Goal: Task Accomplishment & Management: Manage account settings

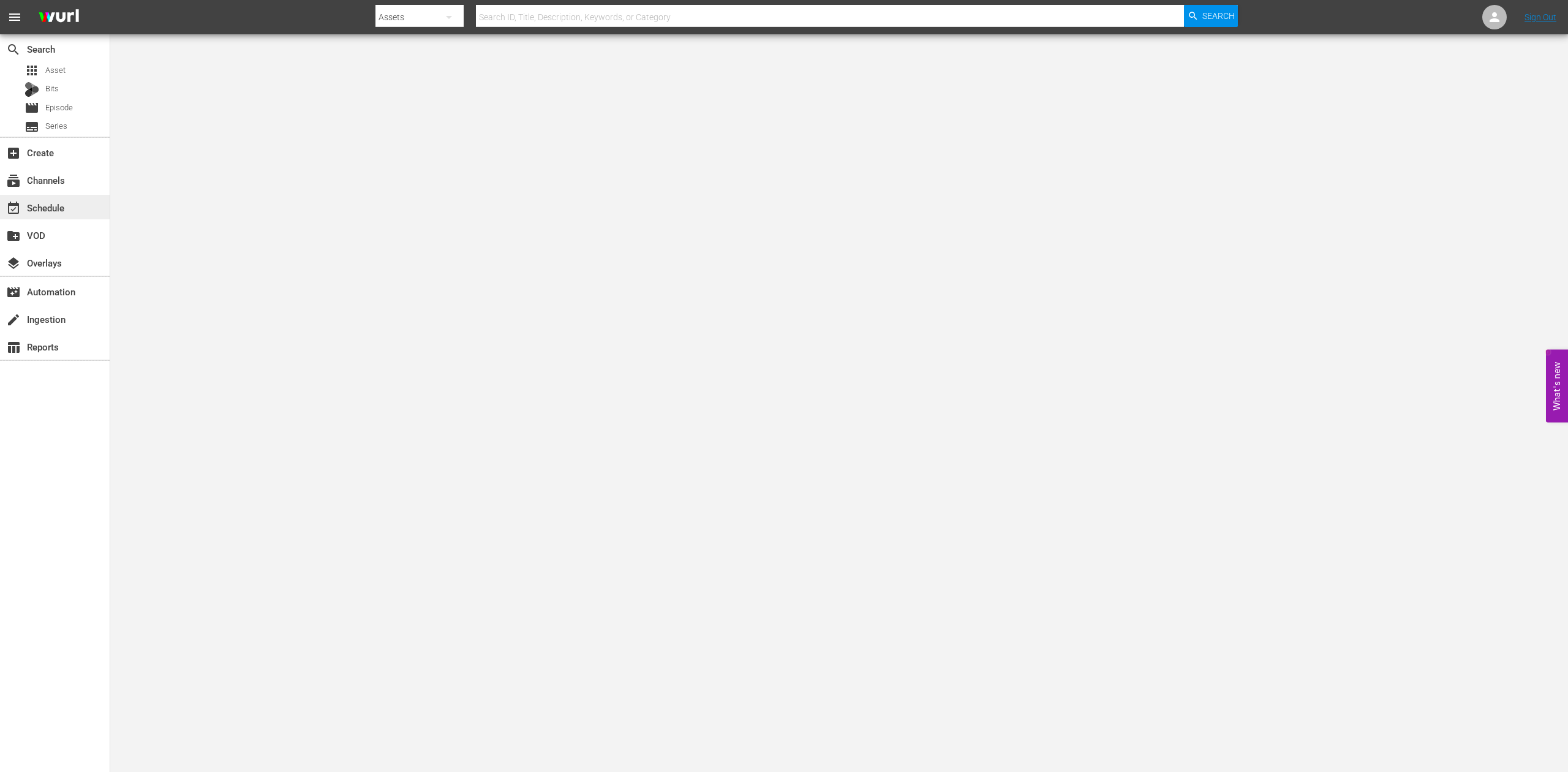
click at [45, 205] on div "event_available Schedule" at bounding box center [34, 205] width 69 height 11
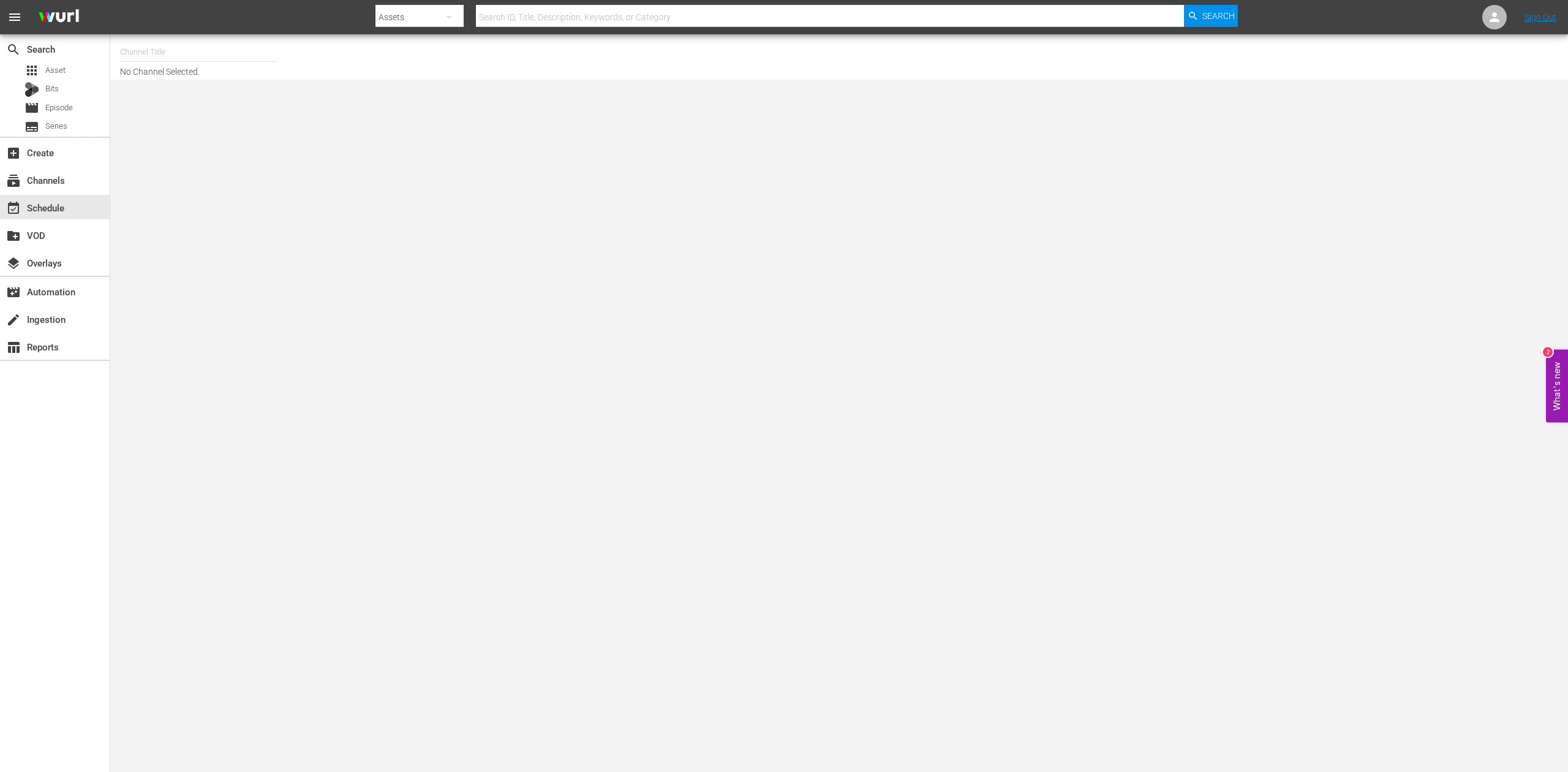
click at [466, 150] on body "menu Search By Assets Search ID, Title, Description, Keywords, or Category Sear…" at bounding box center [784, 386] width 1568 height 772
click at [182, 50] on input "text" at bounding box center [198, 52] width 156 height 30
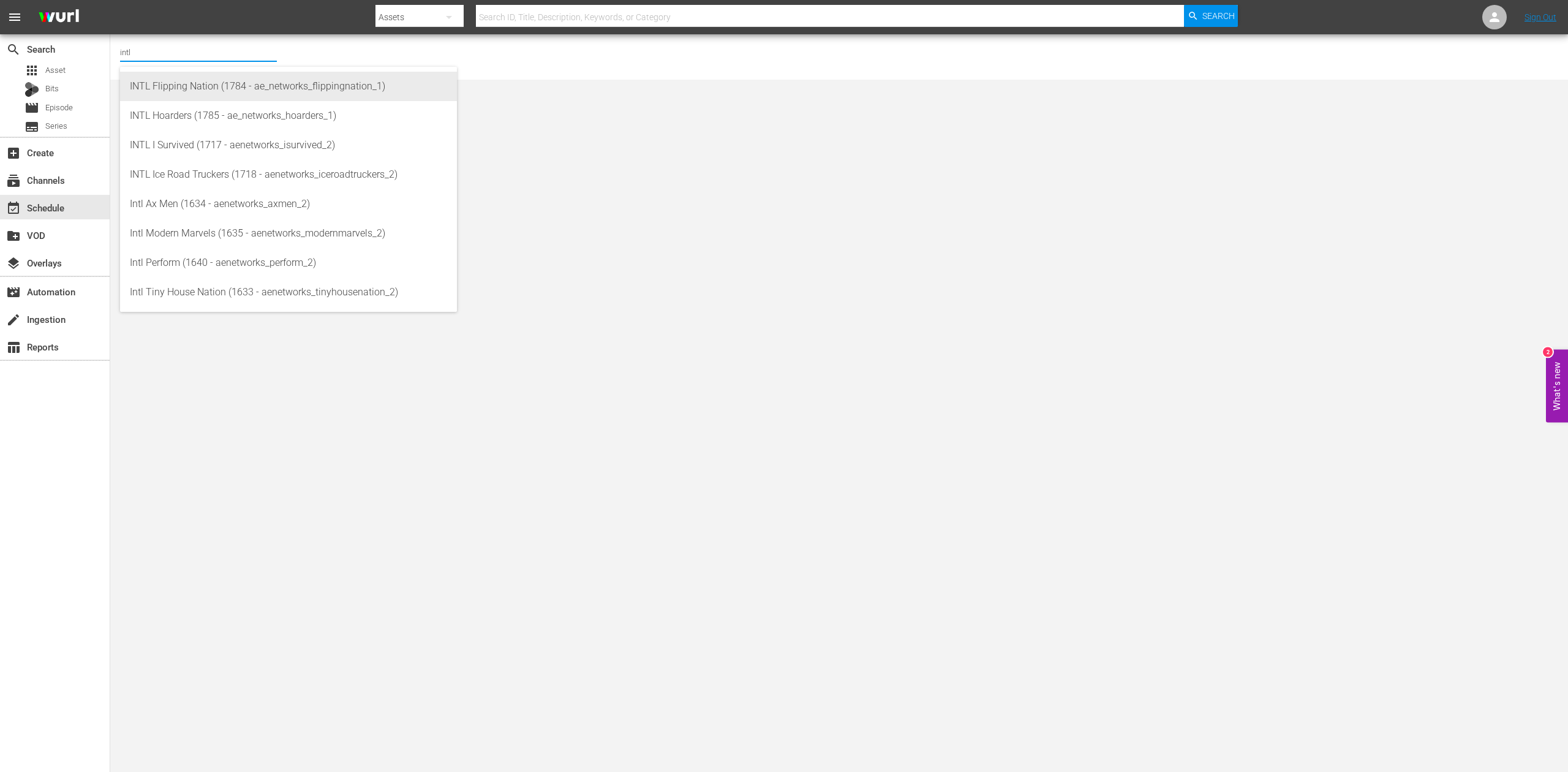
click at [218, 81] on div "INTL Flipping Nation (1784 - ae_networks_flippingnation_1)" at bounding box center [289, 86] width 318 height 30
type input "INTL Flipping Nation (1784 - ae_networks_flippingnation_1)"
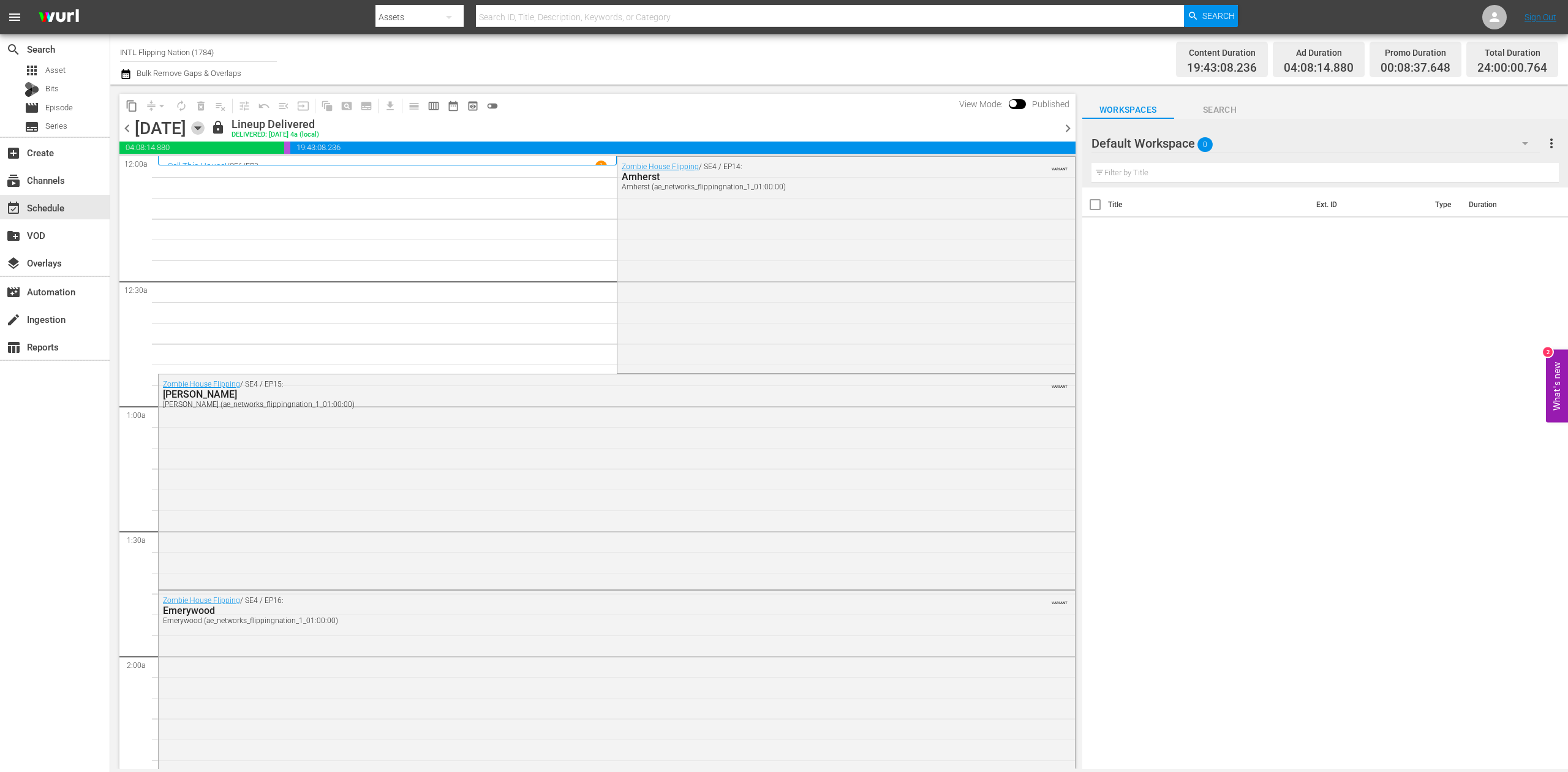
click at [205, 128] on icon "button" at bounding box center [198, 128] width 14 height 14
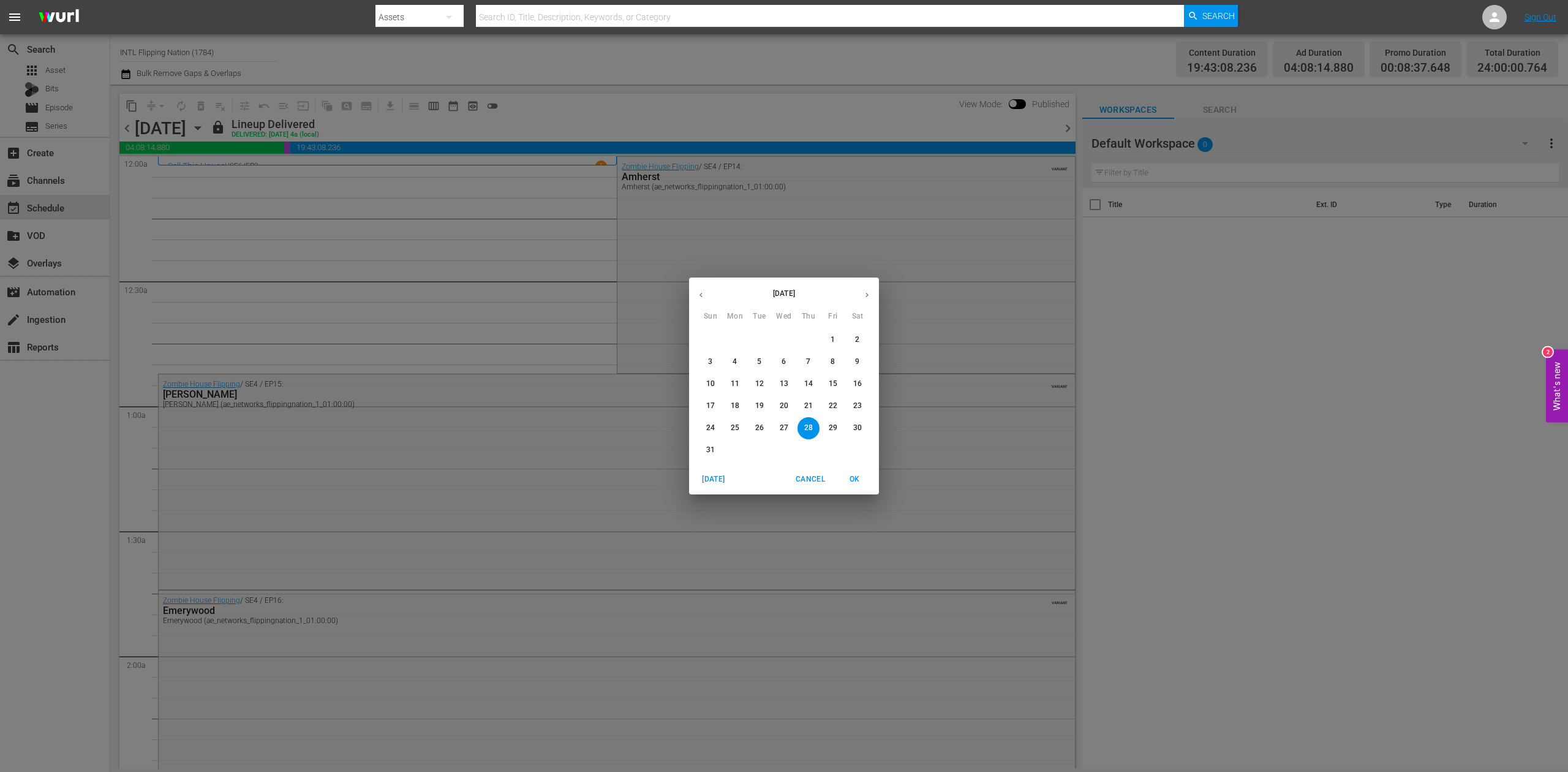
click at [869, 293] on icon "button" at bounding box center [867, 295] width 9 height 9
click at [805, 383] on p "18" at bounding box center [808, 384] width 8 height 11
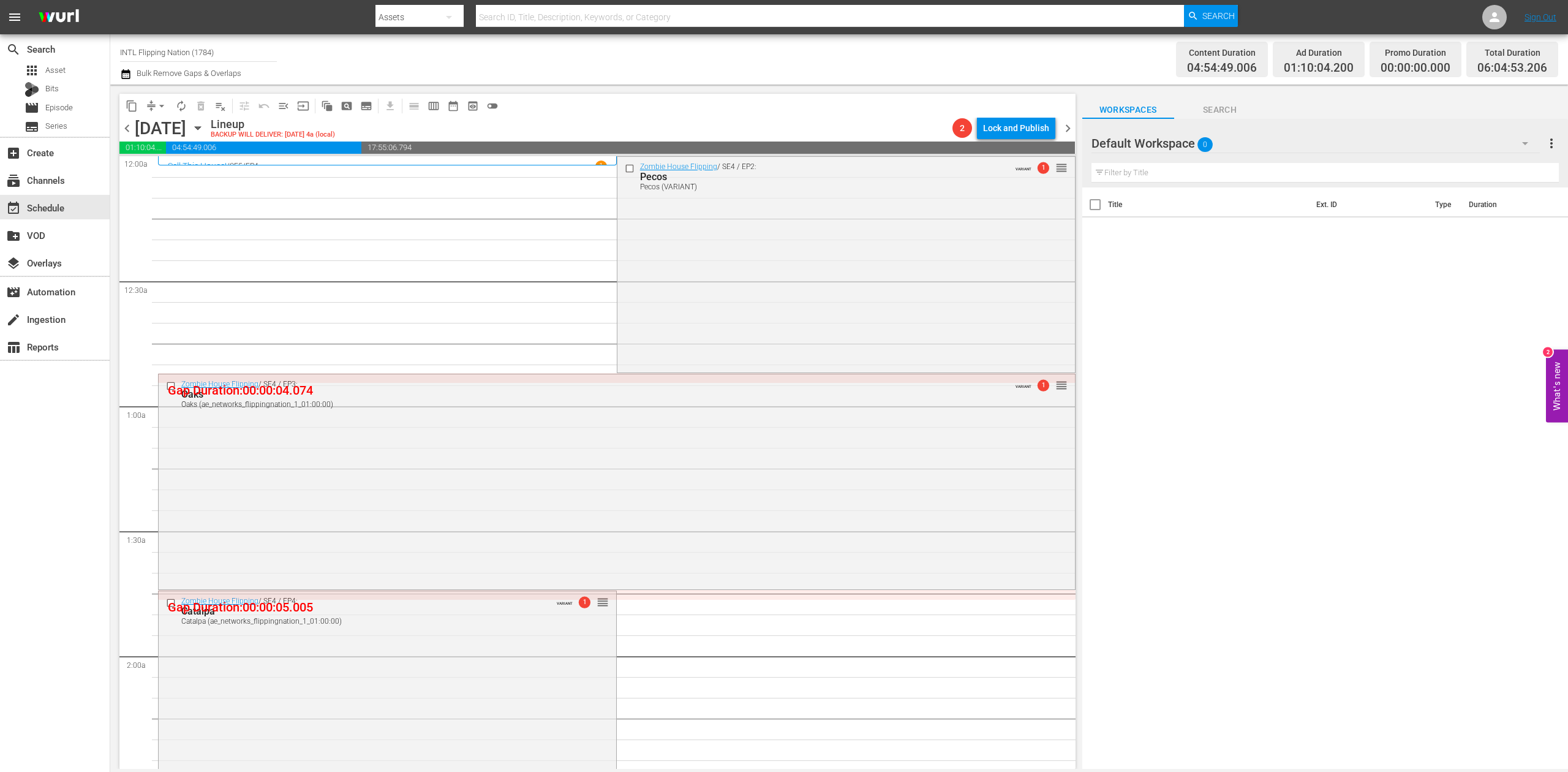
click at [128, 76] on icon "button" at bounding box center [125, 74] width 8 height 10
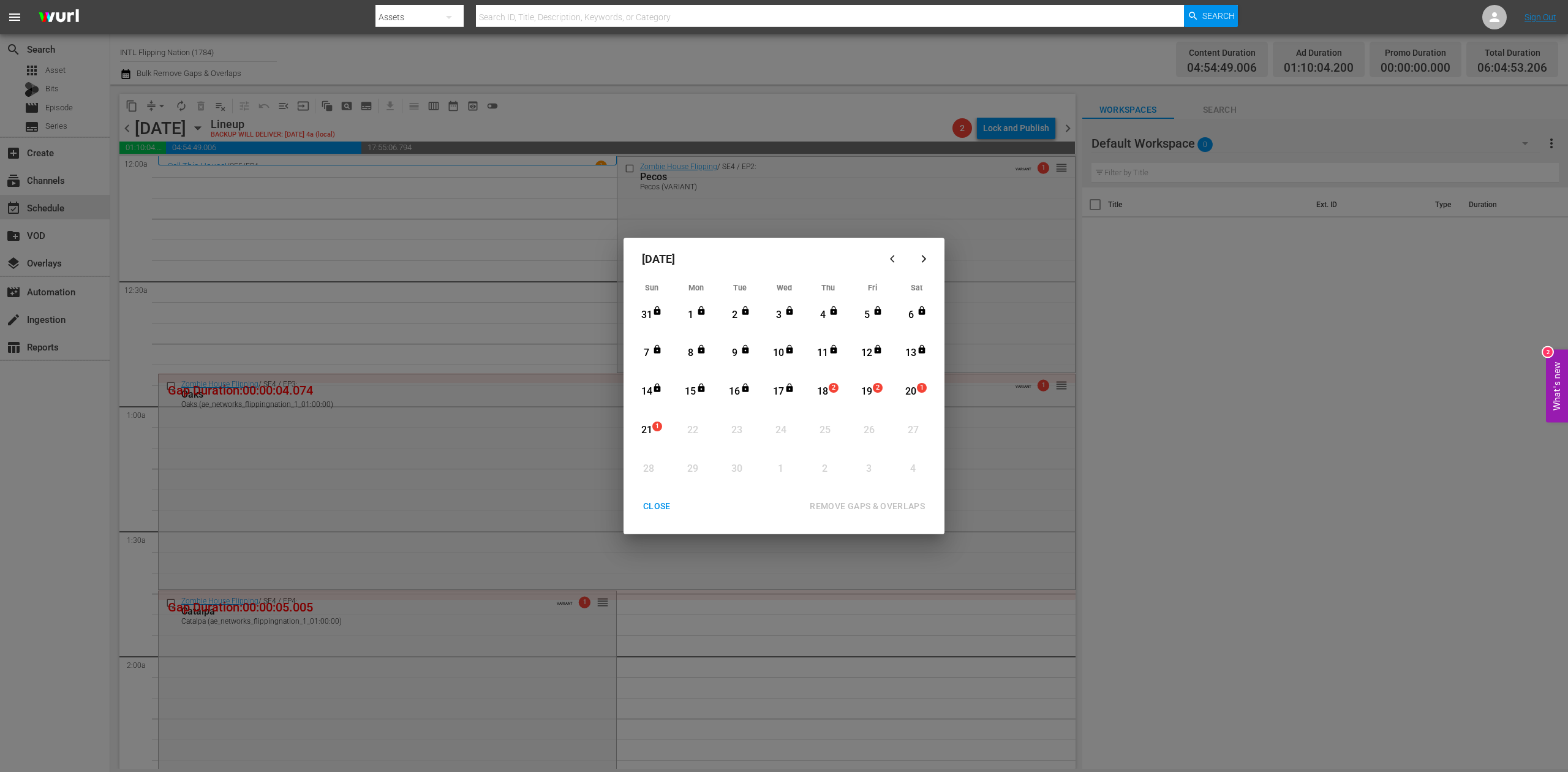
click at [821, 392] on div "18" at bounding box center [823, 392] width 15 height 14
click at [886, 504] on div "REMOVE GAPS & OVERLAPS" at bounding box center [867, 506] width 135 height 15
click at [653, 505] on div "CLOSE" at bounding box center [657, 506] width 47 height 15
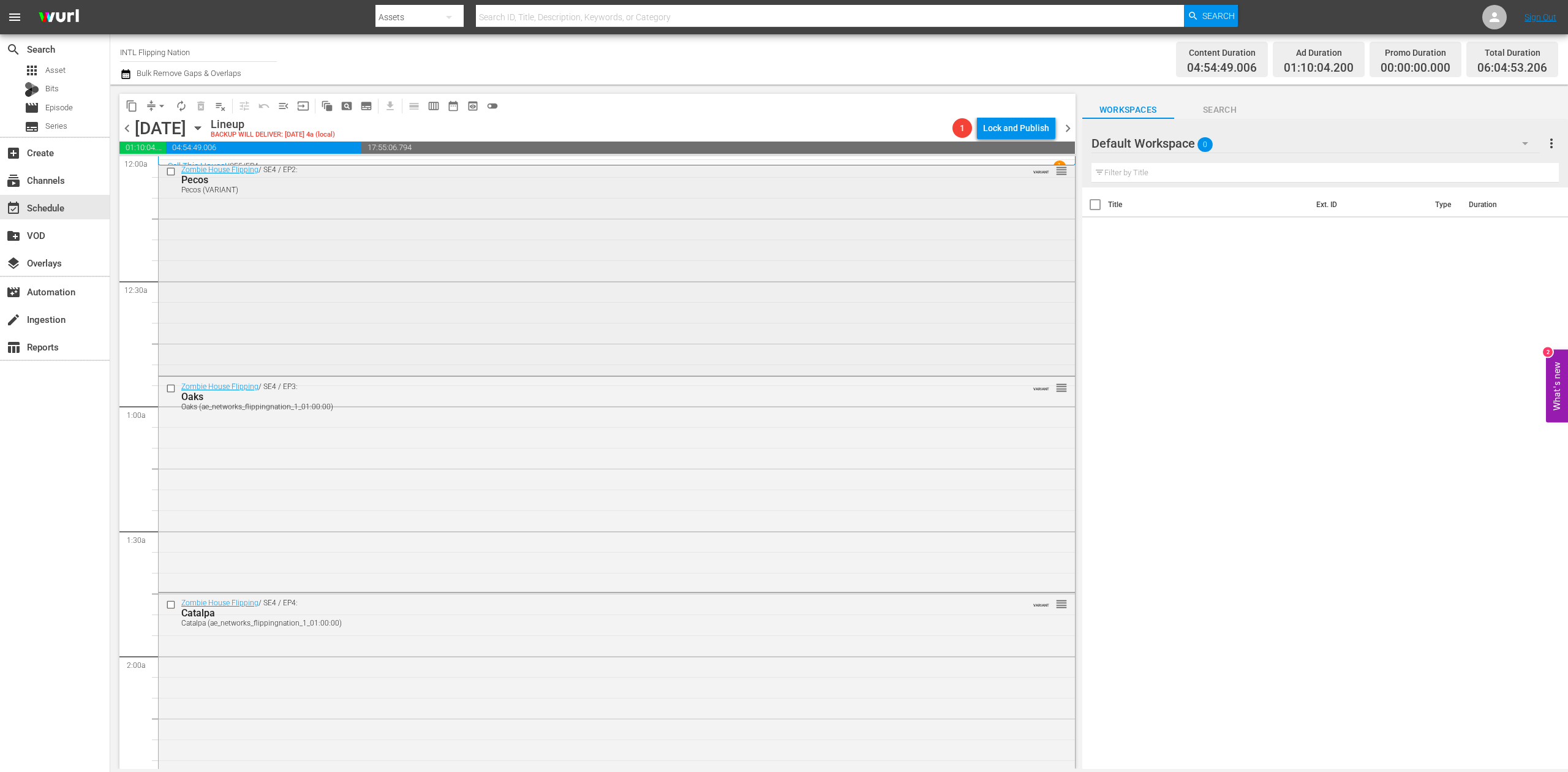
click at [448, 249] on div "Zombie House Flipping / SE4 / EP2: Pecos Pecos (VARIANT) VARIANT reorder" at bounding box center [617, 266] width 916 height 214
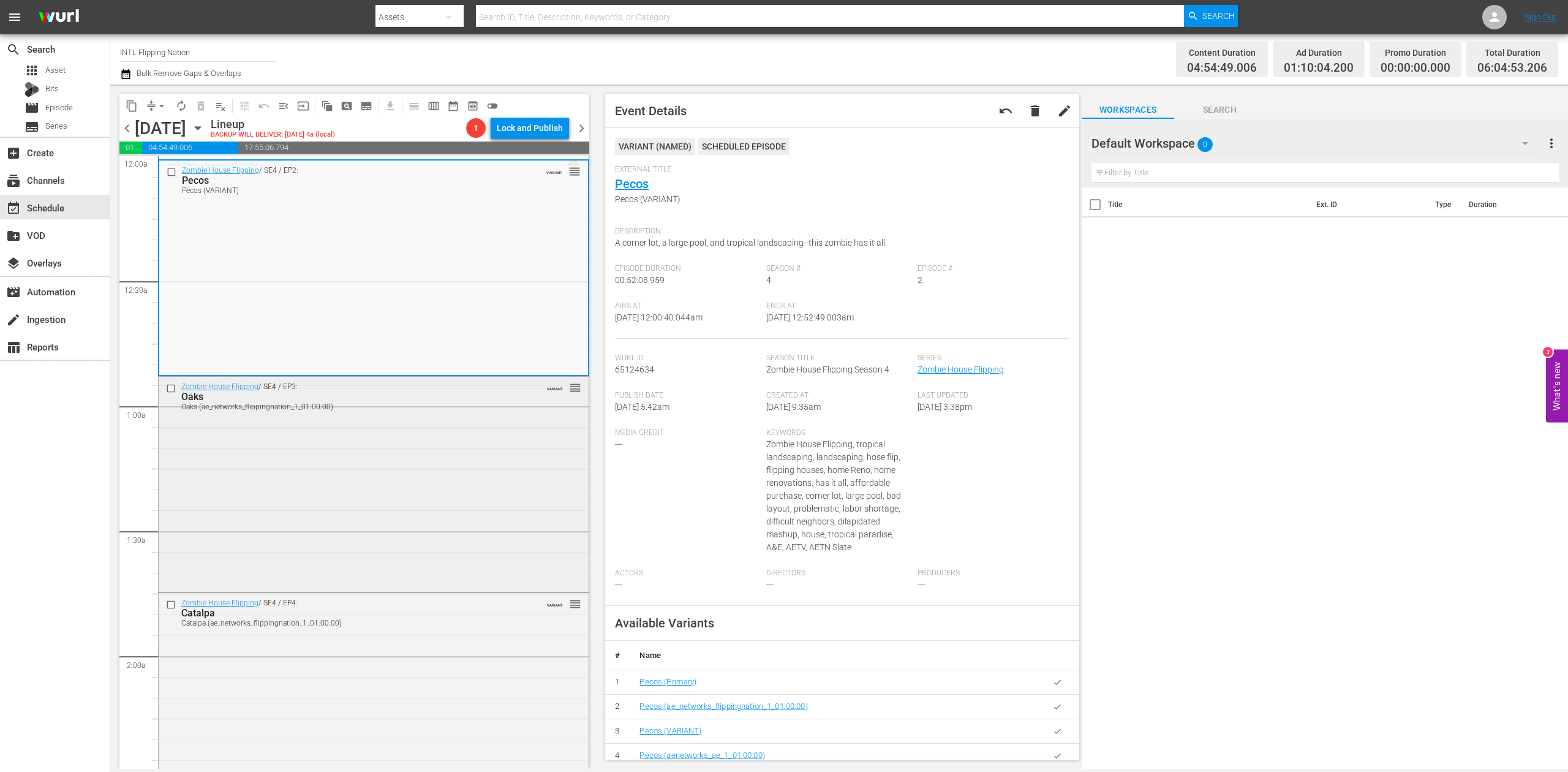
click at [410, 508] on div "Zombie House Flipping / SE4 / EP3: Oaks Oaks (ae_networks_flippingnation_1_01:0…" at bounding box center [373, 483] width 430 height 212
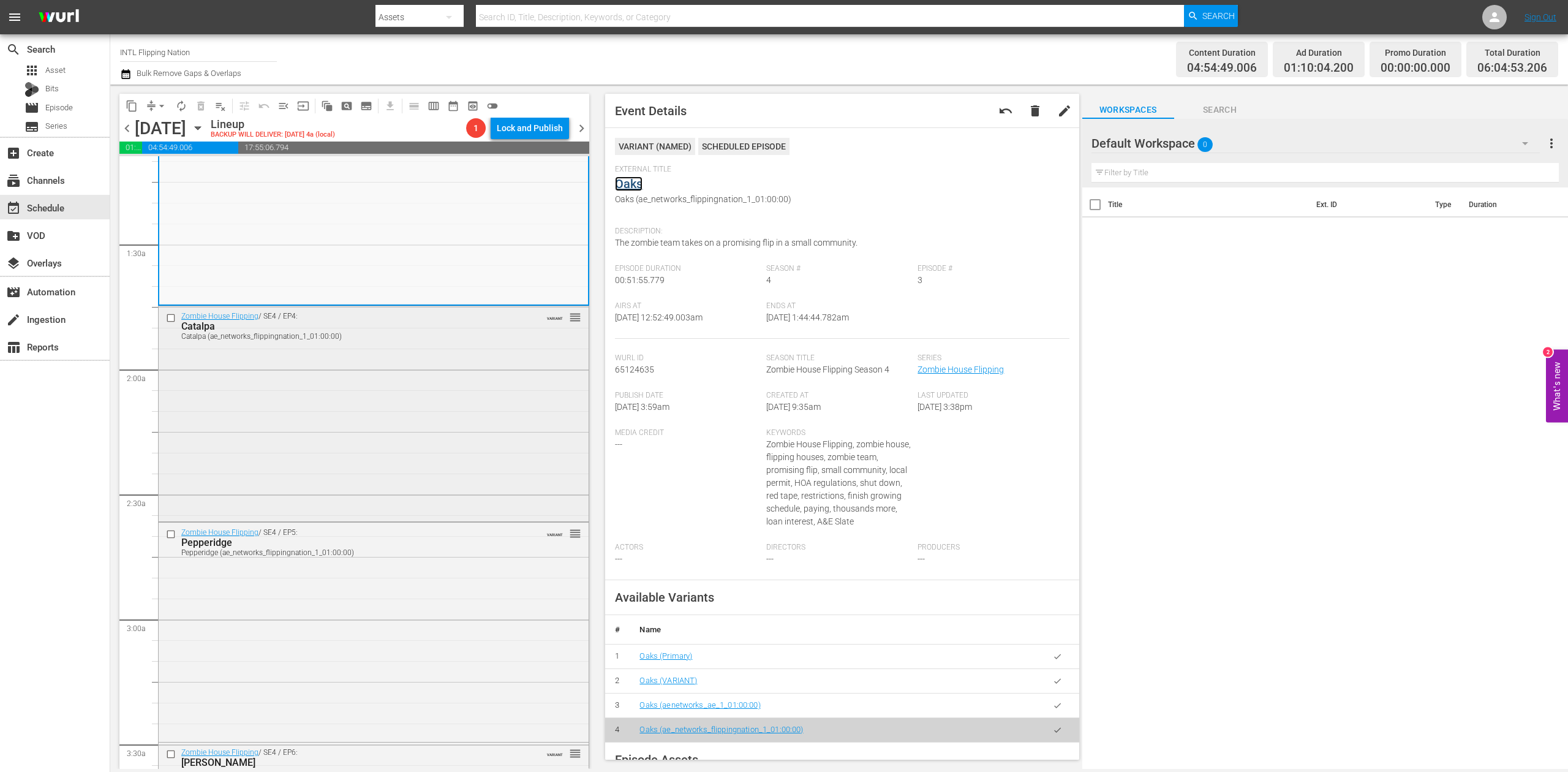
scroll to position [327, 0]
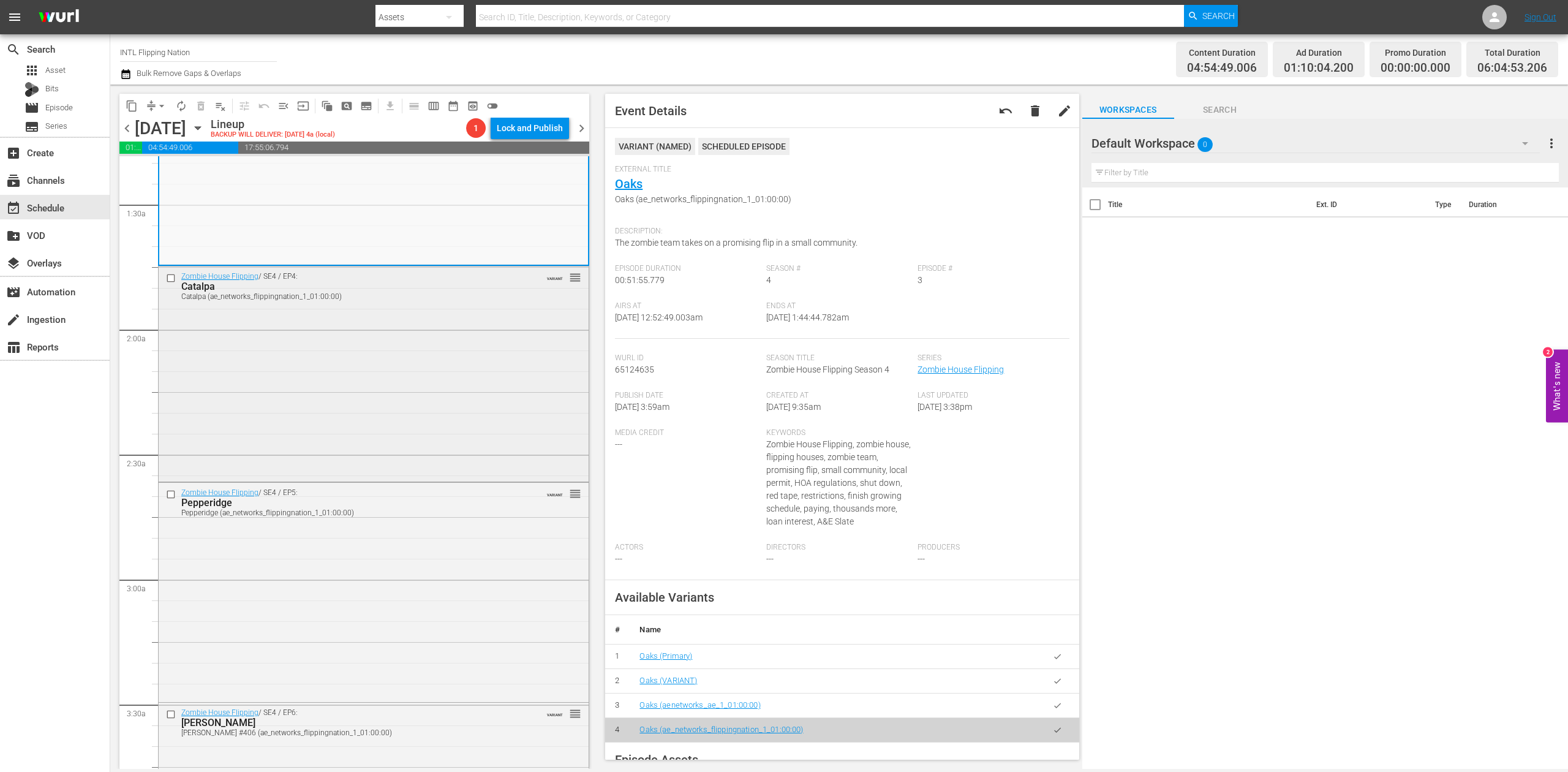
click at [486, 415] on div "Zombie House Flipping / SE4 / EP4: Catalpa Catalpa (ae_networks_flippingnation_…" at bounding box center [373, 373] width 430 height 212
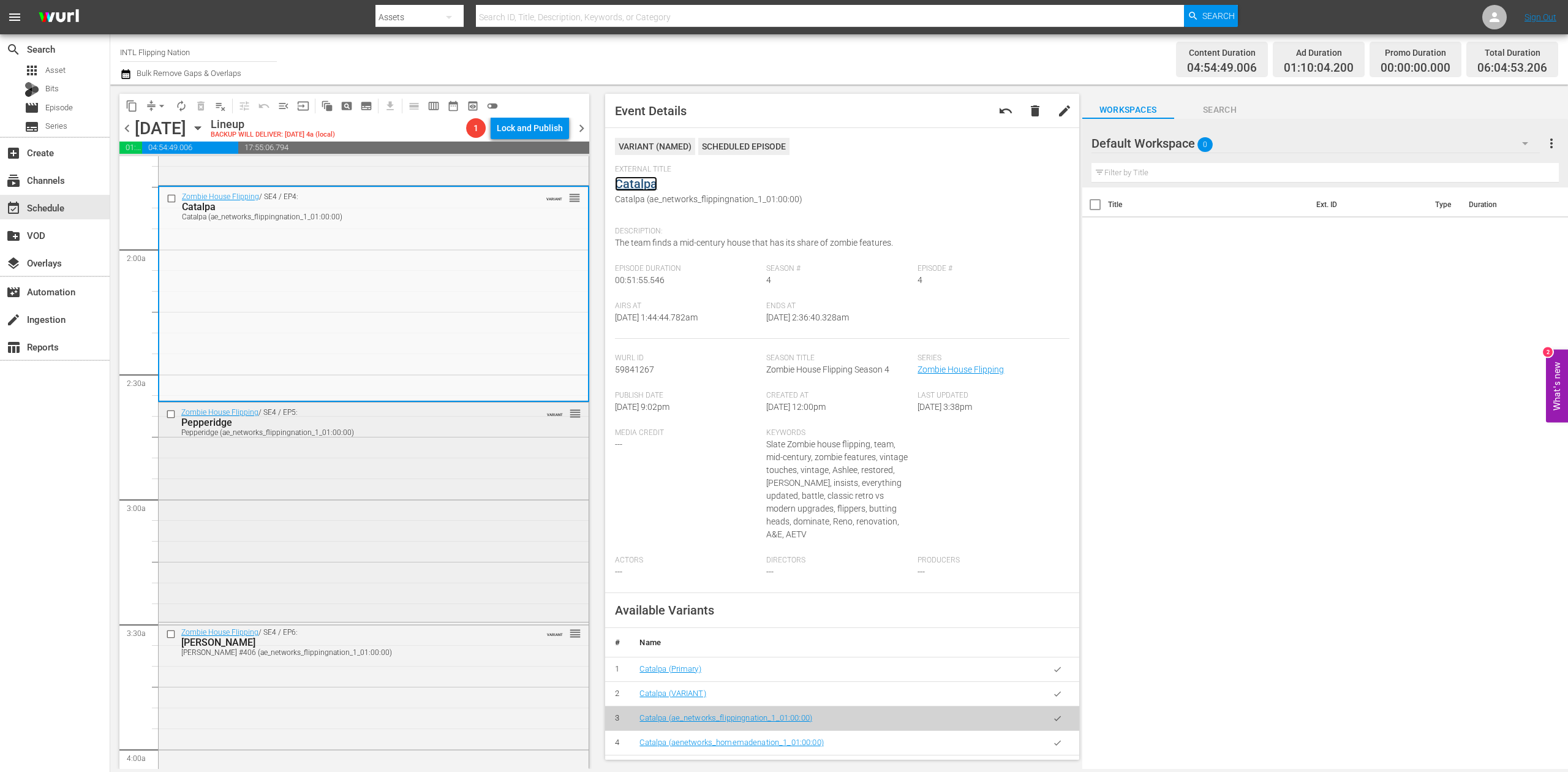
scroll to position [408, 0]
click at [389, 545] on div "Zombie House Flipping / SE4 / EP5: Pepperidge Pepperidge (ae_networks_flippingn…" at bounding box center [373, 509] width 430 height 216
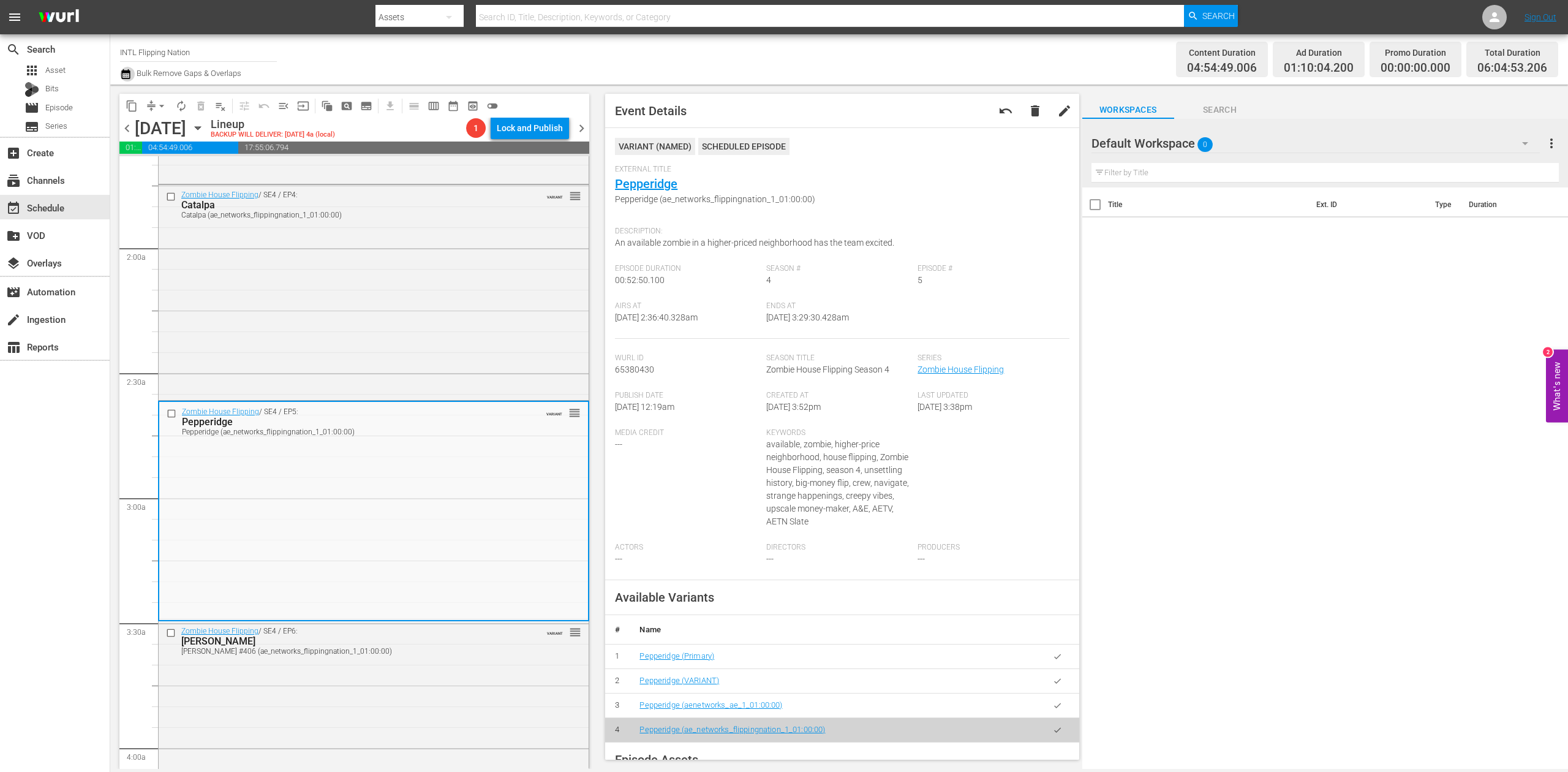
click at [125, 76] on icon "button" at bounding box center [125, 73] width 11 height 15
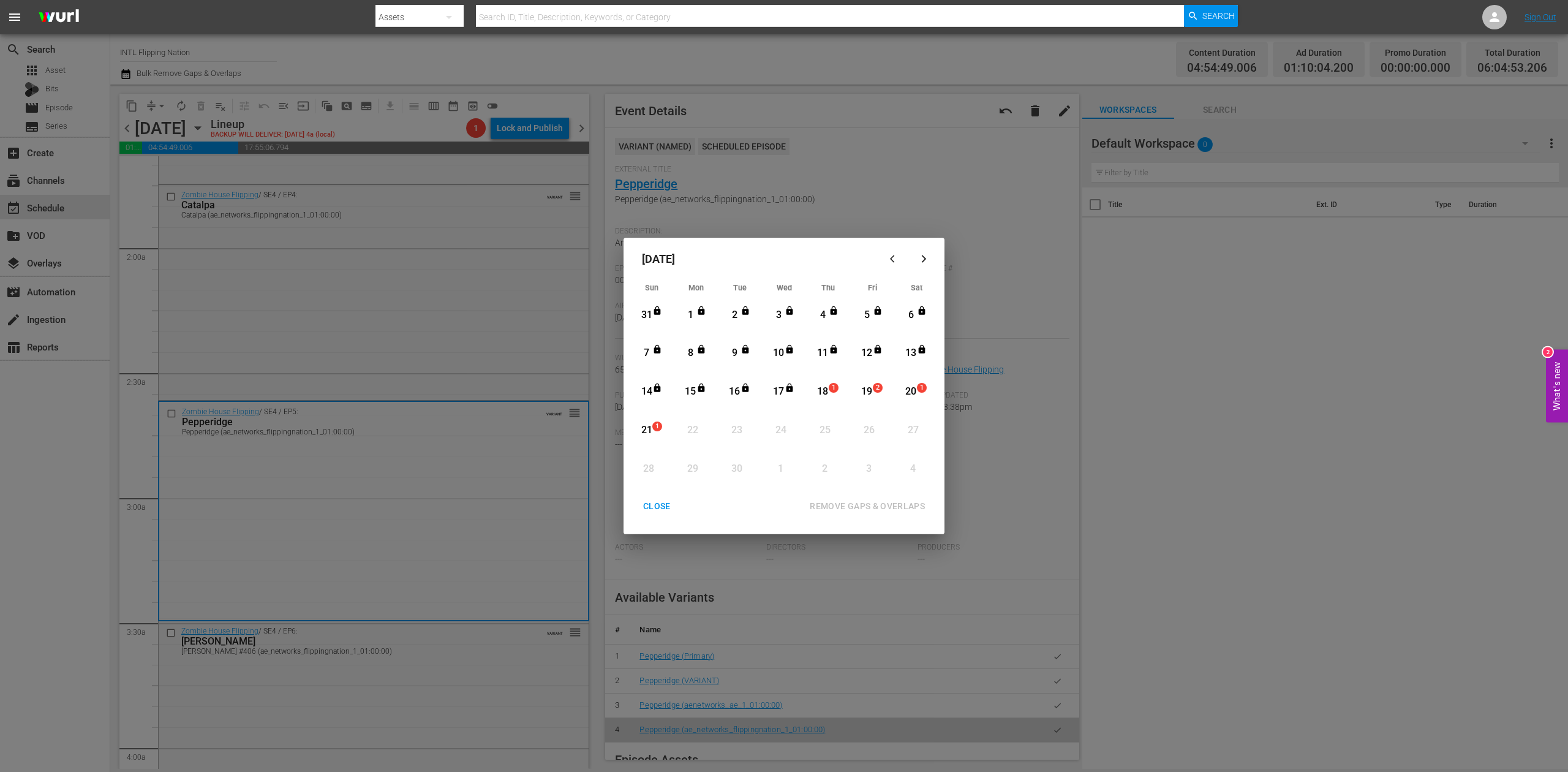
click at [823, 389] on div "18" at bounding box center [823, 392] width 15 height 14
click at [885, 503] on div "REMOVE GAPS & OVERLAPS" at bounding box center [867, 506] width 135 height 15
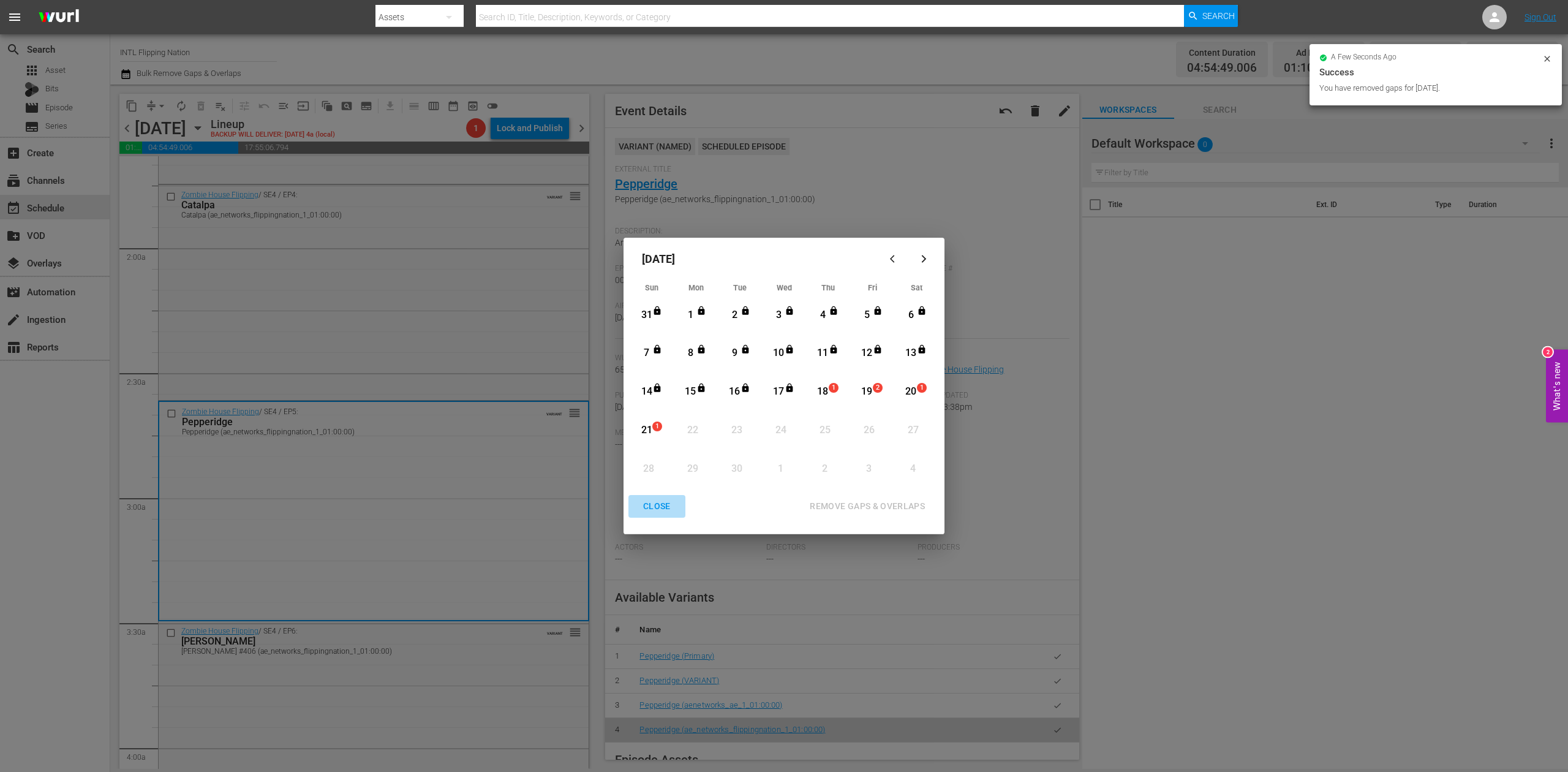
click at [652, 505] on div "CLOSE" at bounding box center [657, 506] width 47 height 15
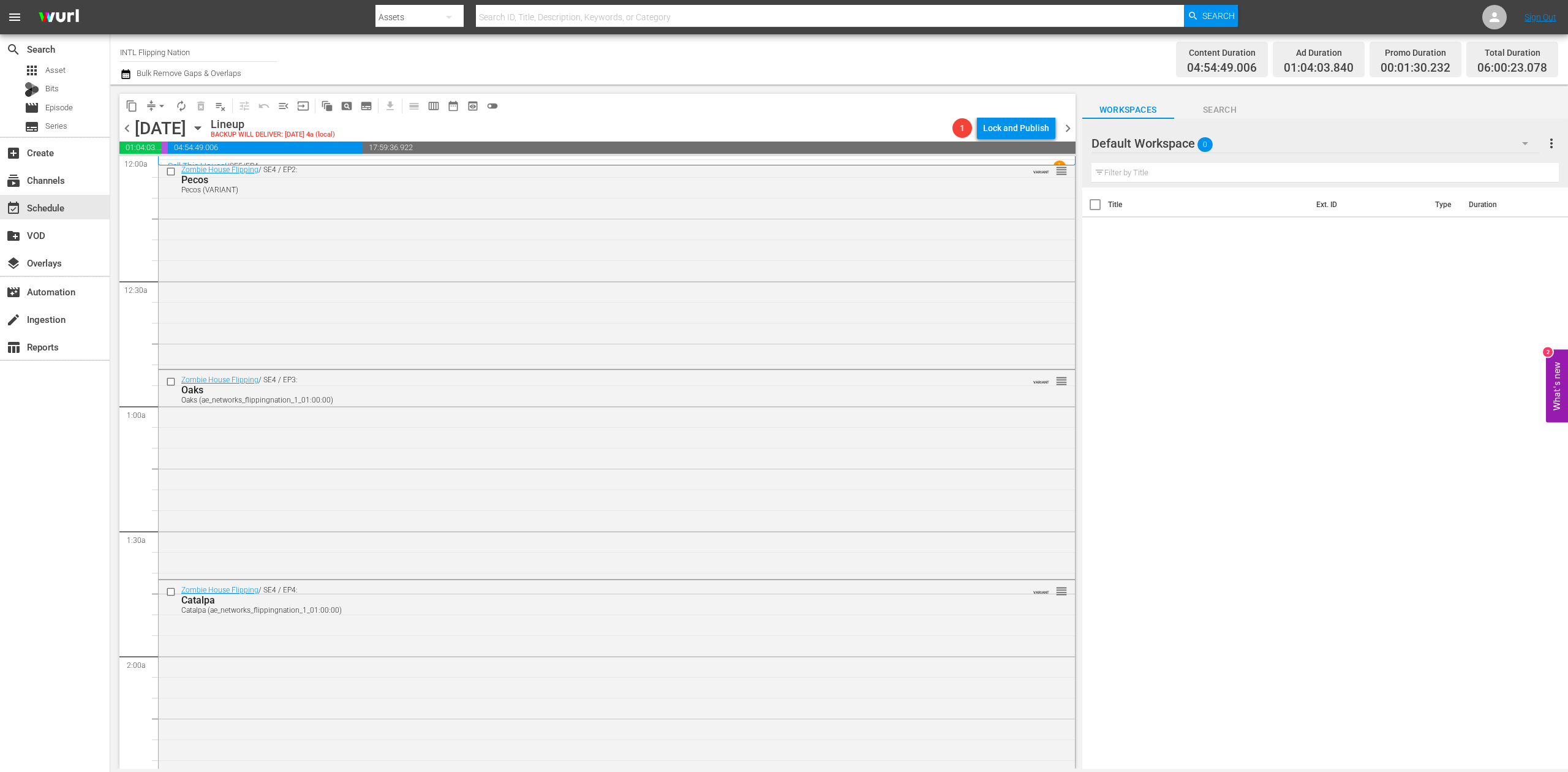
click at [124, 69] on icon "button" at bounding box center [125, 73] width 11 height 15
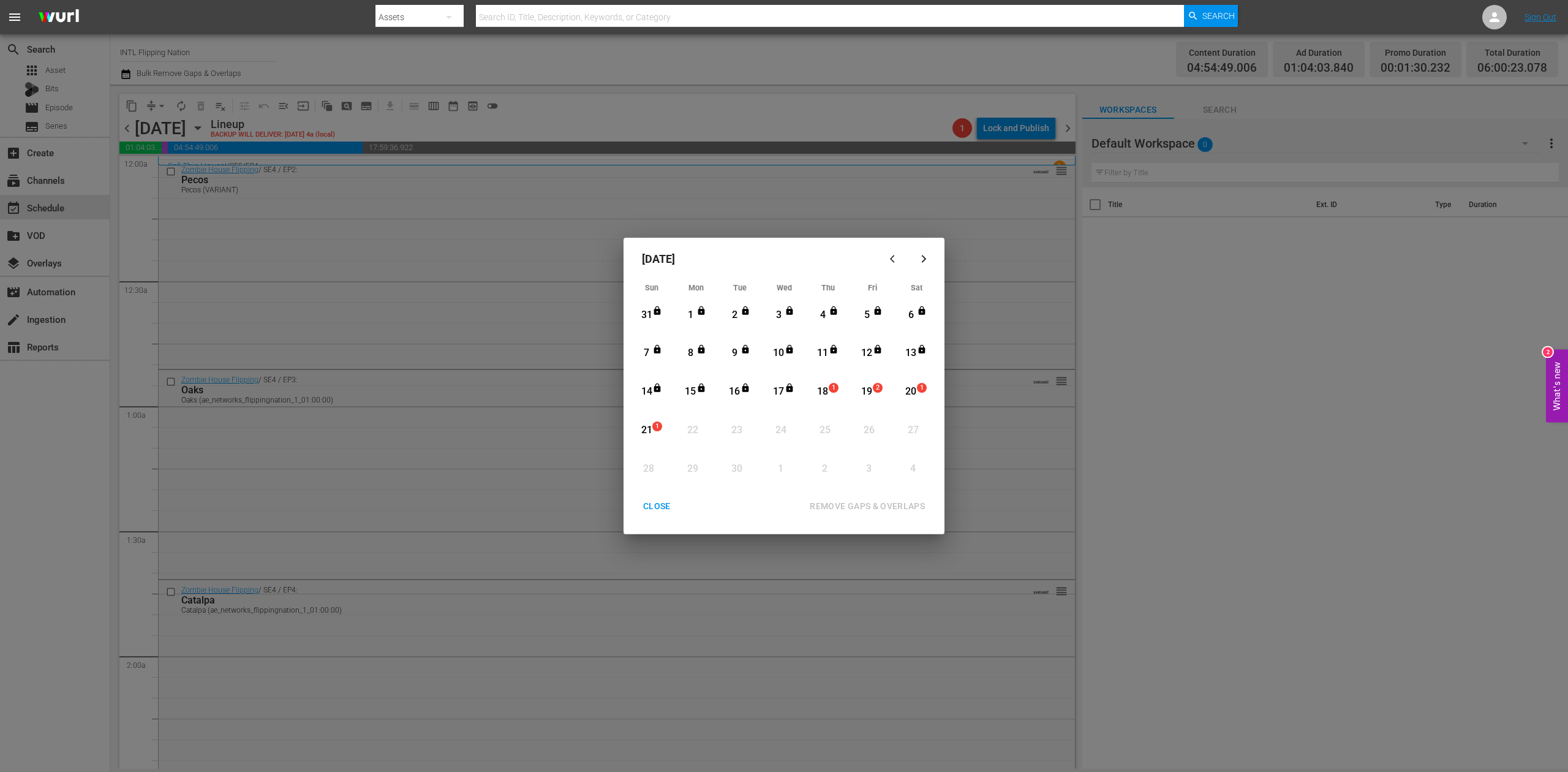
click at [823, 388] on div "18" at bounding box center [823, 392] width 15 height 14
click at [898, 503] on div "REMOVE GAPS & OVERLAPS" at bounding box center [867, 506] width 135 height 15
click at [659, 513] on div "CLOSE" at bounding box center [657, 506] width 47 height 15
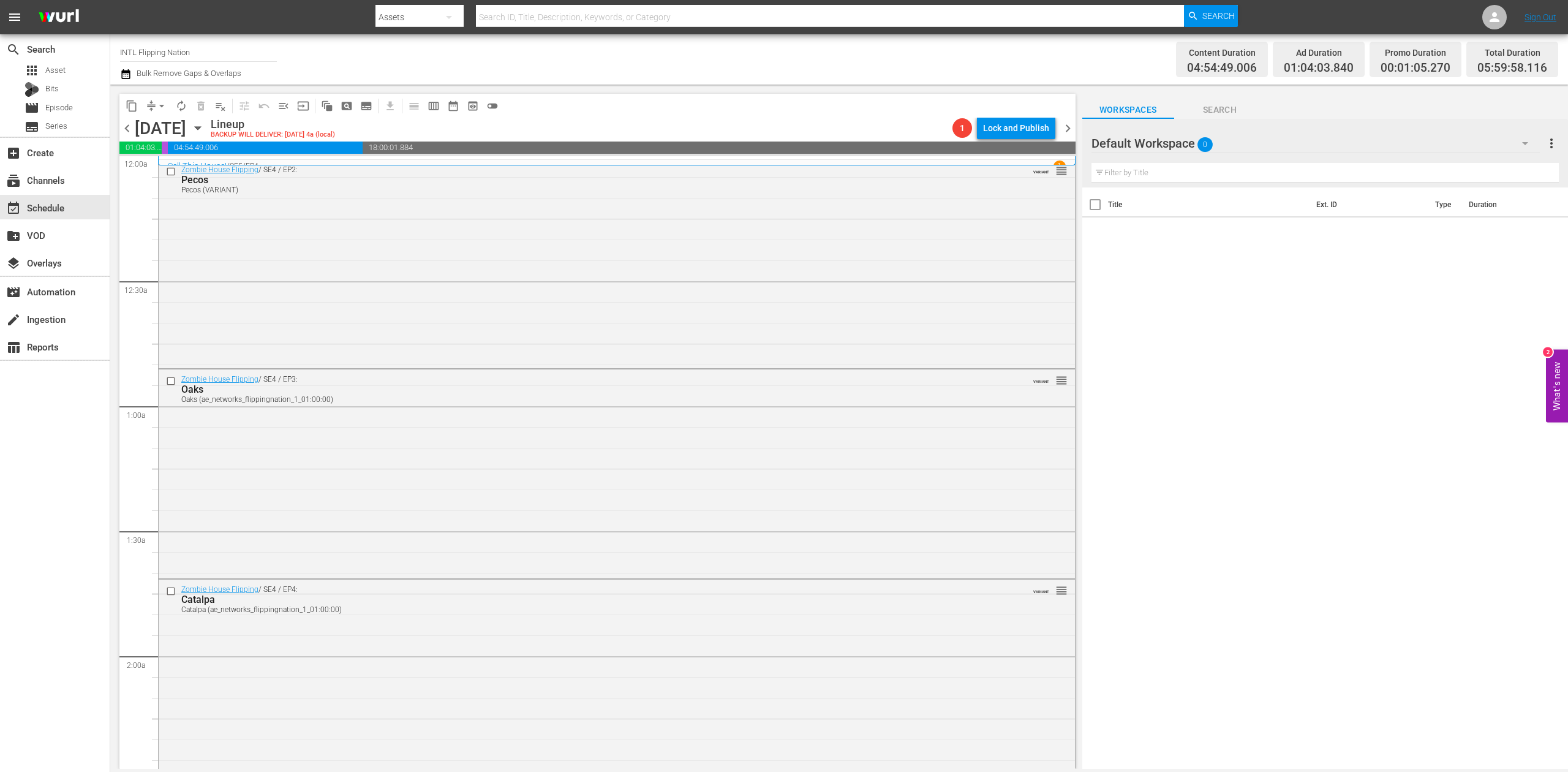
click at [124, 74] on icon "button" at bounding box center [125, 74] width 8 height 10
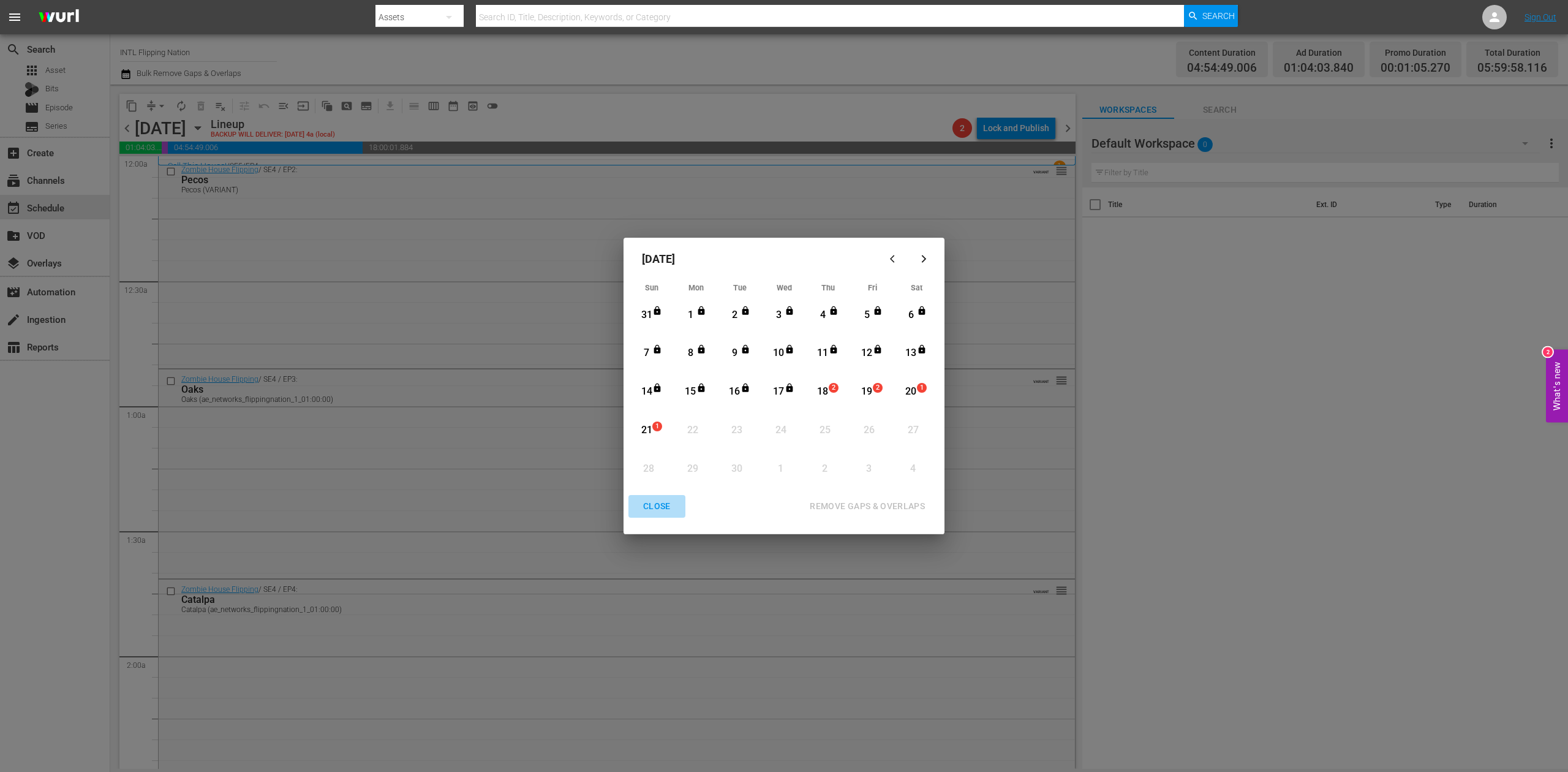
click at [665, 499] on div "CLOSE" at bounding box center [657, 506] width 47 height 15
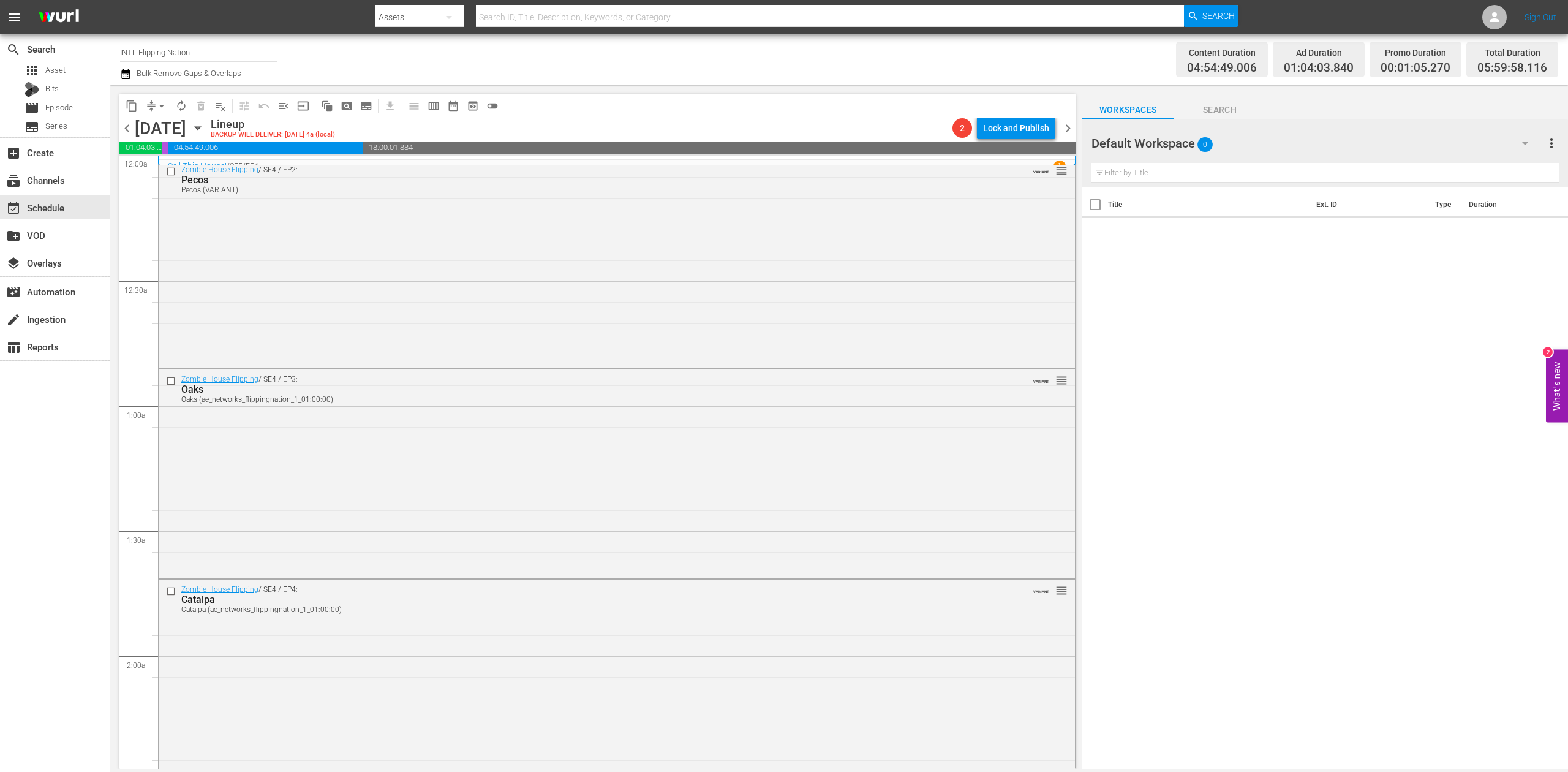
click at [124, 73] on icon "button" at bounding box center [125, 74] width 8 height 10
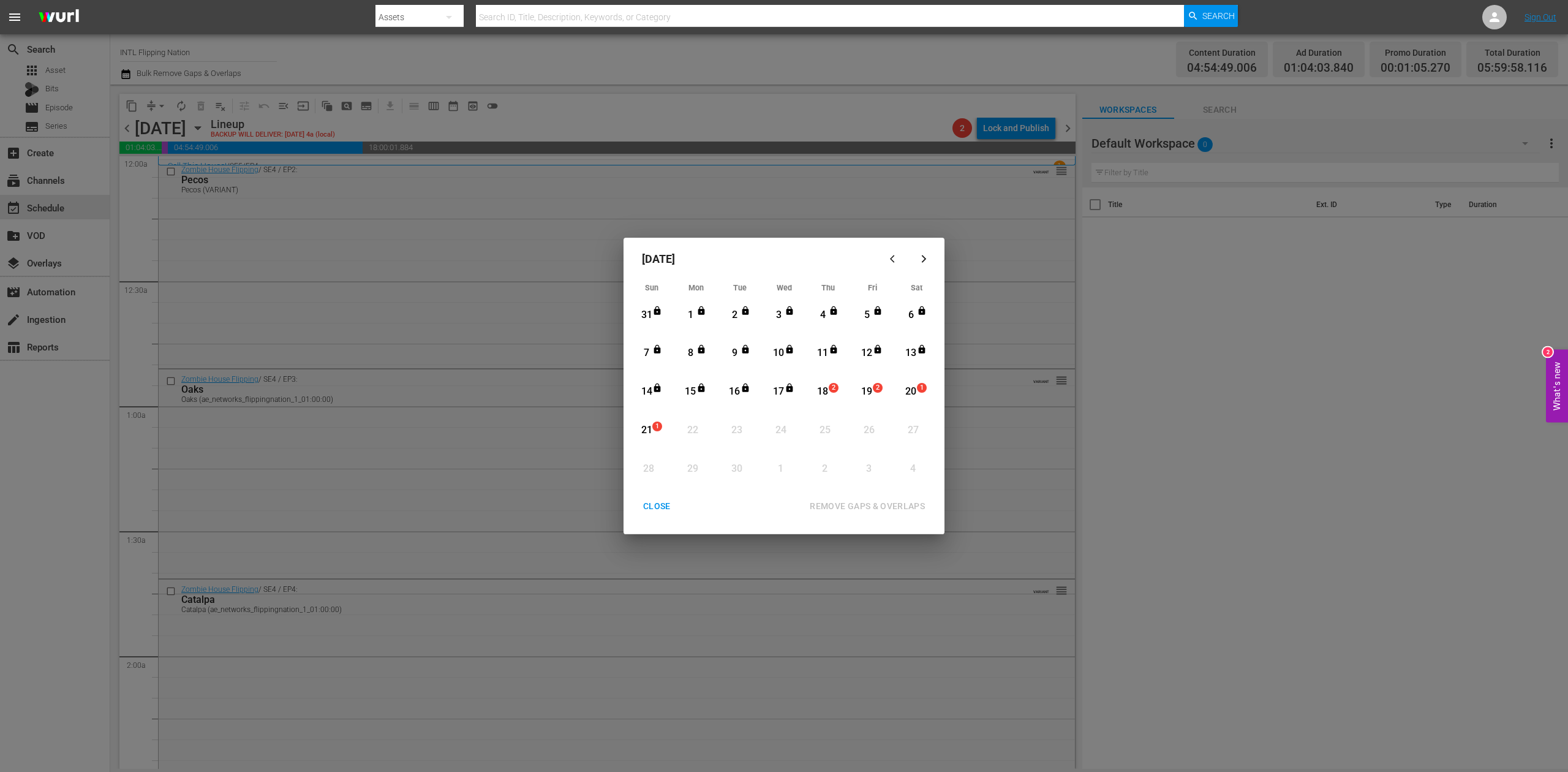
click at [827, 391] on div "18" at bounding box center [823, 392] width 15 height 14
click at [877, 502] on div "REMOVE GAPS & OVERLAPS" at bounding box center [867, 506] width 135 height 15
click at [653, 505] on div "CLOSE" at bounding box center [657, 506] width 47 height 15
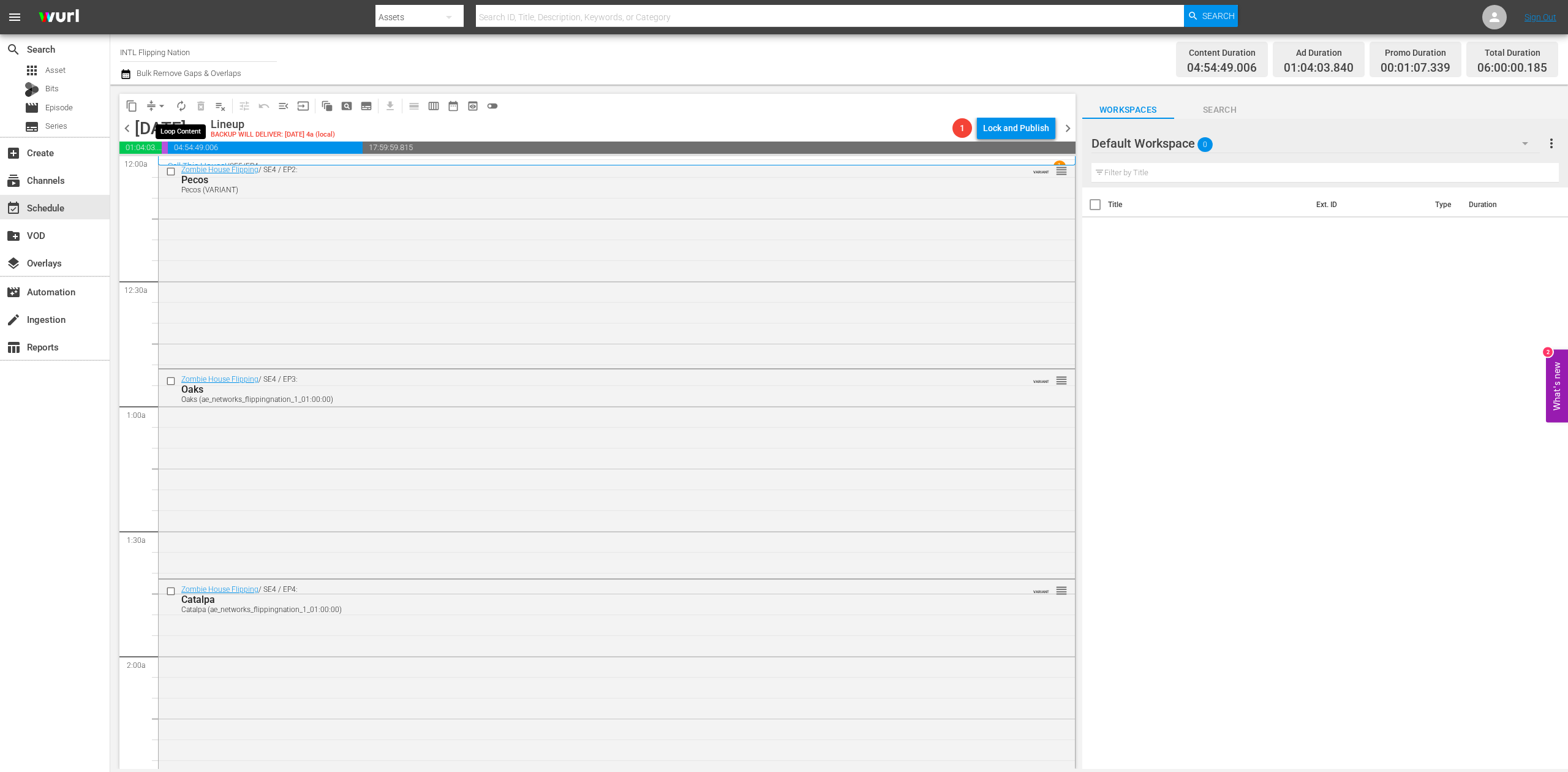
click at [185, 108] on span "autorenew_outlined" at bounding box center [181, 106] width 12 height 12
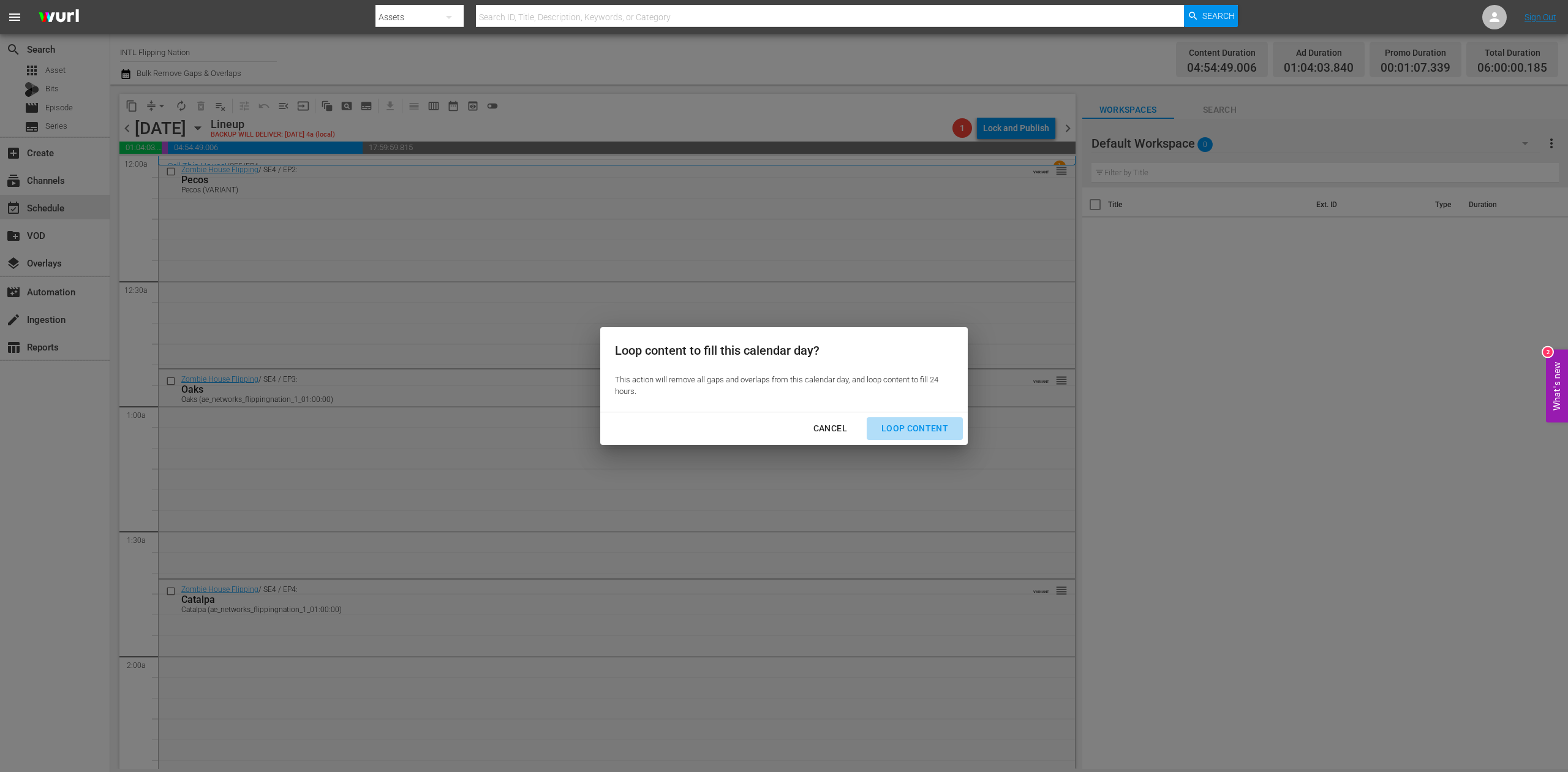
click at [916, 425] on div "Loop Content" at bounding box center [915, 428] width 86 height 15
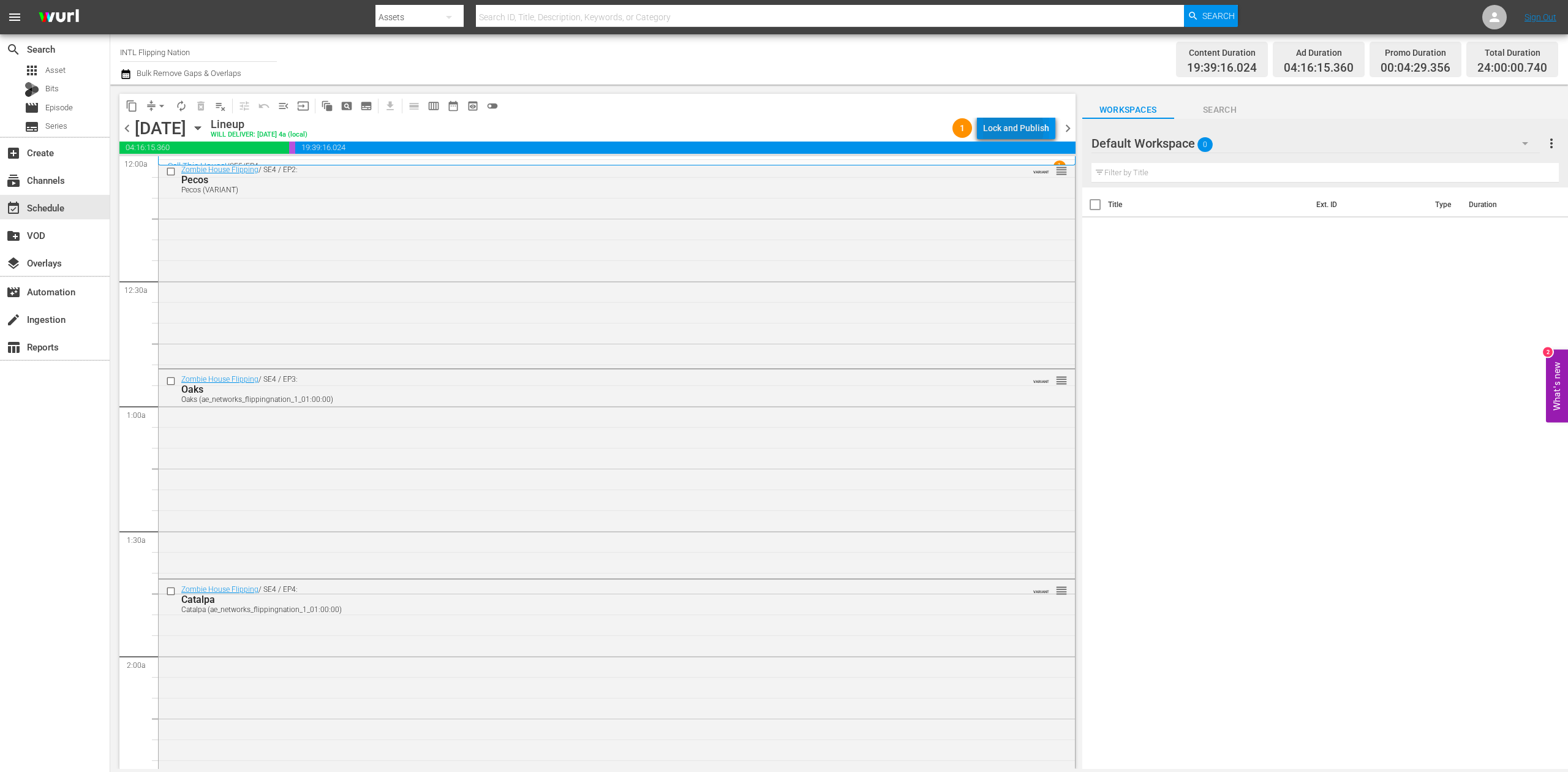
click at [1010, 129] on div "Lock and Publish" at bounding box center [1016, 128] width 66 height 22
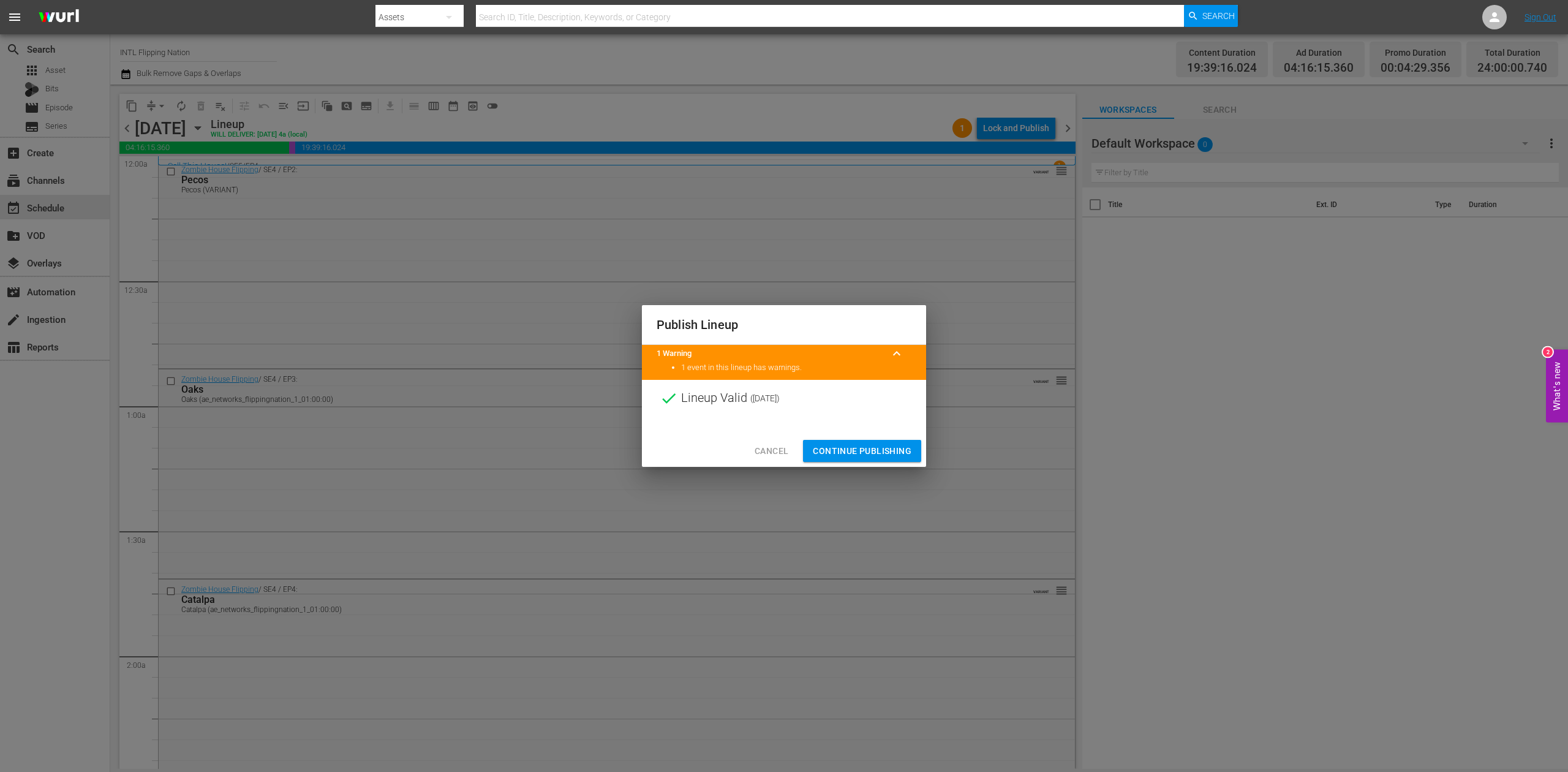
click at [882, 457] on span "Continue Publishing" at bounding box center [862, 451] width 98 height 15
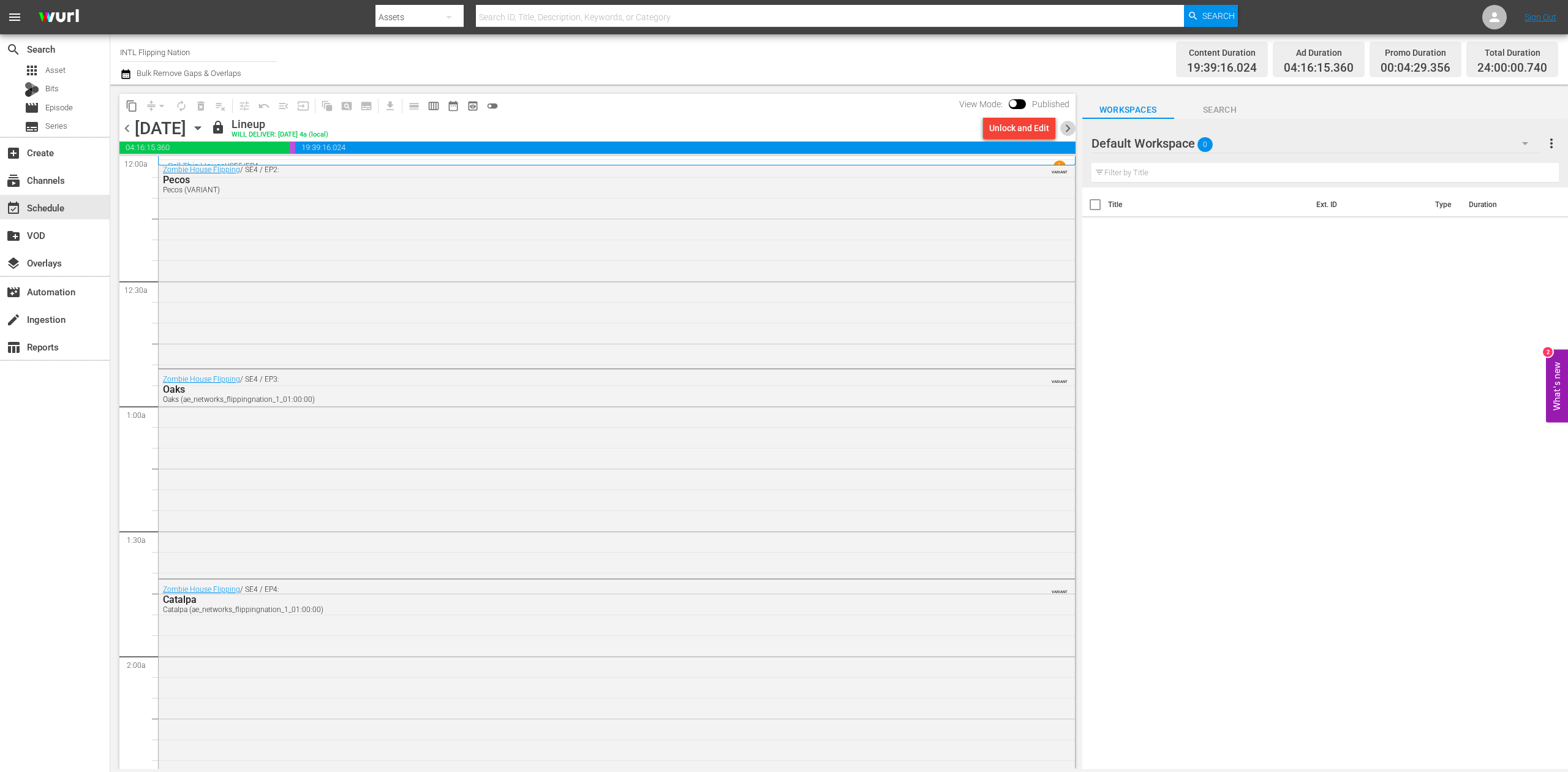
click at [1071, 124] on span "chevron_right" at bounding box center [1068, 128] width 15 height 15
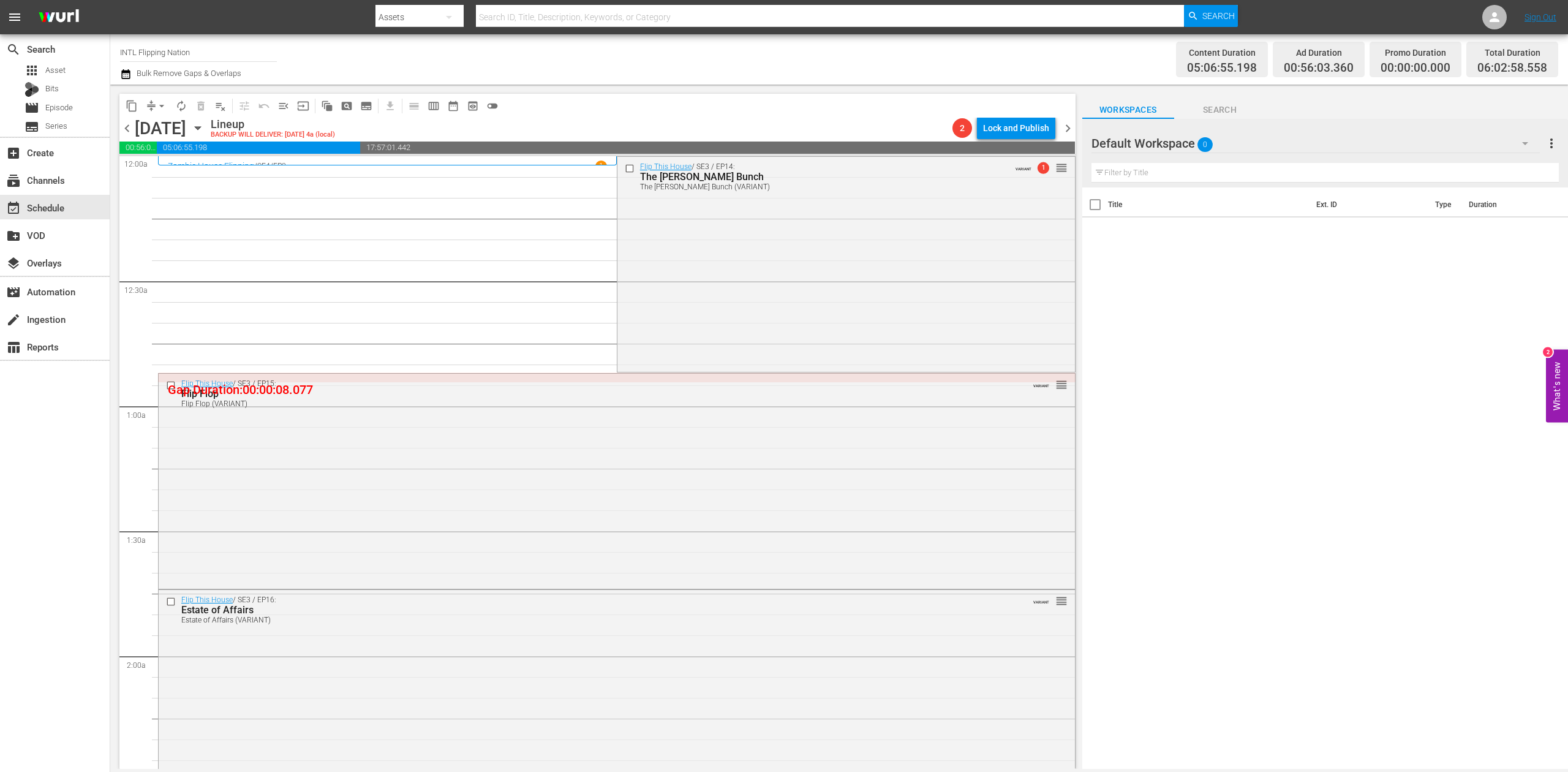
click at [121, 79] on icon "button" at bounding box center [125, 73] width 11 height 15
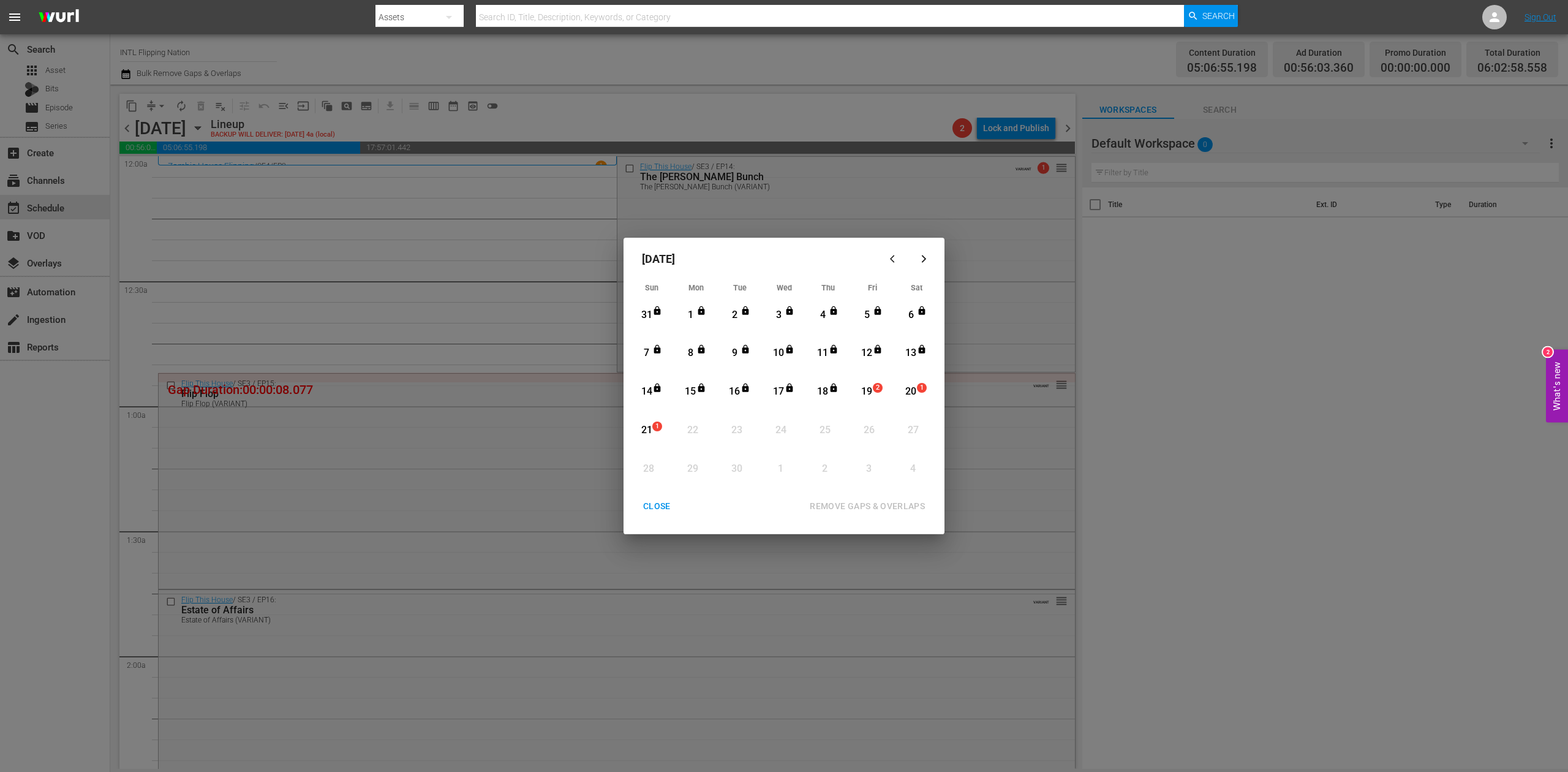
click at [875, 391] on span "2" at bounding box center [877, 388] width 8 height 10
click at [890, 500] on div "REMOVE GAPS & OVERLAPS" at bounding box center [867, 506] width 135 height 15
click at [652, 505] on div "CLOSE" at bounding box center [657, 506] width 47 height 15
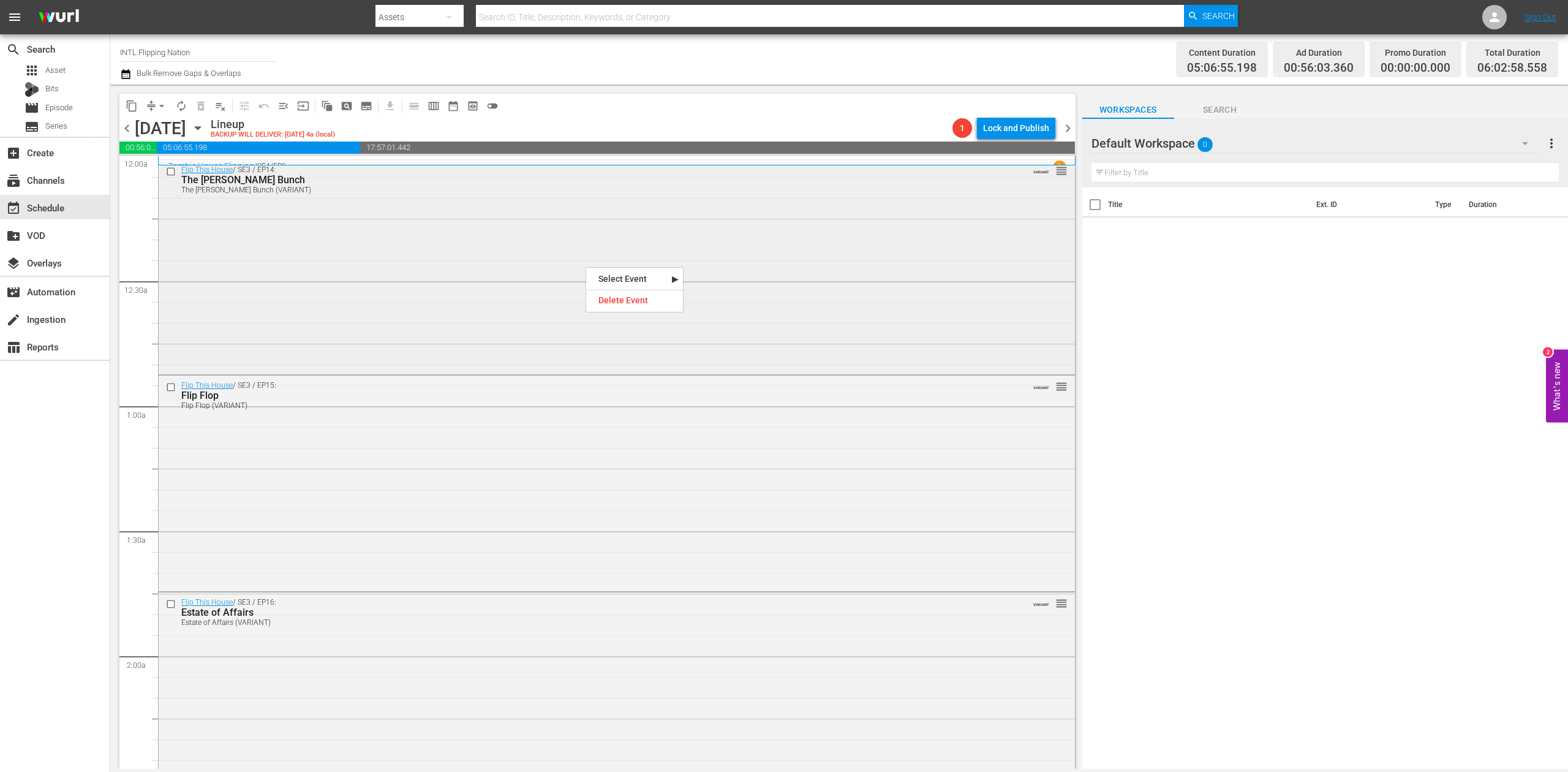
click at [547, 246] on div "Flip This House / SE3 / EP14: The Montelongo Bunch The Montelongo Bunch (VARIAN…" at bounding box center [617, 266] width 916 height 212
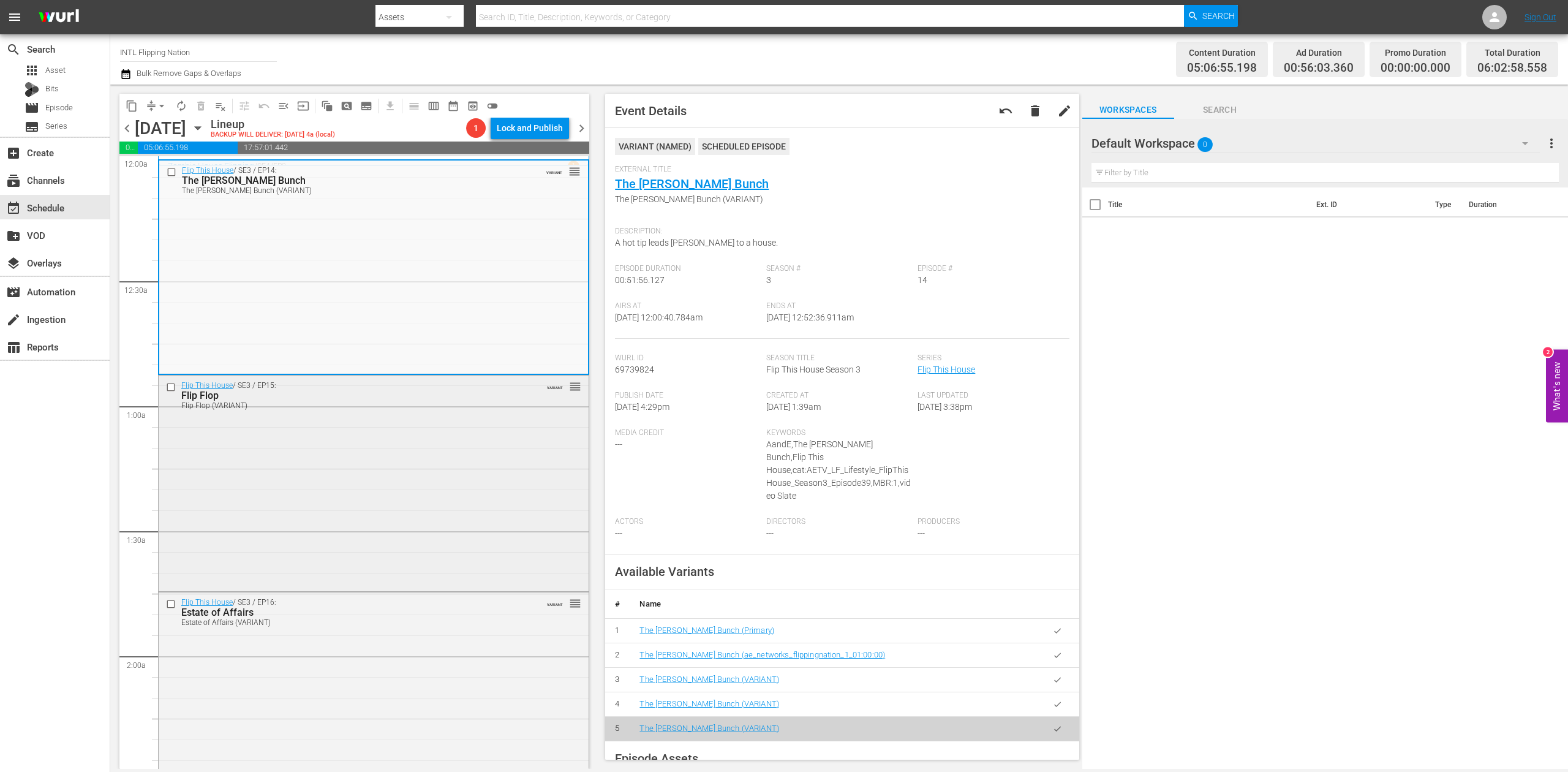
click at [422, 520] on div "Flip This House / SE3 / EP15: Flip Flop Flip Flop (VARIANT) VARIANT reorder" at bounding box center [373, 482] width 430 height 212
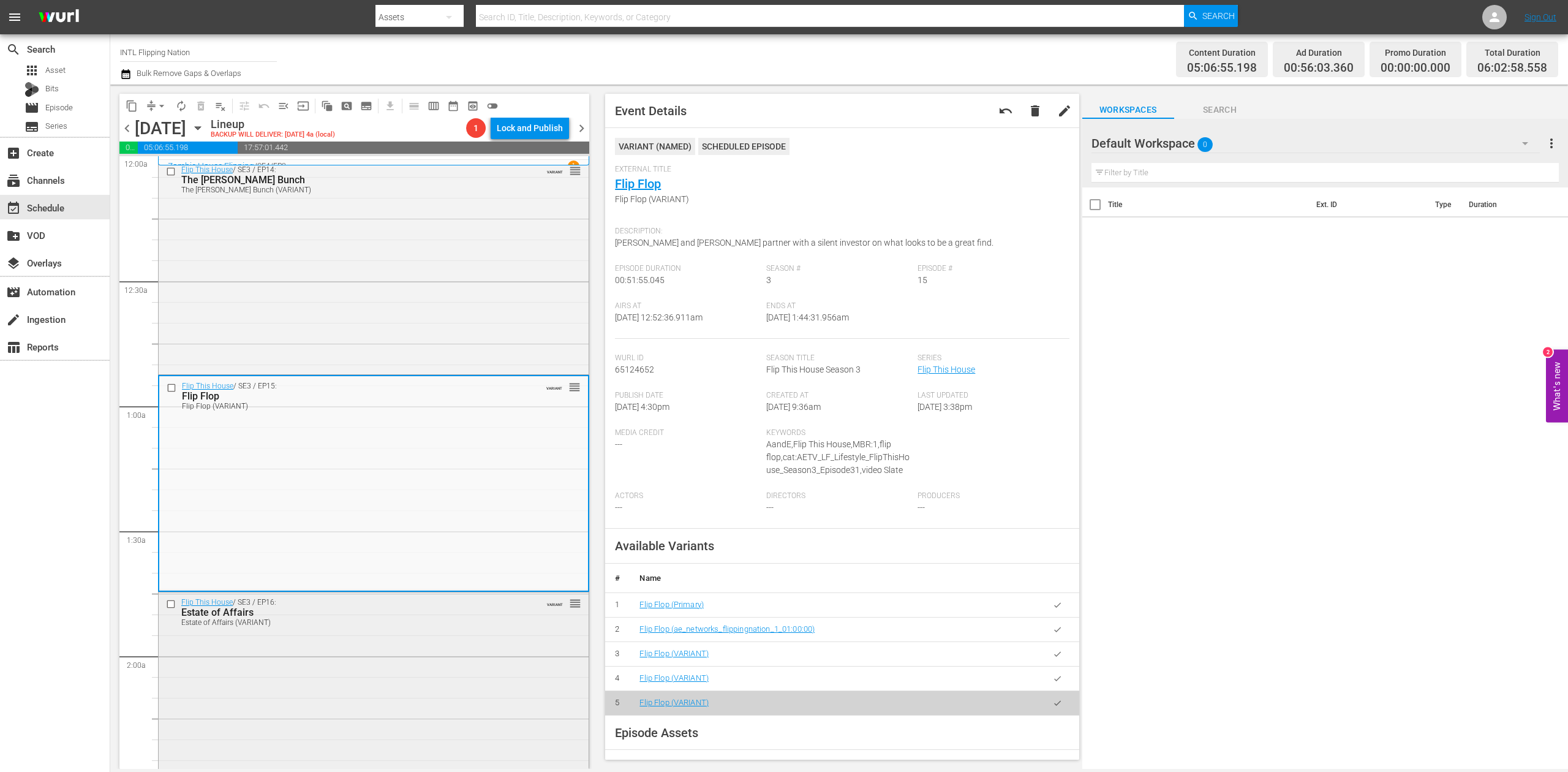
click at [469, 679] on div "Flip This House / SE3 / EP16: Estate of Affairs Estate of Affairs (VARIANT) VAR…" at bounding box center [373, 699] width 430 height 212
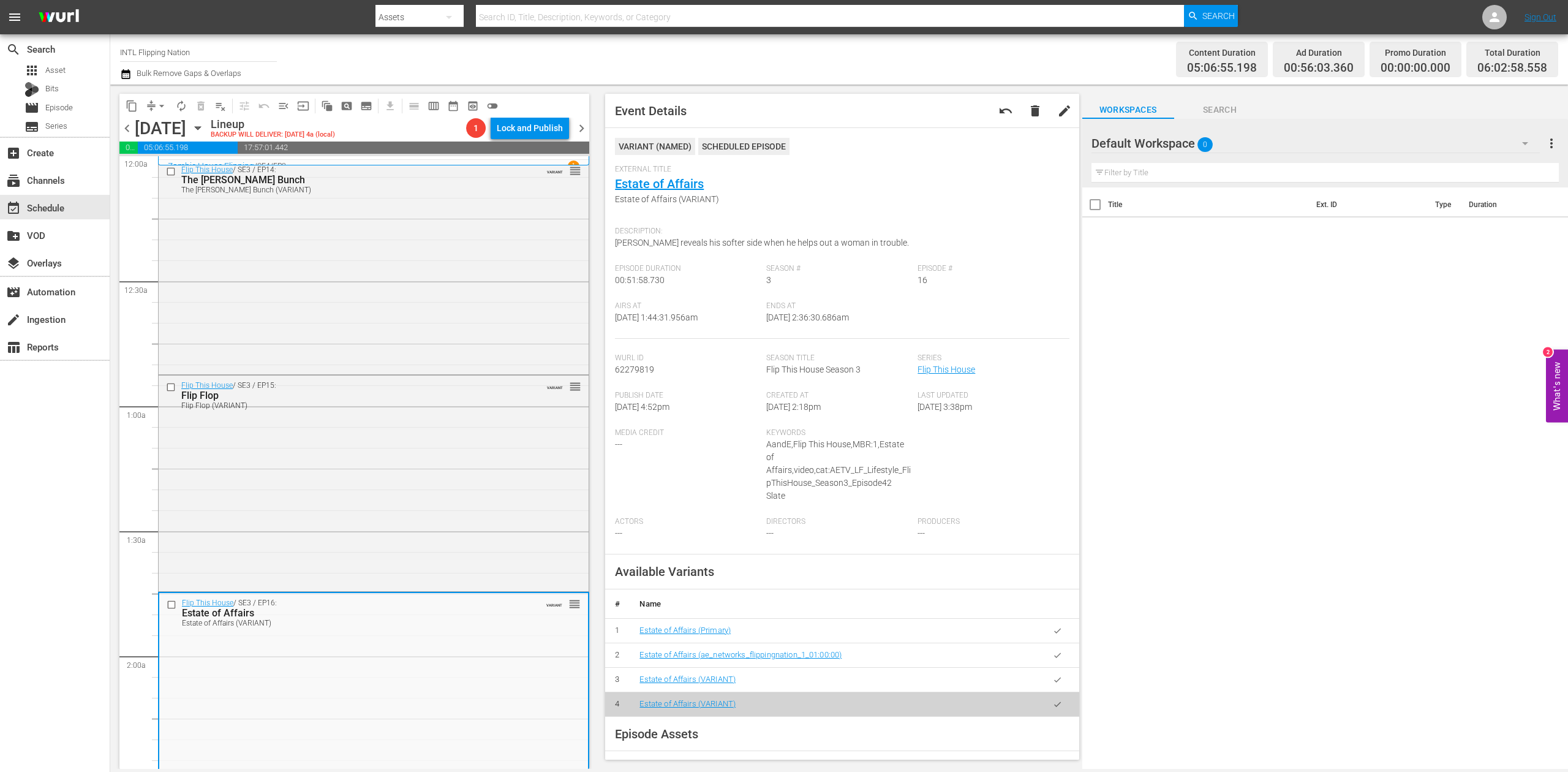
click at [130, 76] on icon "button" at bounding box center [125, 74] width 8 height 10
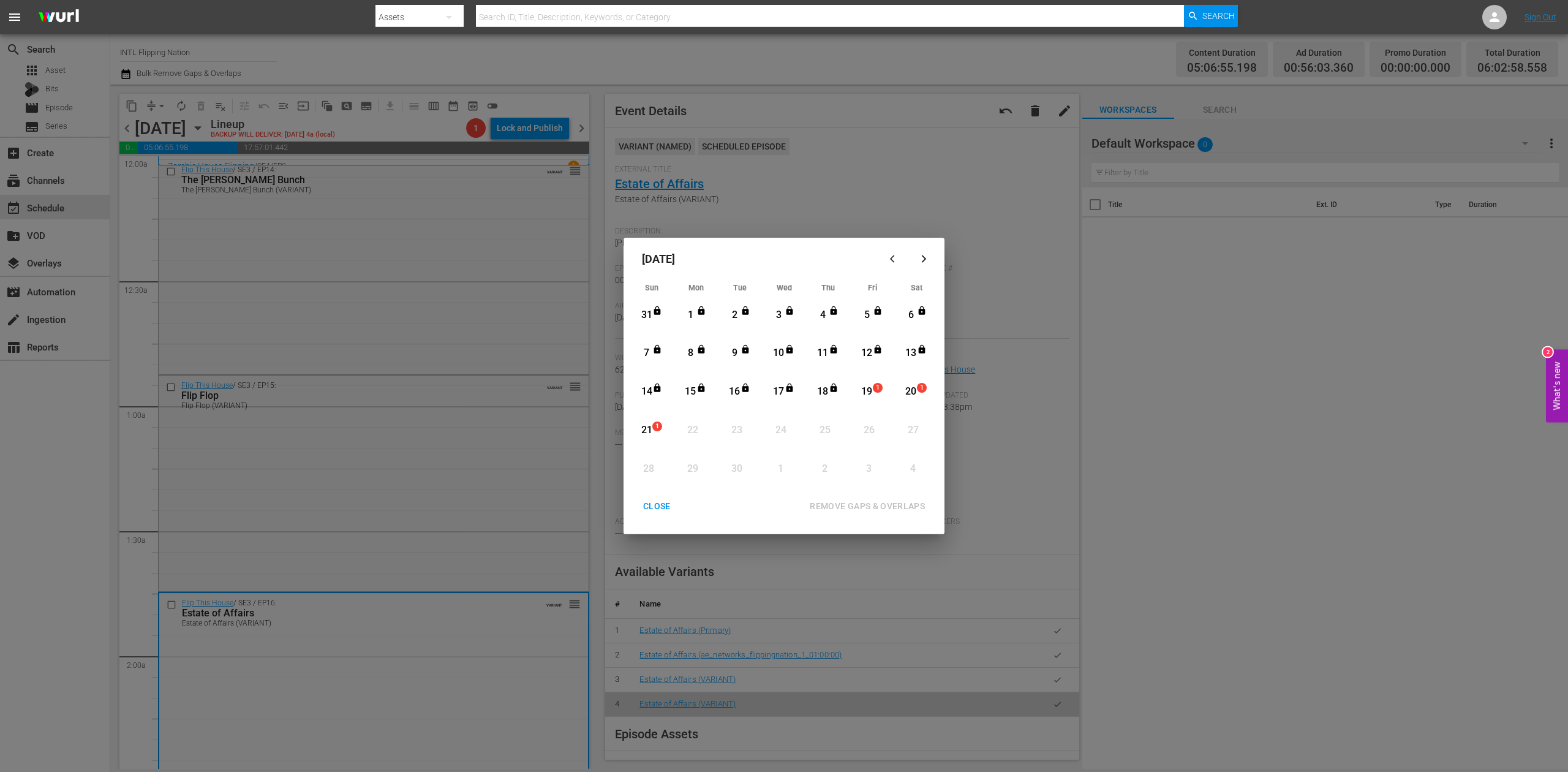
click at [871, 389] on div "19" at bounding box center [867, 392] width 15 height 14
click at [850, 503] on div "REMOVE GAPS & OVERLAPS" at bounding box center [867, 506] width 135 height 15
click at [665, 500] on div "CLOSE" at bounding box center [657, 506] width 47 height 15
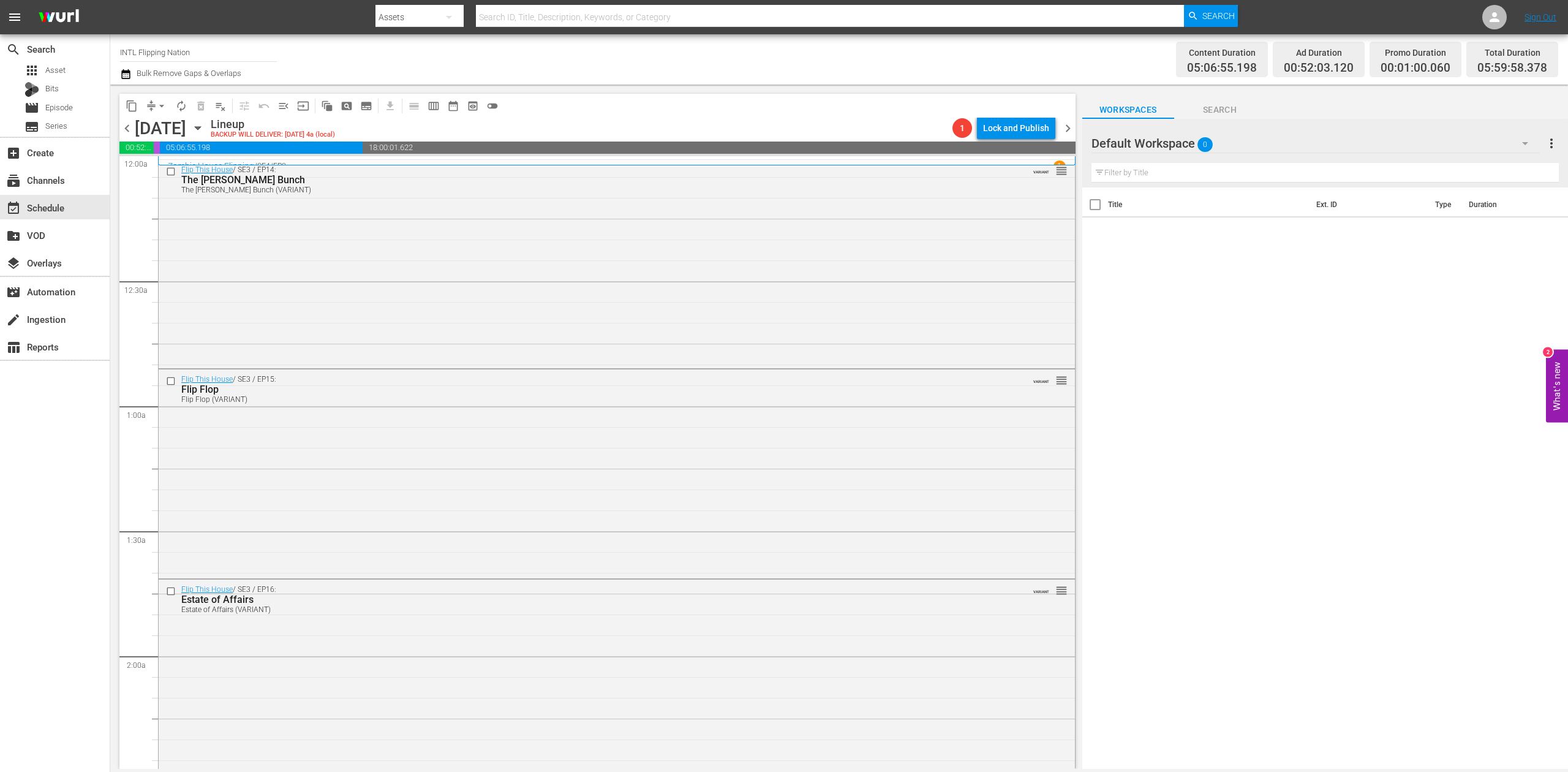
click at [121, 72] on icon "button" at bounding box center [125, 73] width 11 height 15
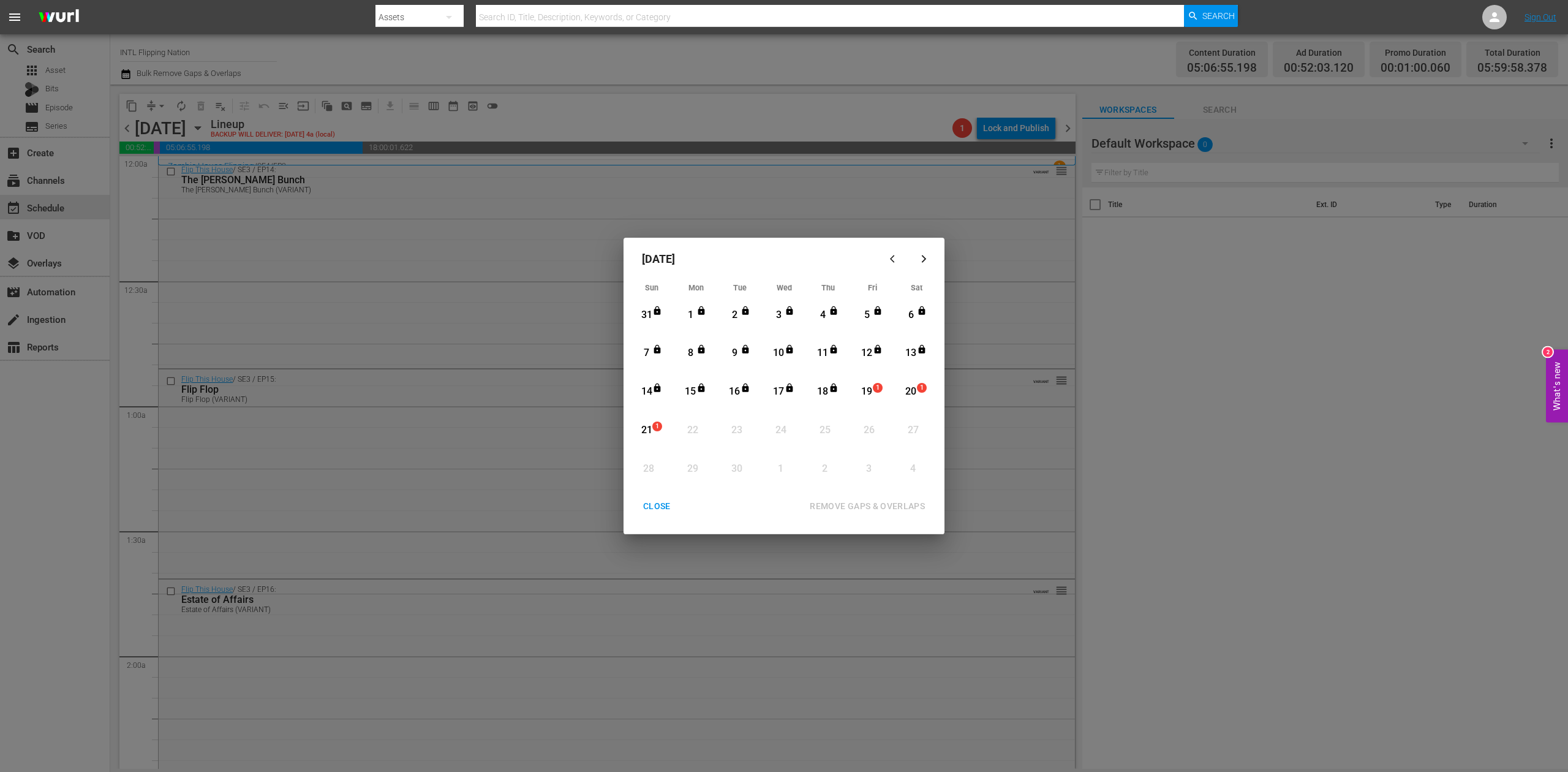
click at [866, 393] on div "19" at bounding box center [867, 392] width 15 height 14
click at [881, 505] on div "REMOVE GAPS & OVERLAPS" at bounding box center [867, 506] width 135 height 15
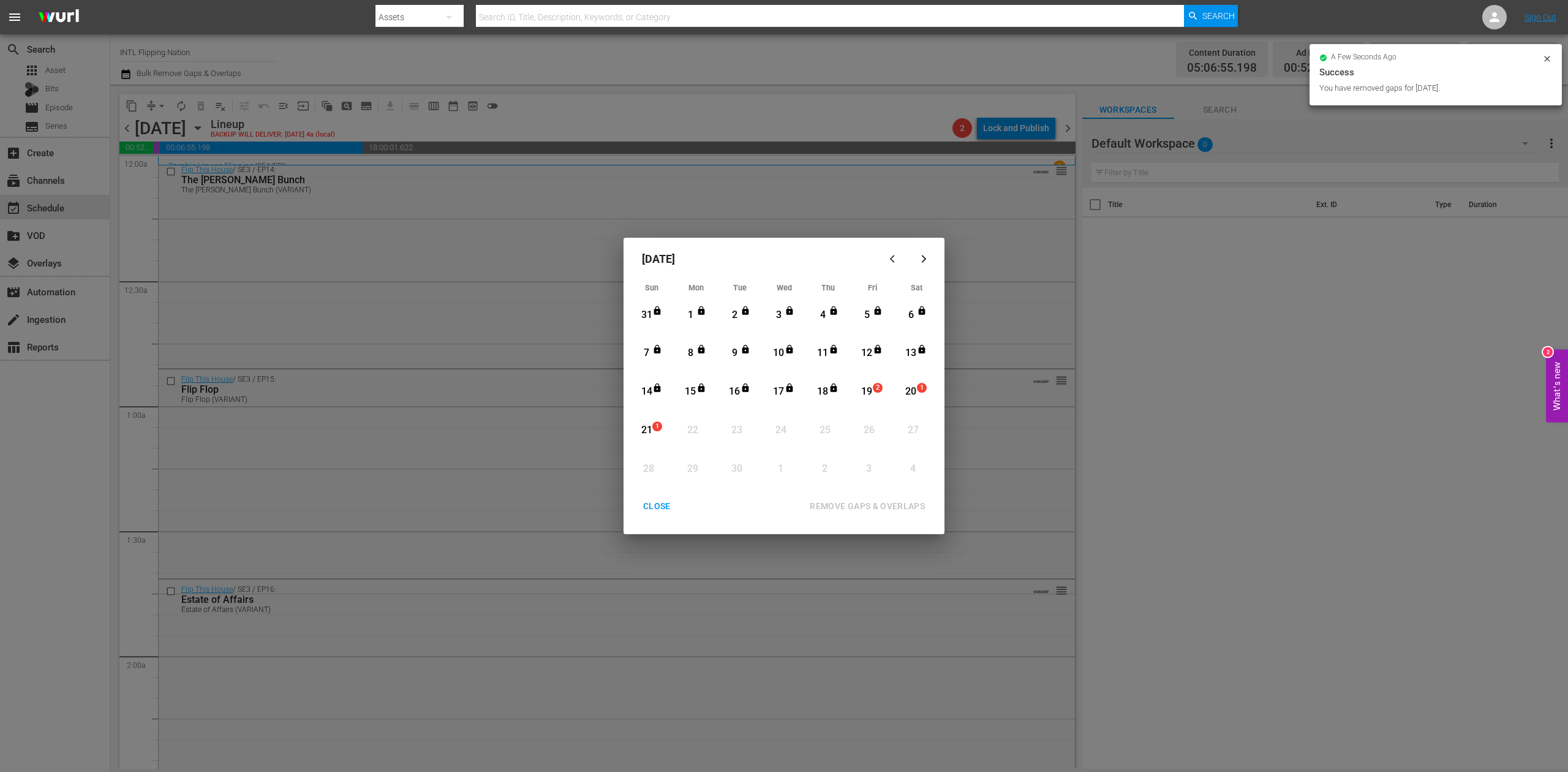
click at [658, 509] on div "CLOSE" at bounding box center [657, 506] width 47 height 15
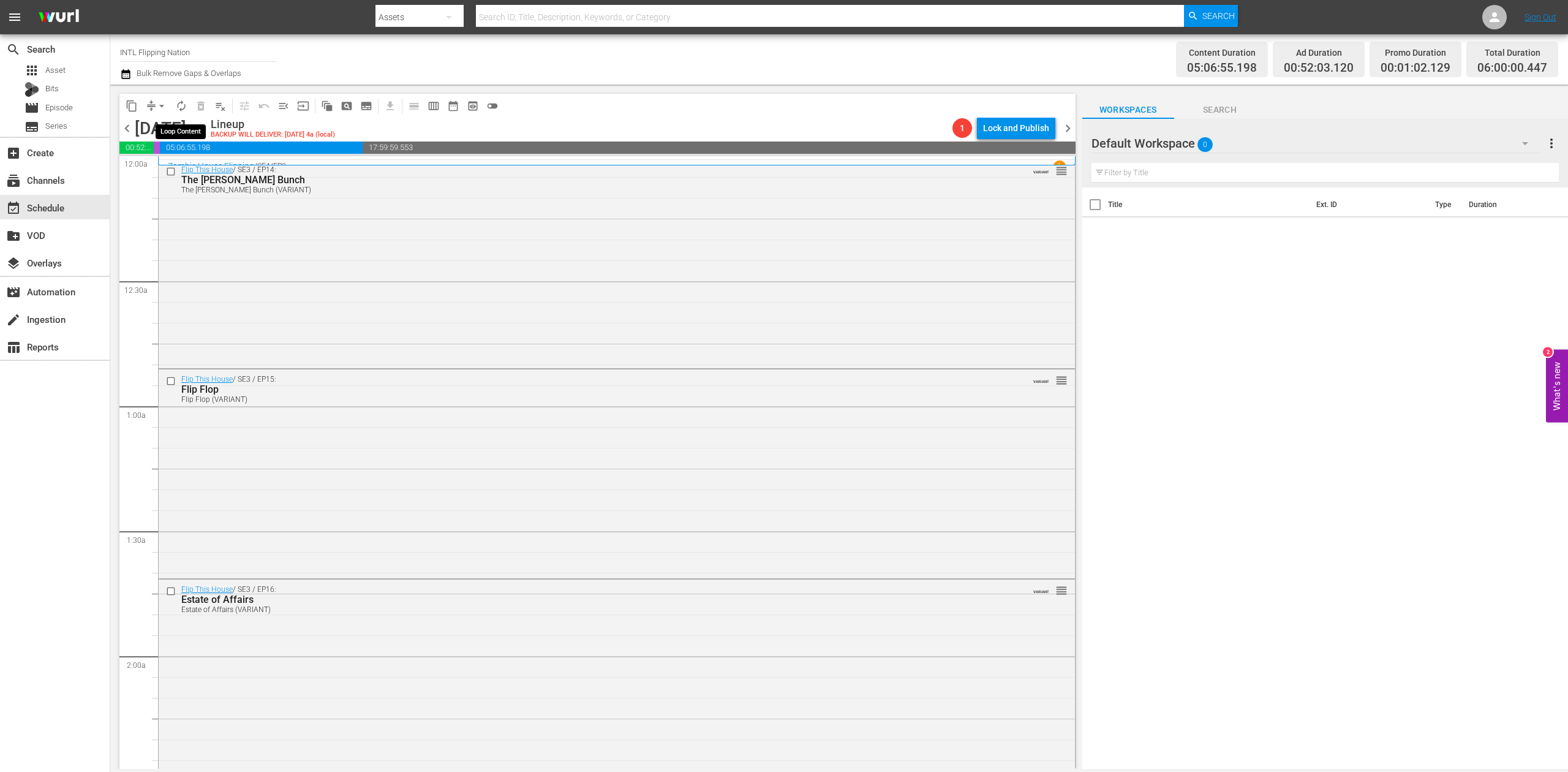
click at [182, 104] on span "autorenew_outlined" at bounding box center [181, 106] width 12 height 12
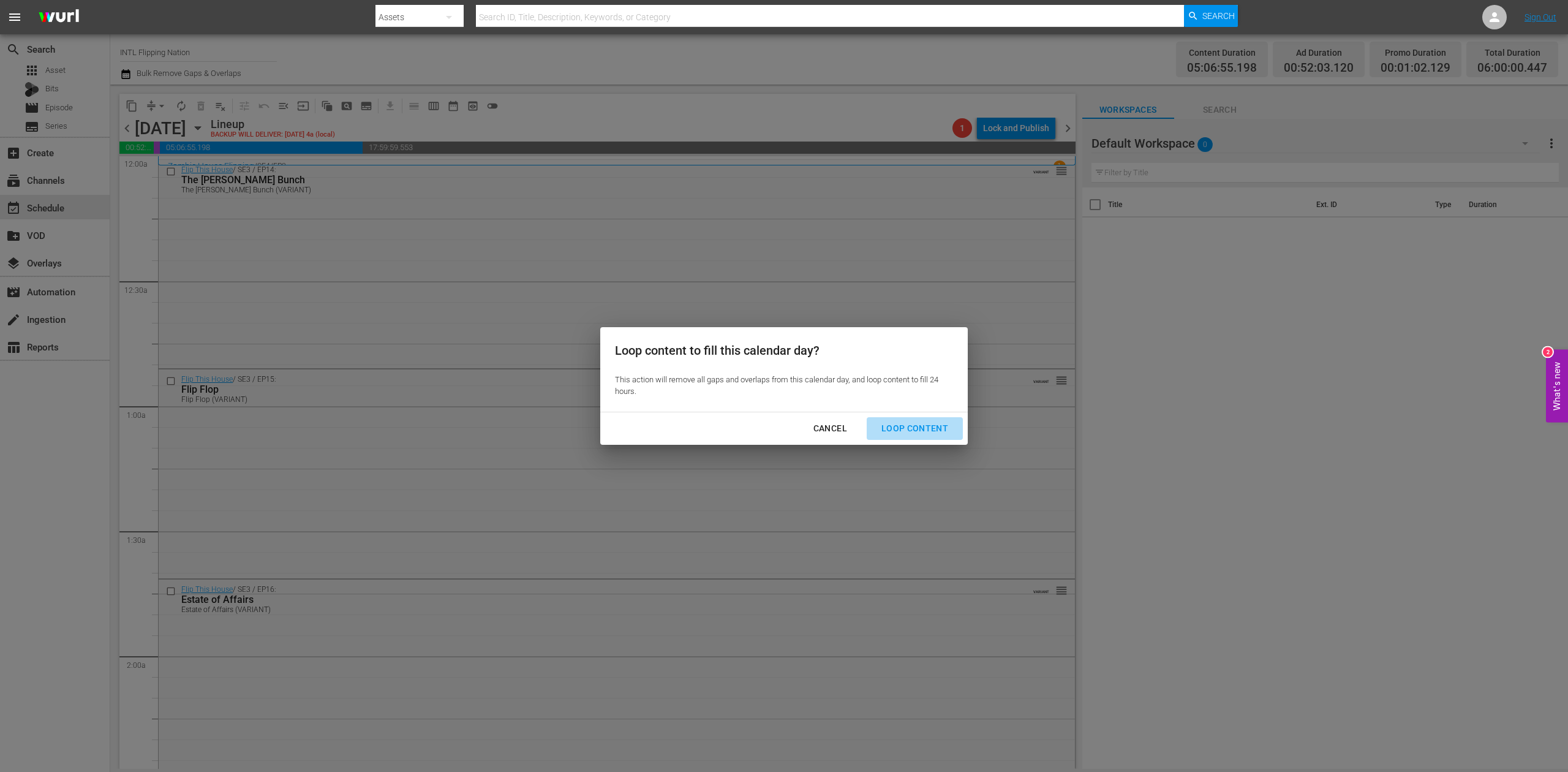
click at [946, 431] on div "Loop Content" at bounding box center [915, 428] width 86 height 15
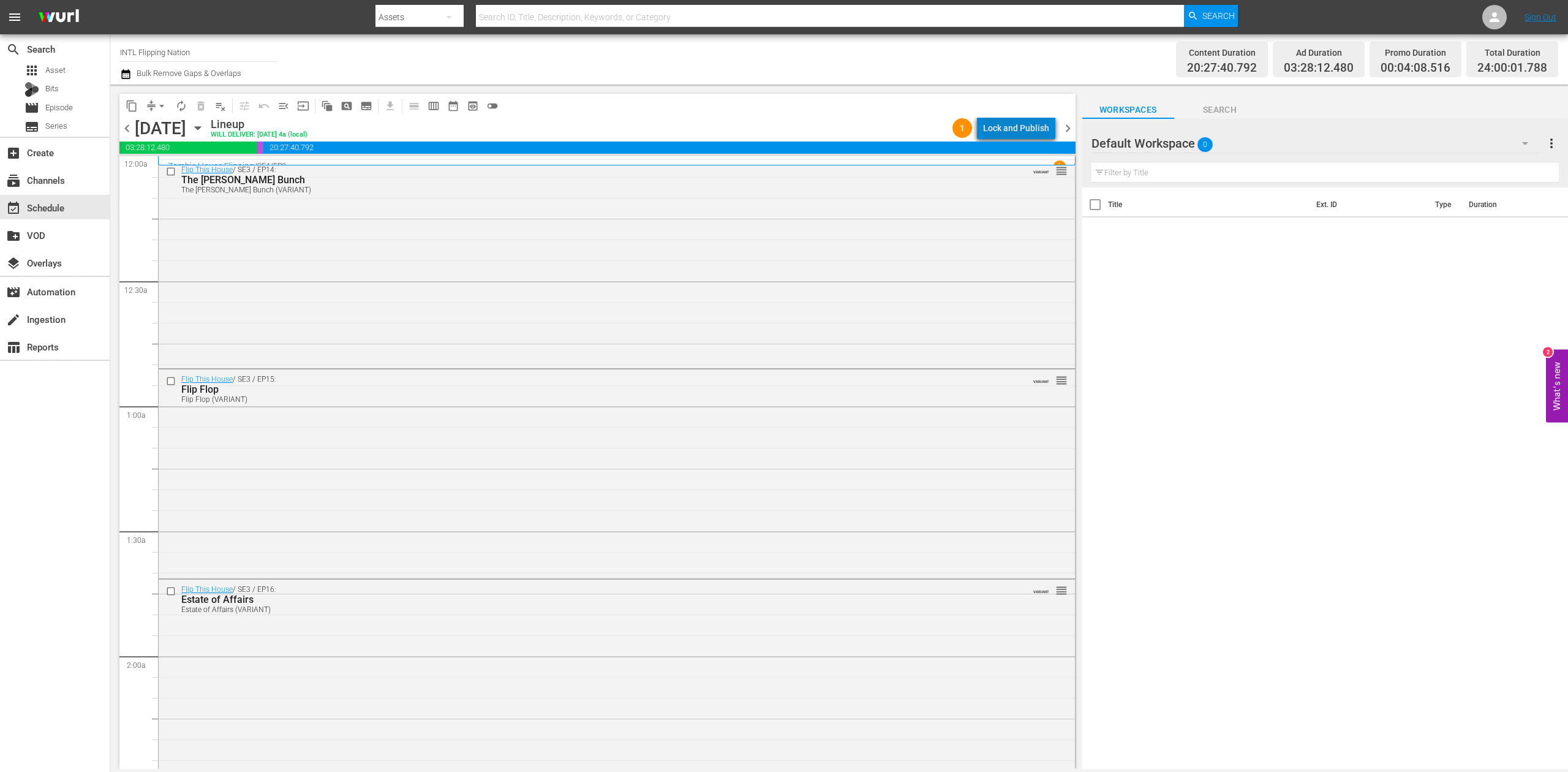
click at [1025, 131] on div "Lock and Publish" at bounding box center [1016, 128] width 66 height 22
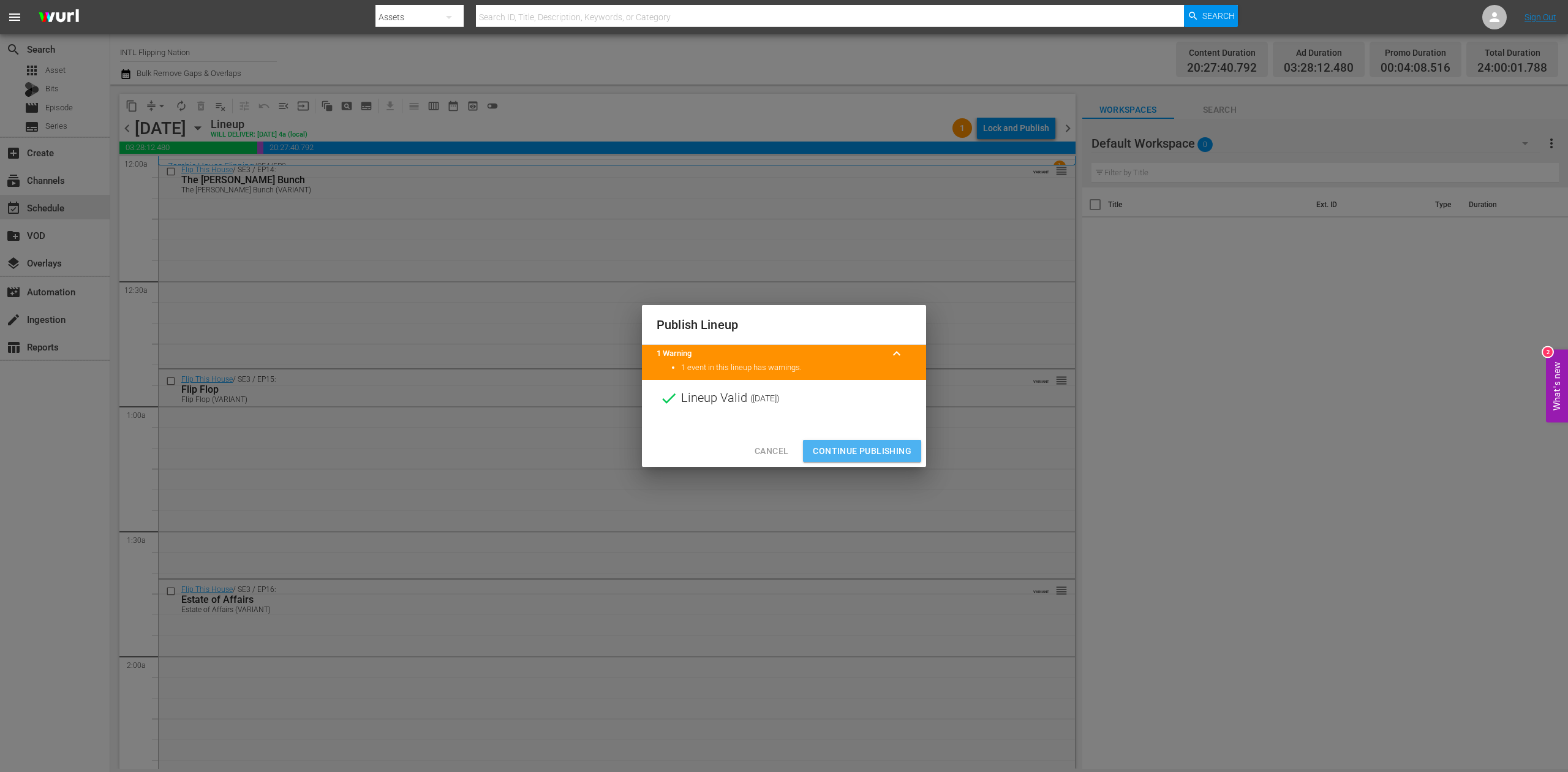
click at [870, 451] on span "Continue Publishing" at bounding box center [862, 451] width 98 height 15
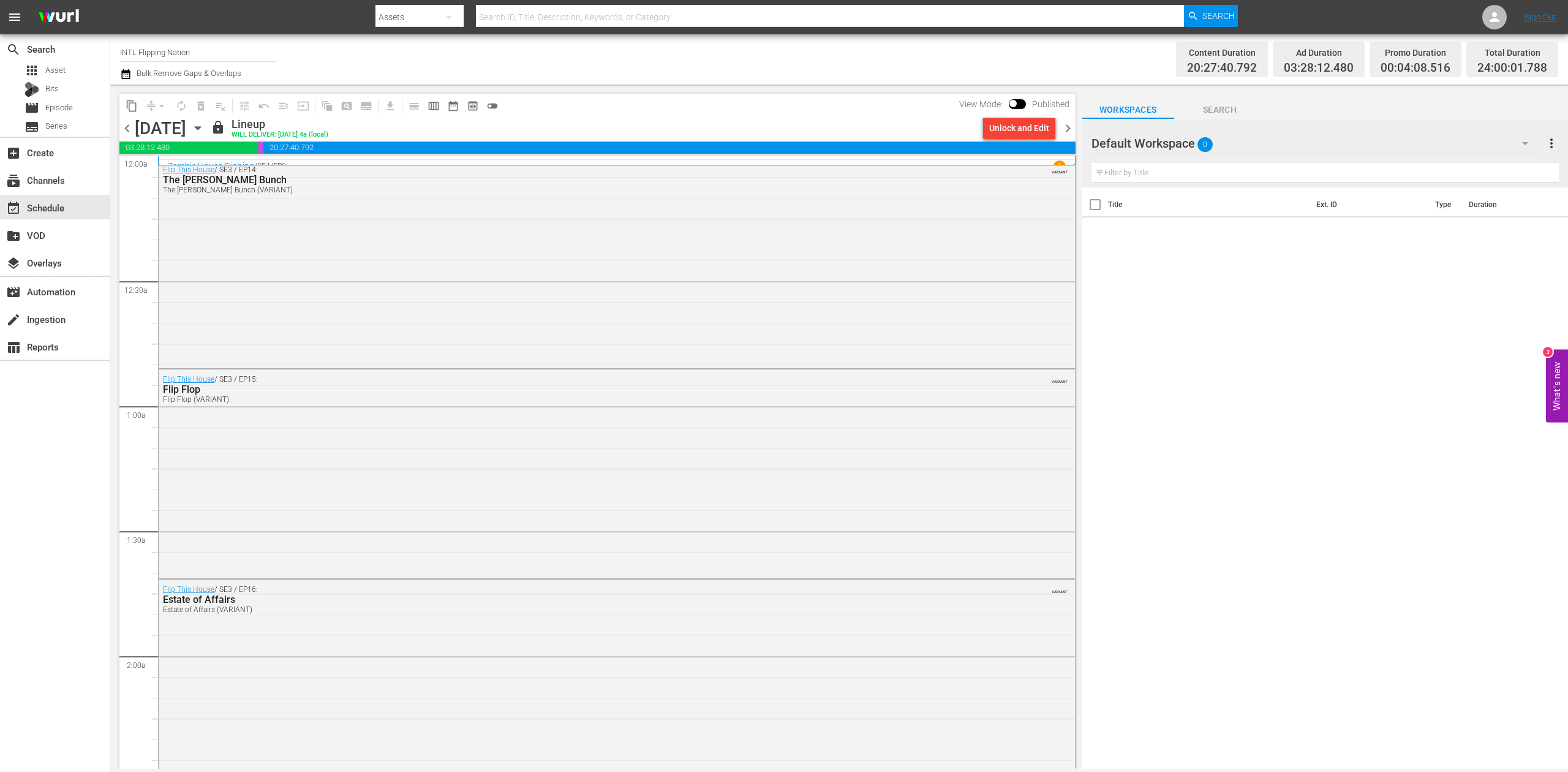
click at [1066, 130] on span "chevron_right" at bounding box center [1068, 128] width 15 height 15
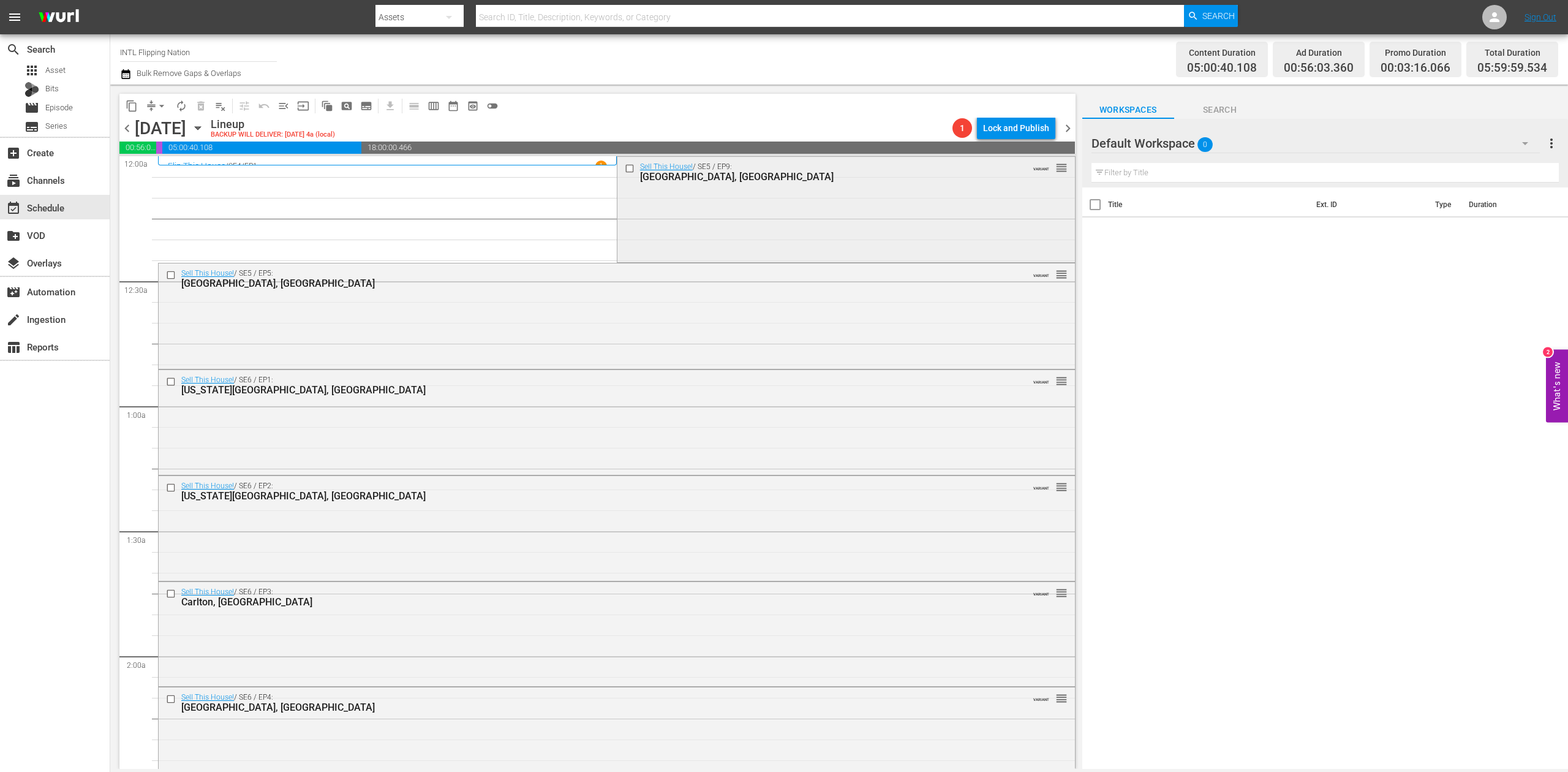
click at [728, 205] on div "Sell This House! / SE5 / EP9: Austin, TX VARIANT reorder" at bounding box center [846, 208] width 457 height 103
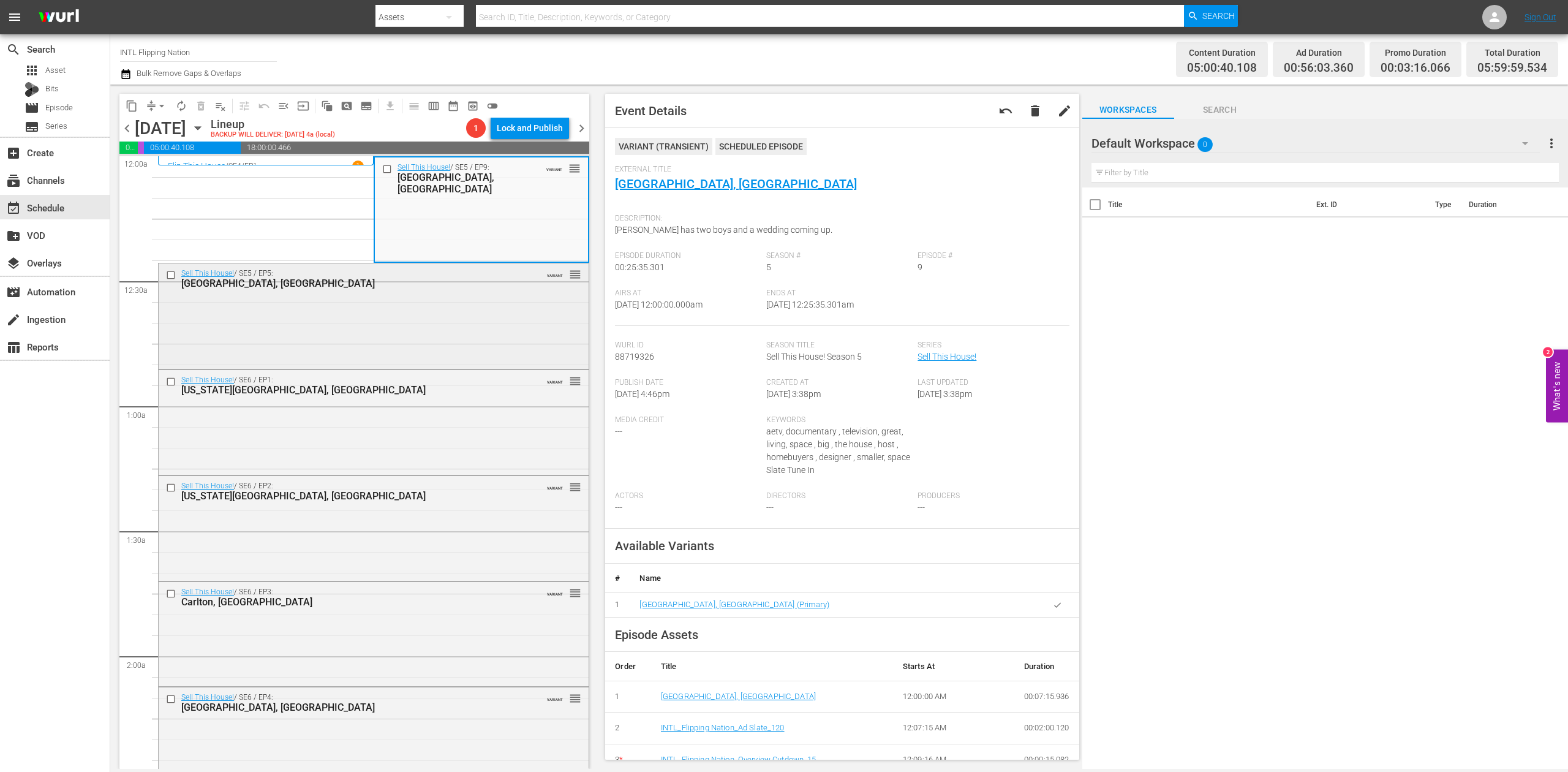
click at [405, 334] on div "Sell This House! / SE5 / EP5: Cathedral City, CA VARIANT reorder" at bounding box center [373, 315] width 430 height 103
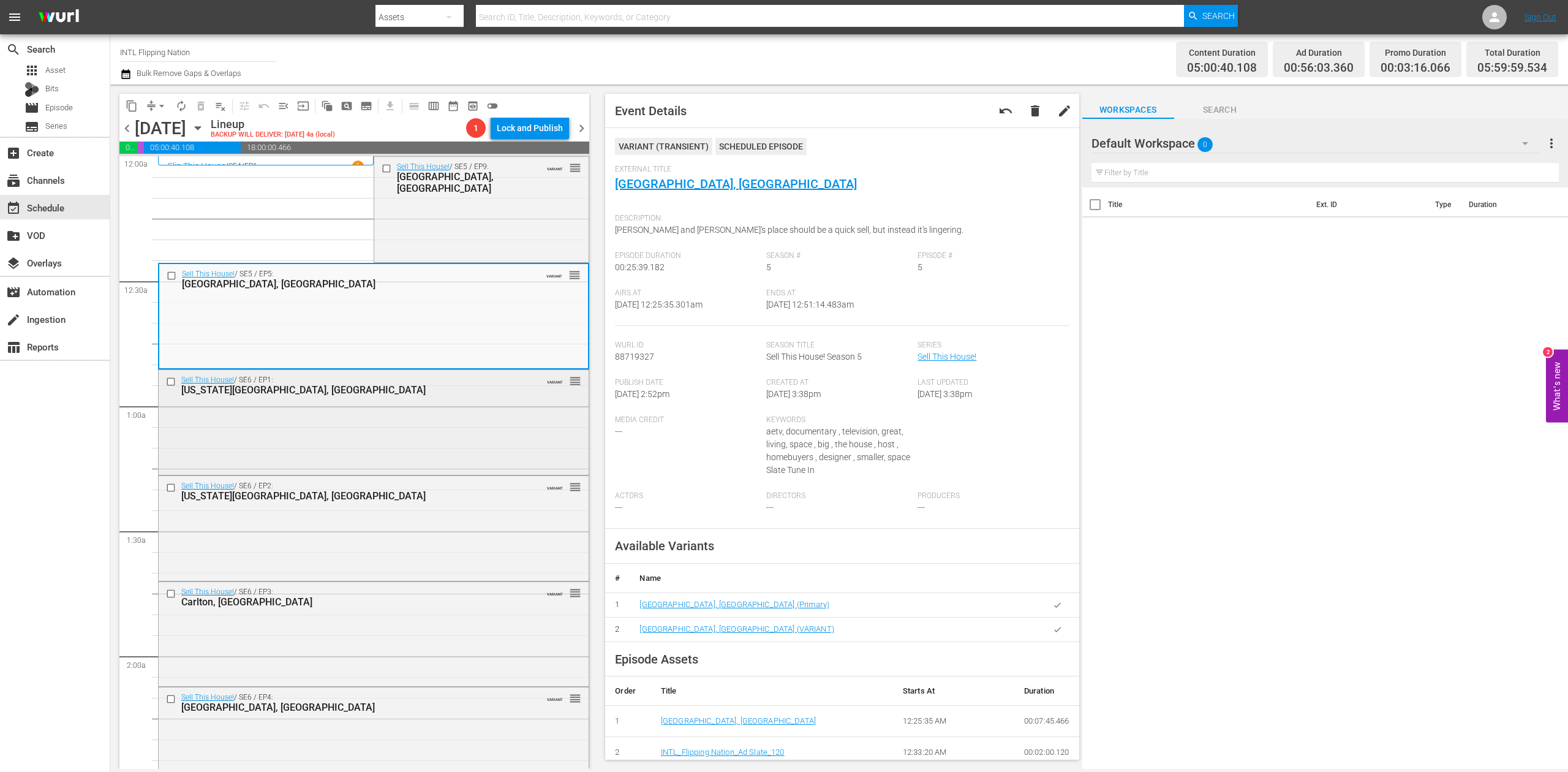
click at [449, 438] on div "Sell This House! / SE6 / EP1: Virginia City, MT VARIANT reorder" at bounding box center [373, 422] width 430 height 102
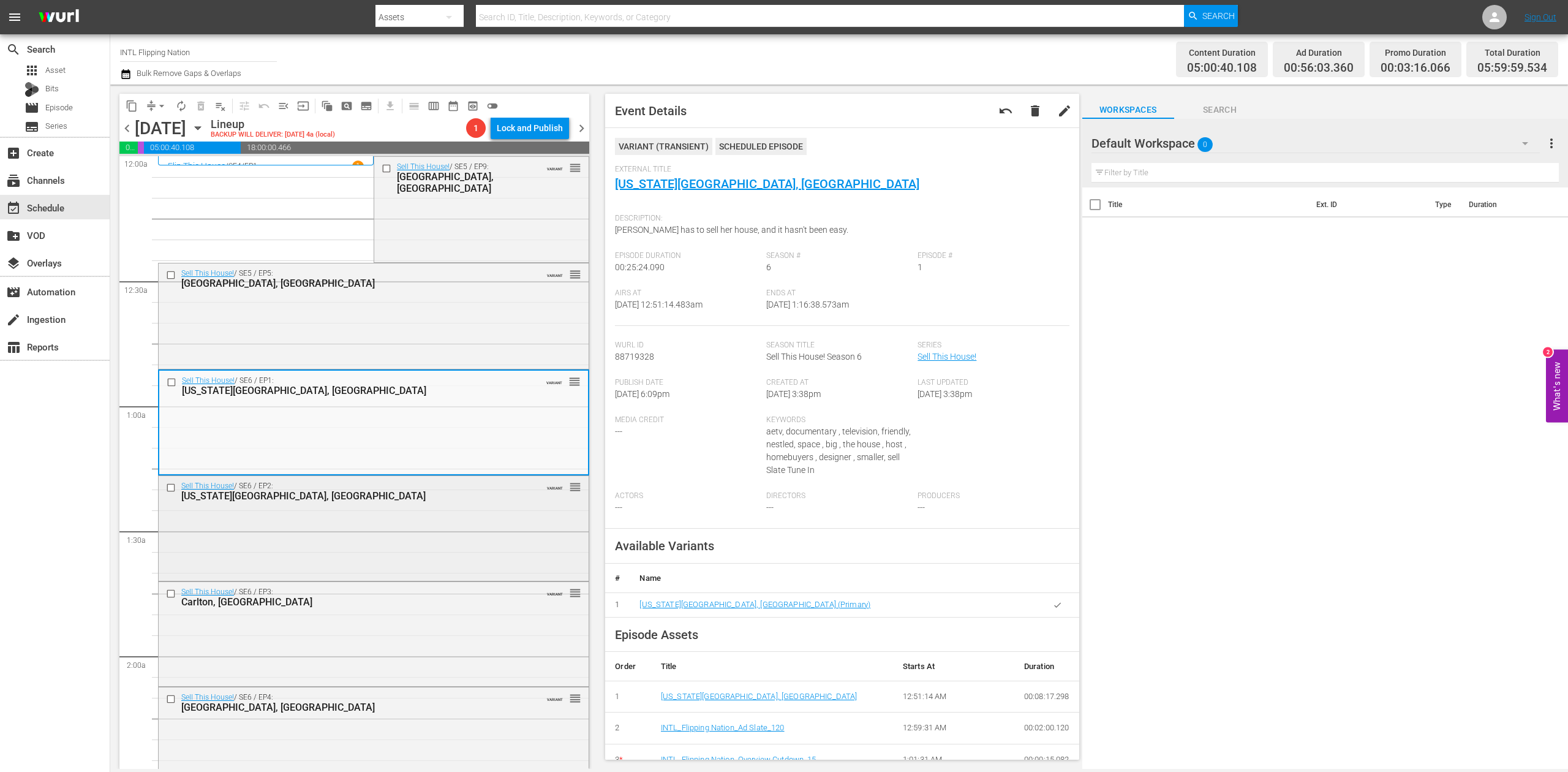
click at [398, 511] on div "Sell This House! / SE6 / EP2: Oregon City, OR VARIANT reorder" at bounding box center [373, 527] width 430 height 102
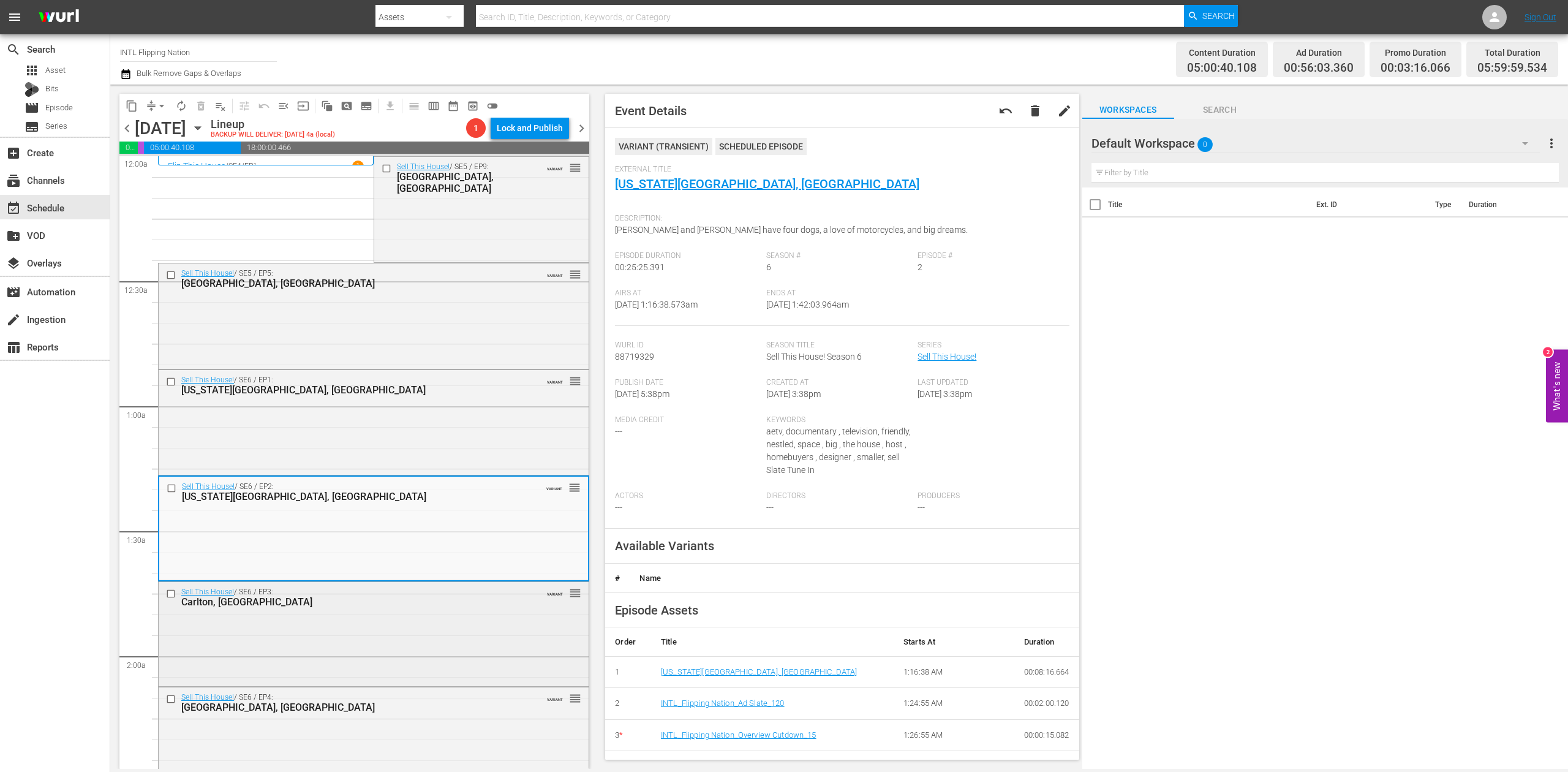
click at [442, 652] on div "Sell This House! / SE6 / EP3: Carlton, OR VARIANT reorder" at bounding box center [373, 633] width 430 height 102
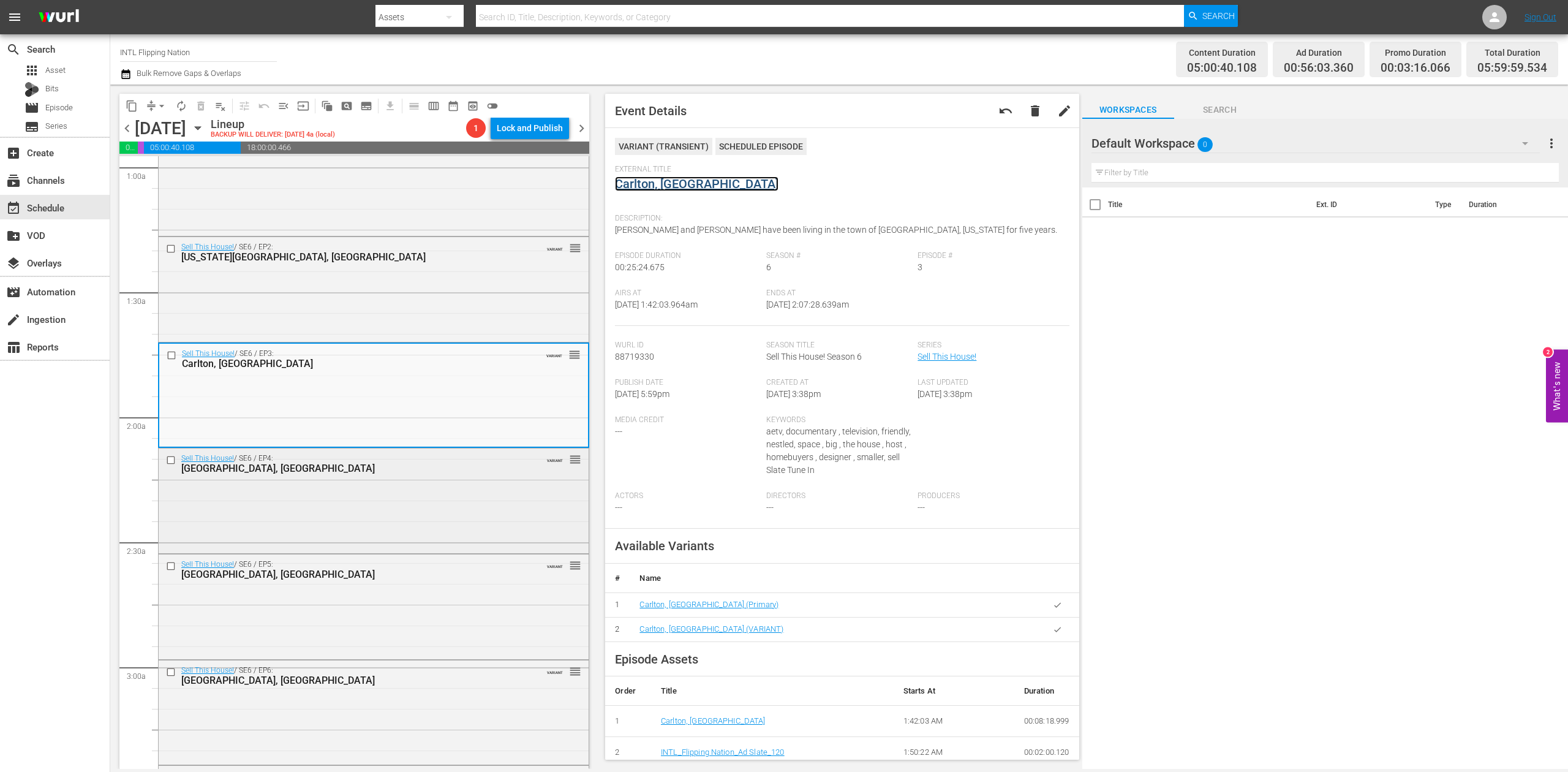
scroll to position [245, 0]
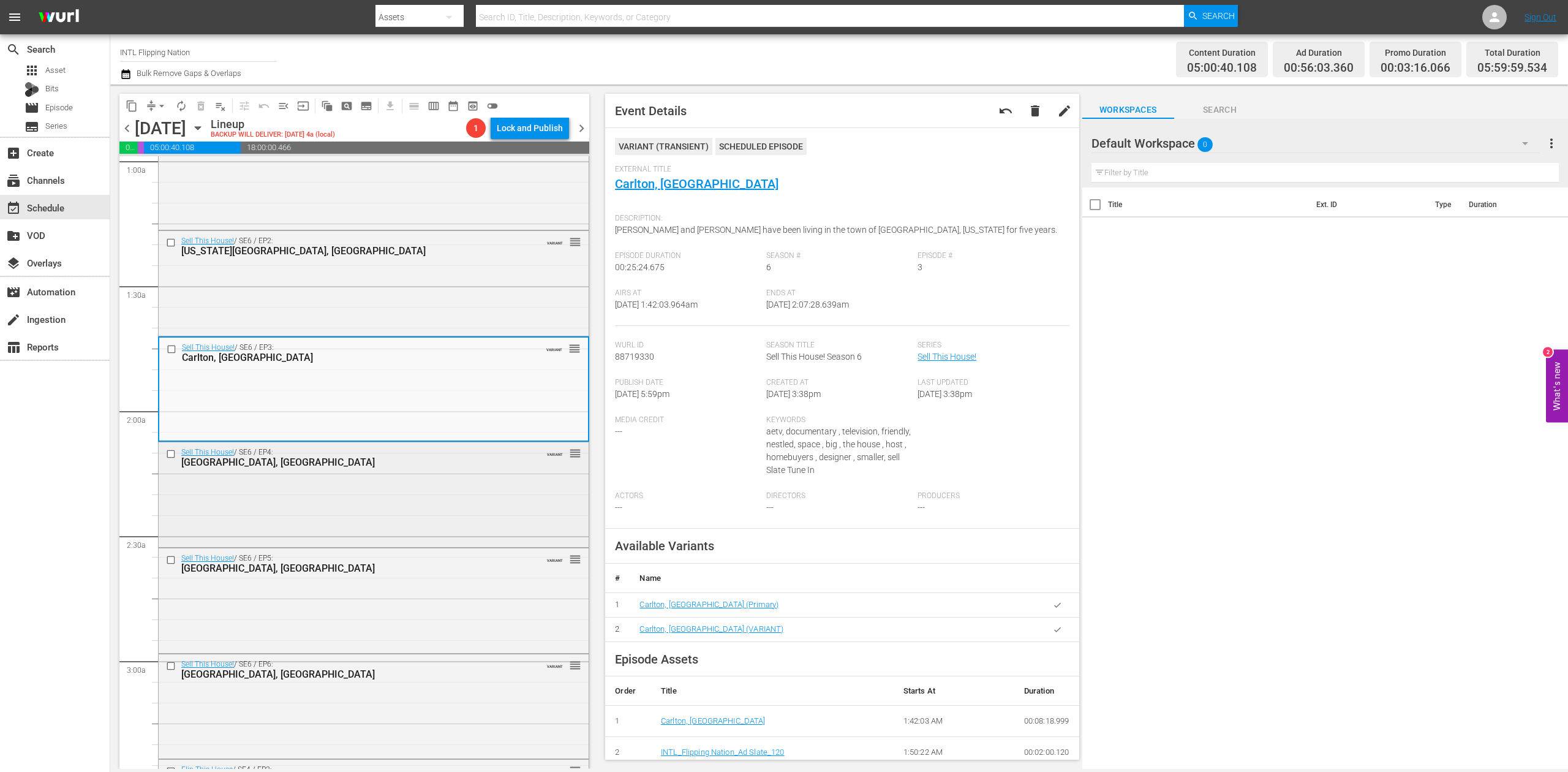
click at [427, 508] on div "Sell This House! / SE6 / EP4: Boston, MA VARIANT reorder" at bounding box center [373, 493] width 430 height 102
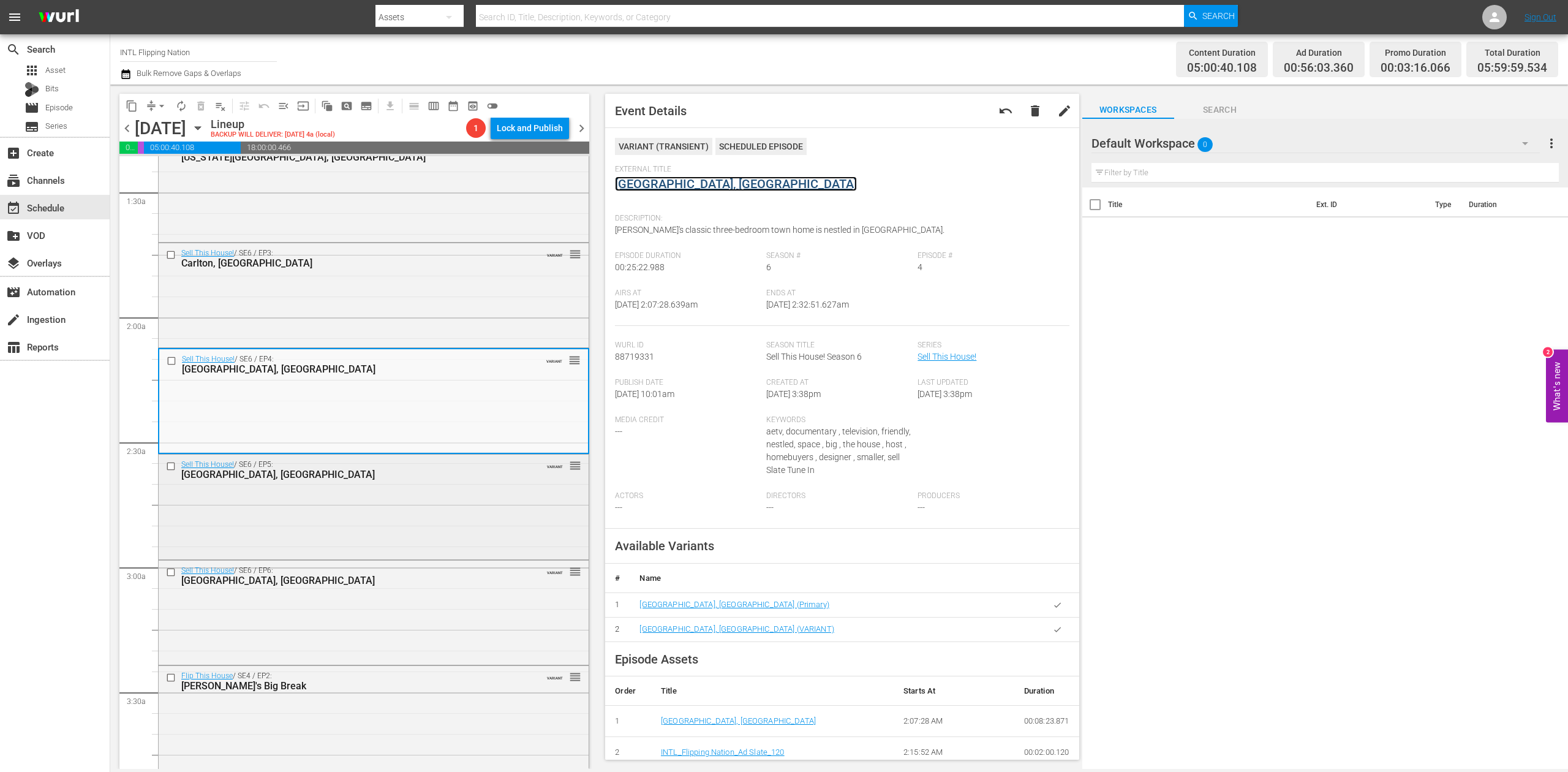
scroll to position [490, 0]
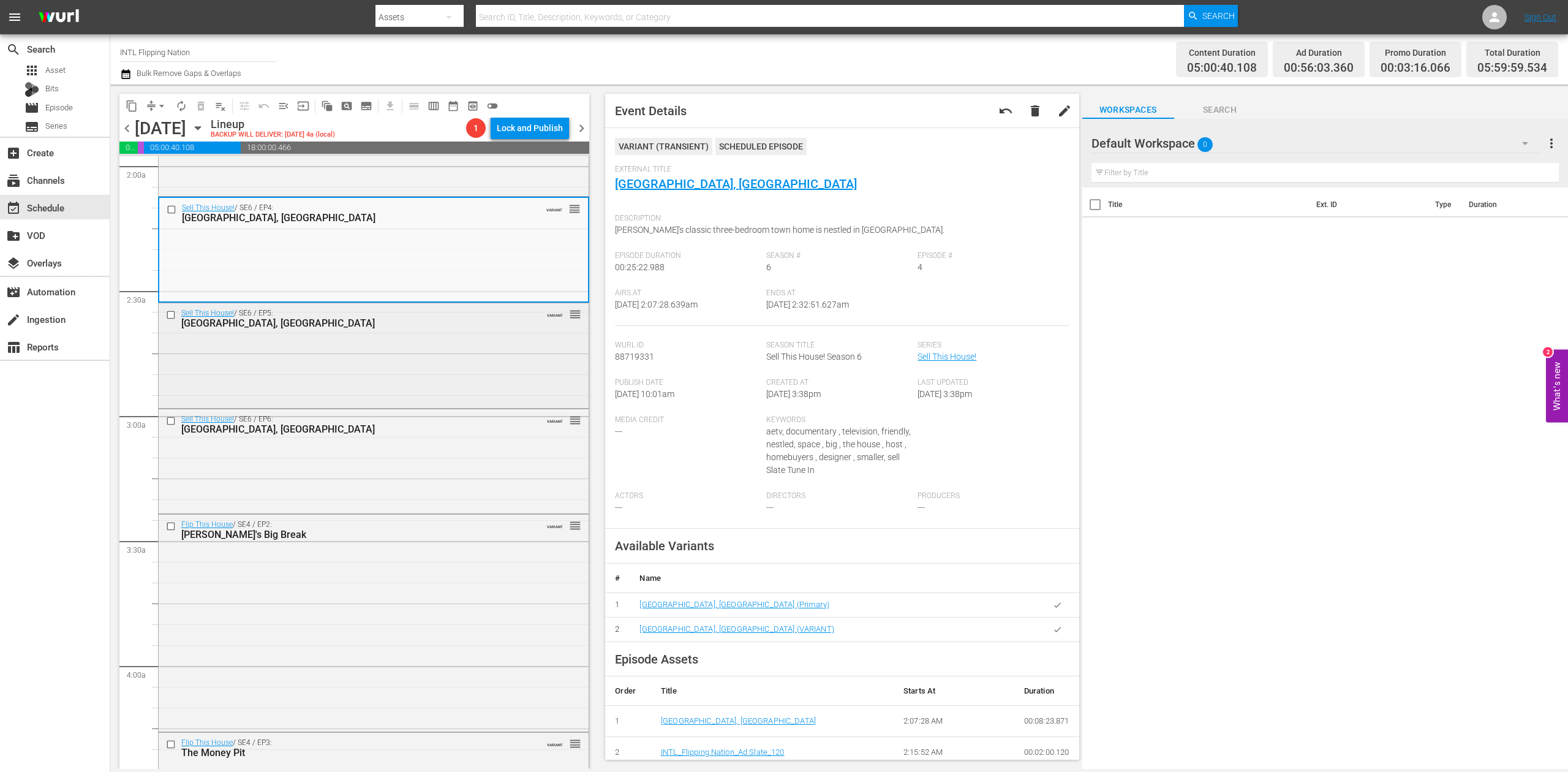
click at [385, 364] on div "Sell This House! / SE6 / EP5: Amesbury, MA VARIANT reorder" at bounding box center [373, 354] width 430 height 102
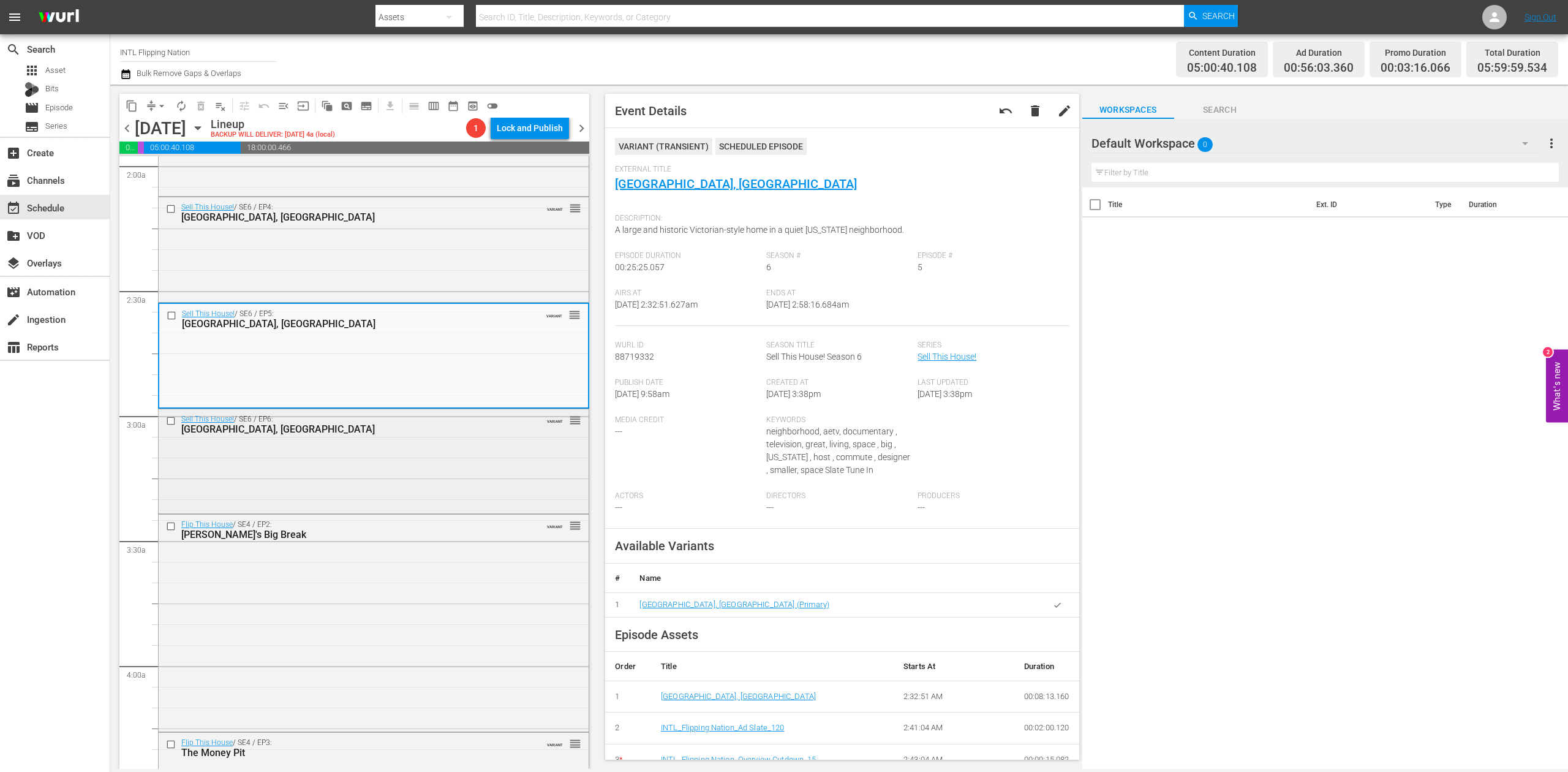
click at [402, 480] on div "Sell This House! / SE6 / EP6: Sacramento, CA VARIANT reorder" at bounding box center [373, 460] width 430 height 102
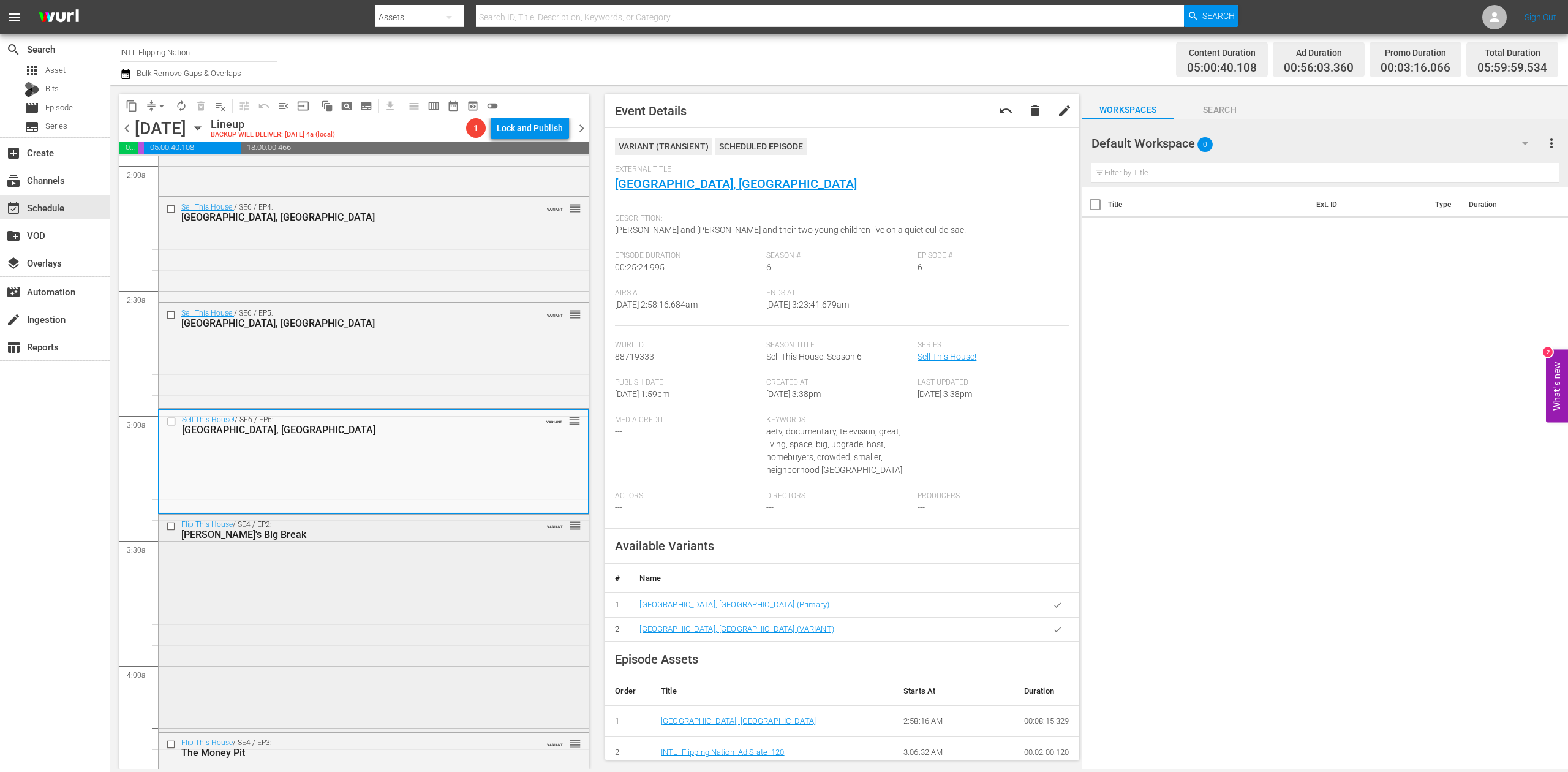
click at [379, 619] on div "Flip This House / SE4 / EP2: Brent's Big Break VARIANT reorder" at bounding box center [373, 622] width 430 height 214
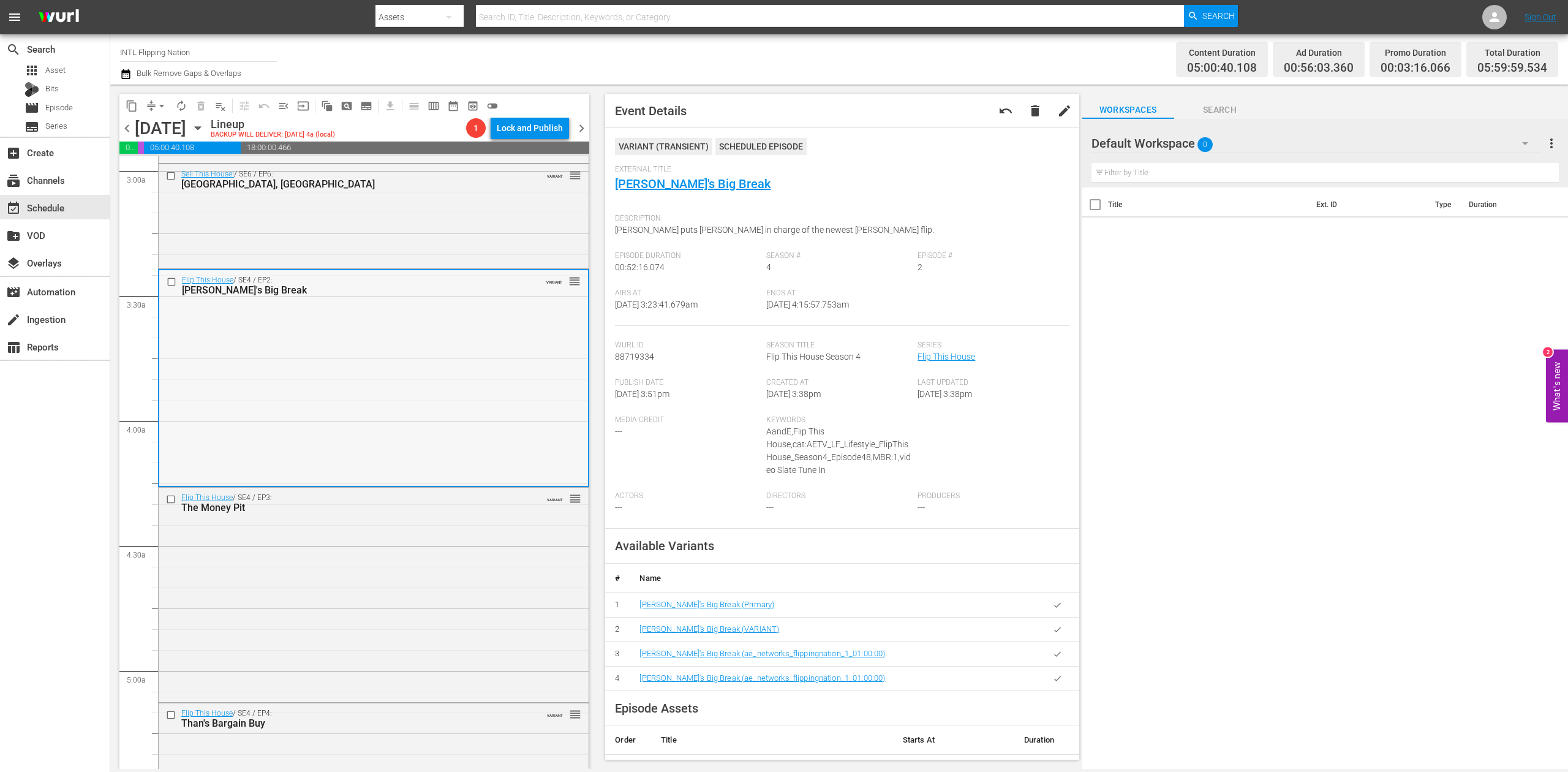
scroll to position [898, 0]
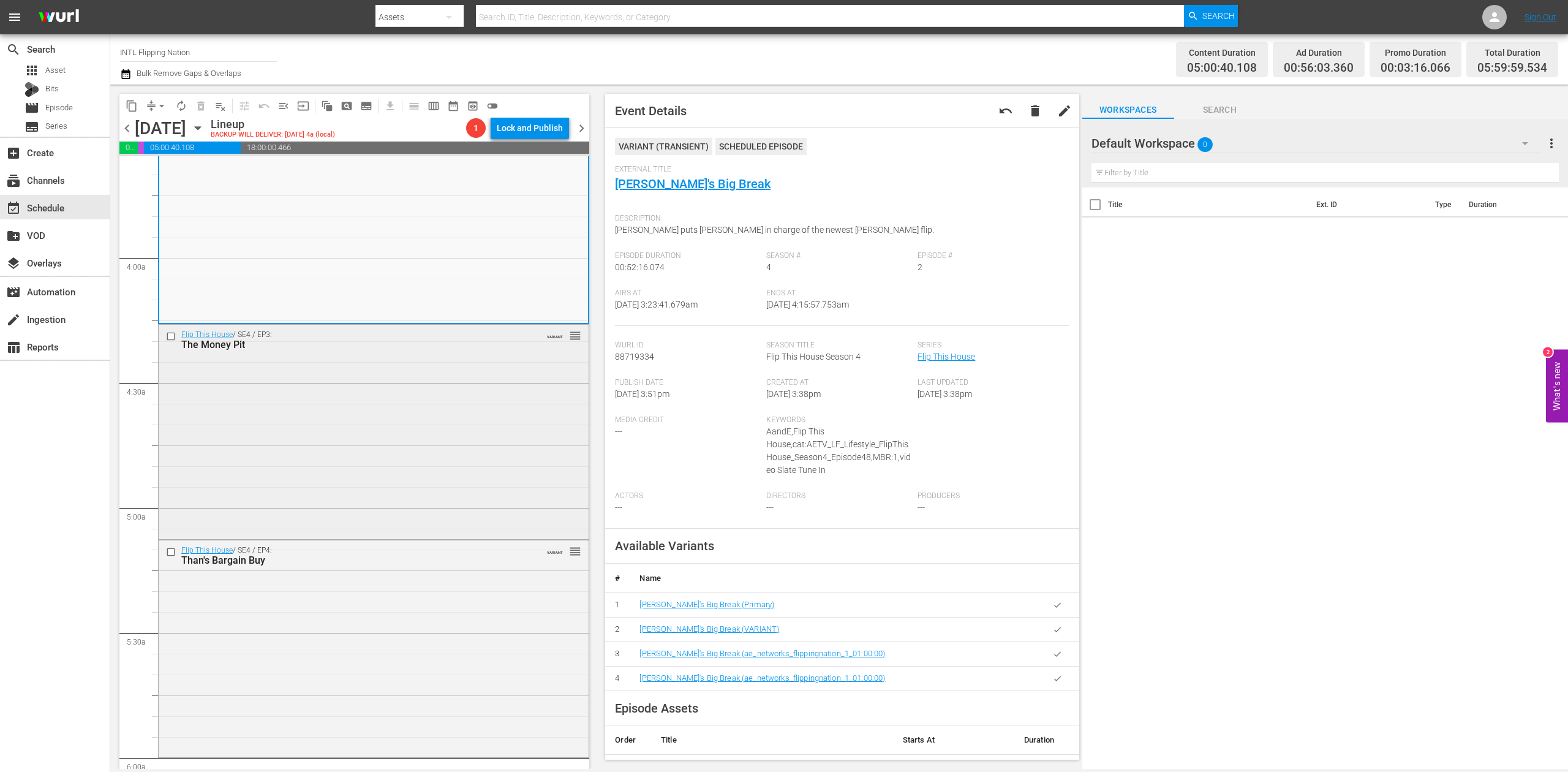
click at [483, 425] on div "Flip This House / SE4 / EP3: The Money Pit VARIANT reorder" at bounding box center [373, 431] width 430 height 212
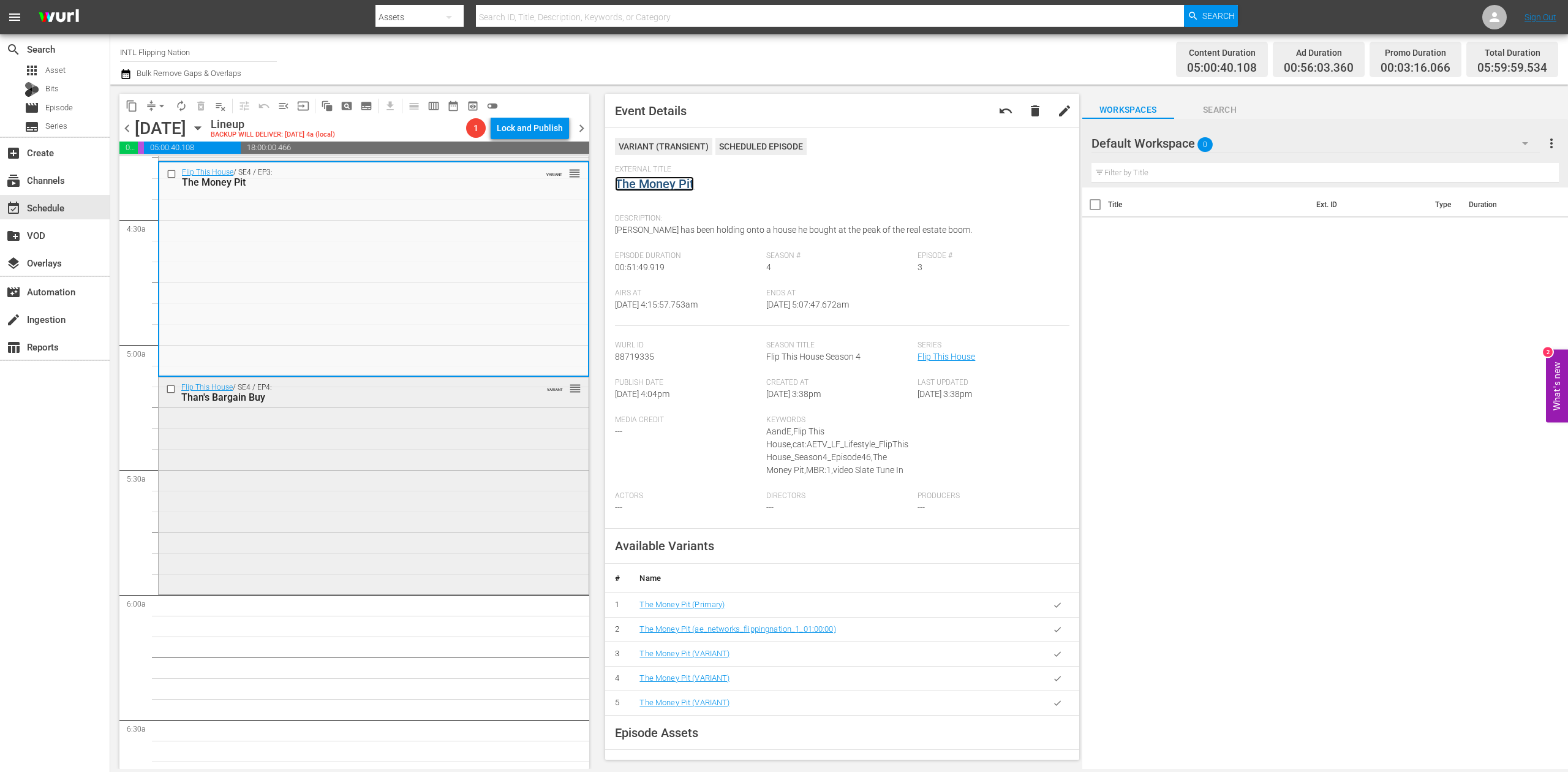
scroll to position [1062, 0]
click at [463, 466] on div "Flip This House / SE4 / EP4: Than's Bargain Buy VARIANT reorder" at bounding box center [373, 483] width 430 height 214
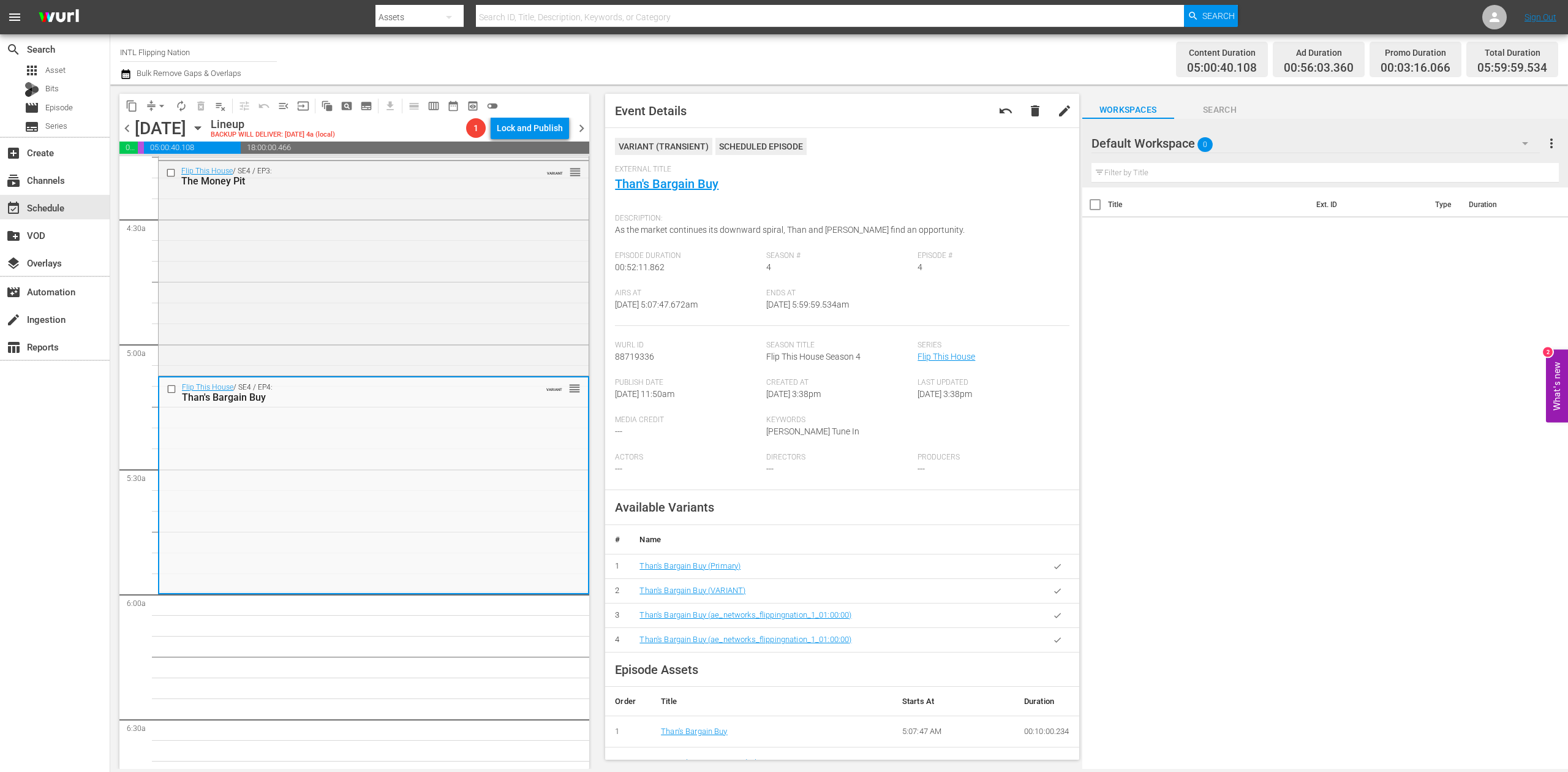
click at [129, 76] on icon "button" at bounding box center [125, 73] width 11 height 15
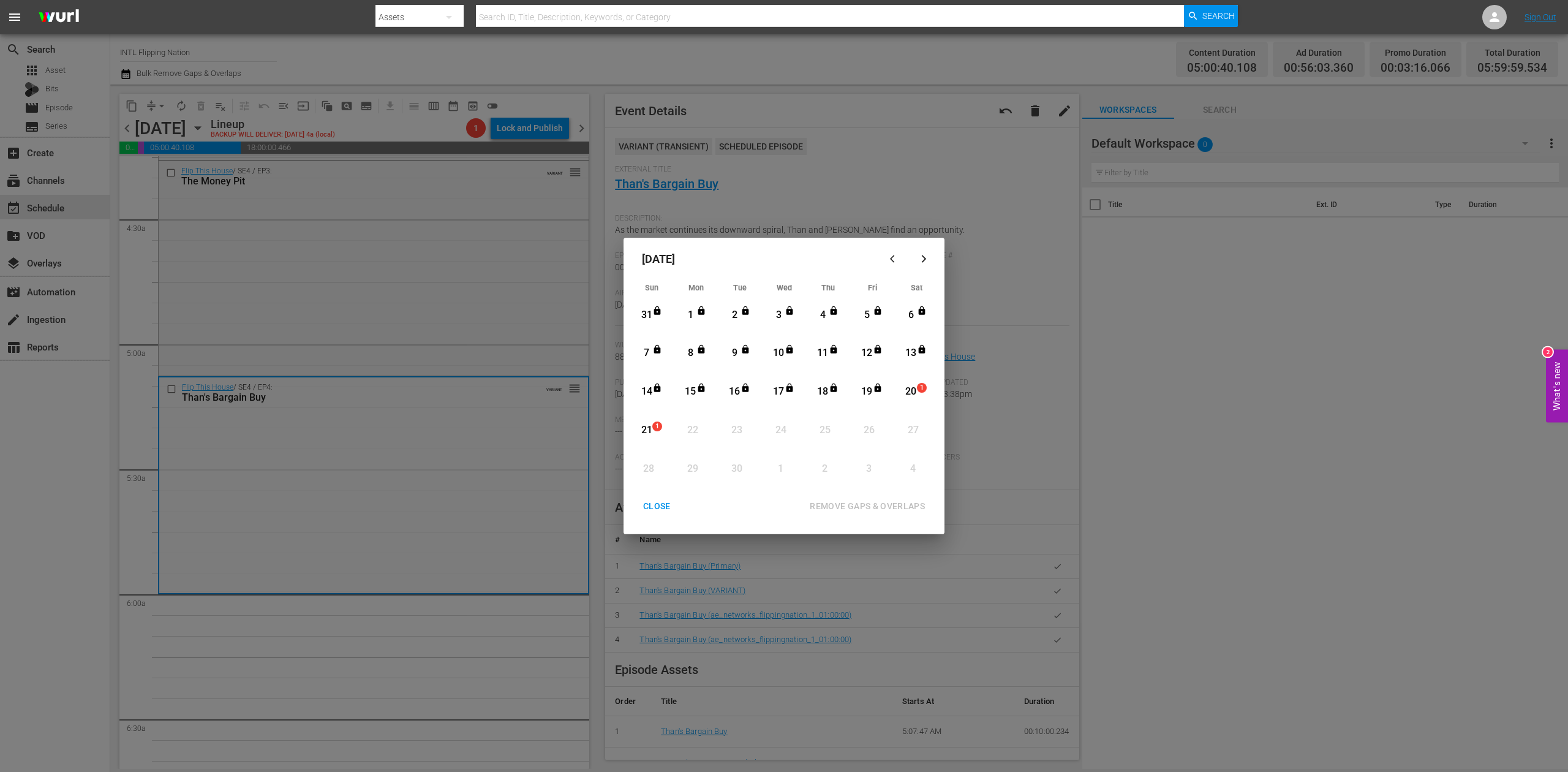
click at [907, 396] on div "20" at bounding box center [911, 392] width 15 height 14
click at [901, 501] on div "REMOVE GAPS & OVERLAPS" at bounding box center [867, 506] width 135 height 15
click at [653, 502] on div "CLOSE" at bounding box center [657, 506] width 47 height 15
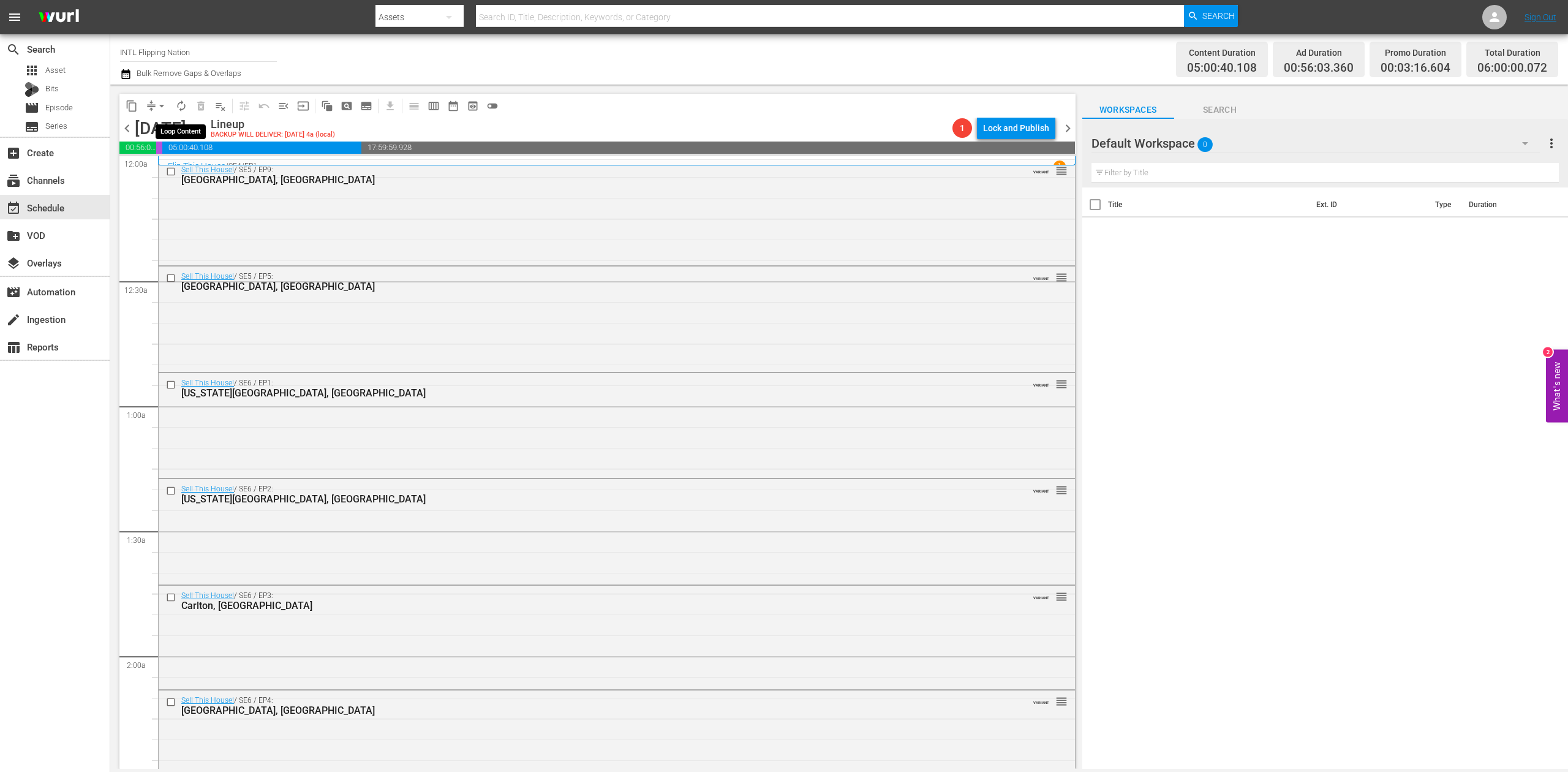
click at [182, 102] on span "autorenew_outlined" at bounding box center [181, 106] width 12 height 12
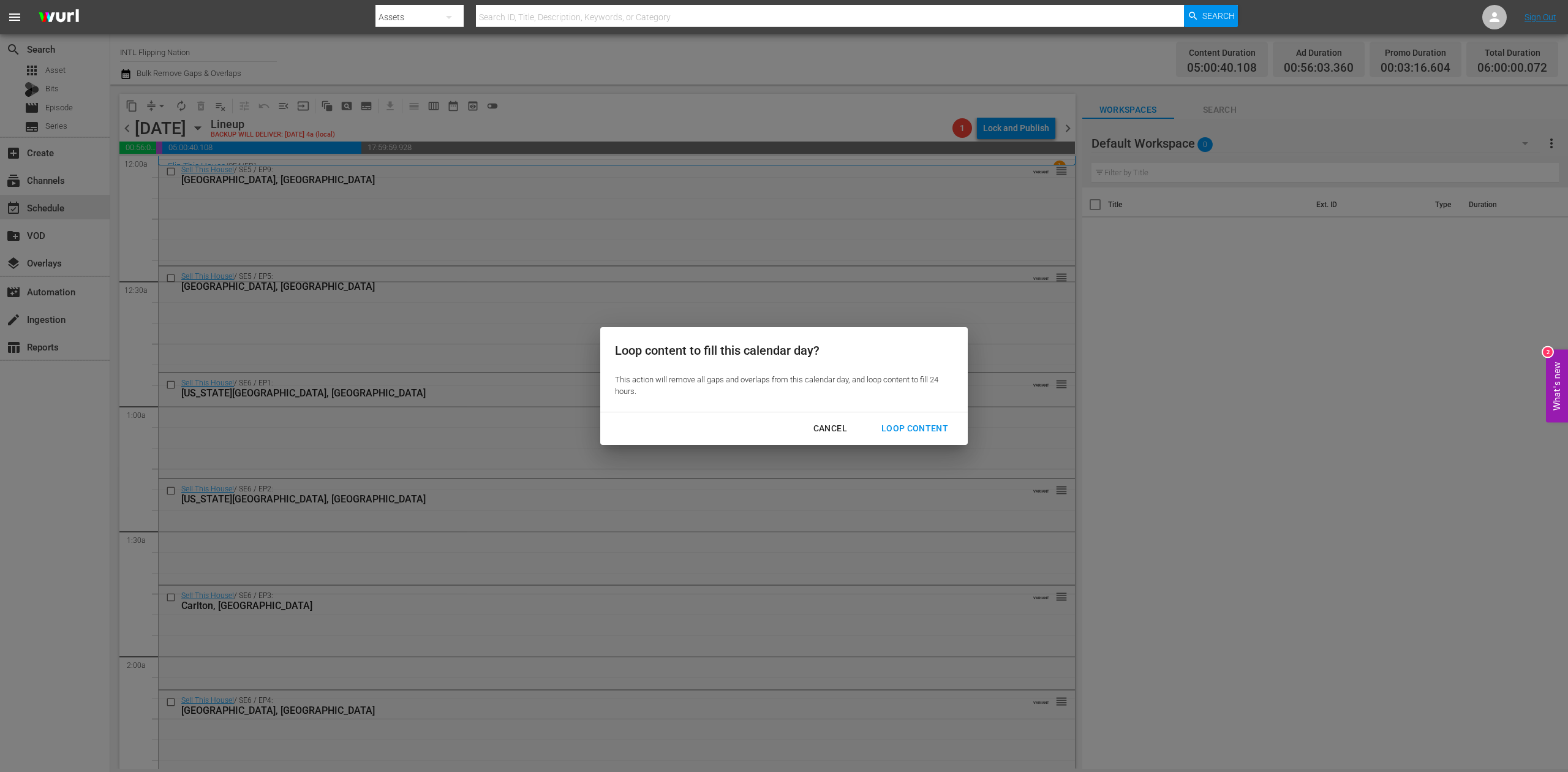
click at [924, 423] on div "Loop Content" at bounding box center [915, 428] width 86 height 15
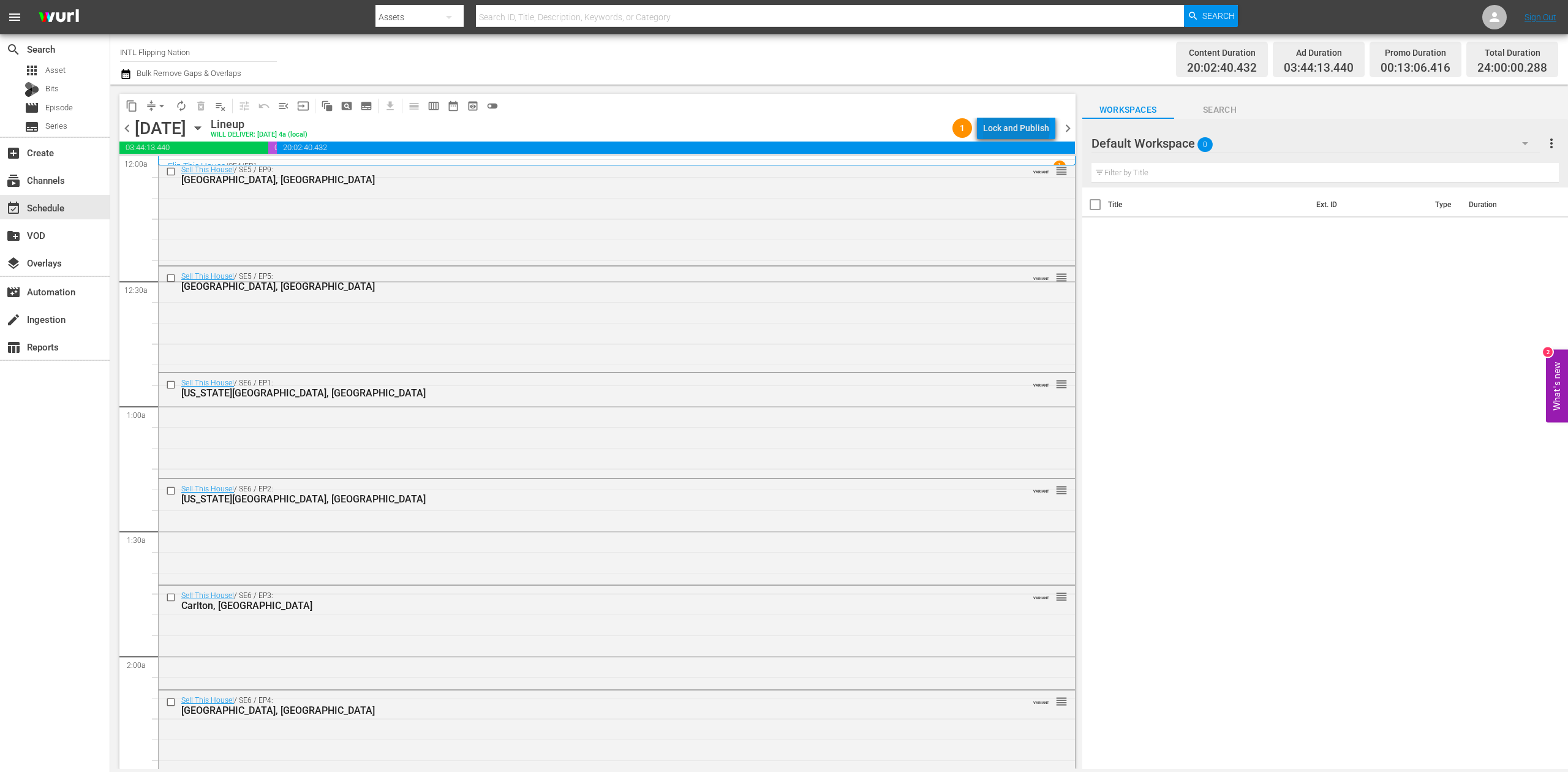
click at [1019, 126] on div "Lock and Publish" at bounding box center [1016, 128] width 66 height 22
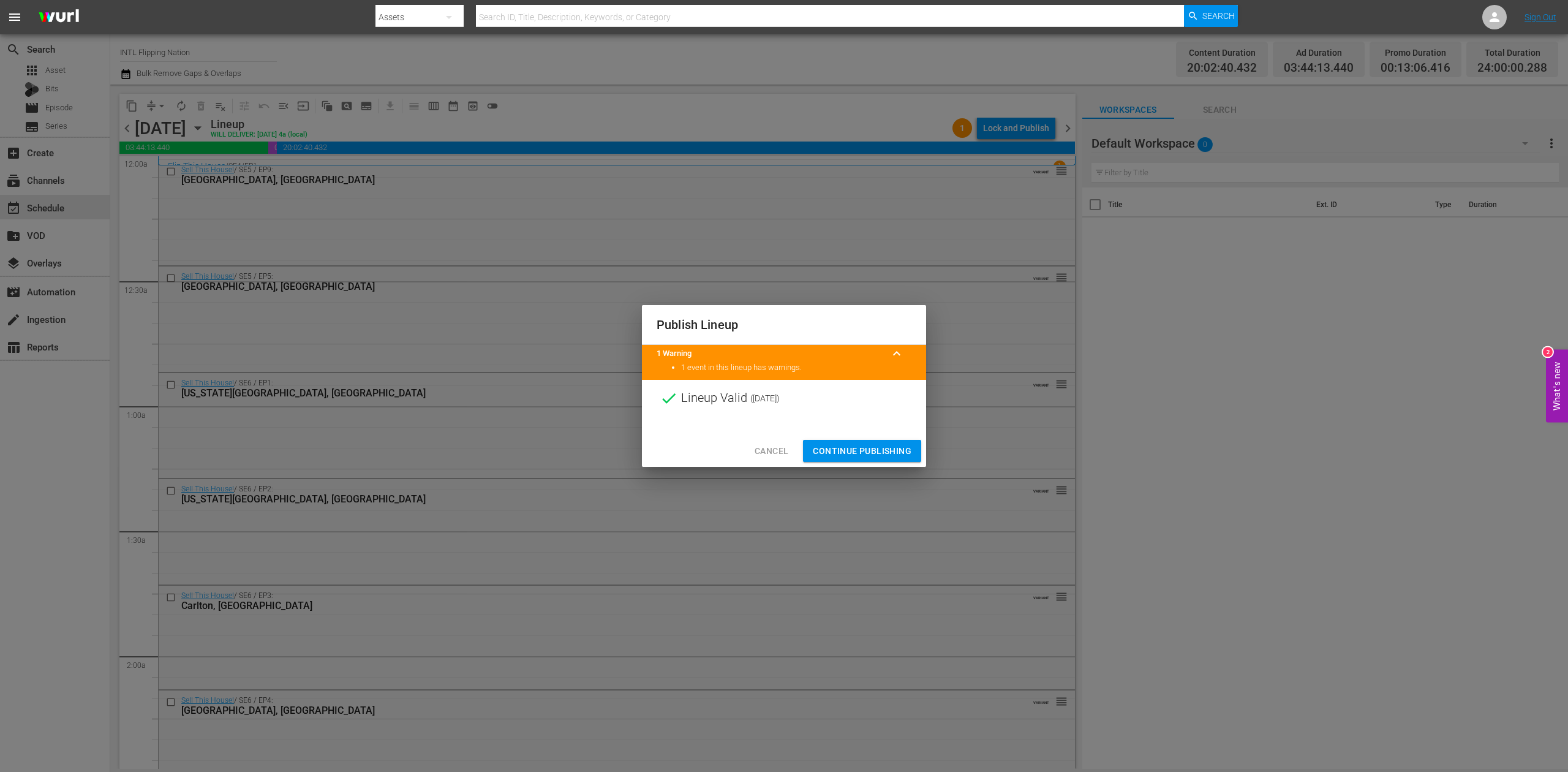
click at [879, 444] on span "Continue Publishing" at bounding box center [862, 451] width 98 height 15
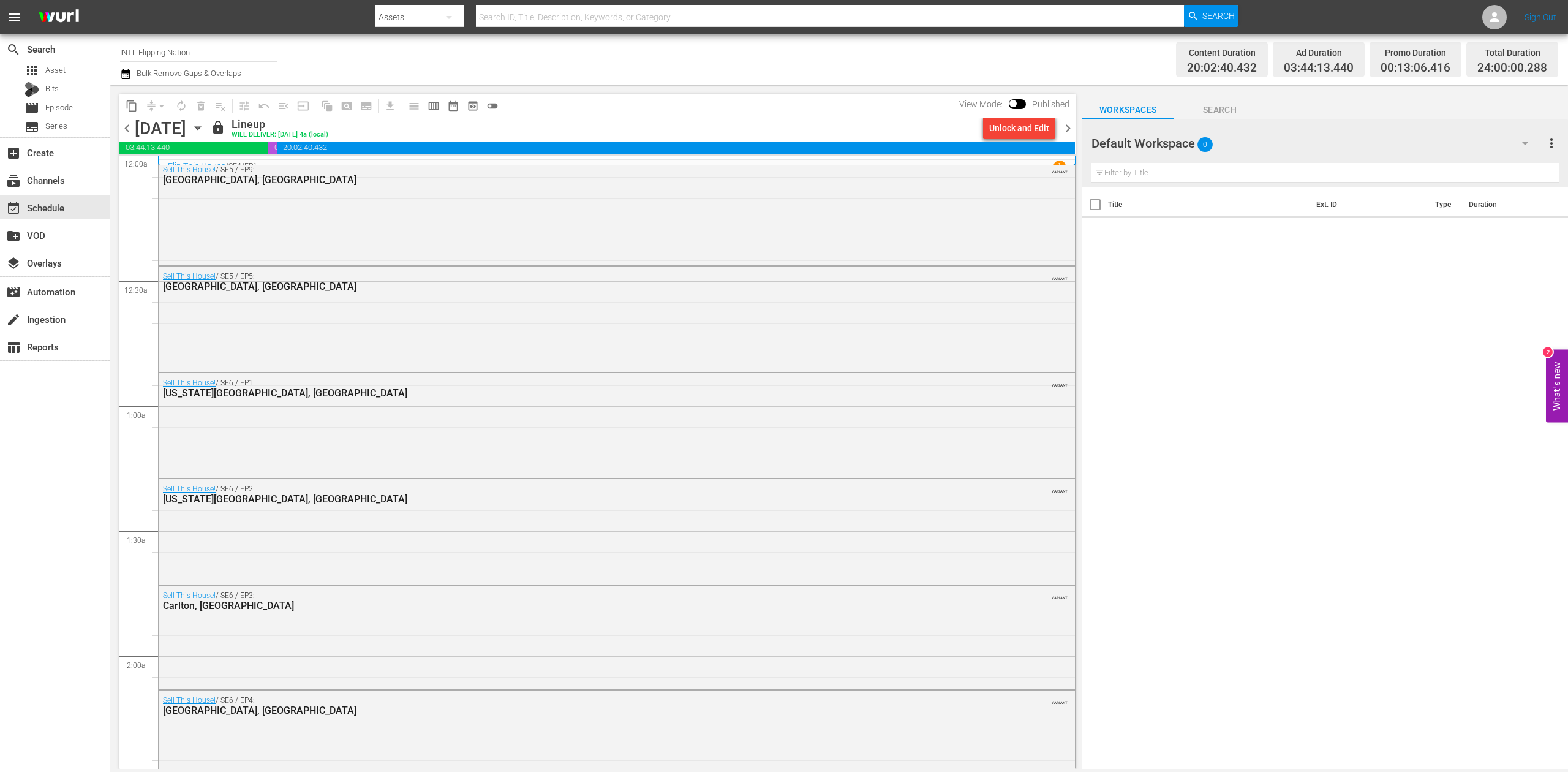
click at [1067, 121] on span "chevron_right" at bounding box center [1068, 128] width 15 height 15
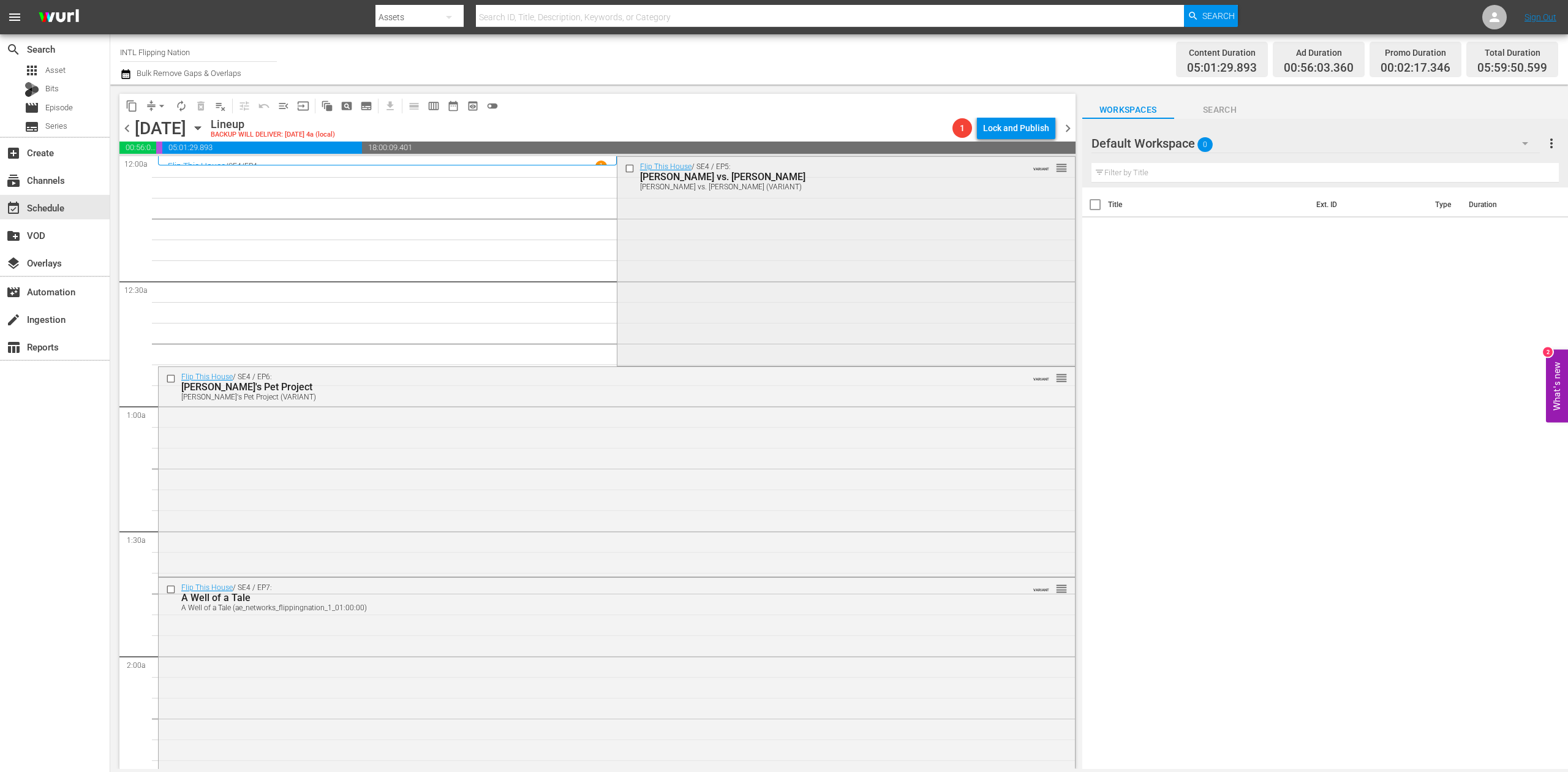
click at [748, 268] on div "Flip This House / SE4 / EP5: Montelongo vs. Montelongo Montelongo vs. Montelong…" at bounding box center [846, 260] width 457 height 207
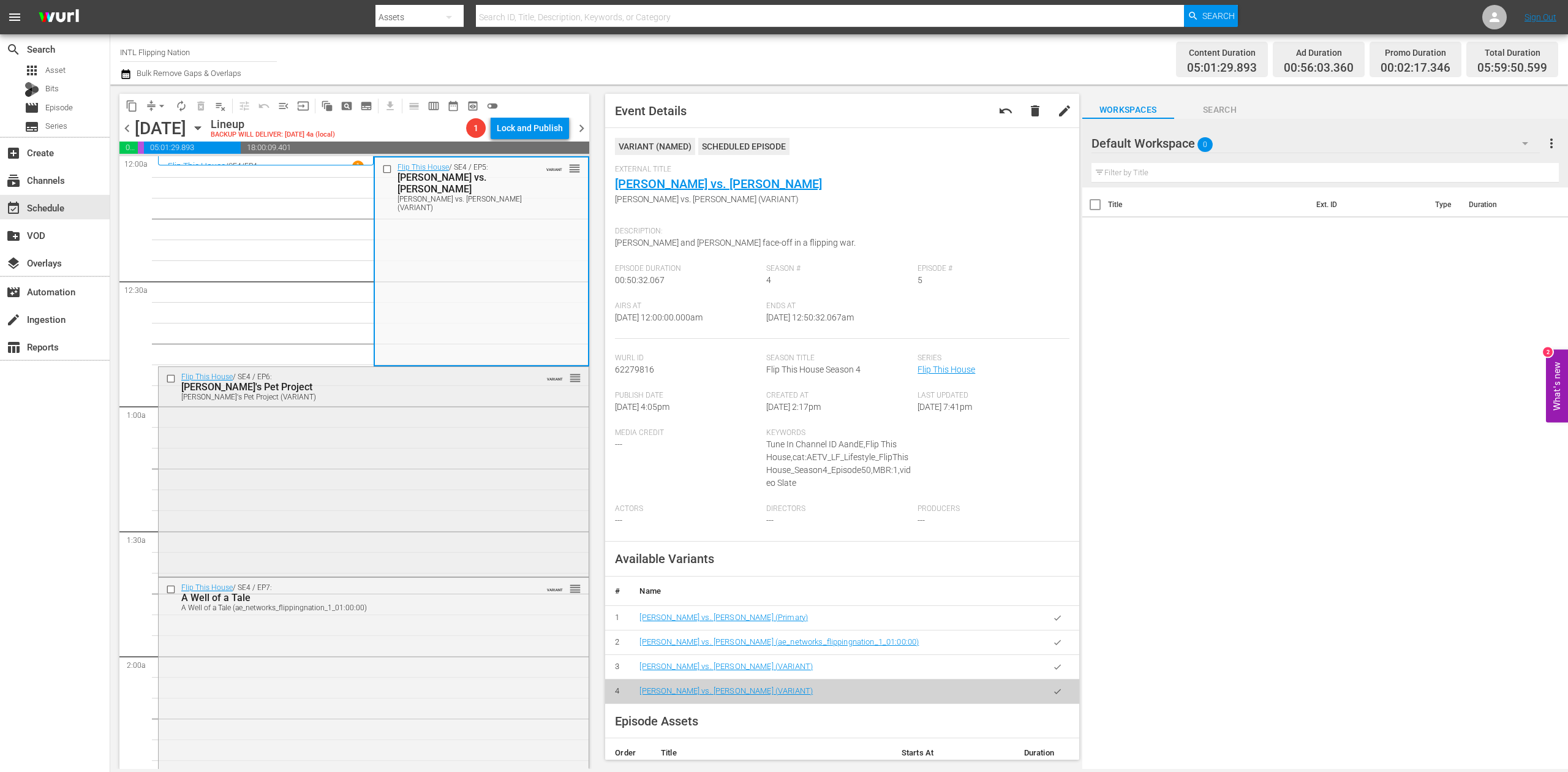
click at [369, 471] on div "Flip This House / SE4 / EP6: Peter's Pet Project Peter's Pet Project (VARIANT) …" at bounding box center [373, 470] width 430 height 207
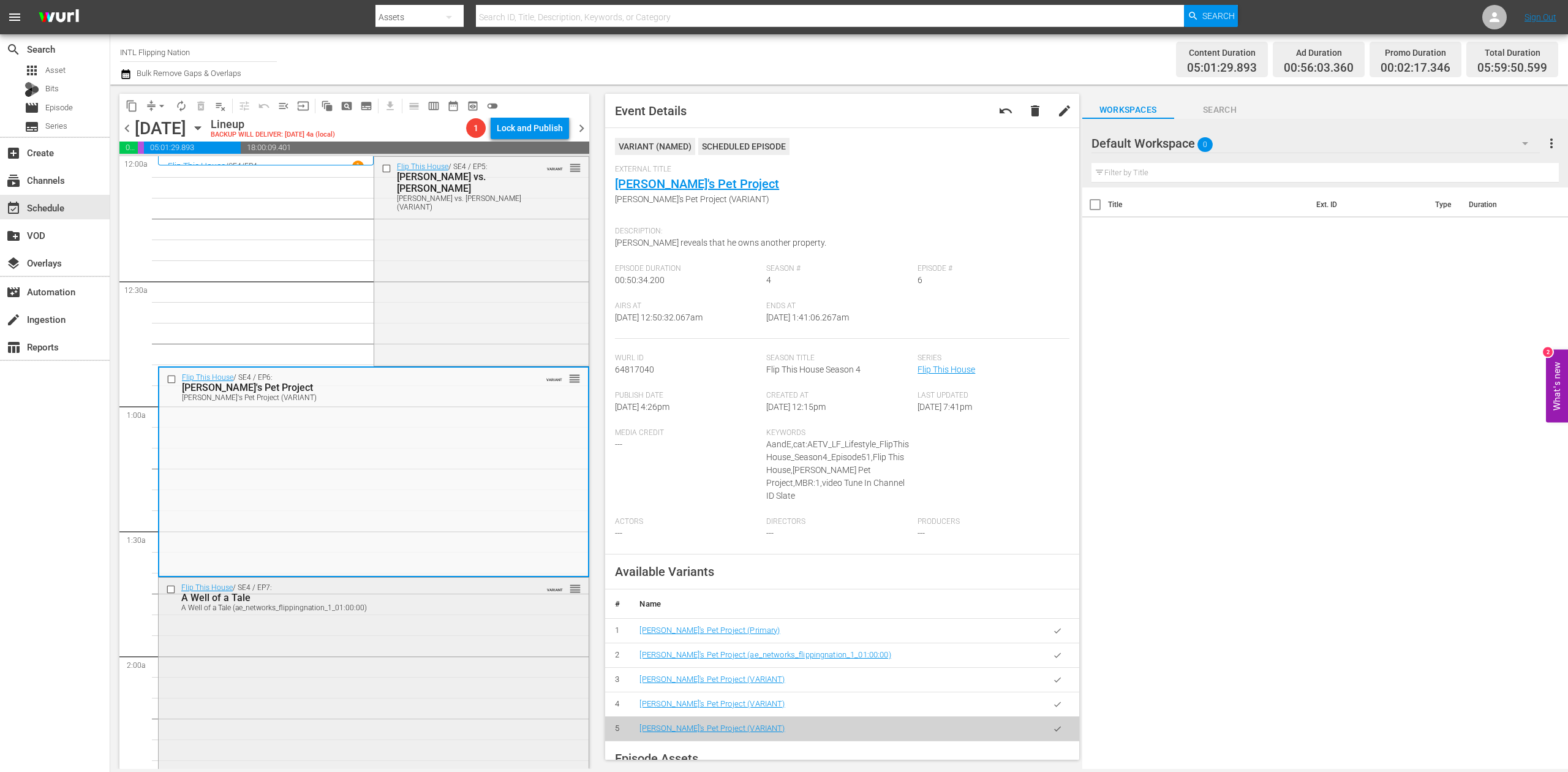
click at [431, 641] on div "Flip This House / SE4 / EP7: A Well of a Tale A Well of a Tale (ae_networks_fli…" at bounding box center [373, 681] width 430 height 207
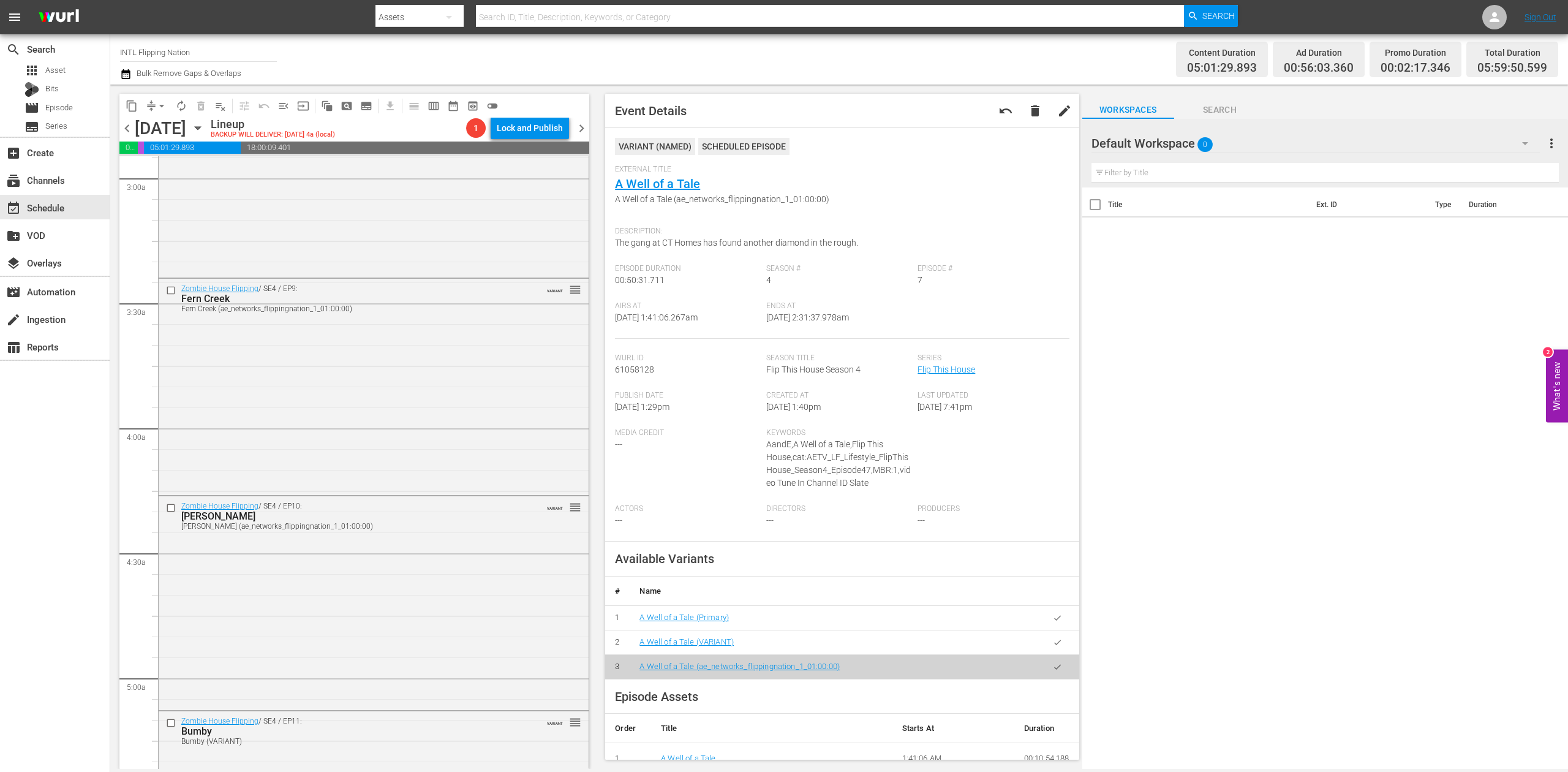
scroll to position [735, 0]
click at [412, 353] on div "Zombie House Flipping / SE4 / EP9: Fern Creek Fern Creek (ae_networks_flippingn…" at bounding box center [373, 377] width 430 height 213
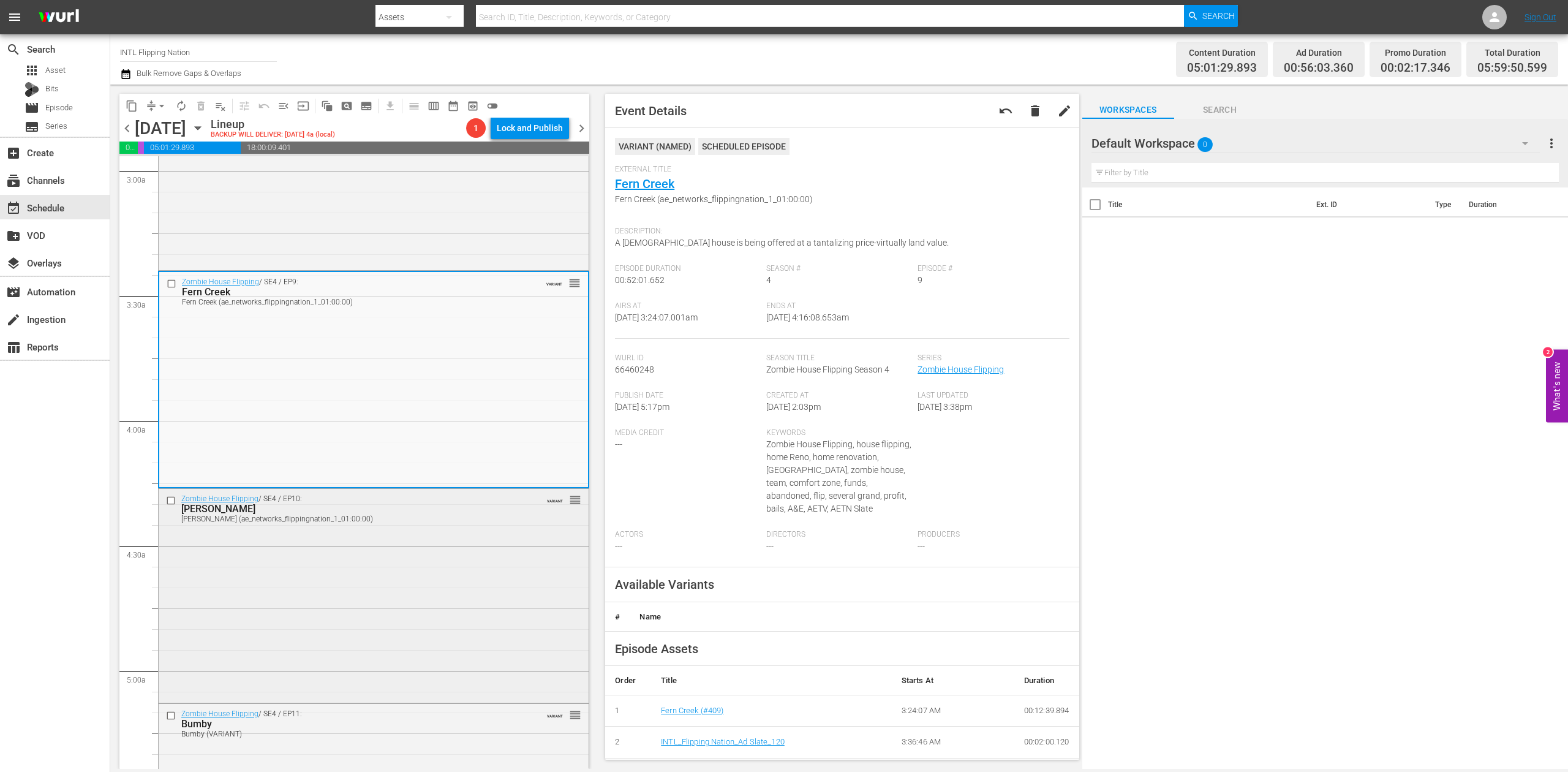
click at [411, 609] on div "Zombie House Flipping / SE4 / EP10: Florene Florene (ae_networks_flippingnation…" at bounding box center [373, 595] width 430 height 212
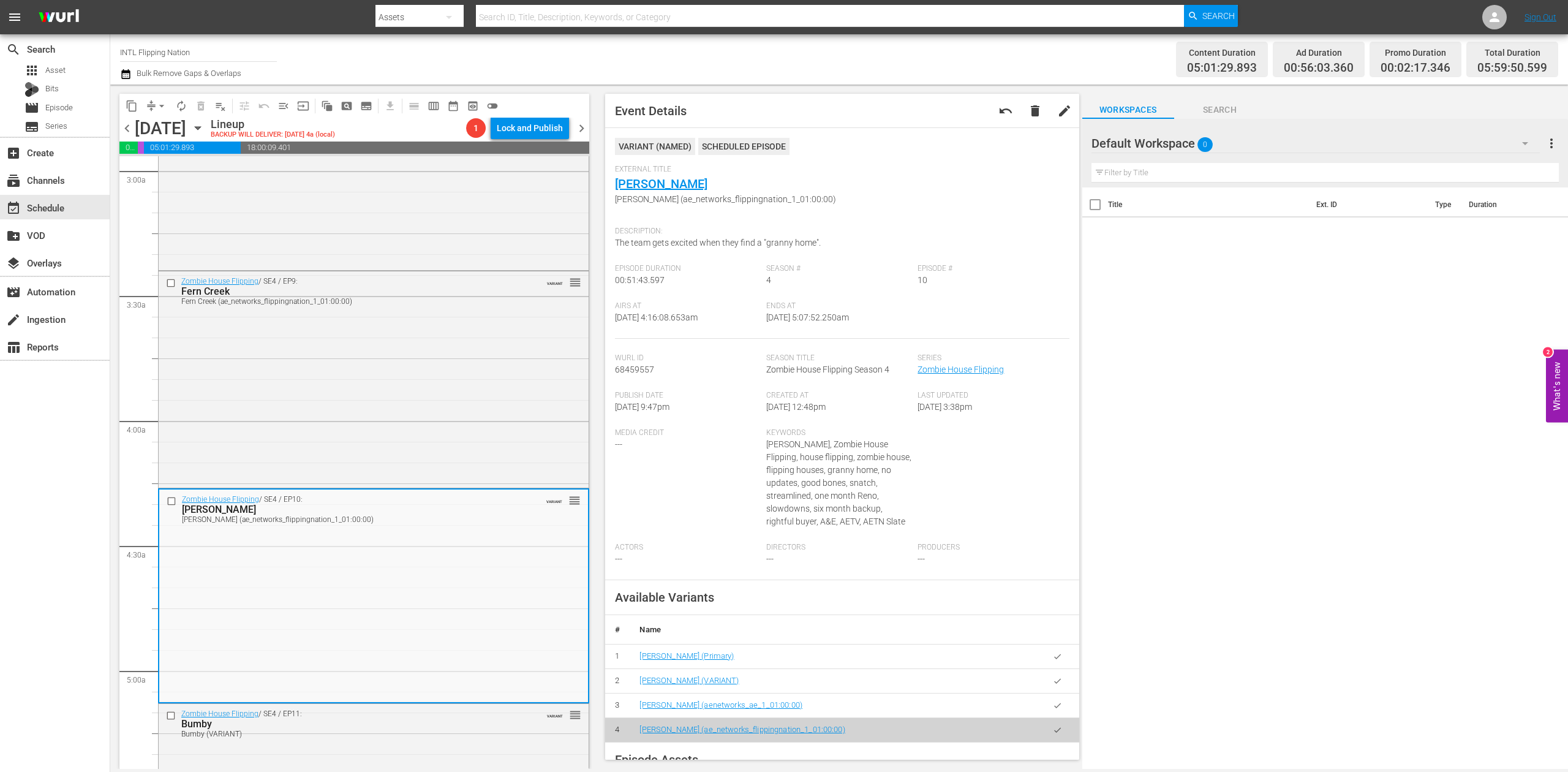
click at [128, 71] on icon "button" at bounding box center [125, 74] width 8 height 10
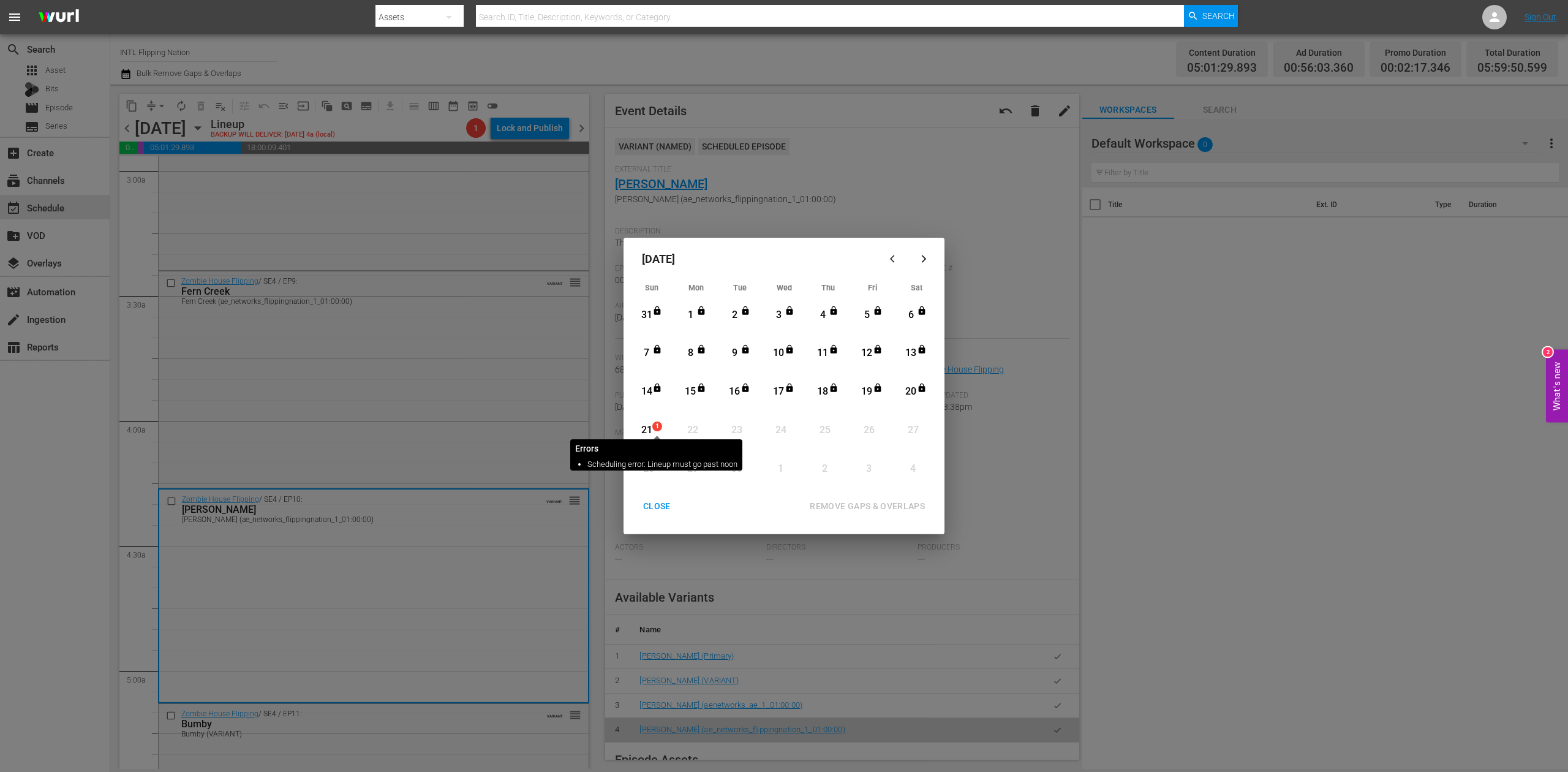
click at [653, 430] on span "1" at bounding box center [657, 426] width 8 height 10
click at [885, 501] on div "REMOVE GAPS & OVERLAPS" at bounding box center [867, 506] width 135 height 15
click at [658, 504] on div "CLOSE" at bounding box center [657, 506] width 47 height 15
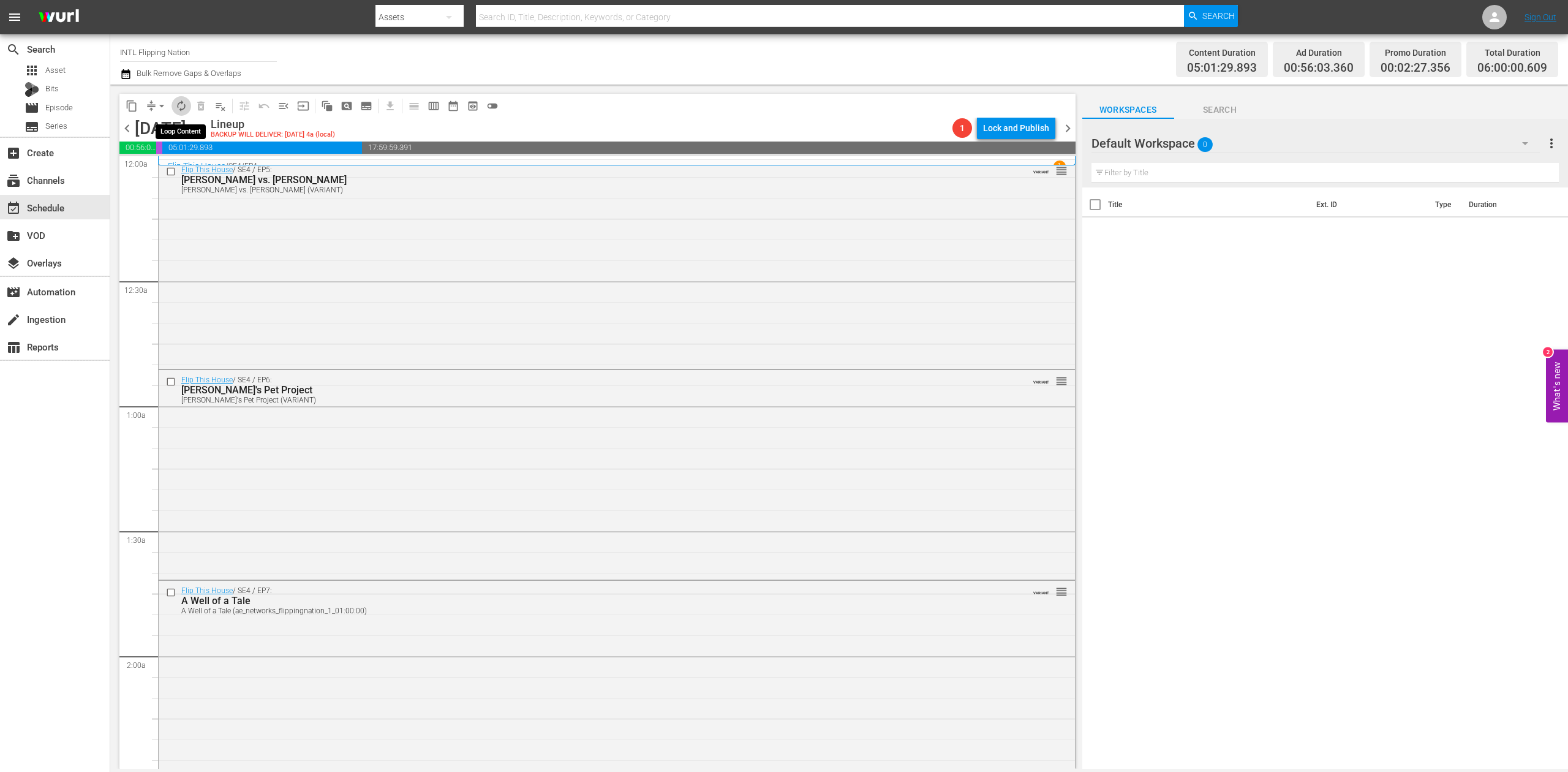
click at [184, 103] on span "autorenew_outlined" at bounding box center [181, 106] width 12 height 12
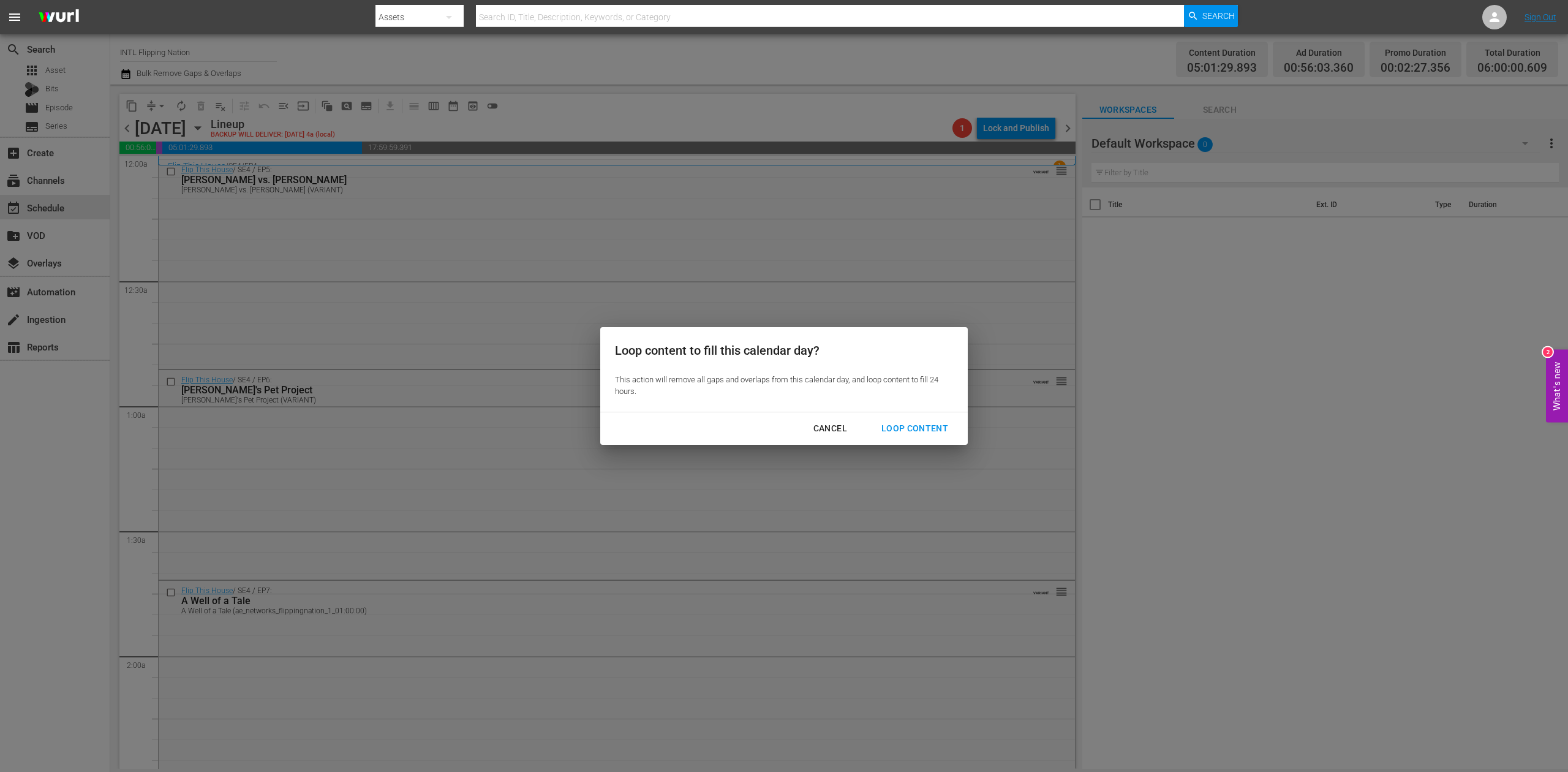
click at [914, 425] on div "Loop Content" at bounding box center [915, 428] width 86 height 15
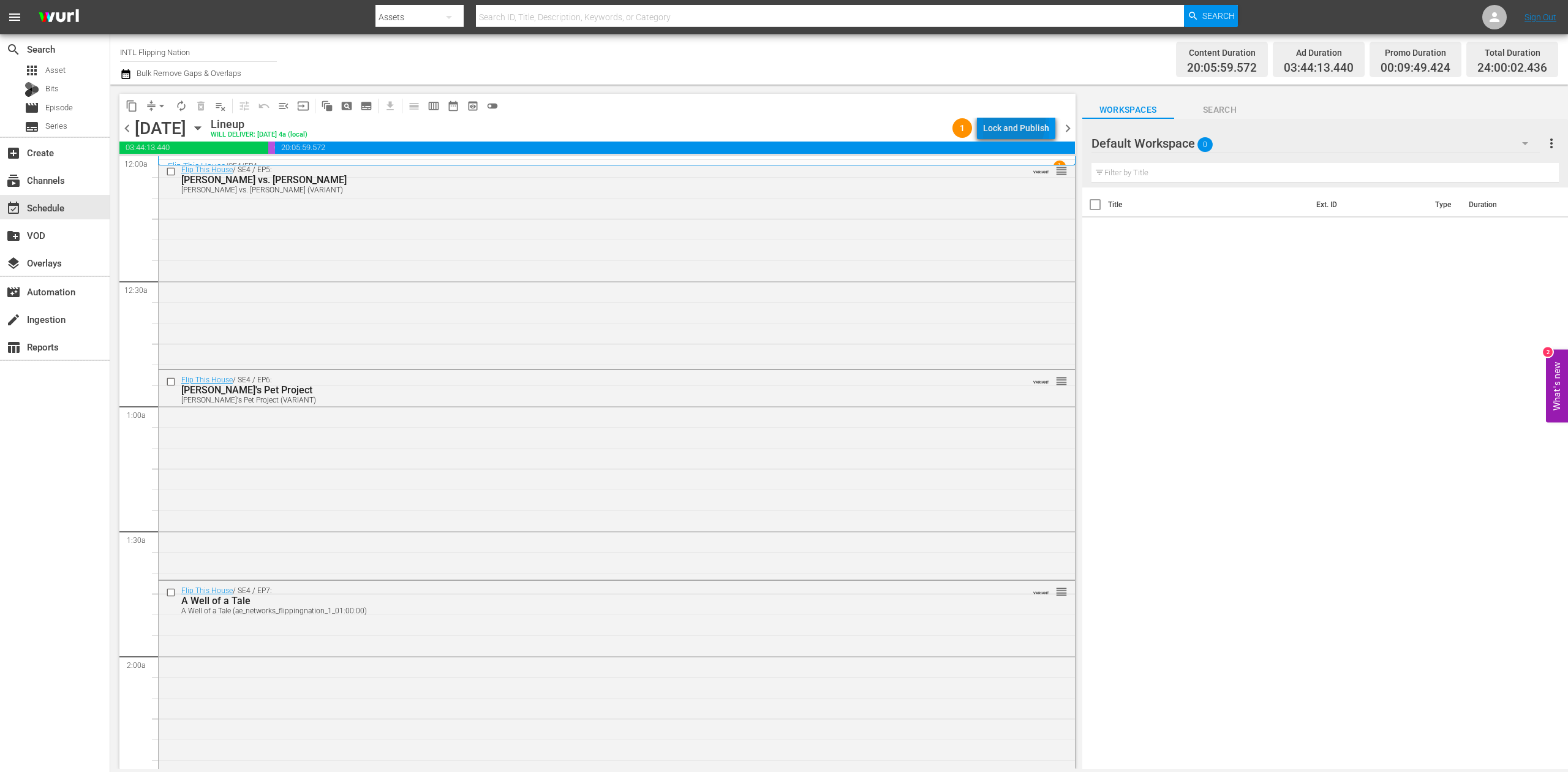
click at [998, 121] on div "Lock and Publish" at bounding box center [1016, 128] width 66 height 22
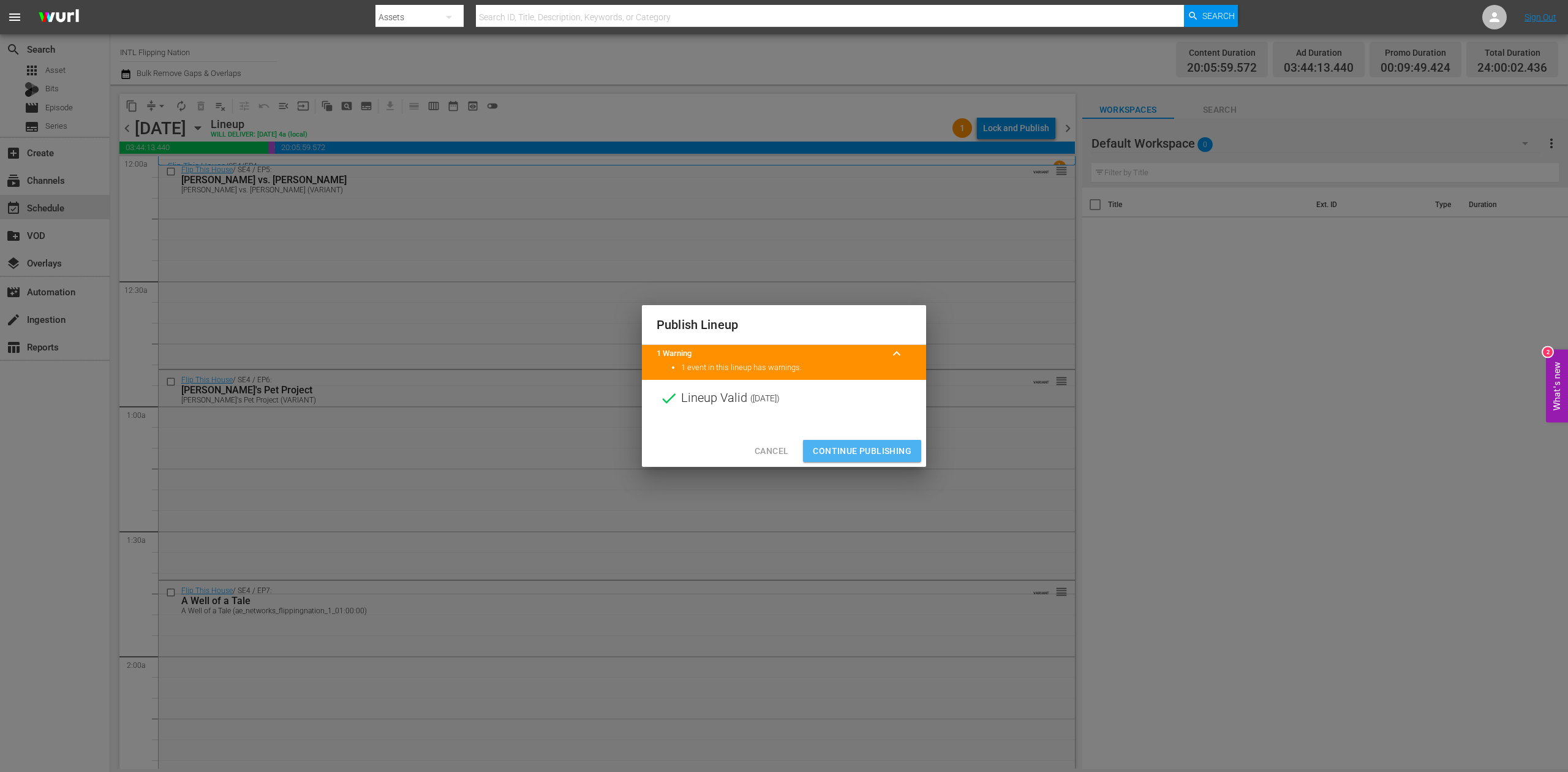
click at [869, 447] on span "Continue Publishing" at bounding box center [862, 451] width 98 height 15
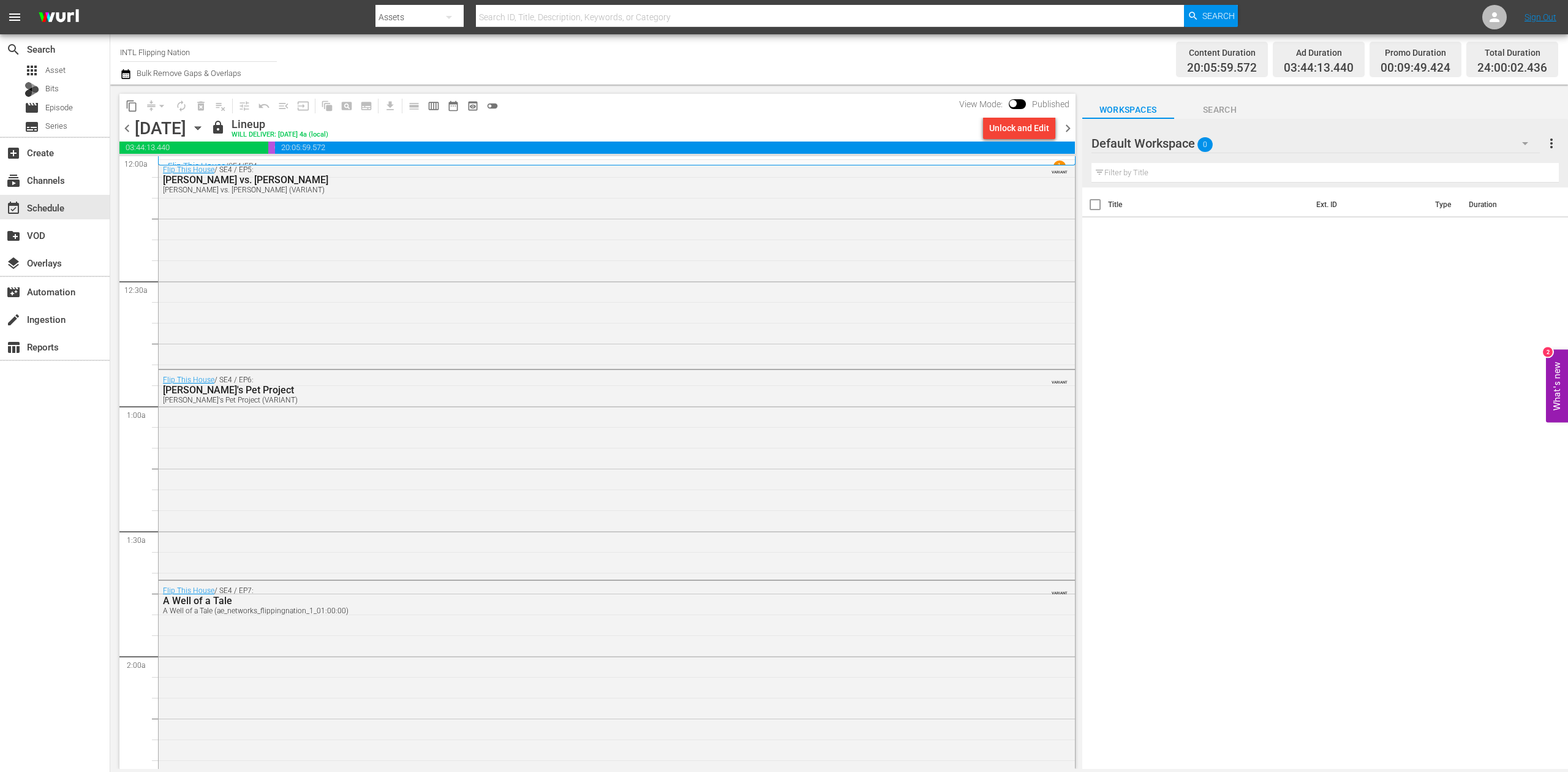
click at [200, 127] on icon "button" at bounding box center [197, 128] width 5 height 3
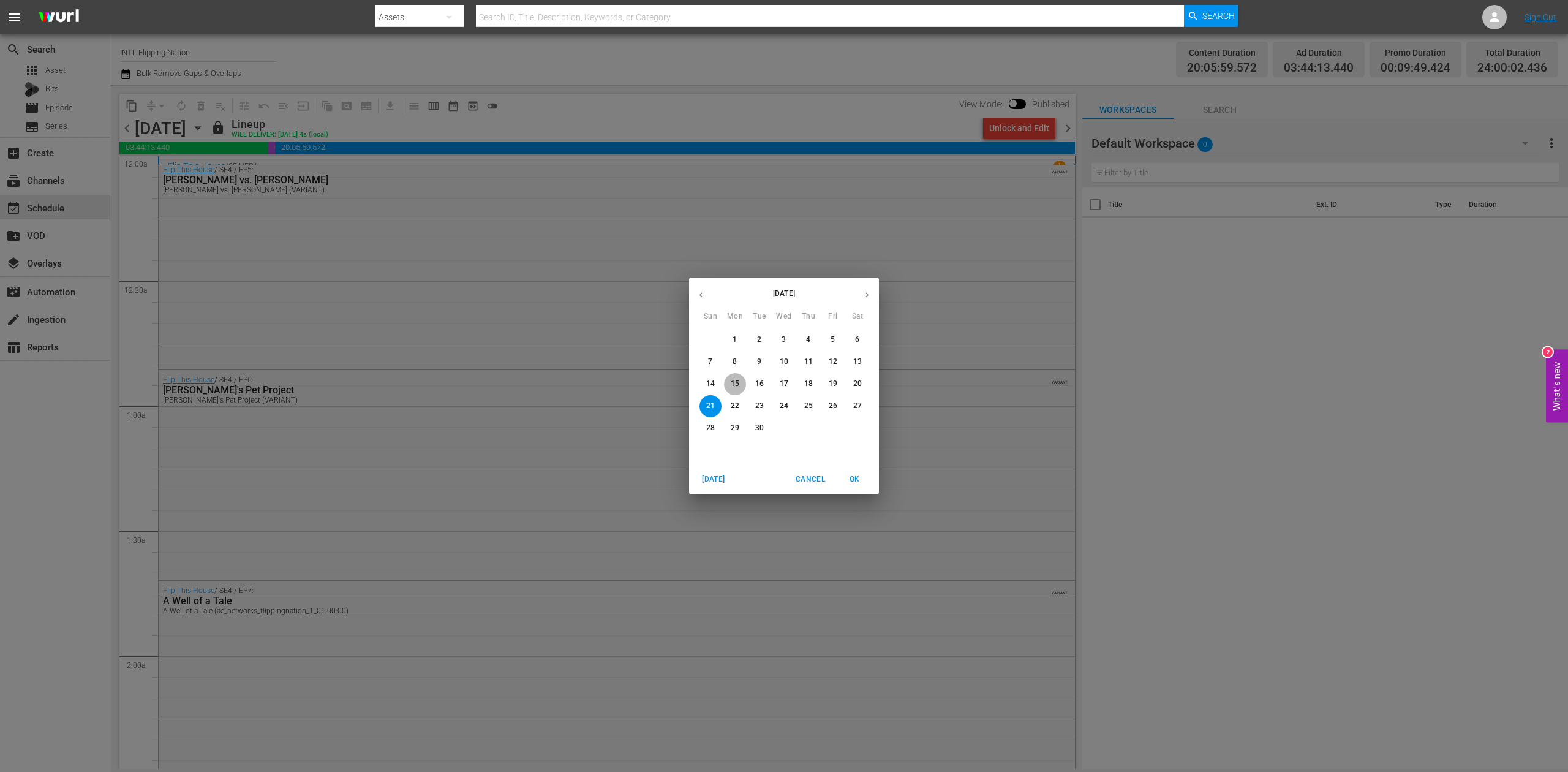
click at [729, 379] on span "15" at bounding box center [734, 384] width 22 height 11
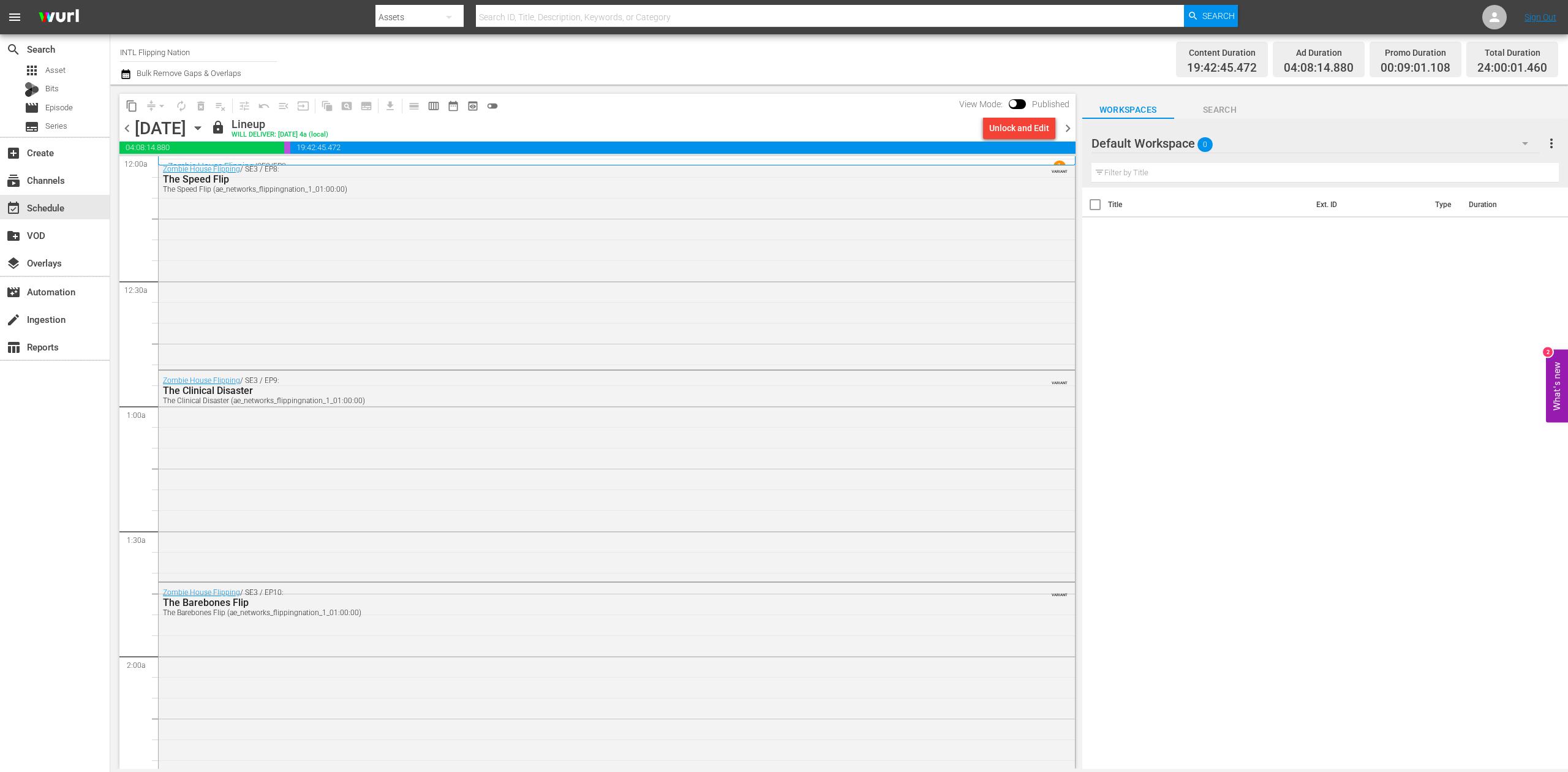
click at [227, 50] on input "INTL Flipping Nation" at bounding box center [198, 52] width 156 height 30
drag, startPoint x: 247, startPoint y: 49, endPoint x: 140, endPoint y: 49, distance: 107.0
click at [140, 49] on input "INTL Flipping Nation" at bounding box center [198, 52] width 156 height 30
click at [413, 82] on div "Intl Ax Men (1634 - aenetworks_axmen_2)" at bounding box center [289, 86] width 318 height 30
type input "Intl Ax Men (1634 - aenetworks_axmen_2)"
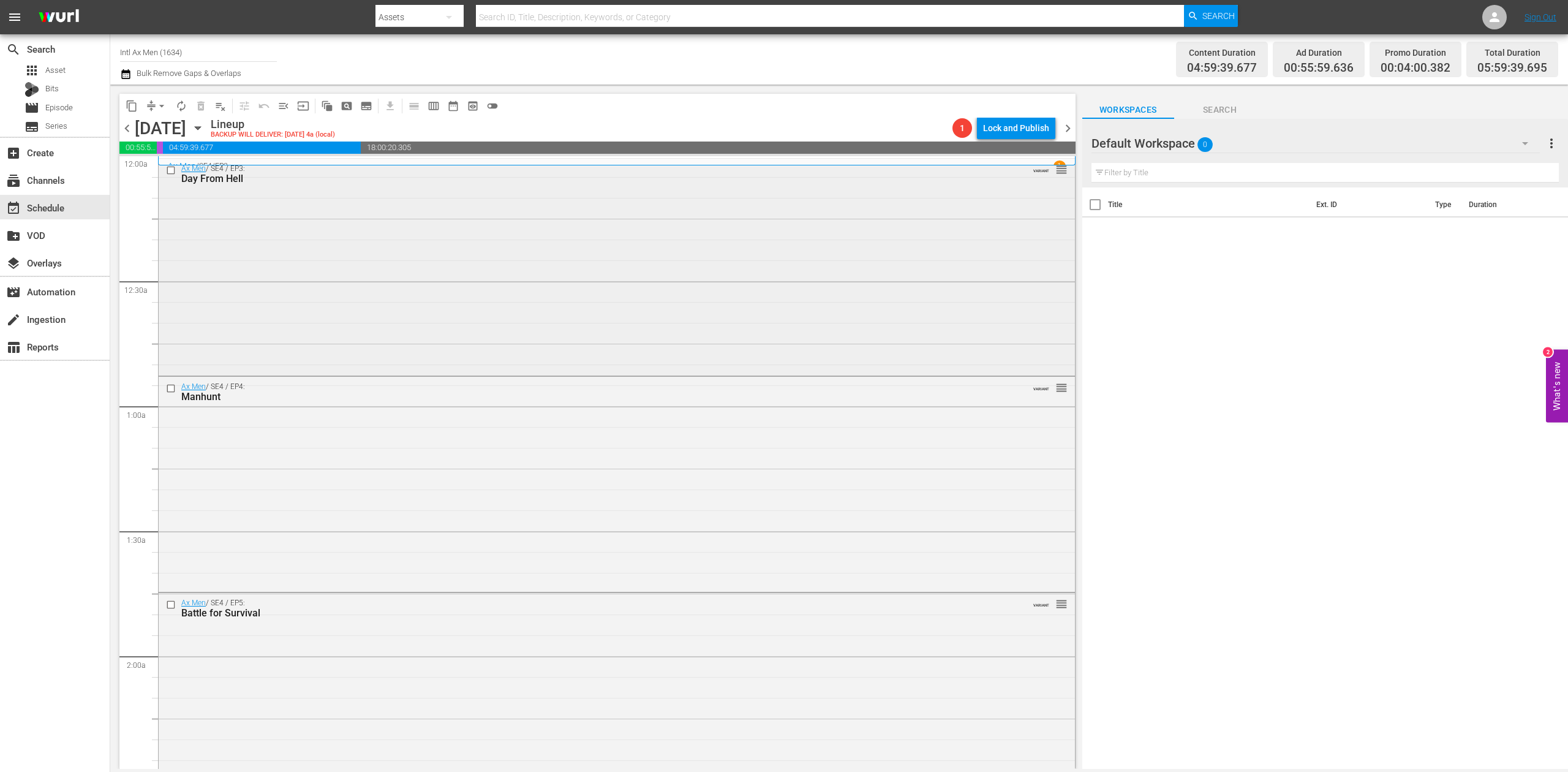
click at [309, 265] on div "Ax Men / SE4 / EP3: Day From Hell VARIANT reorder" at bounding box center [617, 266] width 916 height 215
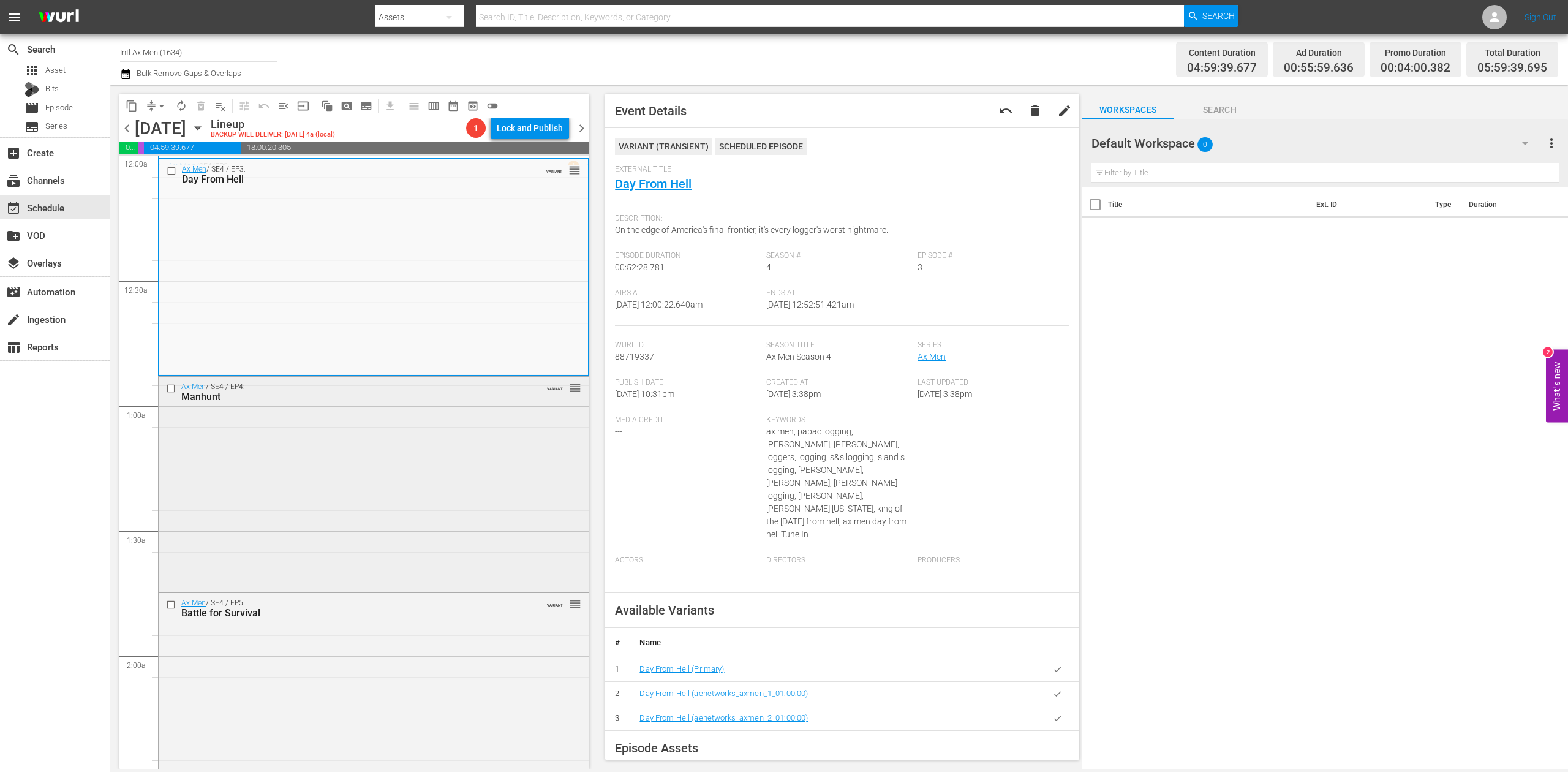
click at [346, 522] on div "Ax Men / SE4 / EP4: Manhunt VARIANT reorder" at bounding box center [373, 483] width 430 height 212
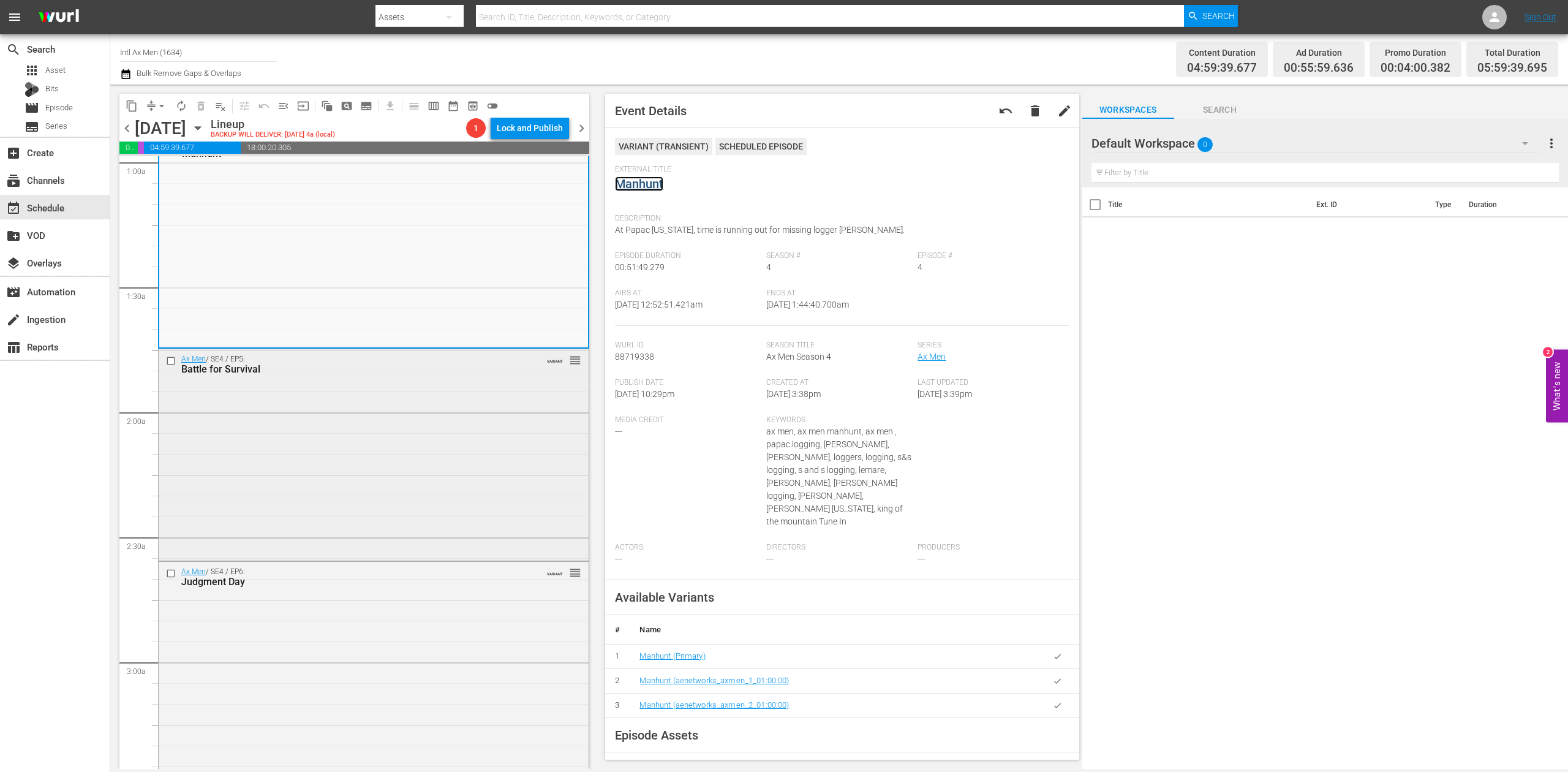
scroll to position [245, 0]
click at [450, 434] on div "Ax Men / SE4 / EP5: Battle for Survival VARIANT reorder" at bounding box center [373, 453] width 430 height 209
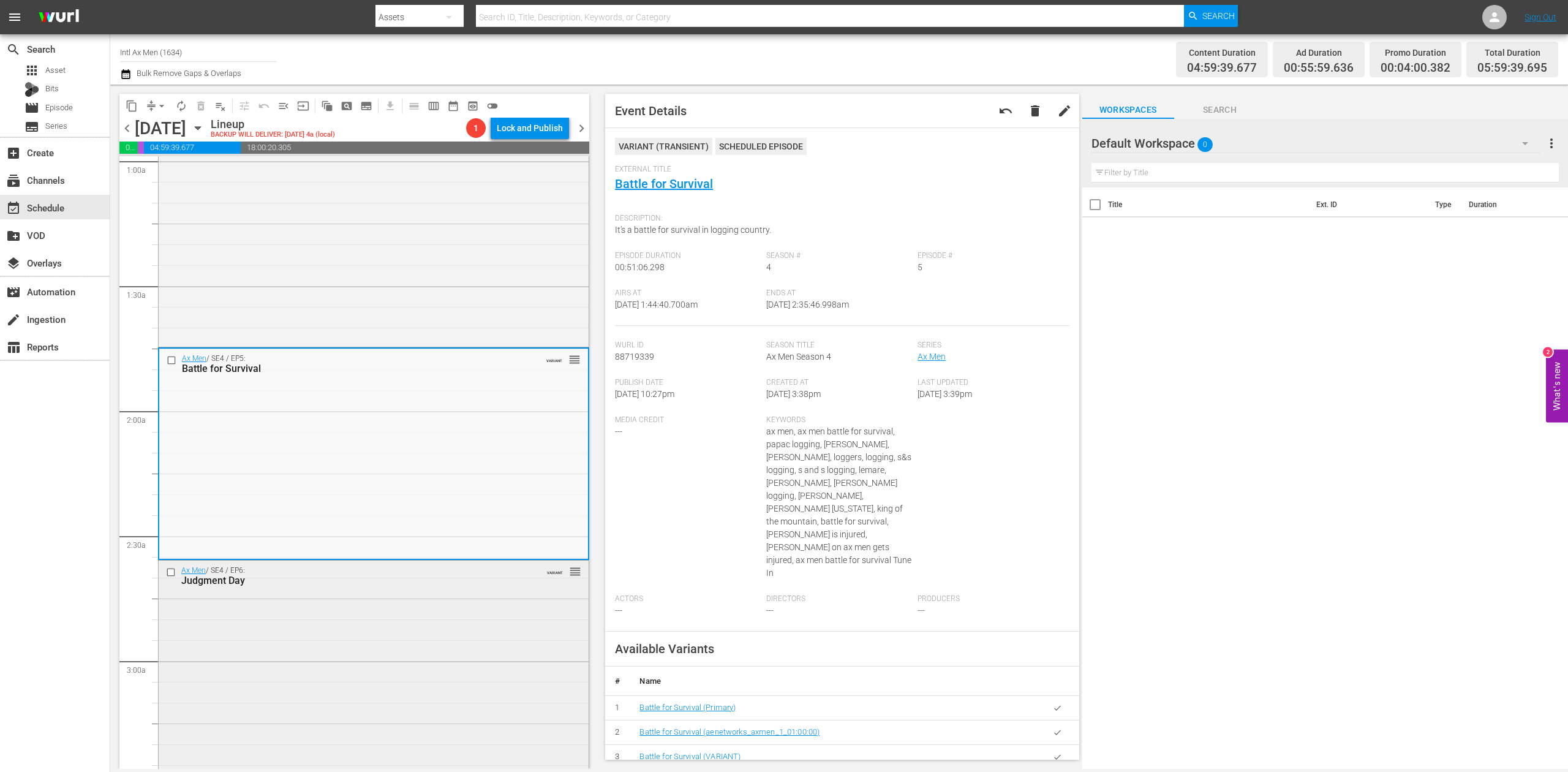
click at [459, 689] on div "Ax Men / SE4 / EP6: Judgment Day VARIANT reorder" at bounding box center [373, 666] width 430 height 212
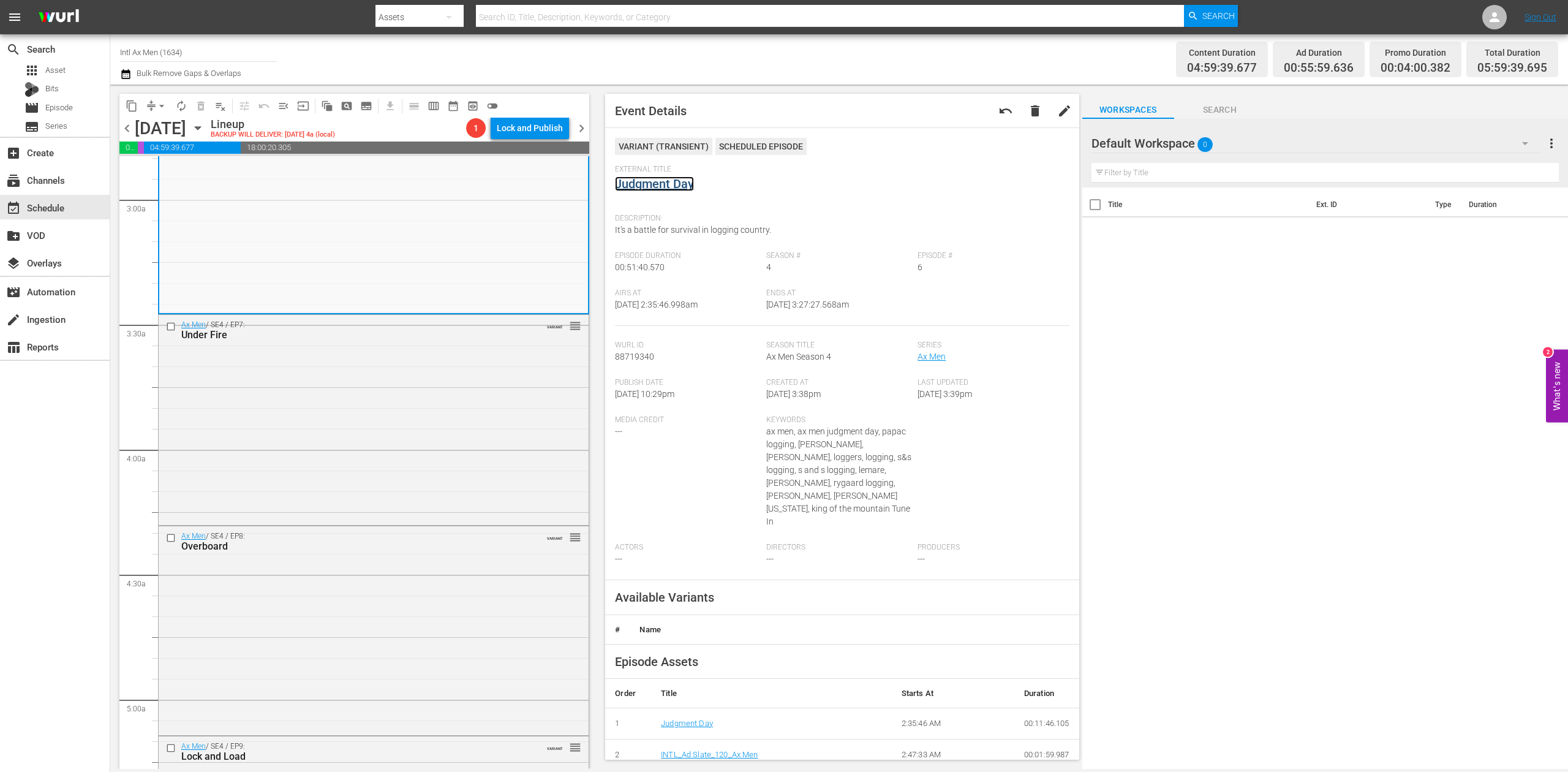
scroll to position [735, 0]
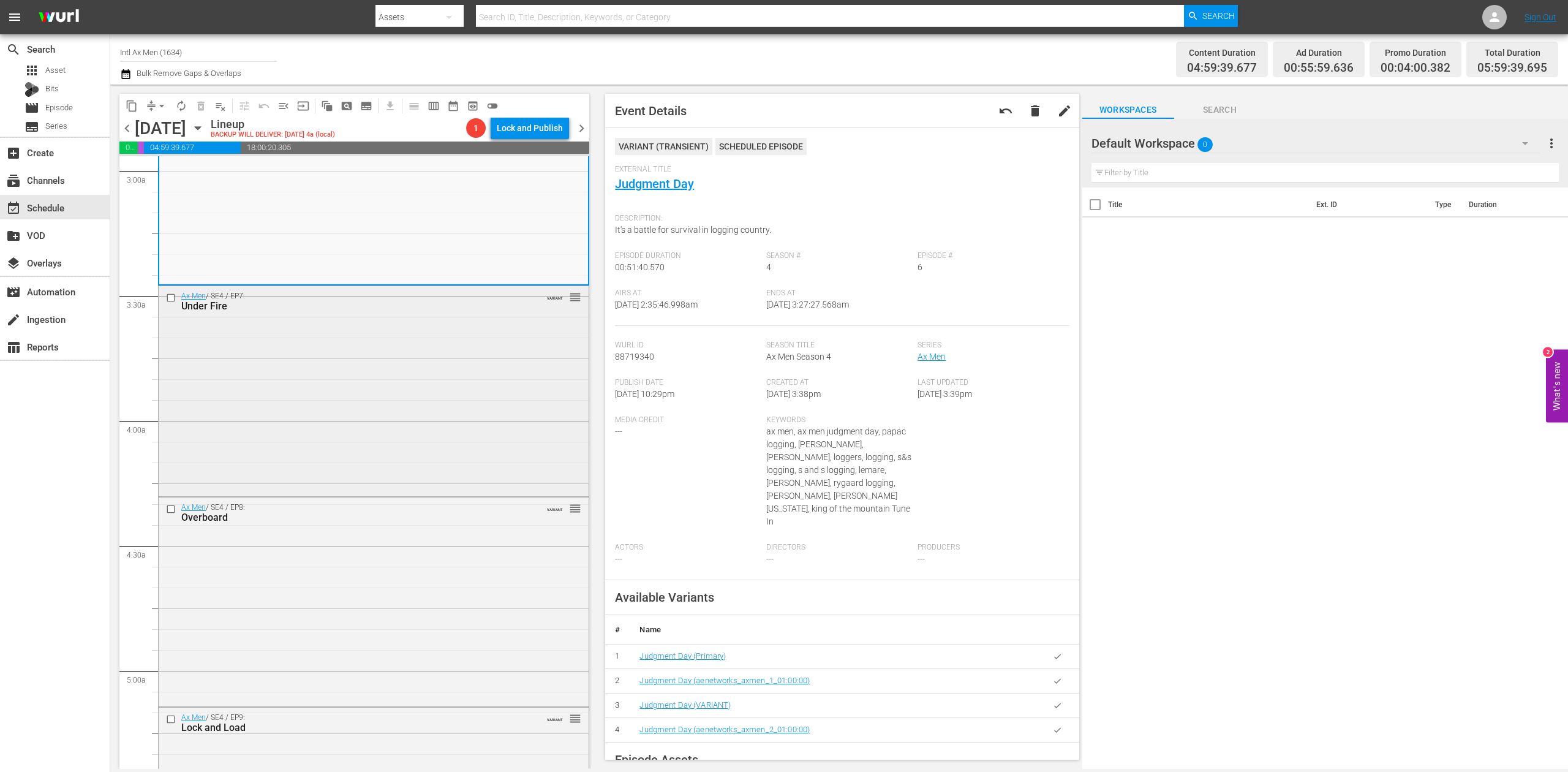
click at [415, 434] on div "Ax Men / SE4 / EP7: Under Fire VARIANT reorder" at bounding box center [373, 390] width 430 height 208
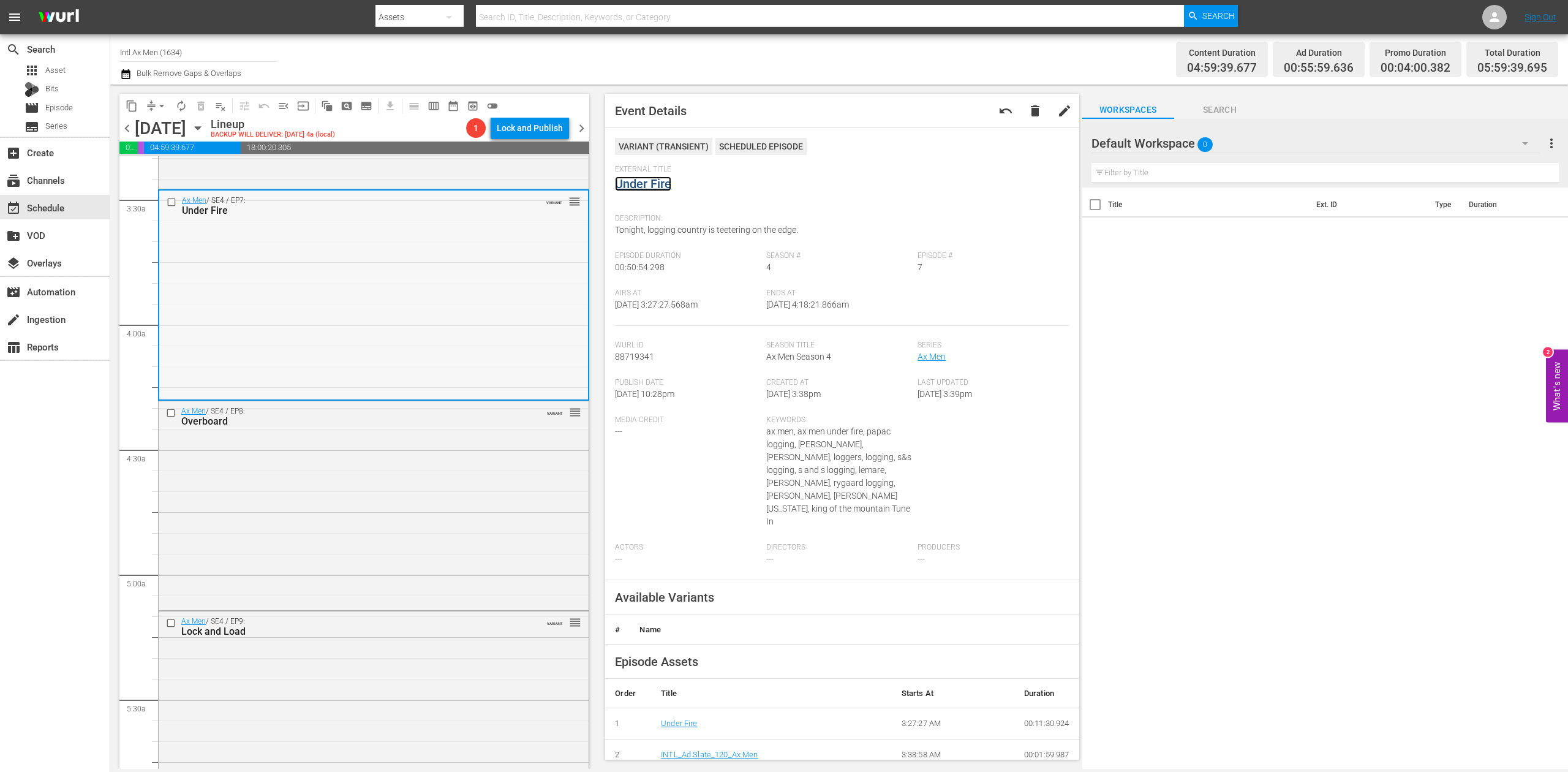
scroll to position [980, 0]
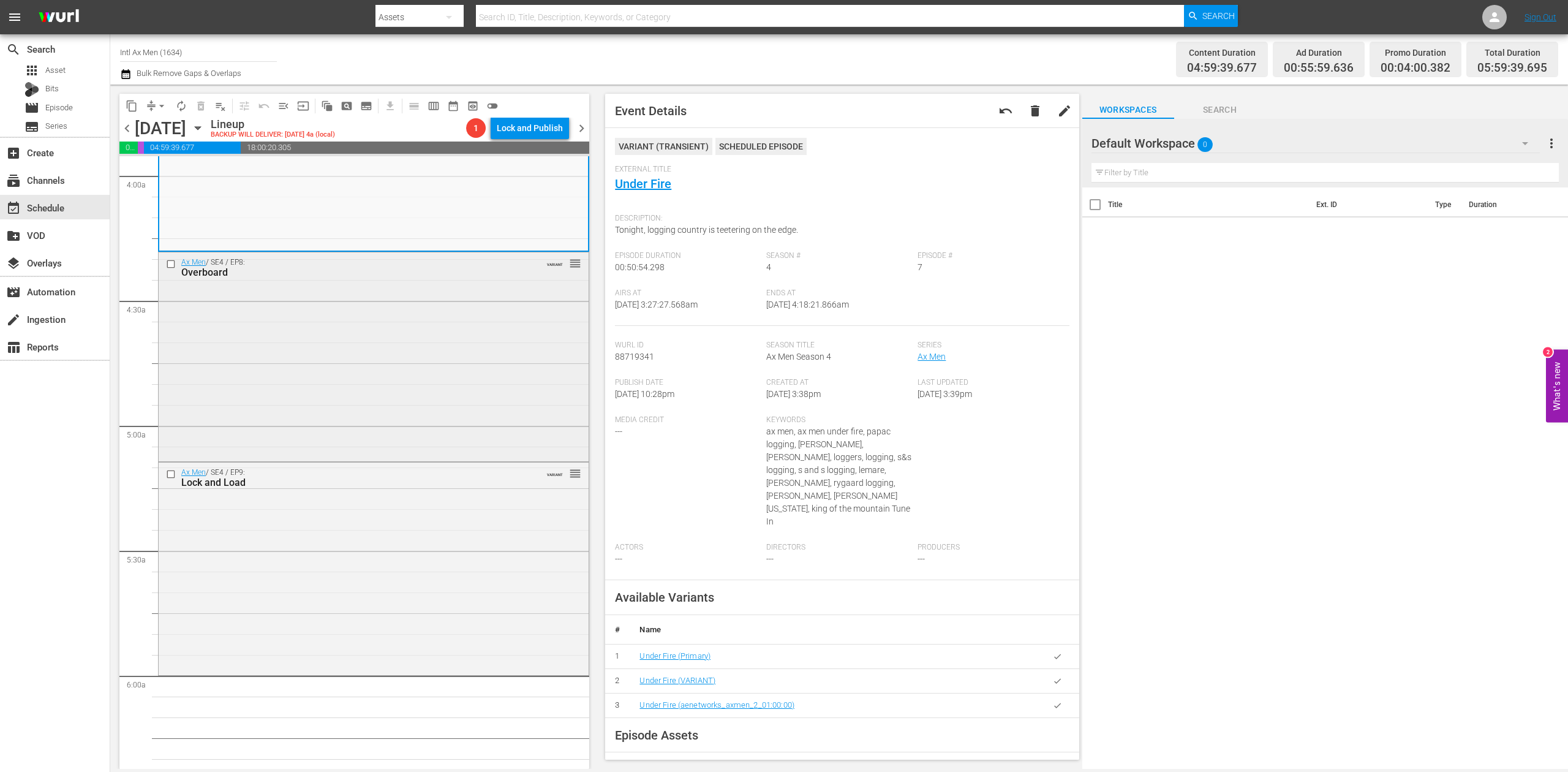
click at [463, 376] on div "Ax Men / SE4 / EP8: Overboard VARIANT reorder" at bounding box center [373, 356] width 430 height 206
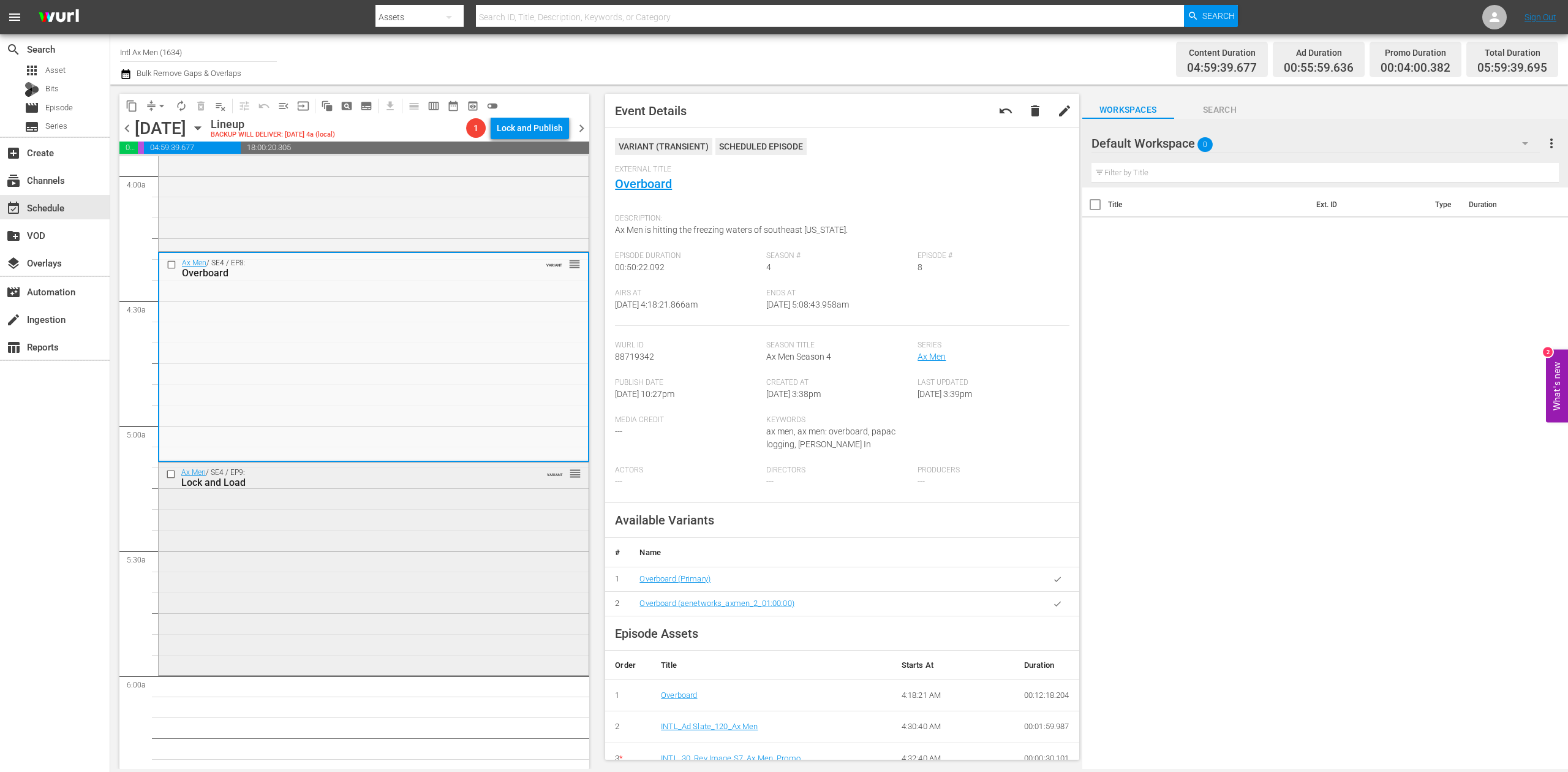
click at [431, 553] on div "Ax Men / SE4 / EP9: Lock and Load VARIANT reorder" at bounding box center [373, 567] width 430 height 210
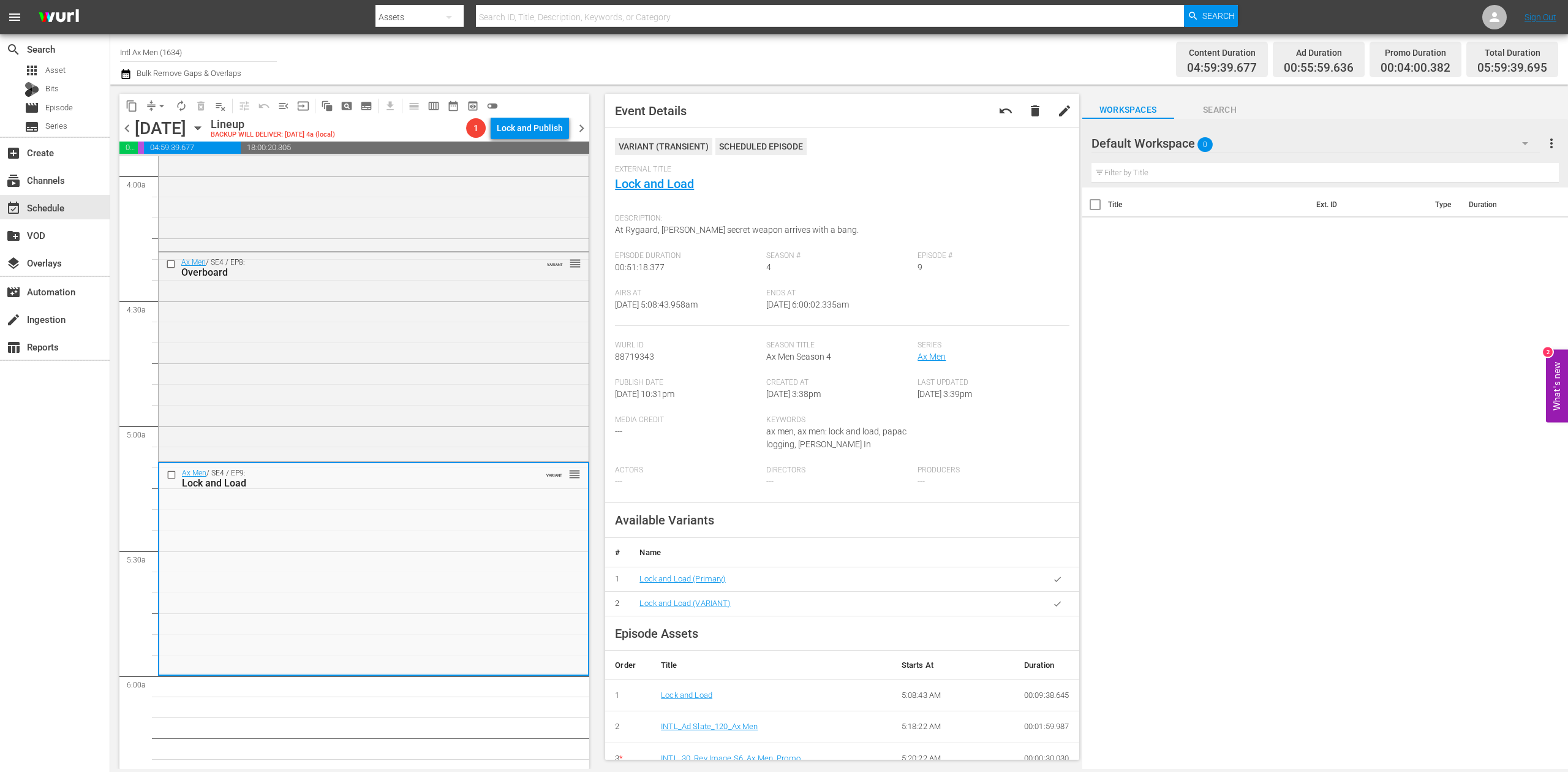
click at [123, 75] on icon "button" at bounding box center [125, 73] width 11 height 15
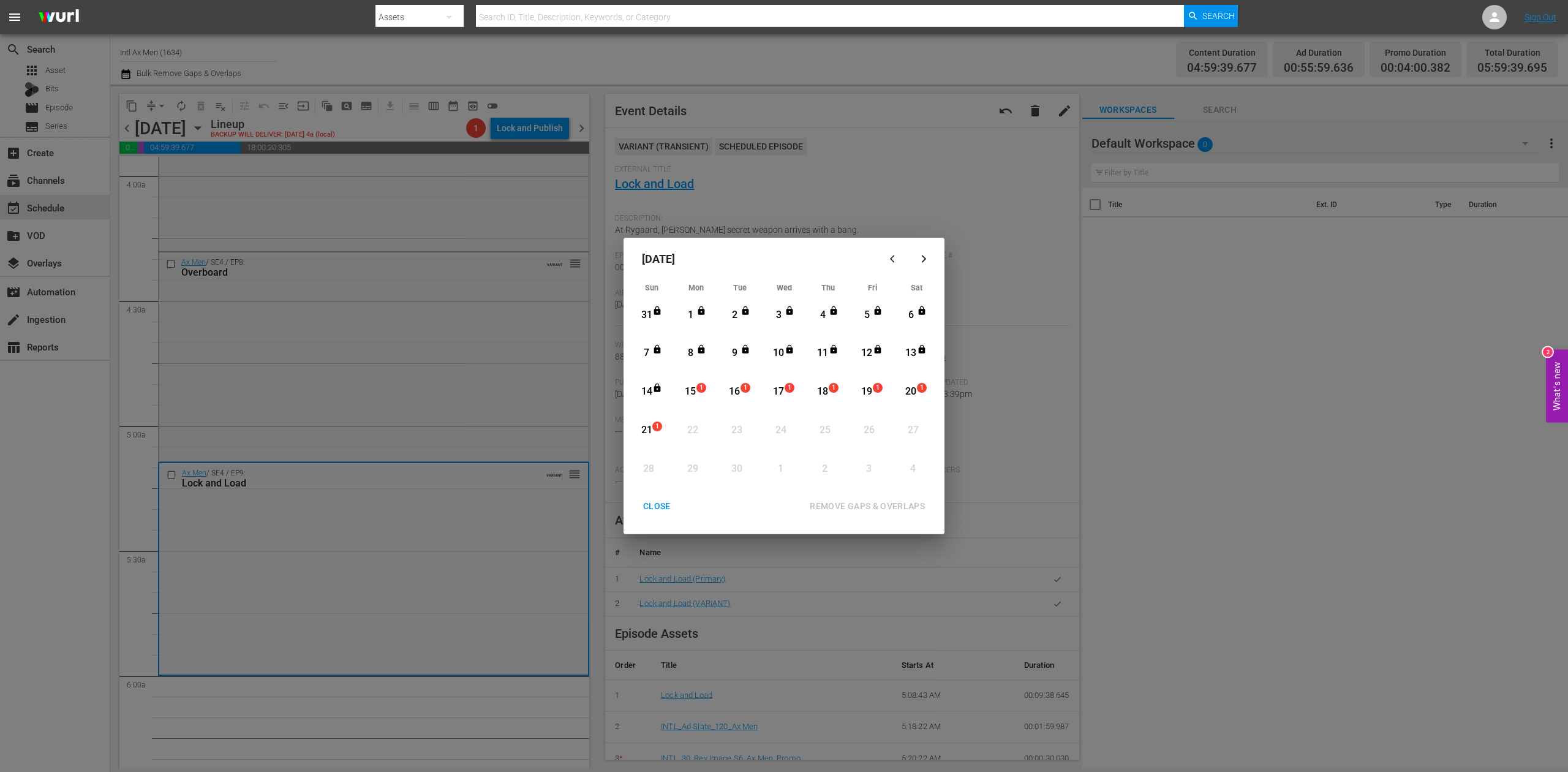
click at [689, 389] on div "15" at bounding box center [691, 392] width 15 height 14
click at [866, 502] on div "REMOVE GAPS & OVERLAPS" at bounding box center [867, 506] width 135 height 15
click at [685, 389] on div "15" at bounding box center [691, 392] width 15 height 14
click at [880, 501] on div "REMOVE GAPS & OVERLAPS" at bounding box center [867, 506] width 135 height 15
click at [656, 505] on div "CLOSE" at bounding box center [657, 506] width 47 height 15
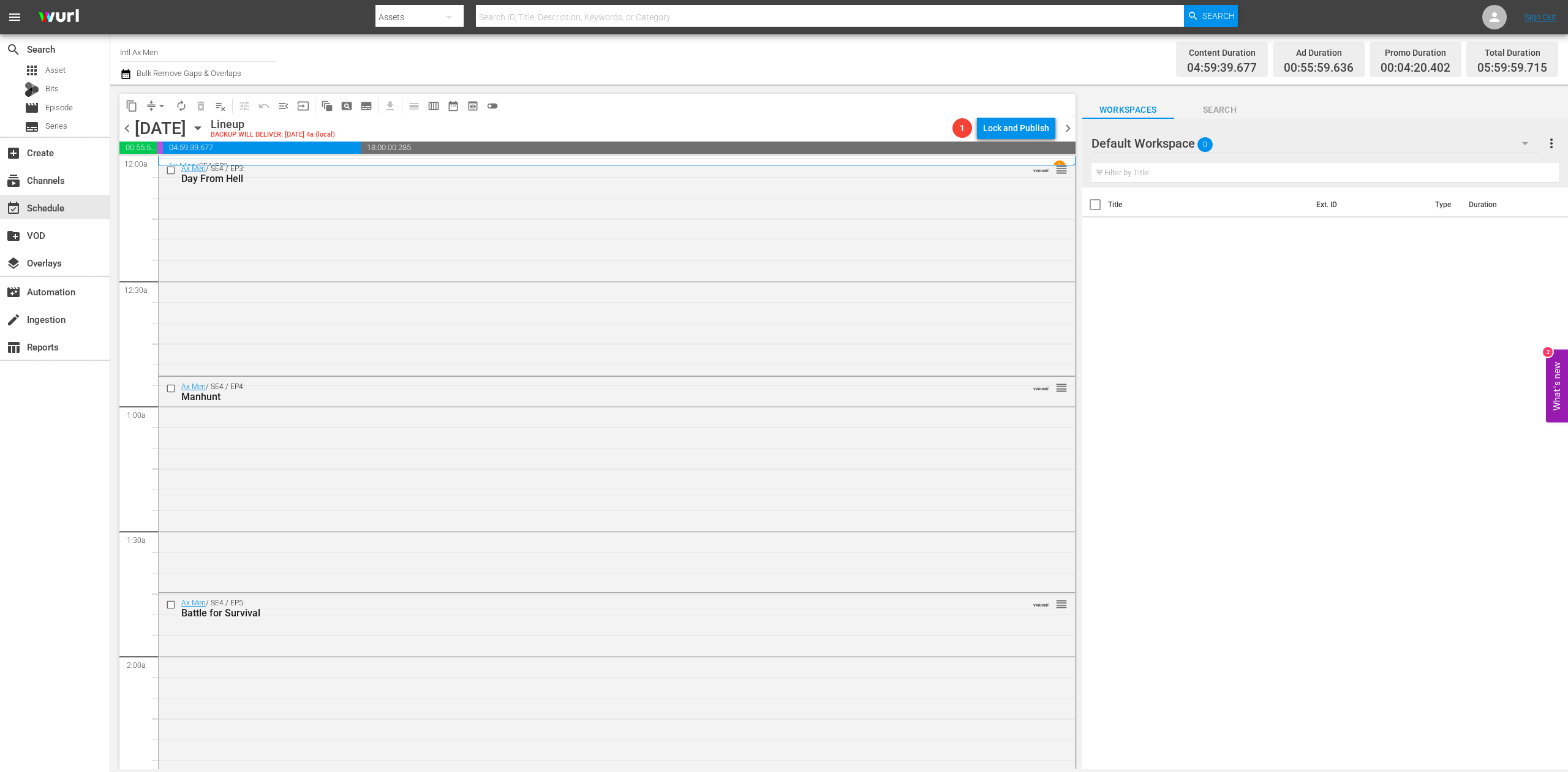
click at [118, 73] on div "Channel Title Intl Ax Men Bulk Remove Gaps & Overlaps Content Duration 04:59:39…" at bounding box center [839, 60] width 1458 height 50
click at [124, 73] on icon "button" at bounding box center [125, 74] width 8 height 10
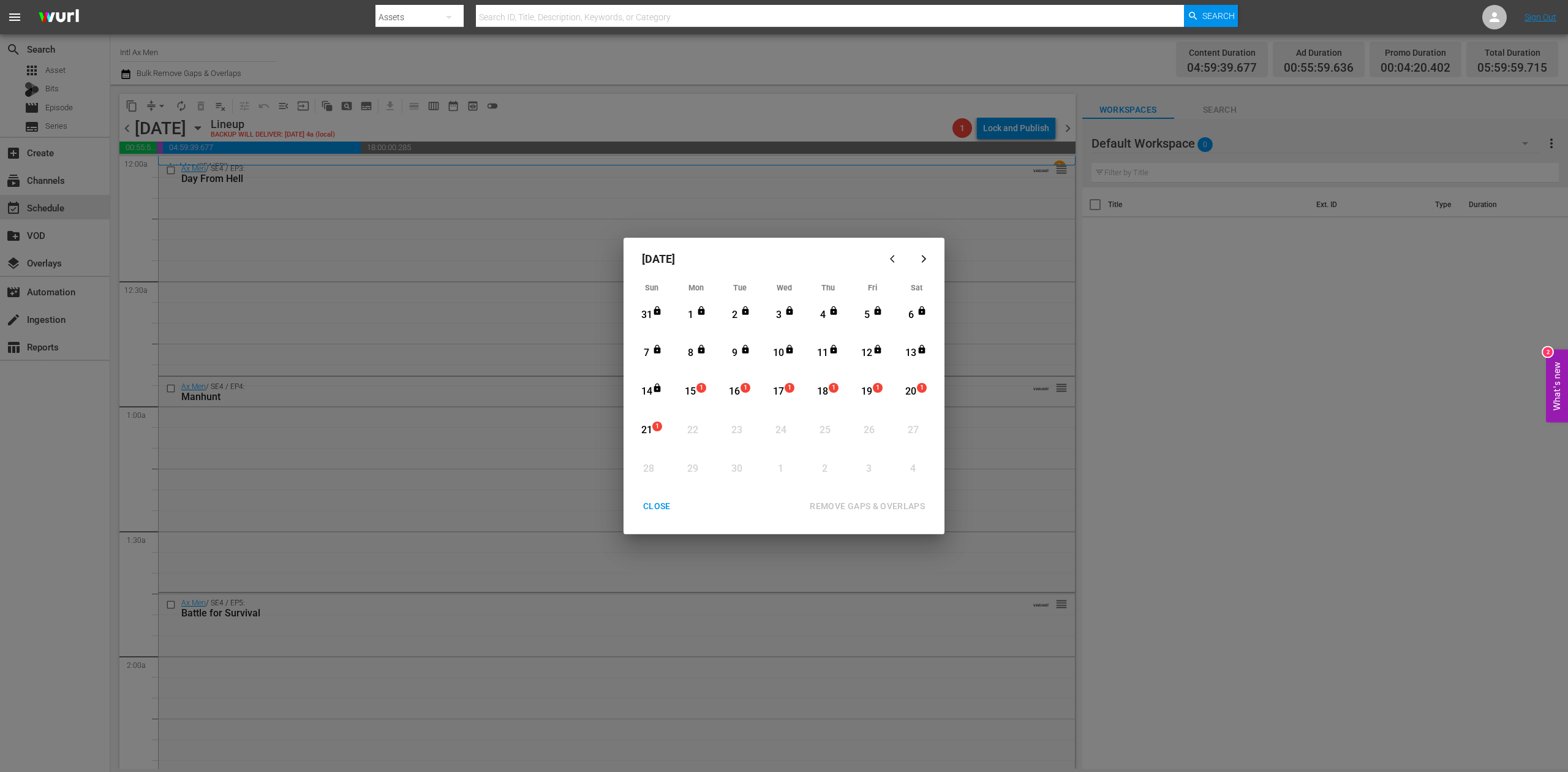
click at [696, 393] on div "15" at bounding box center [691, 392] width 15 height 14
click at [868, 502] on div "REMOVE GAPS & OVERLAPS" at bounding box center [867, 506] width 135 height 15
click at [656, 506] on div "CLOSE" at bounding box center [657, 506] width 47 height 15
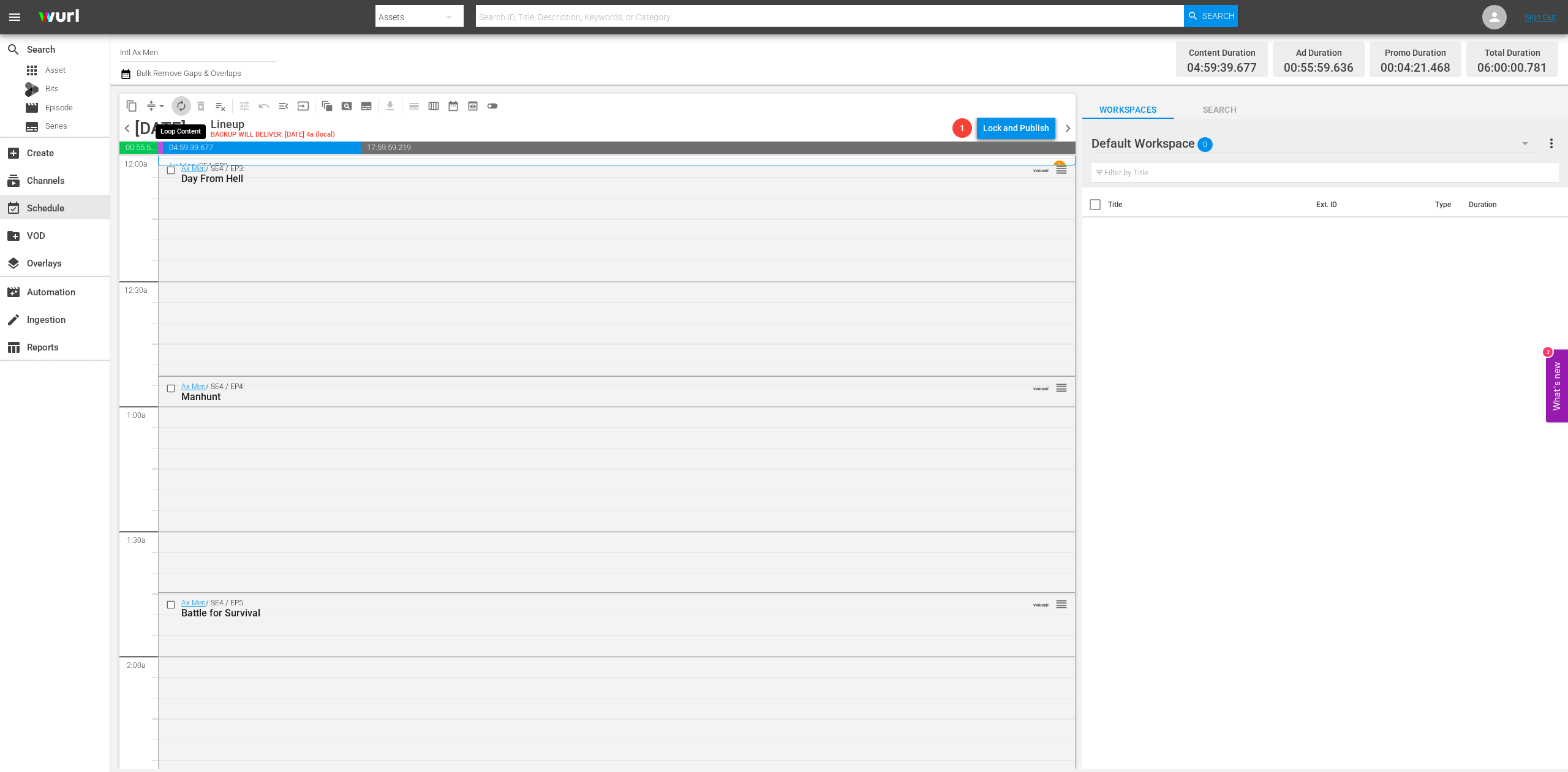
click at [189, 101] on button "autorenew_outlined" at bounding box center [182, 106] width 20 height 20
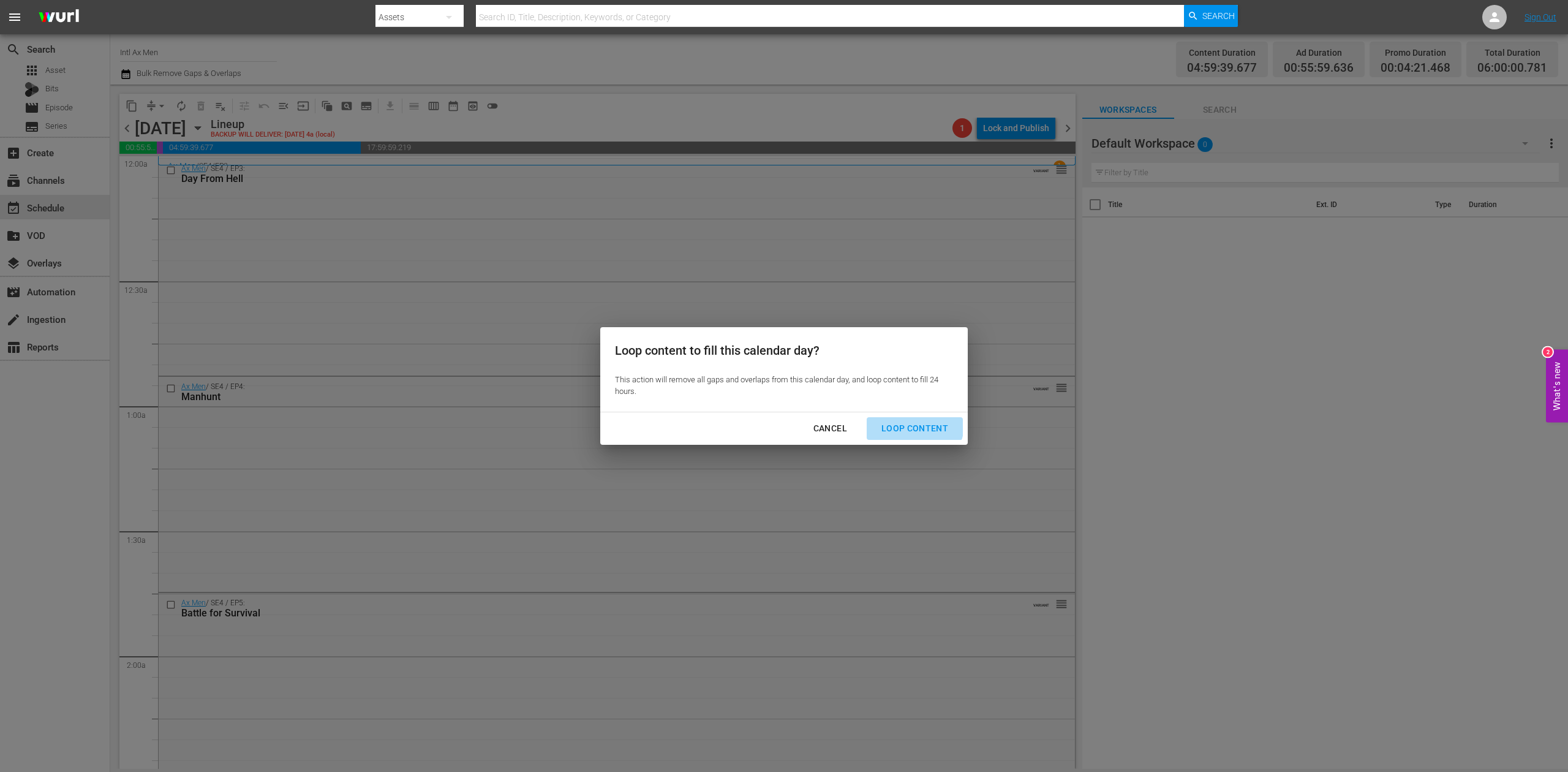
drag, startPoint x: 904, startPoint y: 420, endPoint x: 895, endPoint y: 454, distance: 35.2
click at [905, 421] on div "Loop Content" at bounding box center [915, 428] width 86 height 15
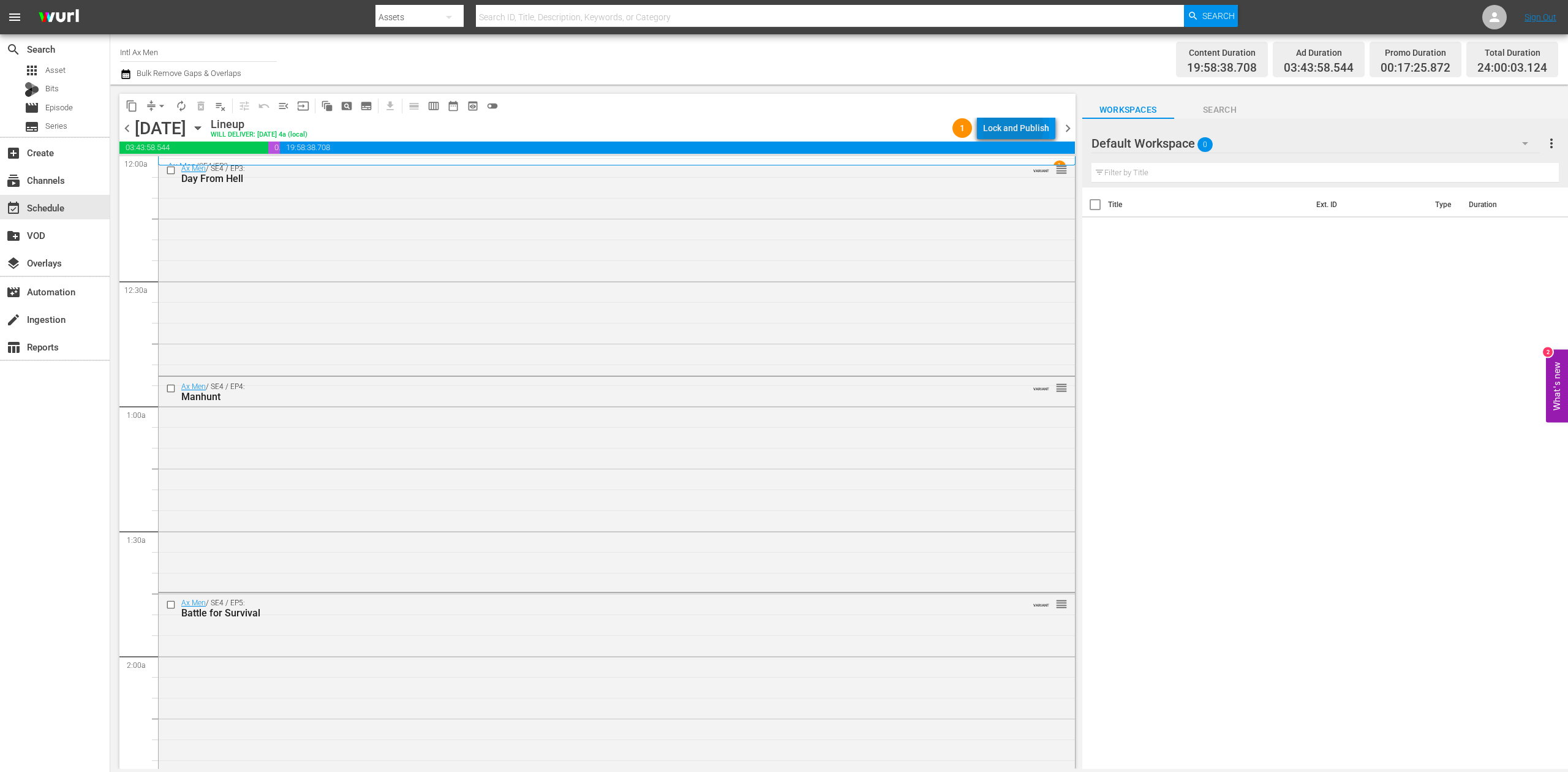
click at [1011, 128] on div "Lock and Publish" at bounding box center [1016, 128] width 66 height 22
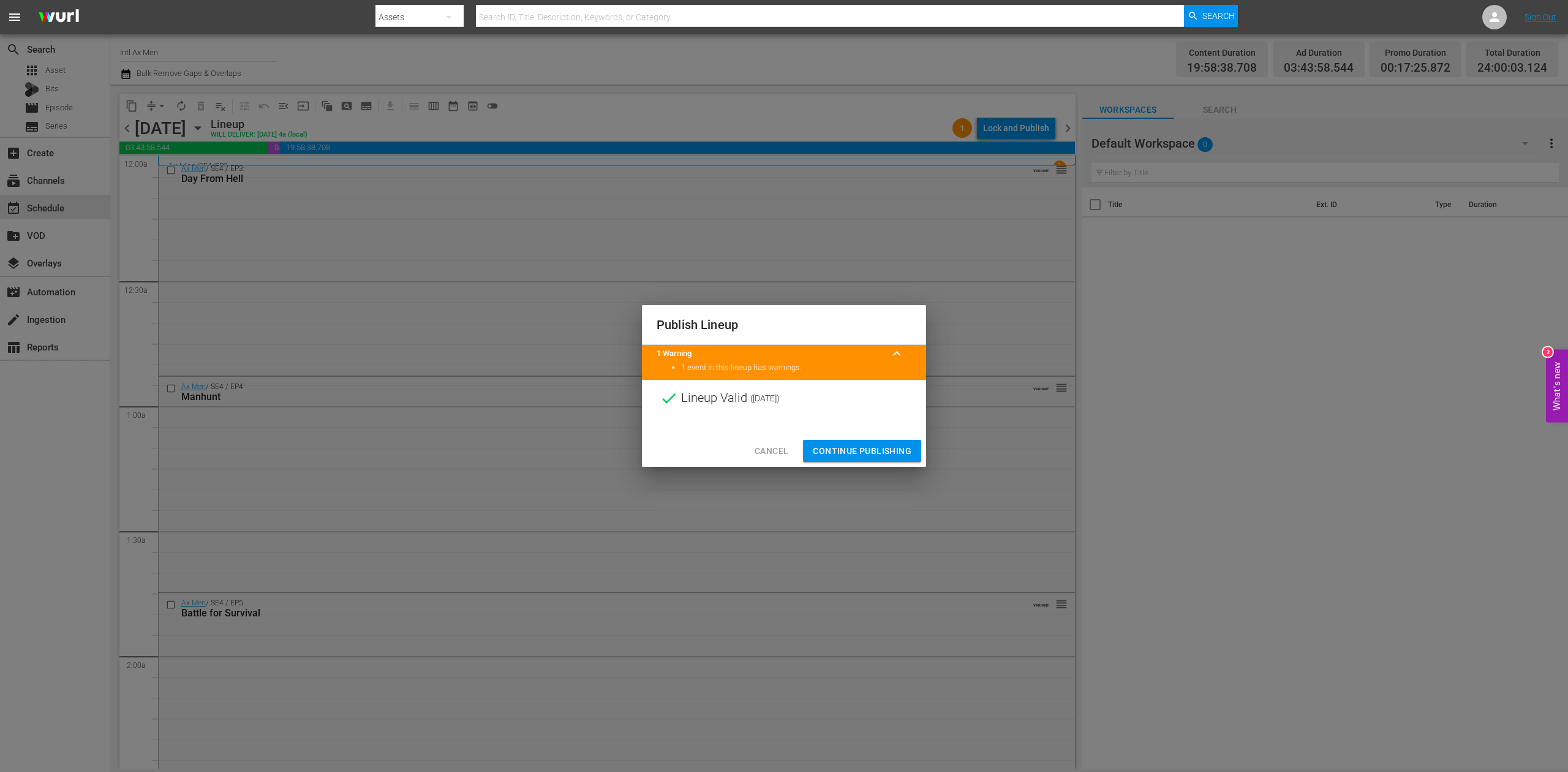
click at [877, 444] on span "Continue Publishing" at bounding box center [862, 451] width 98 height 15
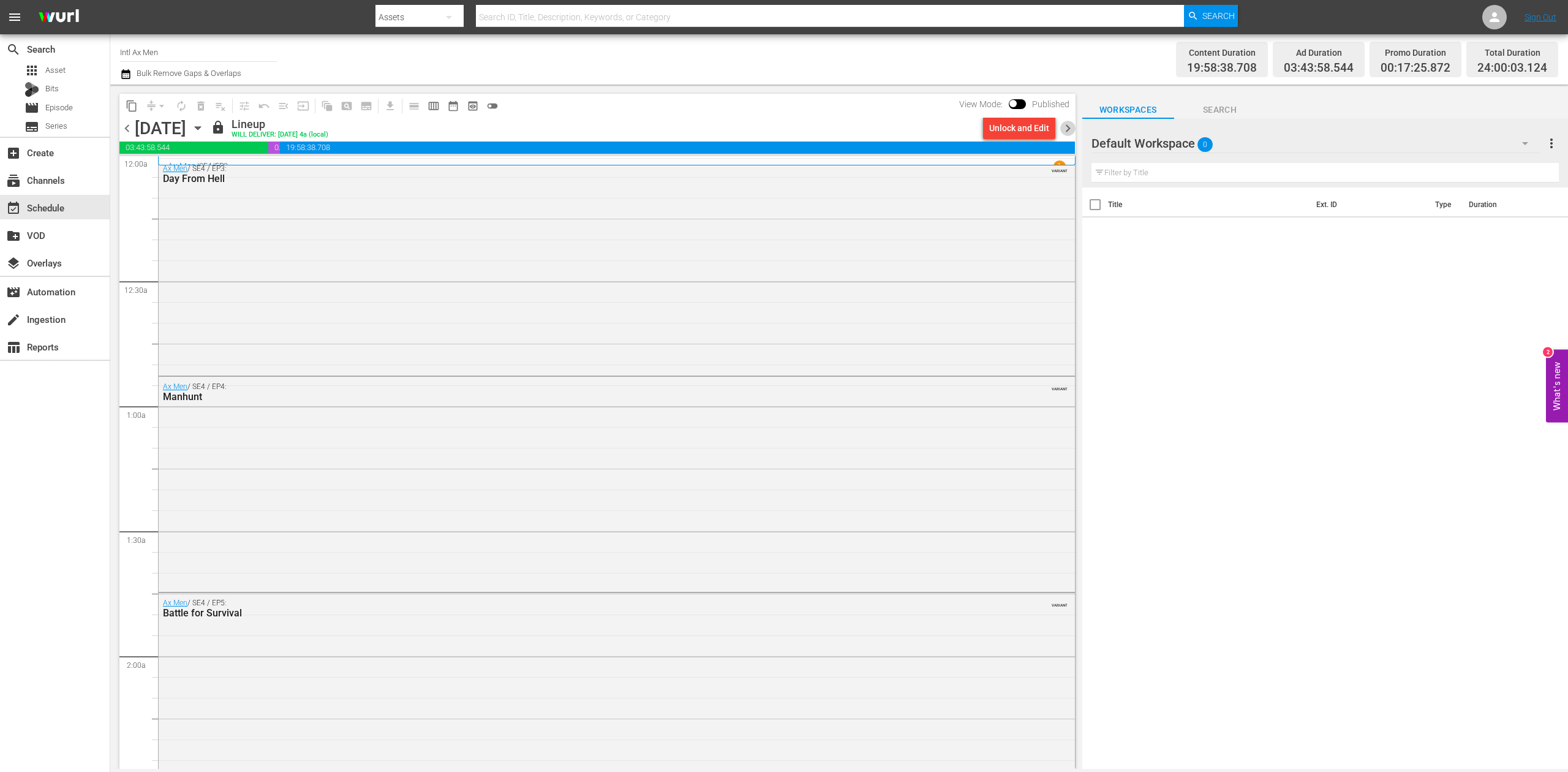
click at [1068, 128] on span "chevron_right" at bounding box center [1068, 128] width 15 height 15
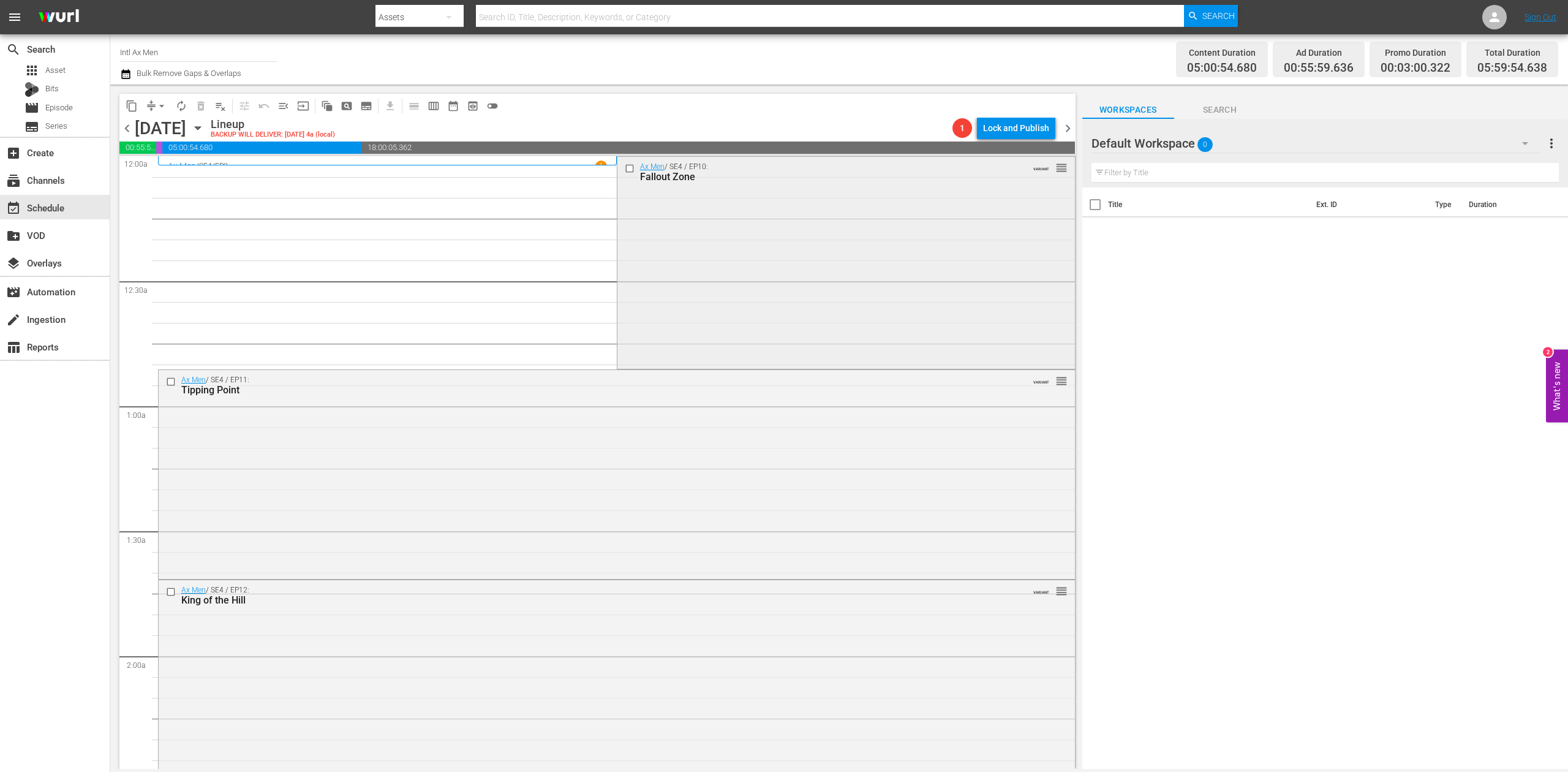
click at [814, 202] on div "Ax Men / SE4 / EP10: Fallout Zone VARIANT reorder" at bounding box center [846, 261] width 457 height 209
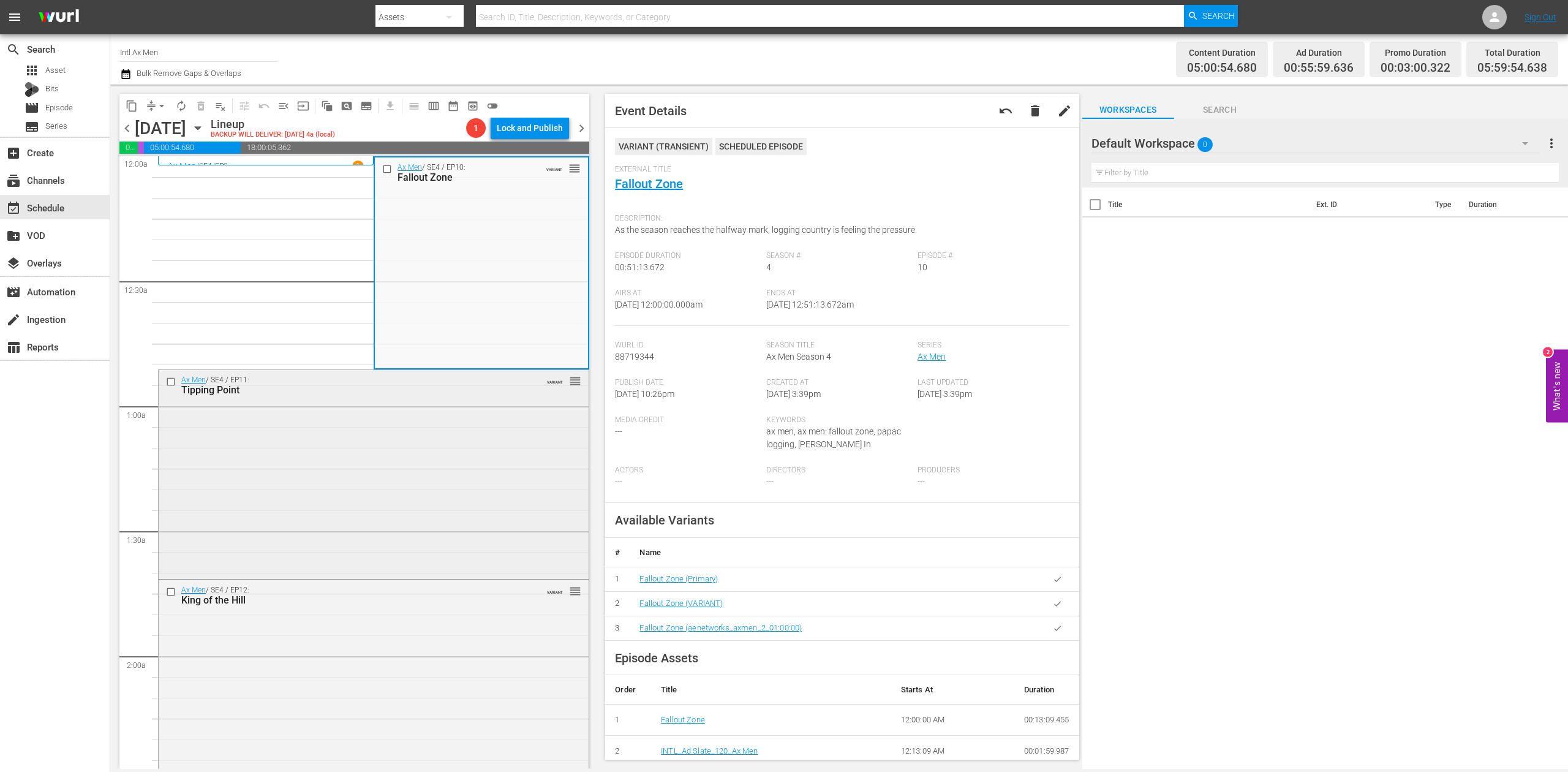
click at [331, 493] on div "Ax Men / SE4 / EP11: Tipping Point VARIANT reorder" at bounding box center [373, 473] width 430 height 206
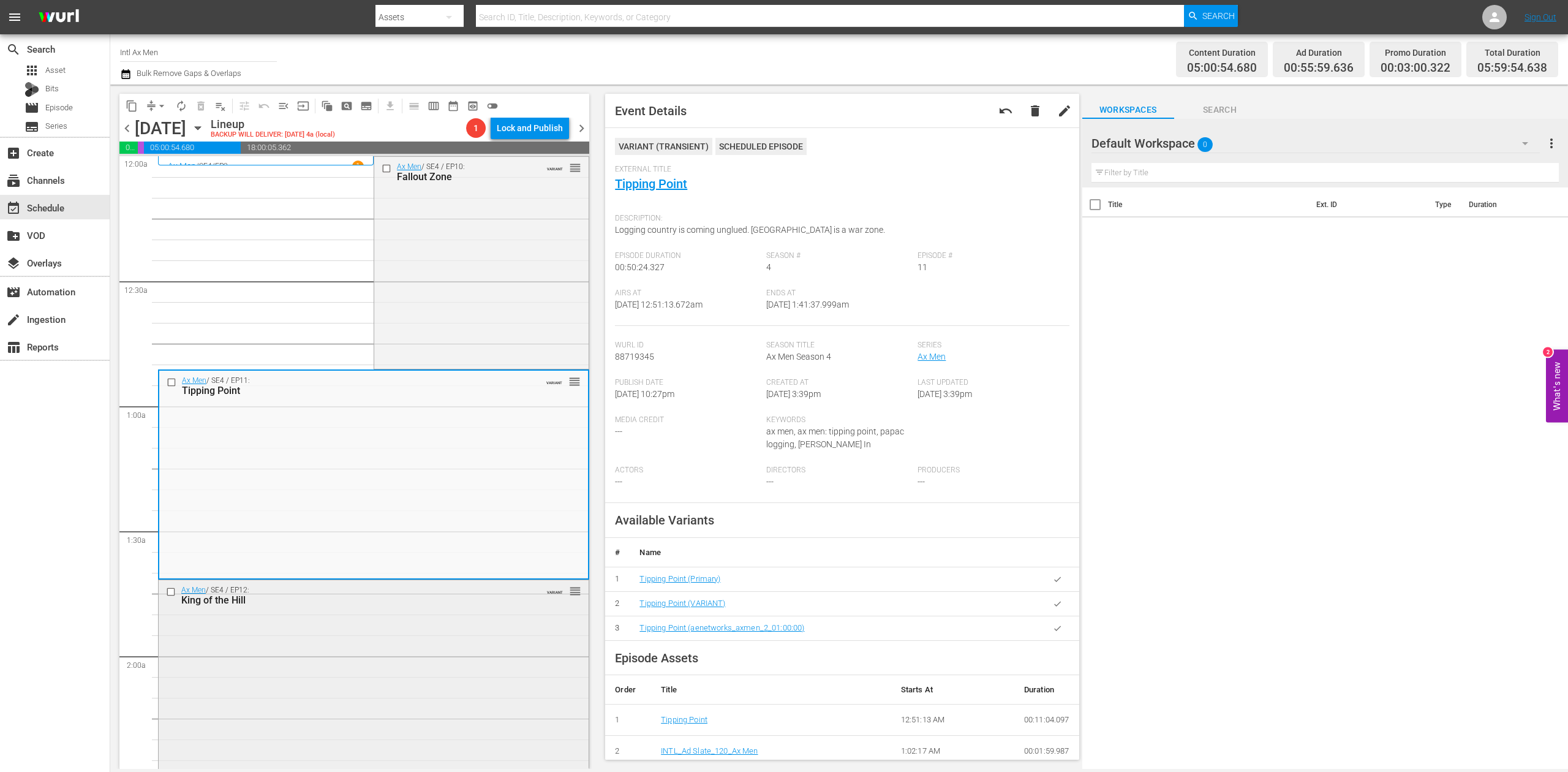
click at [350, 684] on div "Ax Men / SE4 / EP12: King of the Hill VARIANT reorder" at bounding box center [373, 686] width 430 height 212
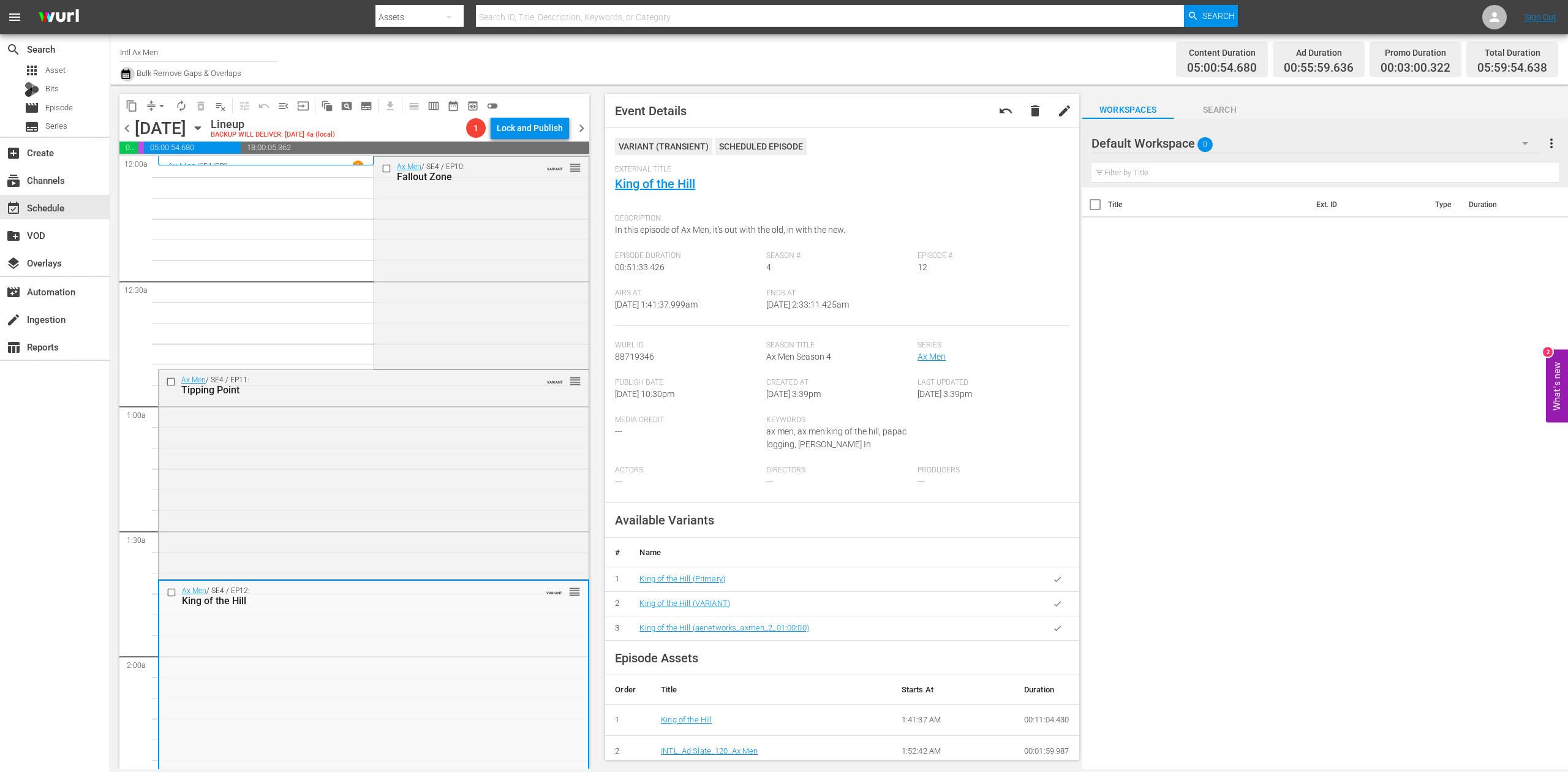
click at [123, 71] on icon "button" at bounding box center [125, 74] width 8 height 10
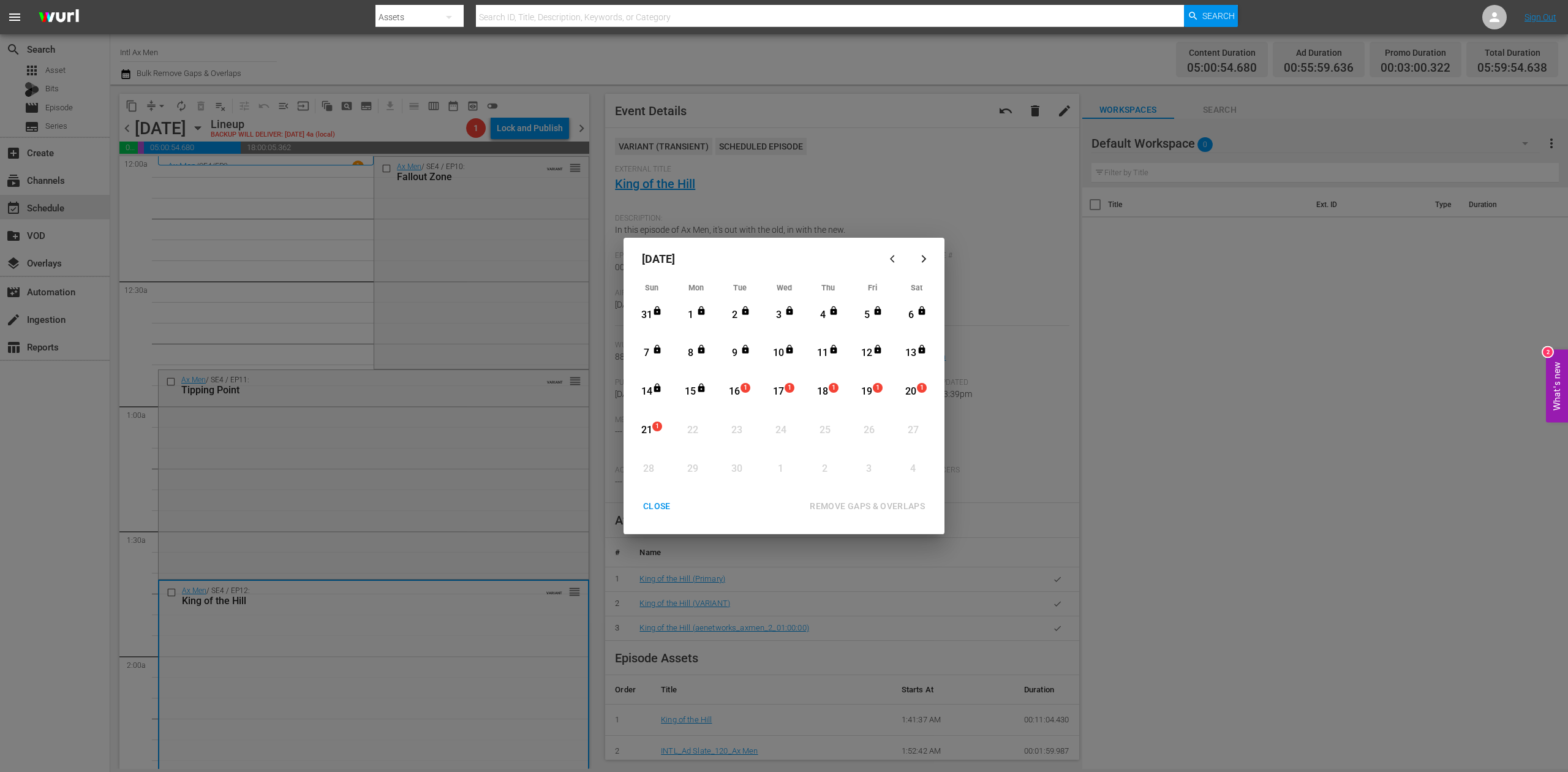
click at [737, 395] on div "16" at bounding box center [734, 392] width 15 height 14
click at [883, 506] on div "REMOVE GAPS & OVERLAPS" at bounding box center [867, 506] width 135 height 15
click at [657, 499] on div "CLOSE" at bounding box center [657, 506] width 47 height 15
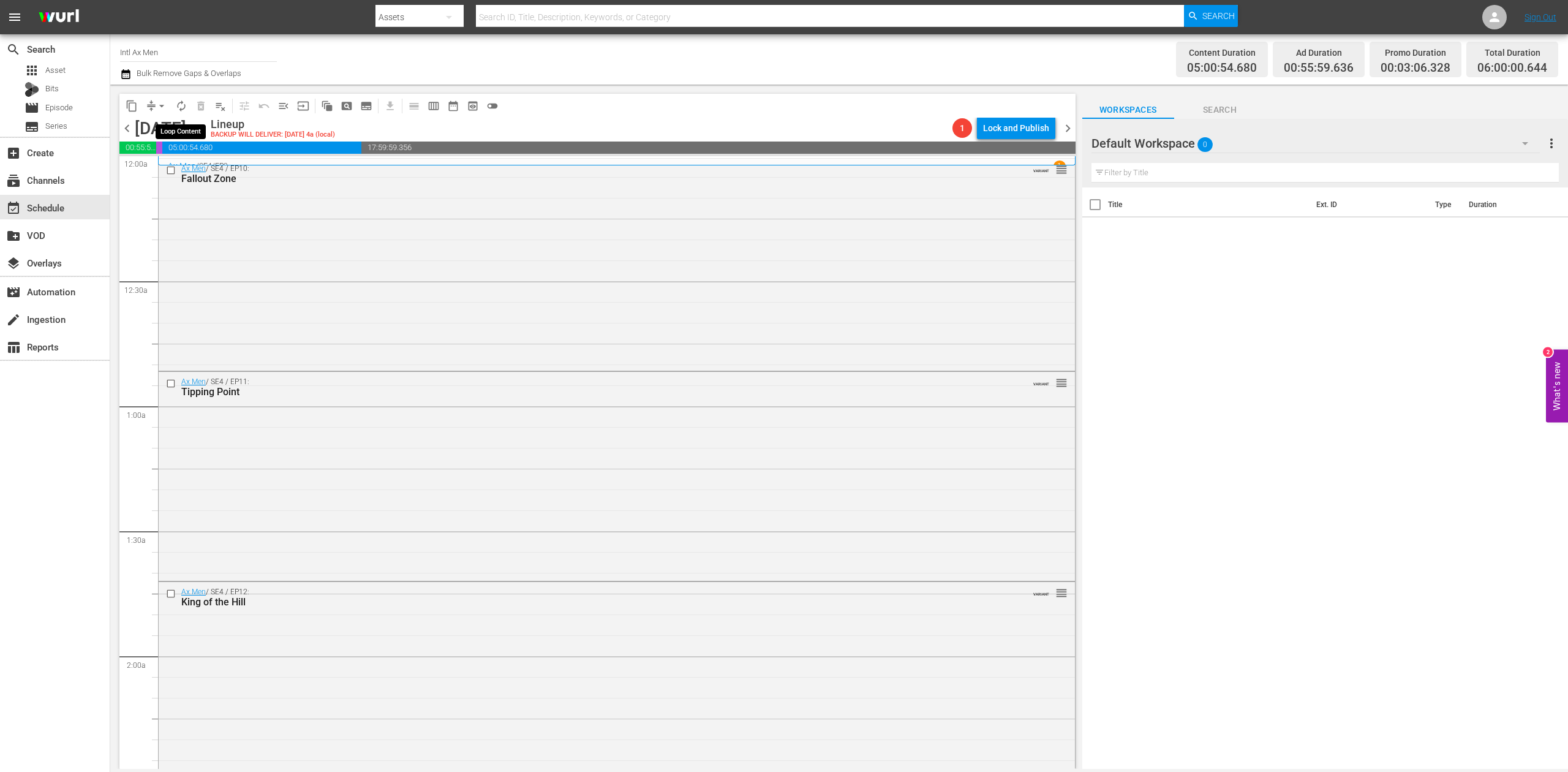
click at [175, 108] on span "autorenew_outlined" at bounding box center [181, 106] width 12 height 12
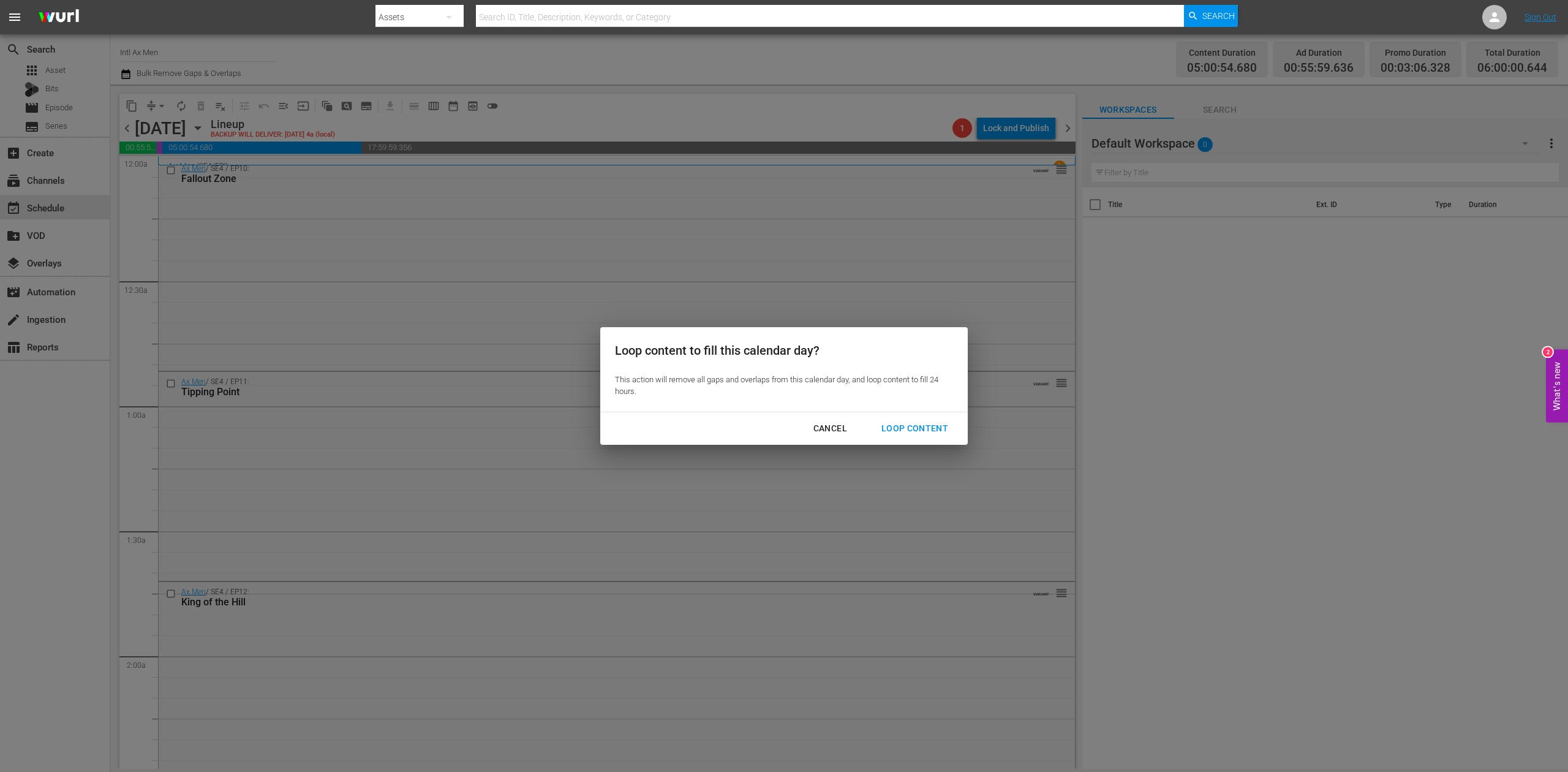
click at [915, 429] on div "Loop Content" at bounding box center [915, 428] width 86 height 15
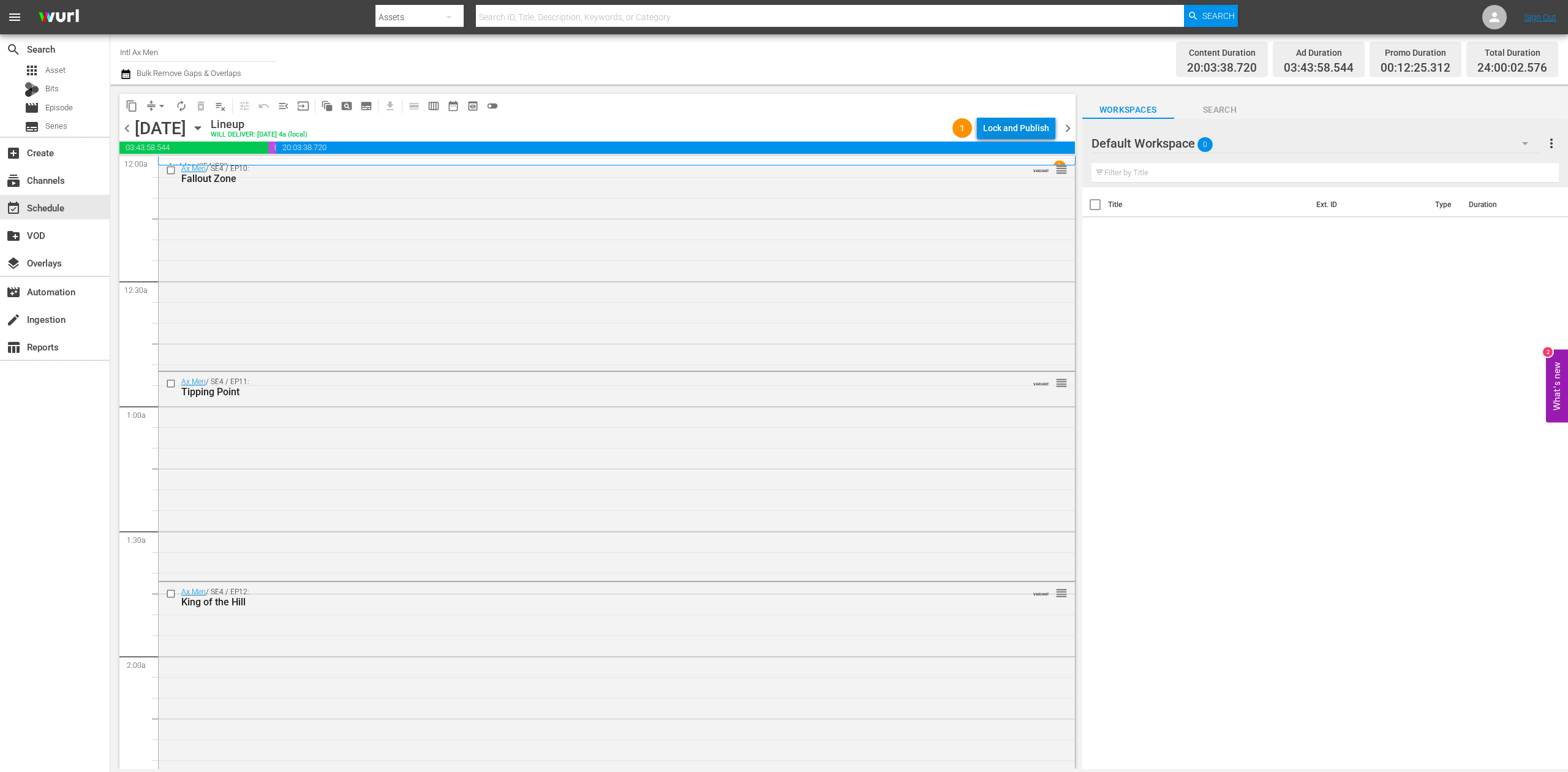
click at [1008, 130] on div "Lock and Publish" at bounding box center [1016, 128] width 66 height 22
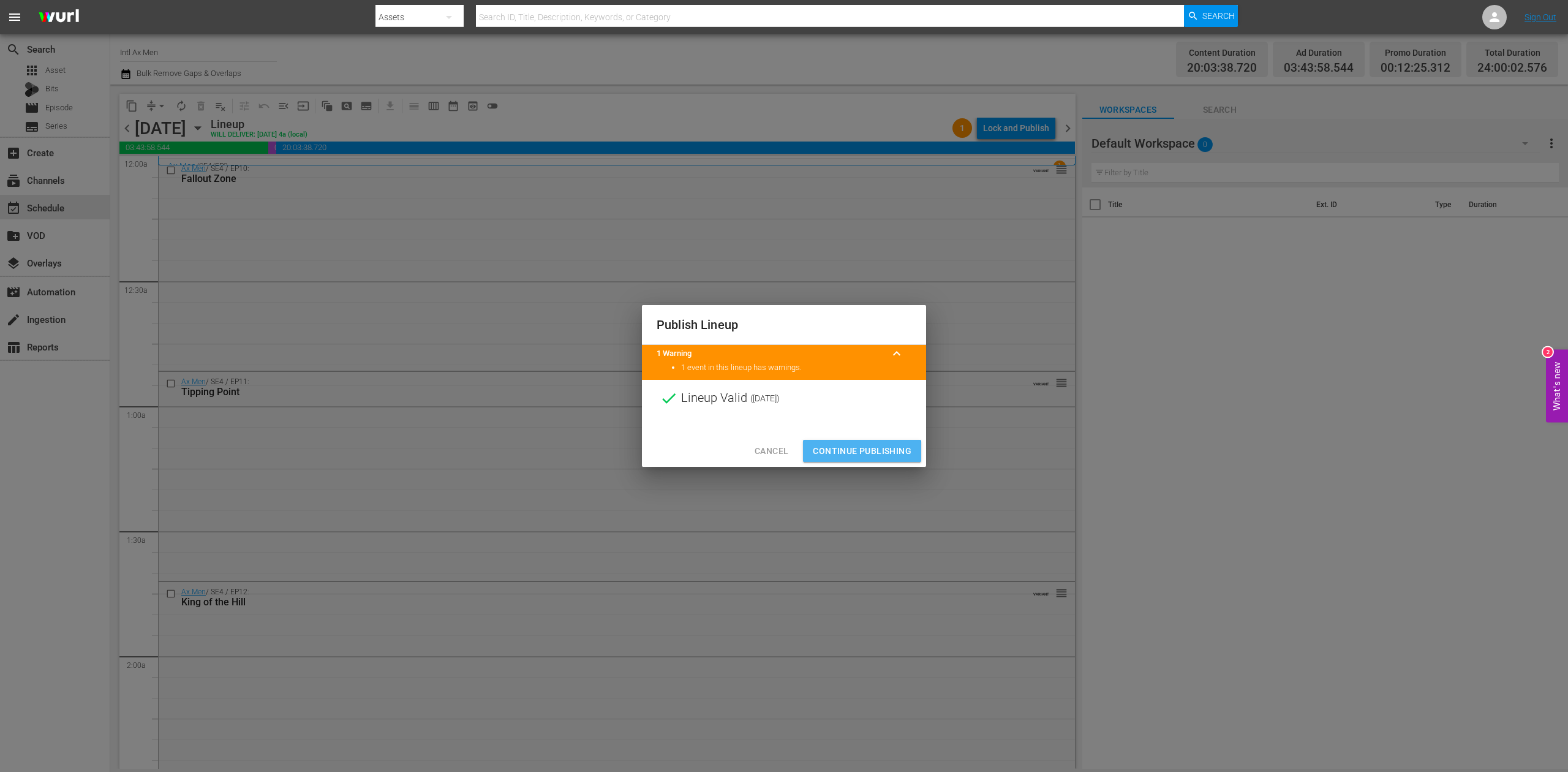
click at [860, 451] on span "Continue Publishing" at bounding box center [862, 451] width 98 height 15
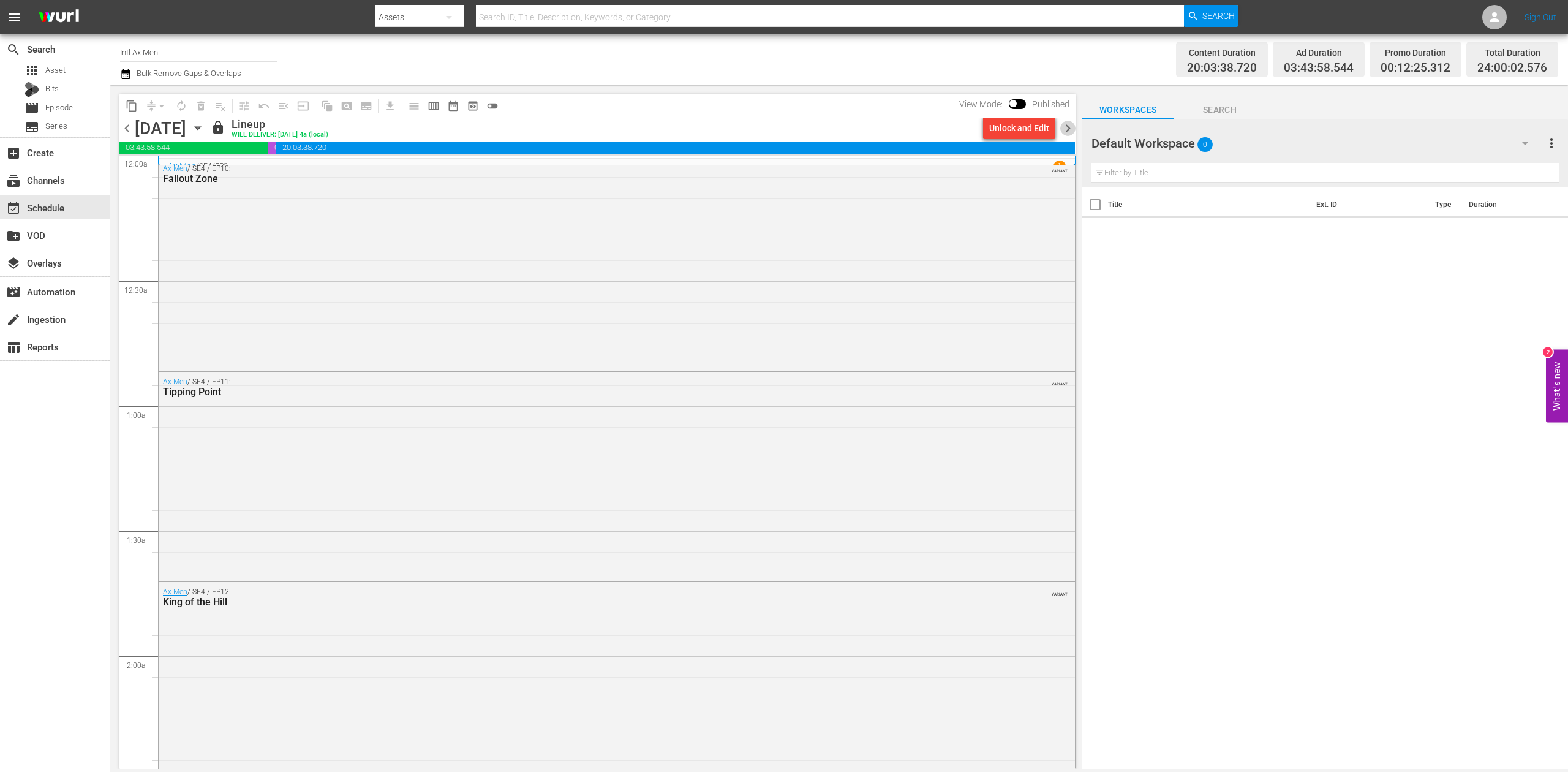
click at [1066, 123] on span "chevron_right" at bounding box center [1068, 128] width 15 height 15
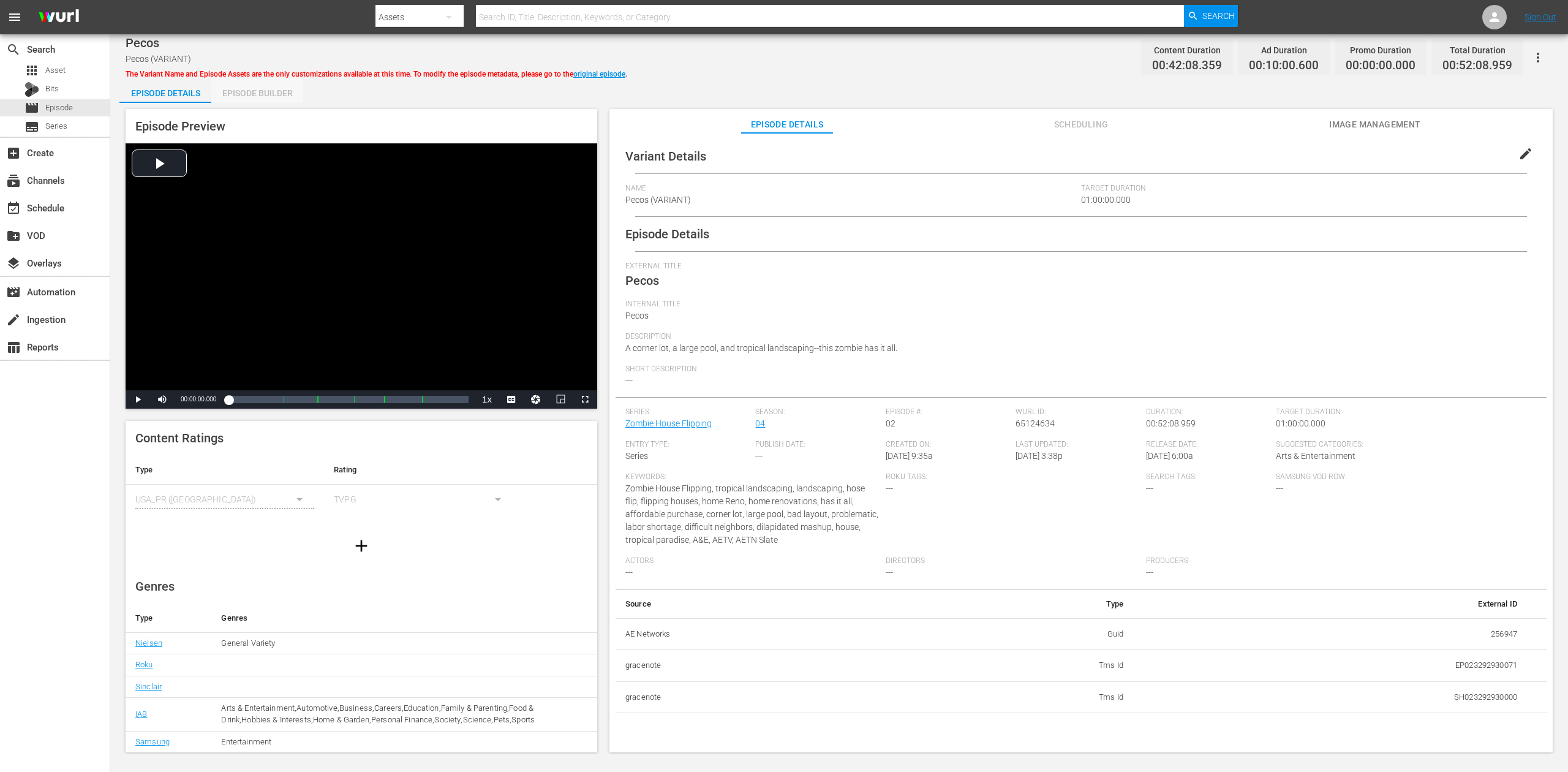
click at [243, 87] on div "Episode Builder" at bounding box center [257, 93] width 92 height 30
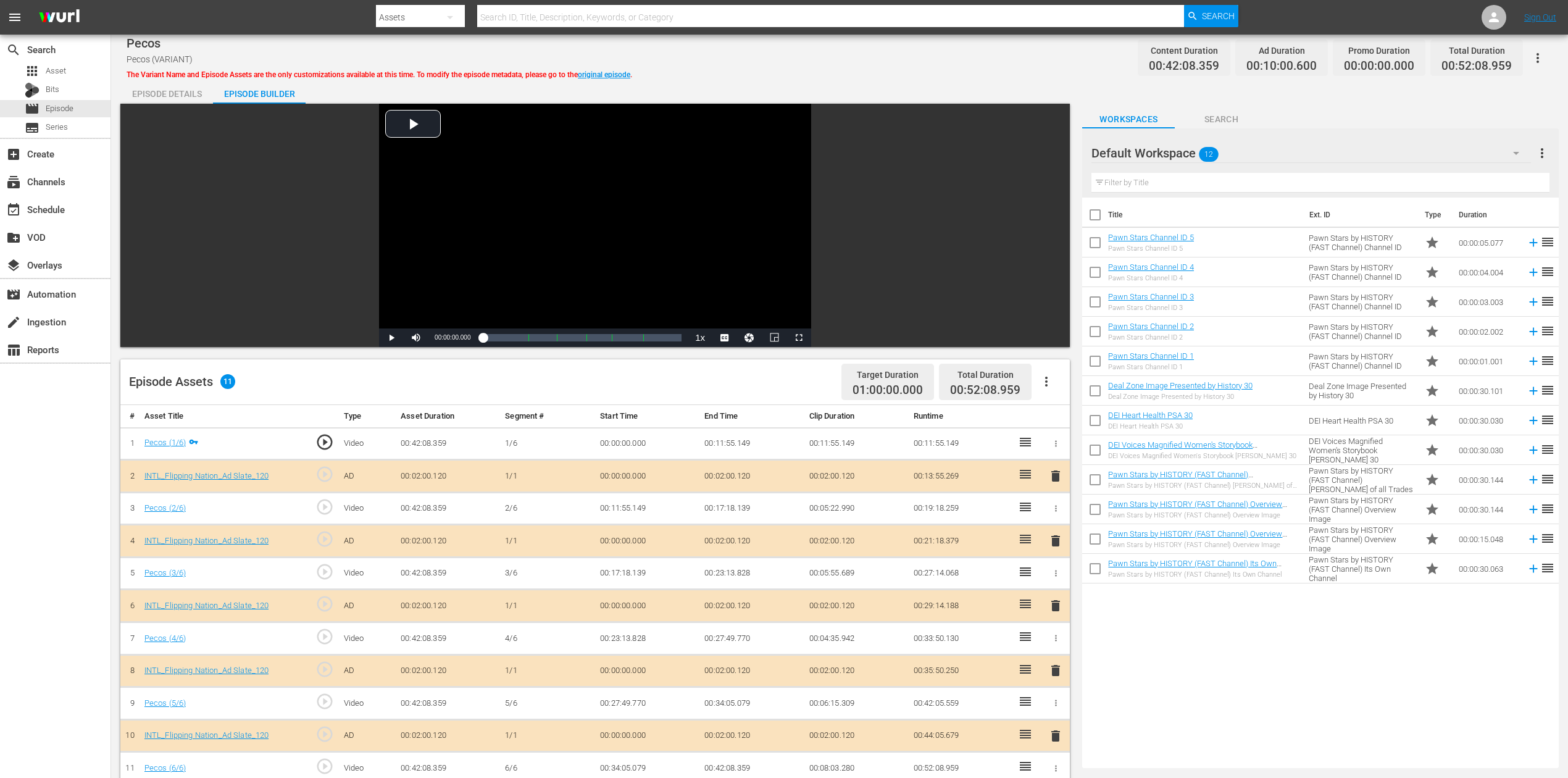
click at [1185, 152] on icon "button" at bounding box center [1516, 153] width 6 height 3
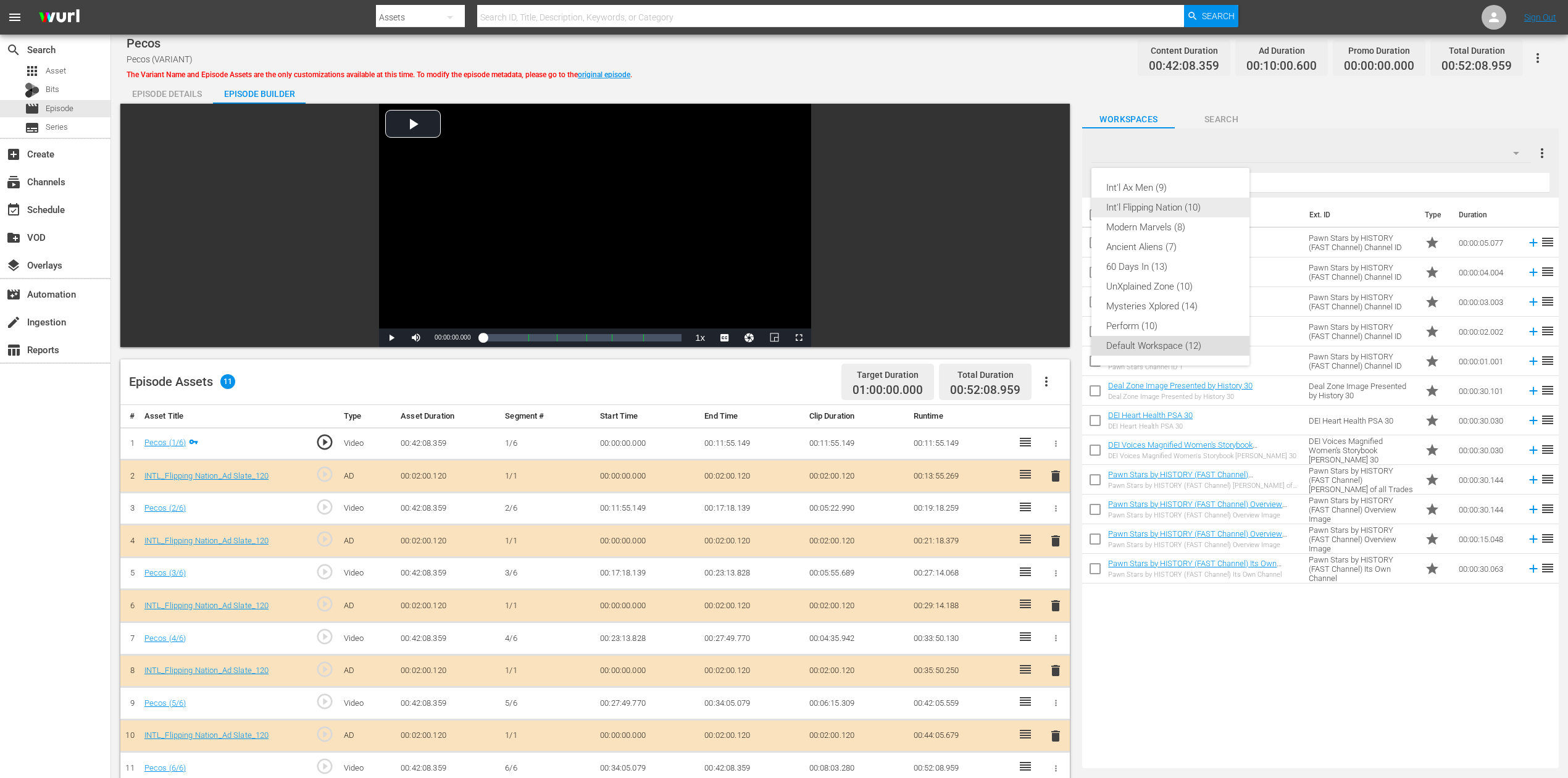
click at [1156, 199] on div "Int'l Flipping Nation (10)" at bounding box center [1170, 208] width 128 height 20
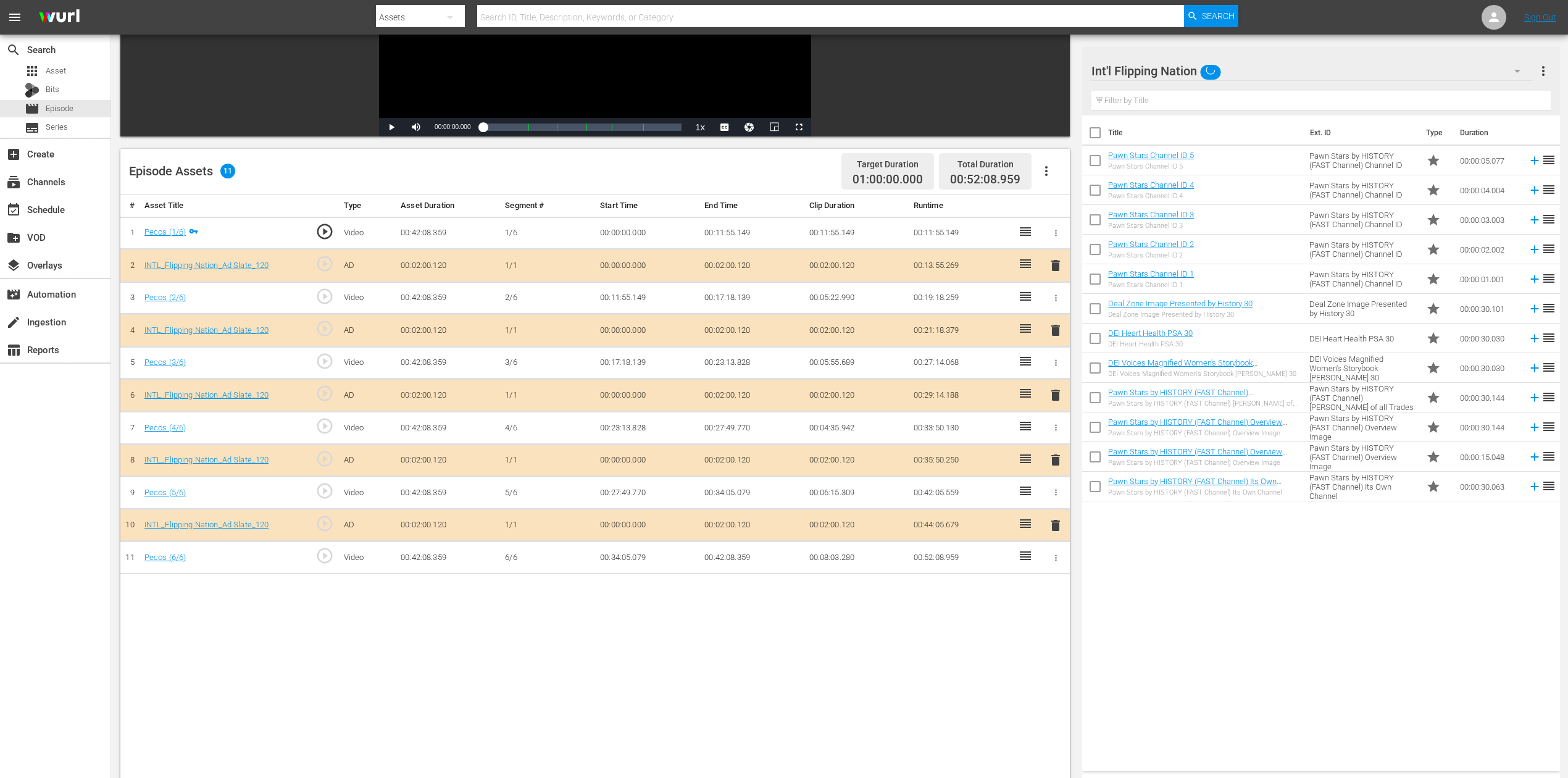
scroll to position [247, 0]
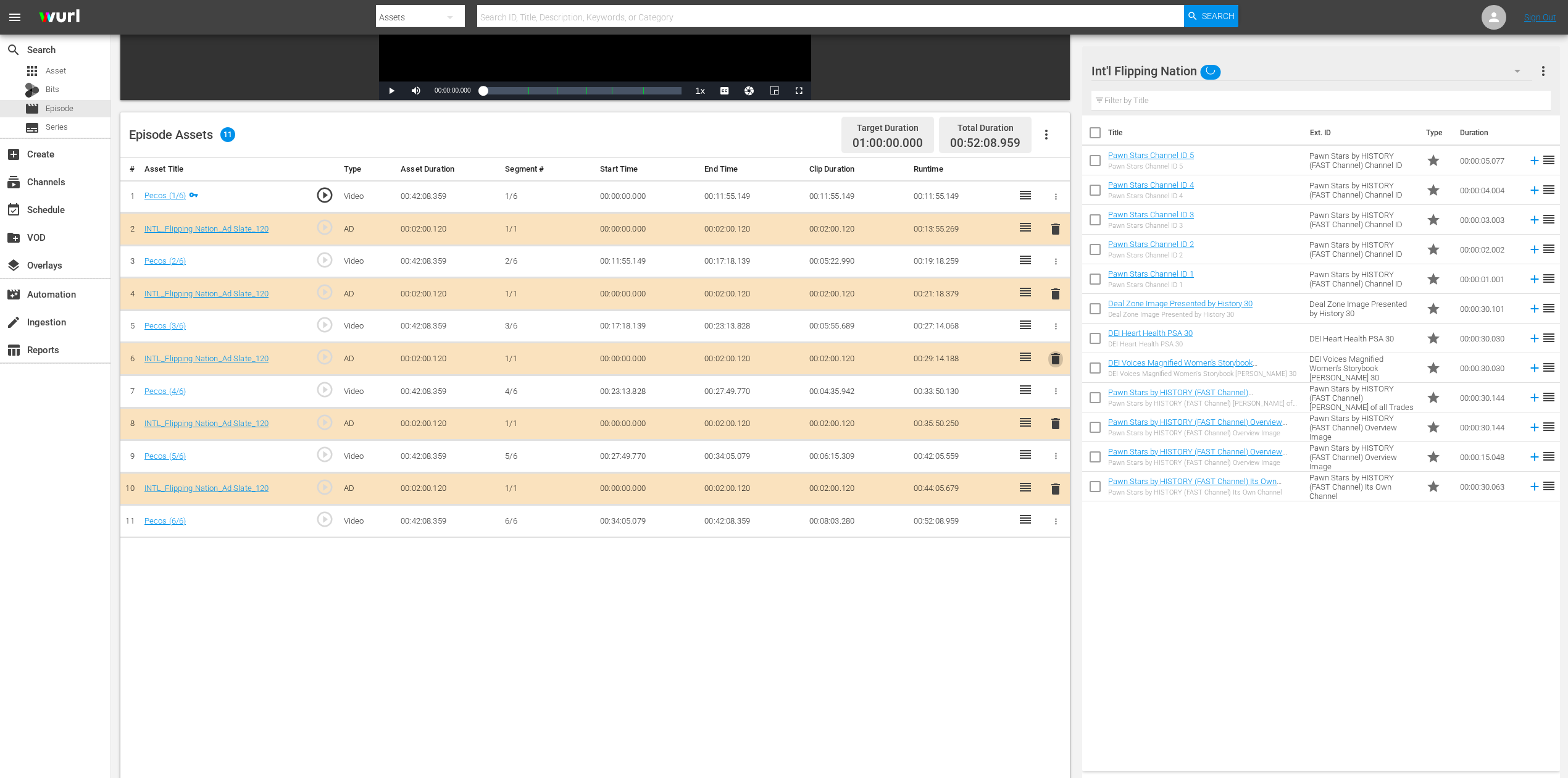
click at [1058, 356] on span "delete" at bounding box center [1056, 359] width 15 height 15
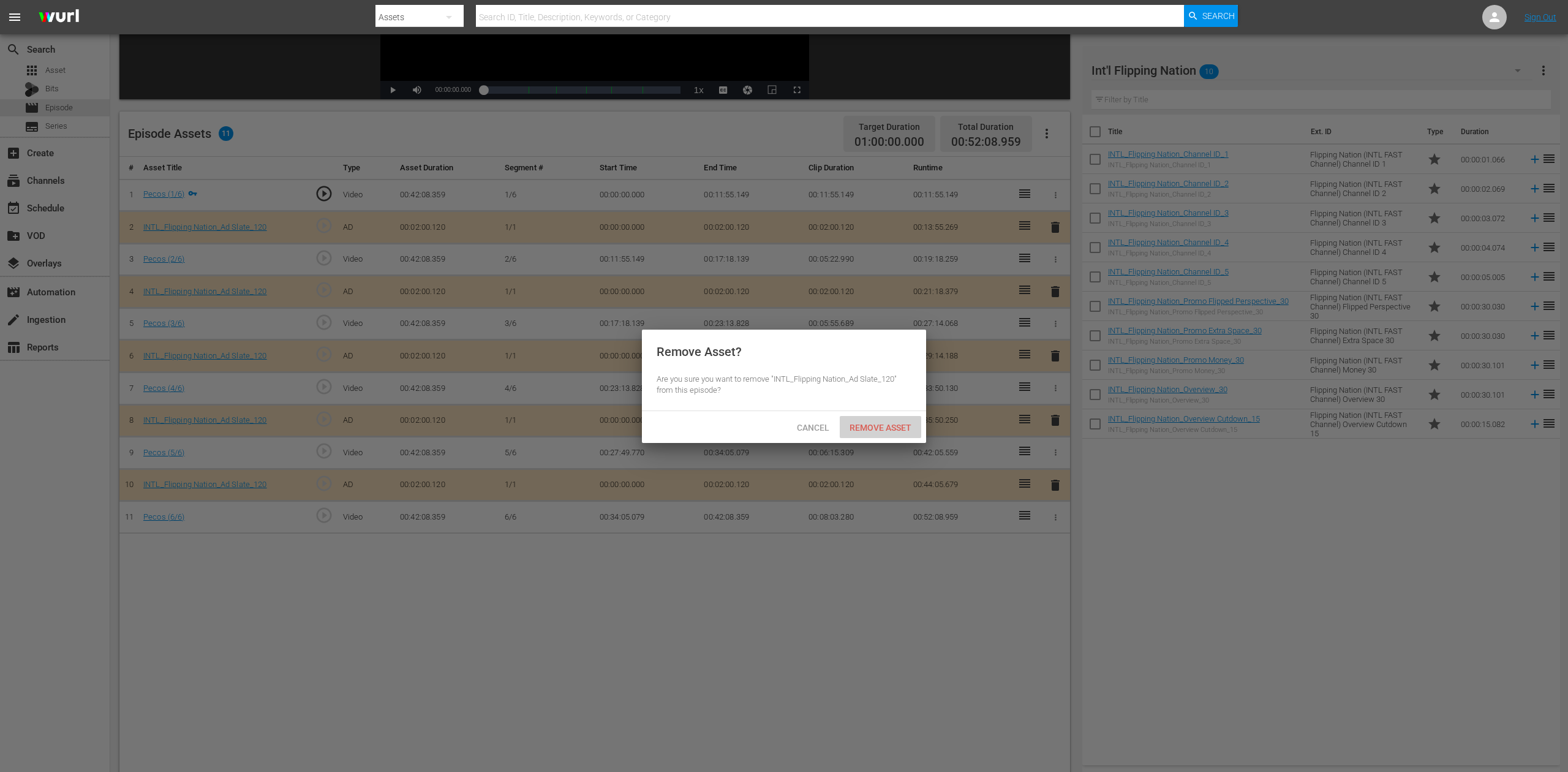
click at [889, 429] on span "Remove Asset" at bounding box center [880, 428] width 82 height 10
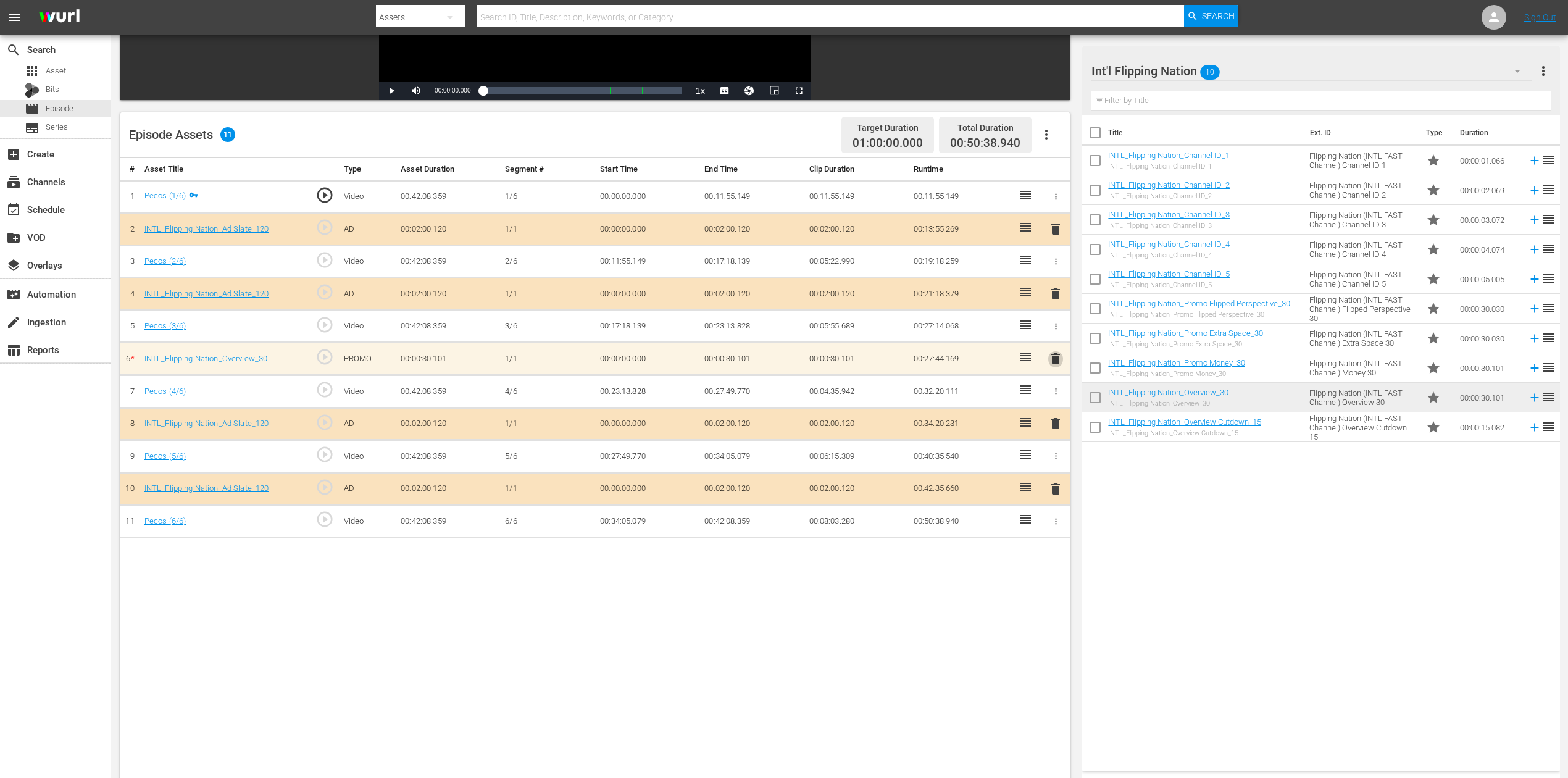
click at [1061, 354] on span "delete" at bounding box center [1056, 359] width 15 height 15
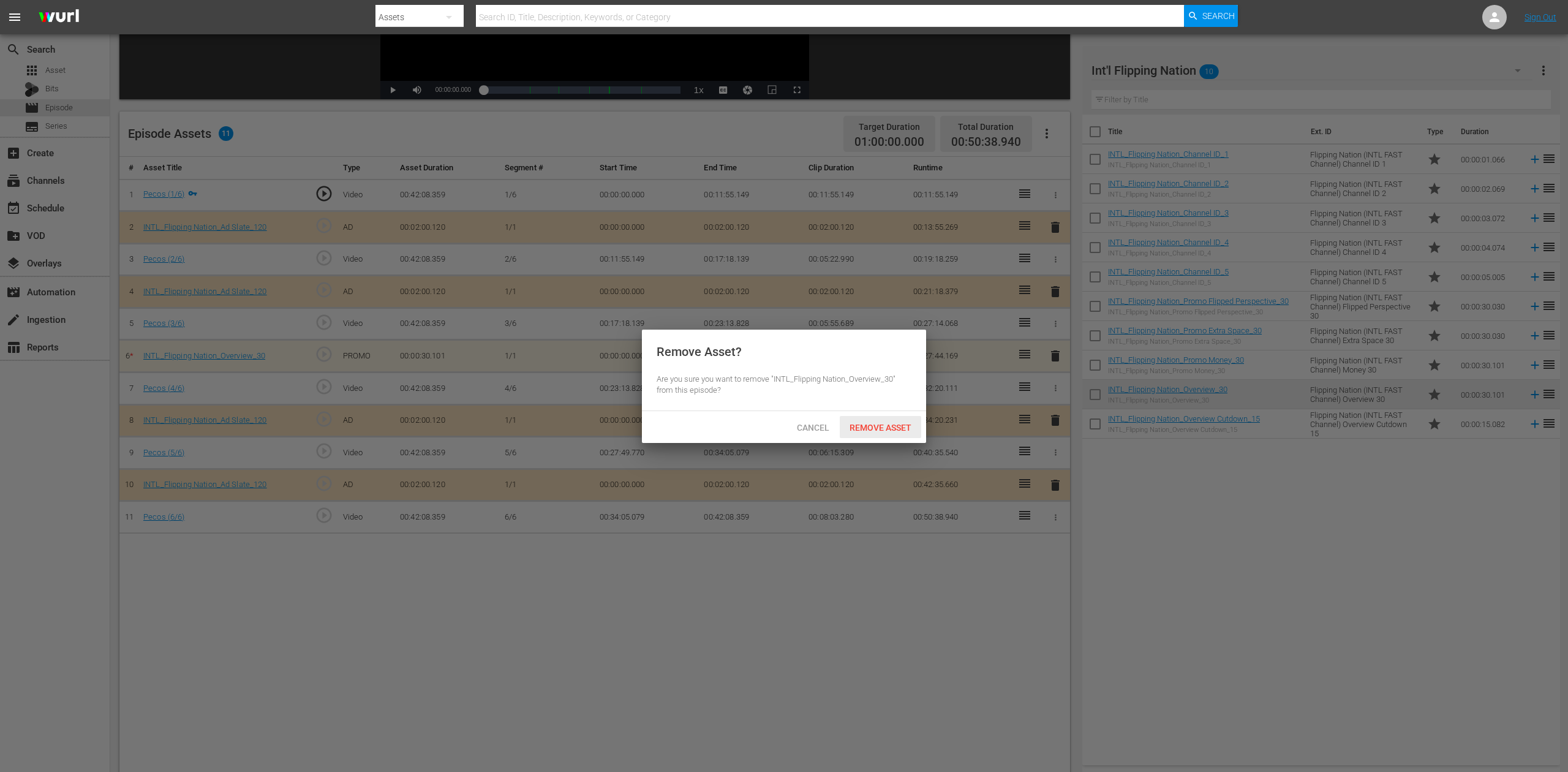
click at [873, 425] on span "Remove Asset" at bounding box center [880, 428] width 82 height 10
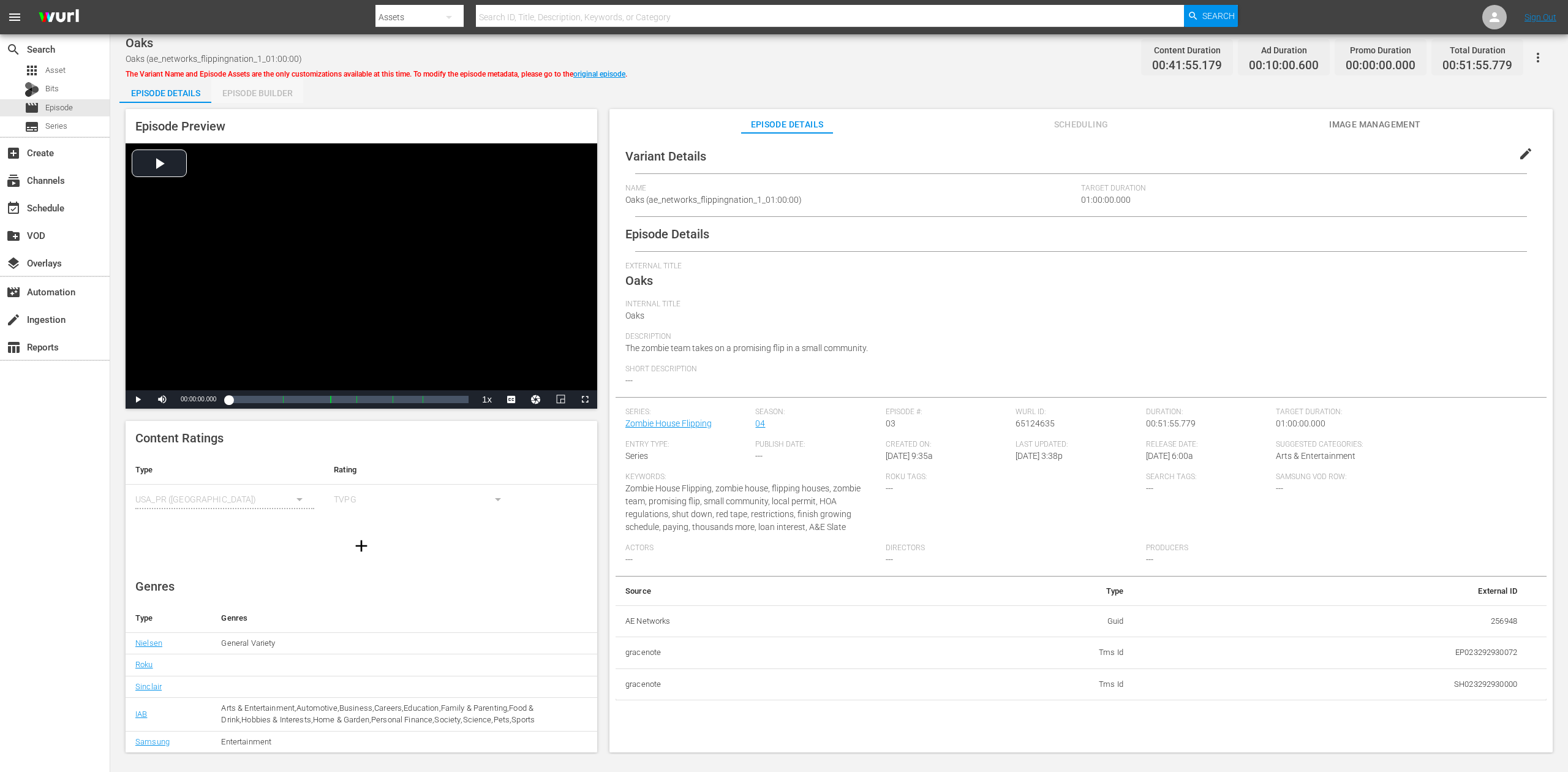
click at [268, 95] on div "Episode Builder" at bounding box center [257, 93] width 92 height 30
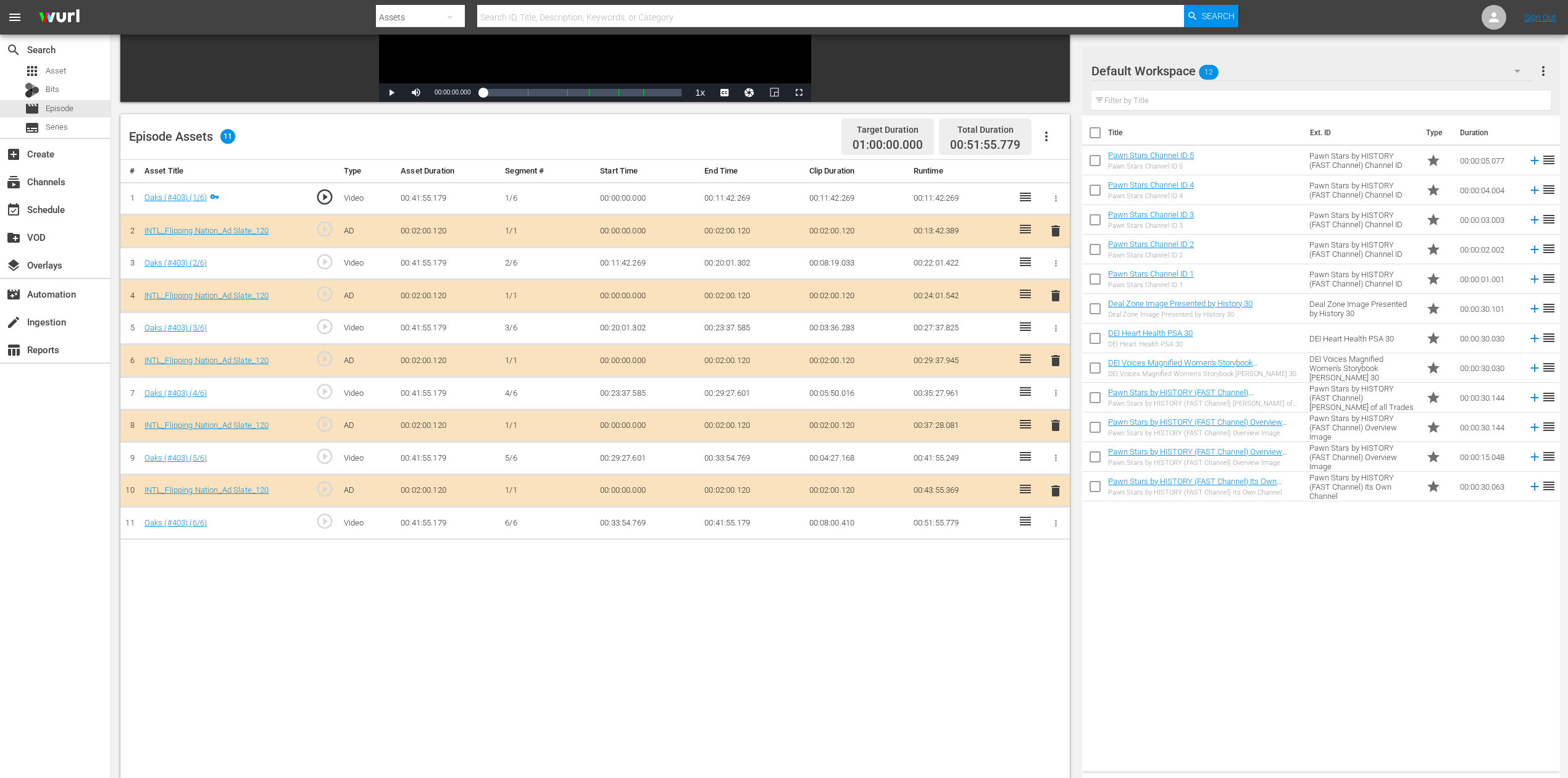
scroll to position [247, 0]
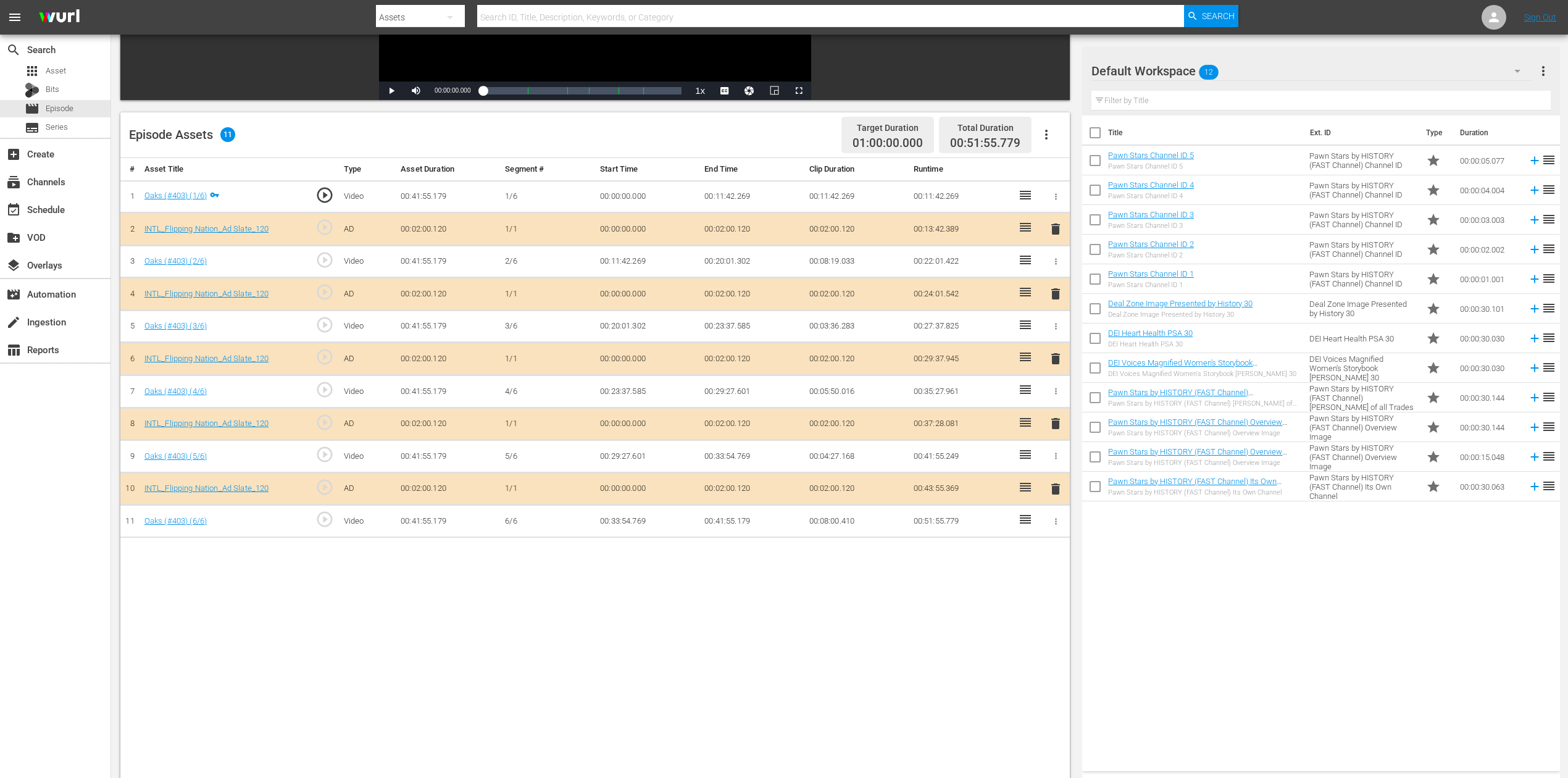
click at [1058, 357] on span "delete" at bounding box center [1056, 359] width 15 height 15
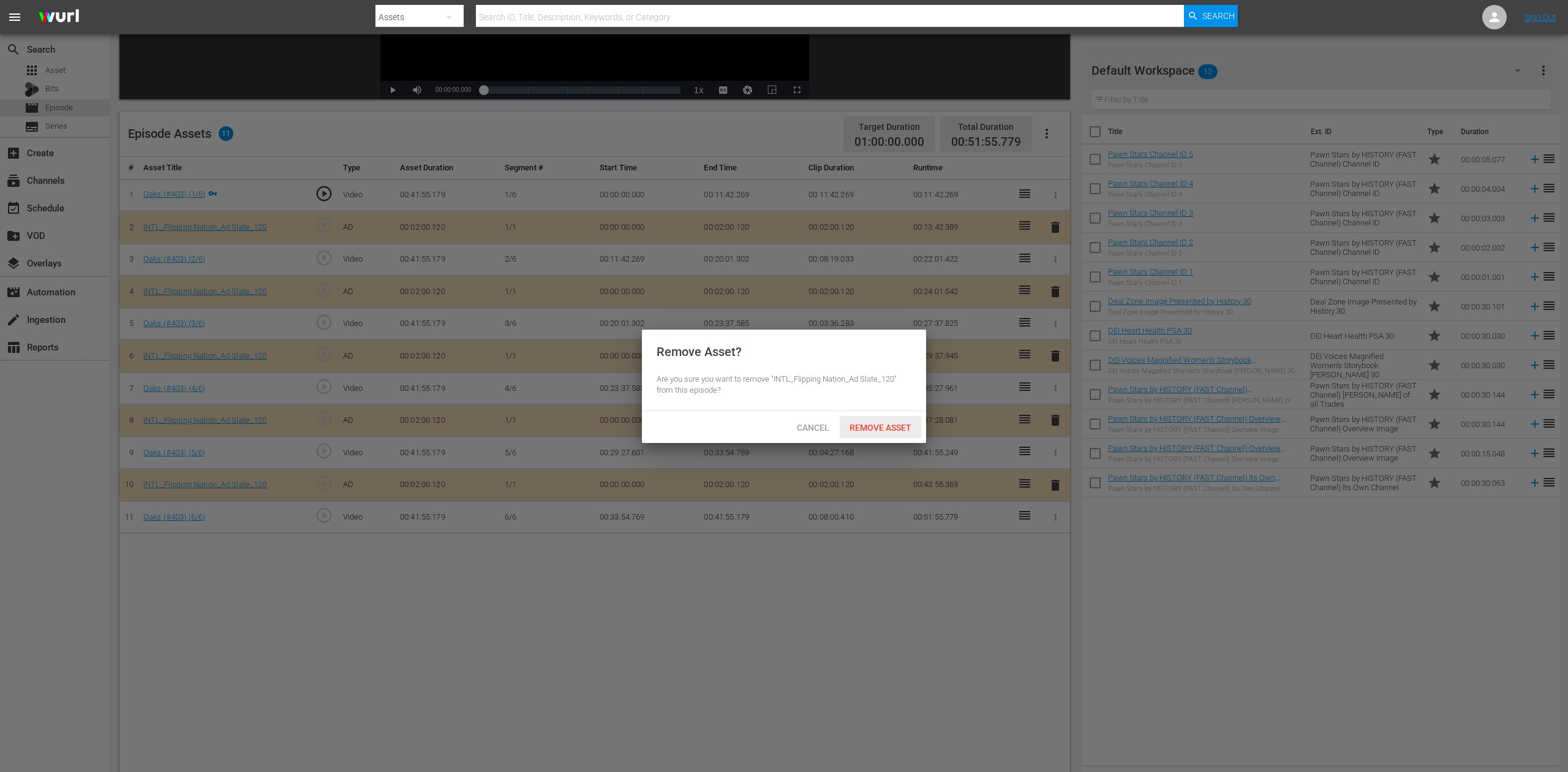
click at [880, 424] on span "Remove Asset" at bounding box center [880, 428] width 82 height 10
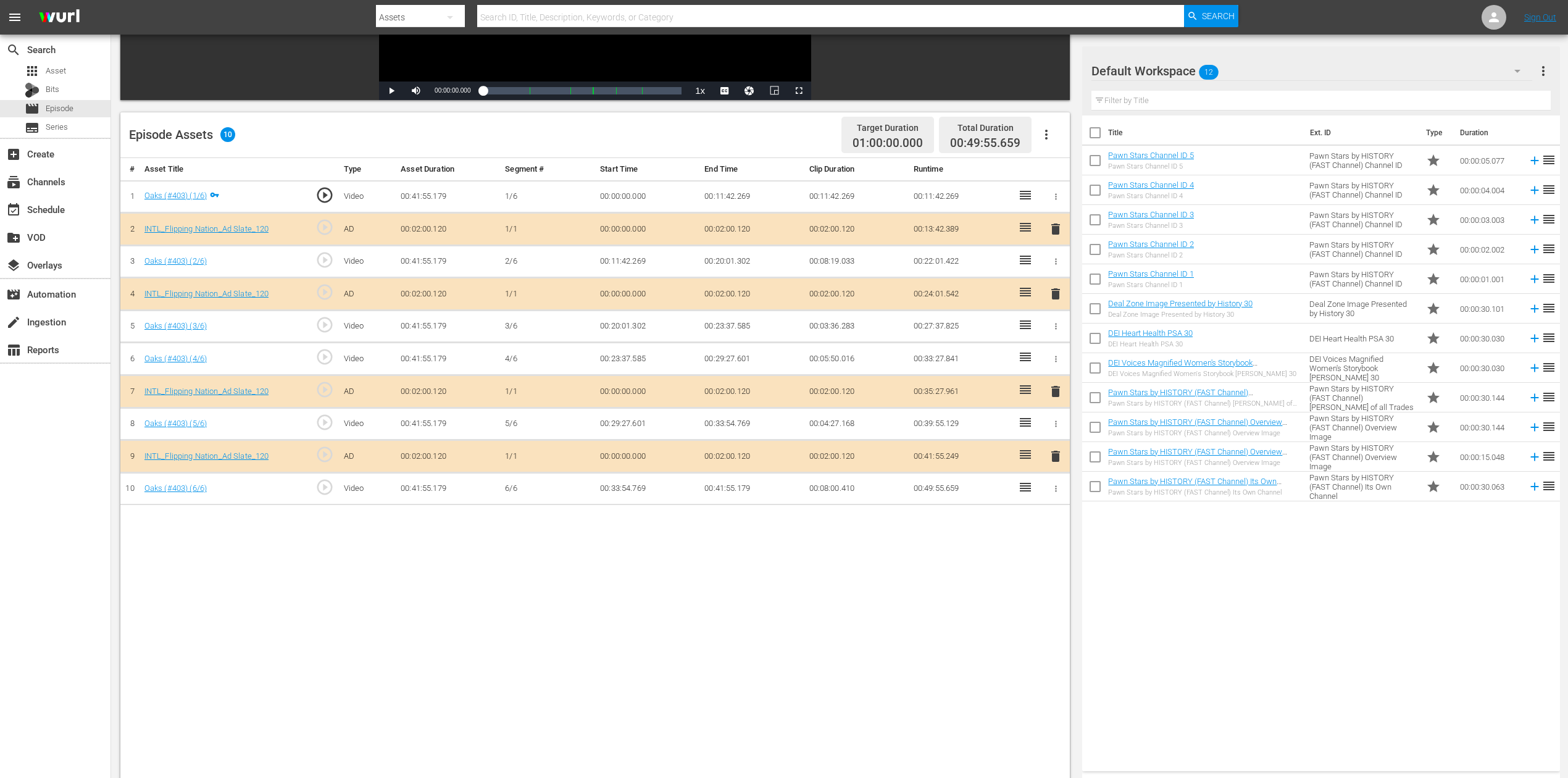
click at [1185, 68] on icon "button" at bounding box center [1517, 71] width 15 height 15
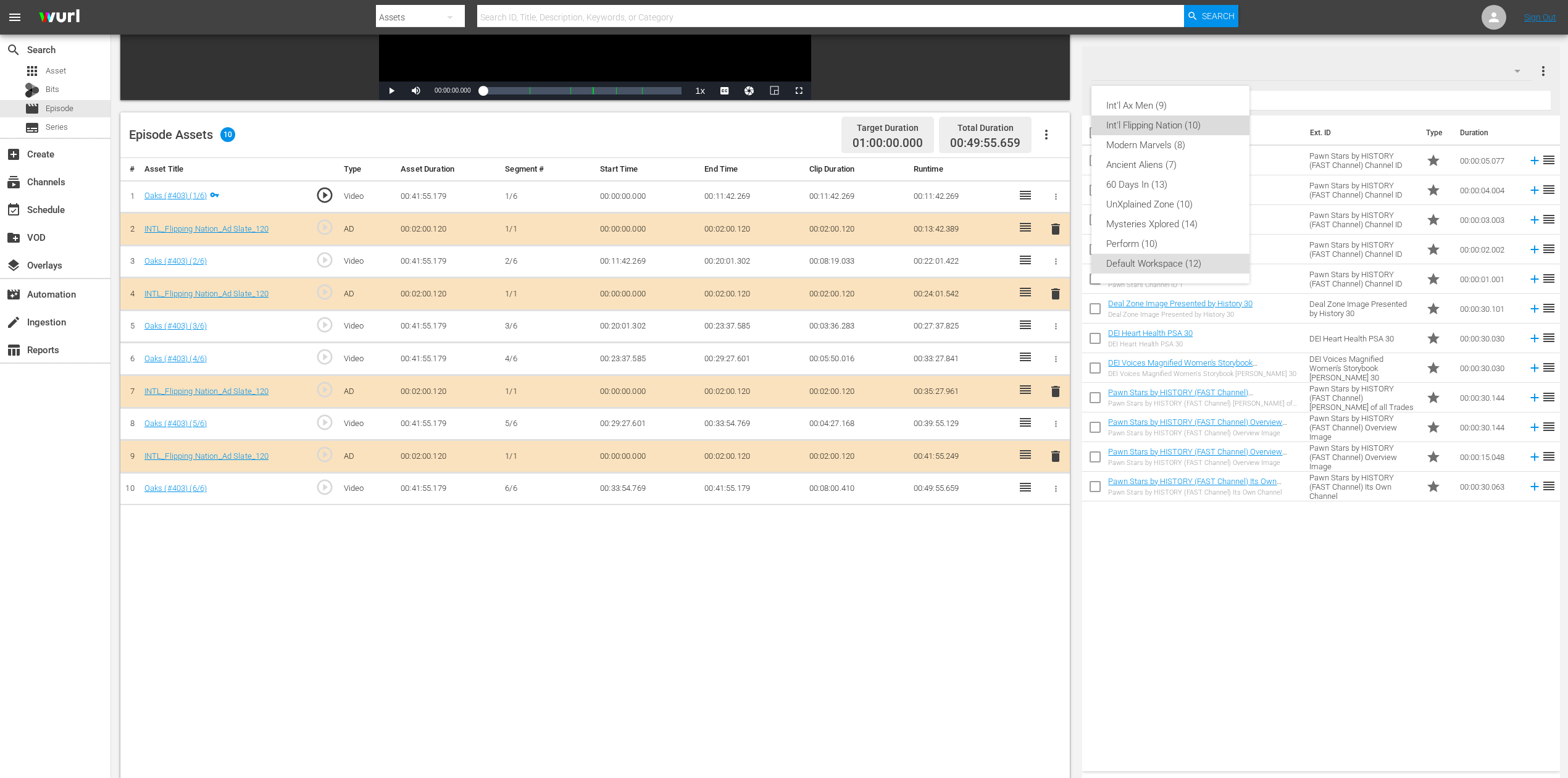
click at [1185, 130] on div "Int'l Flipping Nation (10)" at bounding box center [1170, 125] width 128 height 20
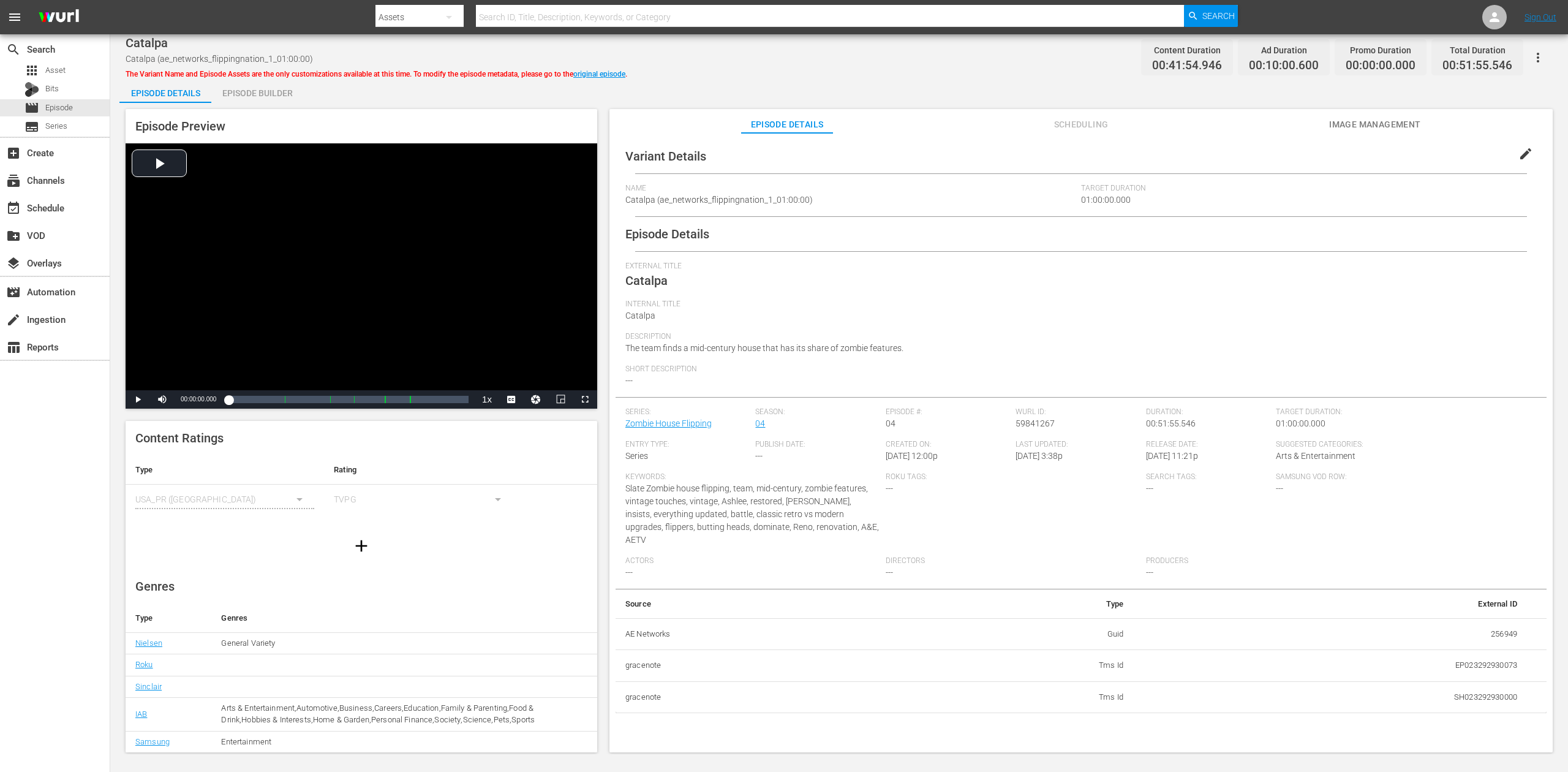
click at [259, 84] on div "Episode Builder" at bounding box center [257, 93] width 92 height 30
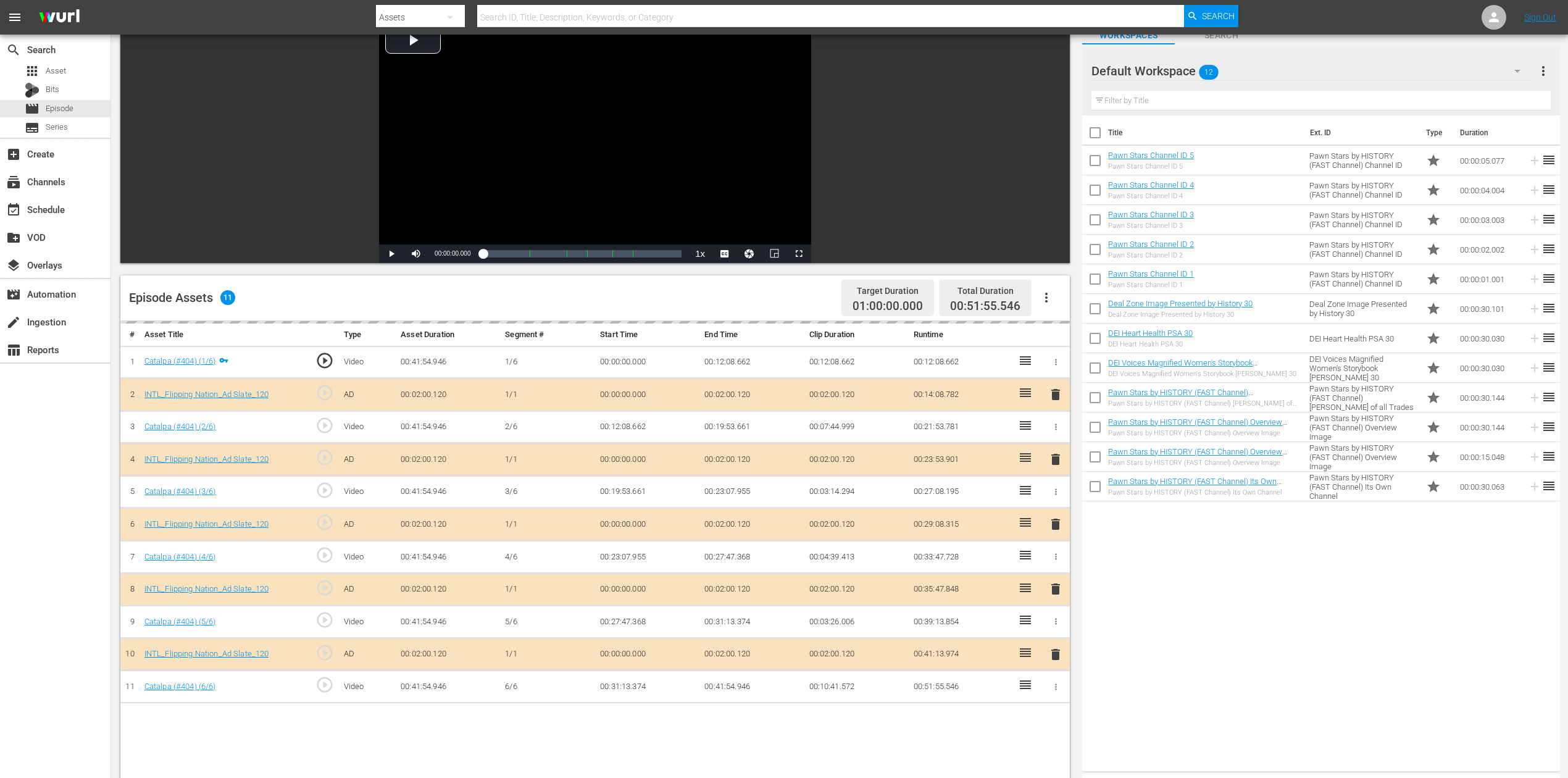
scroll to position [164, 0]
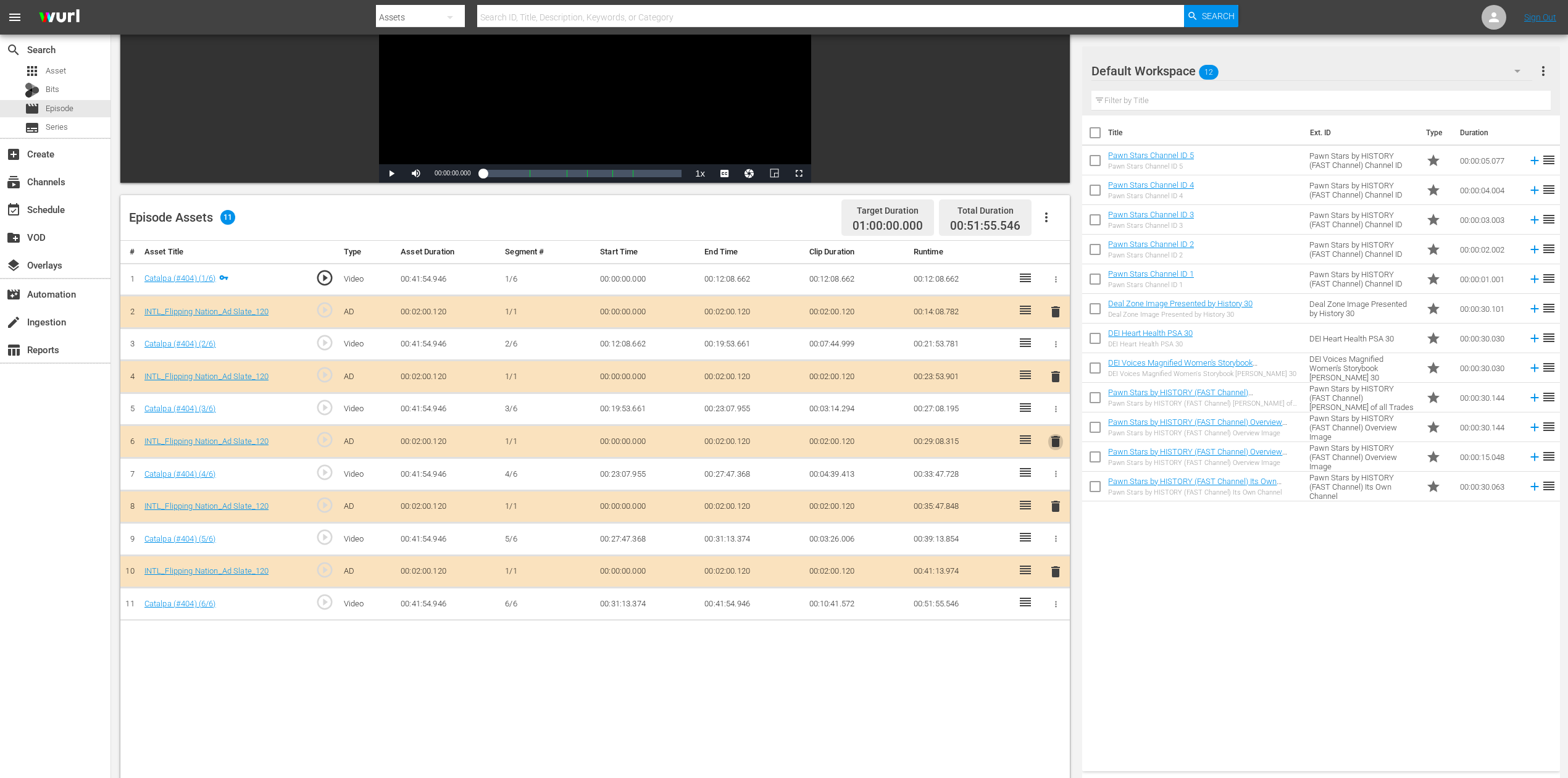
click at [1052, 441] on span "delete" at bounding box center [1056, 441] width 15 height 15
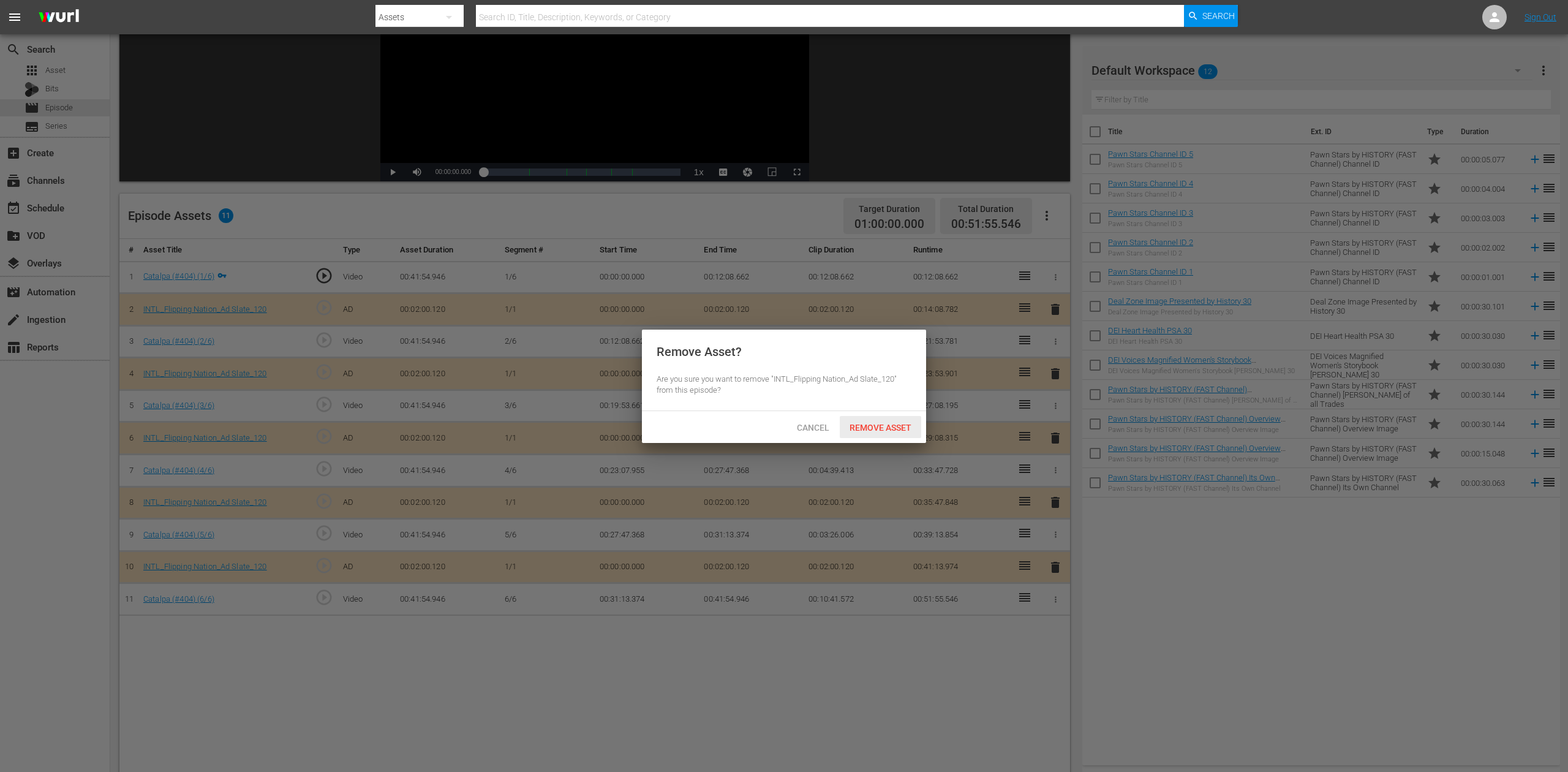
click at [905, 425] on span "Remove Asset" at bounding box center [880, 428] width 82 height 10
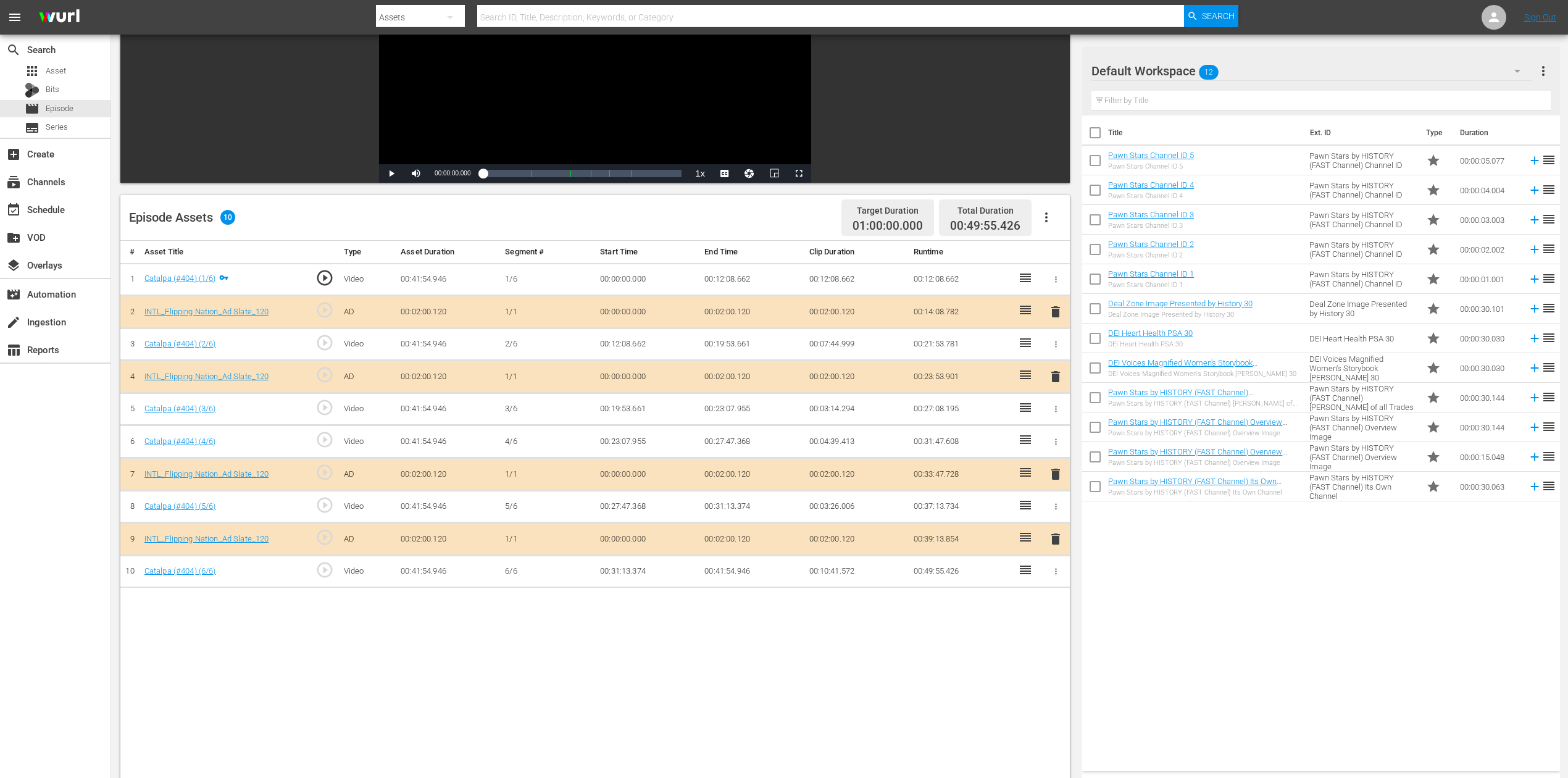
click at [1185, 68] on icon "button" at bounding box center [1517, 71] width 15 height 15
click at [1131, 122] on div "Int'l Flipping Nation (10)" at bounding box center [1170, 125] width 128 height 20
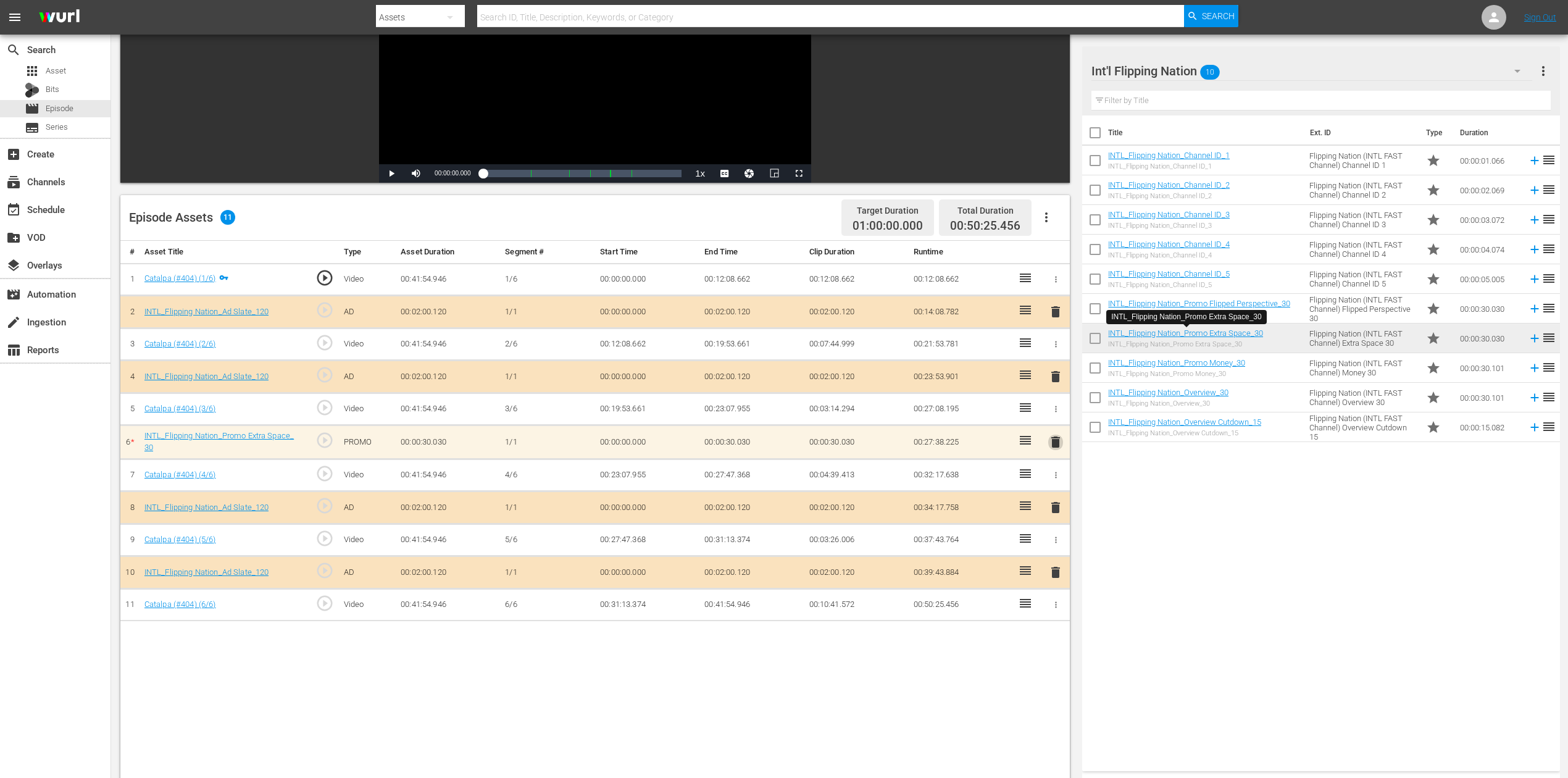
click at [1058, 445] on span "delete" at bounding box center [1056, 442] width 15 height 15
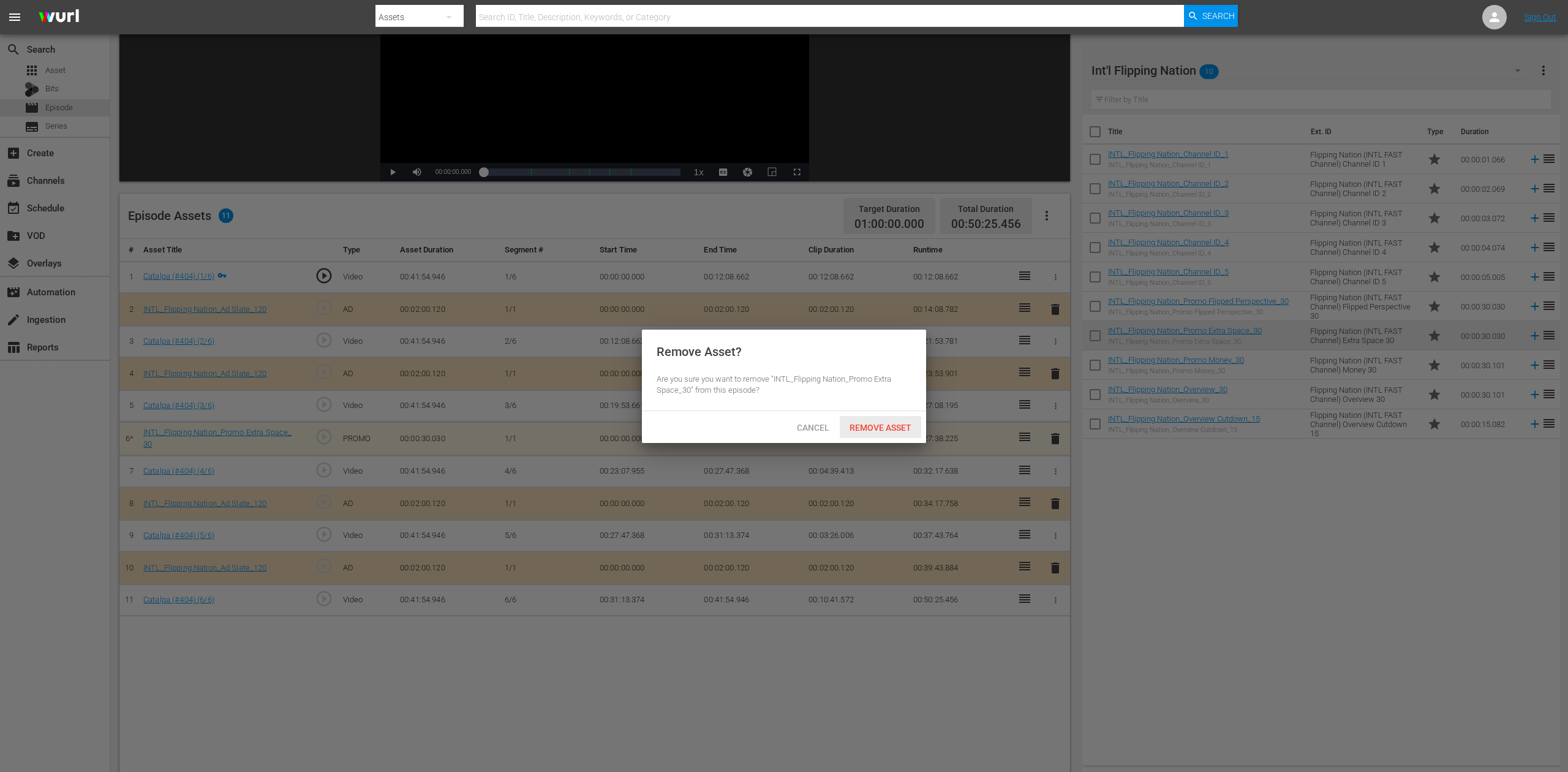
click at [875, 429] on span "Remove Asset" at bounding box center [880, 428] width 82 height 10
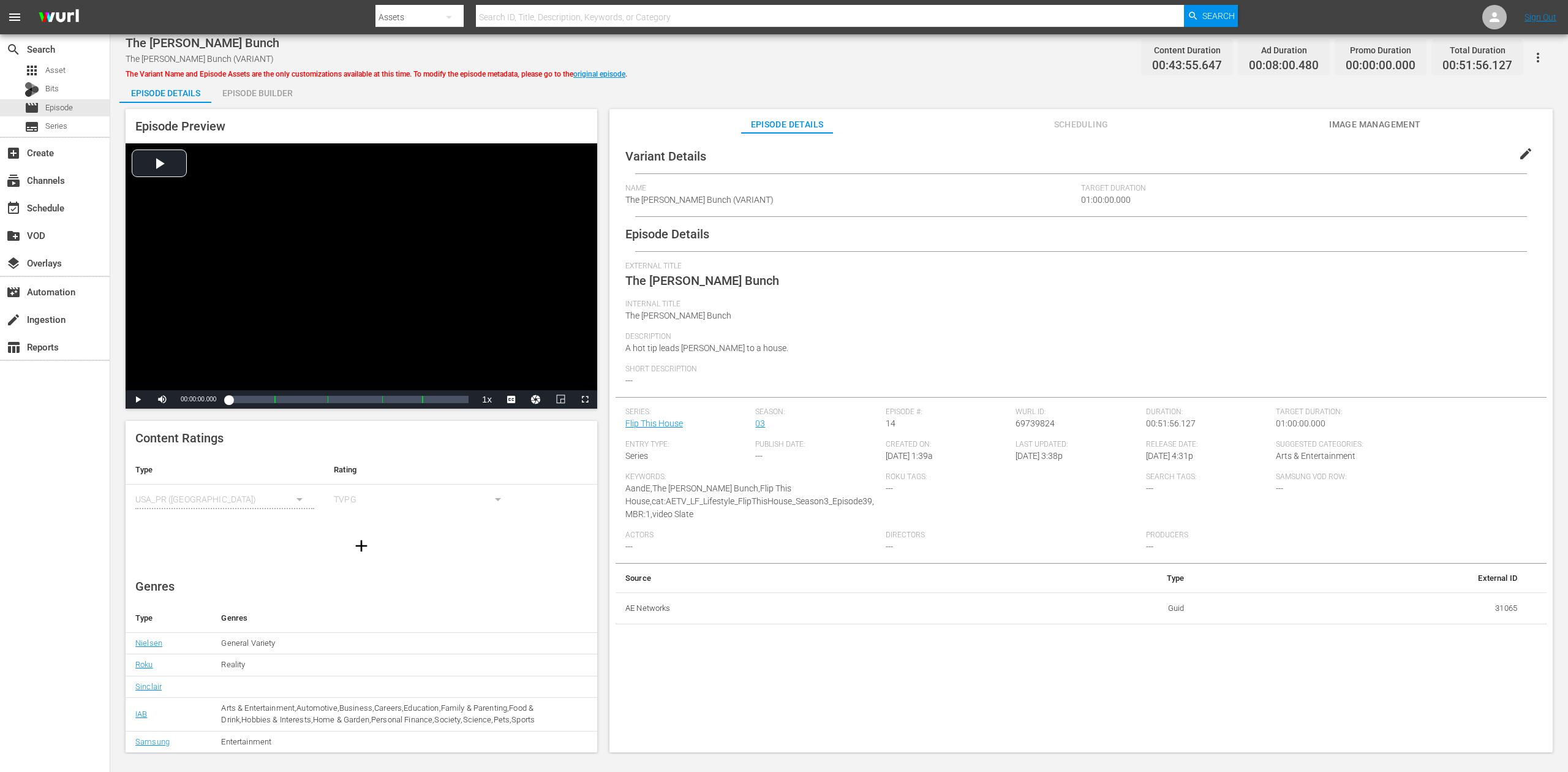
click at [249, 89] on div "Episode Builder" at bounding box center [257, 93] width 92 height 30
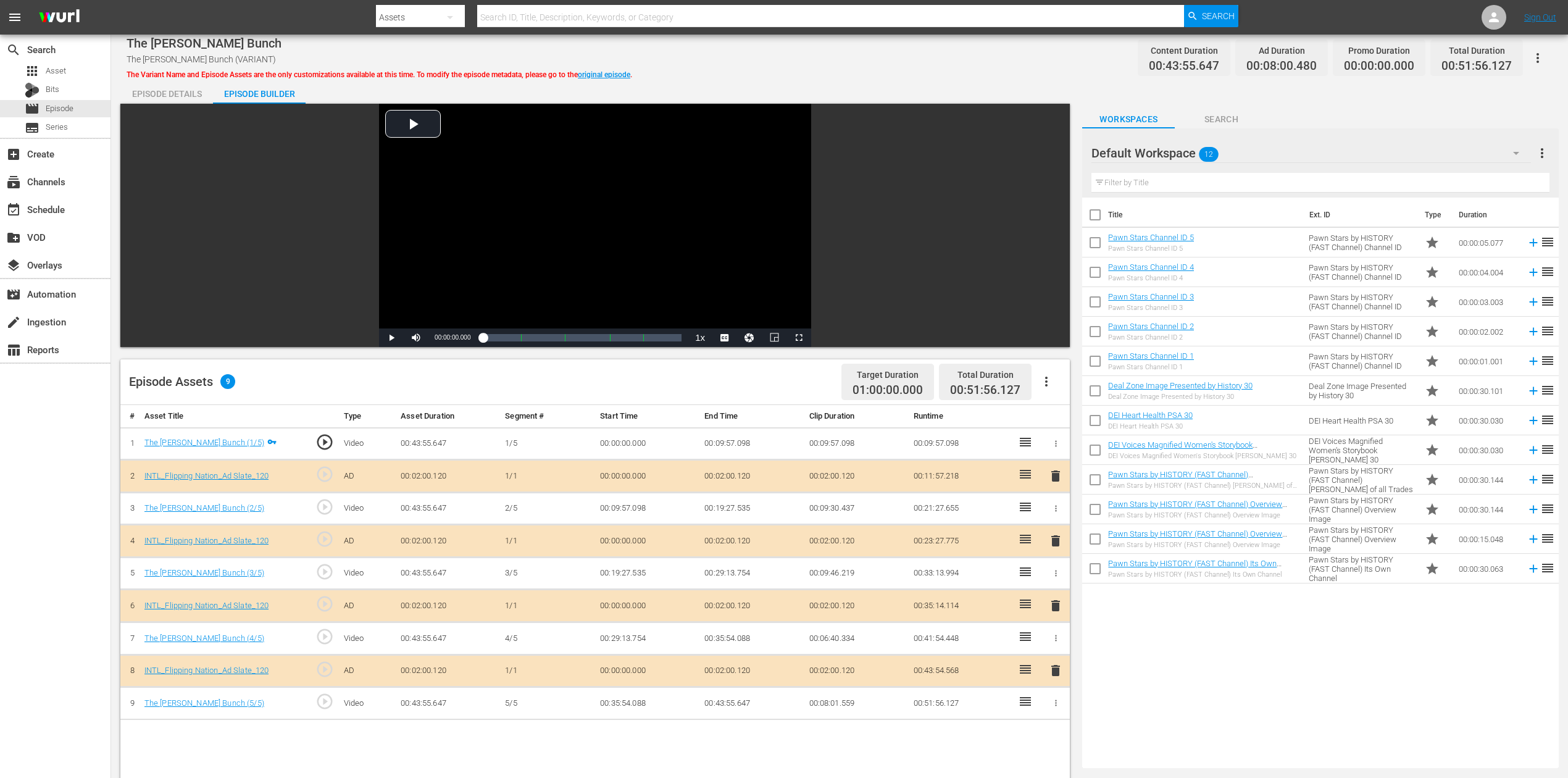
click at [1055, 583] on span "delete" at bounding box center [1056, 606] width 15 height 15
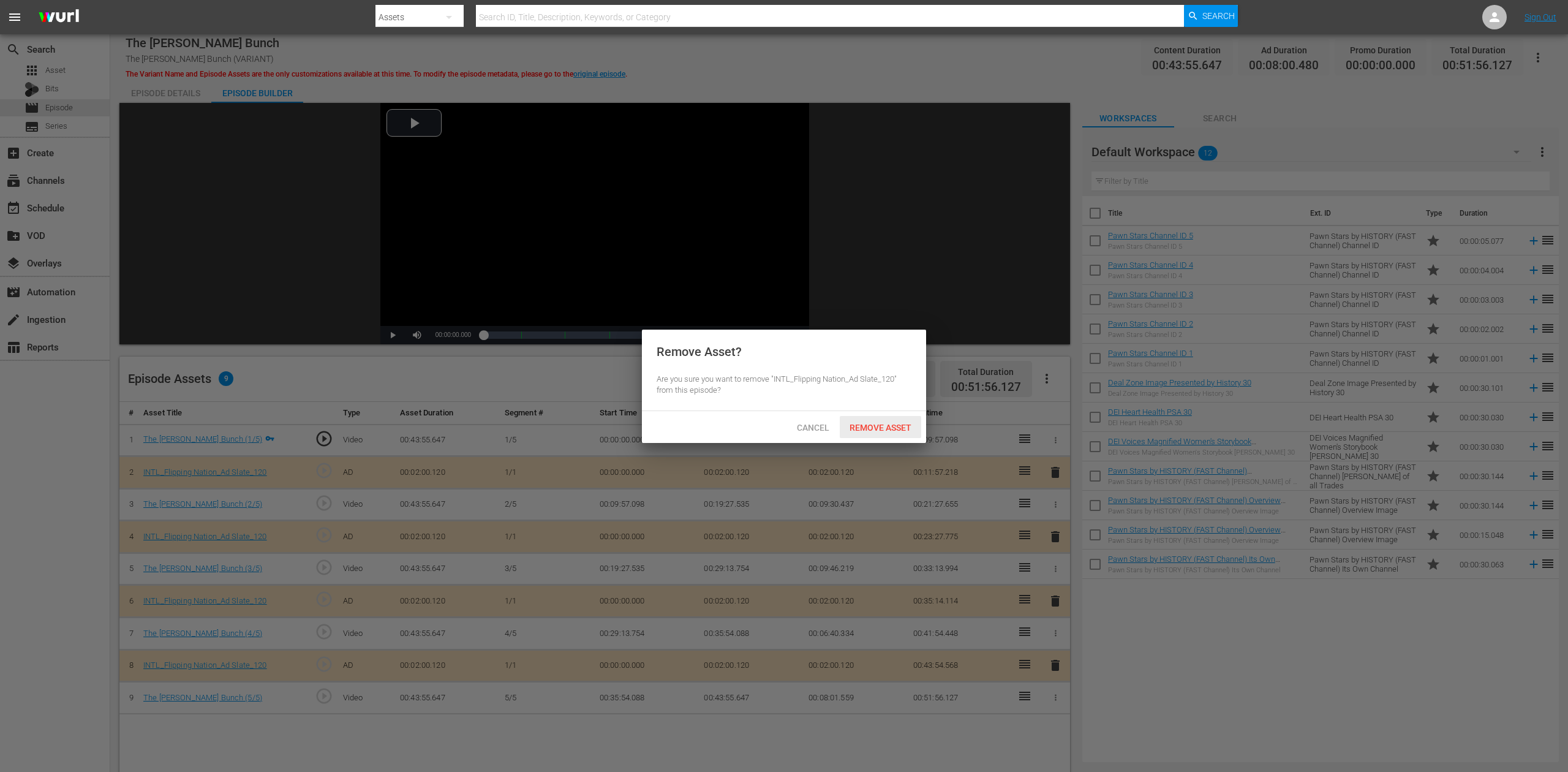
click at [875, 429] on span "Remove Asset" at bounding box center [880, 428] width 82 height 10
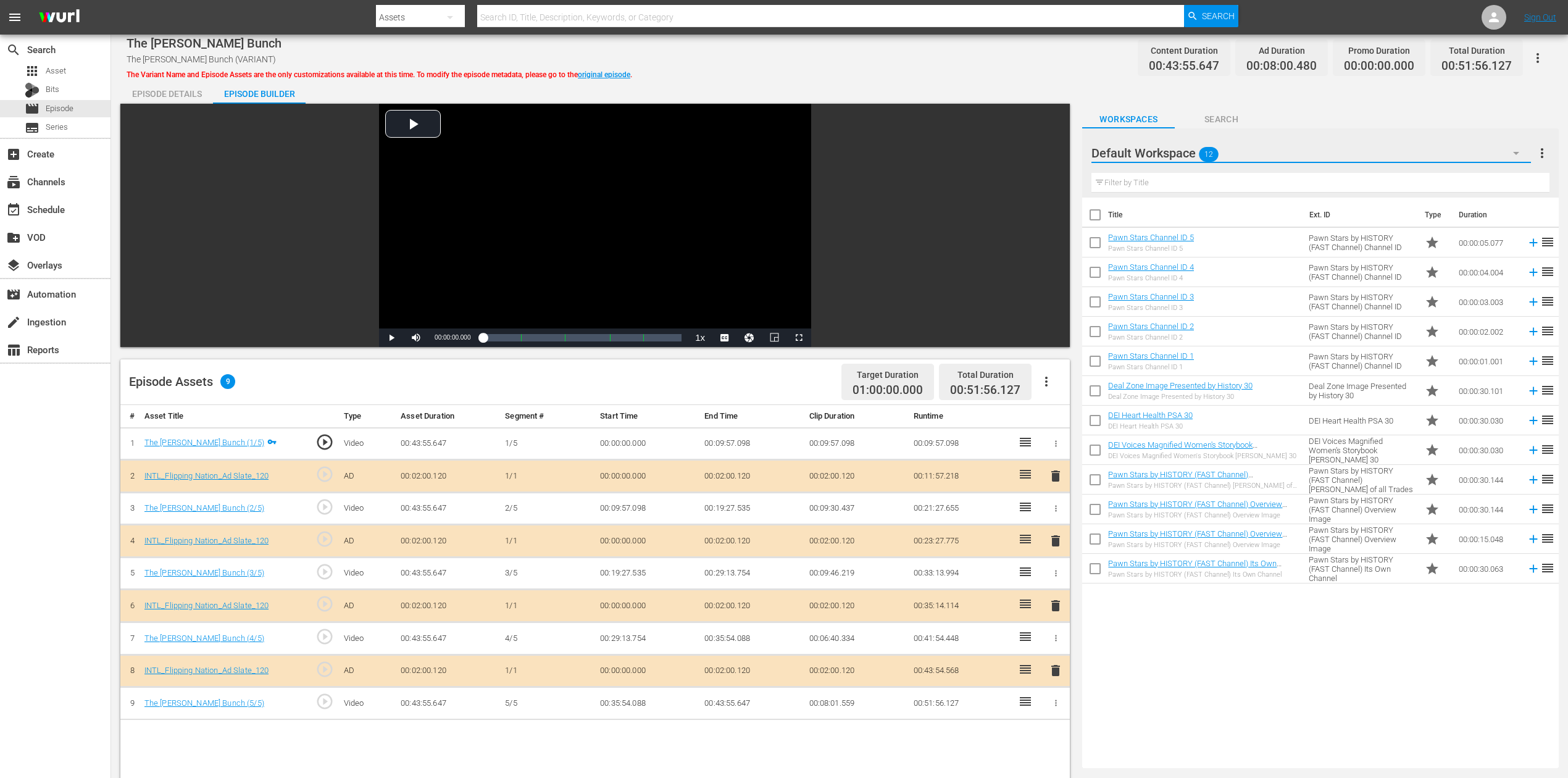
click at [1185, 156] on button "button" at bounding box center [1516, 153] width 30 height 30
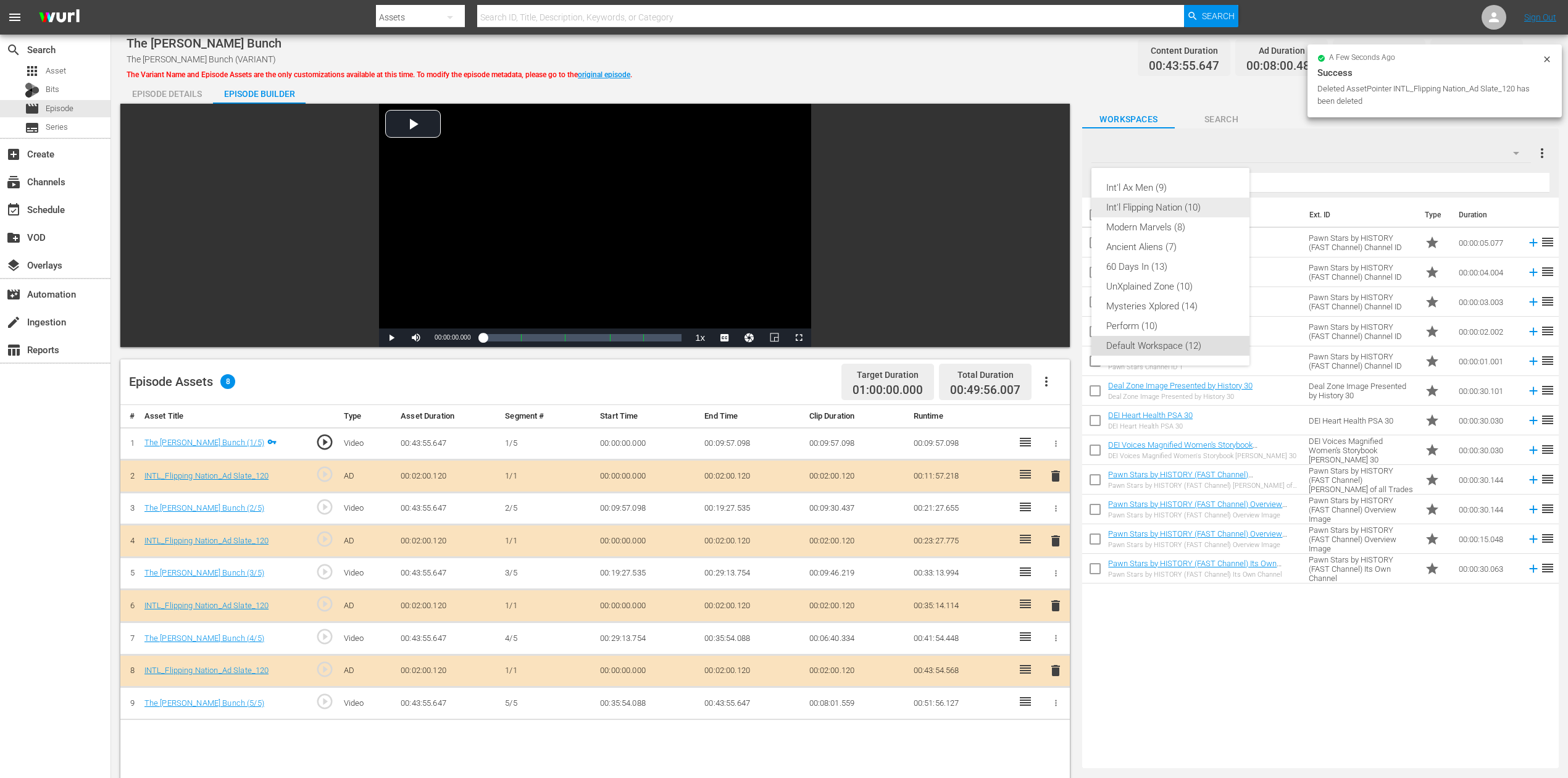
click at [1185, 206] on div "Int'l Flipping Nation (10)" at bounding box center [1170, 208] width 128 height 20
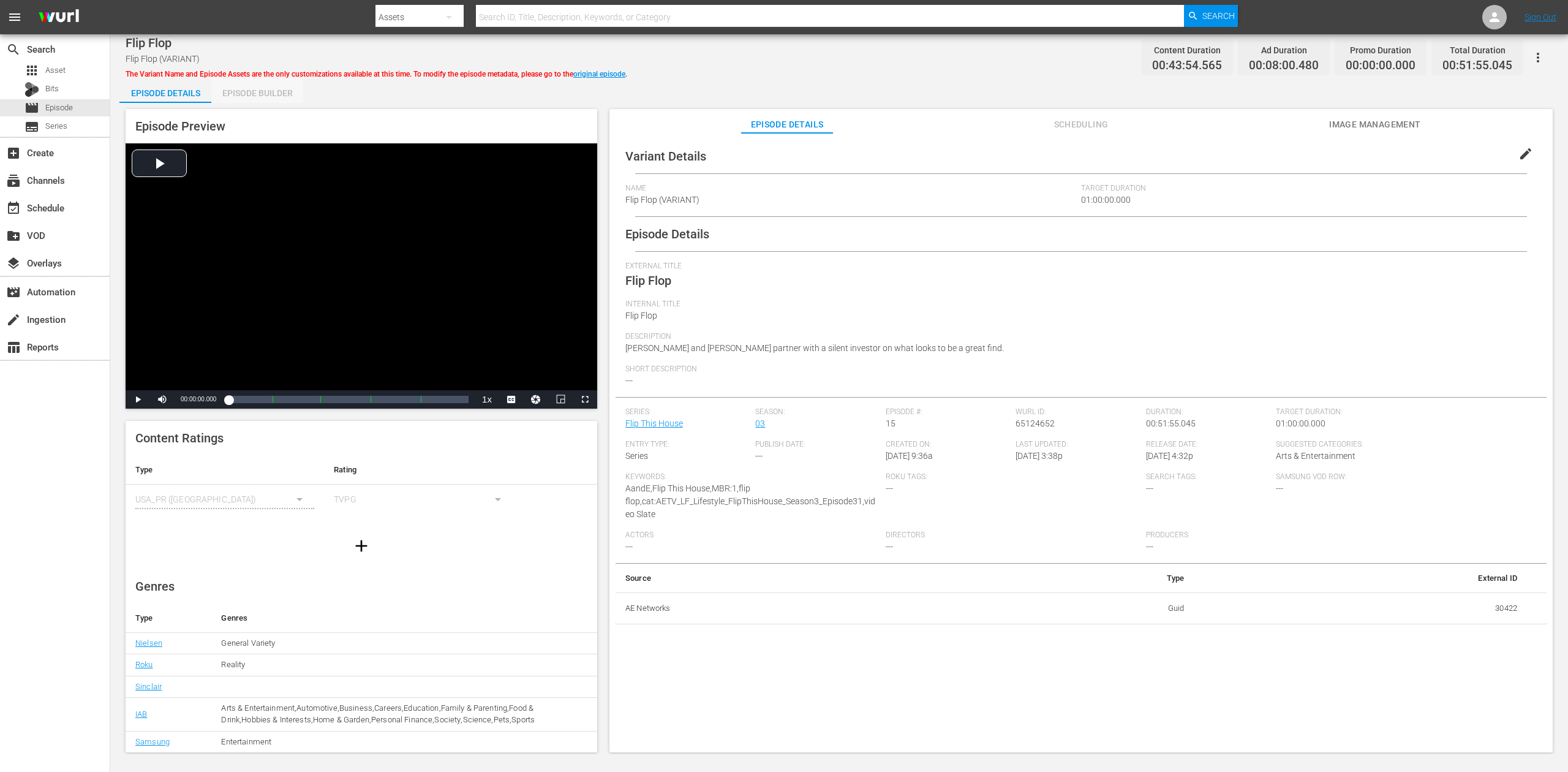
click at [263, 86] on div "Episode Builder" at bounding box center [257, 93] width 92 height 30
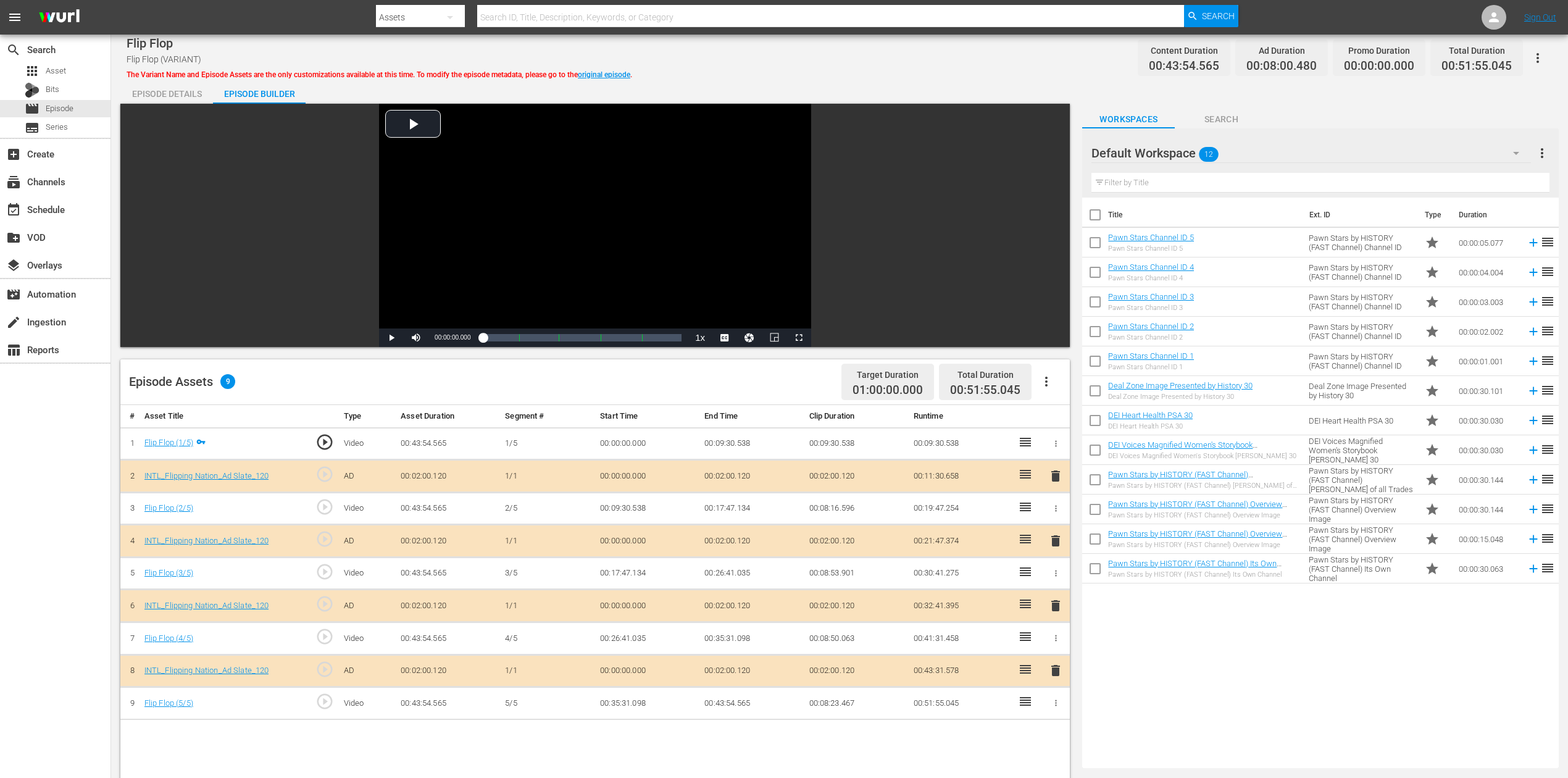
click at [1053, 583] on span "delete" at bounding box center [1056, 606] width 15 height 15
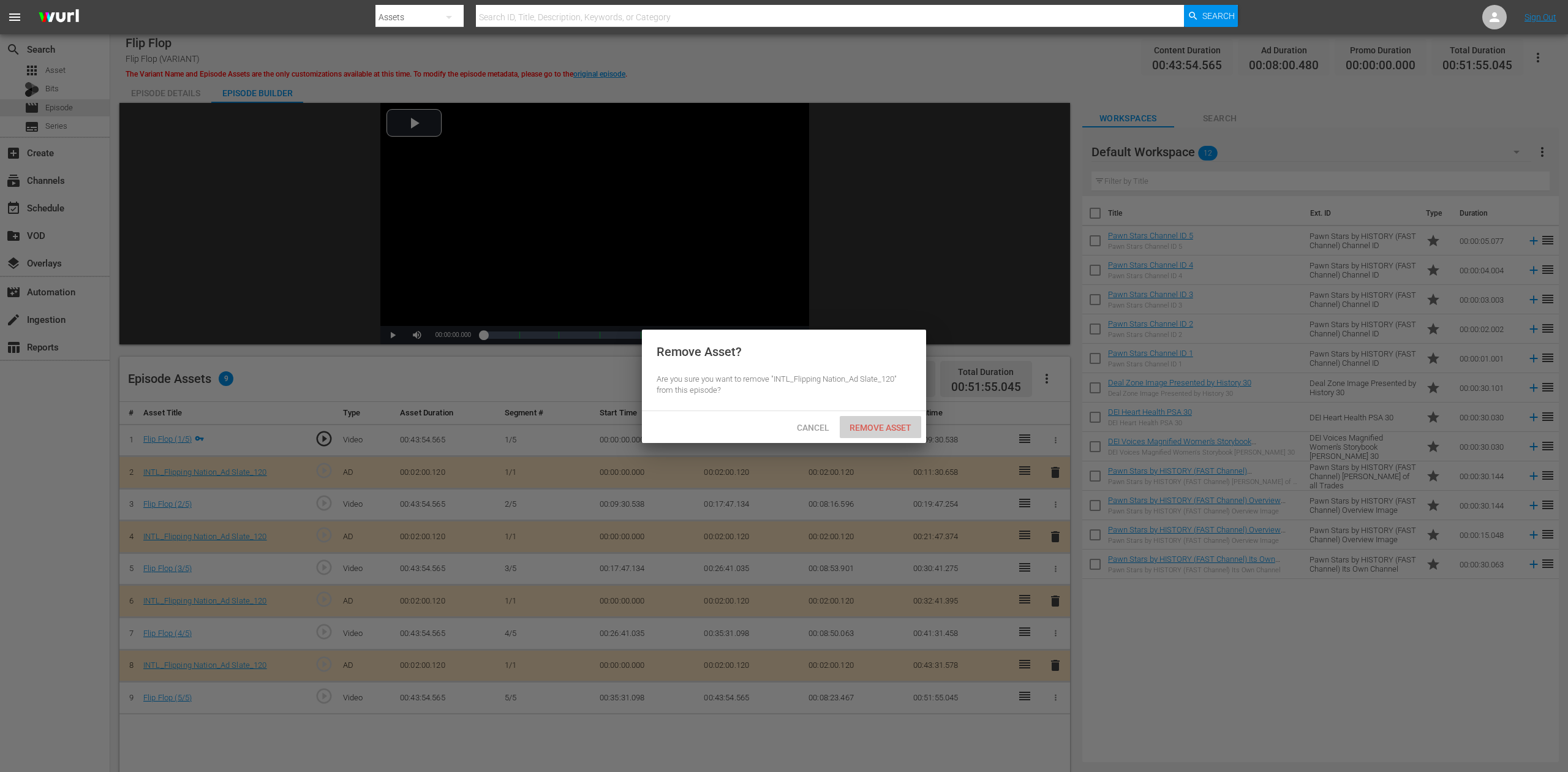
click at [885, 427] on span "Remove Asset" at bounding box center [880, 428] width 82 height 10
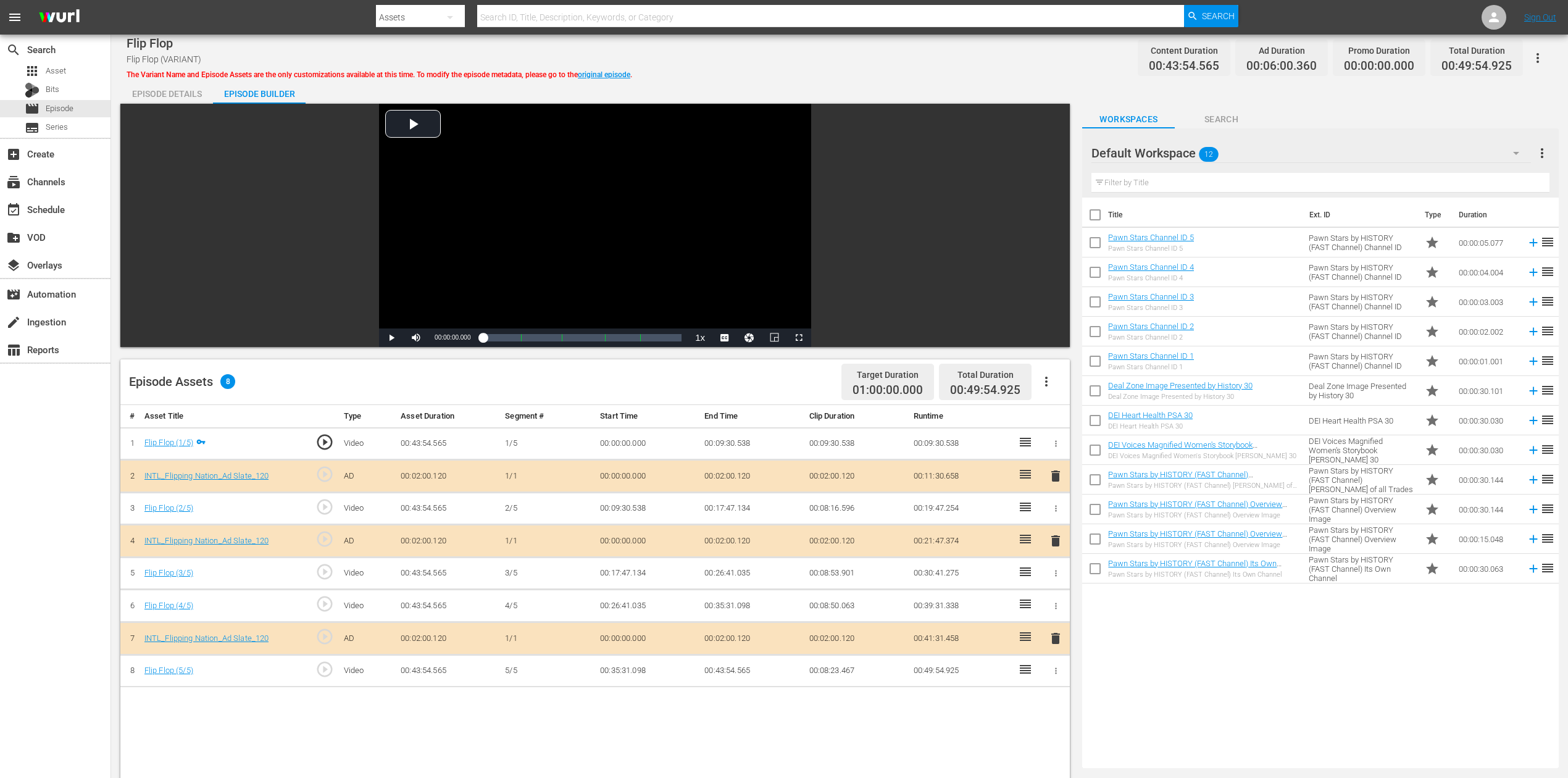
click at [1185, 149] on icon "button" at bounding box center [1516, 152] width 15 height 15
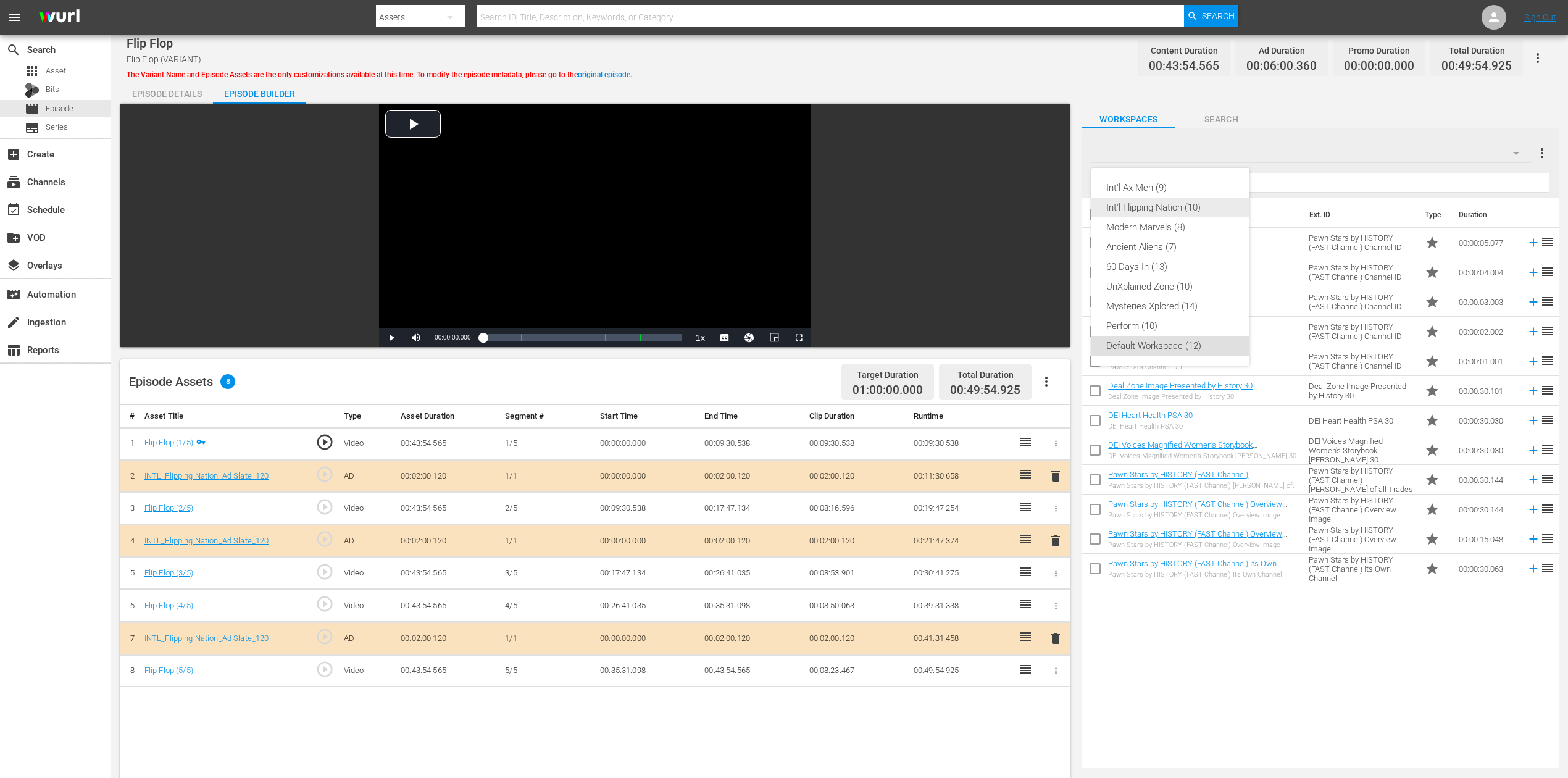
click at [1185, 209] on div "Int'l Flipping Nation (10)" at bounding box center [1170, 208] width 128 height 20
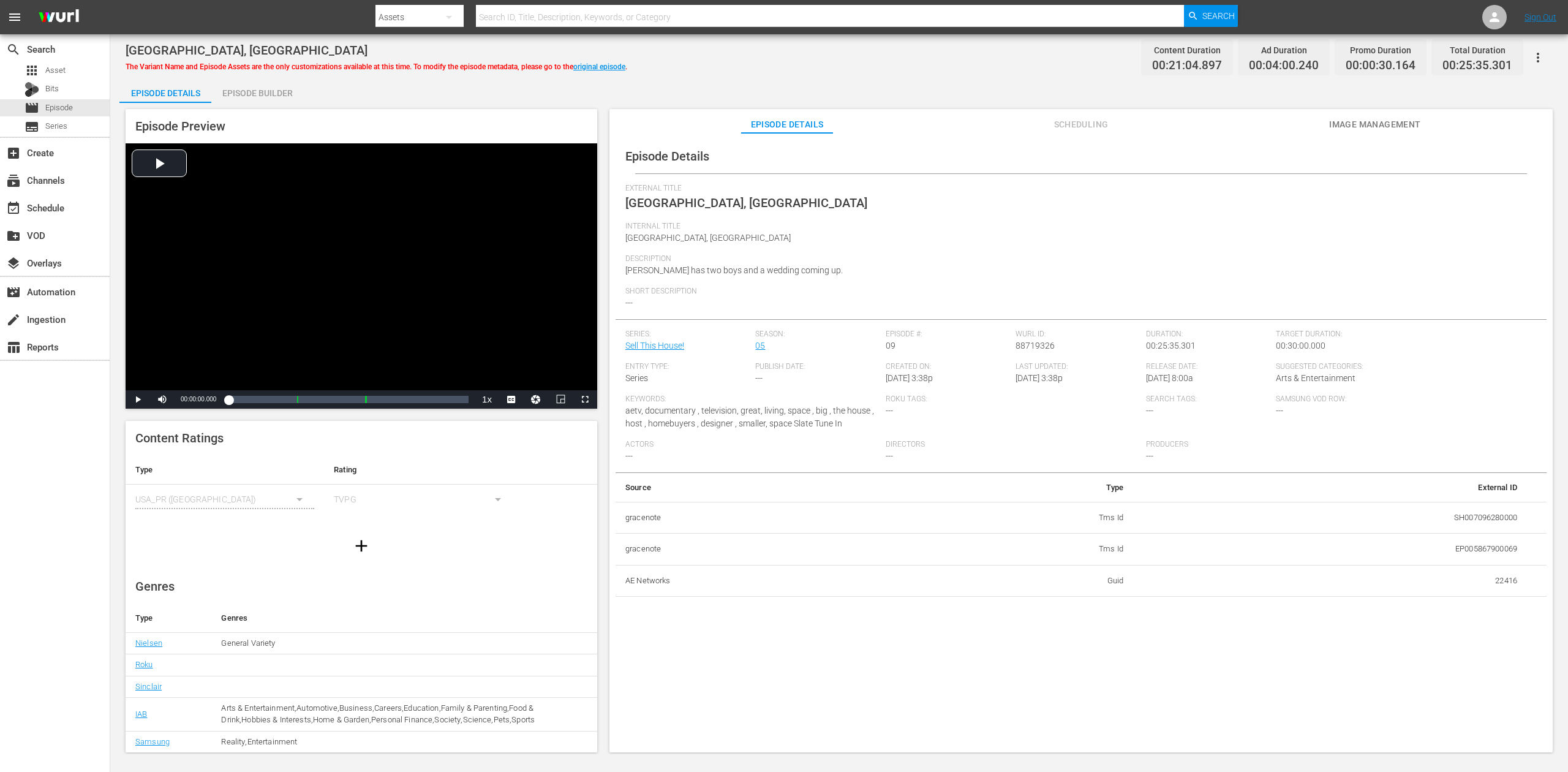
click at [263, 91] on div "Episode Builder" at bounding box center [257, 93] width 92 height 30
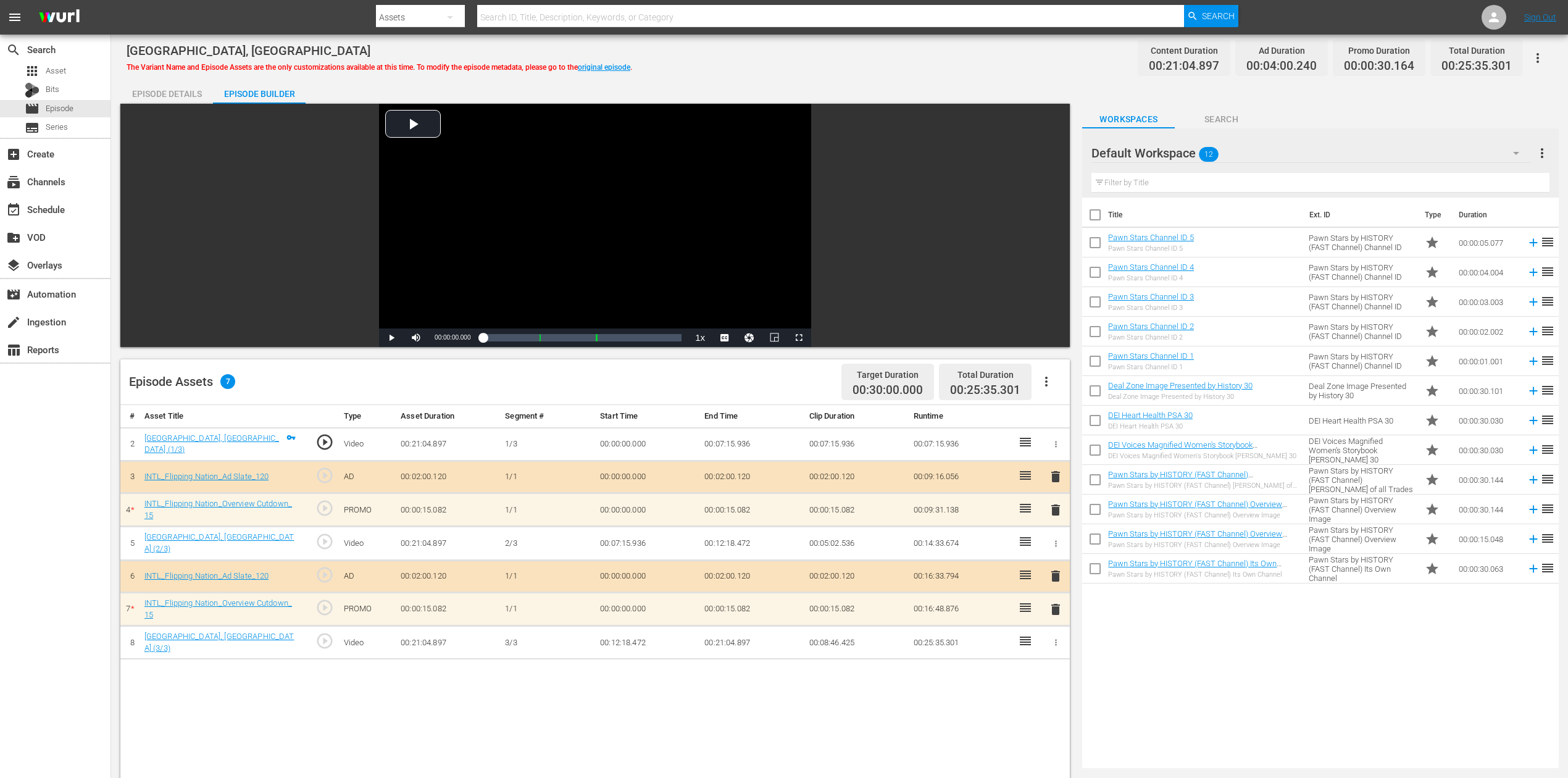
click at [1056, 583] on span "delete" at bounding box center [1056, 609] width 15 height 15
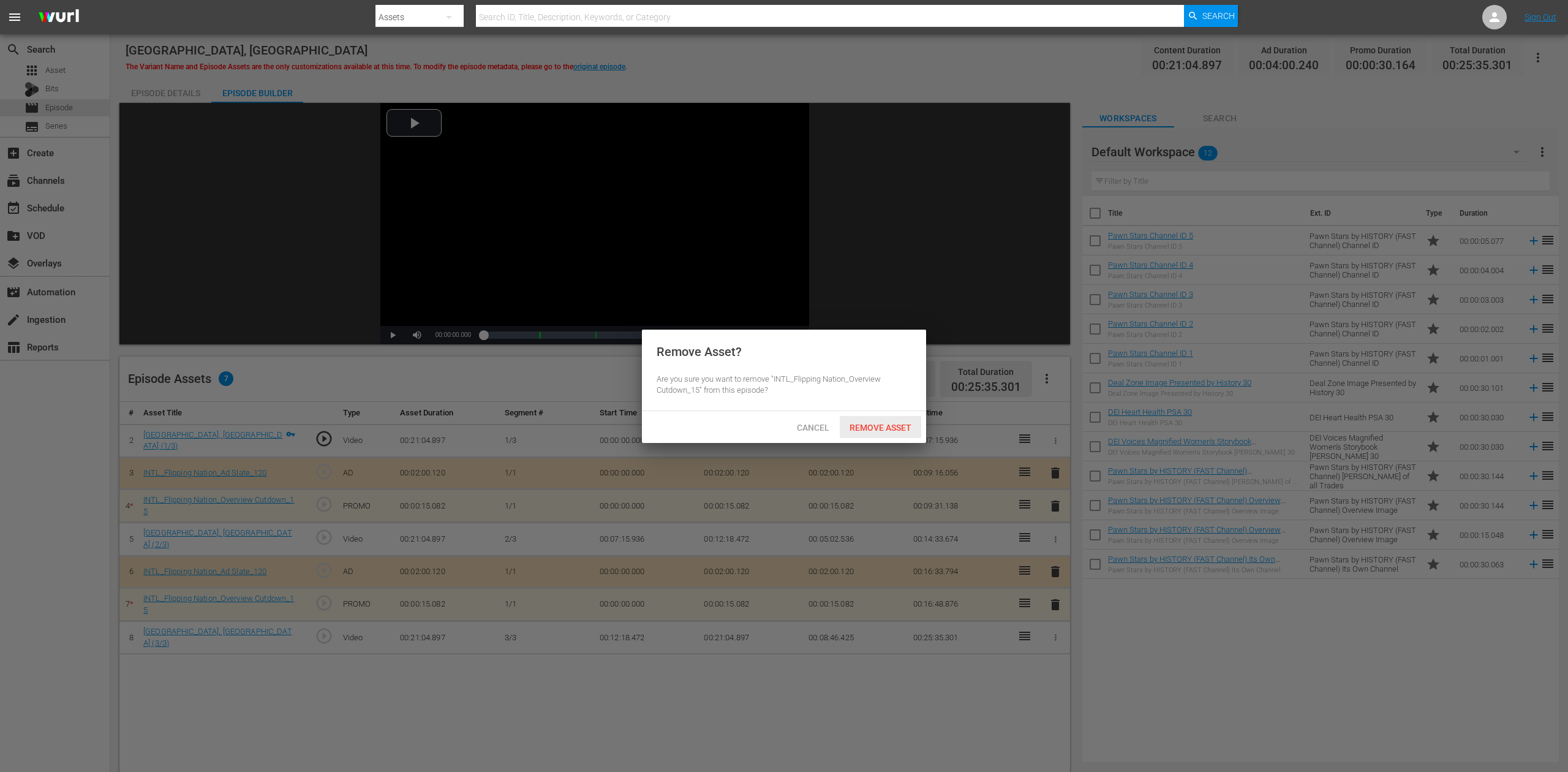
click at [892, 425] on span "Remove Asset" at bounding box center [880, 428] width 82 height 10
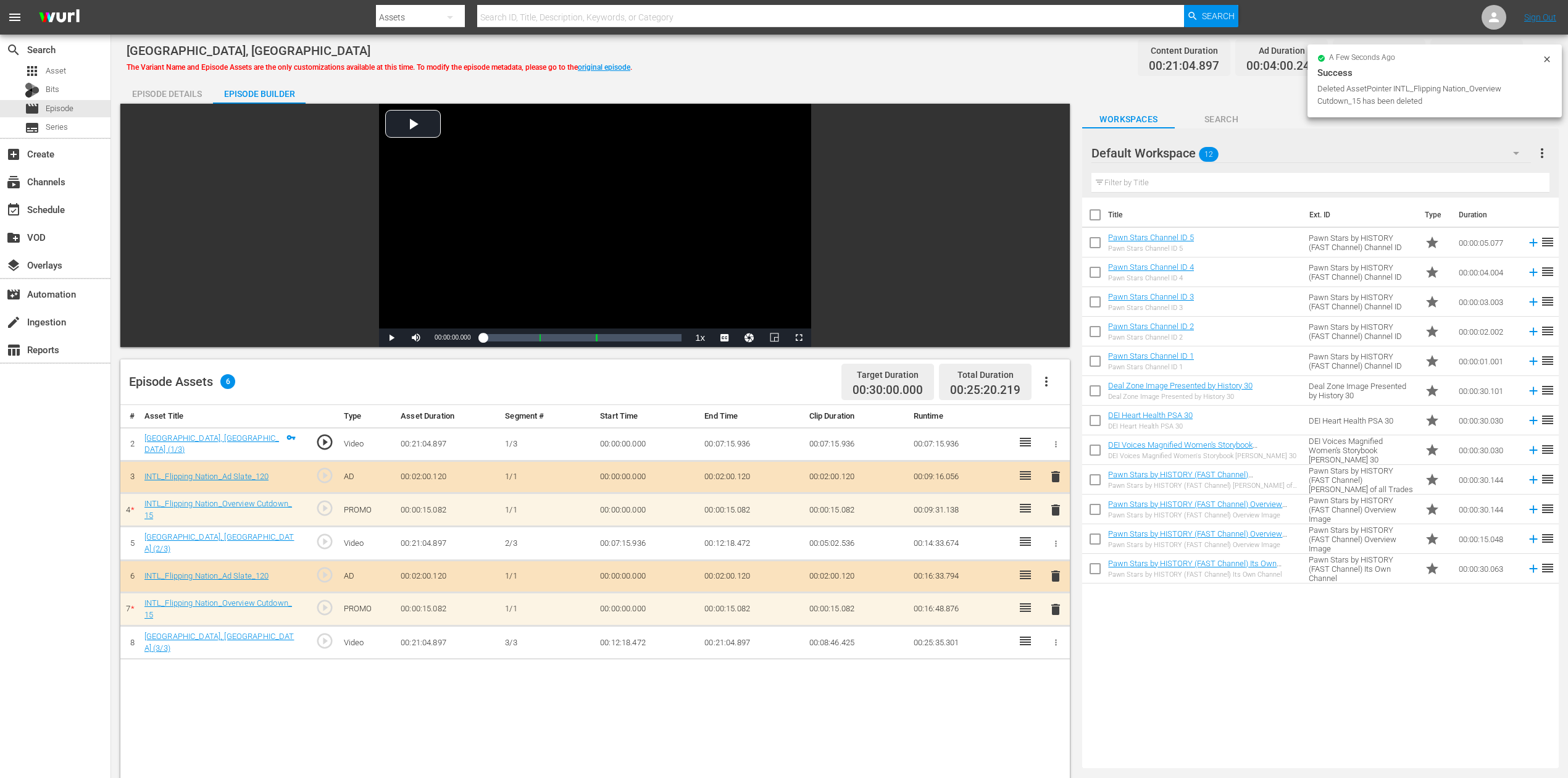
click at [1053, 506] on span "delete" at bounding box center [1056, 509] width 15 height 15
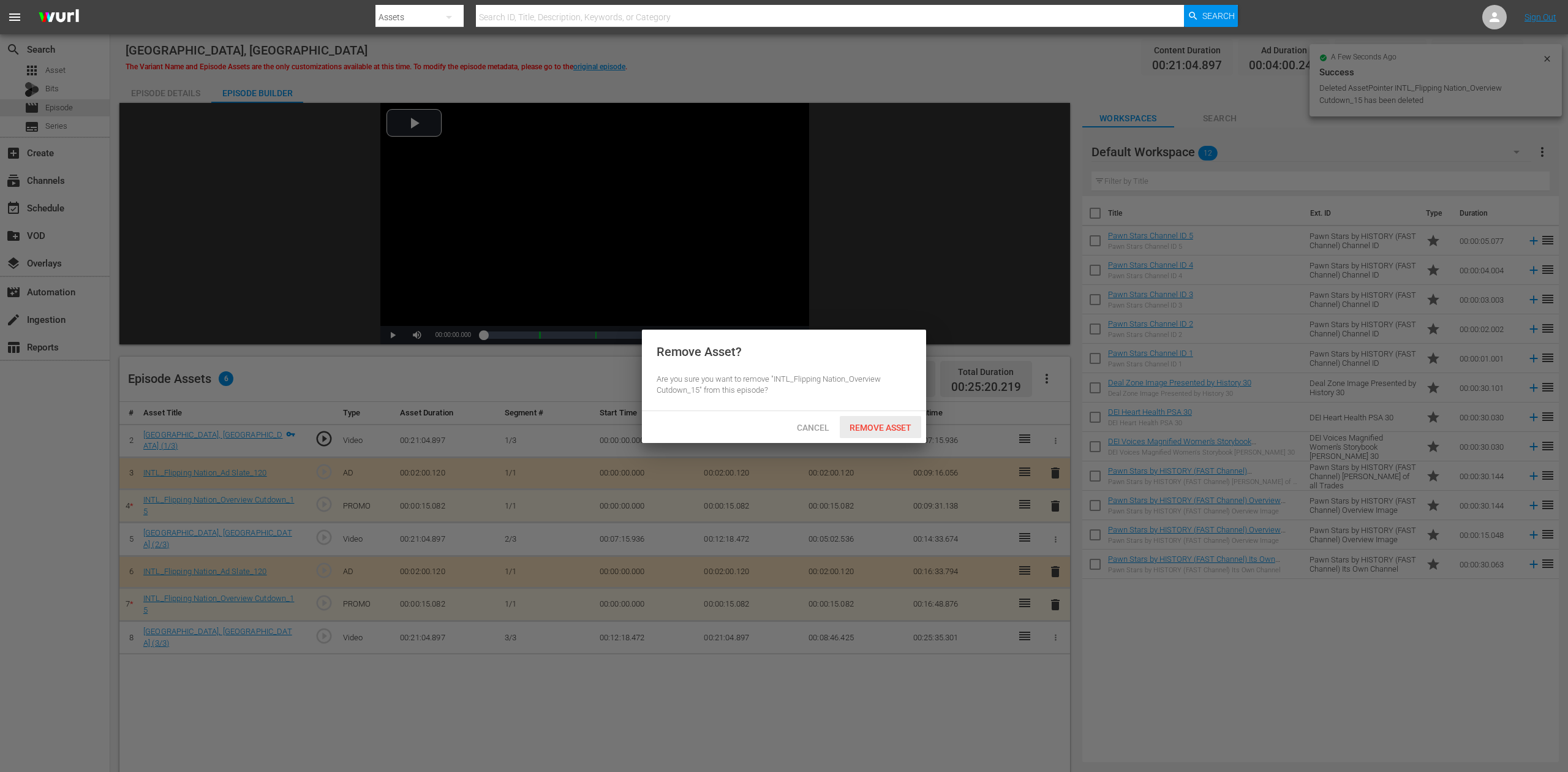
click at [876, 429] on span "Remove Asset" at bounding box center [880, 428] width 82 height 10
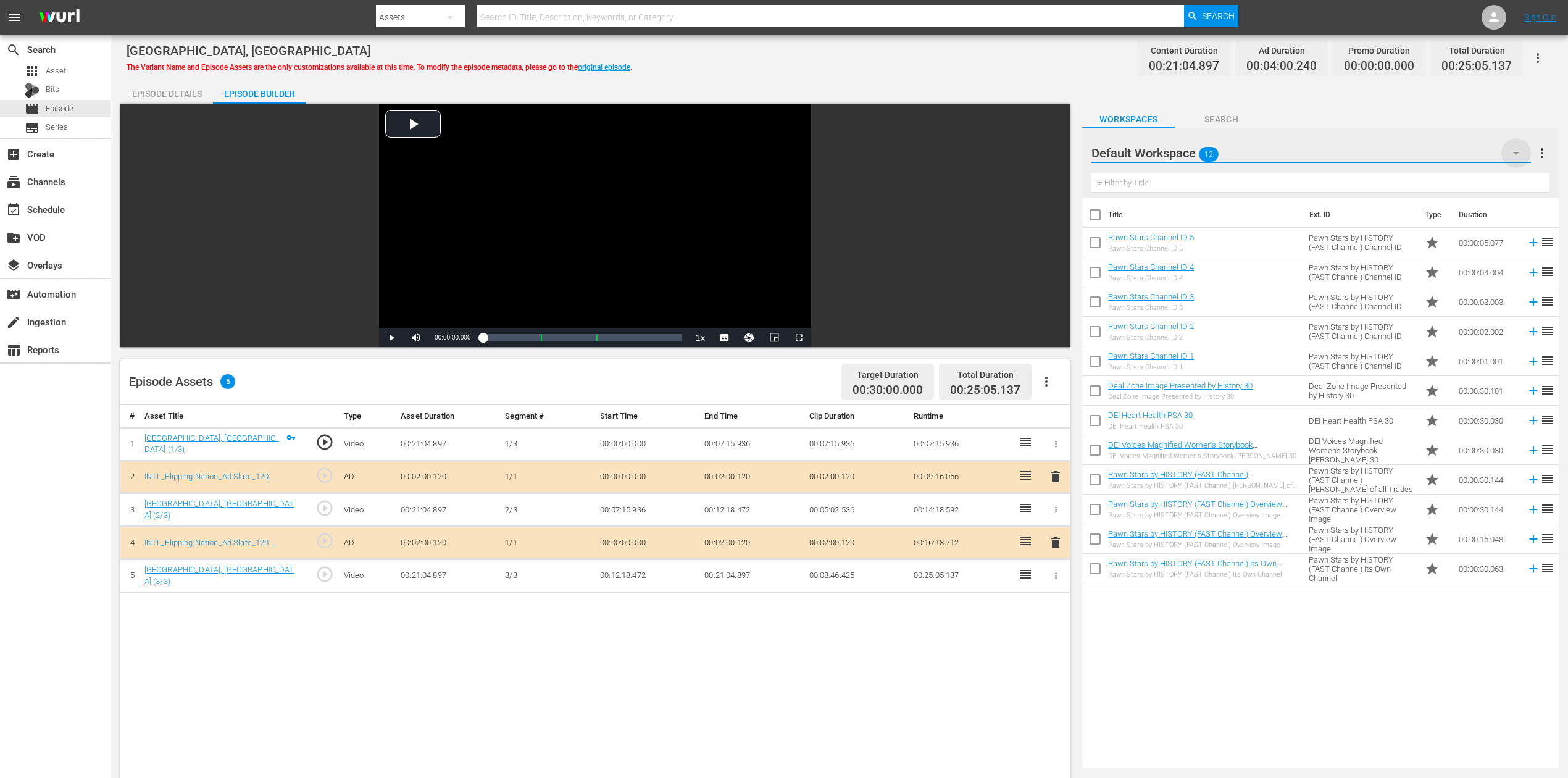
click at [1185, 152] on icon "button" at bounding box center [1516, 152] width 15 height 15
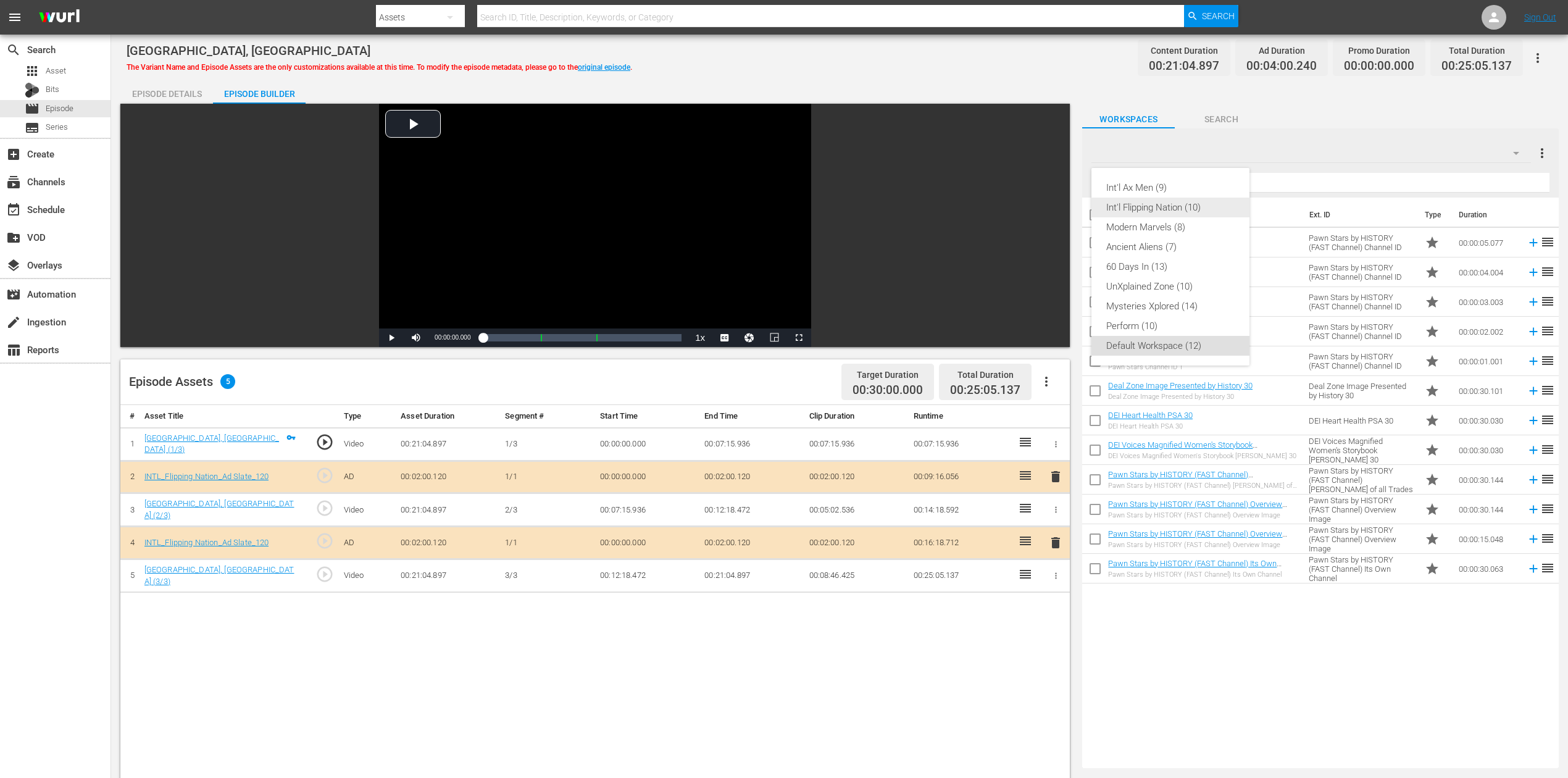
click at [1185, 212] on div "Int'l Flipping Nation (10)" at bounding box center [1170, 208] width 128 height 20
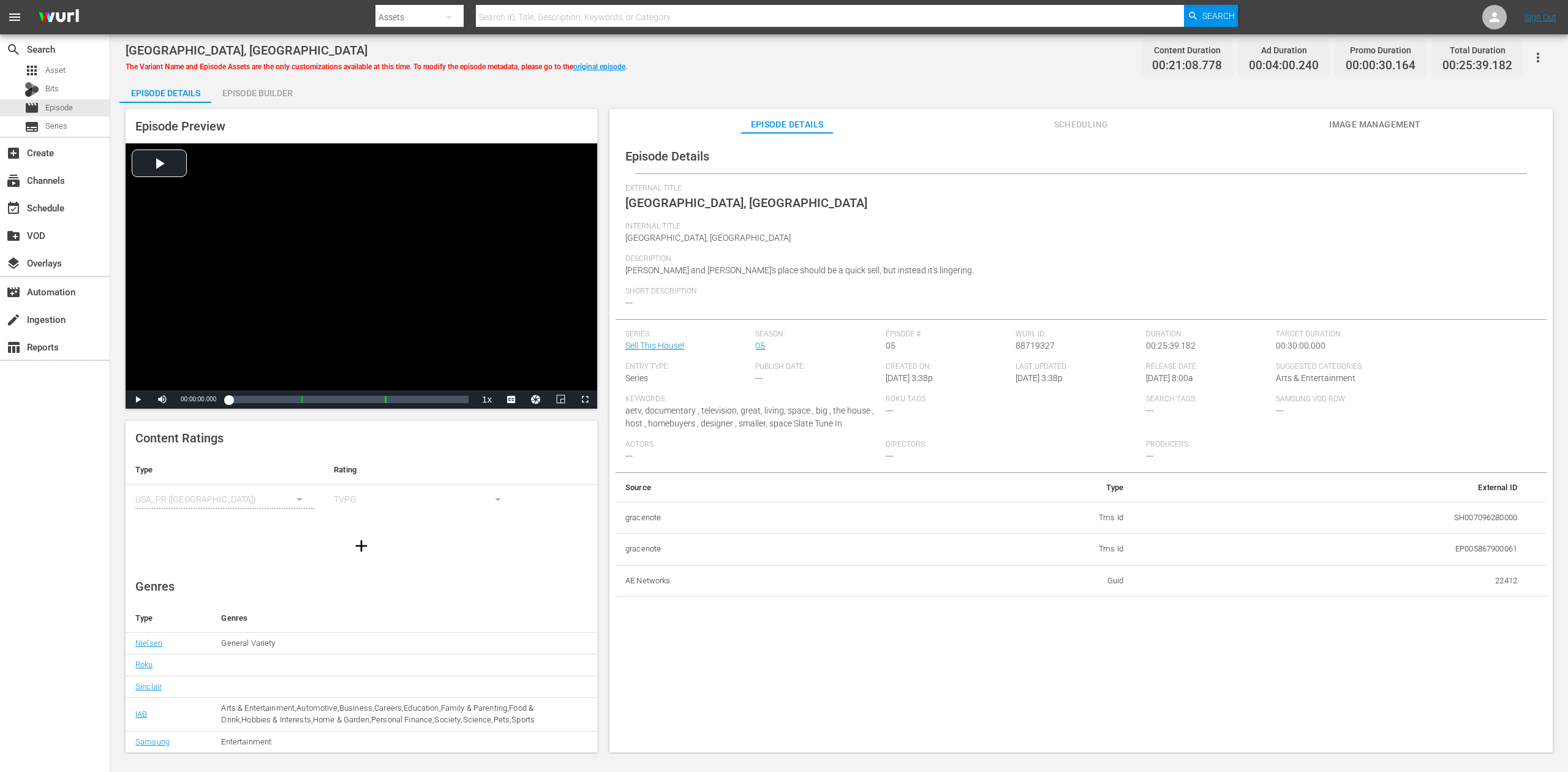
click at [277, 98] on div "Episode Builder" at bounding box center [257, 93] width 92 height 30
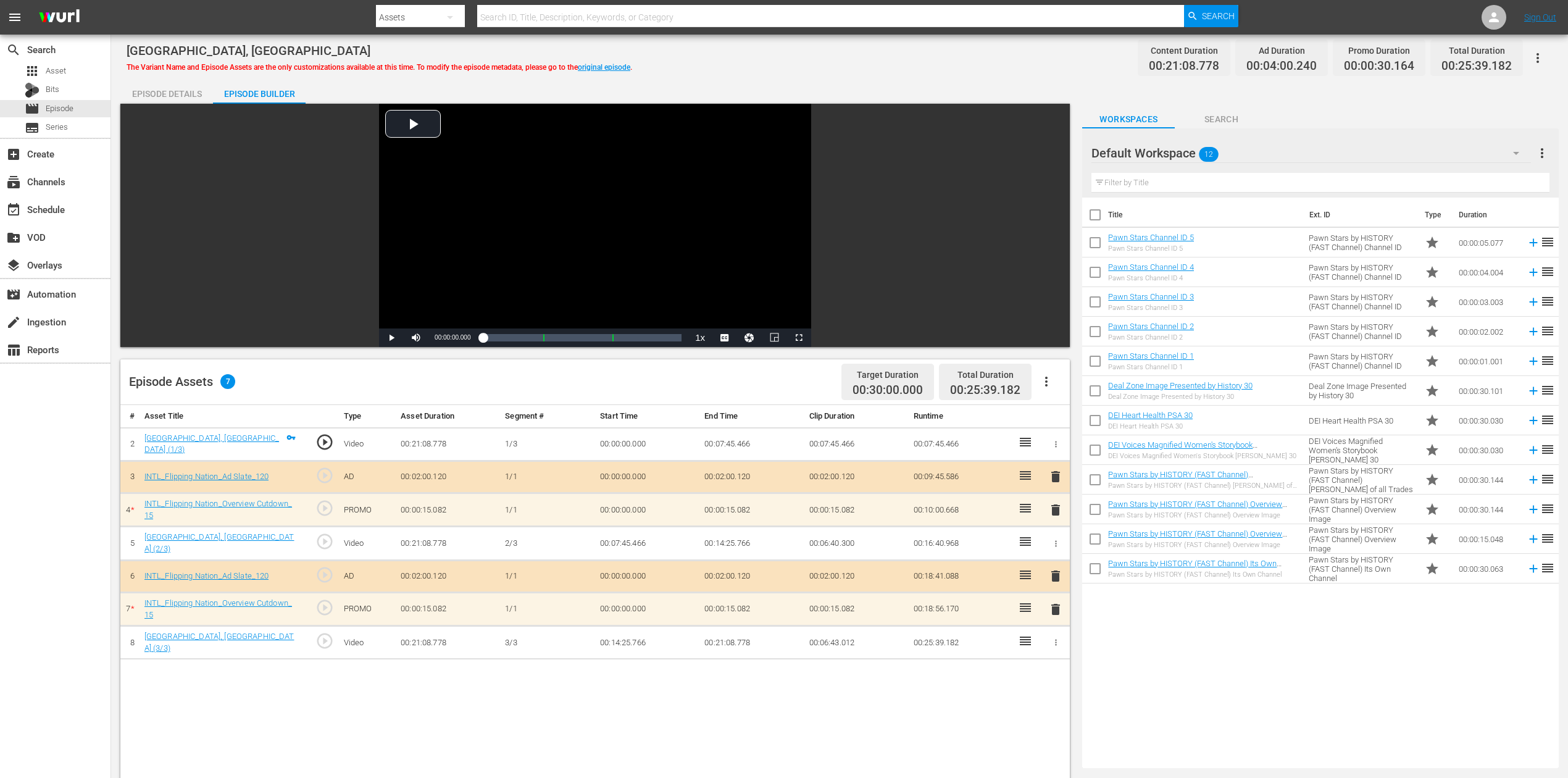
click at [1057, 583] on span "delete" at bounding box center [1056, 609] width 15 height 15
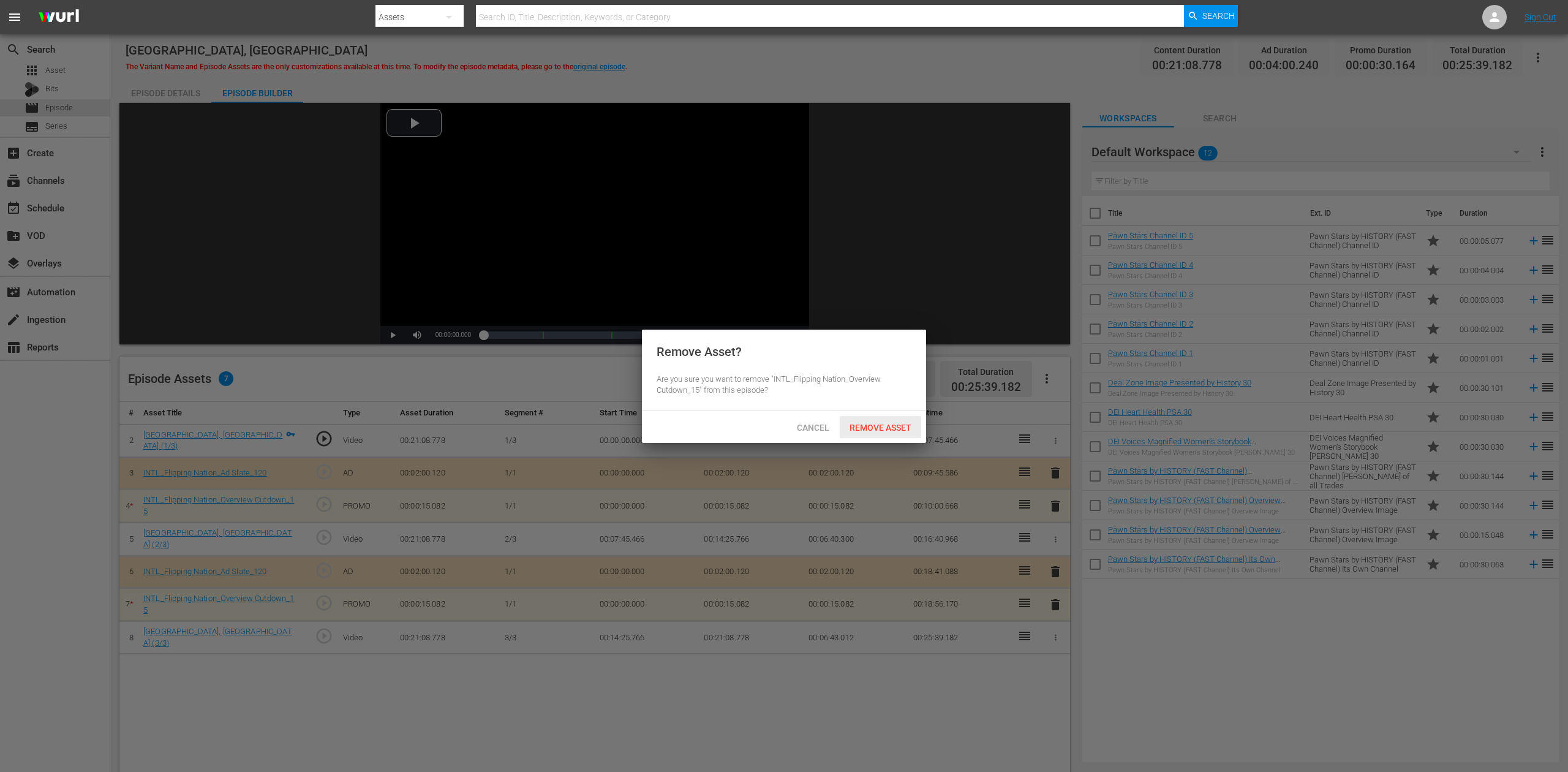
click at [879, 422] on div "Remove Asset" at bounding box center [880, 428] width 82 height 23
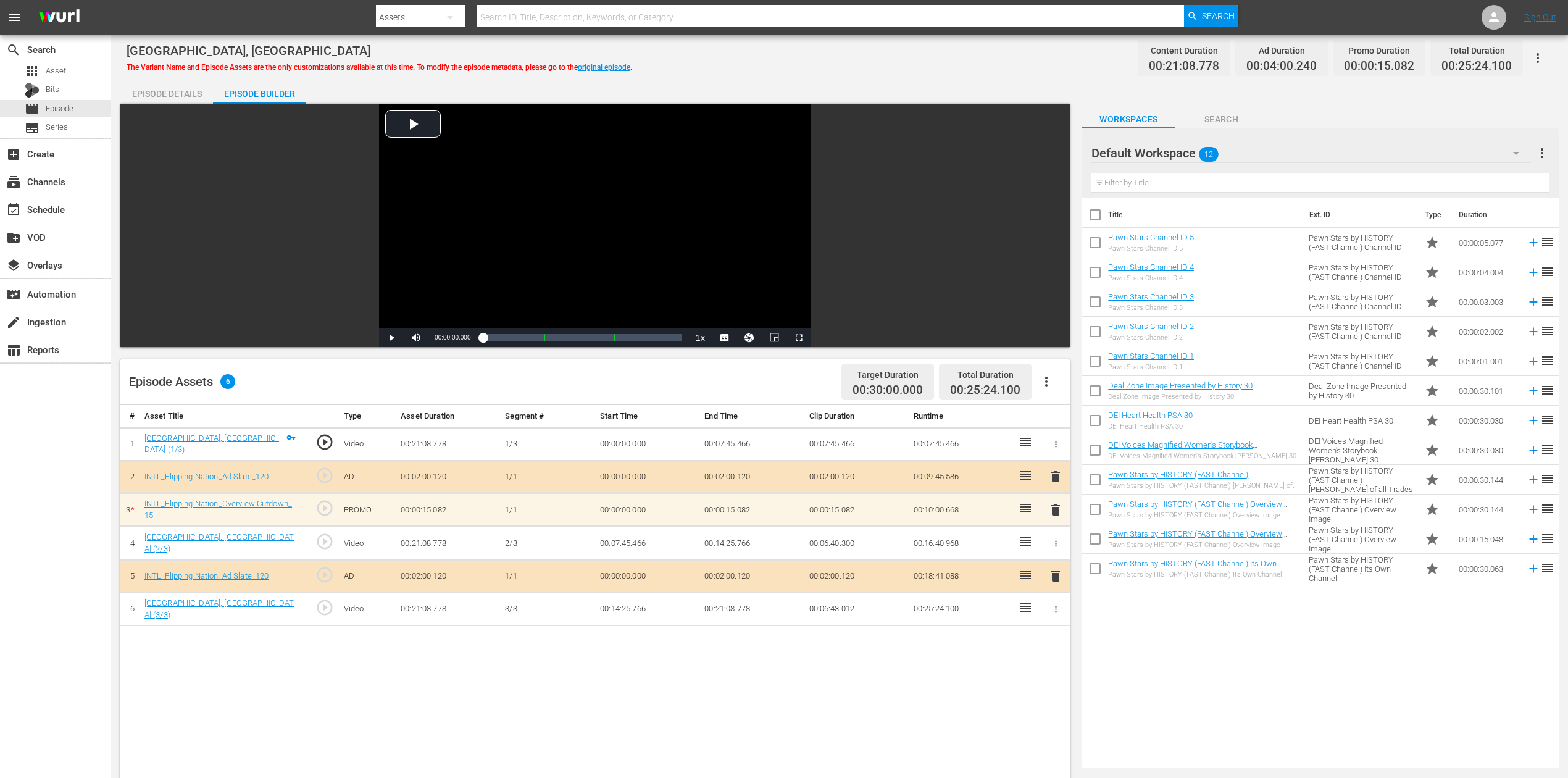
click at [1057, 507] on span "delete" at bounding box center [1056, 509] width 15 height 15
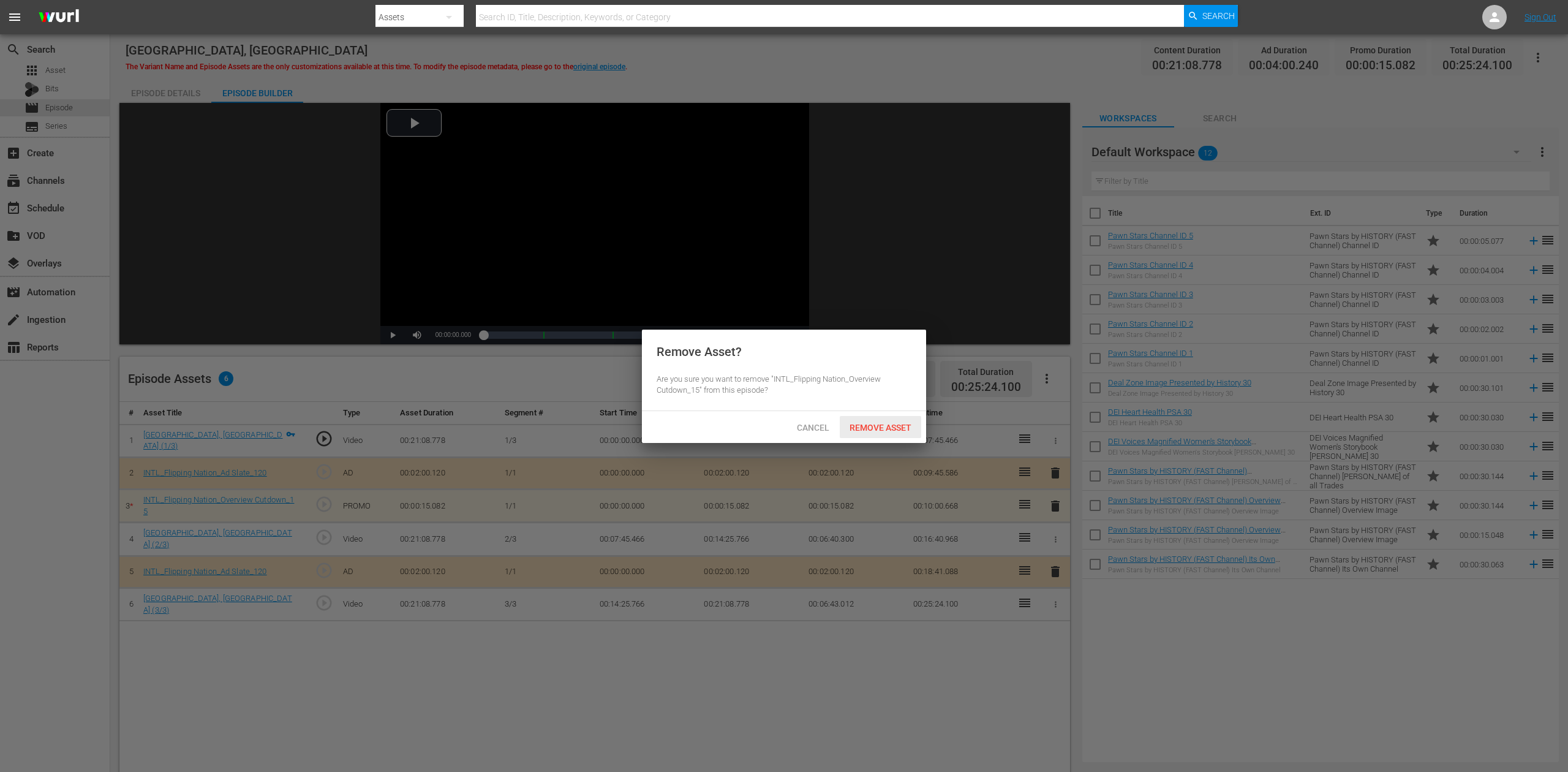
click at [898, 430] on span "Remove Asset" at bounding box center [880, 428] width 82 height 10
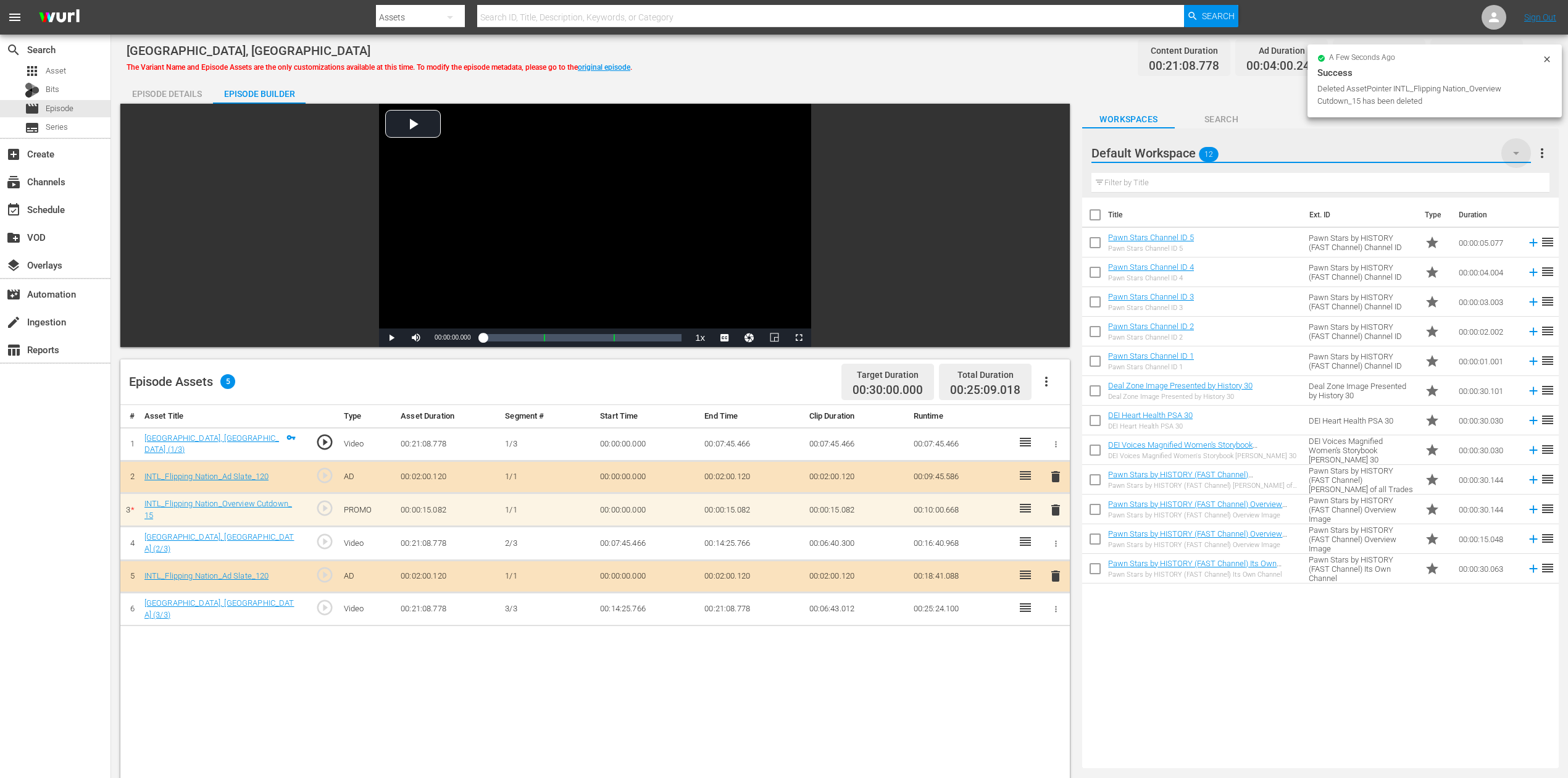
click at [1185, 157] on icon "button" at bounding box center [1516, 152] width 15 height 15
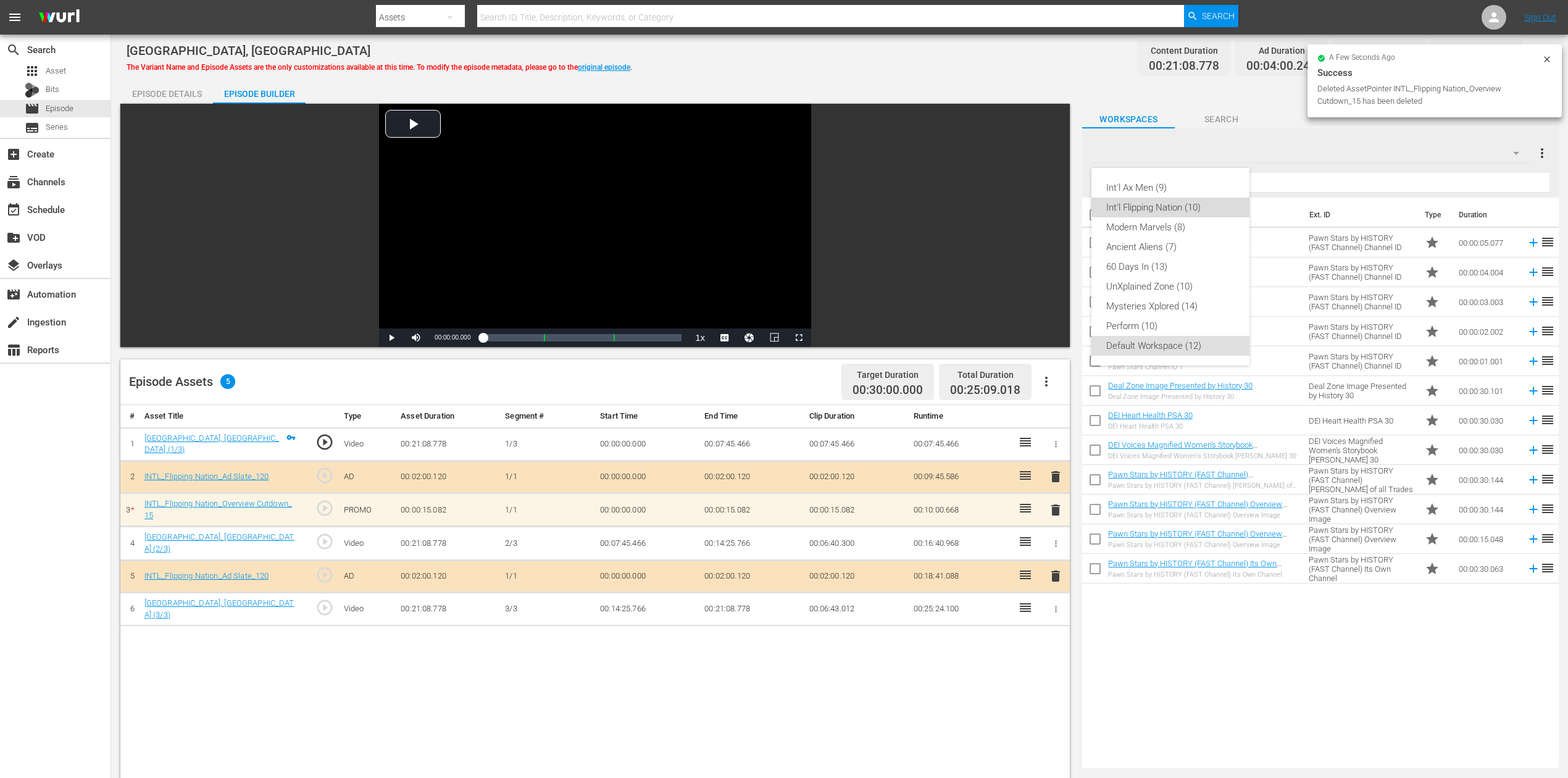
click at [1174, 205] on div "Int'l Flipping Nation (10)" at bounding box center [1170, 208] width 128 height 20
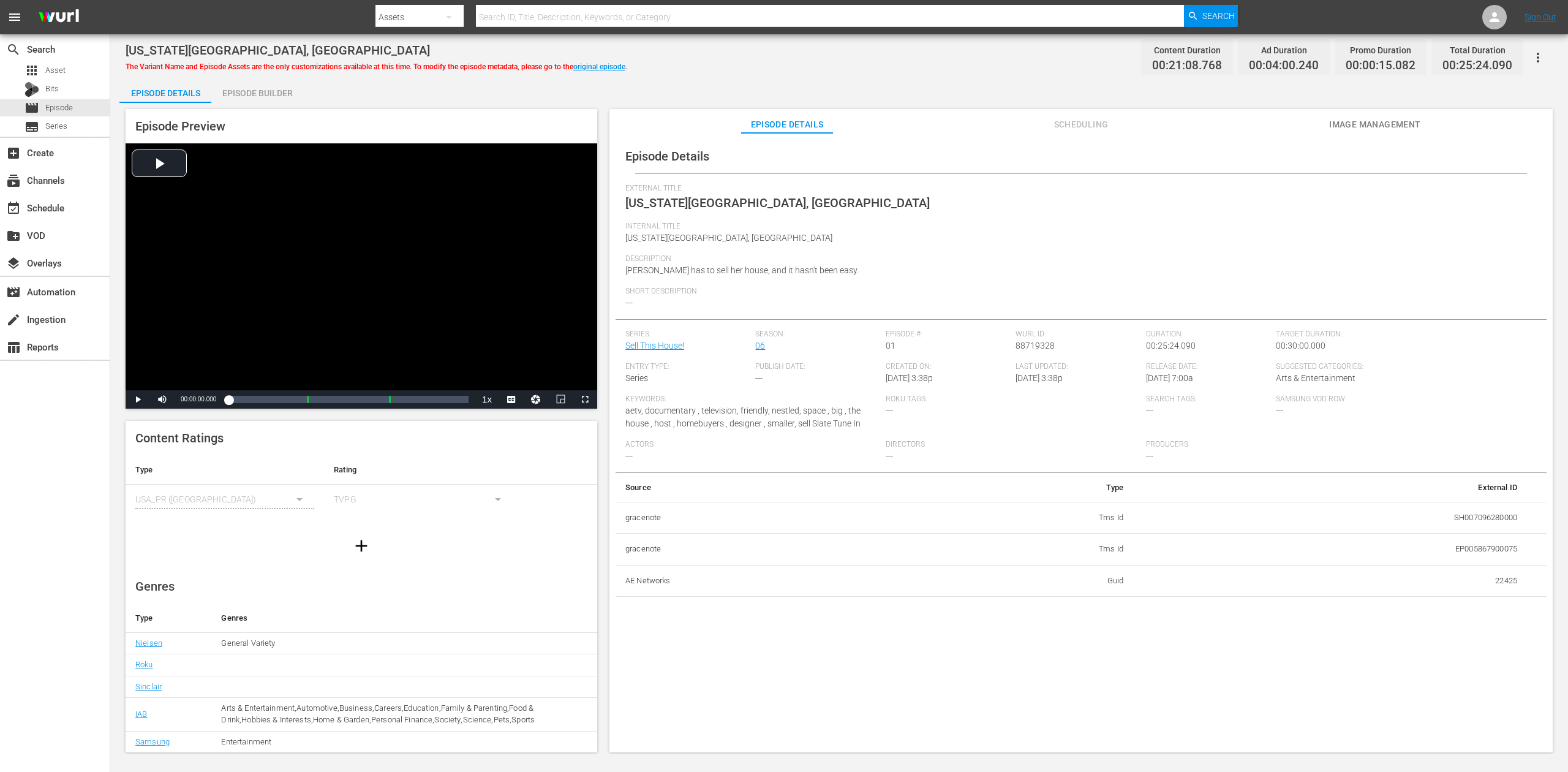
click at [250, 93] on div "Episode Builder" at bounding box center [257, 93] width 92 height 30
click at [265, 95] on div "Episode Builder" at bounding box center [257, 93] width 92 height 30
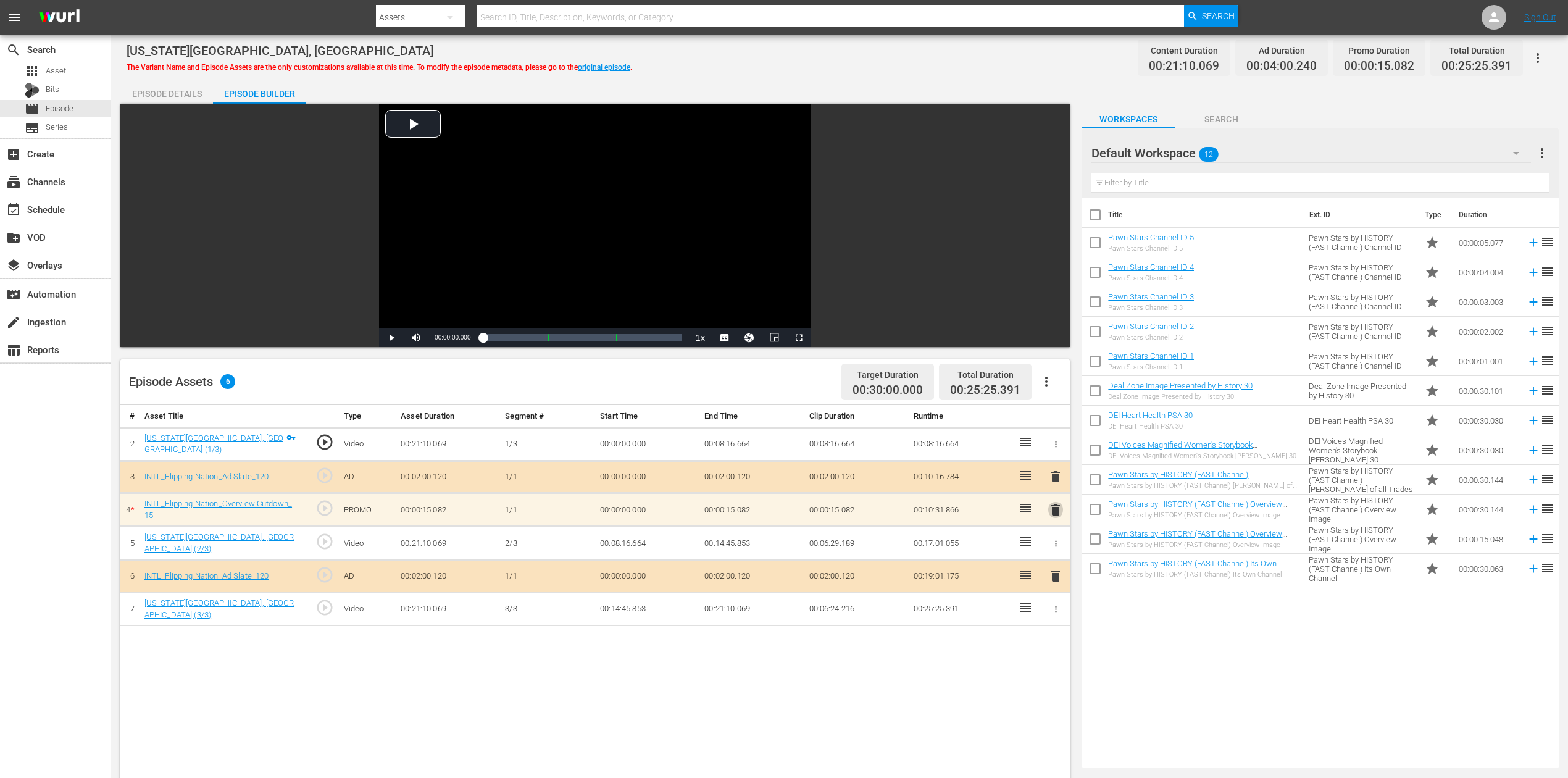
click at [1056, 509] on span "delete" at bounding box center [1056, 509] width 15 height 15
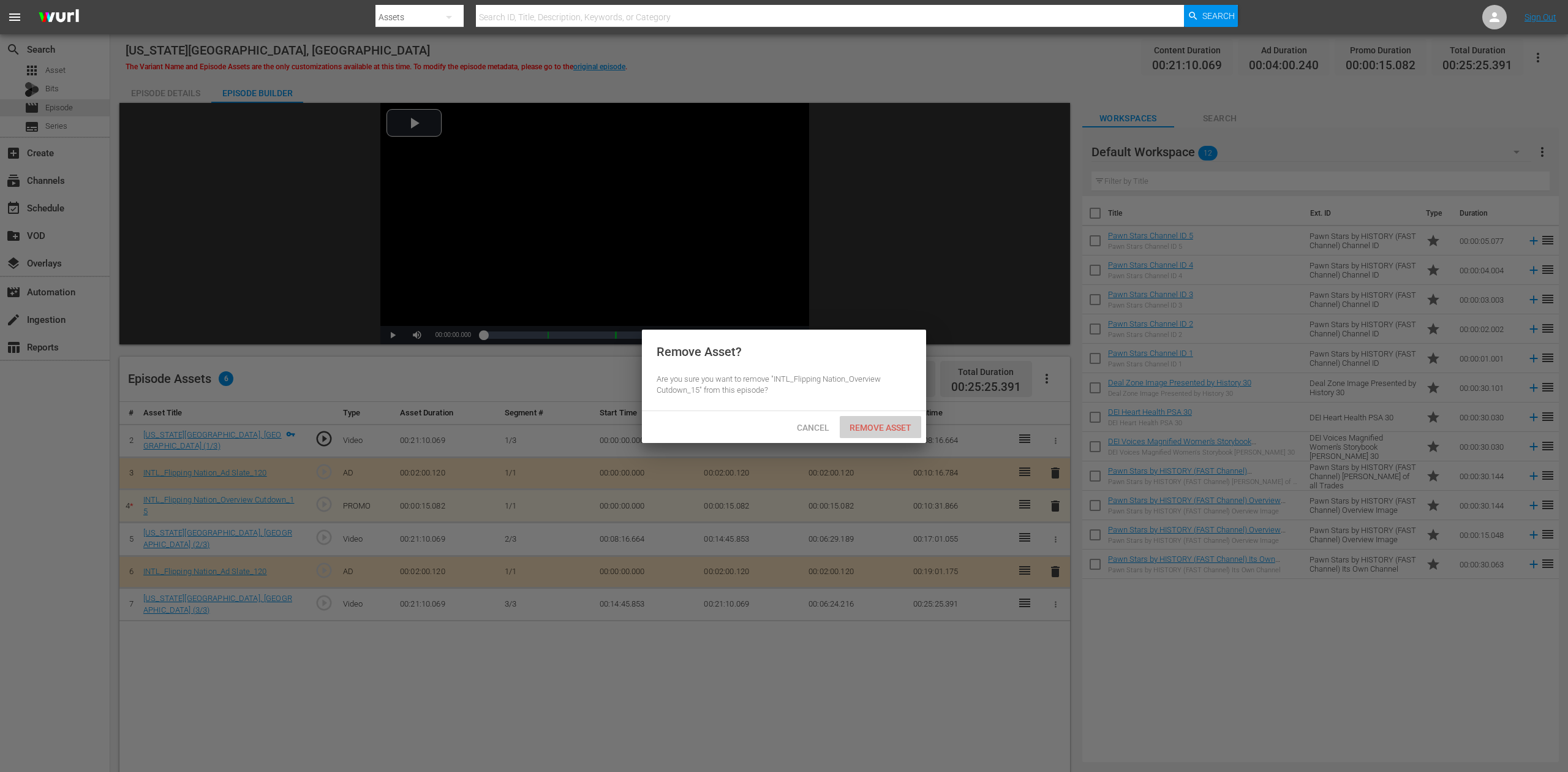
click at [890, 424] on span "Remove Asset" at bounding box center [880, 428] width 82 height 10
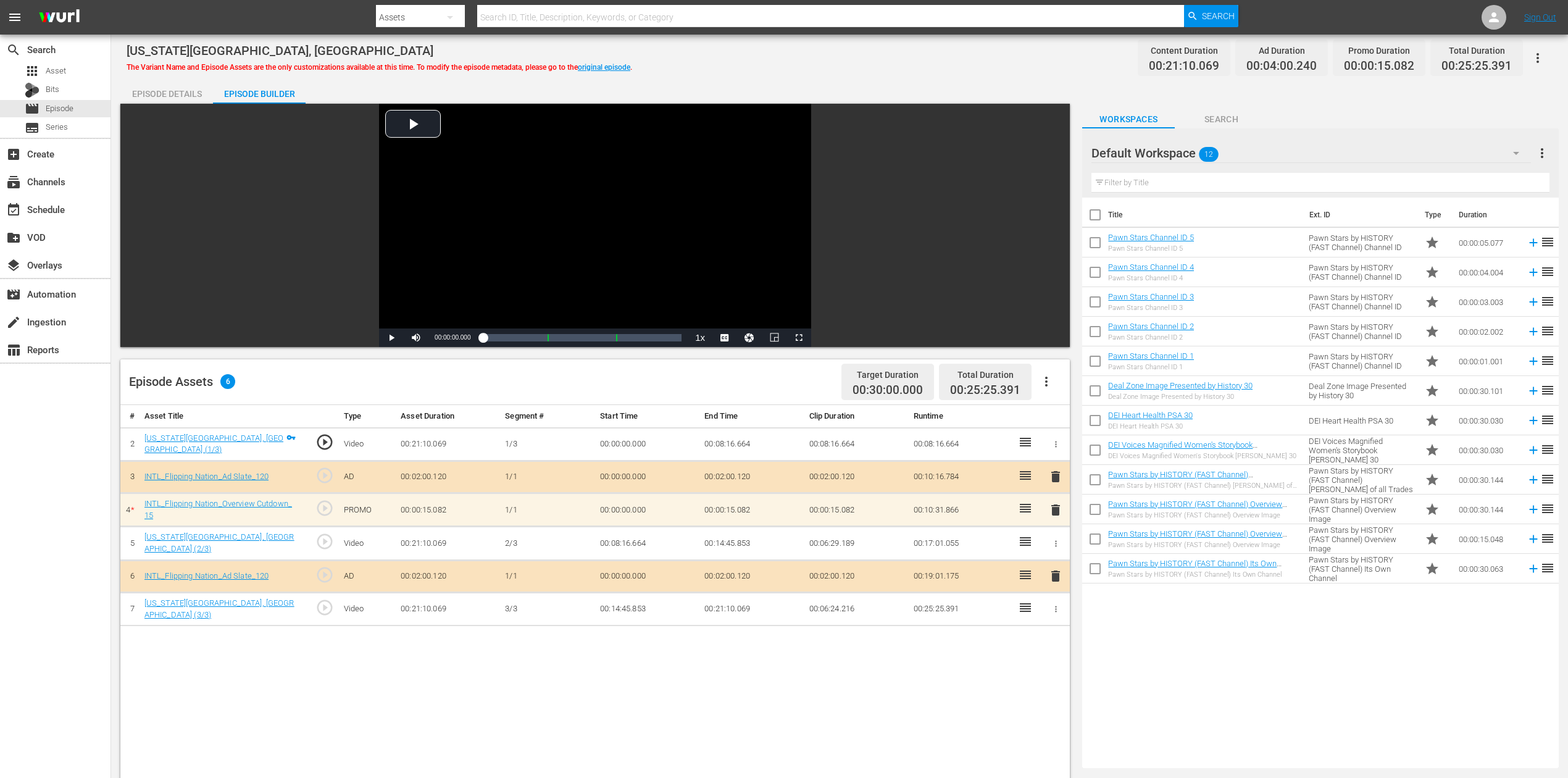
click at [1185, 154] on icon "button" at bounding box center [1516, 153] width 6 height 3
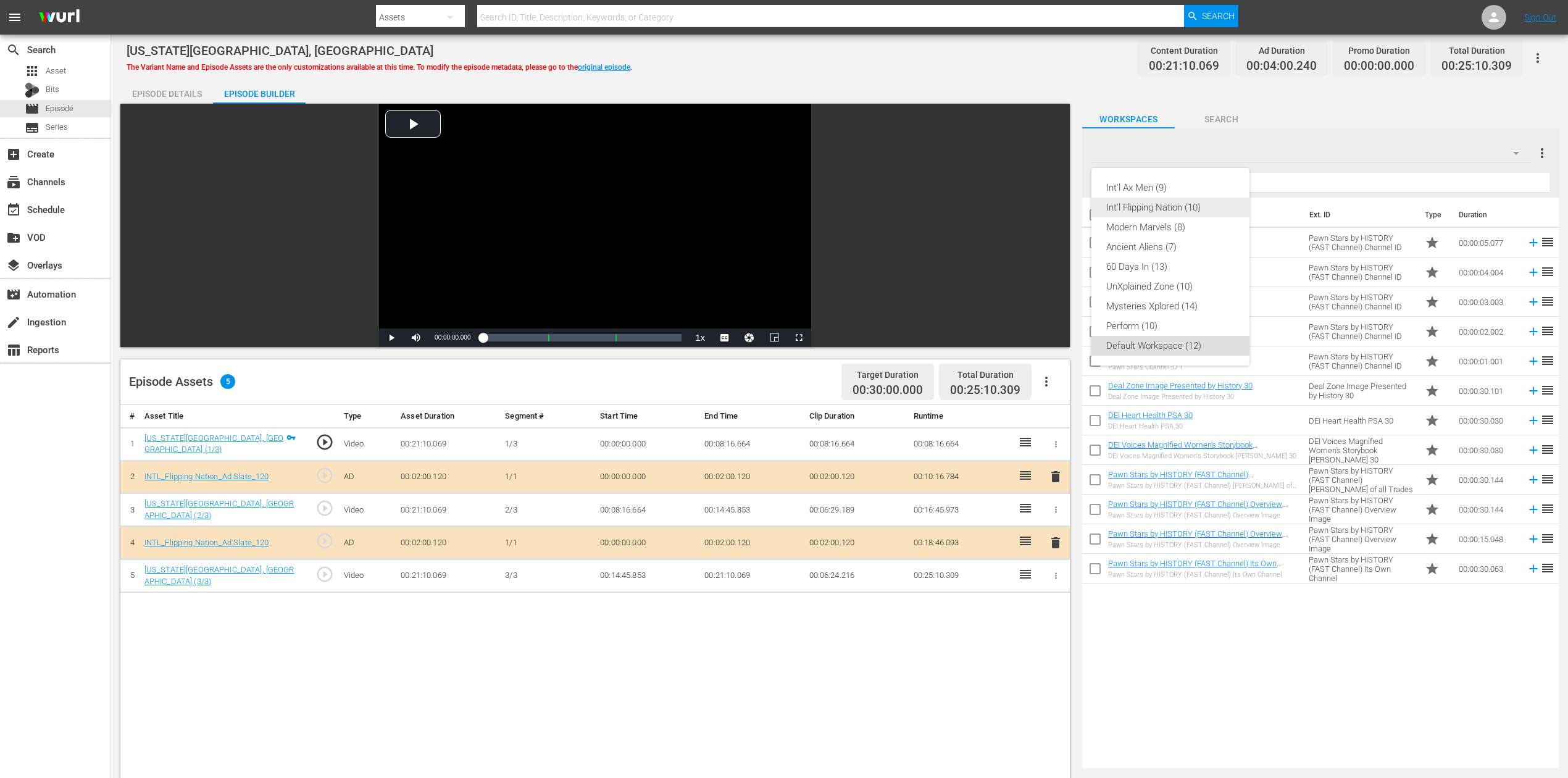
click at [1168, 208] on div "Int'l Flipping Nation (10)" at bounding box center [1170, 208] width 128 height 20
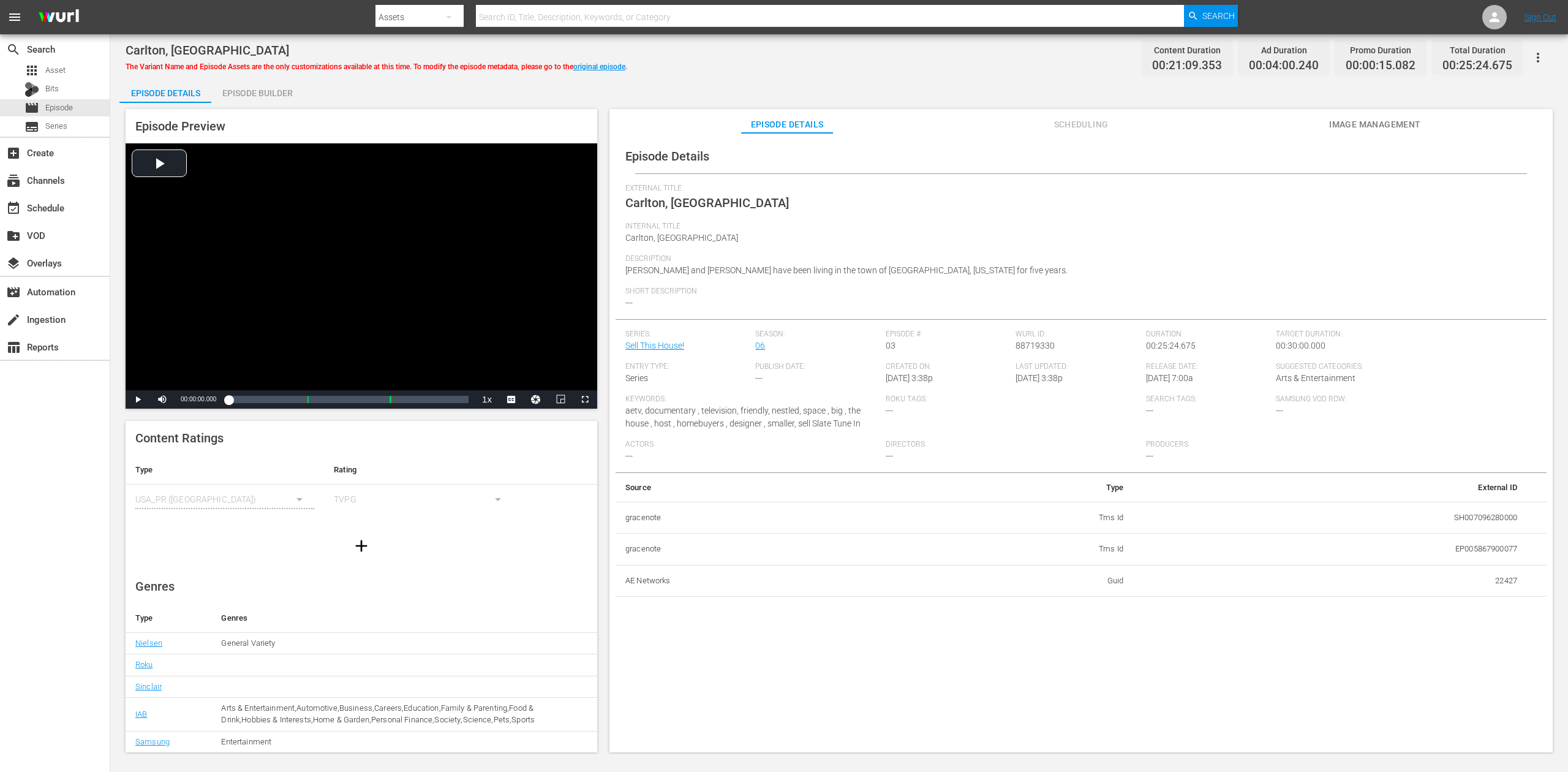
click at [266, 95] on div "Episode Builder" at bounding box center [257, 93] width 92 height 30
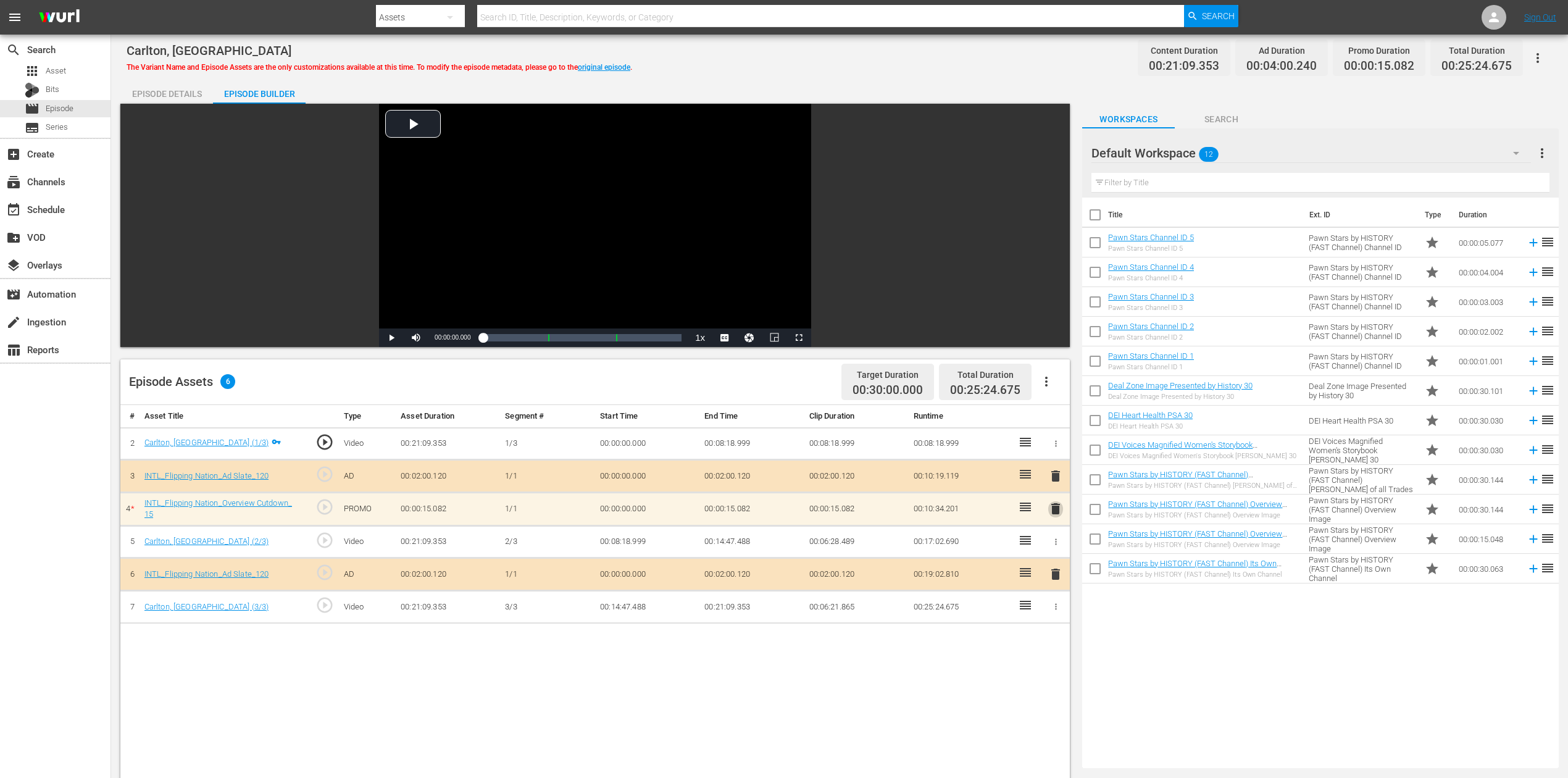
click at [1062, 510] on span "delete" at bounding box center [1056, 509] width 15 height 15
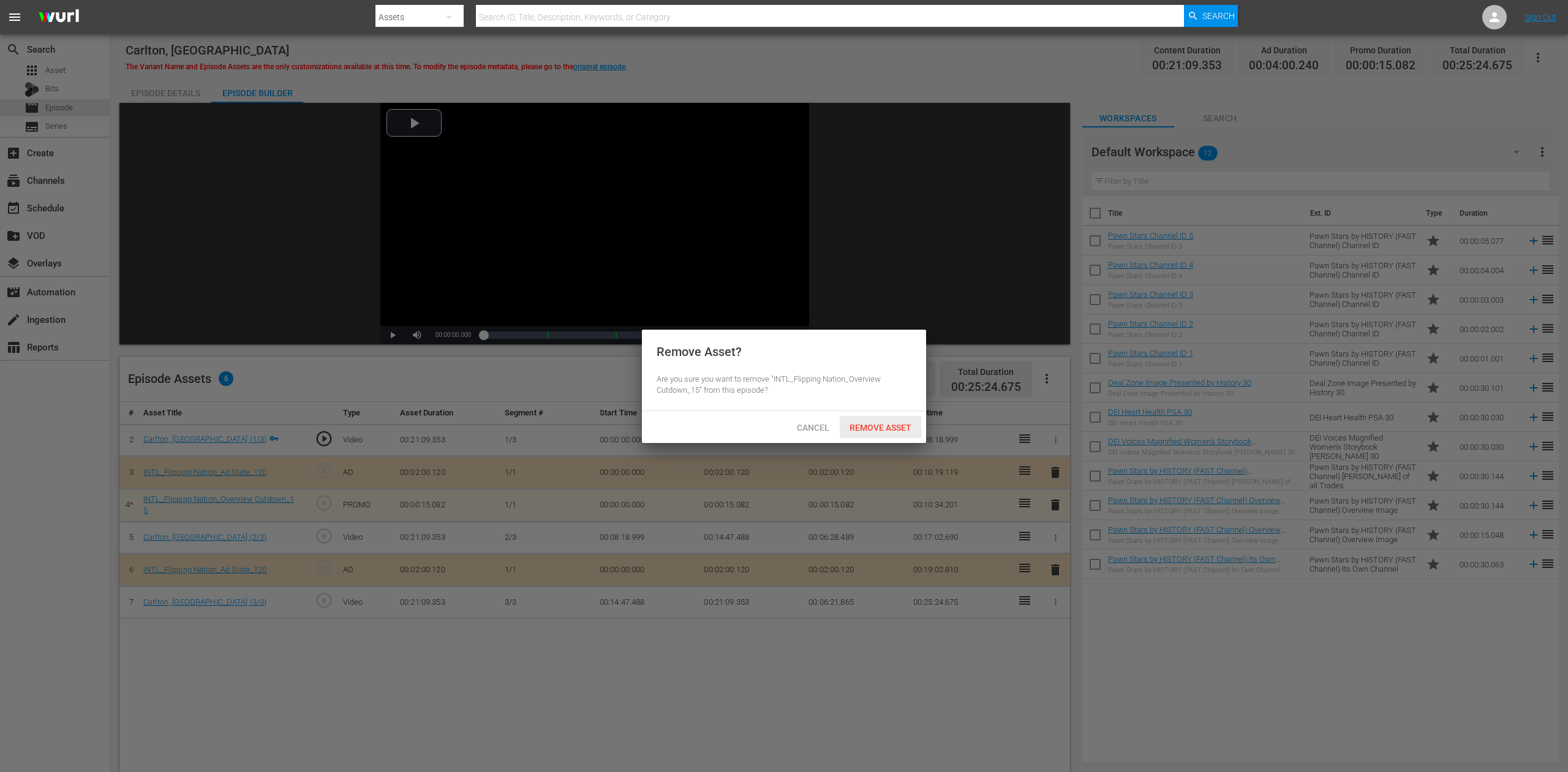
click at [900, 425] on span "Remove Asset" at bounding box center [880, 428] width 82 height 10
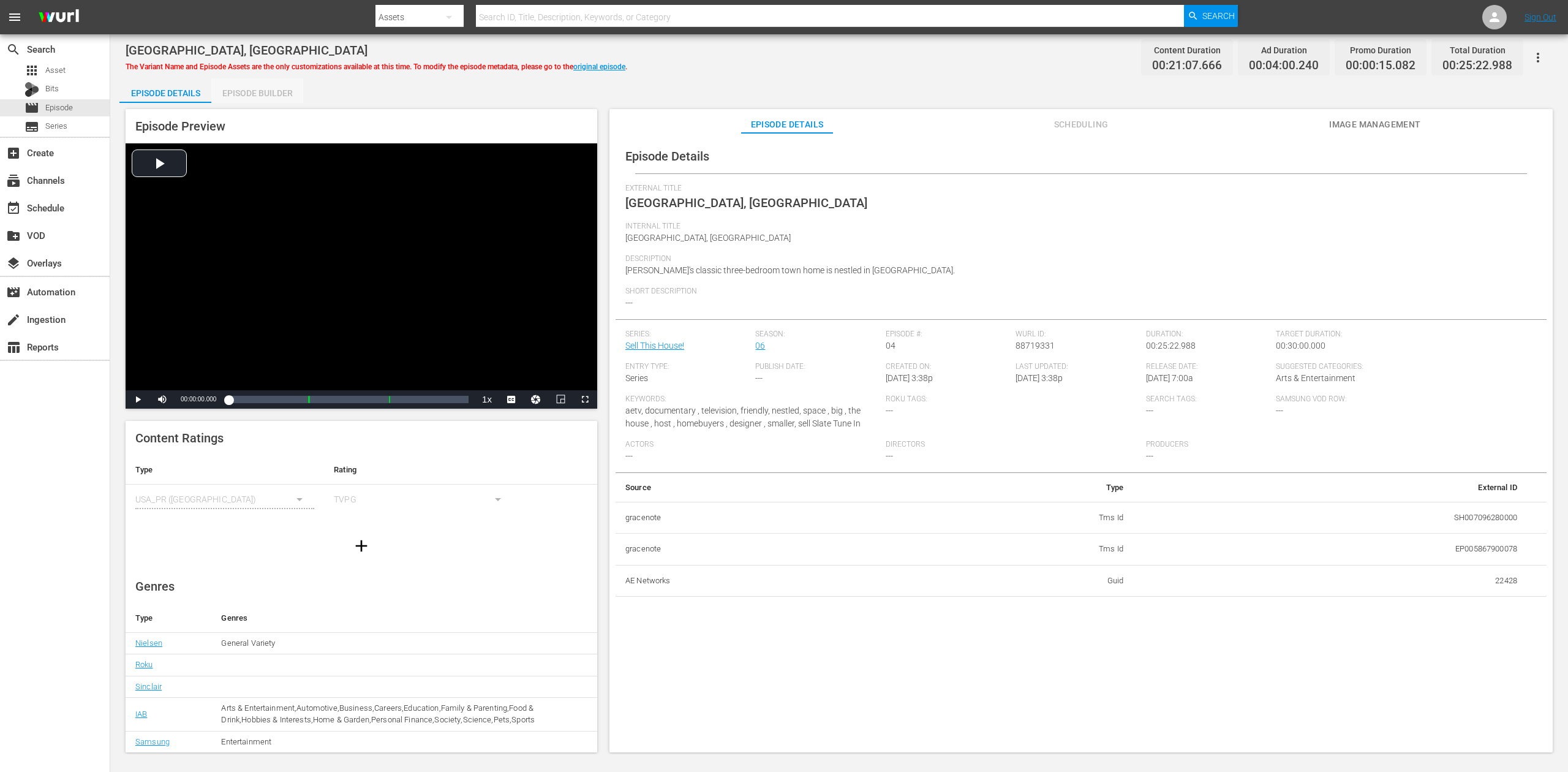
click at [266, 92] on div "Episode Builder" at bounding box center [257, 93] width 92 height 30
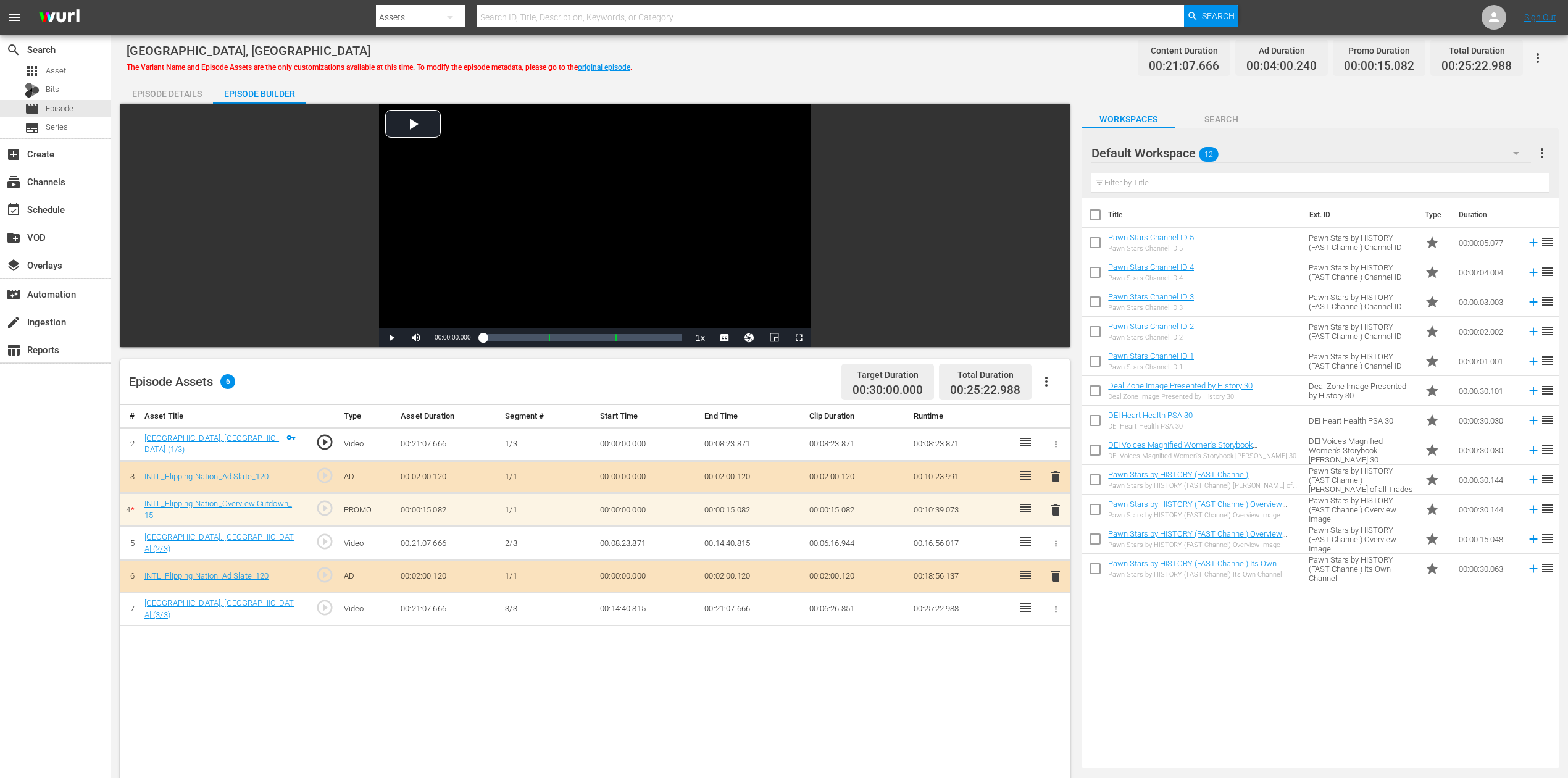
click at [1055, 516] on button "delete" at bounding box center [1056, 509] width 15 height 18
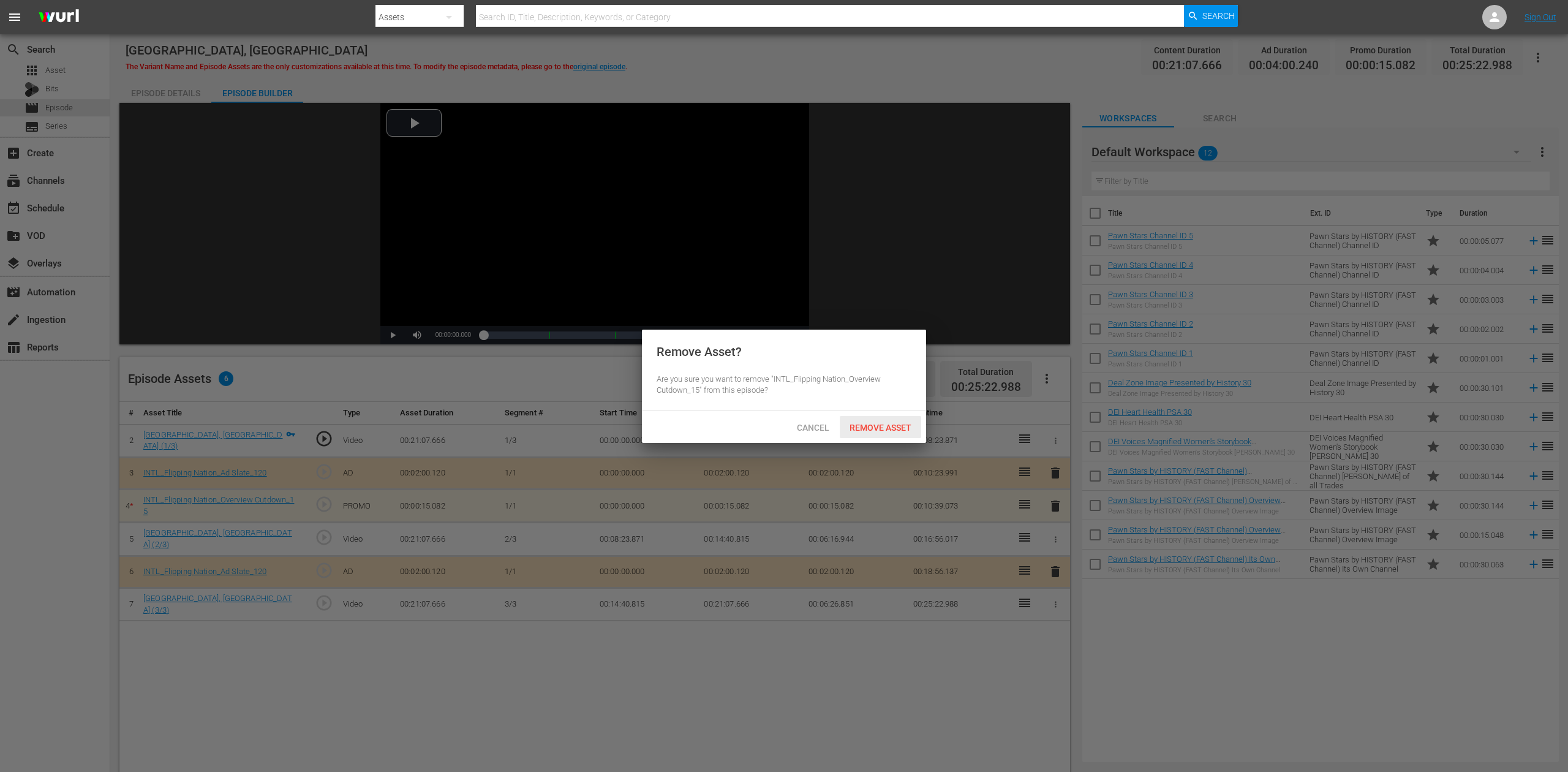
click at [871, 424] on span "Remove Asset" at bounding box center [880, 428] width 82 height 10
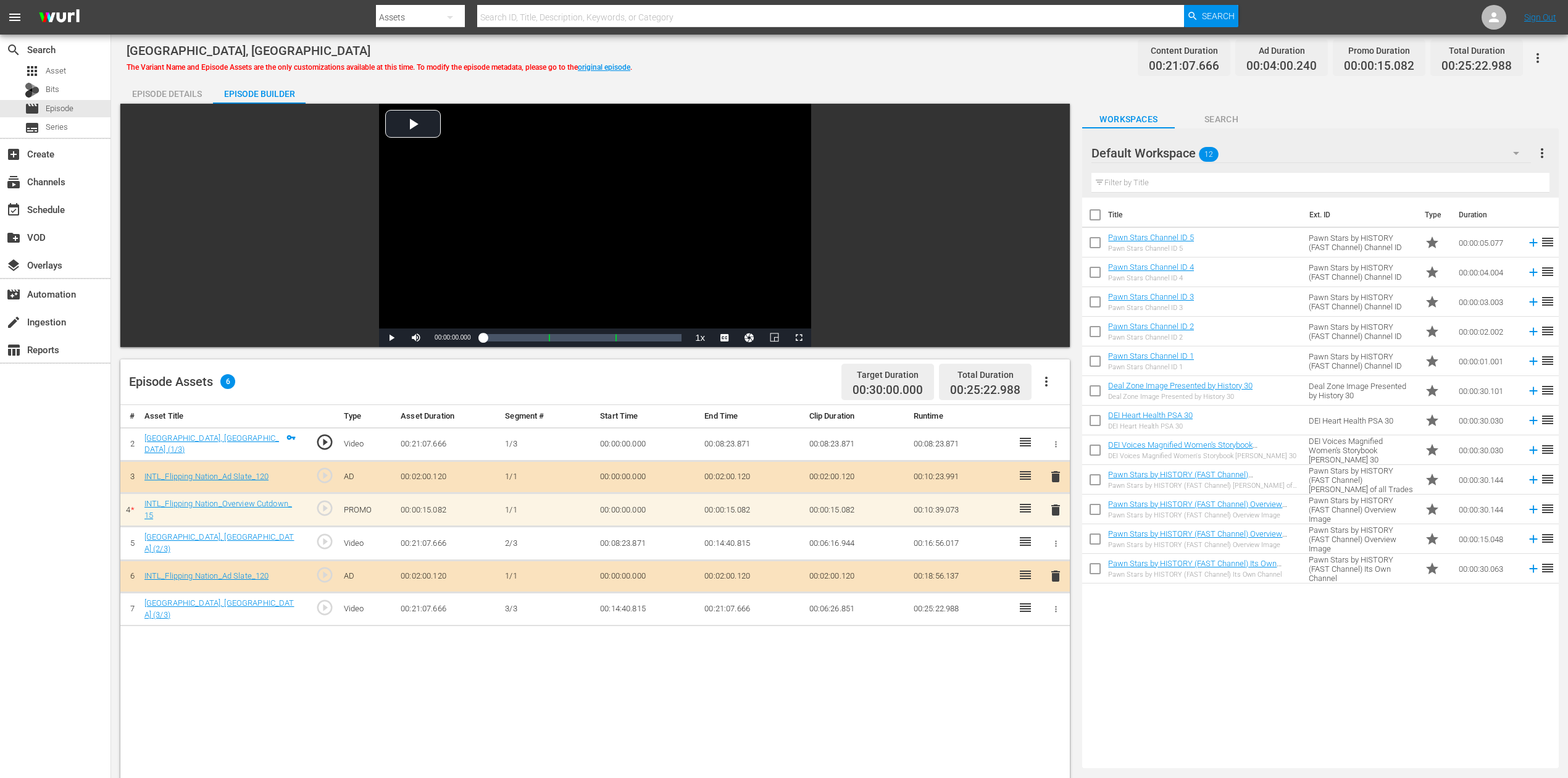
click at [1185, 153] on icon "button" at bounding box center [1516, 153] width 6 height 3
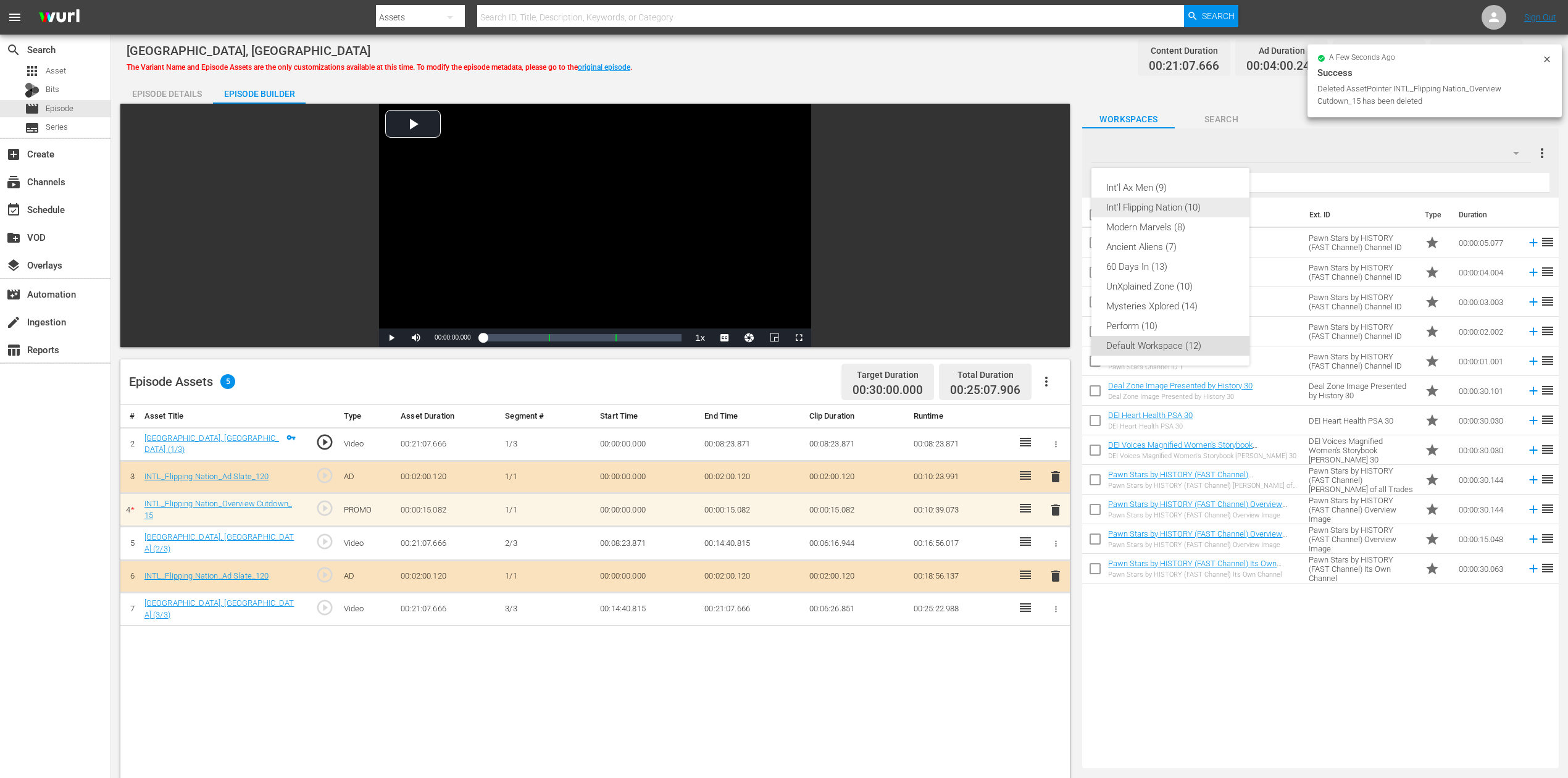
click at [1176, 205] on div "Int'l Flipping Nation (10)" at bounding box center [1170, 208] width 128 height 20
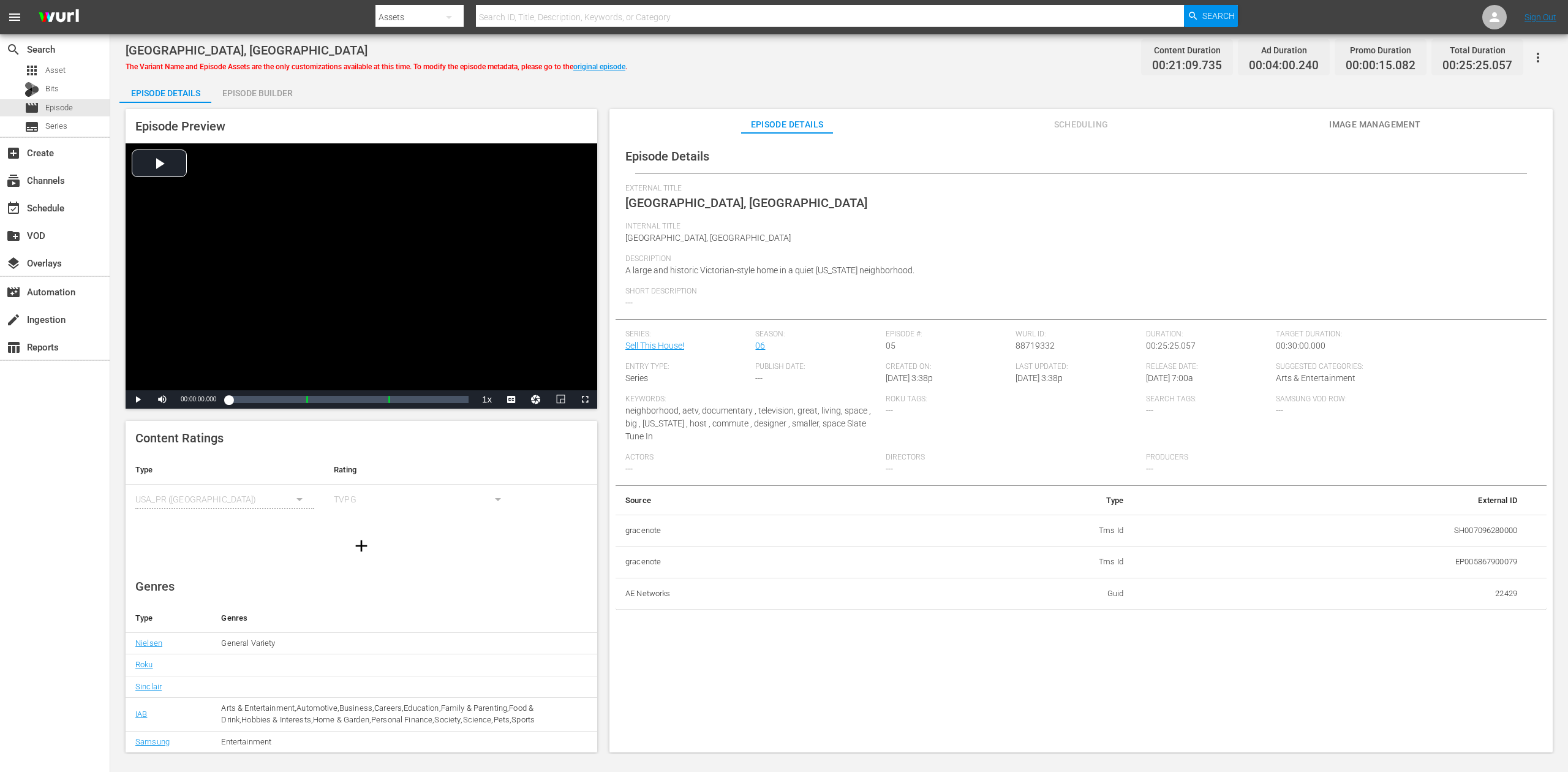
click at [275, 92] on div "Episode Builder" at bounding box center [257, 93] width 92 height 30
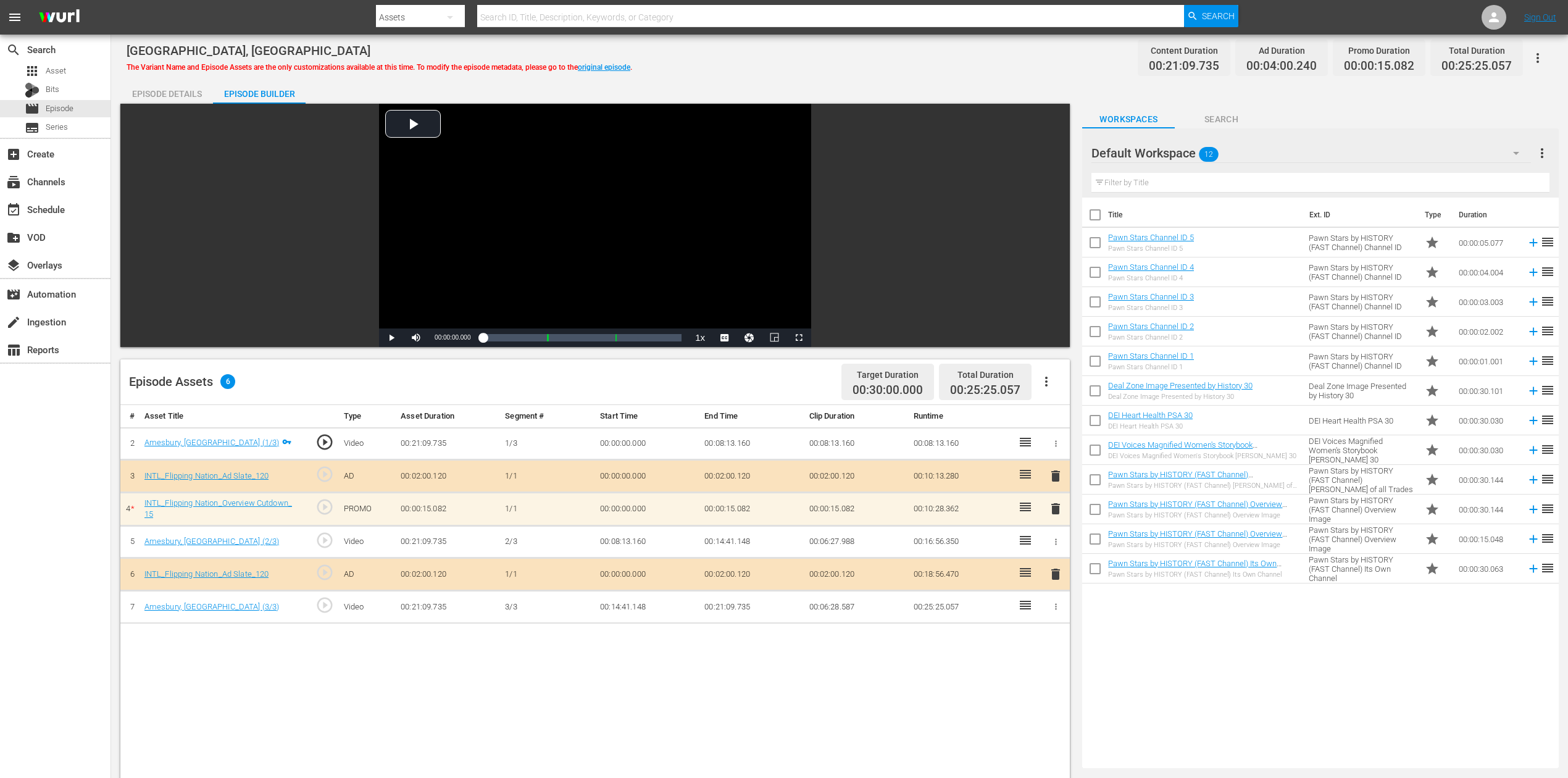
click at [1055, 510] on span "delete" at bounding box center [1056, 509] width 15 height 15
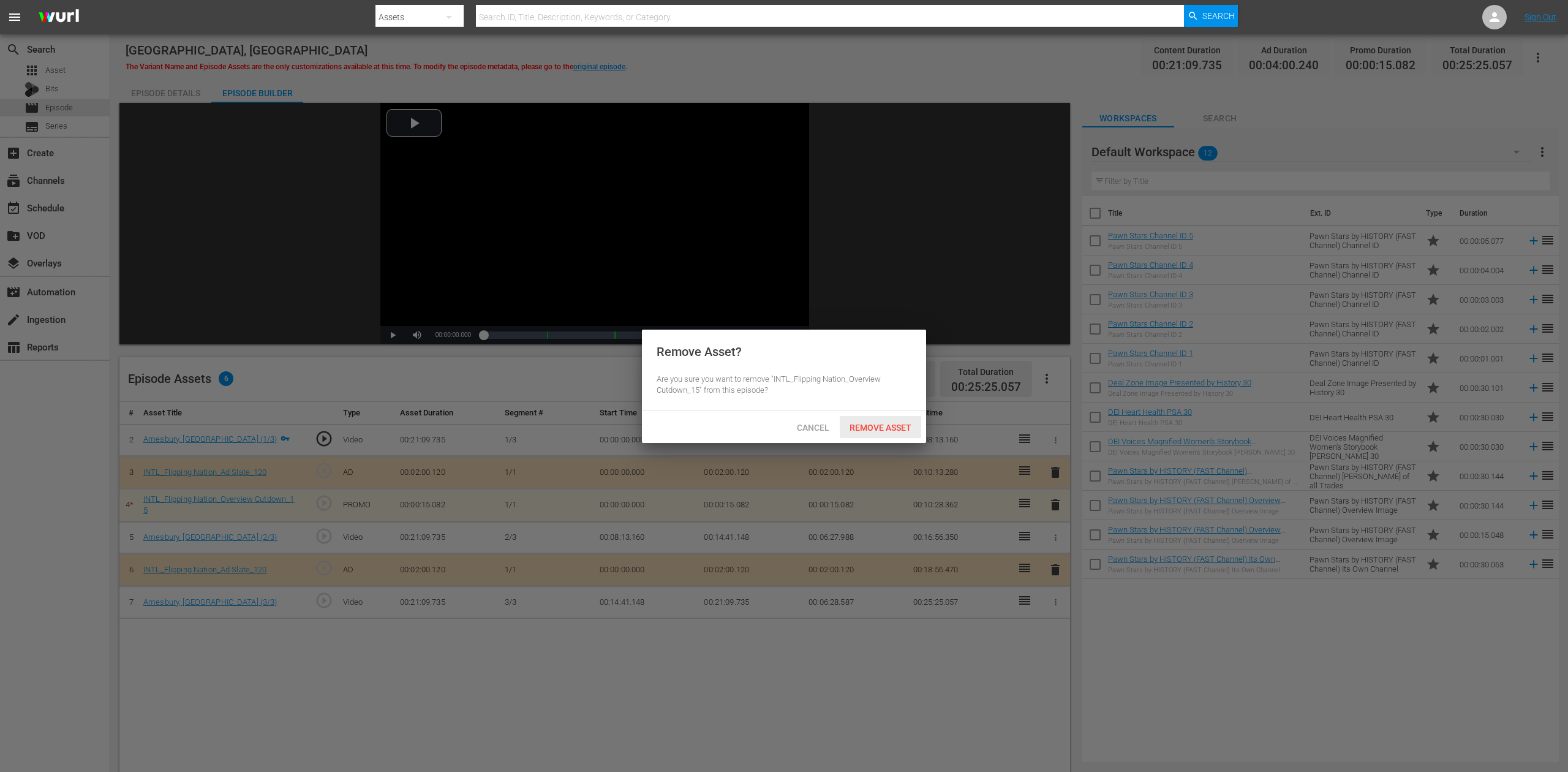
click at [882, 431] on span "Remove Asset" at bounding box center [880, 428] width 82 height 10
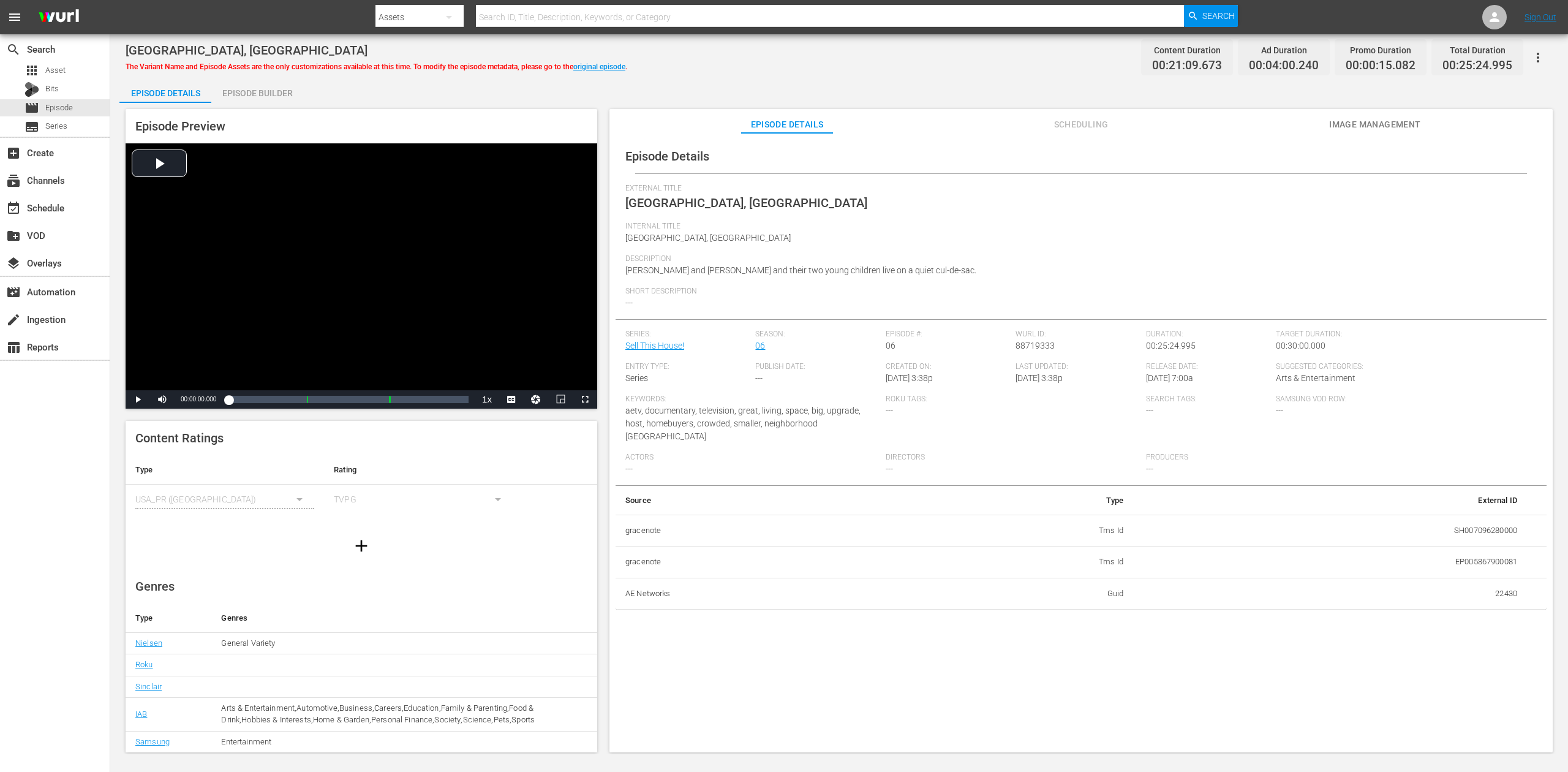
click at [263, 92] on div "Episode Builder" at bounding box center [257, 93] width 92 height 30
click at [266, 95] on div "Episode Builder" at bounding box center [257, 93] width 92 height 30
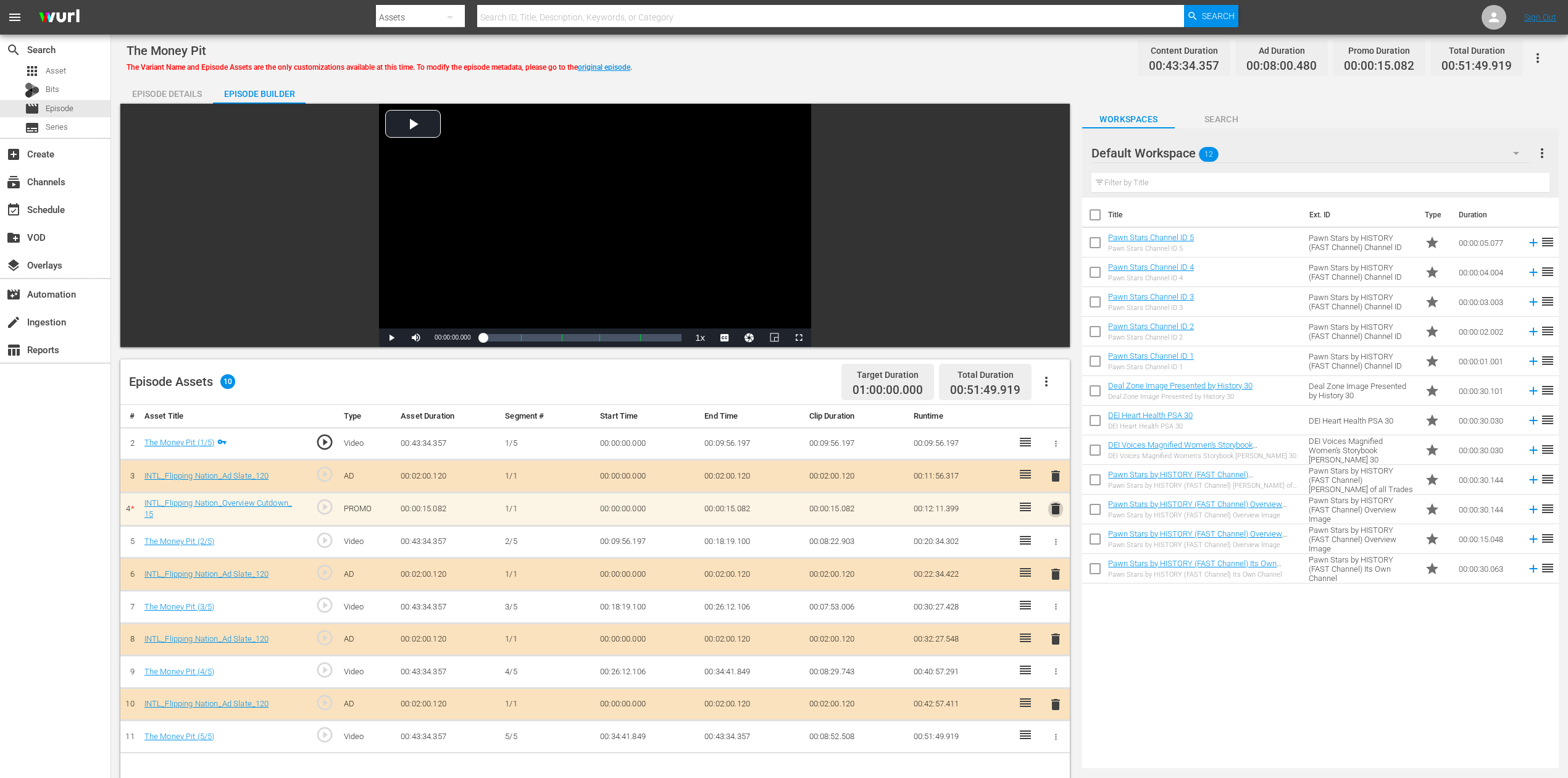
click at [1055, 509] on span "delete" at bounding box center [1056, 509] width 15 height 15
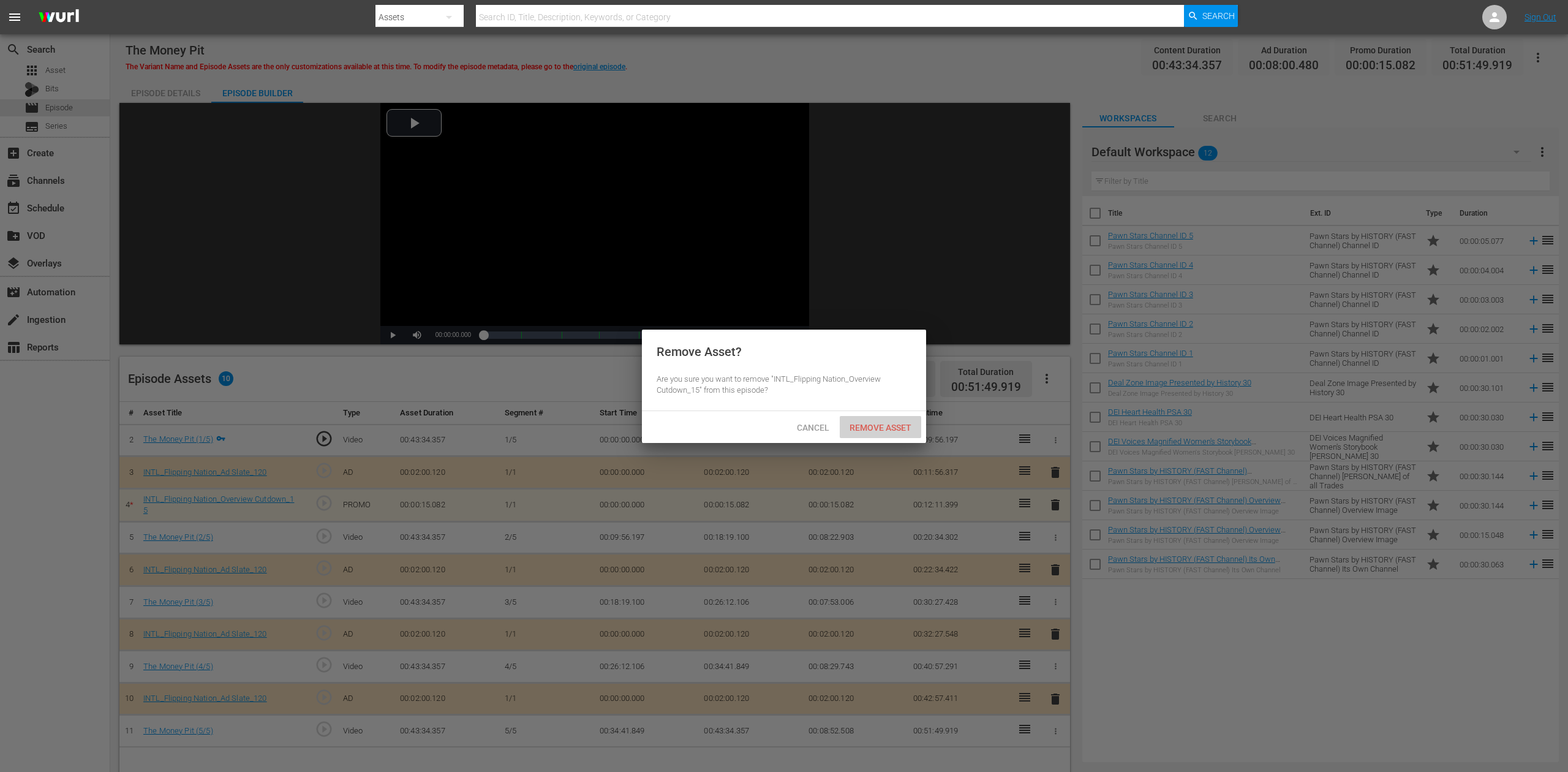
click at [885, 431] on span "Remove Asset" at bounding box center [880, 428] width 82 height 10
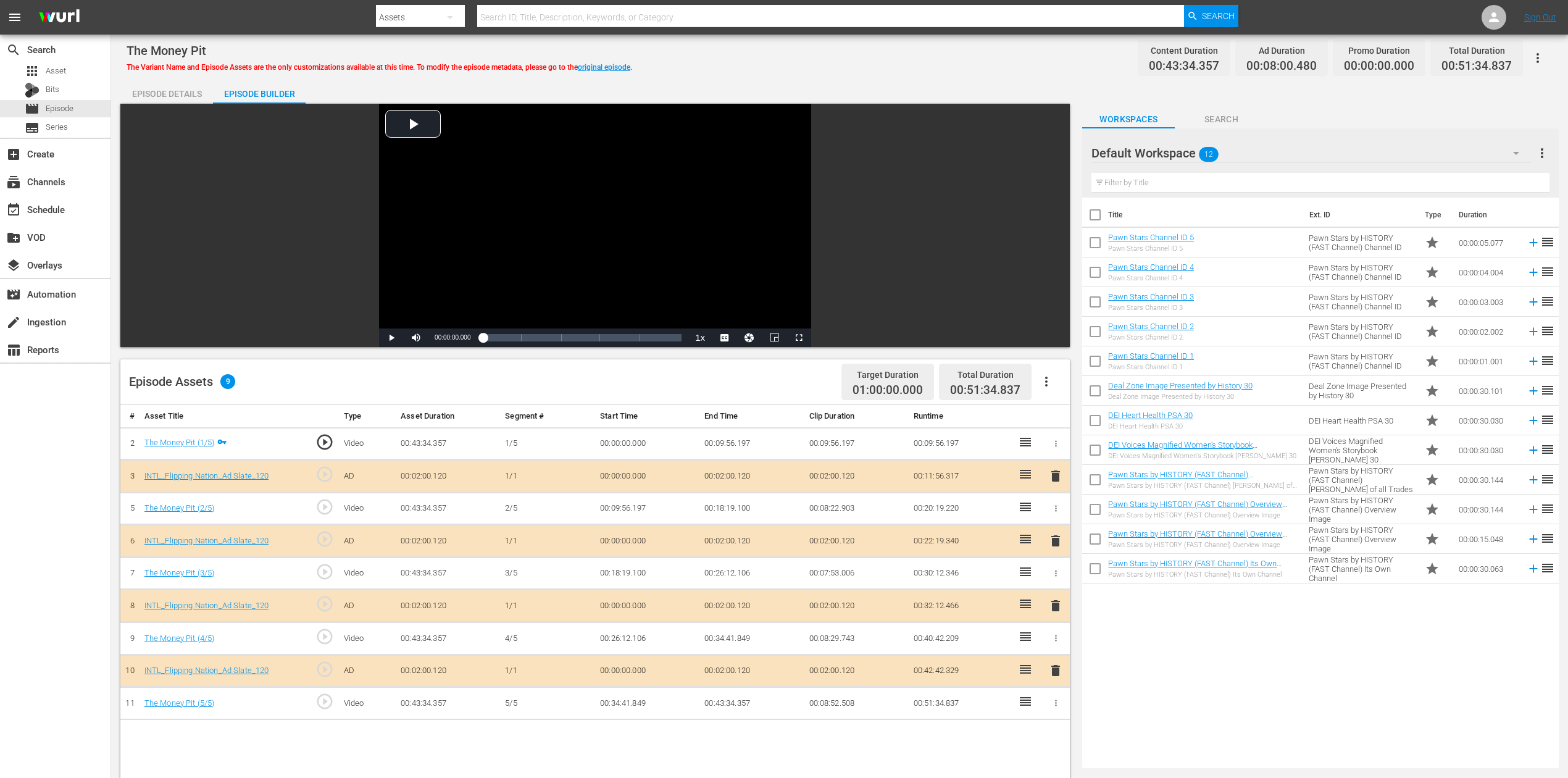
click at [1185, 144] on button "button" at bounding box center [1516, 153] width 30 height 30
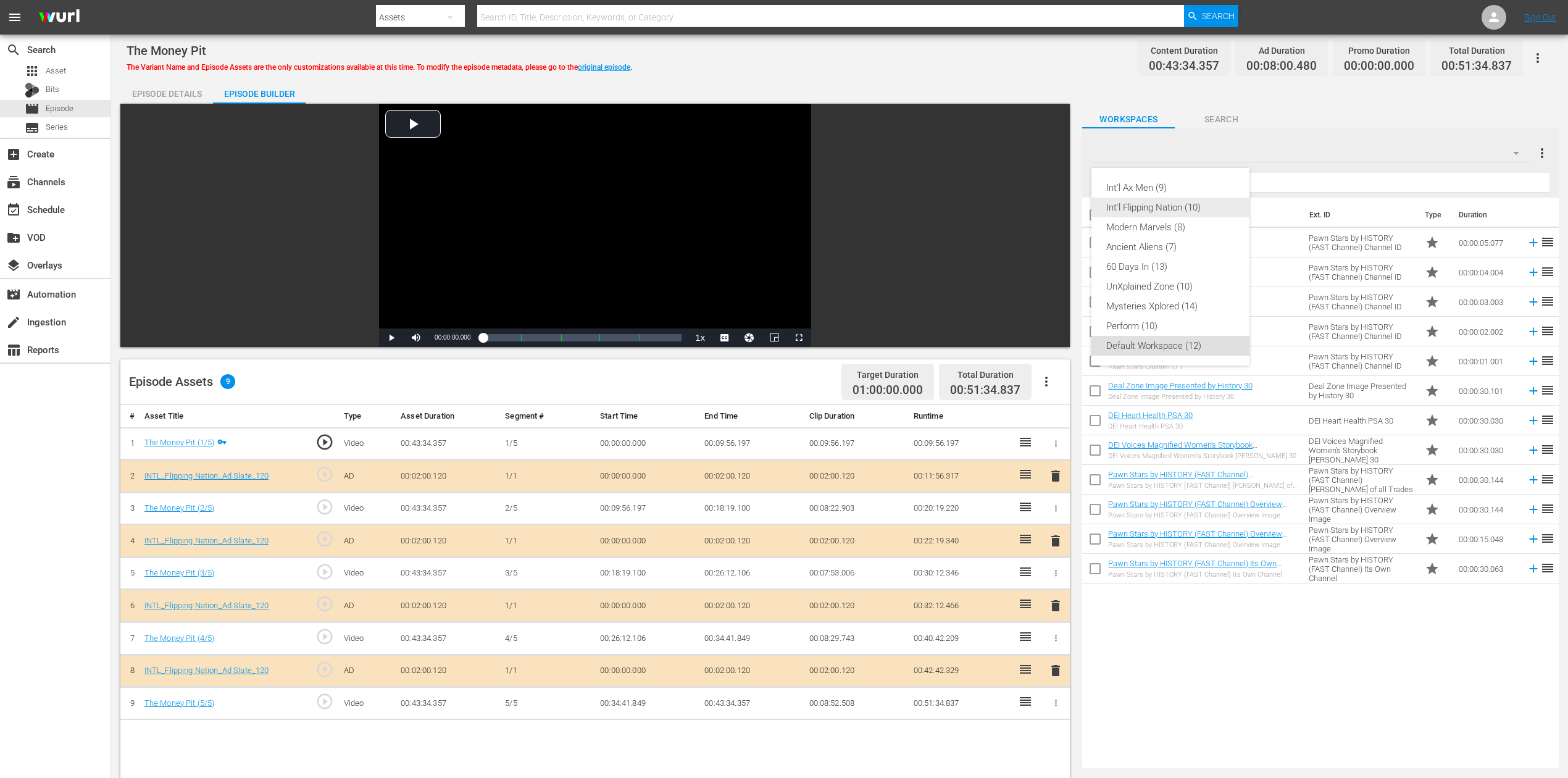
click at [1185, 208] on div "Int'l Flipping Nation (10)" at bounding box center [1170, 208] width 128 height 20
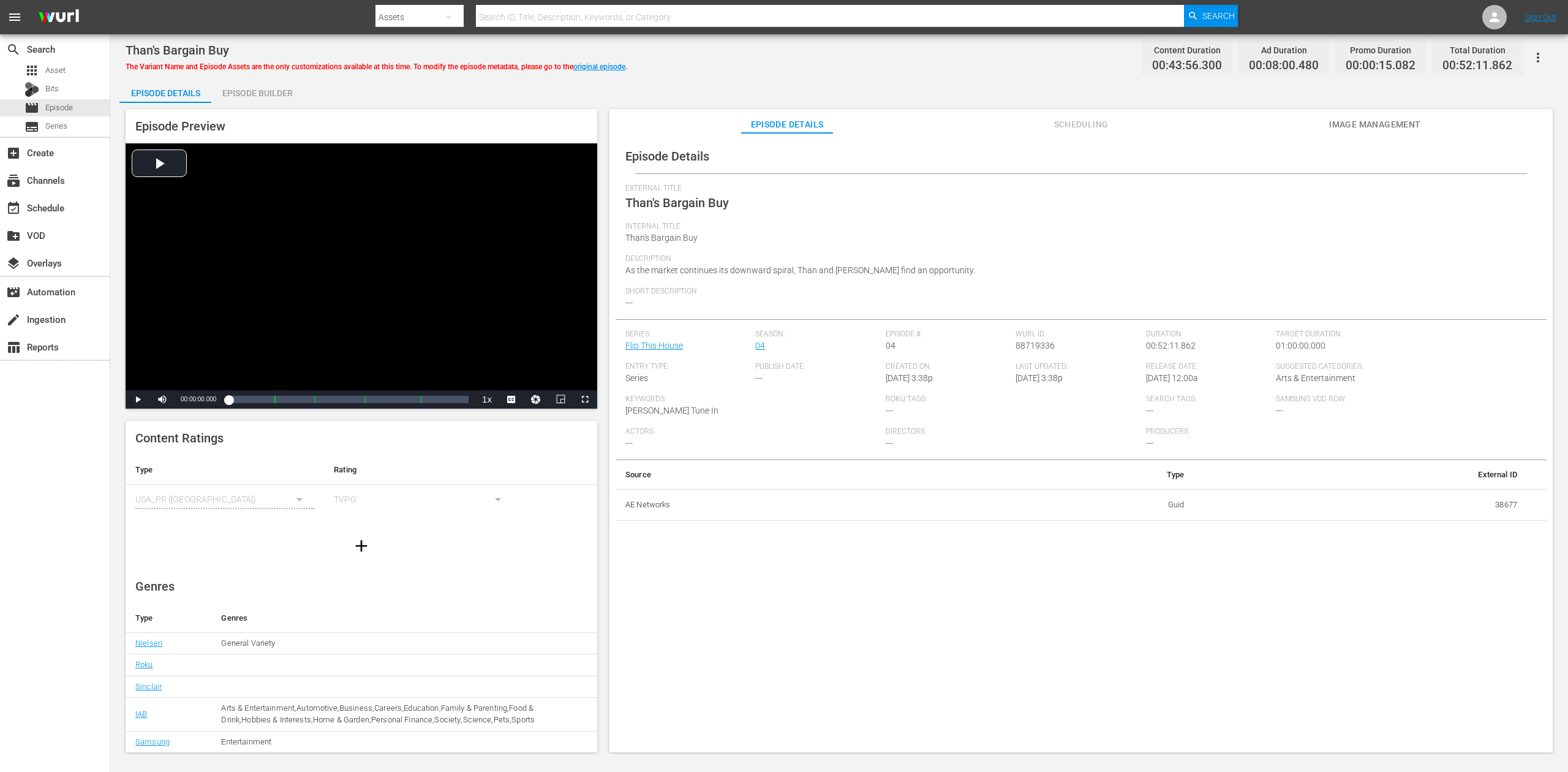
click at [260, 93] on div "Episode Builder" at bounding box center [257, 93] width 92 height 30
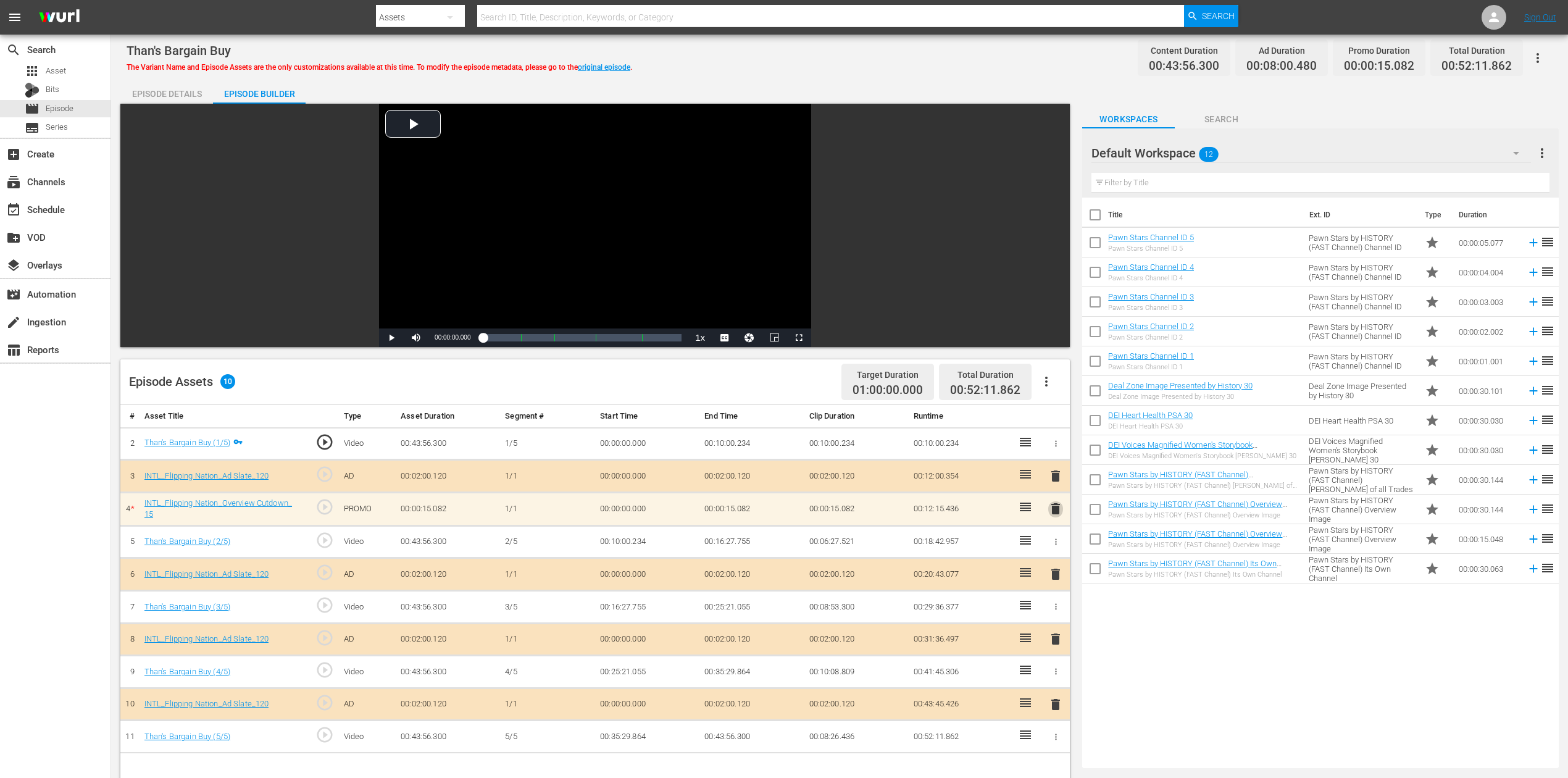
click at [1056, 504] on span "delete" at bounding box center [1056, 509] width 15 height 15
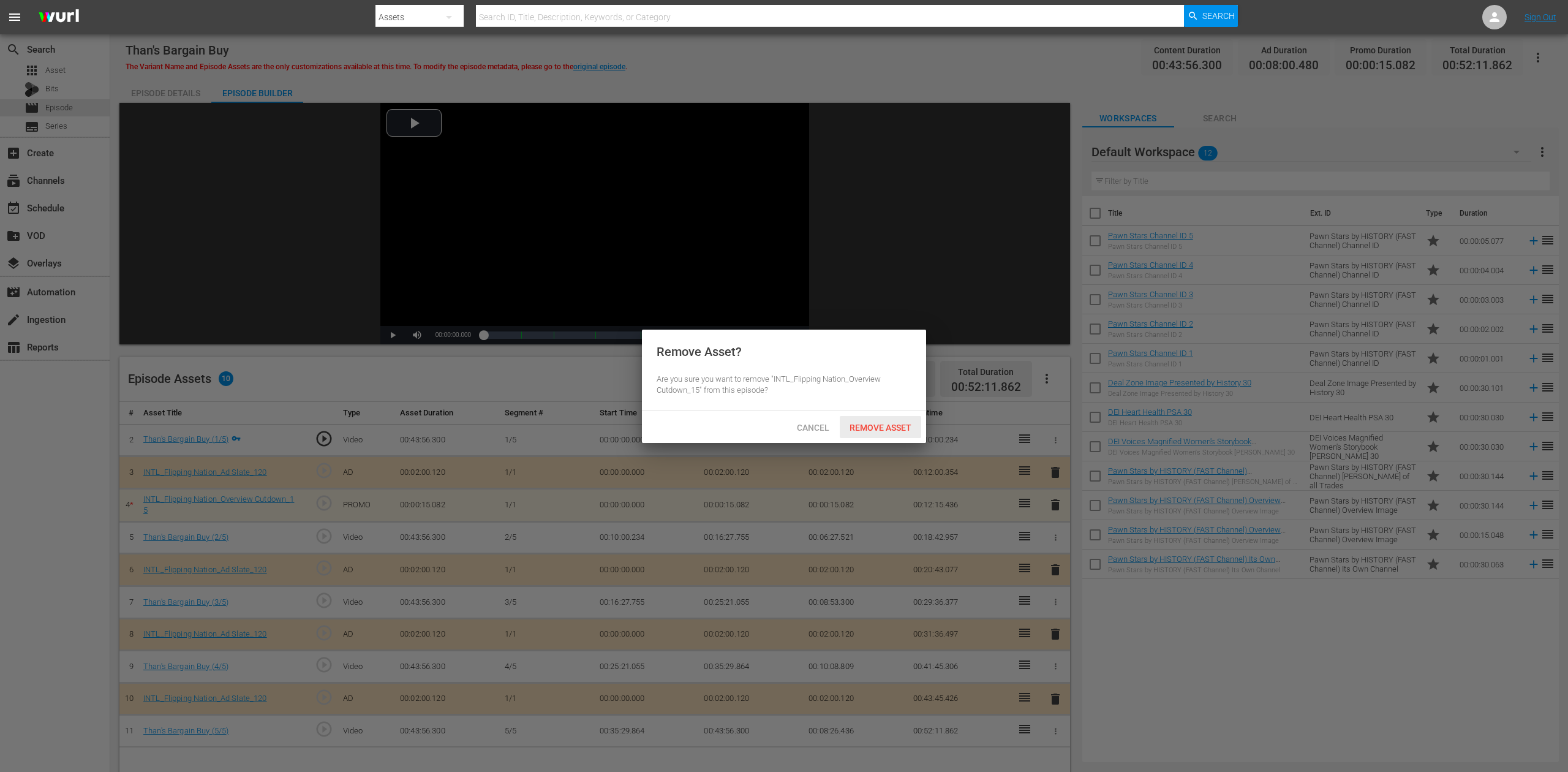
click at [867, 430] on span "Remove Asset" at bounding box center [880, 428] width 82 height 10
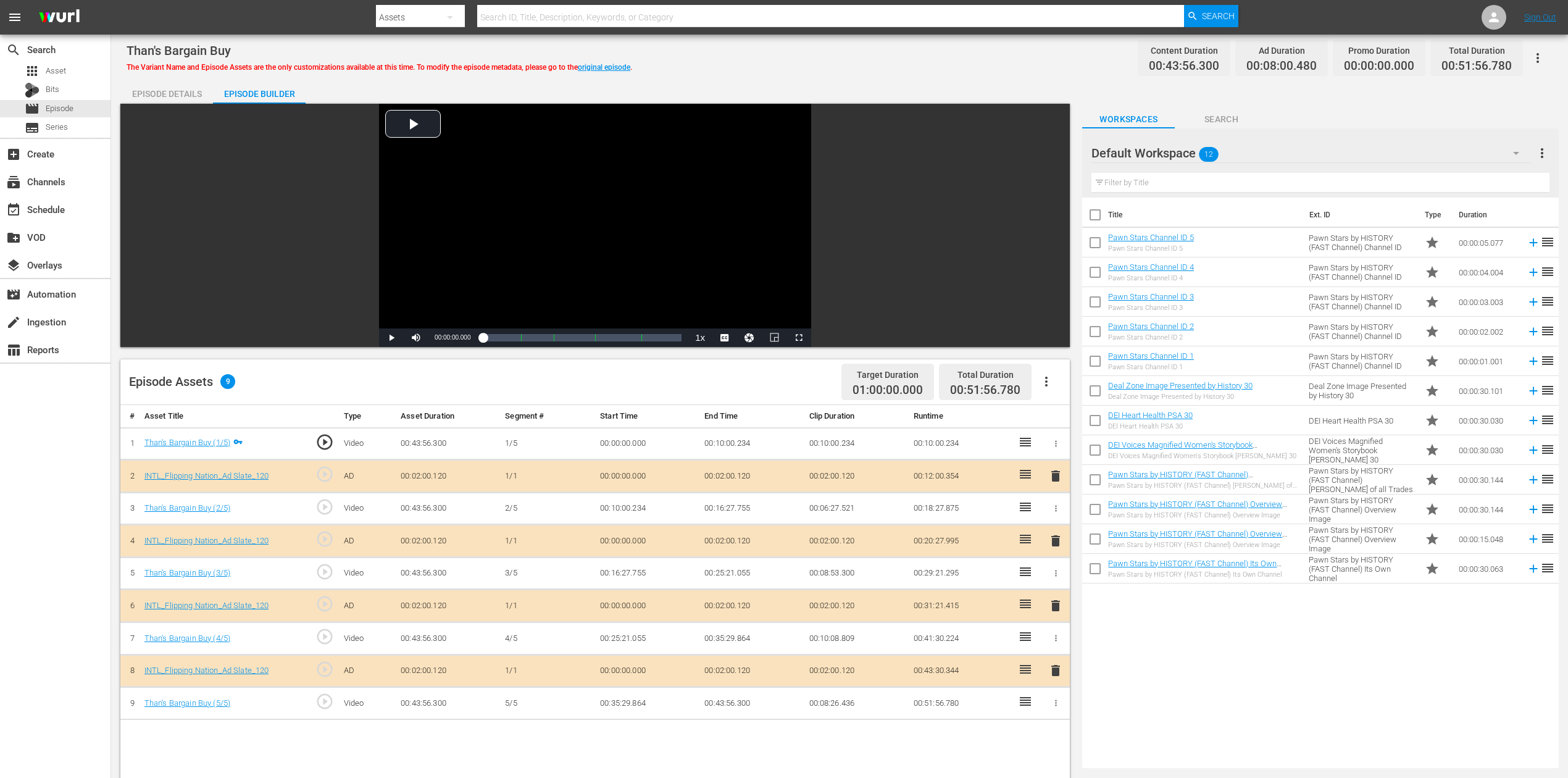
click at [1185, 153] on icon "button" at bounding box center [1516, 152] width 15 height 15
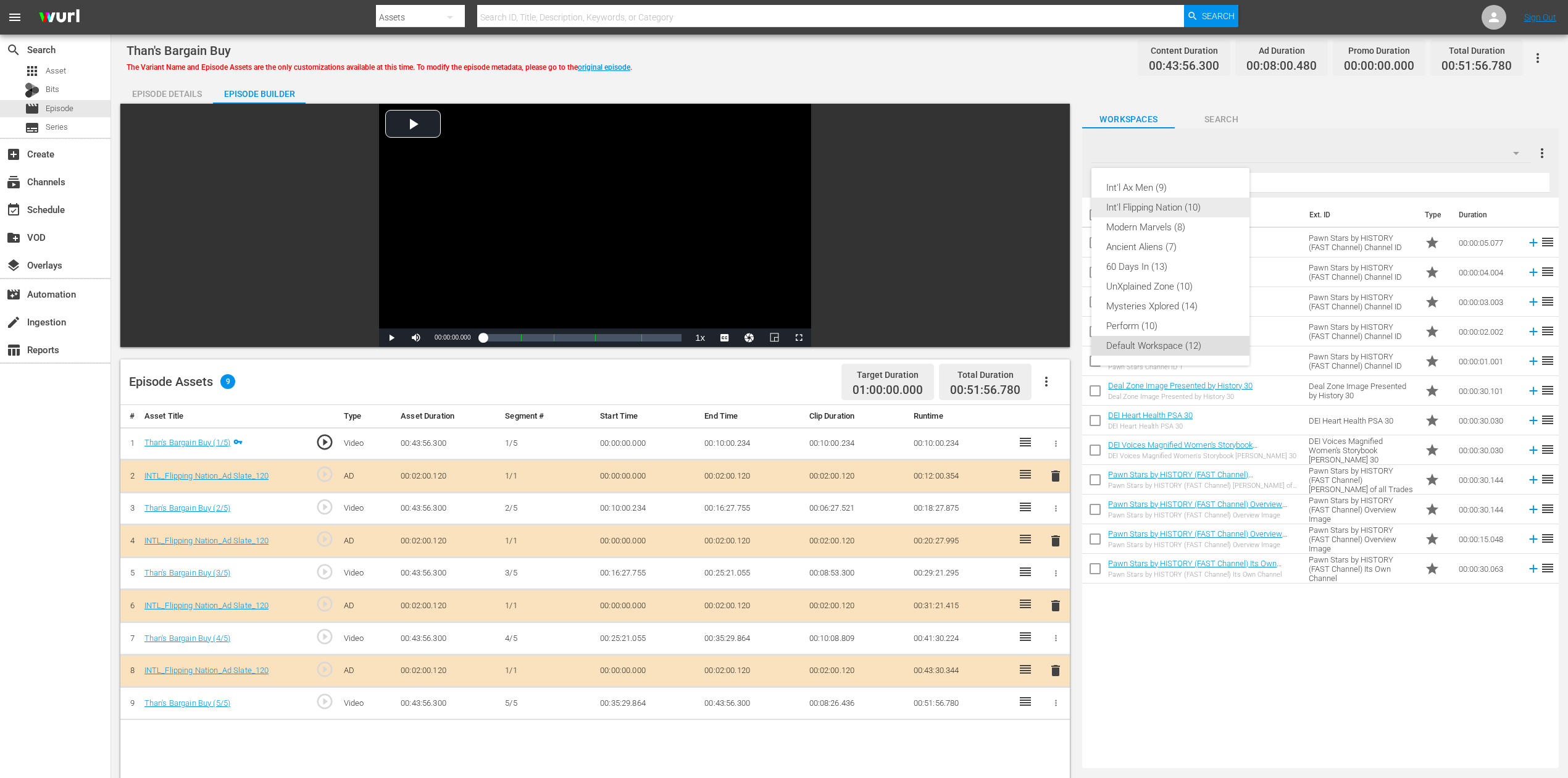
click at [1182, 209] on div "Int'l Flipping Nation (10)" at bounding box center [1170, 208] width 128 height 20
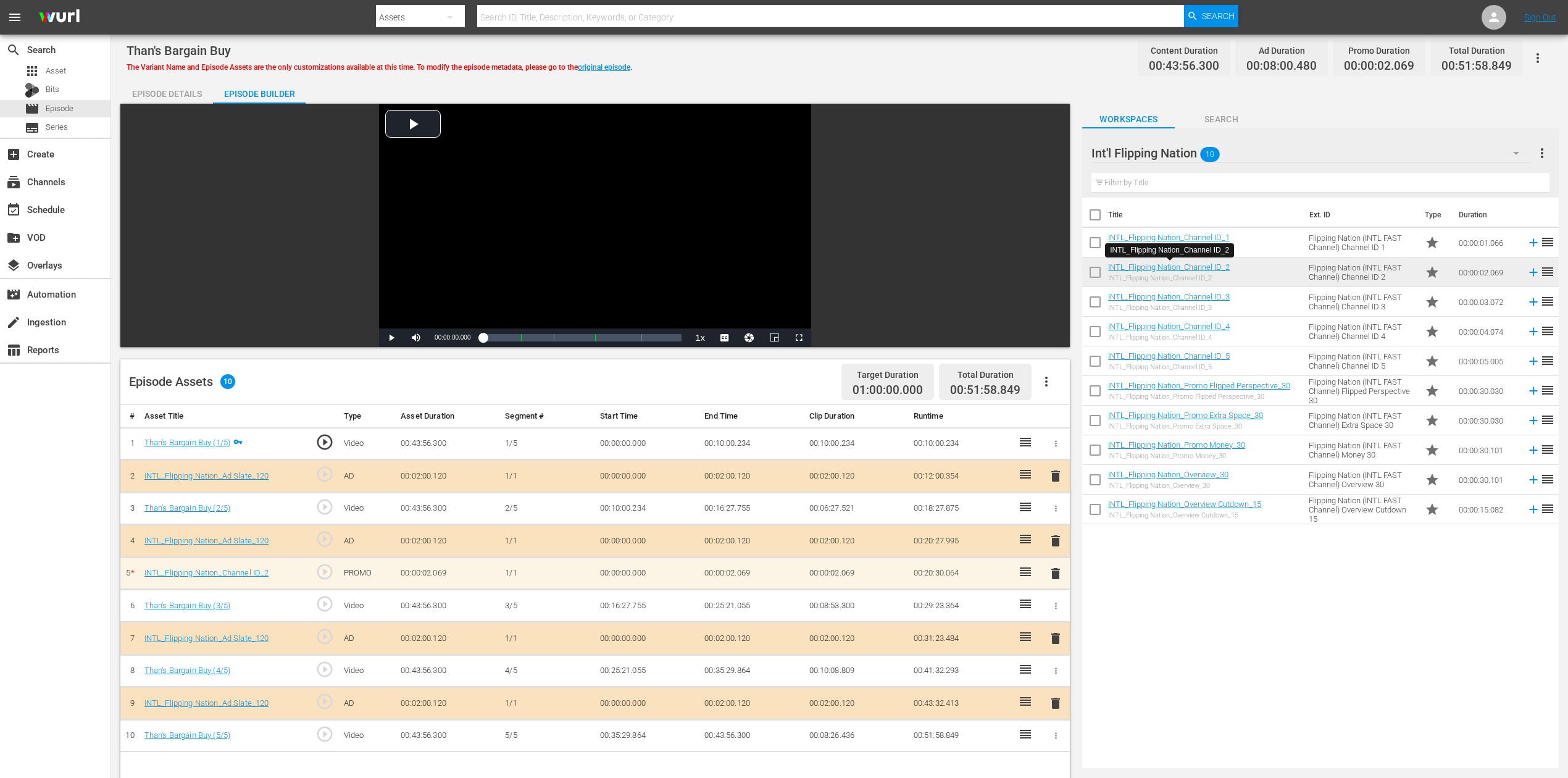
click at [1053, 572] on span "delete" at bounding box center [1056, 573] width 15 height 15
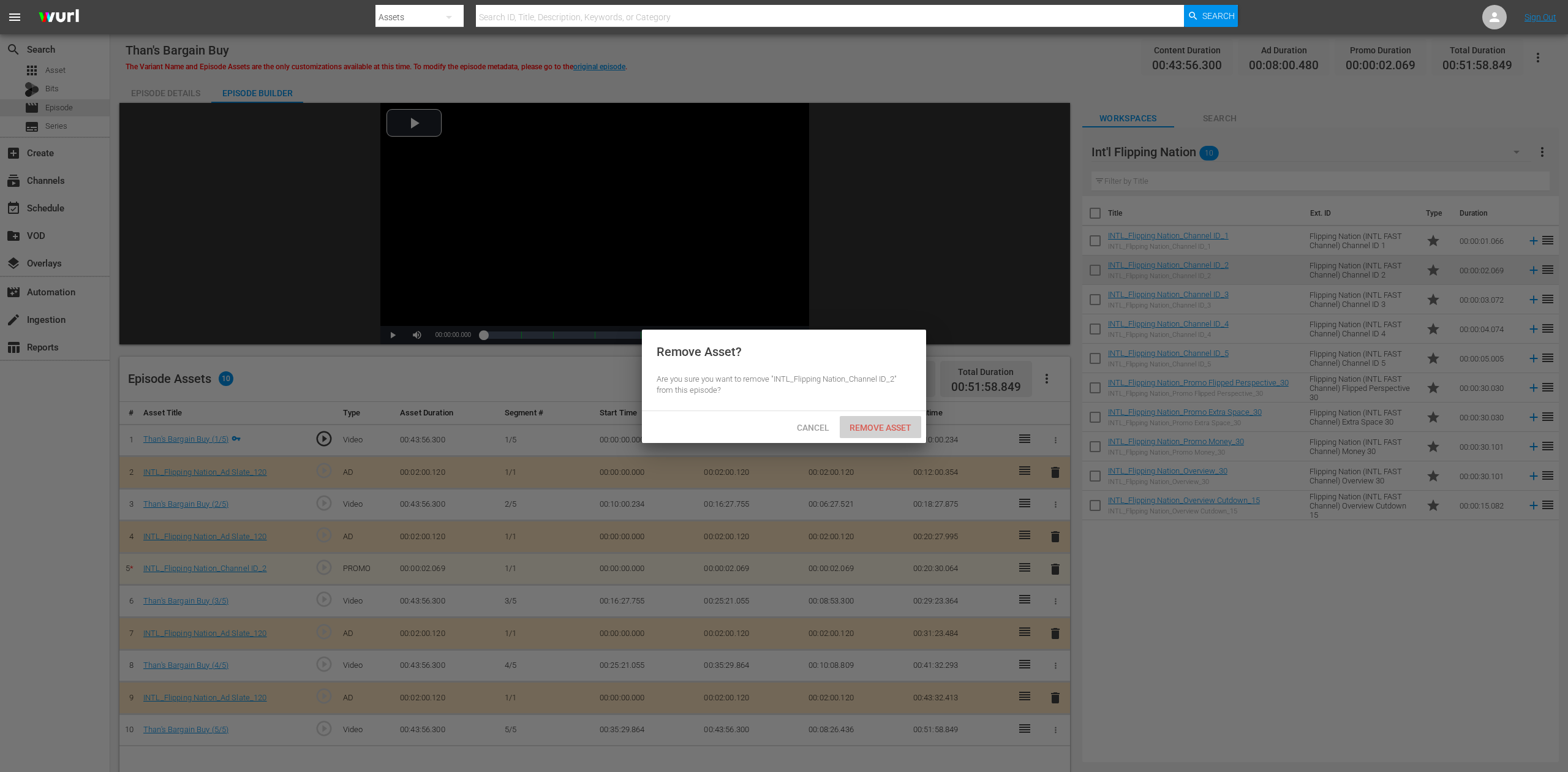
click at [895, 426] on span "Remove Asset" at bounding box center [880, 428] width 82 height 10
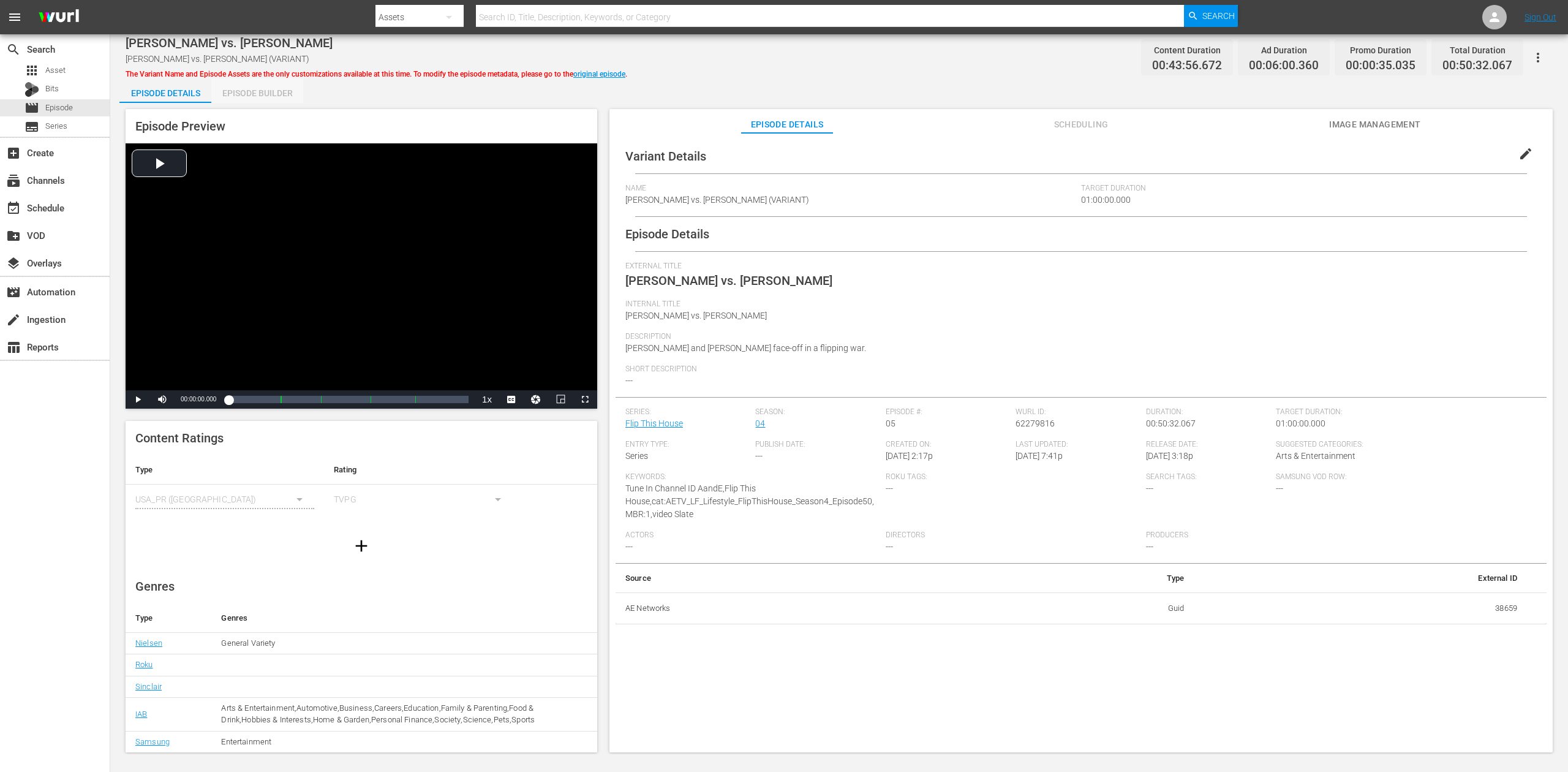
click at [268, 99] on div "Episode Builder" at bounding box center [257, 93] width 92 height 30
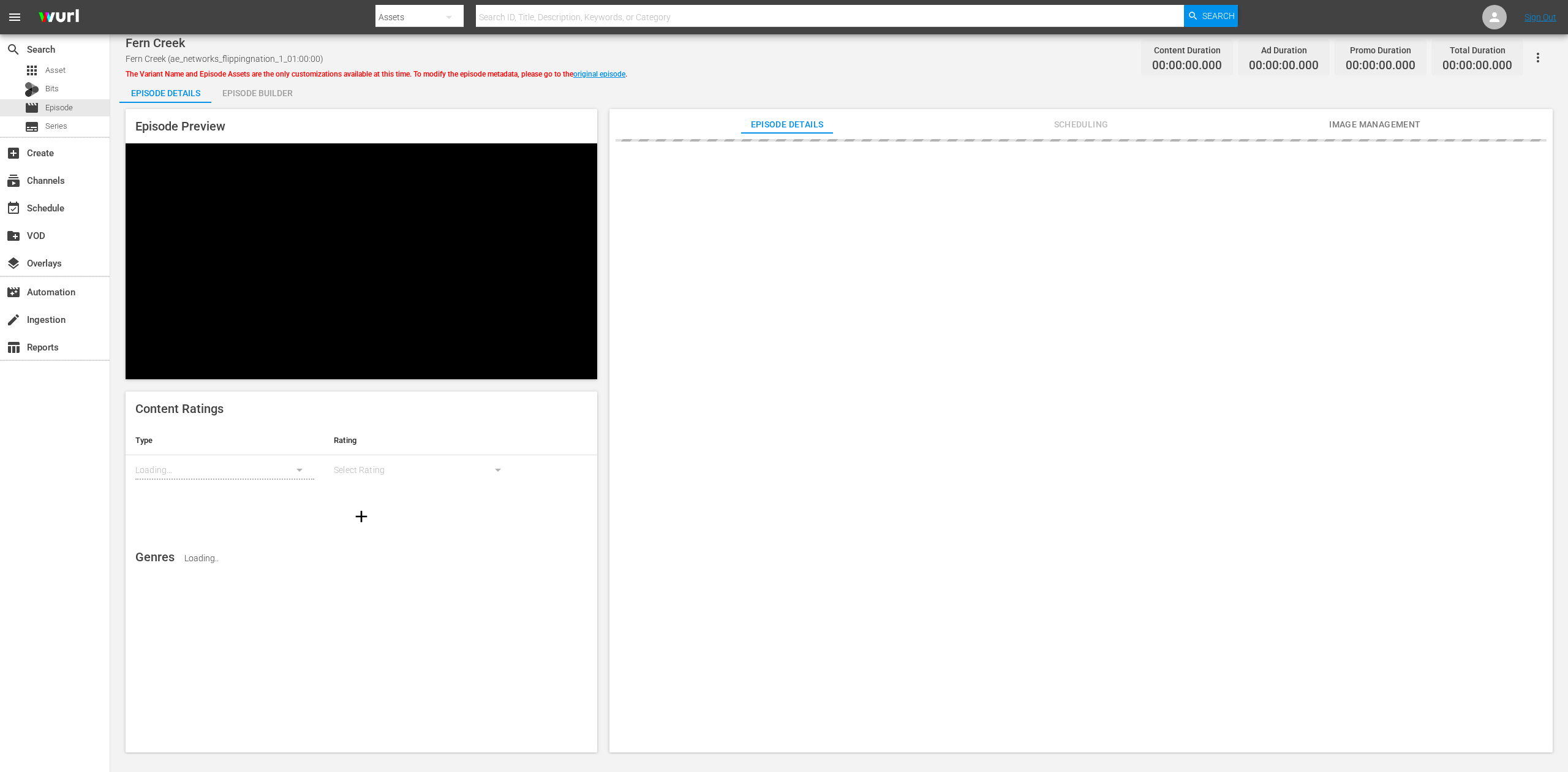
click at [257, 91] on div "Episode Builder" at bounding box center [257, 93] width 92 height 30
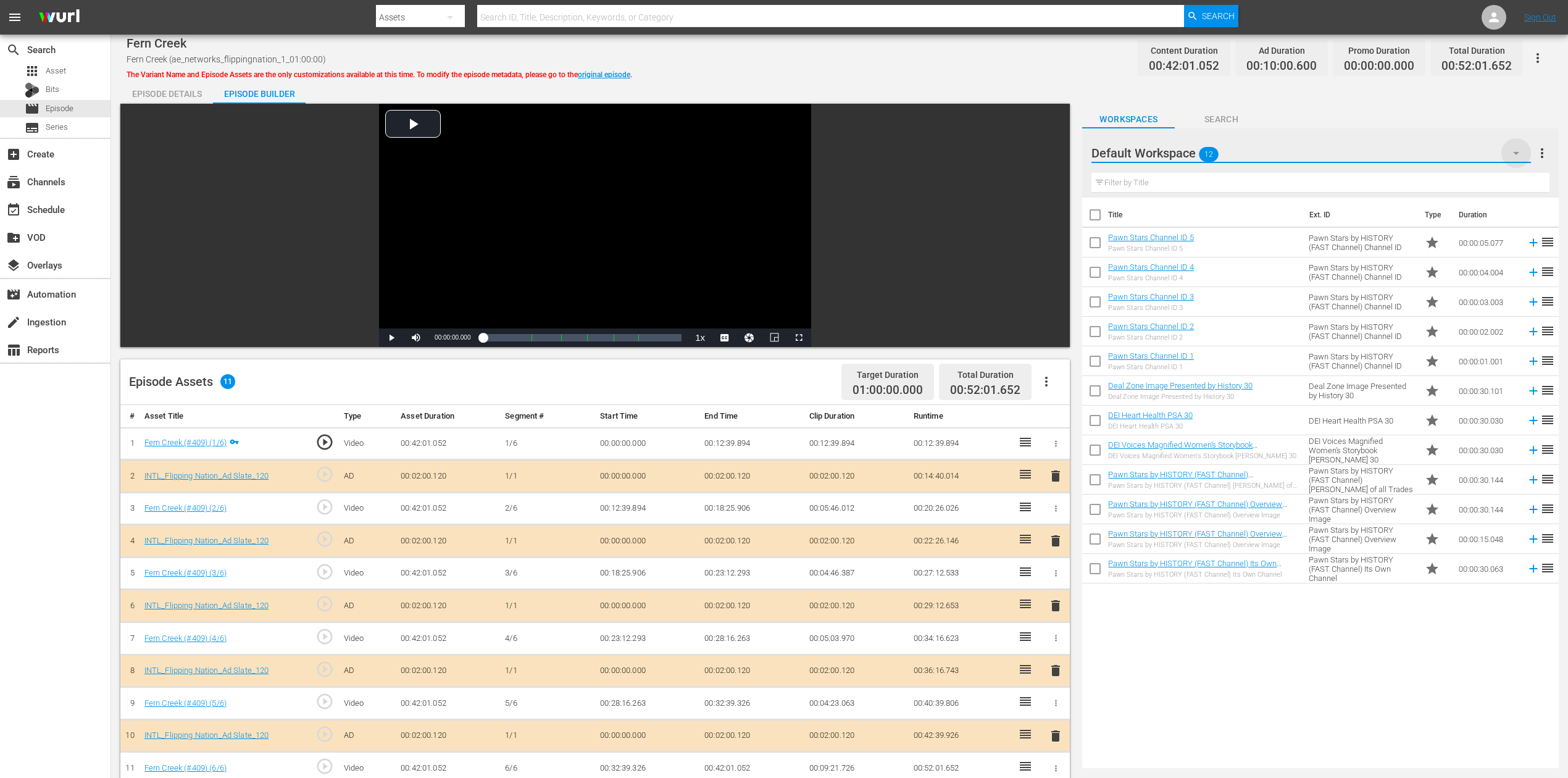
click at [1185, 155] on icon "button" at bounding box center [1516, 152] width 15 height 15
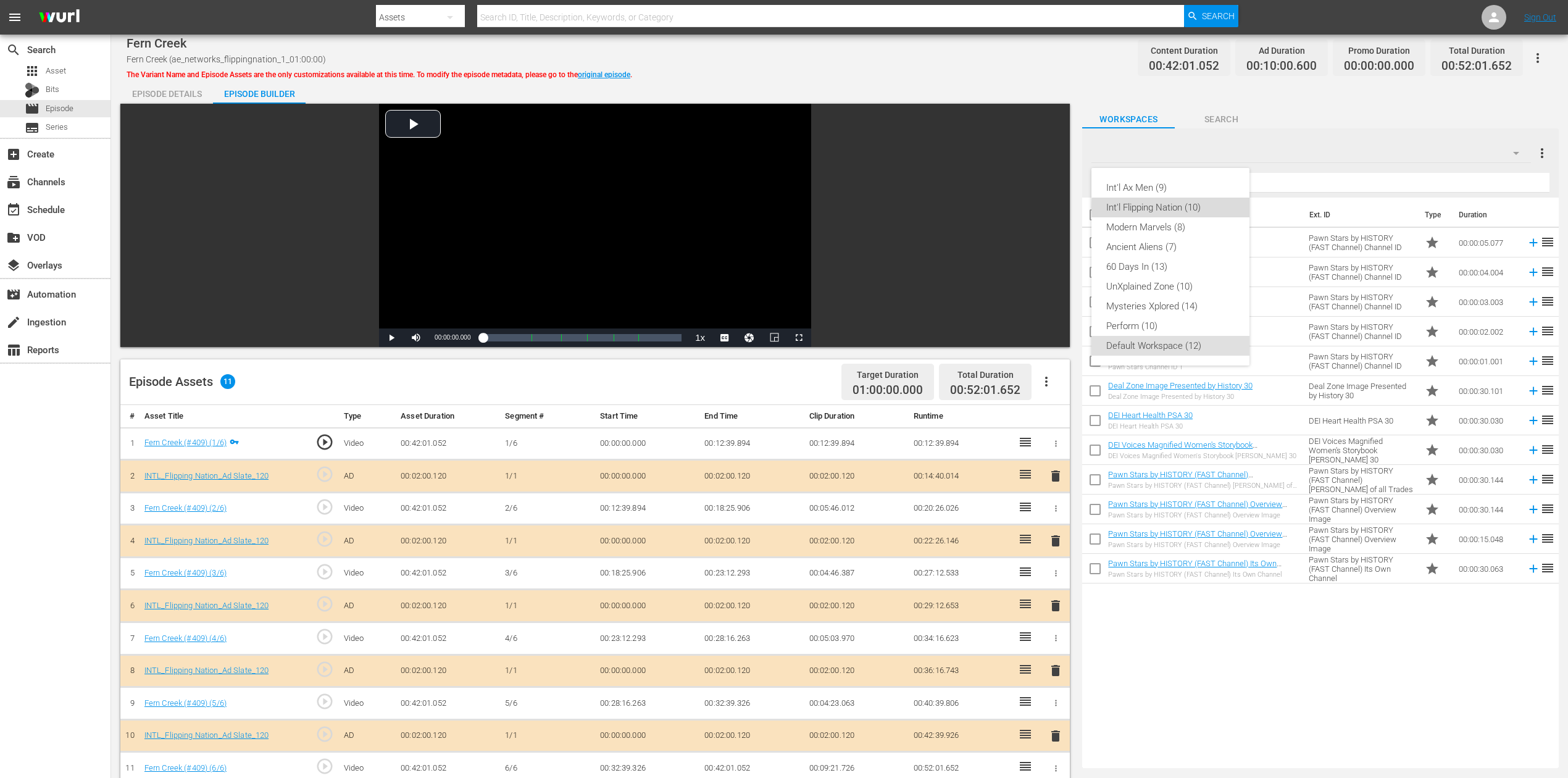
click at [1185, 208] on div "Int'l Flipping Nation (10)" at bounding box center [1170, 208] width 128 height 20
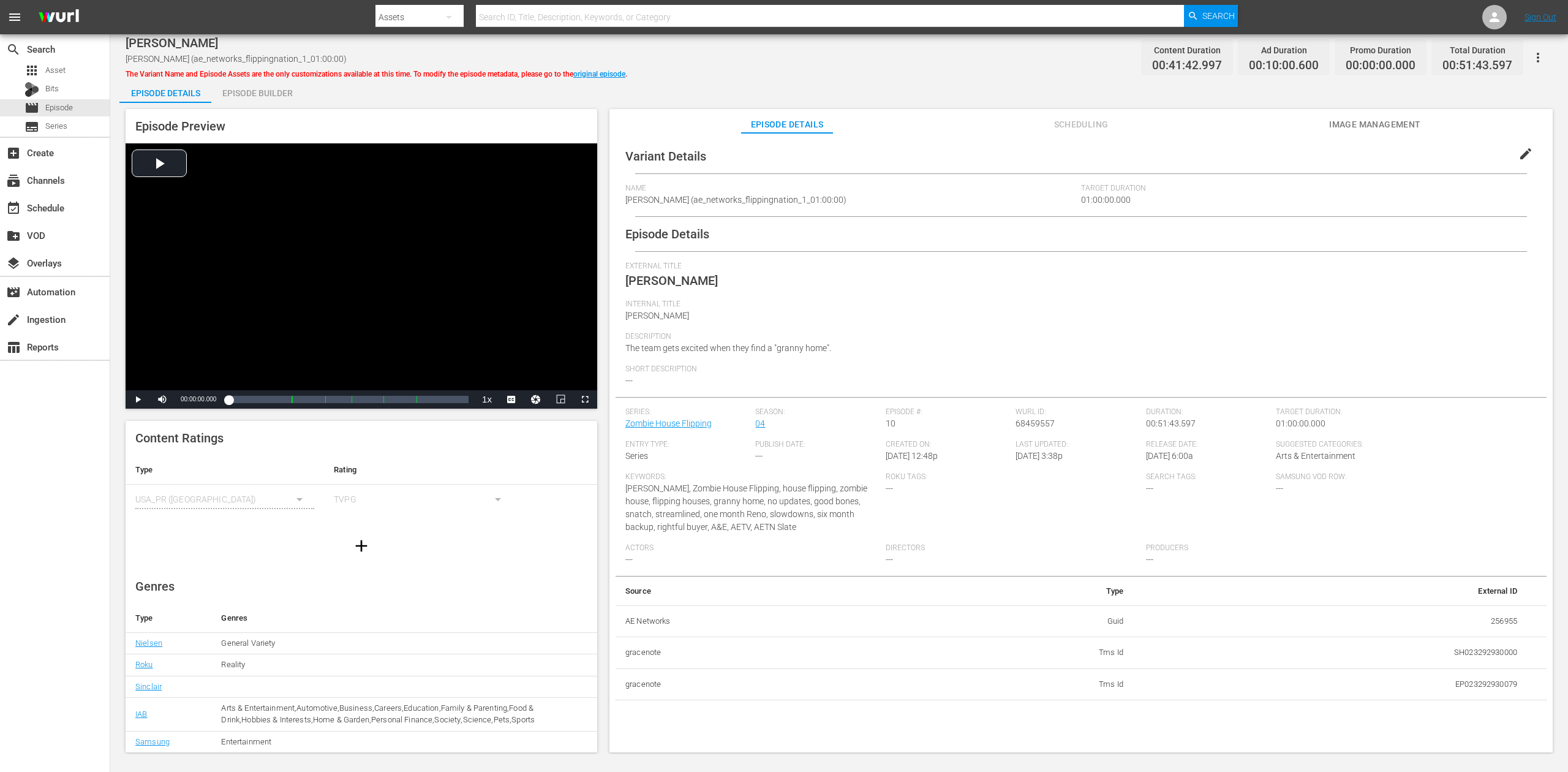
click at [265, 93] on div "Episode Builder" at bounding box center [257, 93] width 92 height 30
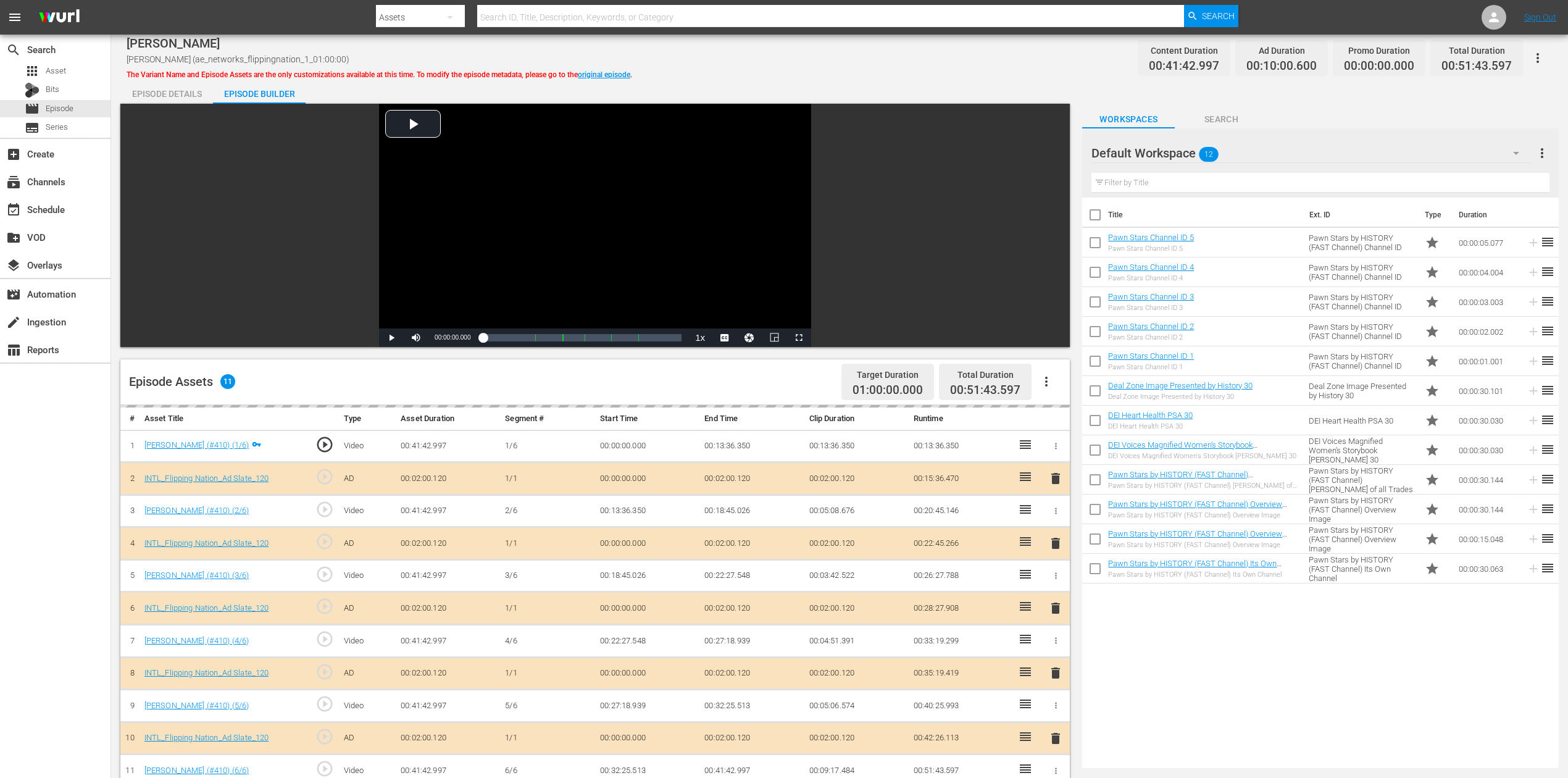
click at [1185, 152] on icon "button" at bounding box center [1516, 152] width 15 height 15
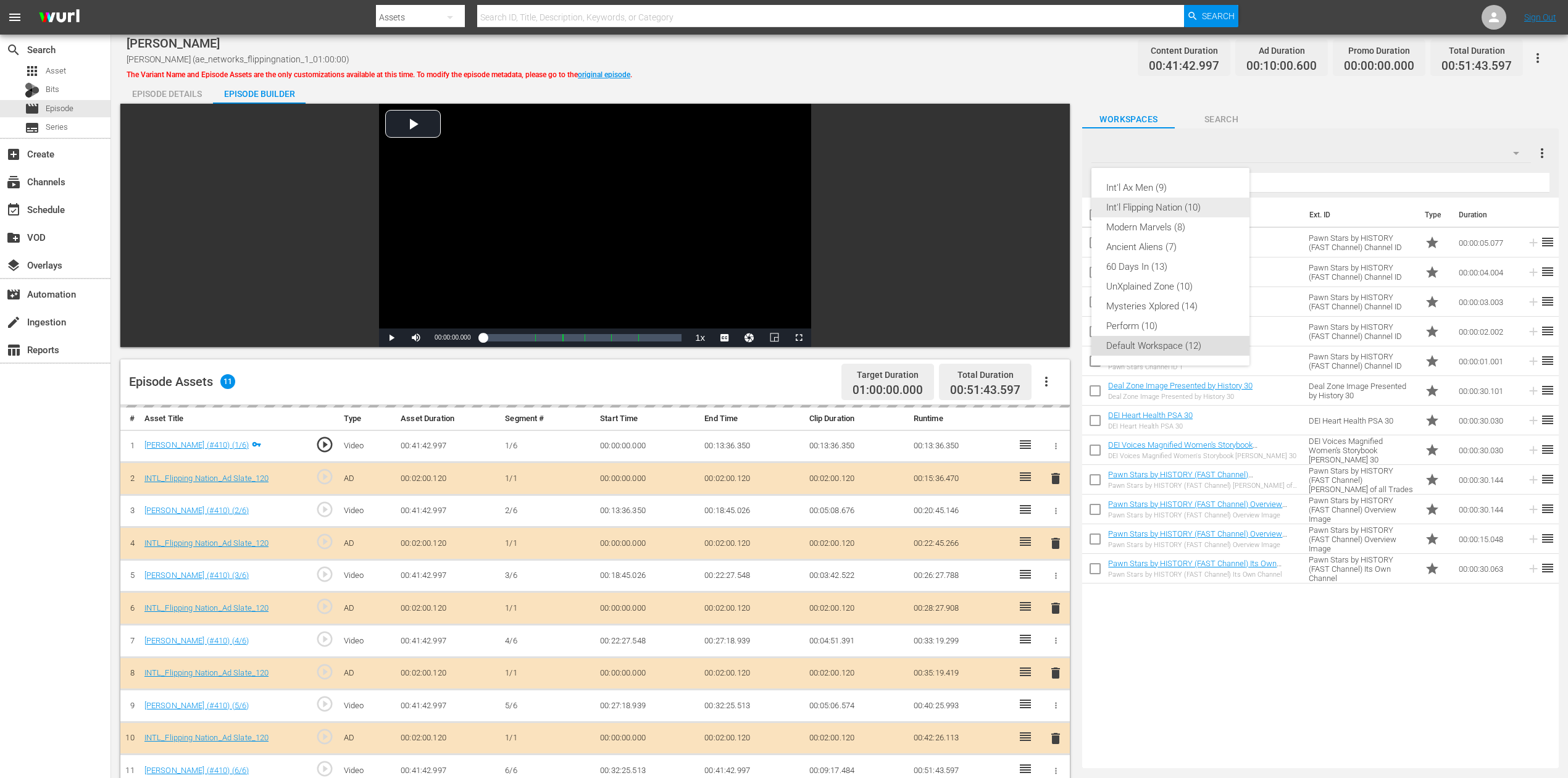
click at [1176, 209] on div "Int'l Flipping Nation (10)" at bounding box center [1170, 208] width 128 height 20
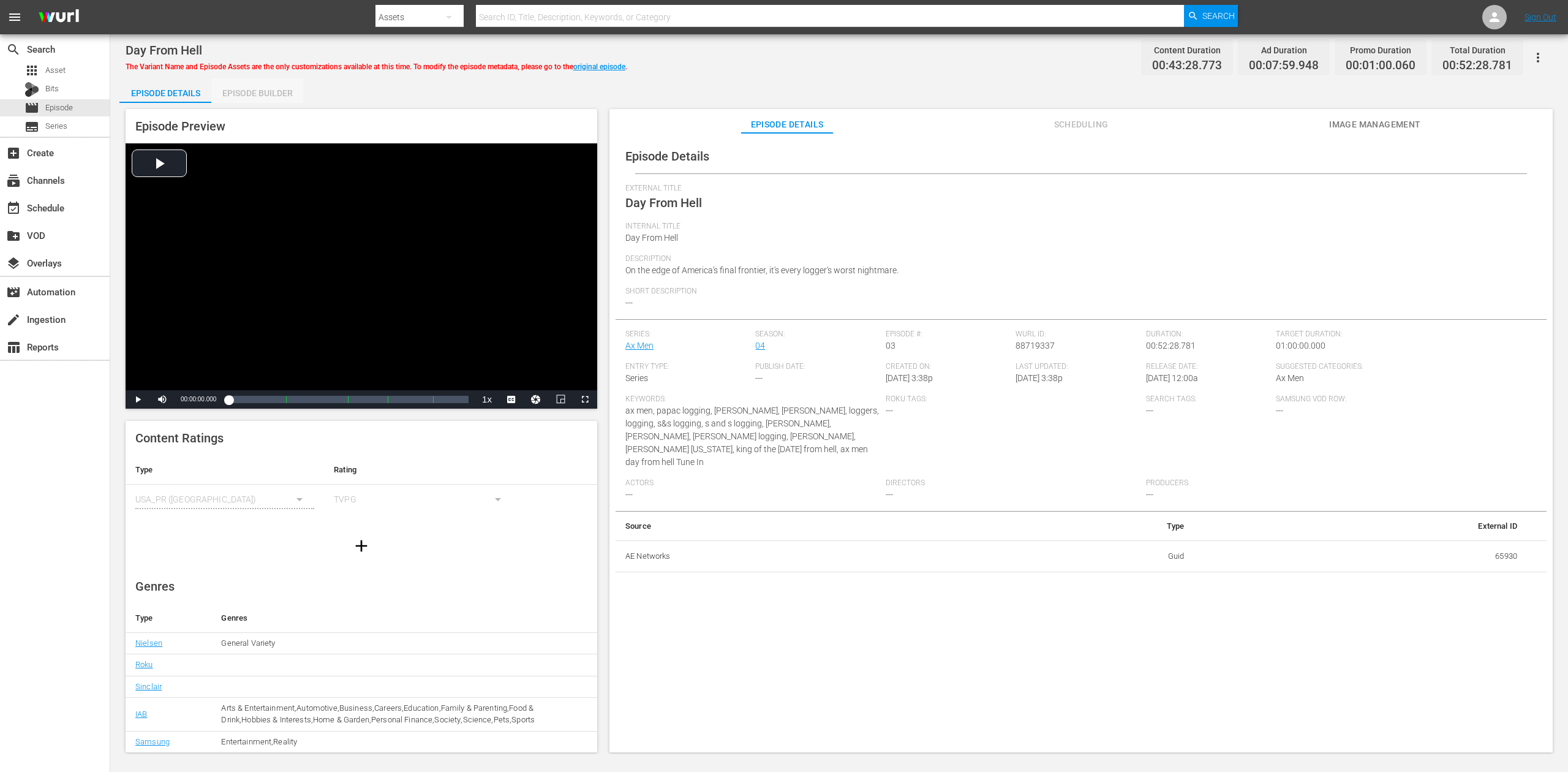
click at [236, 89] on div "Episode Builder" at bounding box center [257, 93] width 92 height 30
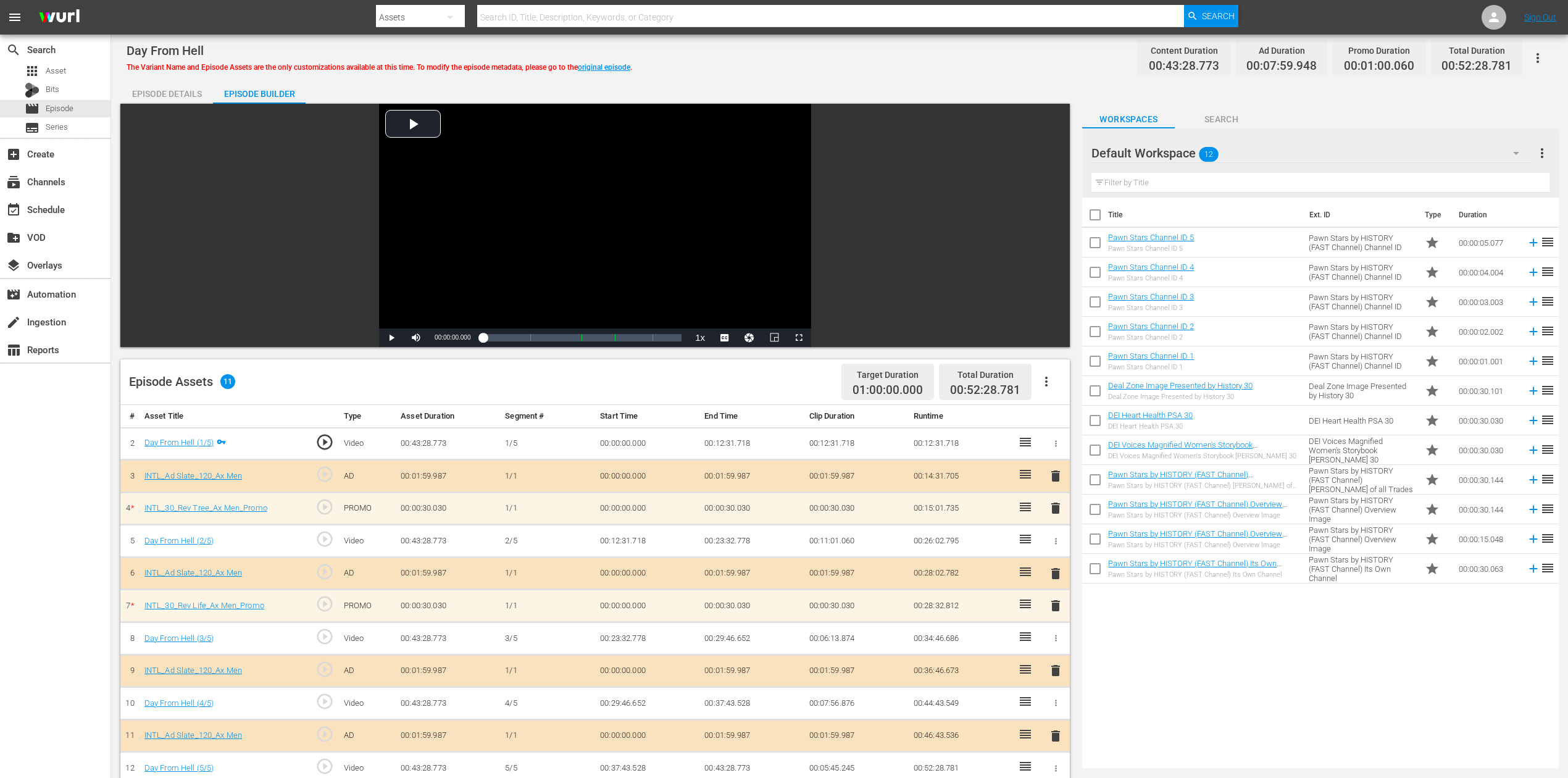
scroll to position [164, 0]
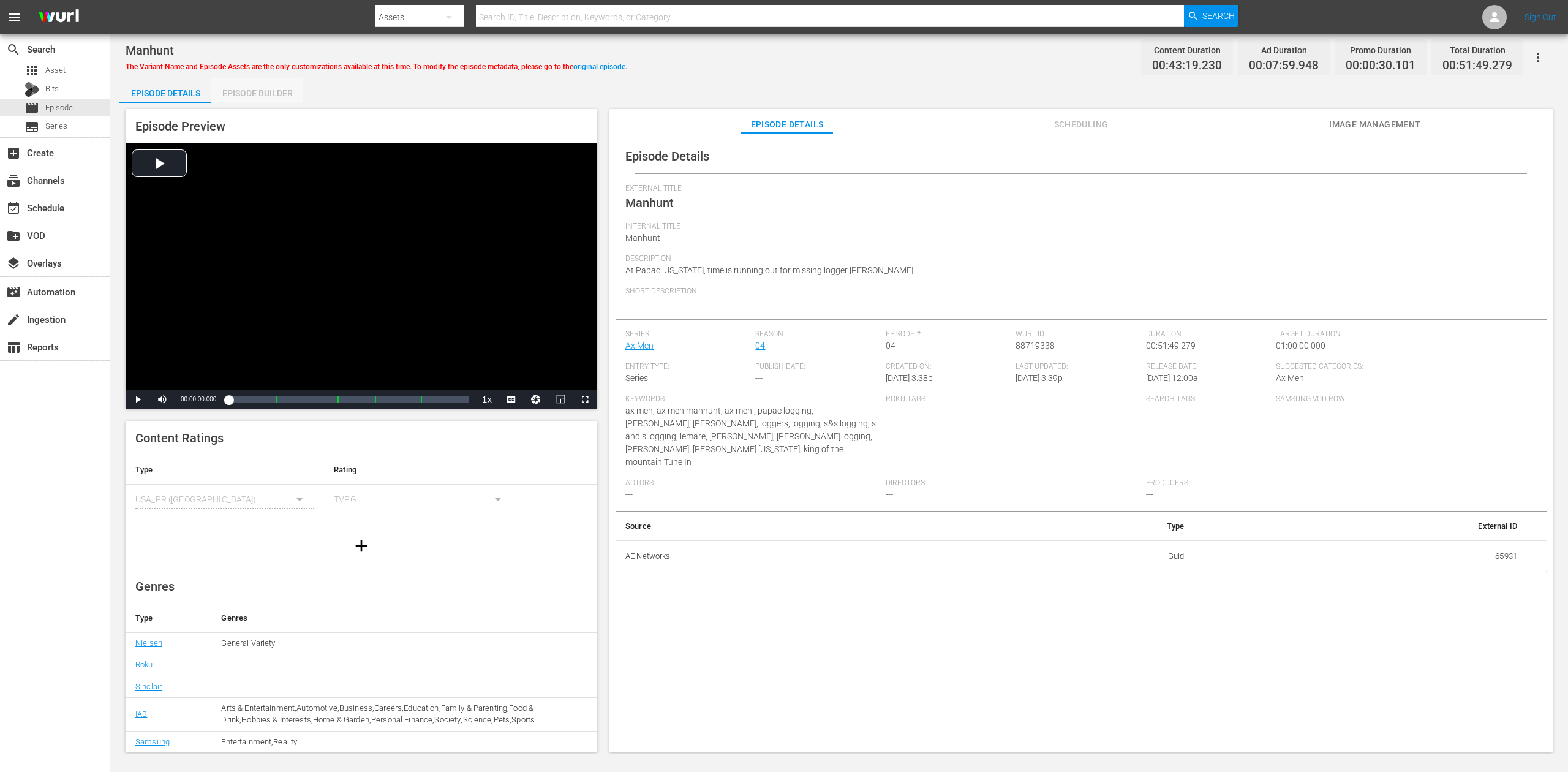
click at [274, 94] on div "Episode Builder" at bounding box center [257, 93] width 92 height 30
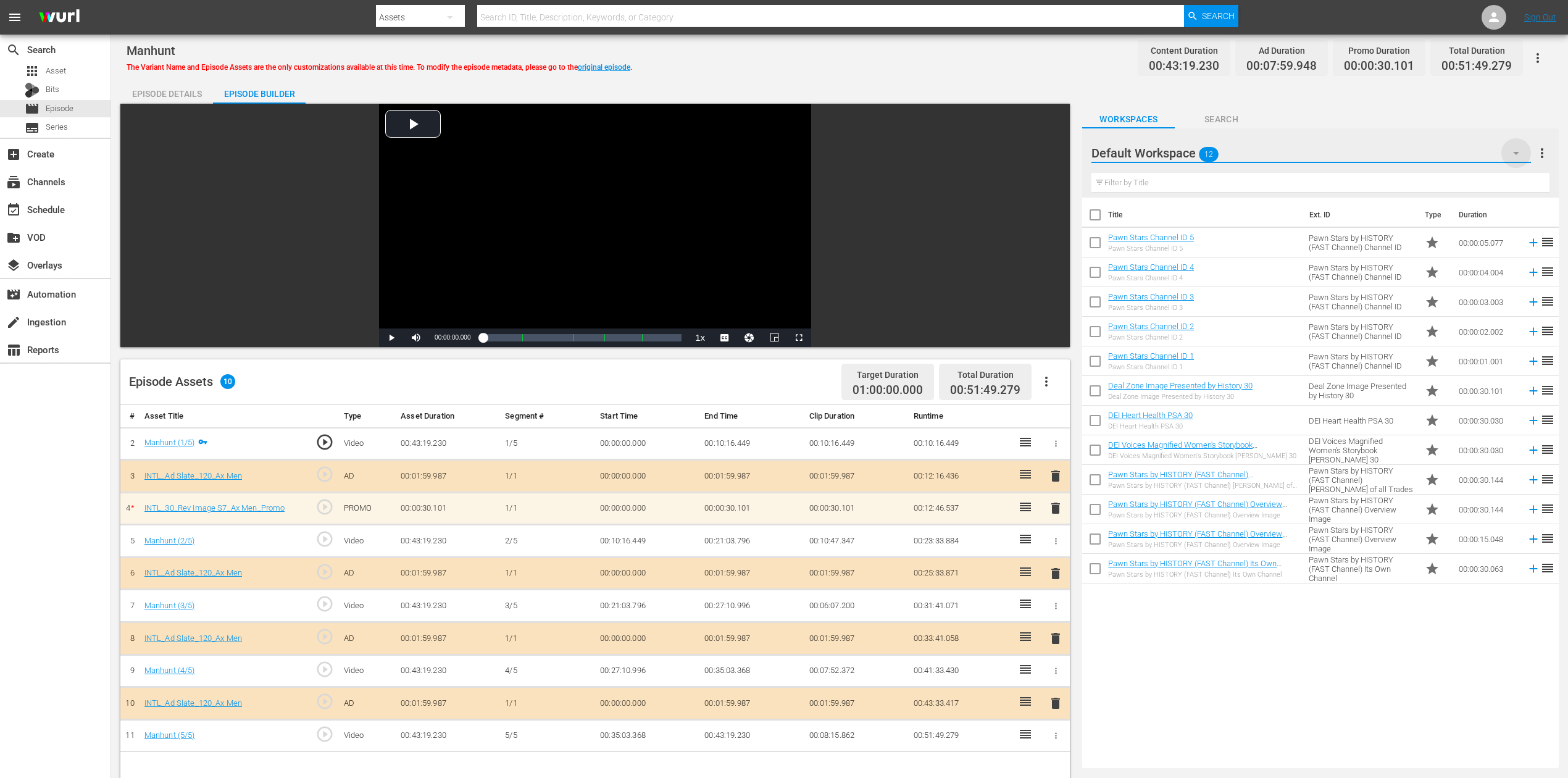
click at [1185, 145] on icon "button" at bounding box center [1516, 152] width 15 height 15
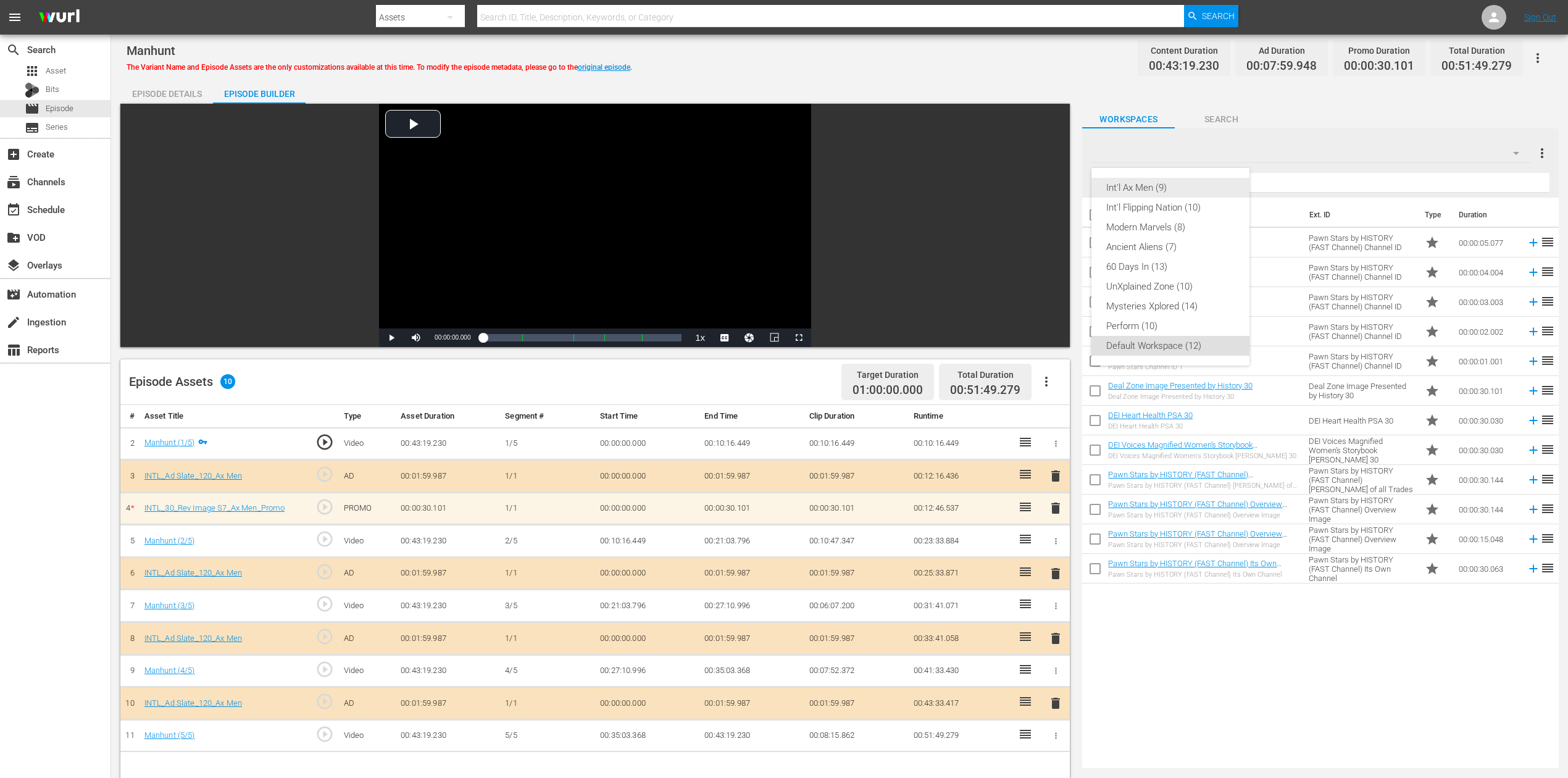
click at [1144, 183] on div "Int'l Ax Men (9)" at bounding box center [1170, 188] width 128 height 20
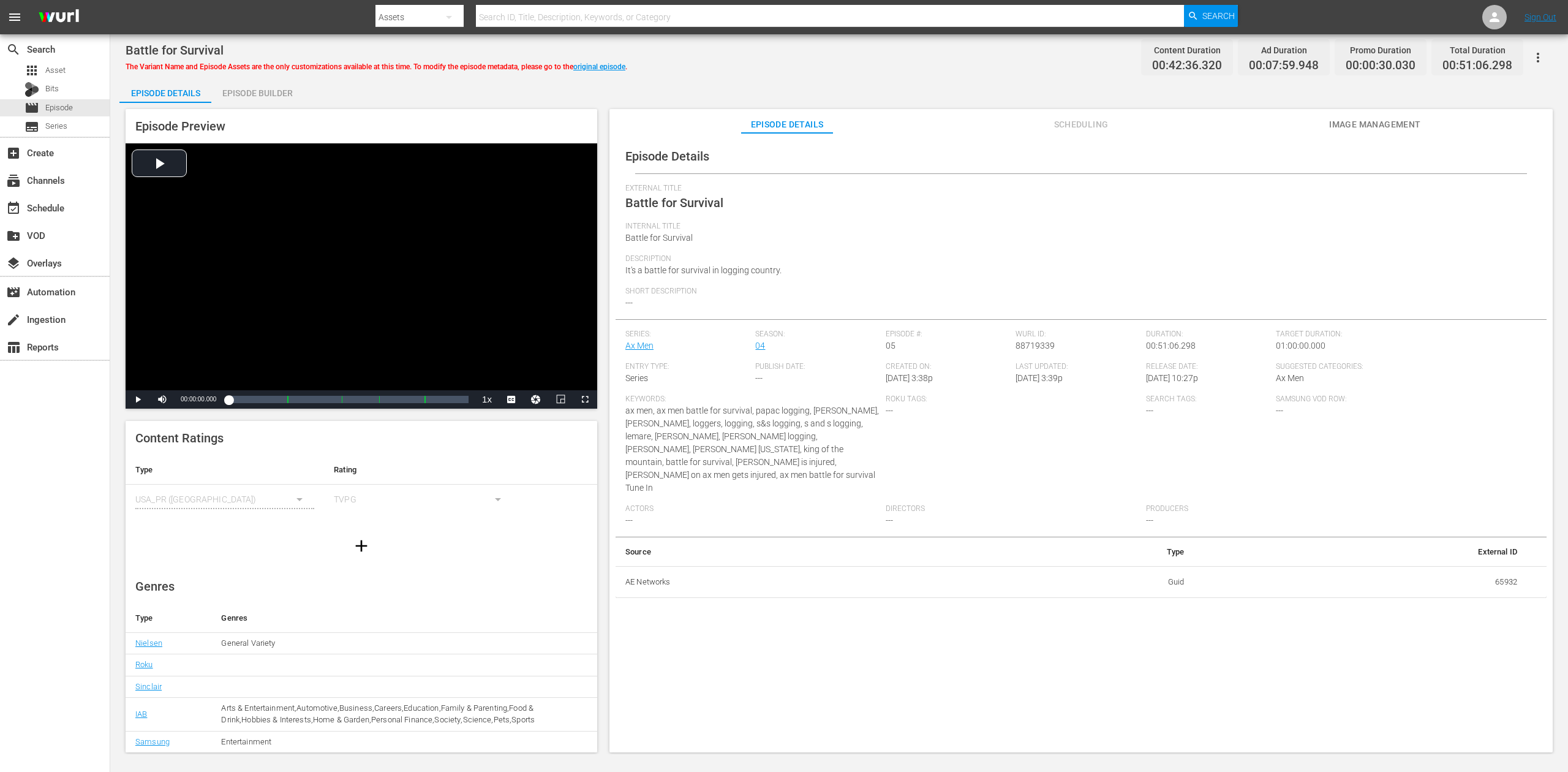
click at [251, 89] on div "Episode Builder" at bounding box center [257, 93] width 92 height 30
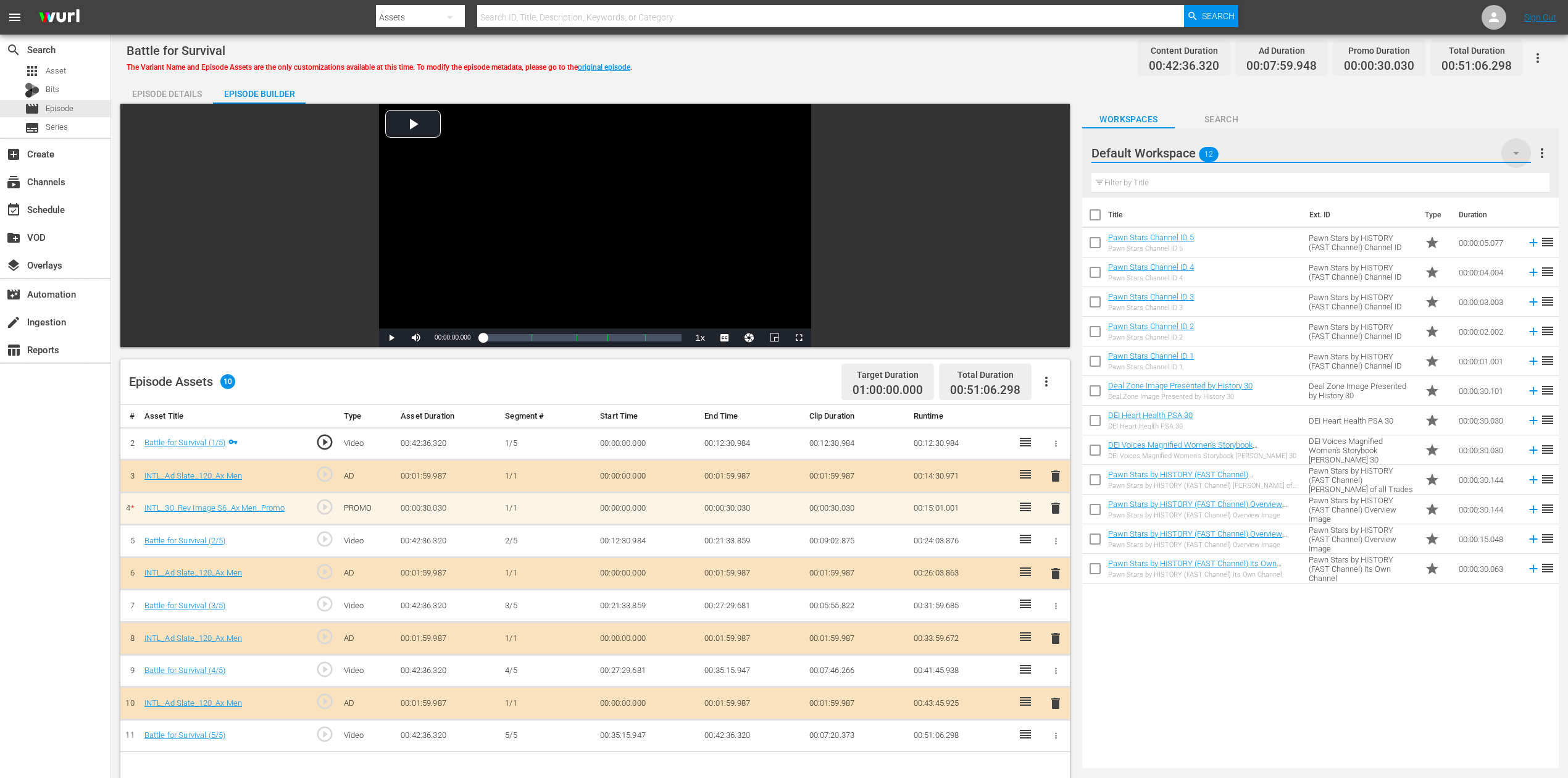
click at [1185, 153] on icon "button" at bounding box center [1516, 152] width 15 height 15
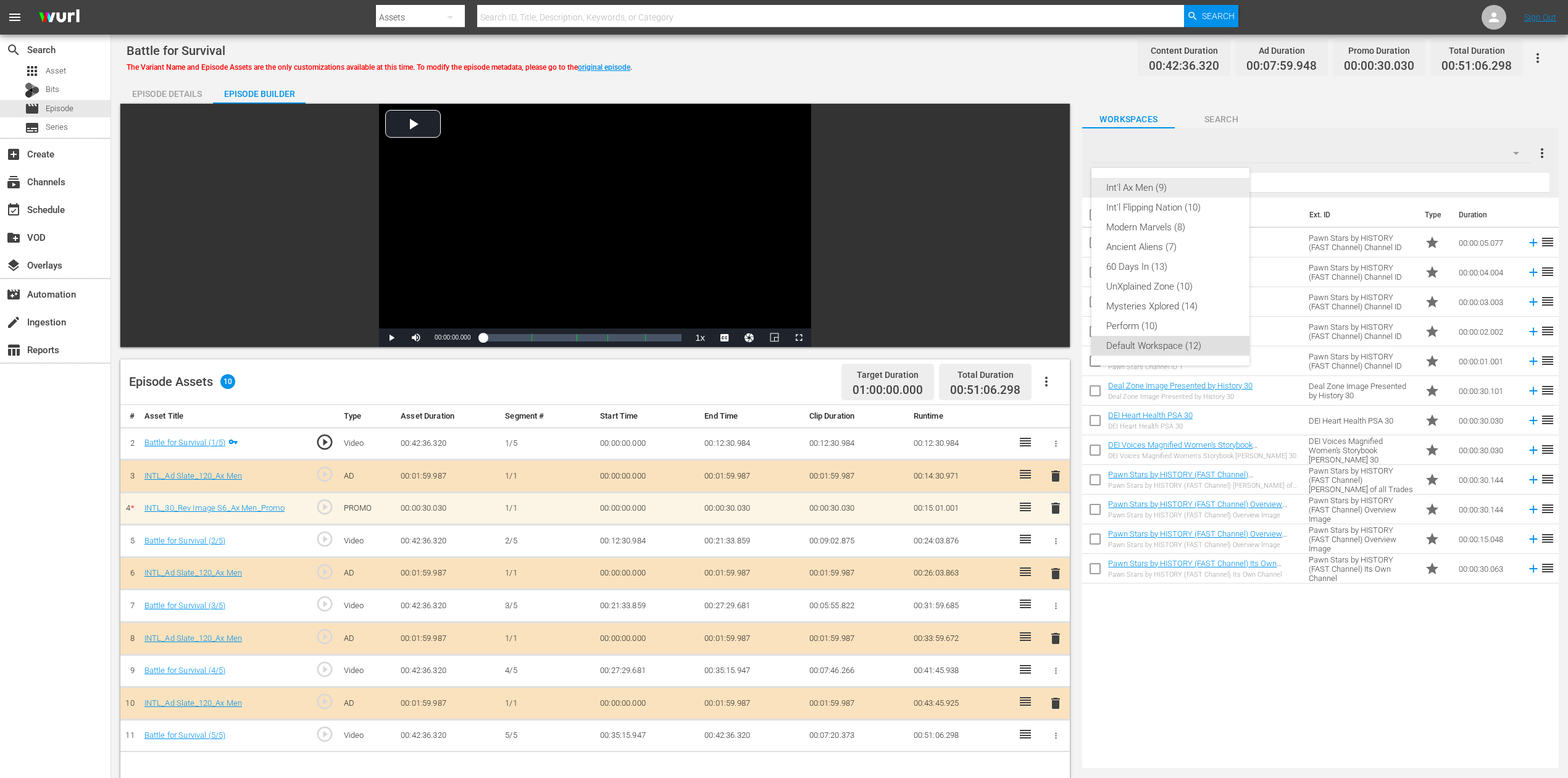
click at [1185, 189] on div "Int'l Ax Men (9)" at bounding box center [1170, 188] width 128 height 20
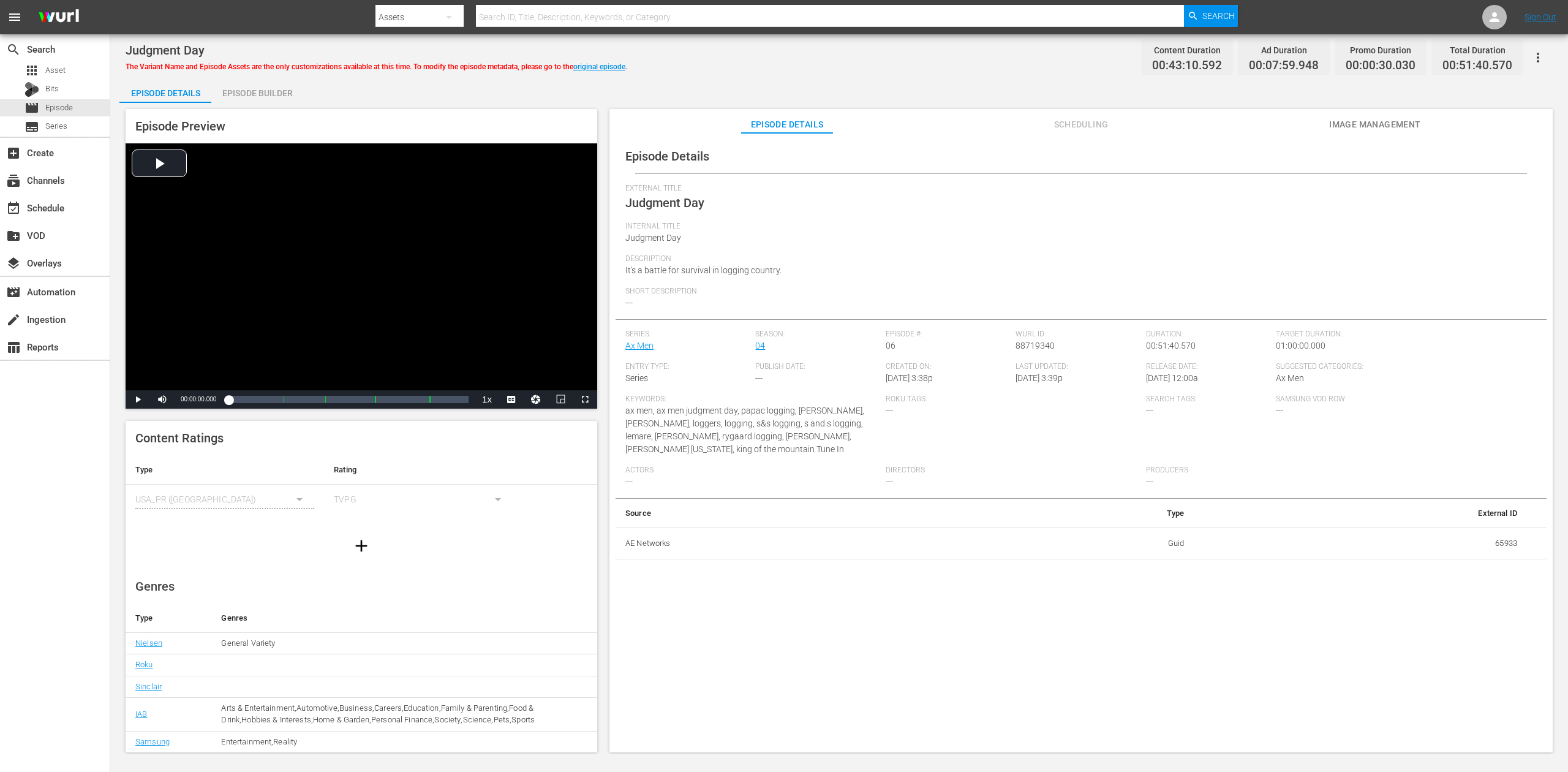
click at [257, 99] on div "Episode Builder" at bounding box center [257, 93] width 92 height 30
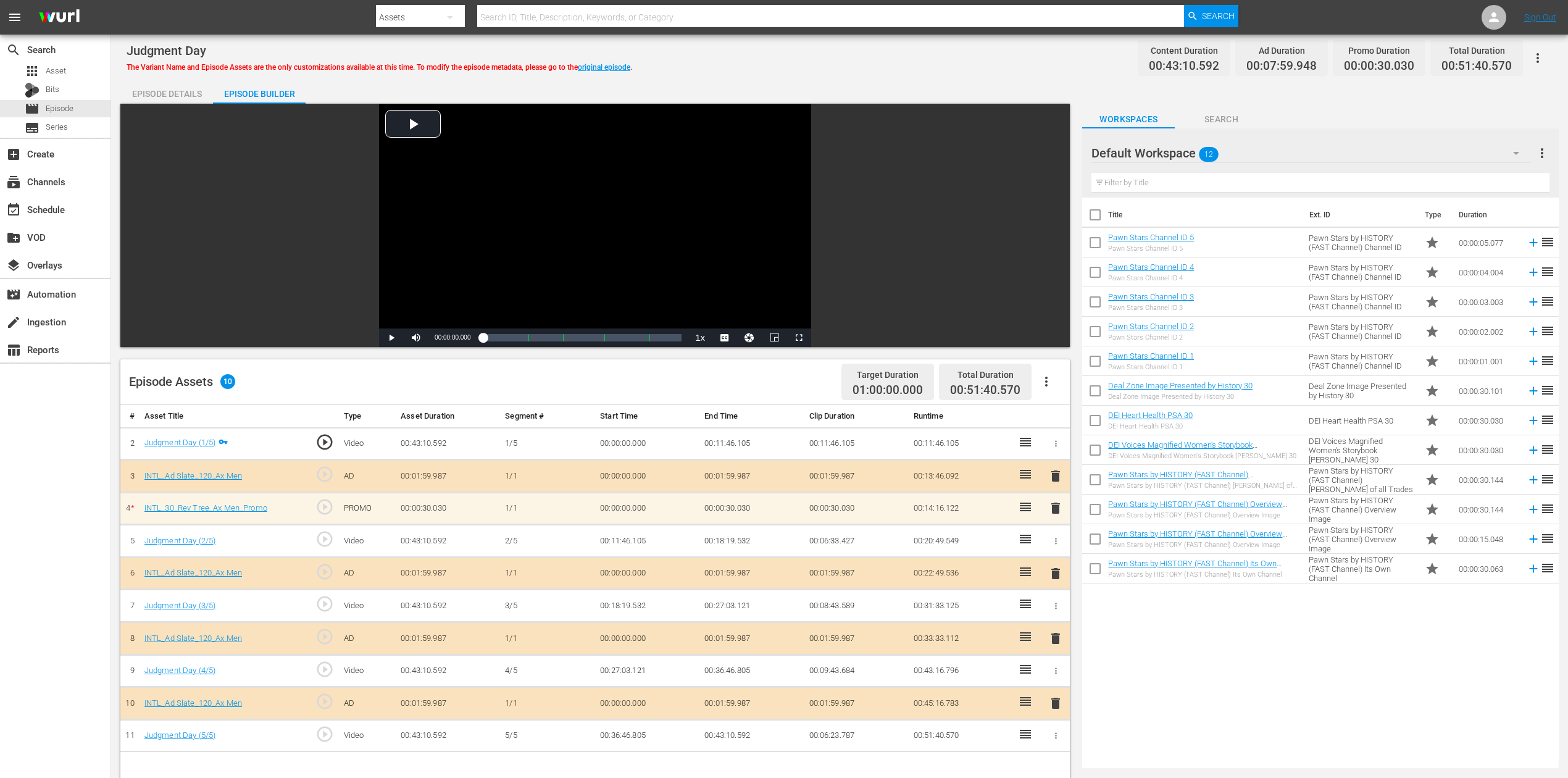
click at [1185, 155] on icon "button" at bounding box center [1516, 152] width 15 height 15
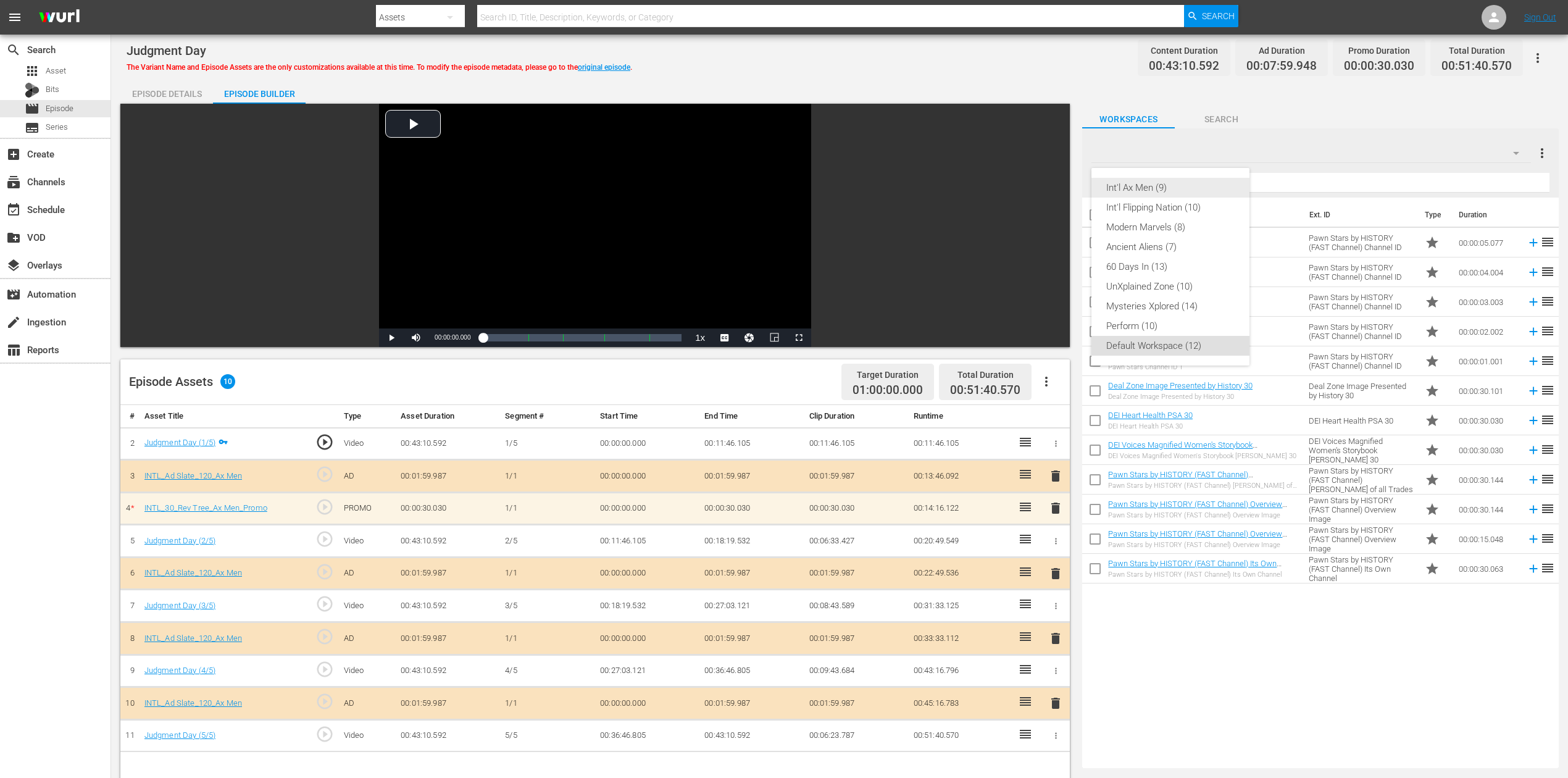
click at [1173, 182] on div "Int'l Ax Men (9)" at bounding box center [1170, 188] width 128 height 20
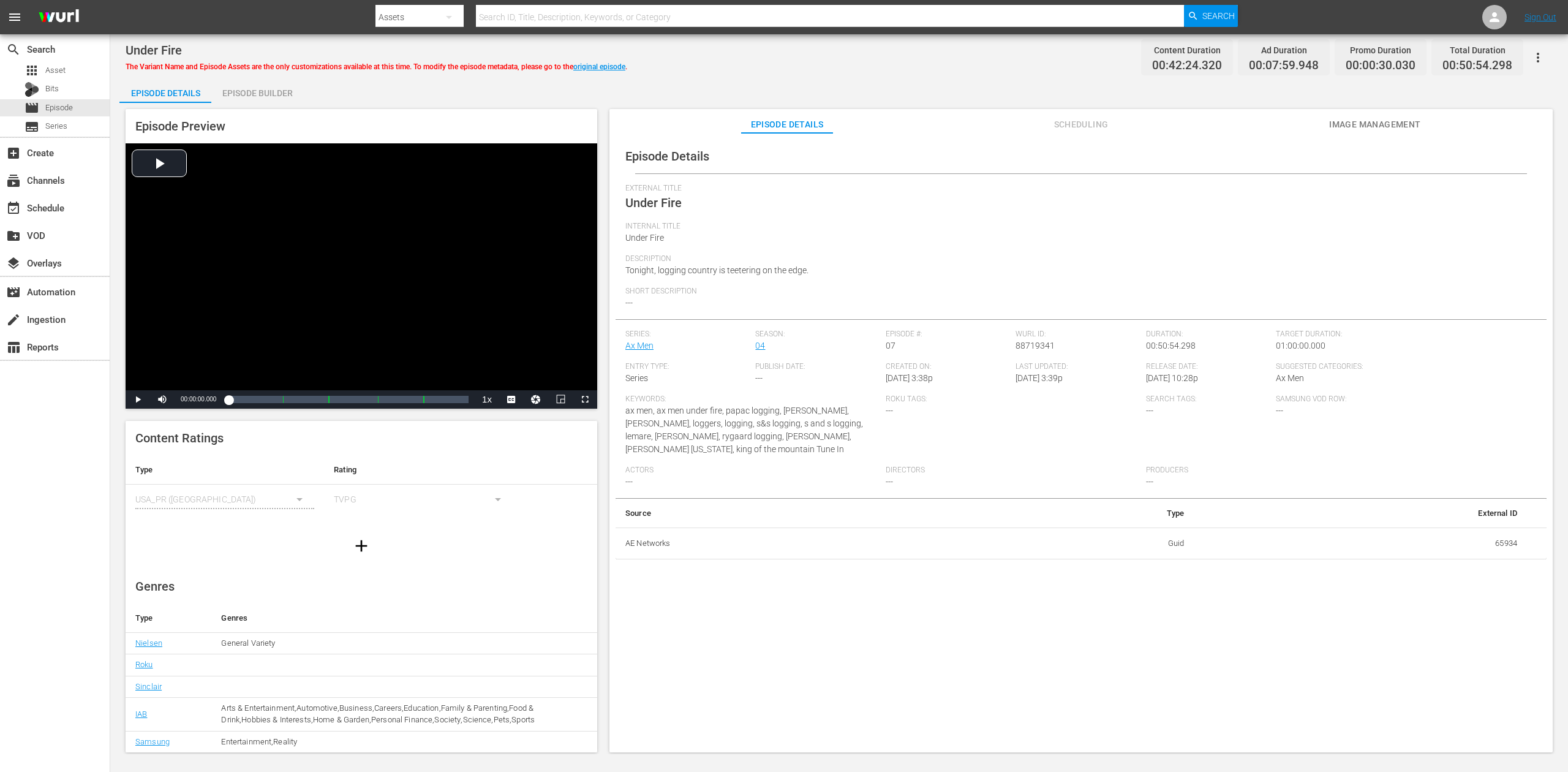
click at [280, 95] on div "Episode Builder" at bounding box center [257, 93] width 92 height 30
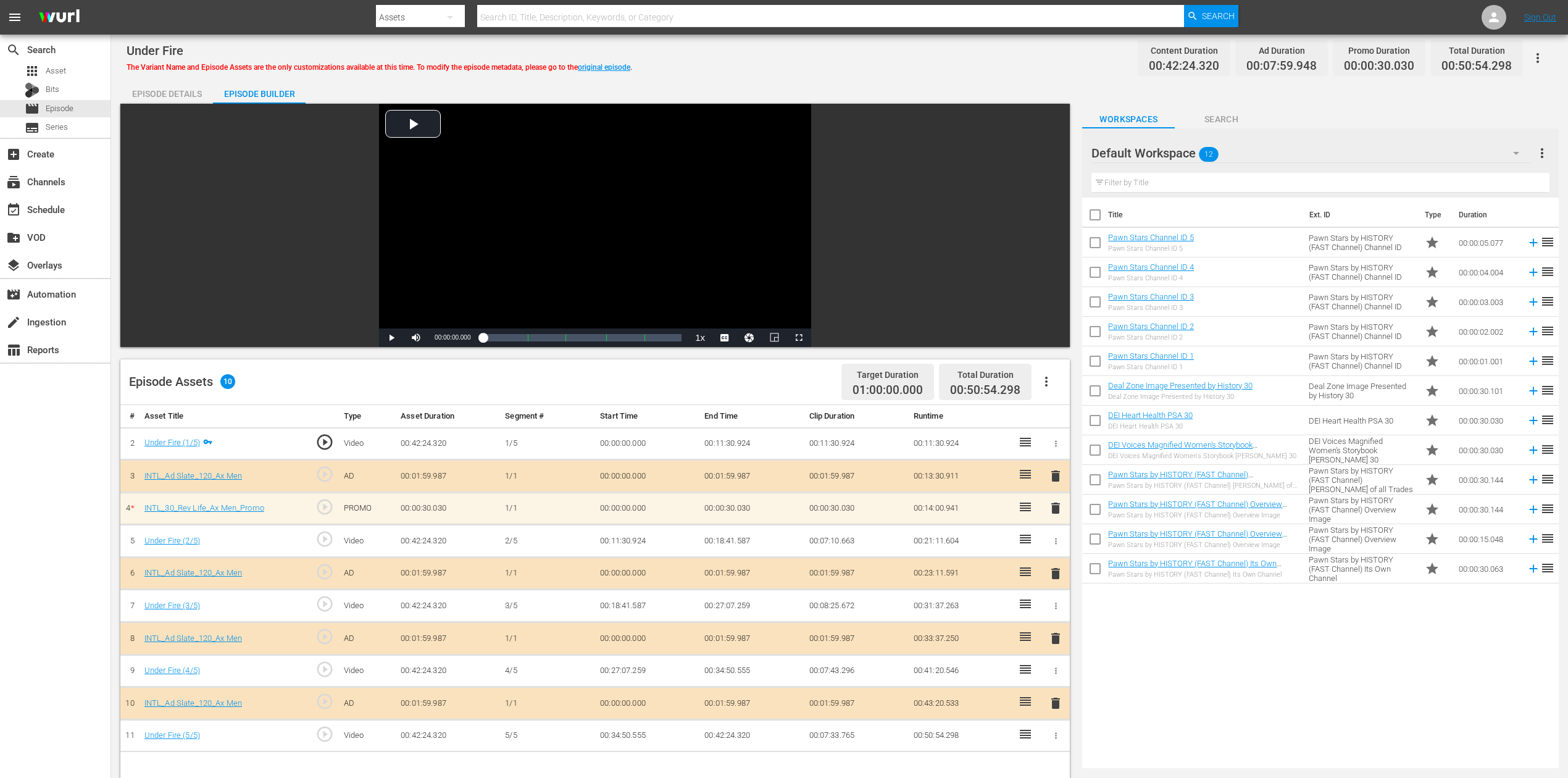
click at [1185, 152] on icon "button" at bounding box center [1516, 152] width 15 height 15
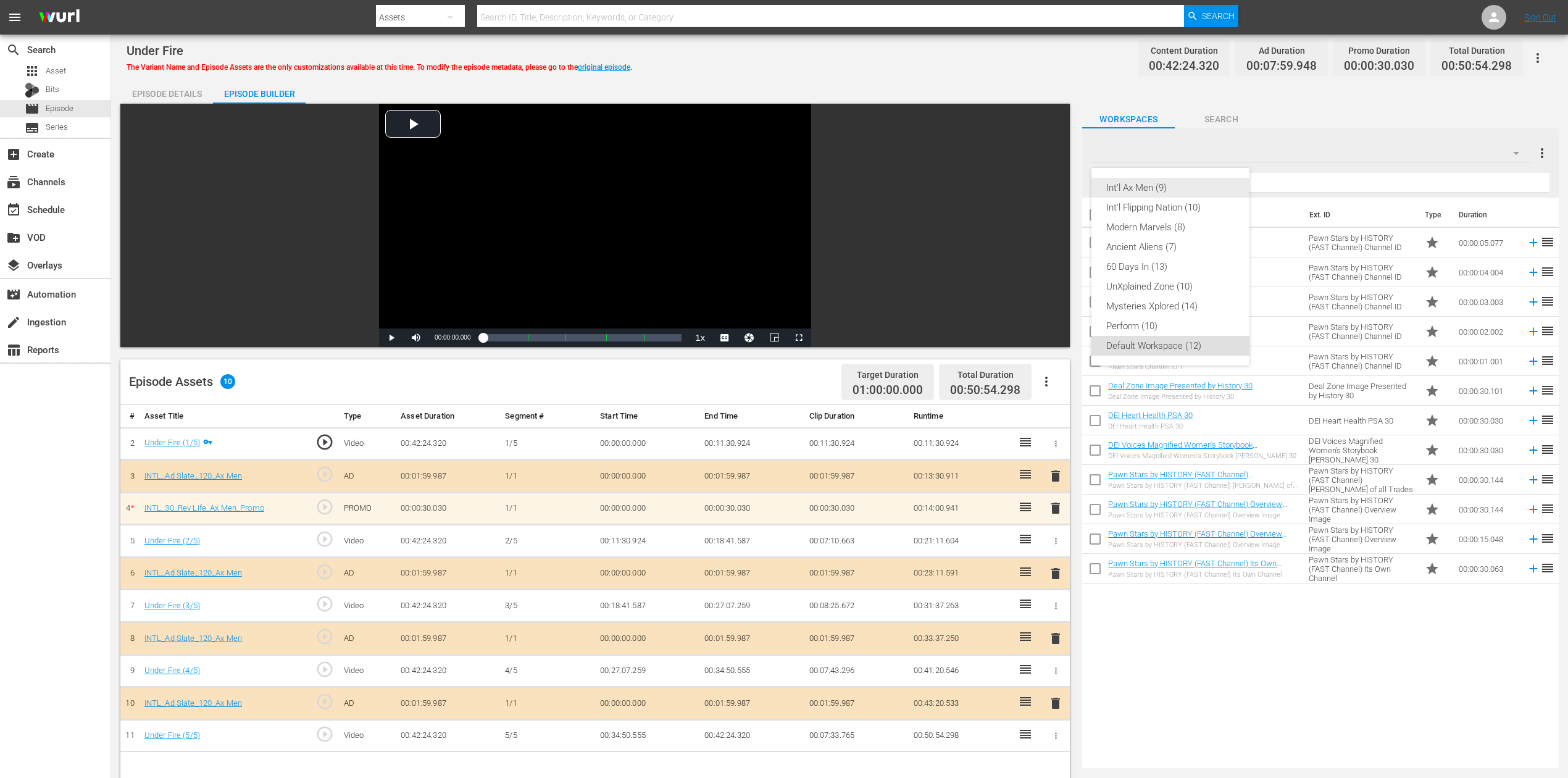
click at [1158, 189] on div "Int'l Ax Men (9)" at bounding box center [1170, 188] width 128 height 20
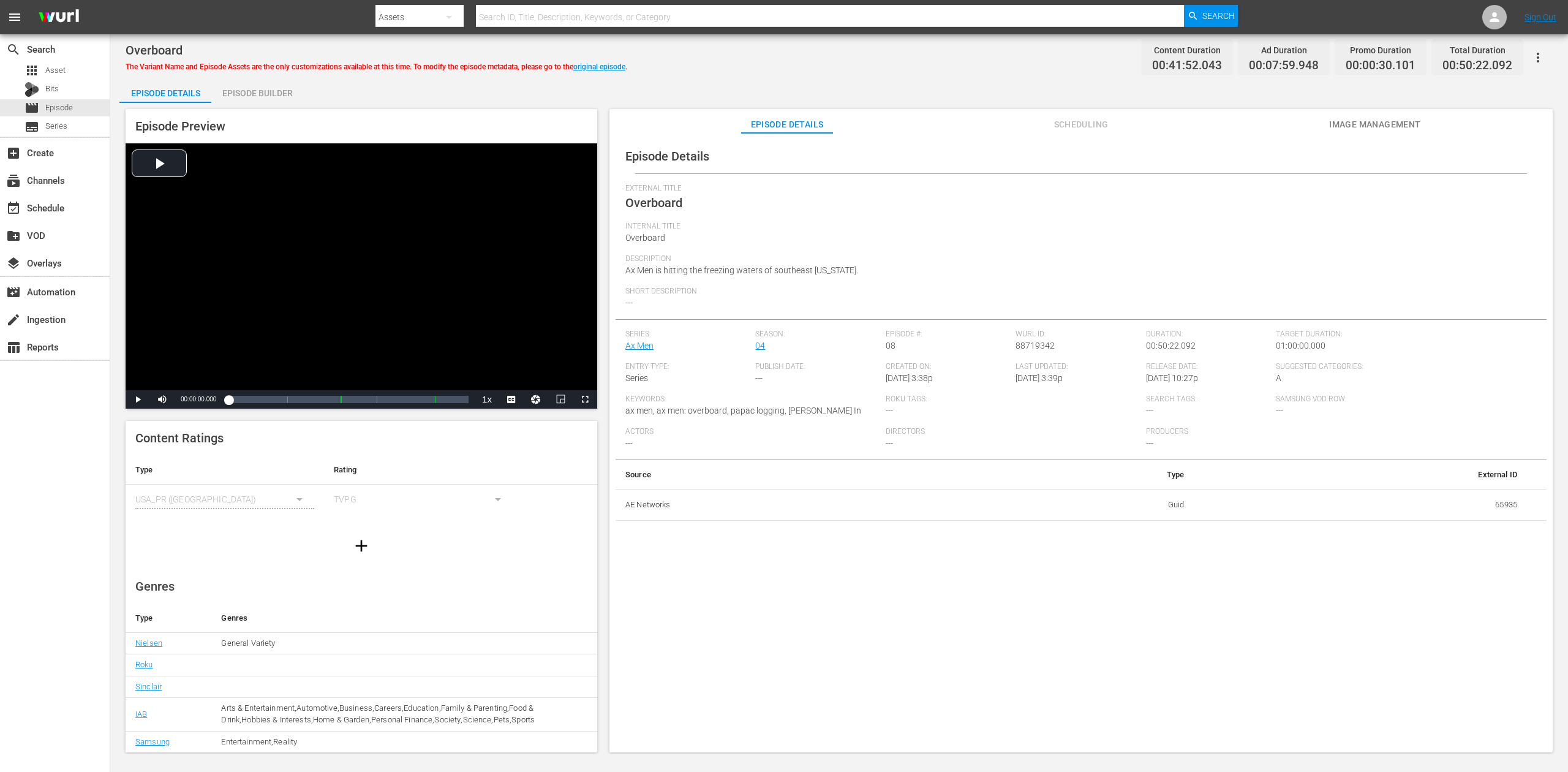
click at [231, 85] on div "Episode Builder" at bounding box center [257, 93] width 92 height 30
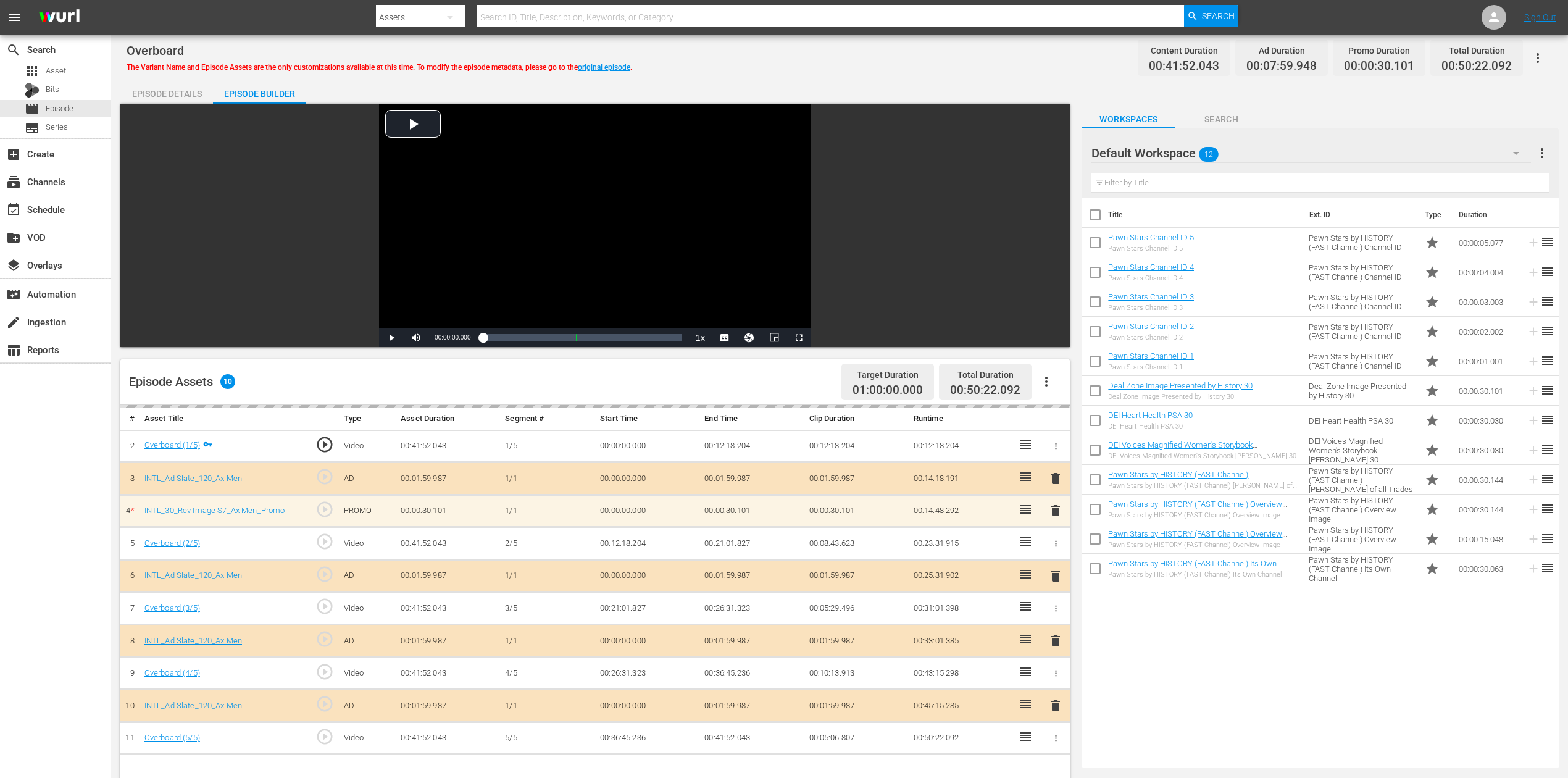
click at [1185, 151] on icon "button" at bounding box center [1516, 152] width 15 height 15
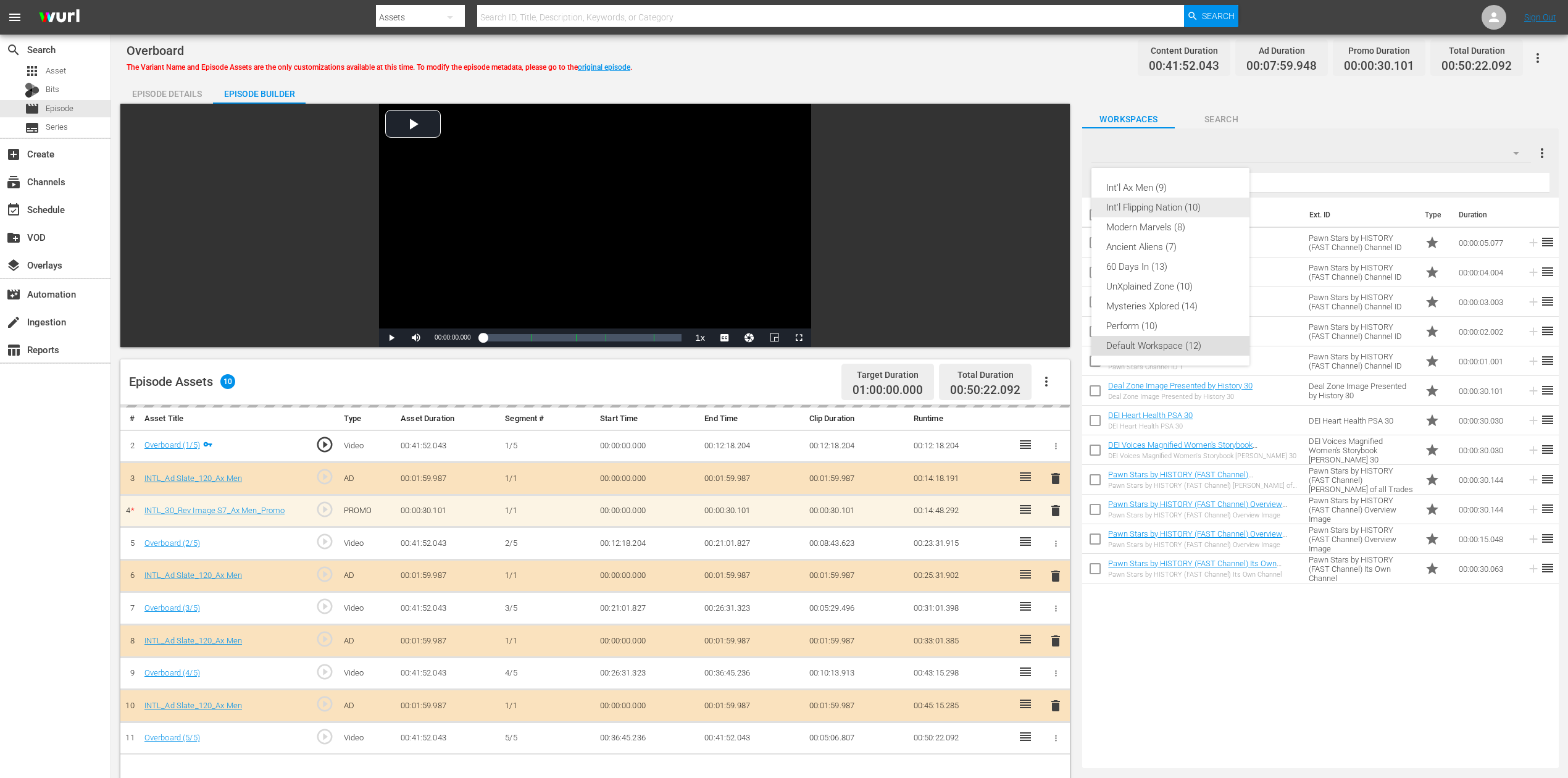
click at [1164, 209] on div "Int'l Flipping Nation (10)" at bounding box center [1170, 208] width 128 height 20
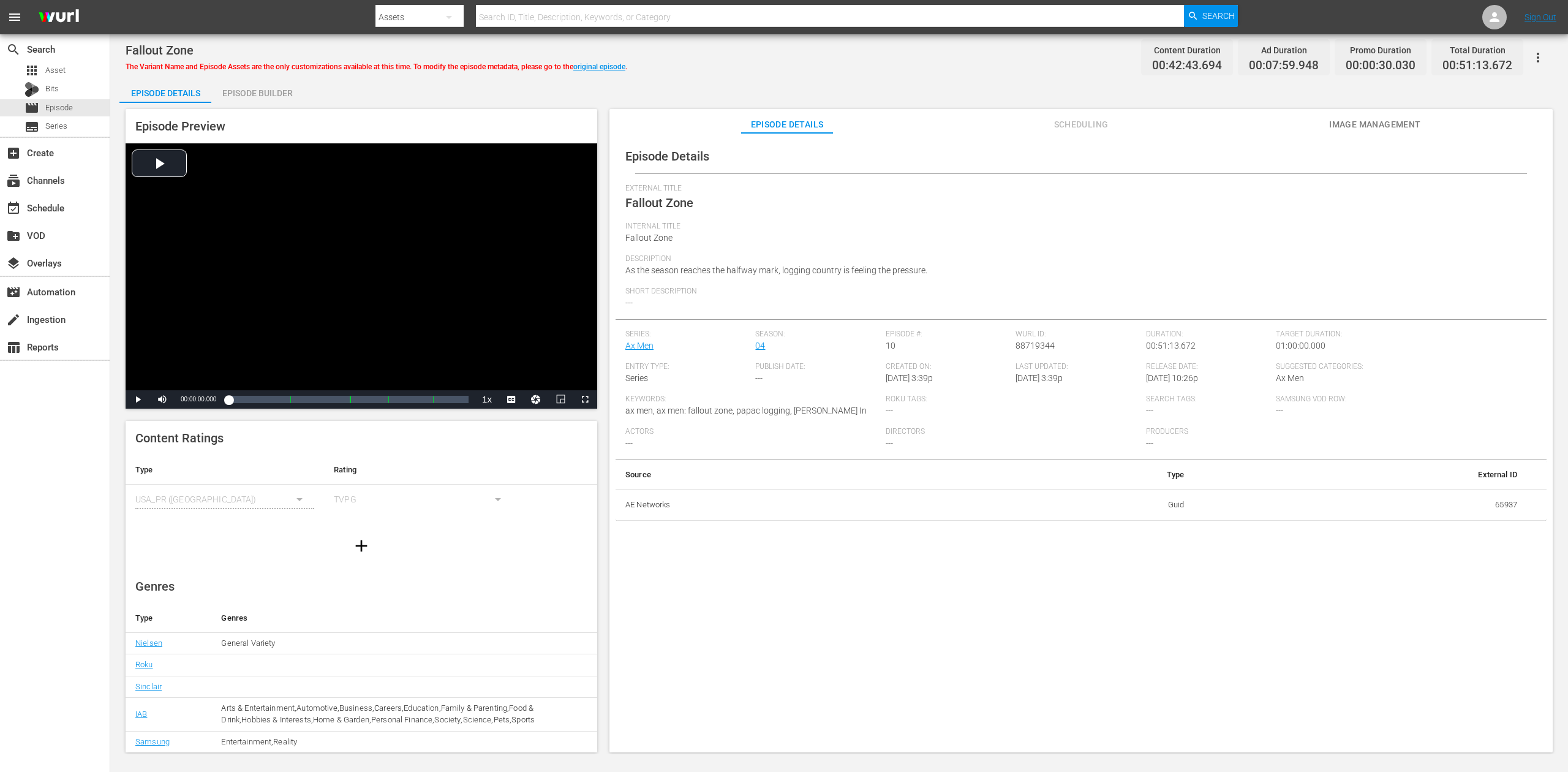
click at [273, 89] on div "Episode Builder" at bounding box center [257, 93] width 92 height 30
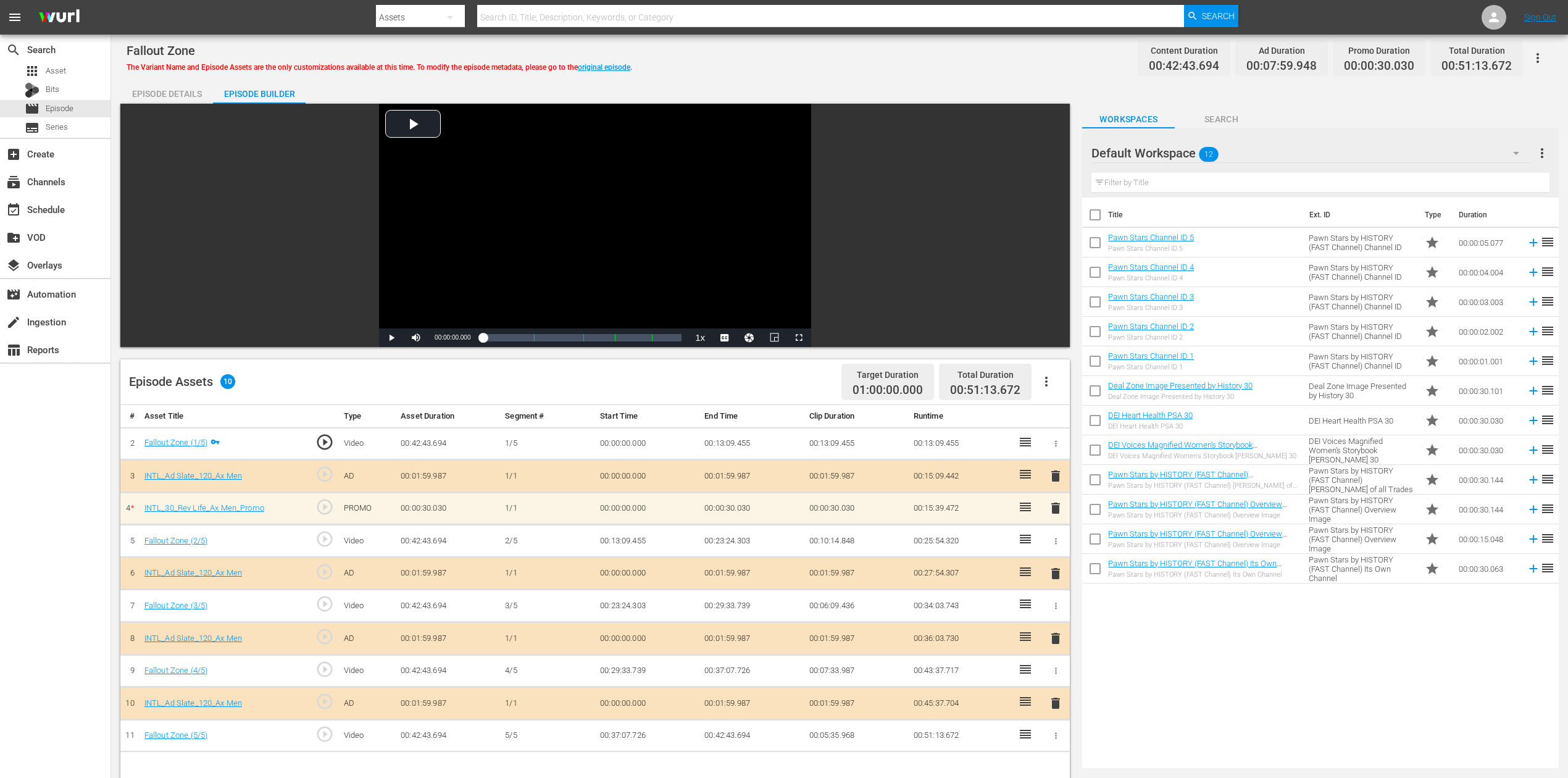
click at [1185, 153] on icon "button" at bounding box center [1516, 152] width 15 height 15
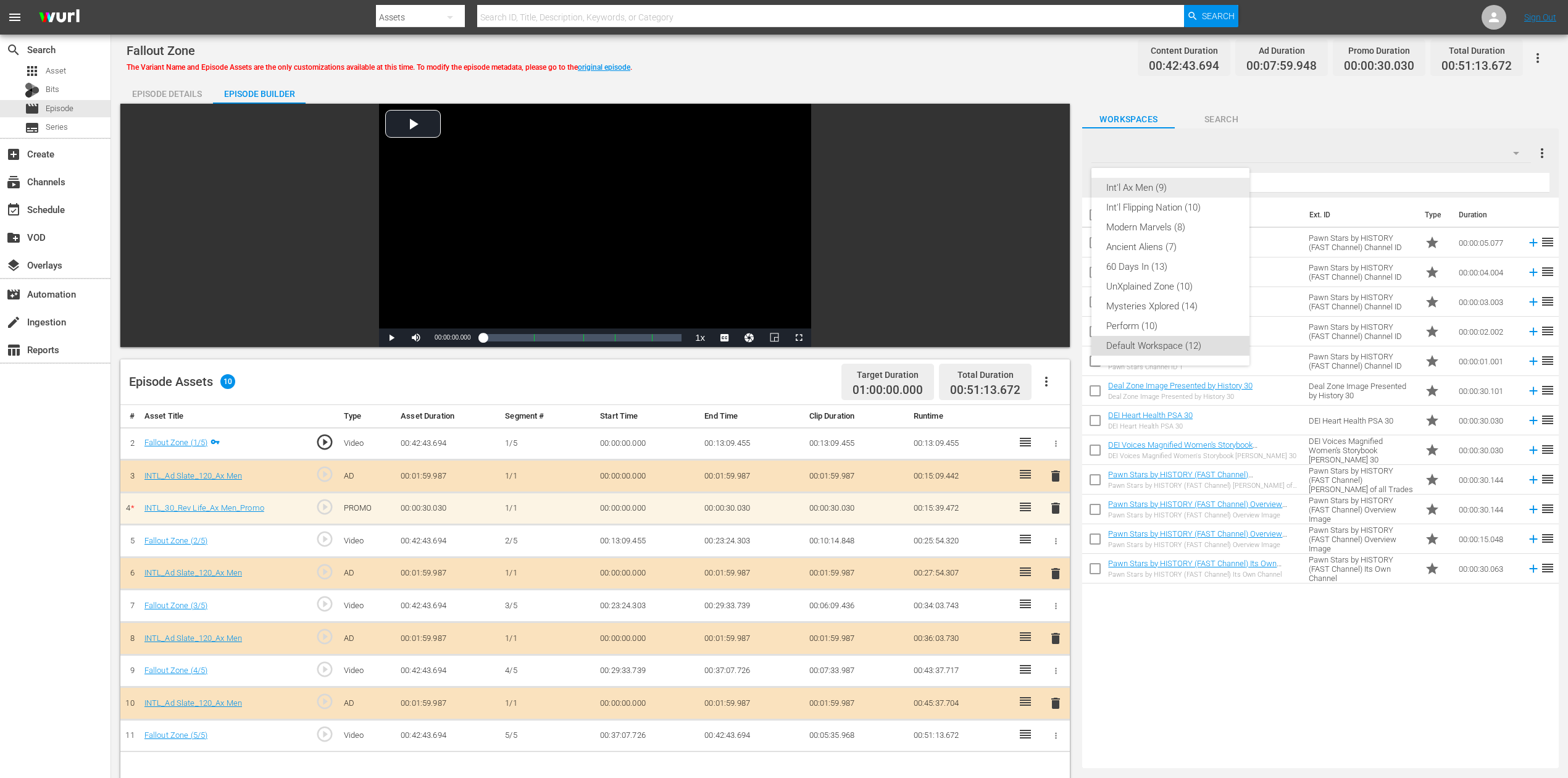
click at [1181, 181] on div "Int'l Ax Men (9)" at bounding box center [1170, 188] width 128 height 20
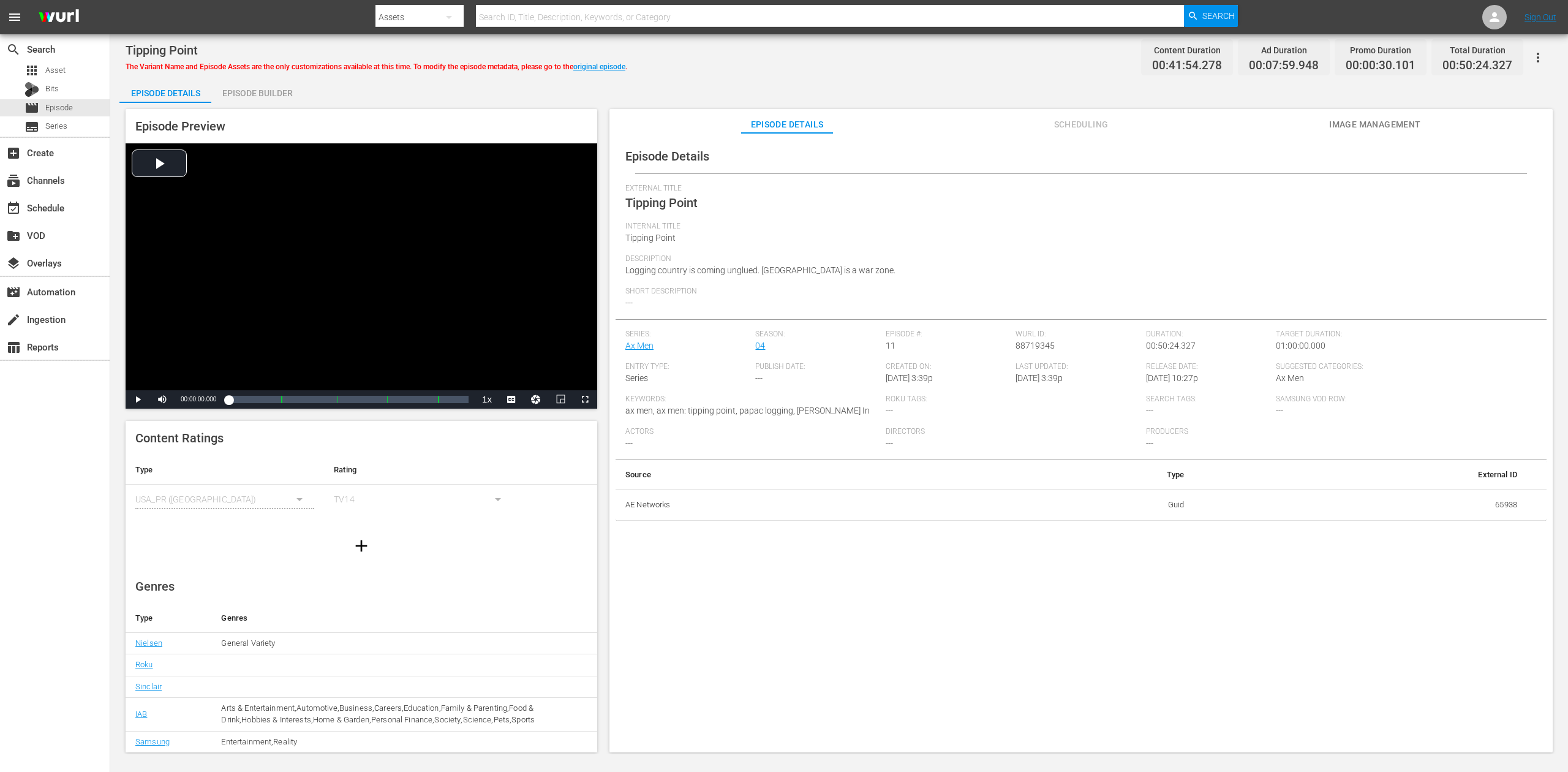
click at [272, 92] on div "Episode Builder" at bounding box center [257, 93] width 92 height 30
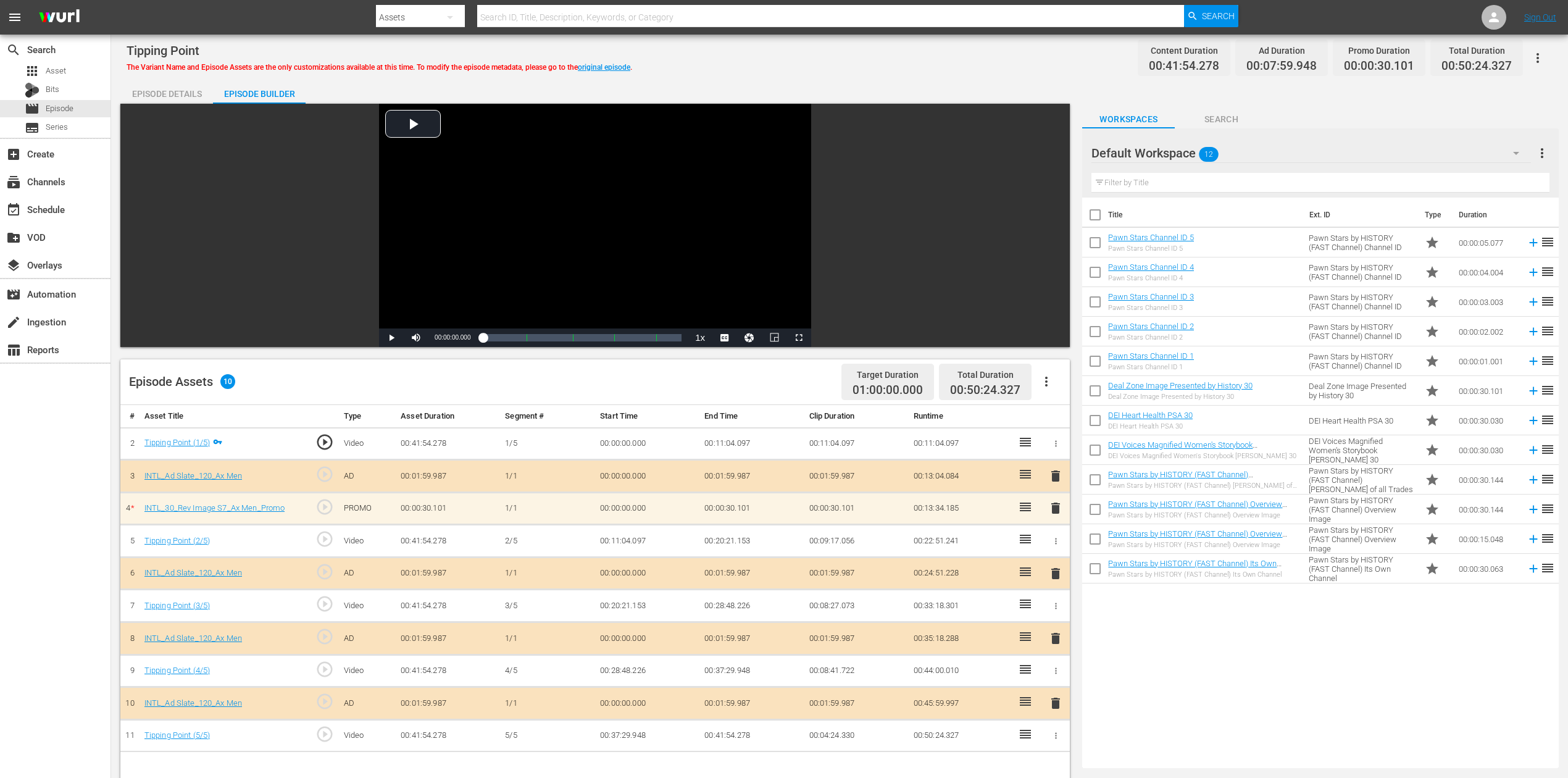
click at [1185, 145] on button "button" at bounding box center [1516, 153] width 30 height 30
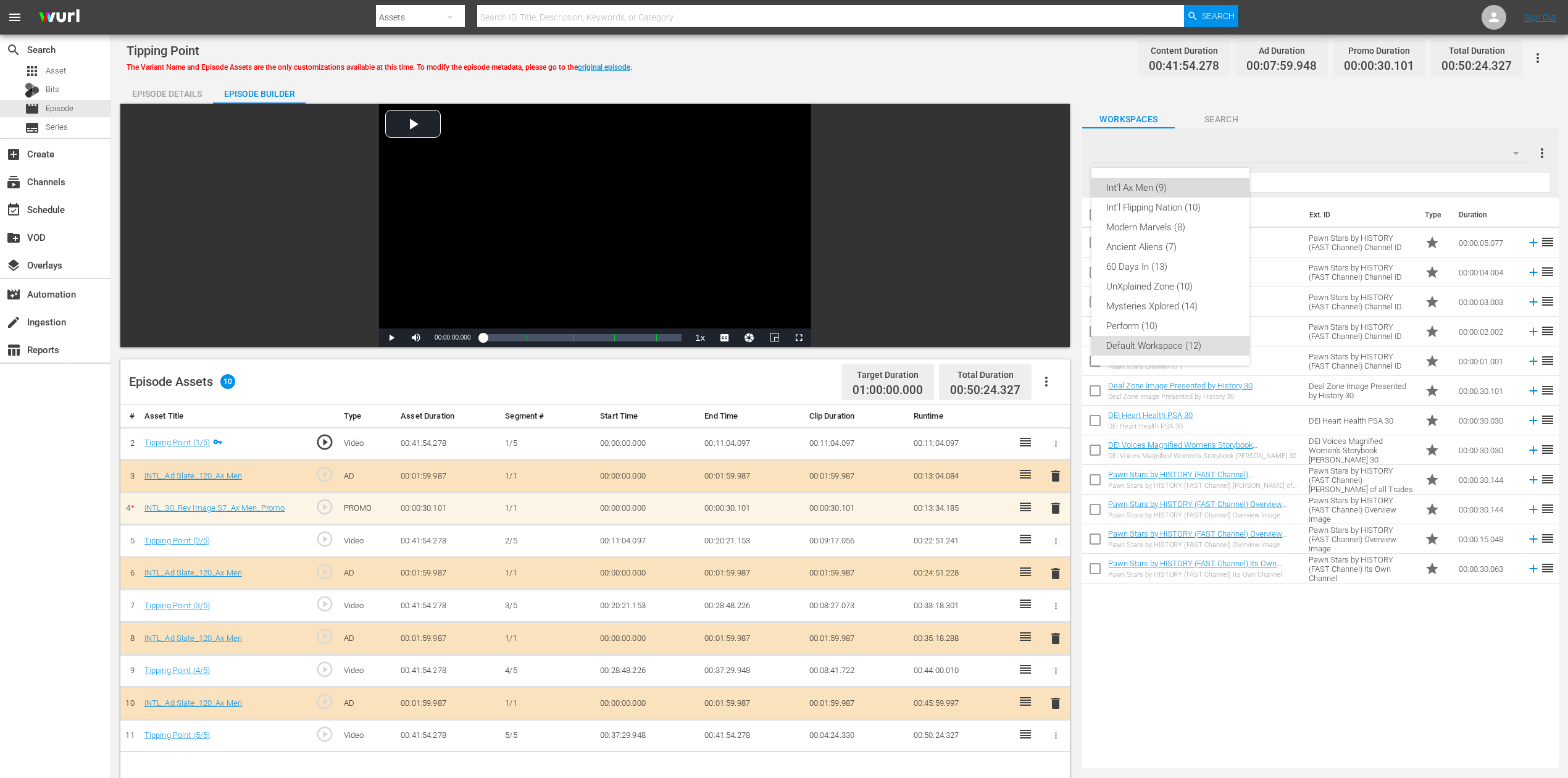
click at [1129, 183] on div "Int'l Ax Men (9)" at bounding box center [1170, 188] width 128 height 20
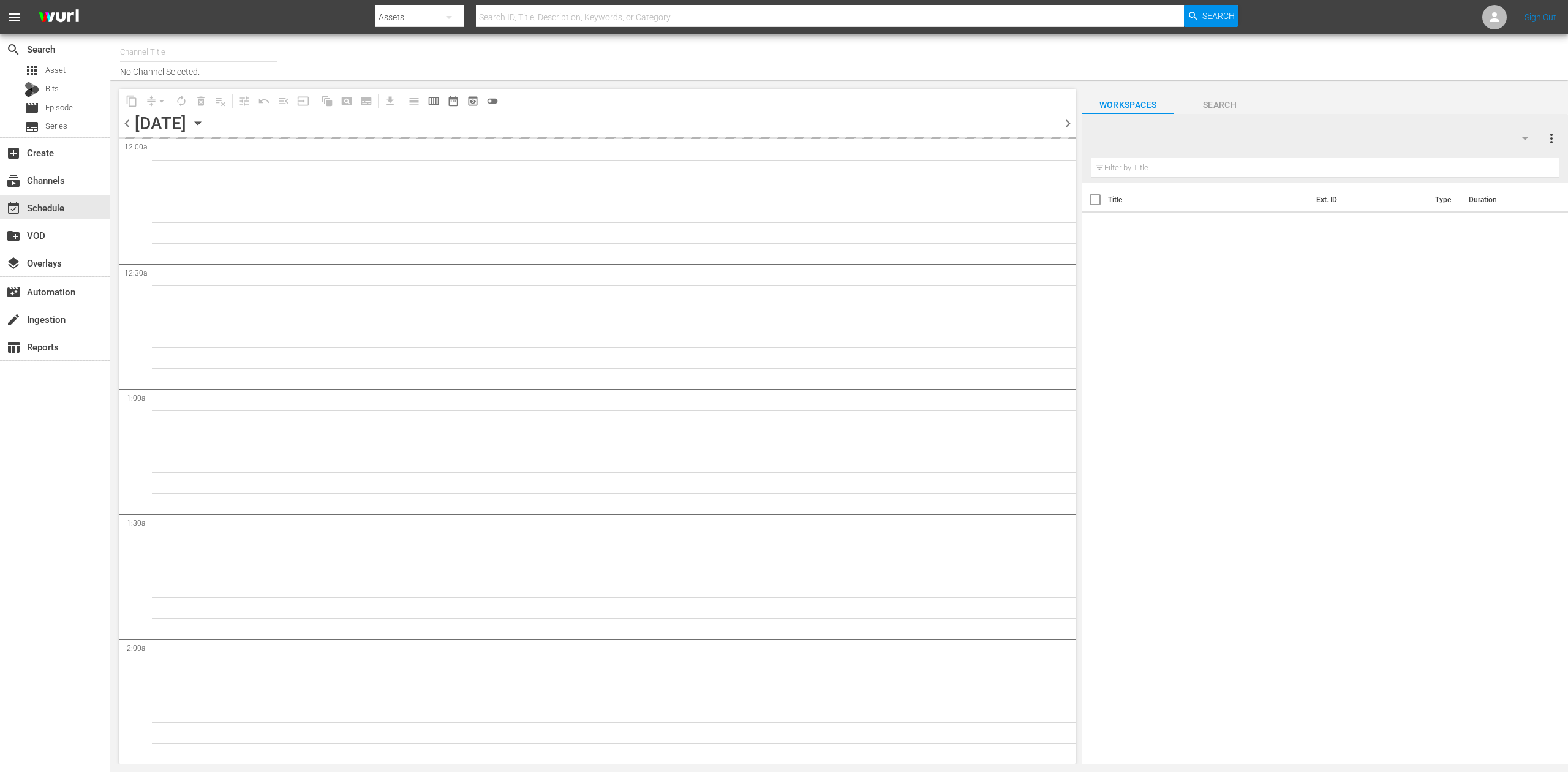
type input "Intl Ax Men (1634)"
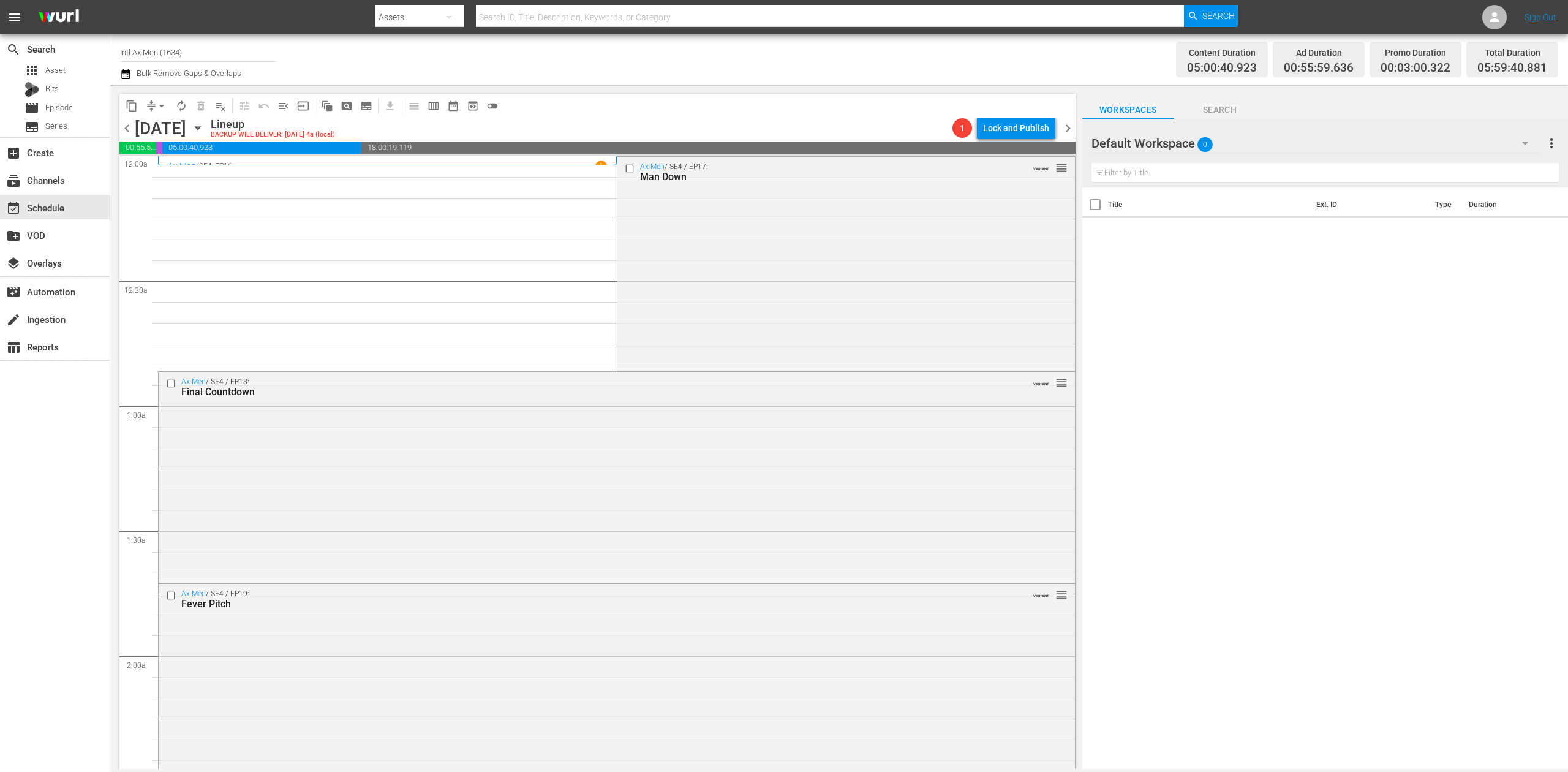
click at [1368, 510] on div "Title Ext. ID Type Duration" at bounding box center [1325, 480] width 486 height 583
click at [785, 296] on div "Ax Men / SE4 / EP17: Man Down VARIANT reorder" at bounding box center [846, 263] width 457 height 212
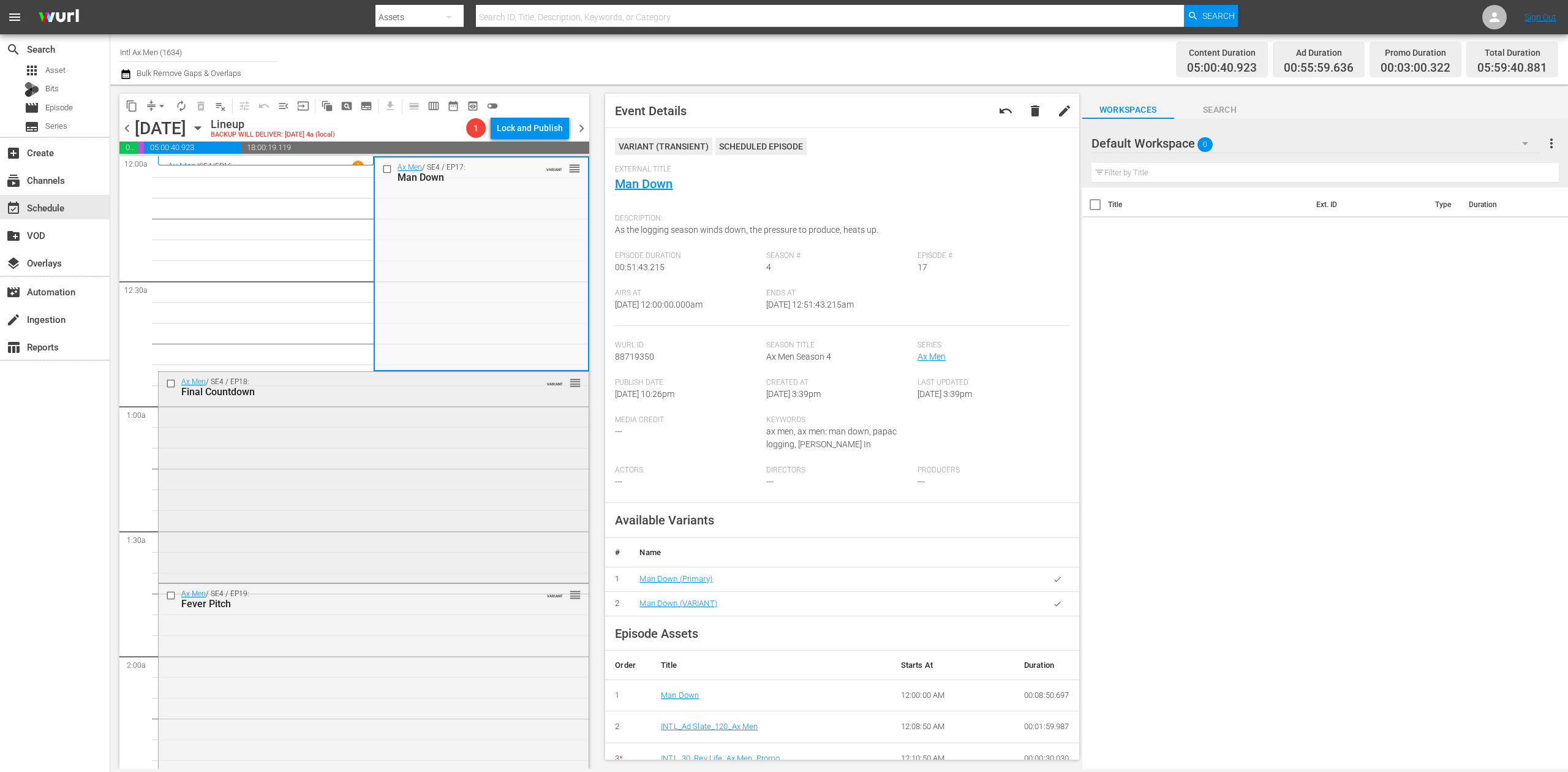
click at [479, 452] on div "Ax Men / SE4 / EP18: Final Countdown VARIANT reorder" at bounding box center [373, 476] width 430 height 208
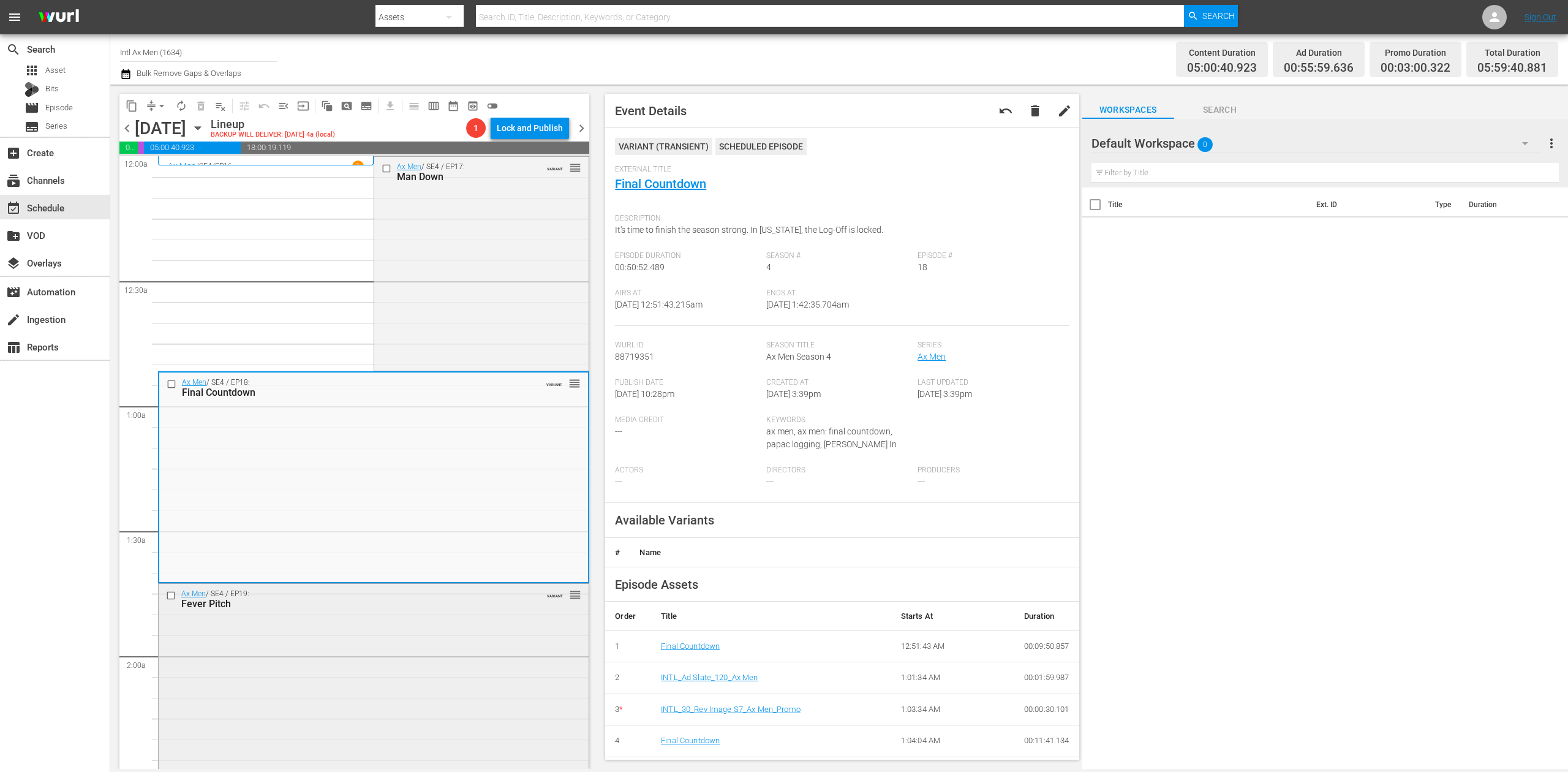
click at [423, 662] on div "Ax Men / SE4 / EP19: Fever Pitch VARIANT reorder" at bounding box center [373, 688] width 430 height 208
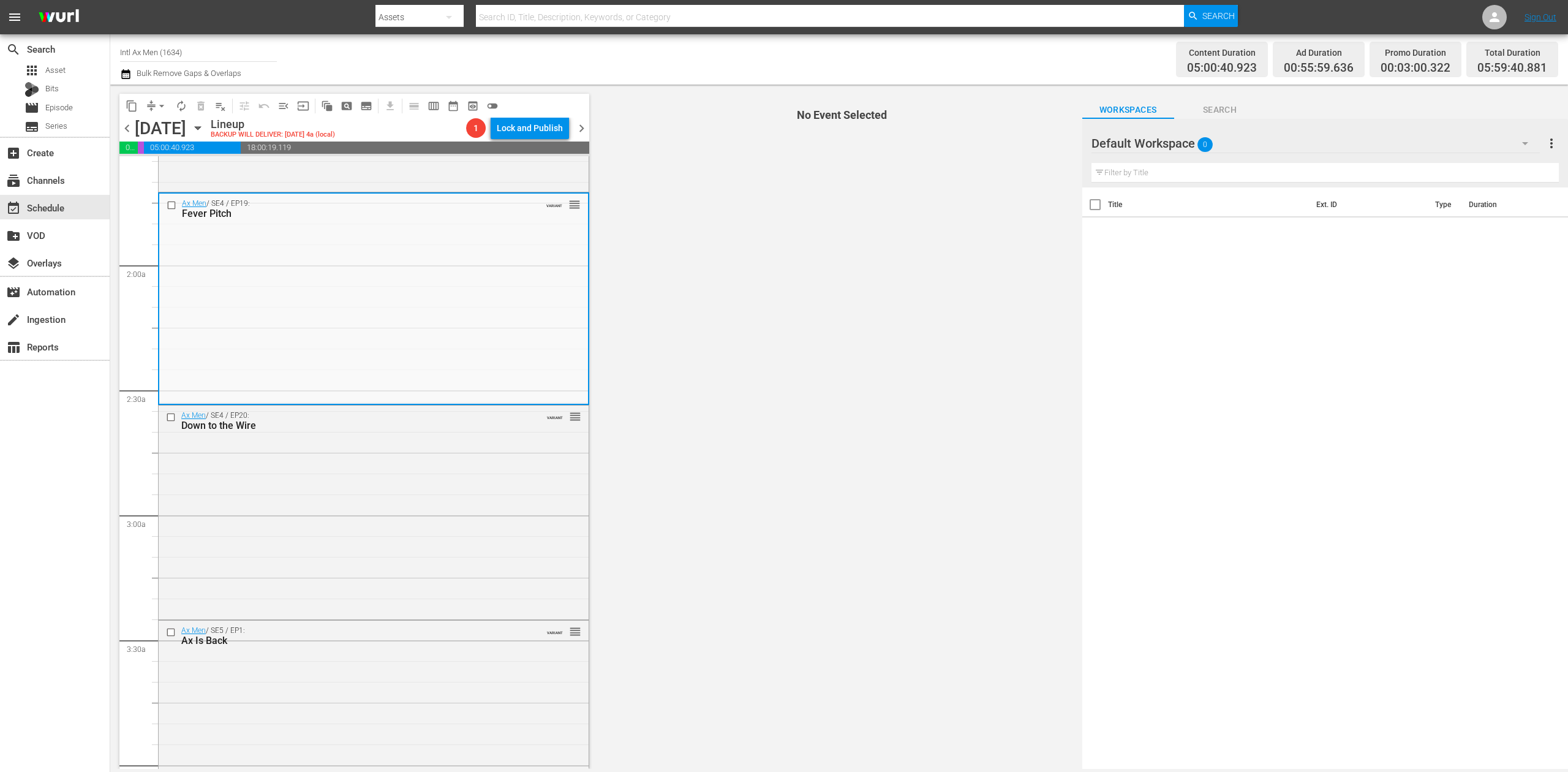
scroll to position [408, 0]
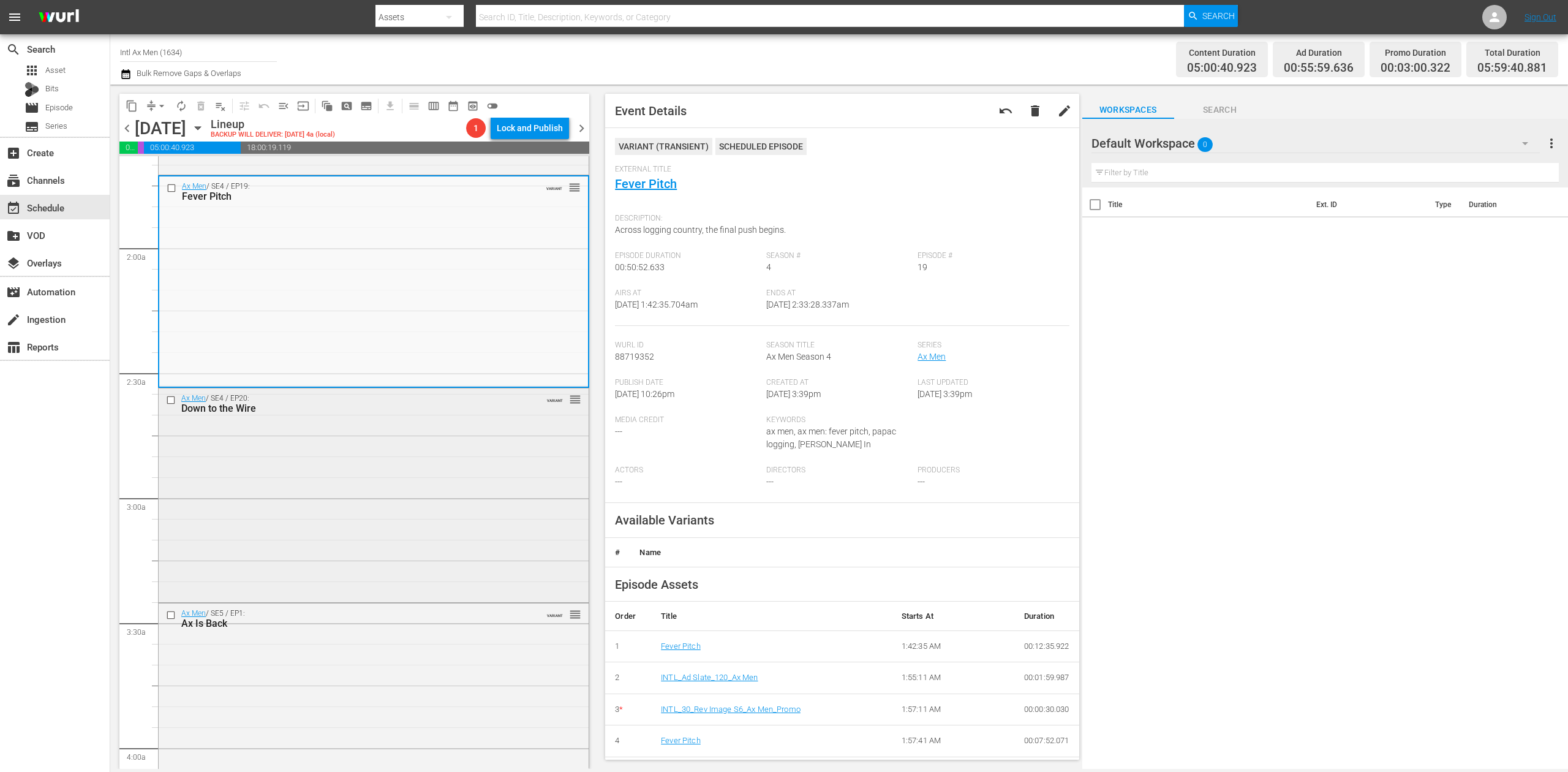
click at [402, 486] on div "Ax Men / SE4 / EP20: Down to the Wire VARIANT reorder" at bounding box center [373, 494] width 430 height 212
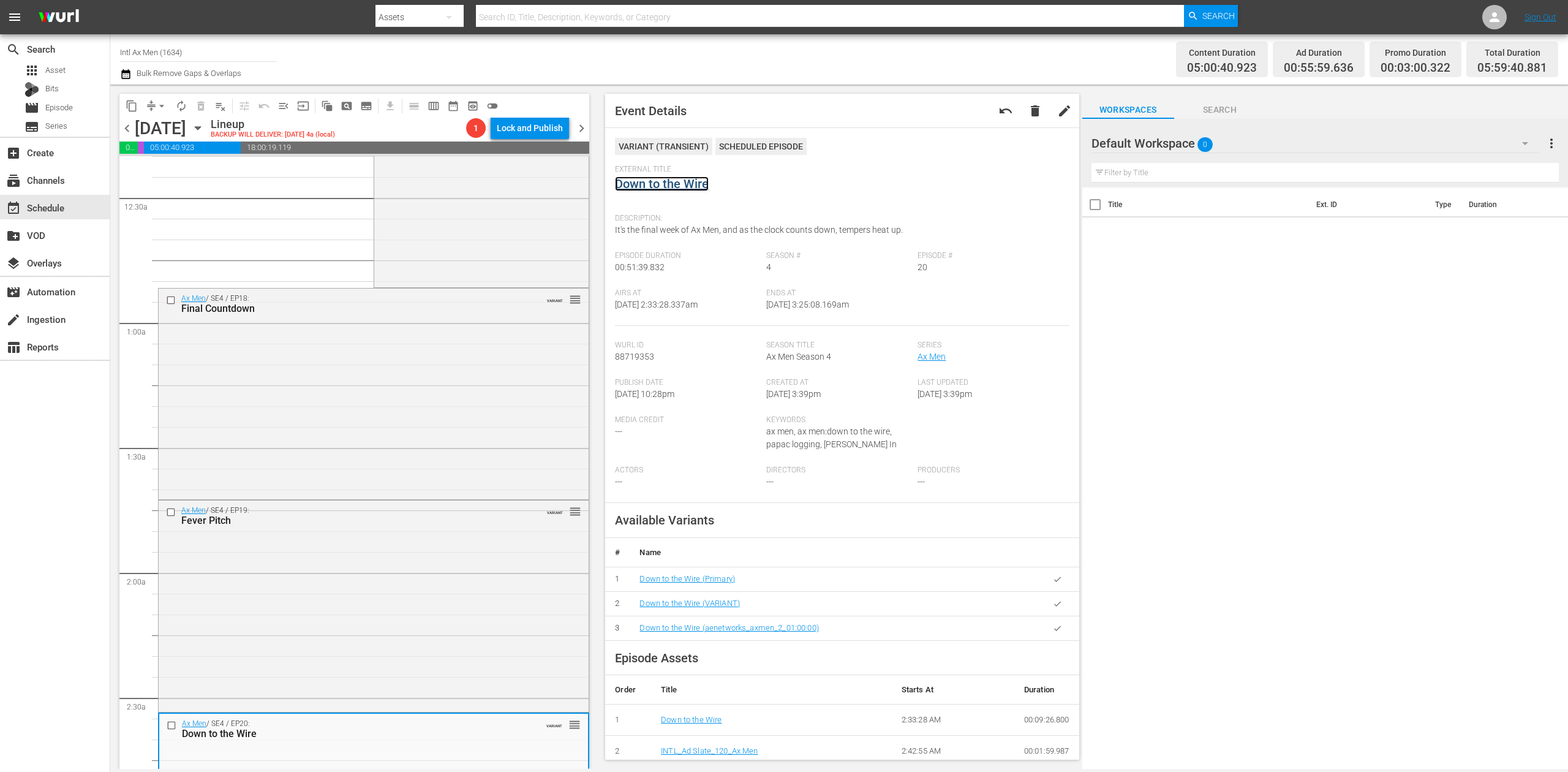
scroll to position [0, 0]
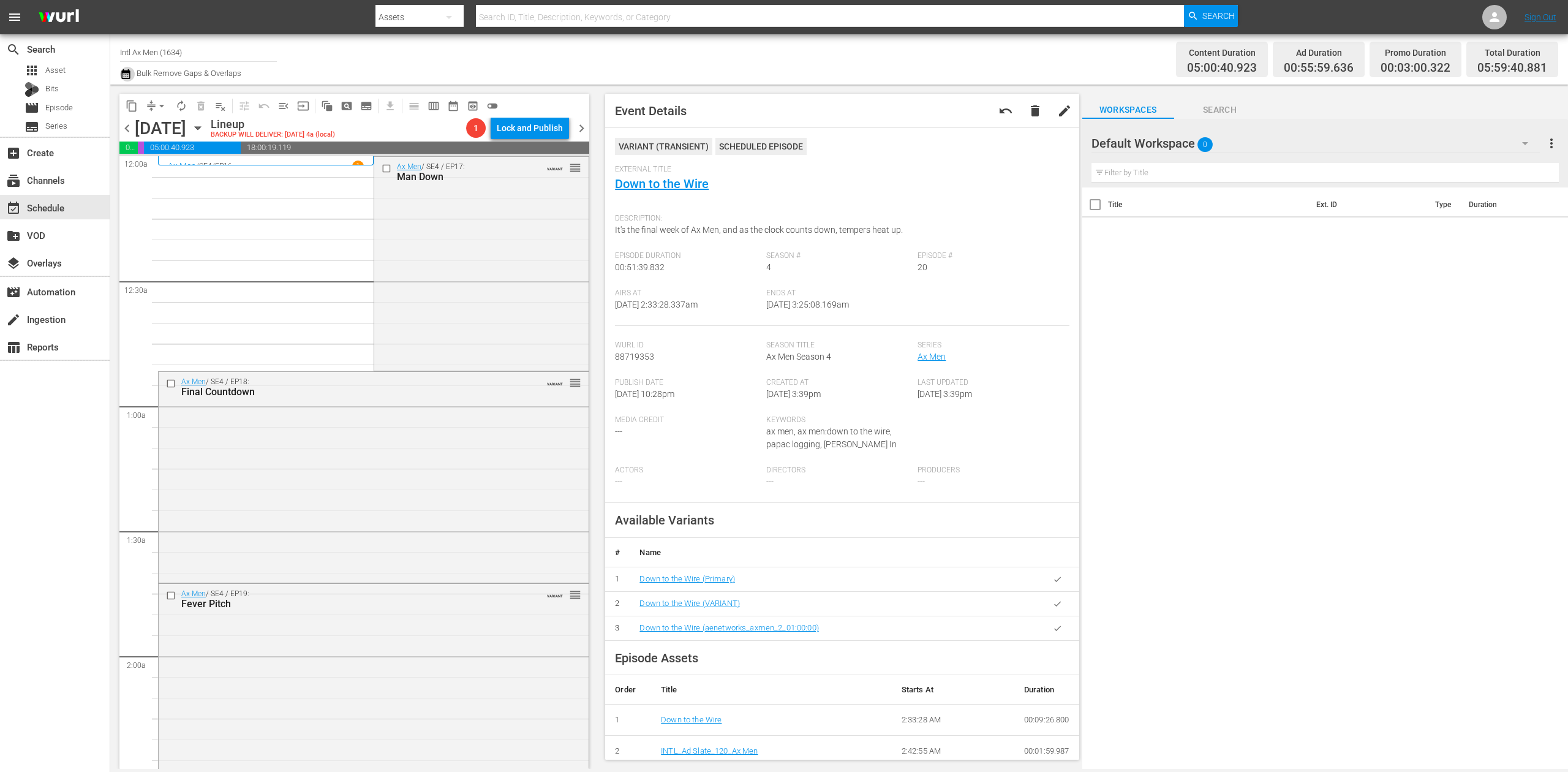
click at [123, 77] on icon "button" at bounding box center [125, 73] width 11 height 15
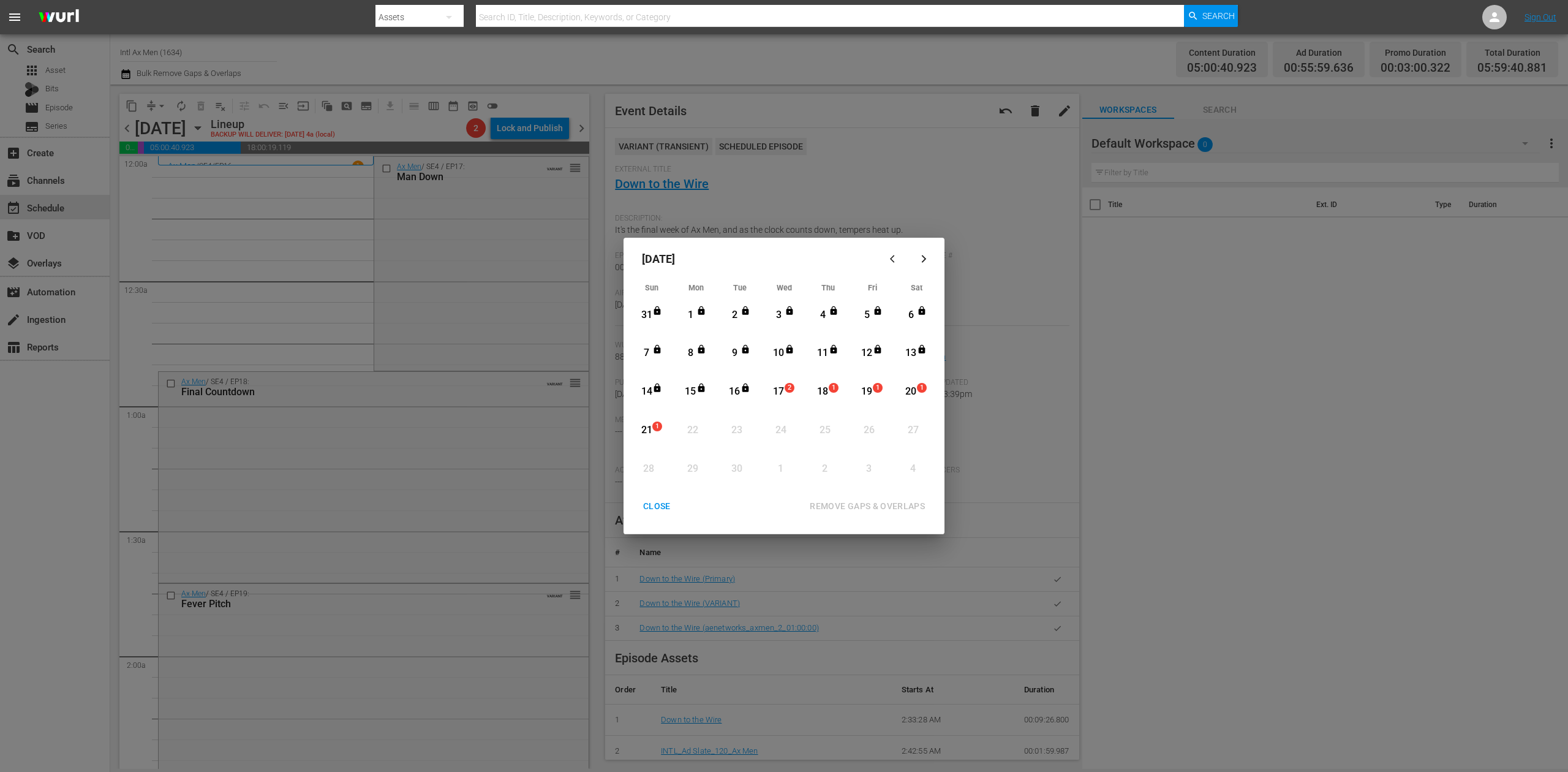
click at [782, 390] on div "17" at bounding box center [779, 392] width 15 height 14
click at [903, 508] on div "REMOVE GAPS & OVERLAPS" at bounding box center [867, 506] width 135 height 15
click at [662, 500] on div "CLOSE" at bounding box center [657, 506] width 47 height 15
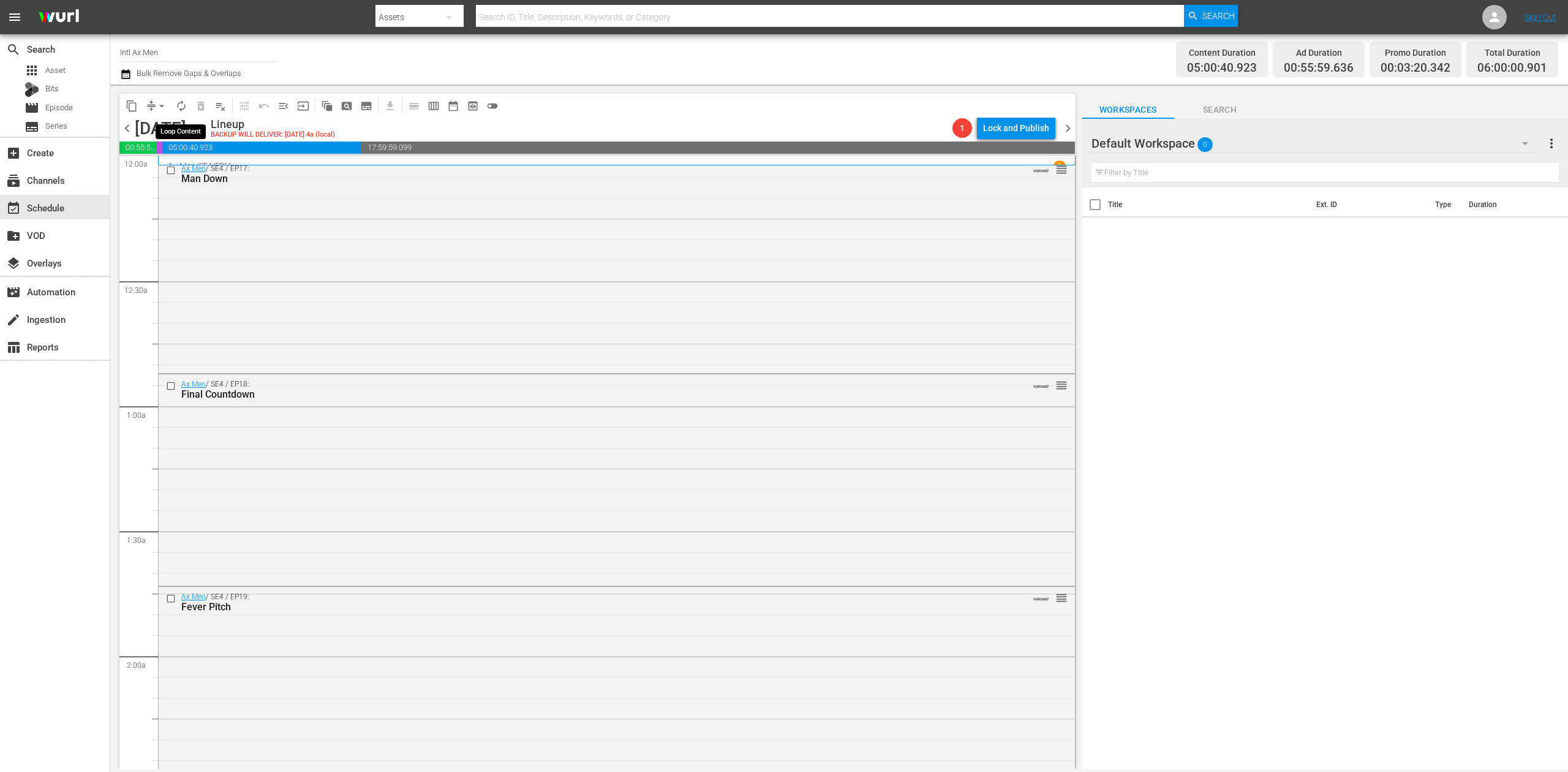
click at [182, 105] on span "autorenew_outlined" at bounding box center [181, 106] width 12 height 12
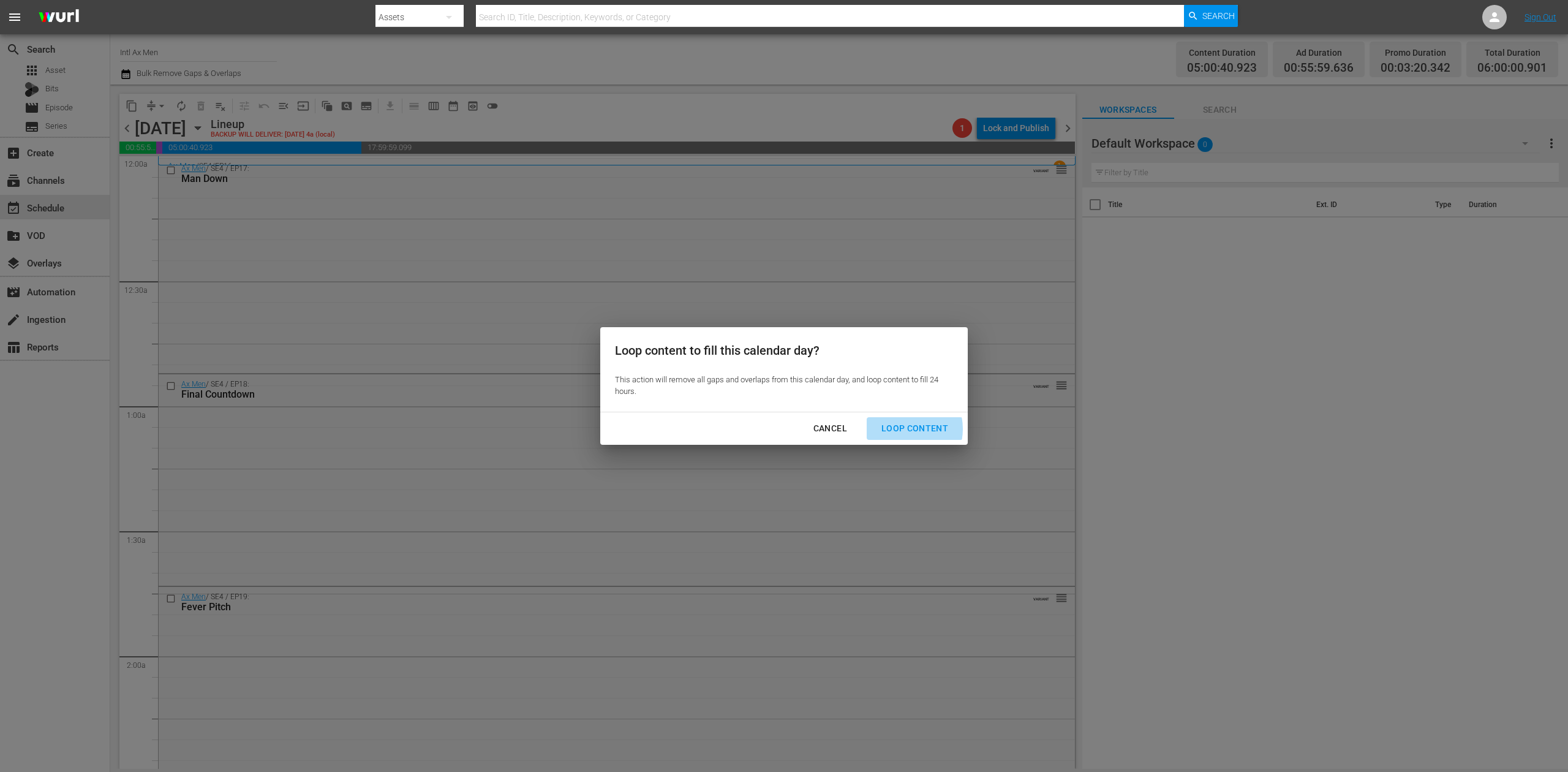
click at [902, 429] on div "Loop Content" at bounding box center [915, 428] width 86 height 15
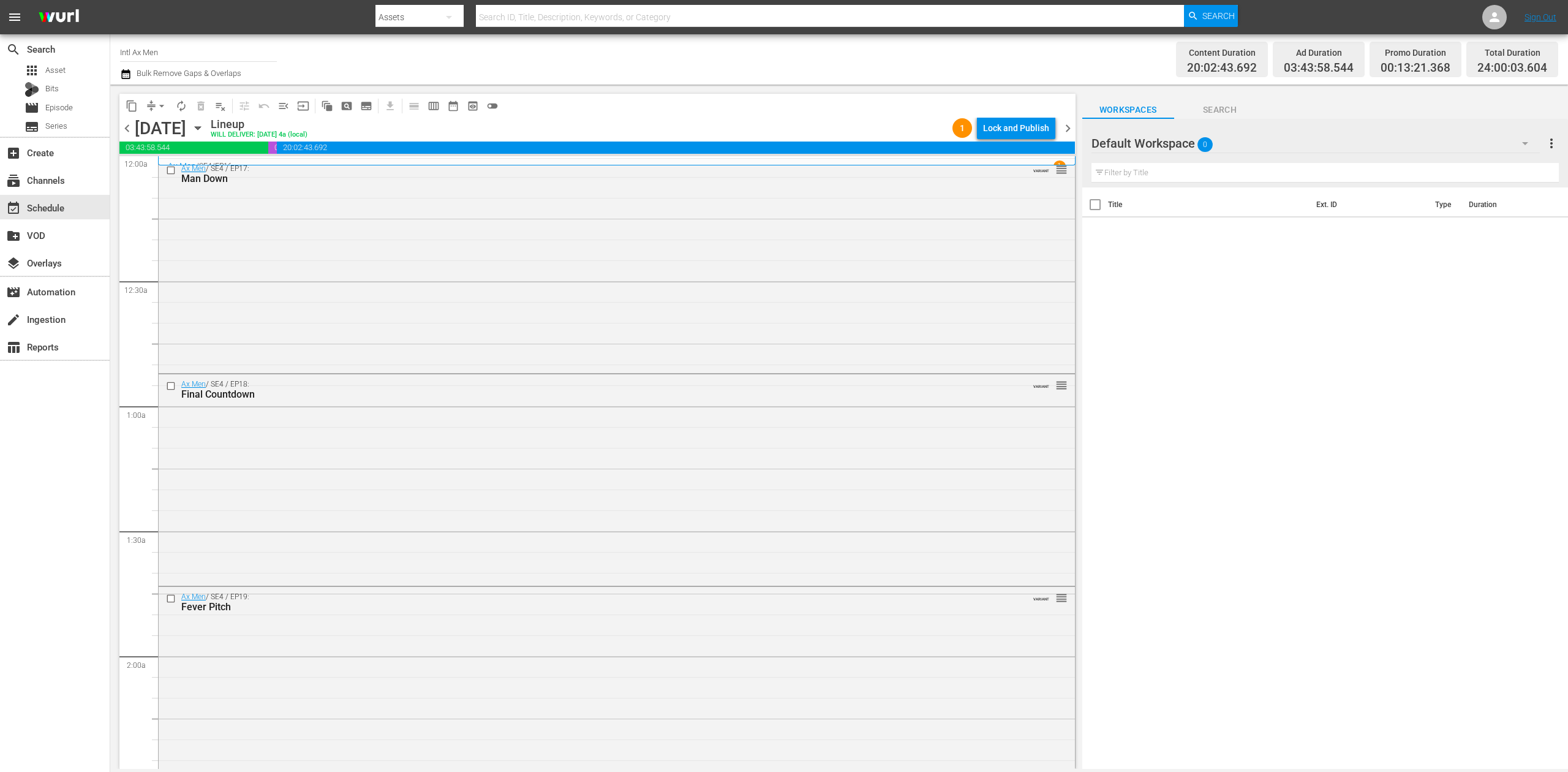
click at [1029, 132] on div "Lock and Publish" at bounding box center [1016, 128] width 66 height 22
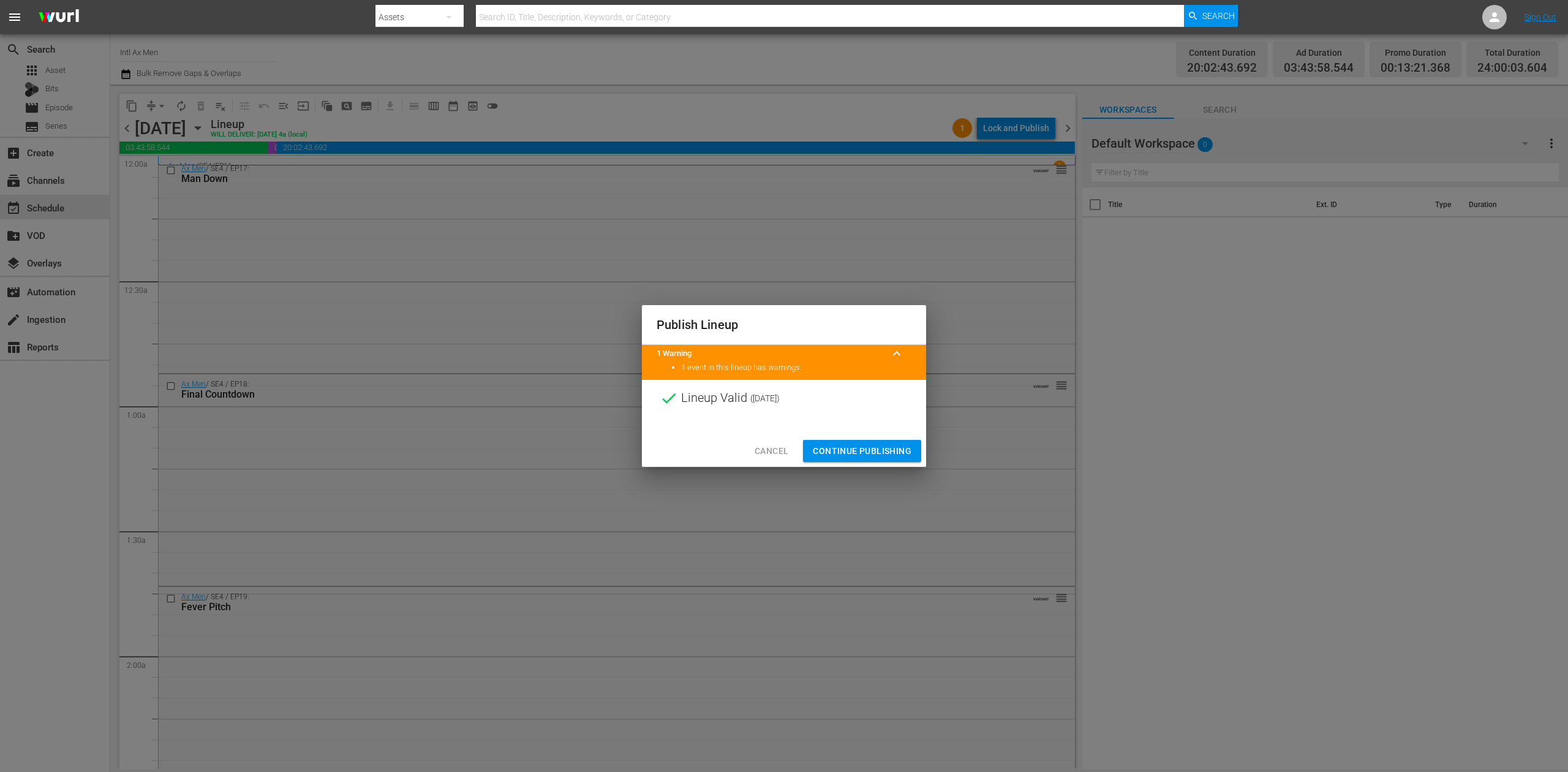
click at [873, 451] on span "Continue Publishing" at bounding box center [862, 451] width 98 height 15
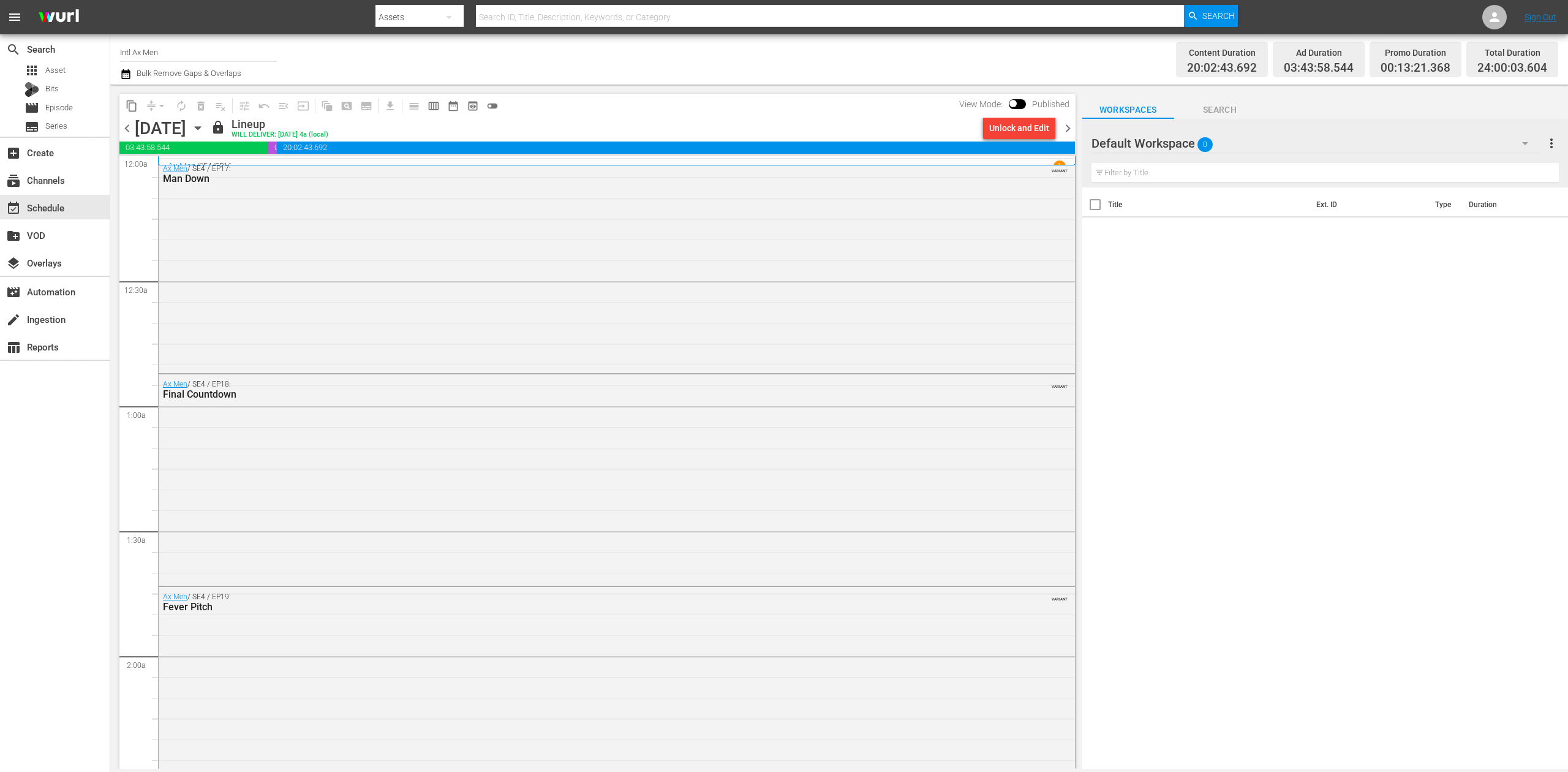
click at [1065, 124] on span "chevron_right" at bounding box center [1068, 128] width 15 height 15
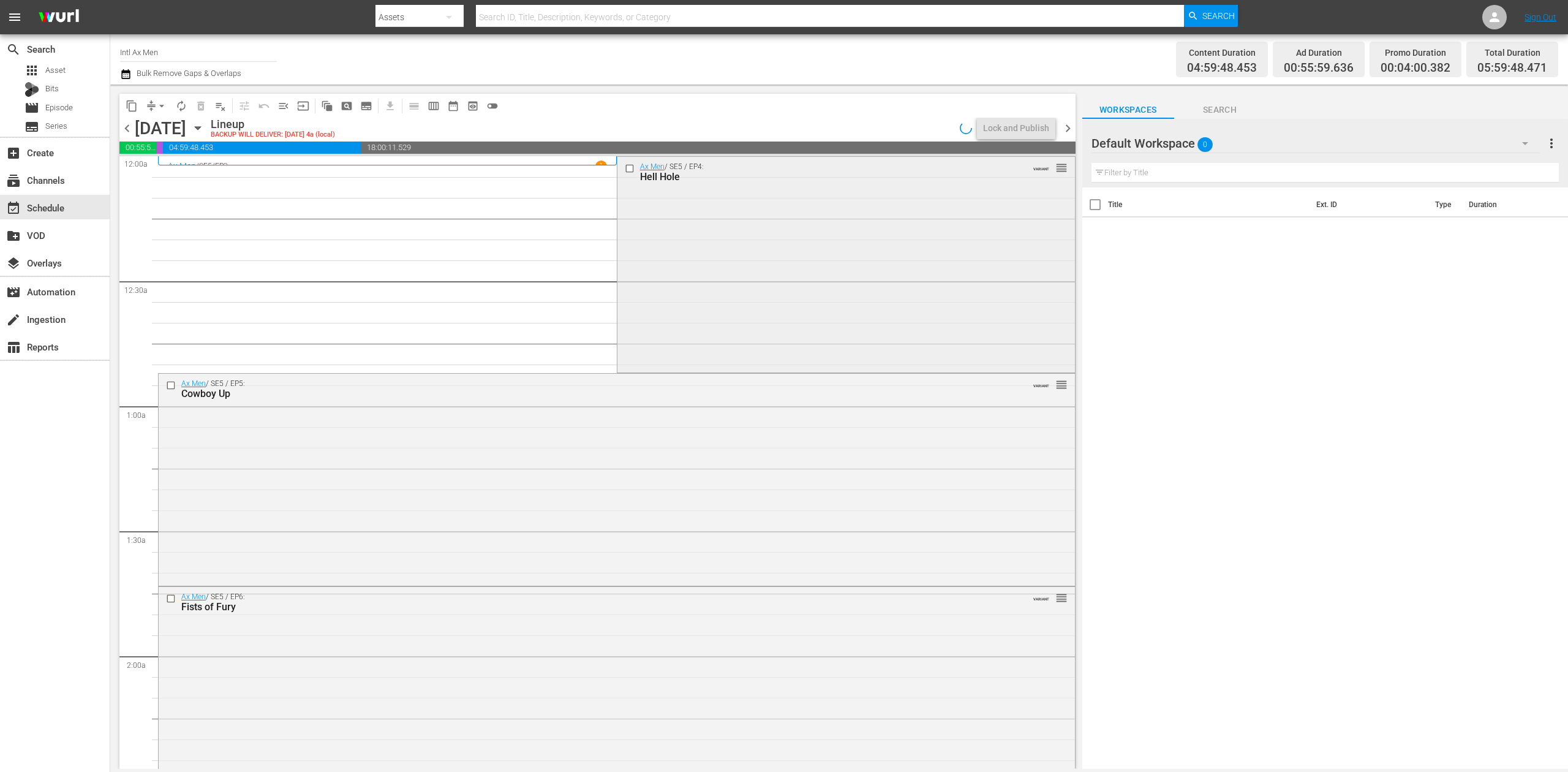
click at [694, 254] on div "Ax Men / SE5 / EP4: Hell Hole VARIANT reorder" at bounding box center [846, 263] width 457 height 214
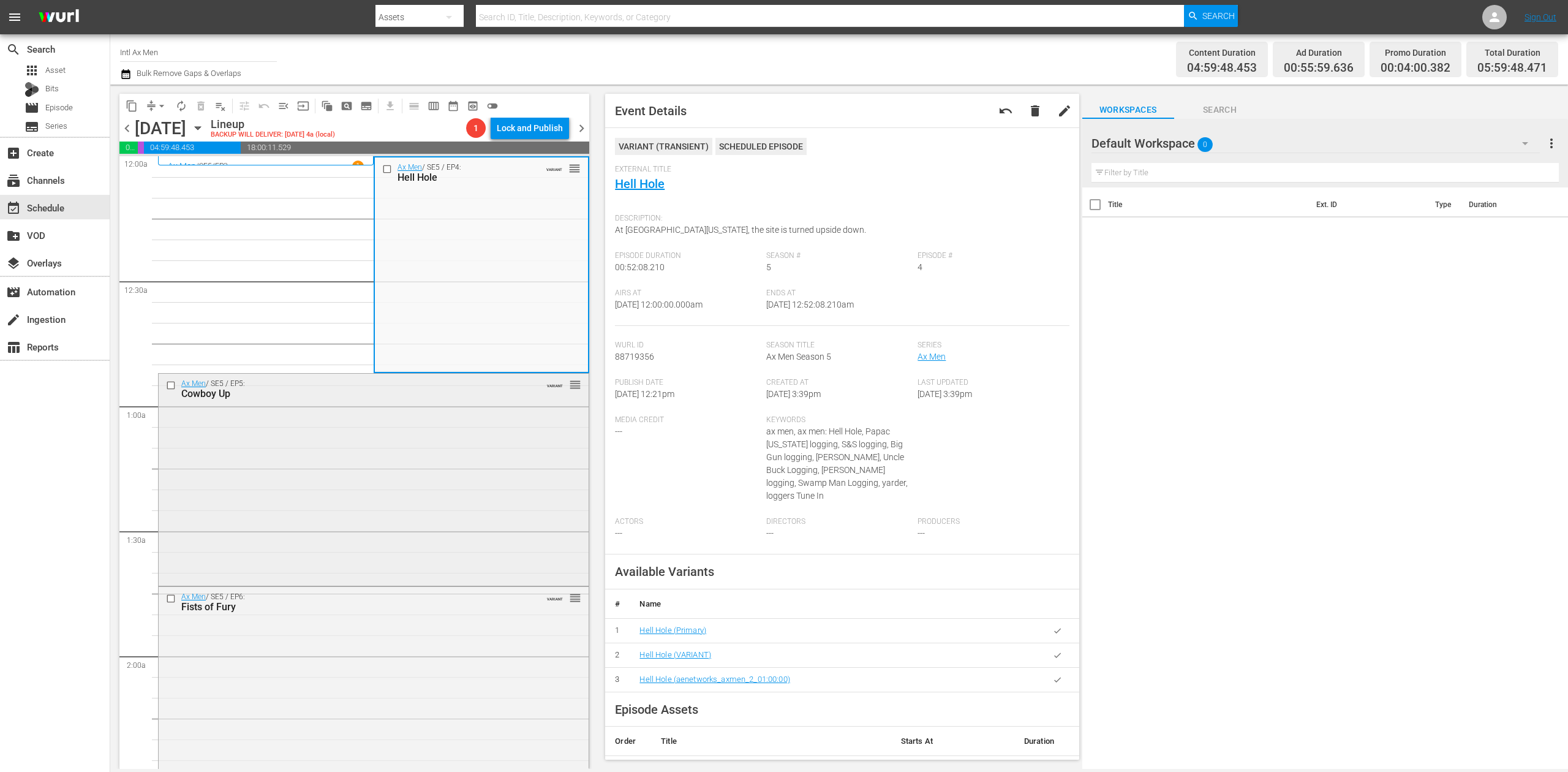
click at [458, 454] on div "Ax Men / SE5 / EP5: Cowboy Up VARIANT reorder" at bounding box center [373, 478] width 430 height 209
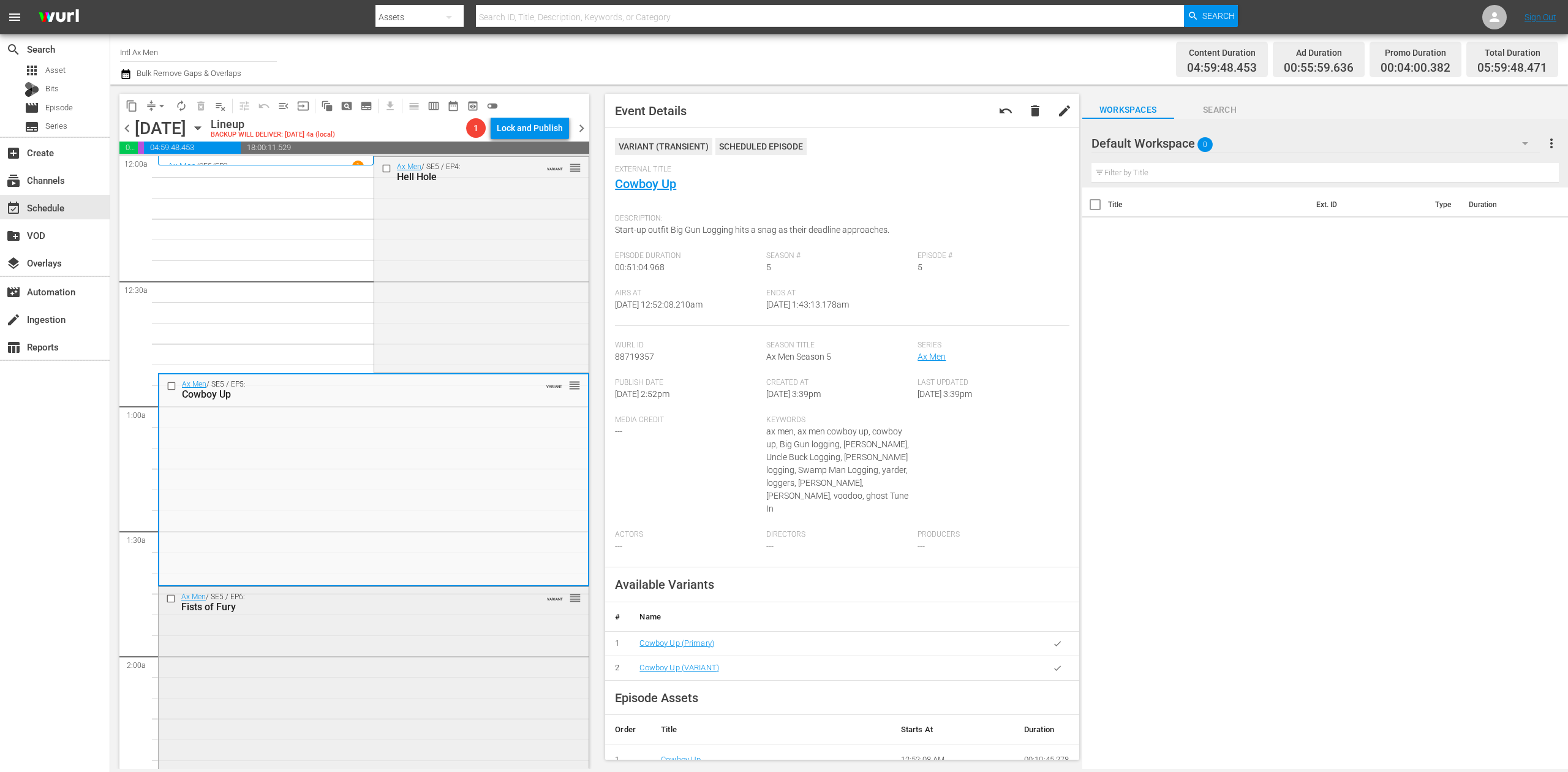
click at [408, 677] on div "Ax Men / SE5 / EP6: Fists of Fury VARIANT reorder" at bounding box center [373, 693] width 430 height 212
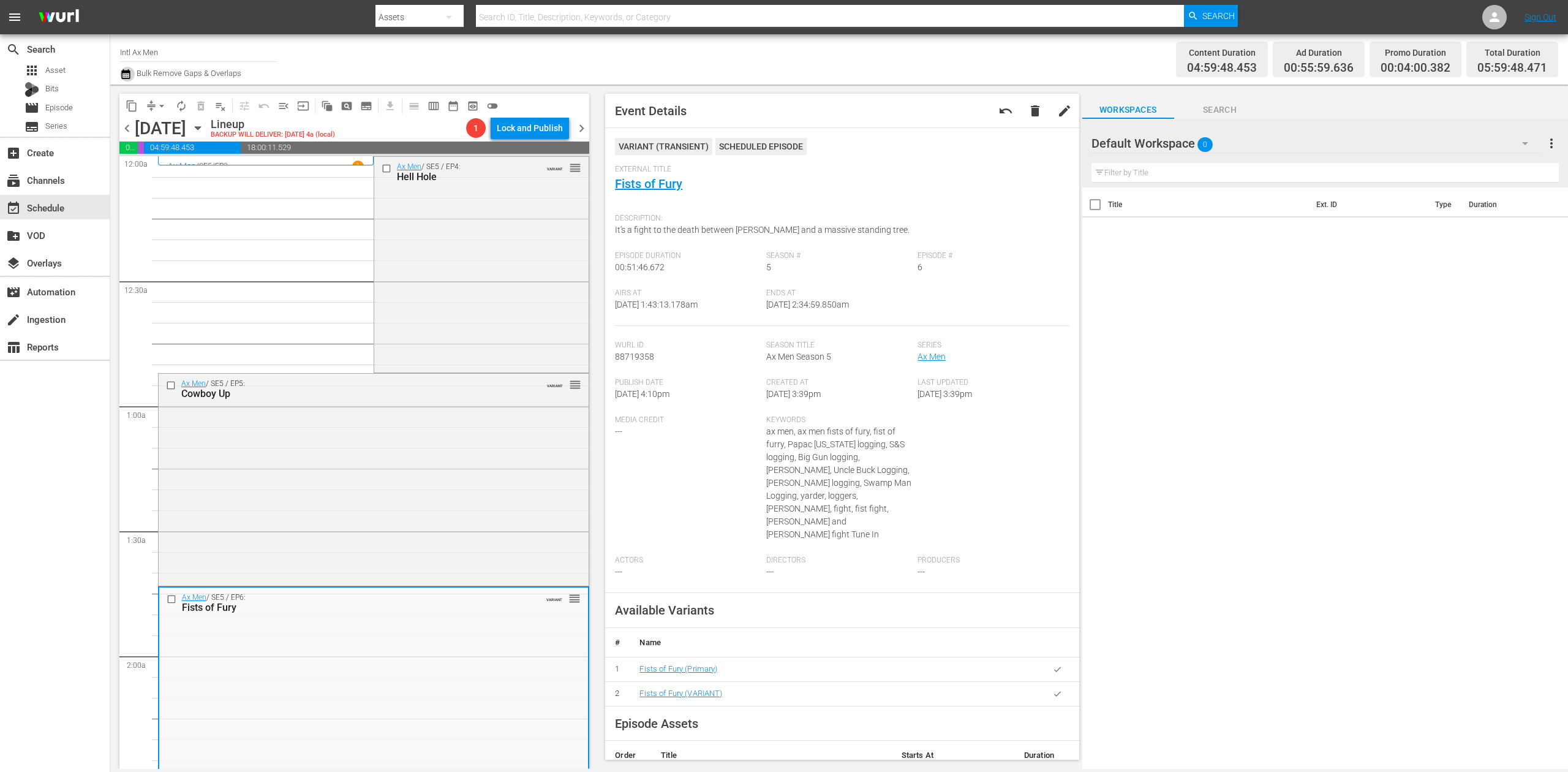
click at [126, 66] on icon "button" at bounding box center [125, 73] width 11 height 15
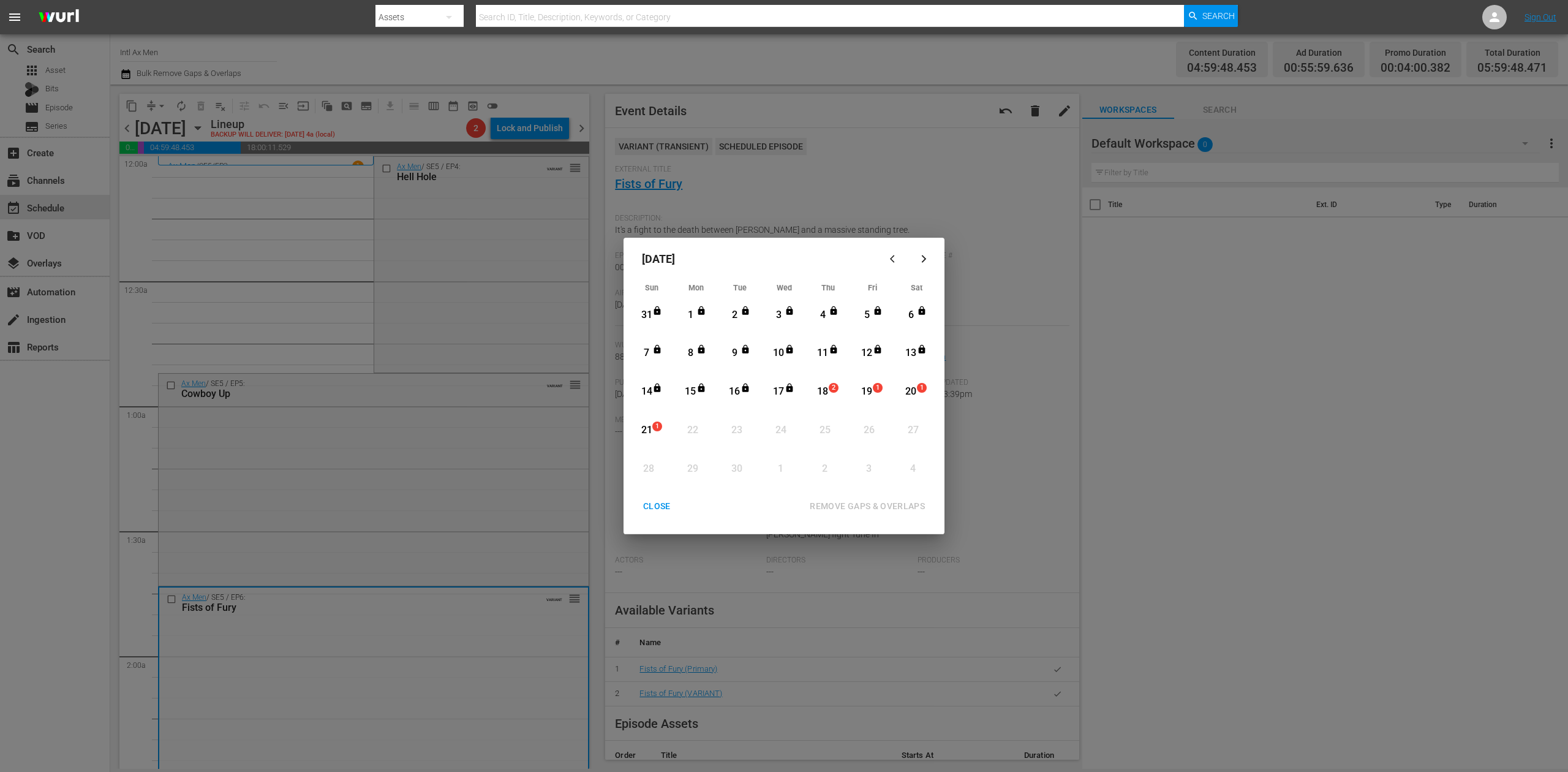
click at [829, 392] on div "18" at bounding box center [823, 392] width 15 height 14
click at [877, 500] on div "REMOVE GAPS & OVERLAPS" at bounding box center [867, 506] width 135 height 15
click at [669, 503] on div "CLOSE" at bounding box center [657, 506] width 47 height 15
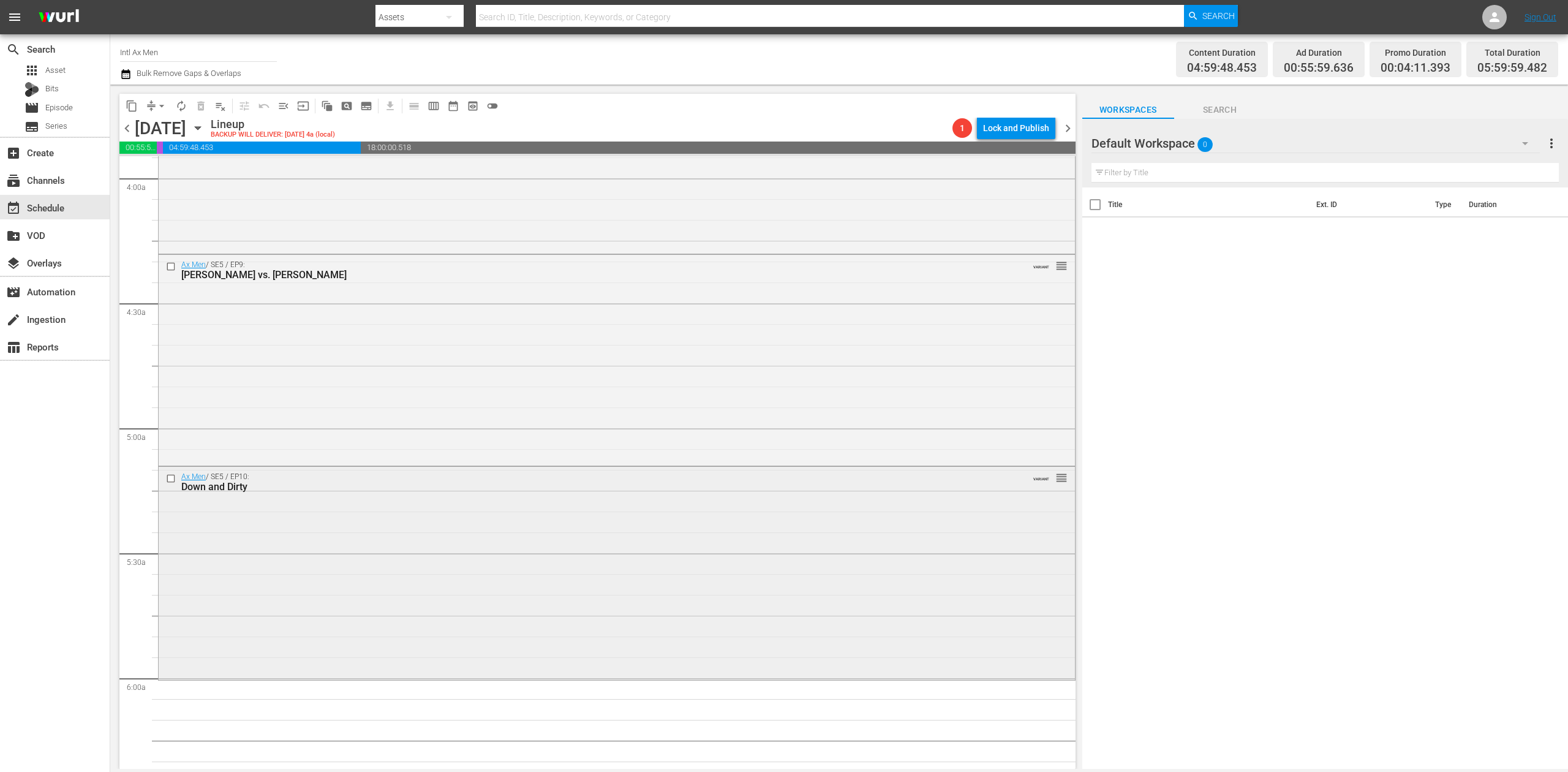
scroll to position [1143, 0]
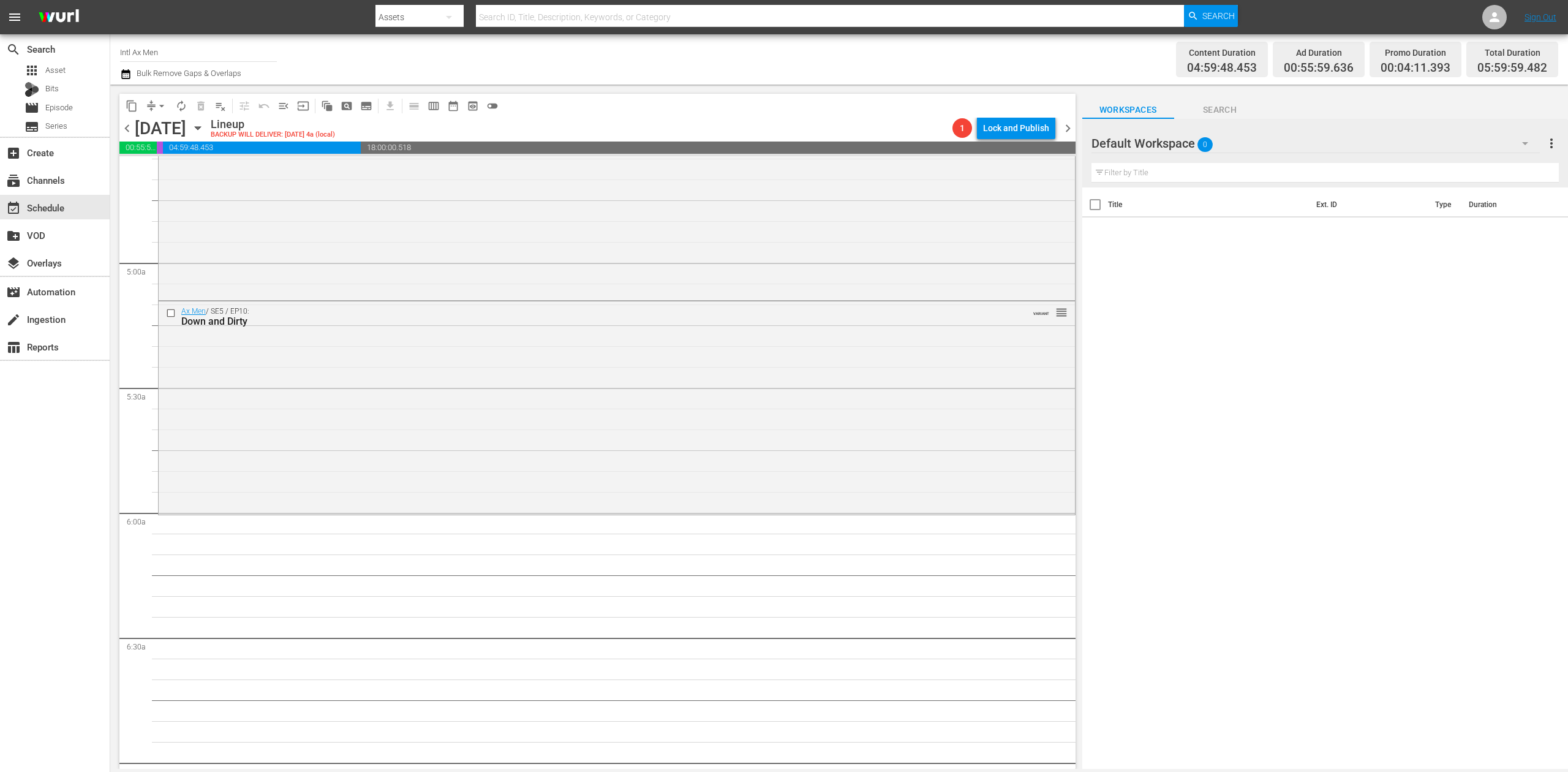
click at [622, 370] on div "Ax Men / SE5 / EP10: Down and Dirty VARIANT reorder" at bounding box center [617, 406] width 916 height 210
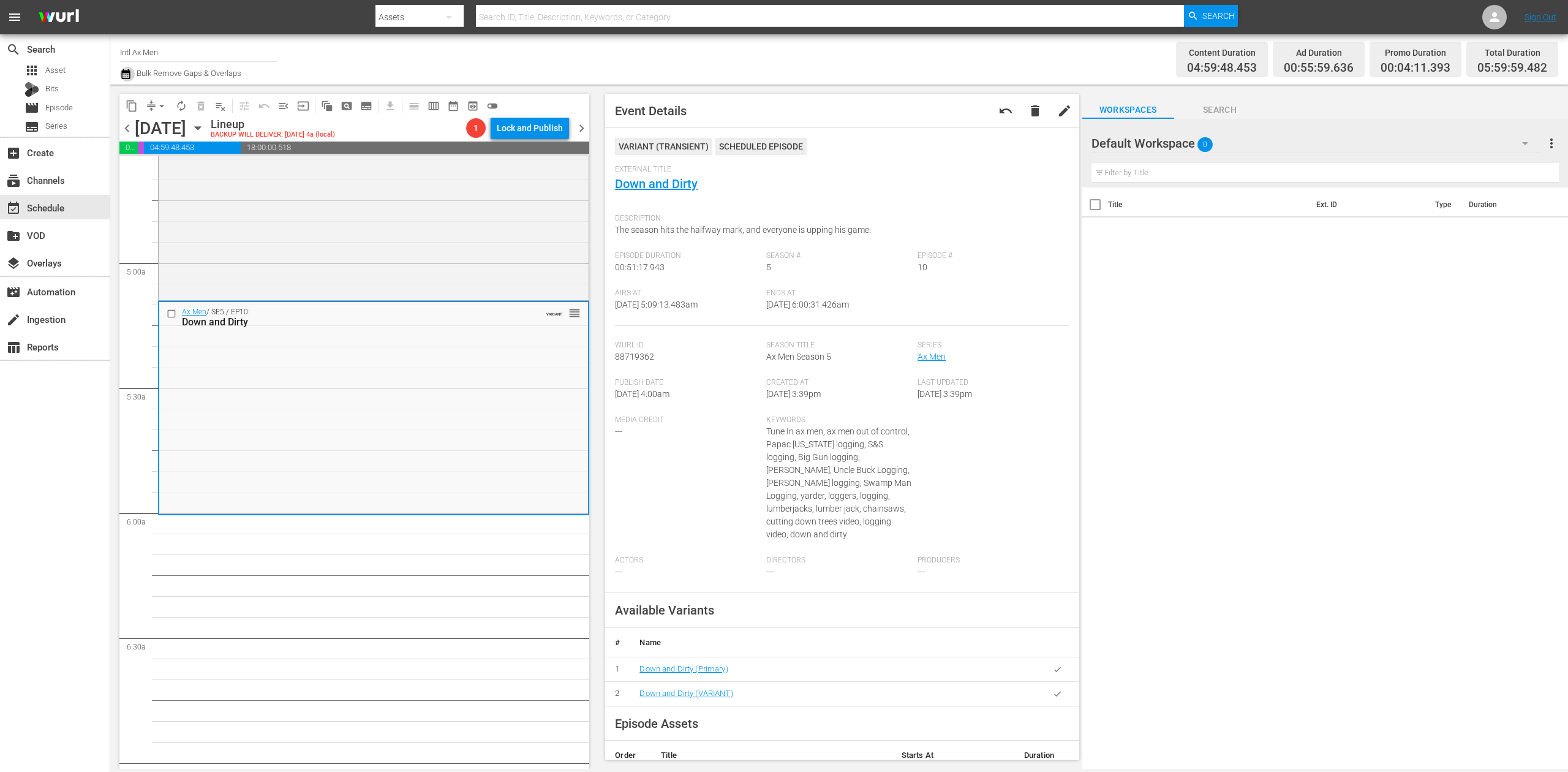
click at [126, 76] on icon "button" at bounding box center [125, 73] width 11 height 15
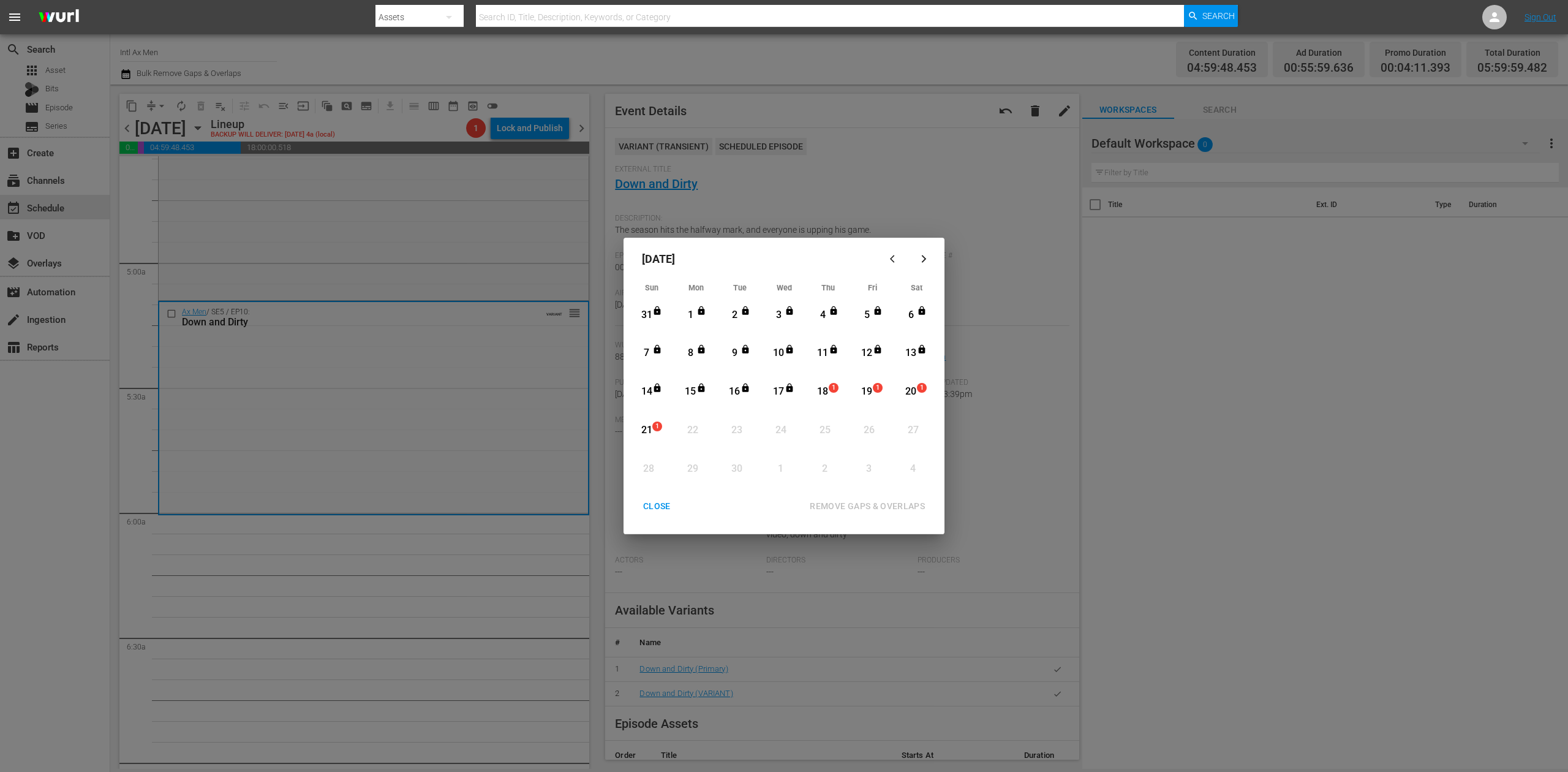
click at [827, 391] on div "18" at bounding box center [823, 392] width 15 height 14
click at [879, 505] on div "REMOVE GAPS & OVERLAPS" at bounding box center [867, 506] width 135 height 15
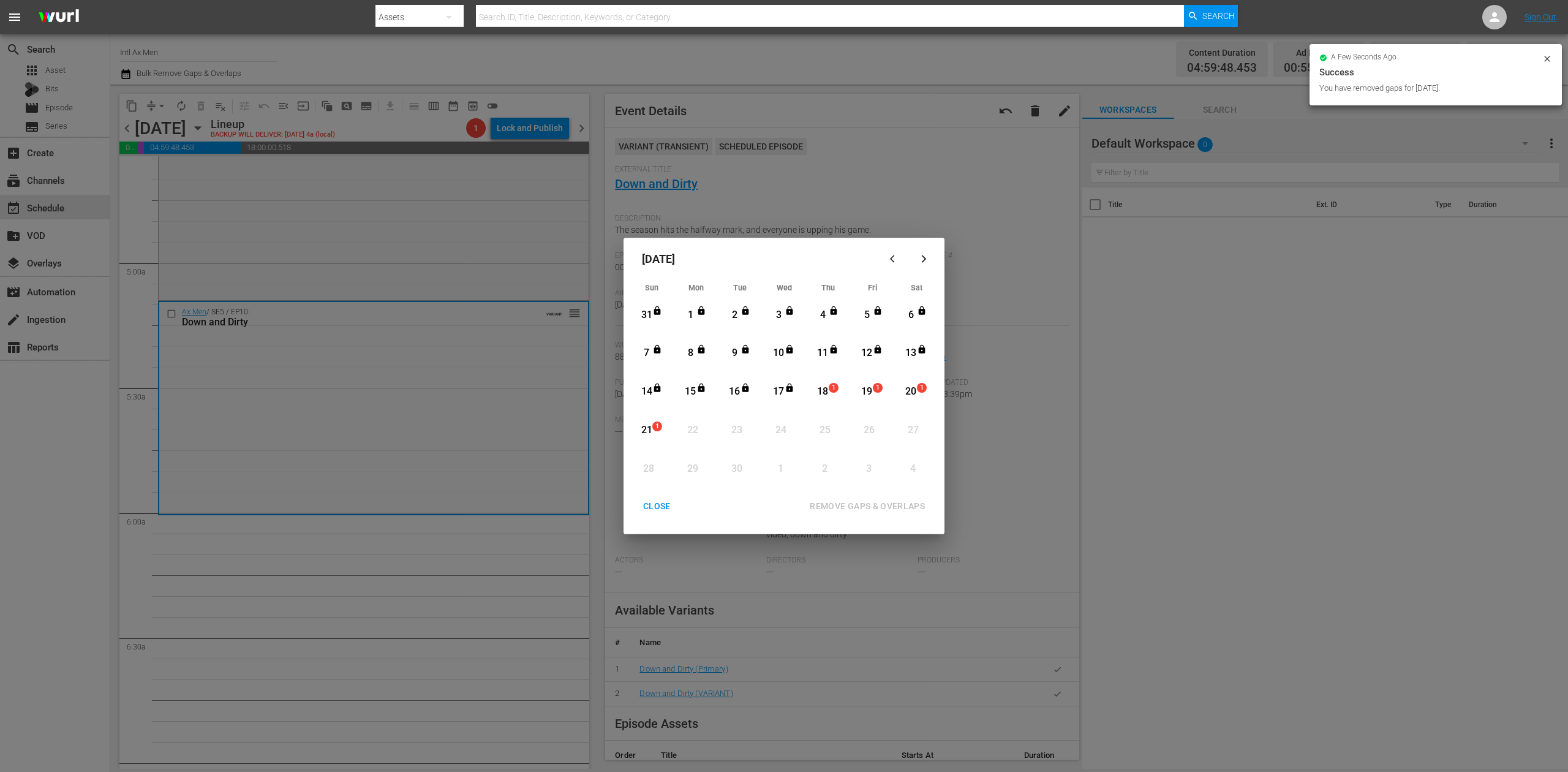
click at [659, 506] on div "CLOSE" at bounding box center [657, 506] width 47 height 15
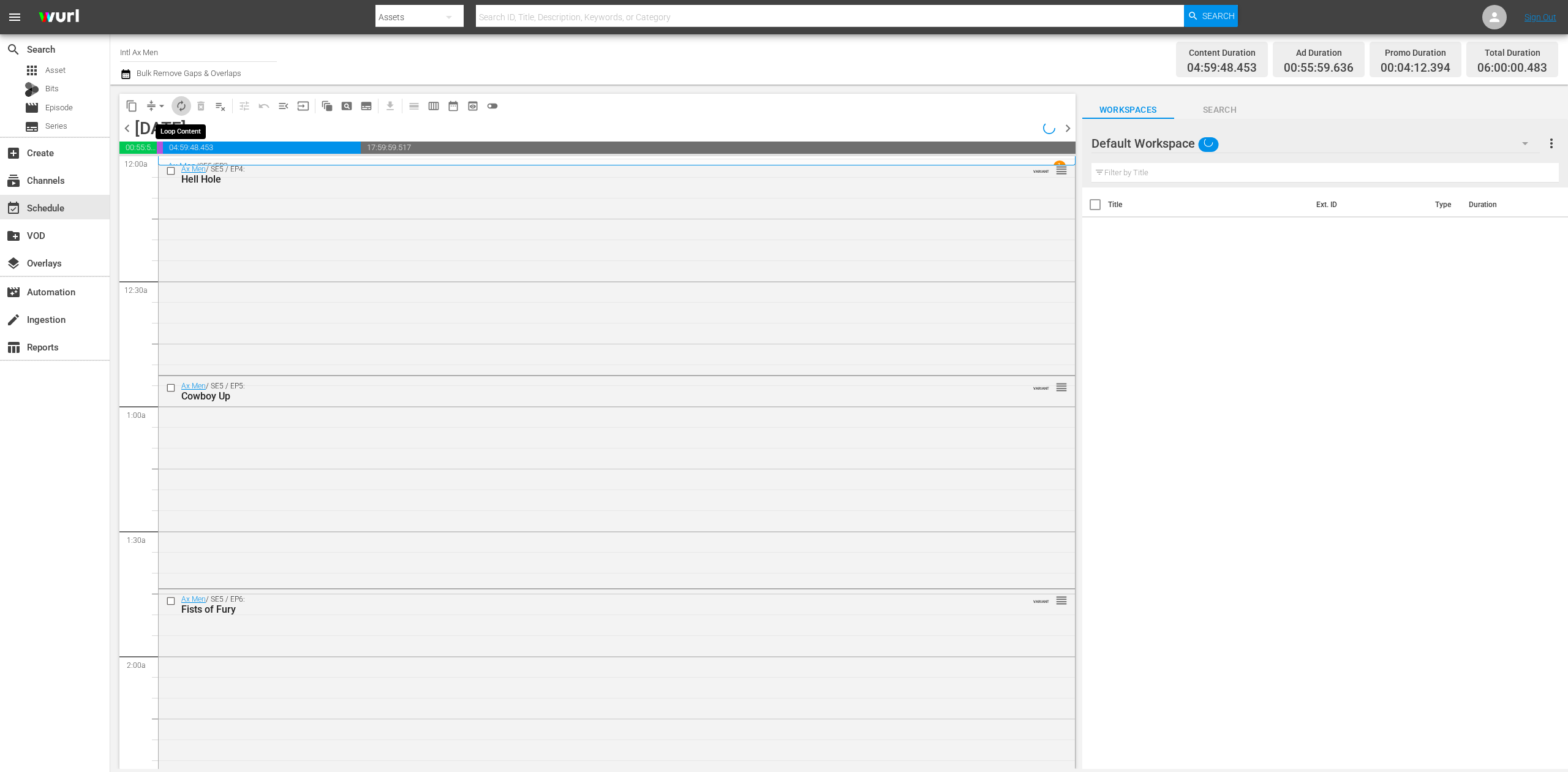
click at [179, 106] on span "autorenew_outlined" at bounding box center [181, 106] width 12 height 12
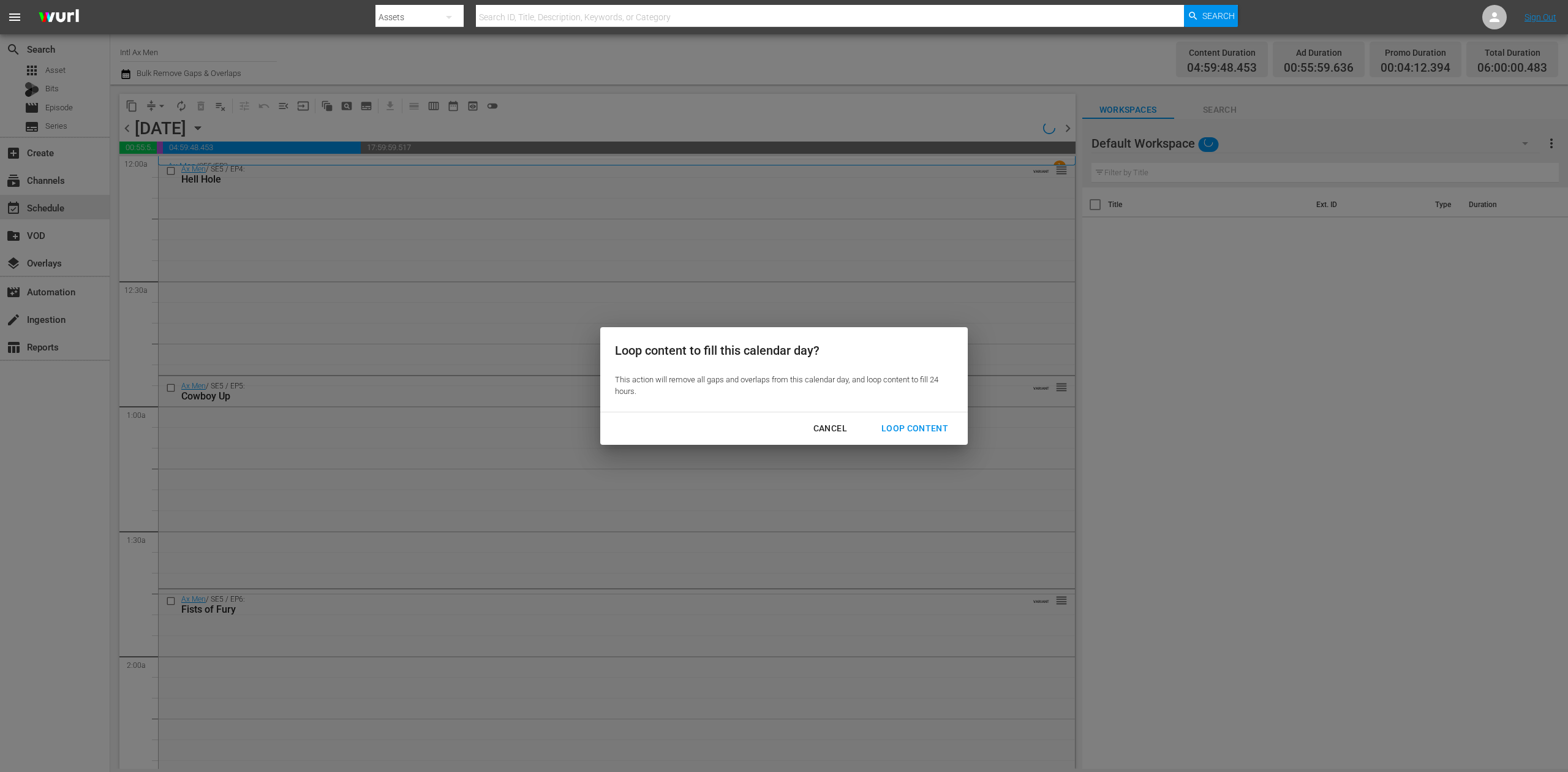
click at [934, 422] on div "Loop Content" at bounding box center [915, 428] width 86 height 15
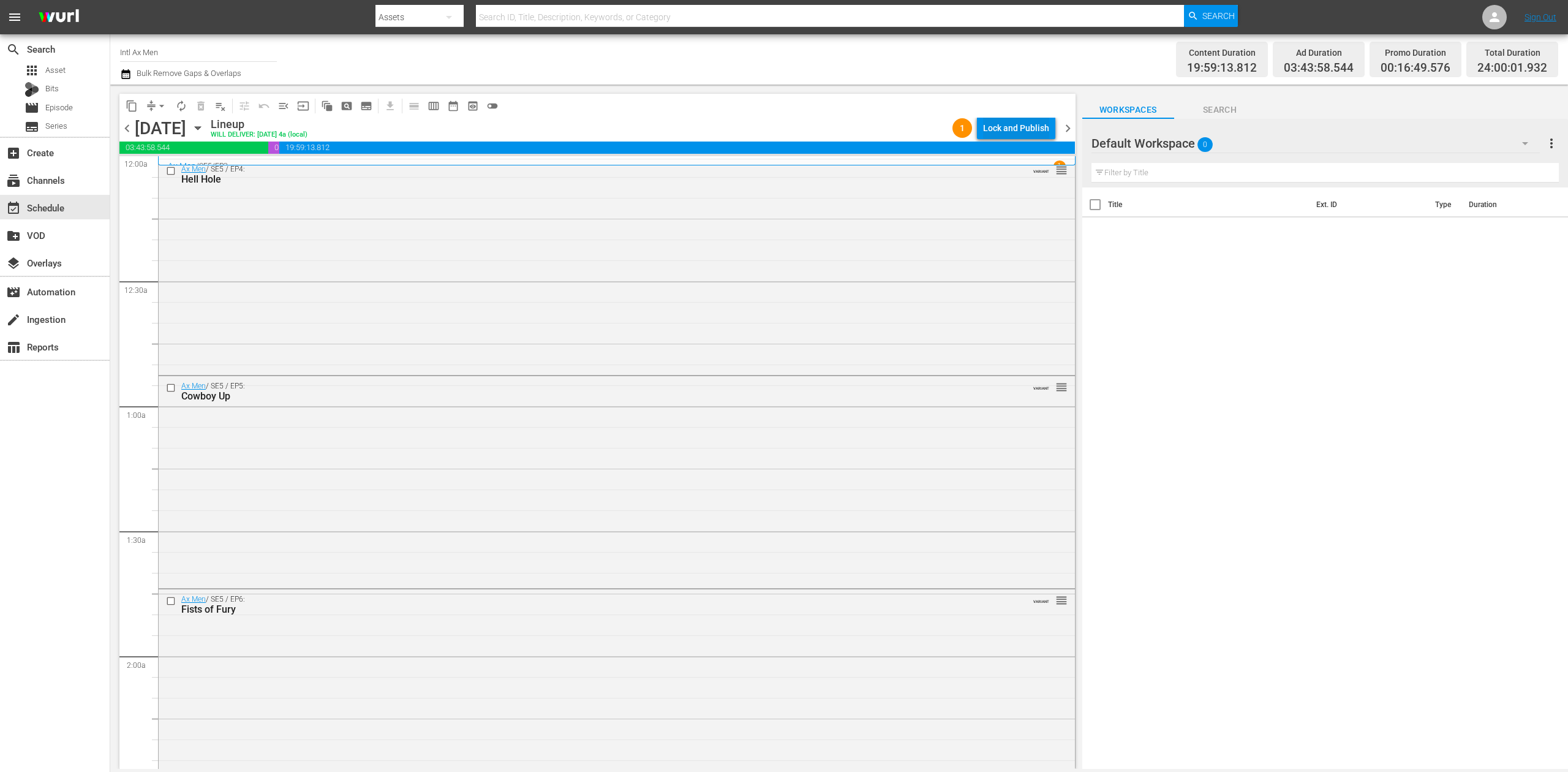
click at [1020, 132] on div "Lock and Publish" at bounding box center [1016, 128] width 66 height 22
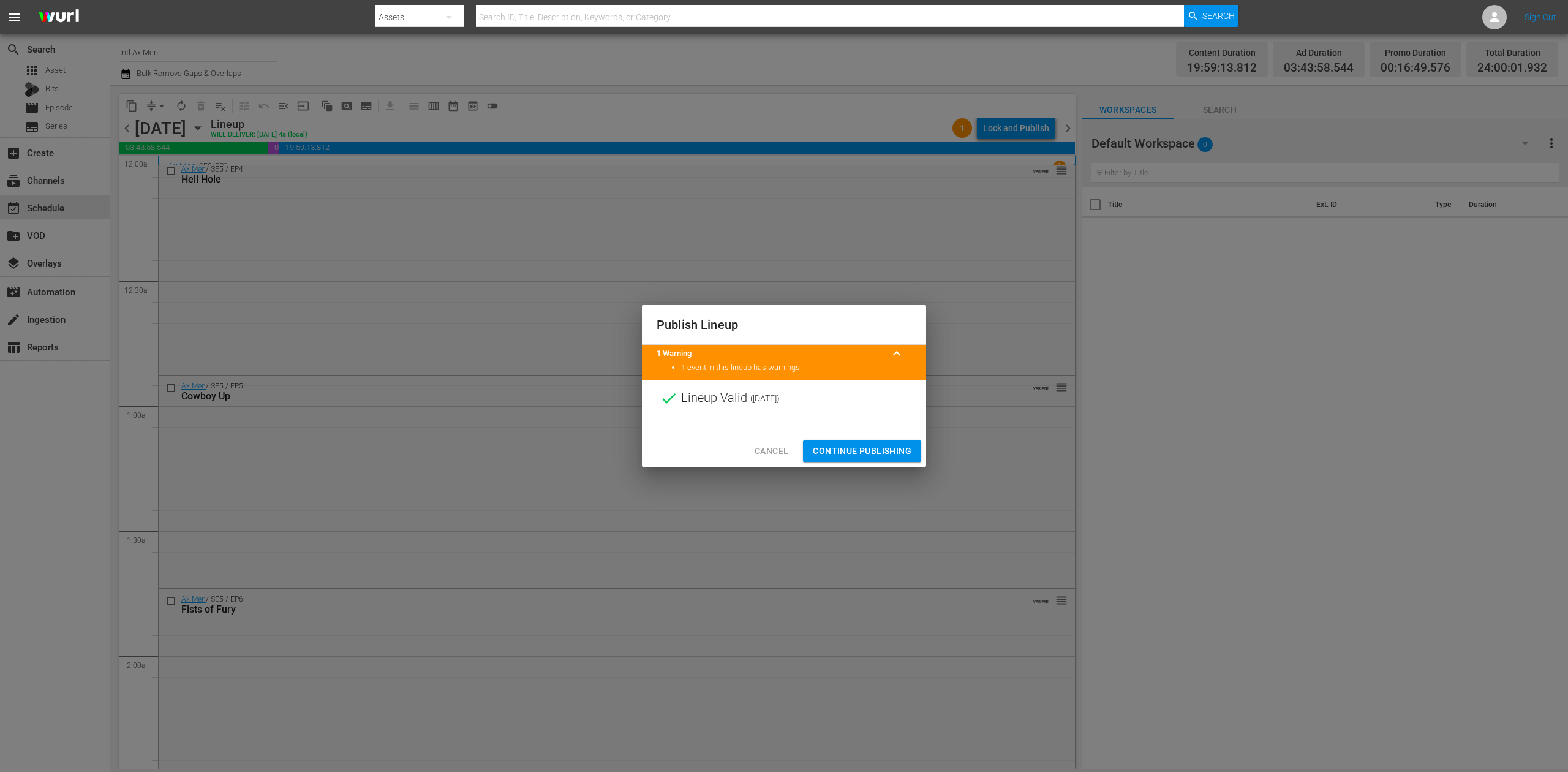
click at [861, 450] on span "Continue Publishing" at bounding box center [862, 451] width 98 height 15
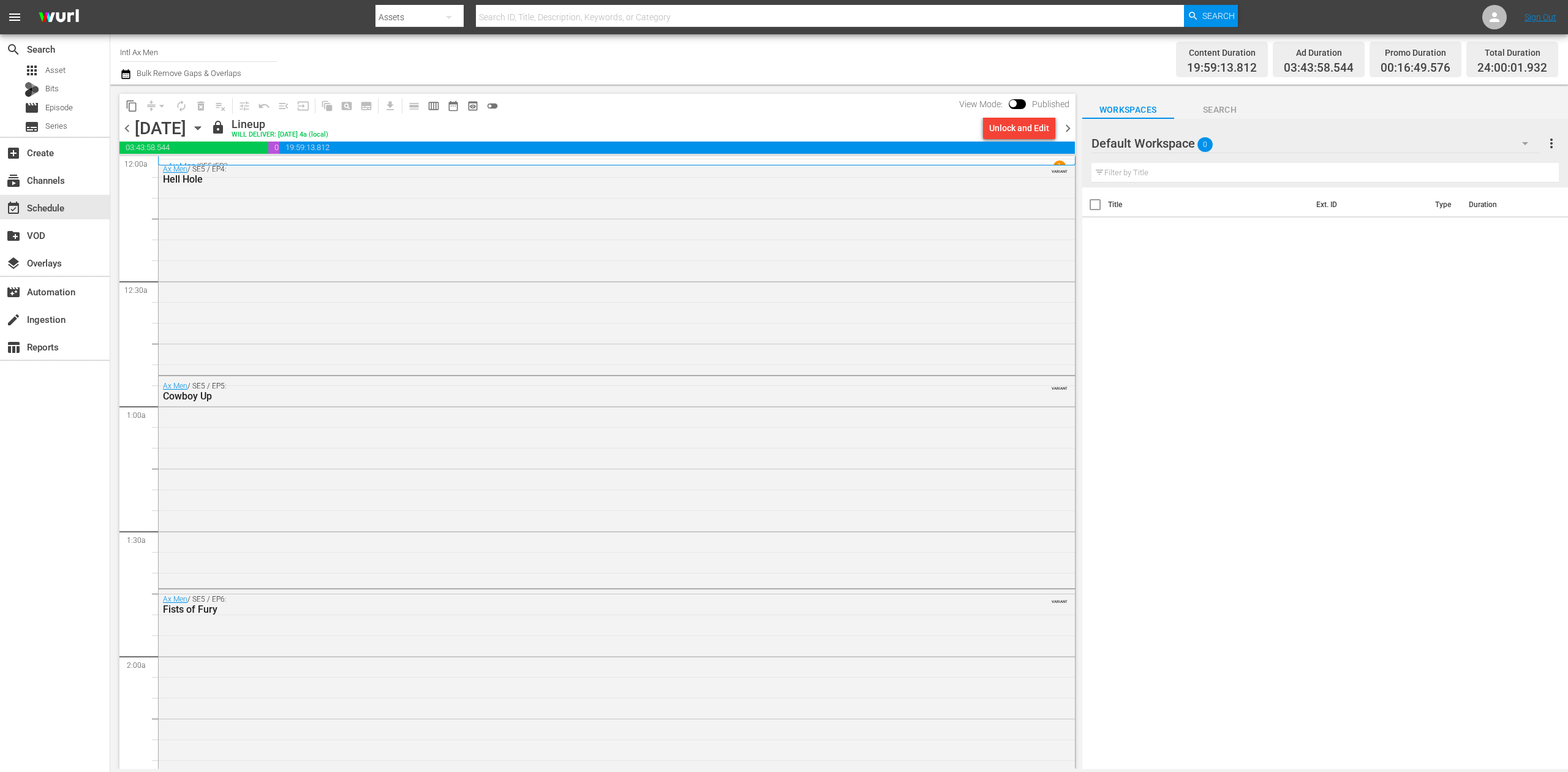
click at [1066, 122] on span "chevron_right" at bounding box center [1068, 128] width 15 height 15
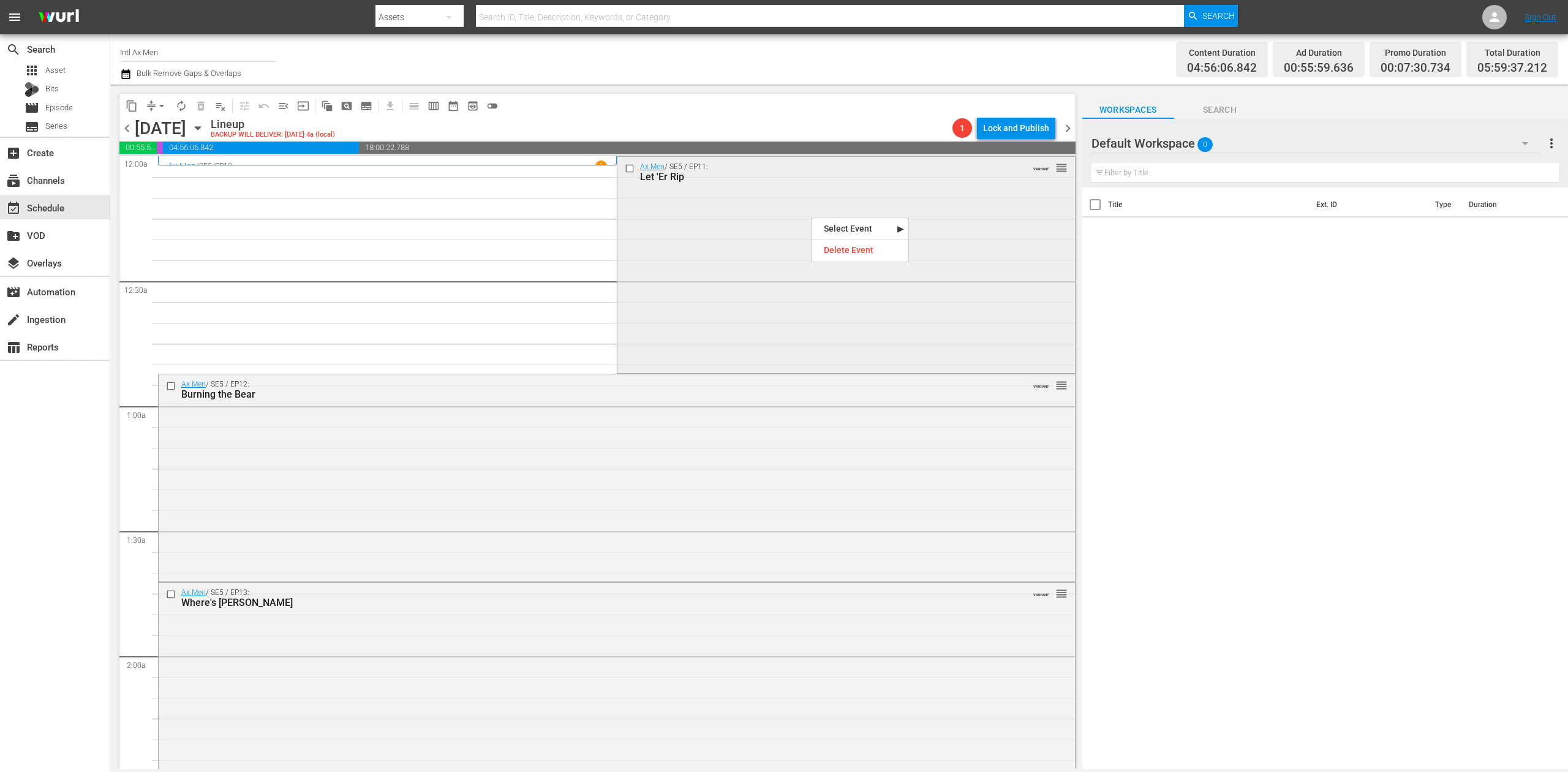
click at [763, 218] on div "Ax Men / SE5 / EP11: Let 'Er Rip VARIANT reorder" at bounding box center [846, 263] width 457 height 214
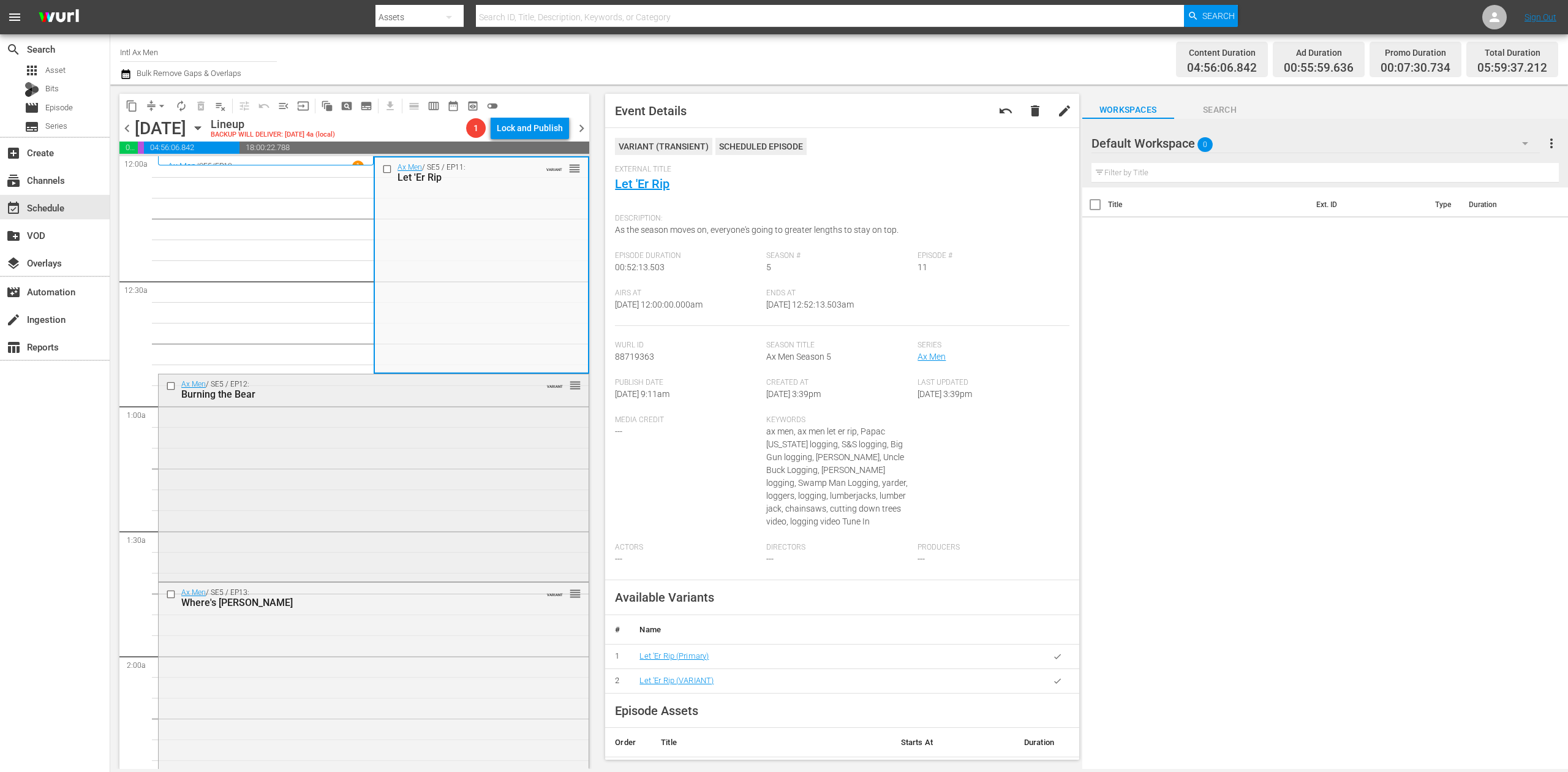
click at [439, 458] on div "Ax Men / SE5 / EP12: Burning the Bear VARIANT reorder" at bounding box center [373, 476] width 430 height 205
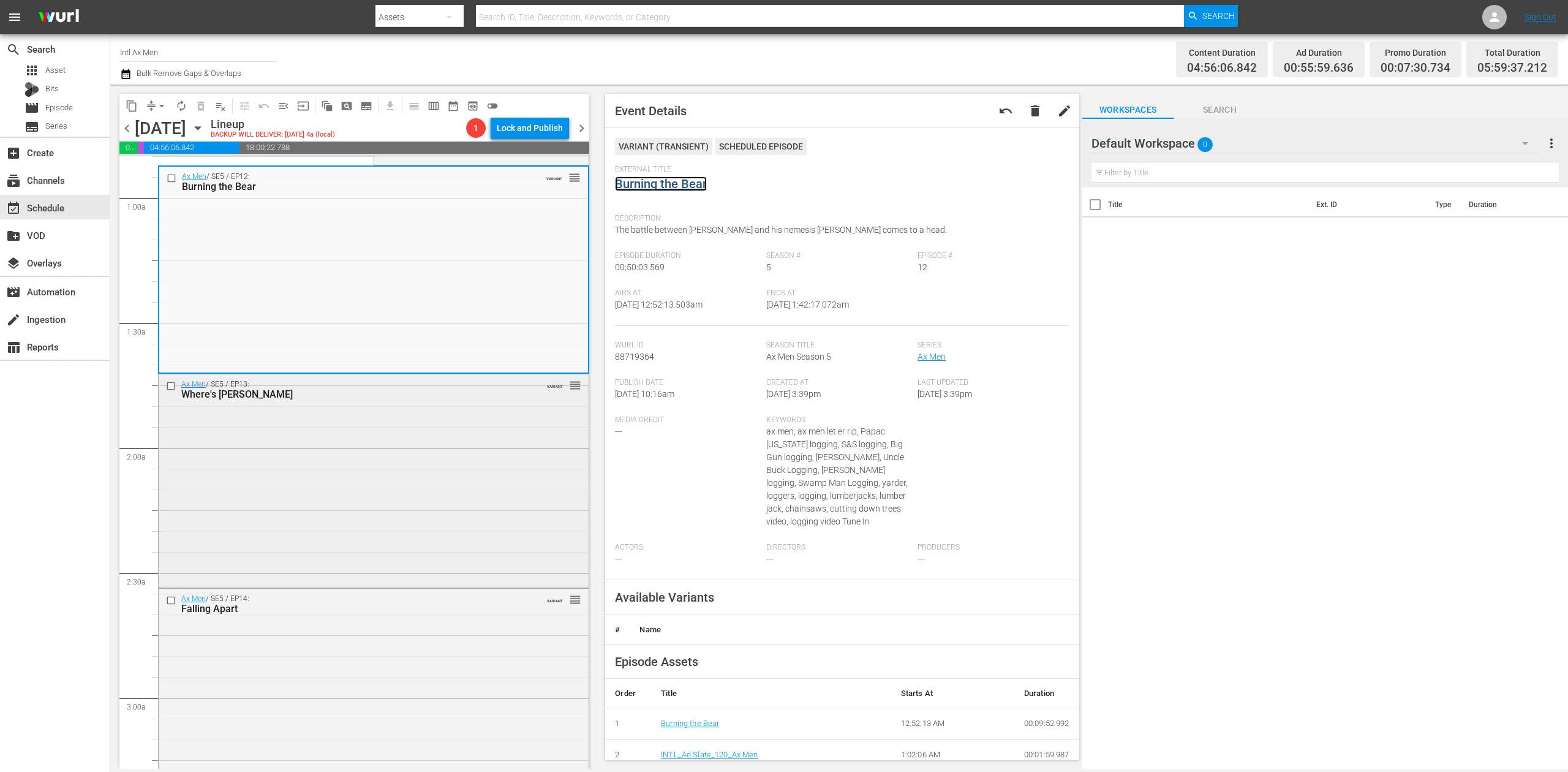
scroll to position [245, 0]
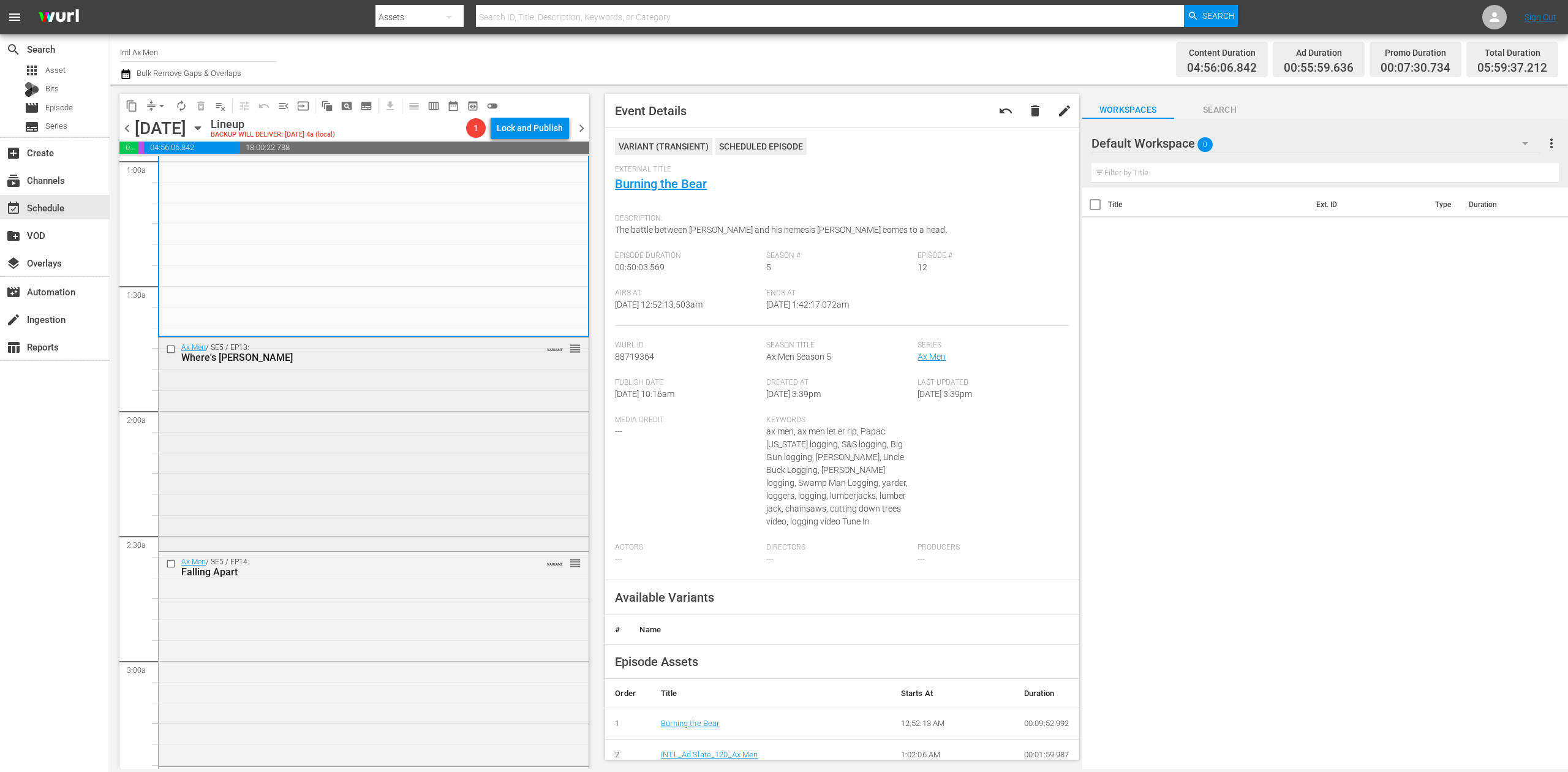
click at [474, 450] on div "Ax Men / SE5 / EP13: Where's Willy VARIANT reorder" at bounding box center [373, 442] width 430 height 210
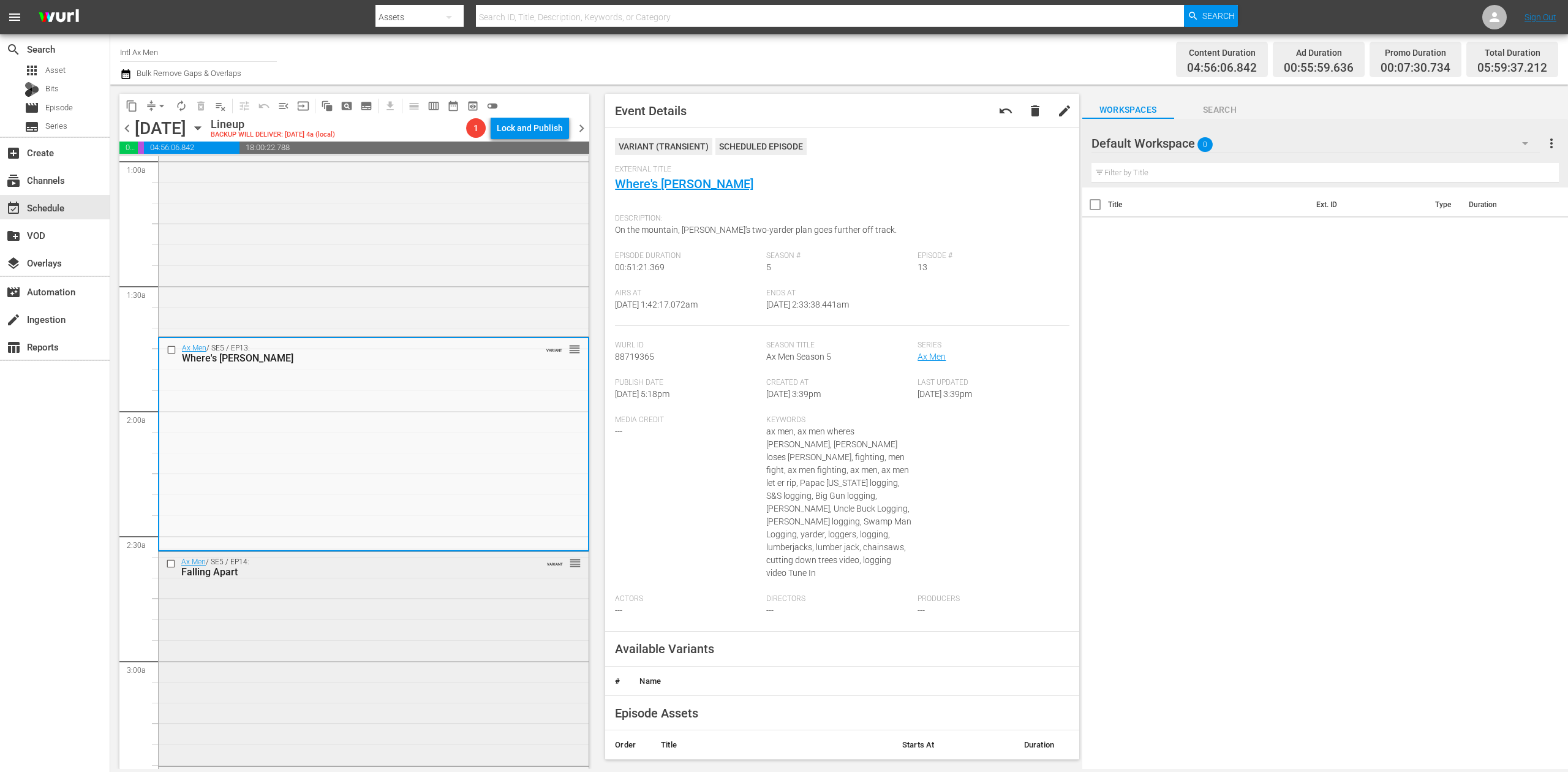
click at [400, 659] on div "Ax Men / SE5 / EP14: Falling Apart VARIANT reorder" at bounding box center [373, 657] width 430 height 212
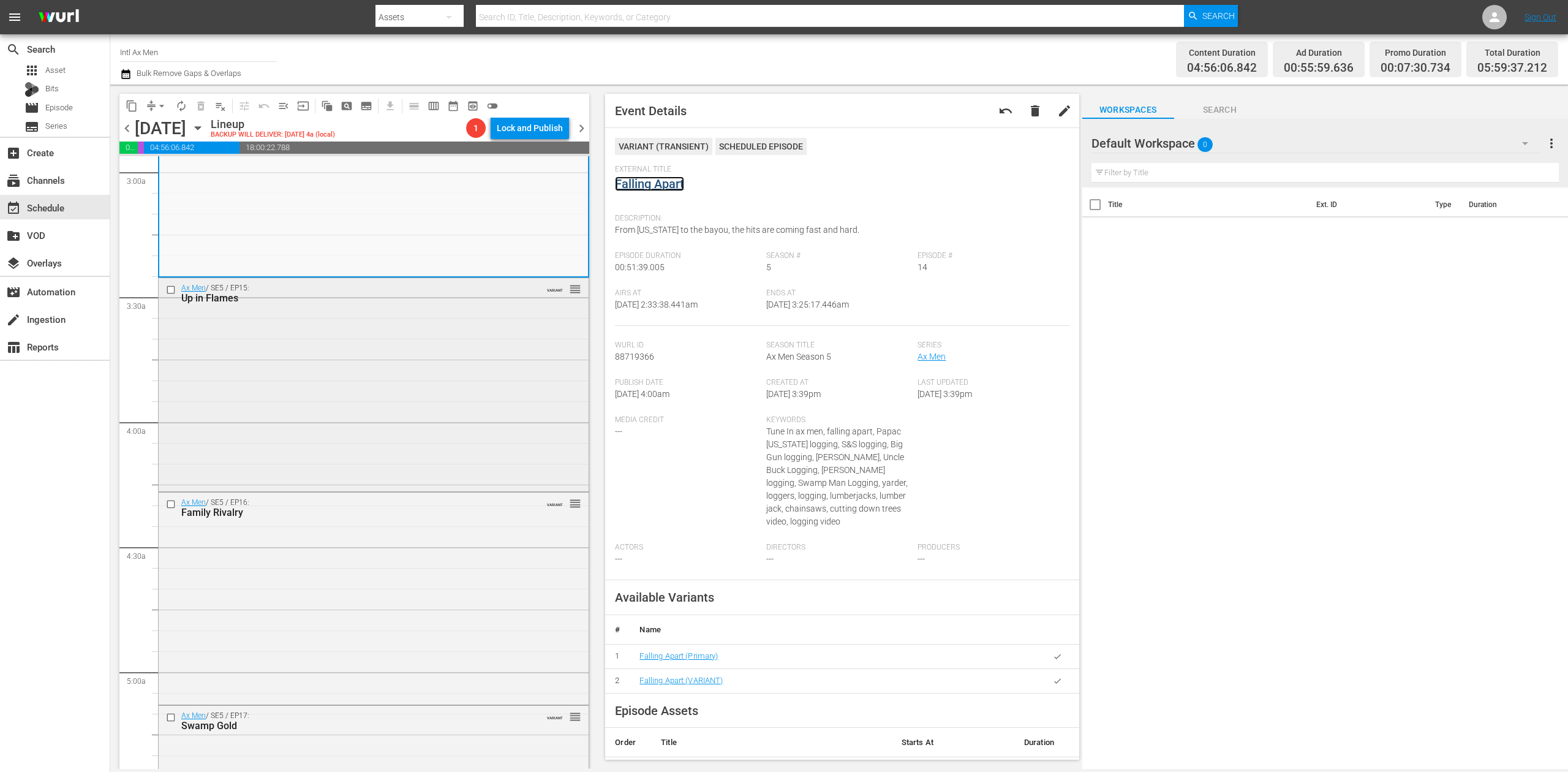
scroll to position [735, 0]
click at [373, 373] on div "Ax Men / SE5 / EP15: Up in Flames VARIANT reorder" at bounding box center [373, 383] width 430 height 211
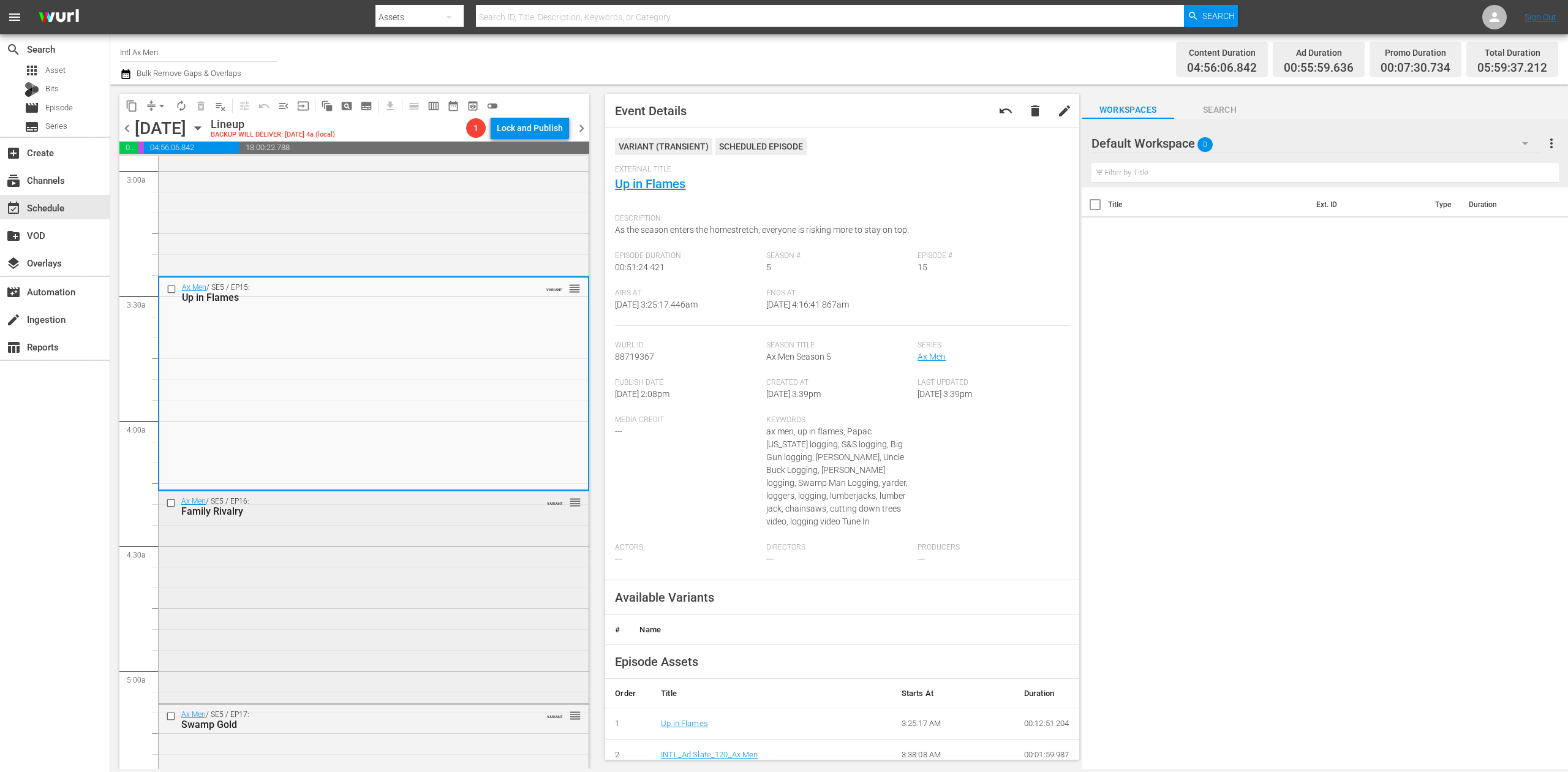
click at [386, 603] on div "Ax Men / SE5 / EP16: Family Rivalry VARIANT reorder" at bounding box center [373, 596] width 430 height 210
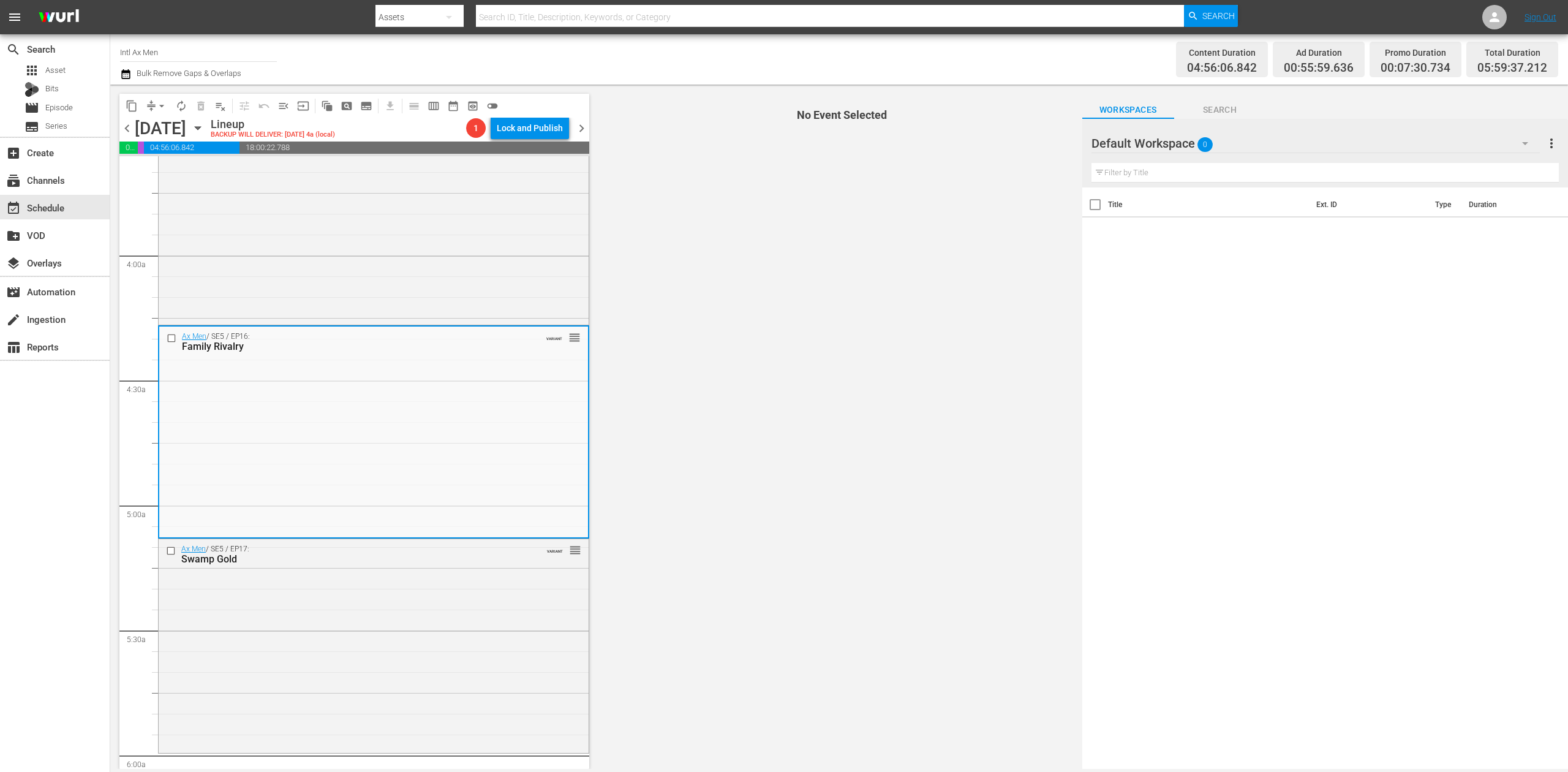
scroll to position [980, 0]
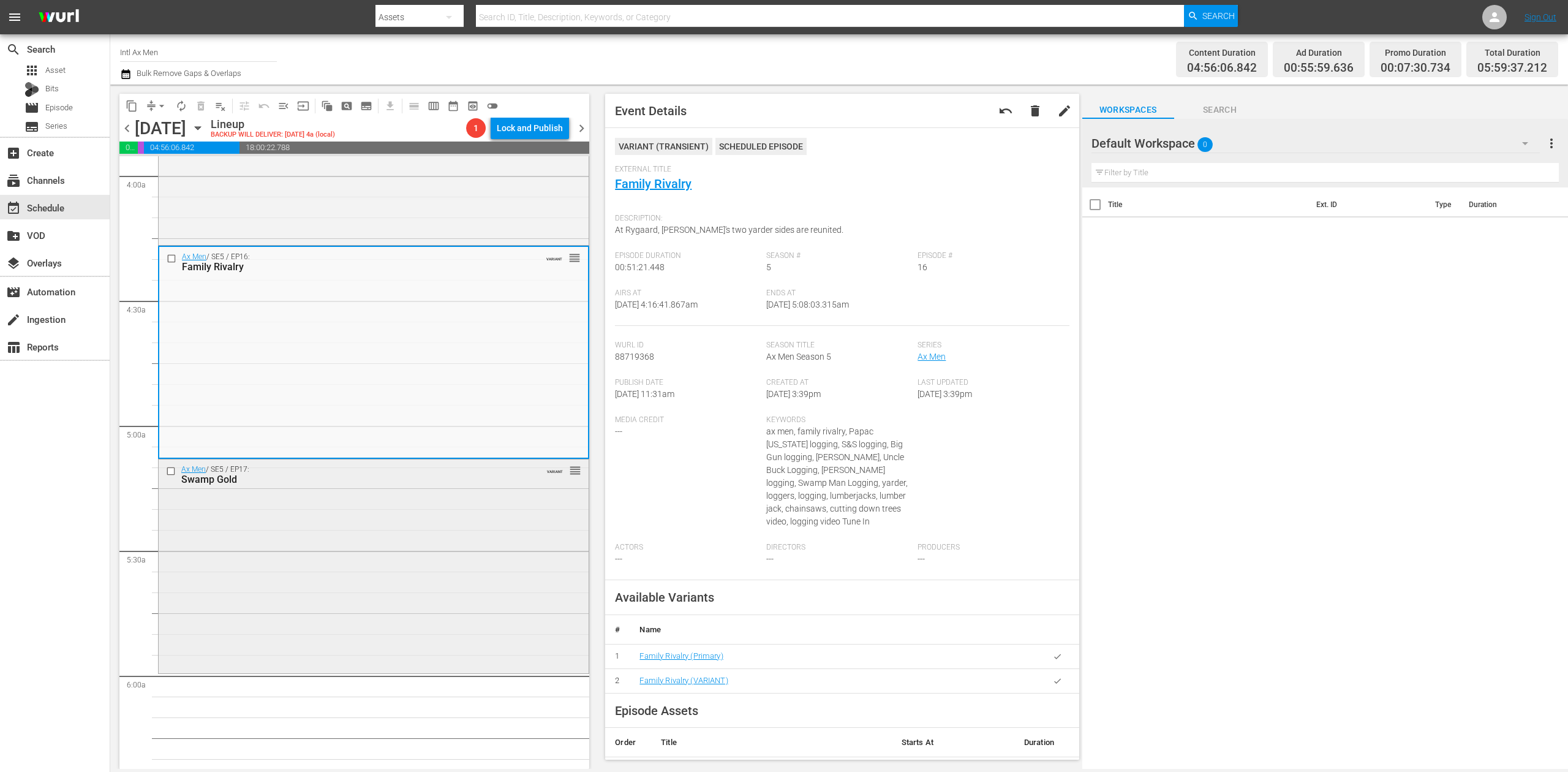
click at [442, 519] on div "Ax Men / SE5 / EP17: Swamp Gold VARIANT reorder" at bounding box center [373, 565] width 430 height 212
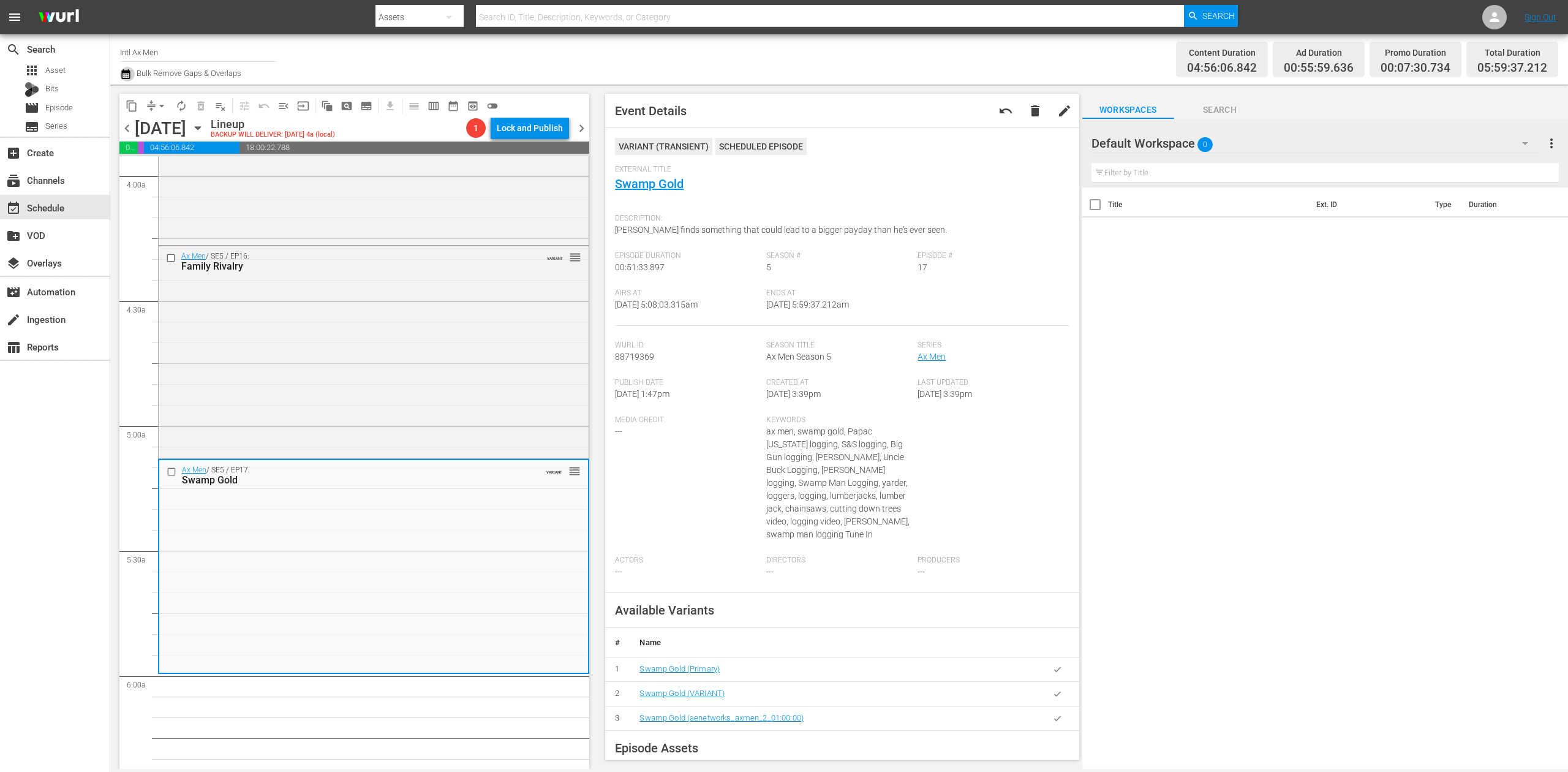
click at [133, 71] on button "button" at bounding box center [127, 73] width 15 height 15
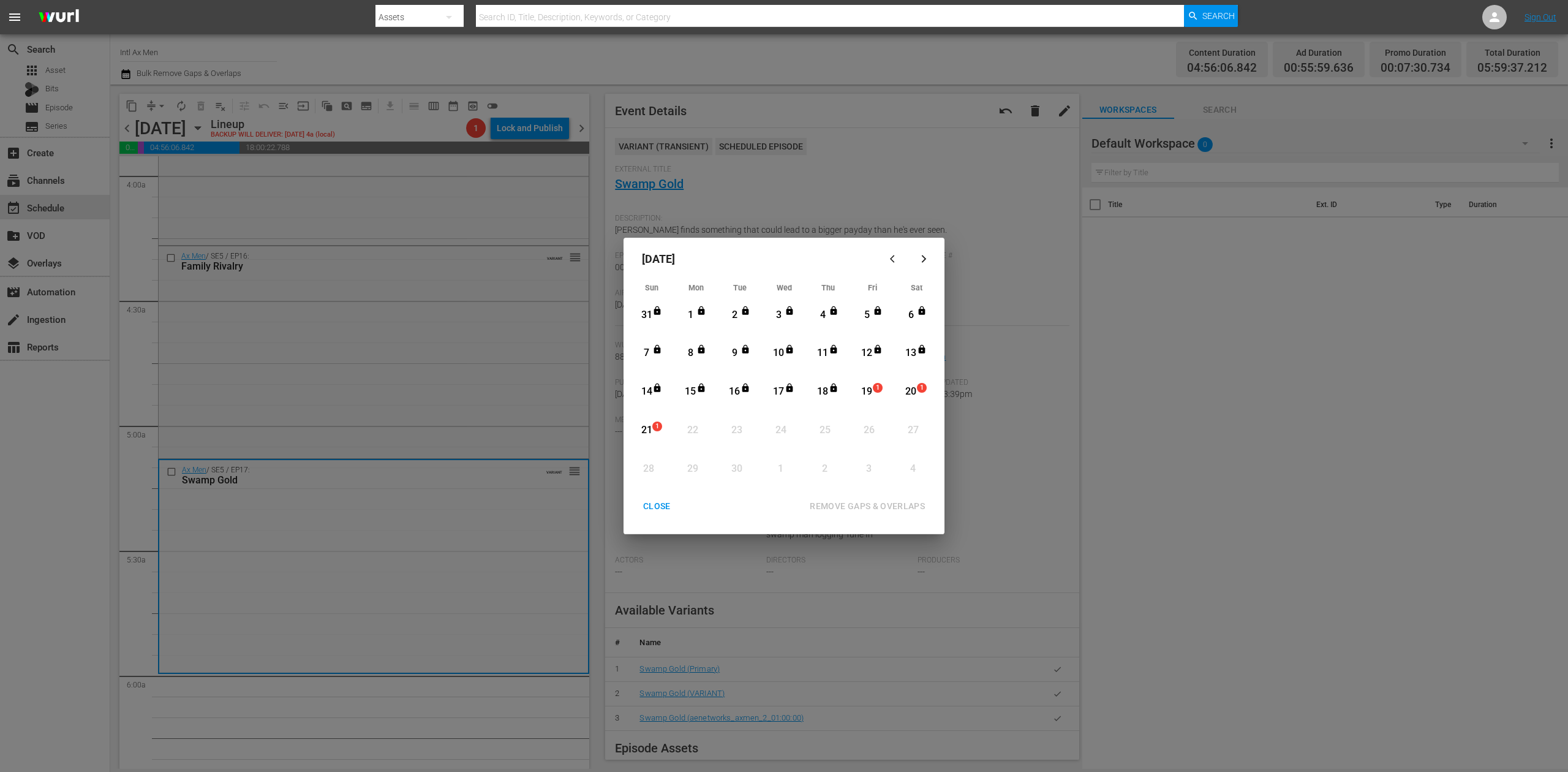
click at [873, 386] on div "1" at bounding box center [877, 388] width 10 height 10
click at [892, 508] on div "REMOVE GAPS & OVERLAPS" at bounding box center [867, 506] width 135 height 15
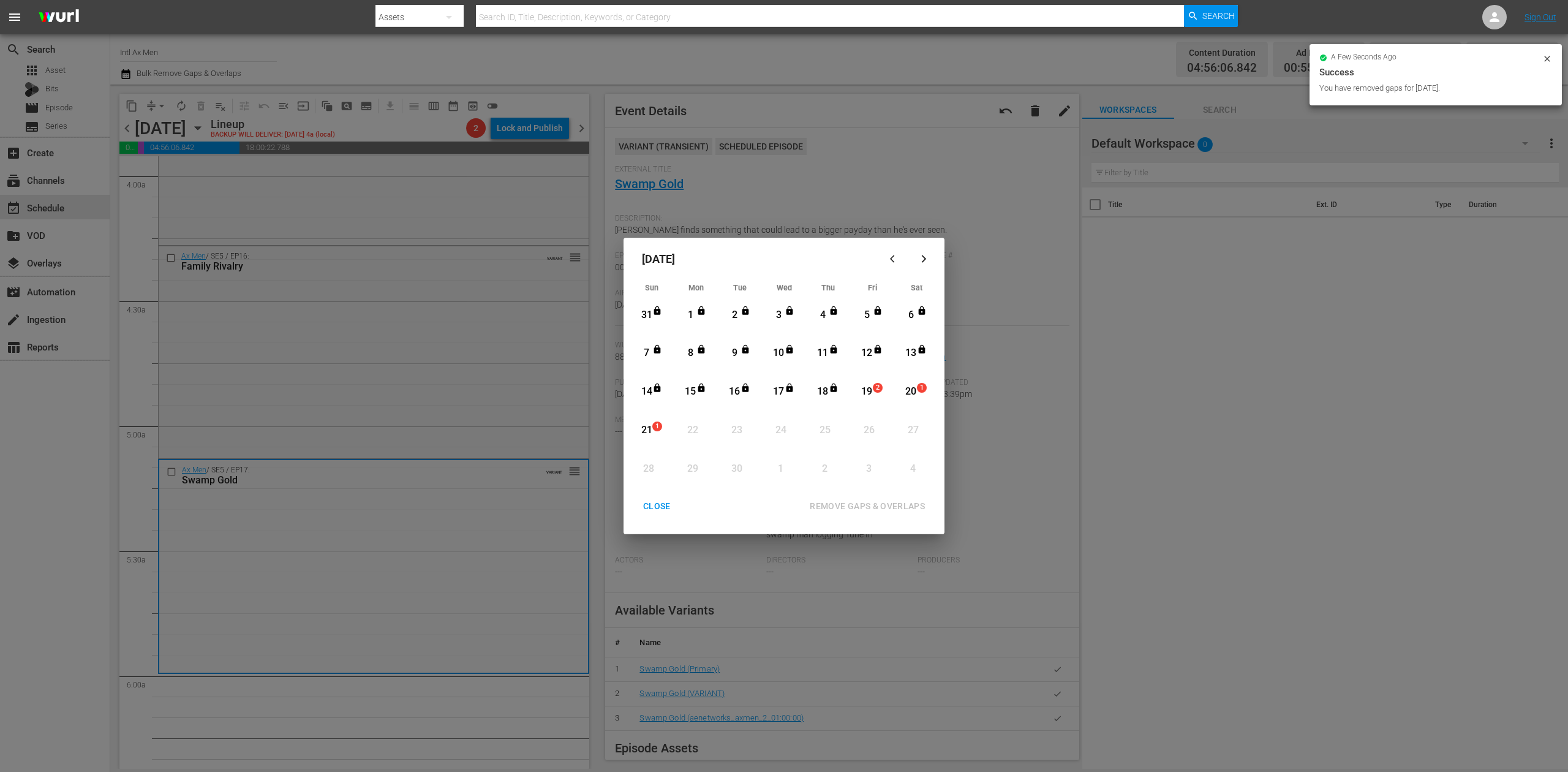
click at [660, 505] on div "CLOSE" at bounding box center [657, 506] width 47 height 15
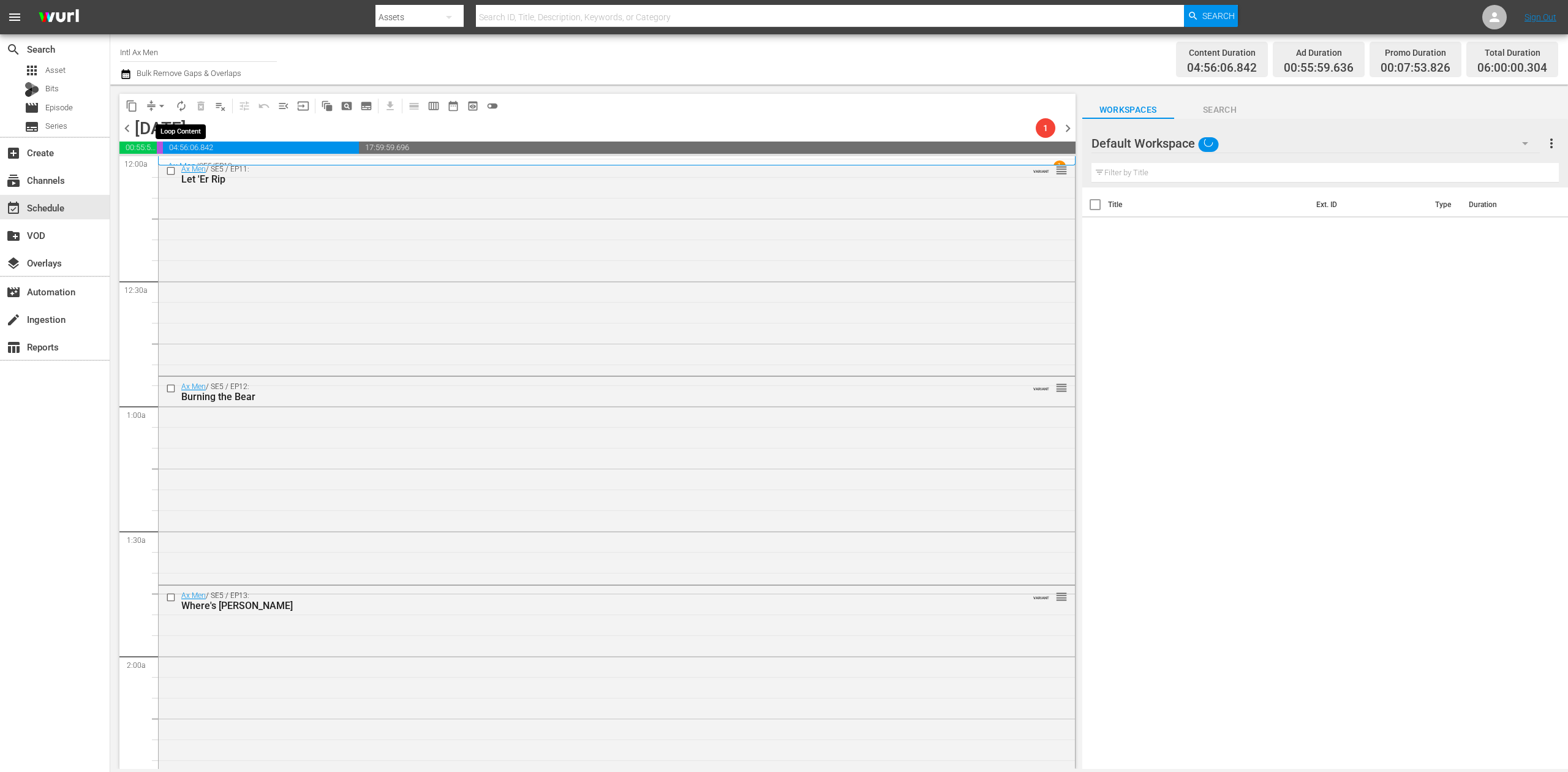
click at [185, 101] on span "autorenew_outlined" at bounding box center [181, 106] width 12 height 12
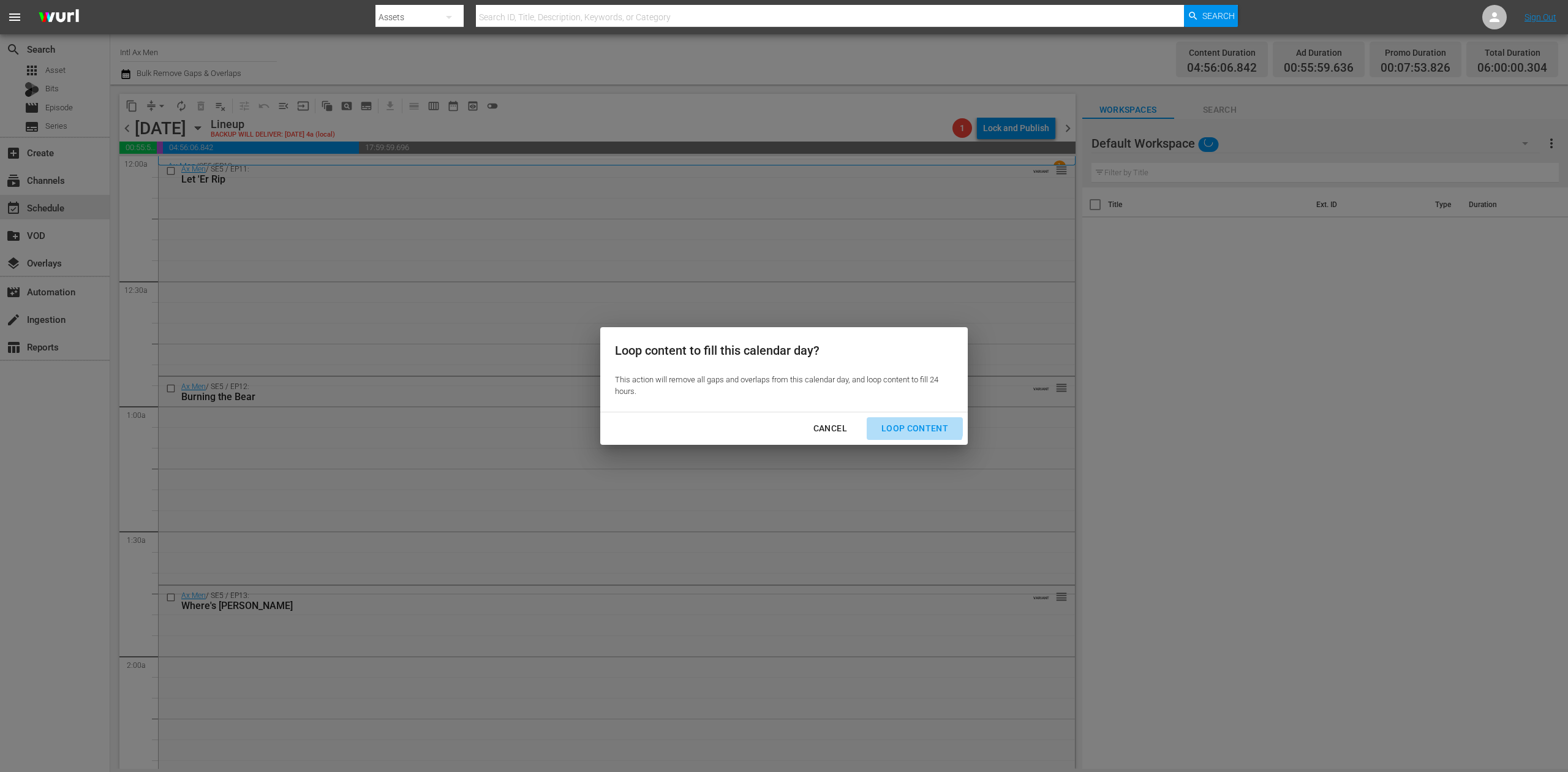
click at [914, 424] on div "Loop Content" at bounding box center [915, 428] width 86 height 15
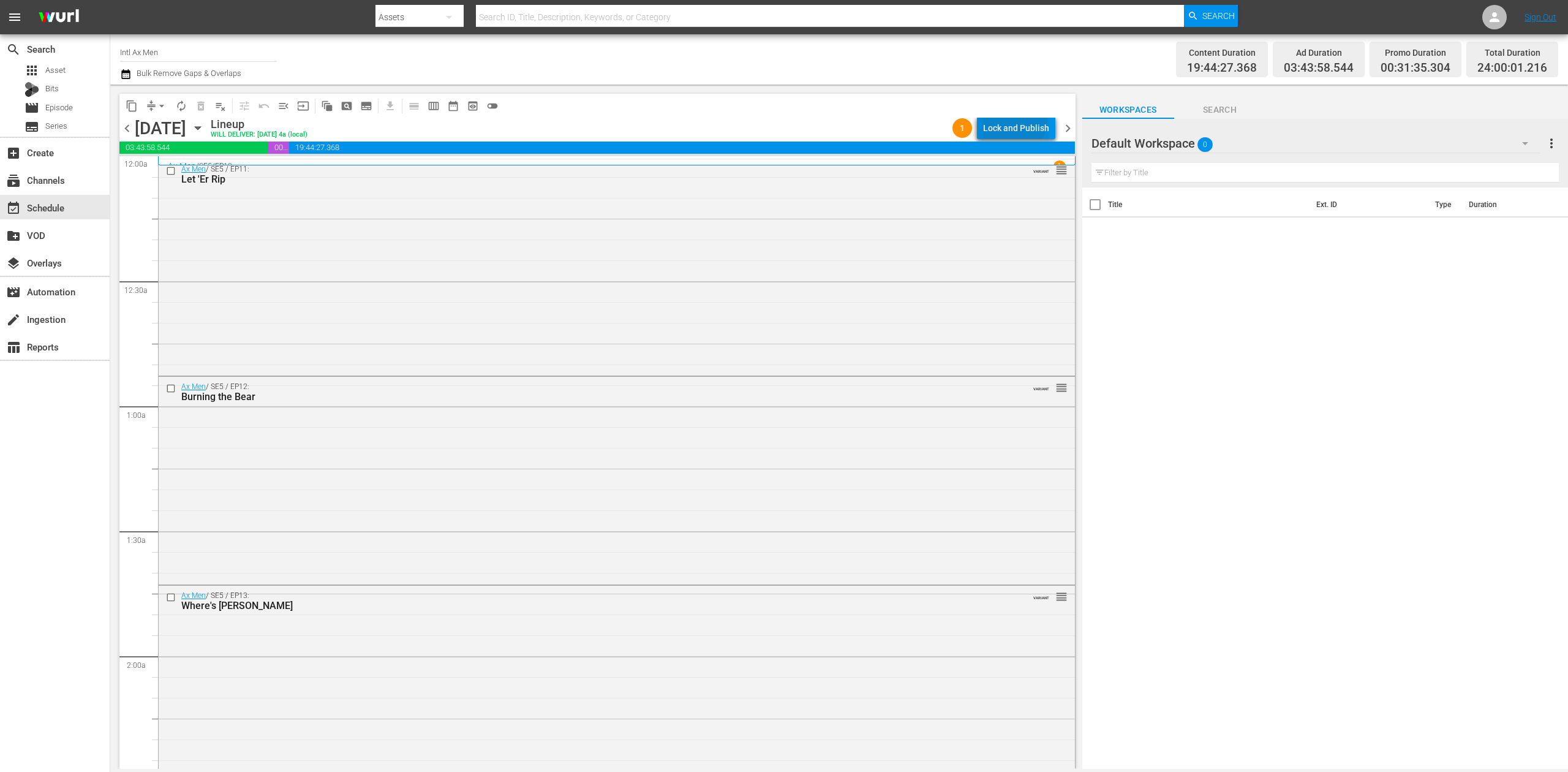
click at [1008, 118] on div "Lock and Publish" at bounding box center [1016, 128] width 66 height 22
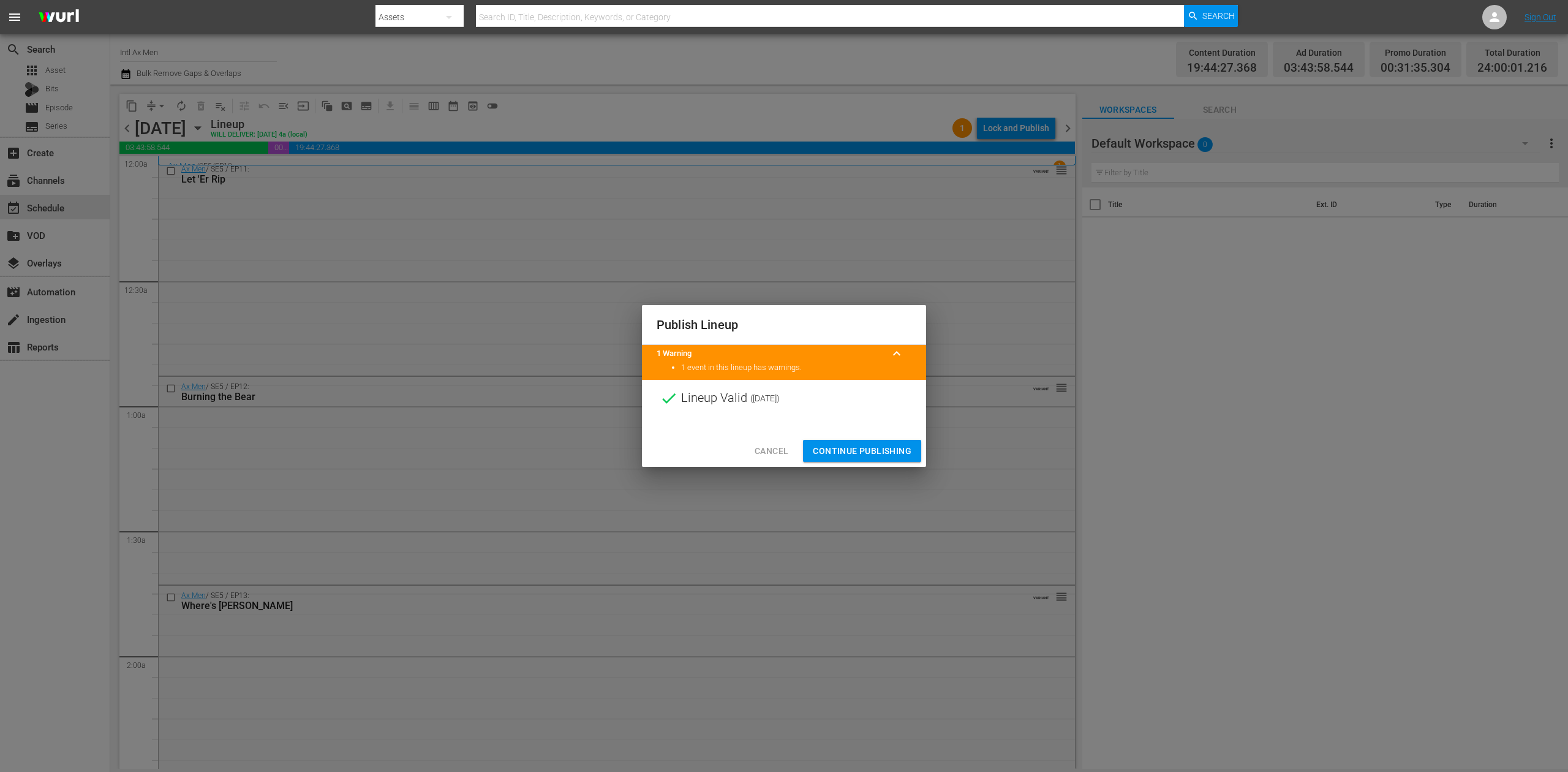
click at [893, 449] on span "Continue Publishing" at bounding box center [862, 451] width 98 height 15
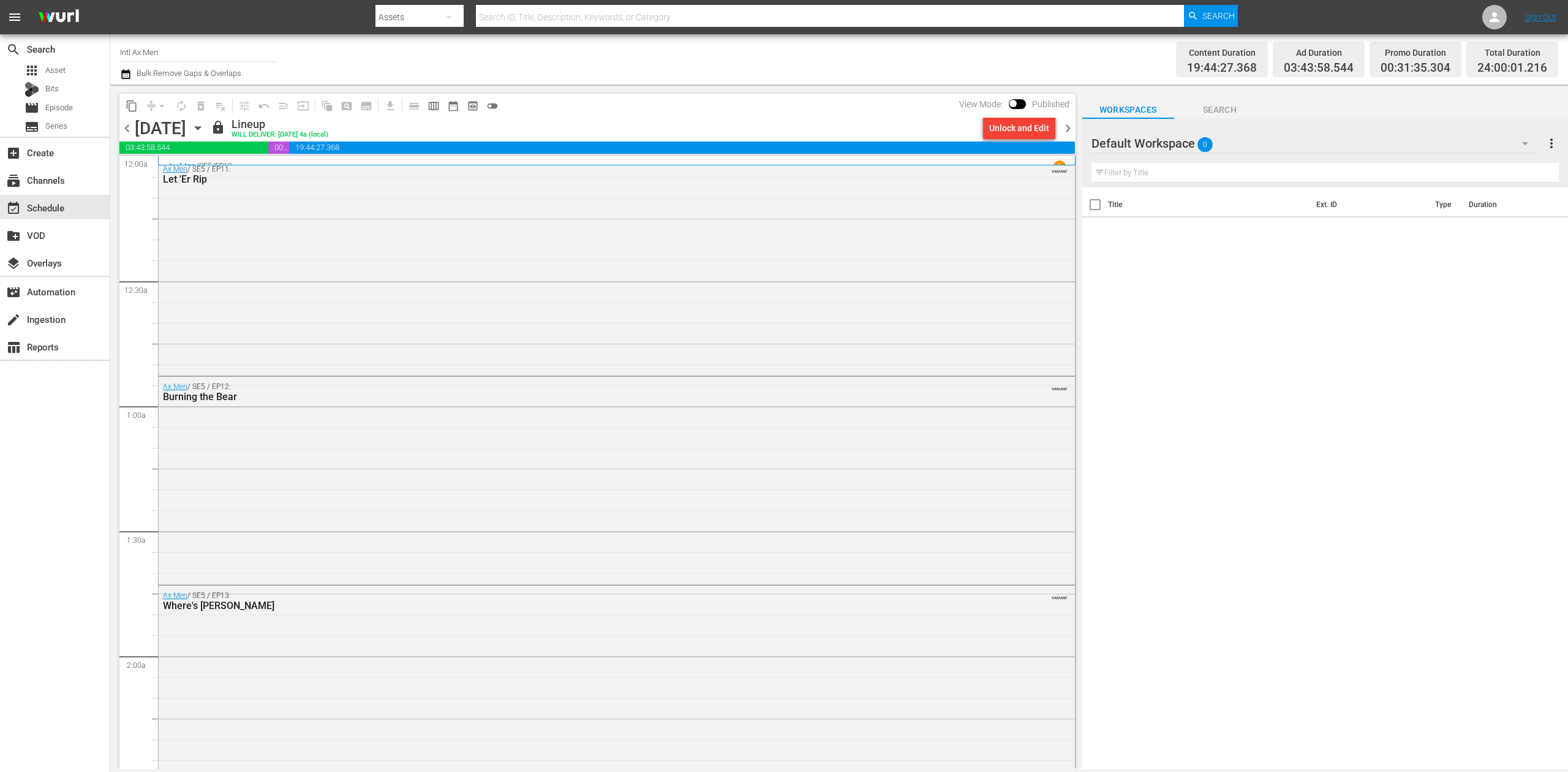
click at [1068, 128] on span "chevron_right" at bounding box center [1068, 128] width 15 height 15
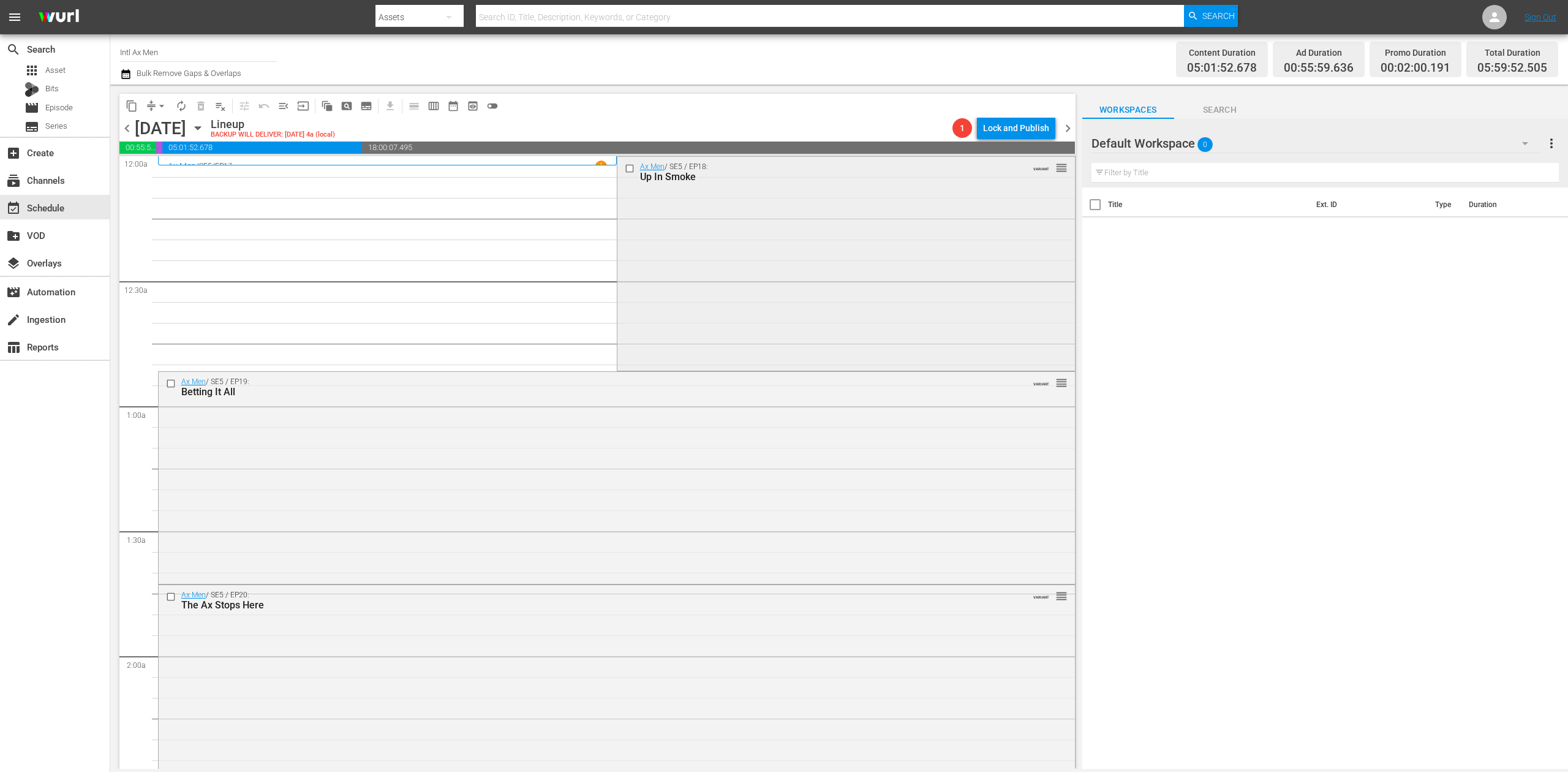
click at [776, 216] on div "Ax Men / SE5 / EP18: Up In Smoke VARIANT reorder" at bounding box center [846, 262] width 457 height 212
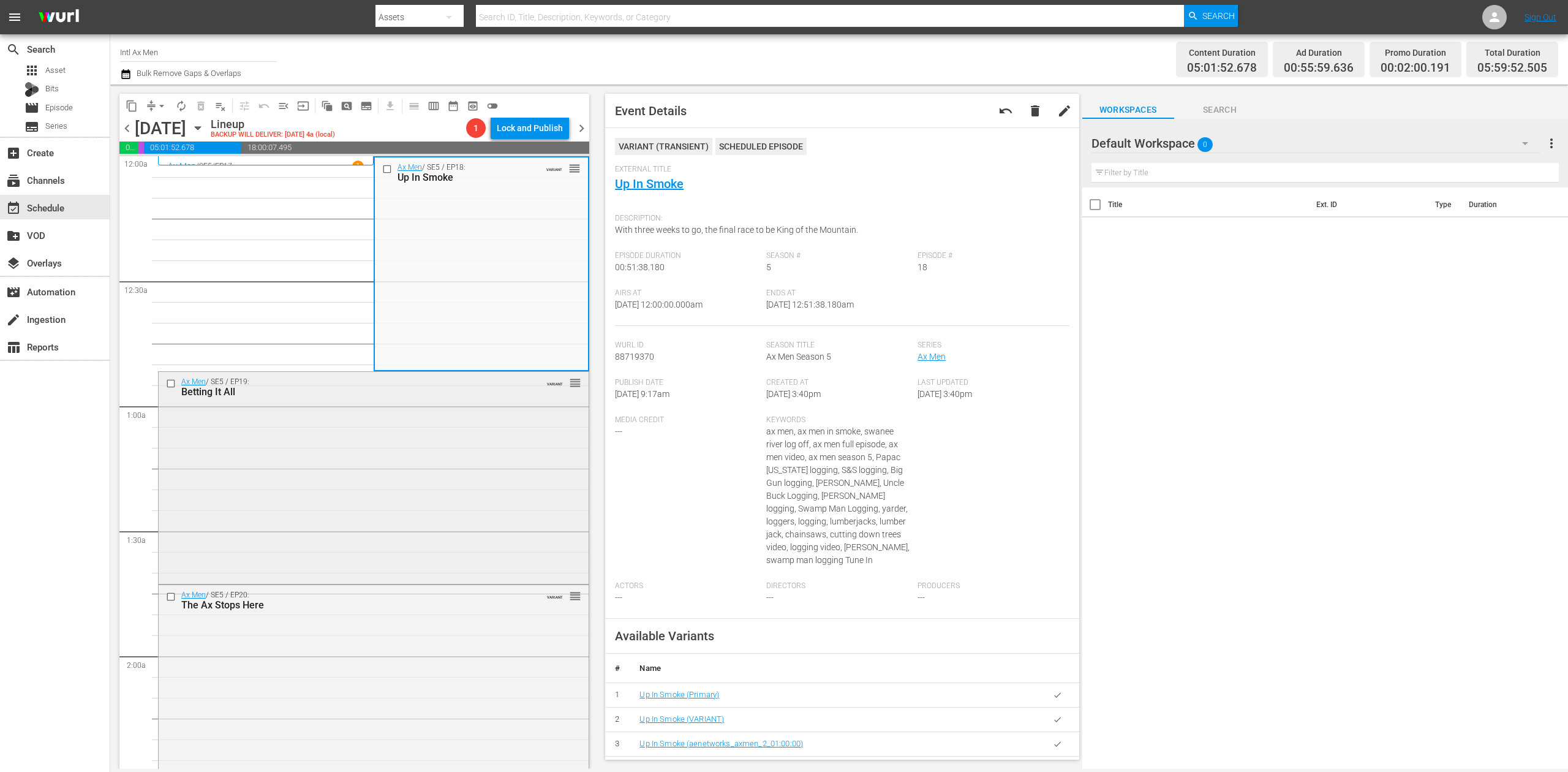
click at [409, 470] on div "Ax Men / SE5 / EP19: Betting It All VARIANT reorder" at bounding box center [373, 476] width 430 height 209
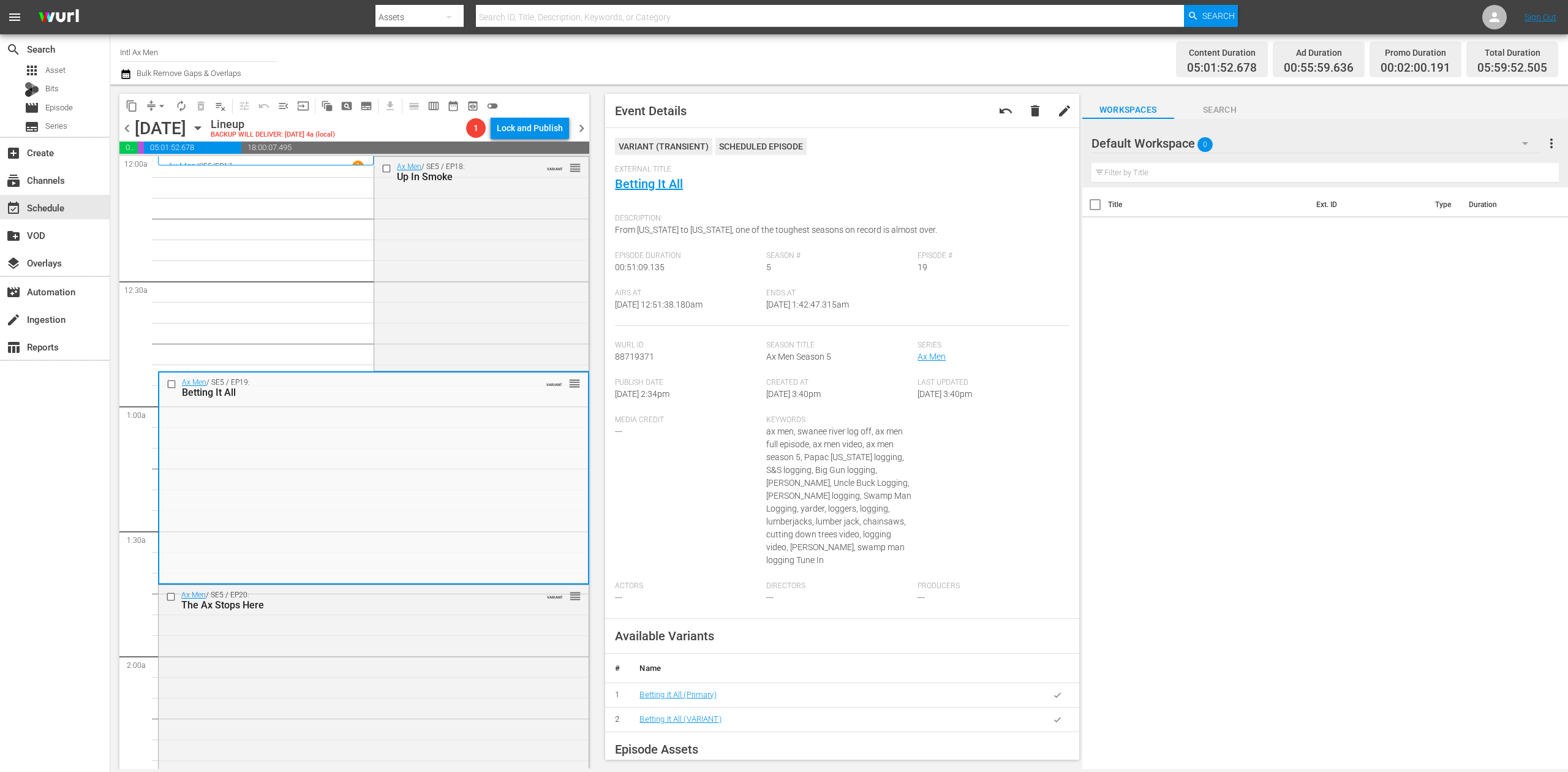
click at [128, 71] on icon "button" at bounding box center [125, 74] width 8 height 10
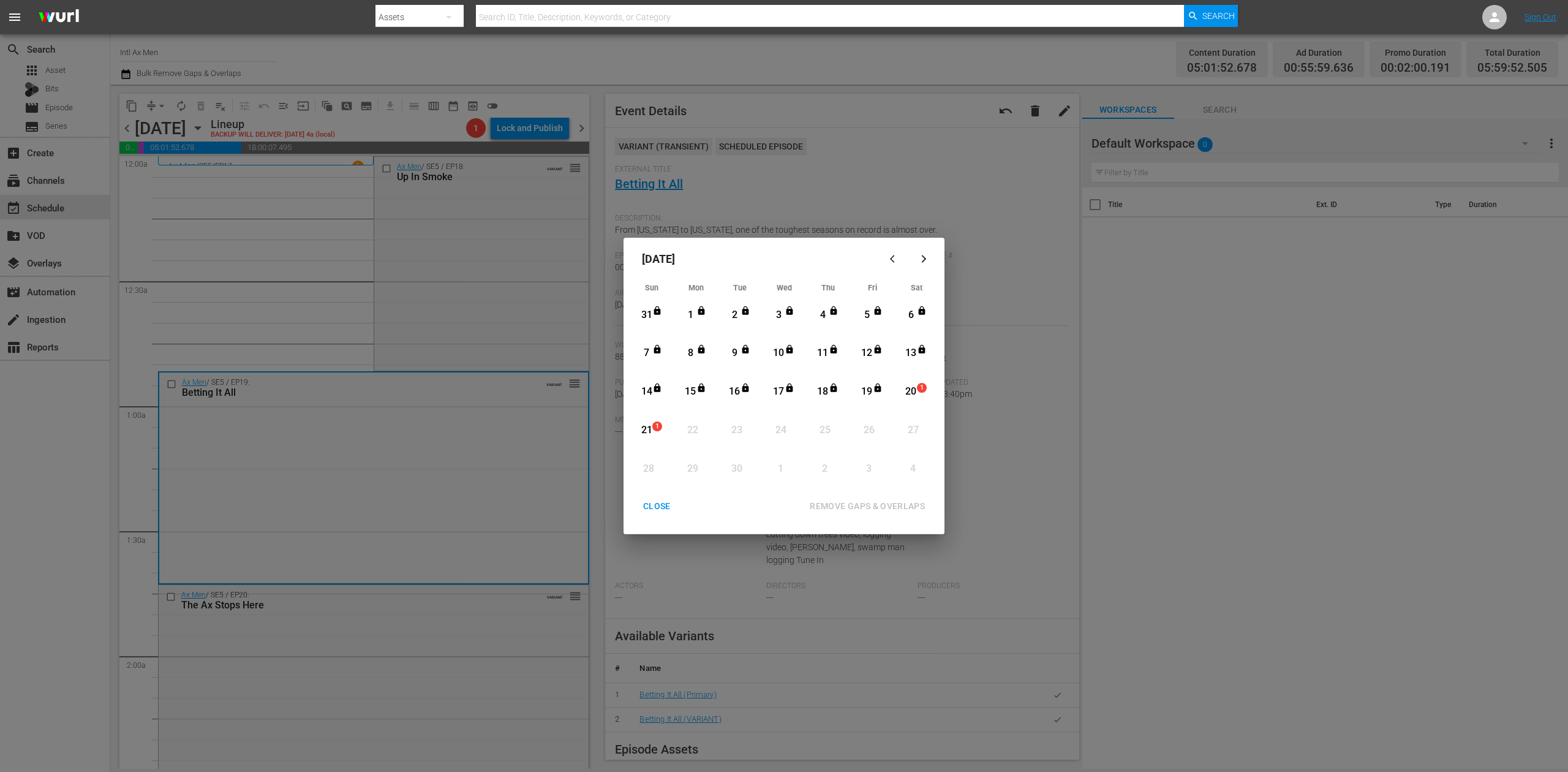
click at [913, 389] on div "20" at bounding box center [911, 392] width 15 height 14
click at [903, 501] on div "REMOVE GAPS & OVERLAPS" at bounding box center [867, 506] width 135 height 15
click at [659, 500] on div "CLOSE" at bounding box center [657, 506] width 47 height 15
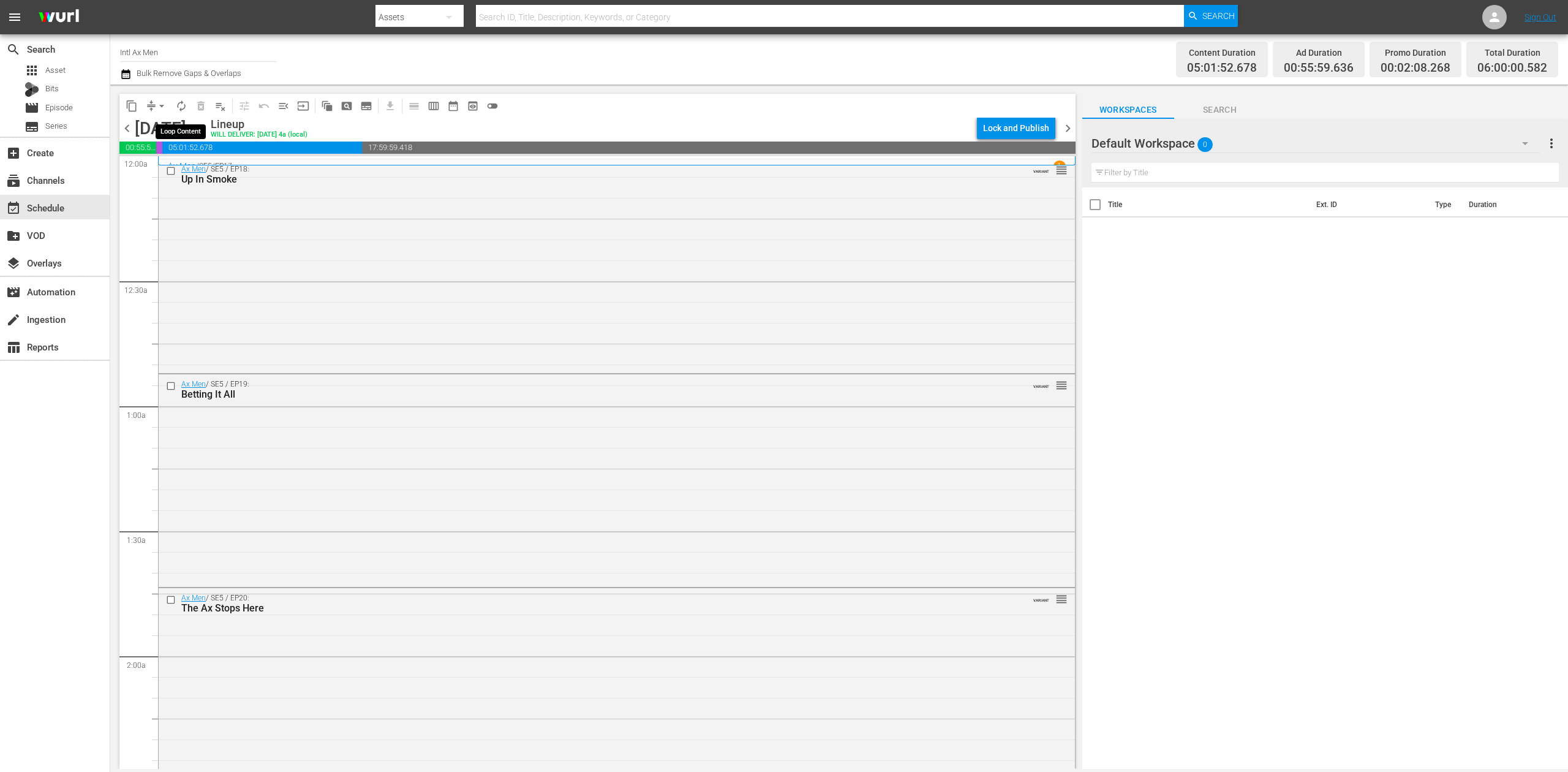
click at [186, 108] on span "autorenew_outlined" at bounding box center [181, 106] width 12 height 12
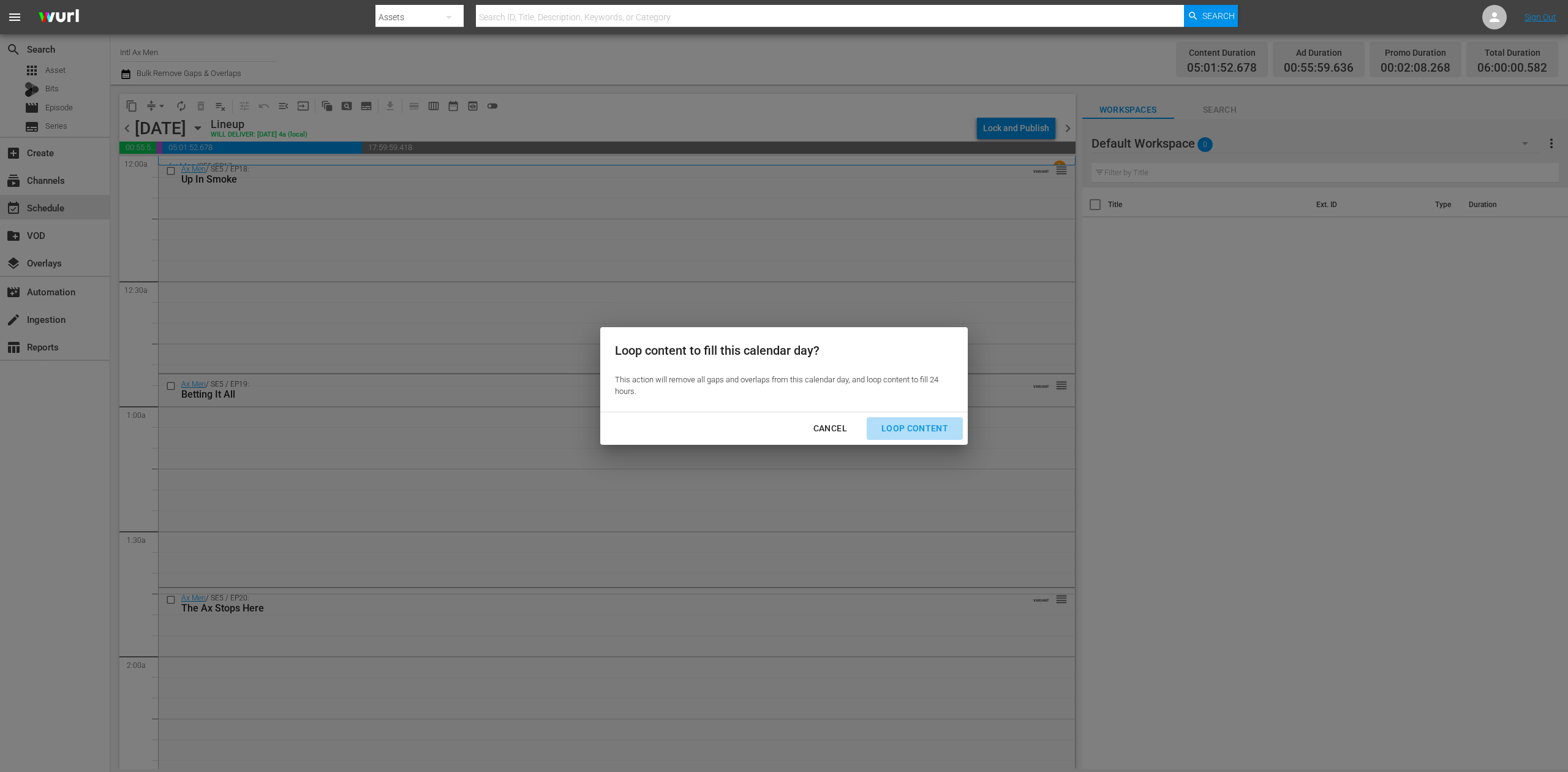
click at [939, 430] on div "Loop Content" at bounding box center [915, 428] width 86 height 15
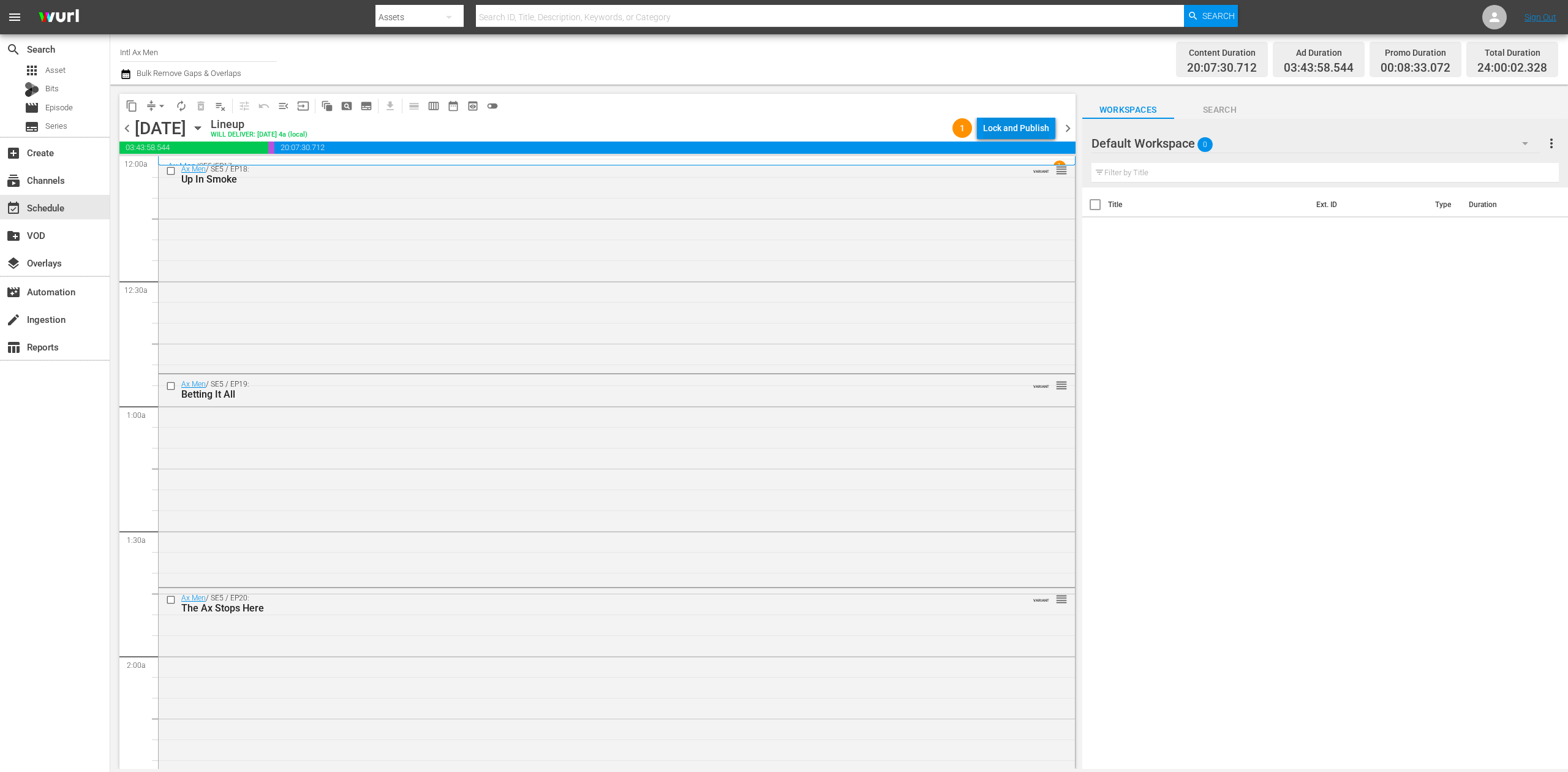
click at [1031, 122] on div "Lock and Publish" at bounding box center [1016, 128] width 66 height 22
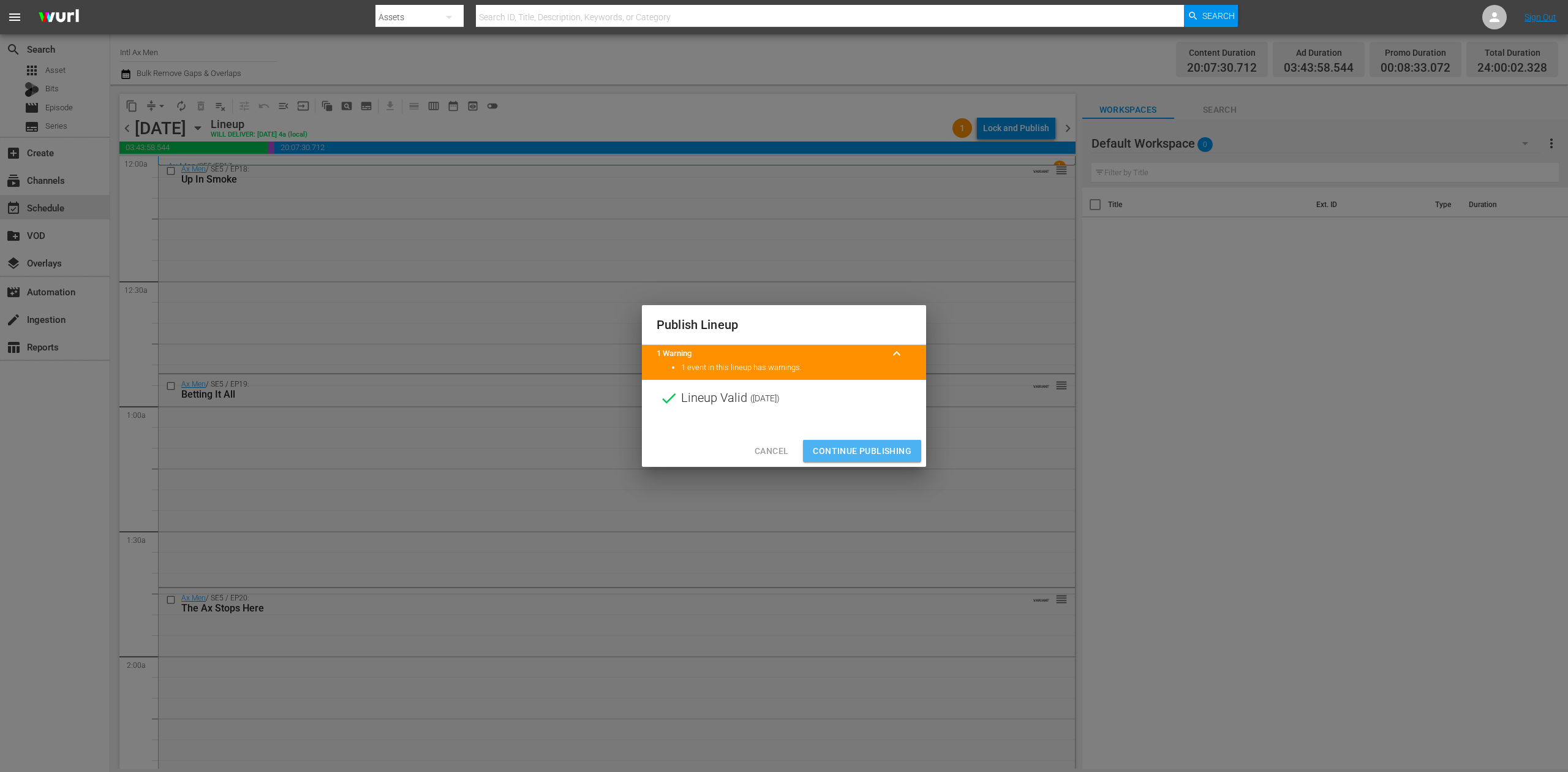
click at [879, 451] on span "Continue Publishing" at bounding box center [862, 451] width 98 height 15
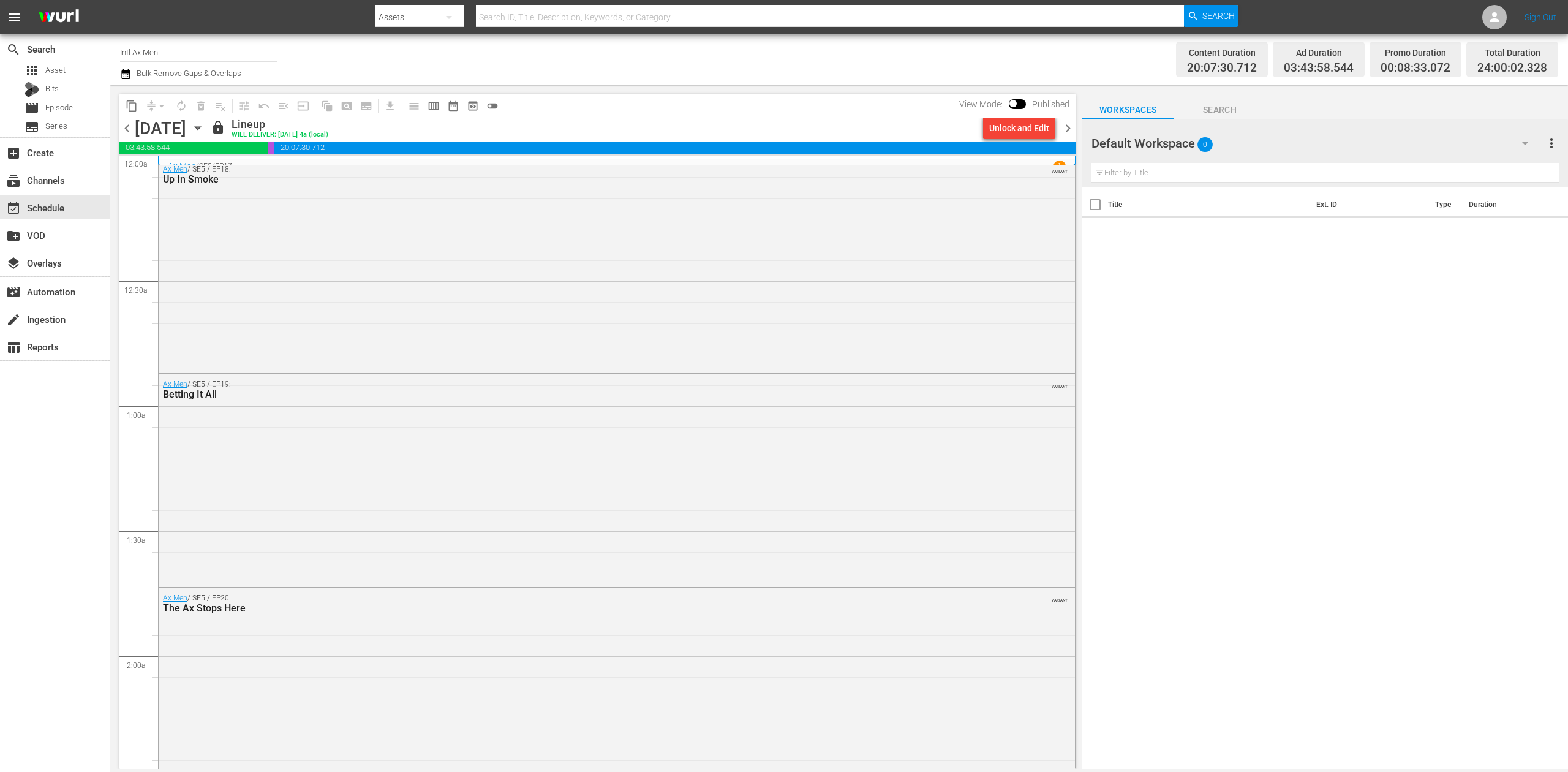
click at [1068, 135] on span "chevron_right" at bounding box center [1068, 128] width 15 height 15
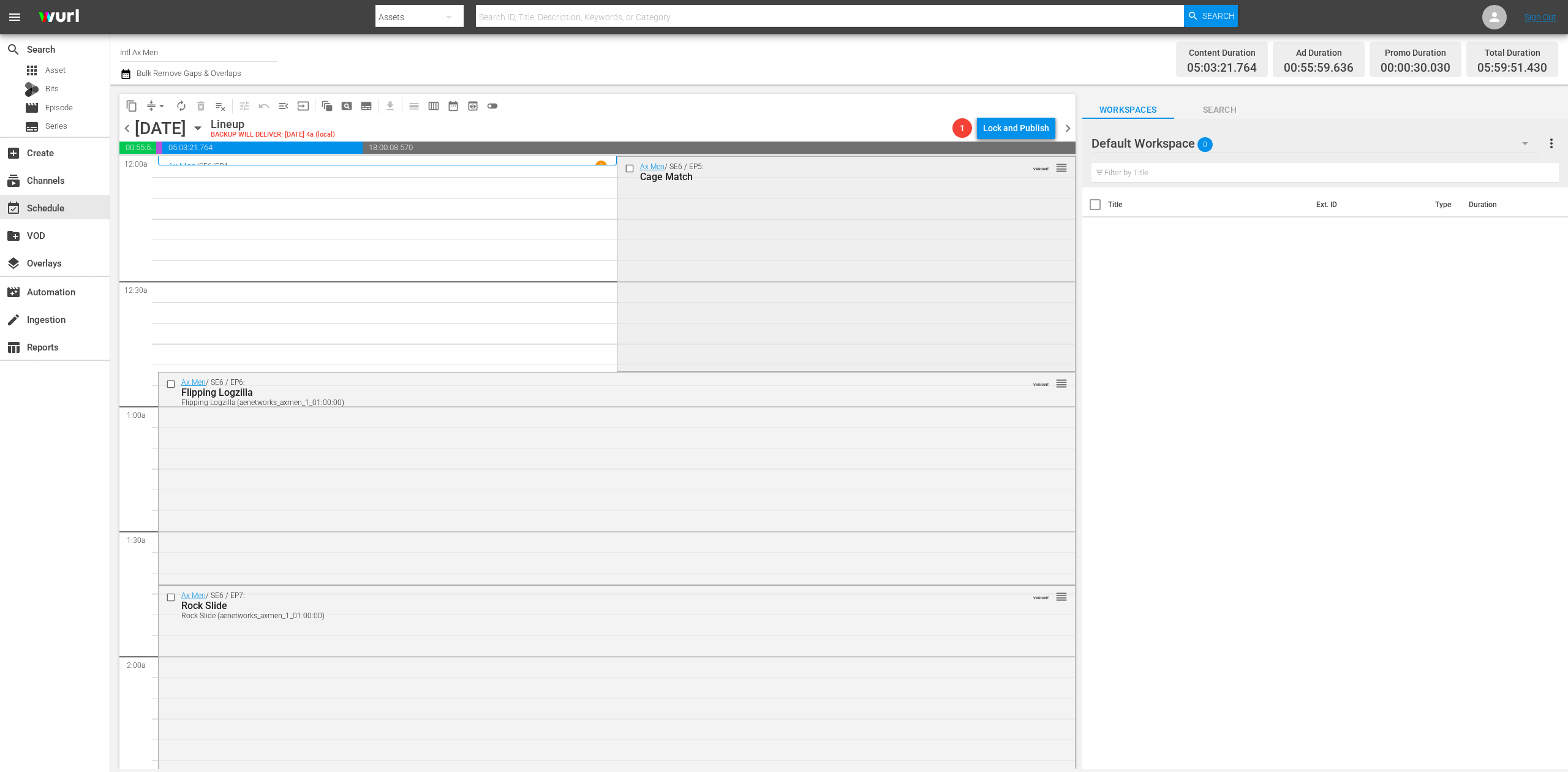
click at [725, 250] on div "Ax Men / SE6 / EP5: Cage Match VARIANT reorder" at bounding box center [846, 263] width 457 height 212
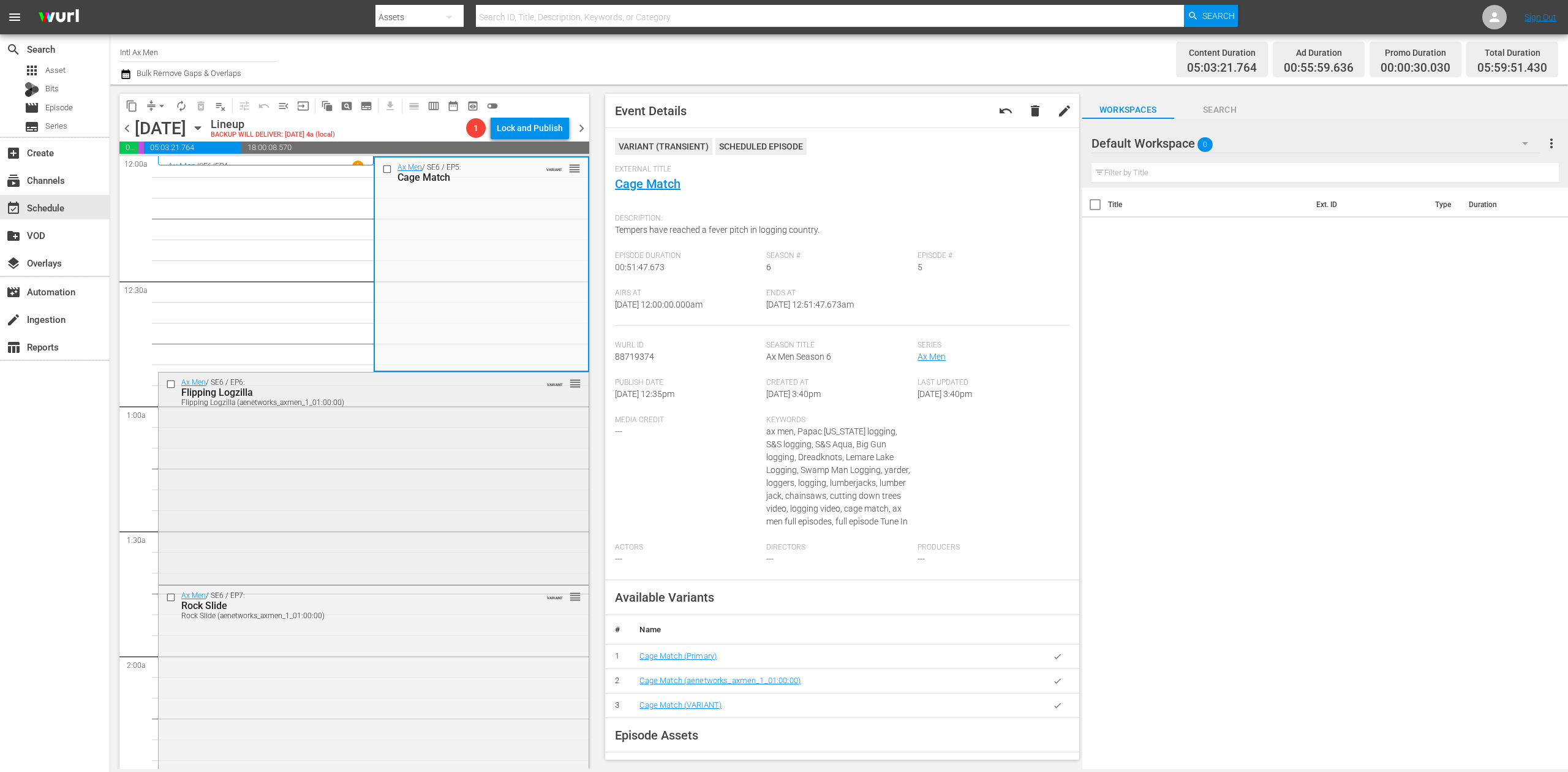
click at [383, 525] on div "Ax Men / SE6 / EP6: Flipping Logzilla Flipping Logzilla (aenetworks_axmen_1_01:…" at bounding box center [373, 477] width 430 height 209
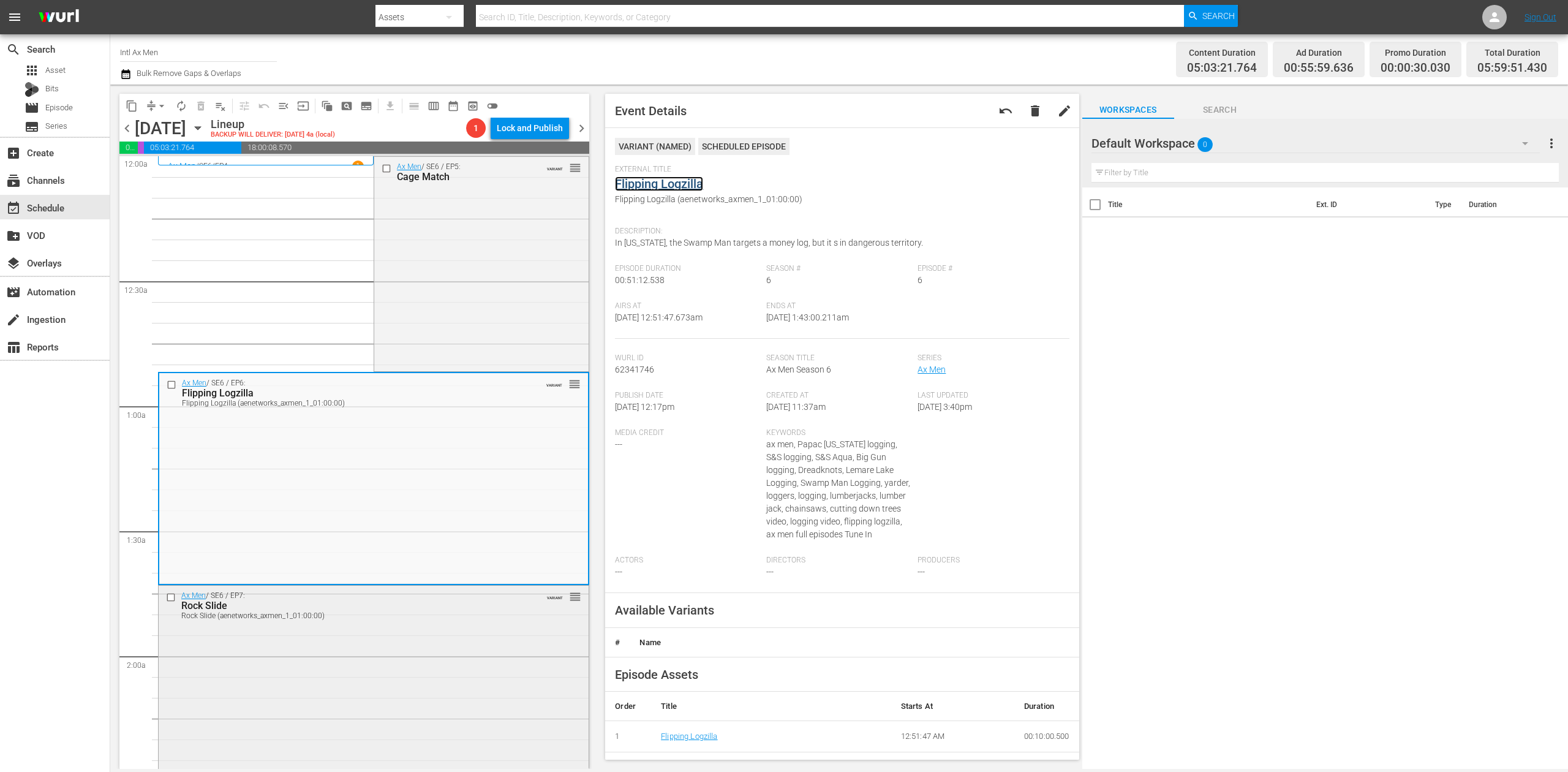
scroll to position [163, 0]
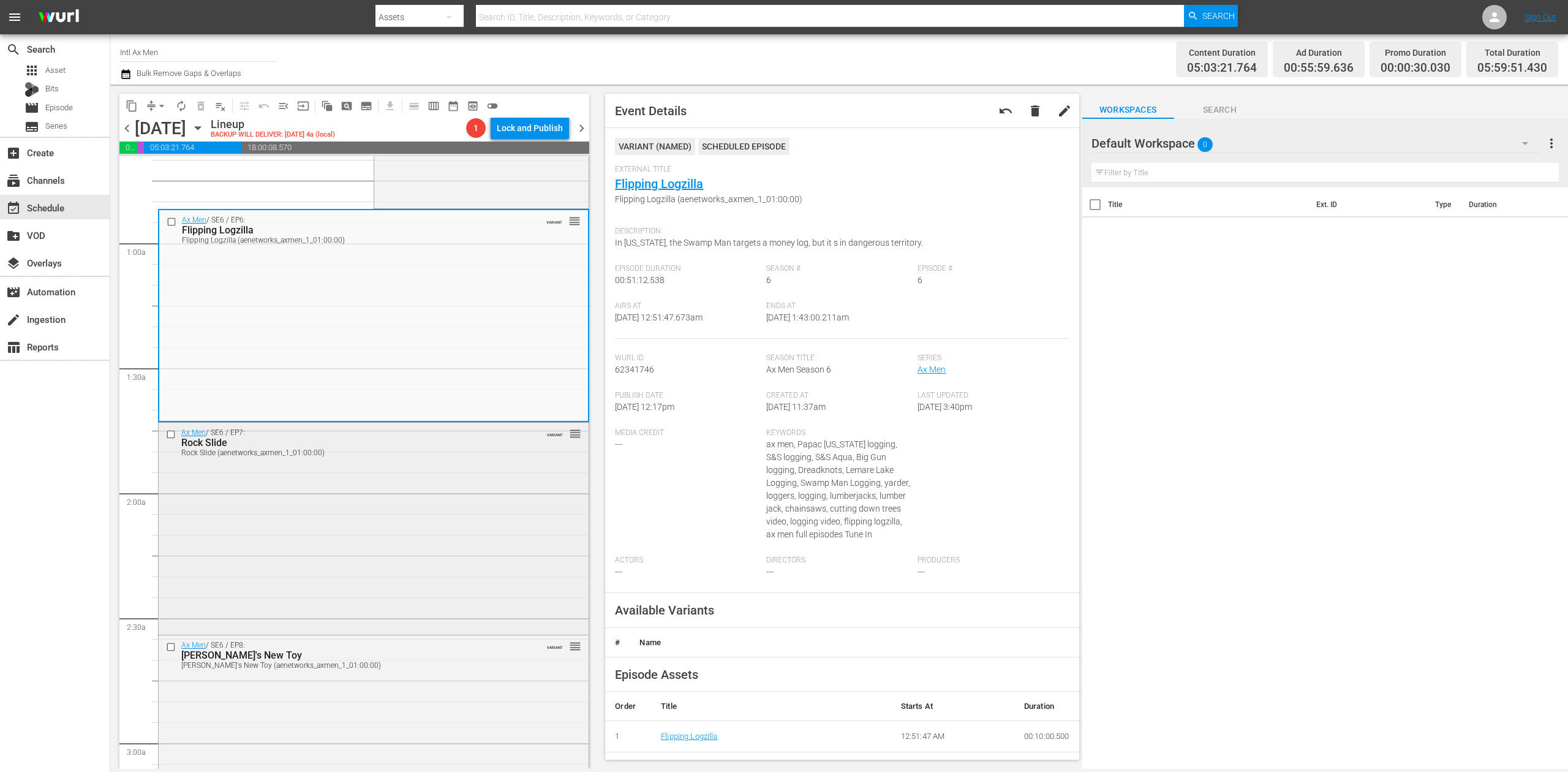
click at [491, 555] on div "Ax Men / SE6 / EP7: Rock Slide Rock Slide (aenetworks_axmen_1_01:00:00) VARIANT…" at bounding box center [373, 528] width 430 height 209
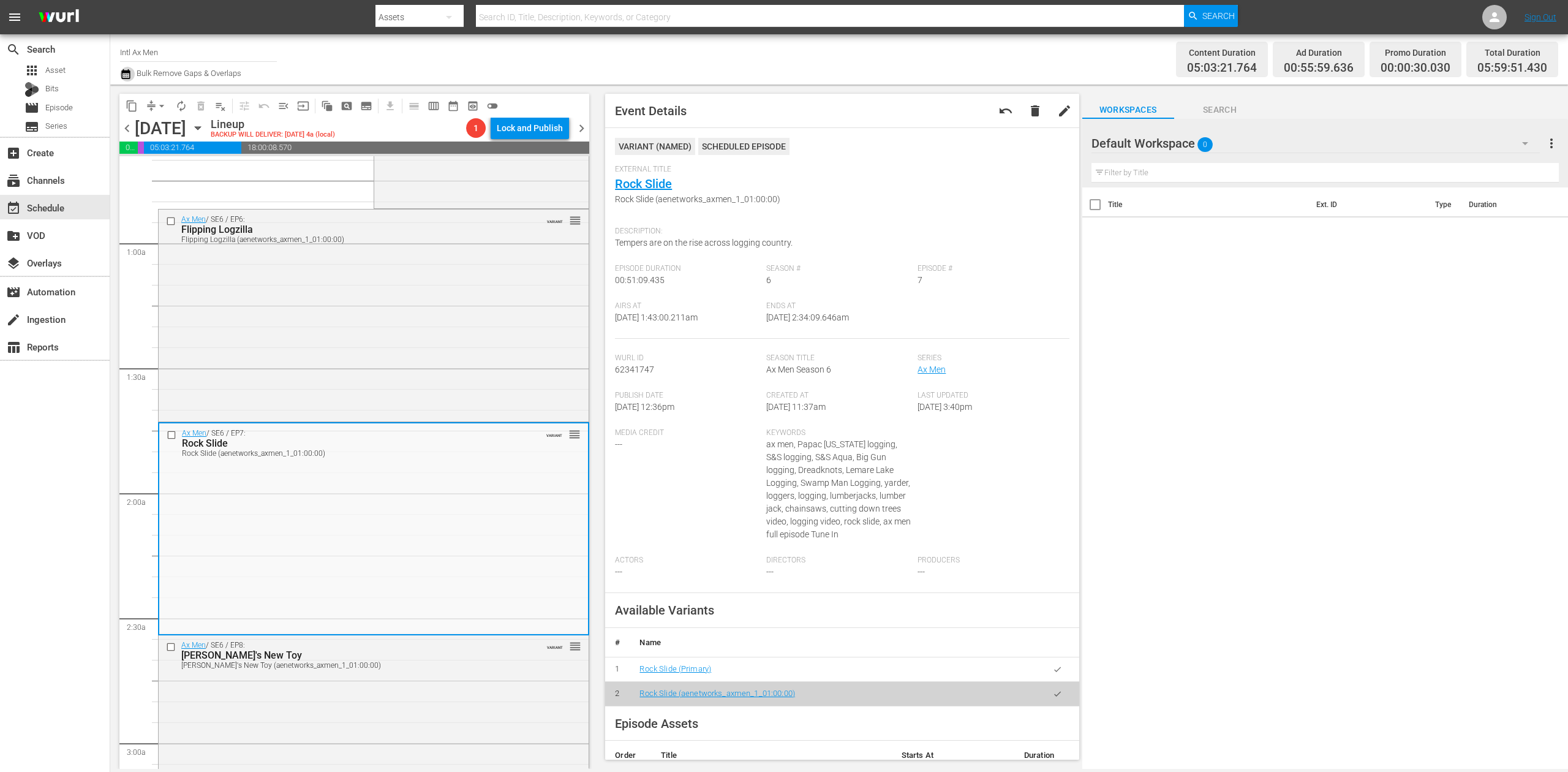
click at [131, 72] on icon "button" at bounding box center [125, 73] width 11 height 15
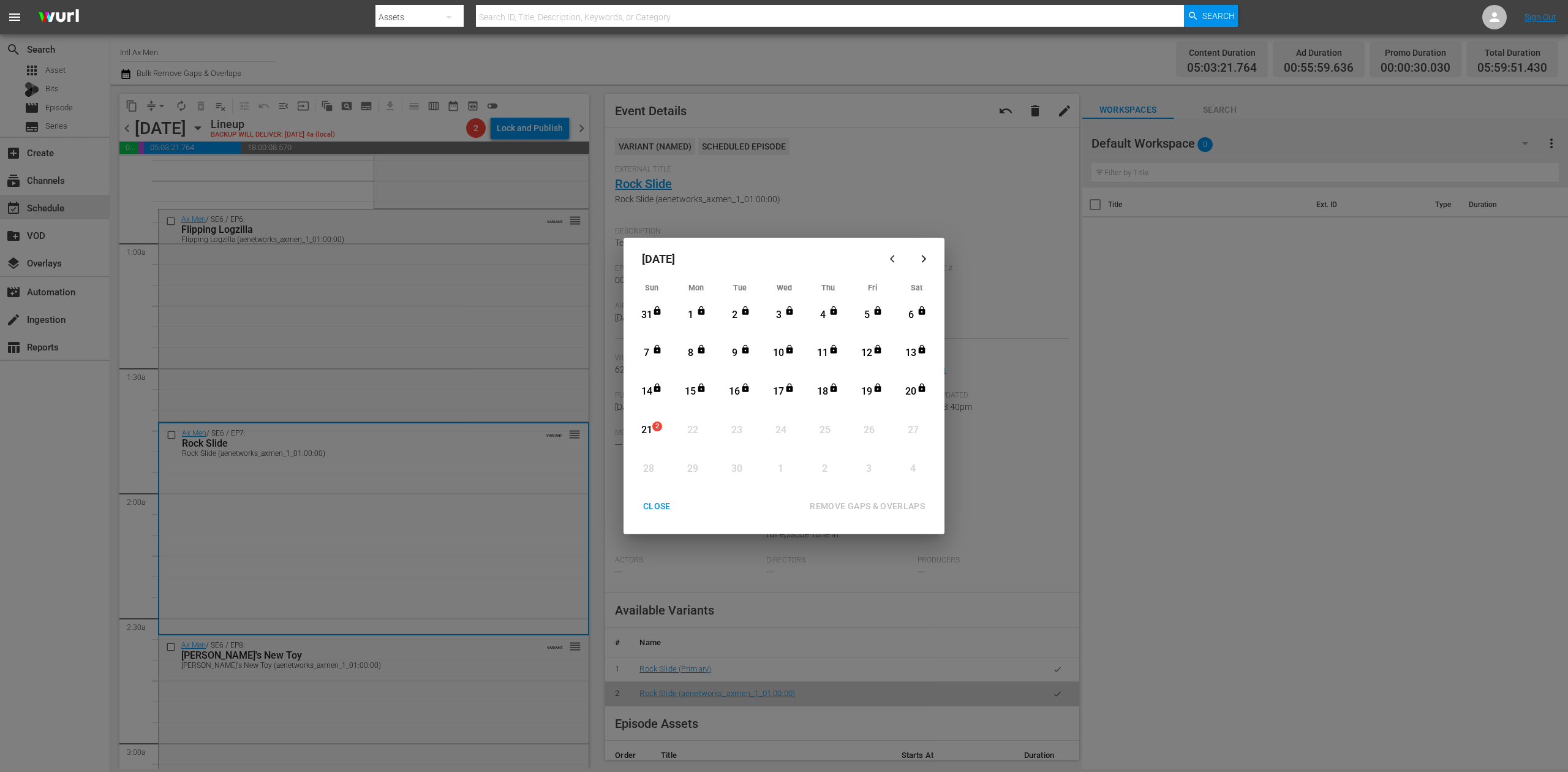
click at [646, 430] on div "21" at bounding box center [647, 430] width 15 height 14
click at [842, 499] on div "REMOVE GAPS & OVERLAPS" at bounding box center [867, 506] width 135 height 15
click at [640, 510] on div "CLOSE" at bounding box center [657, 506] width 47 height 15
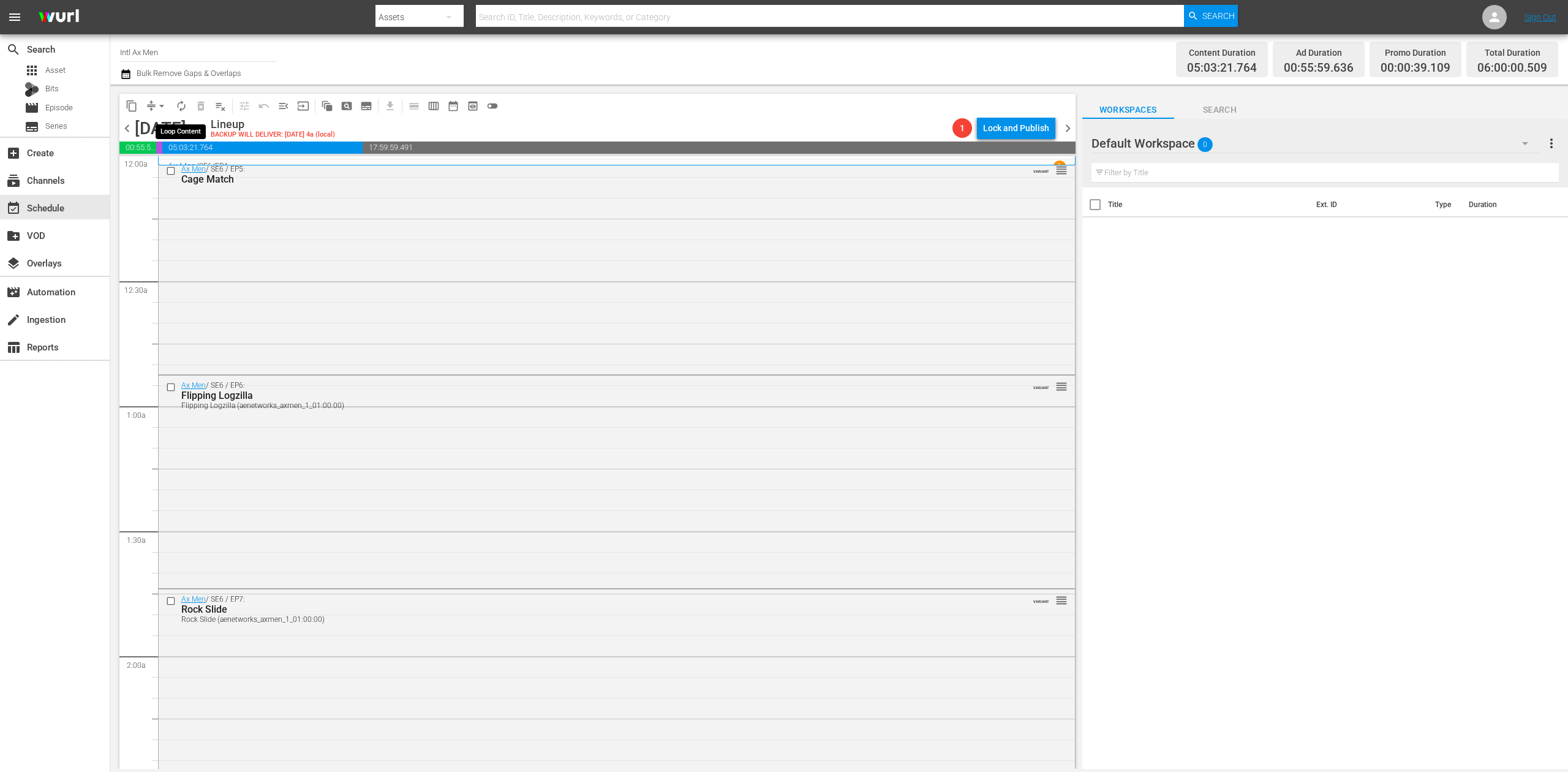
click at [178, 105] on span "autorenew_outlined" at bounding box center [181, 106] width 12 height 12
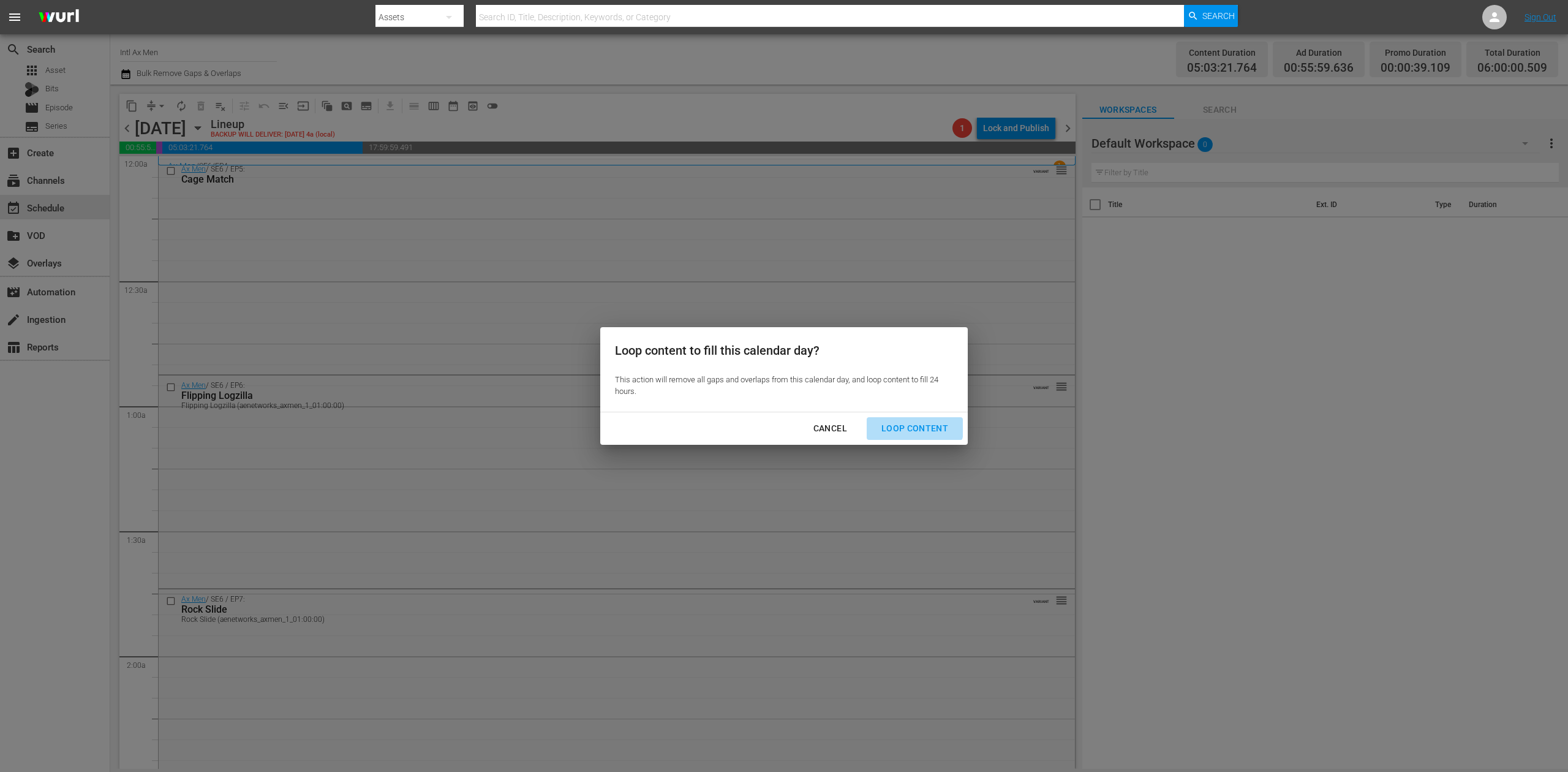
click at [912, 425] on div "Loop Content" at bounding box center [915, 428] width 86 height 15
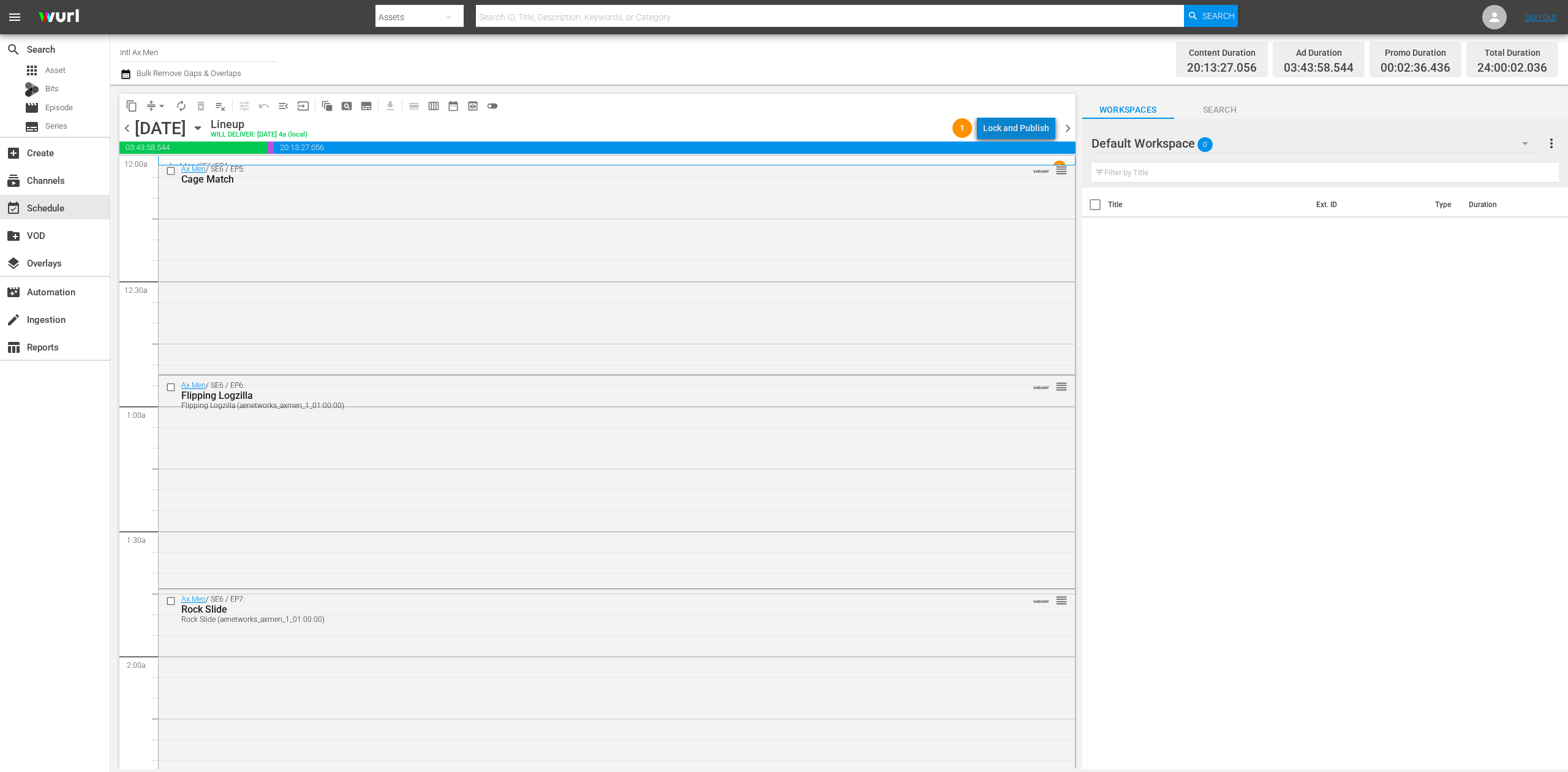
click at [1028, 123] on div "Lock and Publish" at bounding box center [1016, 128] width 66 height 22
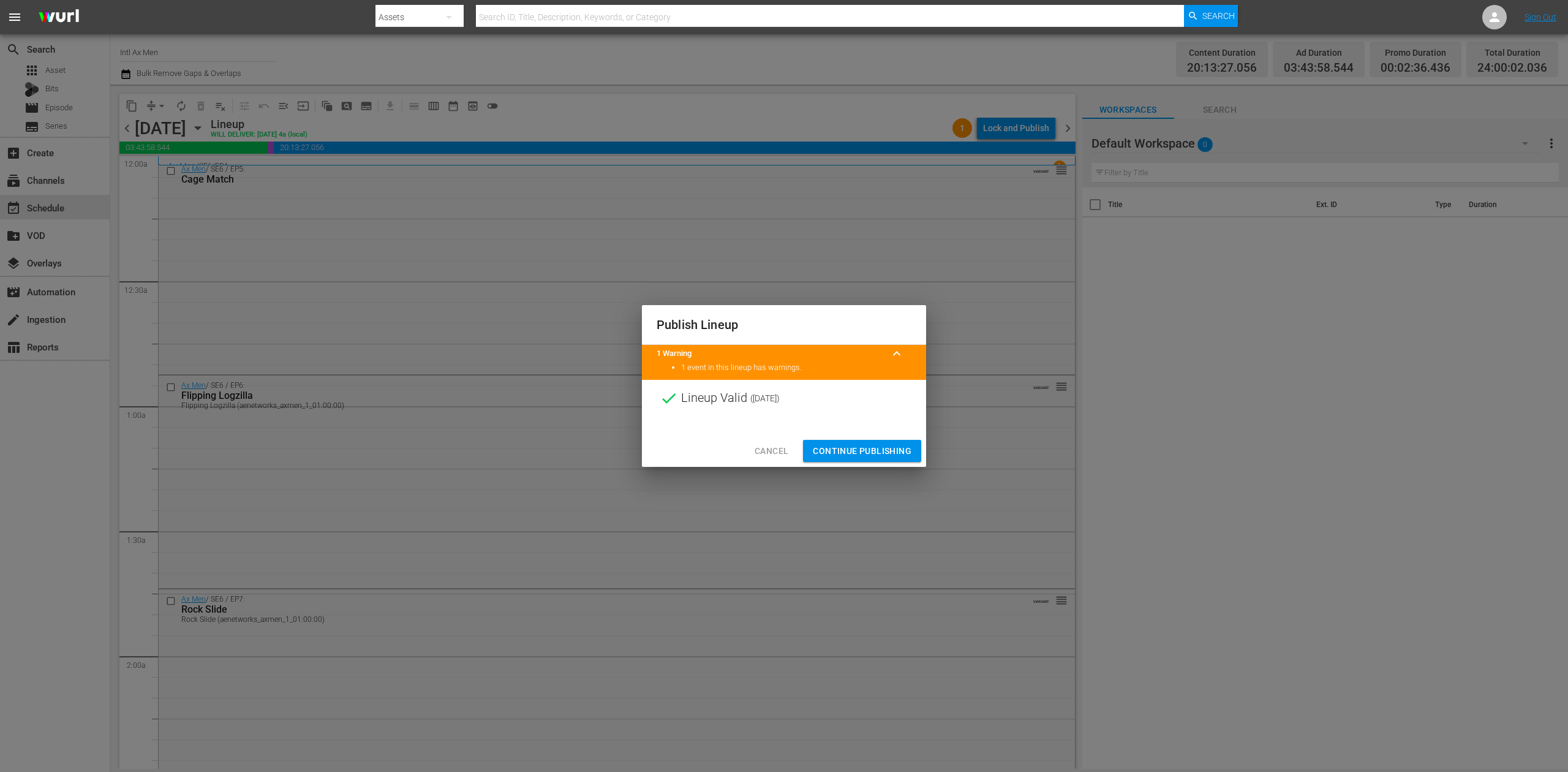
click at [870, 451] on span "Continue Publishing" at bounding box center [862, 451] width 98 height 15
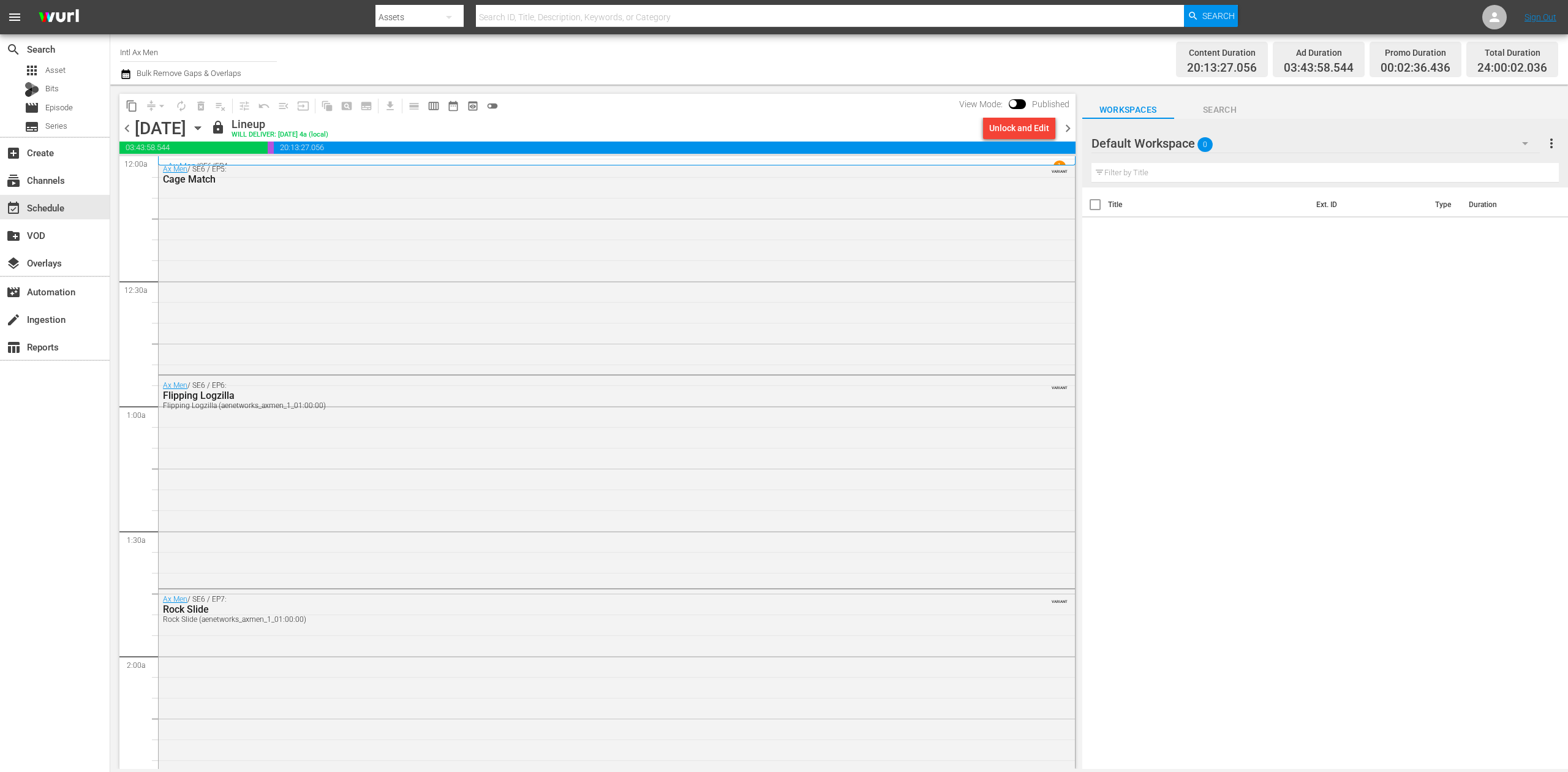
click at [205, 125] on icon "button" at bounding box center [198, 128] width 14 height 14
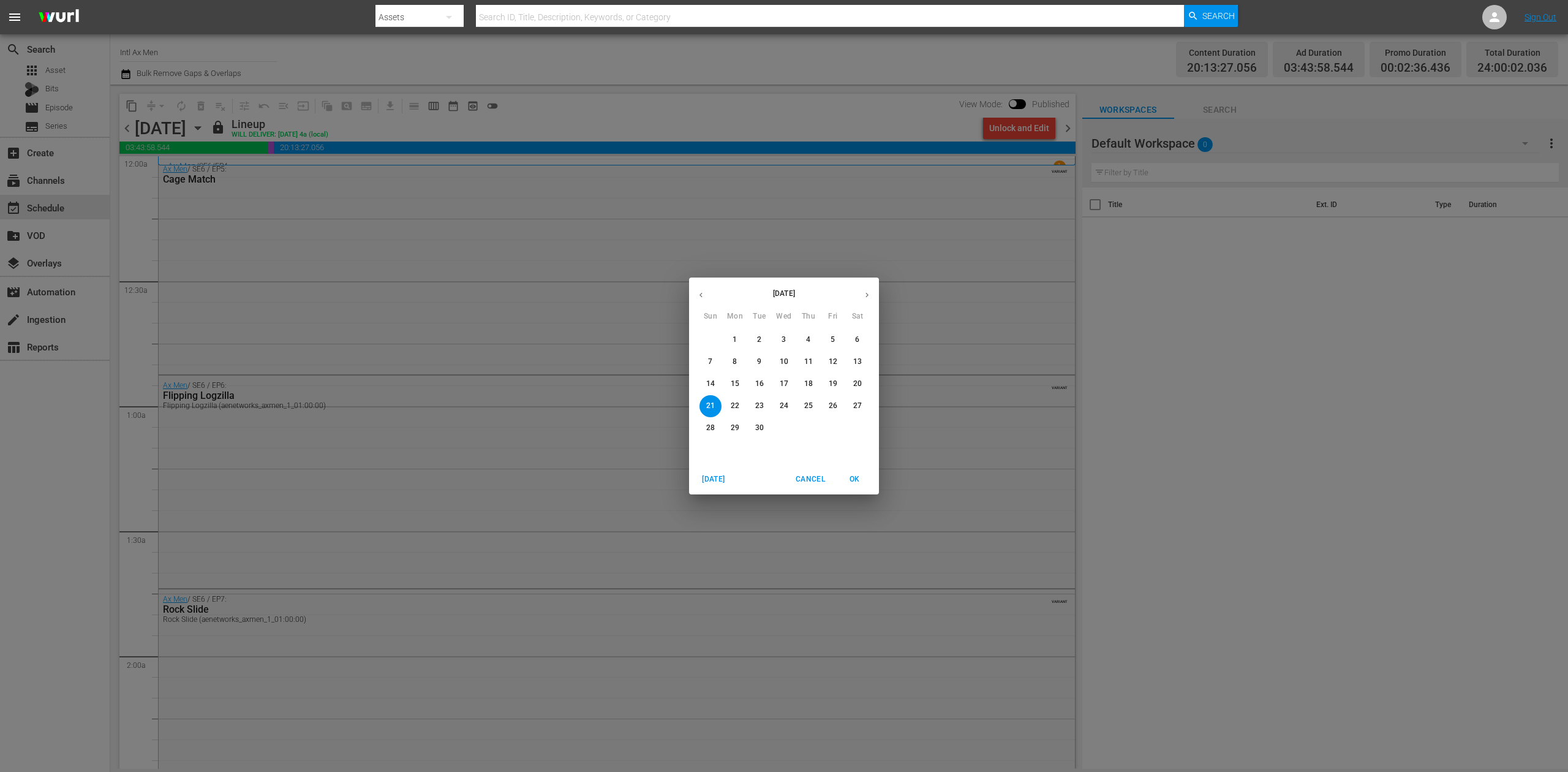
click at [736, 386] on p "15" at bounding box center [734, 384] width 8 height 11
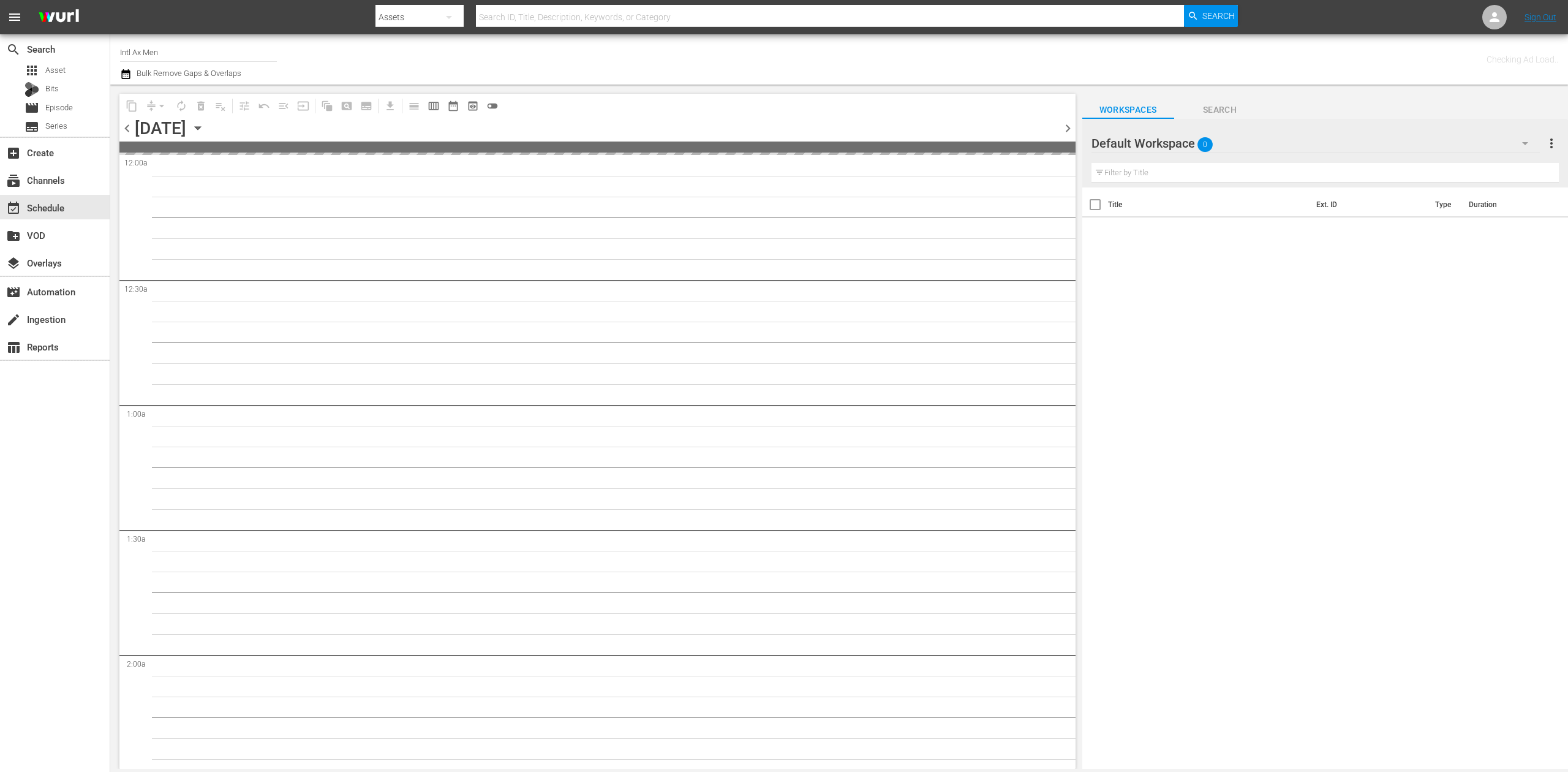
click at [198, 53] on input "Intl Ax Men" at bounding box center [198, 52] width 156 height 30
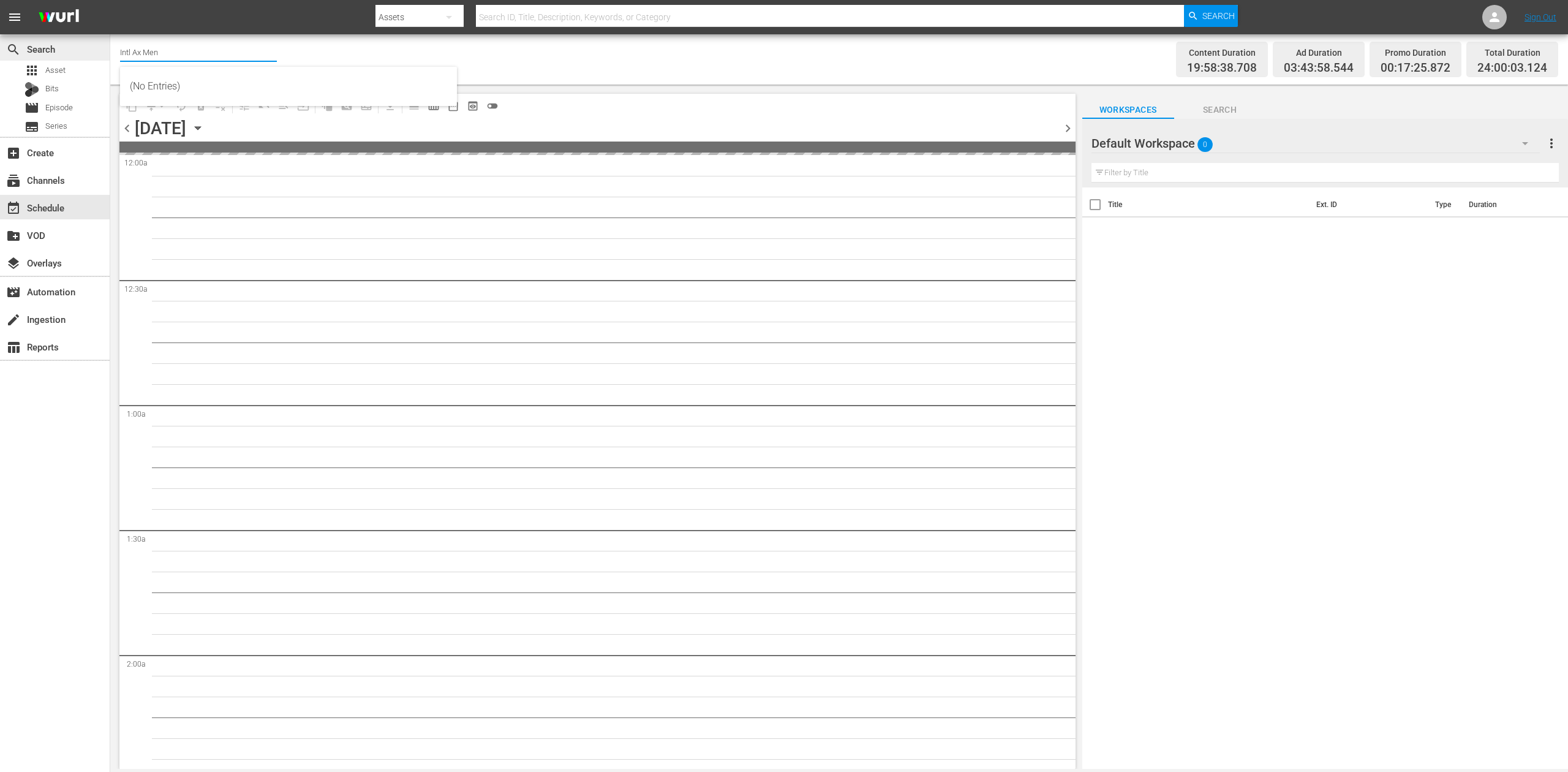
drag, startPoint x: 205, startPoint y: 52, endPoint x: 101, endPoint y: 50, distance: 104.0
click at [110, 0] on div "search Search apps Asset Bits movie Episode subtitles Series add_box Create sub…" at bounding box center [839, 0] width 1458 height 0
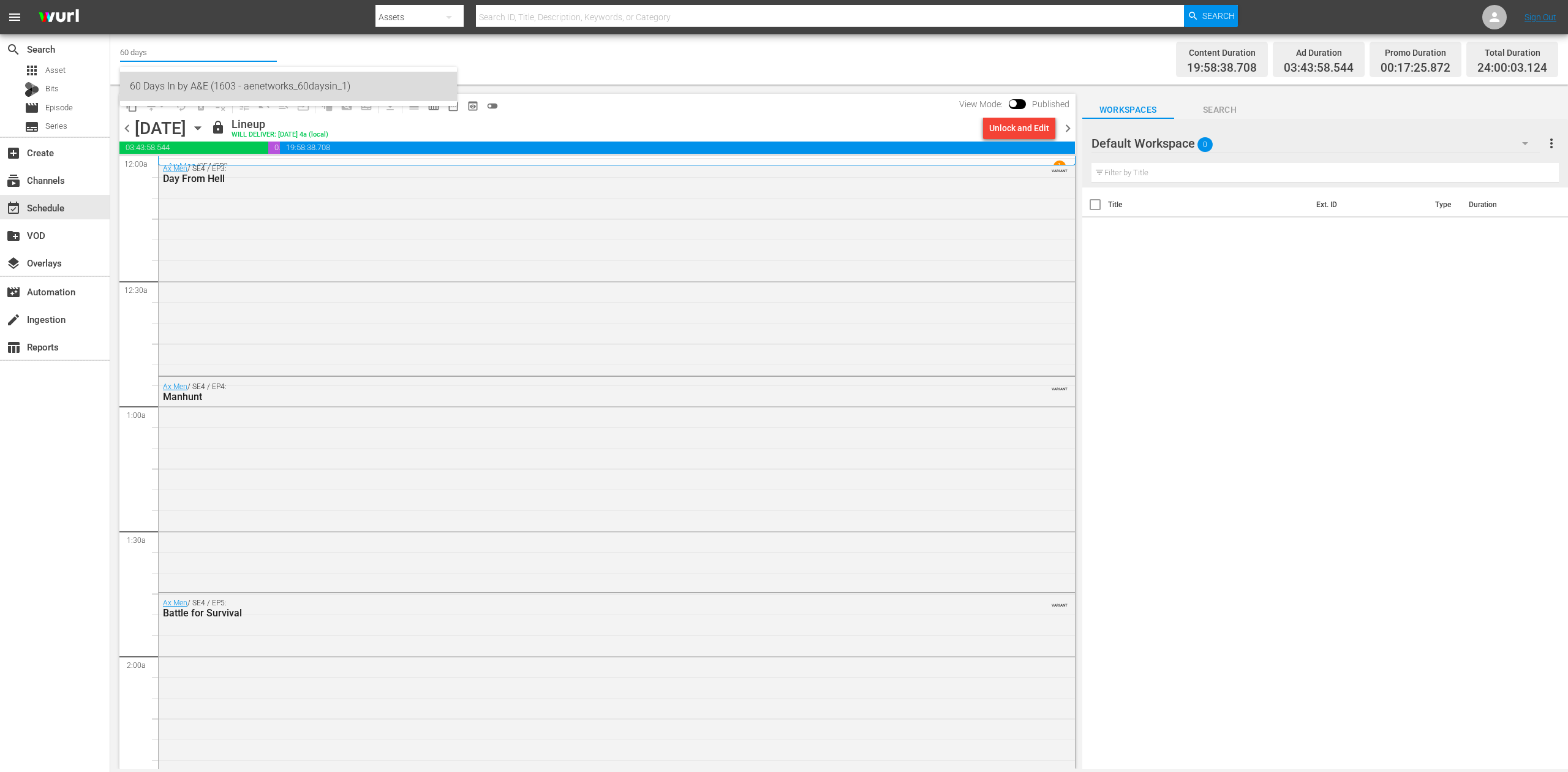
click at [185, 84] on div "60 Days In by A&E (1603 - aenetworks_60daysin_1)" at bounding box center [289, 86] width 318 height 30
type input "60 Days In by A&E (1603 - aenetworks_60daysin_1)"
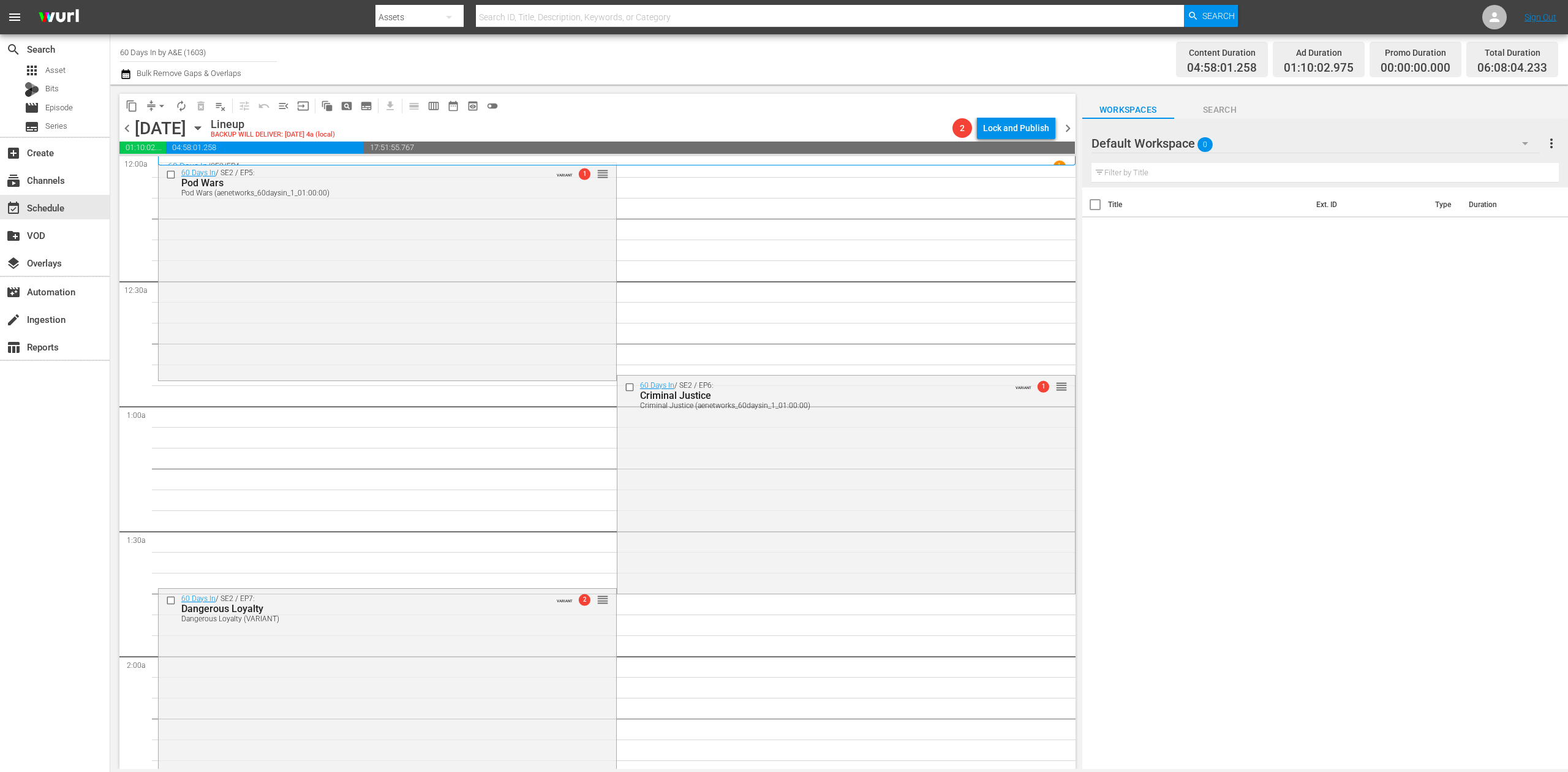
click at [128, 76] on icon "button" at bounding box center [125, 73] width 11 height 15
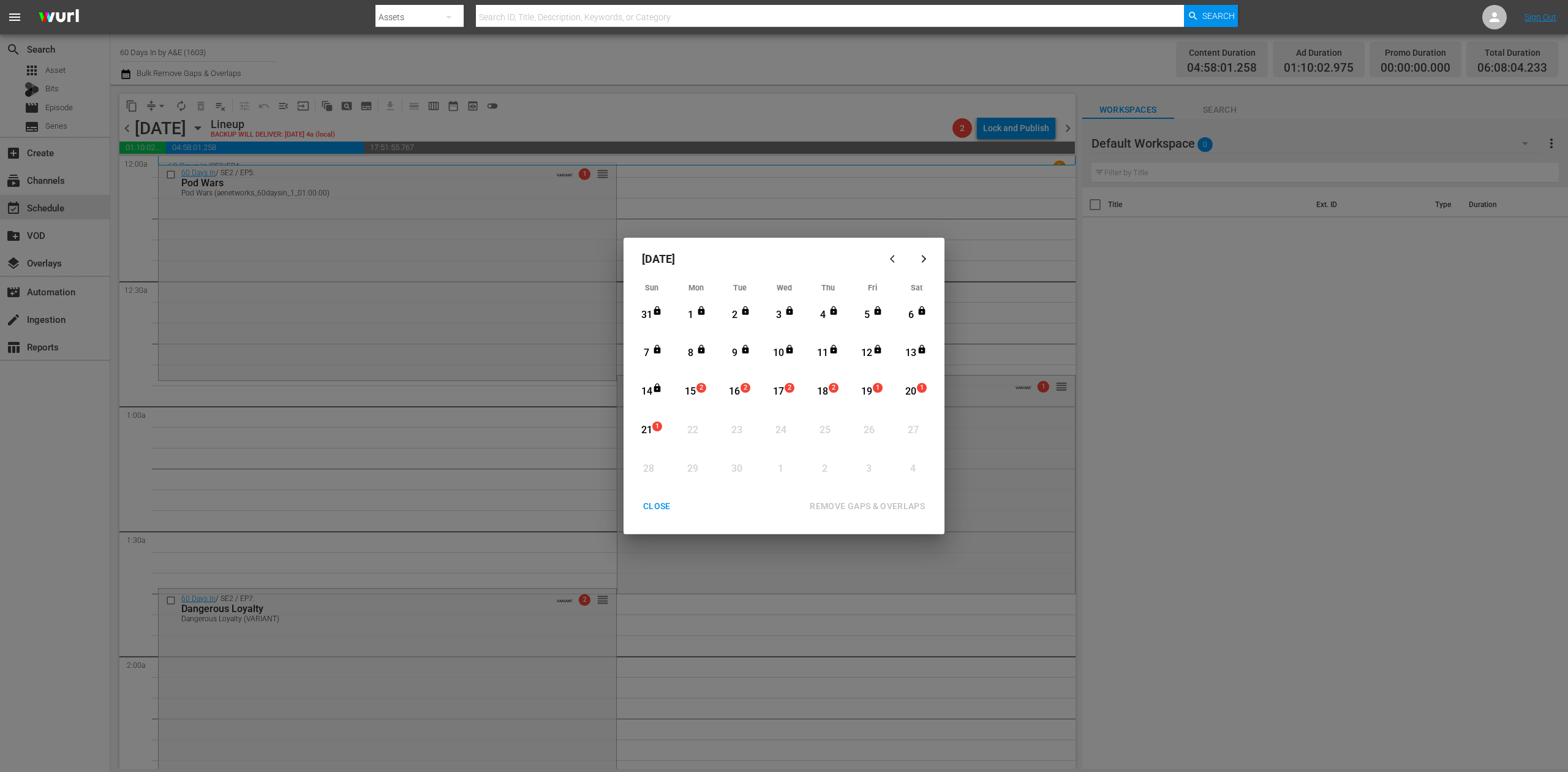
click at [695, 389] on div "15" at bounding box center [691, 392] width 15 height 14
click at [845, 500] on div "REMOVE GAPS & OVERLAPS" at bounding box center [867, 506] width 135 height 15
click at [652, 506] on div "CLOSE" at bounding box center [657, 506] width 47 height 15
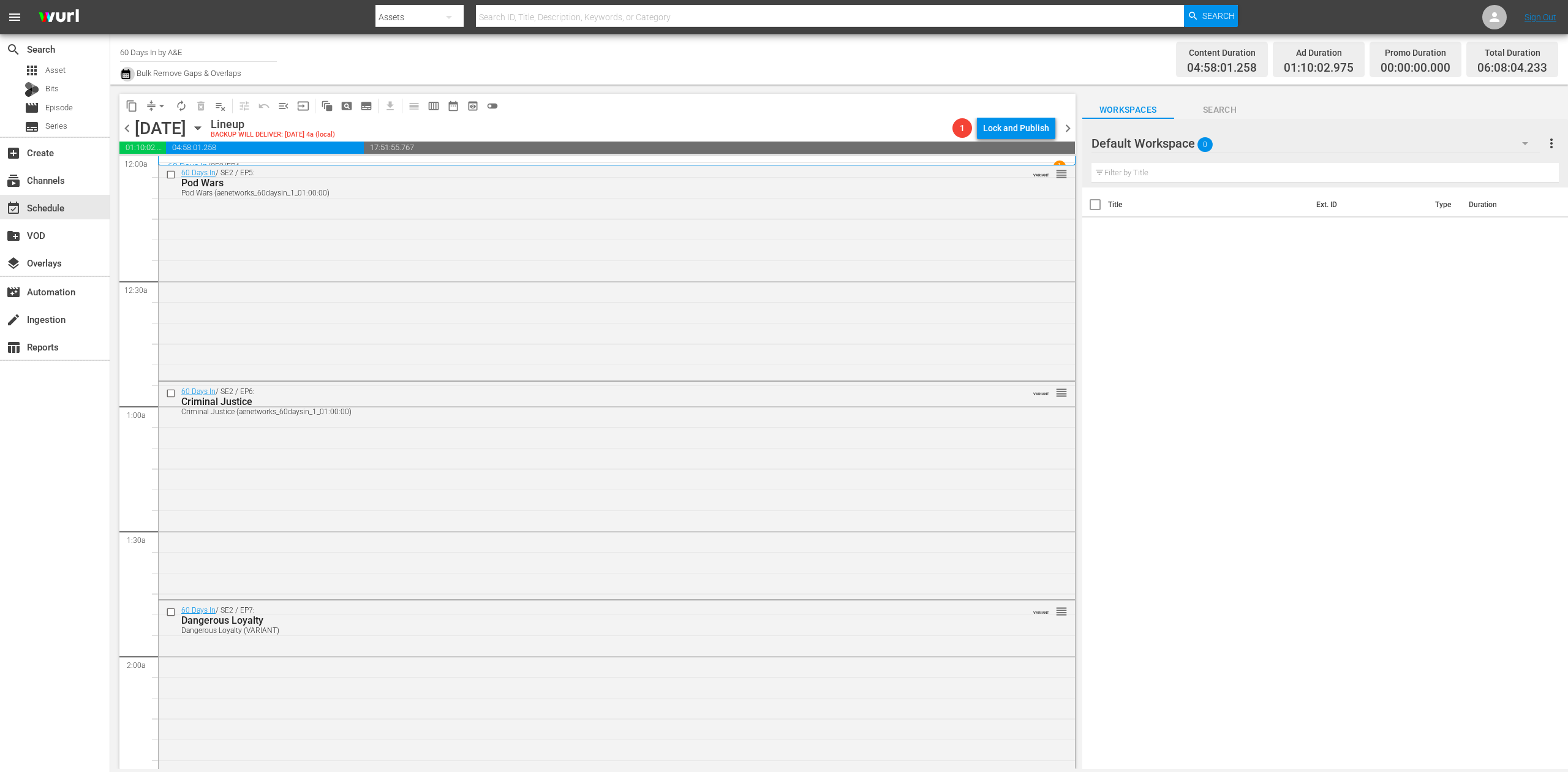
click at [124, 73] on icon "button" at bounding box center [125, 74] width 8 height 10
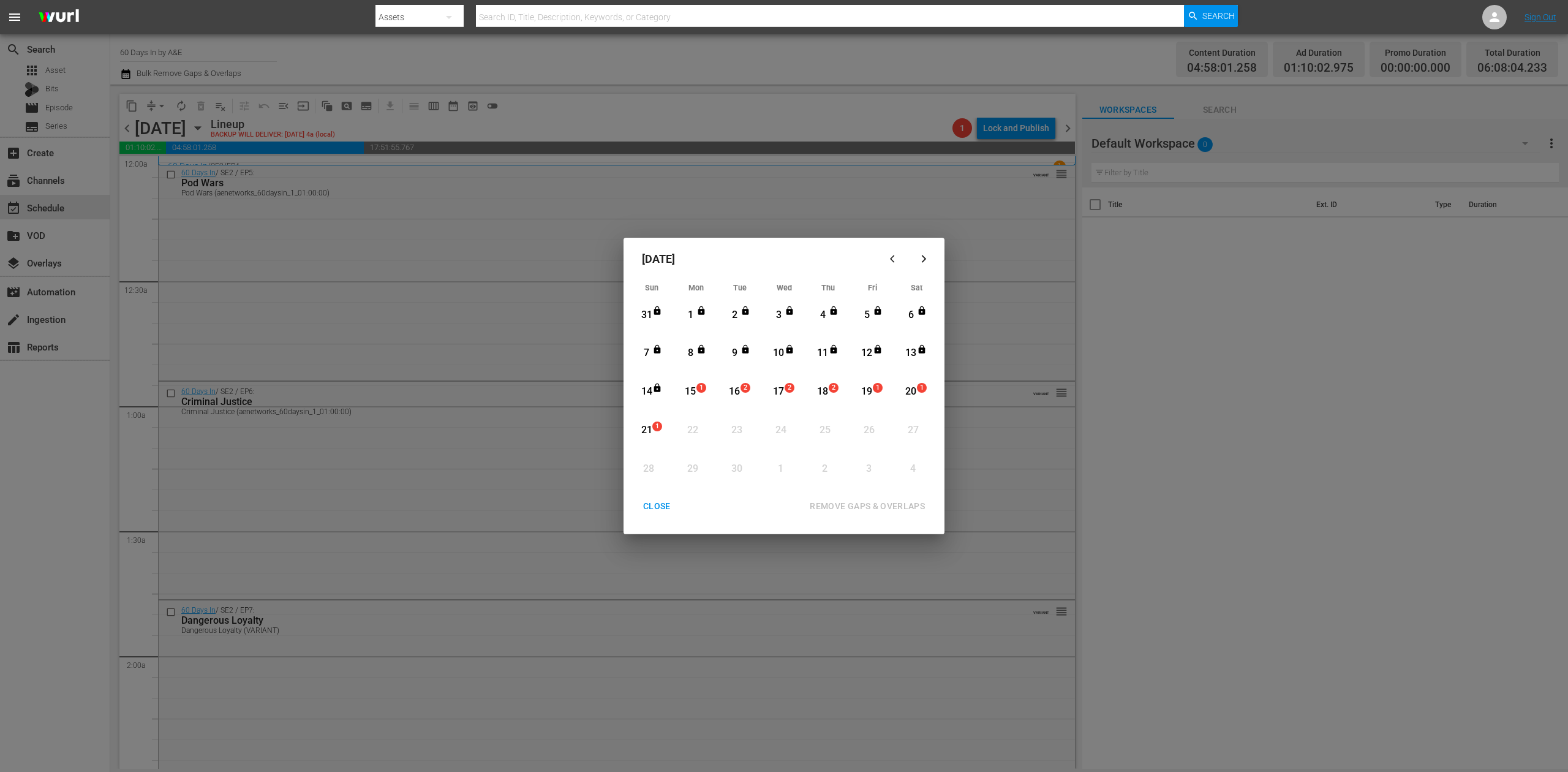
click at [691, 392] on div "15" at bounding box center [691, 392] width 15 height 14
click at [897, 509] on div "REMOVE GAPS & OVERLAPS" at bounding box center [867, 506] width 135 height 15
click at [691, 392] on div "15" at bounding box center [691, 392] width 15 height 14
click at [822, 498] on button "REMOVE GAPS & OVERLAPS" at bounding box center [867, 506] width 144 height 23
click at [654, 507] on div "CLOSE" at bounding box center [657, 506] width 47 height 15
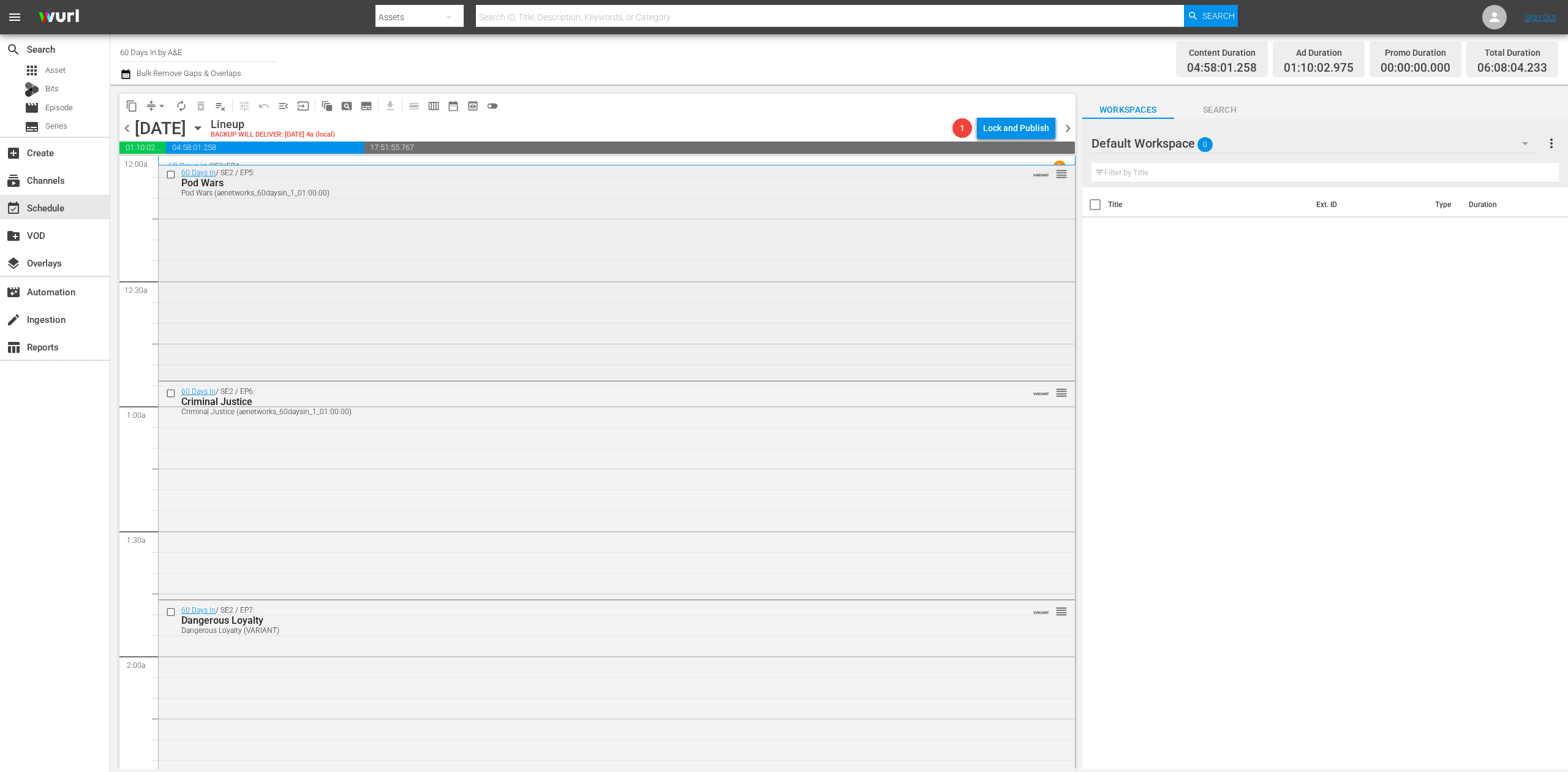
click at [696, 290] on div "60 Days In / SE2 / EP5: Pod Wars Pod Wars (aenetworks_60daysin_1_01:00:00) VARI…" at bounding box center [617, 270] width 916 height 215
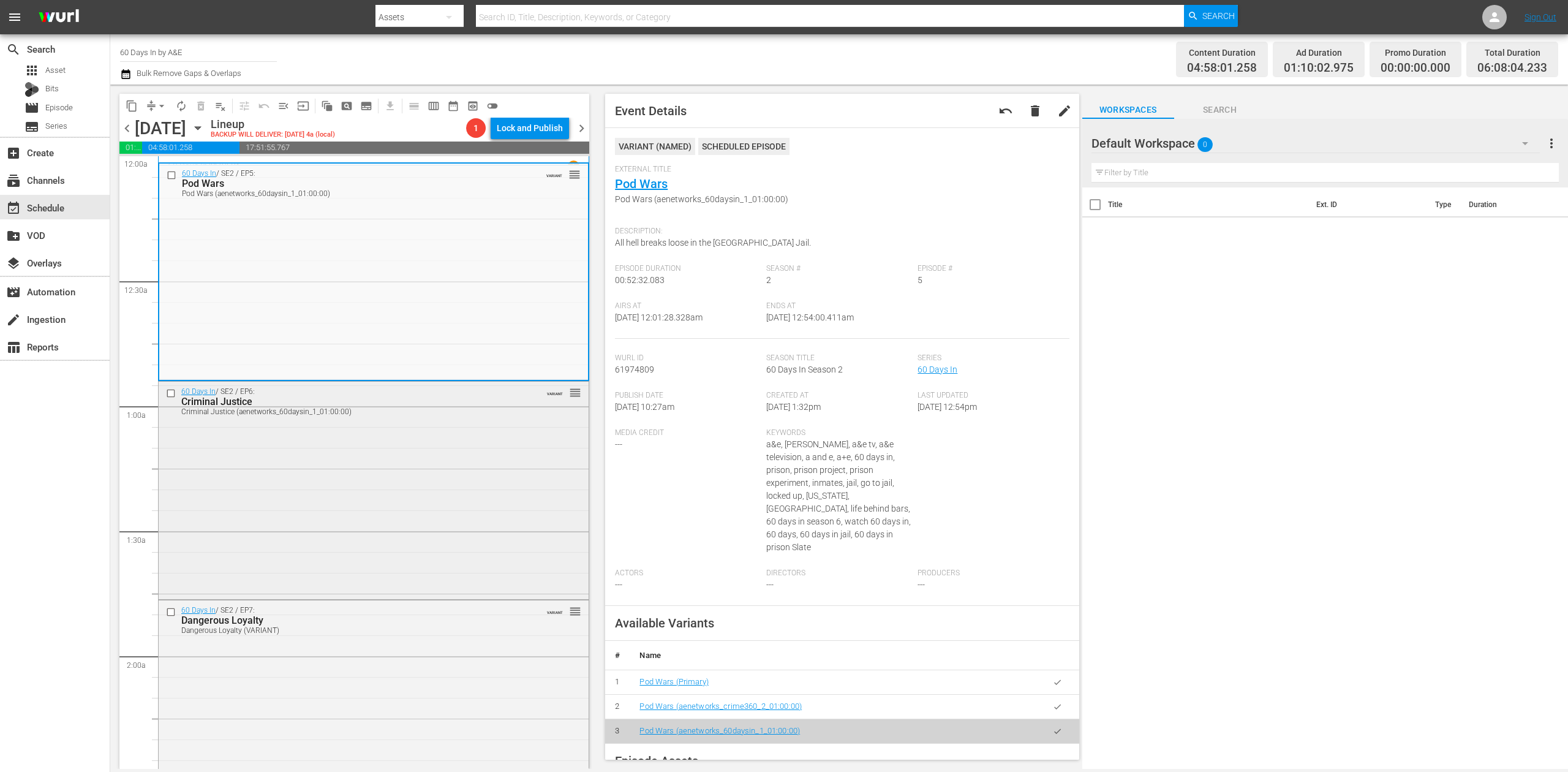
click at [402, 504] on div "60 Days In / SE2 / EP6: Criminal Justice Criminal Justice (aenetworks_60daysin_…" at bounding box center [373, 489] width 430 height 215
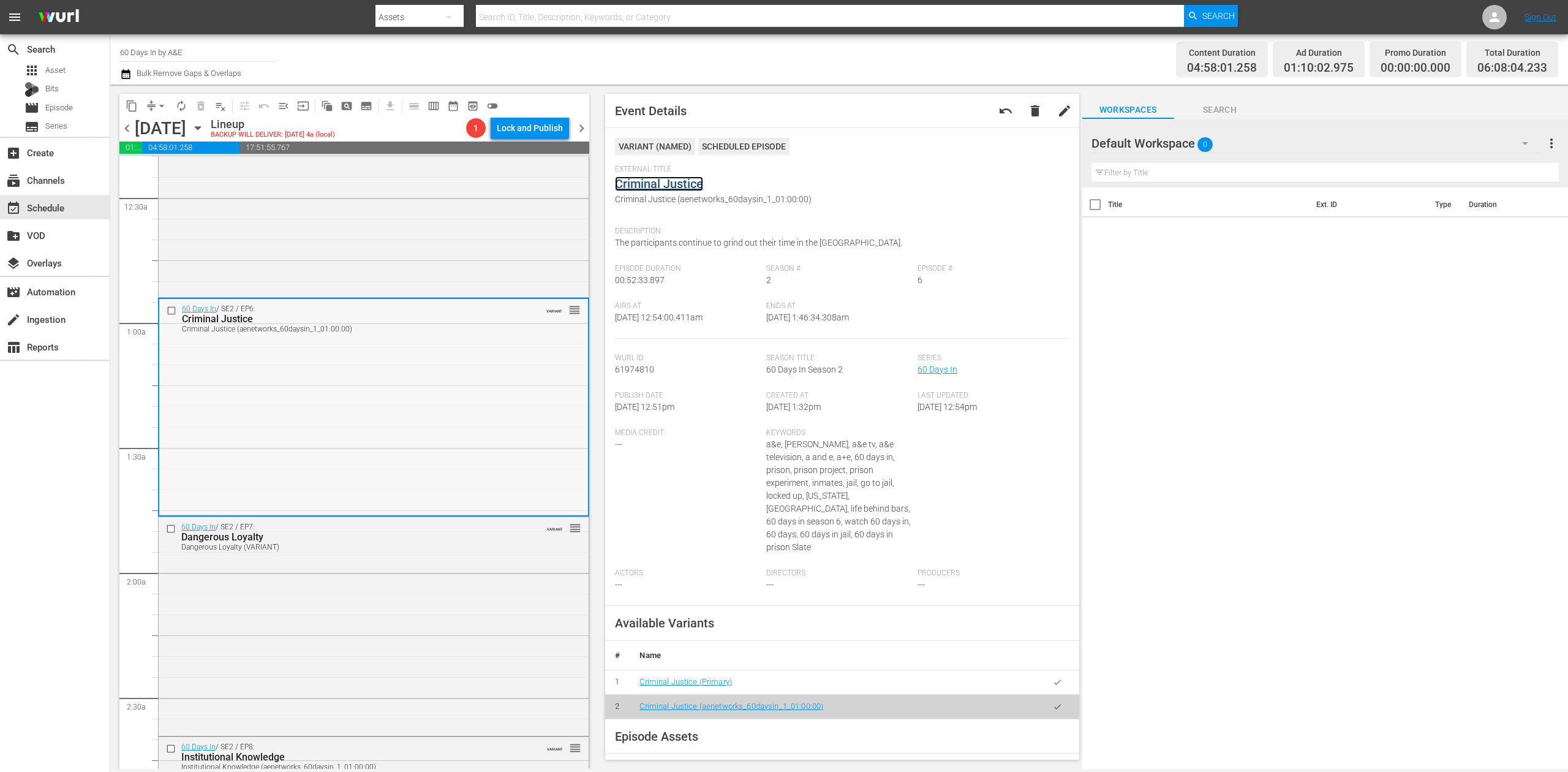
scroll to position [163, 0]
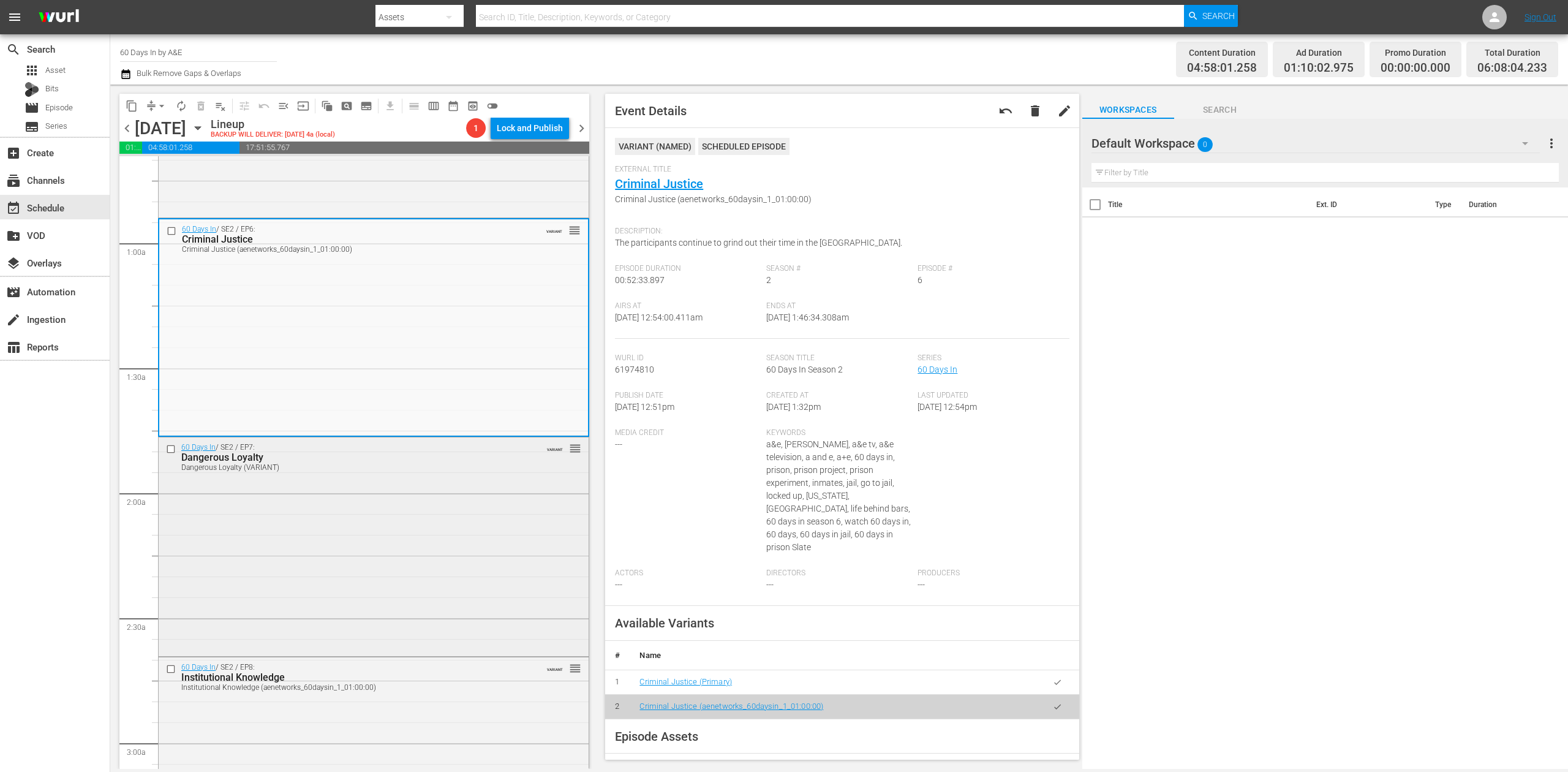
click at [395, 522] on div "60 Days In / SE2 / EP7: Dangerous Loyalty Dangerous Loyalty (VARIANT) VARIANT r…" at bounding box center [373, 545] width 430 height 215
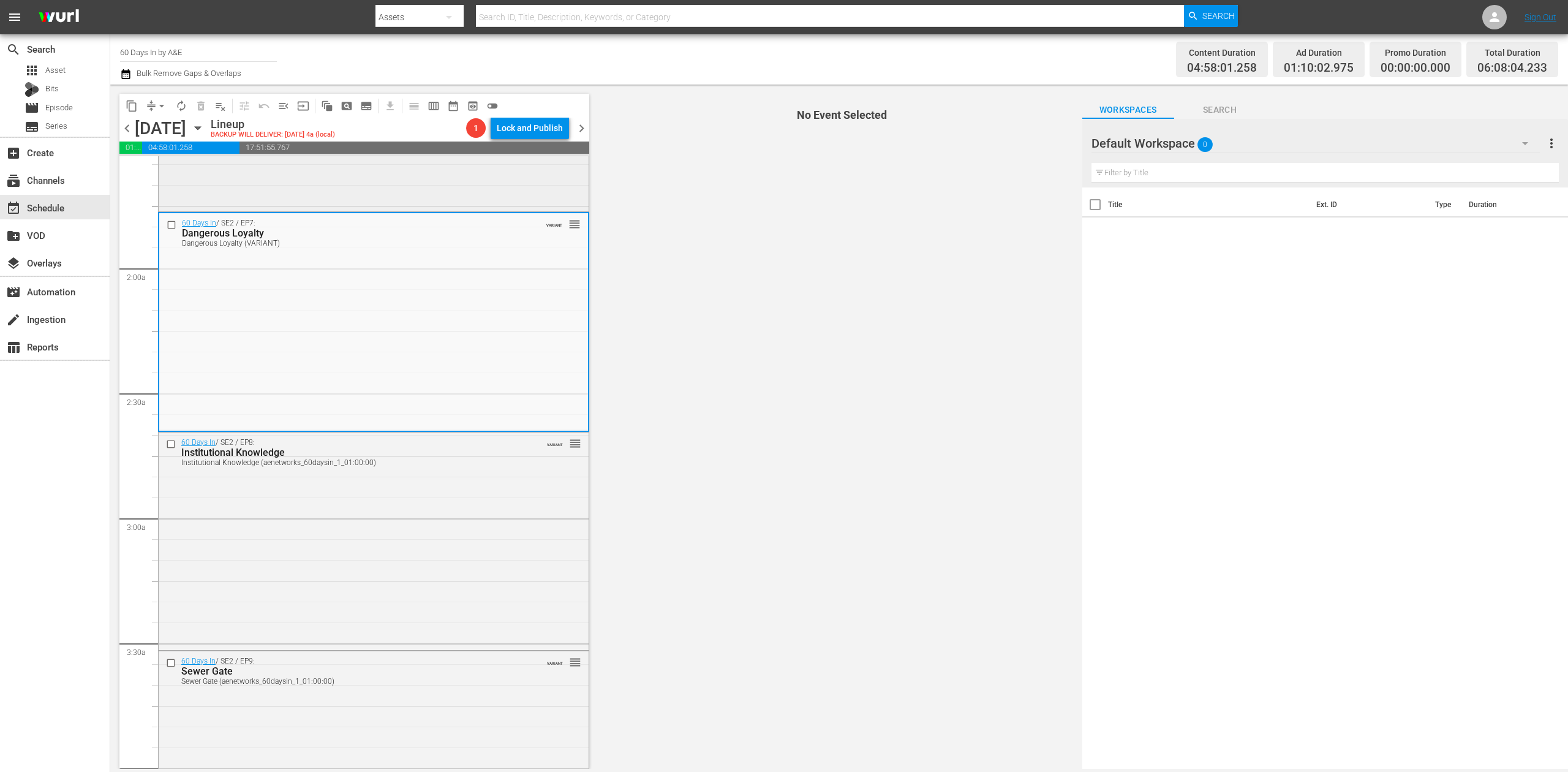
scroll to position [408, 0]
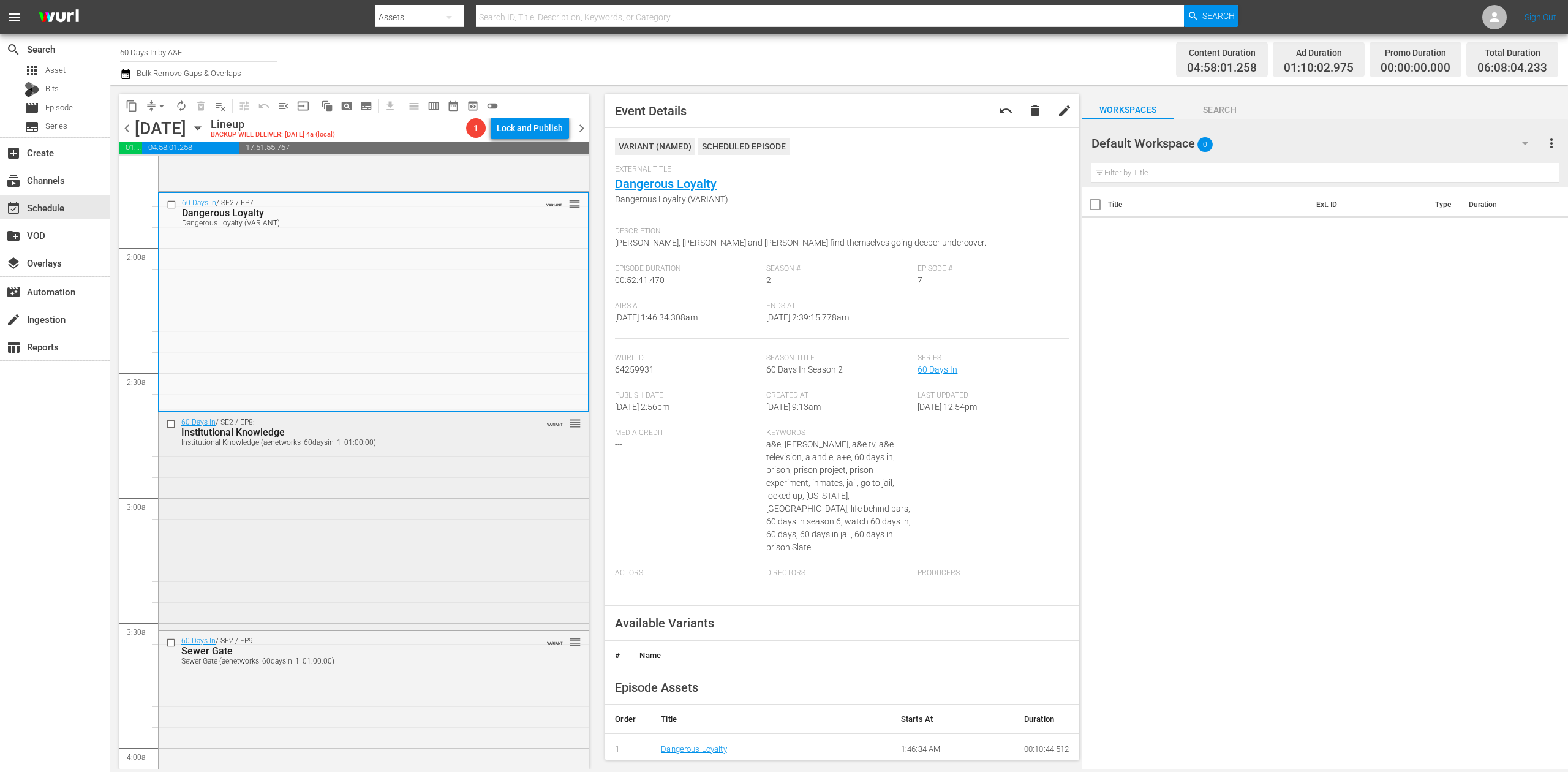
click at [386, 501] on div "60 Days In / SE2 / EP8: Institutional Knowledge Institutional Knowledge (aenetw…" at bounding box center [373, 520] width 430 height 215
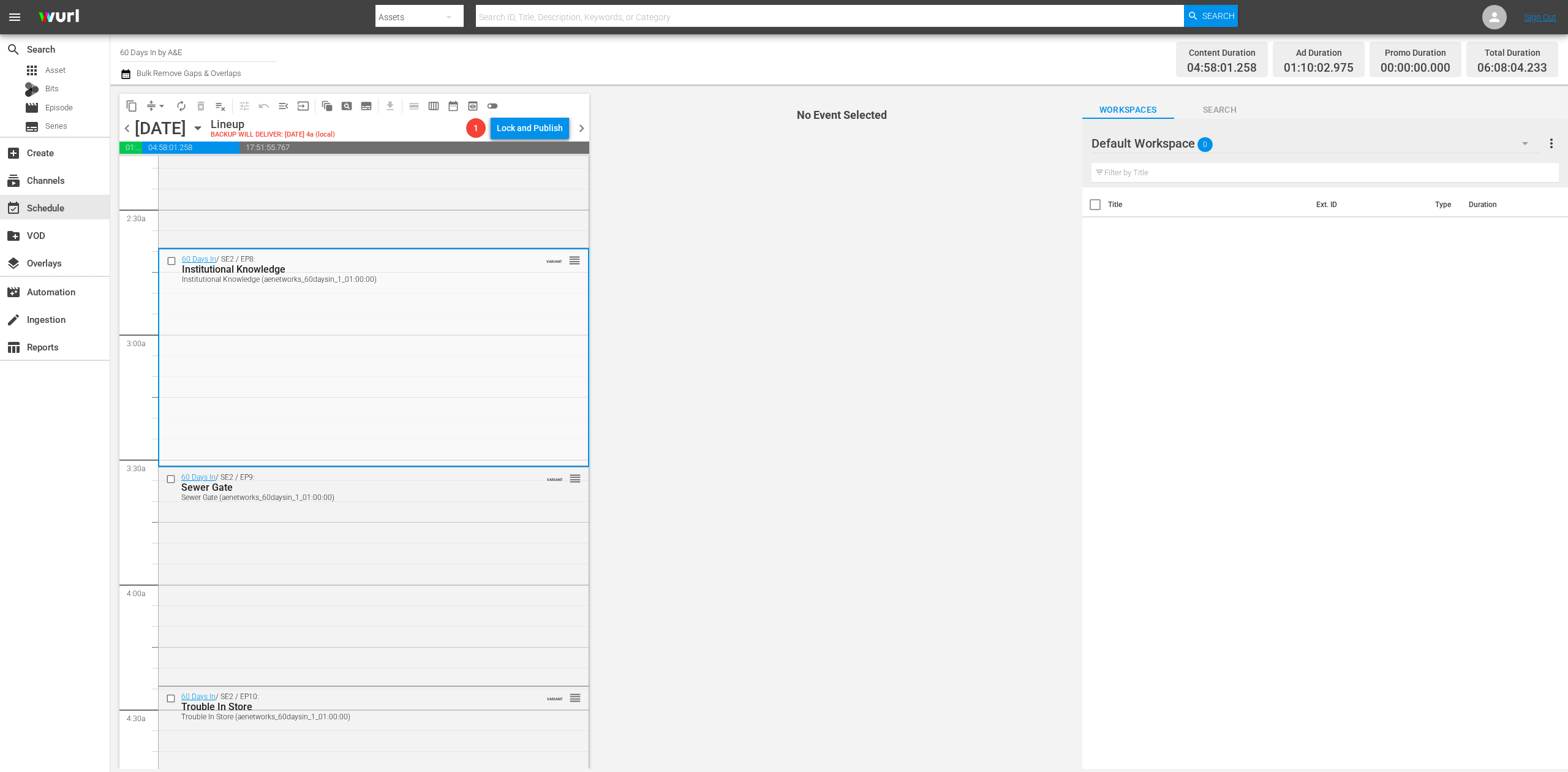
scroll to position [653, 0]
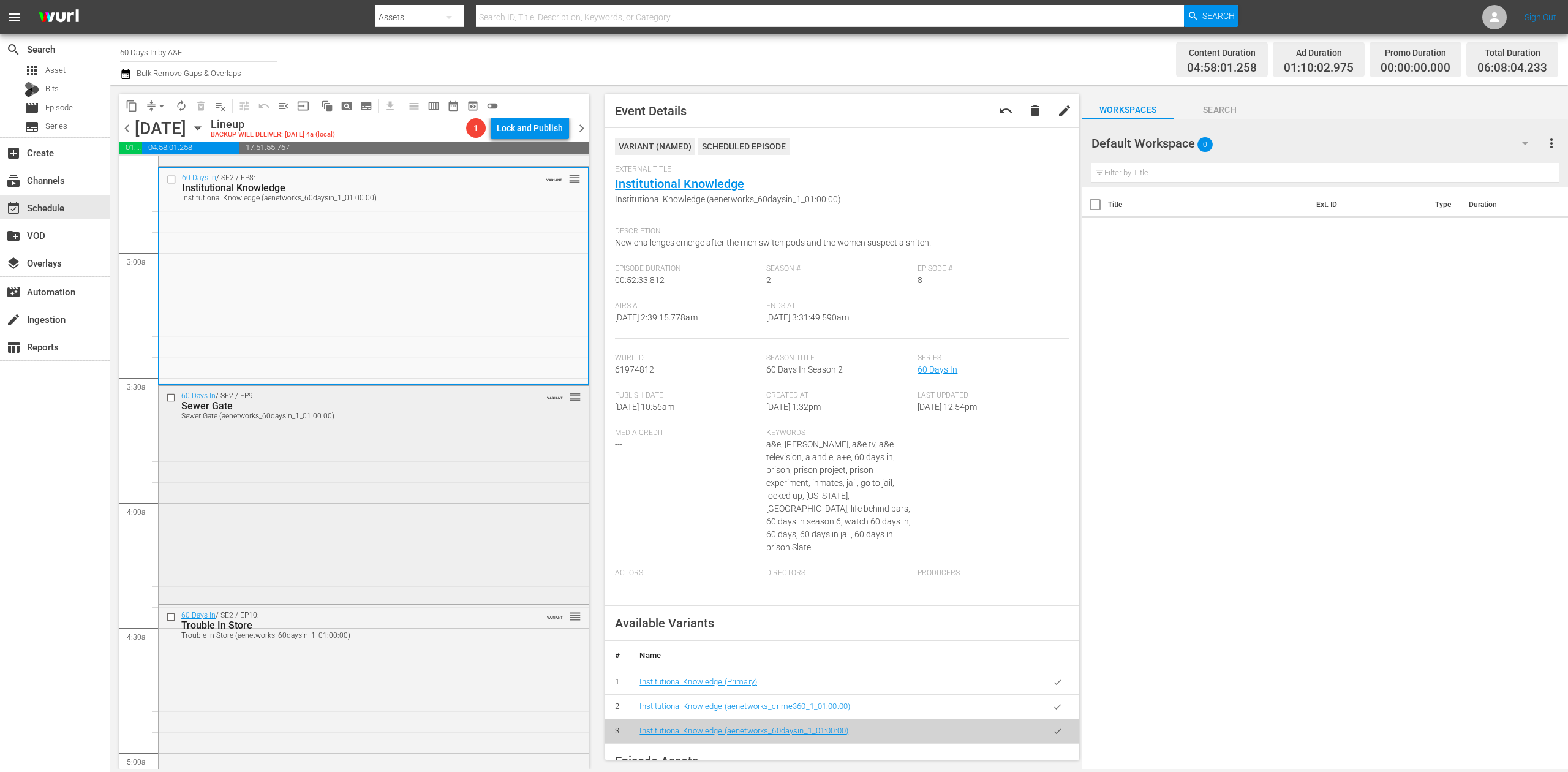
click at [480, 476] on div "60 Days In / SE2 / EP9: Sewer Gate Sewer Gate (aenetworks_60daysin_1_01:00:00) …" at bounding box center [373, 494] width 430 height 215
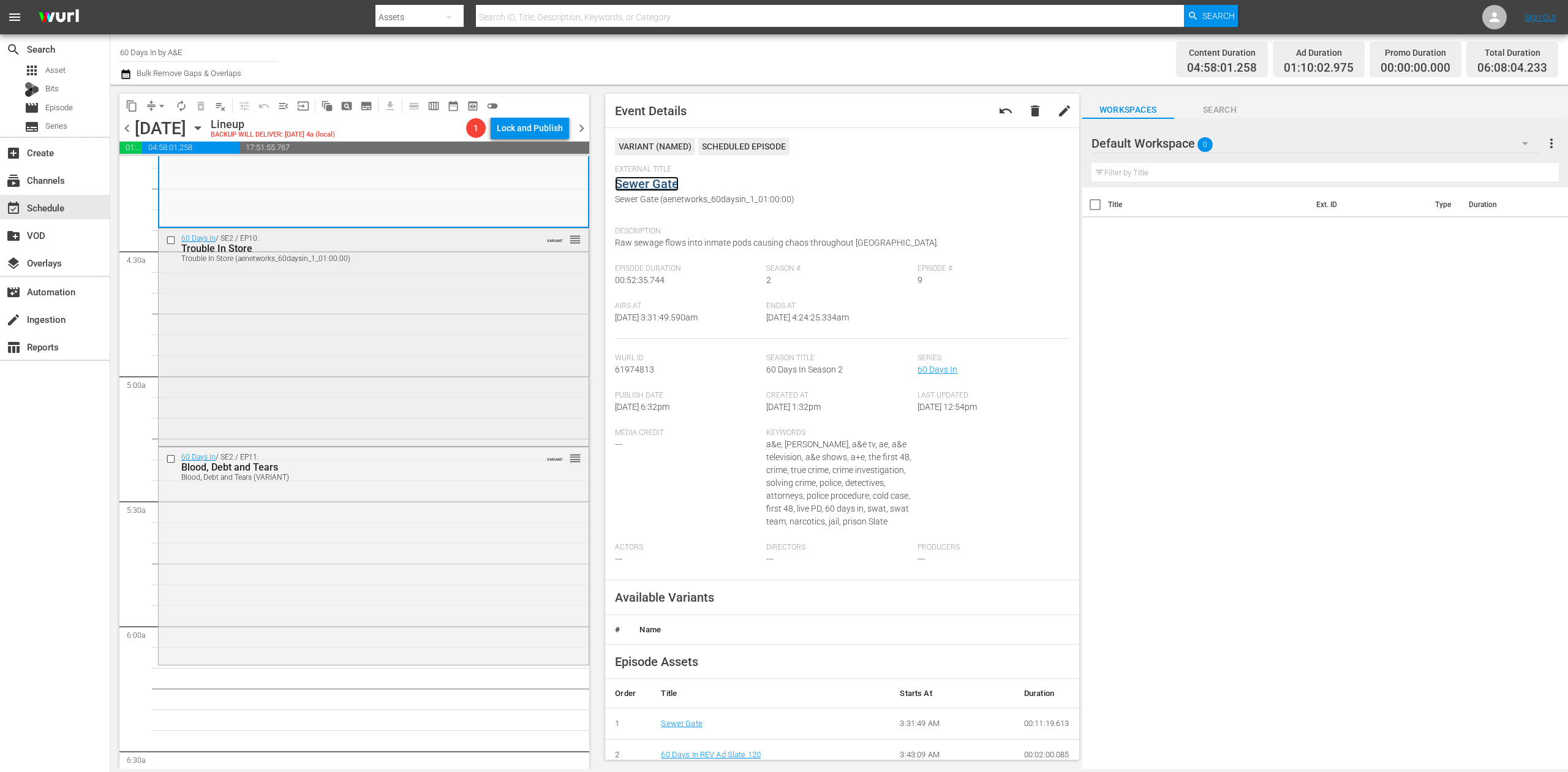
scroll to position [1062, 0]
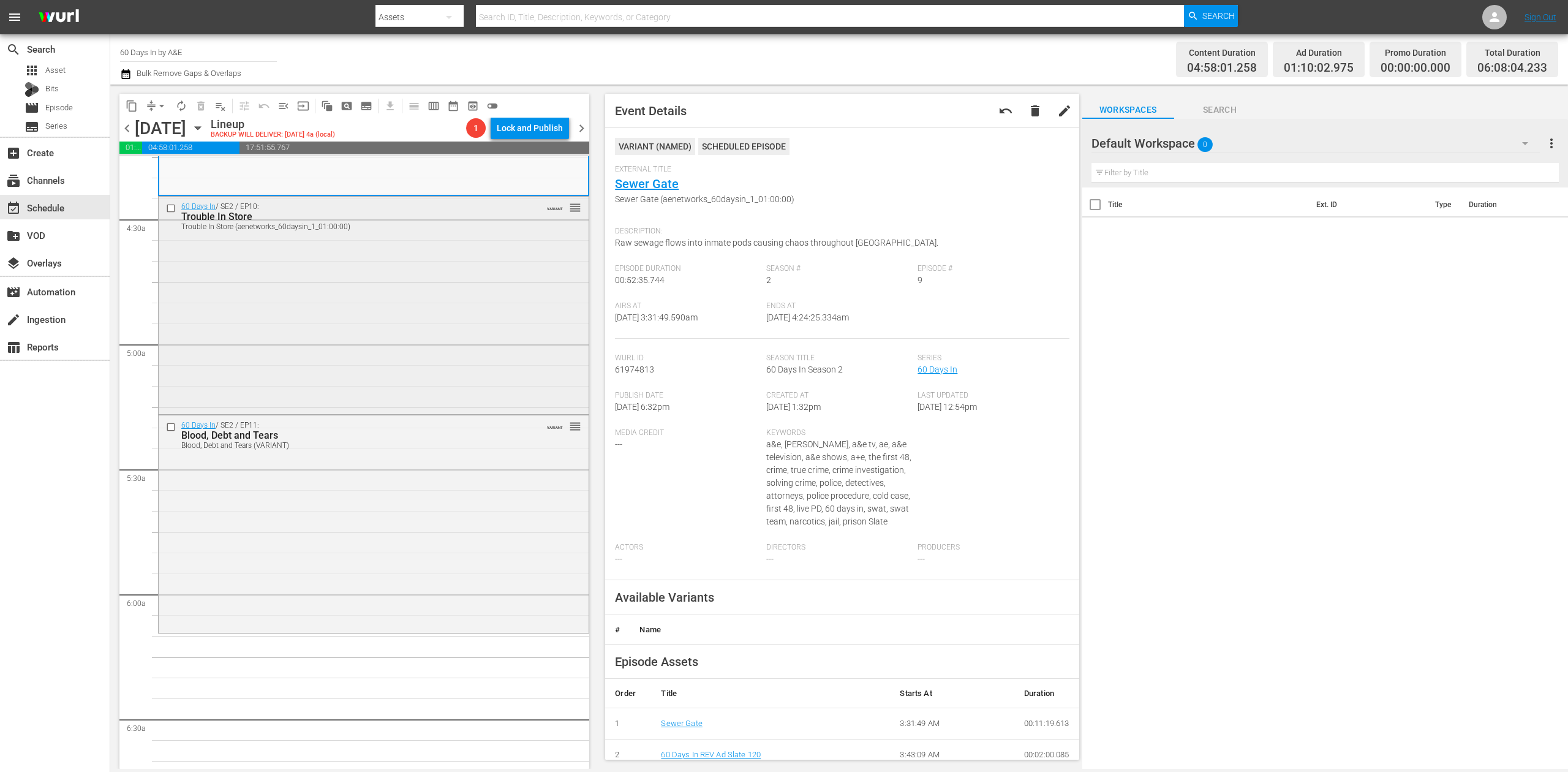
click at [435, 371] on div "60 Days In / SE2 / EP10: Trouble In Store Trouble In Store (aenetworks_60daysin…" at bounding box center [373, 305] width 430 height 215
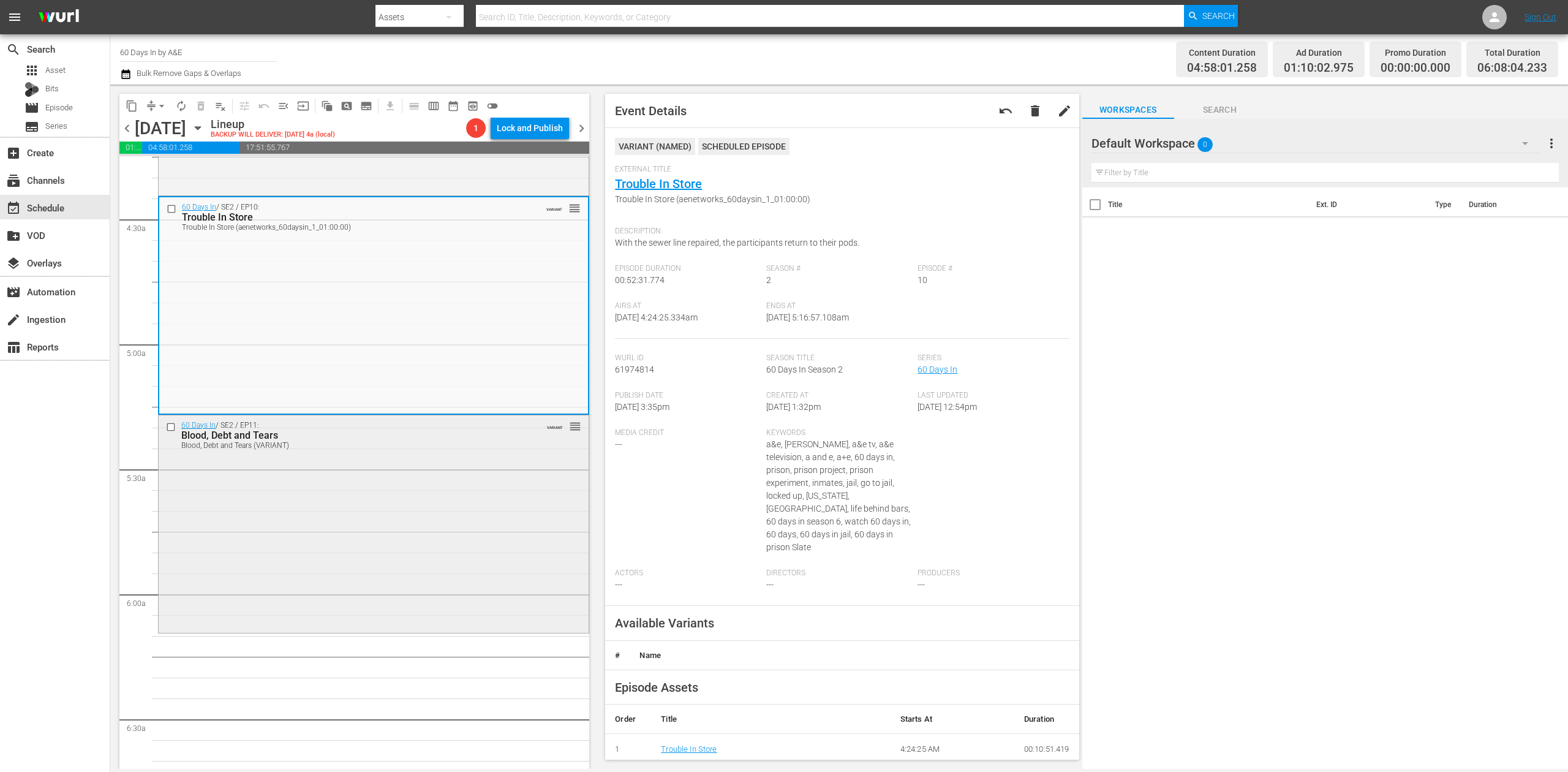
click at [476, 512] on div "60 Days In / SE2 / EP11: Blood, Debt and Tears Blood, Debt and Tears (VARIANT) …" at bounding box center [373, 523] width 430 height 215
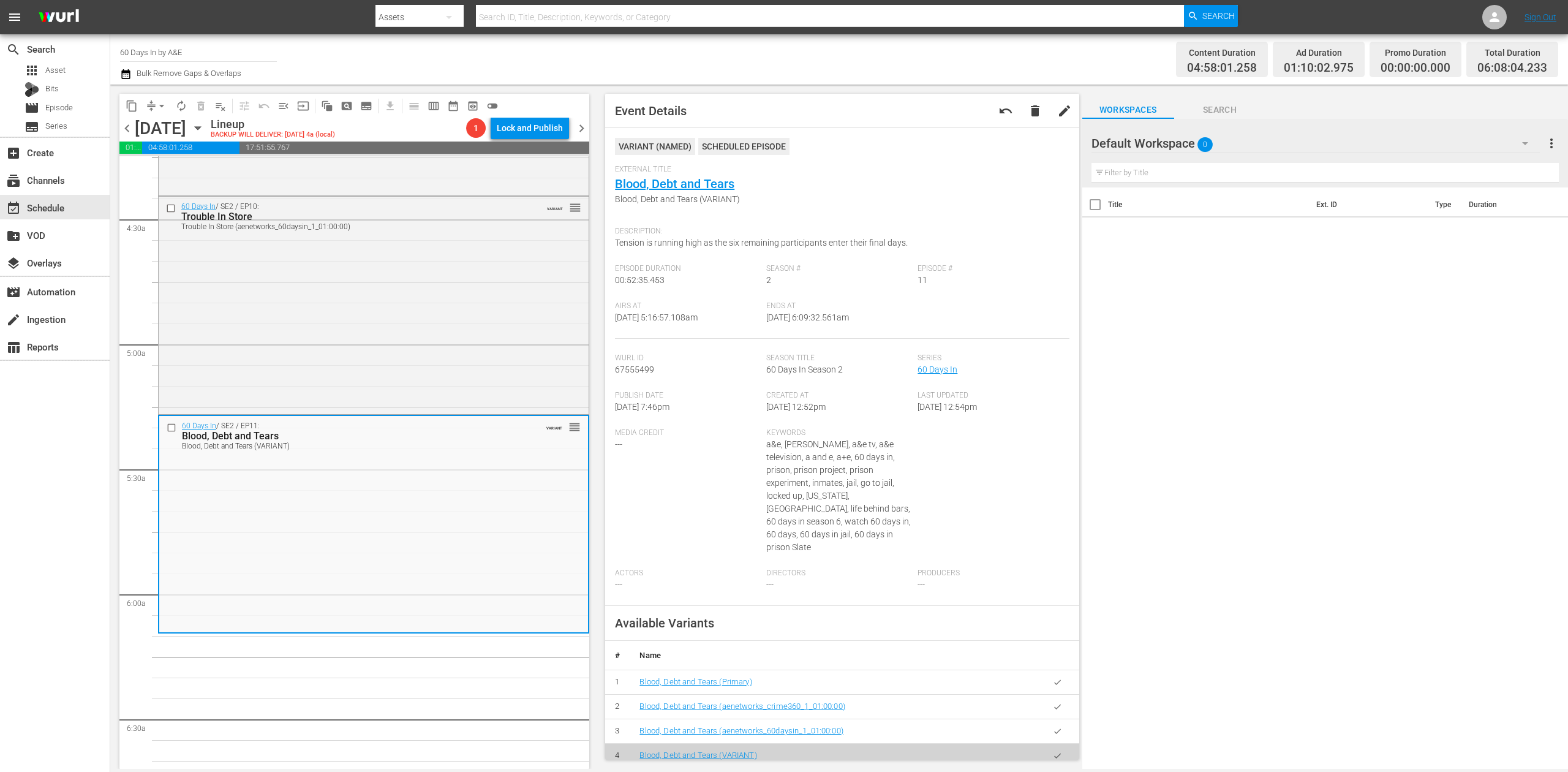
click at [125, 73] on icon "button" at bounding box center [125, 73] width 11 height 15
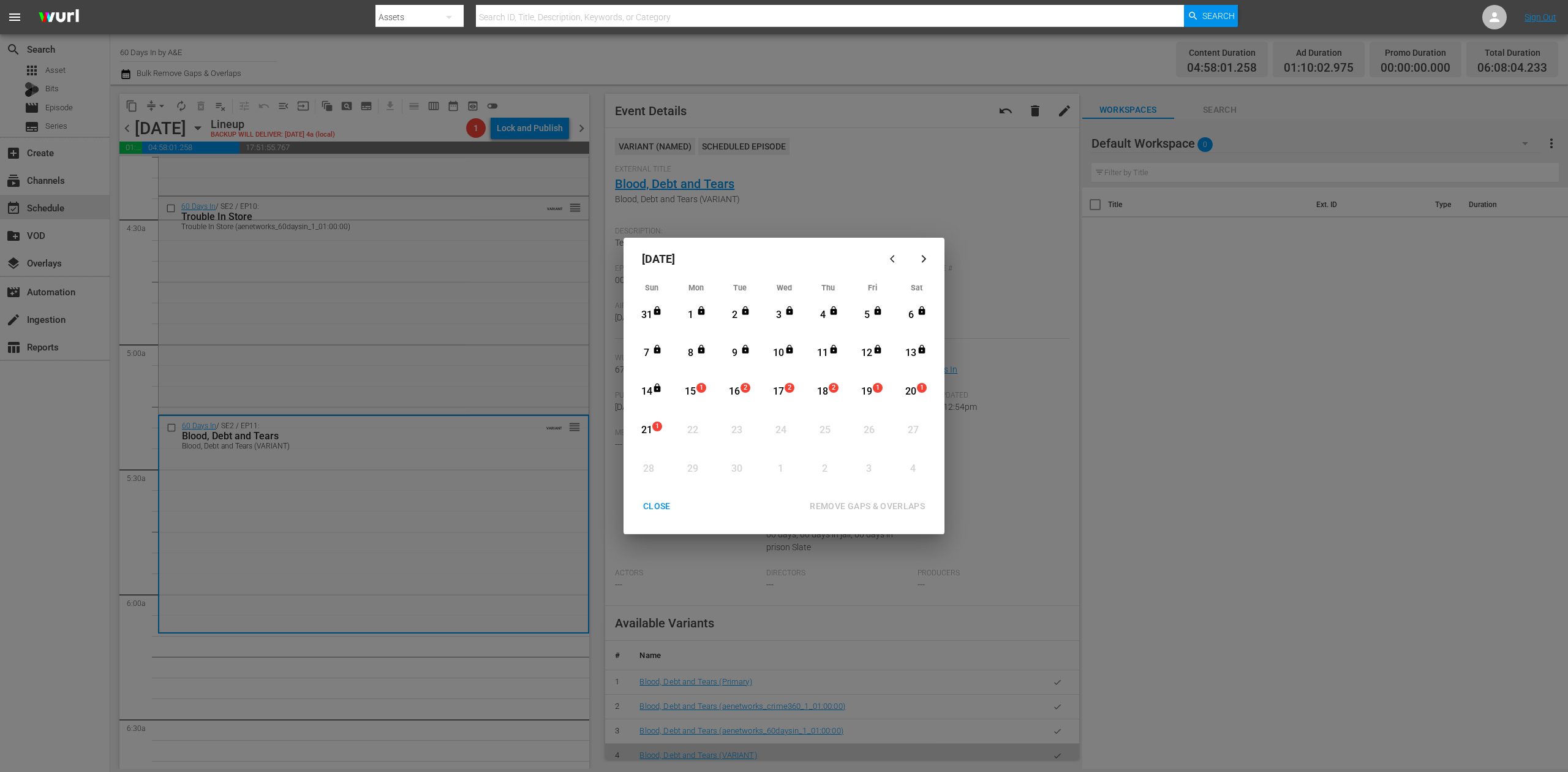
click at [694, 387] on div "15" at bounding box center [691, 392] width 15 height 14
click at [891, 507] on div "REMOVE GAPS & OVERLAPS" at bounding box center [867, 506] width 135 height 15
click at [650, 509] on div "CLOSE" at bounding box center [657, 506] width 47 height 15
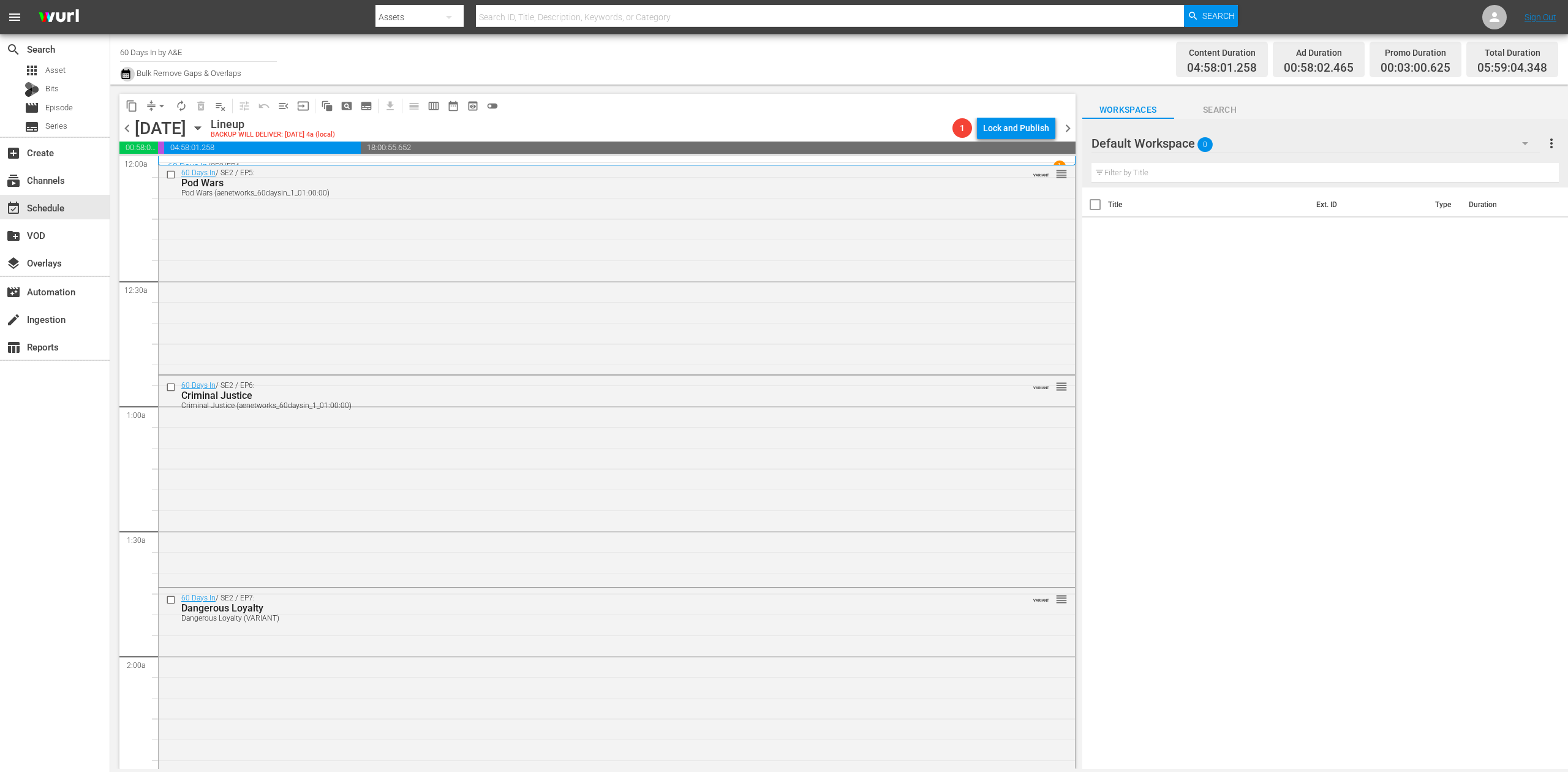
click at [121, 72] on icon "button" at bounding box center [125, 74] width 8 height 10
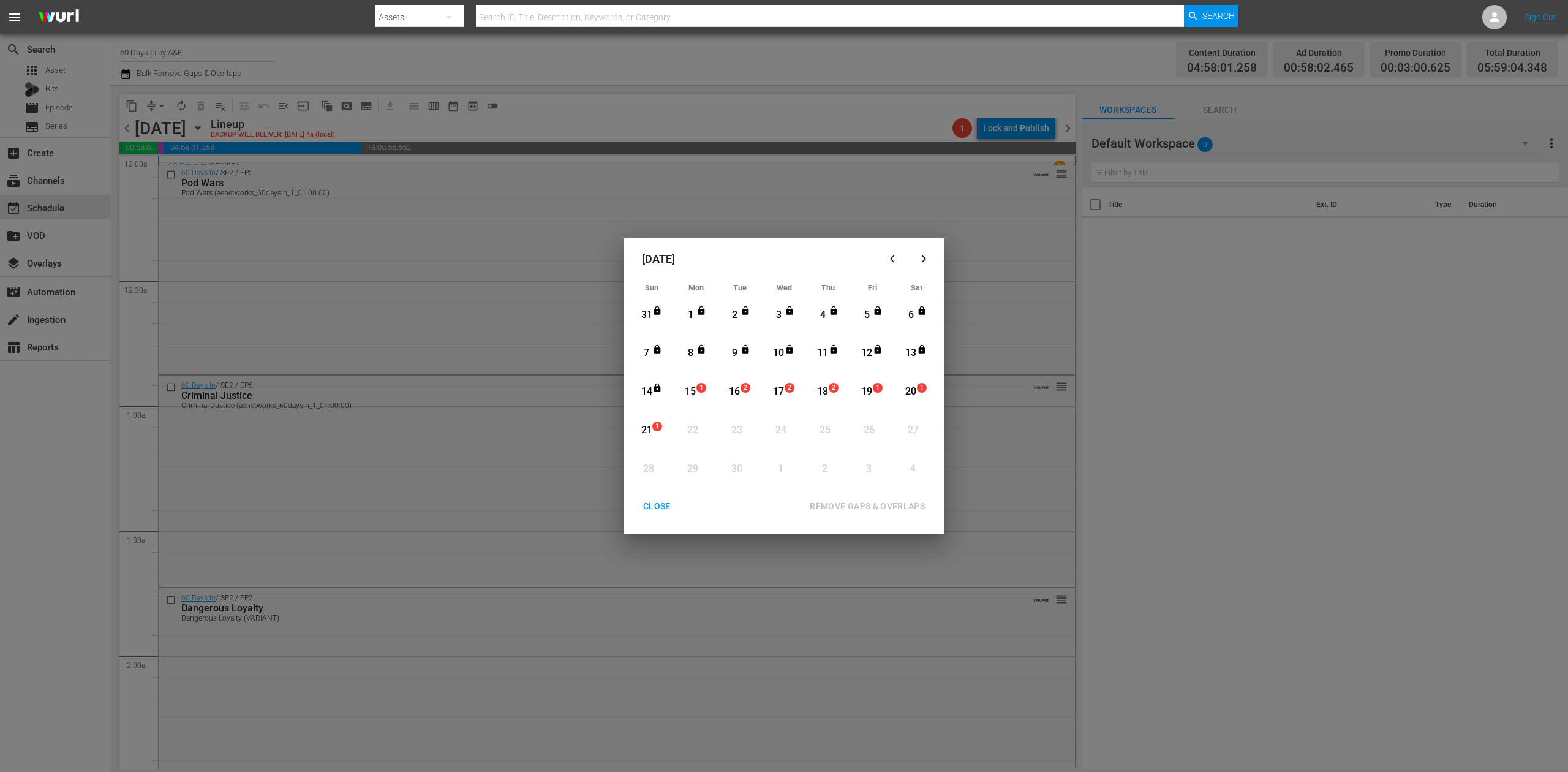
click at [696, 393] on div "15" at bounding box center [691, 392] width 15 height 14
click at [878, 503] on div "REMOVE GAPS & OVERLAPS" at bounding box center [867, 506] width 135 height 15
click at [689, 386] on div "15" at bounding box center [691, 392] width 15 height 14
click at [899, 506] on div "REMOVE GAPS & OVERLAPS" at bounding box center [867, 506] width 135 height 15
click at [660, 504] on div "CLOSE" at bounding box center [657, 506] width 47 height 15
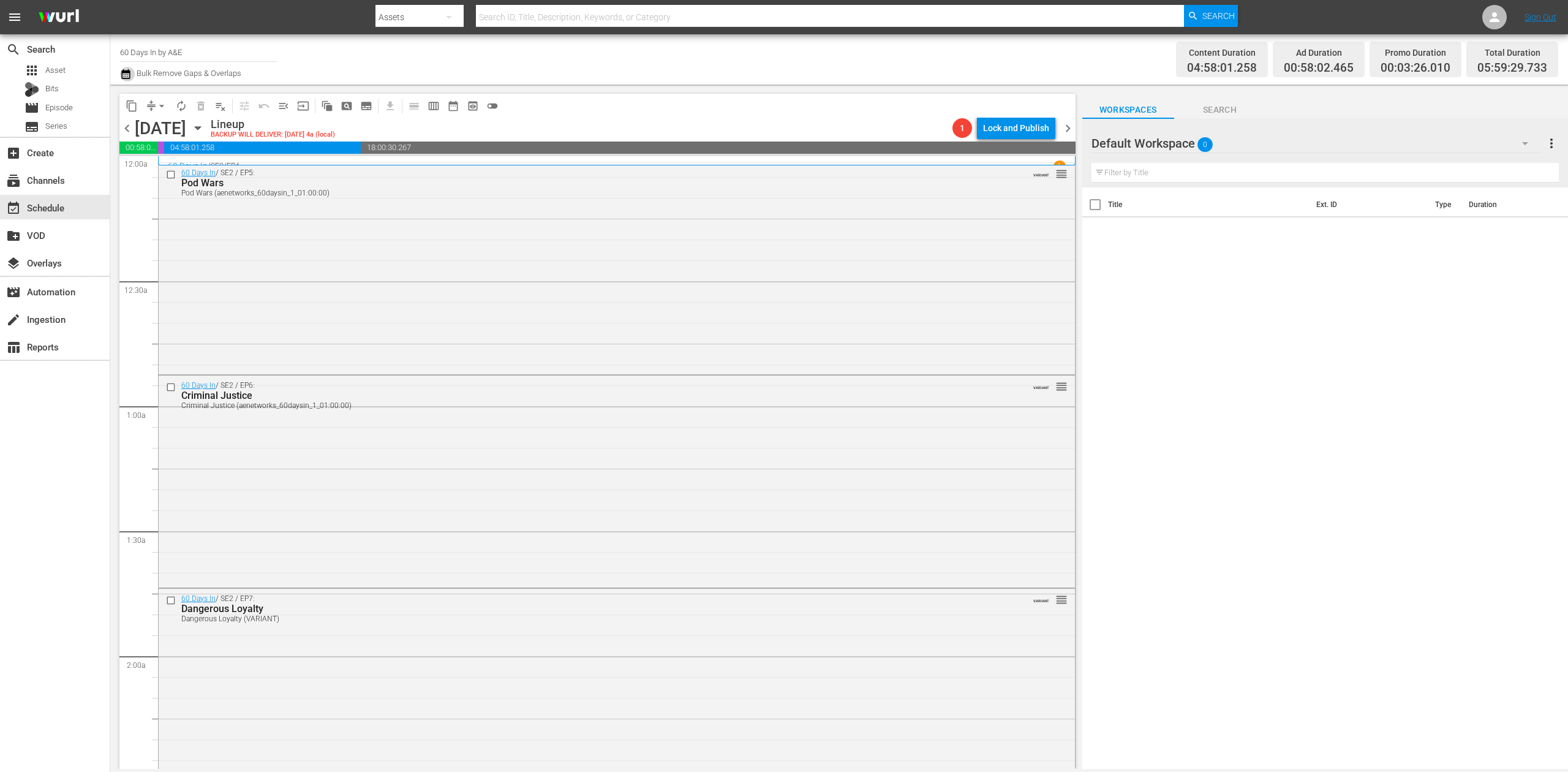
click at [121, 76] on icon "button" at bounding box center [125, 74] width 8 height 10
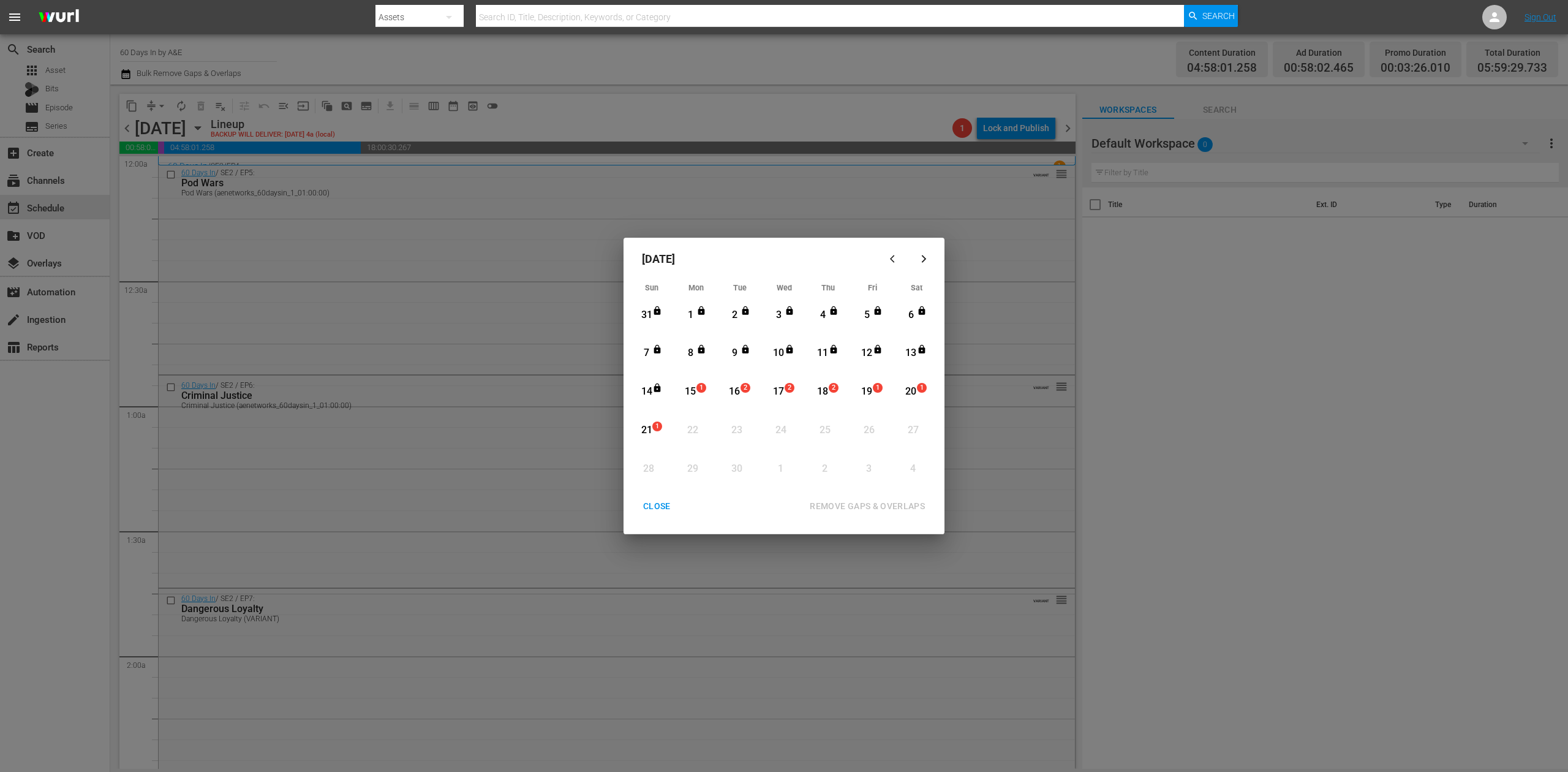
click at [692, 390] on div "15" at bounding box center [691, 392] width 15 height 14
click at [853, 507] on div "REMOVE GAPS & OVERLAPS" at bounding box center [867, 506] width 135 height 15
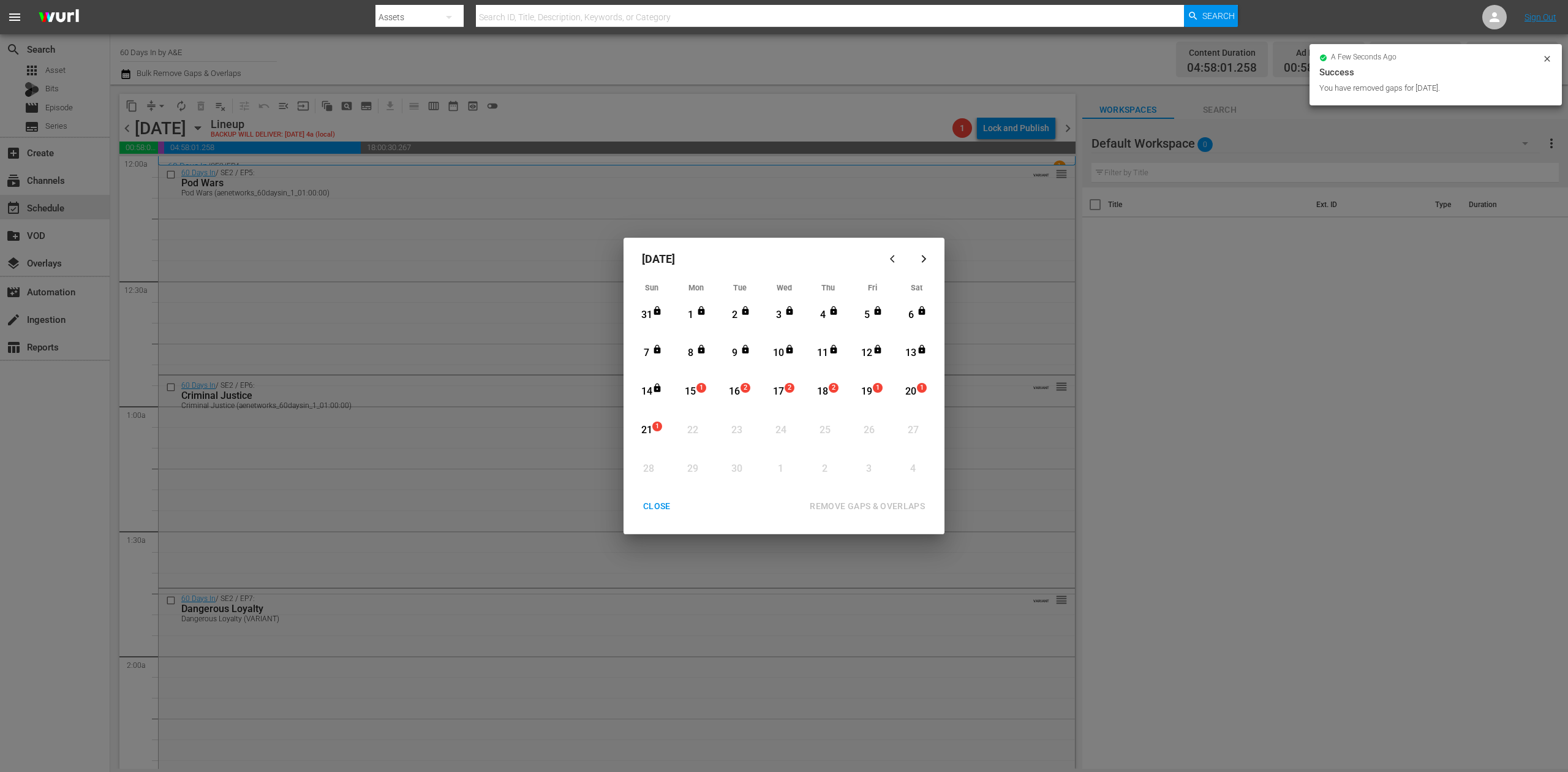
click at [665, 504] on div "CLOSE" at bounding box center [657, 506] width 47 height 15
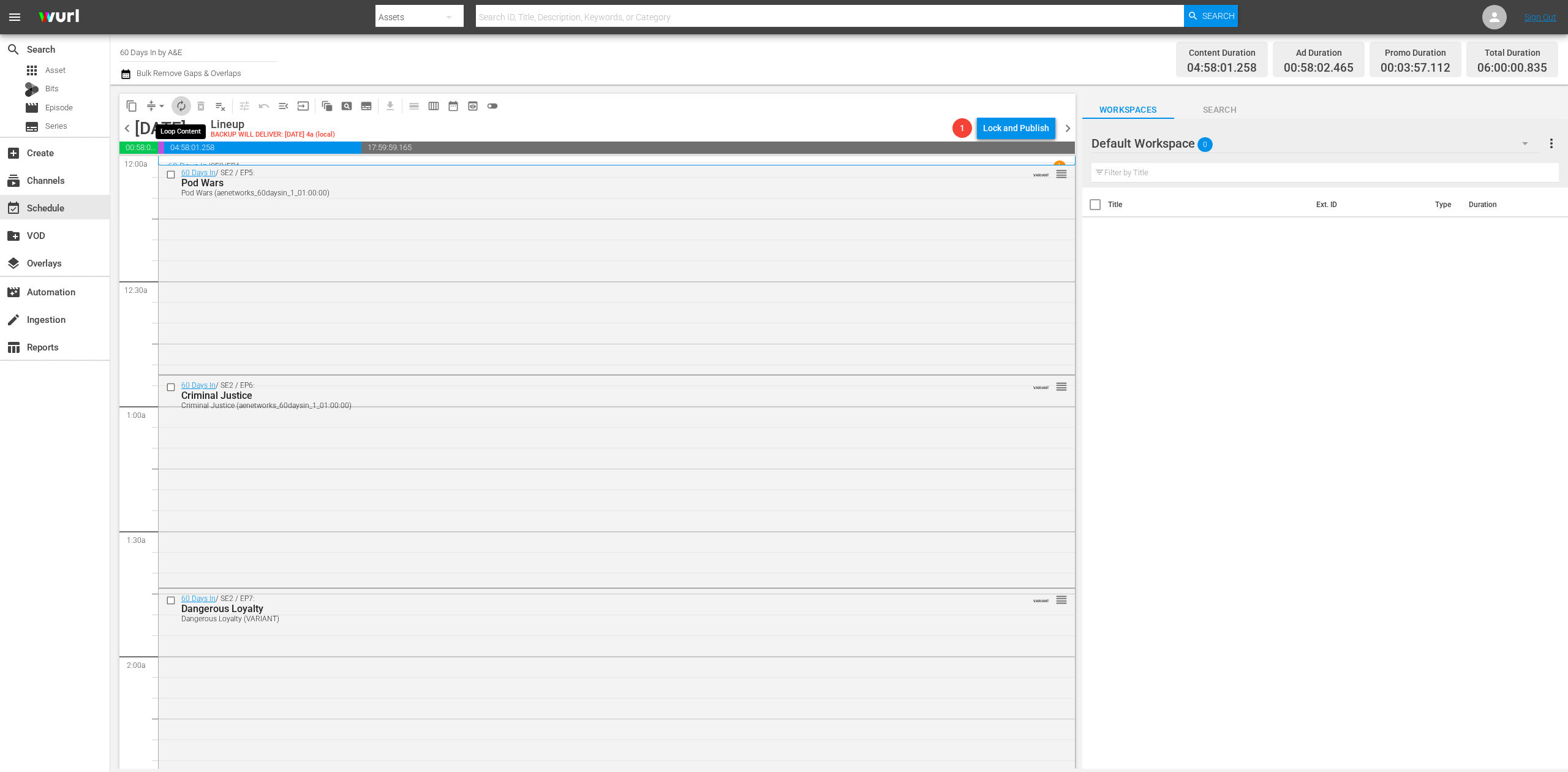
click at [180, 107] on span "autorenew_outlined" at bounding box center [181, 106] width 12 height 12
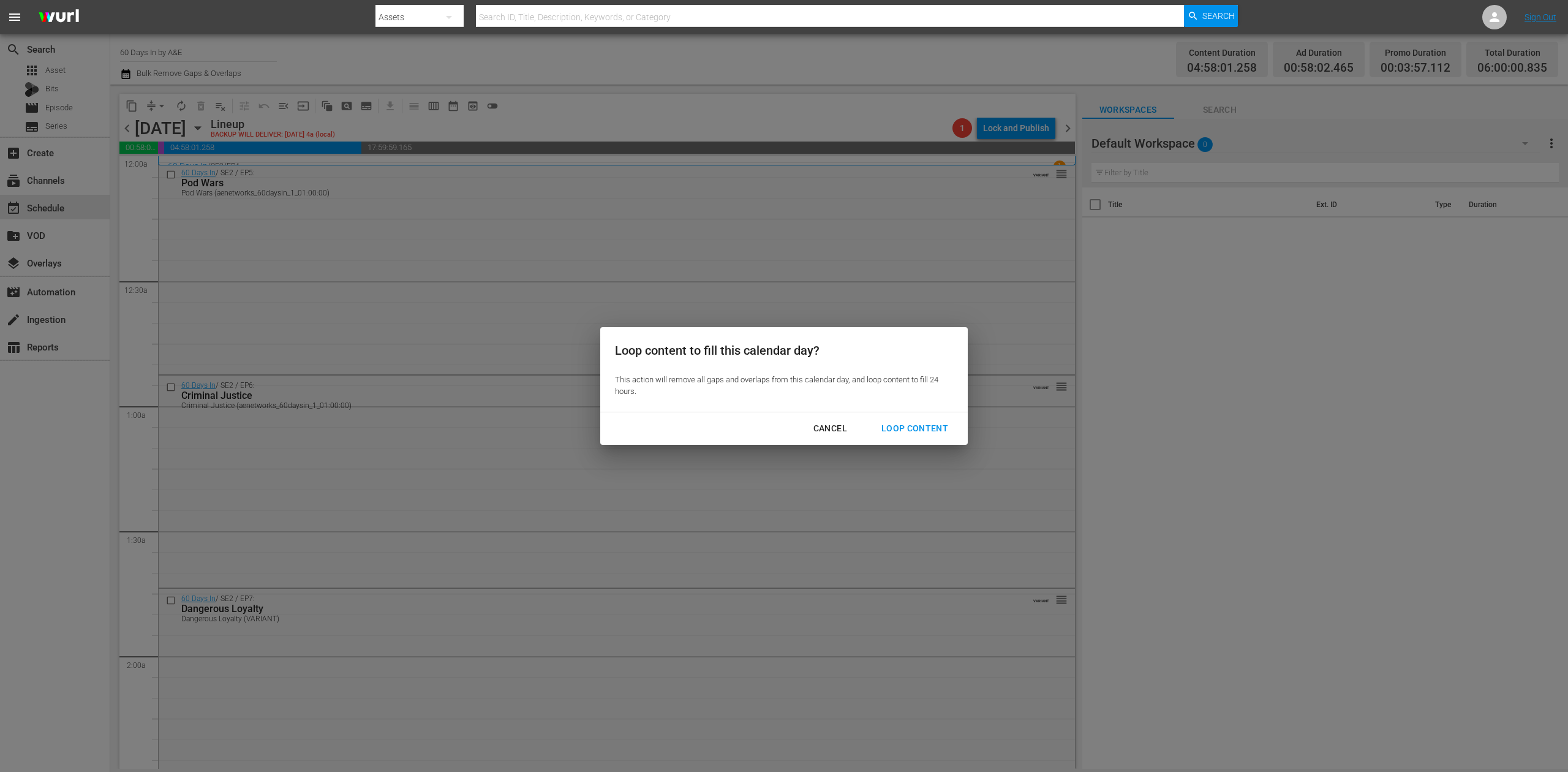
click at [928, 420] on button "Loop Content" at bounding box center [915, 428] width 96 height 23
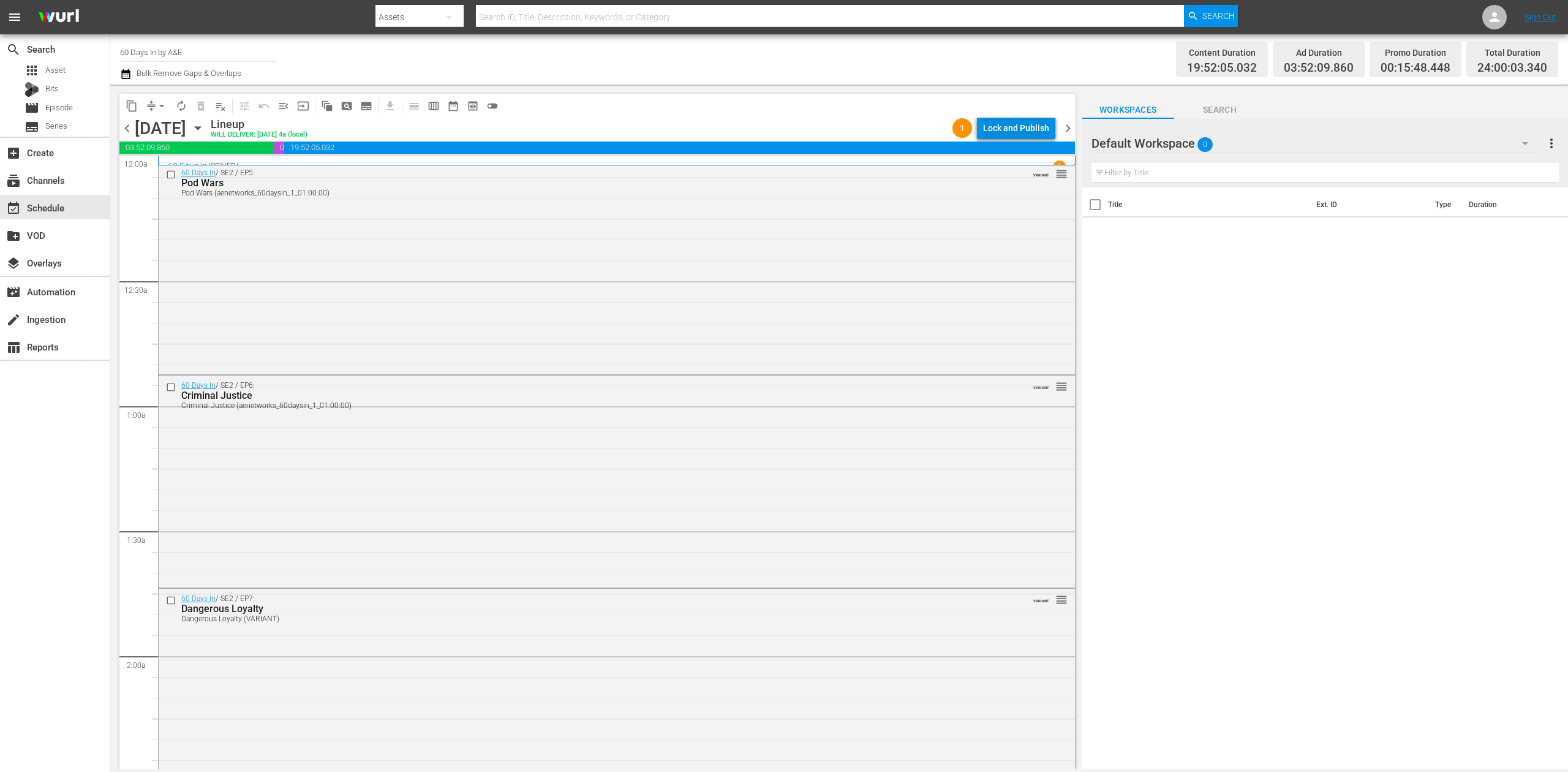
click at [1028, 128] on div "Lock and Publish" at bounding box center [1016, 128] width 66 height 22
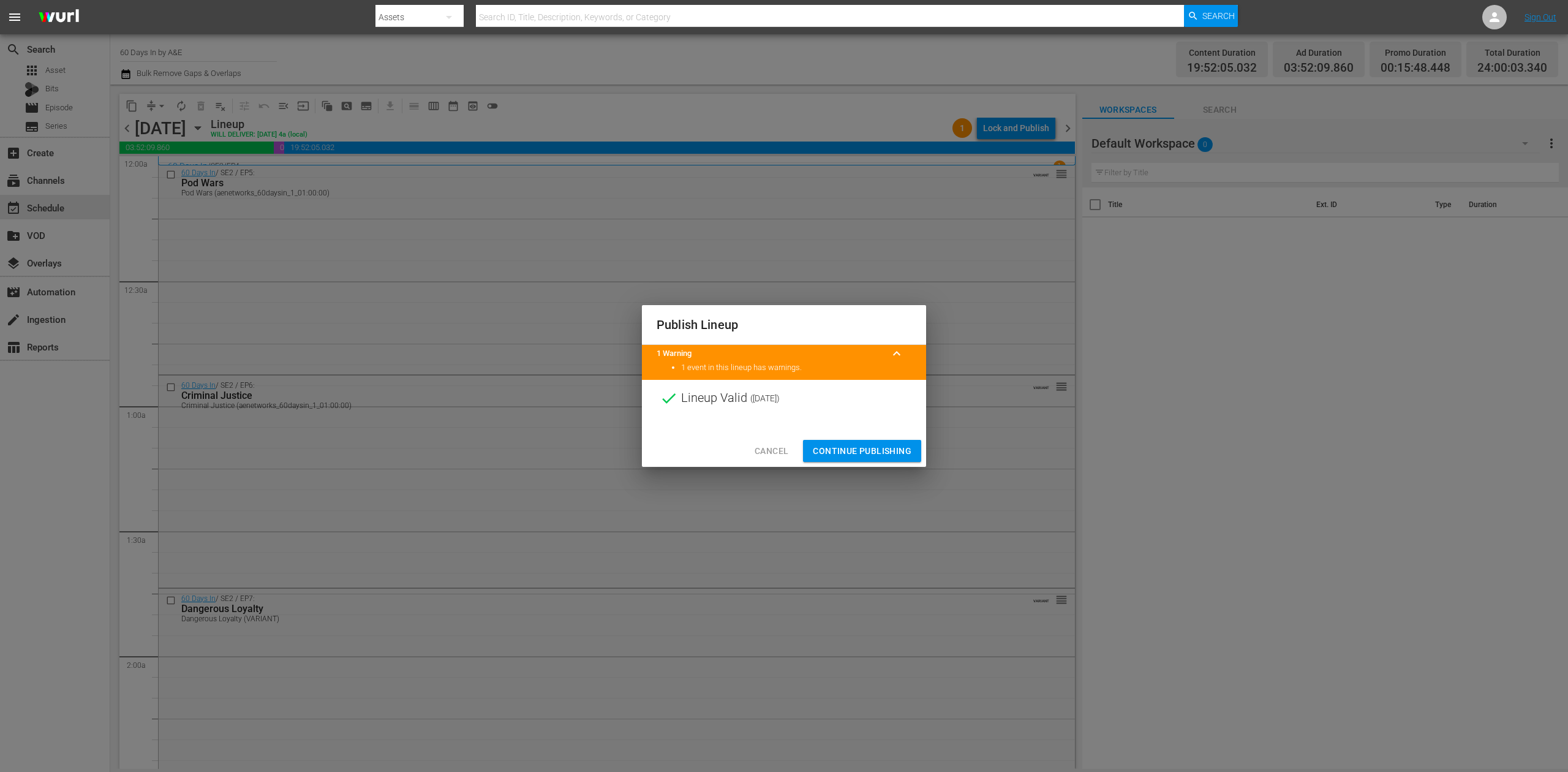
click at [854, 446] on span "Continue Publishing" at bounding box center [862, 451] width 98 height 15
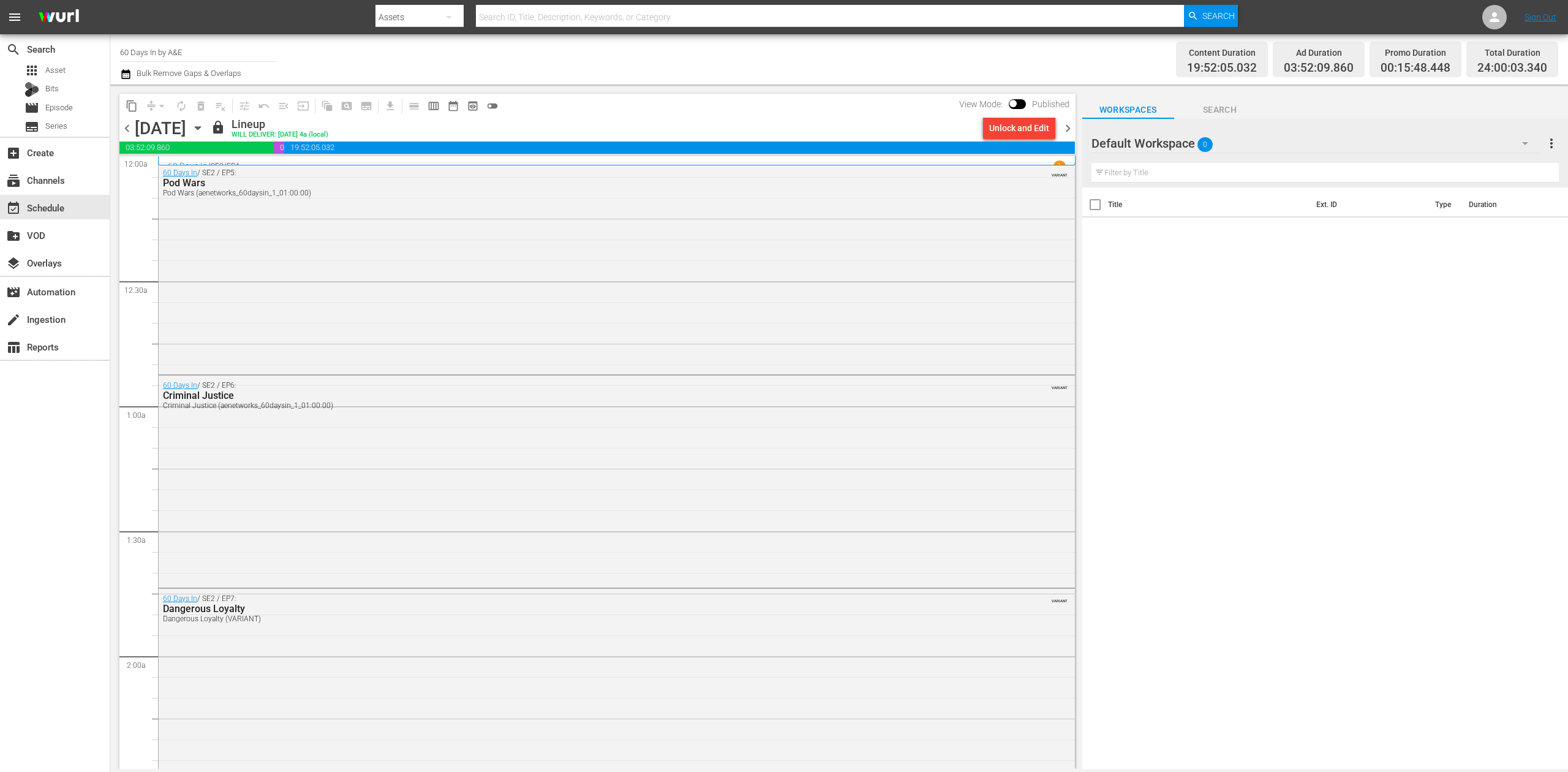
click at [1068, 129] on span "chevron_right" at bounding box center [1068, 128] width 15 height 15
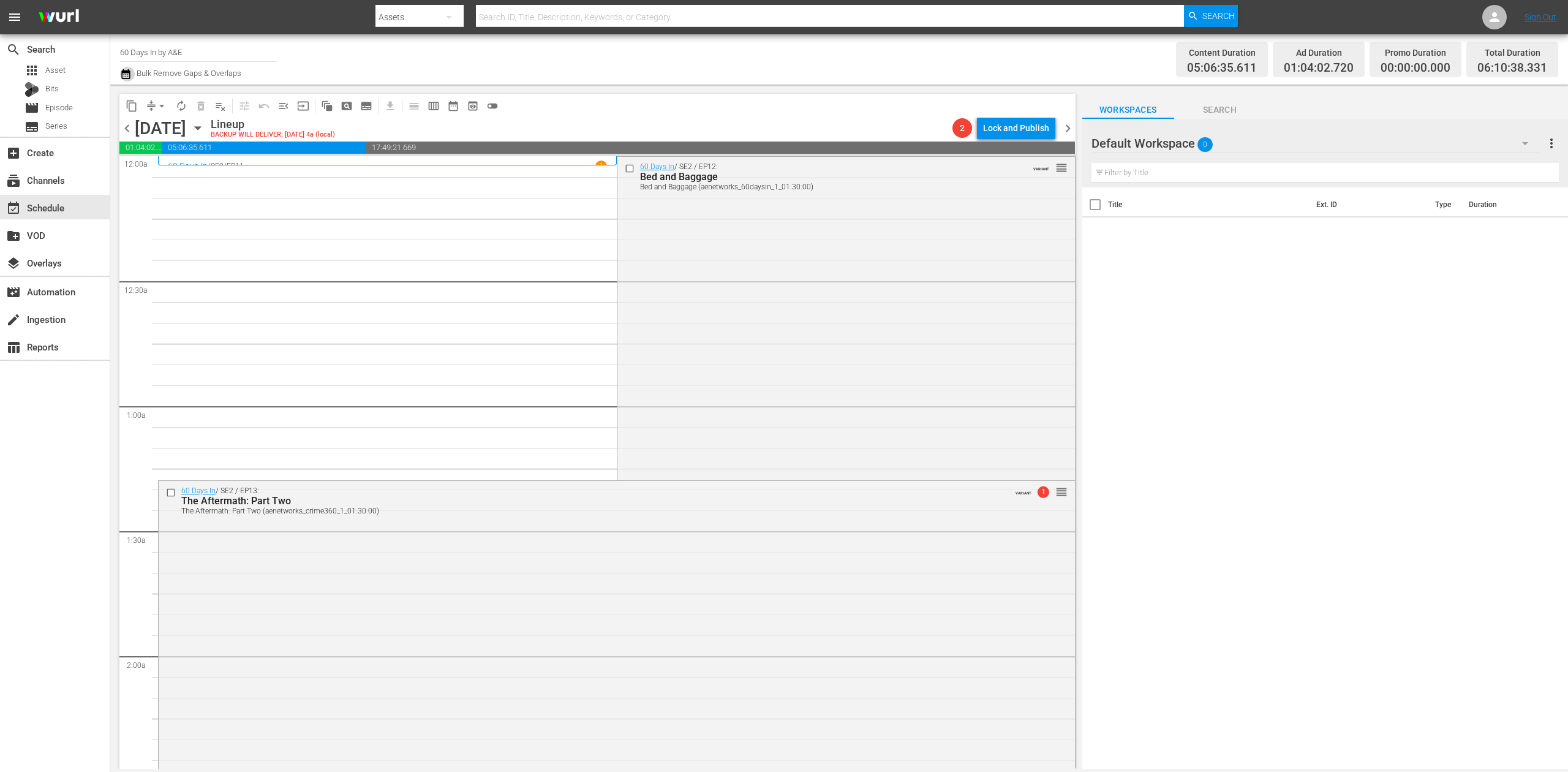
click at [125, 72] on icon "button" at bounding box center [125, 74] width 8 height 10
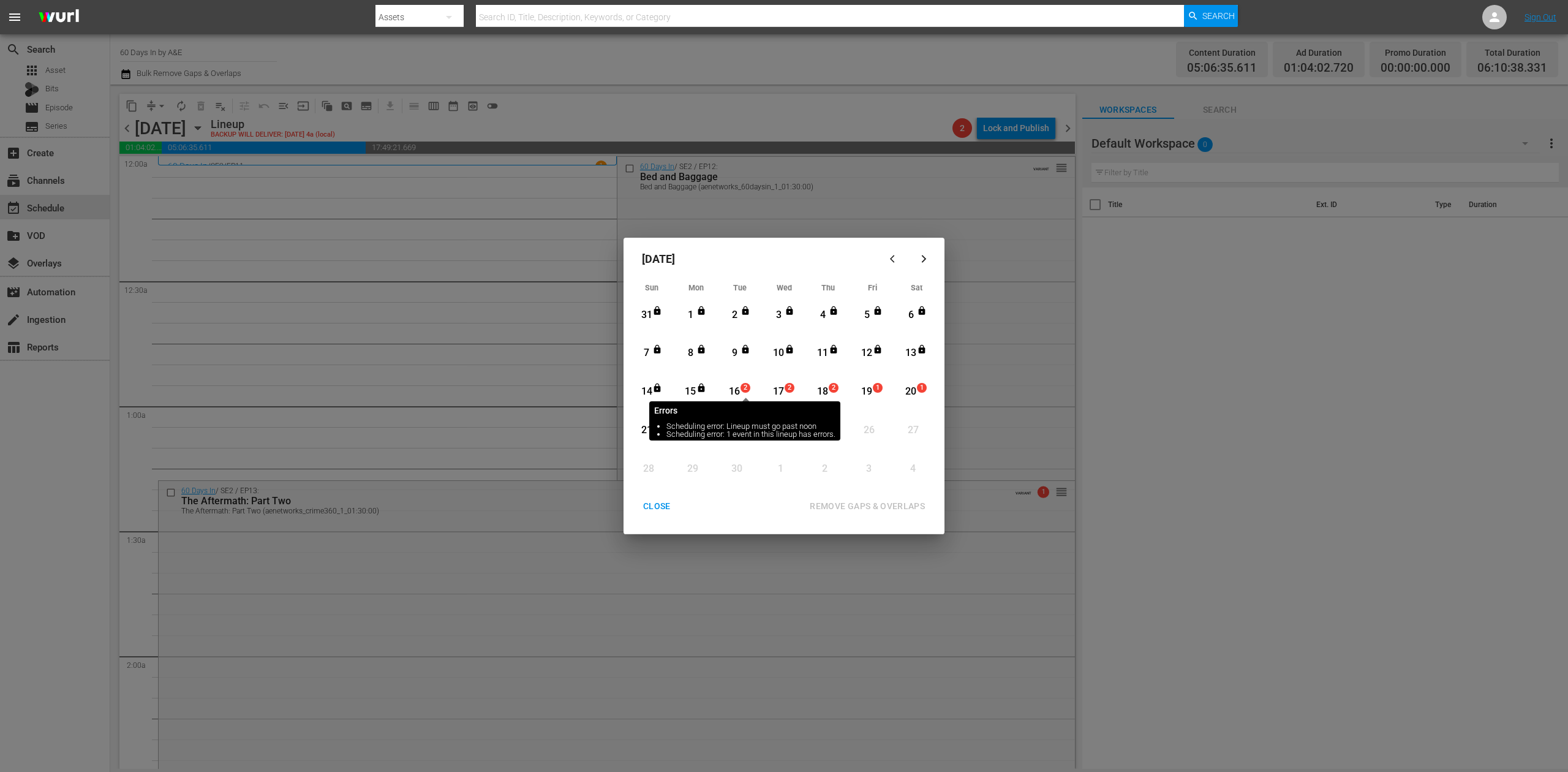
click at [745, 383] on span "2" at bounding box center [745, 388] width 8 height 10
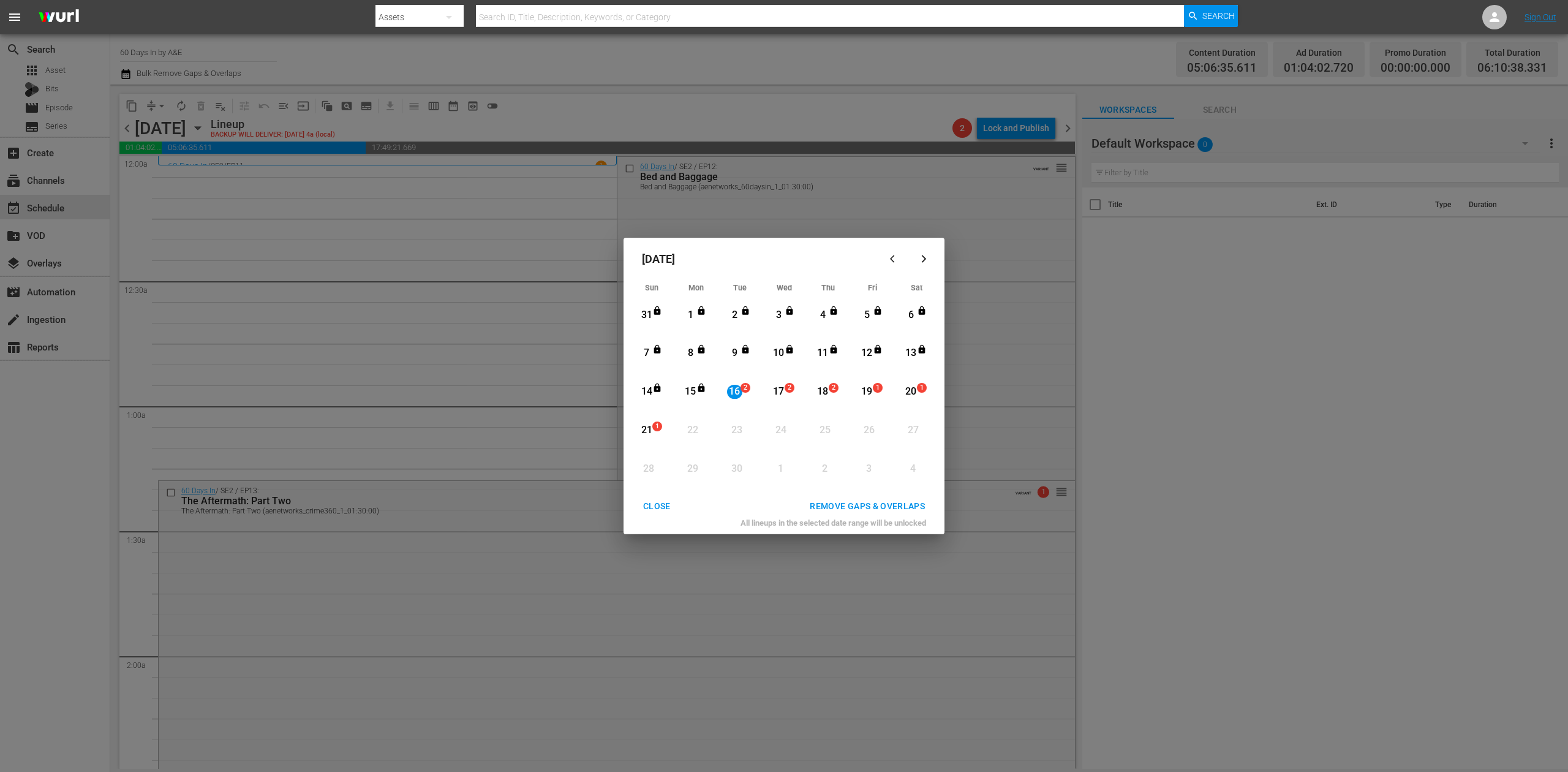
click at [868, 499] on div "REMOVE GAPS & OVERLAPS" at bounding box center [867, 506] width 135 height 15
click at [659, 498] on button "CLOSE" at bounding box center [657, 506] width 57 height 23
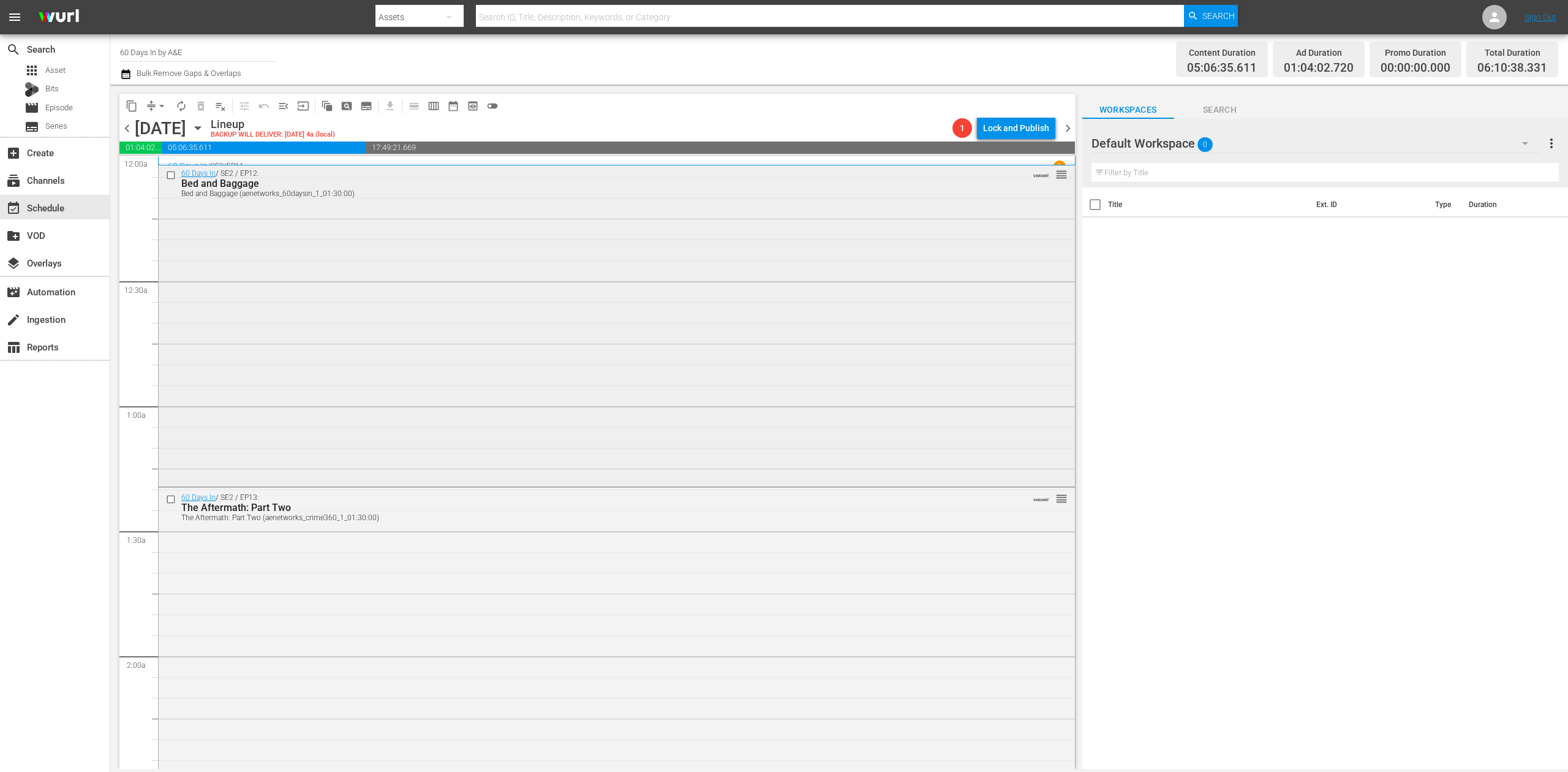
click at [628, 263] on div "60 Days In / SE2 / EP12: Bed and Baggage Bed and Baggage (aenetworks_60daysin_1…" at bounding box center [617, 324] width 916 height 321
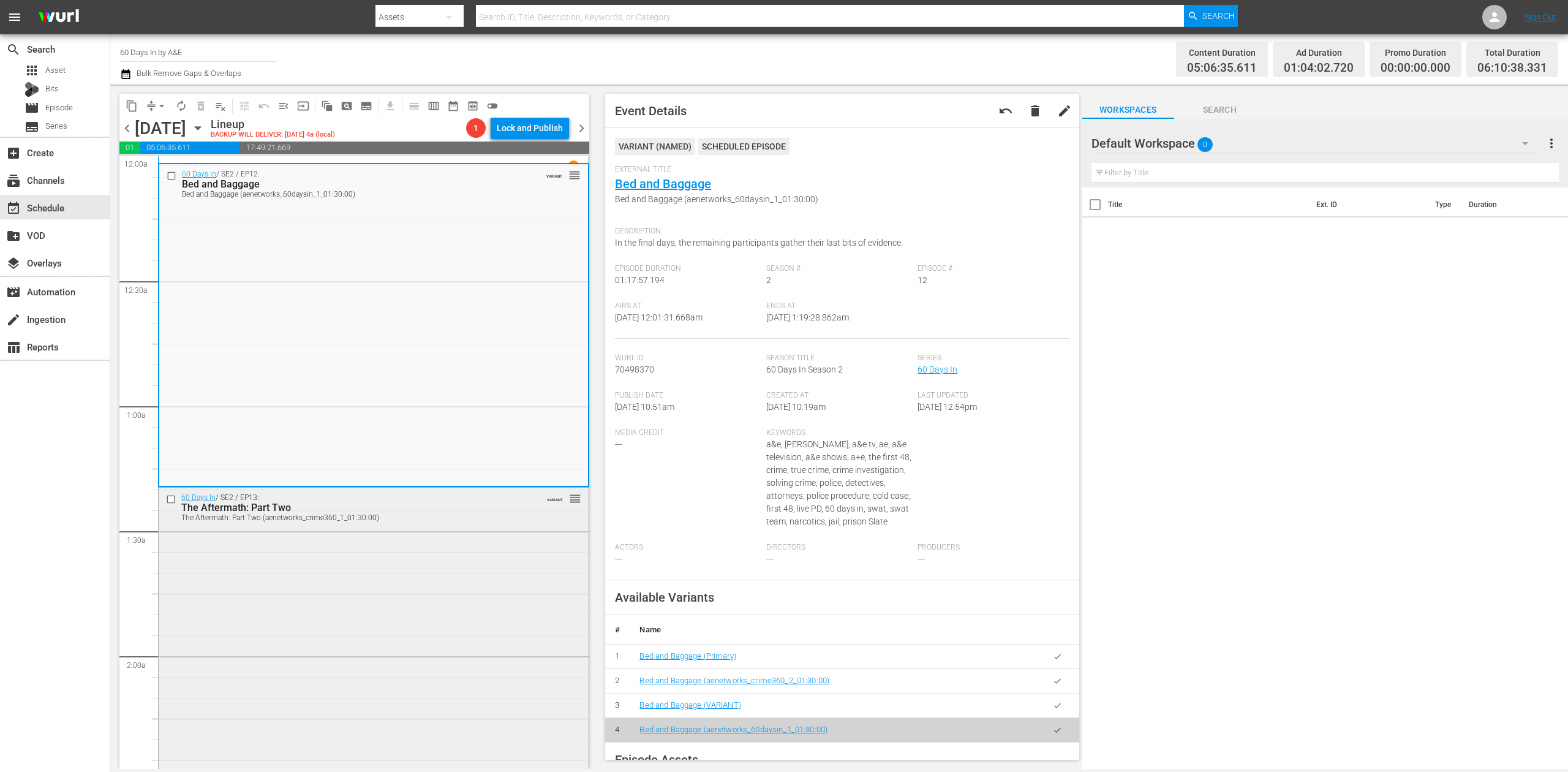
click at [445, 545] on div "60 Days In / SE2 / EP13: The Aftermath: Part Two The Aftermath: Part Two (aenet…" at bounding box center [373, 644] width 430 height 313
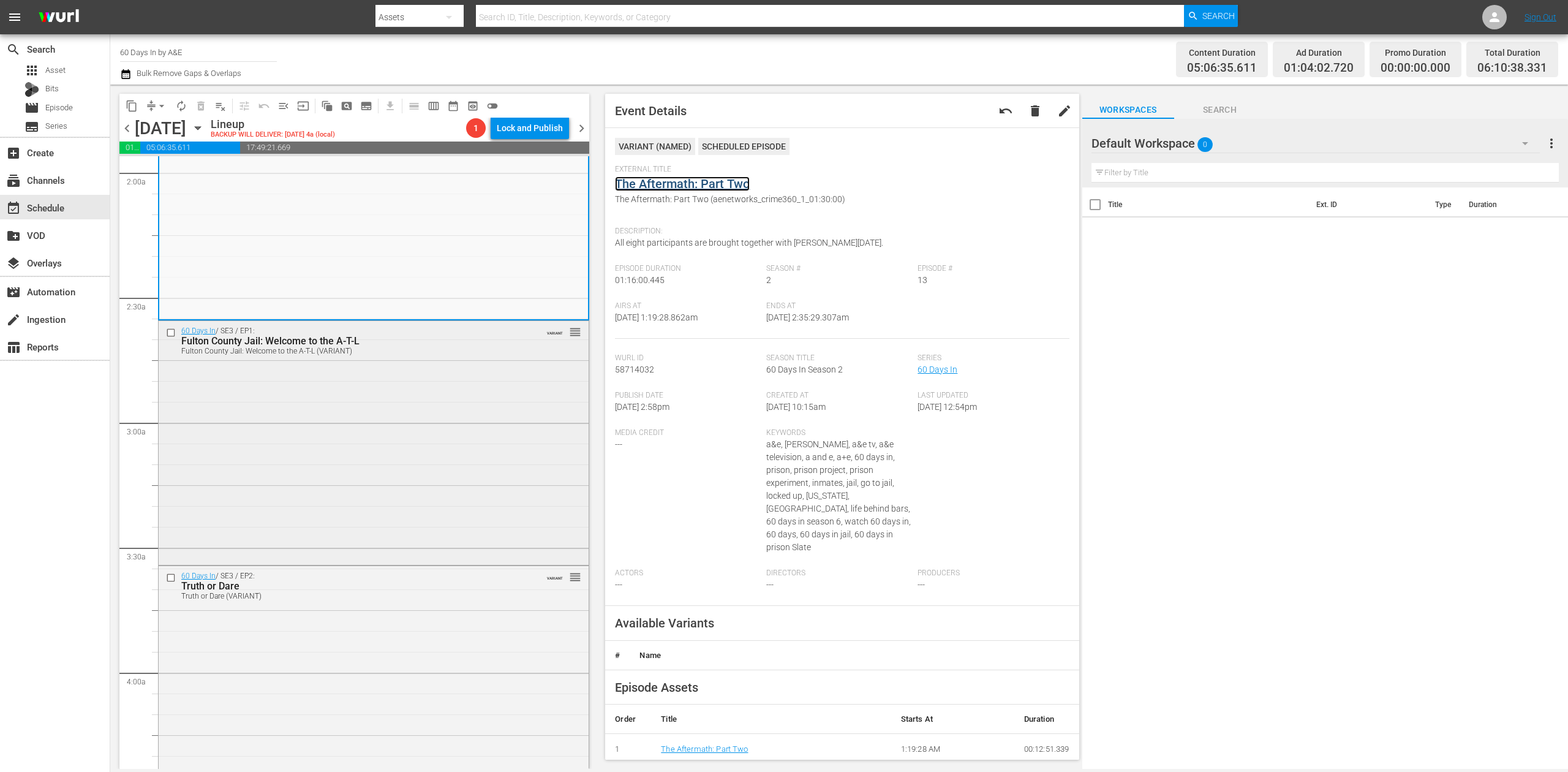
scroll to position [490, 0]
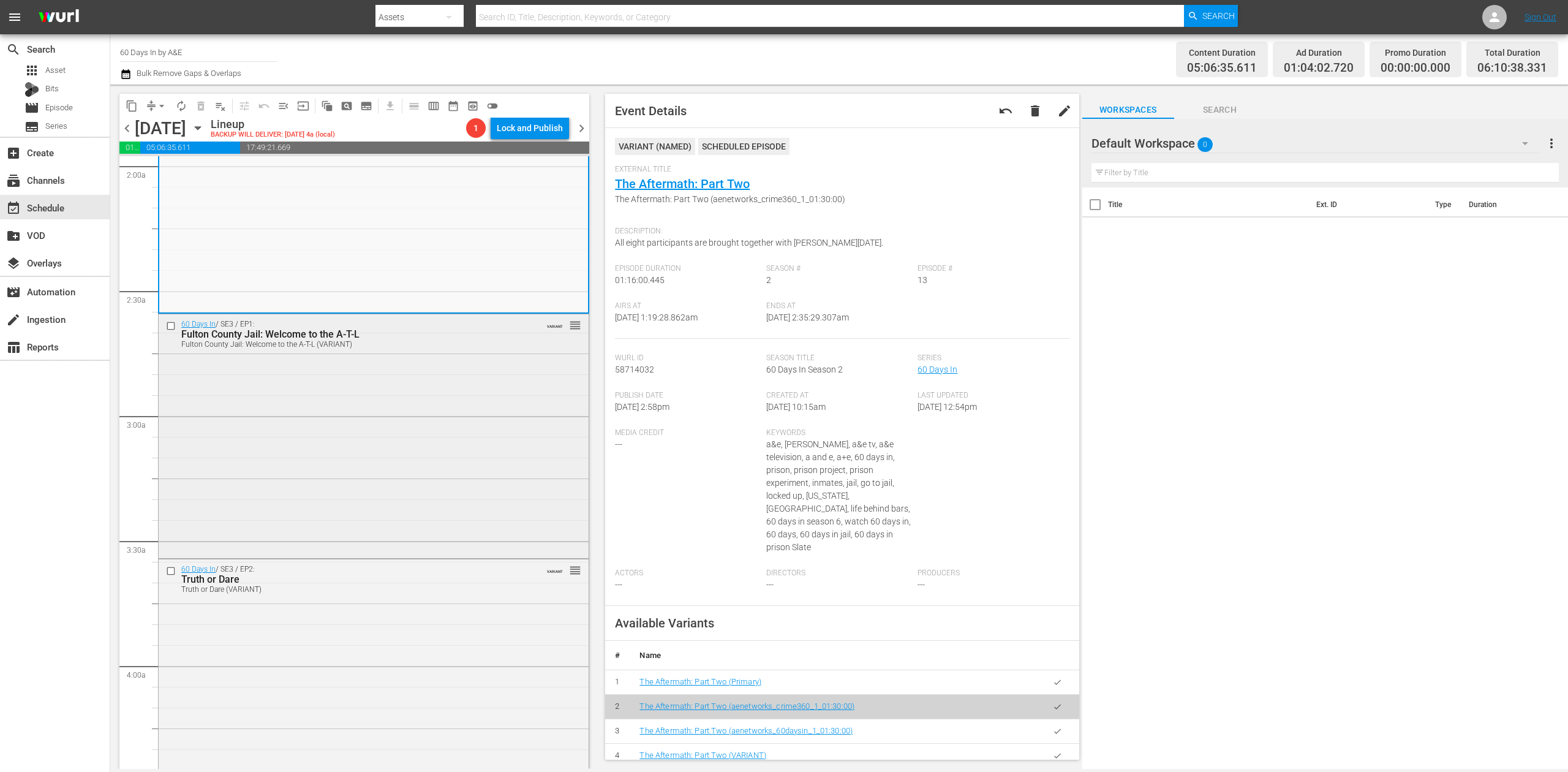
click at [486, 442] on div "60 Days In / SE3 / EP1: Fulton County Jail: Welcome to the A-T-L Fulton County …" at bounding box center [373, 435] width 430 height 241
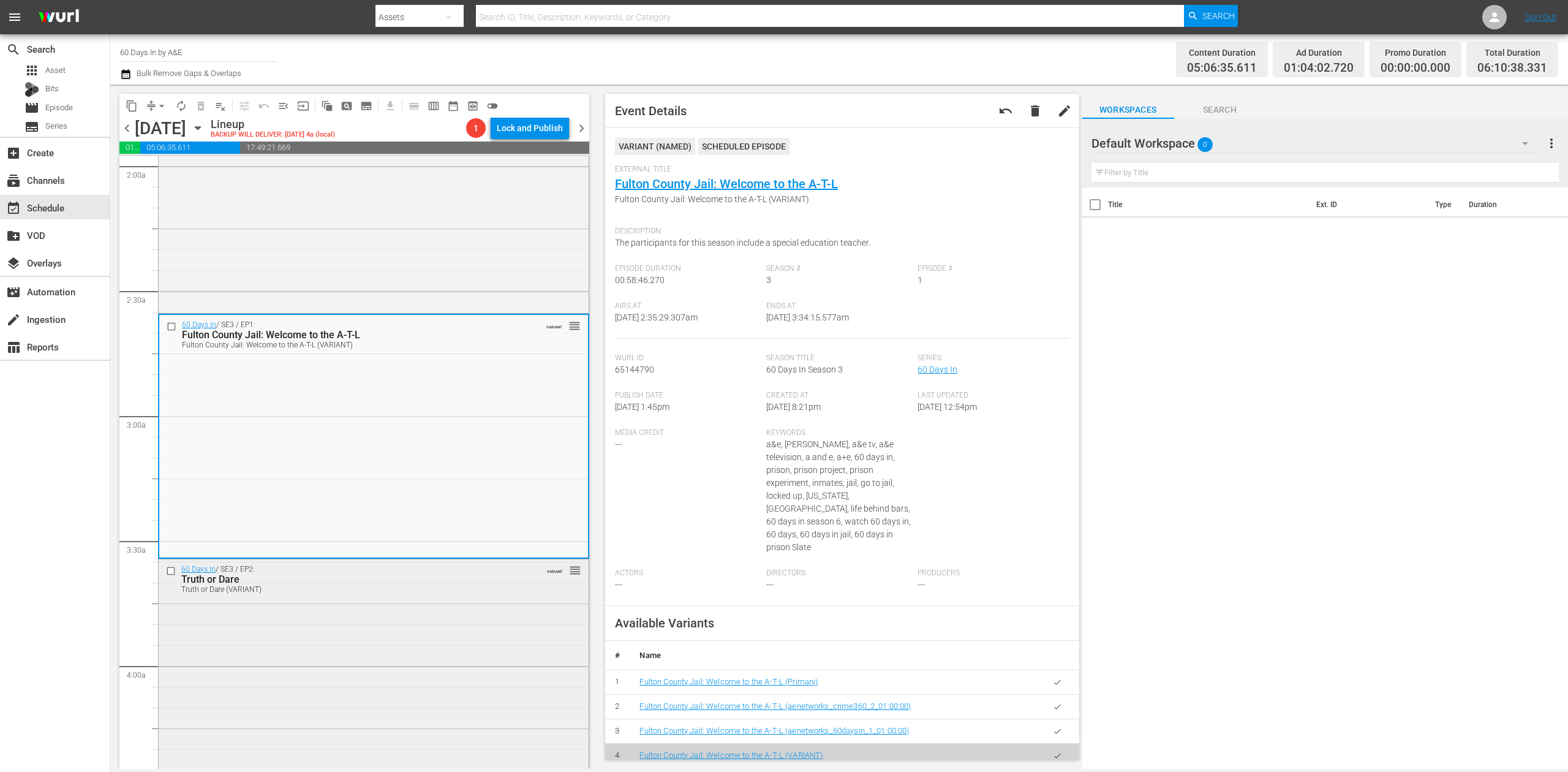
click at [448, 579] on div "Truth or Dare" at bounding box center [353, 579] width 343 height 11
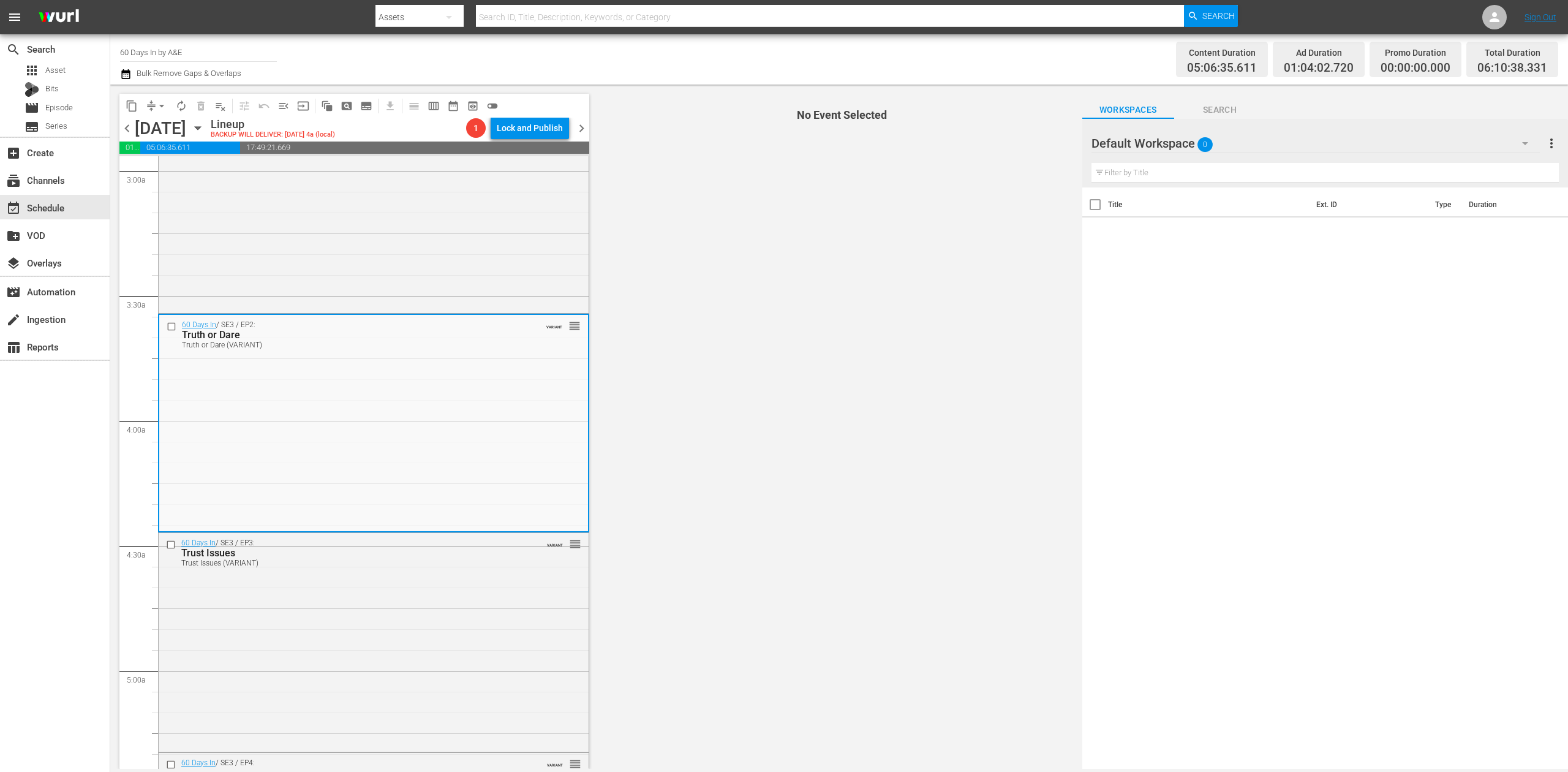
scroll to position [817, 0]
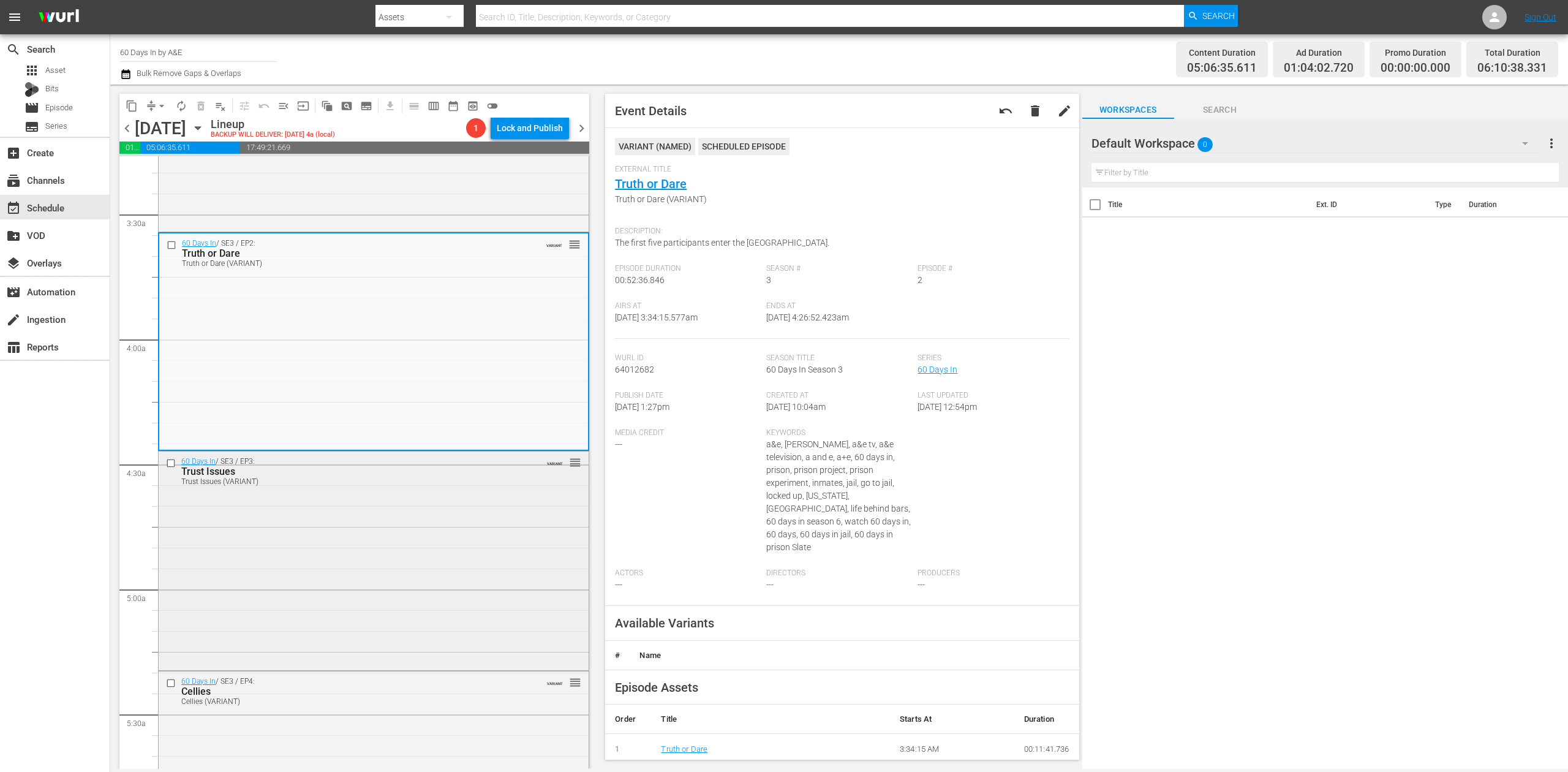
click at [469, 535] on div "60 Days In / SE3 / EP3: Trust Issues Trust Issues (VARIANT) VARIANT reorder" at bounding box center [373, 559] width 430 height 215
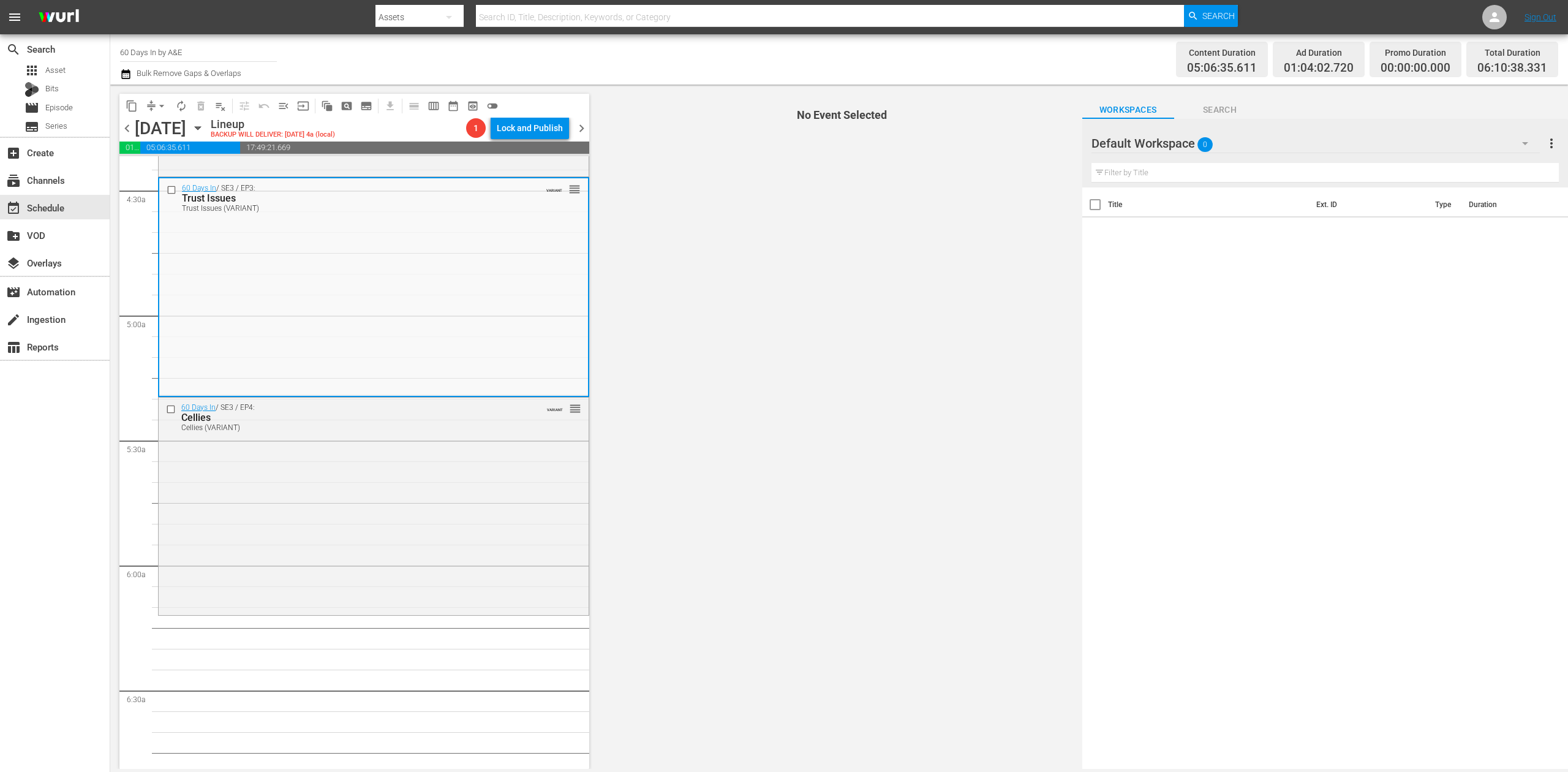
scroll to position [1143, 0]
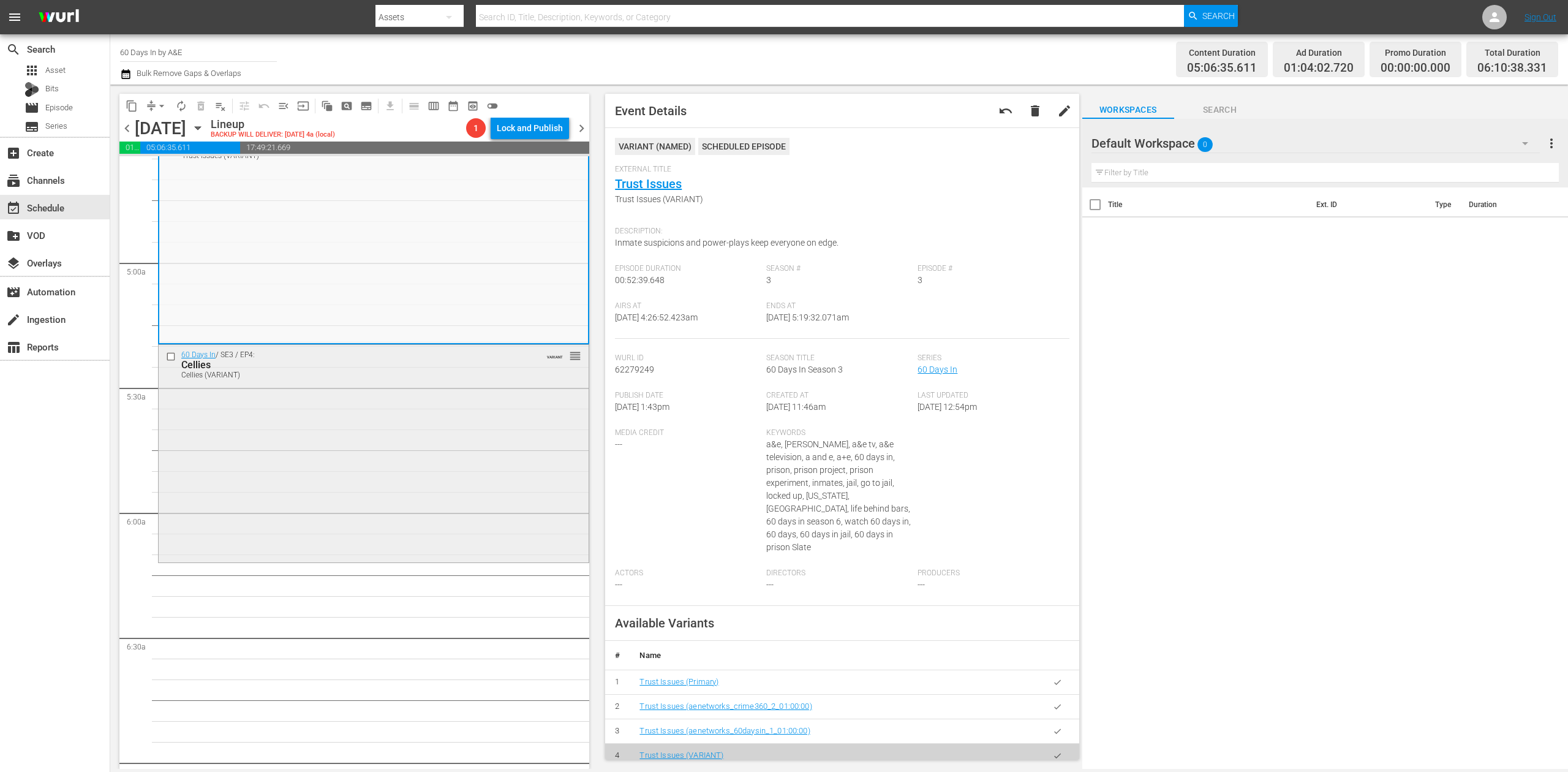
click at [337, 400] on div "60 Days In / SE3 / EP4: Cellies Cellies (VARIANT) VARIANT reorder" at bounding box center [373, 453] width 430 height 215
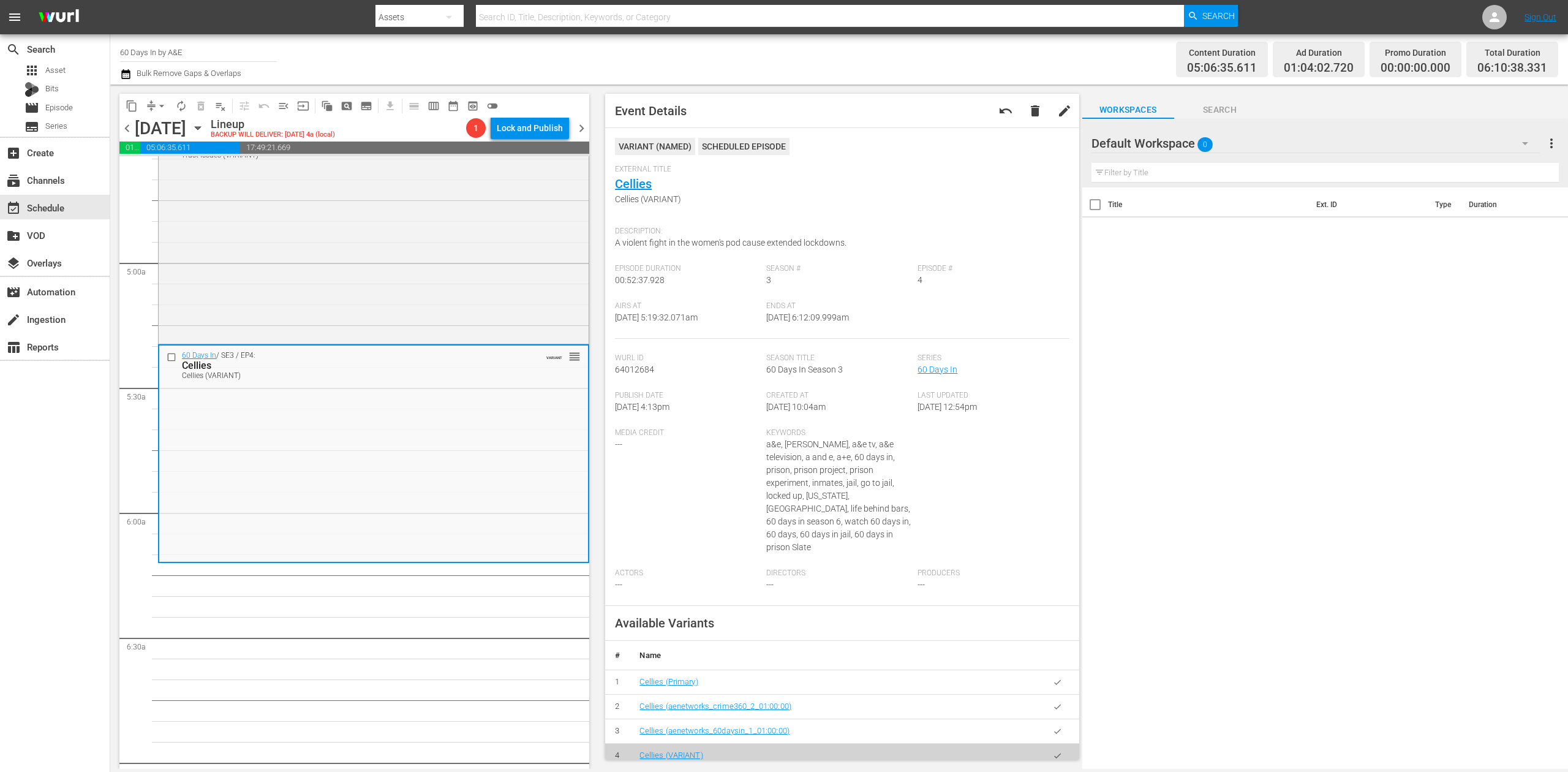
click at [122, 69] on icon "button" at bounding box center [125, 73] width 11 height 15
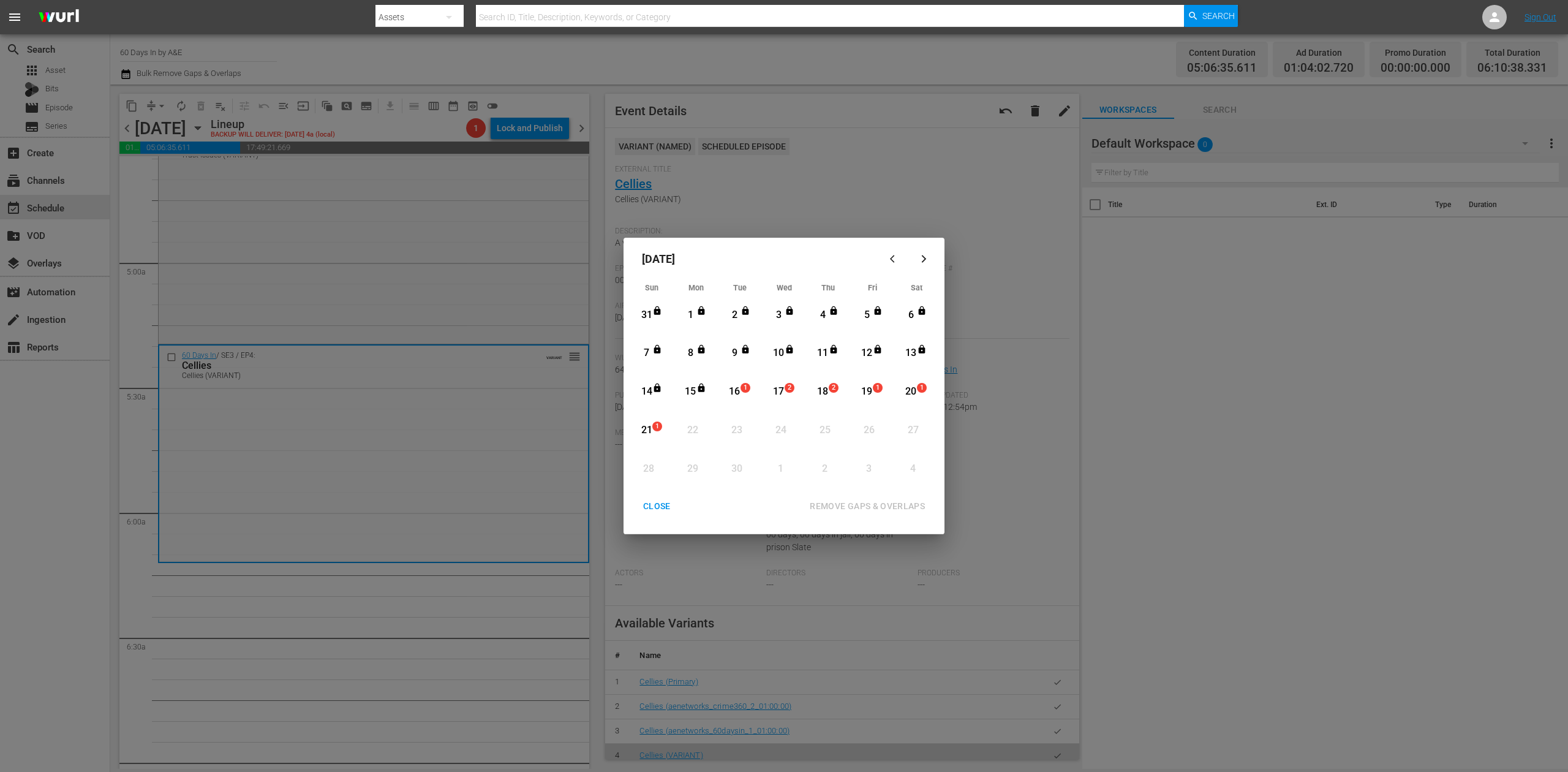
click at [734, 392] on div "16" at bounding box center [734, 392] width 15 height 14
click at [866, 503] on div "REMOVE GAPS & OVERLAPS" at bounding box center [867, 506] width 135 height 15
click at [657, 507] on div "CLOSE" at bounding box center [657, 506] width 47 height 15
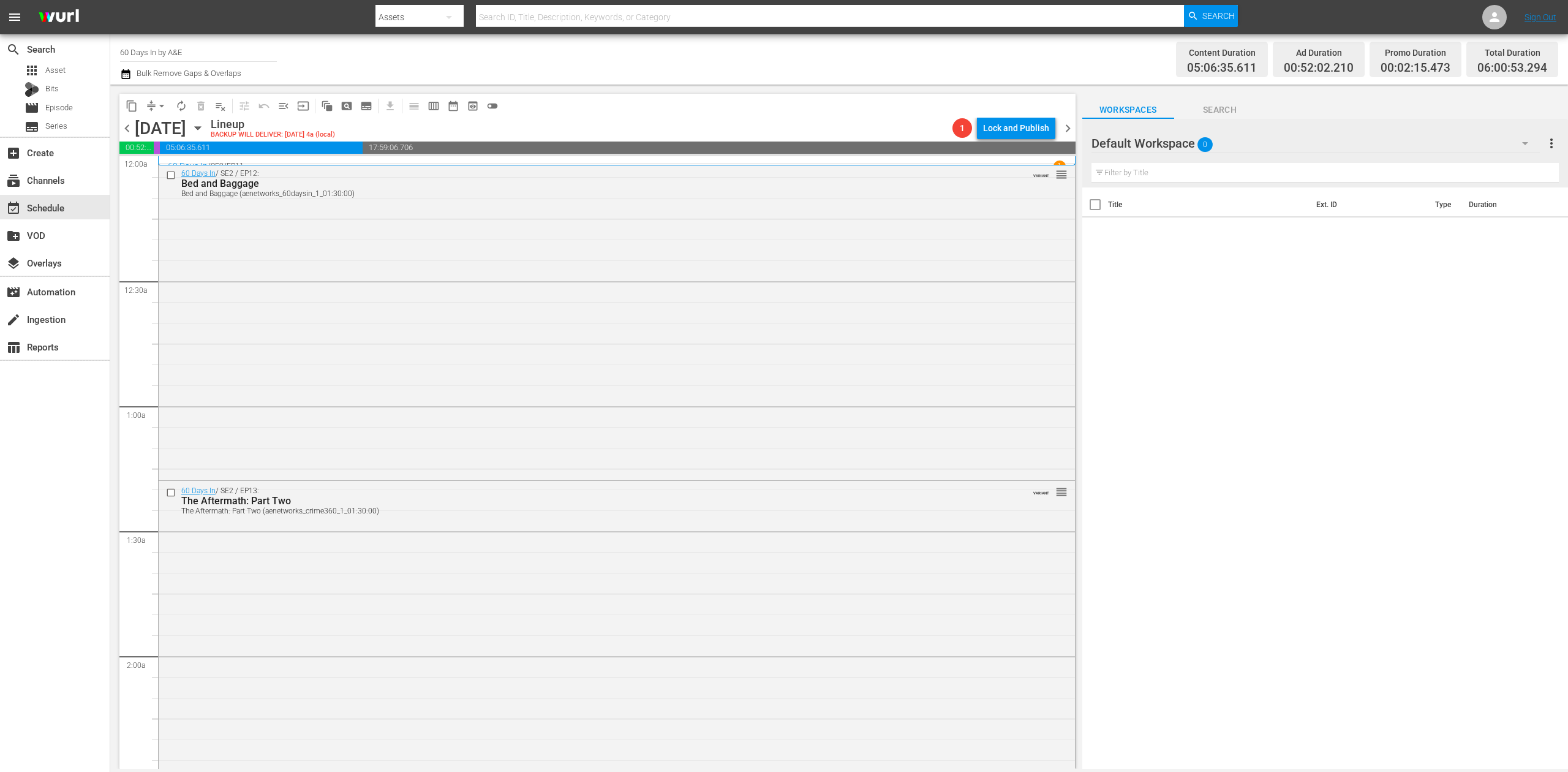
click at [125, 73] on icon "button" at bounding box center [125, 74] width 8 height 10
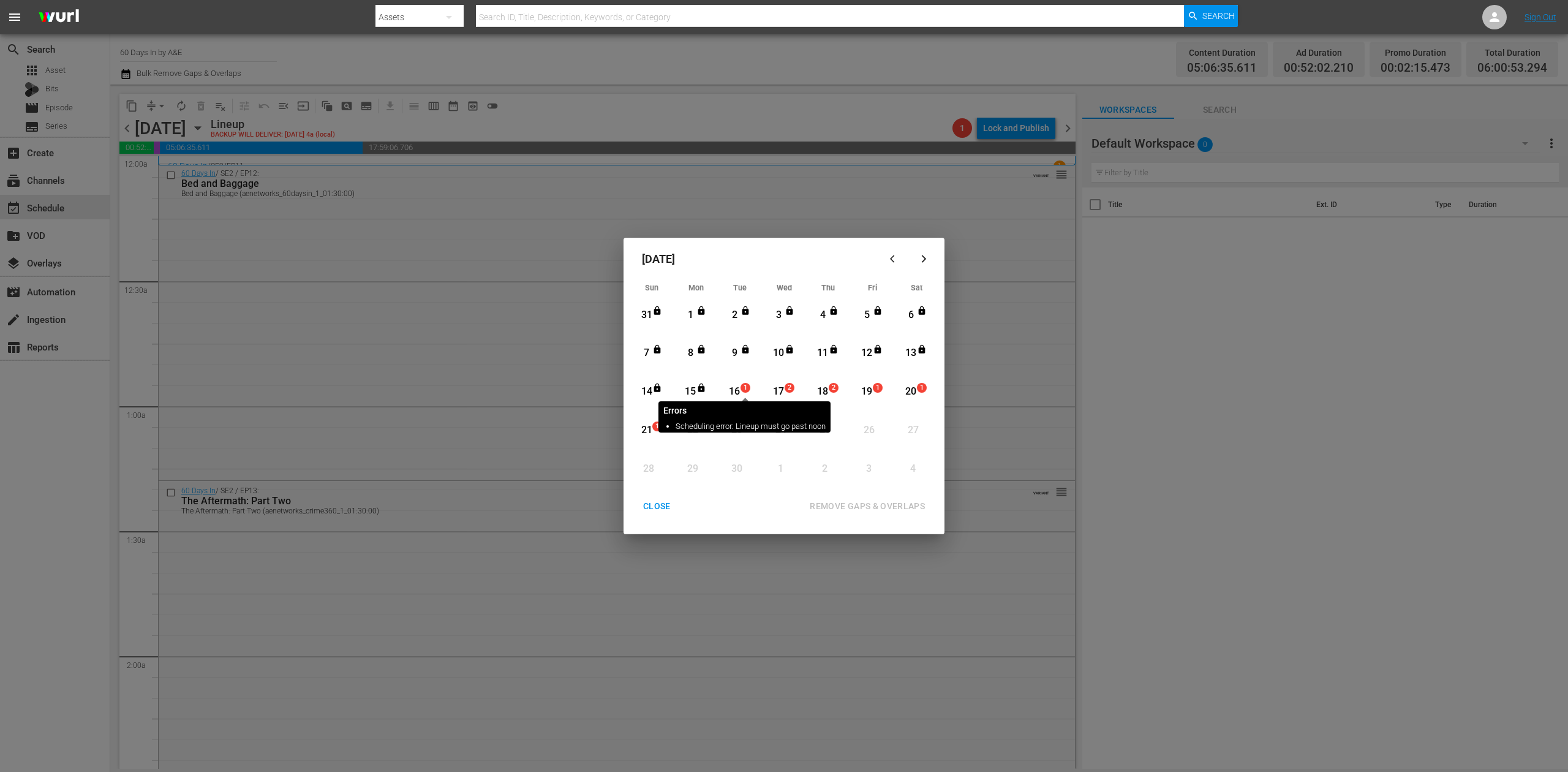
click at [741, 391] on span "1" at bounding box center [745, 388] width 8 height 10
click at [871, 502] on div "REMOVE GAPS & OVERLAPS" at bounding box center [867, 506] width 135 height 15
click at [655, 501] on div "CLOSE" at bounding box center [657, 506] width 47 height 15
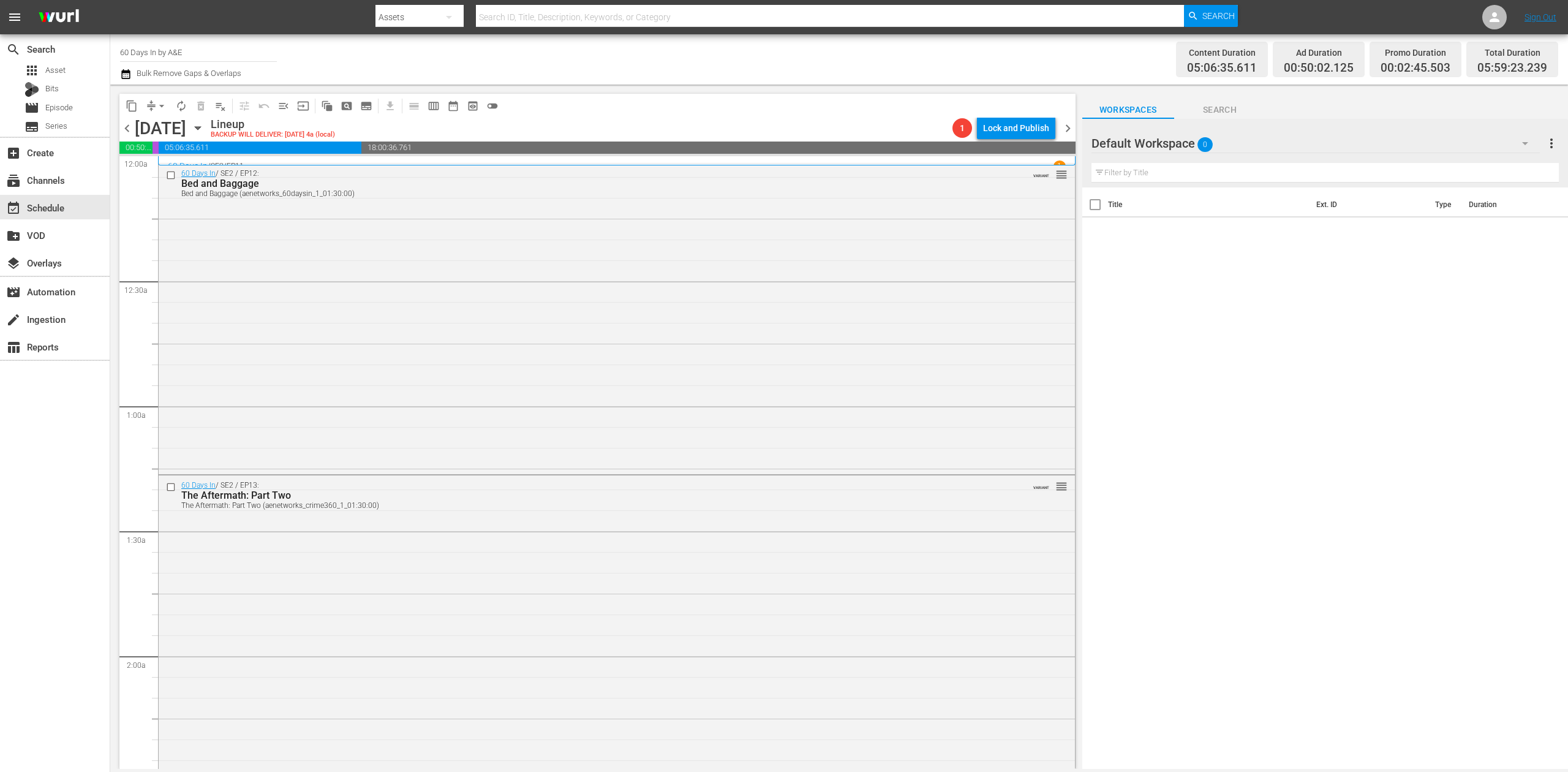
click at [125, 72] on icon "button" at bounding box center [125, 74] width 8 height 10
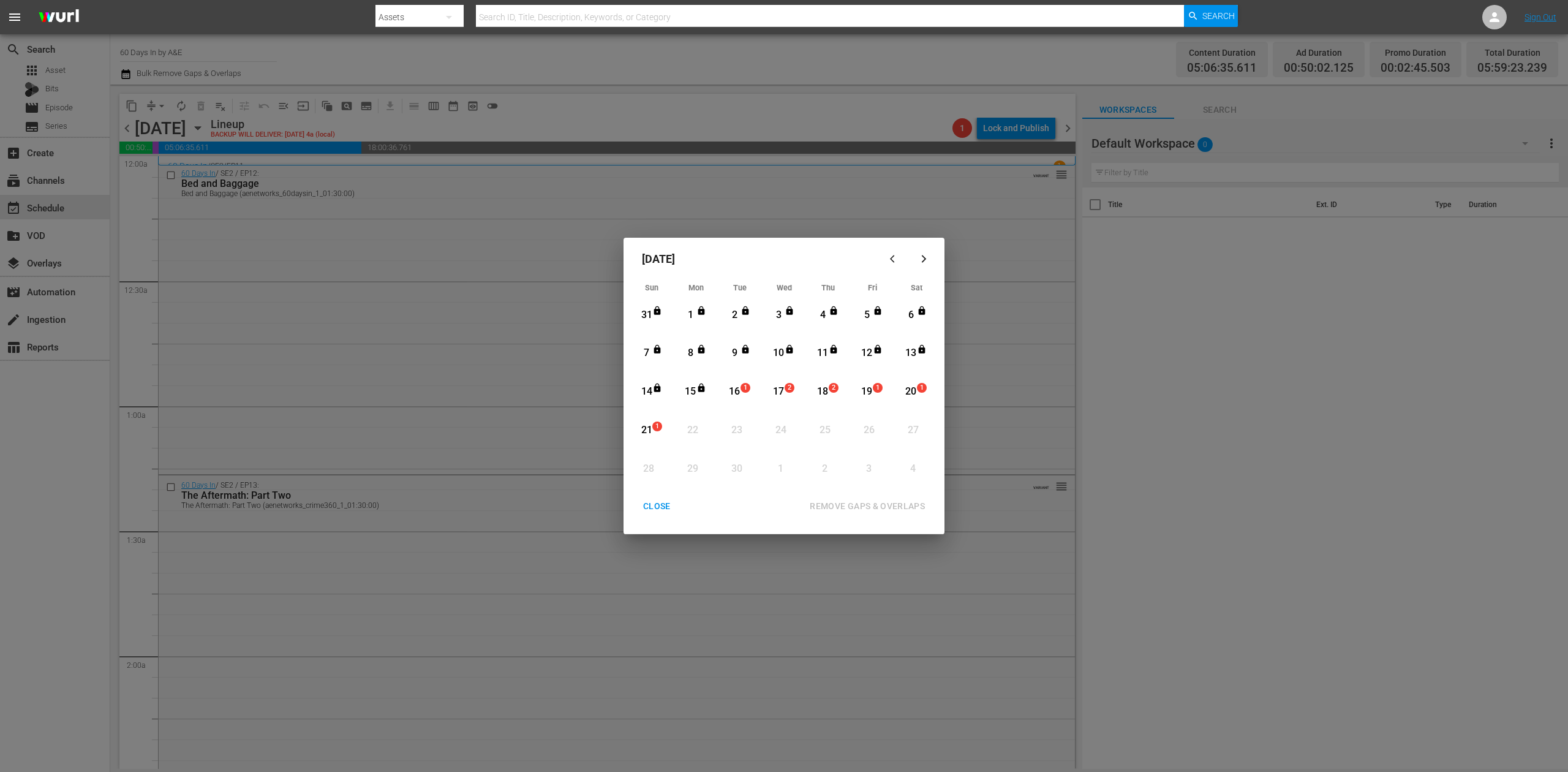
click at [737, 389] on div "16" at bounding box center [734, 392] width 15 height 14
click at [875, 499] on div "REMOVE GAPS & OVERLAPS" at bounding box center [867, 506] width 135 height 15
click at [663, 507] on div "CLOSE" at bounding box center [657, 506] width 47 height 15
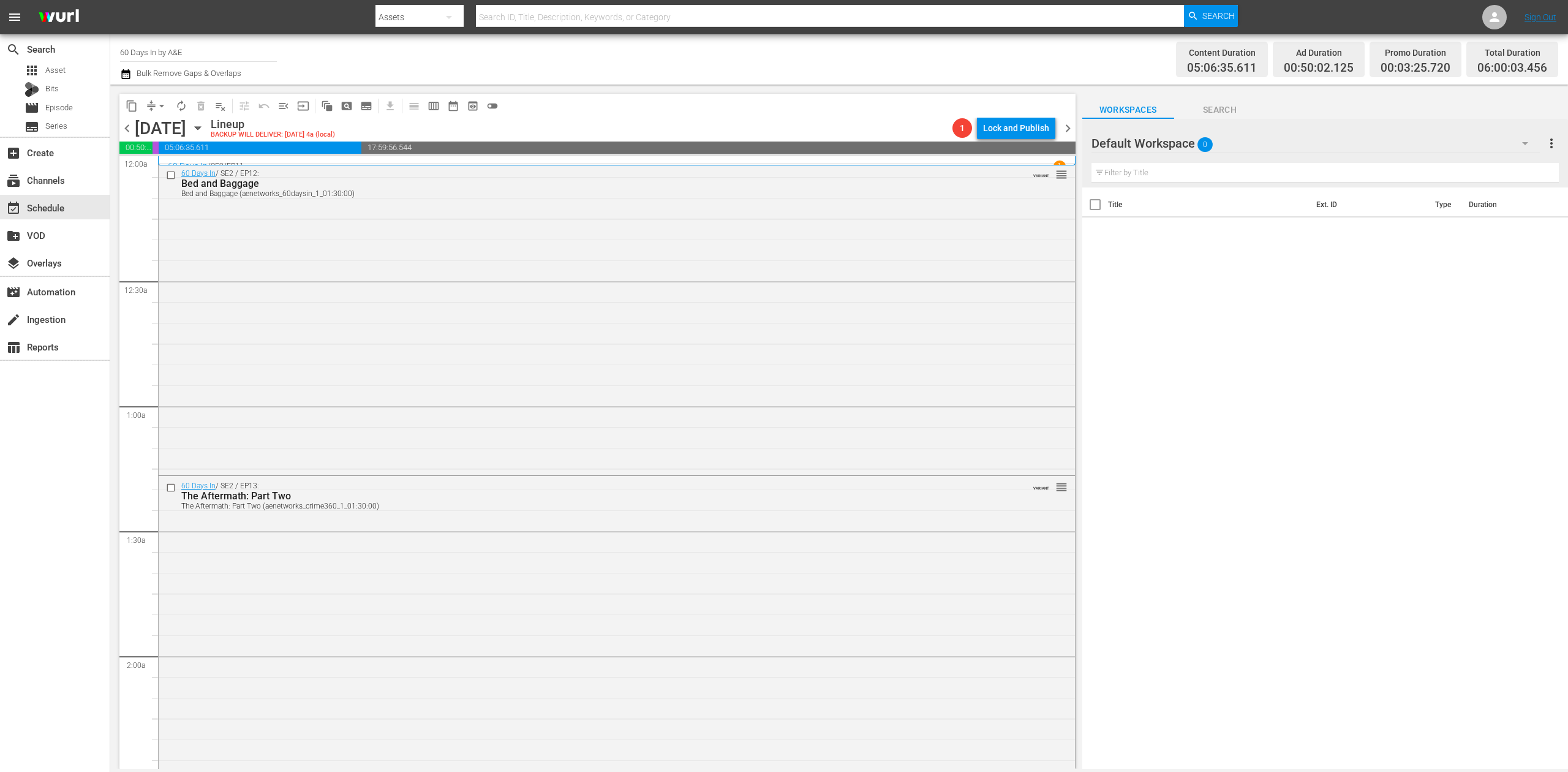
click at [127, 73] on icon "button" at bounding box center [125, 74] width 8 height 10
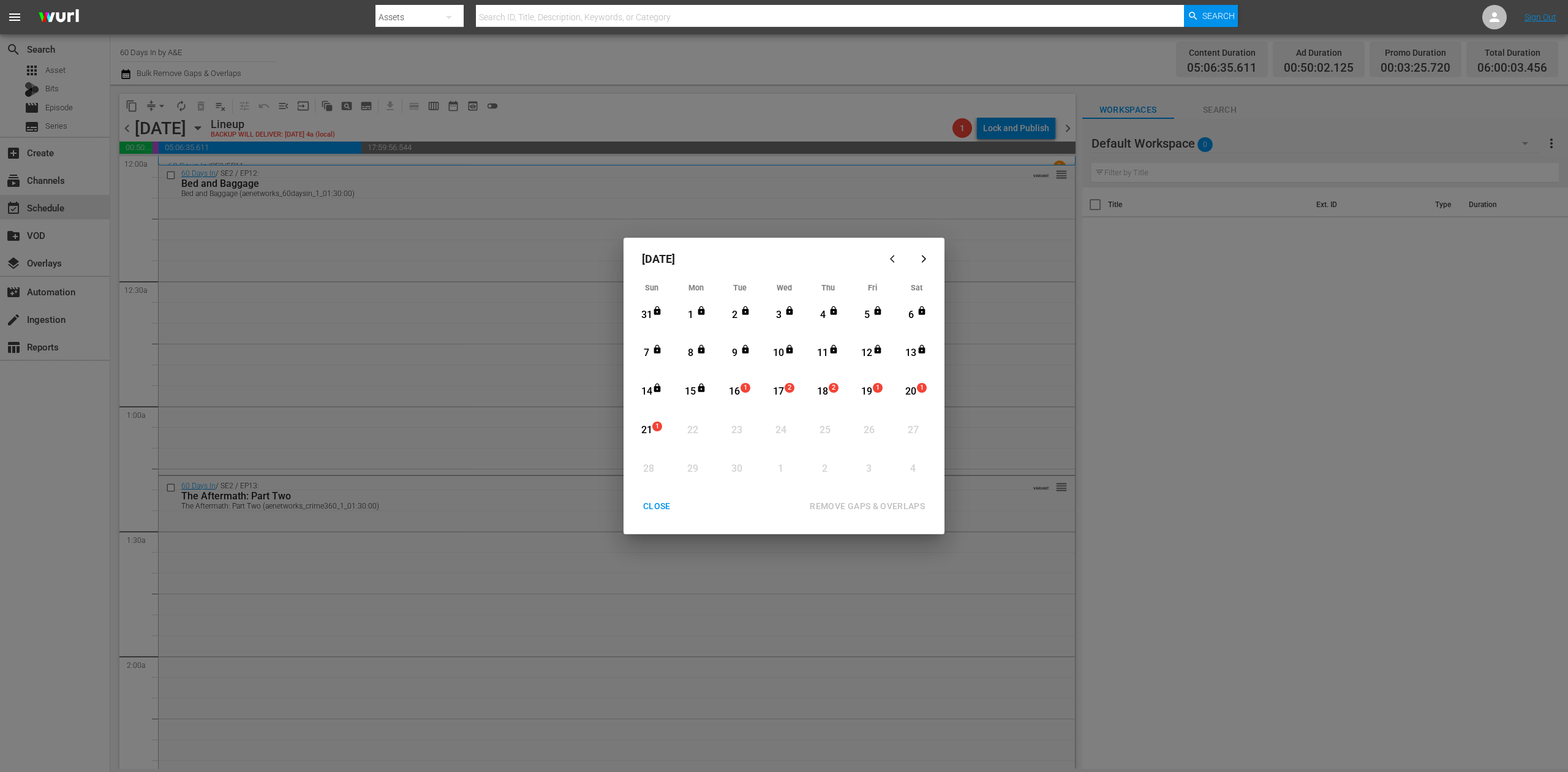
click at [739, 392] on div "16" at bounding box center [734, 392] width 15 height 14
click at [861, 505] on div "REMOVE GAPS & OVERLAPS" at bounding box center [867, 506] width 135 height 15
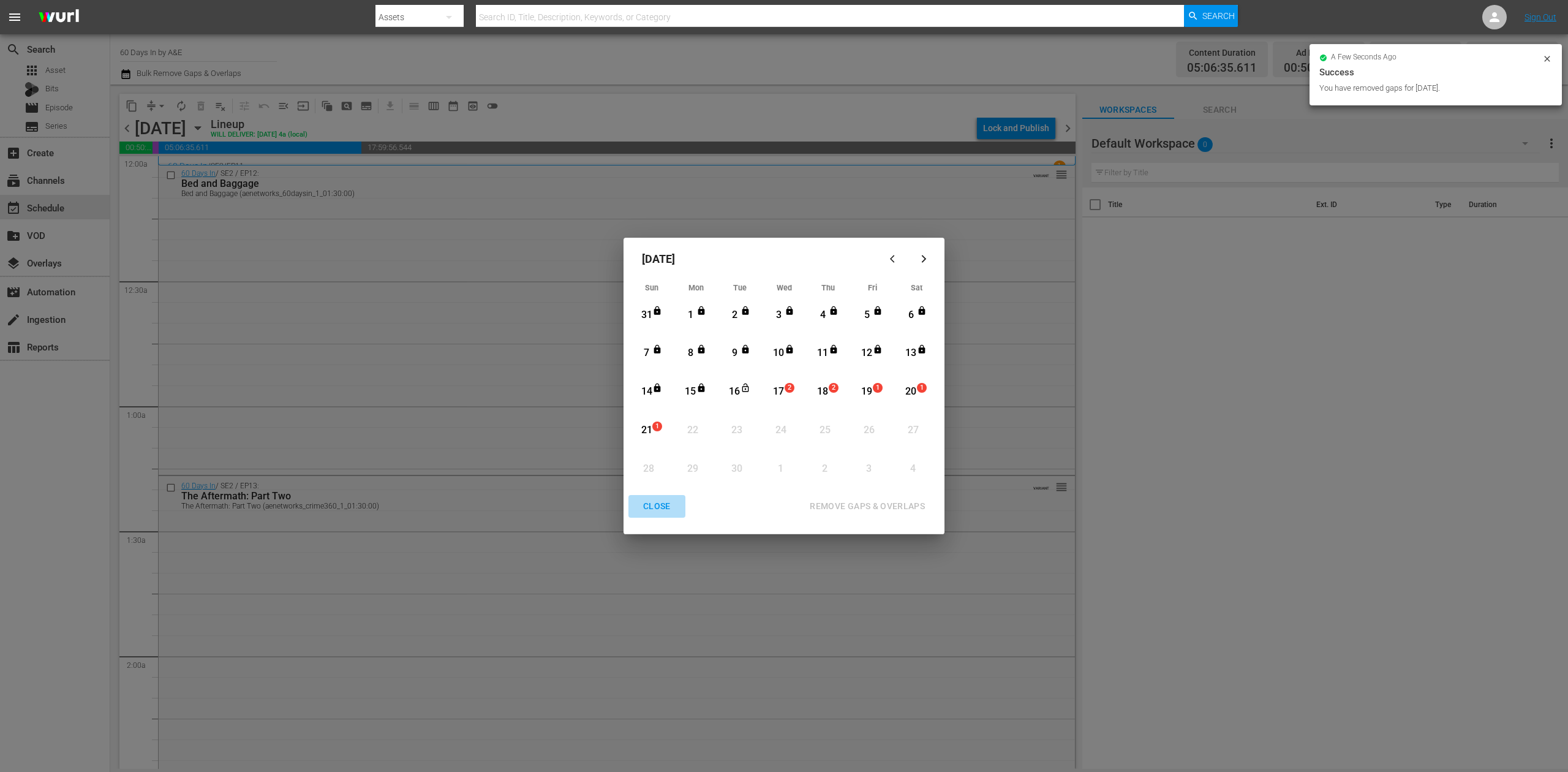
click at [656, 504] on div "CLOSE" at bounding box center [657, 506] width 47 height 15
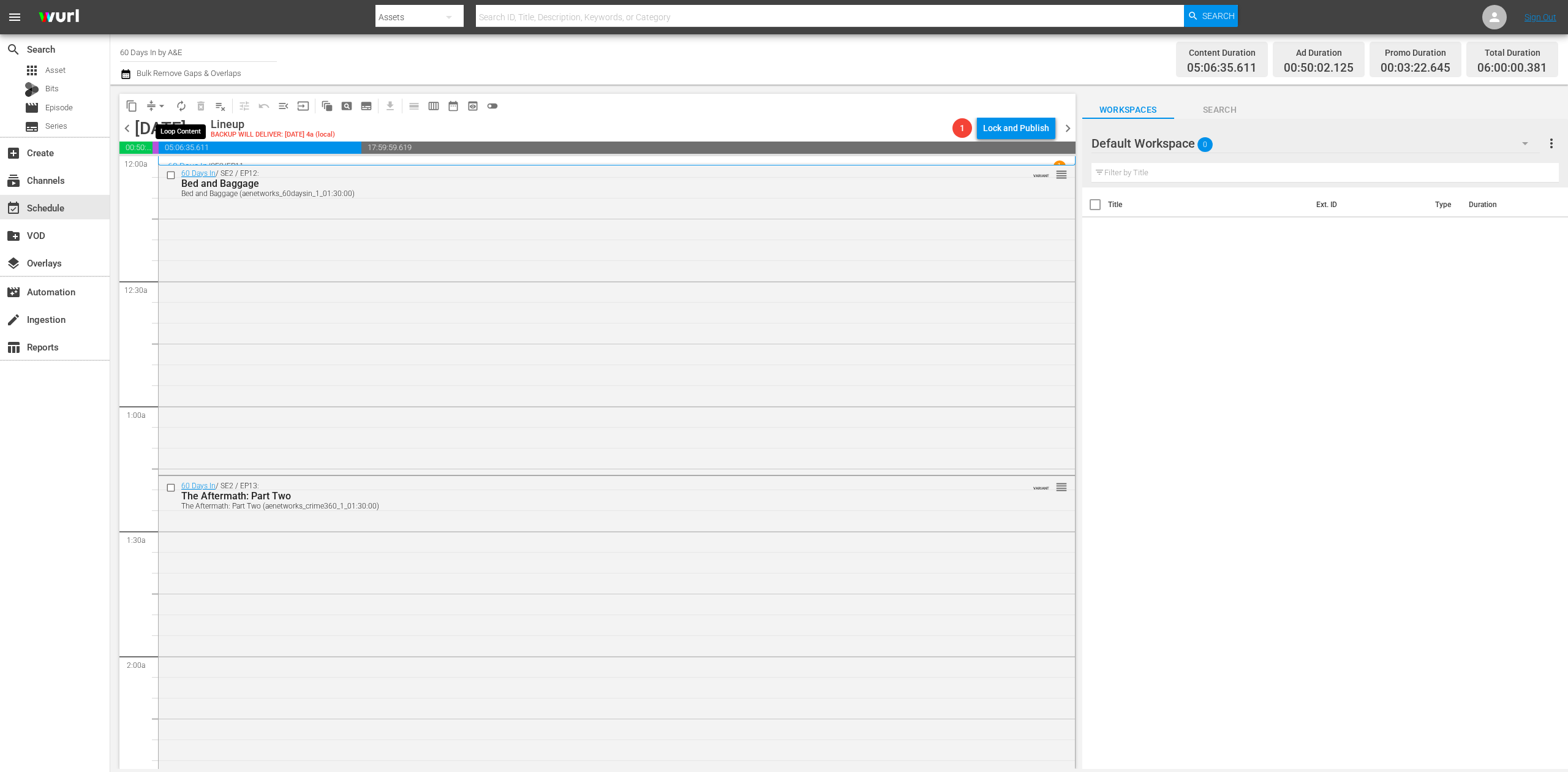
click at [180, 108] on span "autorenew_outlined" at bounding box center [181, 106] width 12 height 12
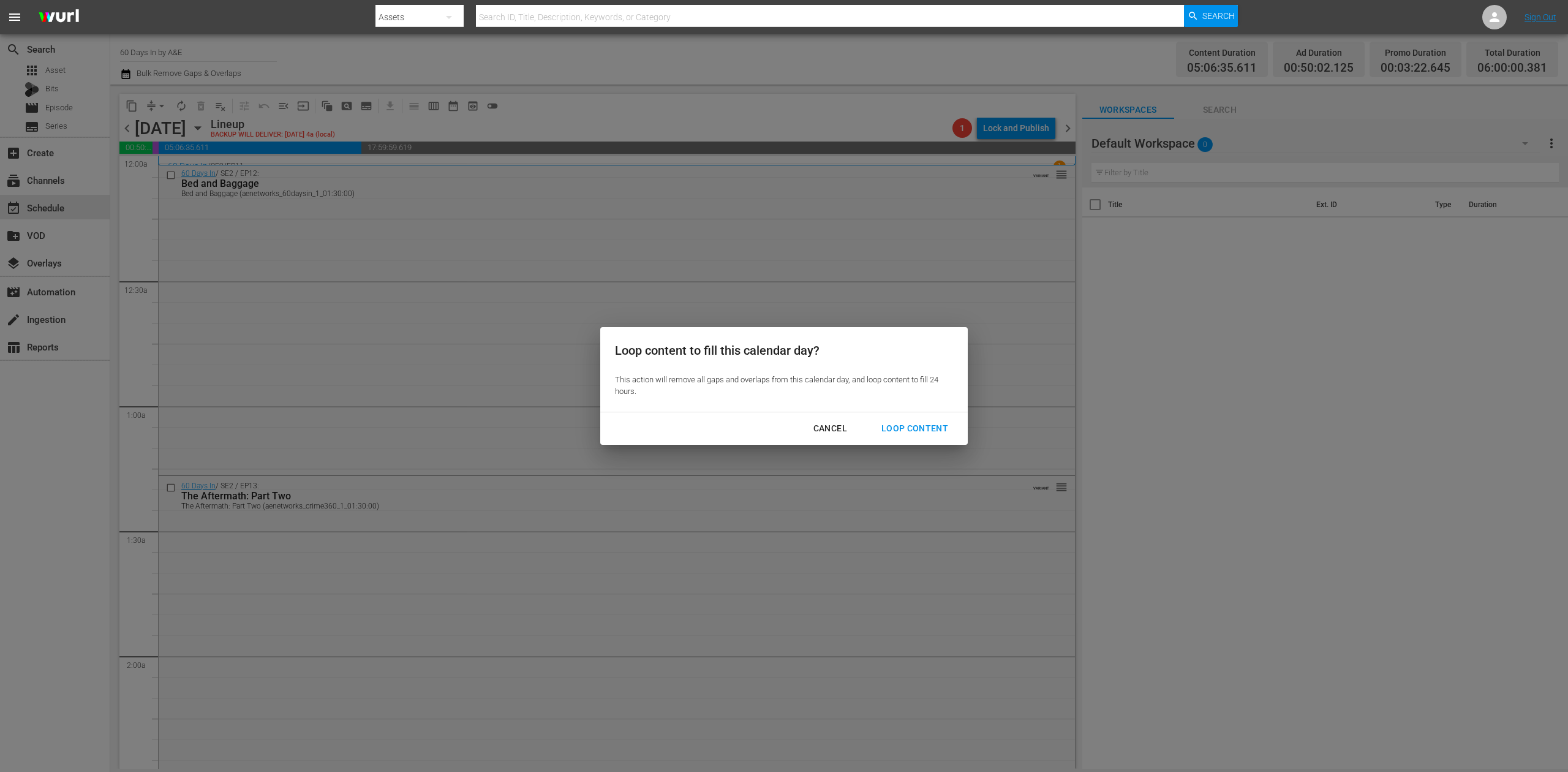
click at [919, 429] on div "Loop Content" at bounding box center [915, 428] width 86 height 15
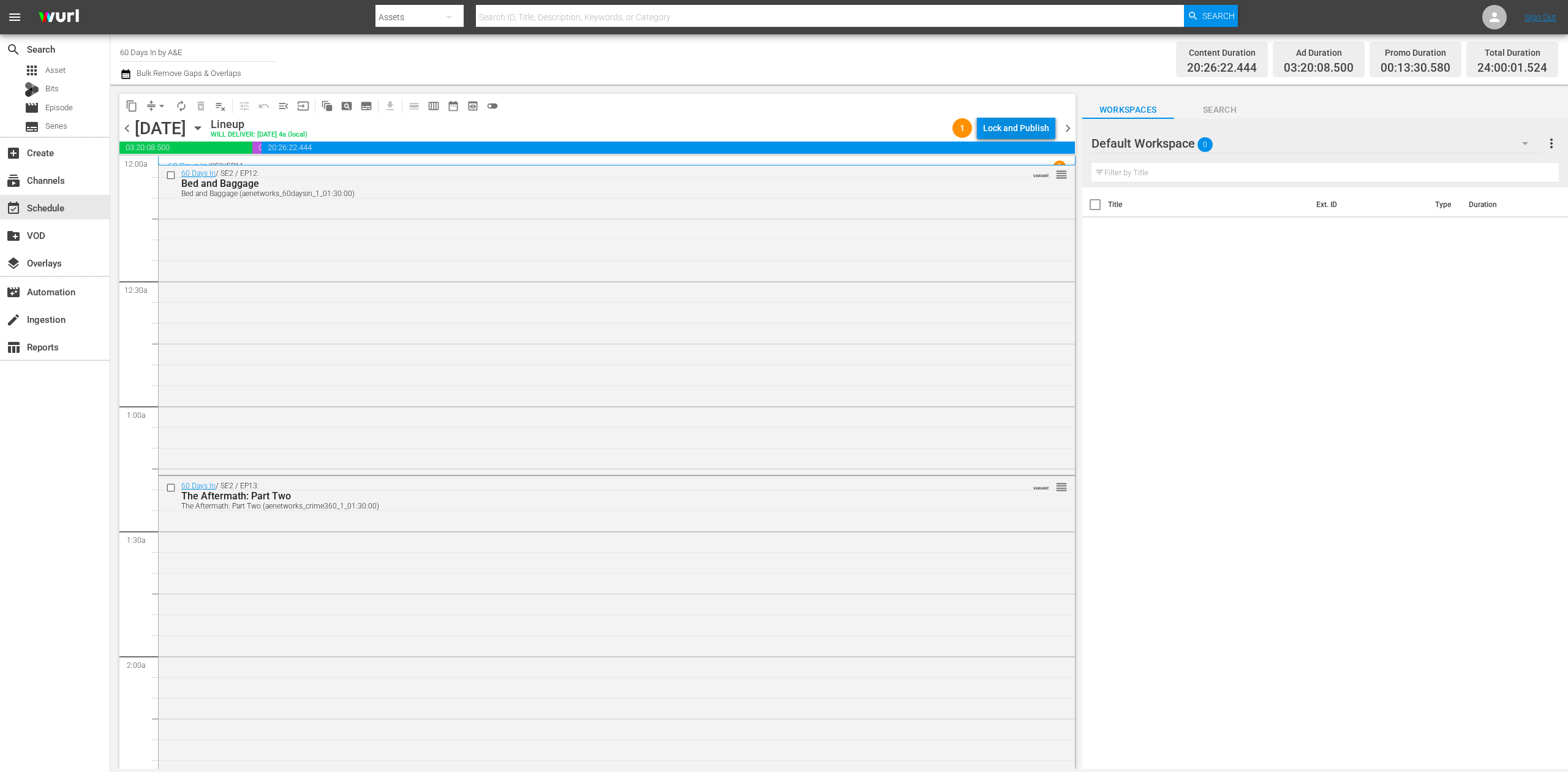
click at [1012, 128] on div "Lock and Publish" at bounding box center [1016, 128] width 66 height 22
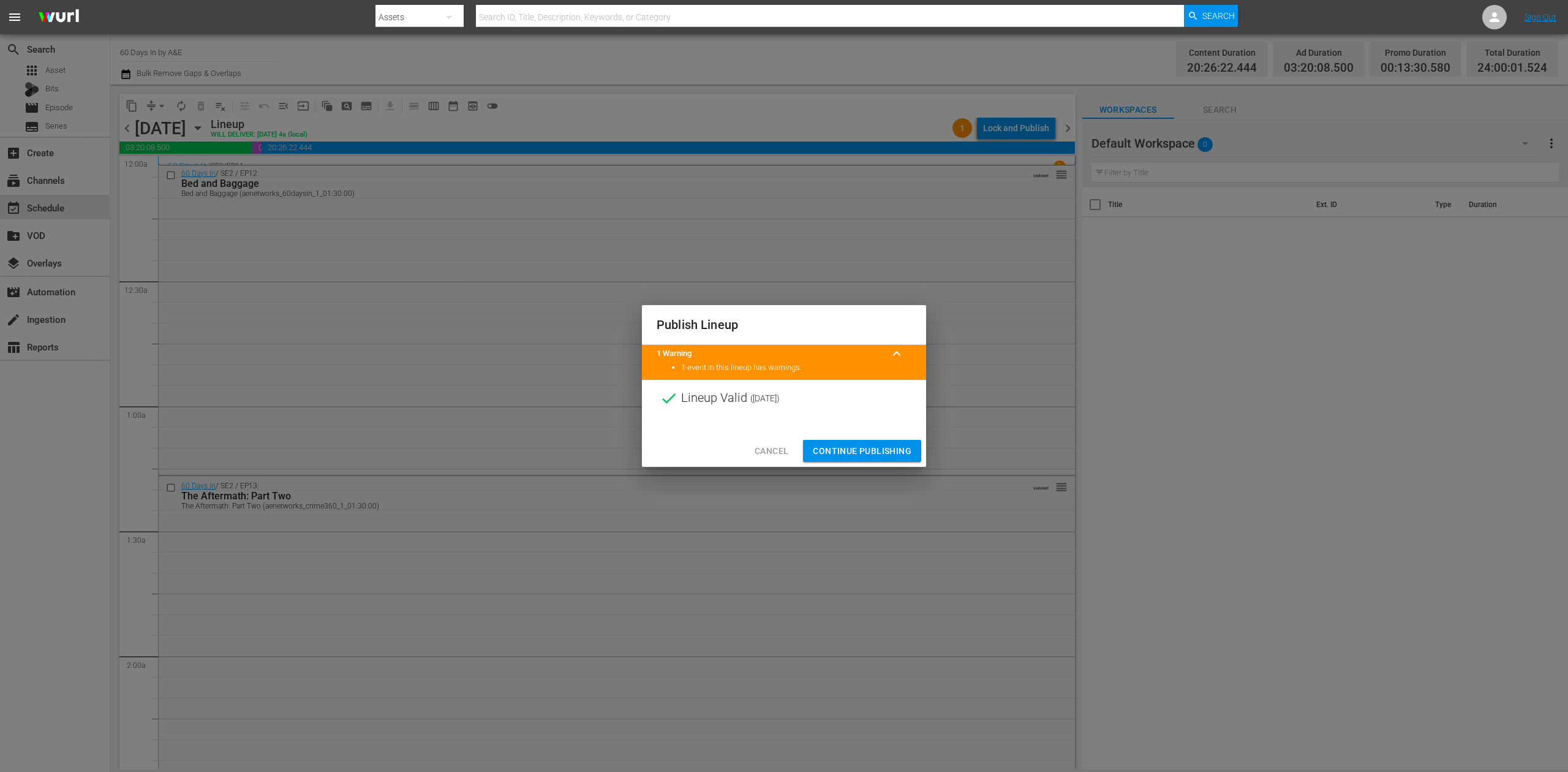
click at [869, 449] on span "Continue Publishing" at bounding box center [862, 451] width 98 height 15
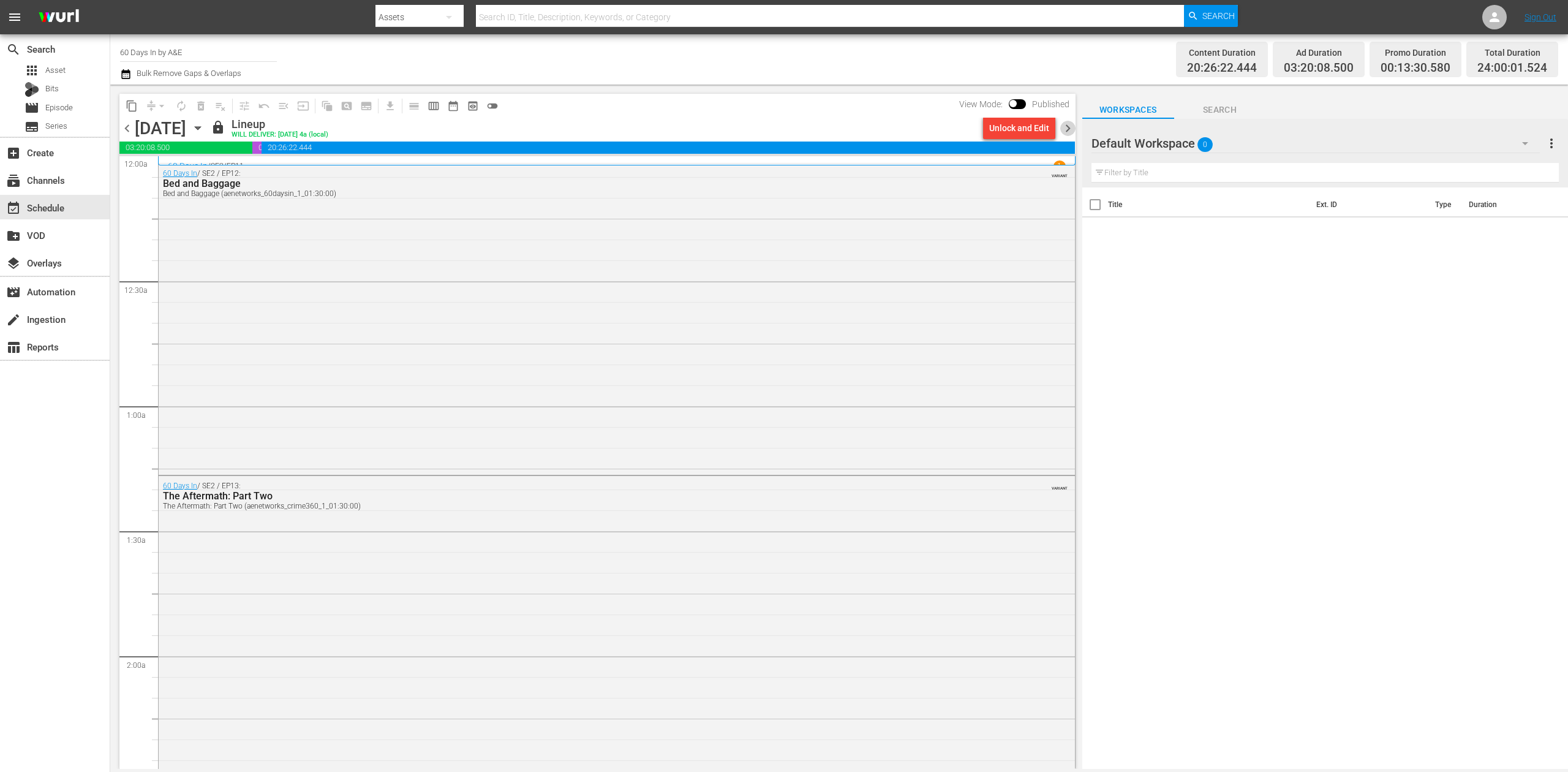
click at [1066, 129] on span "chevron_right" at bounding box center [1068, 128] width 15 height 15
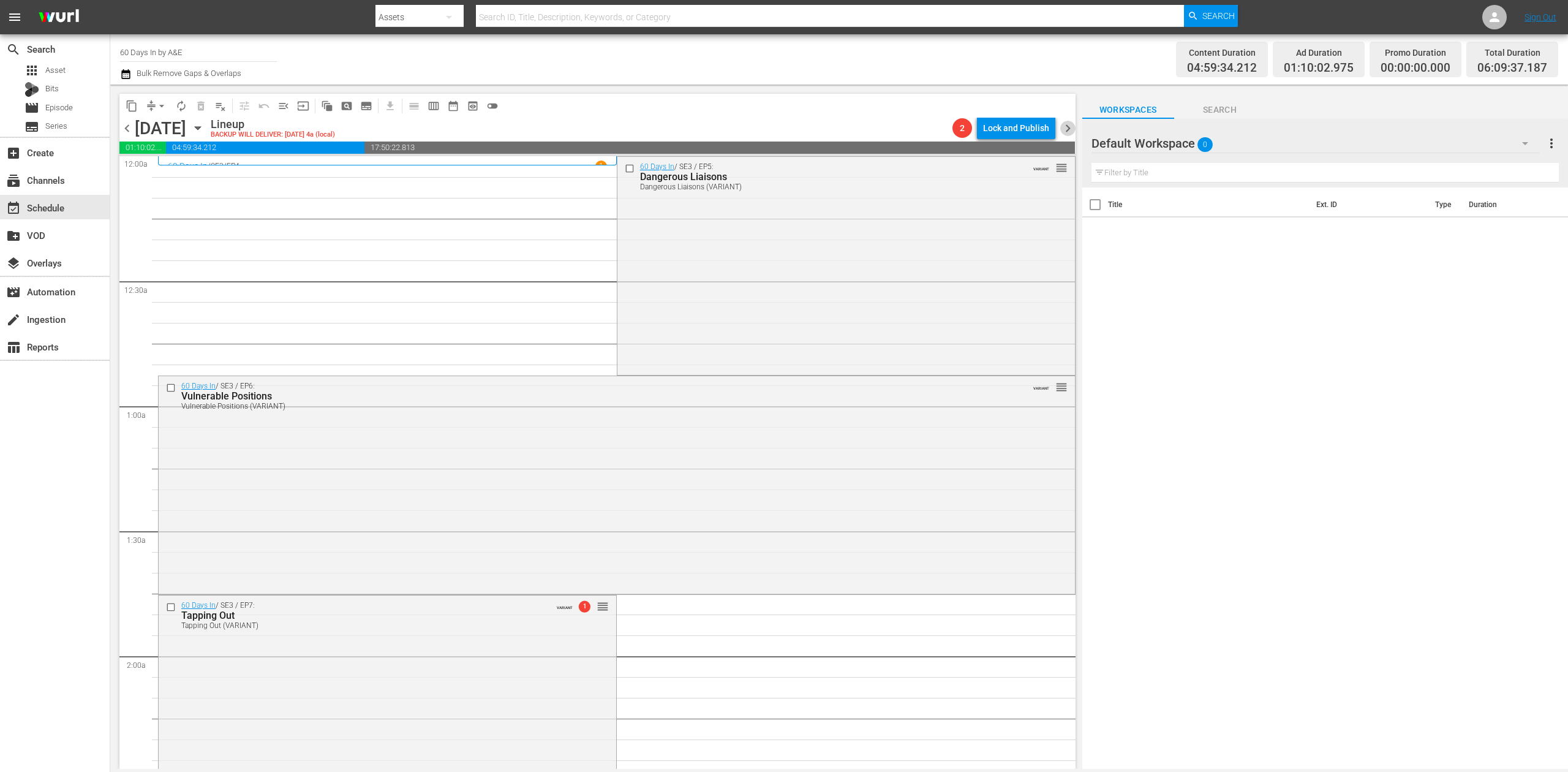
click at [1066, 129] on span "chevron_right" at bounding box center [1068, 128] width 15 height 15
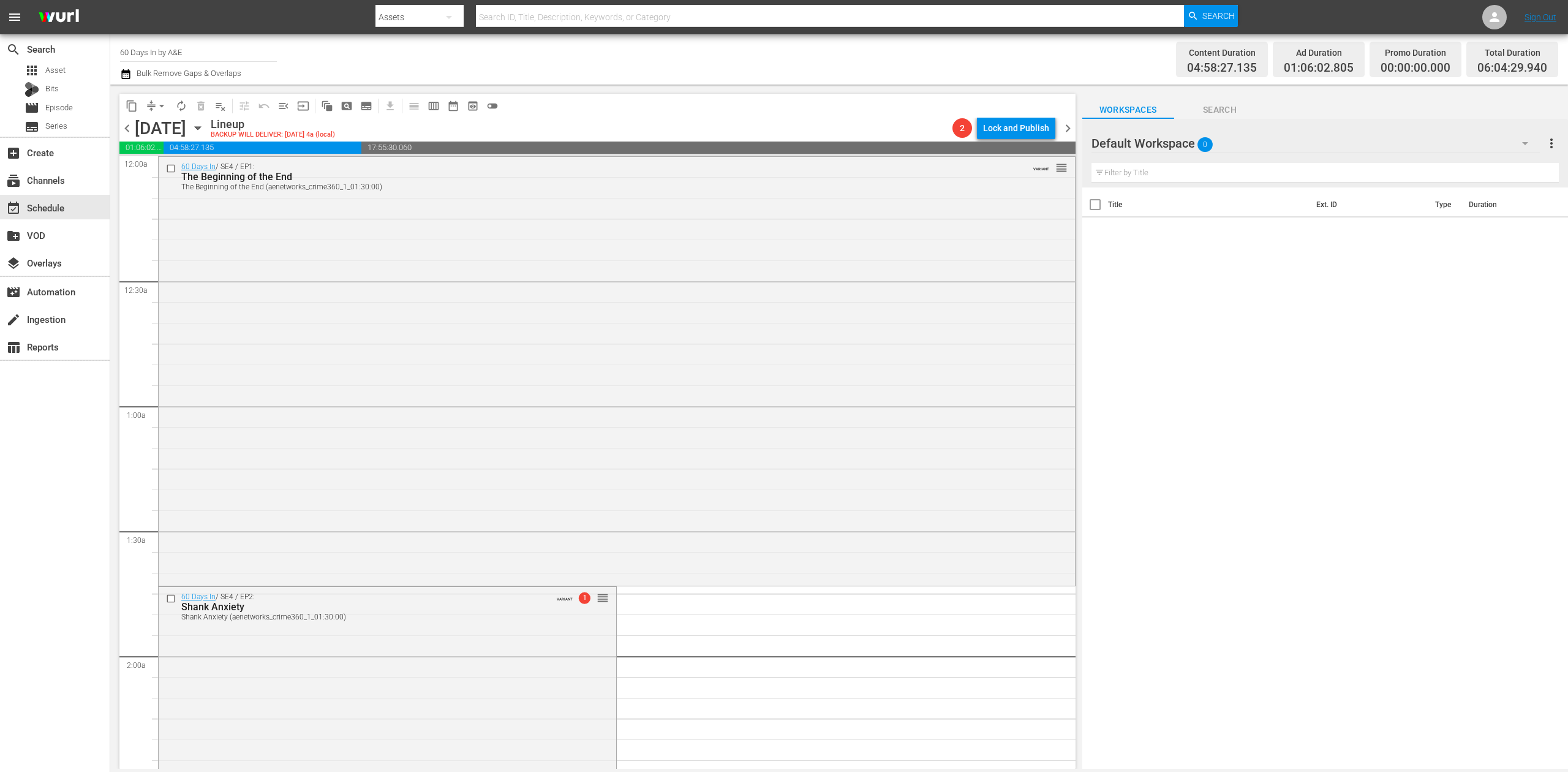
click at [127, 79] on icon "button" at bounding box center [125, 74] width 8 height 10
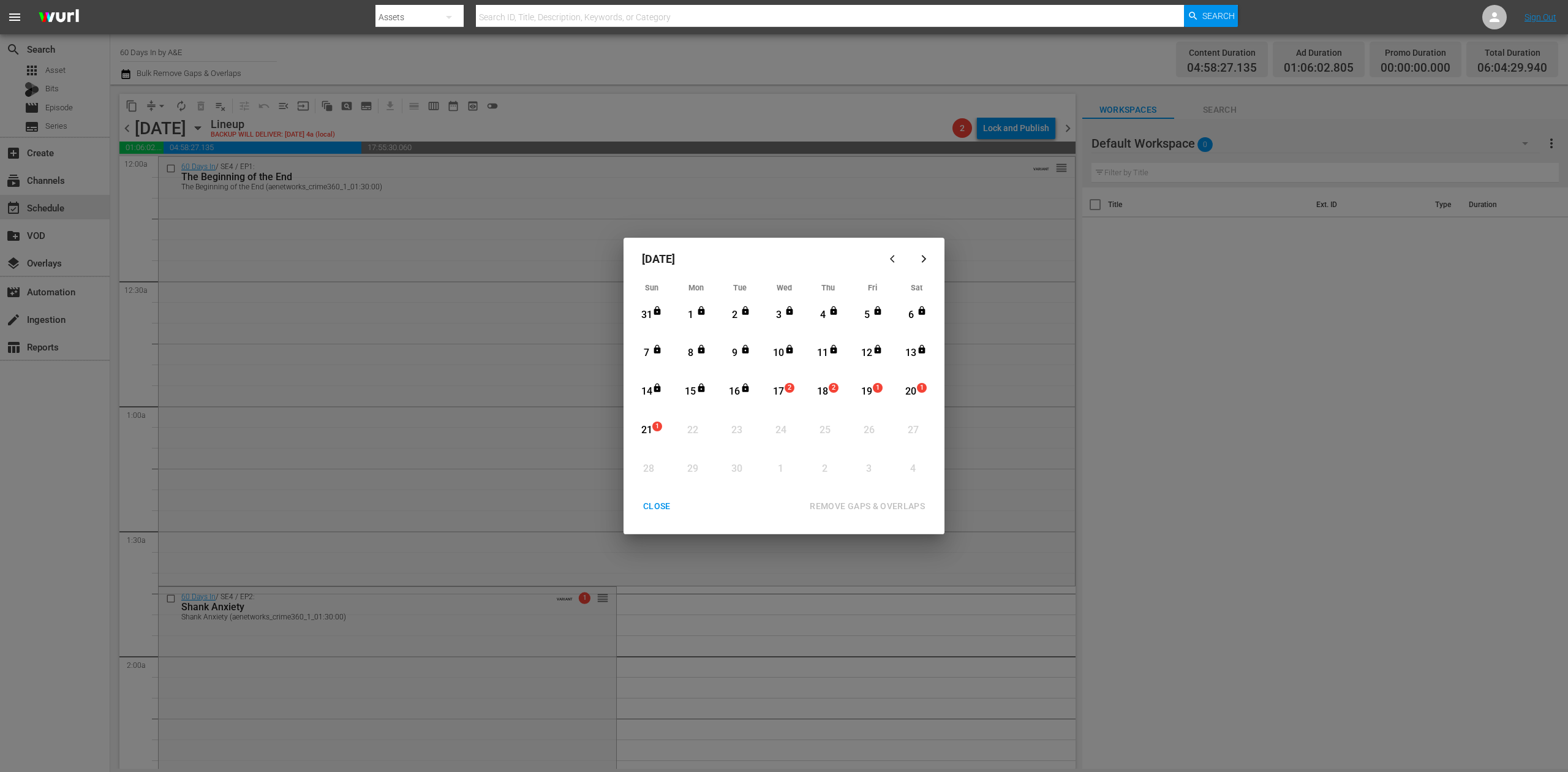
click at [665, 504] on div "CLOSE" at bounding box center [657, 506] width 47 height 15
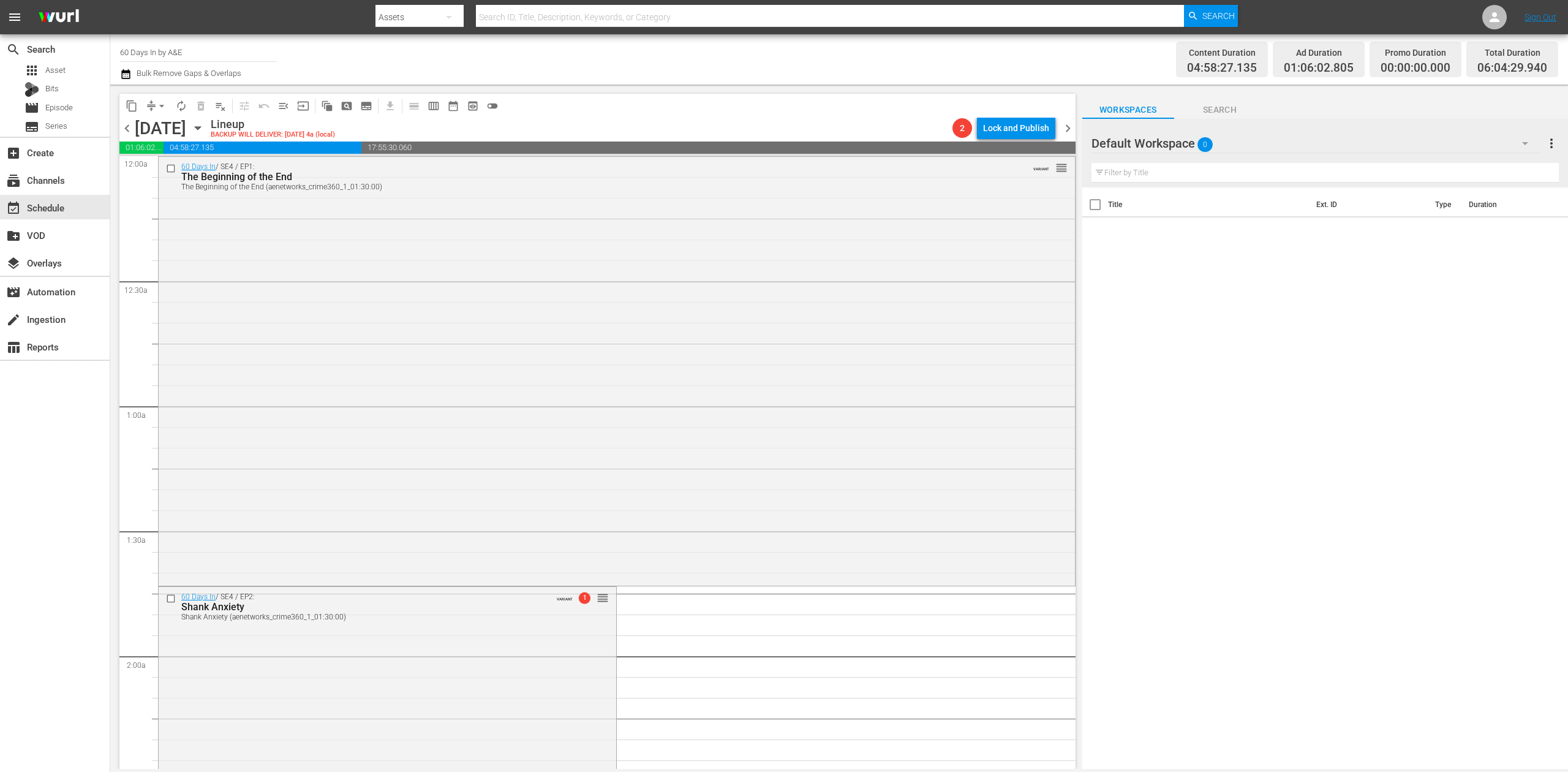
click at [131, 128] on span "chevron_left" at bounding box center [127, 128] width 15 height 15
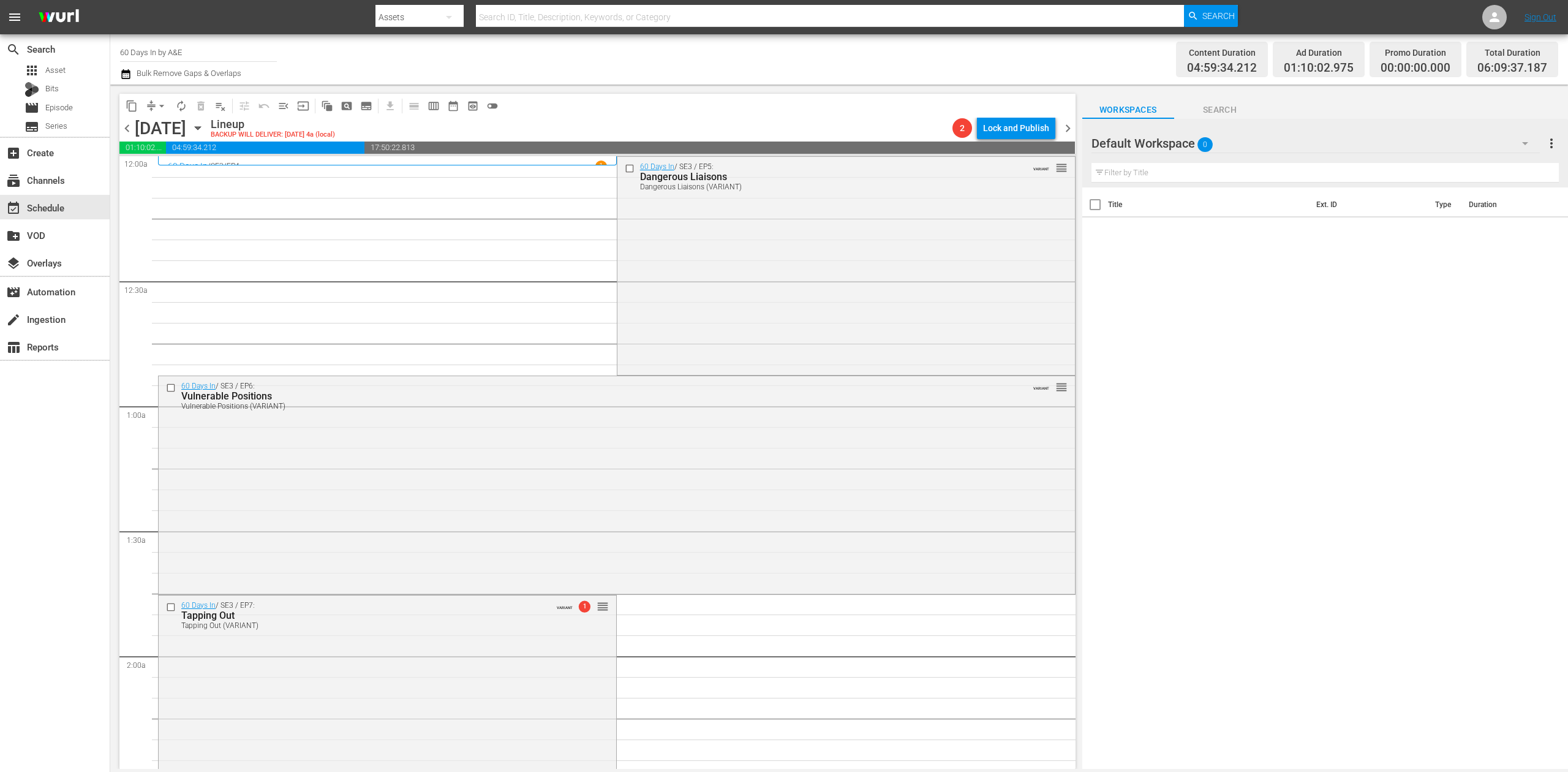
click at [125, 75] on icon "button" at bounding box center [125, 73] width 11 height 15
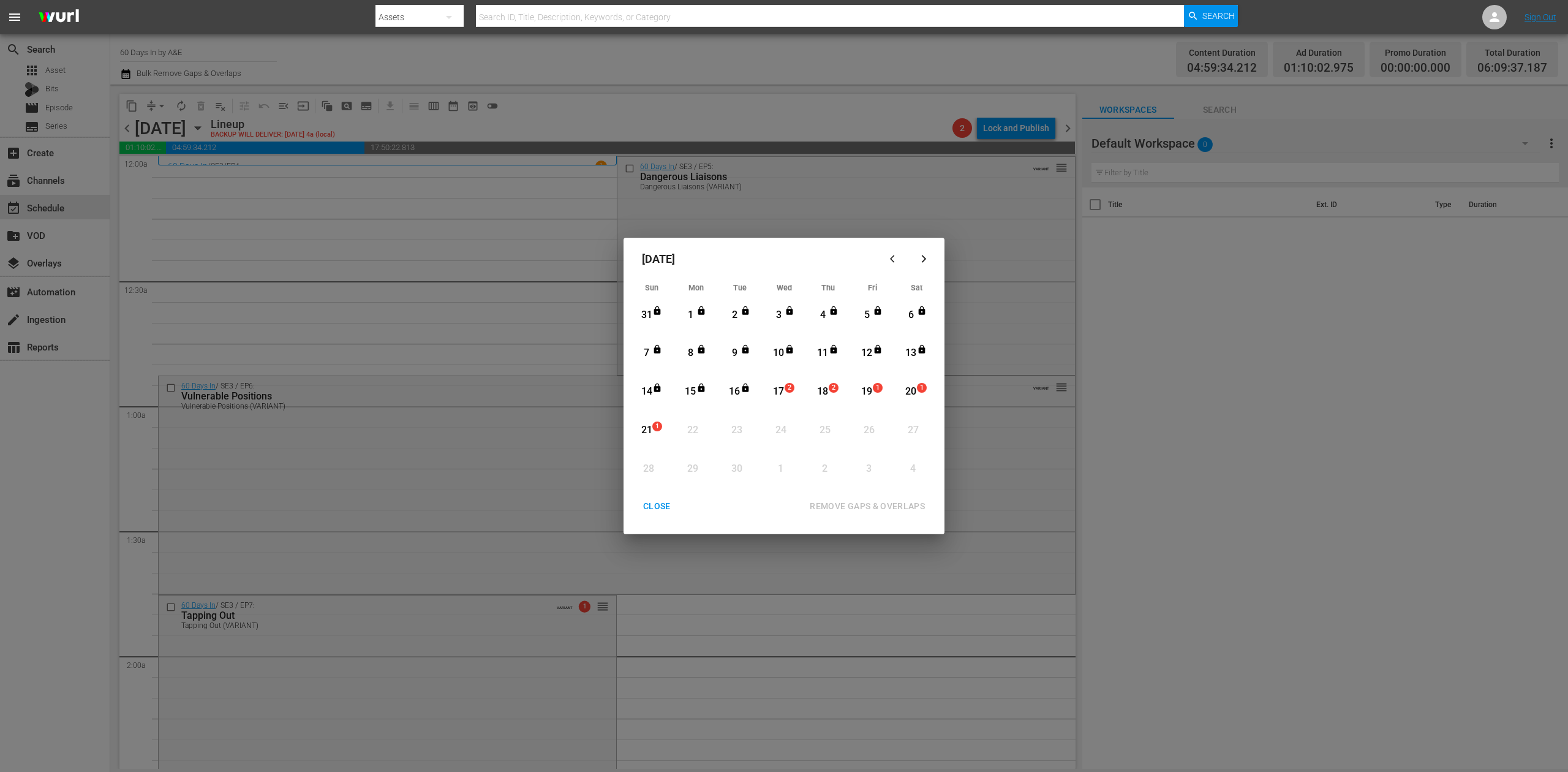
click at [782, 396] on div "17" at bounding box center [779, 392] width 15 height 14
click at [871, 503] on div "REMOVE GAPS & OVERLAPS" at bounding box center [867, 506] width 135 height 15
click at [786, 609] on div "September 2025 Sun Mon Tue Wed Thu Fri Sat 31 View Lineup 1 View Lineup 2 View …" at bounding box center [784, 386] width 1568 height 772
click at [774, 393] on div "17" at bounding box center [779, 392] width 15 height 14
click at [853, 504] on div "REMOVE GAPS & OVERLAPS" at bounding box center [867, 506] width 135 height 15
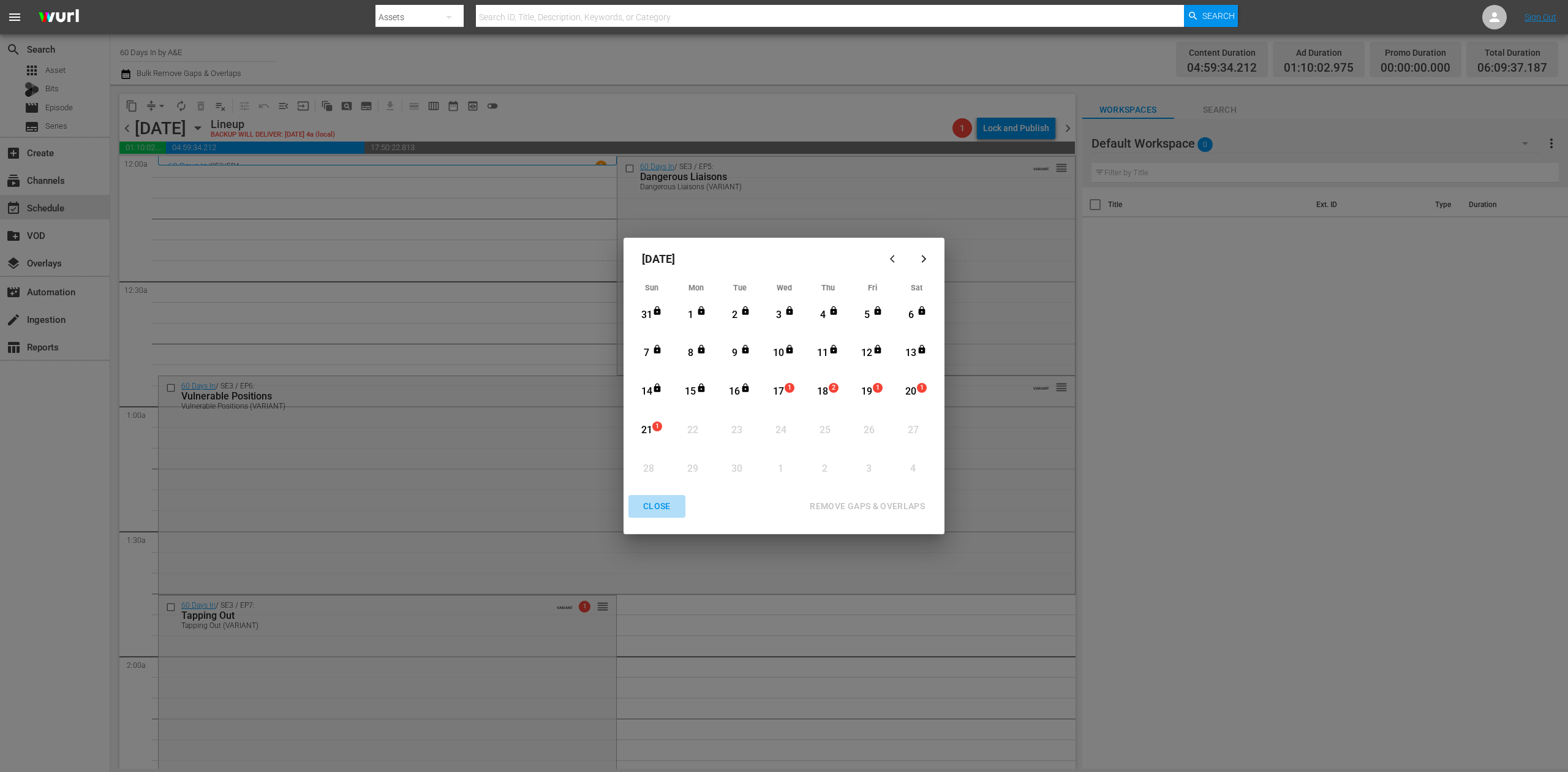
click at [666, 508] on div "CLOSE" at bounding box center [657, 506] width 47 height 15
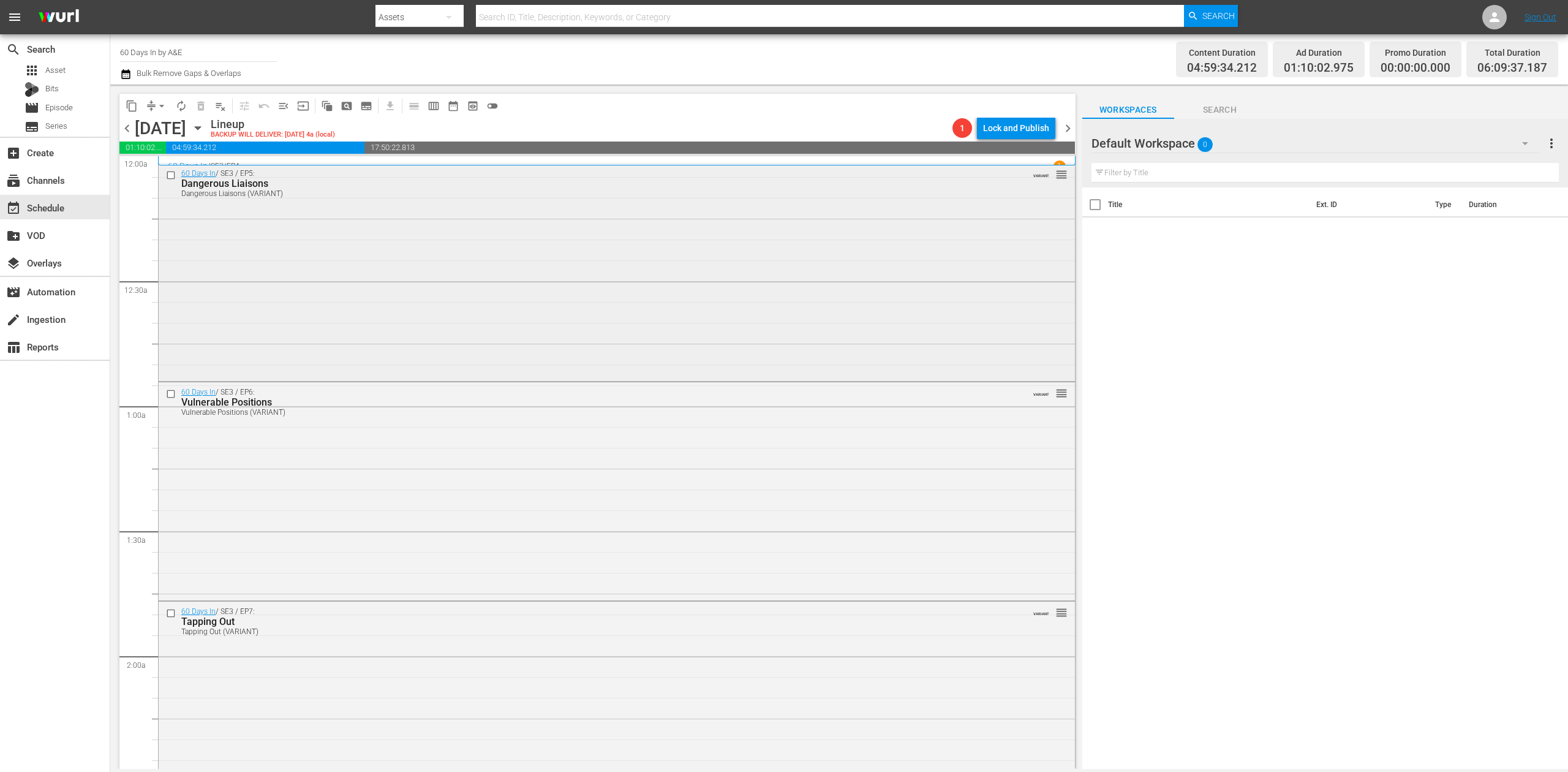
click at [677, 318] on div "60 Days In / SE3 / EP5: Dangerous Liaisons Dangerous Liaisons (VARIANT) VARIANT…" at bounding box center [617, 271] width 916 height 215
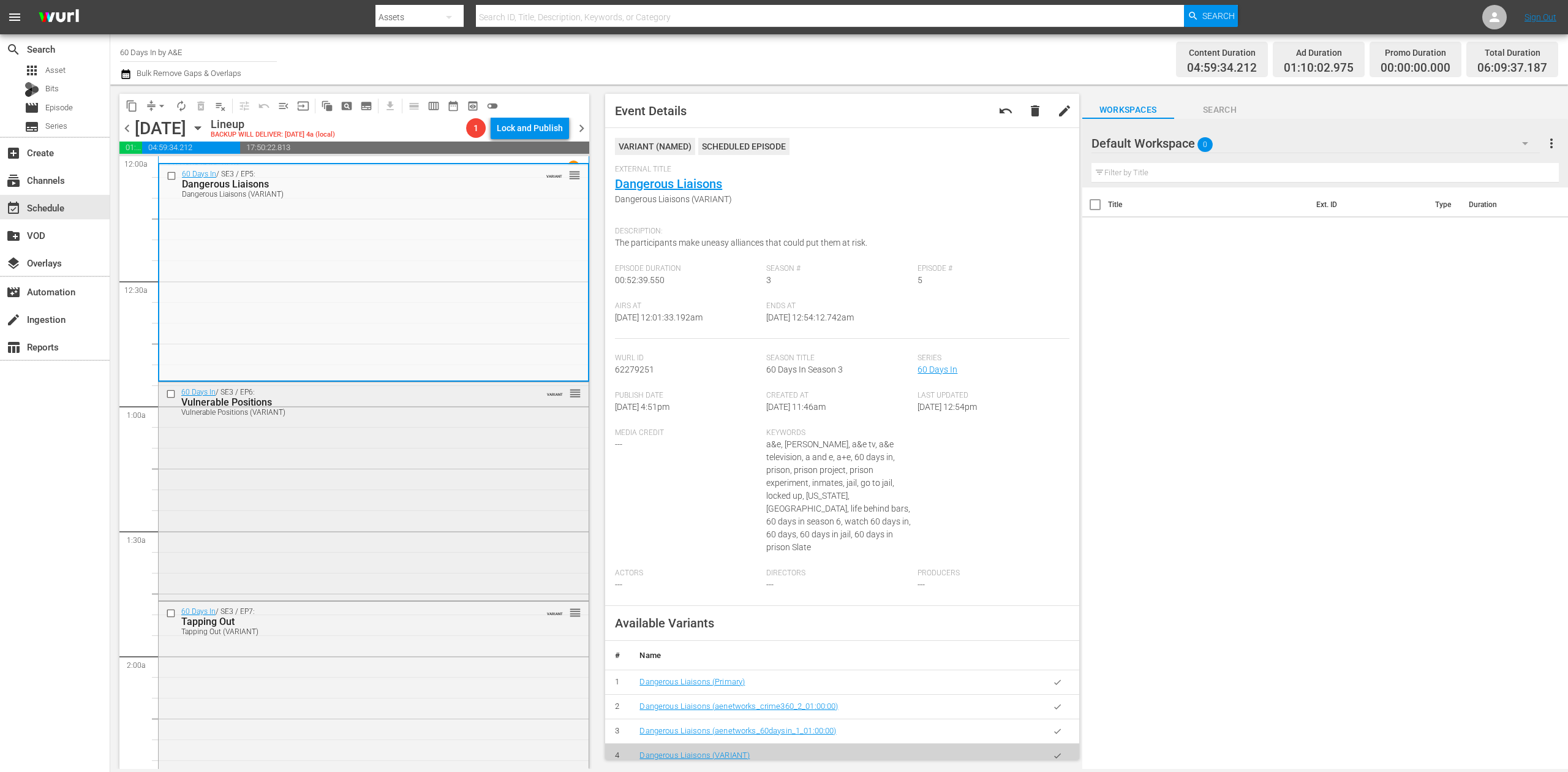
click at [415, 489] on div "60 Days In / SE3 / EP6: Vulnerable Positions Vulnerable Positions (VARIANT) VAR…" at bounding box center [373, 490] width 430 height 215
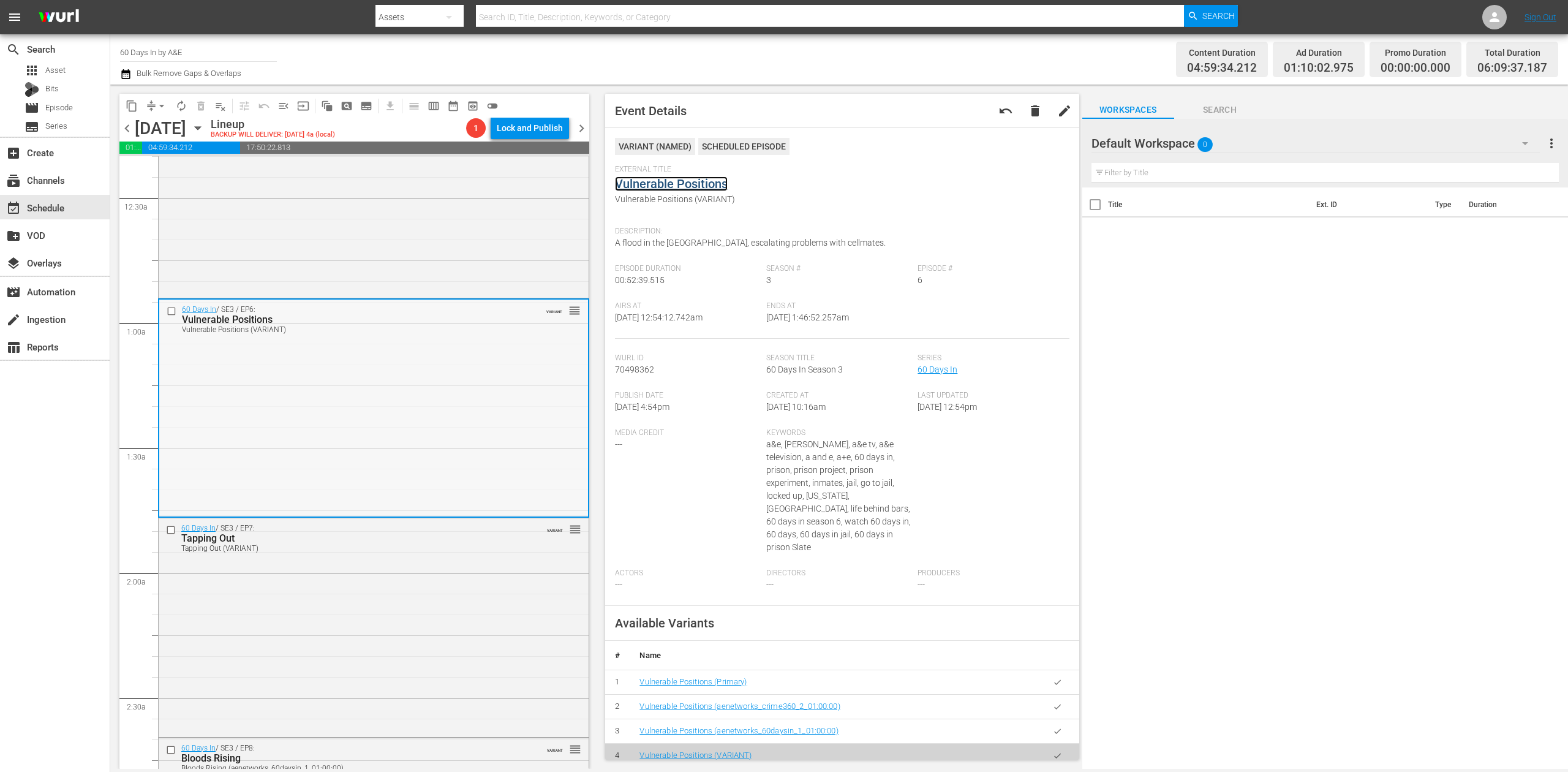
scroll to position [163, 0]
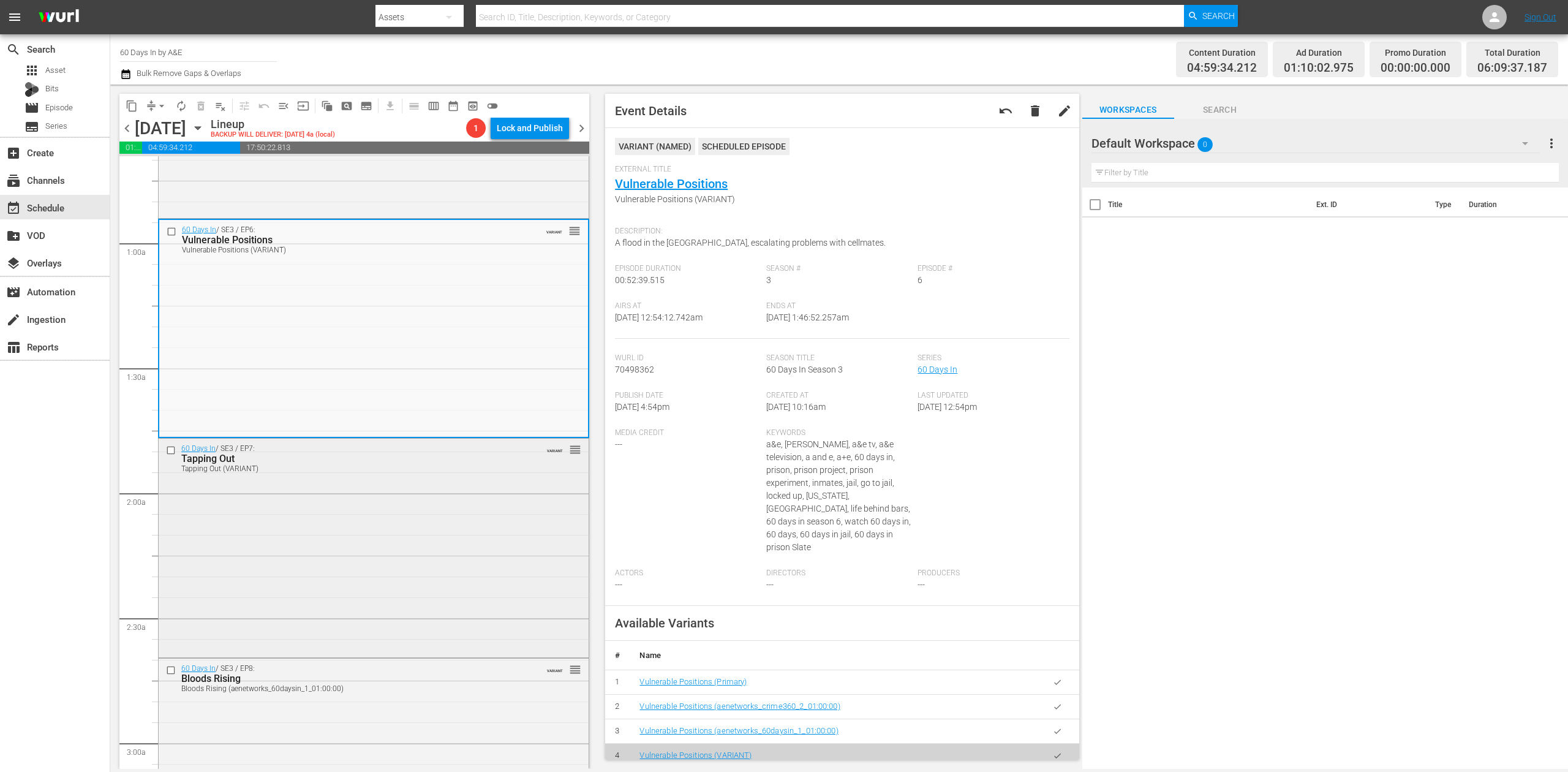
click at [414, 522] on div "60 Days In / SE3 / EP7: Tapping Out Tapping Out (VARIANT) VARIANT reorder" at bounding box center [373, 547] width 430 height 215
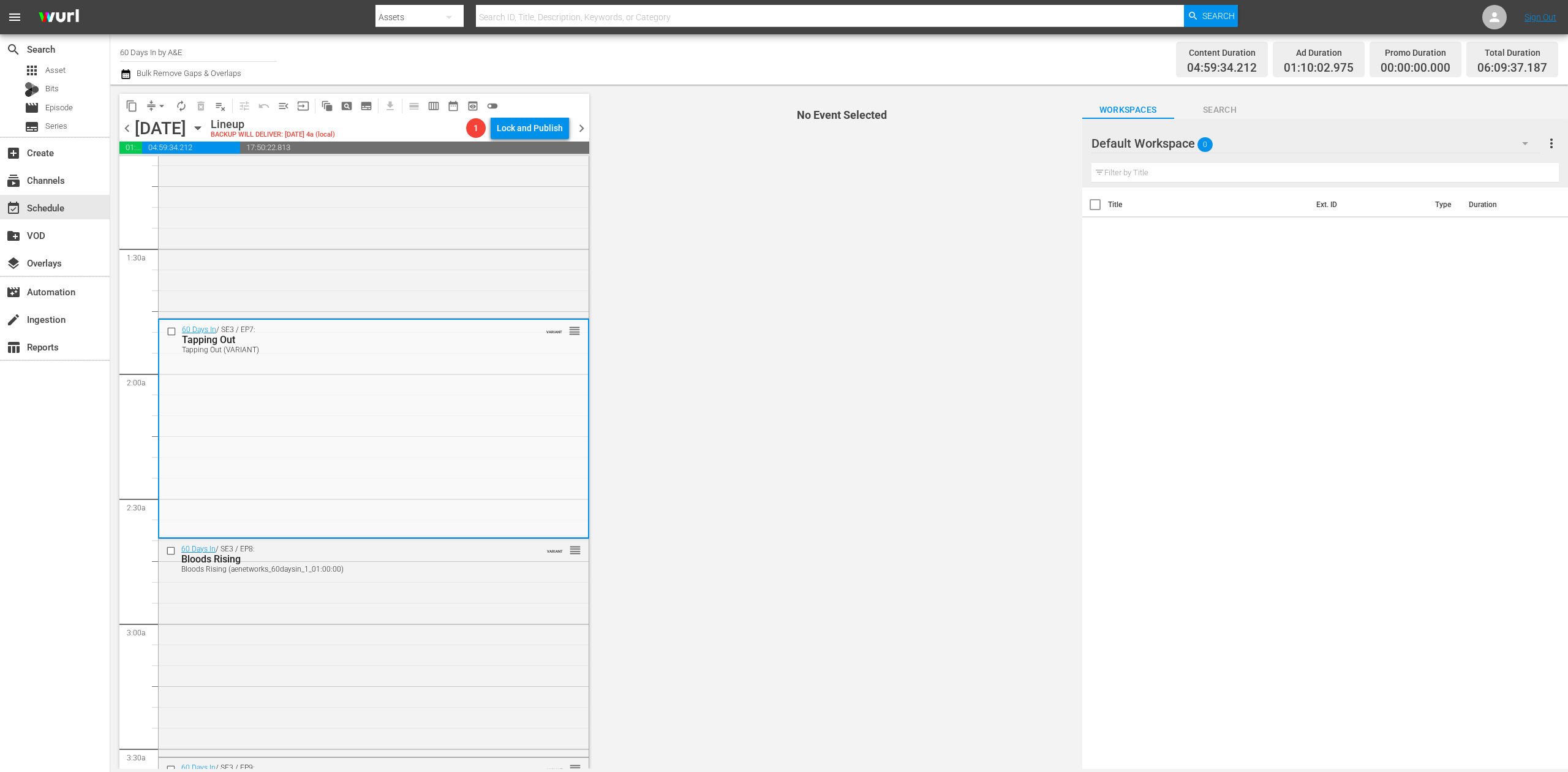
scroll to position [327, 0]
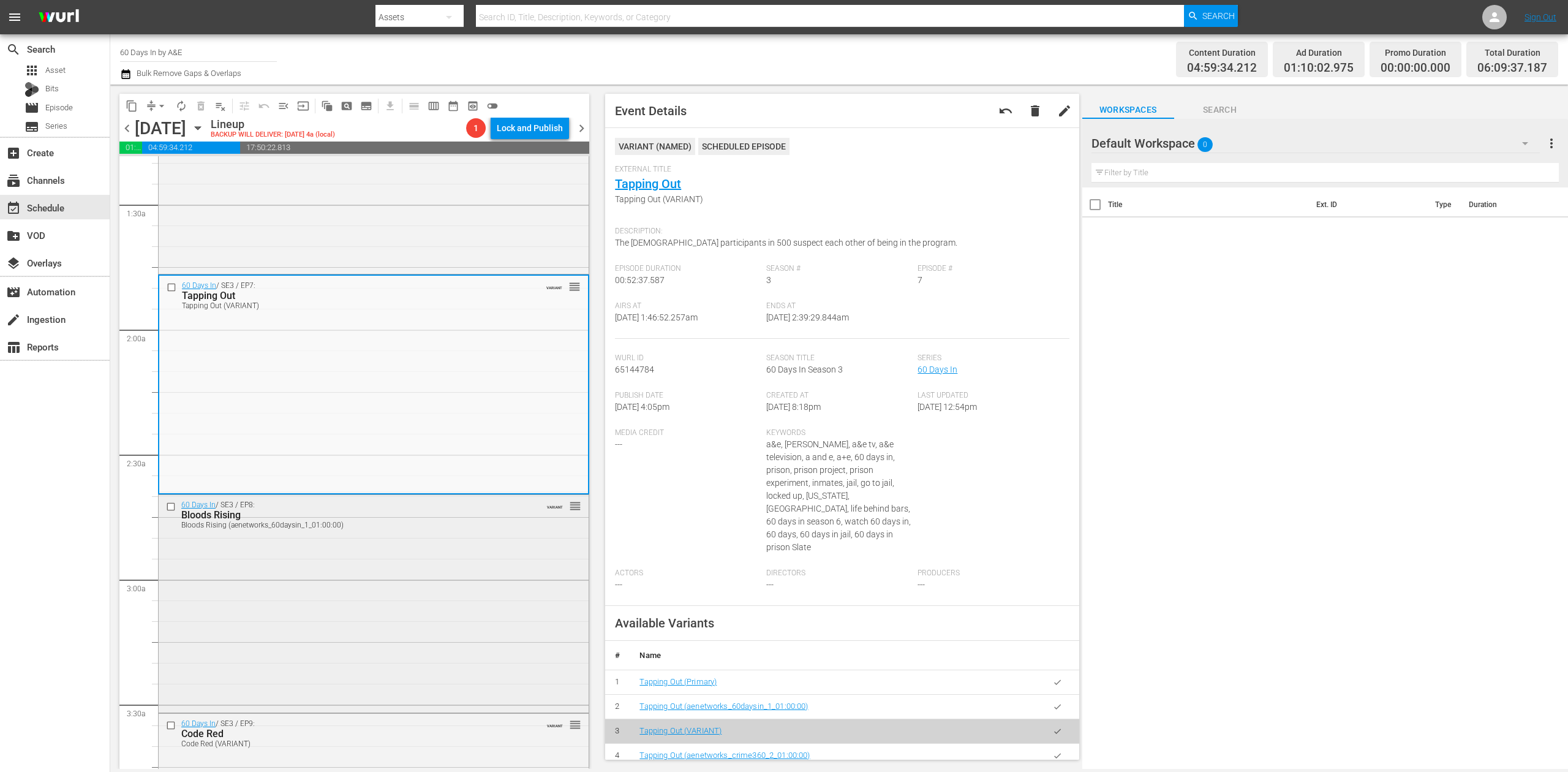
click at [407, 548] on div "60 Days In / SE3 / EP8: Bloods Rising Bloods Rising (aenetworks_60daysin_1_01:0…" at bounding box center [373, 602] width 430 height 215
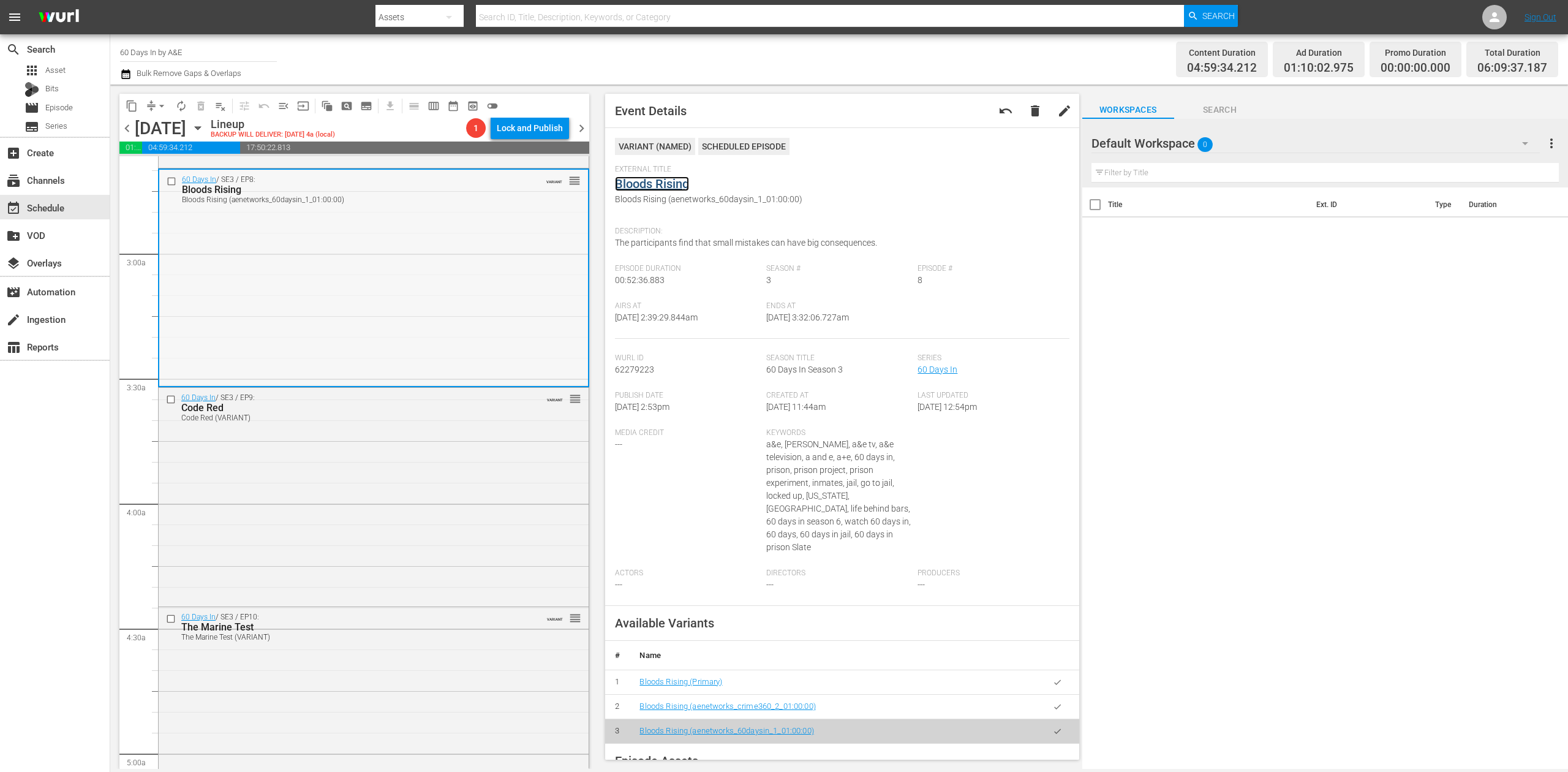
scroll to position [653, 0]
click at [393, 449] on div "60 Days In / SE3 / EP9: Code Red Code Red (VARIANT) VARIANT reorder" at bounding box center [373, 495] width 430 height 215
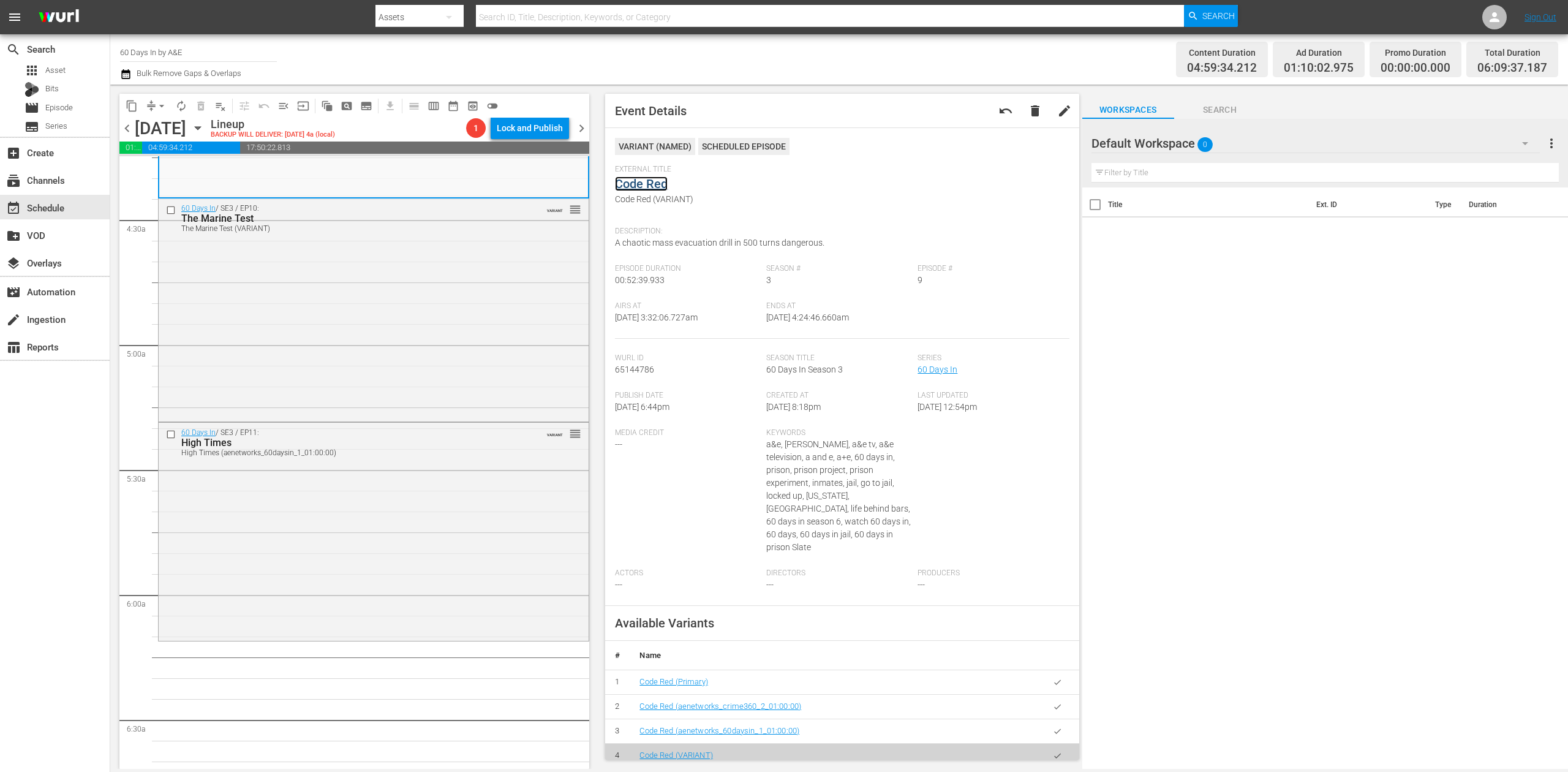
scroll to position [1062, 0]
click at [400, 334] on div "60 Days In / SE3 / EP10: The Marine Test The Marine Test (VARIANT) VARIANT reor…" at bounding box center [373, 308] width 430 height 221
click at [380, 535] on div "60 Days In / SE3 / EP11: High Times High Times (aenetworks_60daysin_1_01:00:00)…" at bounding box center [373, 530] width 430 height 215
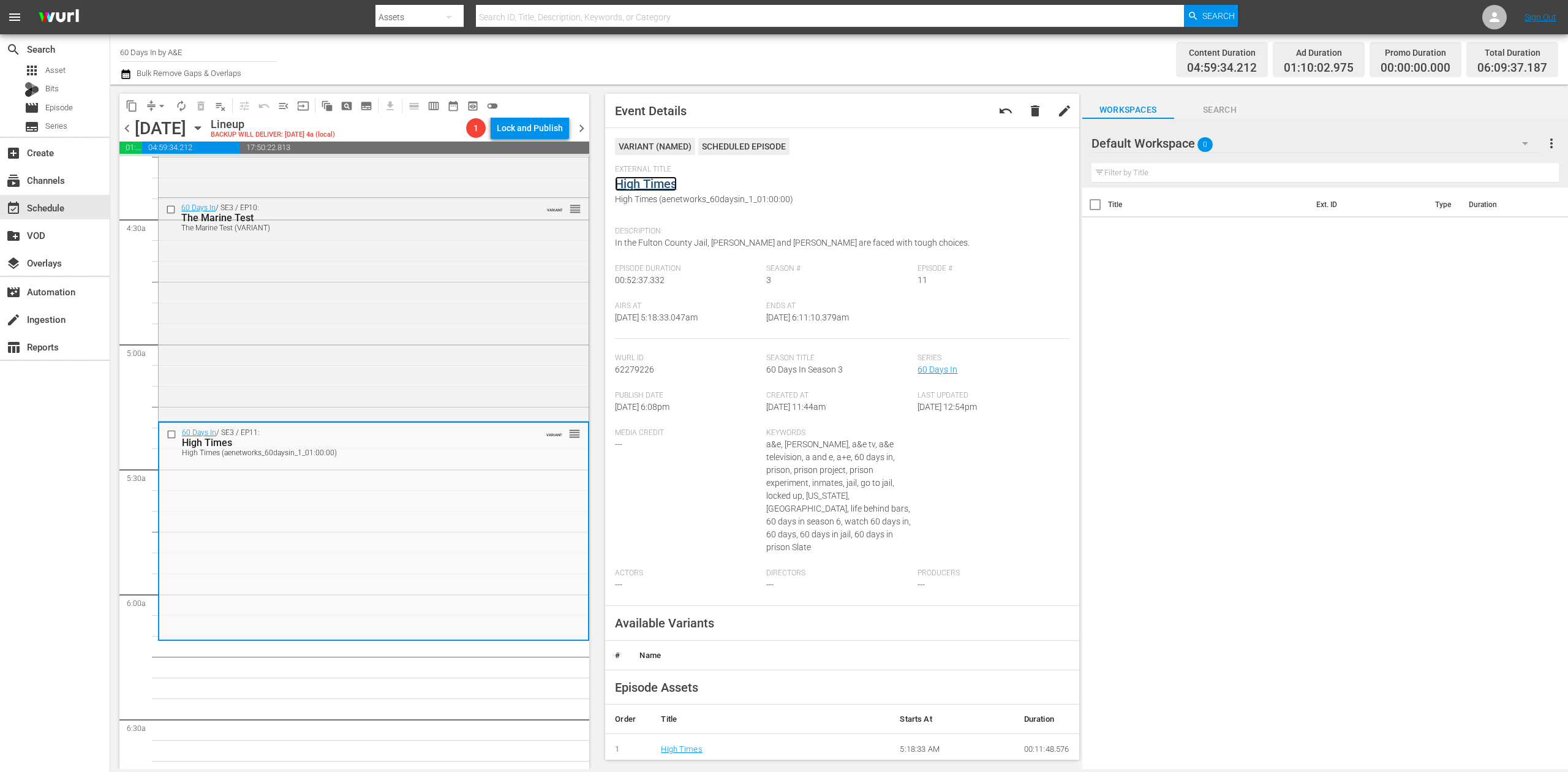
click at [653, 179] on link "High Times" at bounding box center [646, 183] width 62 height 15
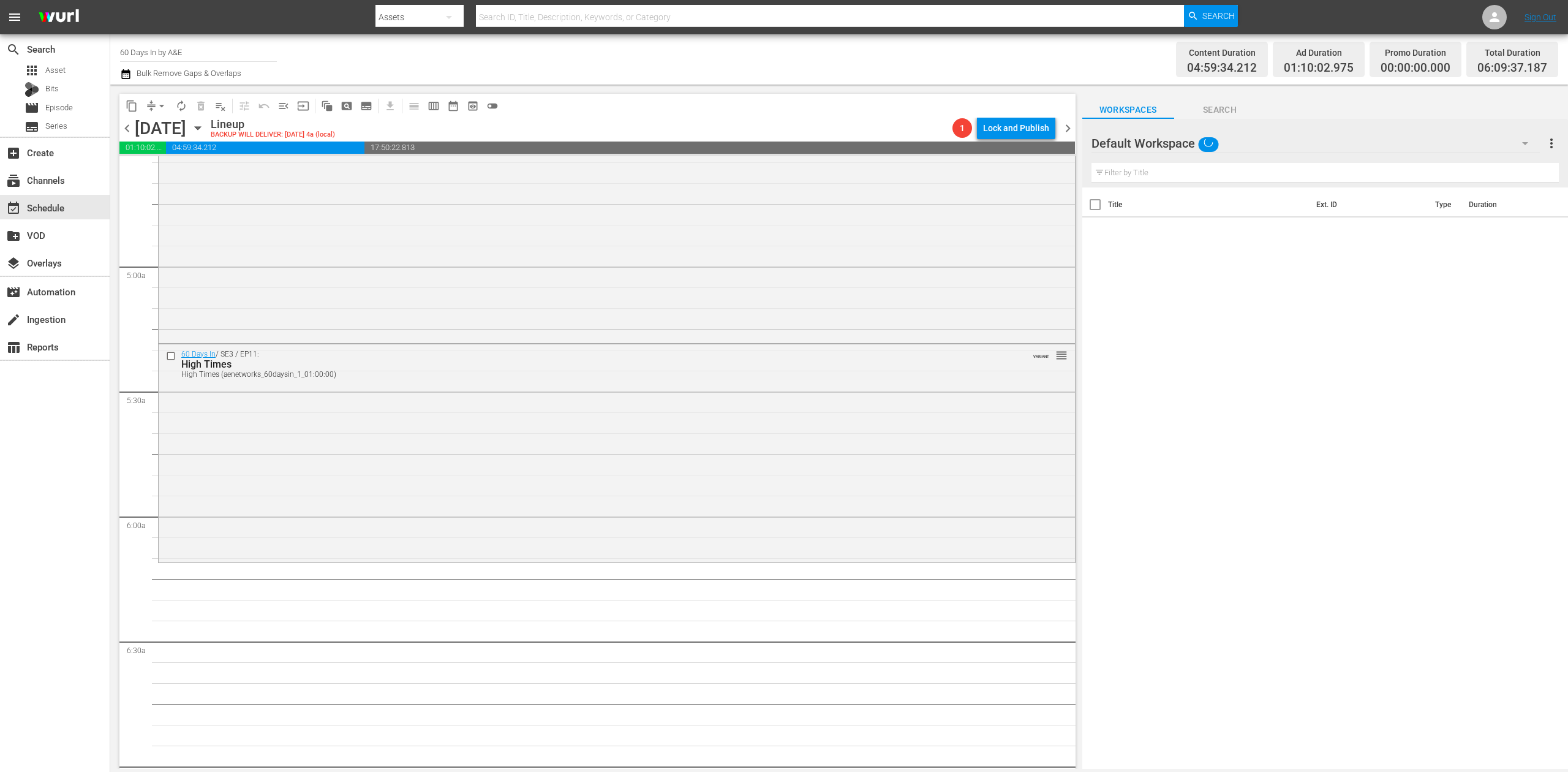
scroll to position [980, 0]
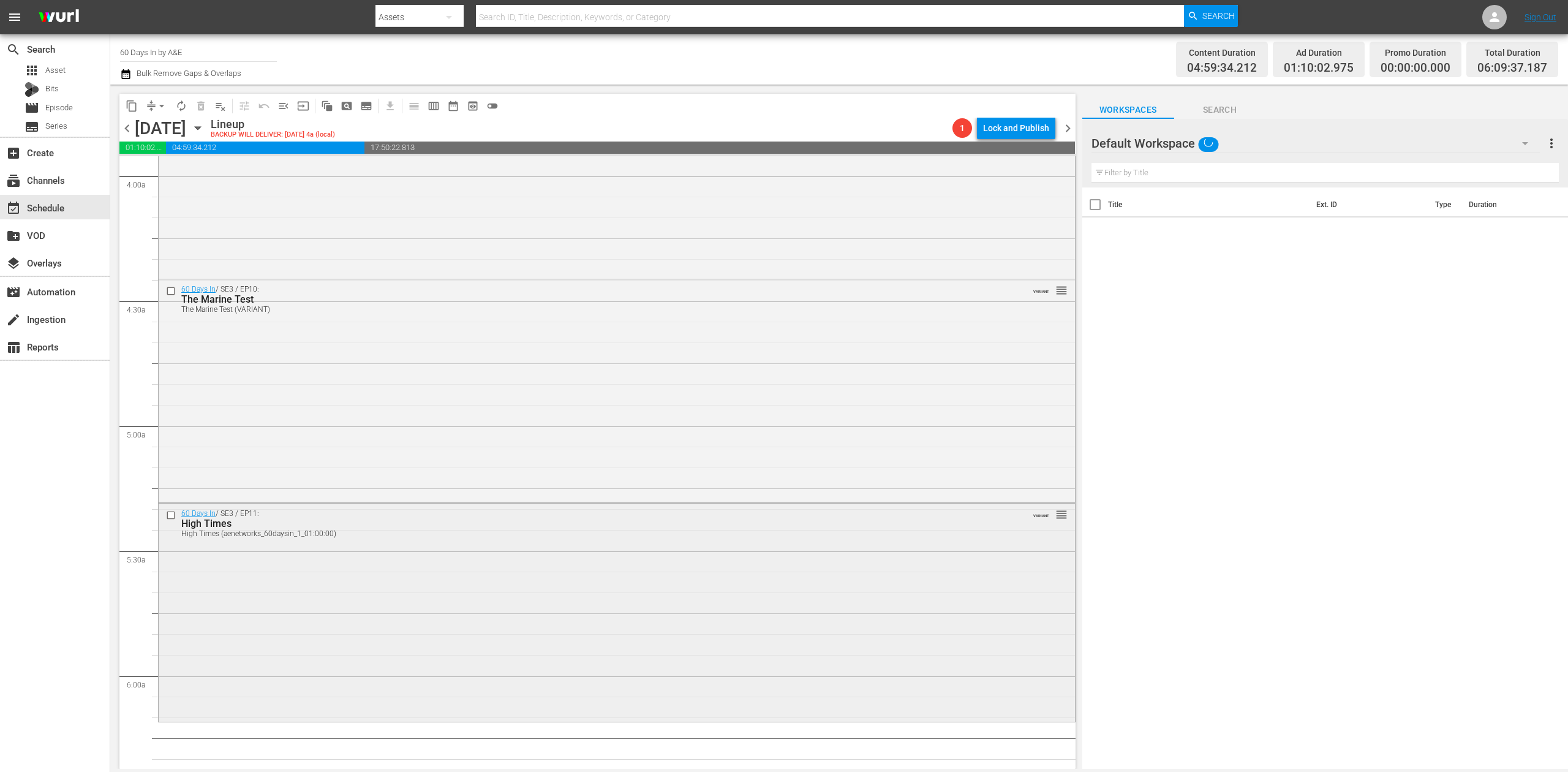
click at [489, 564] on div "60 Days In / SE3 / EP11: High Times High Times (aenetworks_60daysin_1_01:00:00)…" at bounding box center [617, 612] width 916 height 215
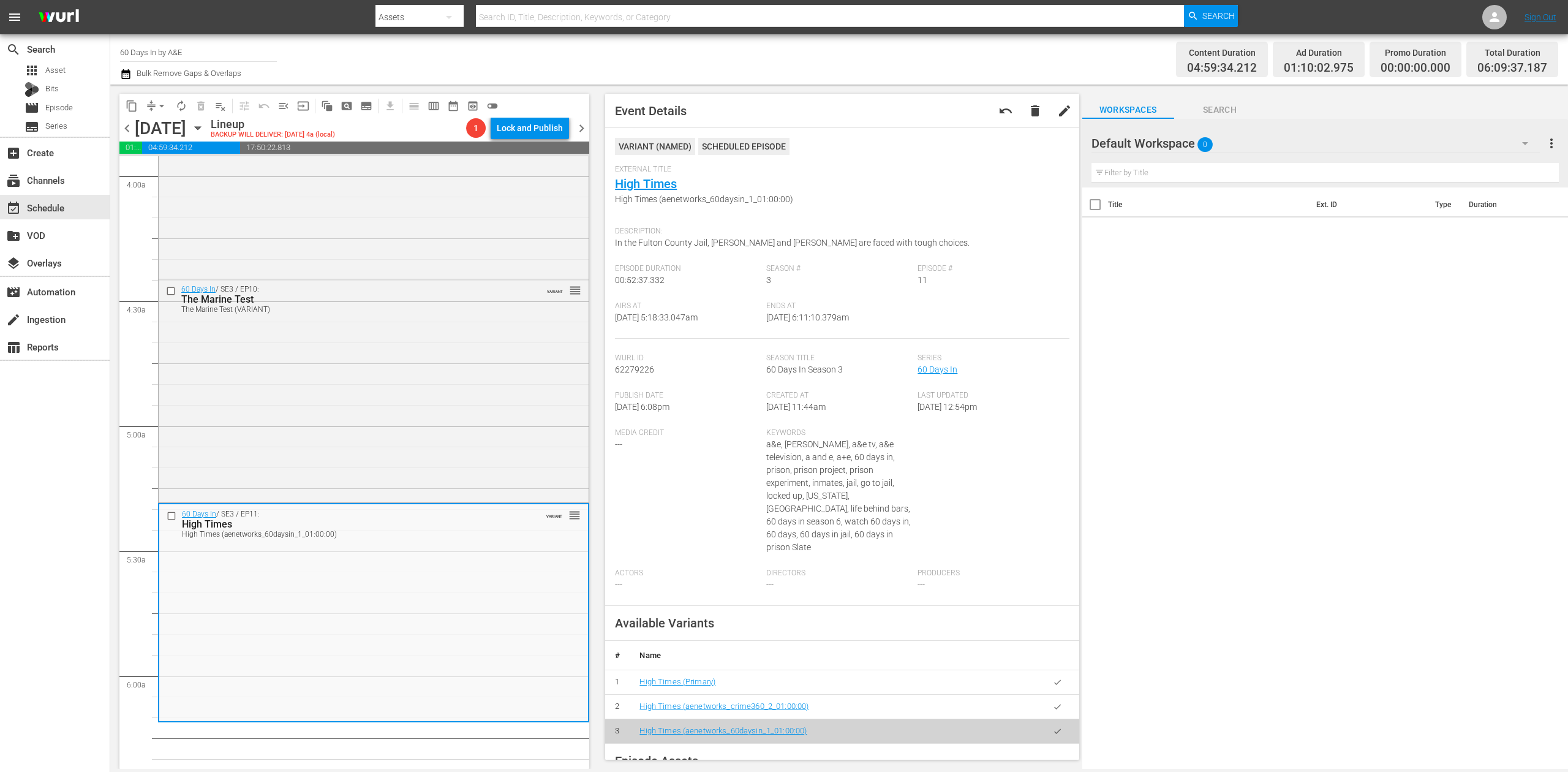
click at [125, 76] on icon "button" at bounding box center [125, 74] width 8 height 10
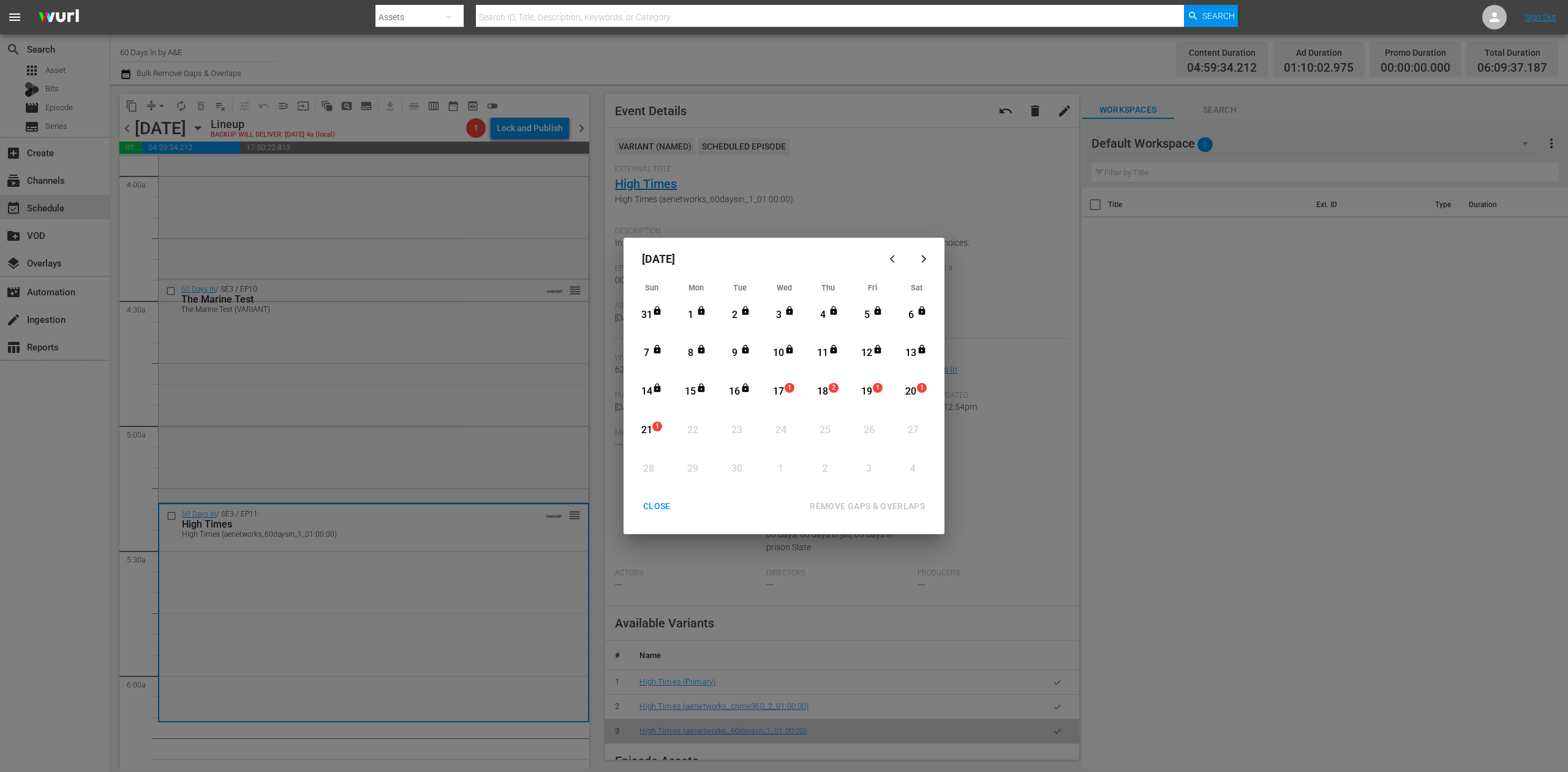
click at [782, 392] on div "17" at bounding box center [779, 392] width 15 height 14
click at [863, 499] on div "REMOVE GAPS & OVERLAPS" at bounding box center [867, 506] width 135 height 15
drag, startPoint x: 786, startPoint y: 389, endPoint x: 789, endPoint y: 405, distance: 16.3
click at [786, 389] on span "1" at bounding box center [789, 388] width 8 height 10
click at [869, 502] on div "REMOVE GAPS & OVERLAPS" at bounding box center [867, 506] width 135 height 15
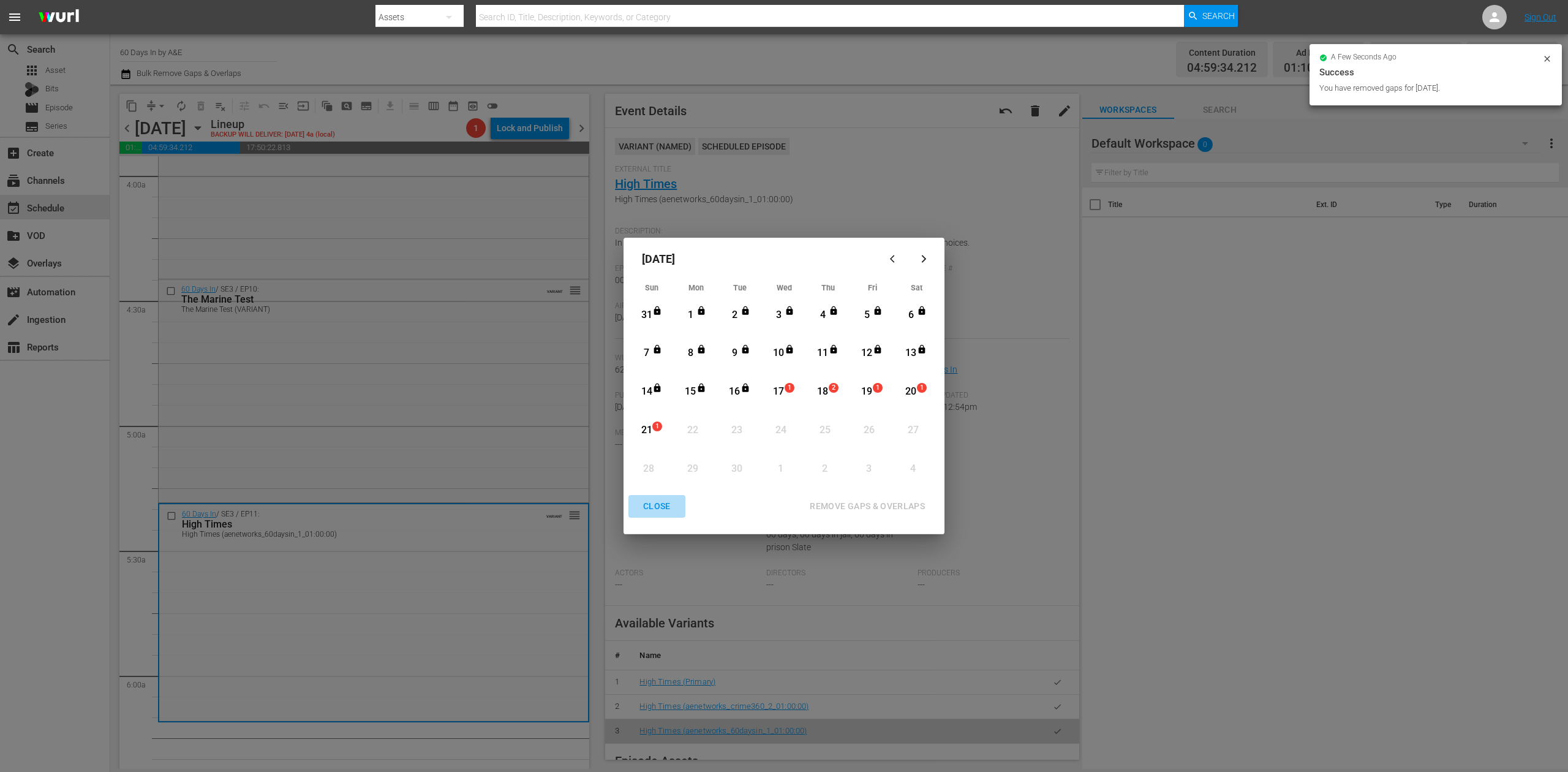
click at [660, 507] on div "CLOSE" at bounding box center [657, 506] width 47 height 15
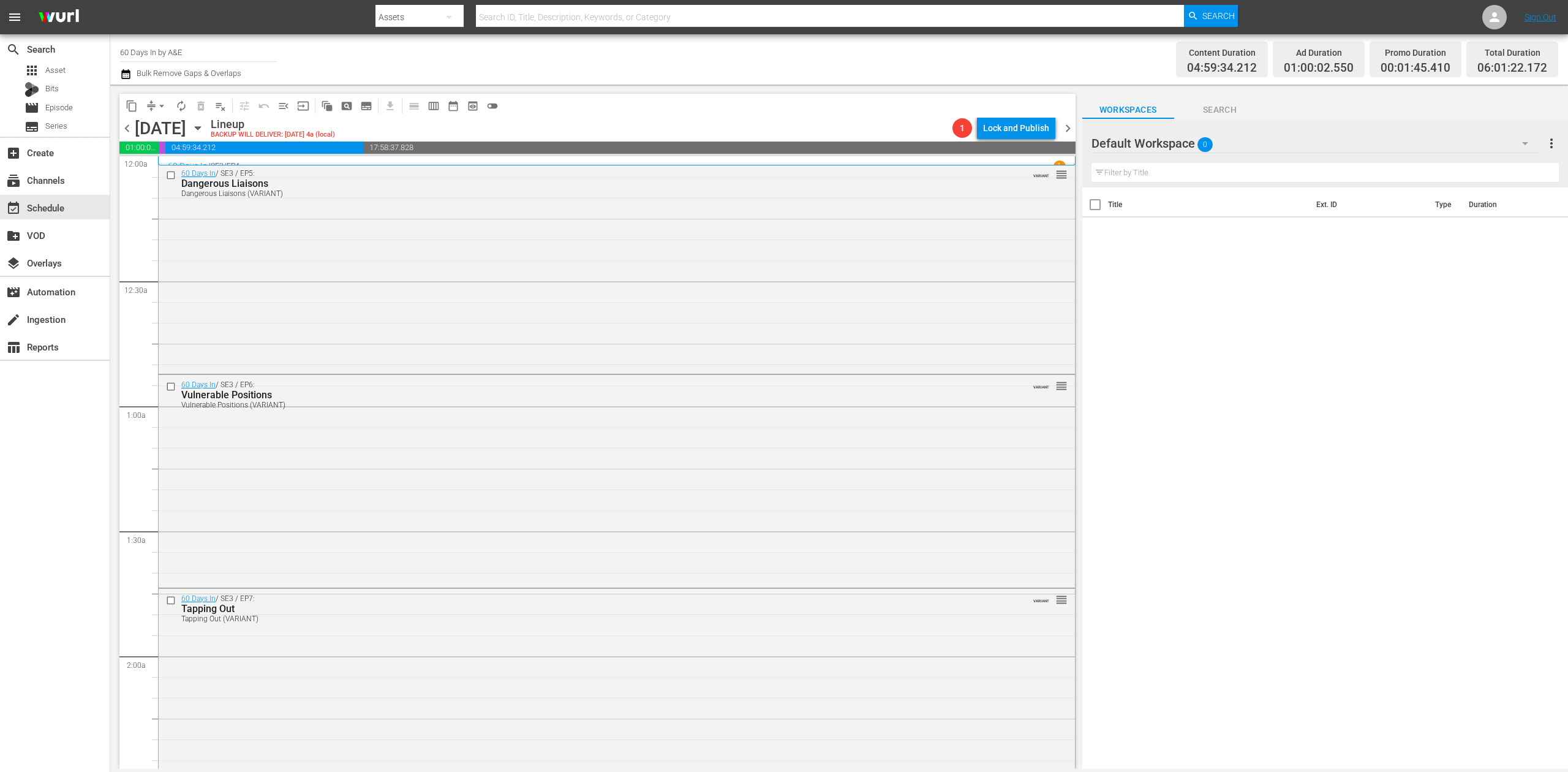
click at [125, 69] on icon "button" at bounding box center [125, 73] width 11 height 15
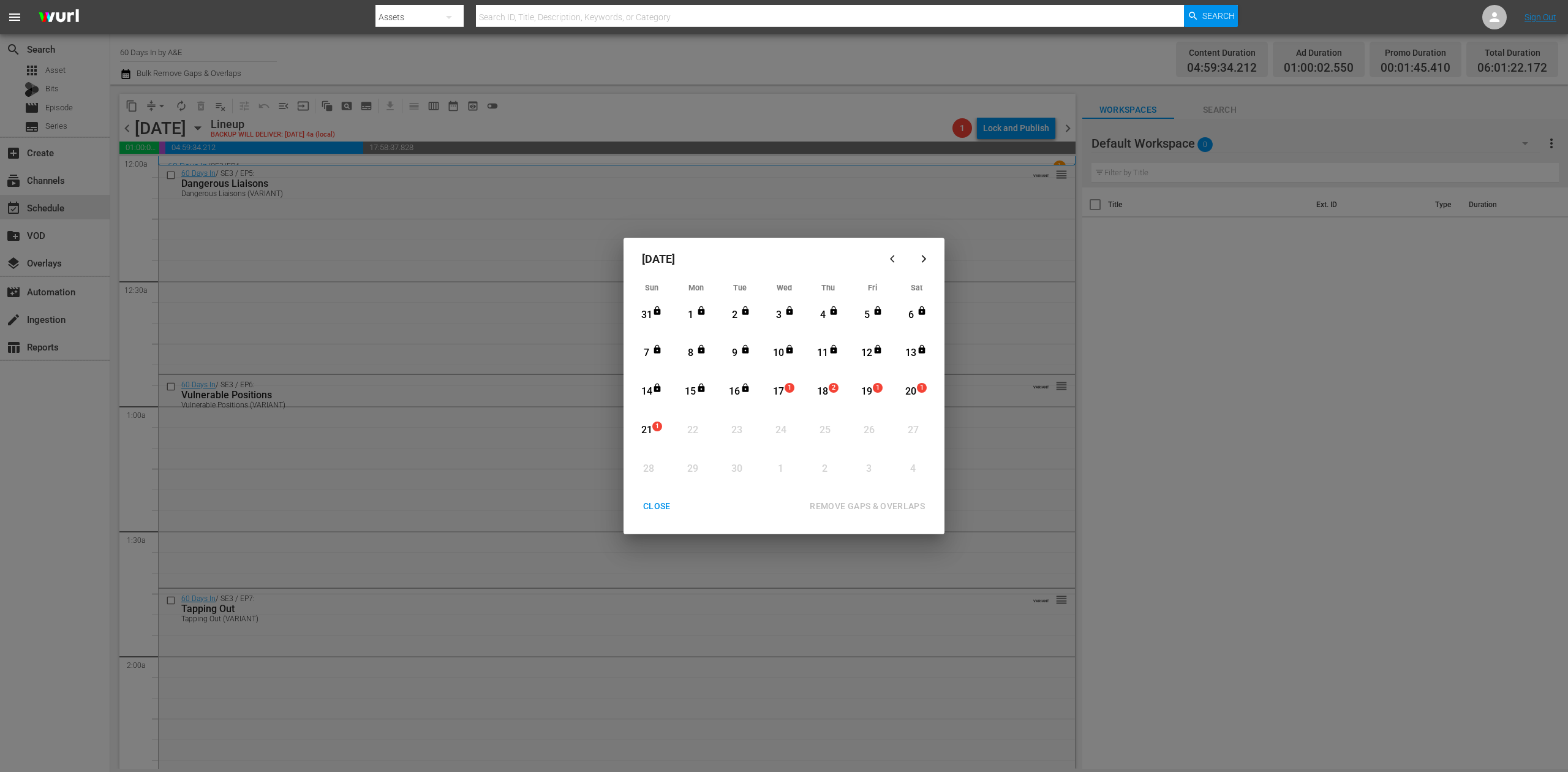
click at [784, 392] on div "17" at bounding box center [779, 392] width 15 height 14
click at [878, 499] on div "REMOVE GAPS & OVERLAPS" at bounding box center [867, 506] width 135 height 15
click at [667, 504] on div "CLOSE" at bounding box center [657, 506] width 47 height 15
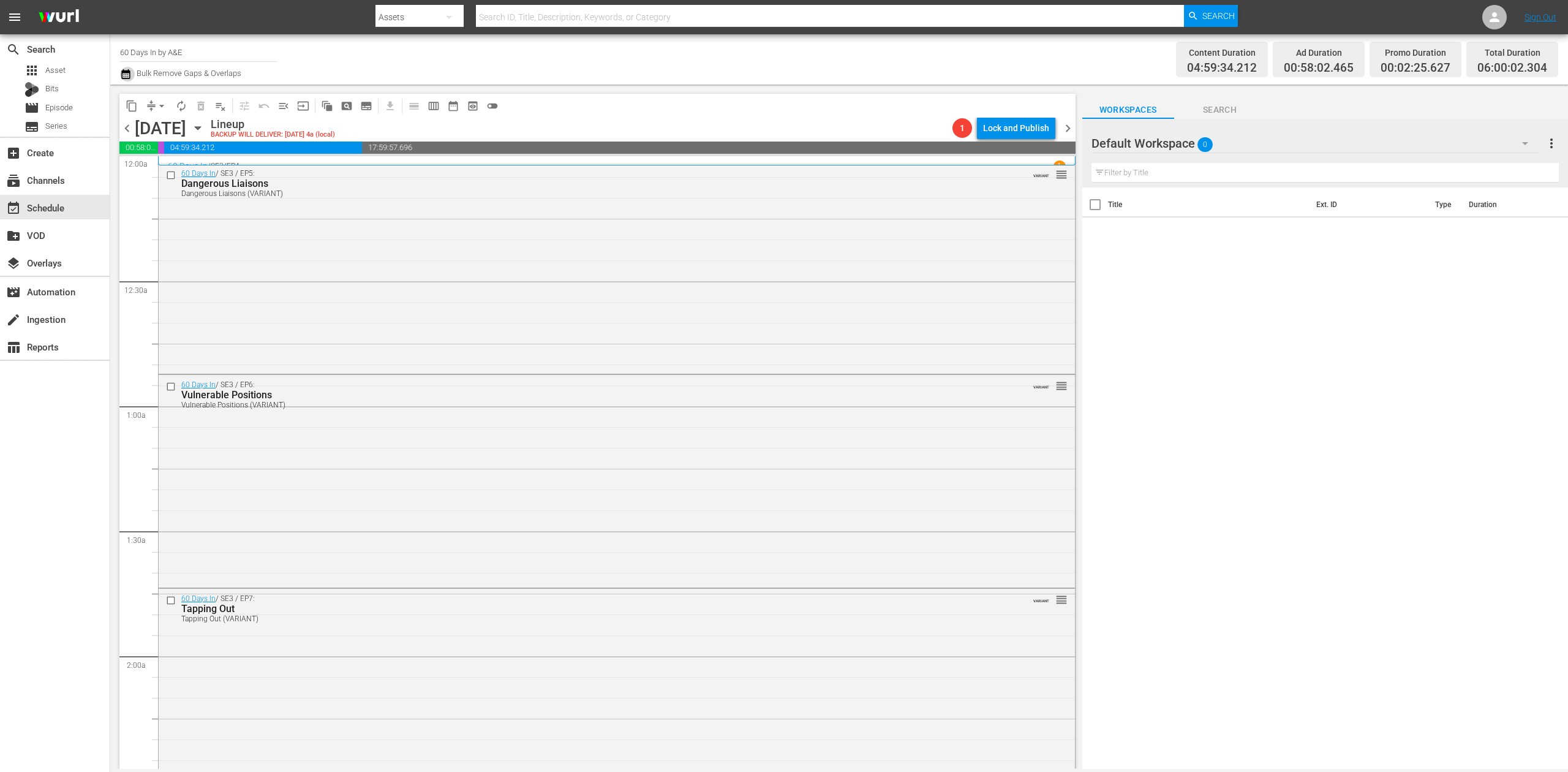
click at [131, 71] on icon "button" at bounding box center [125, 73] width 11 height 15
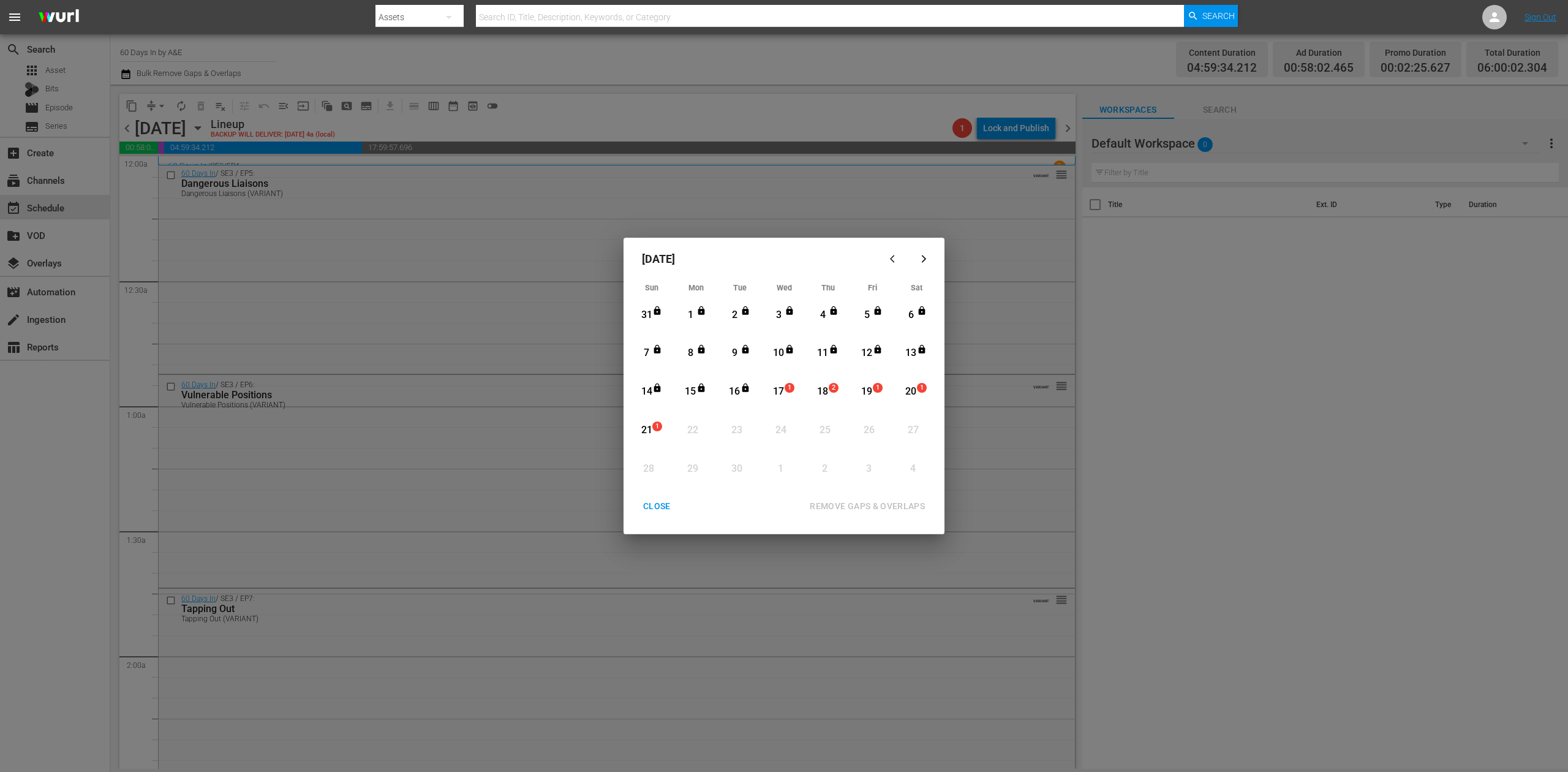
click at [773, 391] on div "17" at bounding box center [779, 392] width 15 height 14
click at [855, 509] on div "REMOVE GAPS & OVERLAPS" at bounding box center [867, 506] width 135 height 15
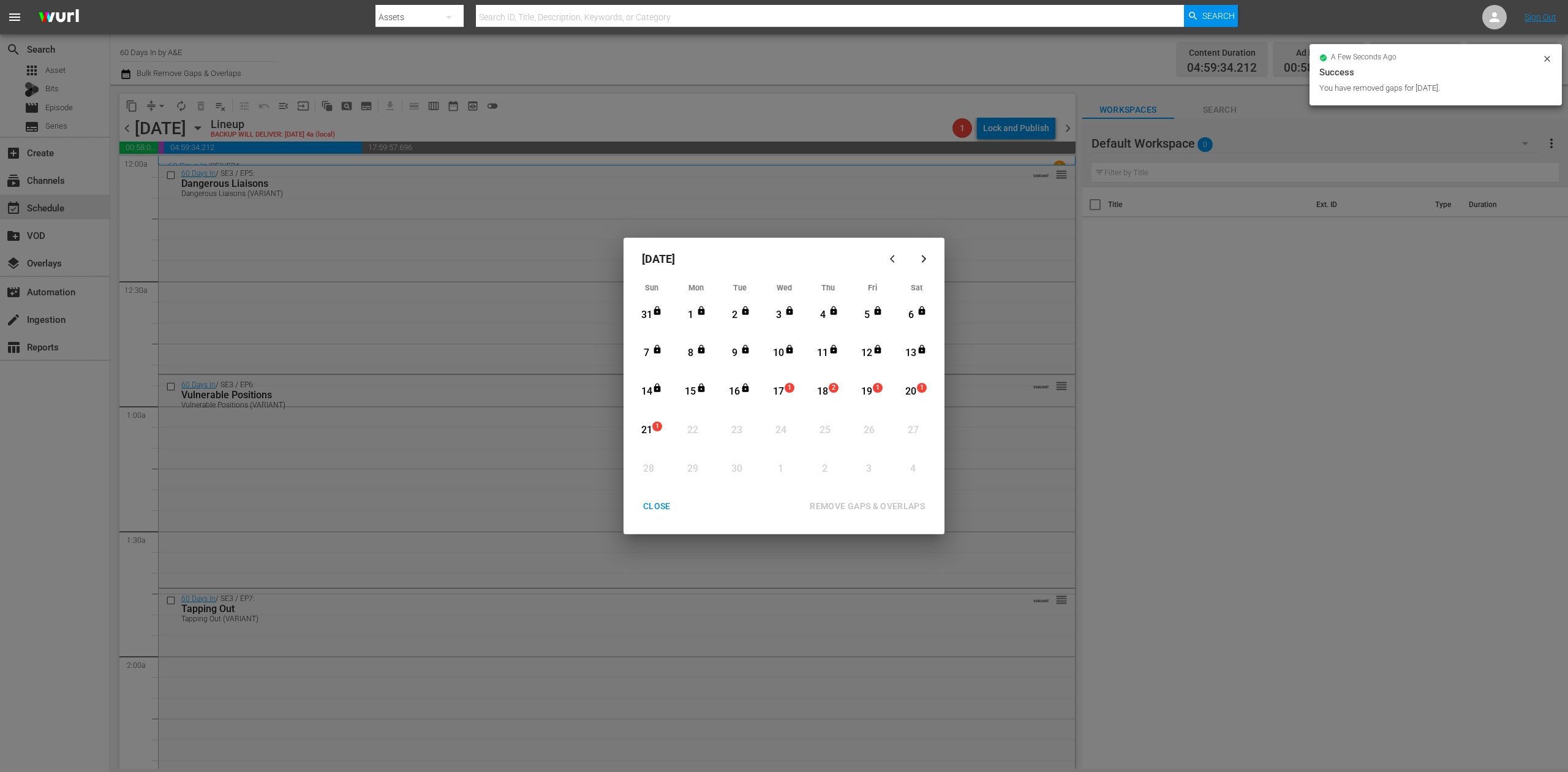
click at [660, 493] on div "September 2025 Sun Mon Tue Wed Thu Fri Sat 31 View Lineup 1 View Lineup 2 View …" at bounding box center [784, 386] width 321 height 296
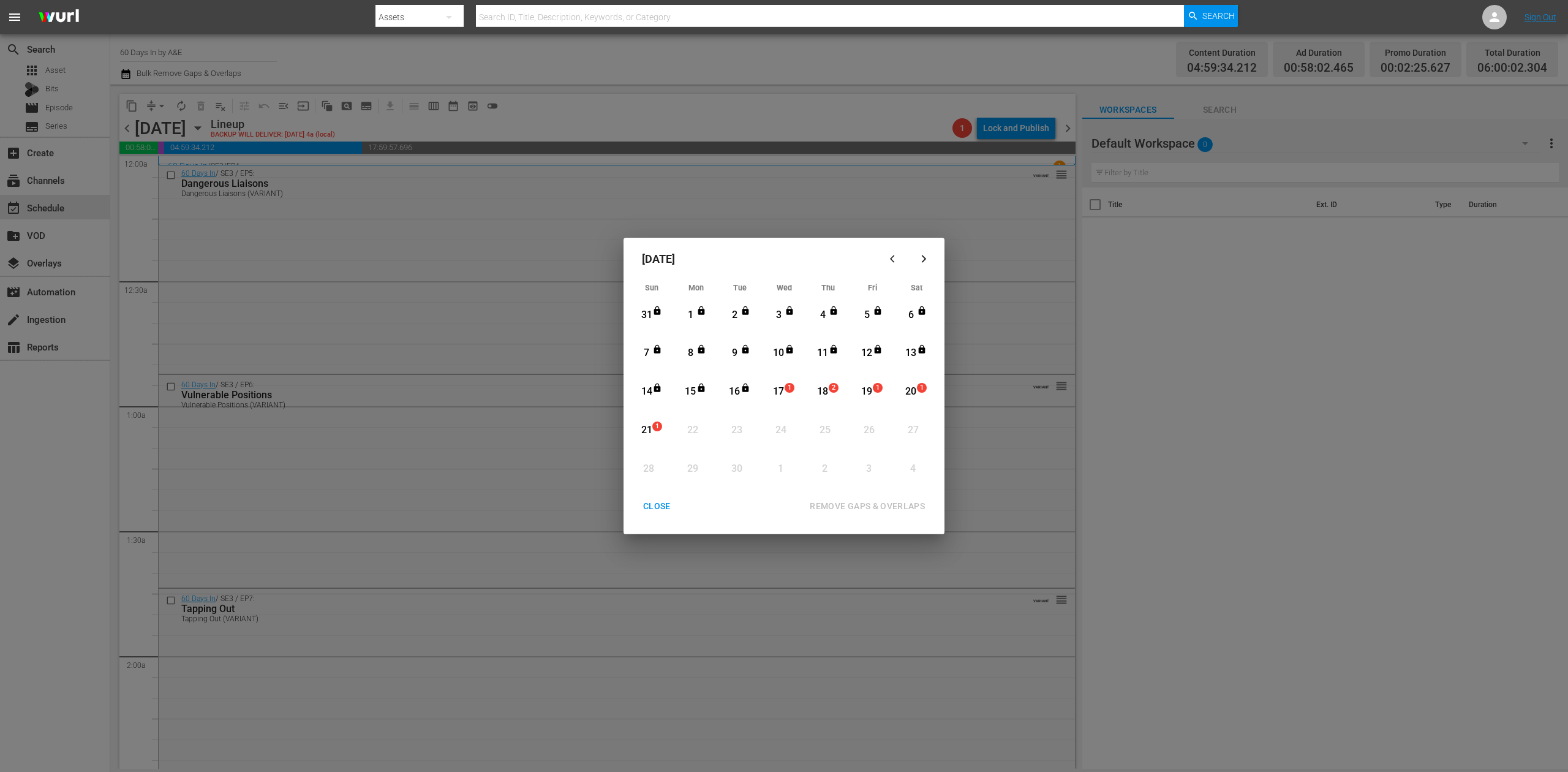
click at [658, 500] on div "CLOSE" at bounding box center [657, 506] width 47 height 15
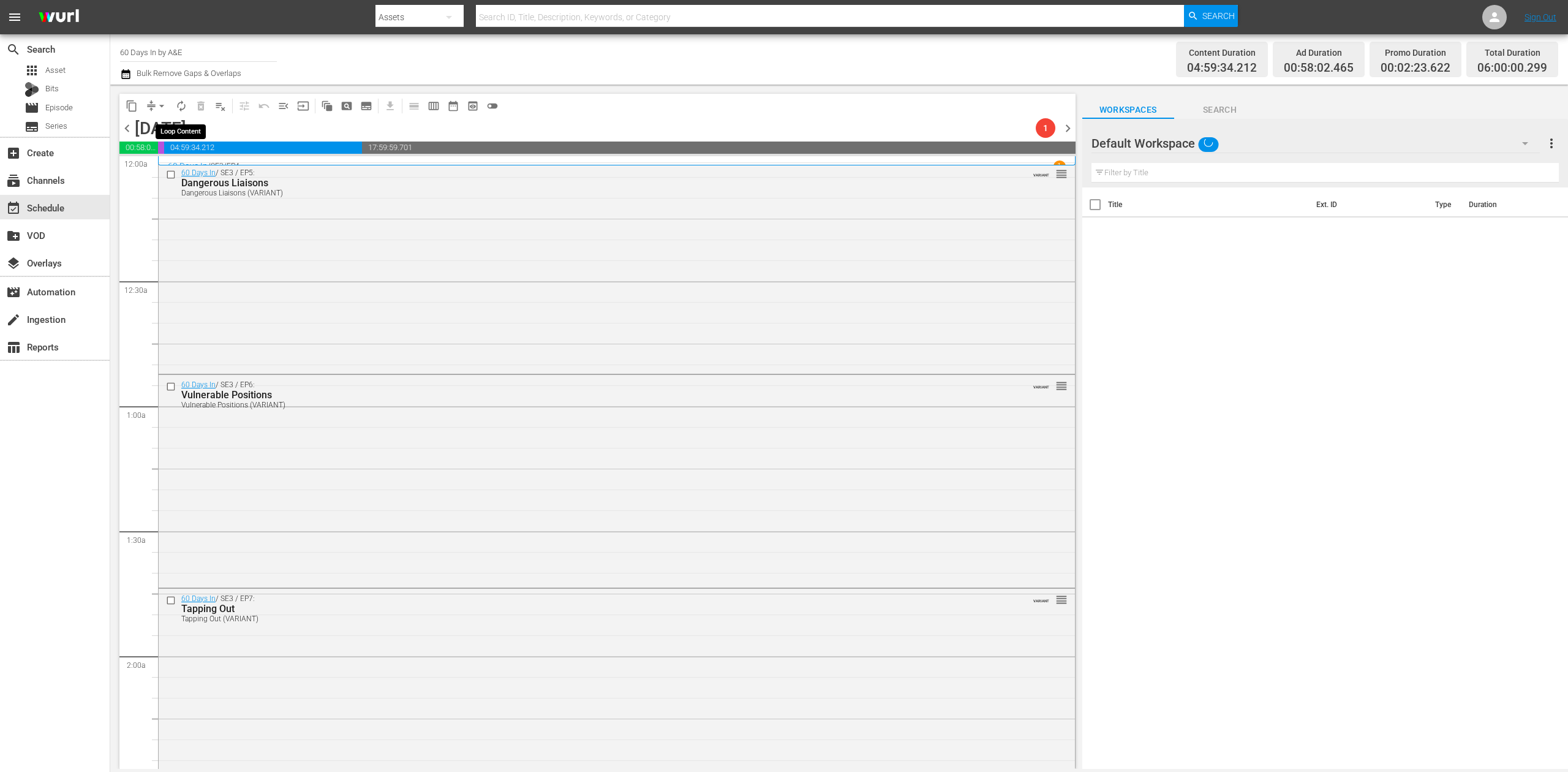
click at [176, 101] on span "autorenew_outlined" at bounding box center [181, 106] width 12 height 12
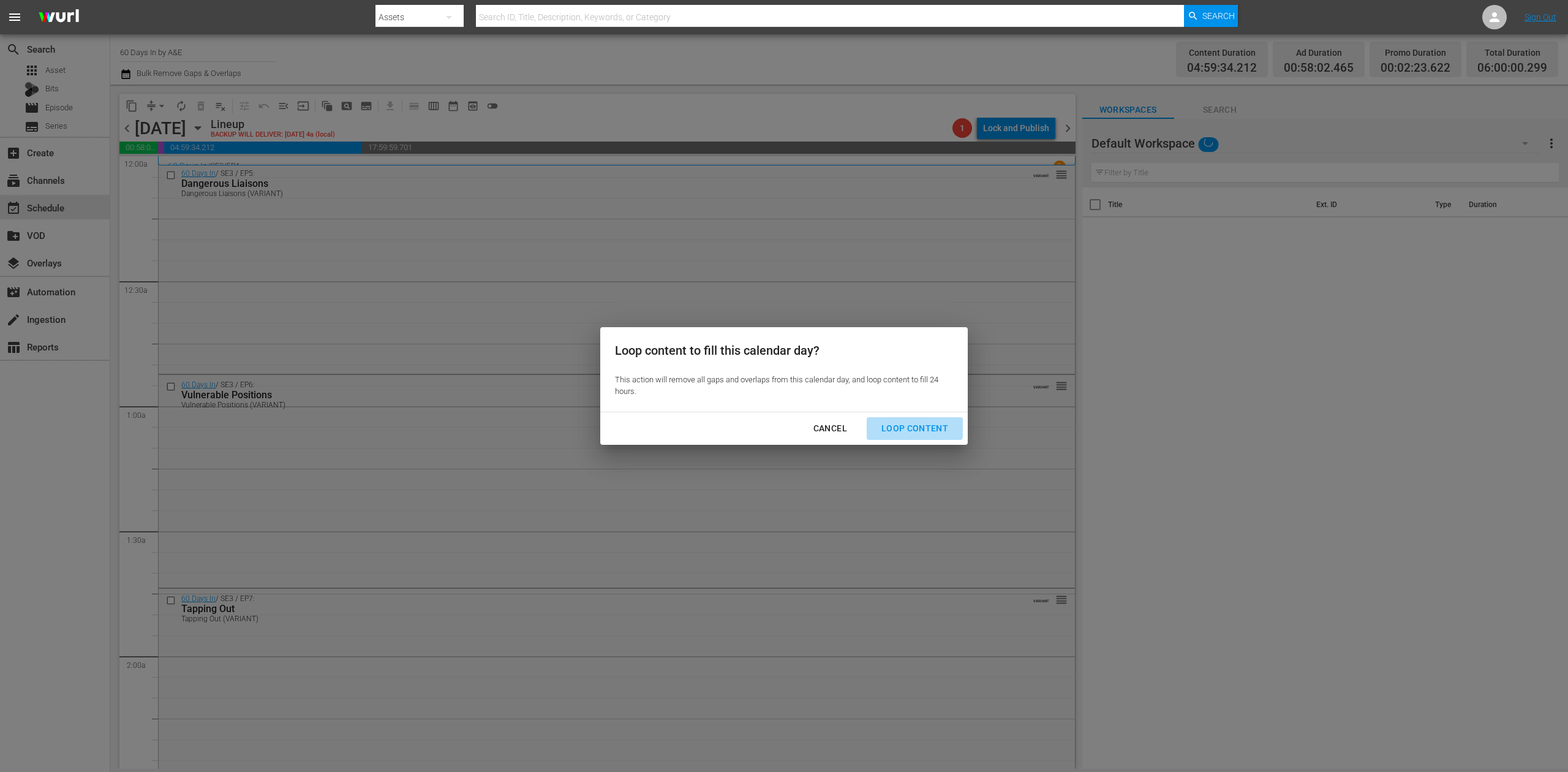
click at [908, 421] on div "Loop Content" at bounding box center [915, 428] width 86 height 15
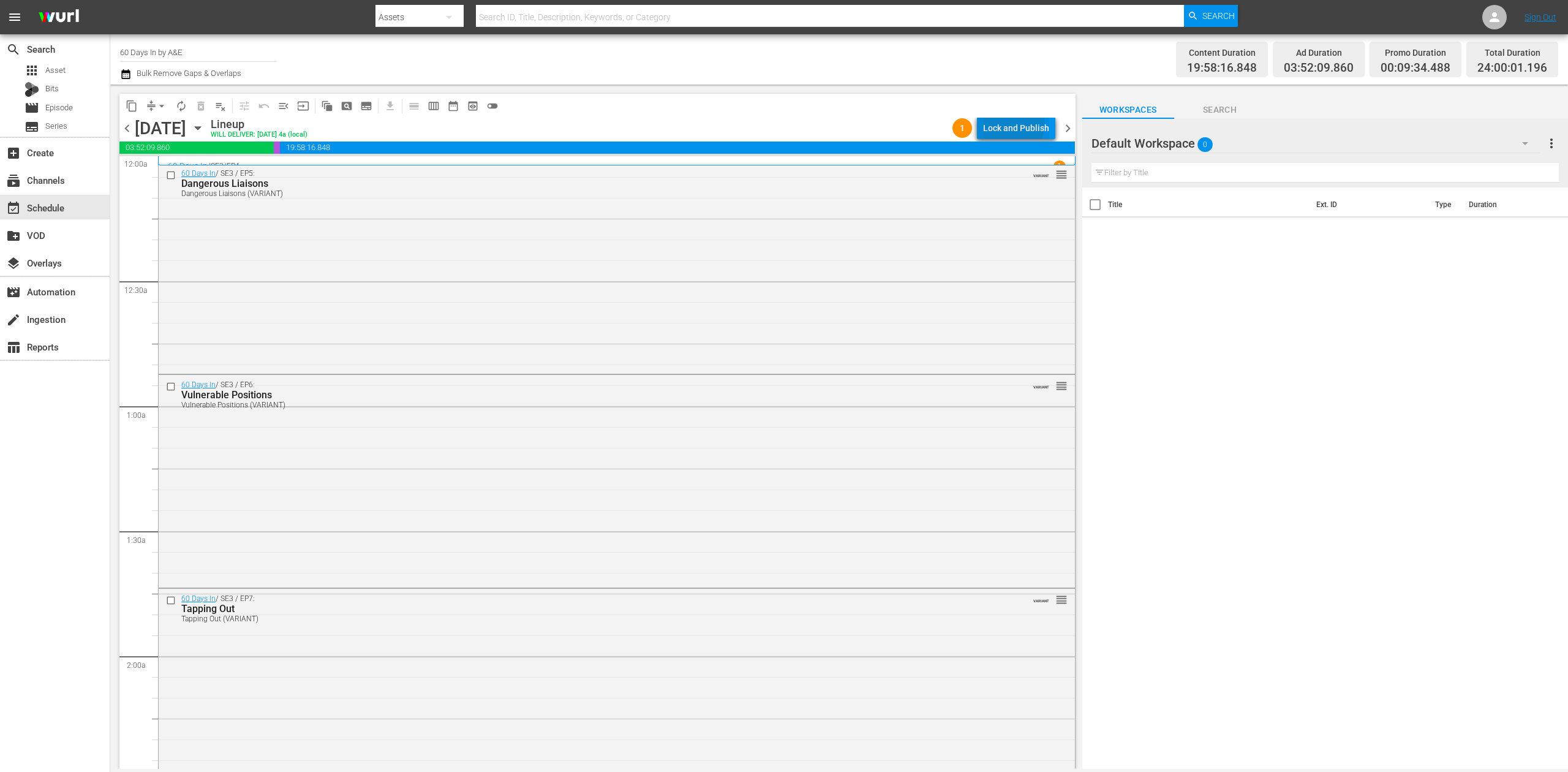
click at [1001, 125] on div "Lock and Publish" at bounding box center [1016, 128] width 66 height 22
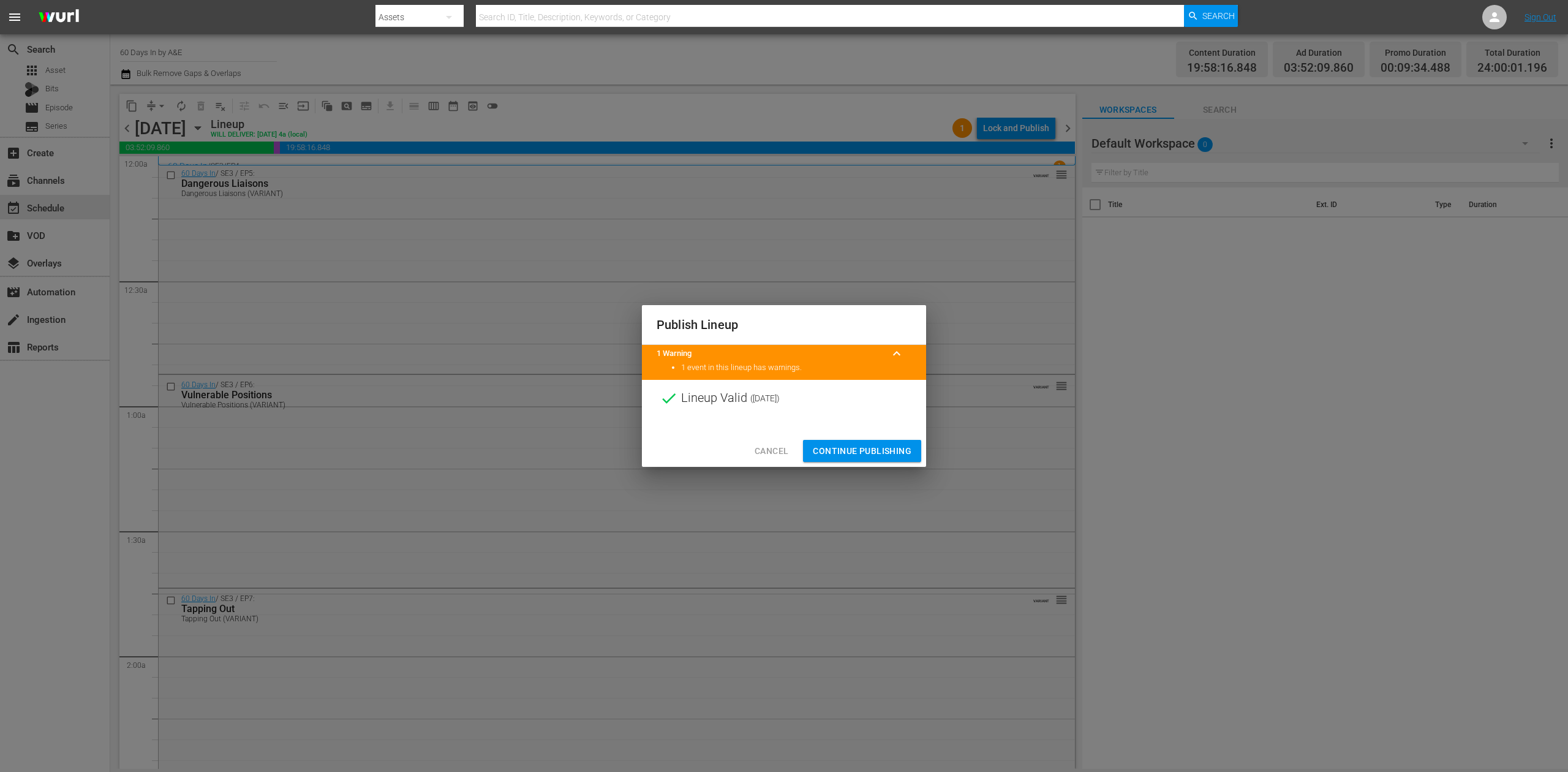
click at [868, 449] on span "Continue Publishing" at bounding box center [862, 451] width 98 height 15
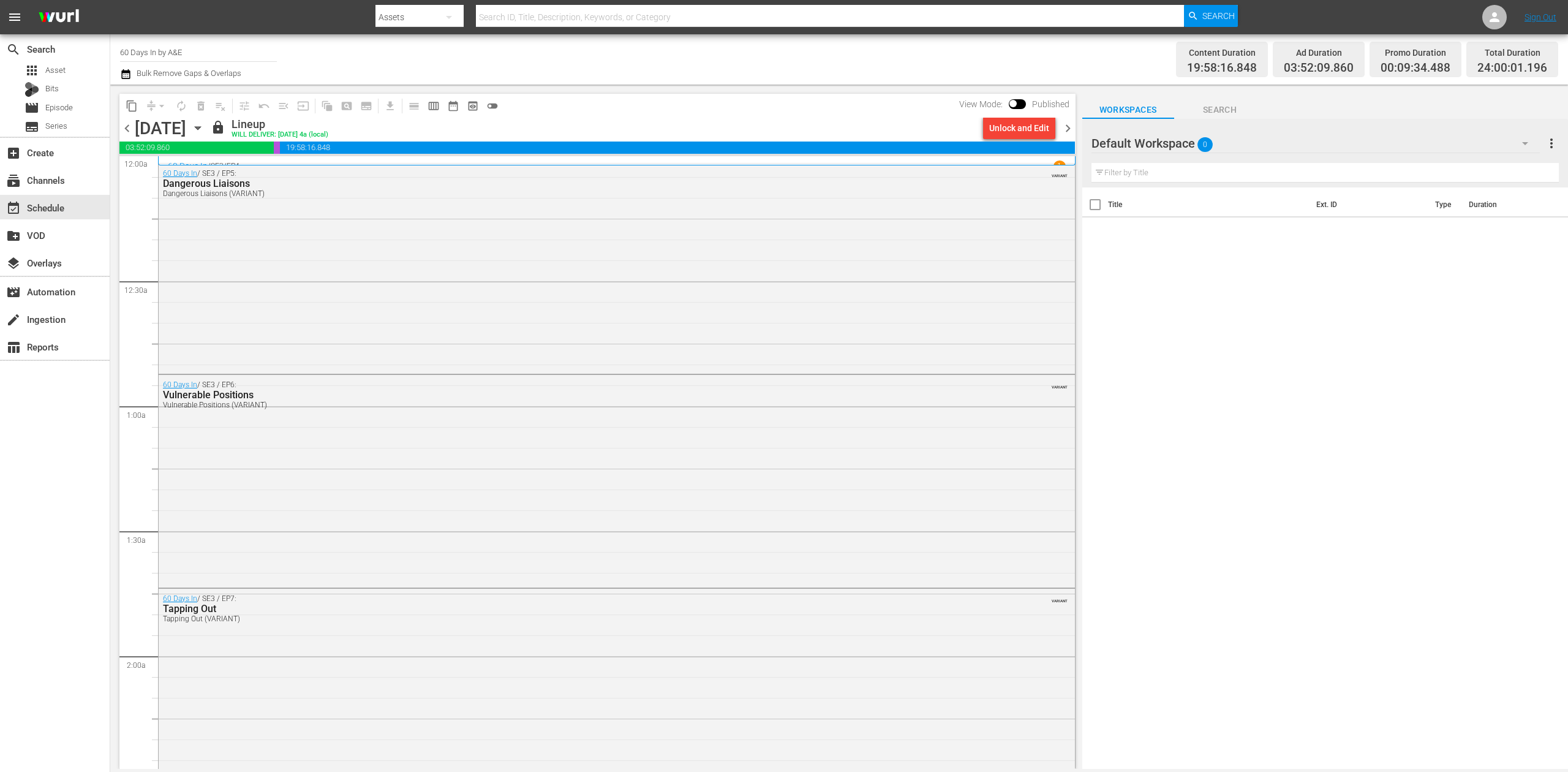
click at [1065, 130] on span "chevron_right" at bounding box center [1068, 128] width 15 height 15
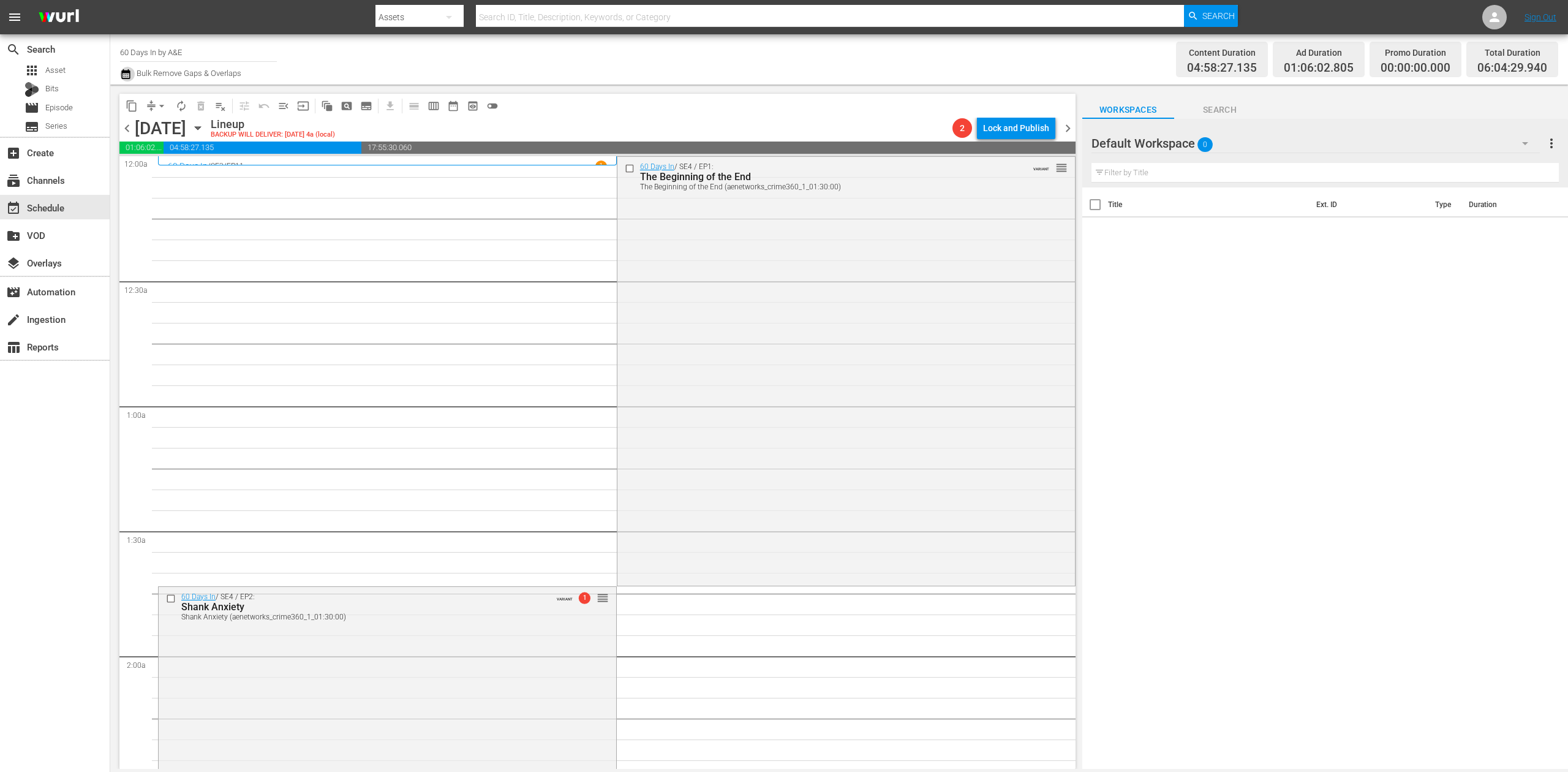
click at [127, 77] on icon "button" at bounding box center [125, 73] width 11 height 15
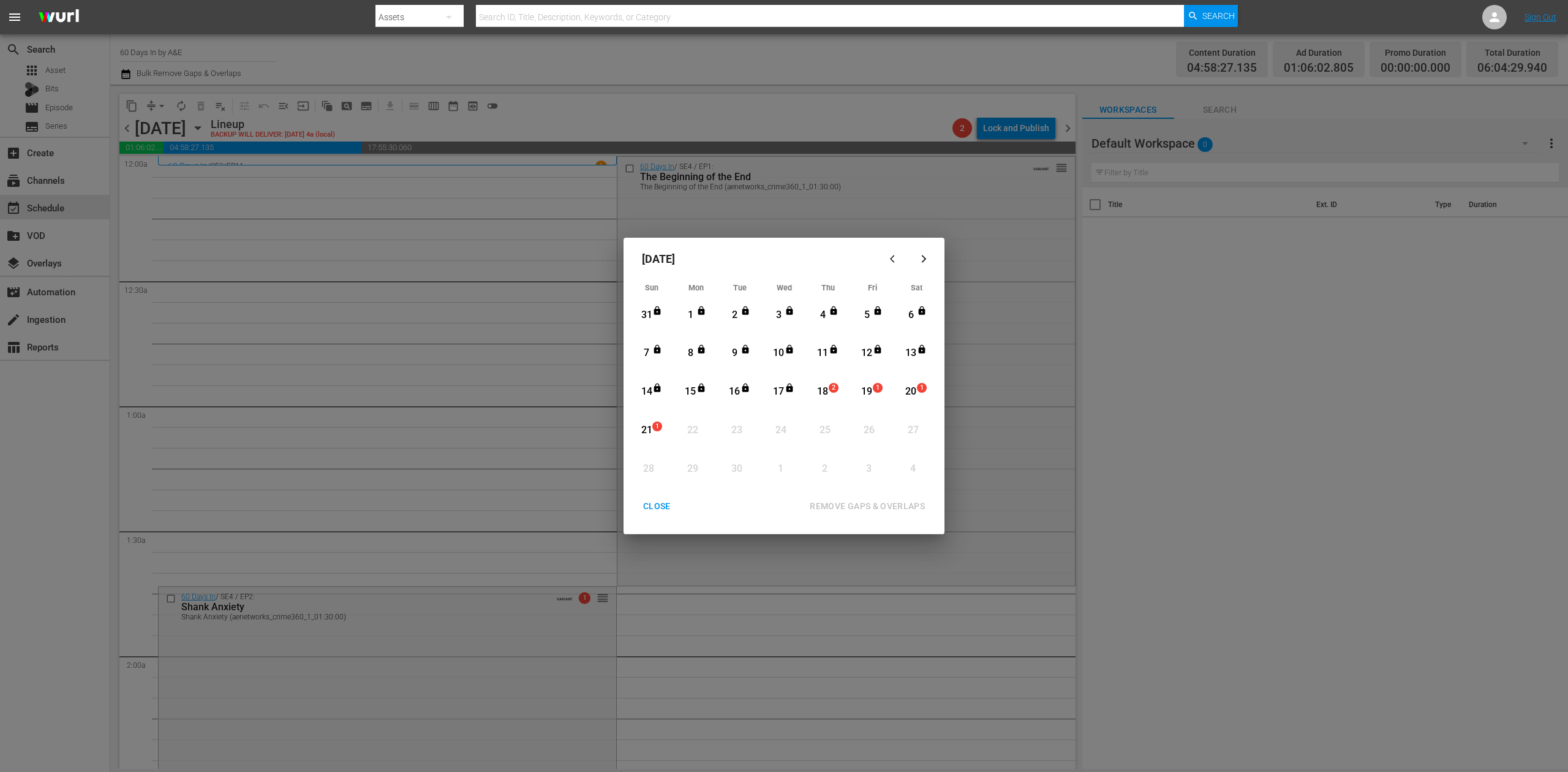
click at [820, 392] on div "18" at bounding box center [823, 392] width 15 height 14
click at [873, 506] on div "REMOVE GAPS & OVERLAPS" at bounding box center [867, 506] width 135 height 15
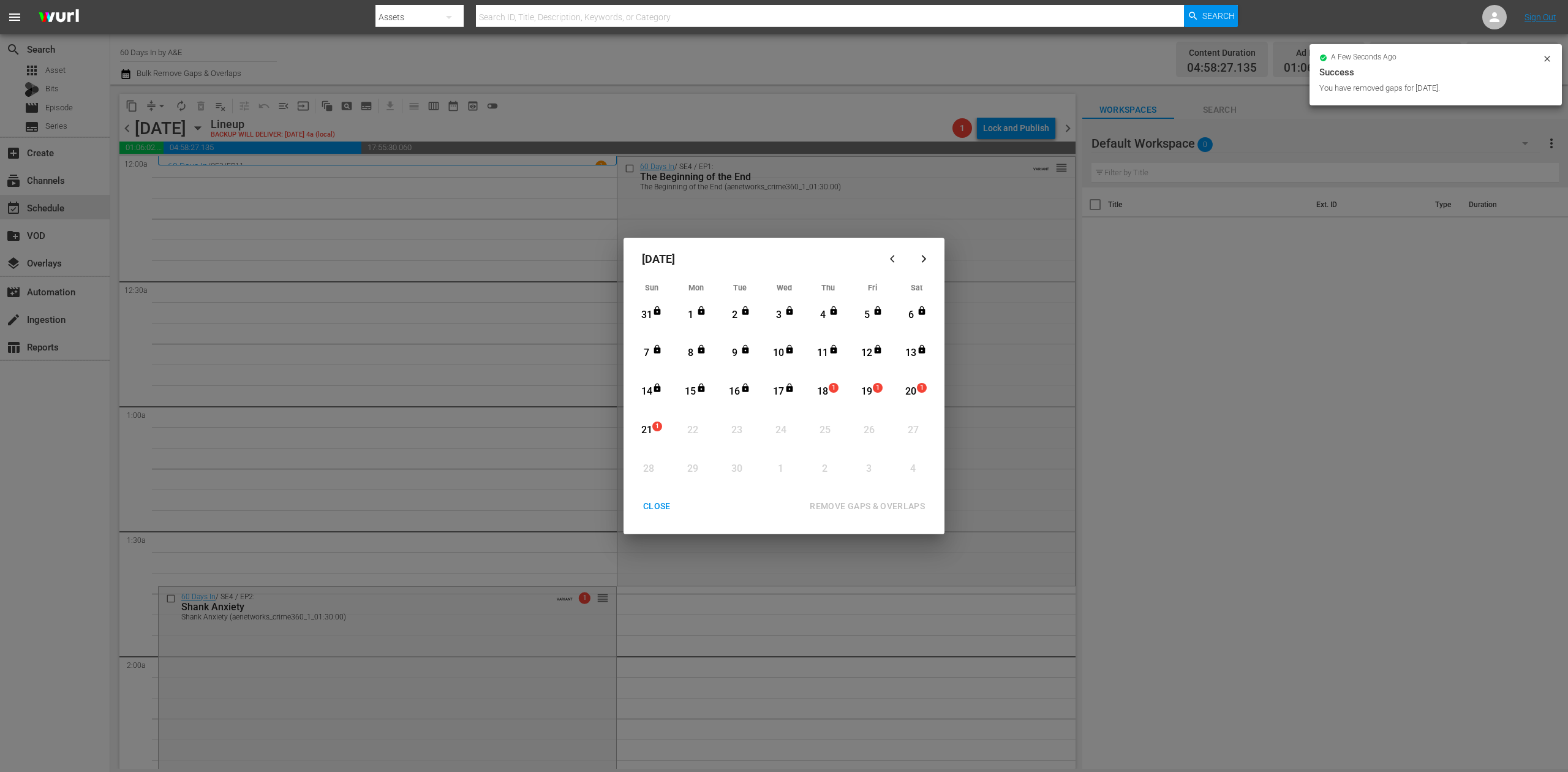
click at [648, 505] on div "CLOSE" at bounding box center [657, 506] width 47 height 15
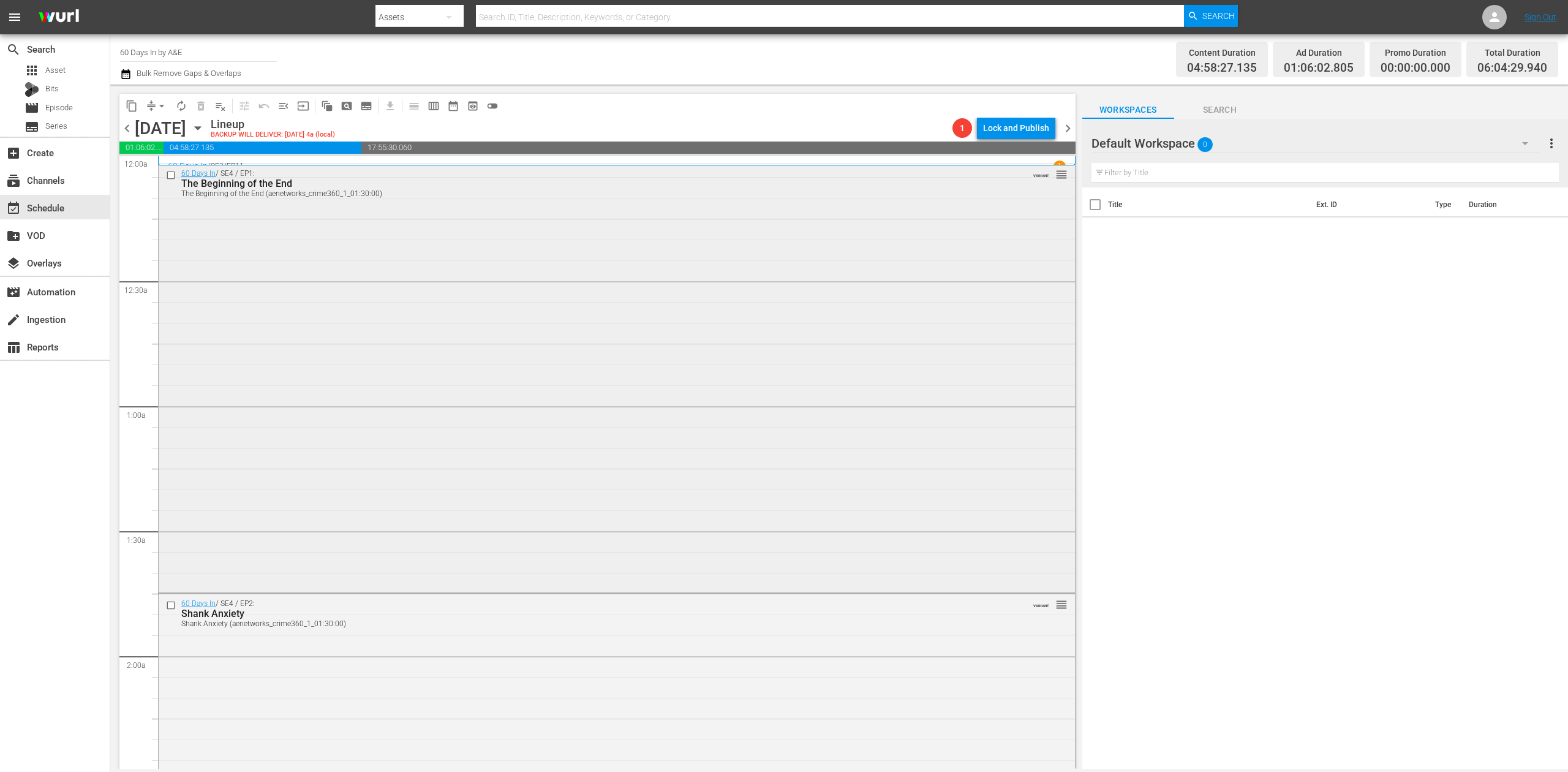
click at [603, 312] on div "60 Days In / SE4 / EP1: The Beginning of the End The Beginning of the End (aene…" at bounding box center [617, 376] width 916 height 427
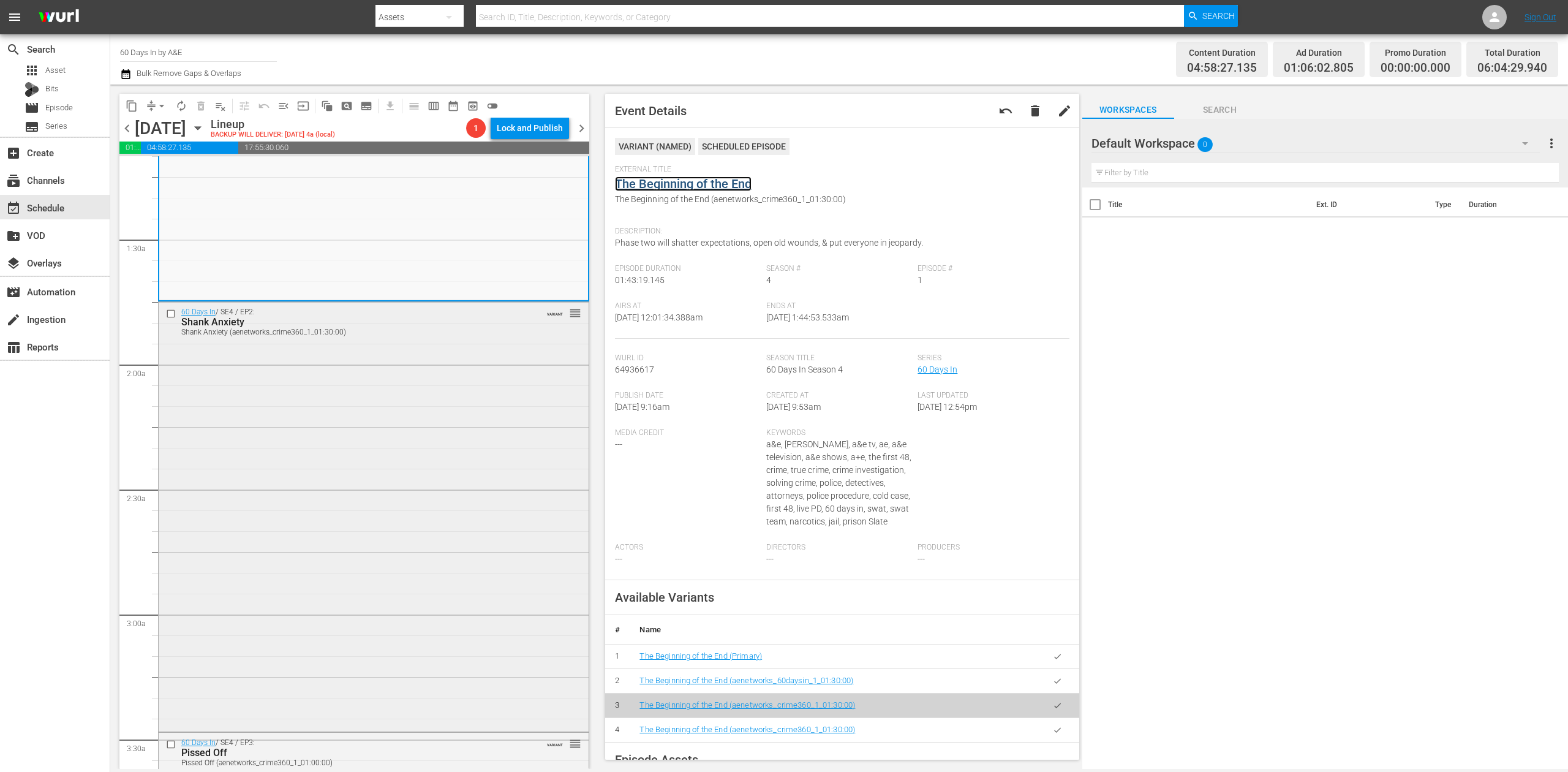
scroll to position [327, 0]
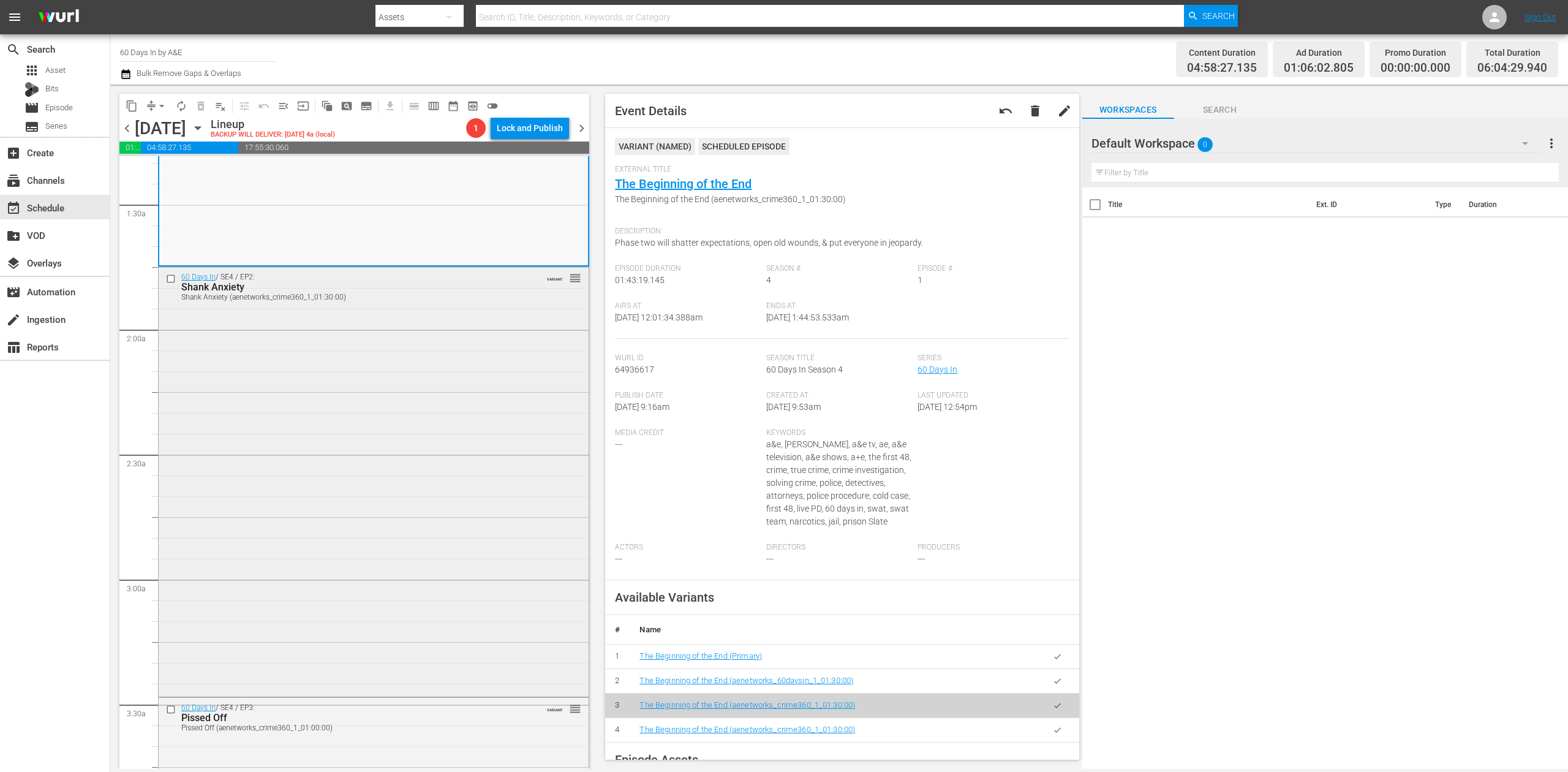
click at [420, 425] on div "60 Days In / SE4 / EP2: Shank Anxiety Shank Anxiety (aenetworks_crime360_1_01:3…" at bounding box center [373, 480] width 430 height 427
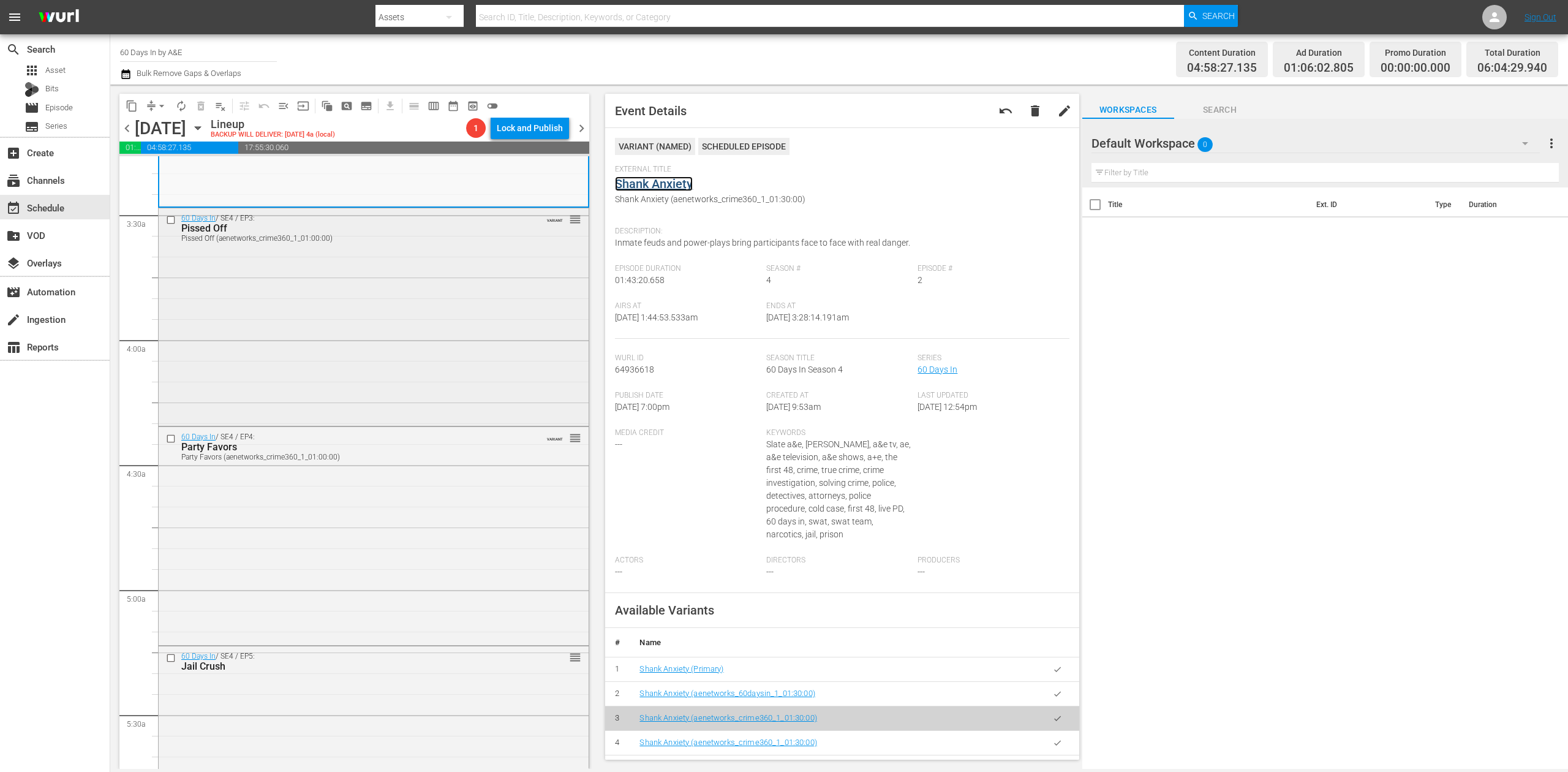
scroll to position [817, 0]
click at [435, 346] on div "60 Days In / SE4 / EP3: Pissed Off Pissed Off (aenetworks_crime360_1_01:00:00) …" at bounding box center [373, 315] width 430 height 215
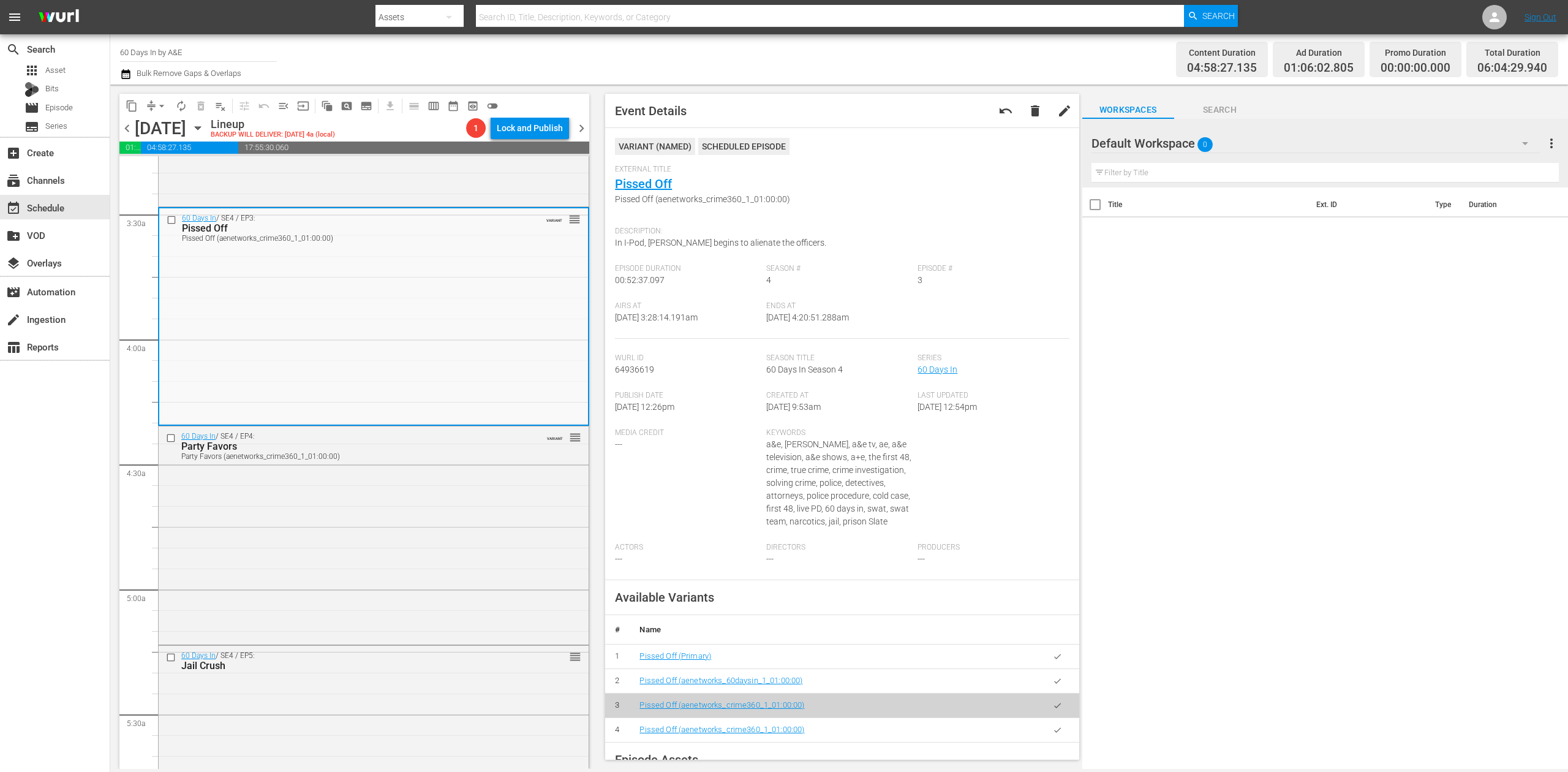
click at [124, 74] on icon "button" at bounding box center [125, 74] width 8 height 10
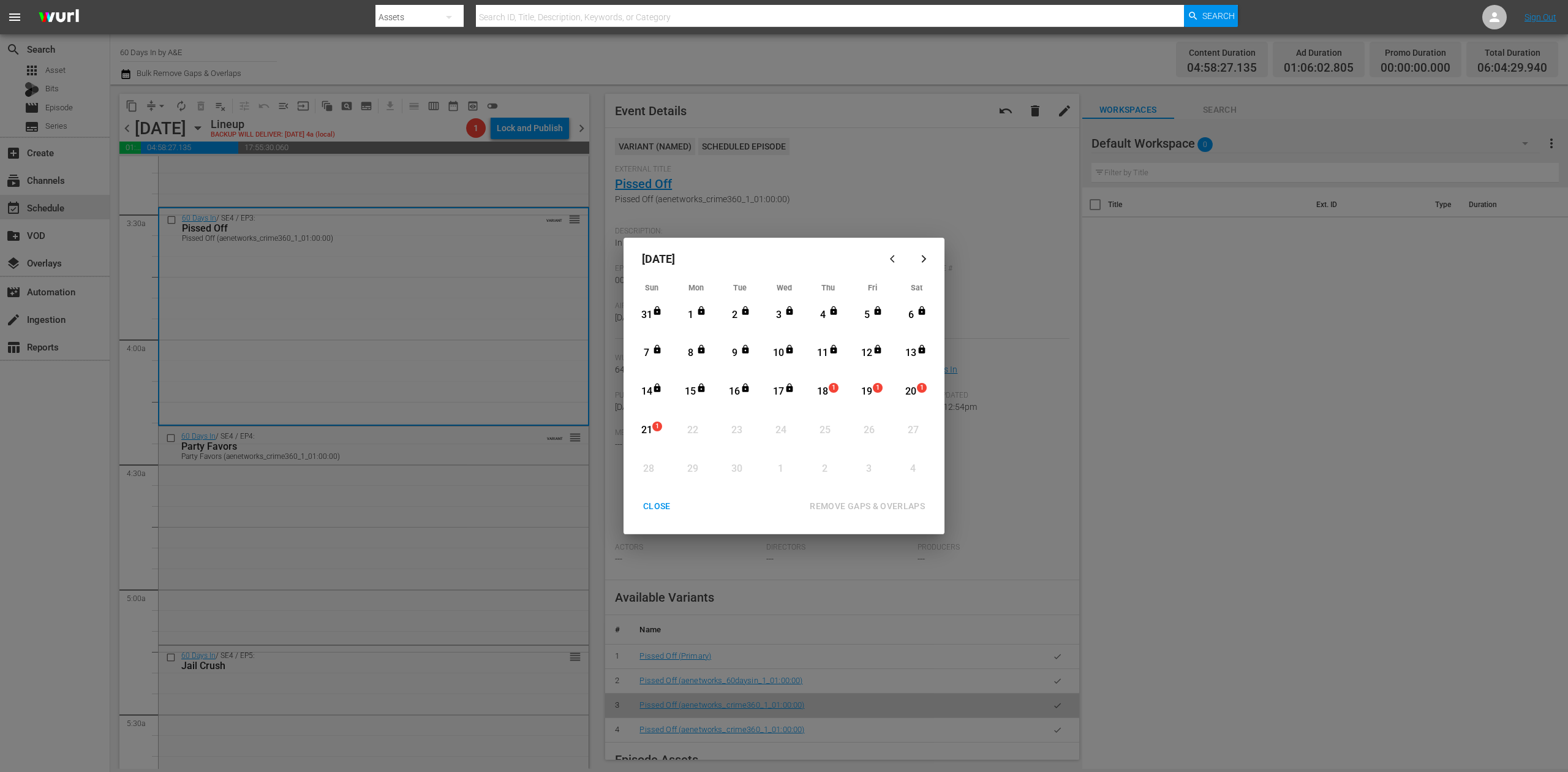
click at [829, 392] on div "18" at bounding box center [823, 392] width 15 height 14
click at [891, 502] on div "REMOVE GAPS & OVERLAPS" at bounding box center [867, 506] width 135 height 15
click at [652, 496] on button "CLOSE" at bounding box center [657, 506] width 57 height 23
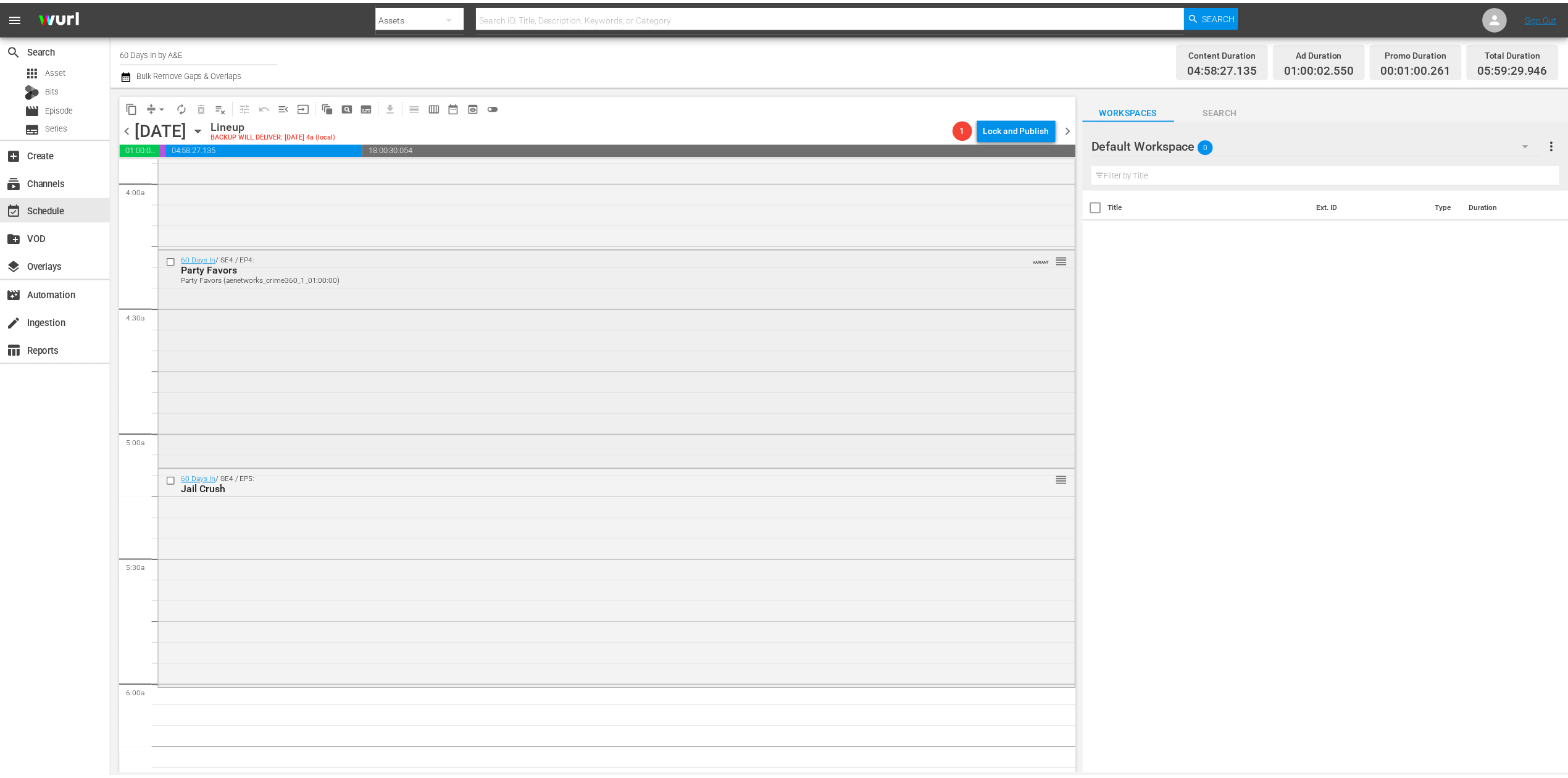
scroll to position [988, 0]
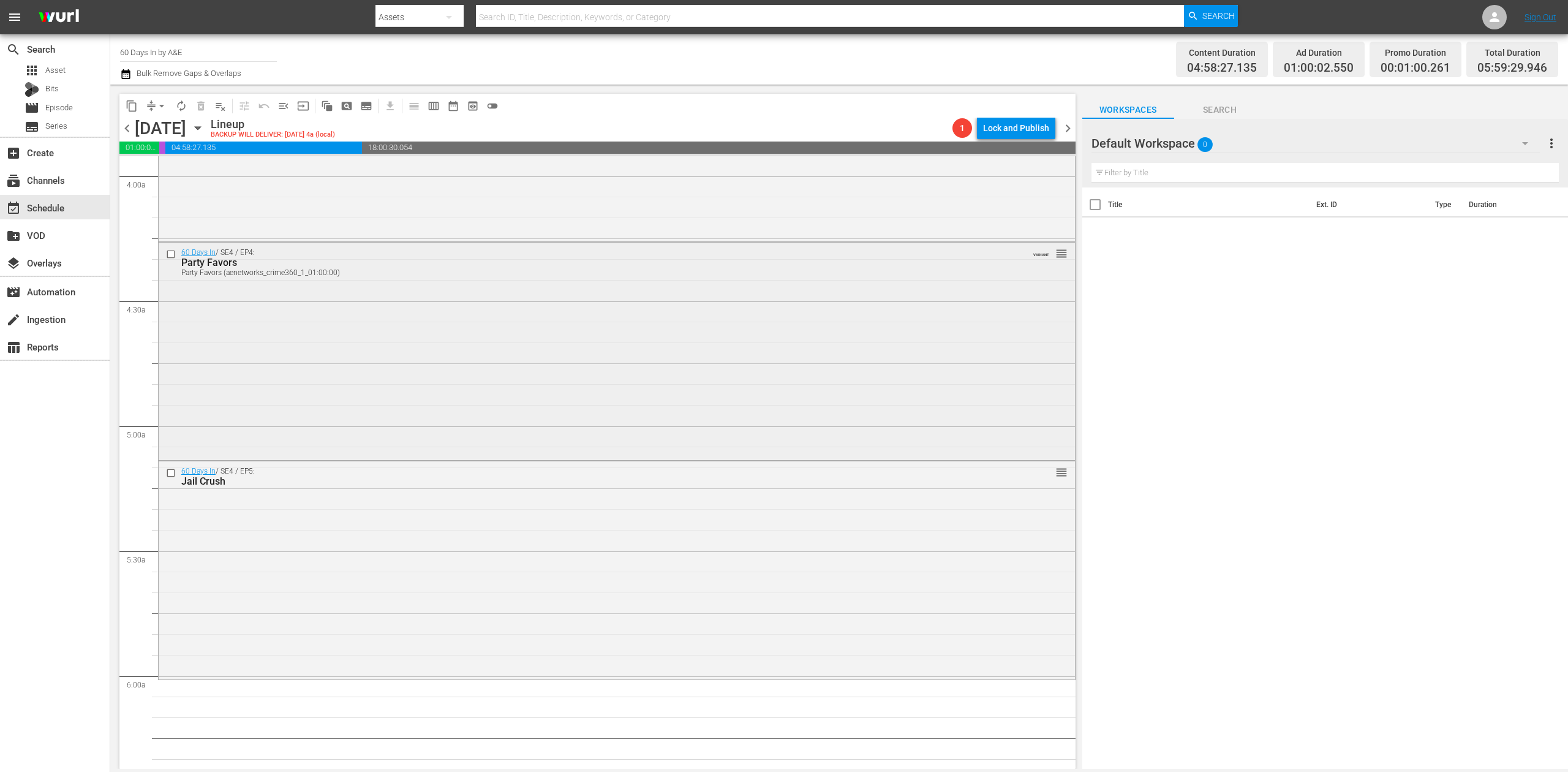
click at [571, 363] on div "60 Days In / SE4 / EP4: Party Favors Party Favors (aenetworks_crime360_1_01:00:…" at bounding box center [617, 350] width 916 height 215
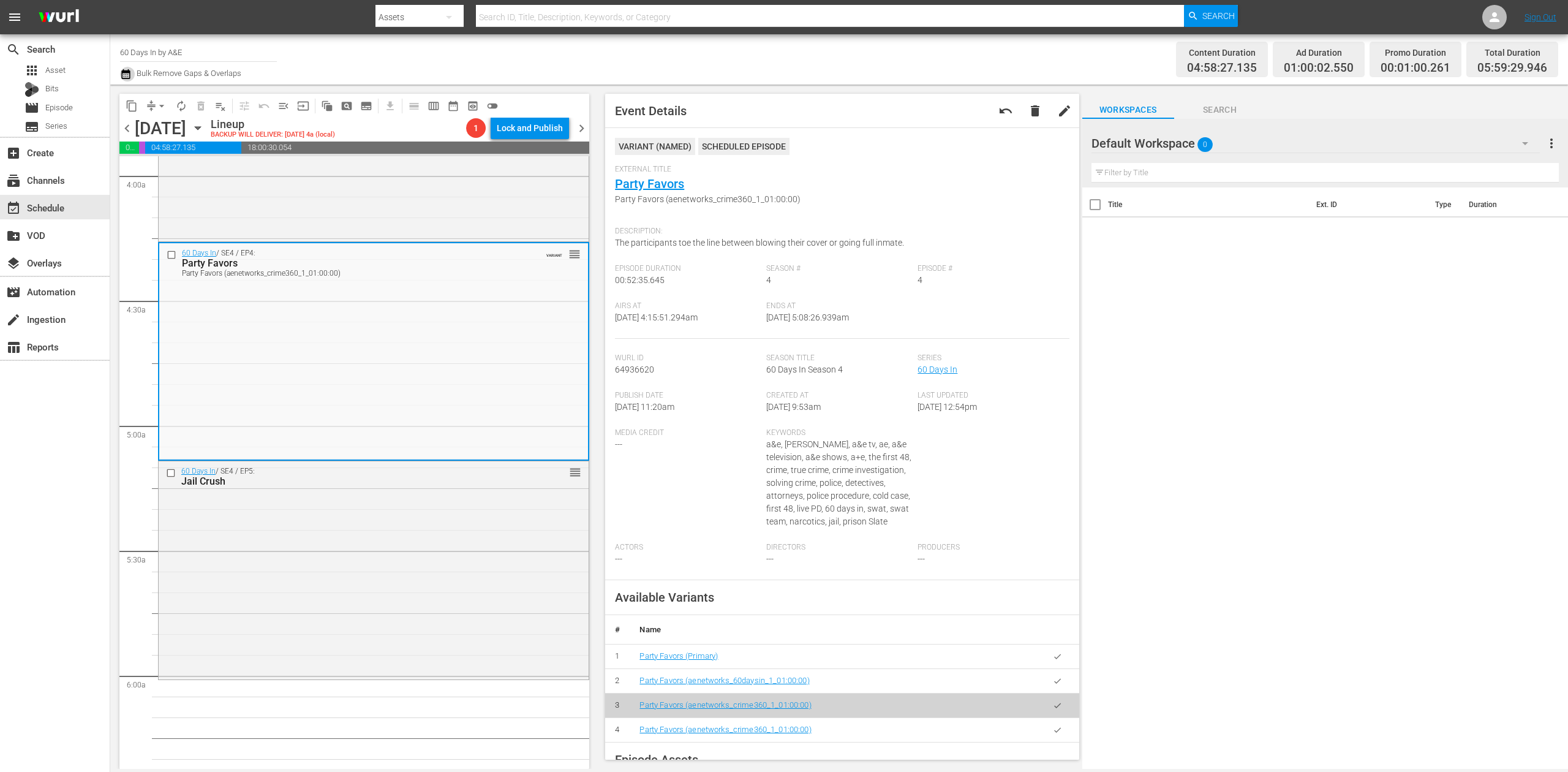
click at [128, 75] on icon "button" at bounding box center [125, 73] width 11 height 15
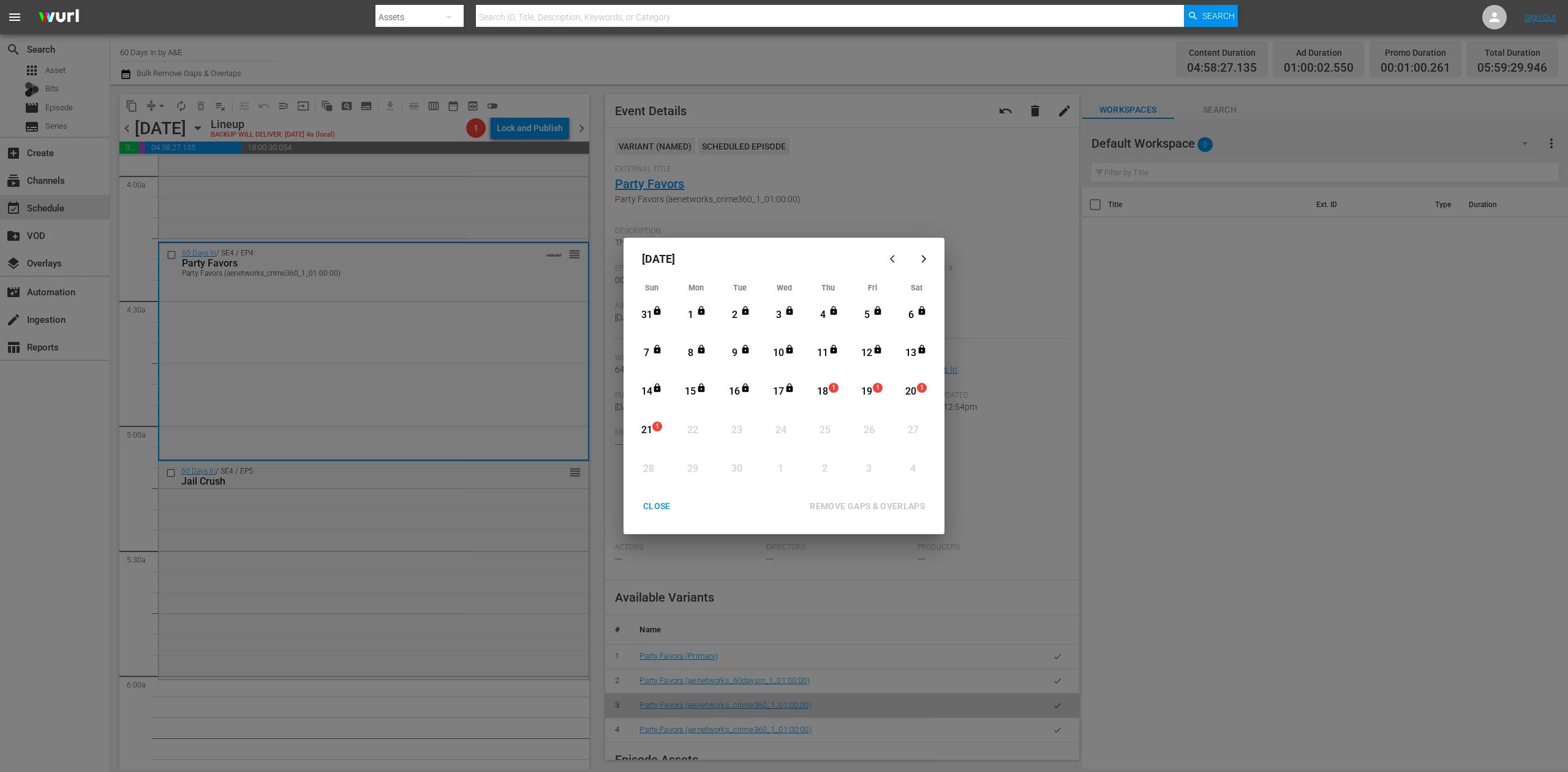
click at [822, 392] on div "18" at bounding box center [823, 392] width 15 height 14
click at [880, 501] on div "REMOVE GAPS & OVERLAPS" at bounding box center [867, 506] width 135 height 15
click at [655, 508] on div "CLOSE" at bounding box center [657, 506] width 47 height 15
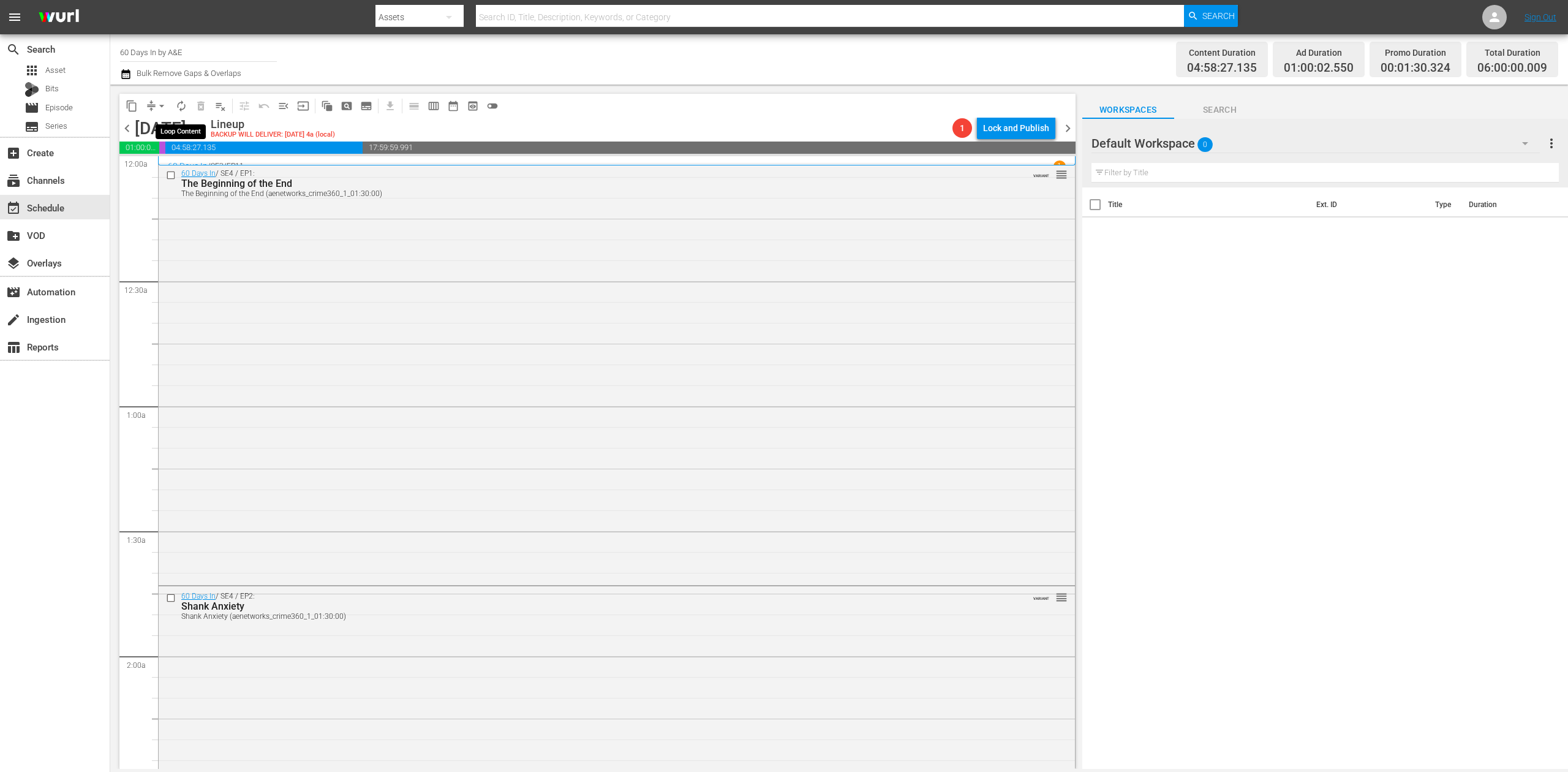
click at [179, 111] on span "autorenew_outlined" at bounding box center [181, 106] width 12 height 12
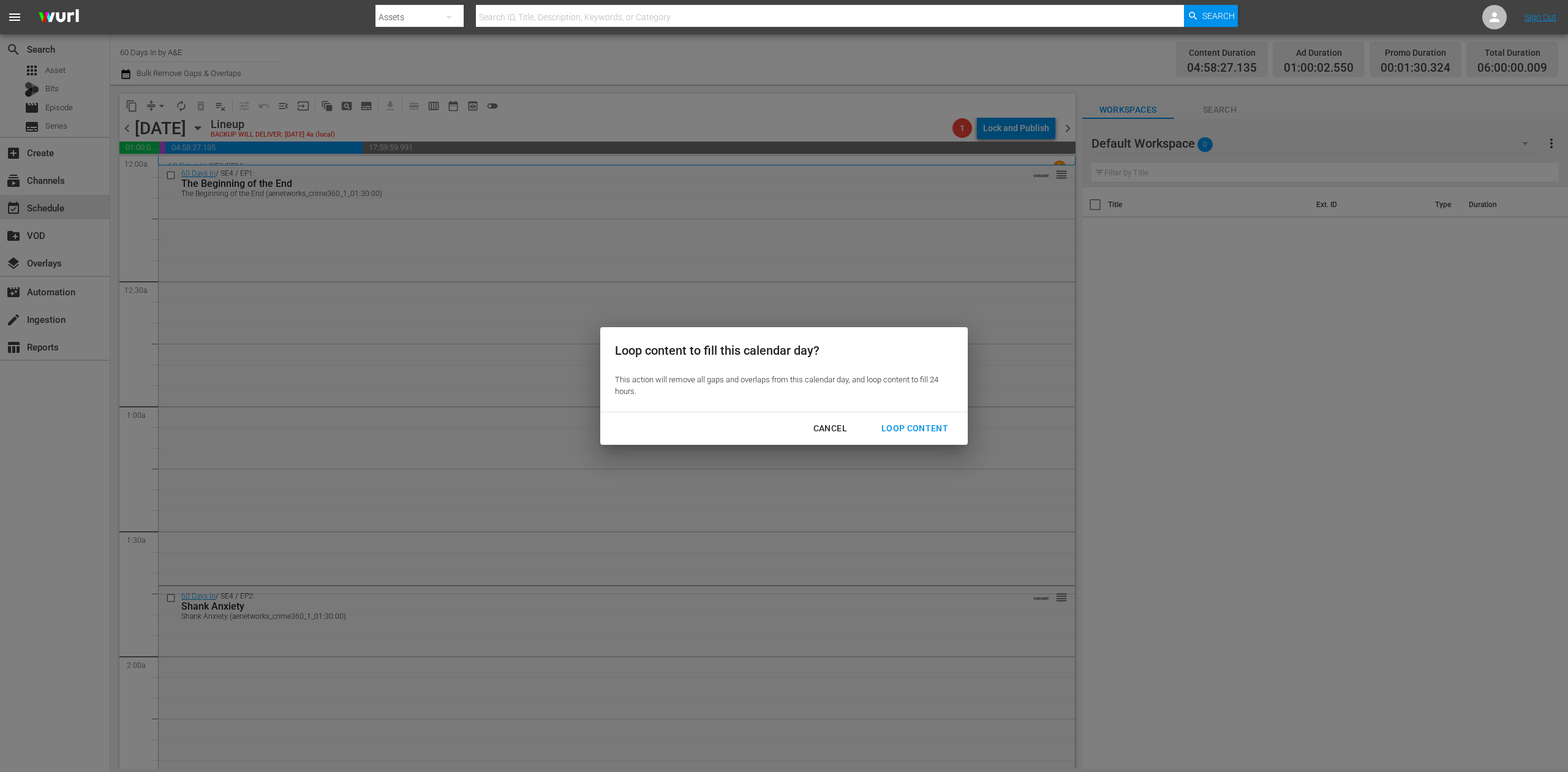
click at [908, 429] on div "Loop Content" at bounding box center [915, 428] width 86 height 15
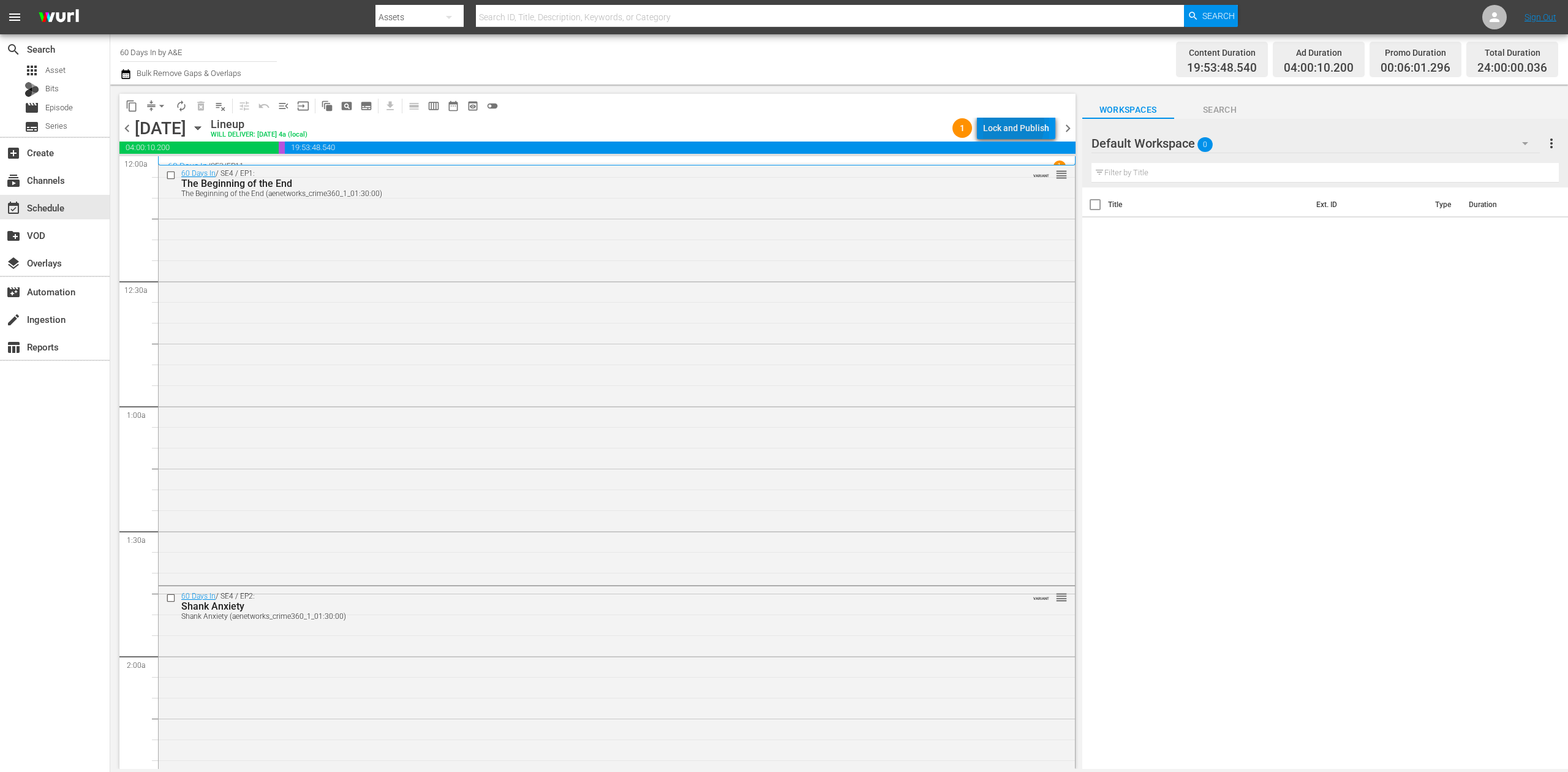
click at [1000, 124] on div "Lock and Publish" at bounding box center [1016, 128] width 66 height 22
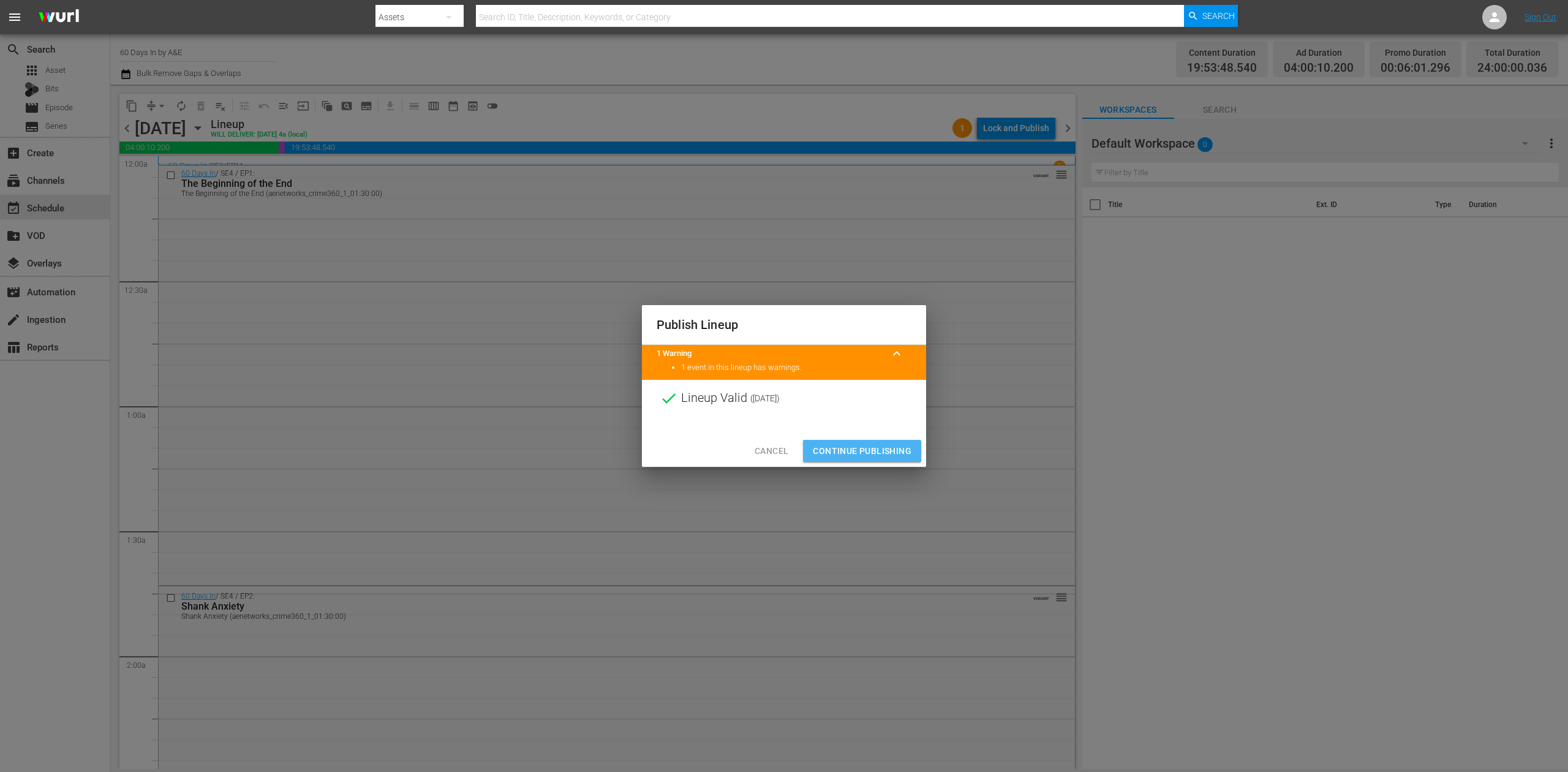
click at [871, 451] on span "Continue Publishing" at bounding box center [862, 451] width 98 height 15
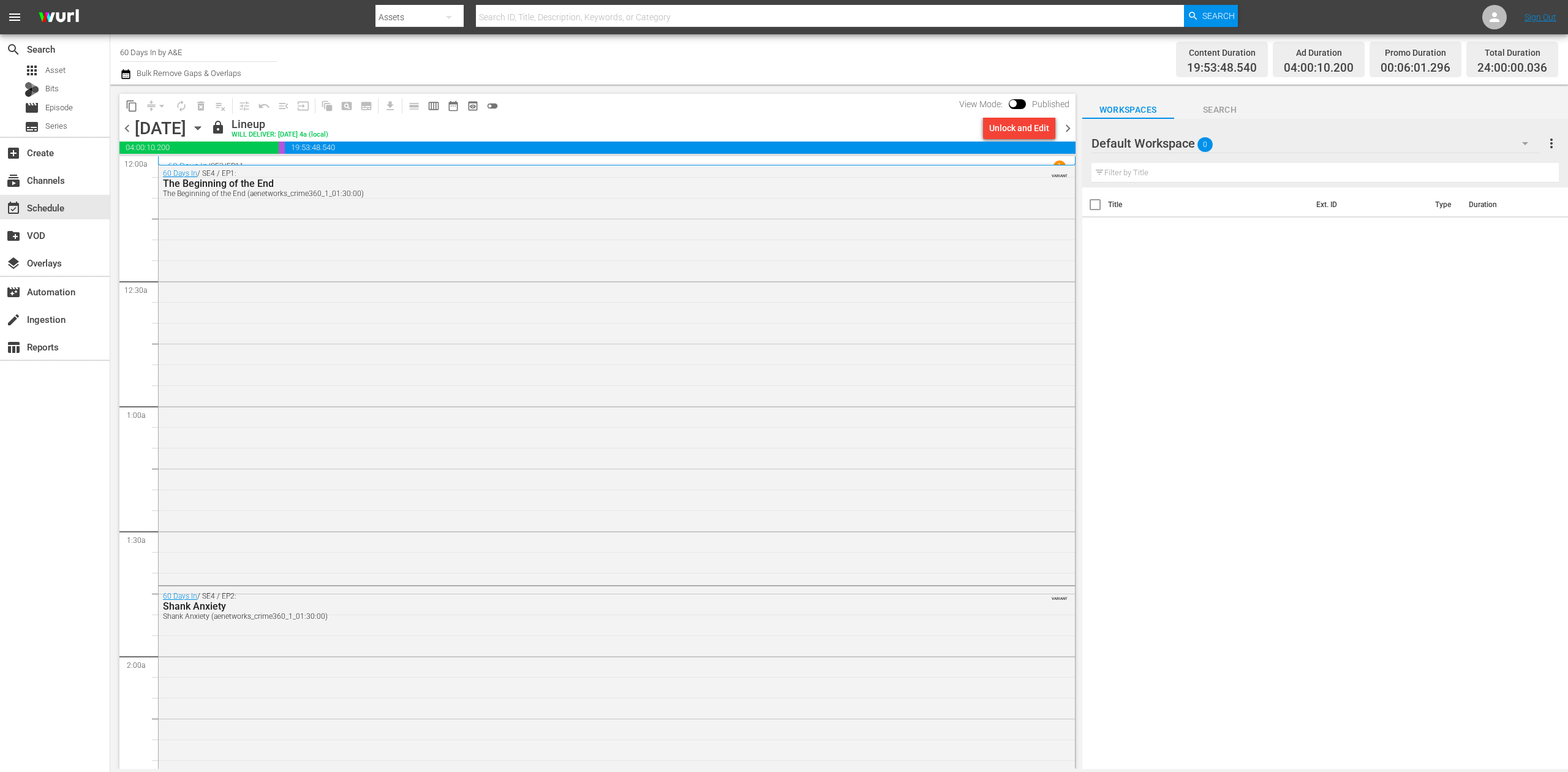
click at [1069, 128] on span "chevron_right" at bounding box center [1068, 128] width 15 height 15
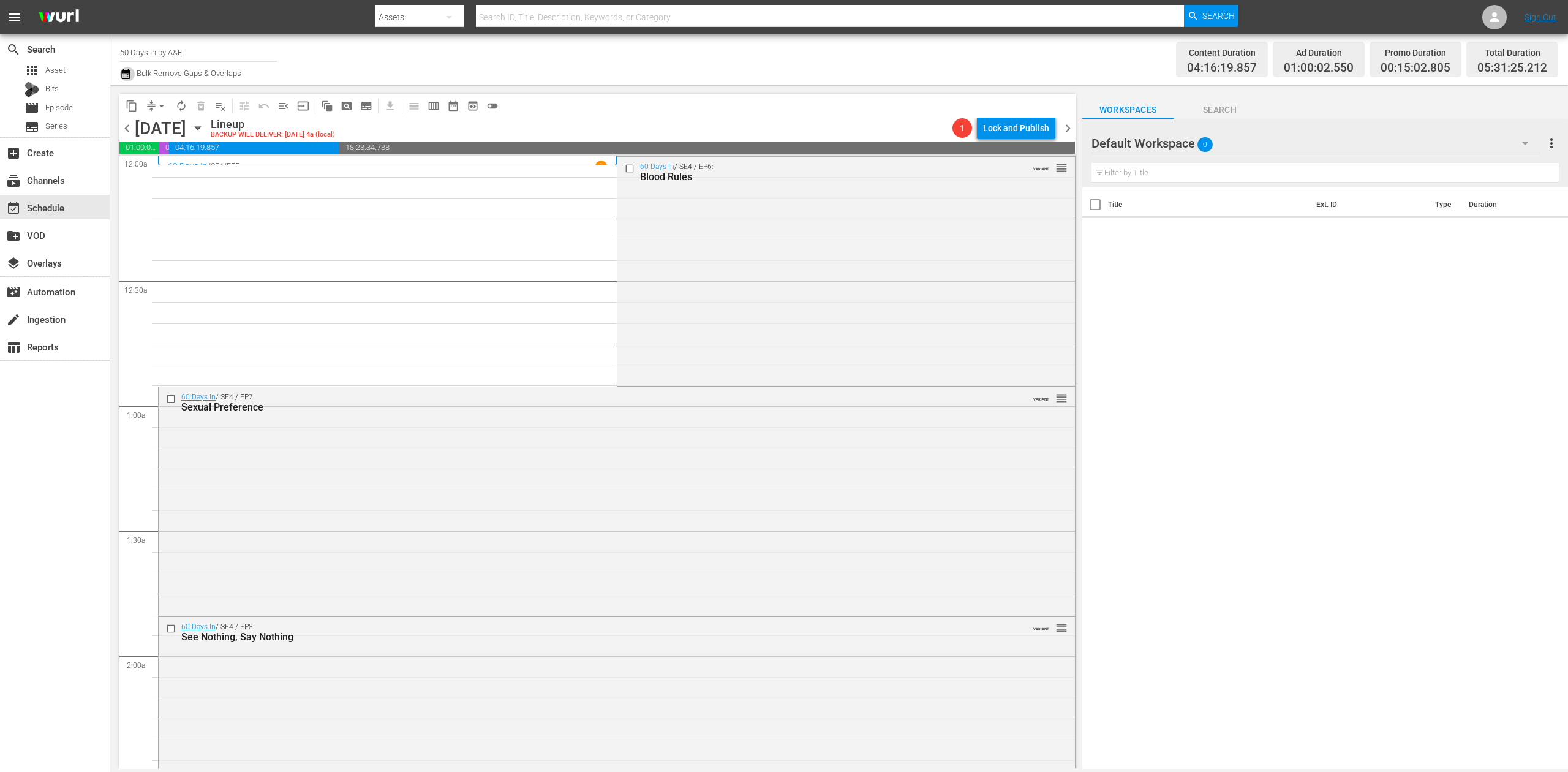
click at [122, 69] on icon "button" at bounding box center [125, 73] width 11 height 15
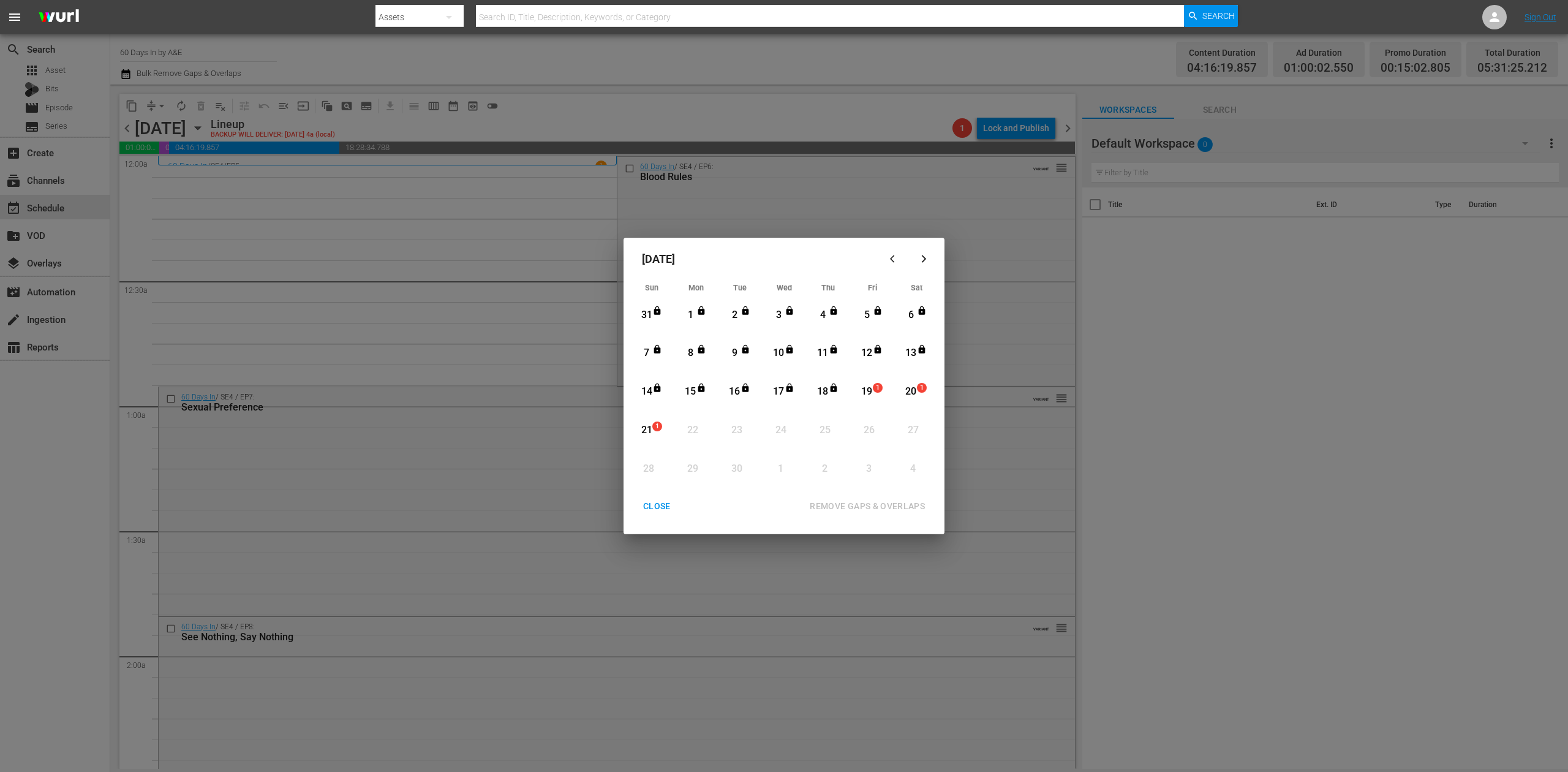
click at [873, 389] on div "19" at bounding box center [867, 392] width 15 height 14
click at [907, 509] on div "REMOVE GAPS & OVERLAPS" at bounding box center [867, 506] width 135 height 15
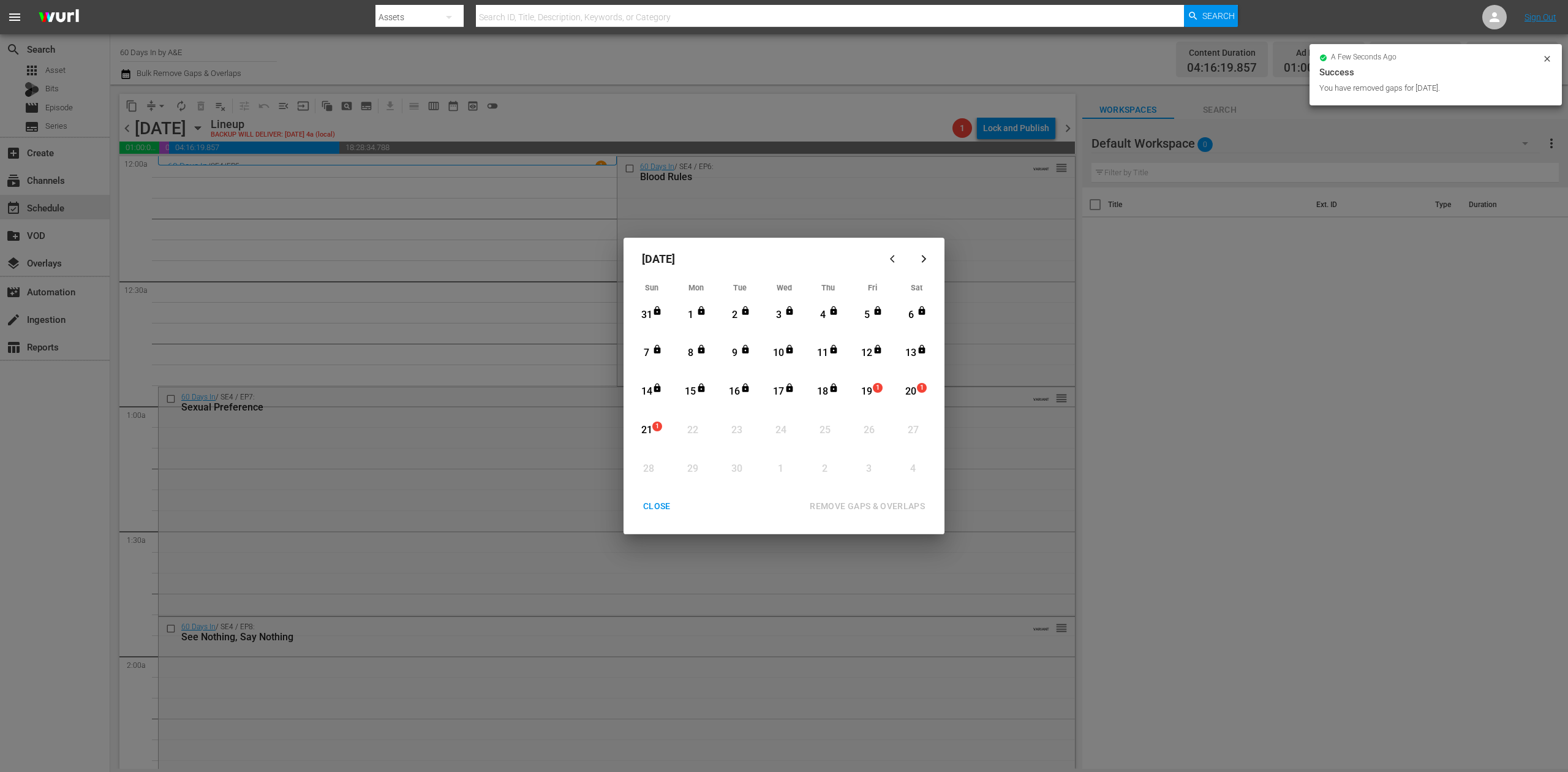
click at [662, 510] on div "CLOSE" at bounding box center [657, 506] width 47 height 15
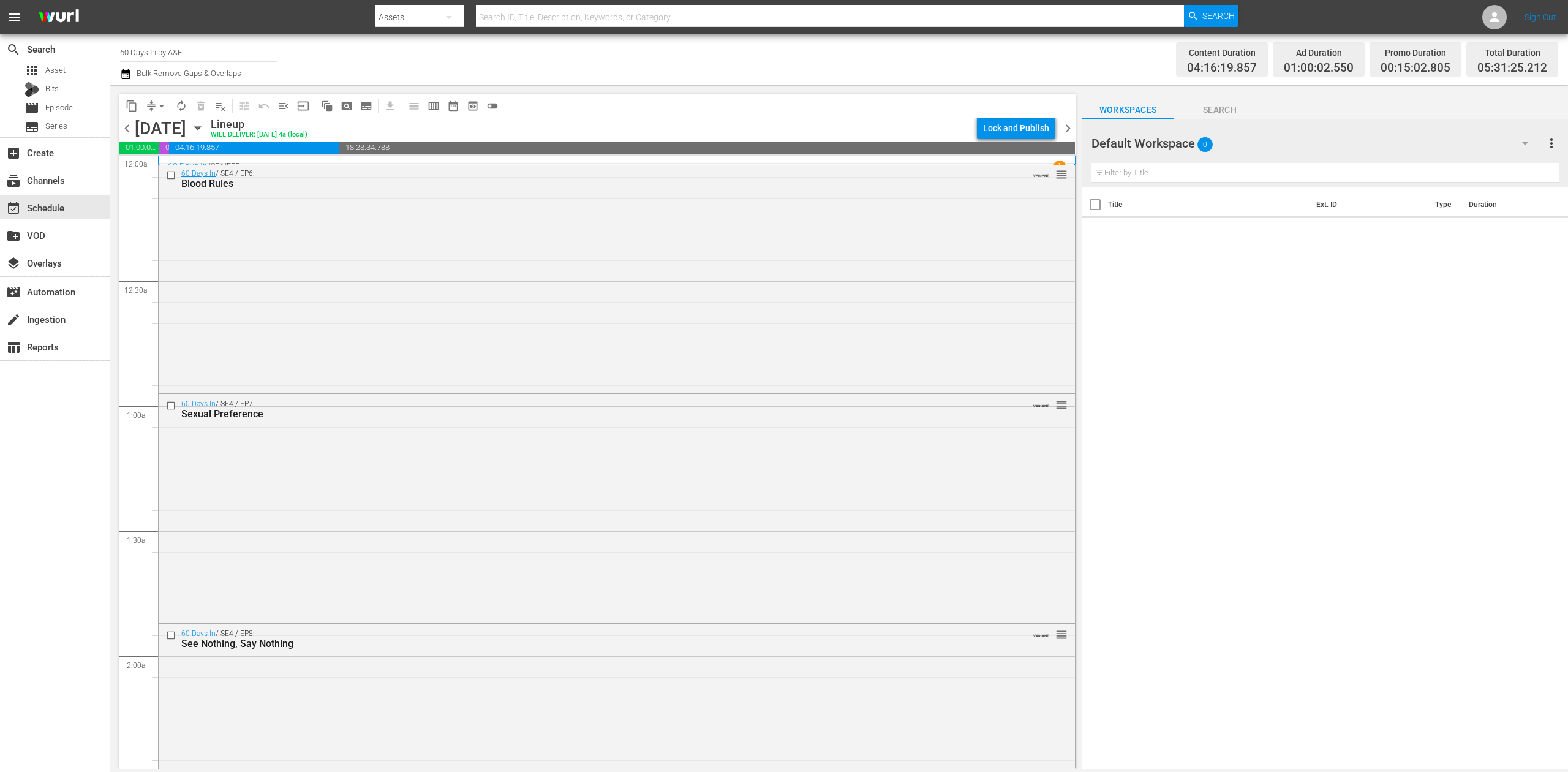
click at [927, 109] on div "content_copy compress arrow_drop_down autorenew_outlined delete_forever_outline…" at bounding box center [597, 105] width 957 height 24
click at [57, 76] on div "apps Asset" at bounding box center [45, 70] width 41 height 17
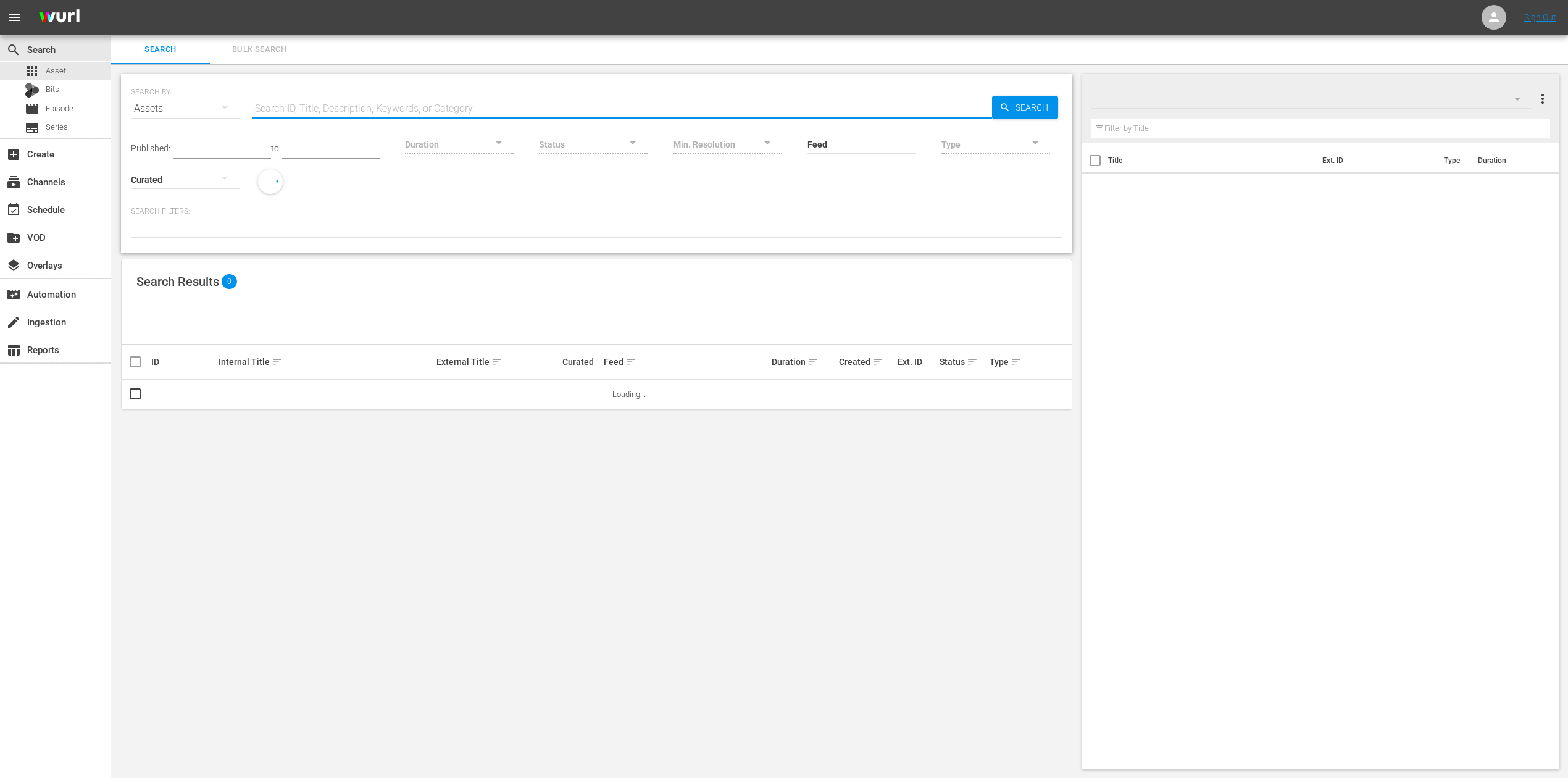
click at [392, 111] on input "text" at bounding box center [622, 109] width 740 height 30
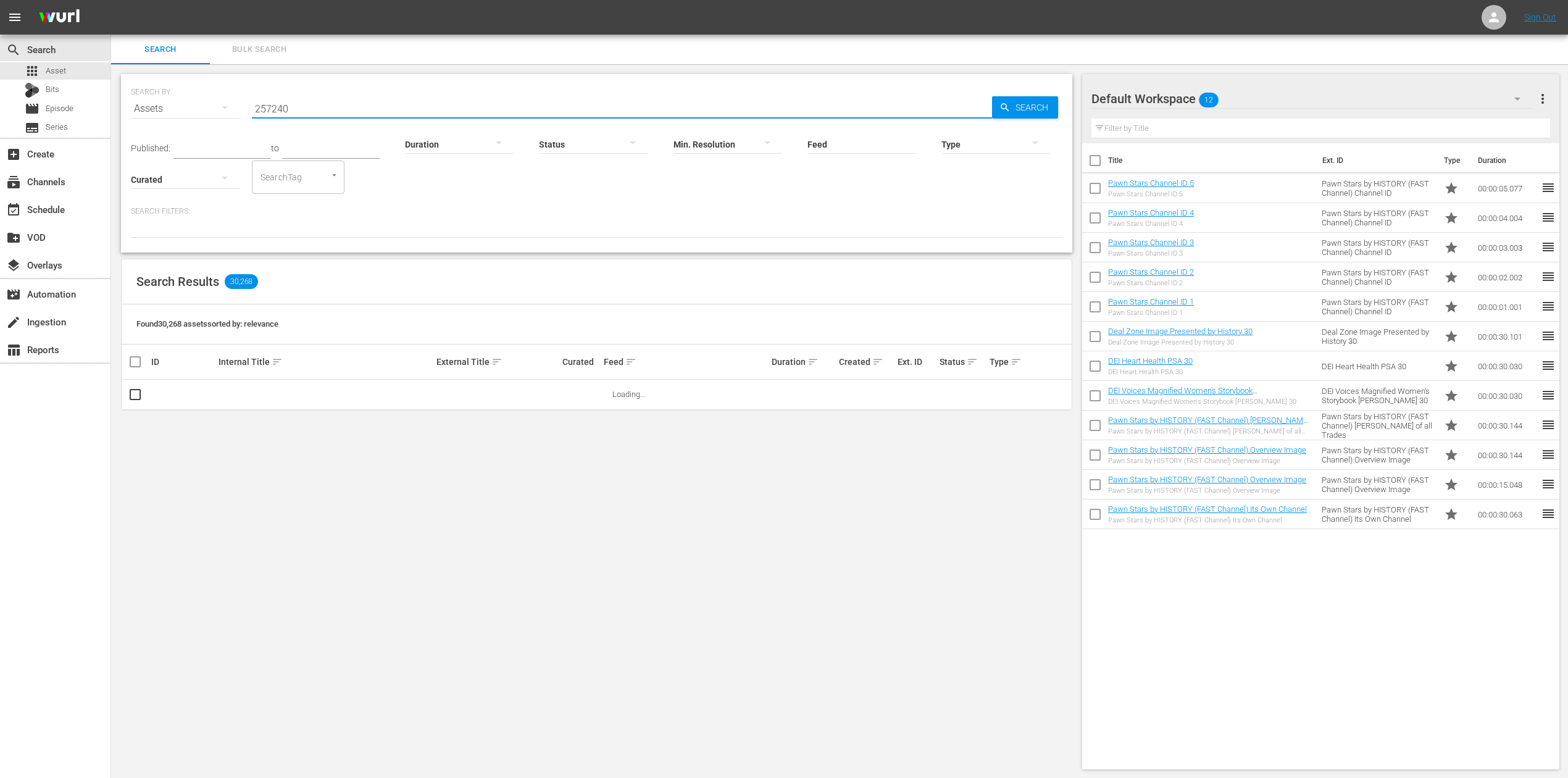
type input "257240"
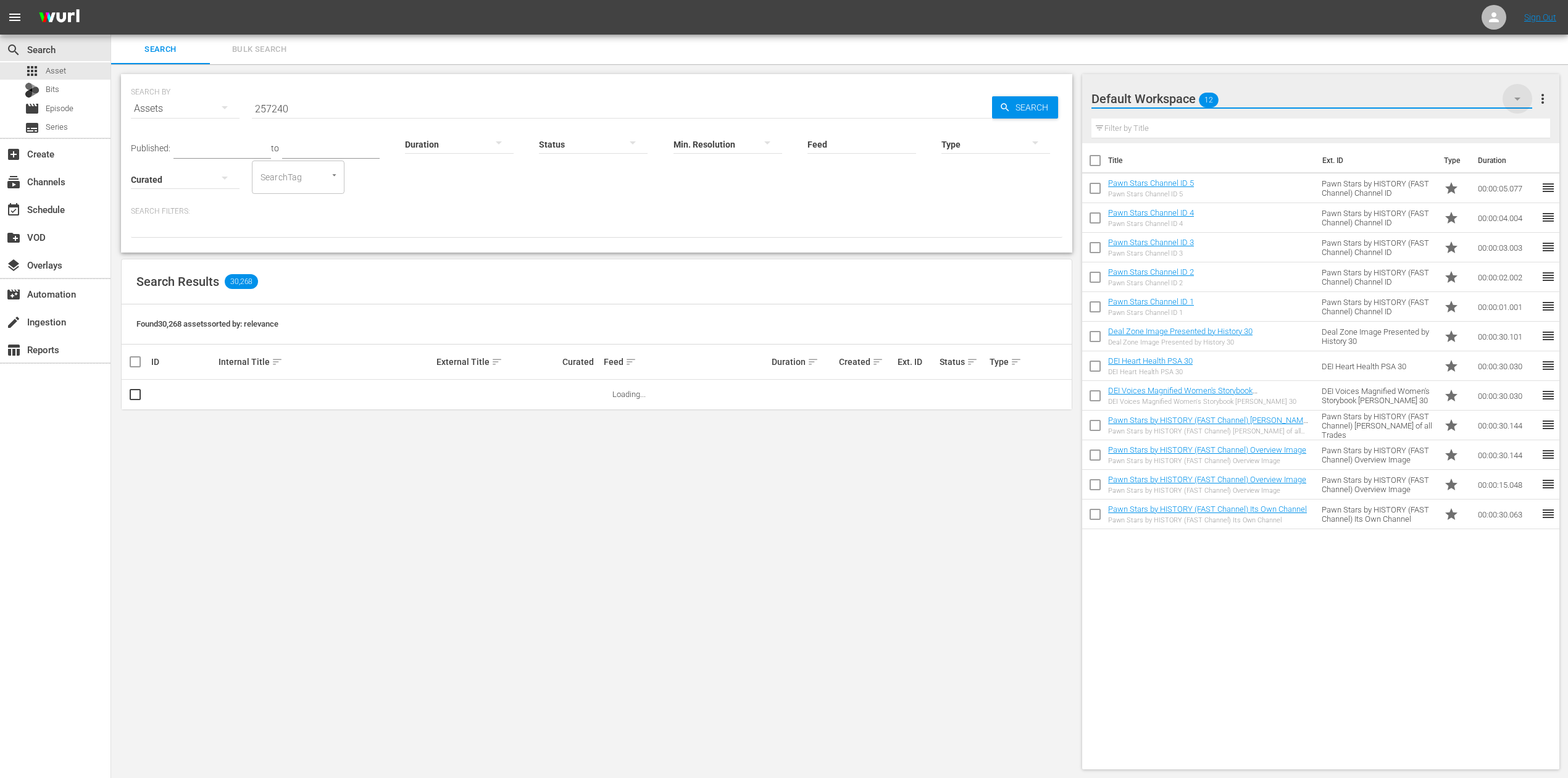
click at [1514, 102] on icon "button" at bounding box center [1517, 99] width 15 height 15
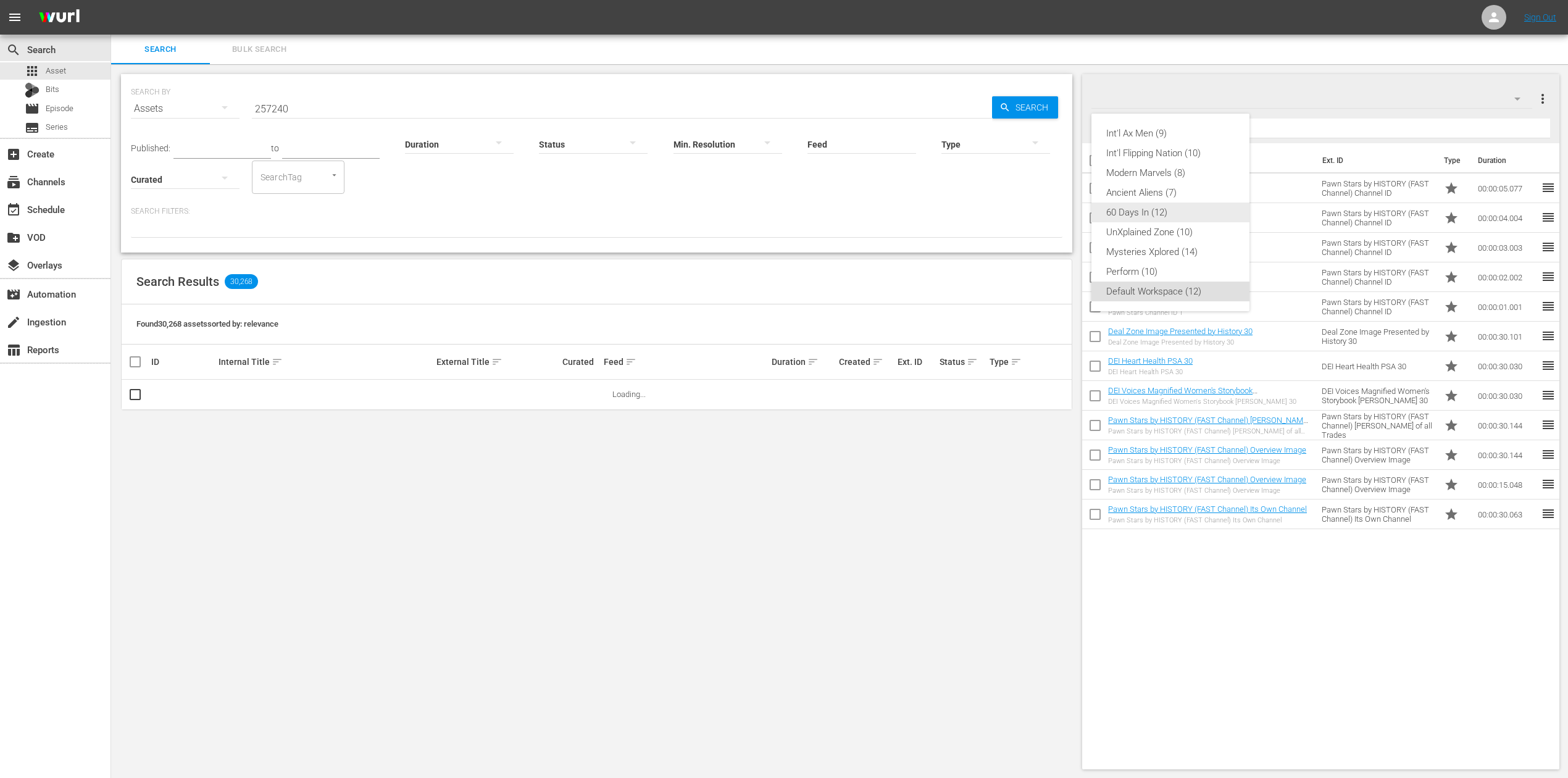
click at [1176, 210] on div "60 Days In (12)" at bounding box center [1170, 212] width 128 height 20
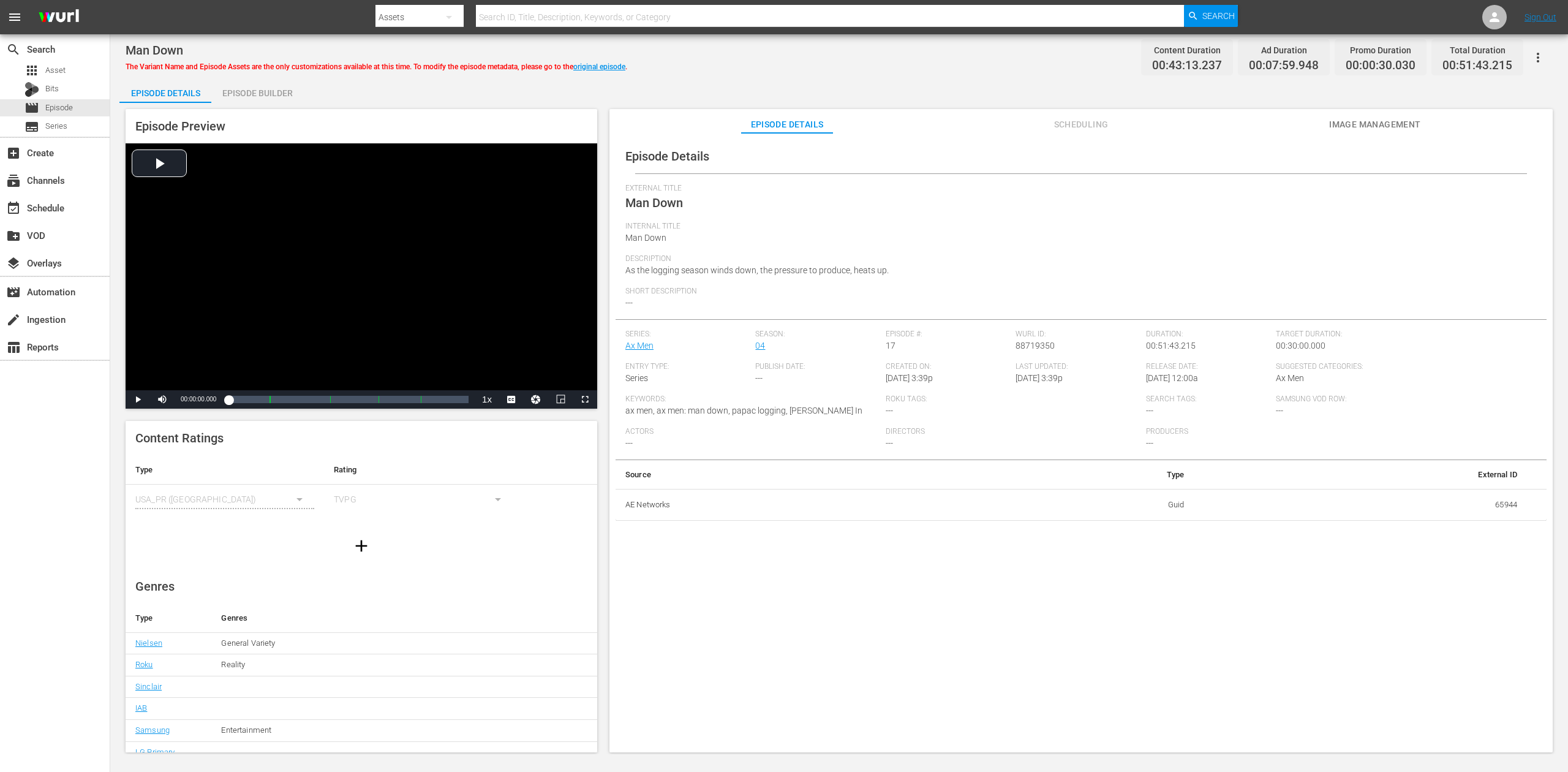
click at [260, 89] on div "Episode Builder" at bounding box center [257, 93] width 92 height 30
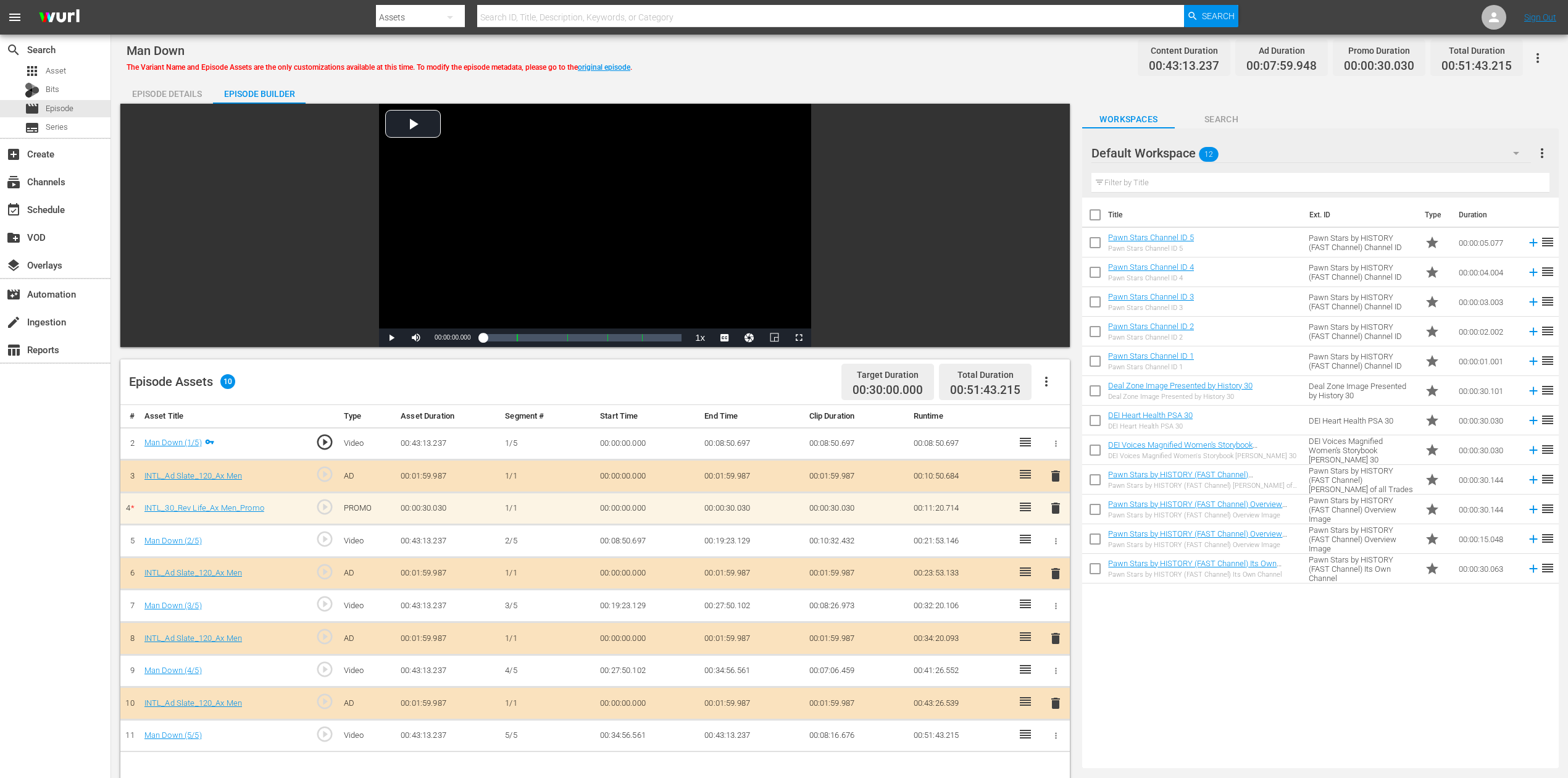
click at [1185, 152] on button "button" at bounding box center [1516, 153] width 30 height 30
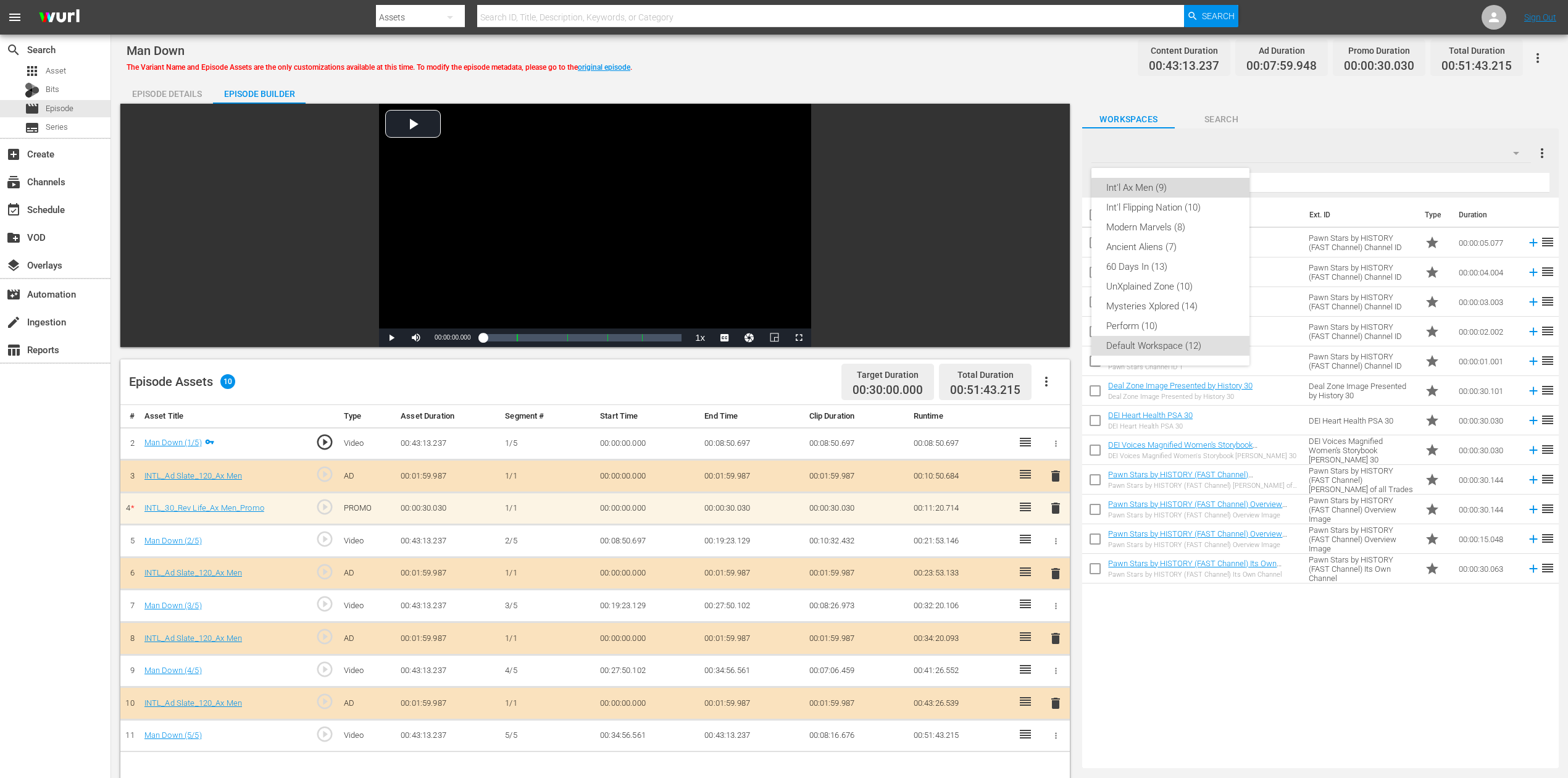
click at [1173, 194] on div "Int'l Ax Men (9)" at bounding box center [1170, 188] width 128 height 20
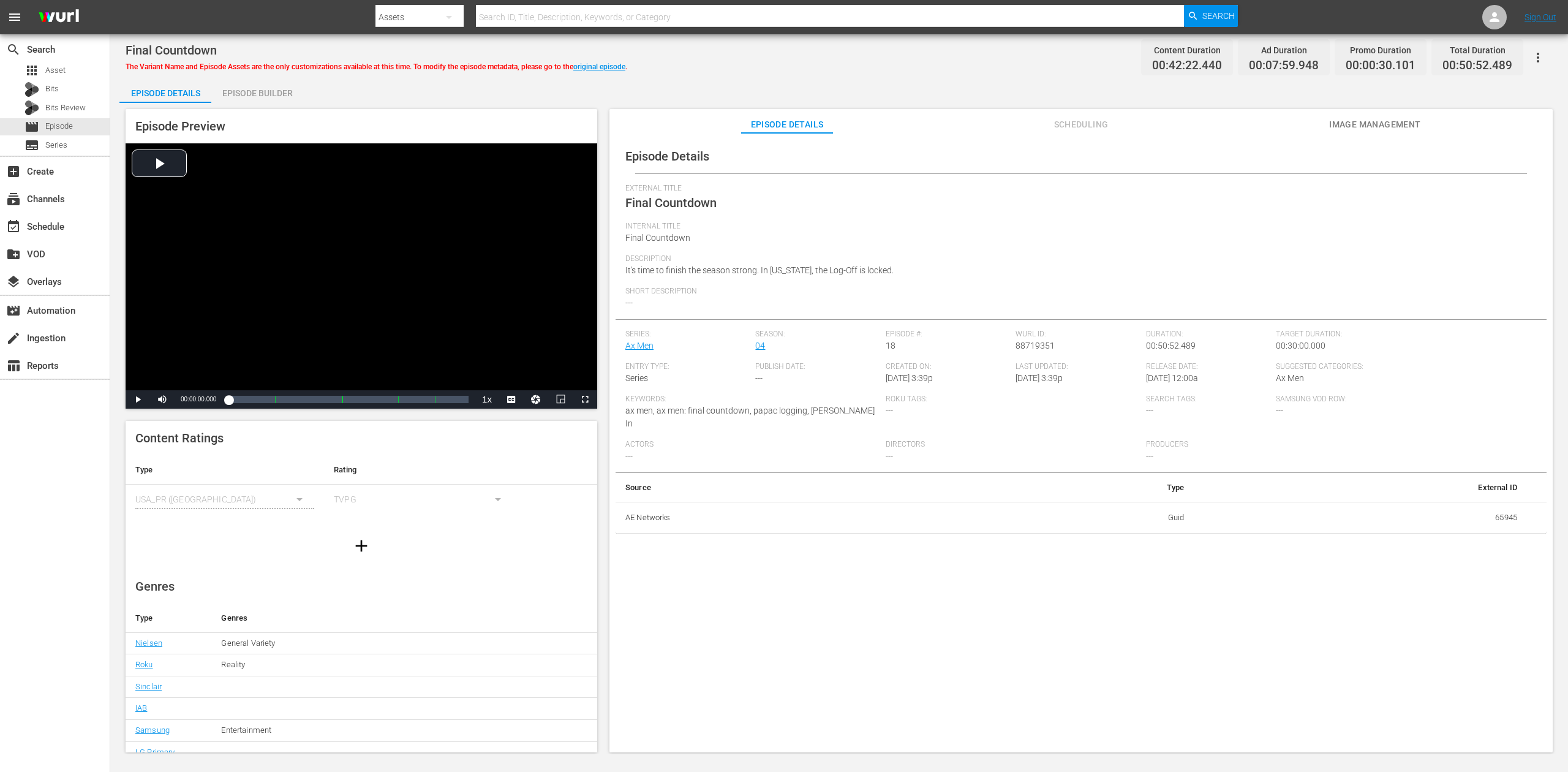
click at [281, 91] on div "Episode Builder" at bounding box center [257, 93] width 92 height 30
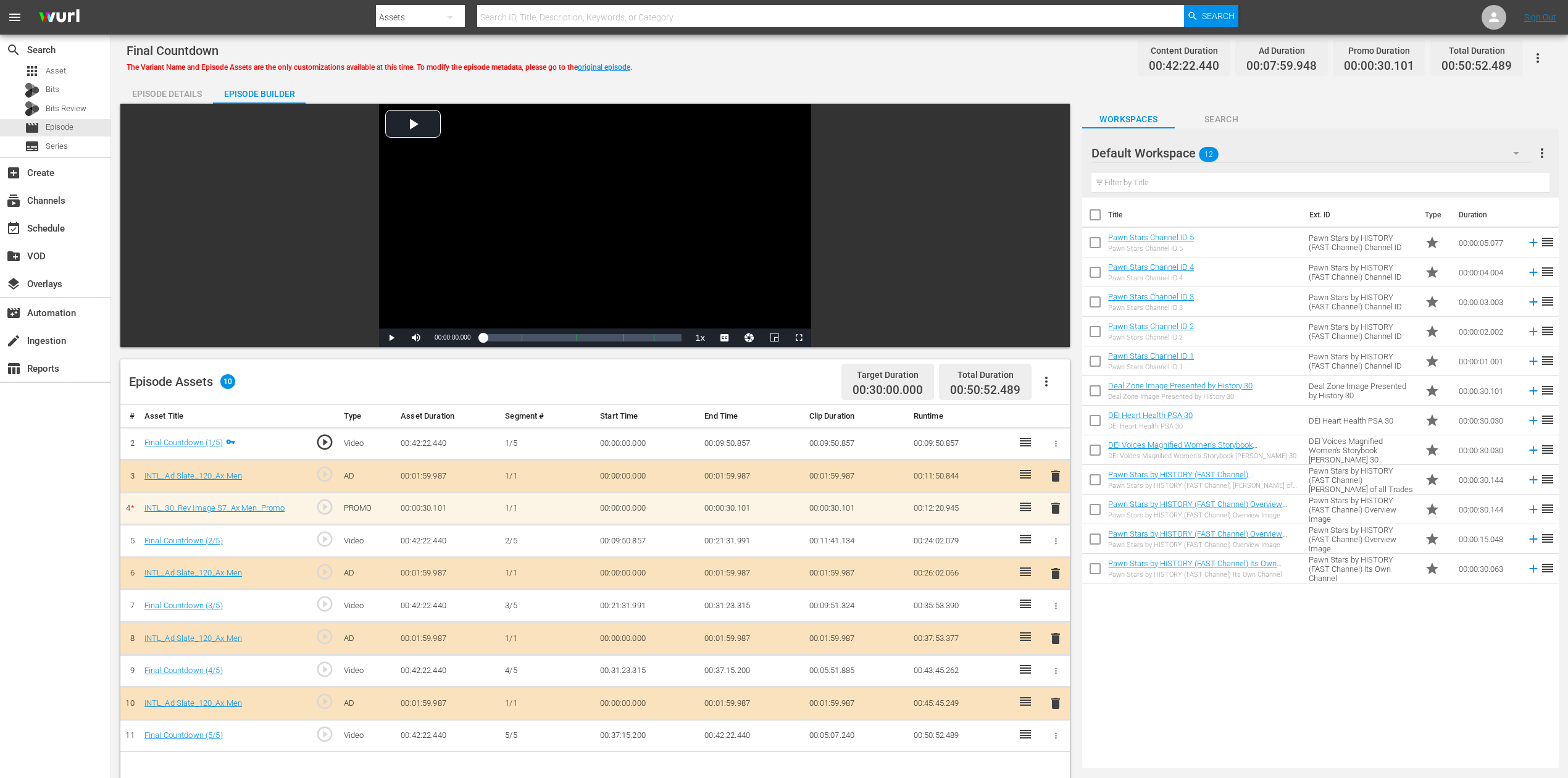
click at [1185, 154] on icon "button" at bounding box center [1516, 152] width 15 height 15
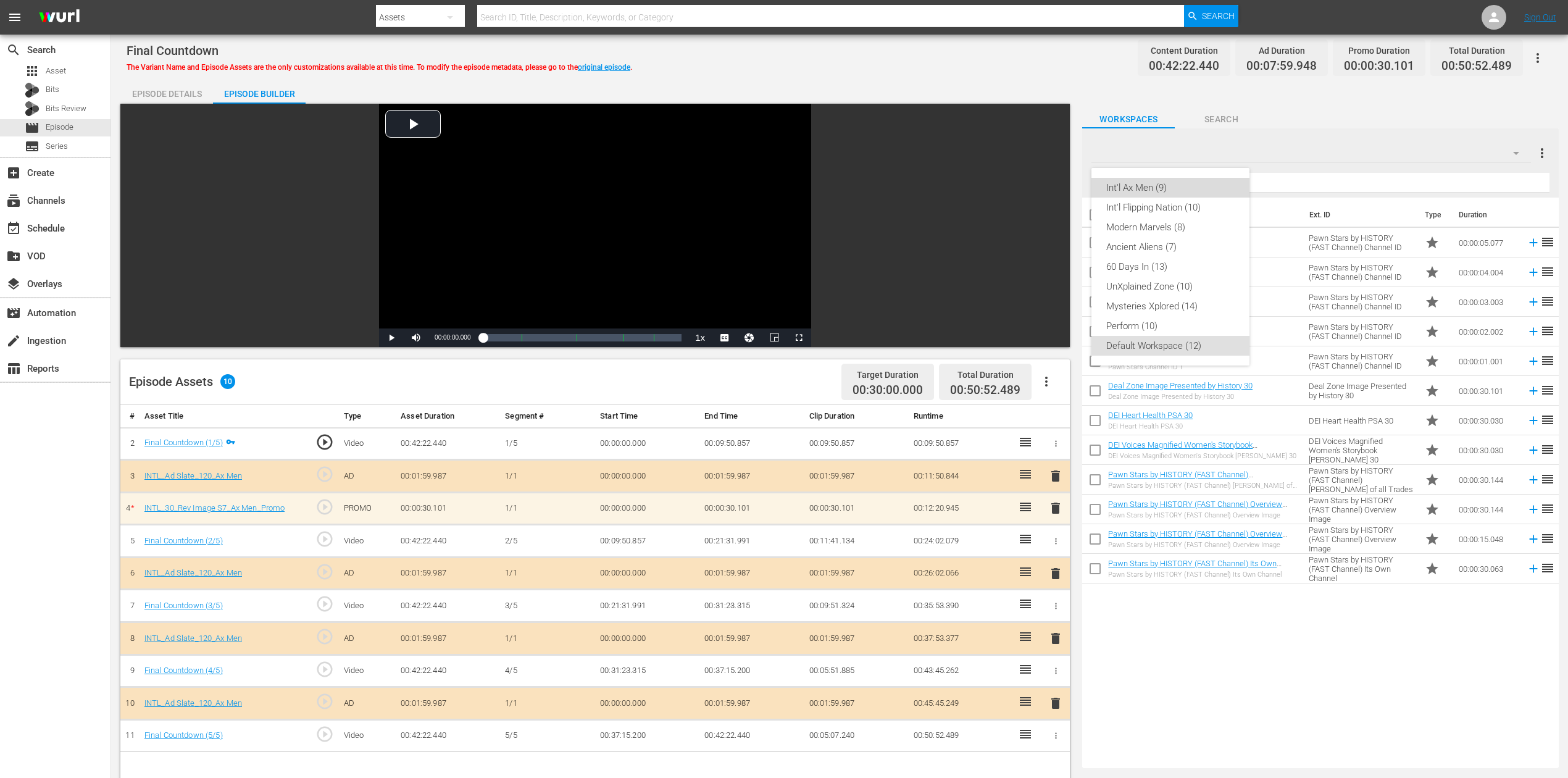
click at [1161, 191] on div "Int'l Ax Men (9)" at bounding box center [1170, 188] width 128 height 20
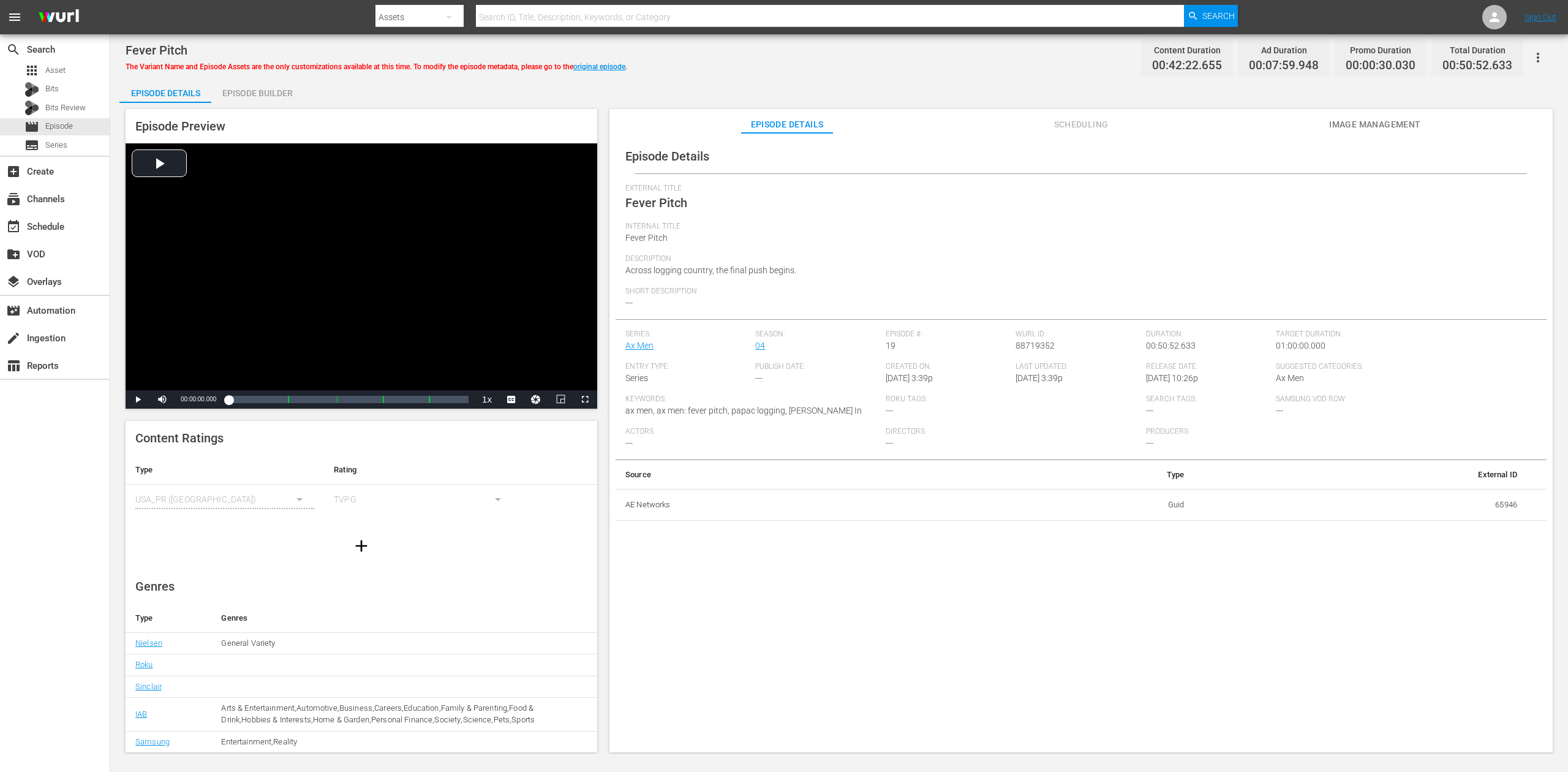
click at [262, 99] on div "Episode Builder" at bounding box center [257, 93] width 92 height 30
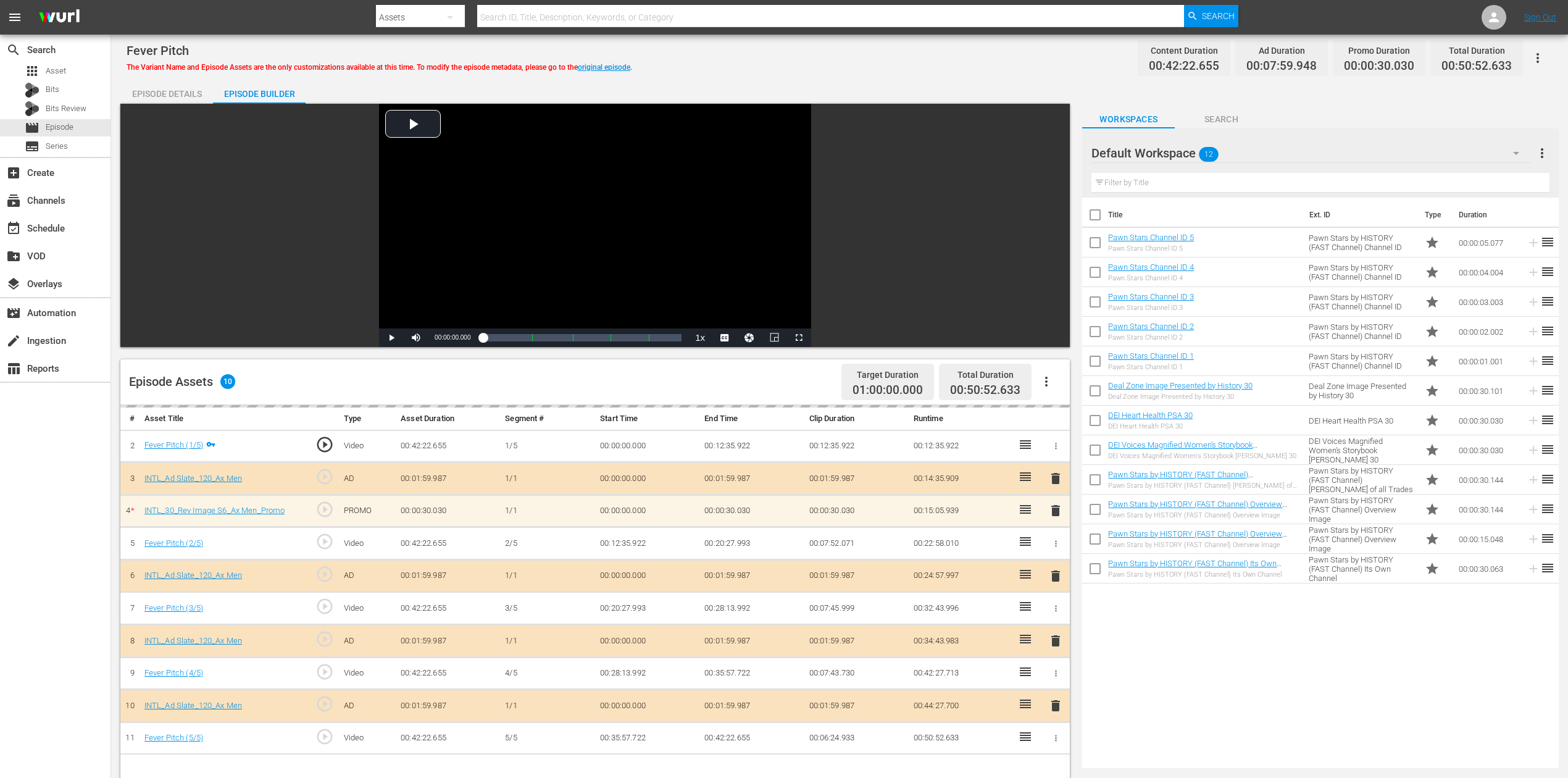
click at [1185, 149] on icon "button" at bounding box center [1516, 152] width 15 height 15
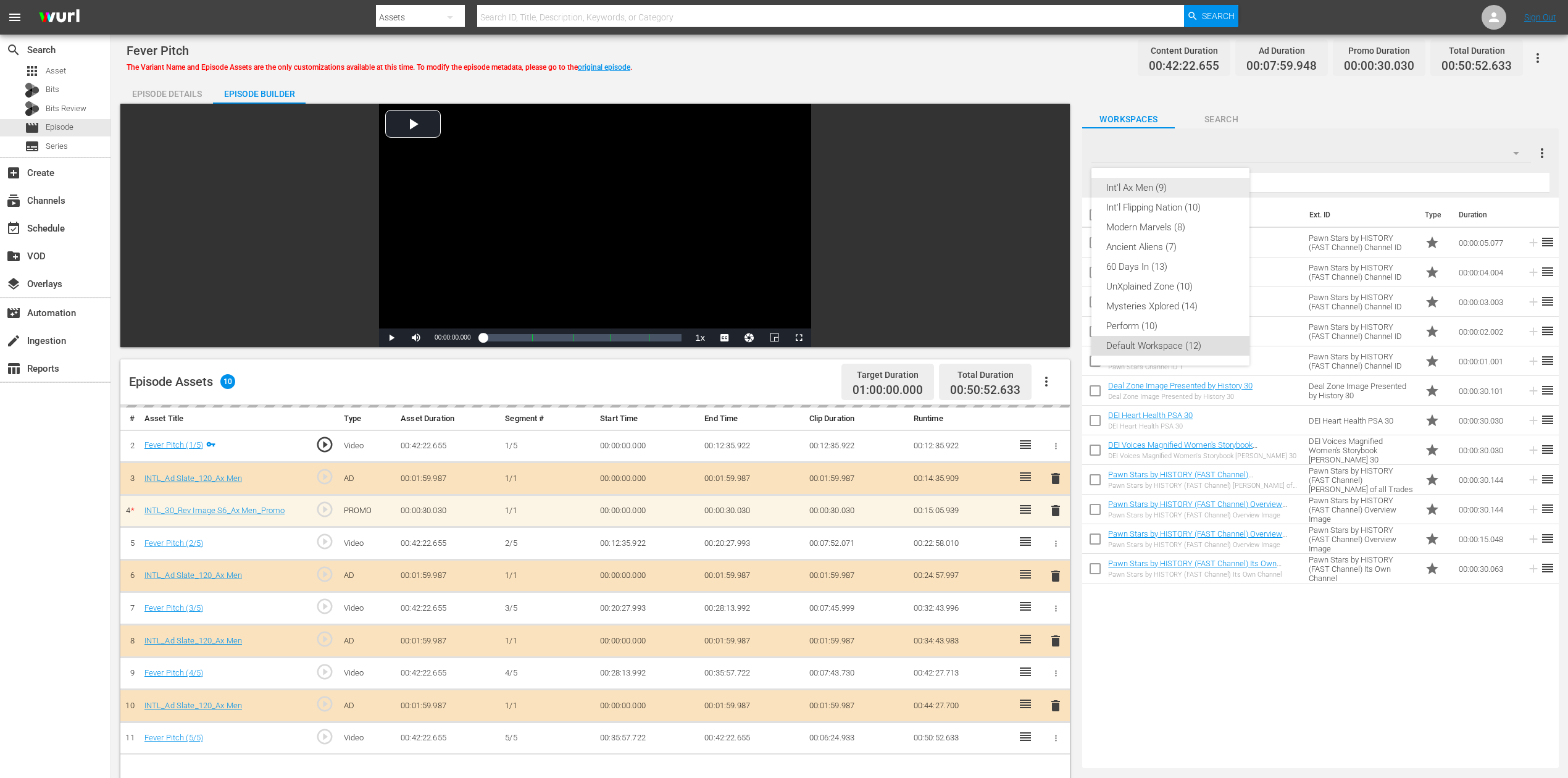
click at [1123, 186] on div "Int'l Ax Men (9)" at bounding box center [1170, 188] width 128 height 20
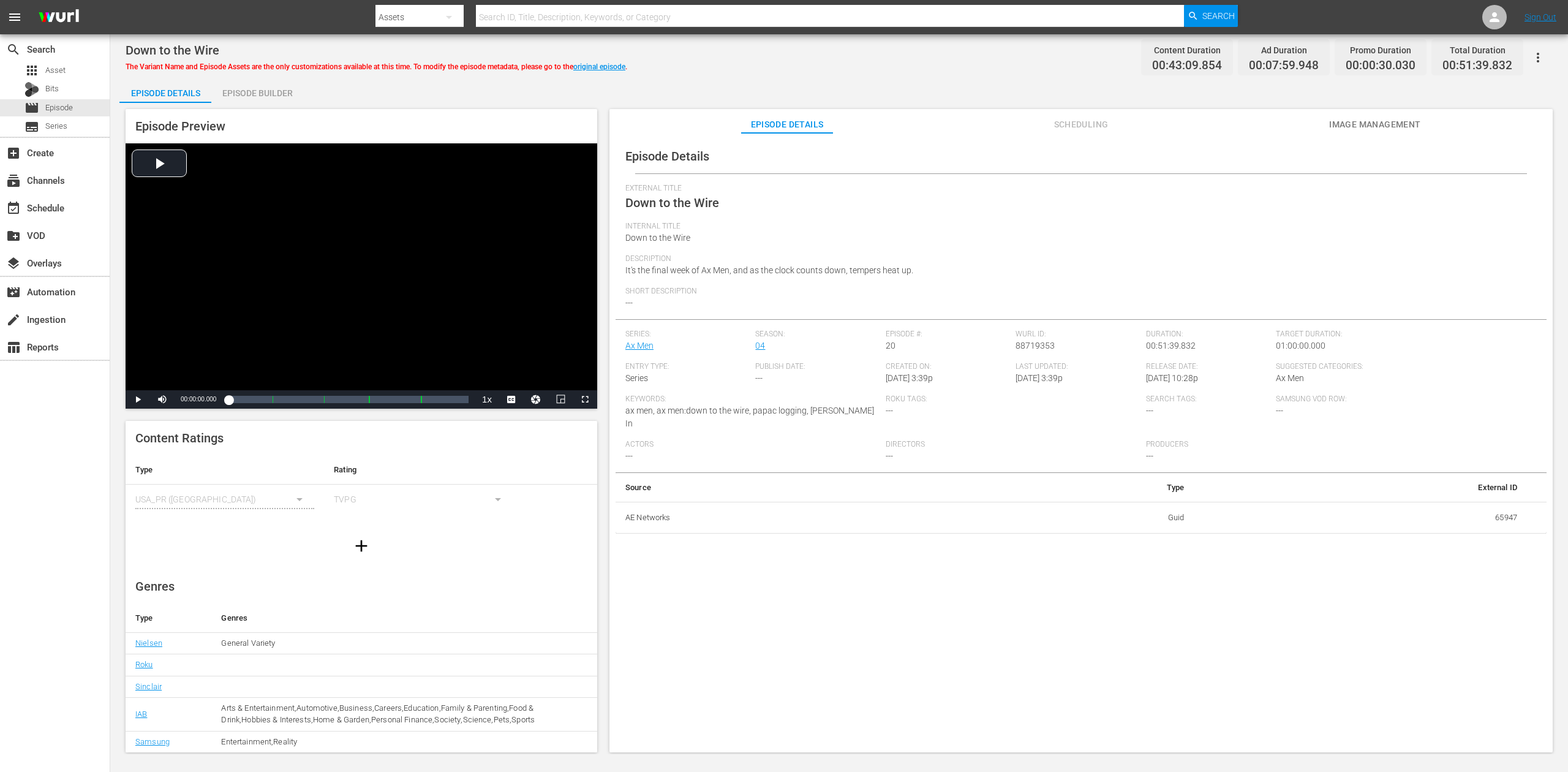
click at [257, 89] on div "Episode Builder" at bounding box center [257, 93] width 92 height 30
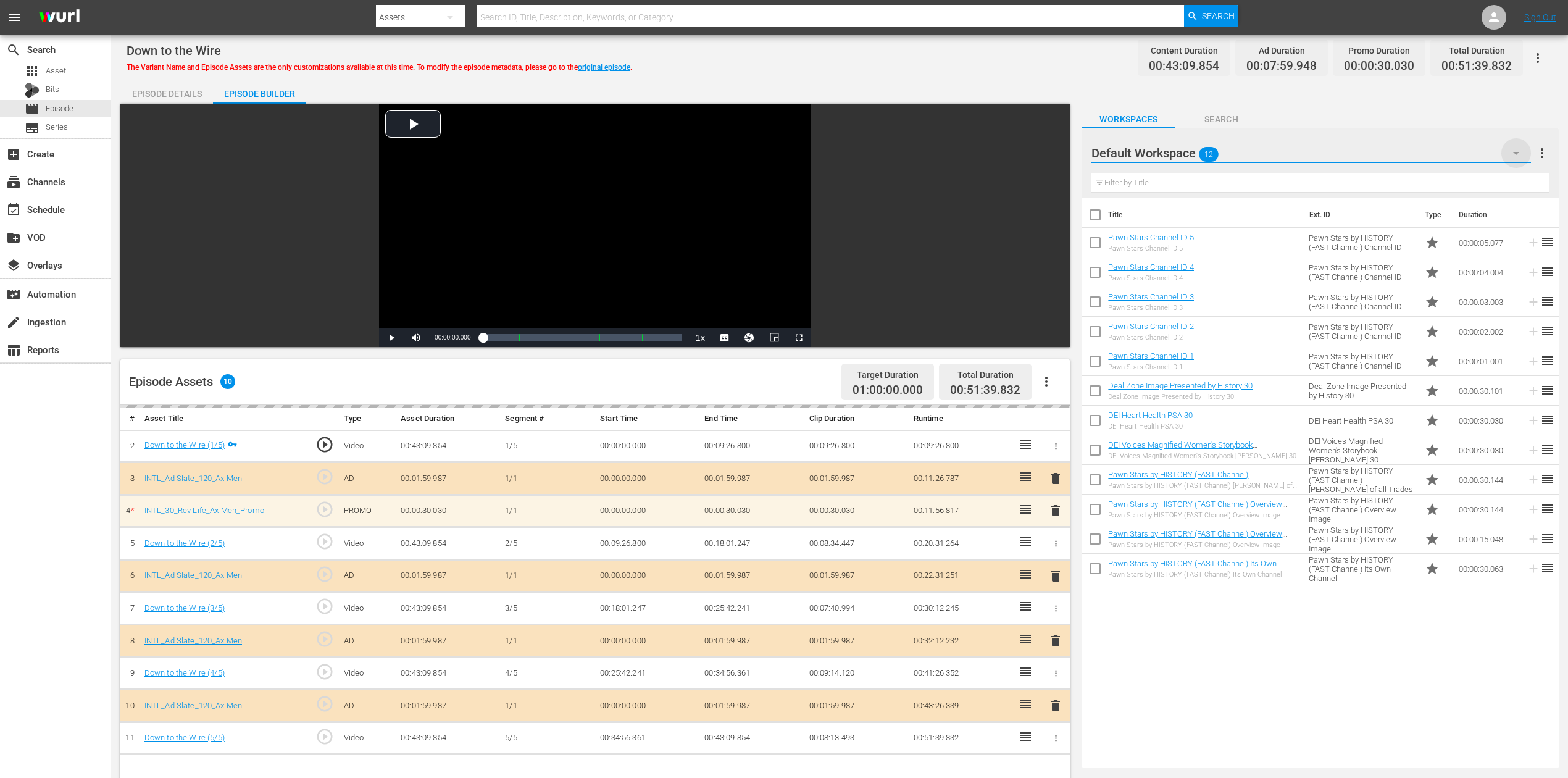
click at [1185, 151] on icon "button" at bounding box center [1516, 152] width 15 height 15
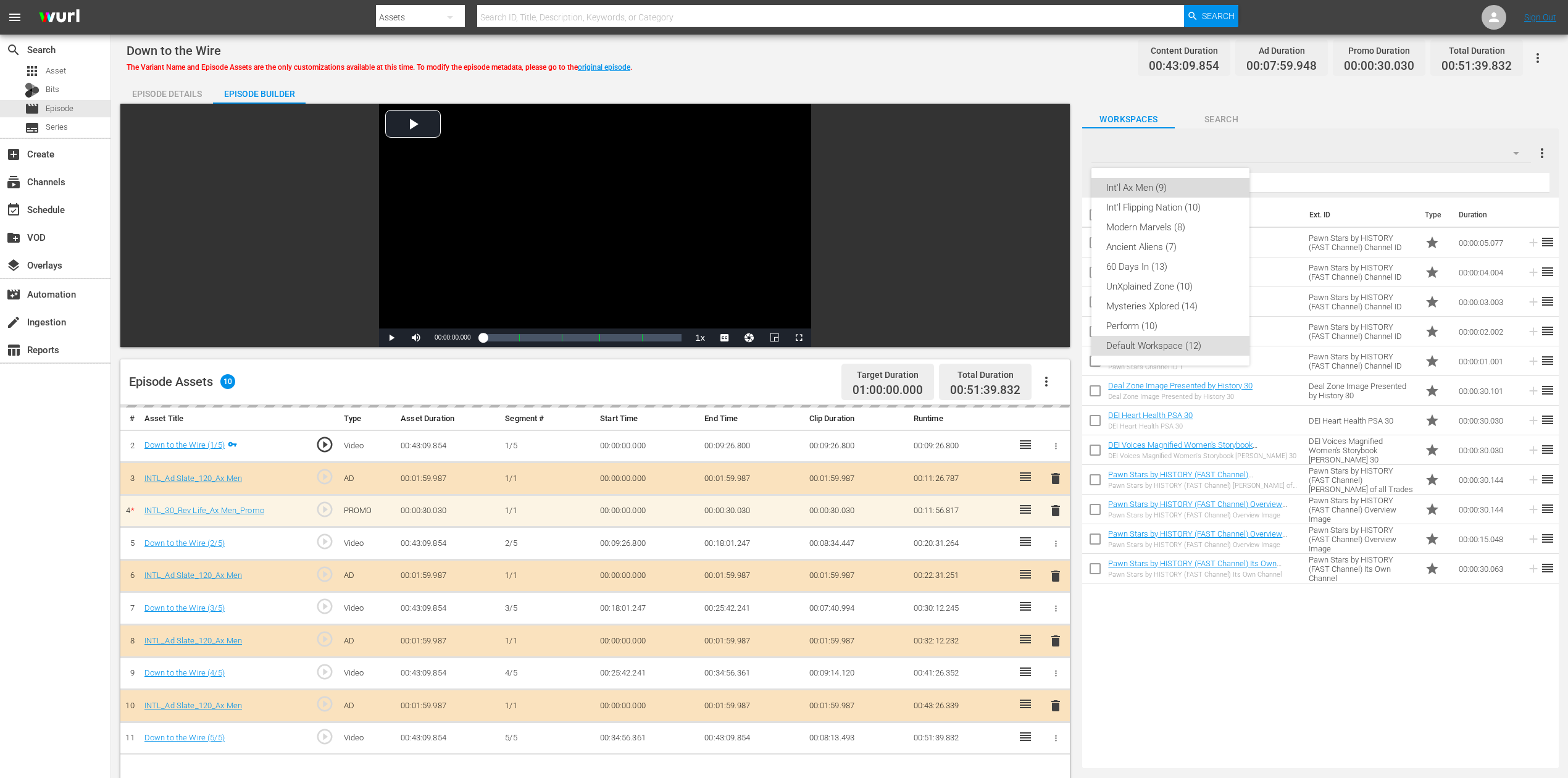
click at [1139, 190] on div "Int'l Ax Men (9)" at bounding box center [1170, 188] width 128 height 20
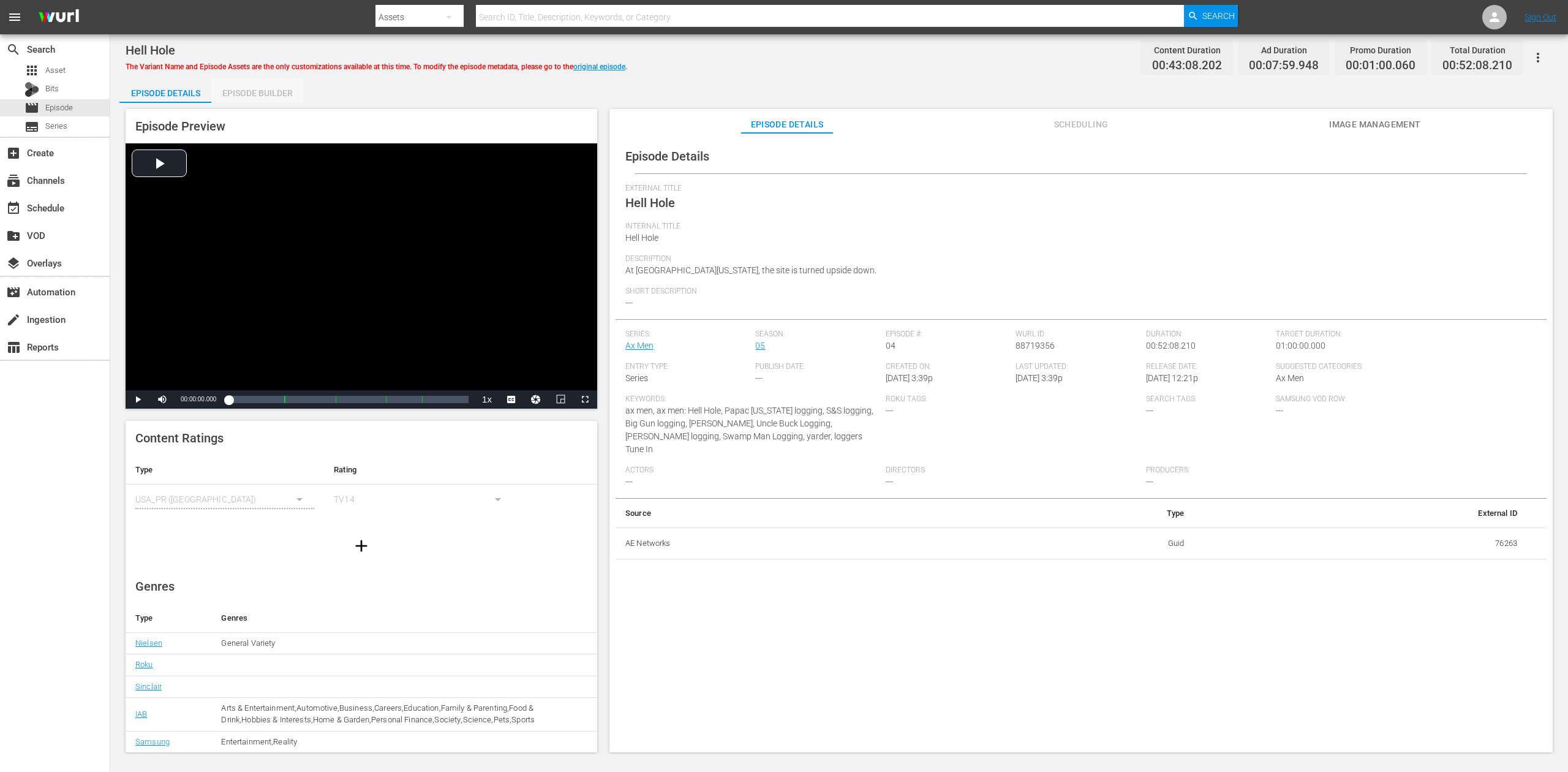
click at [265, 93] on div "Episode Builder" at bounding box center [257, 93] width 92 height 30
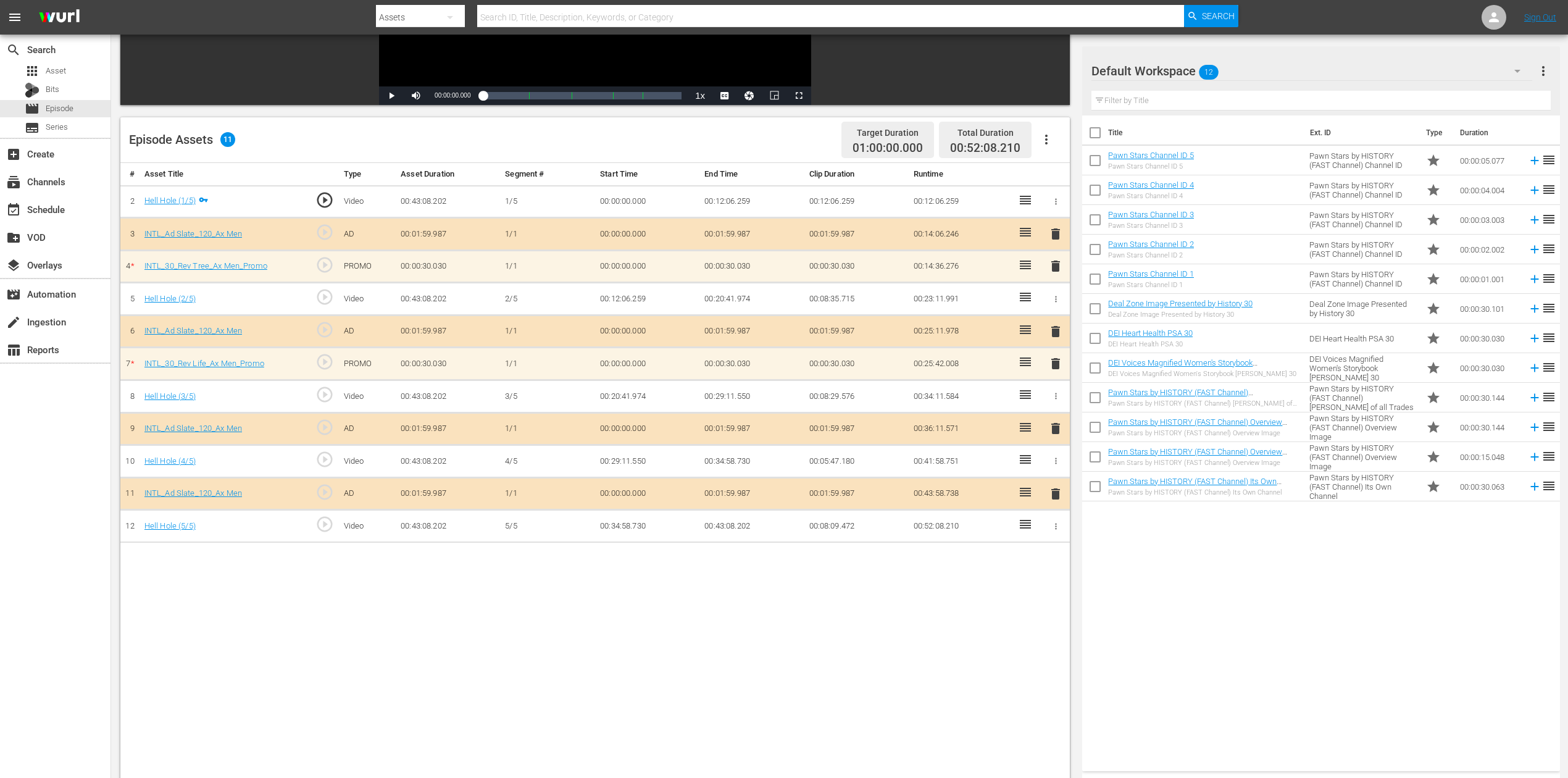
scroll to position [247, 0]
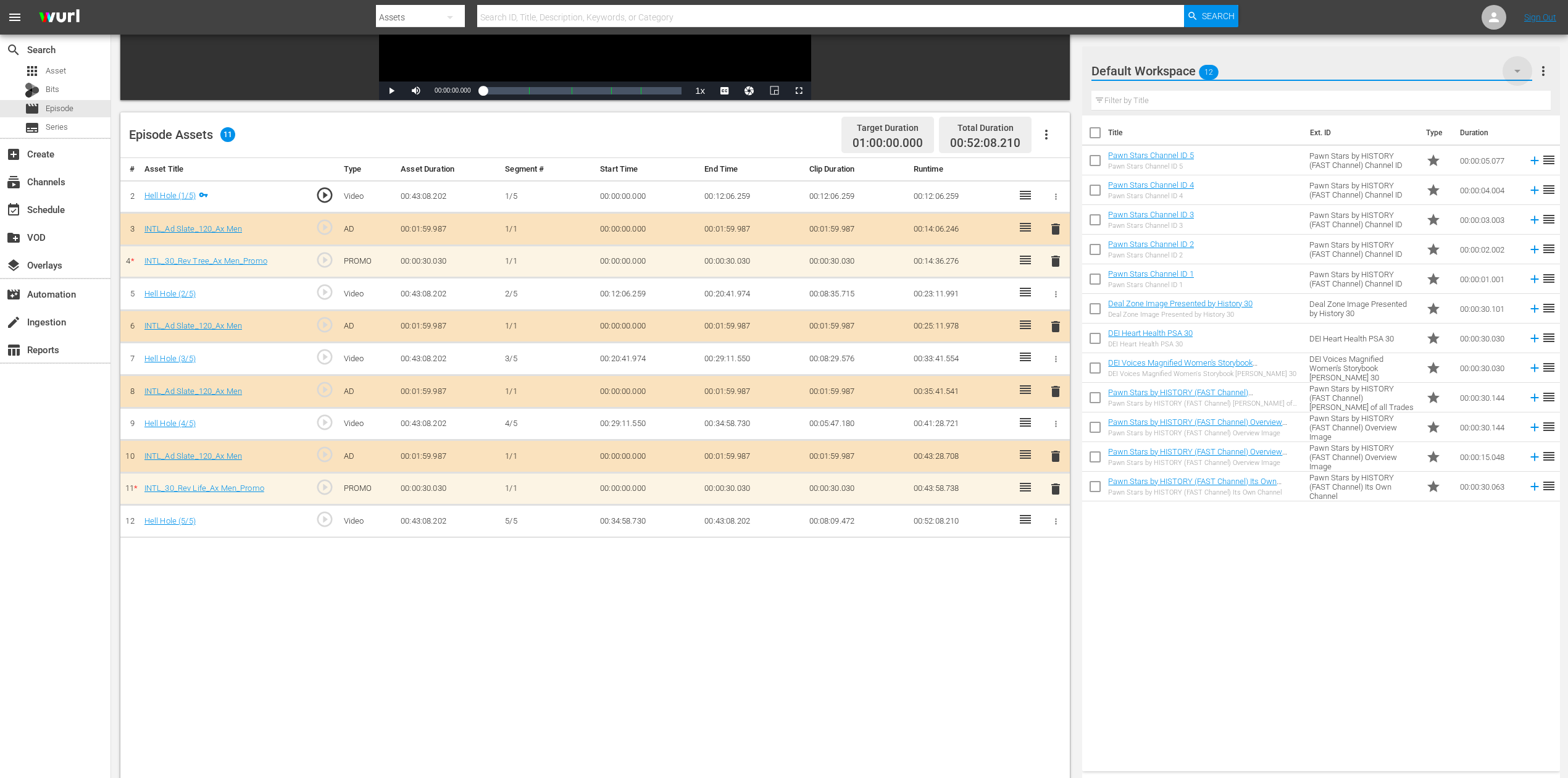
click at [1185, 69] on icon "button" at bounding box center [1517, 71] width 15 height 15
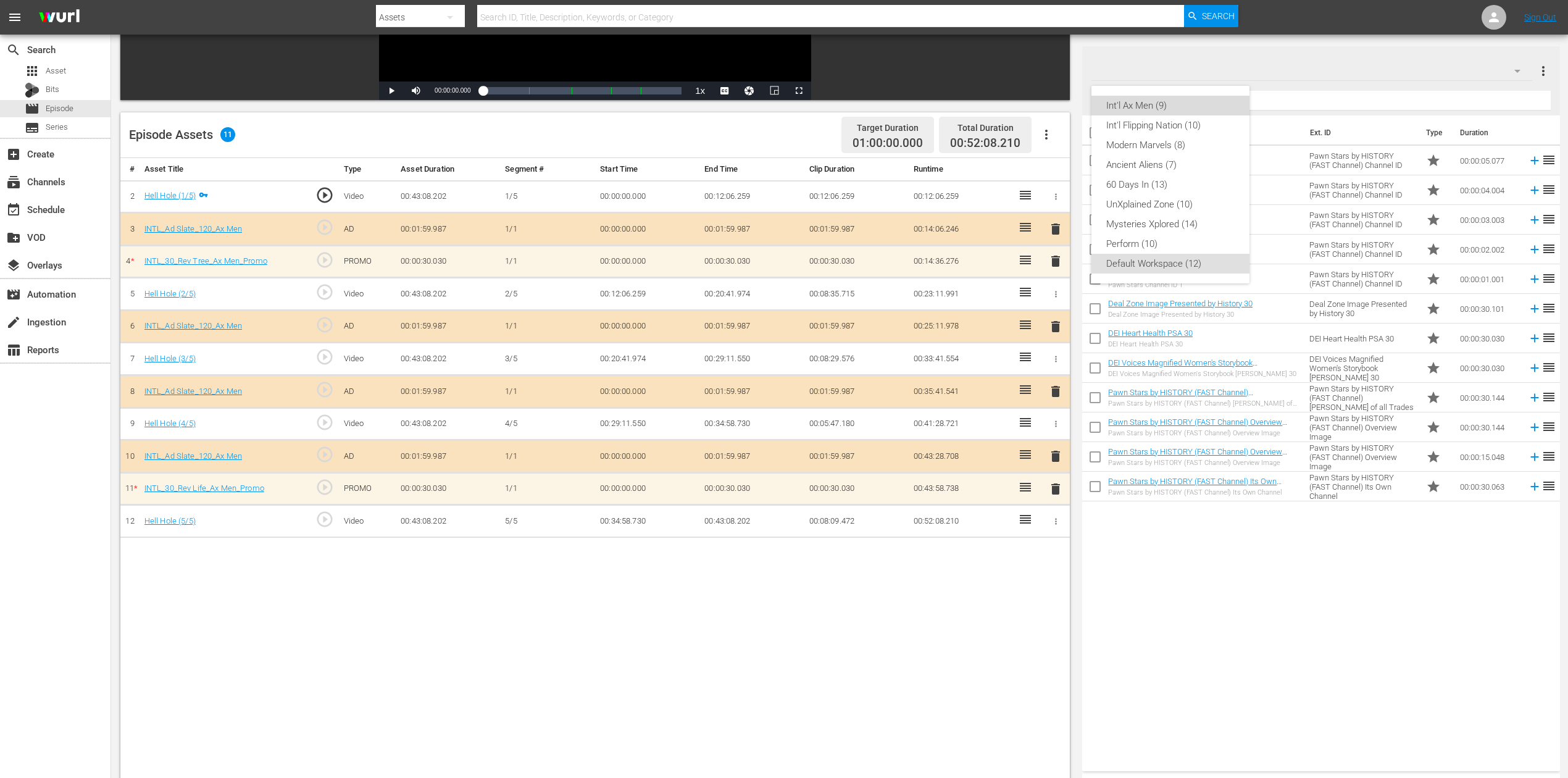
click at [1185, 105] on div "Int'l Ax Men (9)" at bounding box center [1170, 105] width 128 height 20
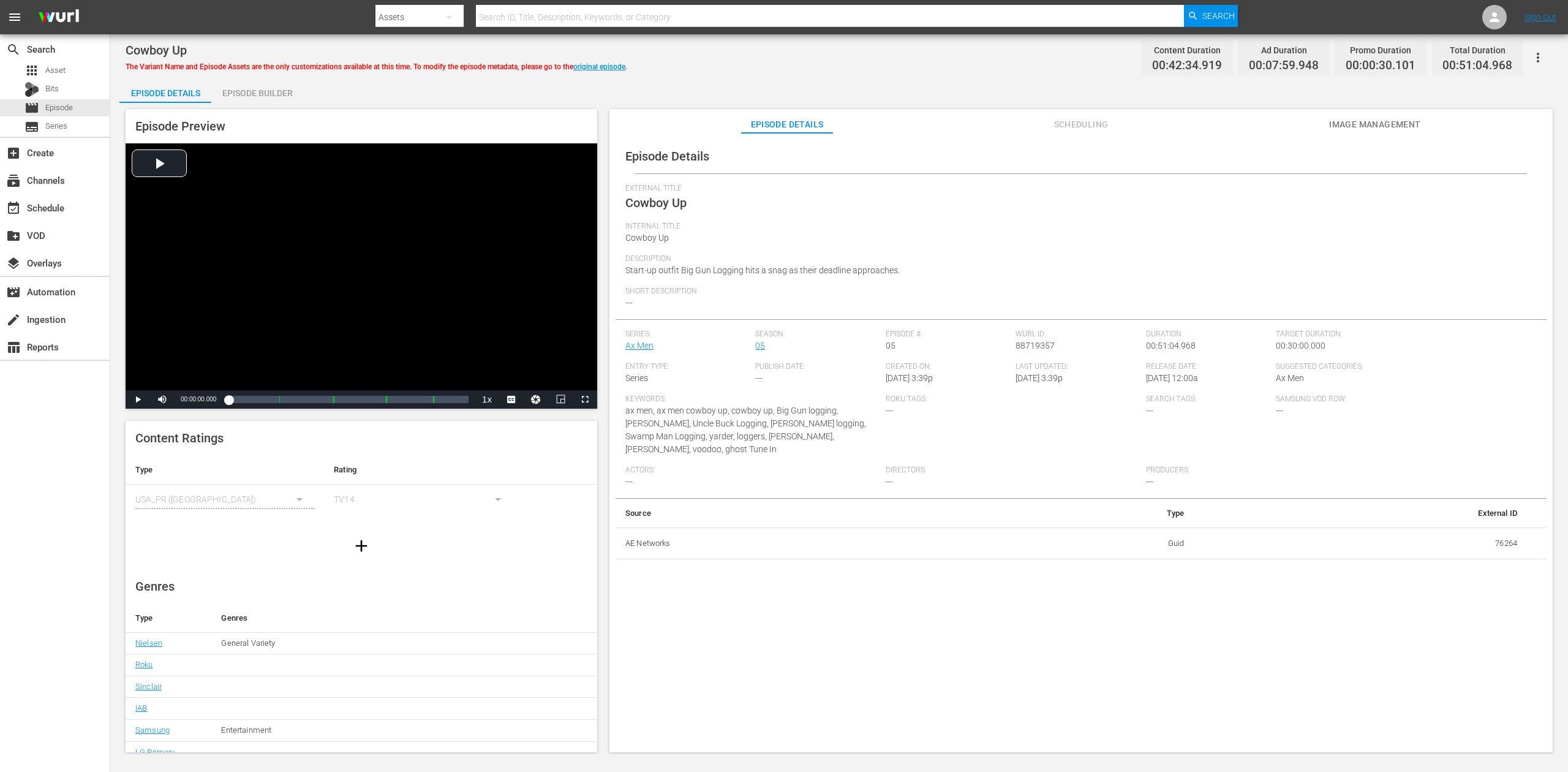
click at [253, 89] on div "Episode Builder" at bounding box center [257, 93] width 92 height 30
click at [279, 86] on div "Episode Builder" at bounding box center [257, 93] width 92 height 30
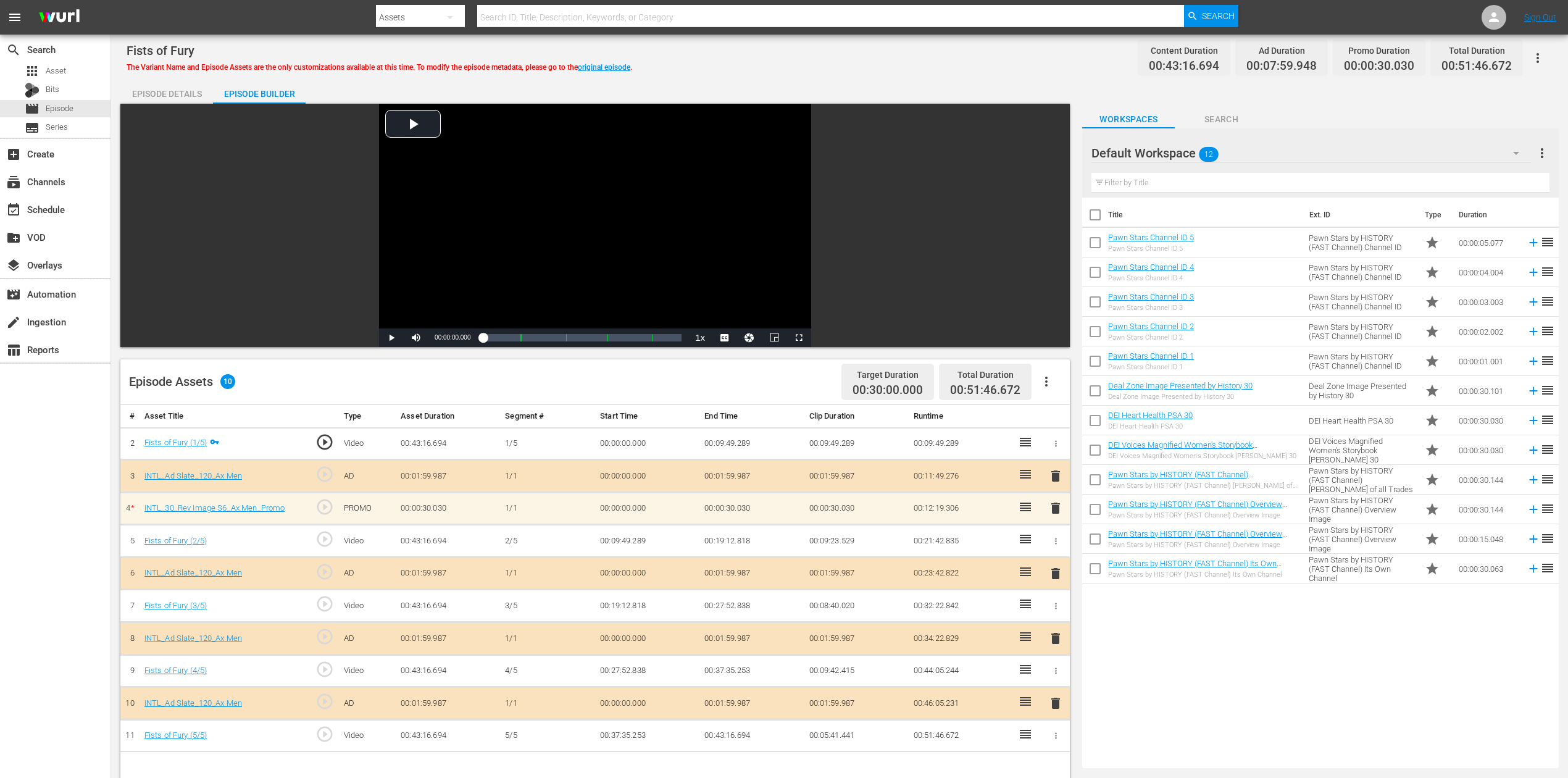
click at [1185, 153] on icon "button" at bounding box center [1516, 152] width 15 height 15
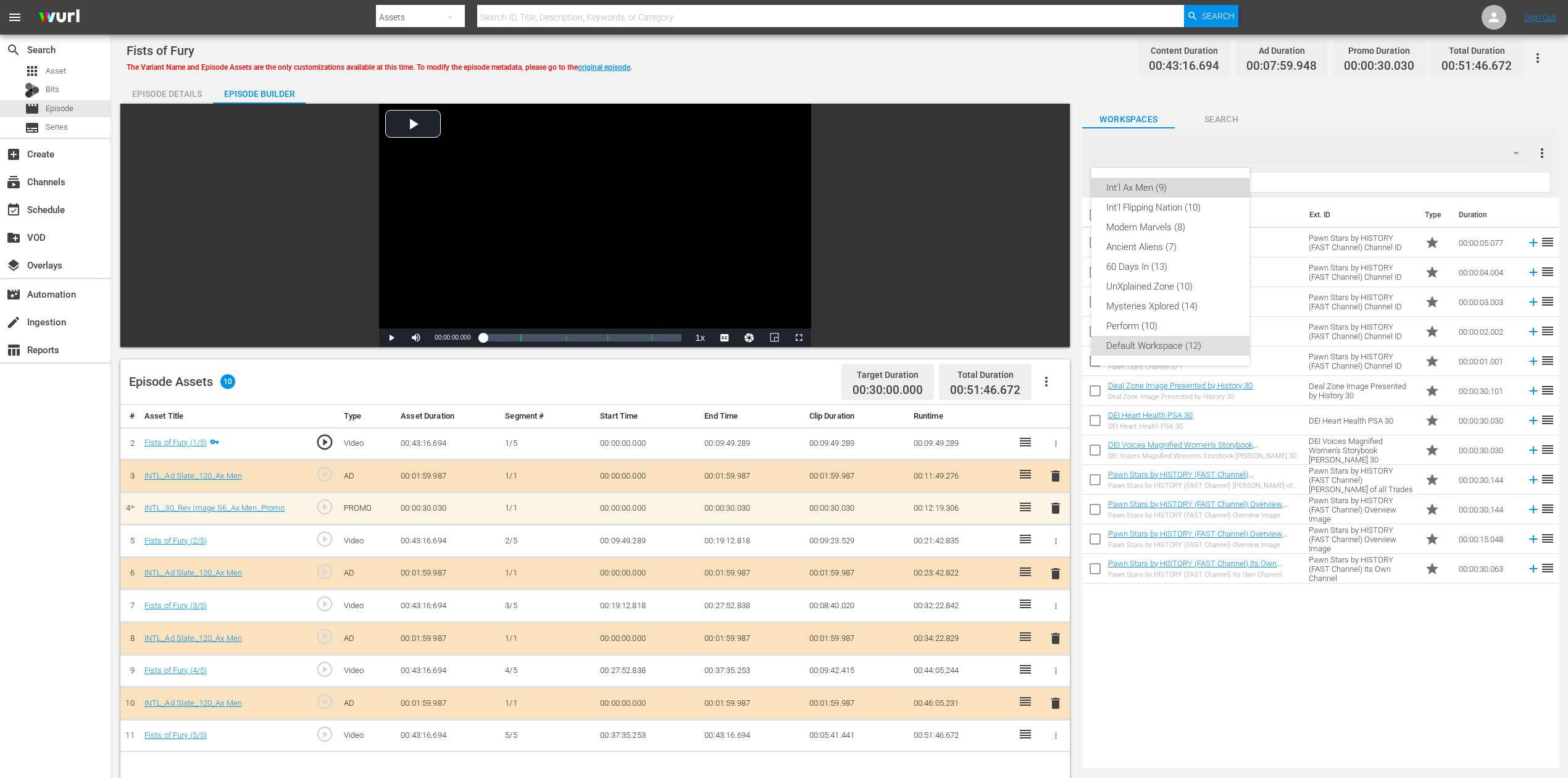
click at [1154, 183] on div "Int'l Ax Men (9)" at bounding box center [1170, 188] width 128 height 20
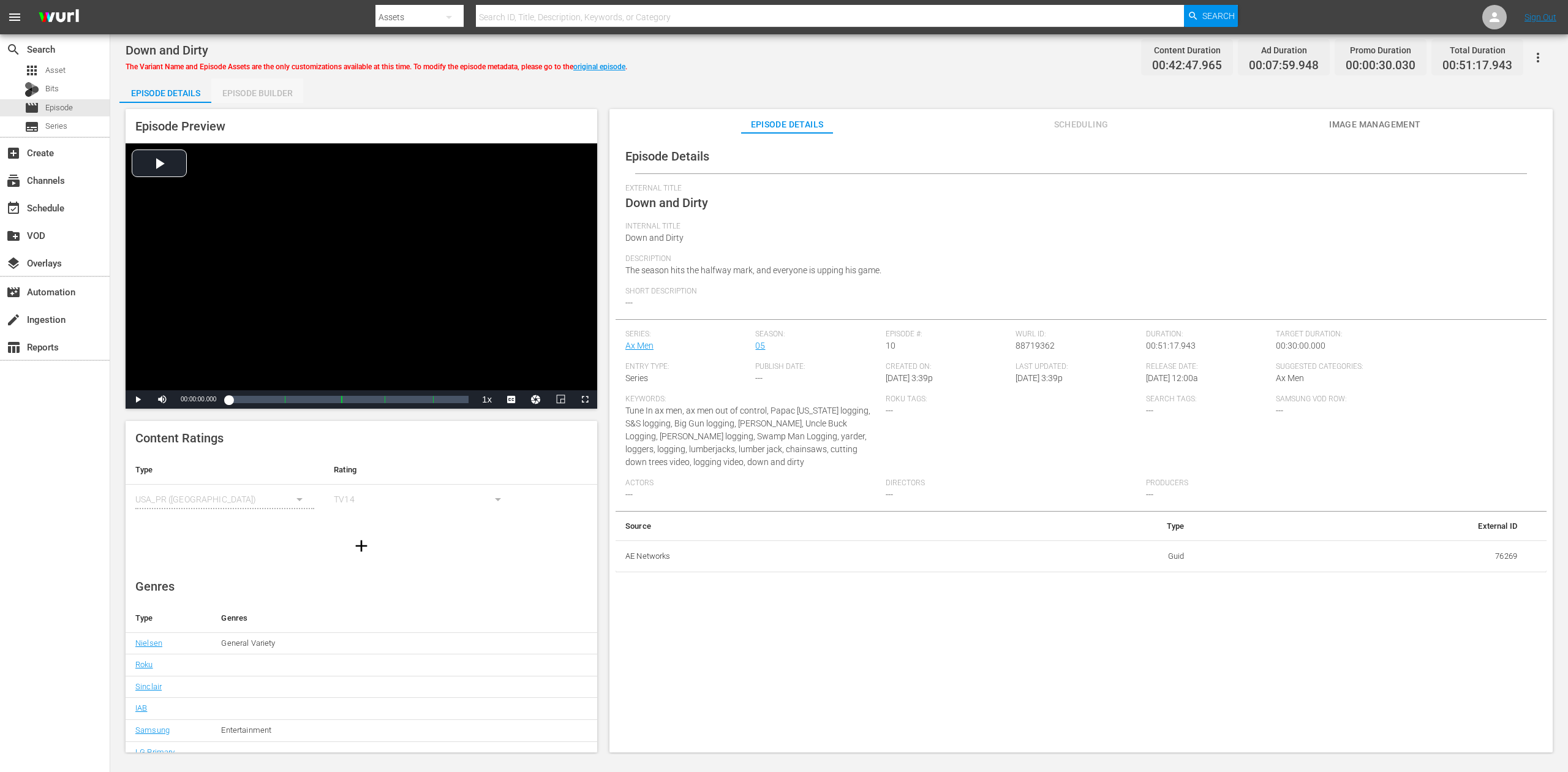
click at [274, 86] on div "Episode Builder" at bounding box center [257, 93] width 92 height 30
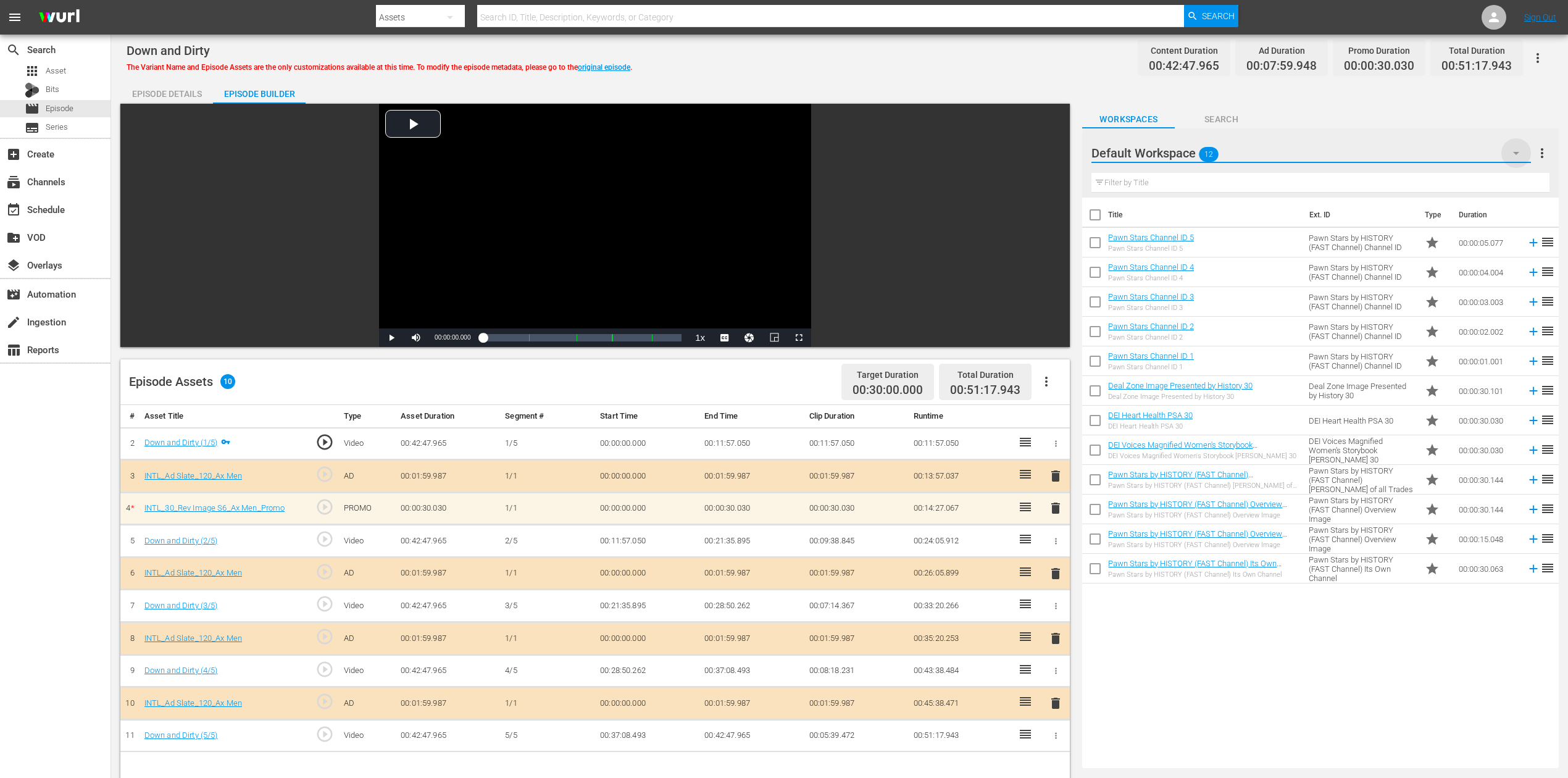
click at [1185, 152] on icon "button" at bounding box center [1516, 152] width 15 height 15
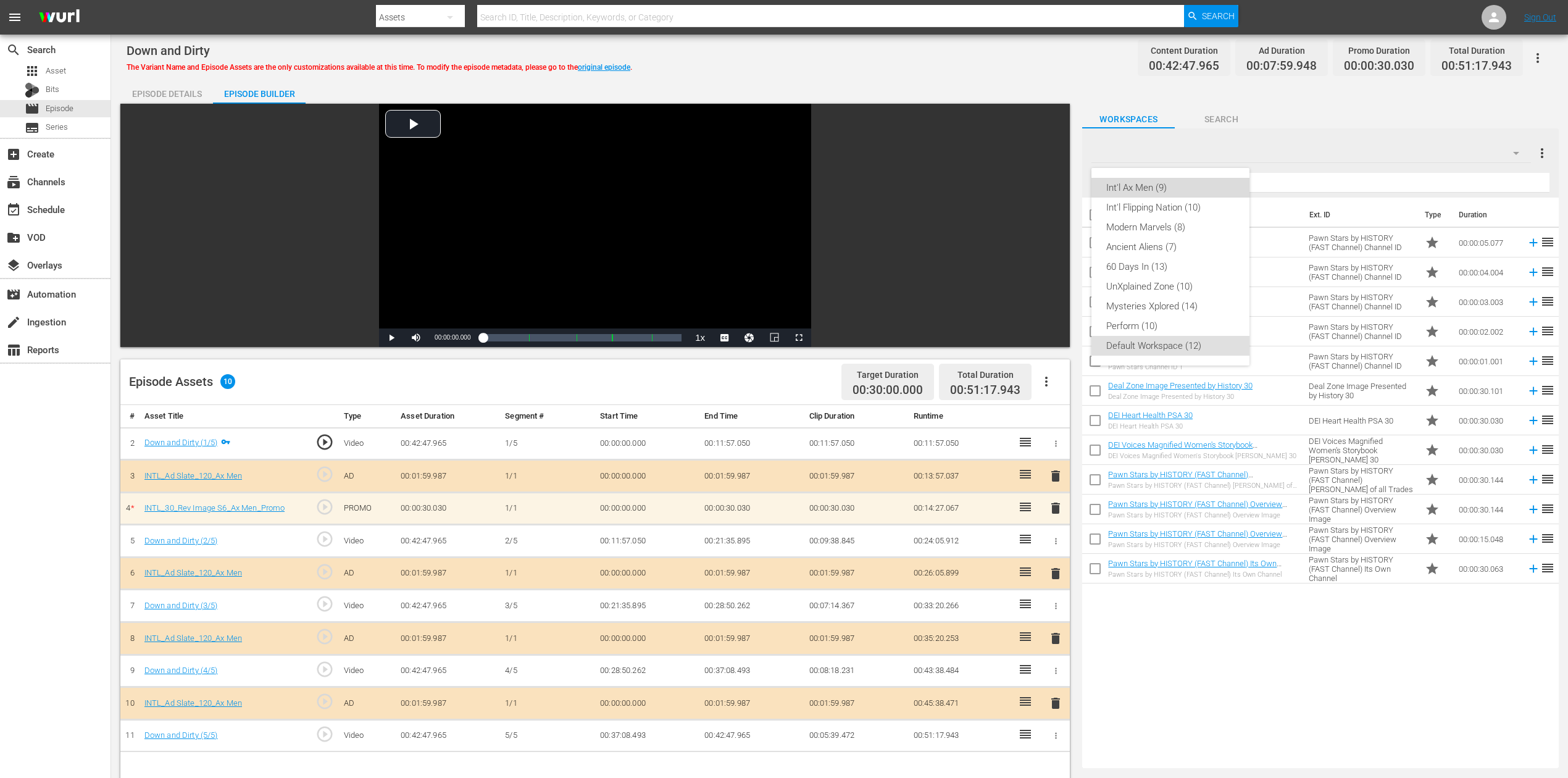
click at [1171, 186] on div "Int'l Ax Men (9)" at bounding box center [1170, 188] width 128 height 20
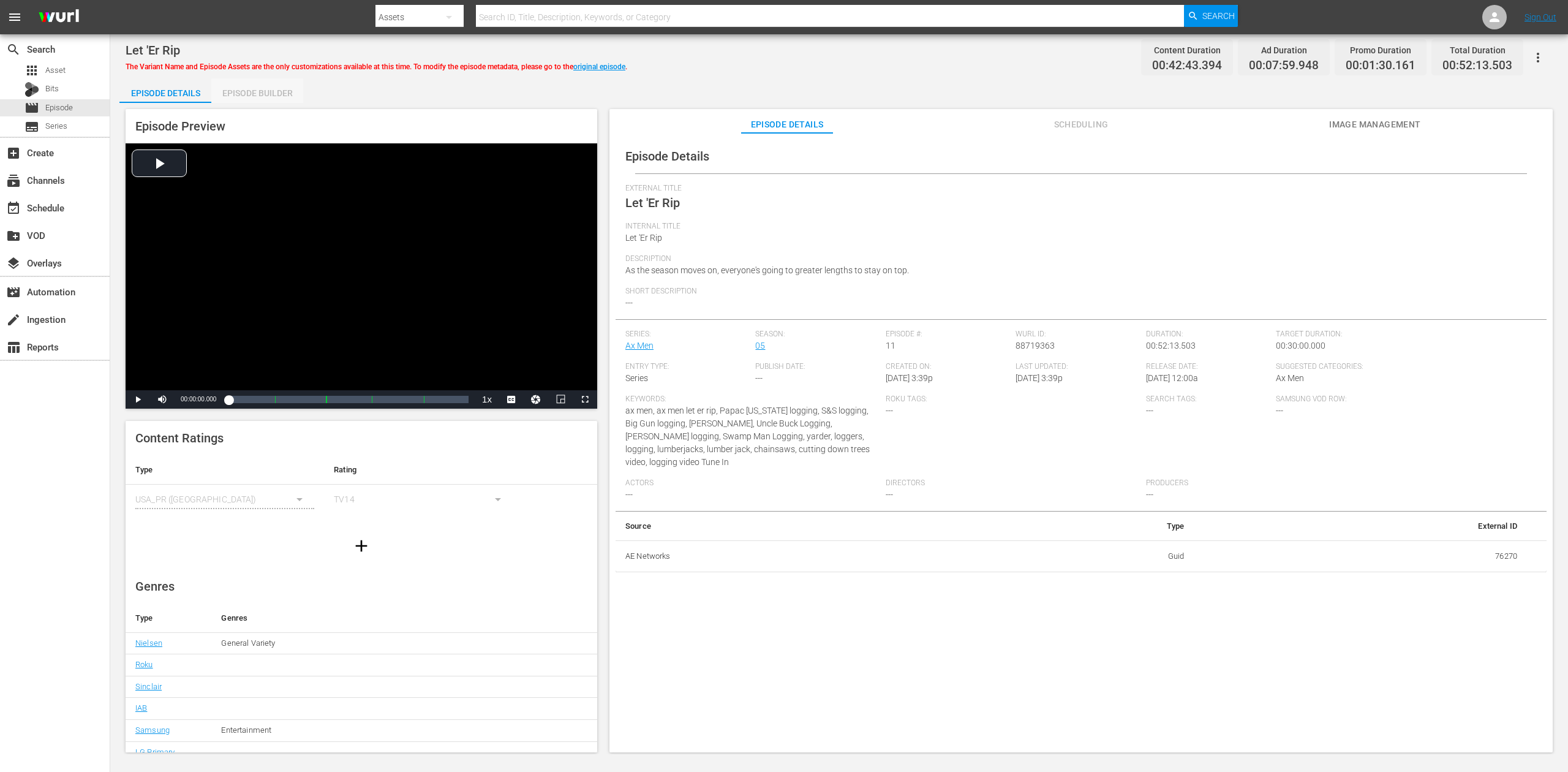
click at [257, 94] on div "Episode Builder" at bounding box center [257, 93] width 92 height 30
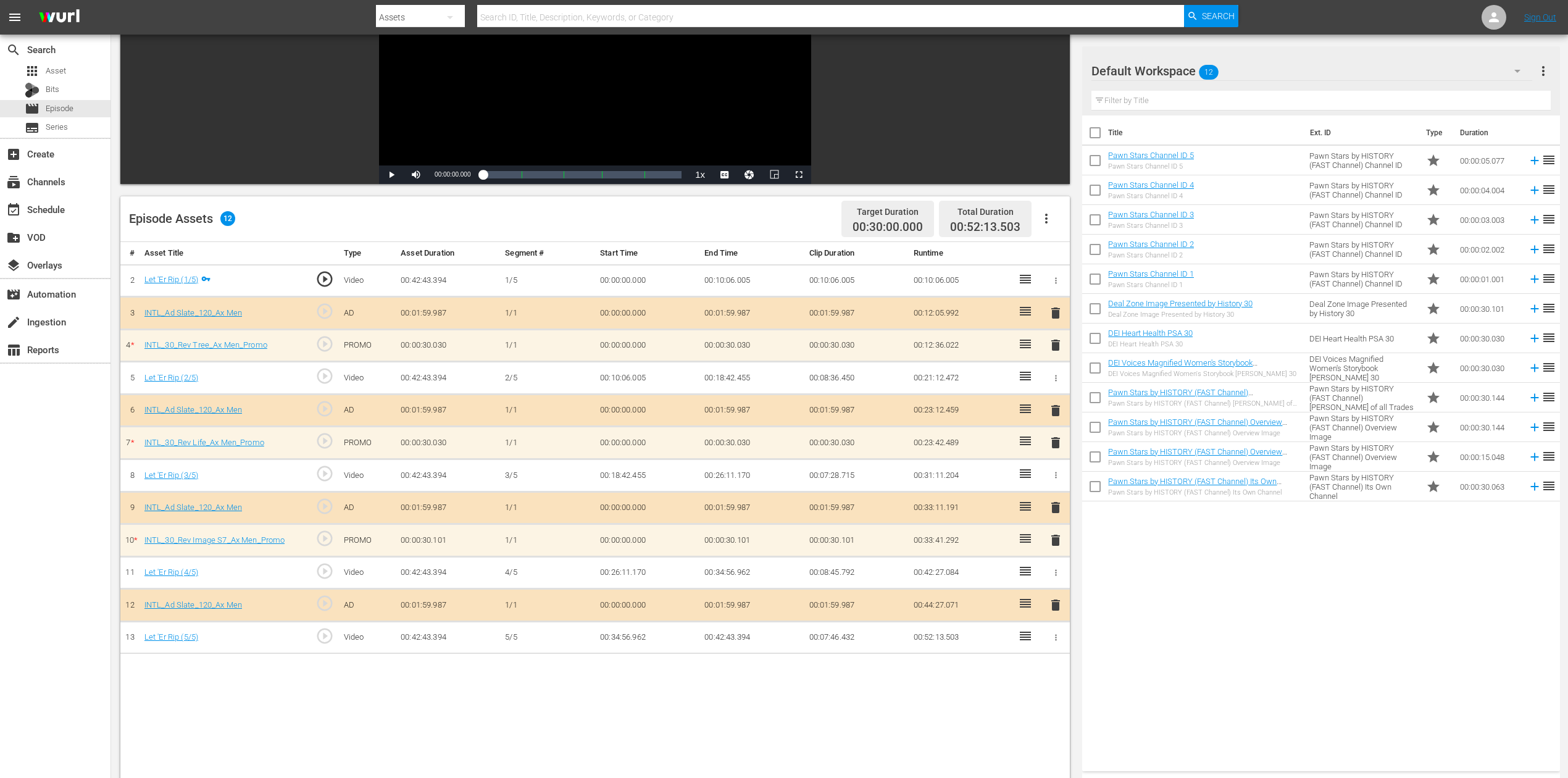
scroll to position [164, 0]
click at [1185, 72] on icon "button" at bounding box center [1517, 71] width 15 height 15
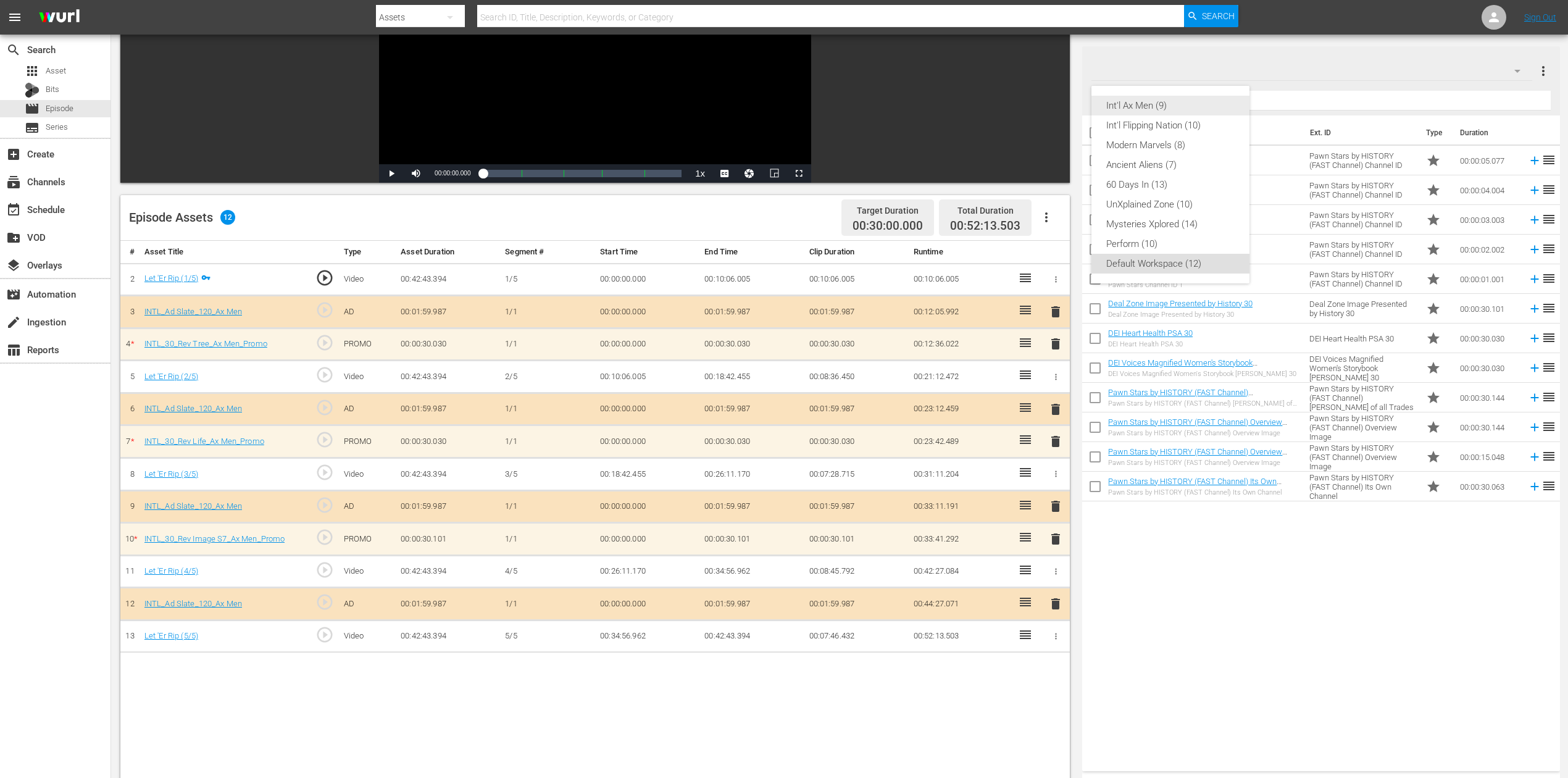
click at [1185, 108] on div "Int'l Ax Men (9)" at bounding box center [1170, 105] width 128 height 20
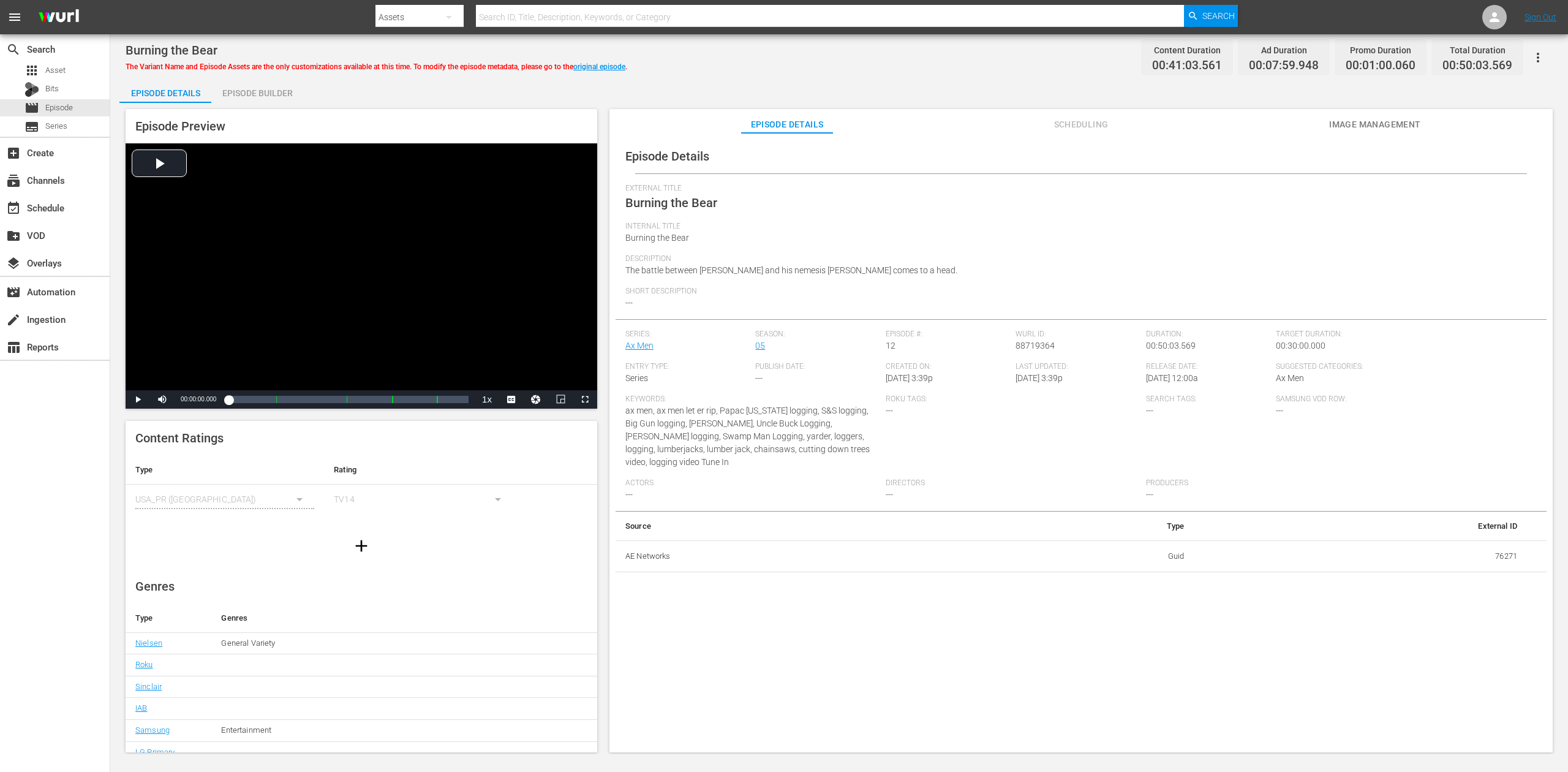
click at [281, 86] on div "Episode Builder" at bounding box center [257, 93] width 92 height 30
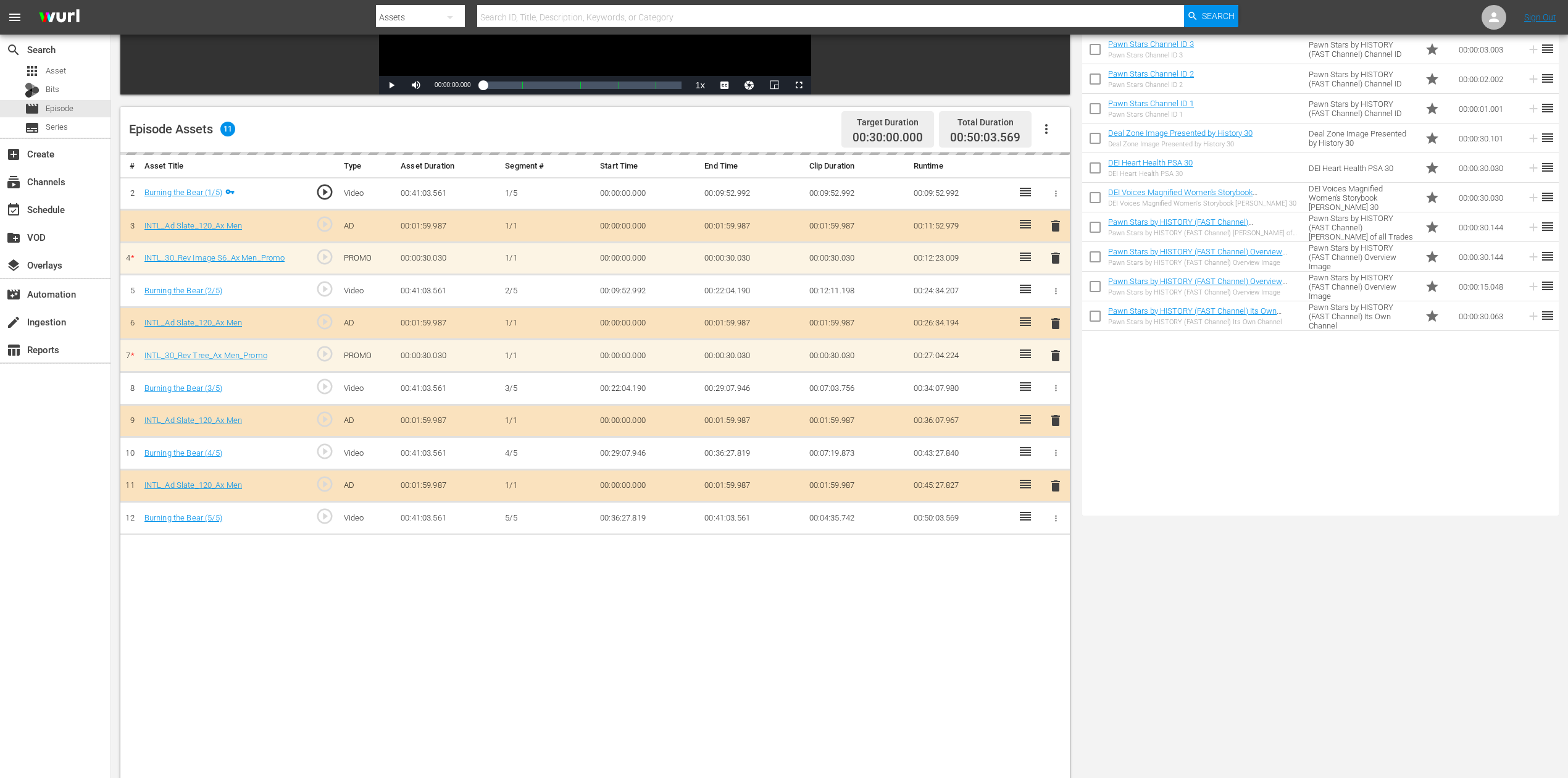
scroll to position [322, 0]
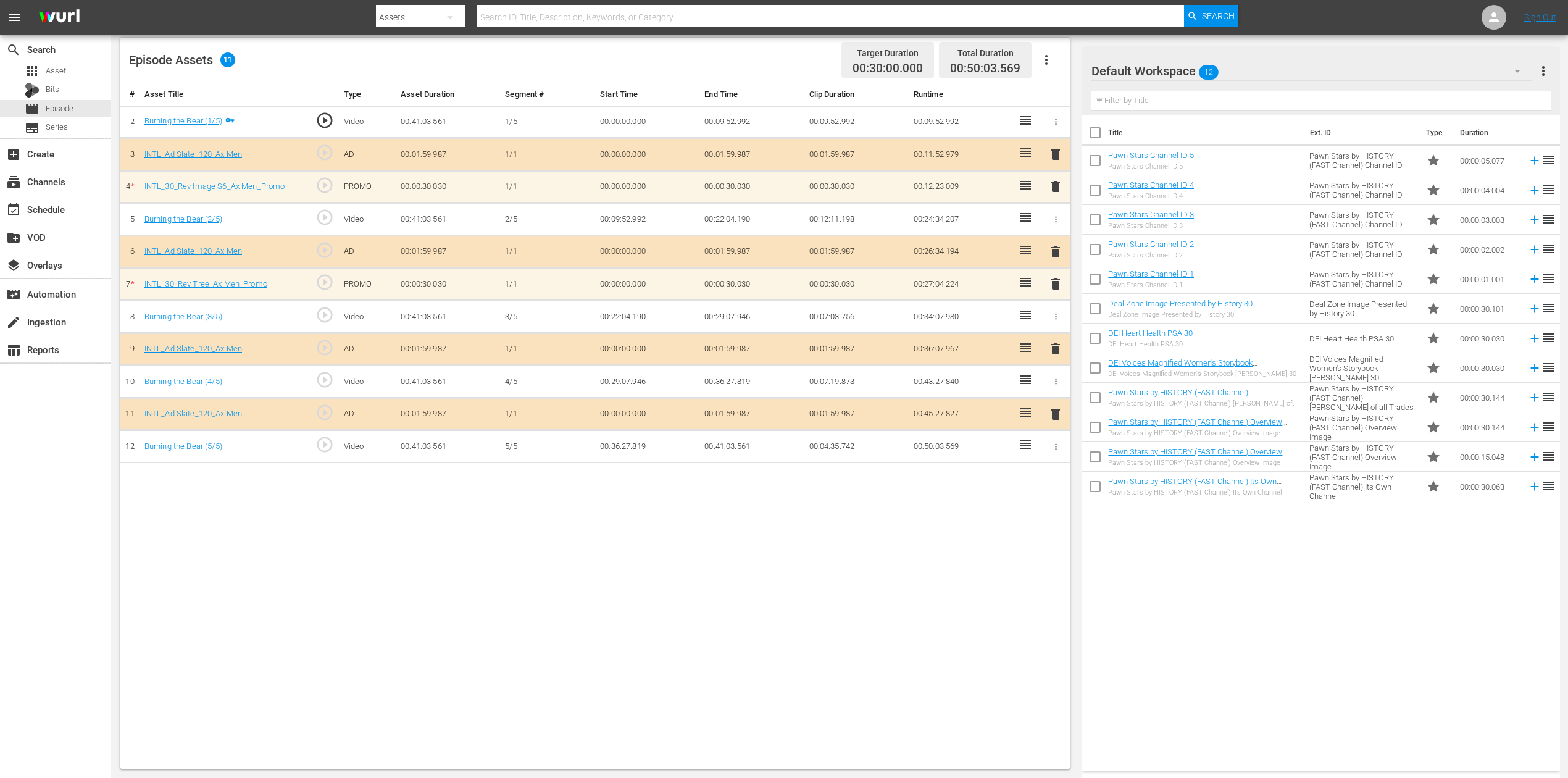
click at [1185, 74] on icon "button" at bounding box center [1517, 71] width 15 height 15
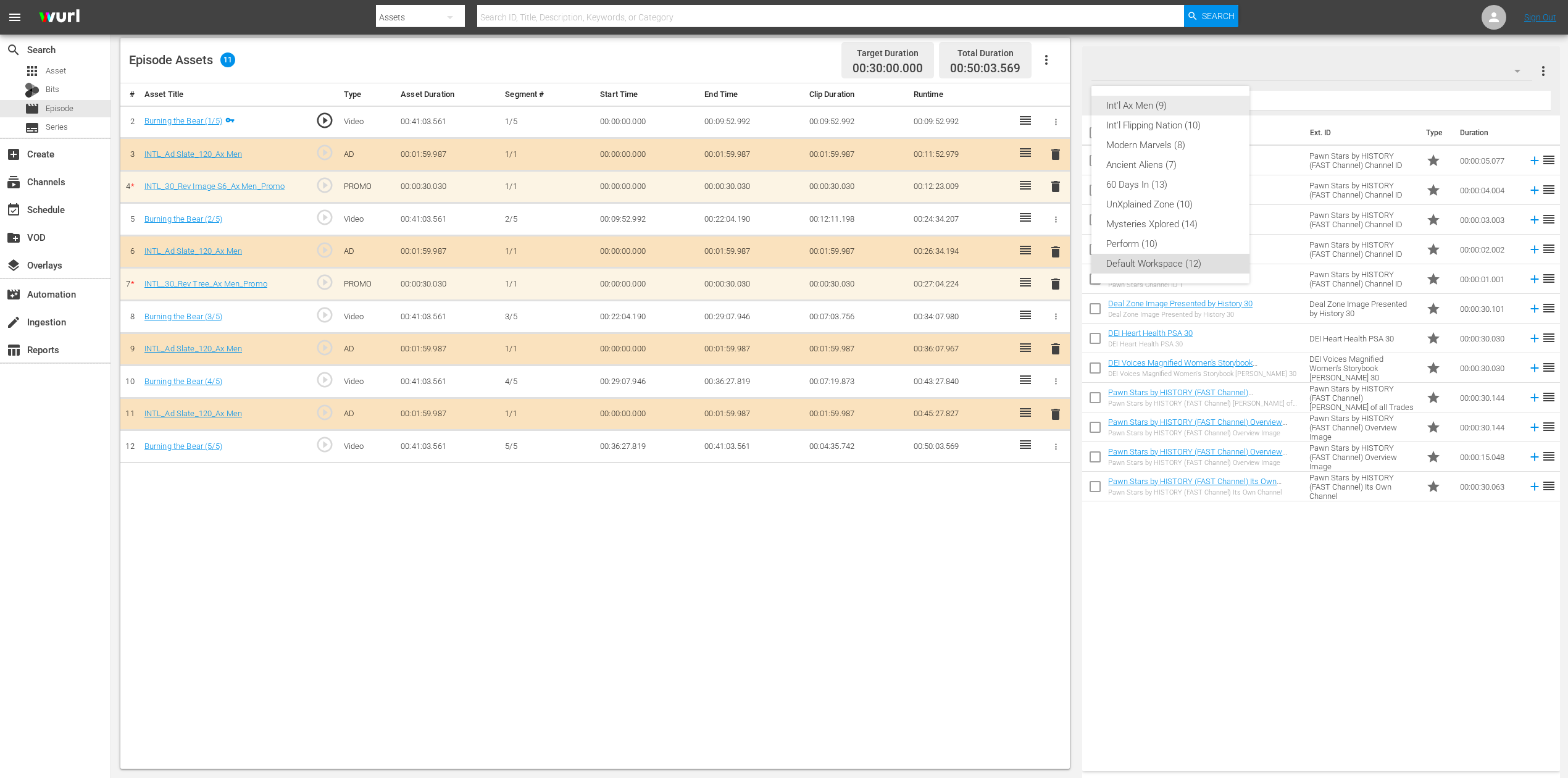
click at [1149, 102] on div "Int'l Ax Men (9)" at bounding box center [1170, 105] width 128 height 20
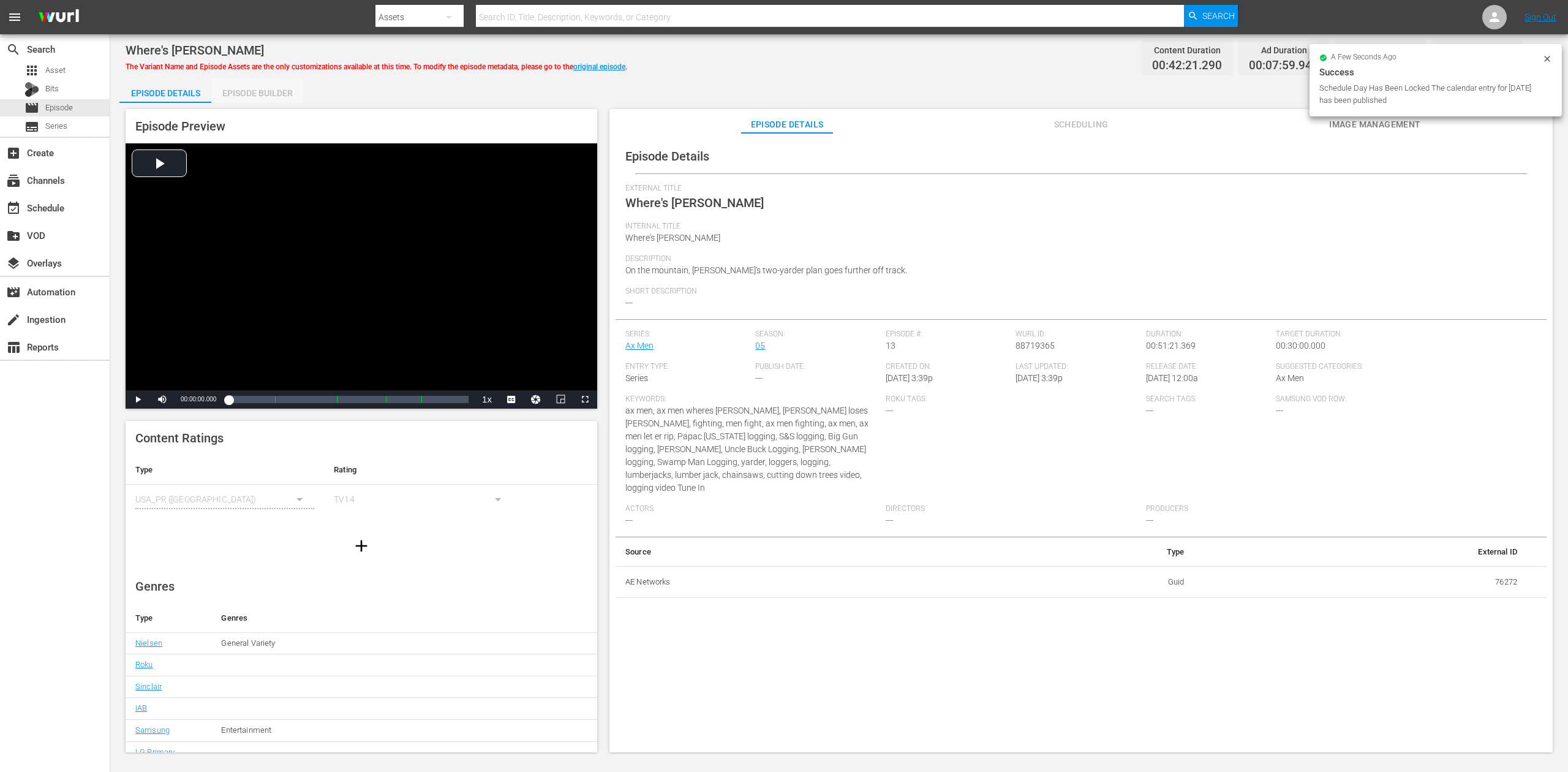
click at [280, 92] on div "Episode Builder" at bounding box center [257, 93] width 92 height 30
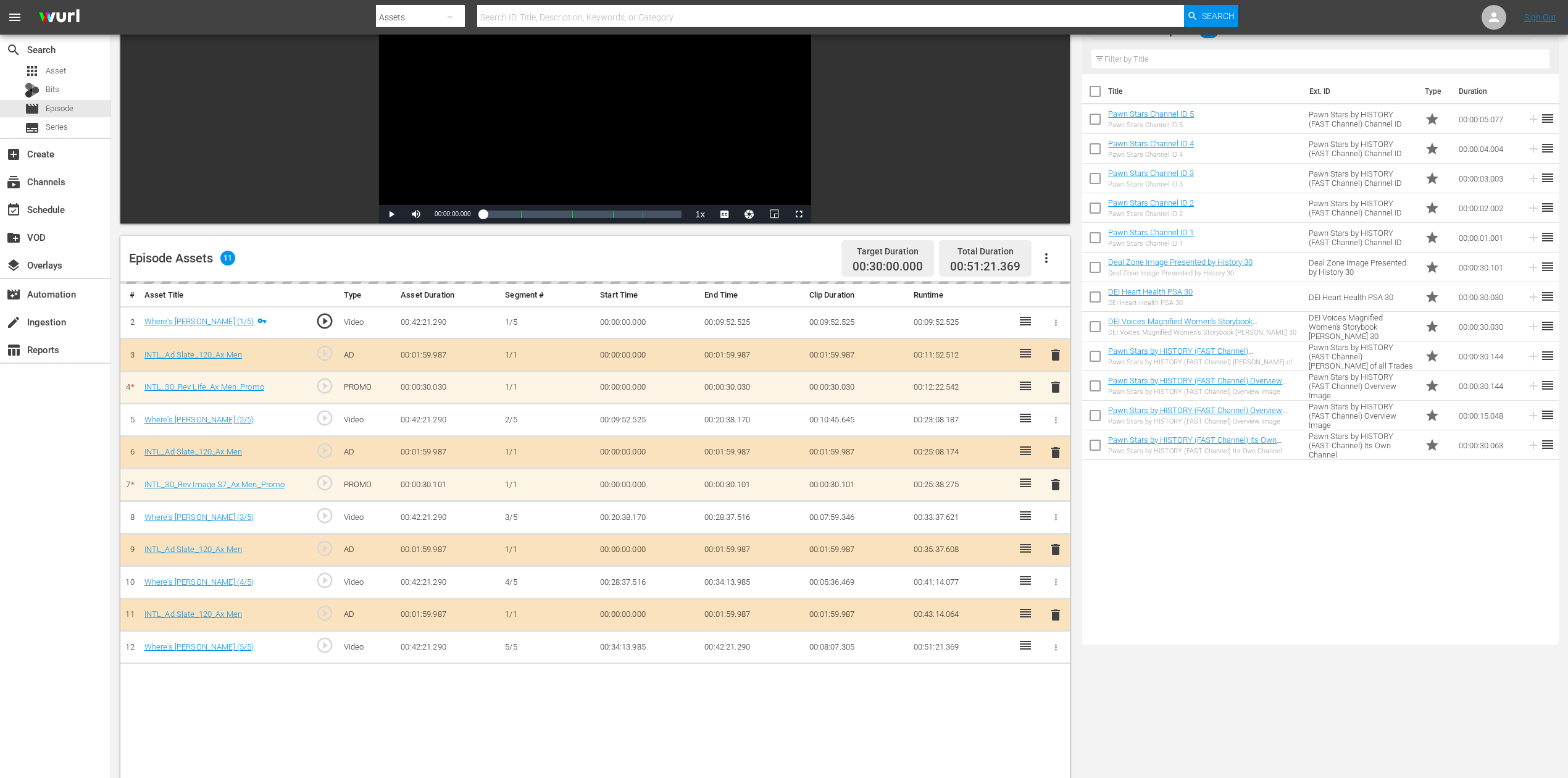
scroll to position [322, 0]
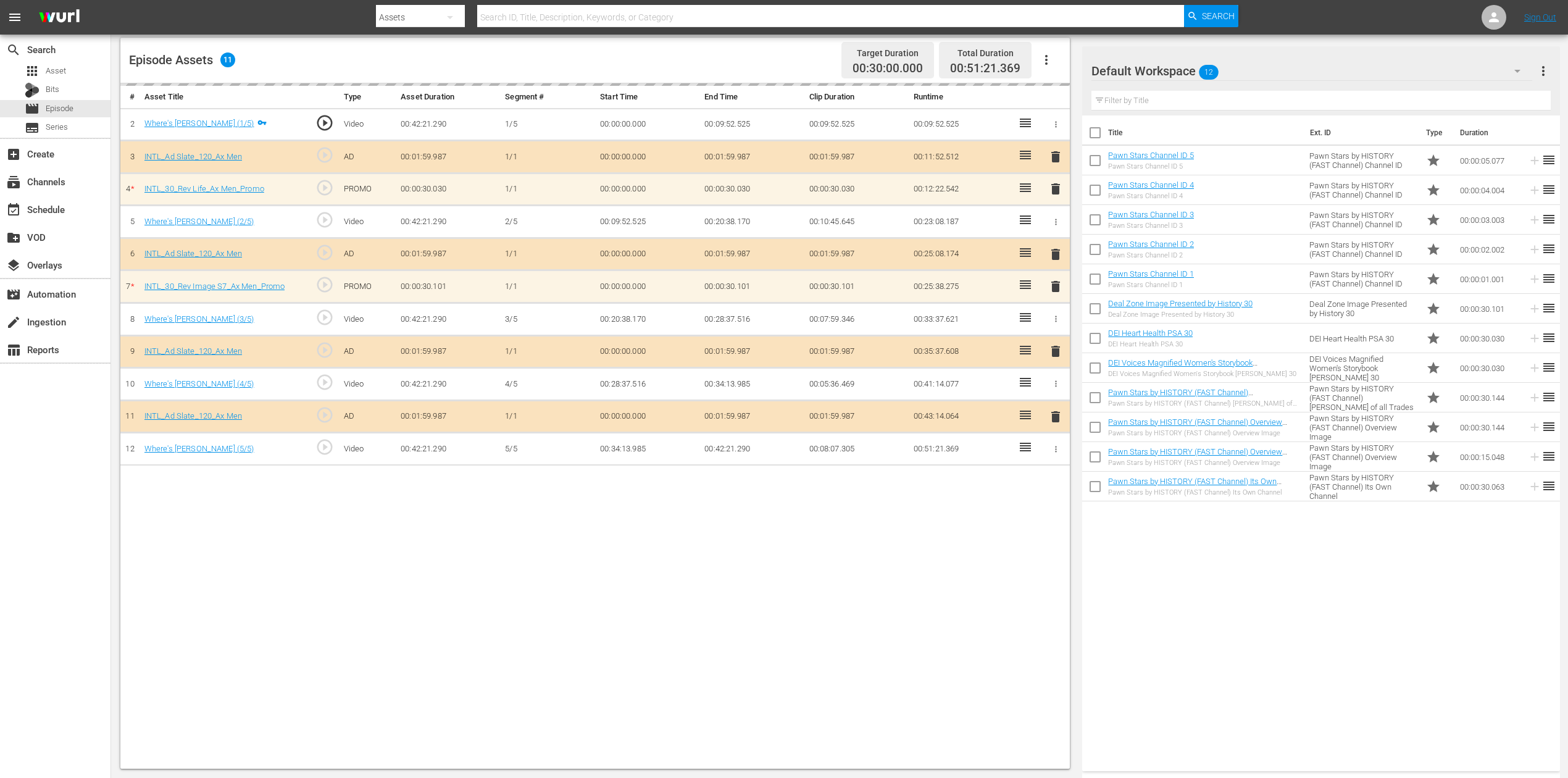
click at [1185, 68] on icon "button" at bounding box center [1517, 71] width 15 height 15
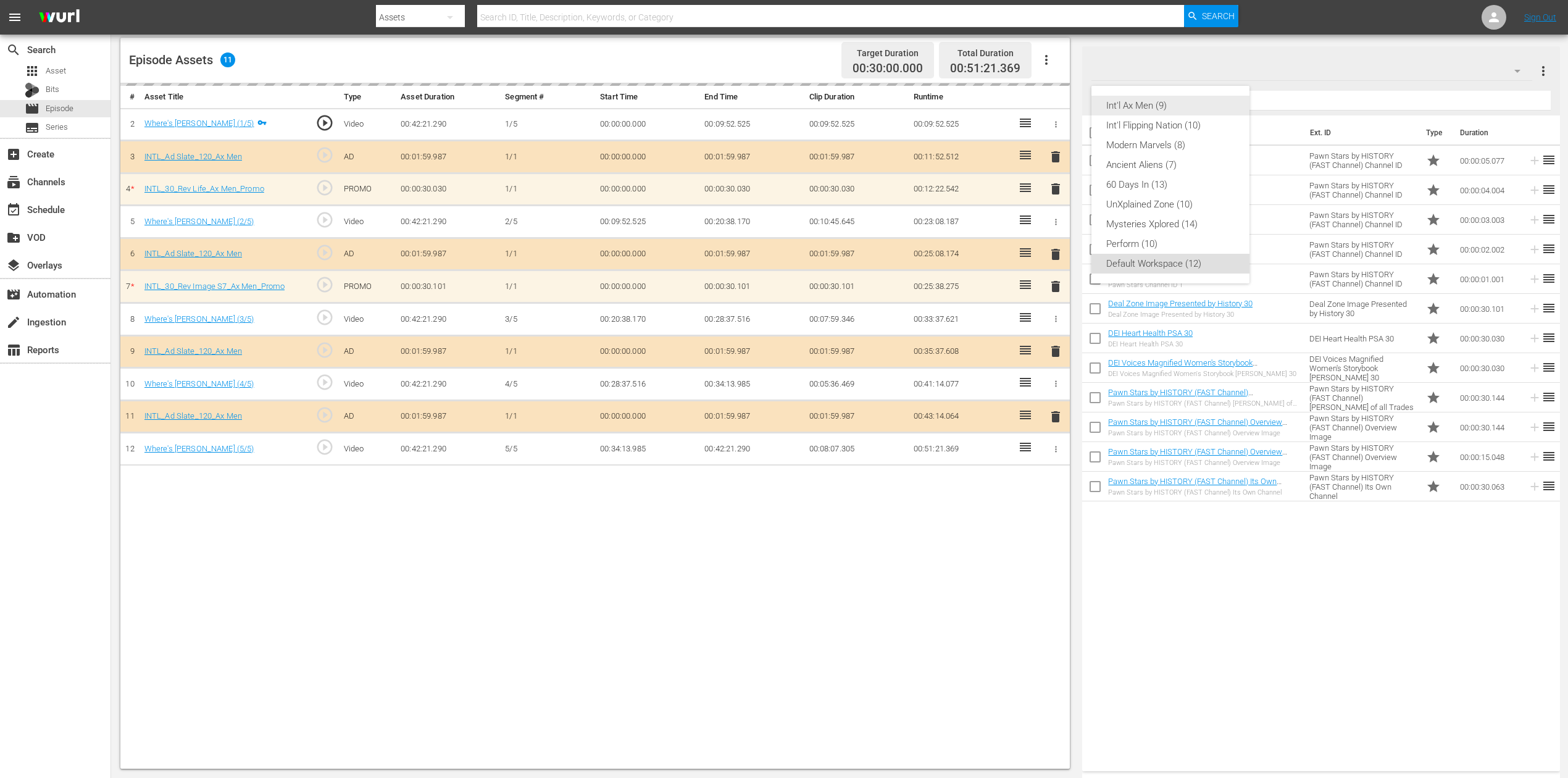
click at [1159, 104] on div "Int'l Ax Men (9)" at bounding box center [1170, 105] width 128 height 20
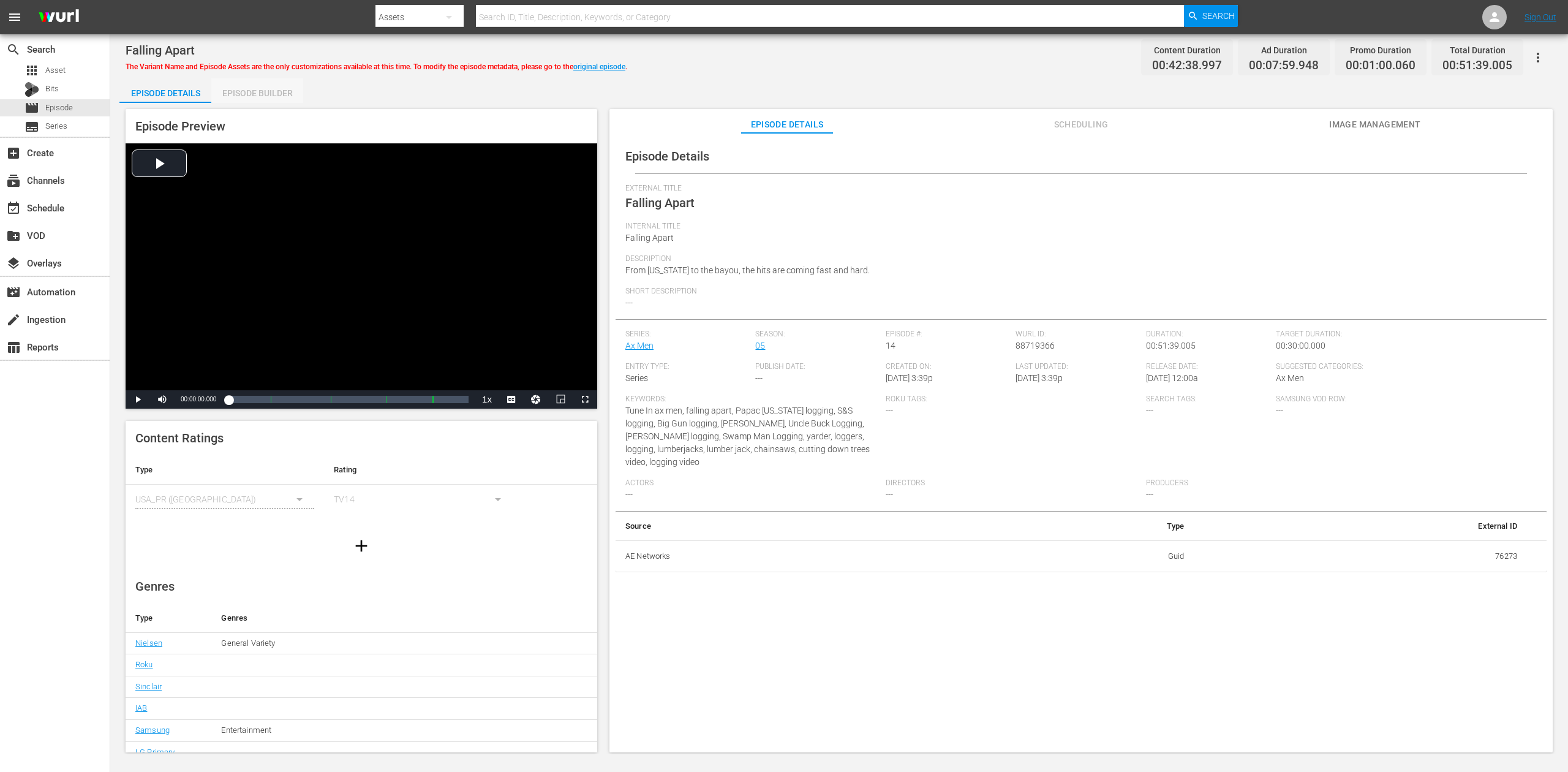
click at [278, 89] on div "Episode Builder" at bounding box center [257, 93] width 92 height 30
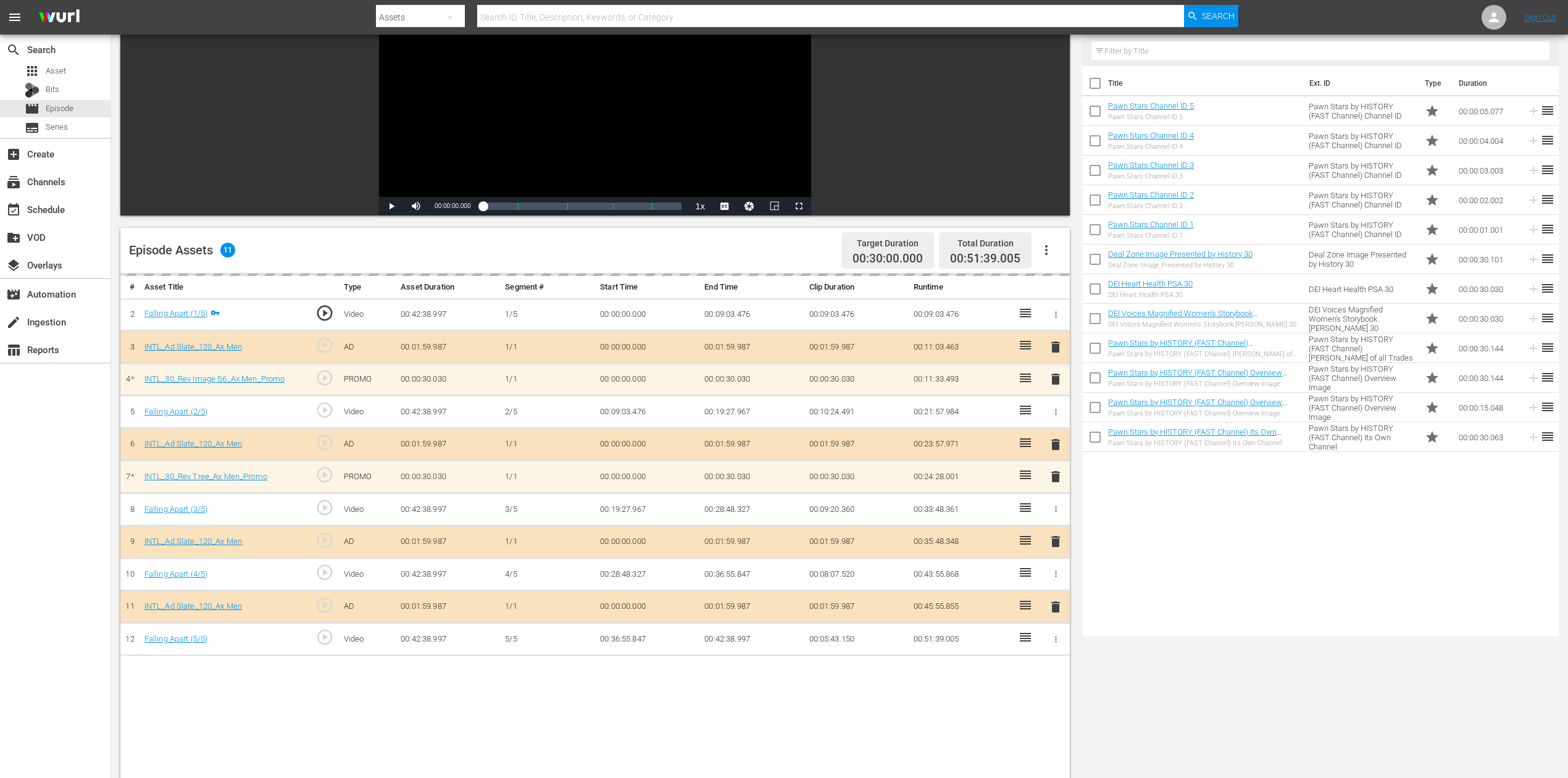
scroll to position [322, 0]
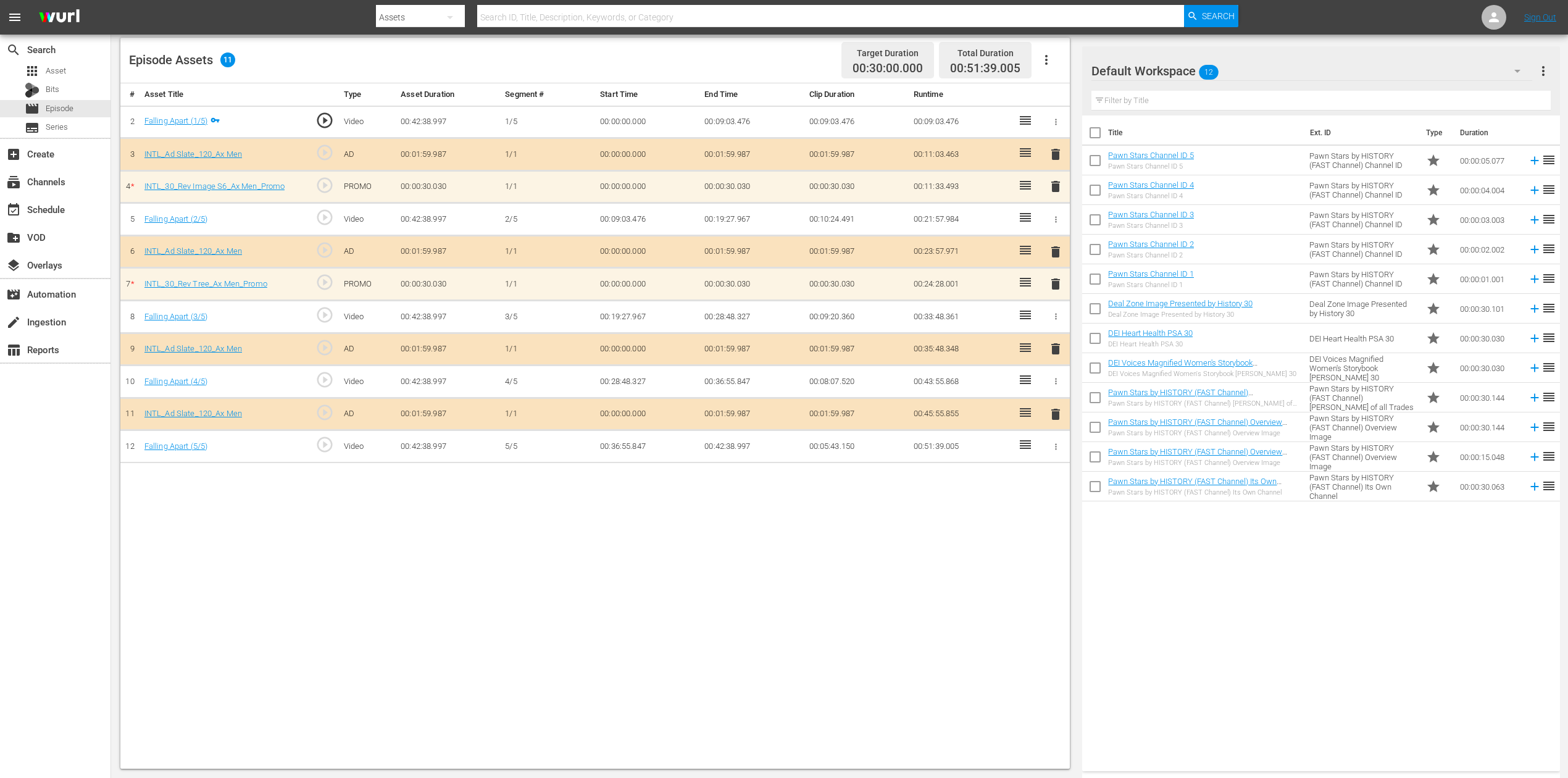
click at [1521, 70] on icon "button" at bounding box center [1517, 71] width 15 height 15
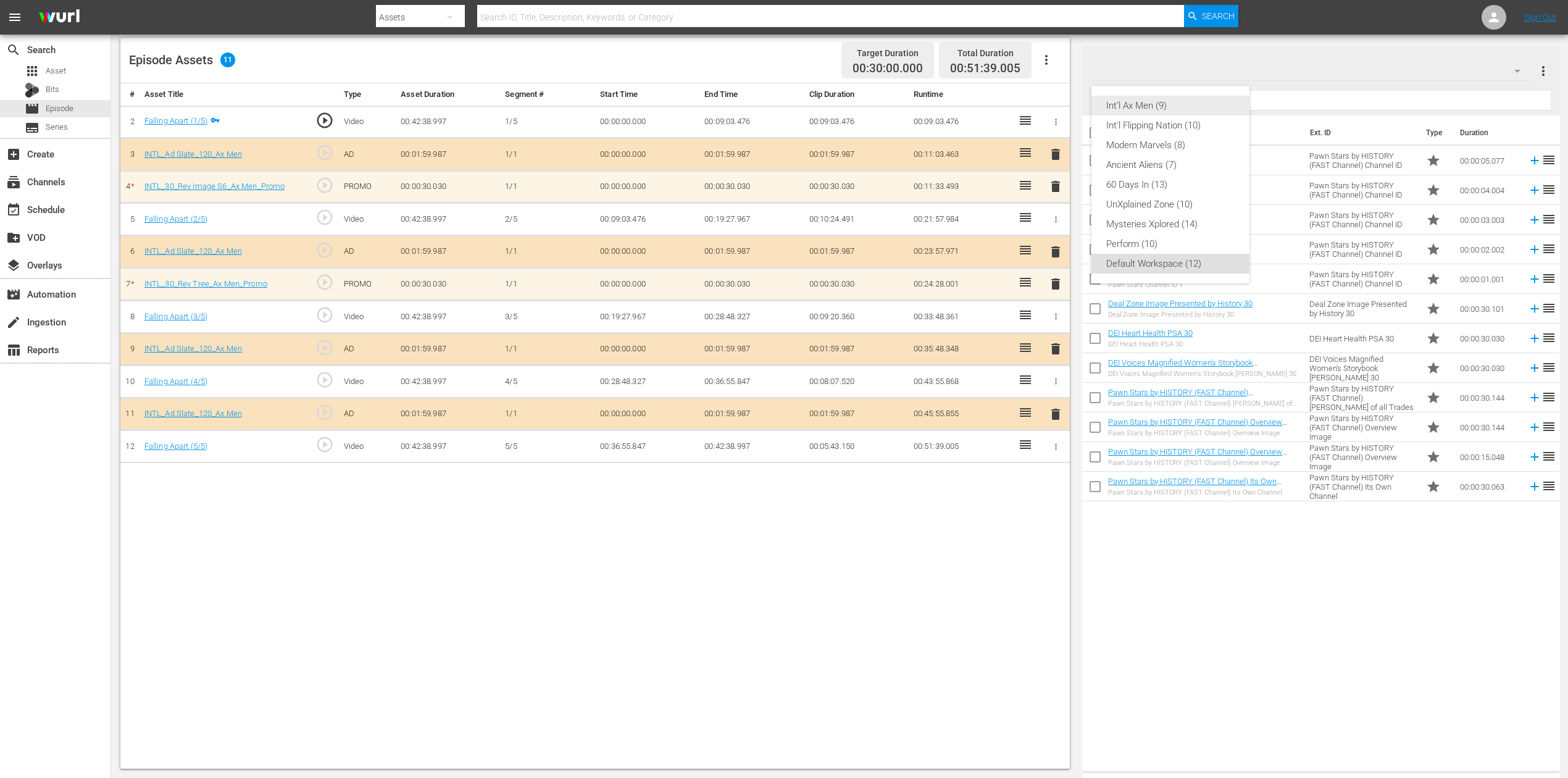
click at [1139, 109] on div "Int'l Ax Men (9)" at bounding box center [1170, 105] width 128 height 20
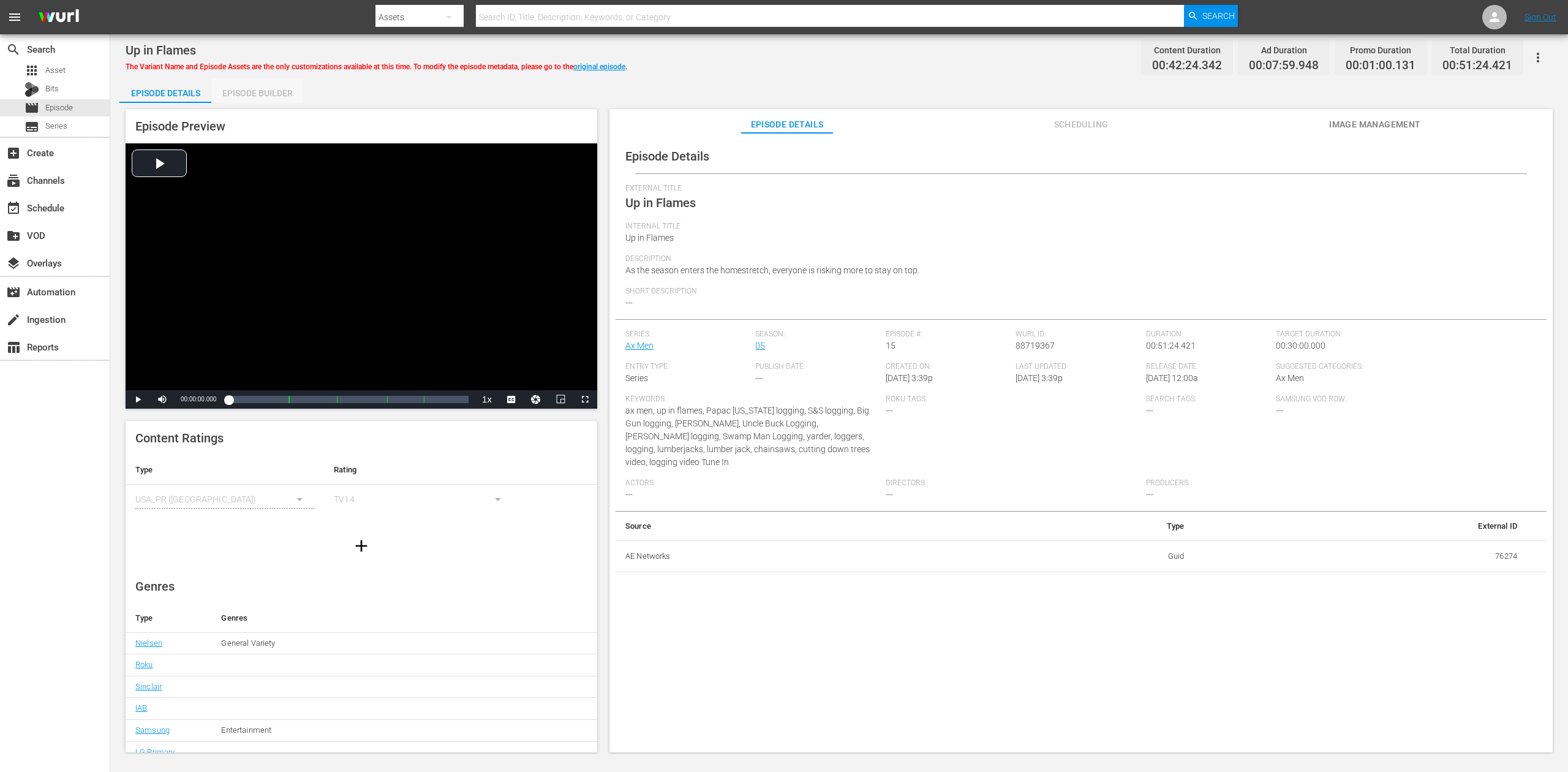
click at [268, 98] on div "Episode Builder" at bounding box center [257, 93] width 92 height 30
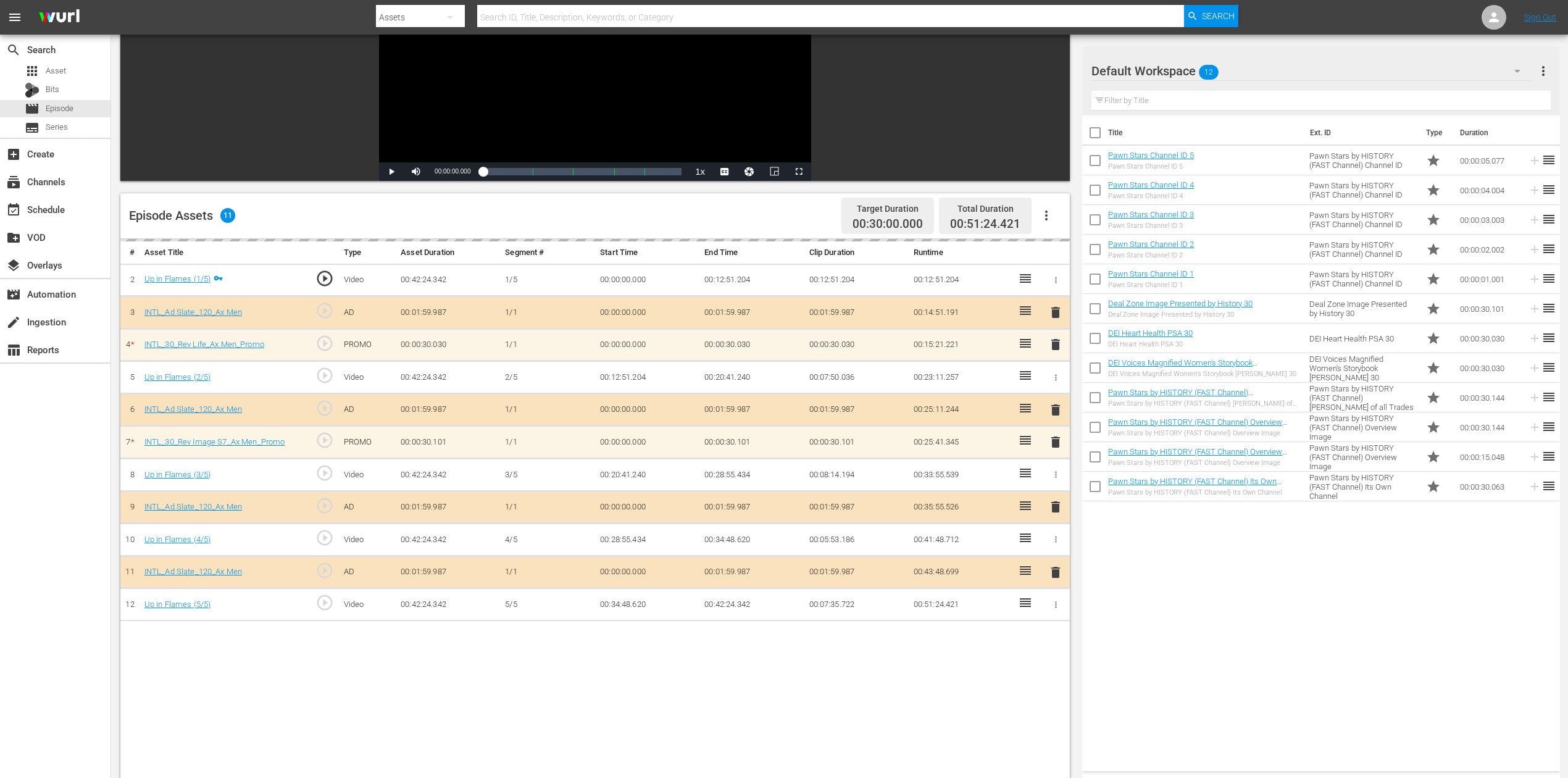
scroll to position [322, 0]
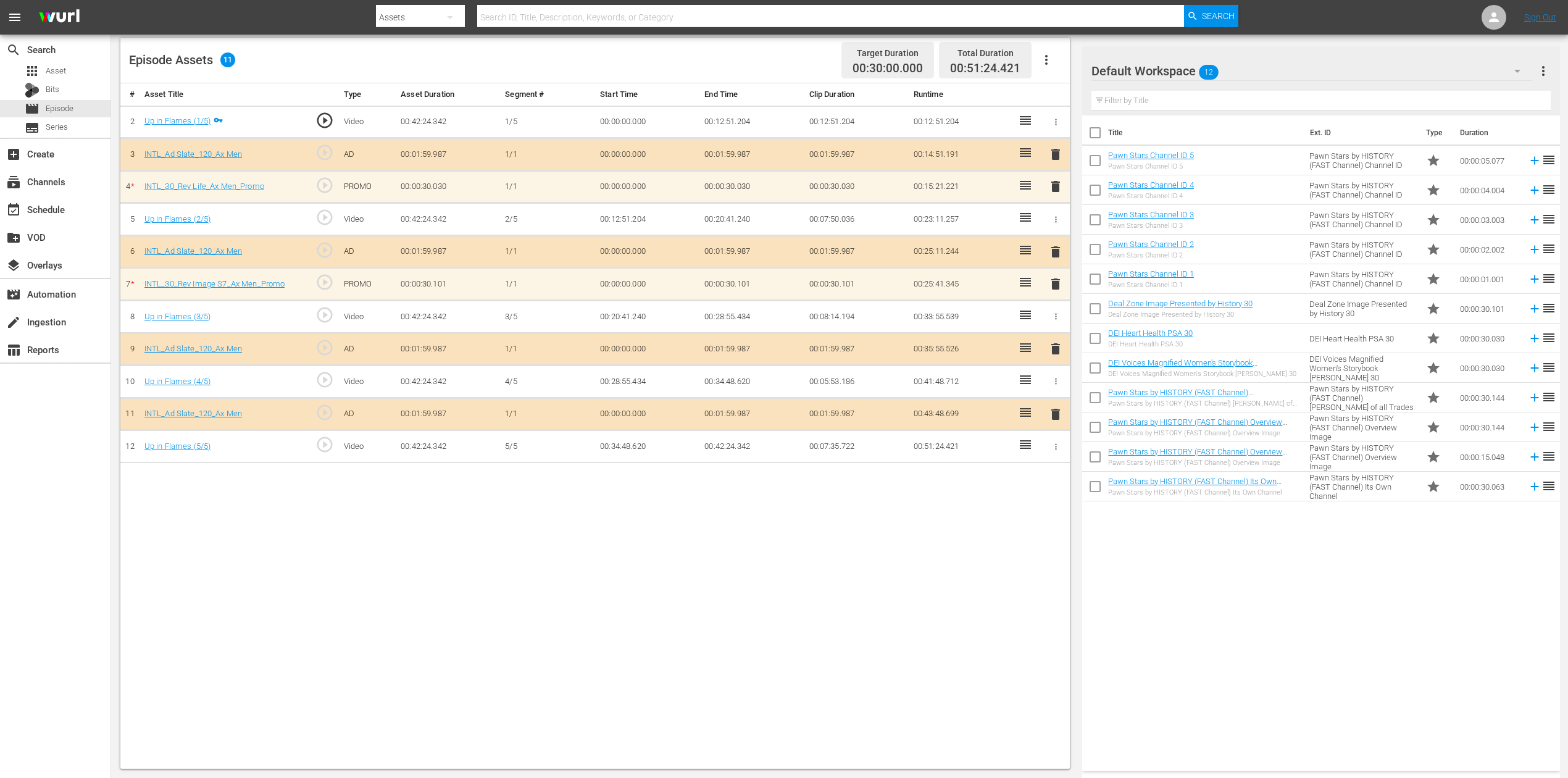
click at [1185, 70] on icon "button" at bounding box center [1517, 72] width 6 height 3
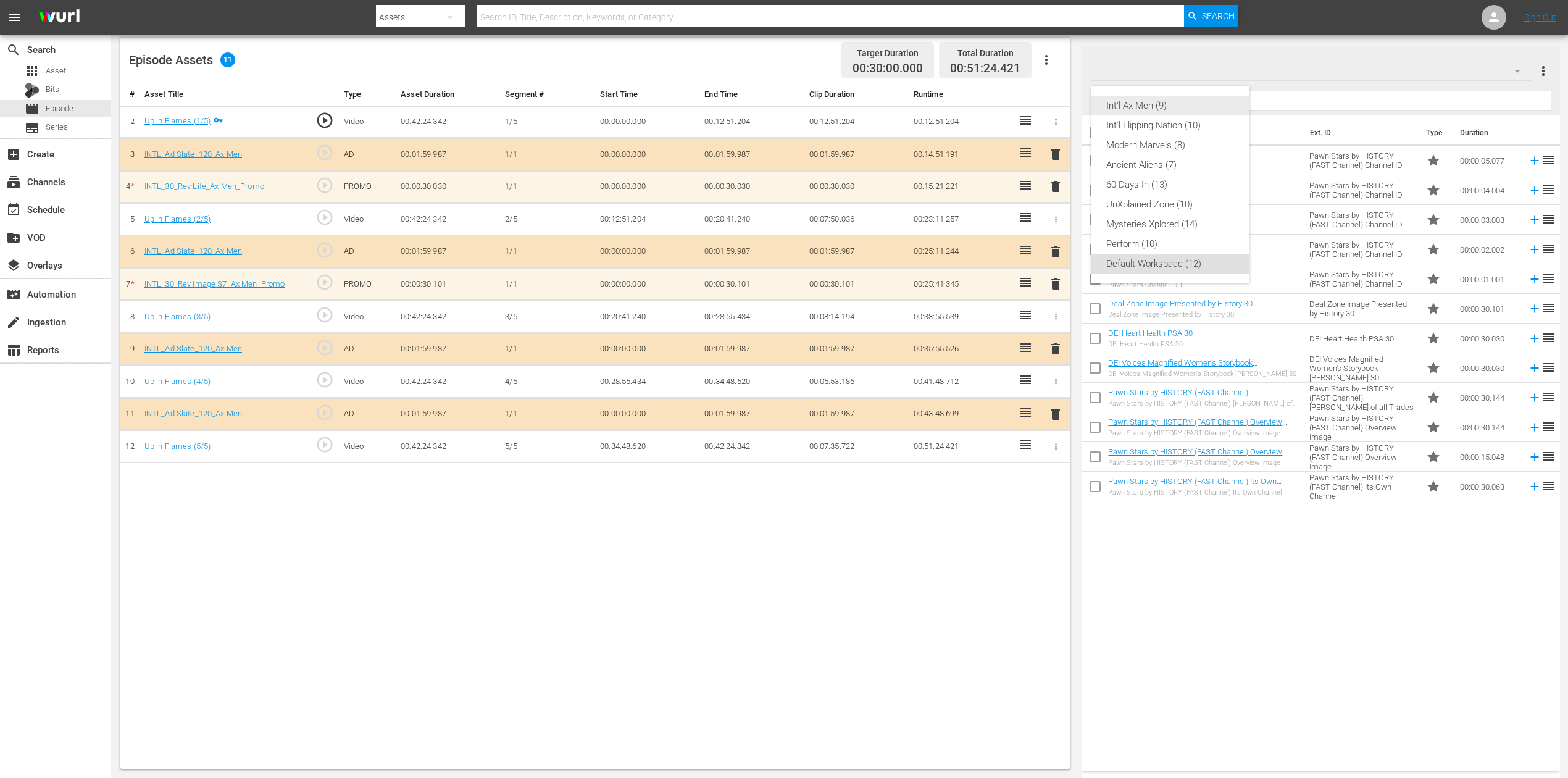
click at [1149, 104] on div "Int'l Ax Men (9)" at bounding box center [1170, 105] width 128 height 20
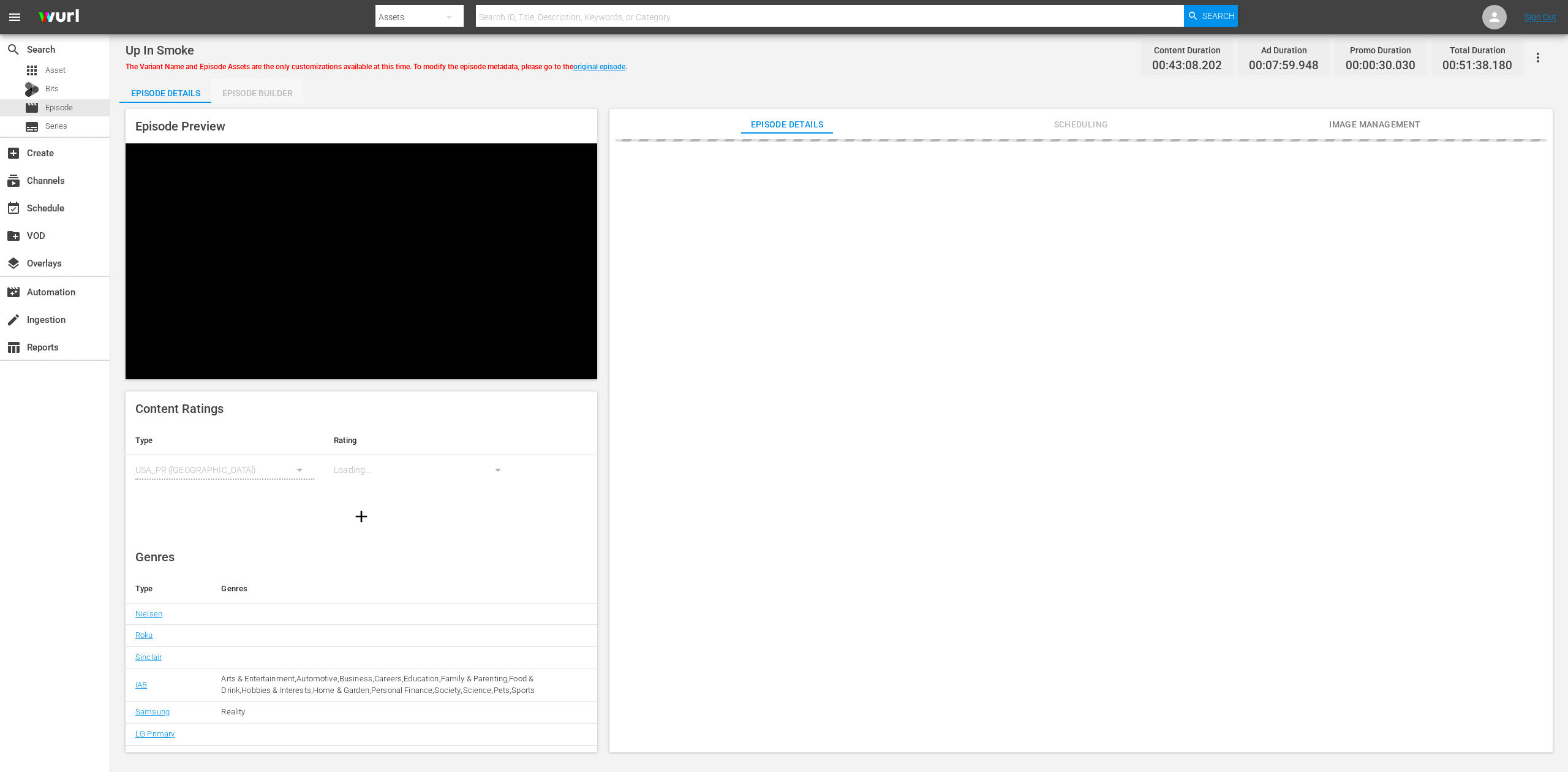
click at [275, 92] on div "Episode Builder" at bounding box center [257, 93] width 92 height 30
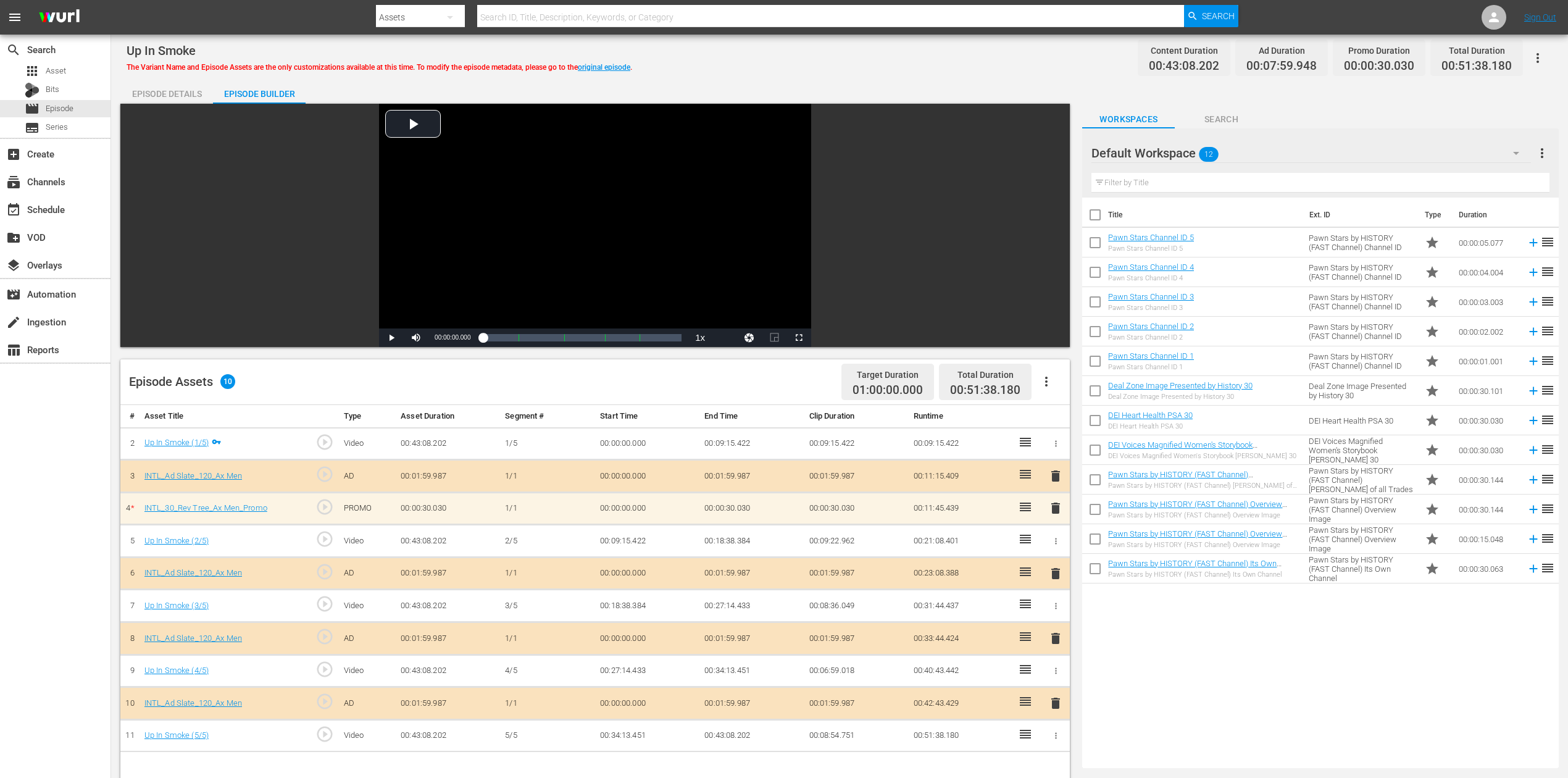
click at [1185, 152] on icon "button" at bounding box center [1516, 152] width 15 height 15
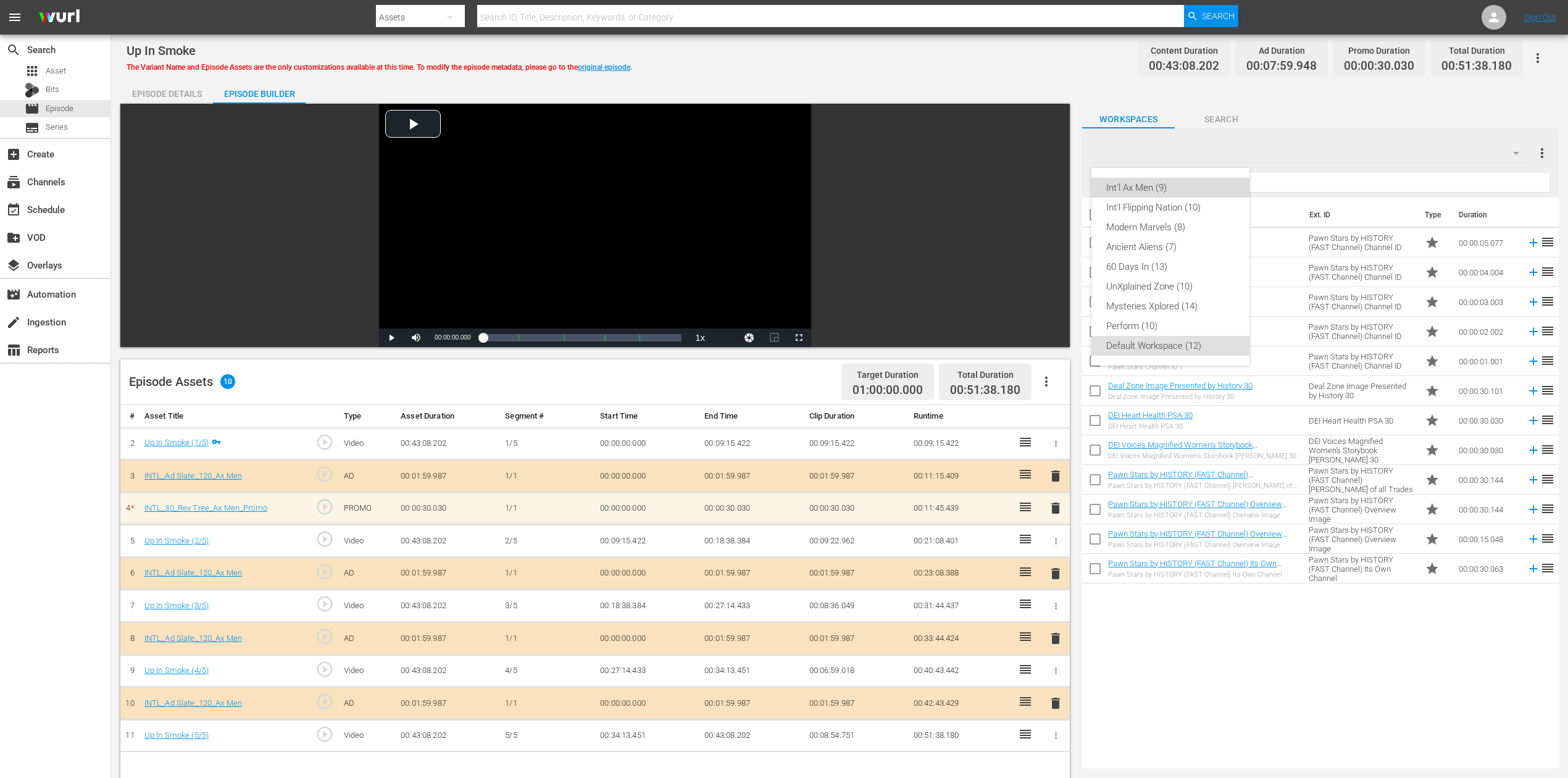
click at [1133, 183] on div "Int'l Ax Men (9)" at bounding box center [1170, 188] width 128 height 20
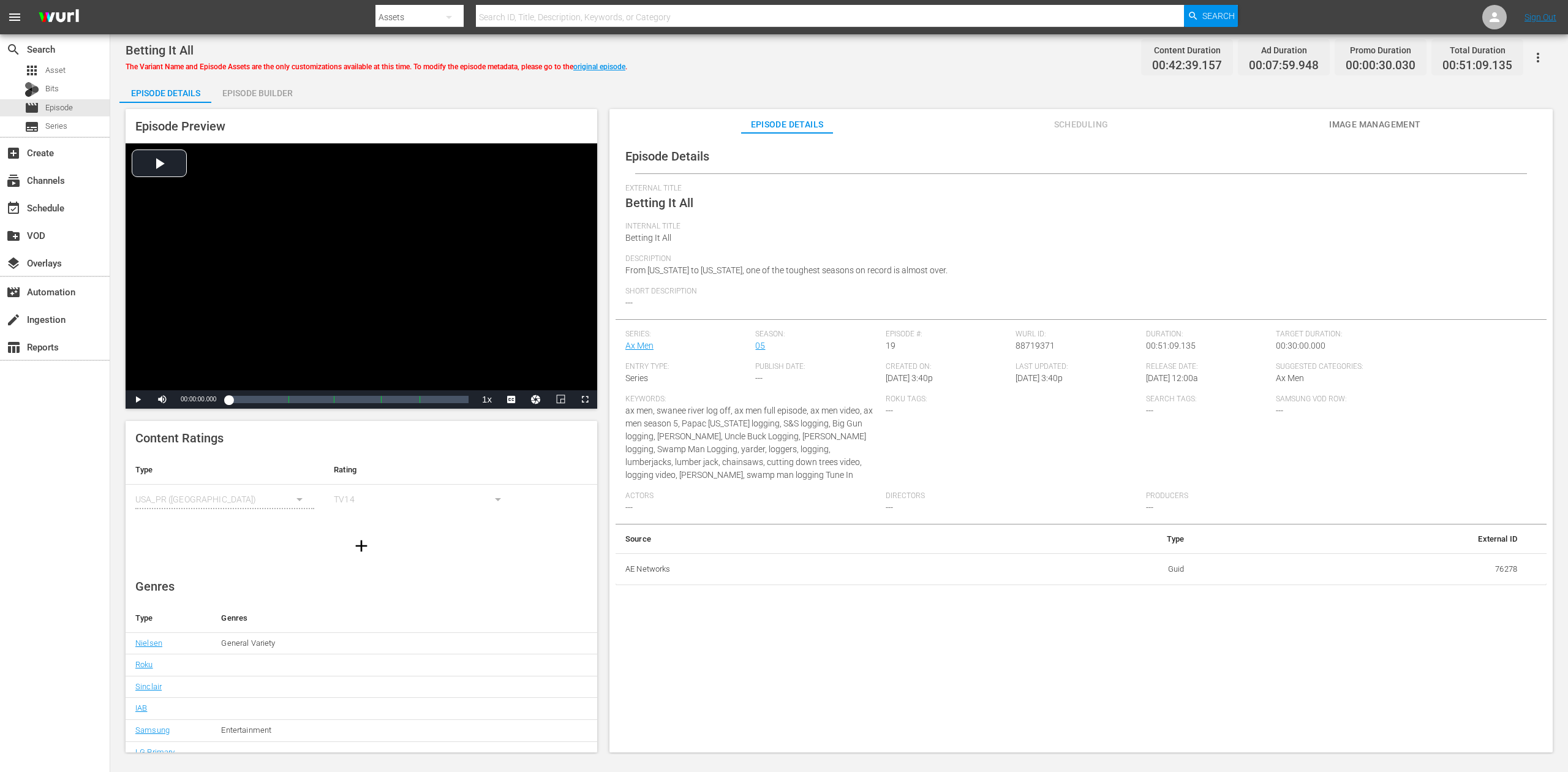
click at [274, 92] on div "Episode Builder" at bounding box center [257, 93] width 92 height 30
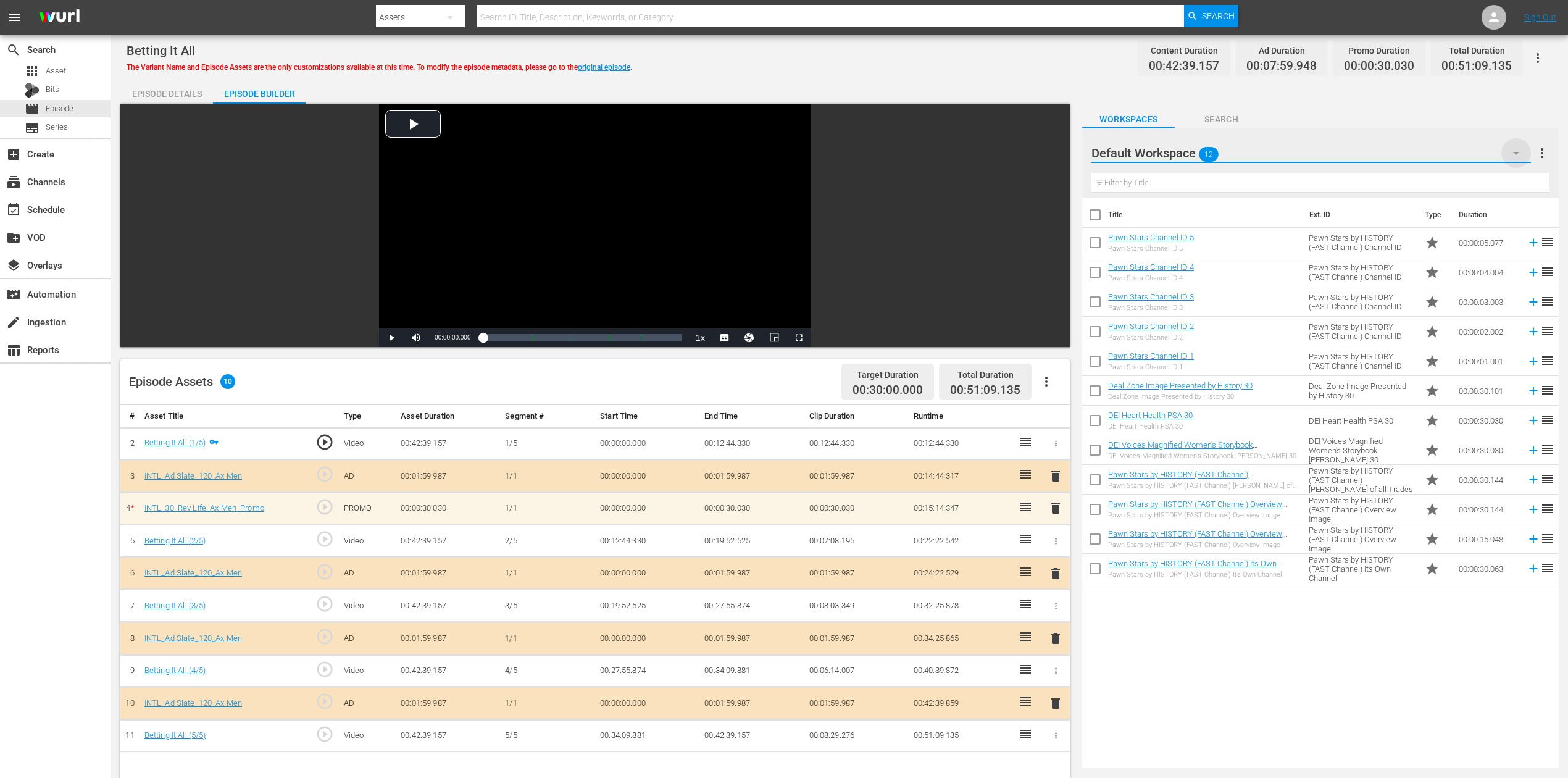
click at [1185, 149] on icon "button" at bounding box center [1516, 152] width 15 height 15
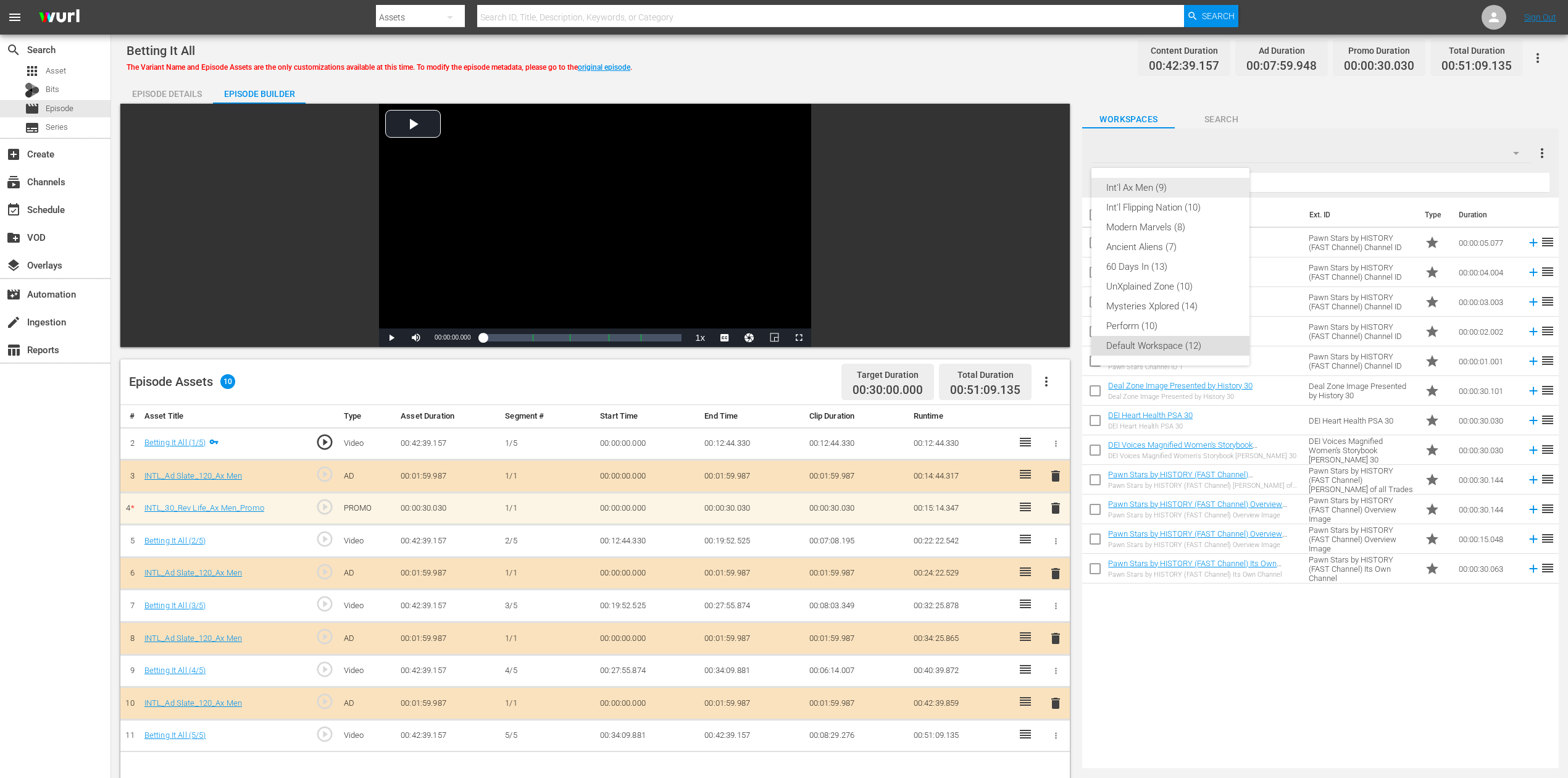
click at [1129, 189] on div "Int'l Ax Men (9)" at bounding box center [1170, 188] width 128 height 20
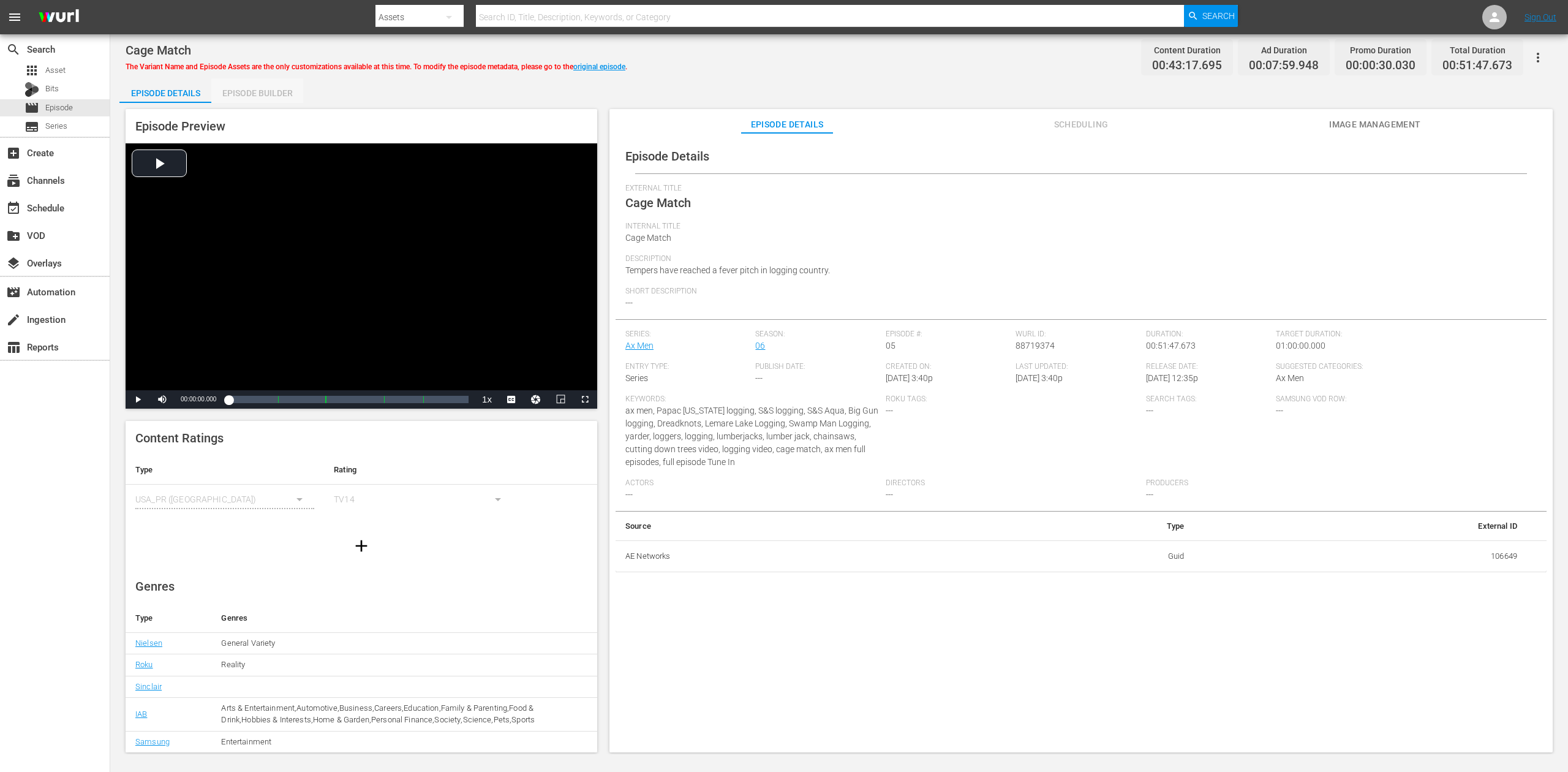
click at [273, 94] on div "Episode Builder" at bounding box center [257, 93] width 92 height 30
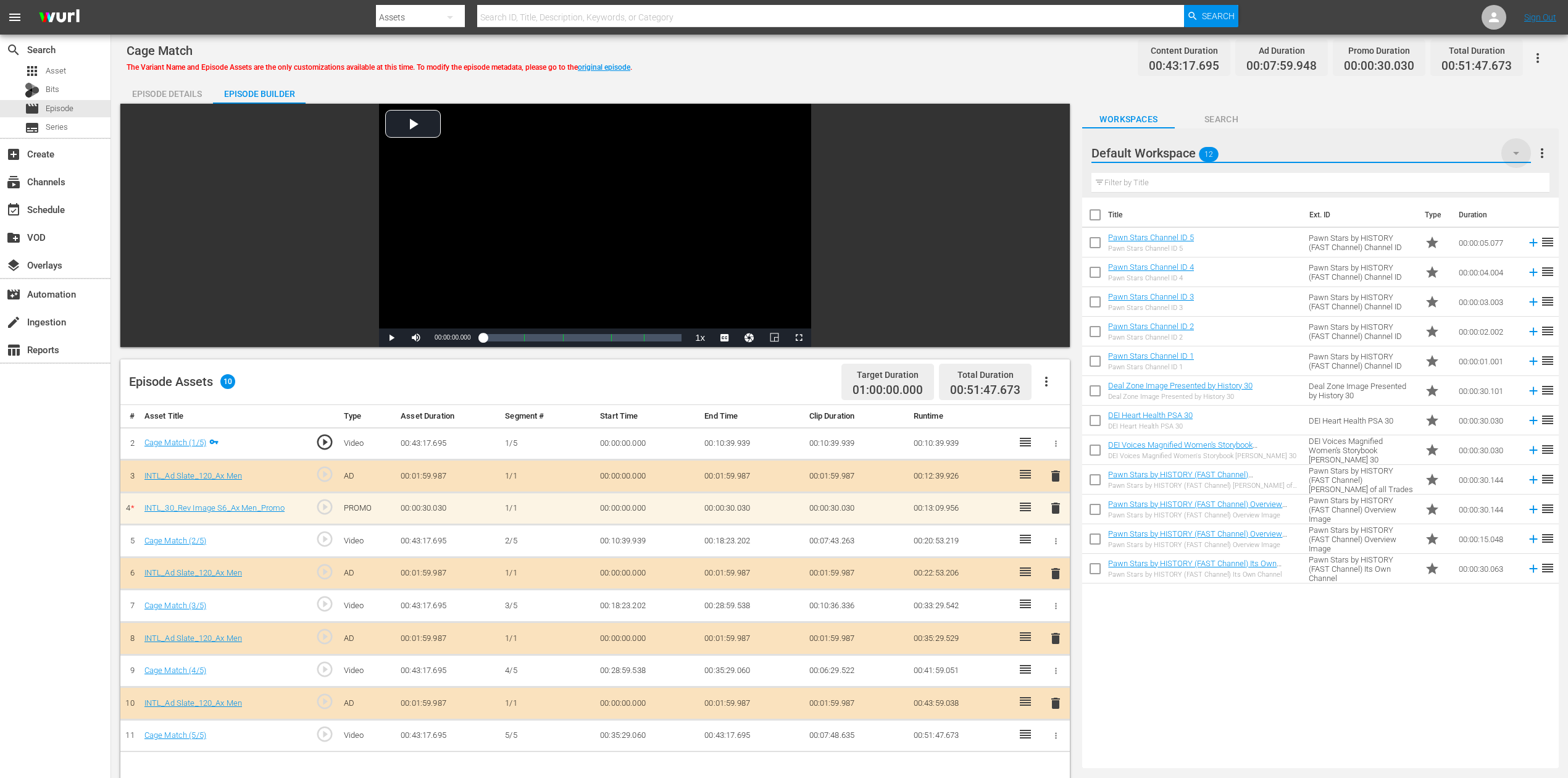
click at [1185, 147] on icon "button" at bounding box center [1516, 152] width 15 height 15
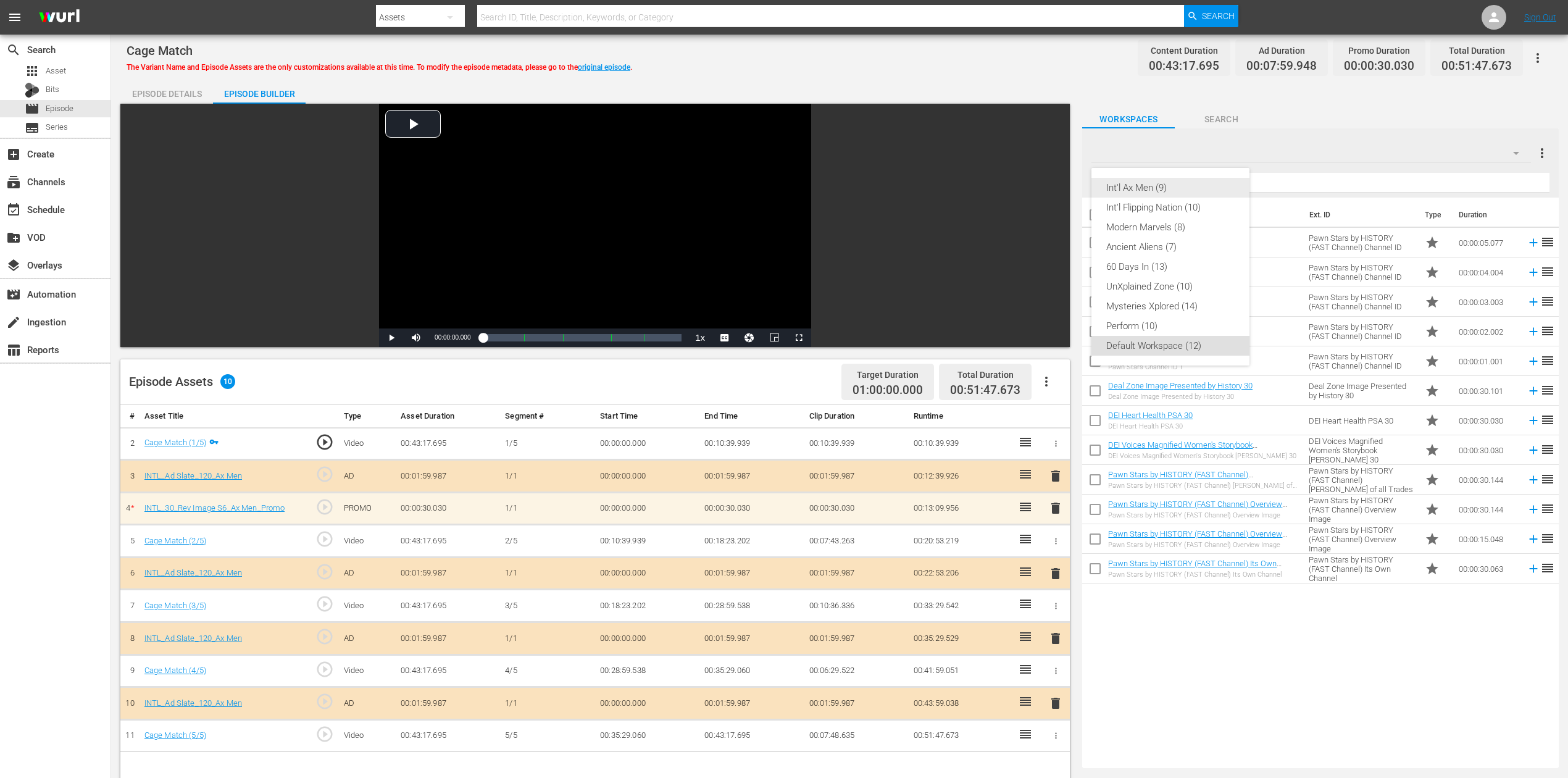
click at [1145, 190] on div "Int'l Ax Men (9)" at bounding box center [1170, 188] width 128 height 20
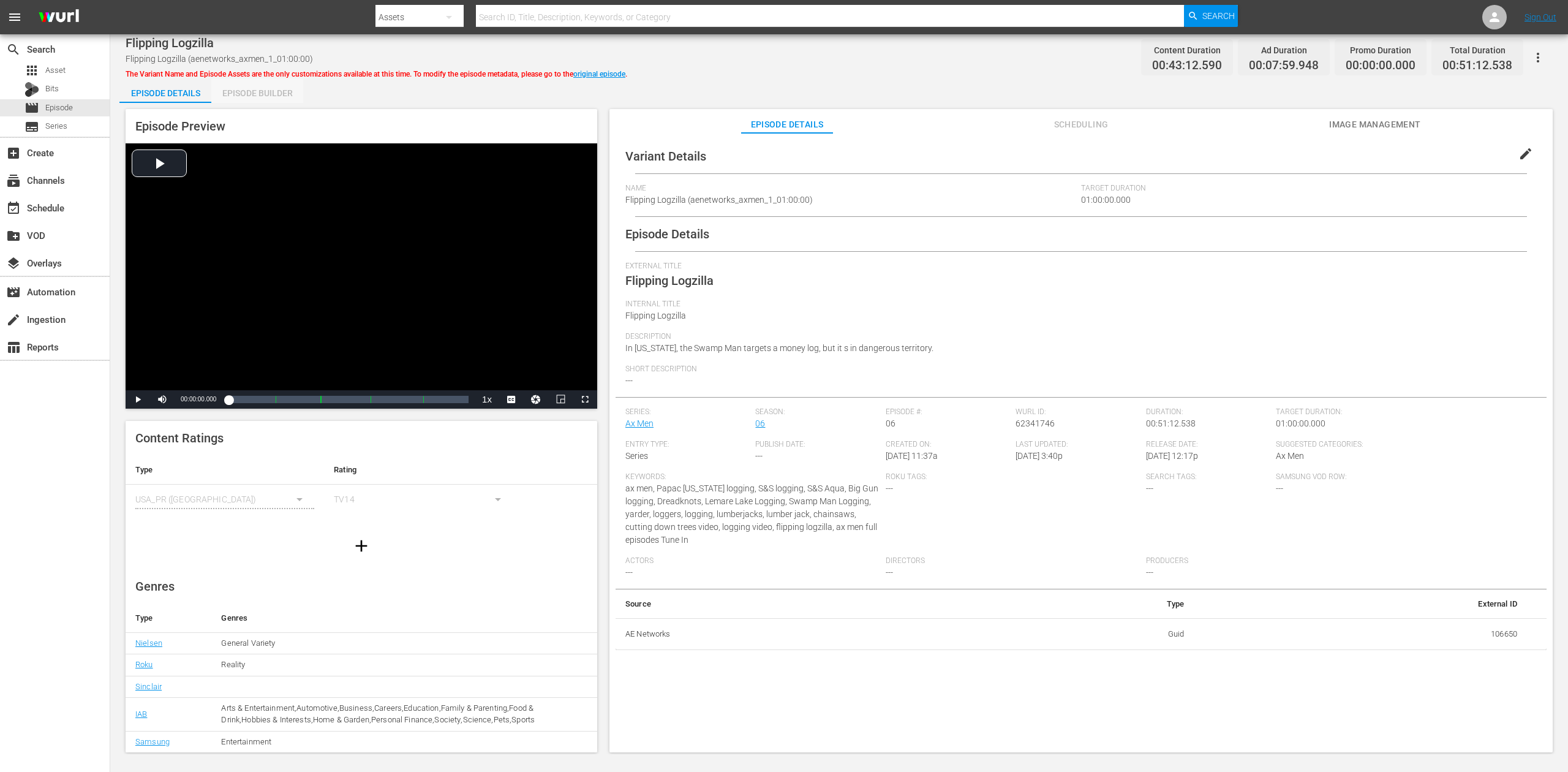
click at [255, 85] on div "Episode Builder" at bounding box center [257, 93] width 92 height 30
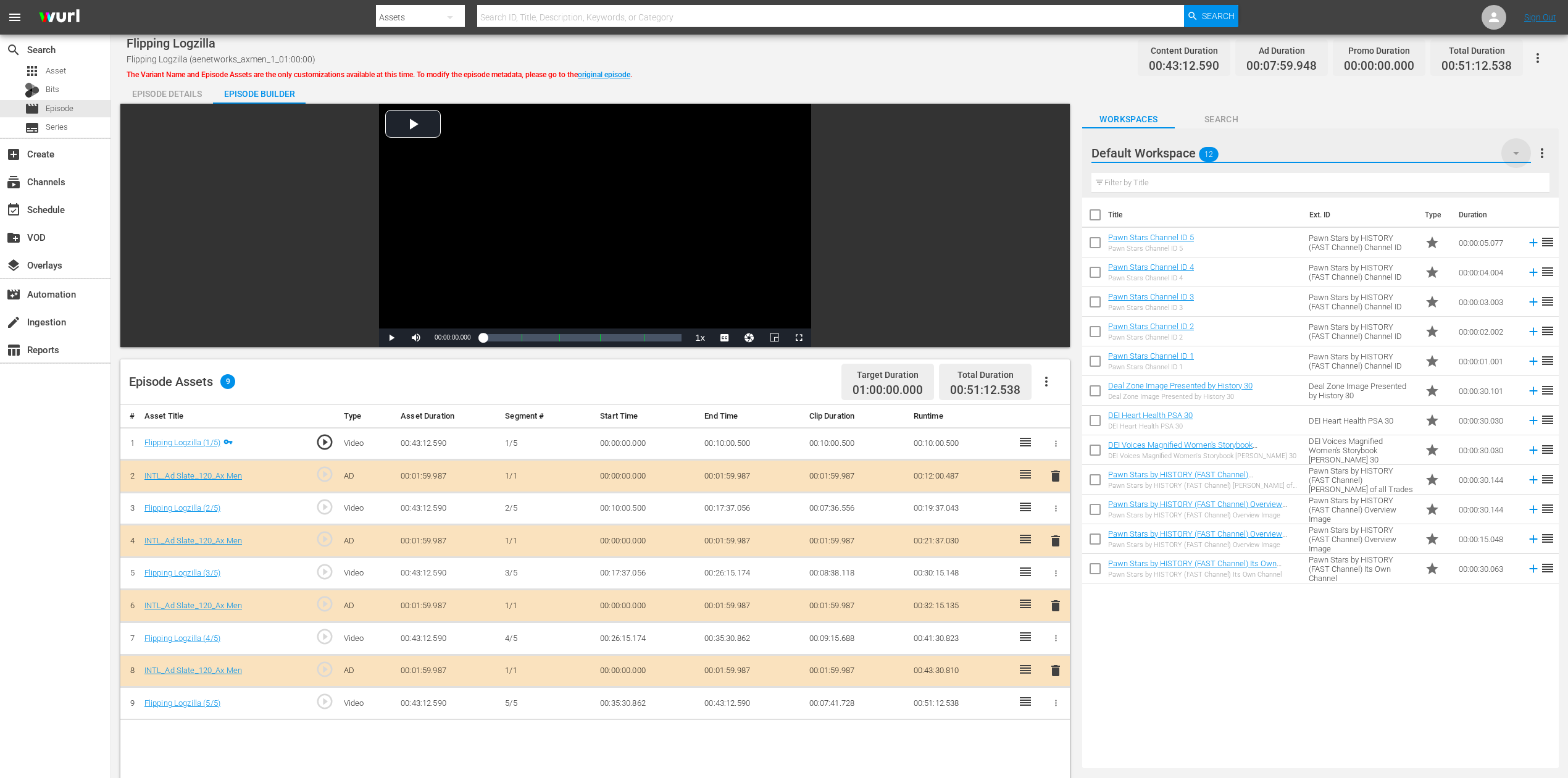
click at [1185, 155] on icon "button" at bounding box center [1516, 152] width 15 height 15
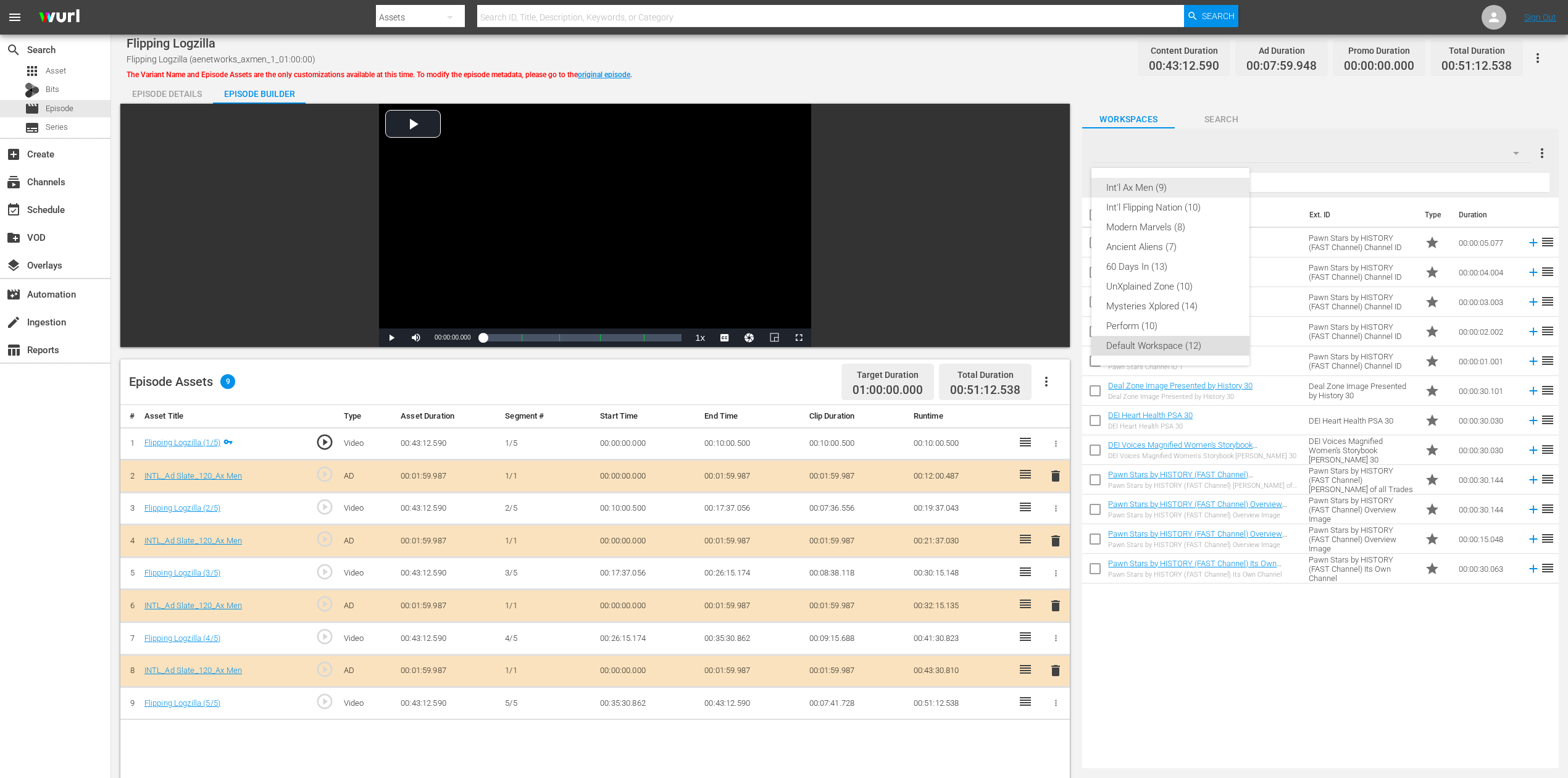
click at [1146, 188] on div "Int'l Ax Men (9)" at bounding box center [1170, 188] width 128 height 20
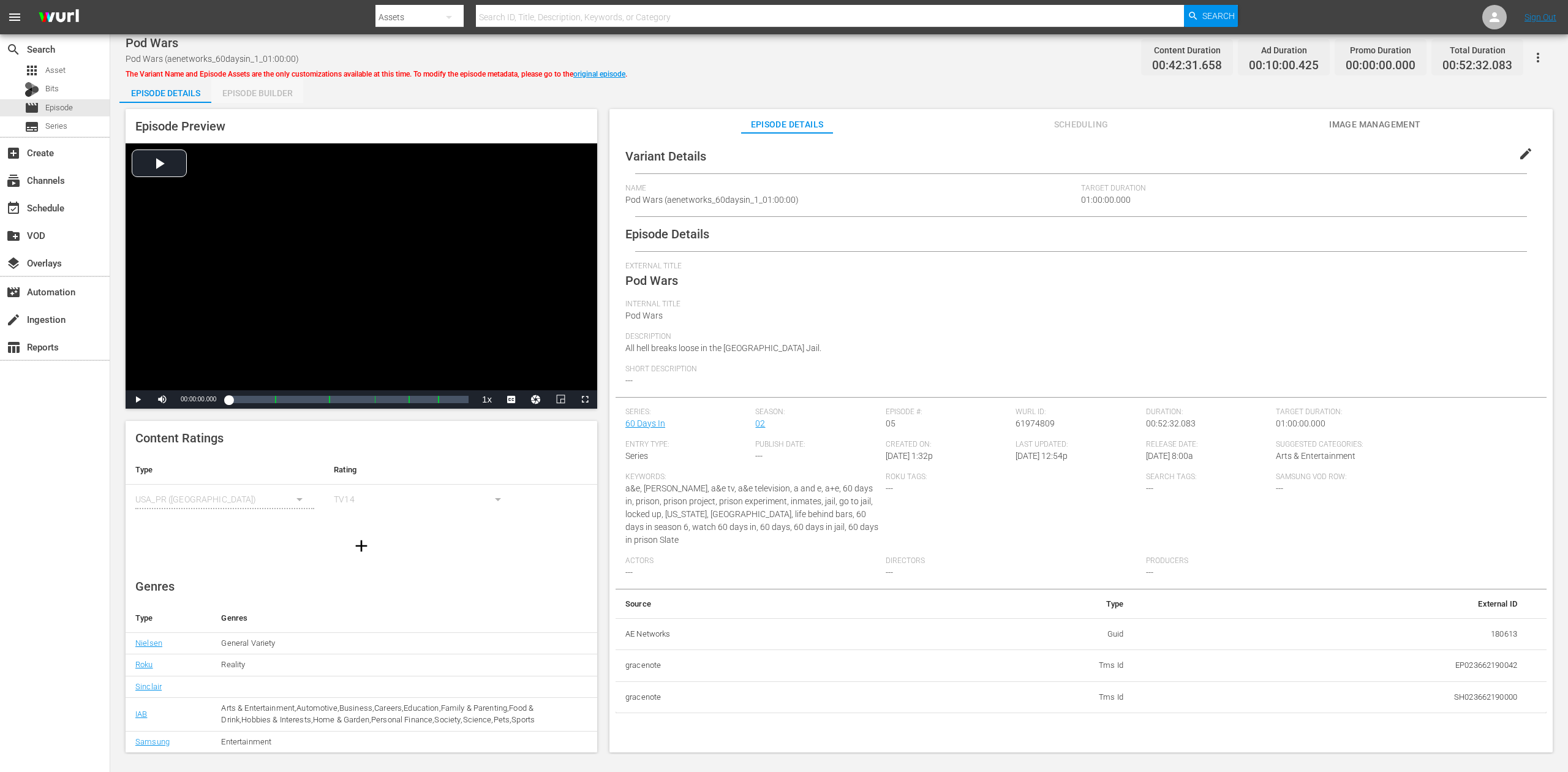
click at [275, 95] on div "Episode Builder" at bounding box center [257, 93] width 92 height 30
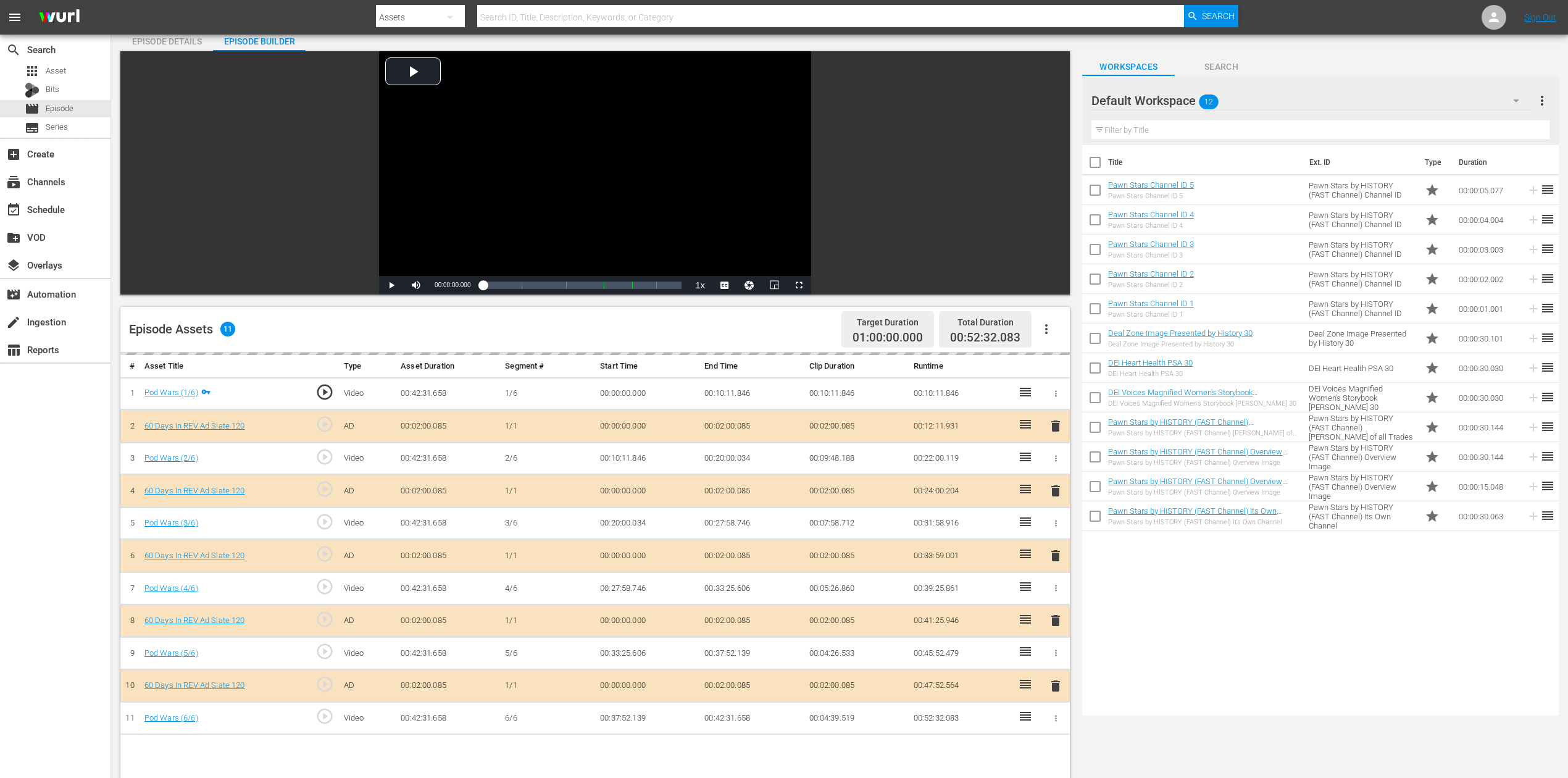
scroll to position [82, 0]
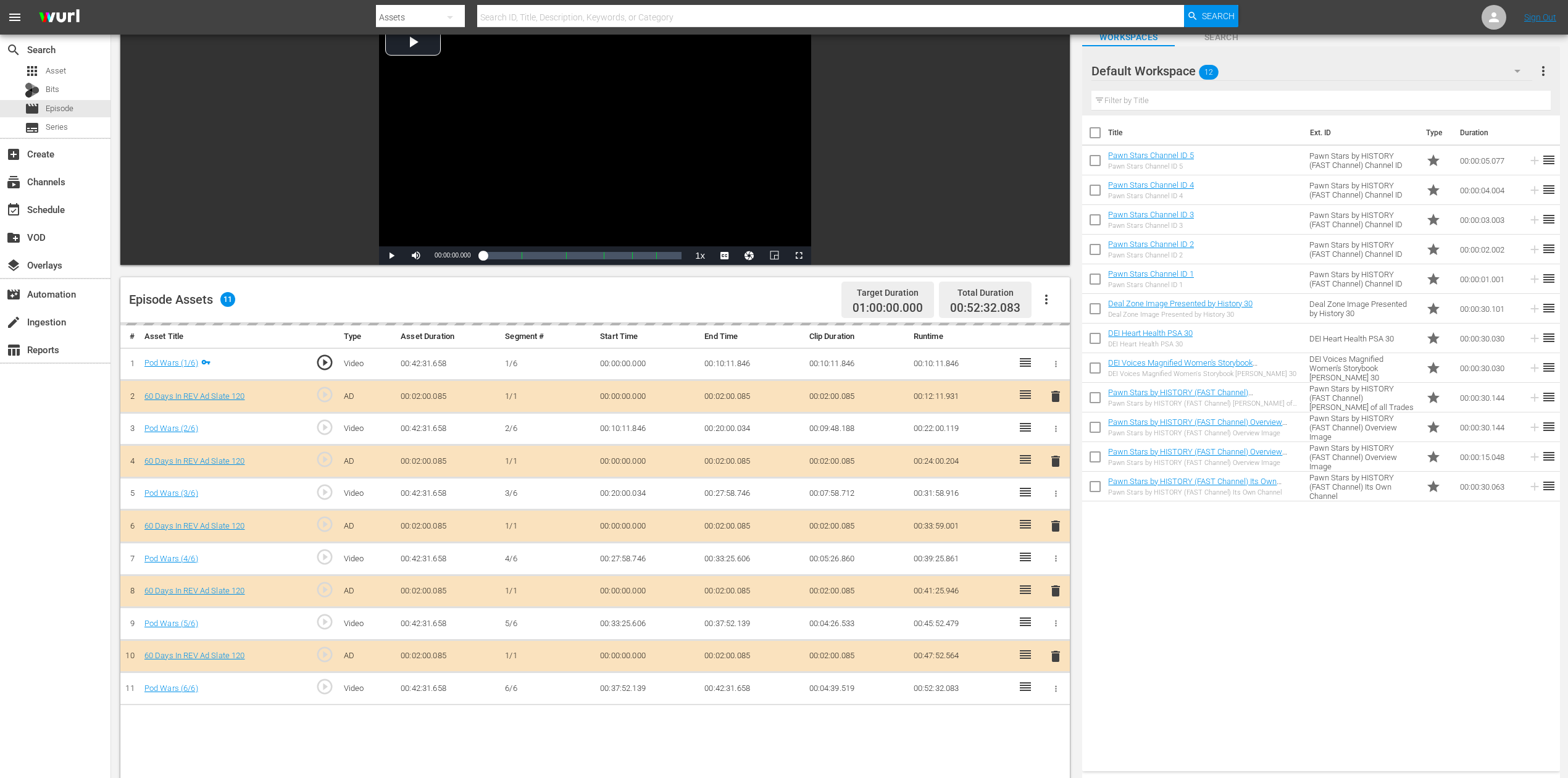
click at [1051, 523] on div "delete" at bounding box center [1056, 526] width 18 height 18
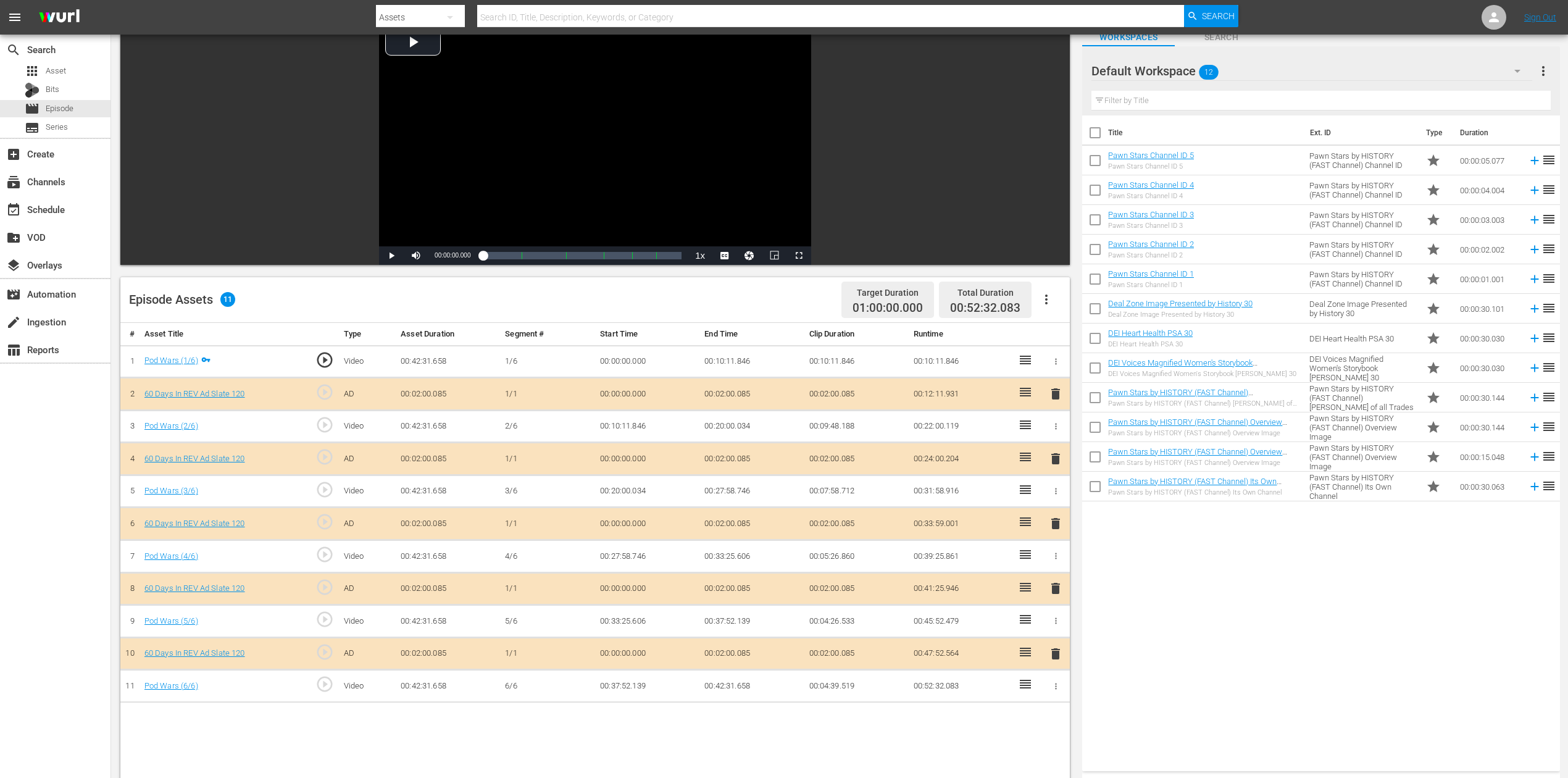
click at [1057, 523] on span "delete" at bounding box center [1056, 523] width 15 height 15
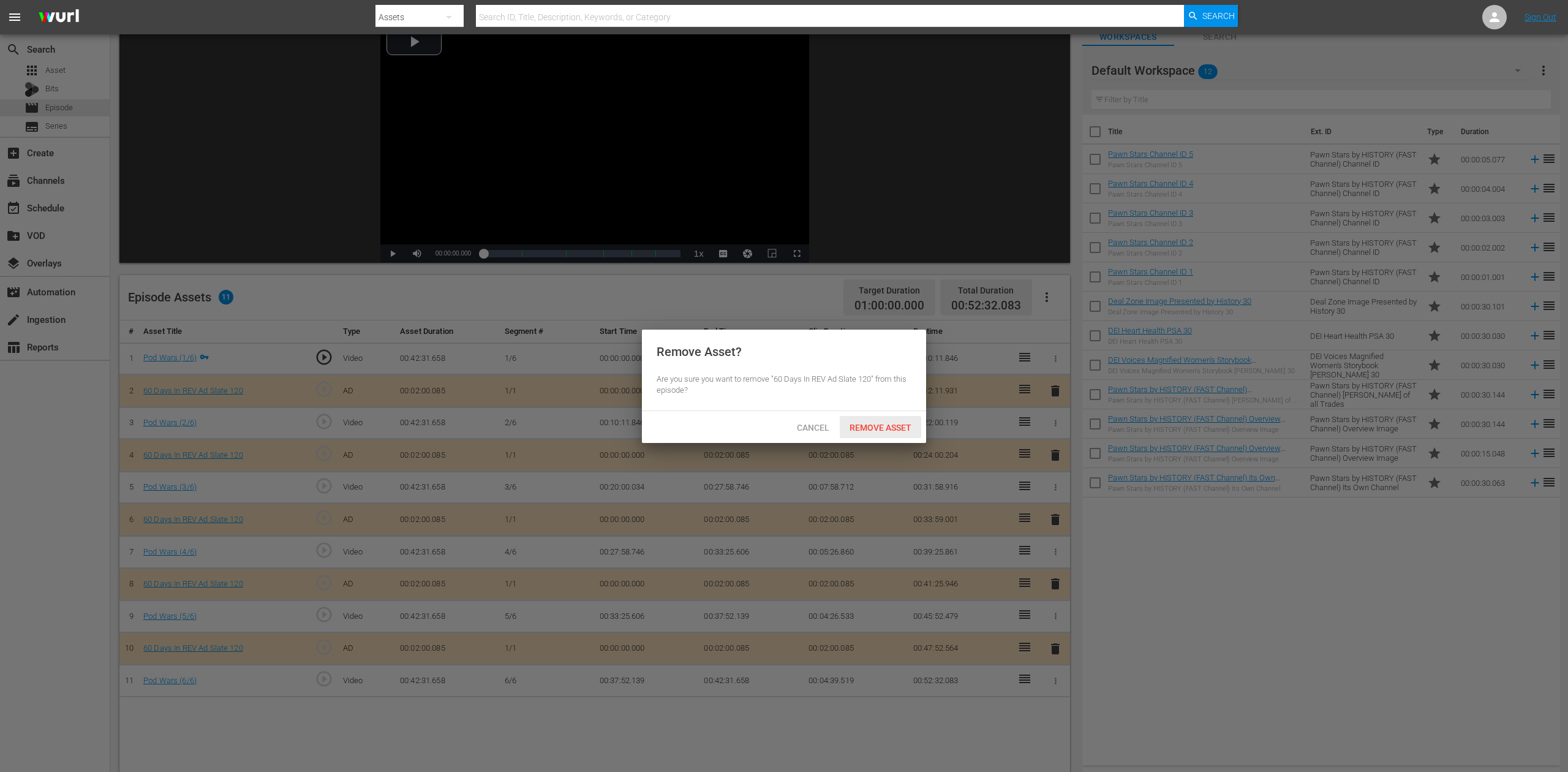
click at [889, 428] on span "Remove Asset" at bounding box center [880, 428] width 82 height 10
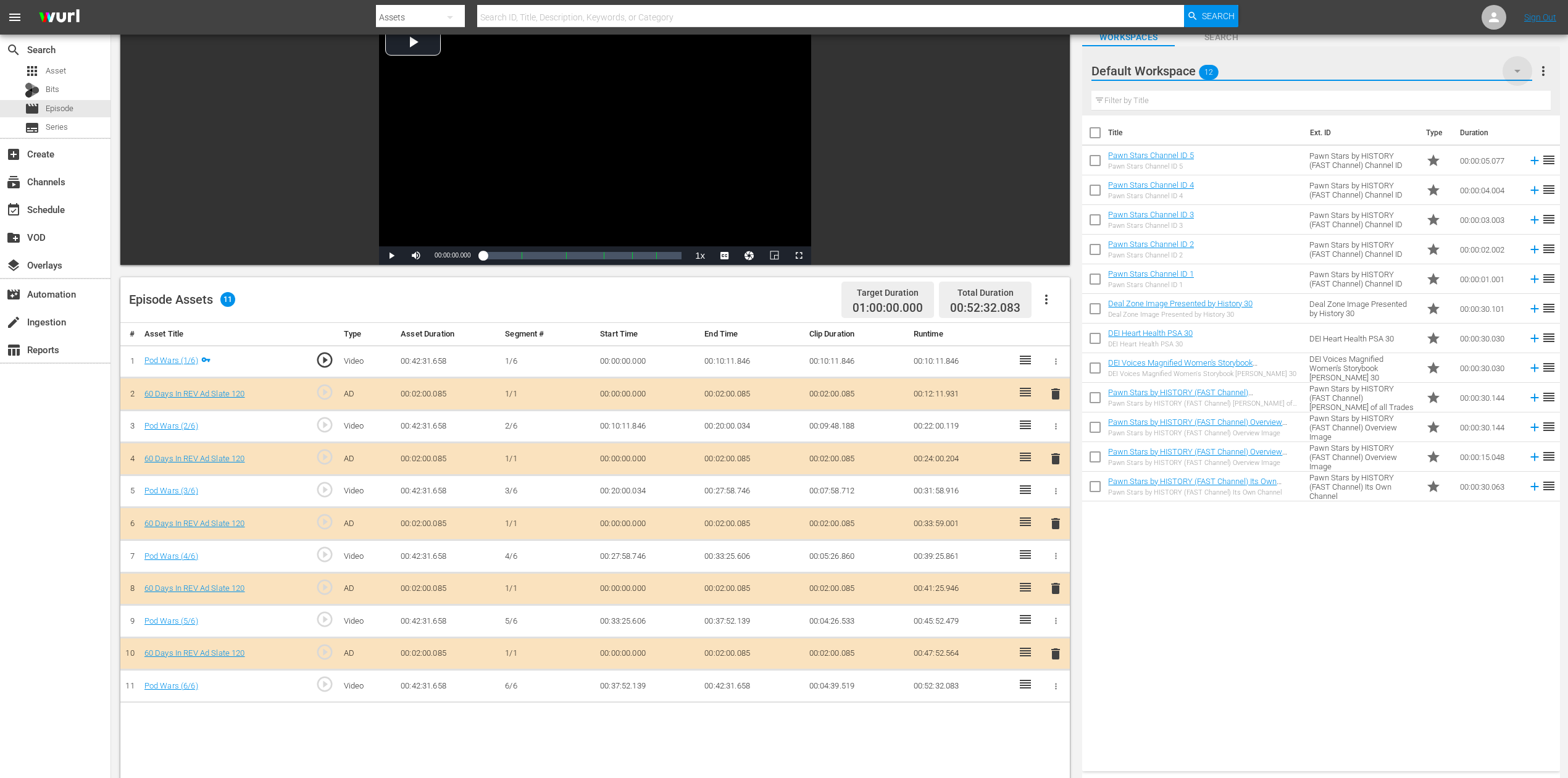
click at [1185, 67] on icon "button" at bounding box center [1517, 71] width 15 height 15
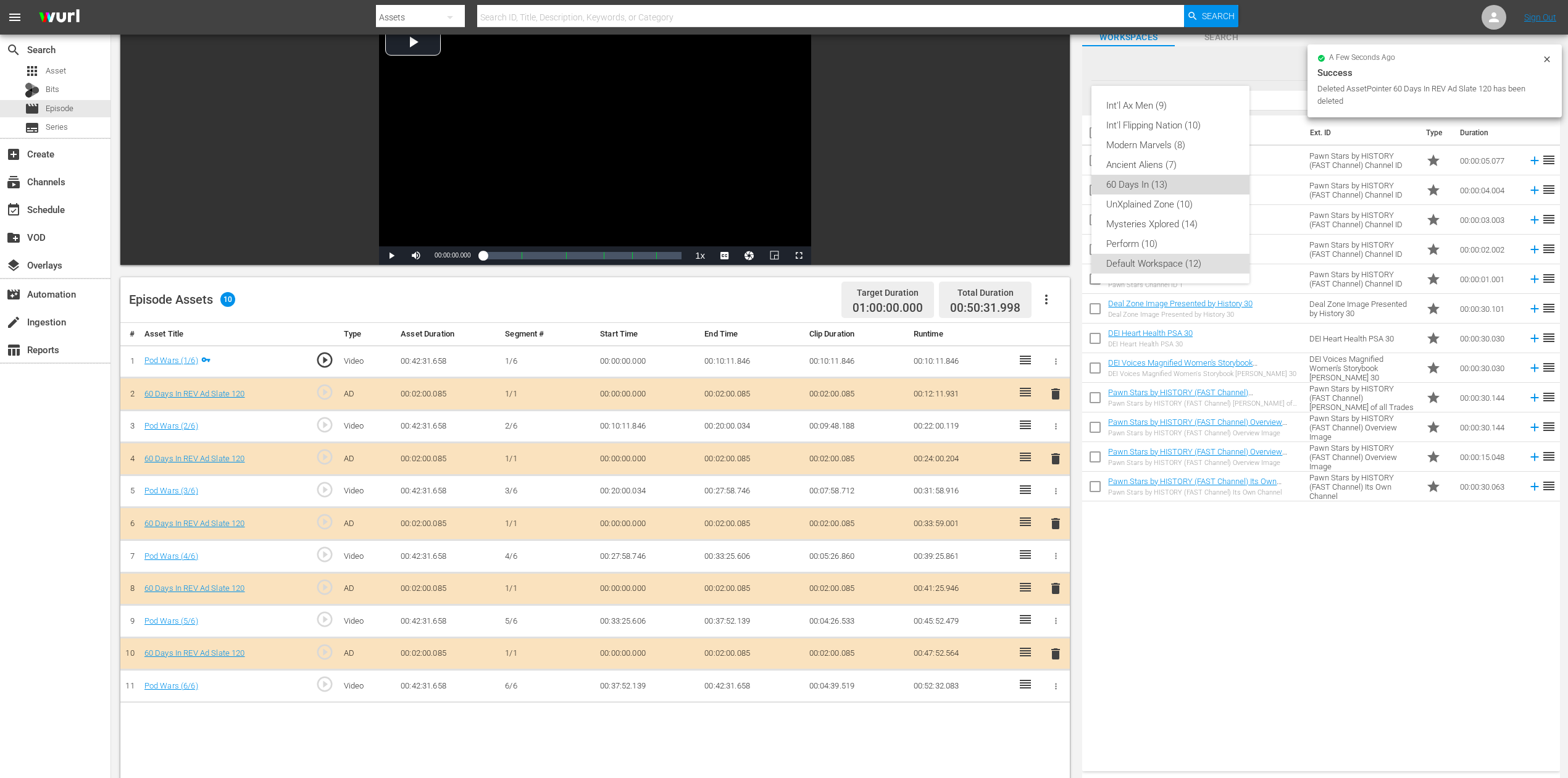
click at [1141, 183] on div "60 Days In (13)" at bounding box center [1170, 185] width 128 height 20
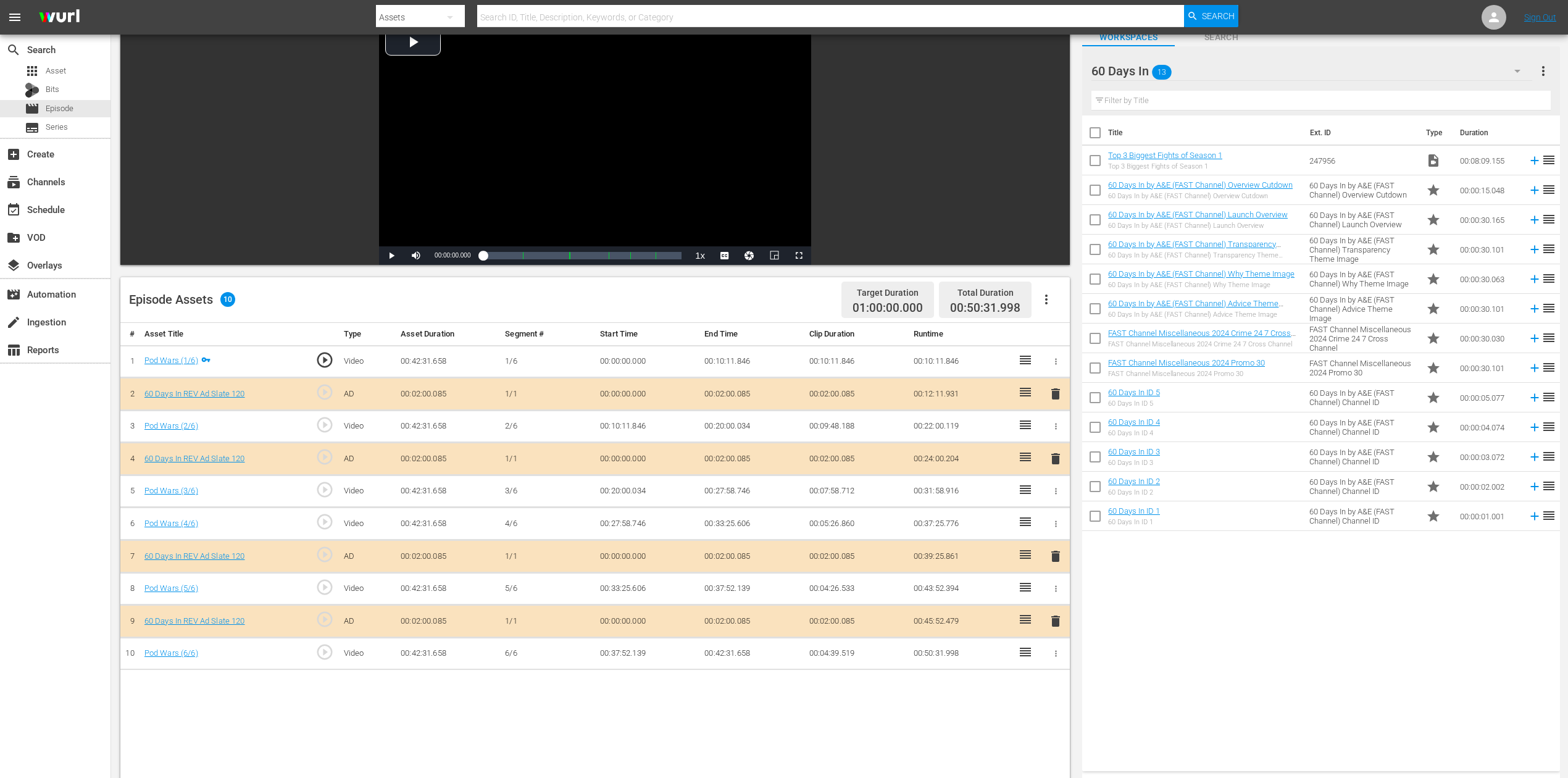
click at [1092, 159] on input "checkbox" at bounding box center [1096, 163] width 26 height 26
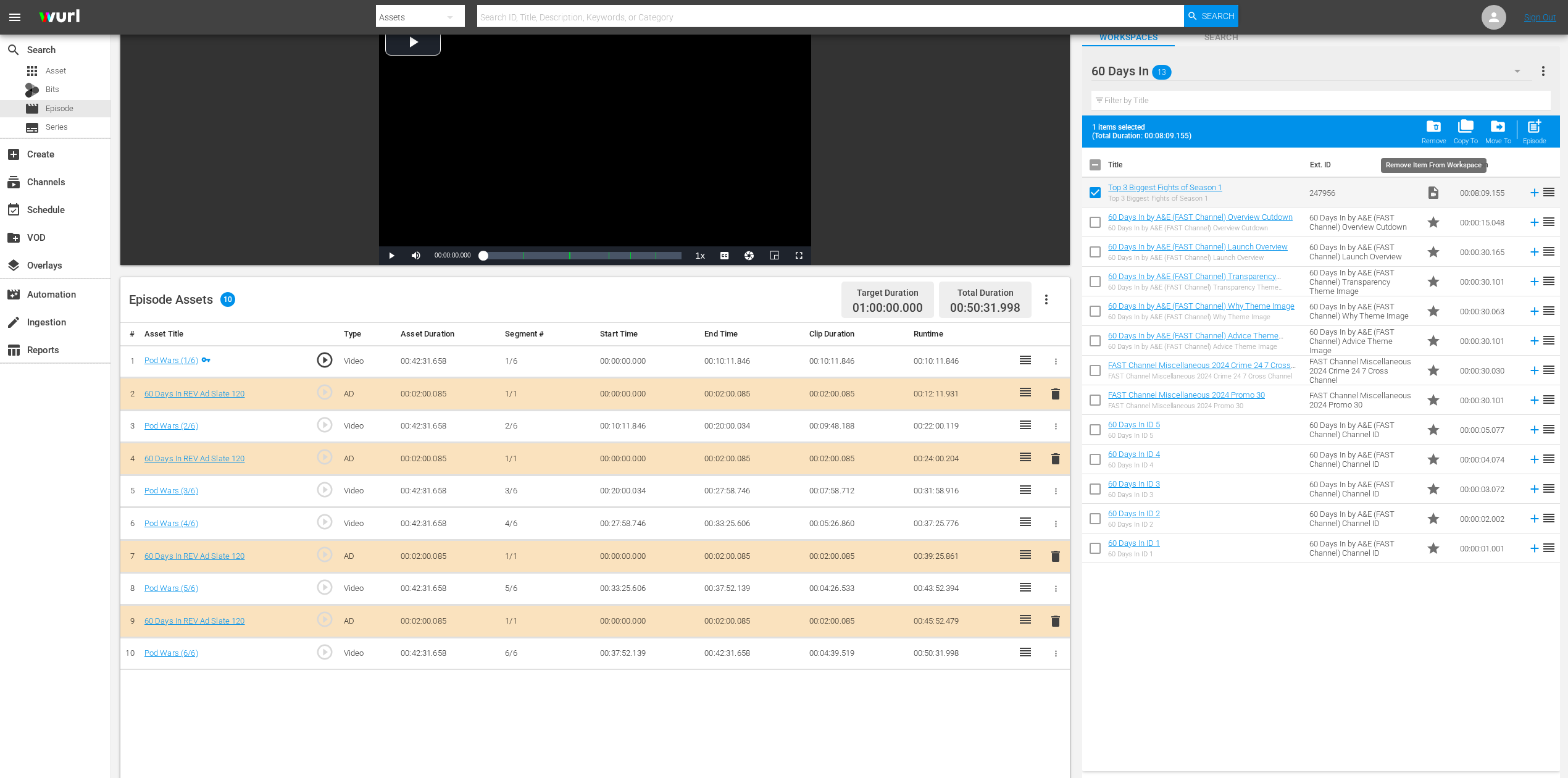
click at [1185, 131] on span "folder_delete" at bounding box center [1434, 126] width 17 height 17
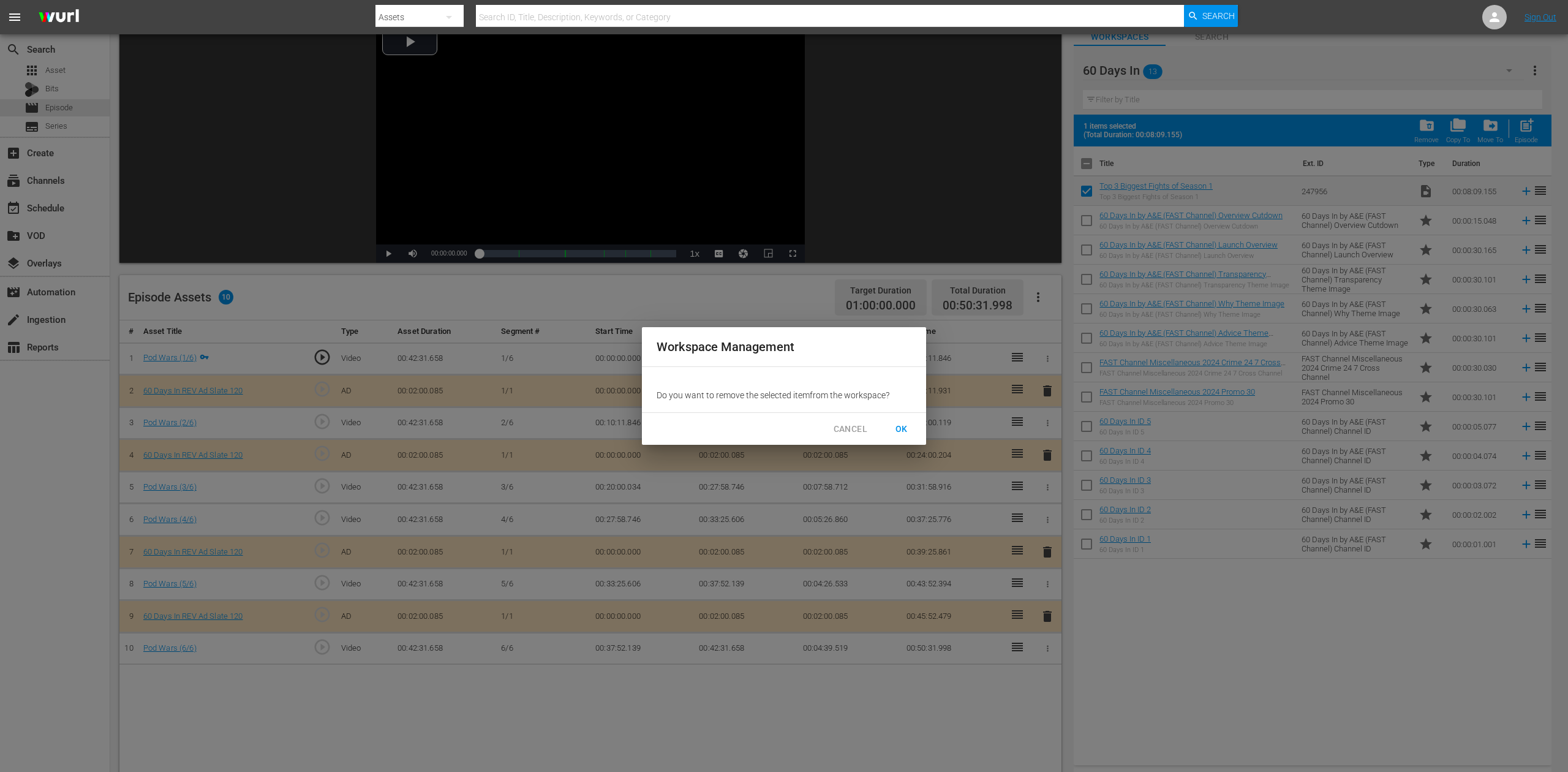
click at [905, 429] on span "OK" at bounding box center [902, 429] width 20 height 15
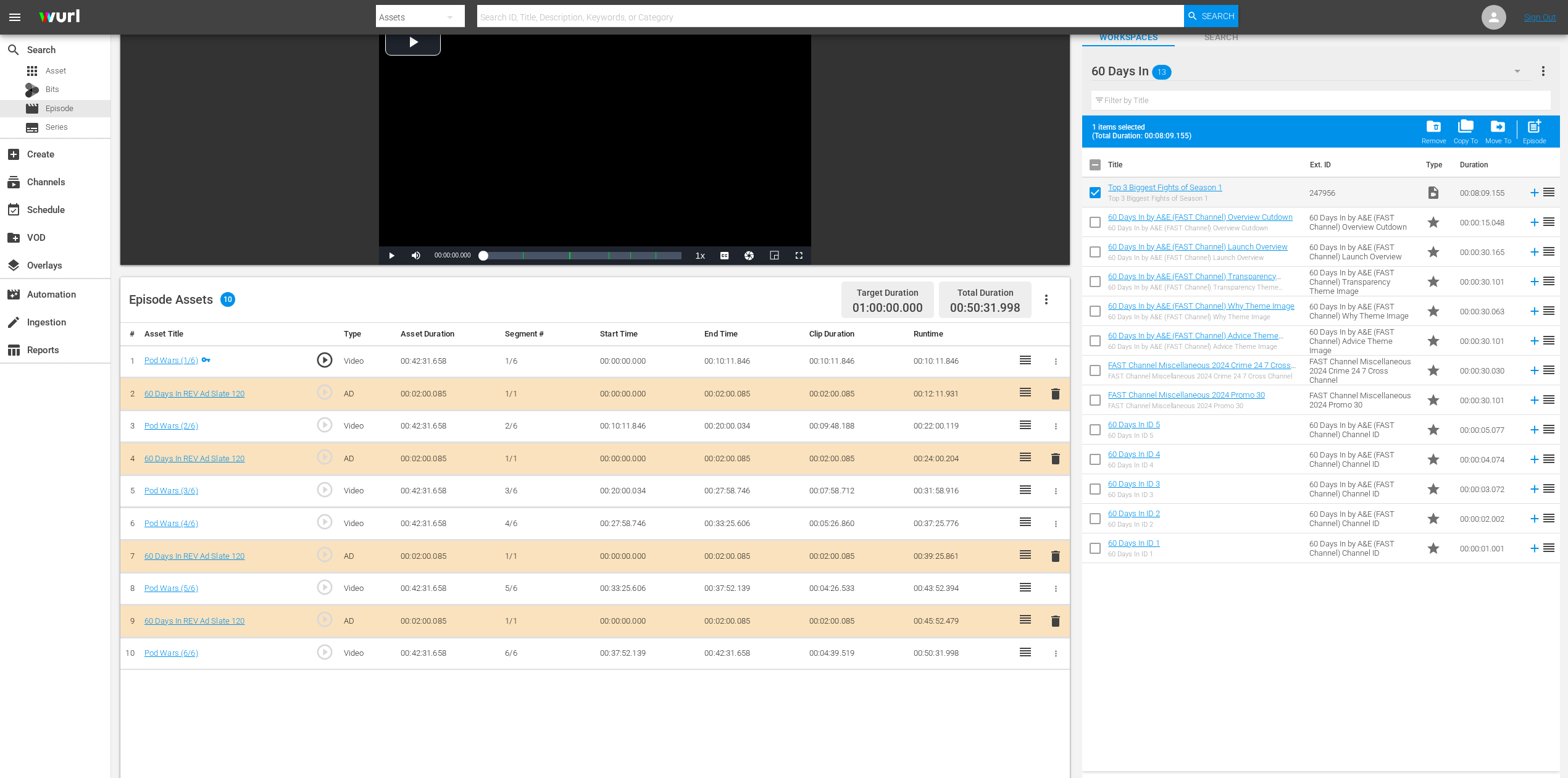
checkbox input "false"
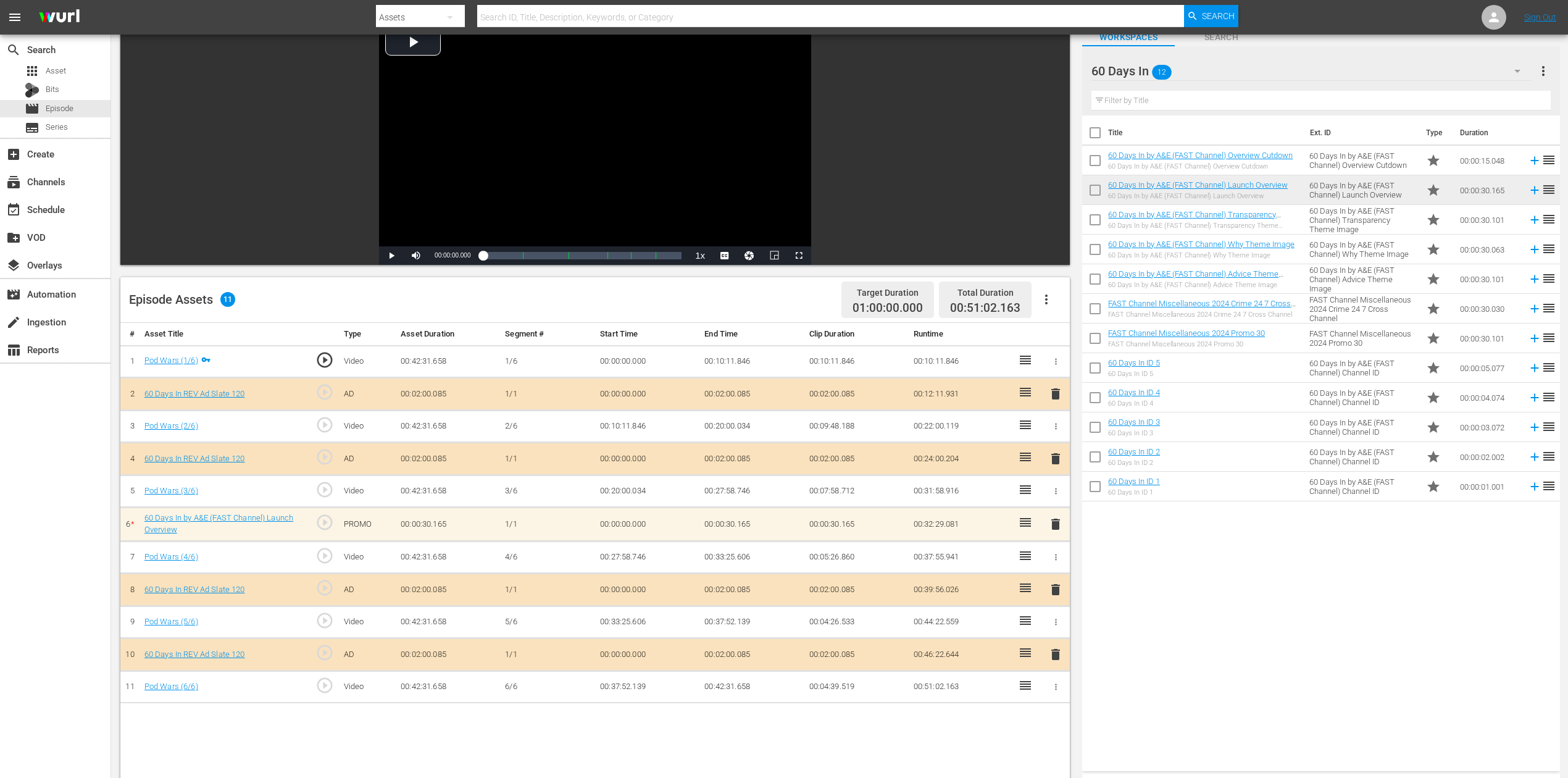
click at [712, 479] on td "00:27:58.746" at bounding box center [752, 491] width 105 height 33
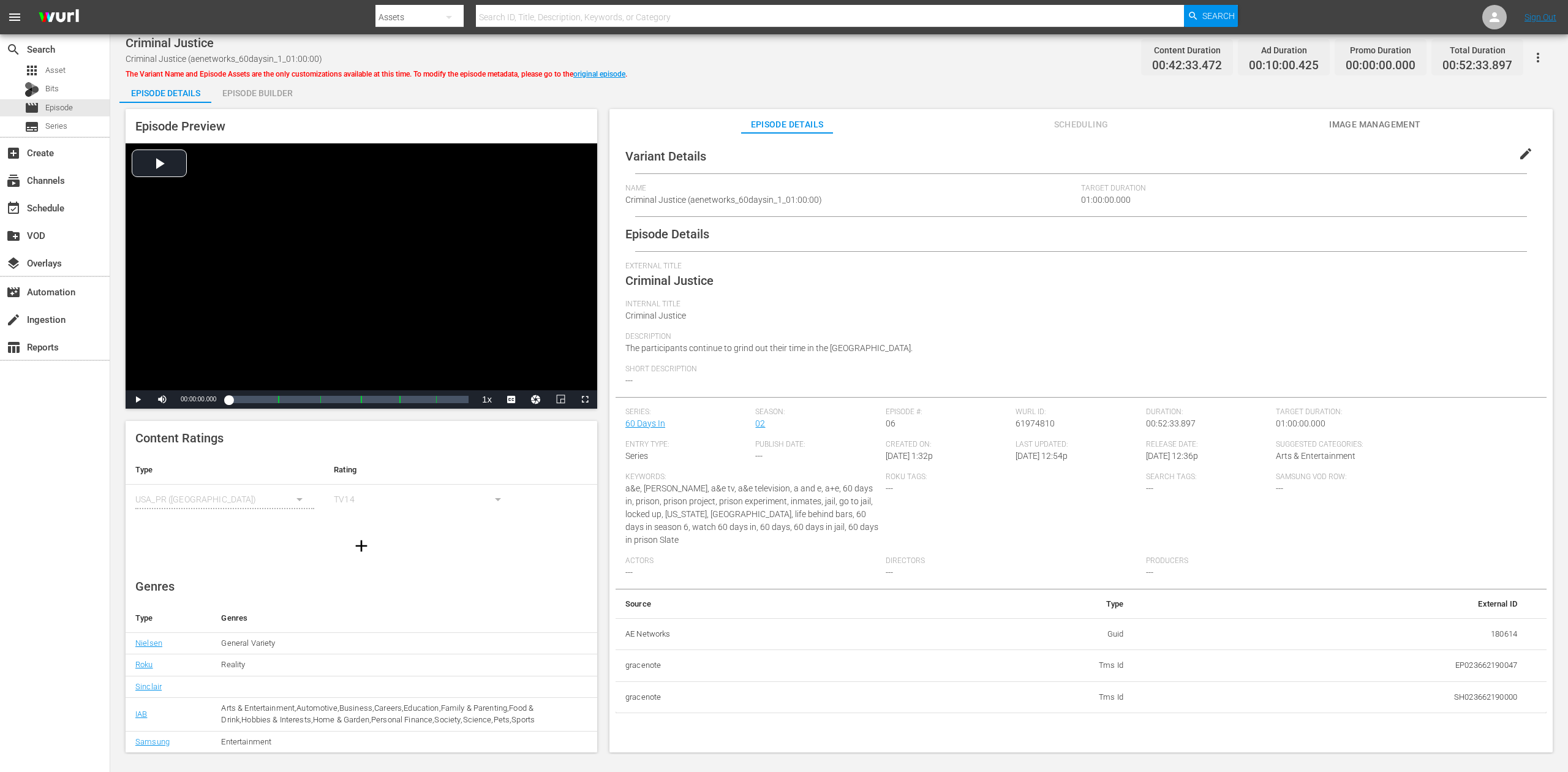
click at [263, 92] on div "Episode Builder" at bounding box center [257, 93] width 92 height 30
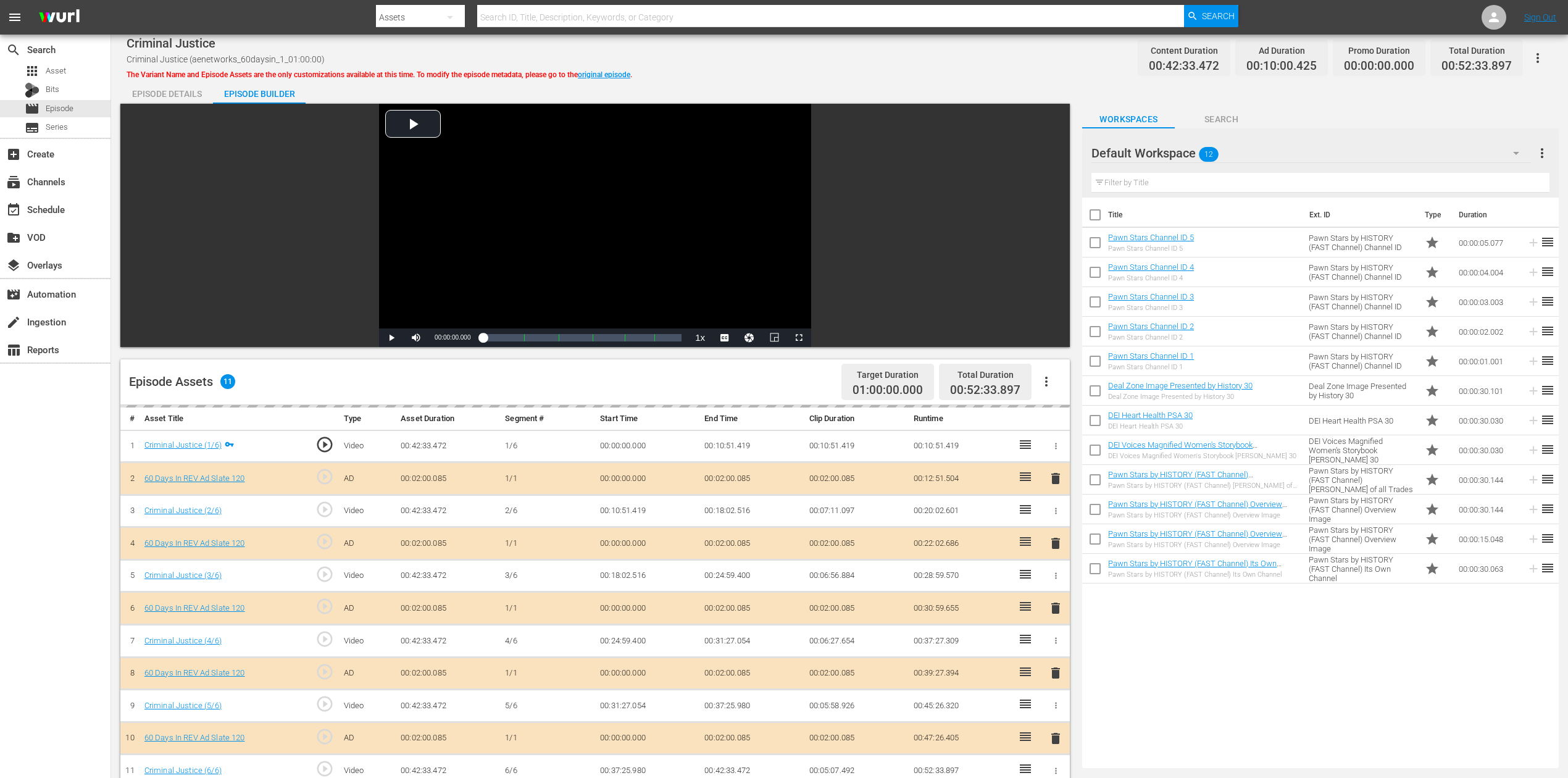
click at [1055, 583] on div "delete" at bounding box center [1056, 608] width 18 height 18
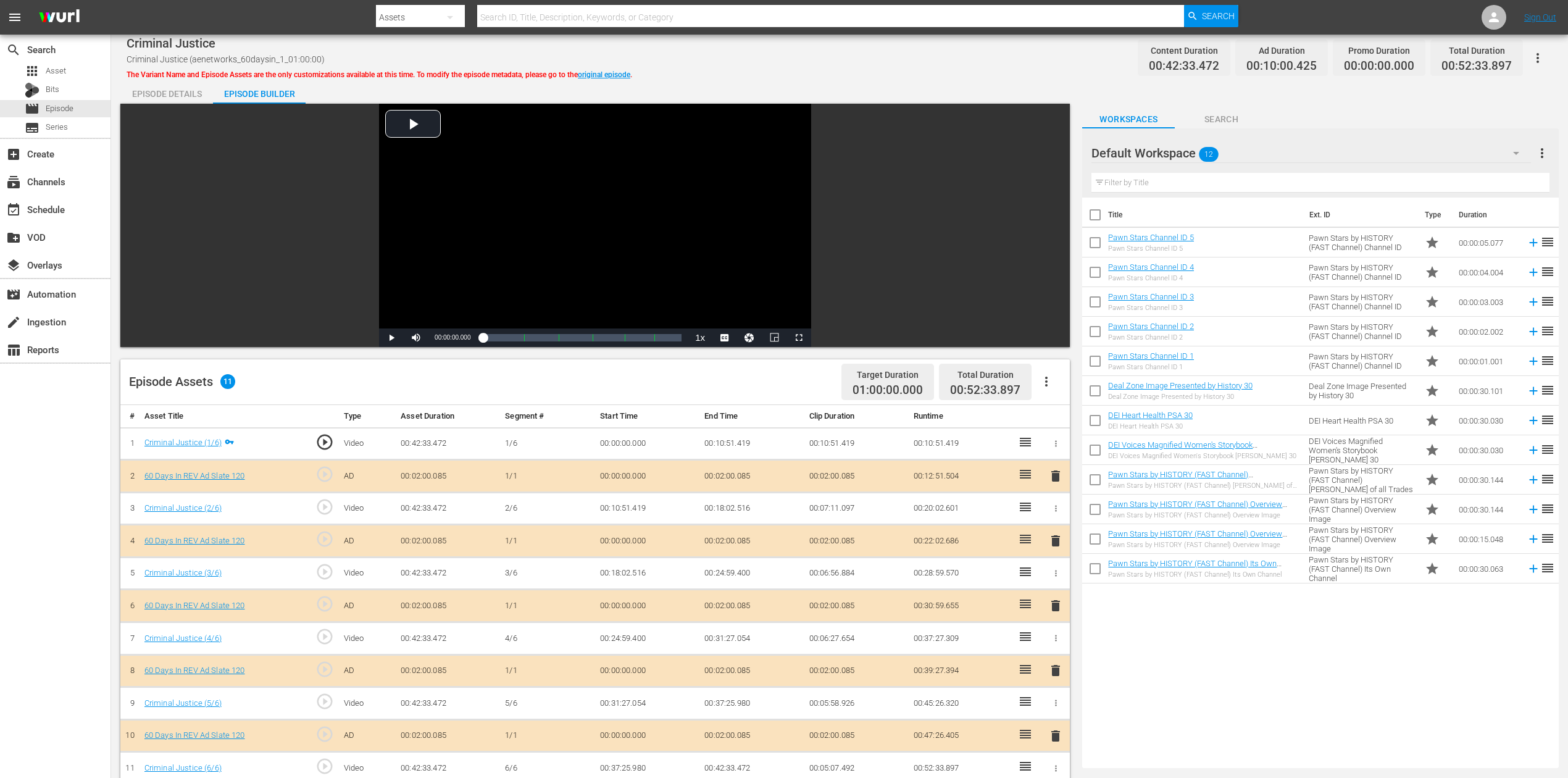
click at [1058, 583] on span "delete" at bounding box center [1056, 606] width 15 height 15
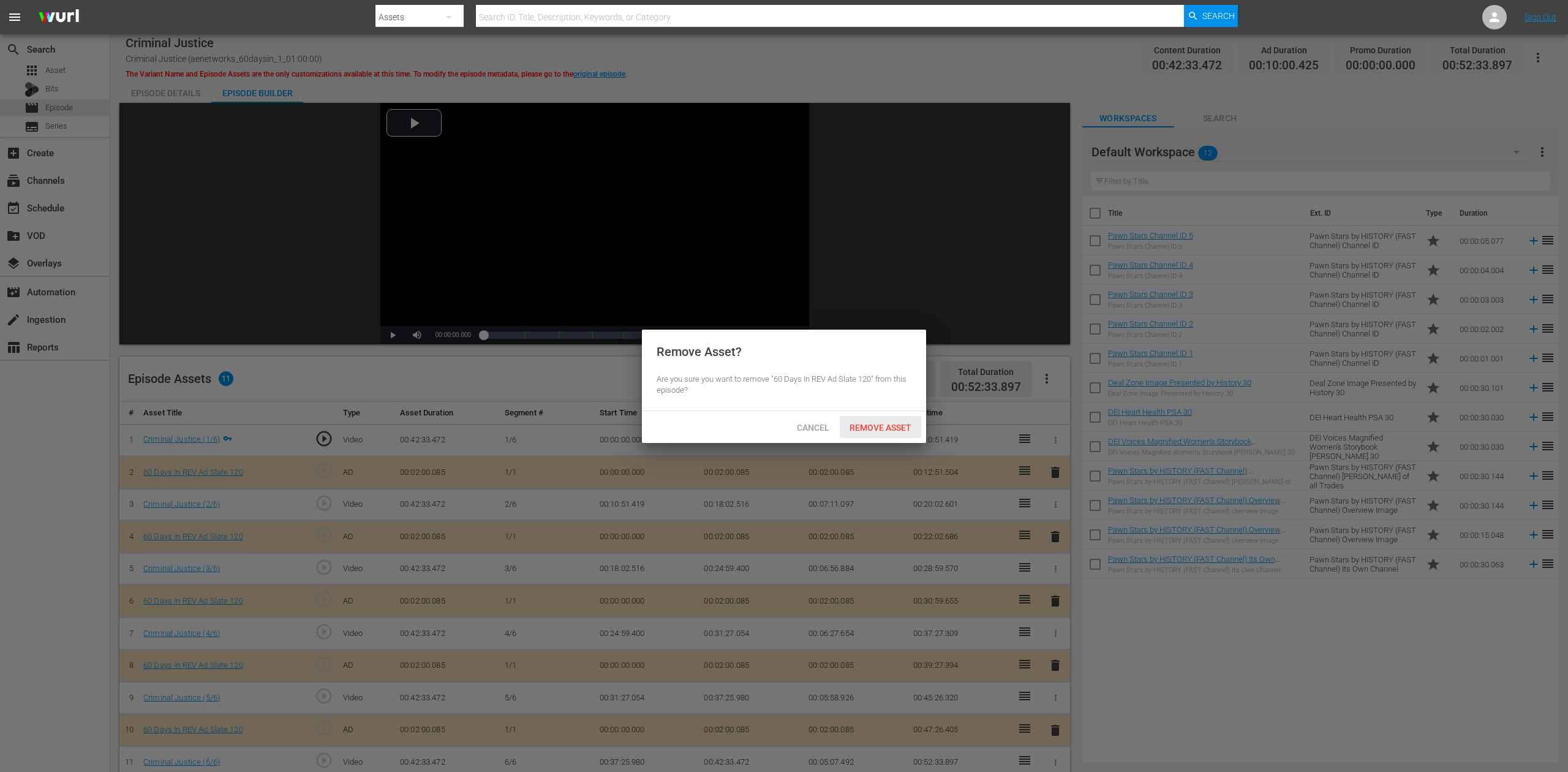
click at [882, 426] on span "Remove Asset" at bounding box center [880, 428] width 82 height 10
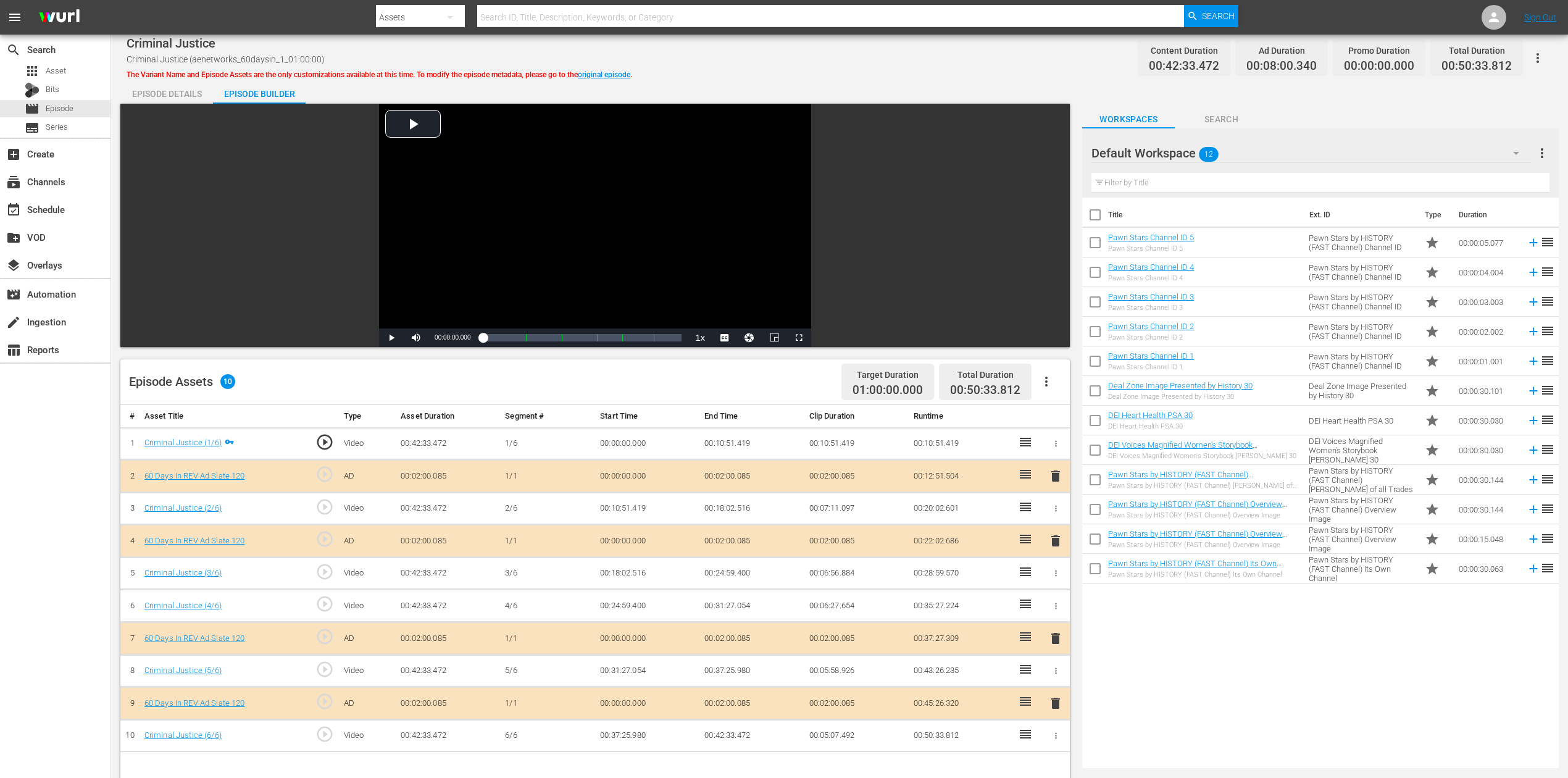
click at [1185, 155] on icon "button" at bounding box center [1516, 152] width 15 height 15
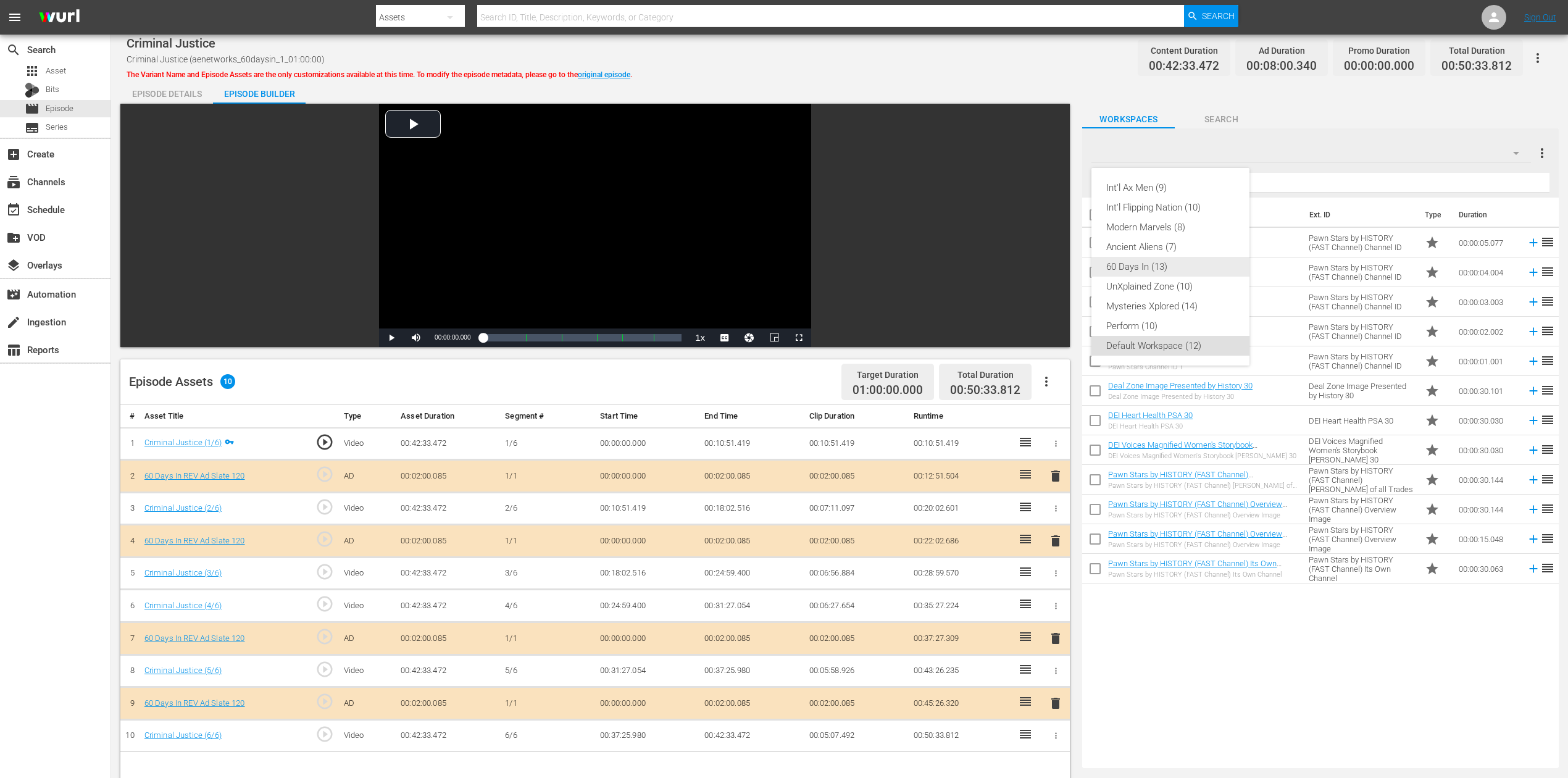
click at [1179, 264] on div "60 Days In (13)" at bounding box center [1170, 267] width 128 height 20
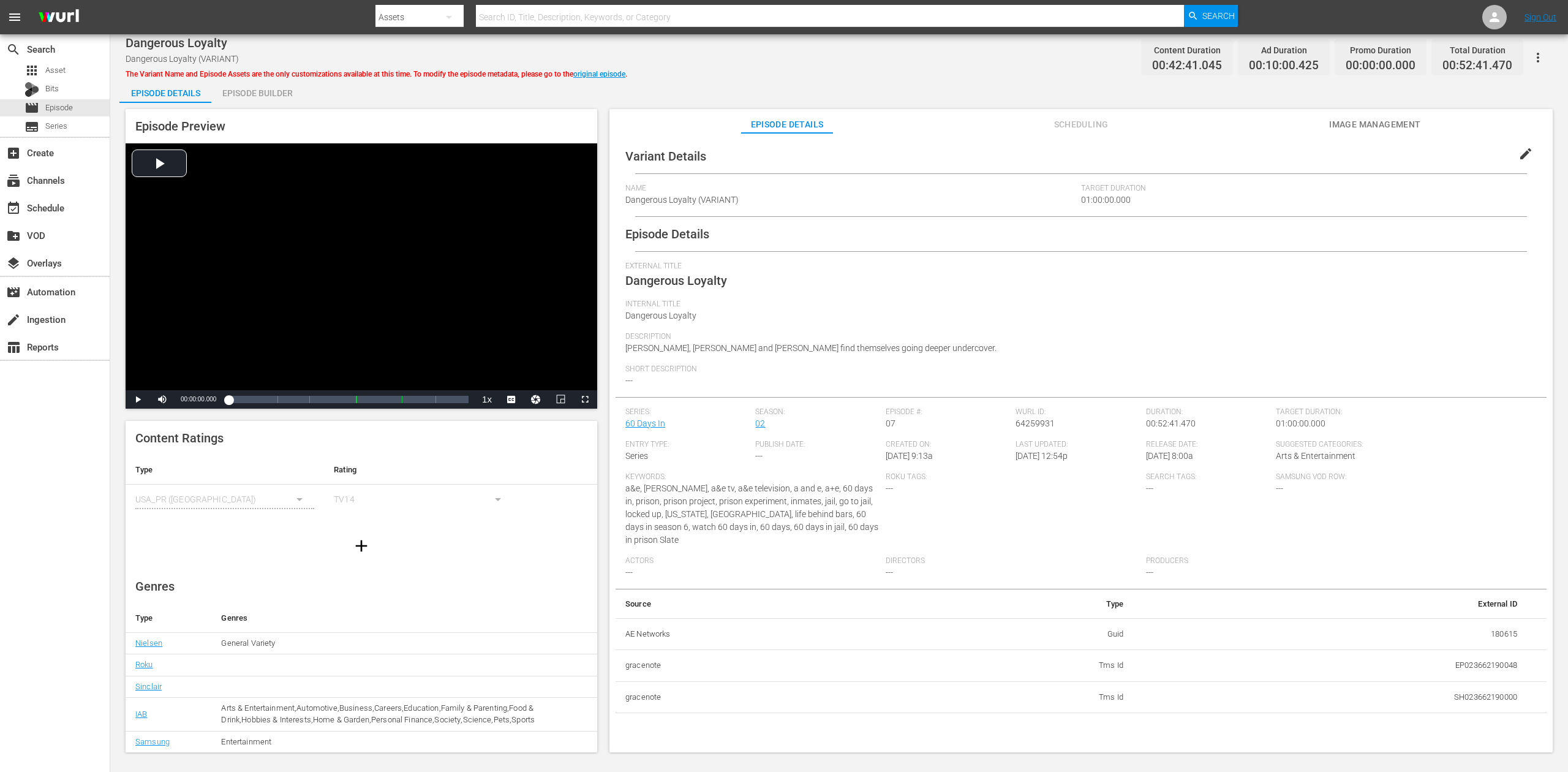
click at [246, 85] on div "Episode Builder" at bounding box center [257, 93] width 92 height 30
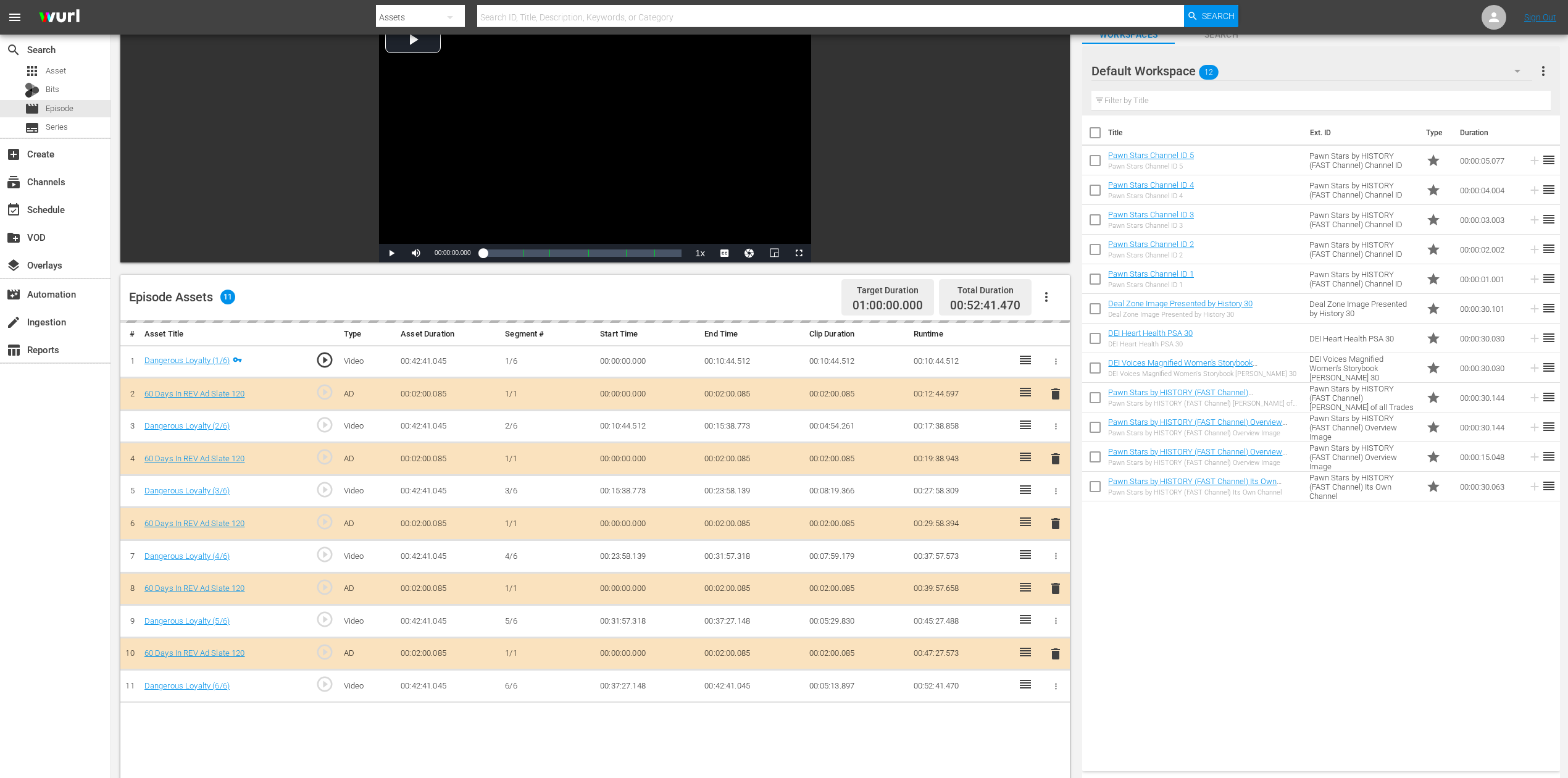
scroll to position [164, 0]
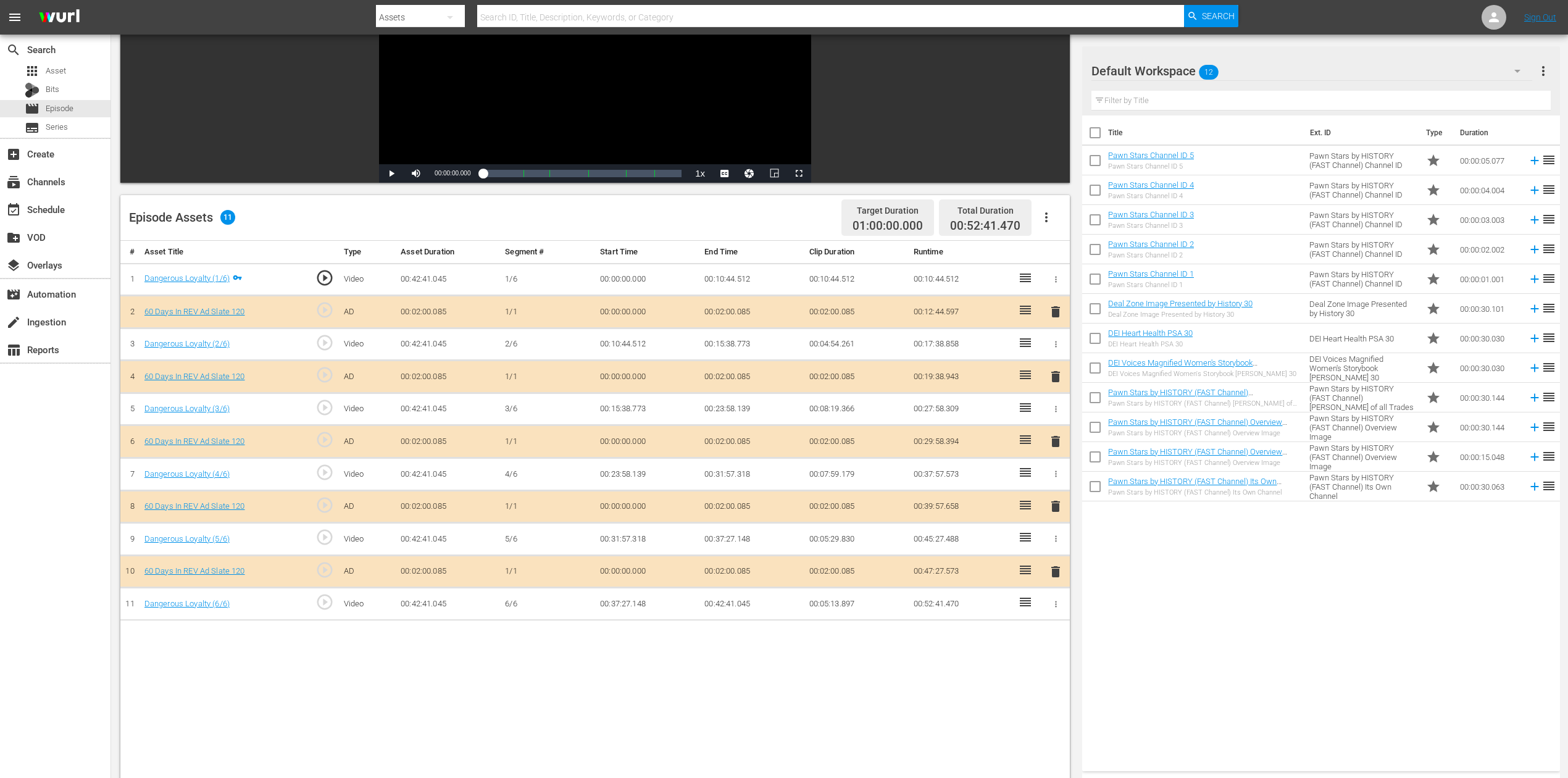
click at [1057, 439] on span "delete" at bounding box center [1056, 441] width 15 height 15
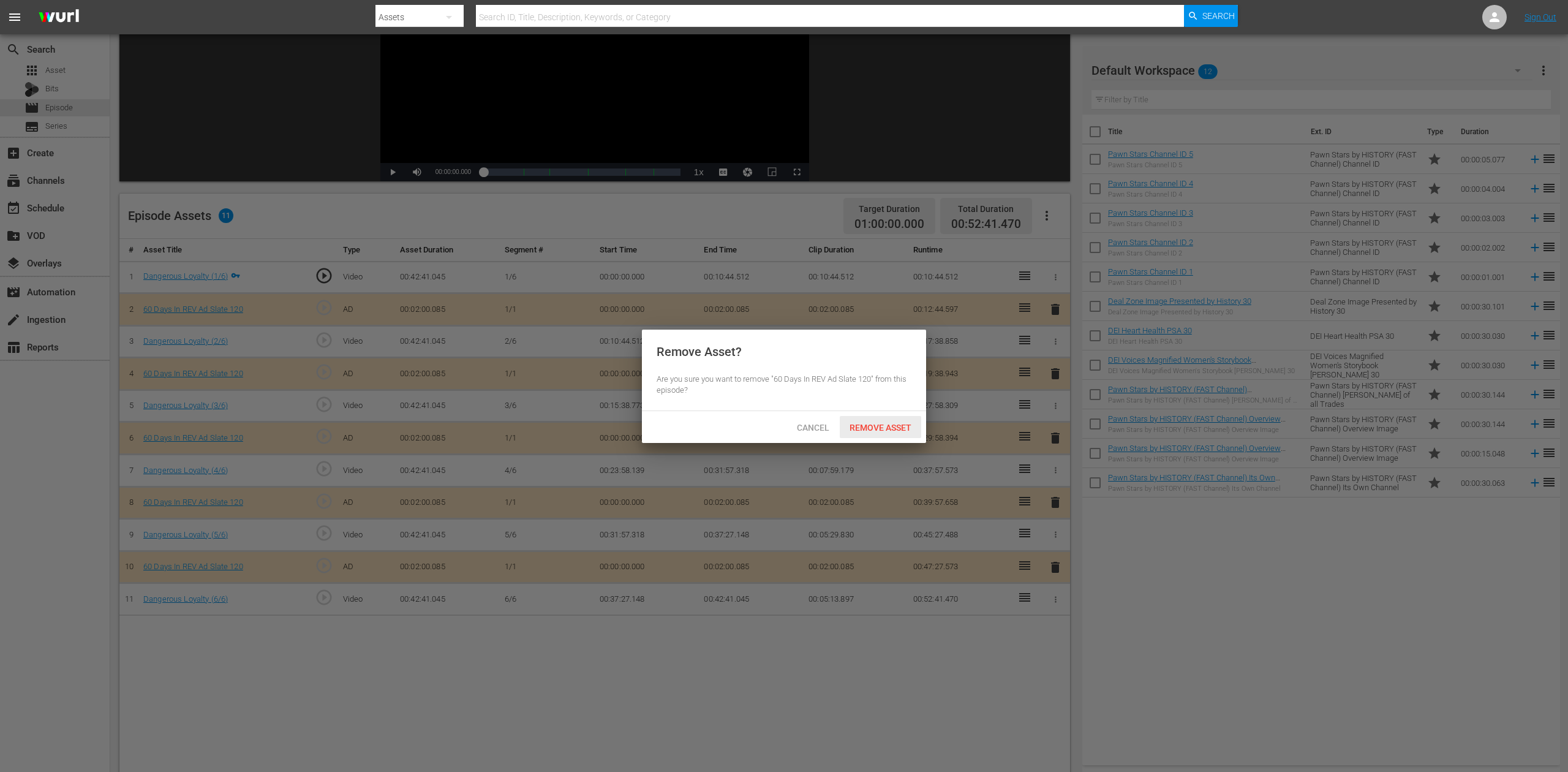
click at [886, 425] on span "Remove Asset" at bounding box center [880, 428] width 82 height 10
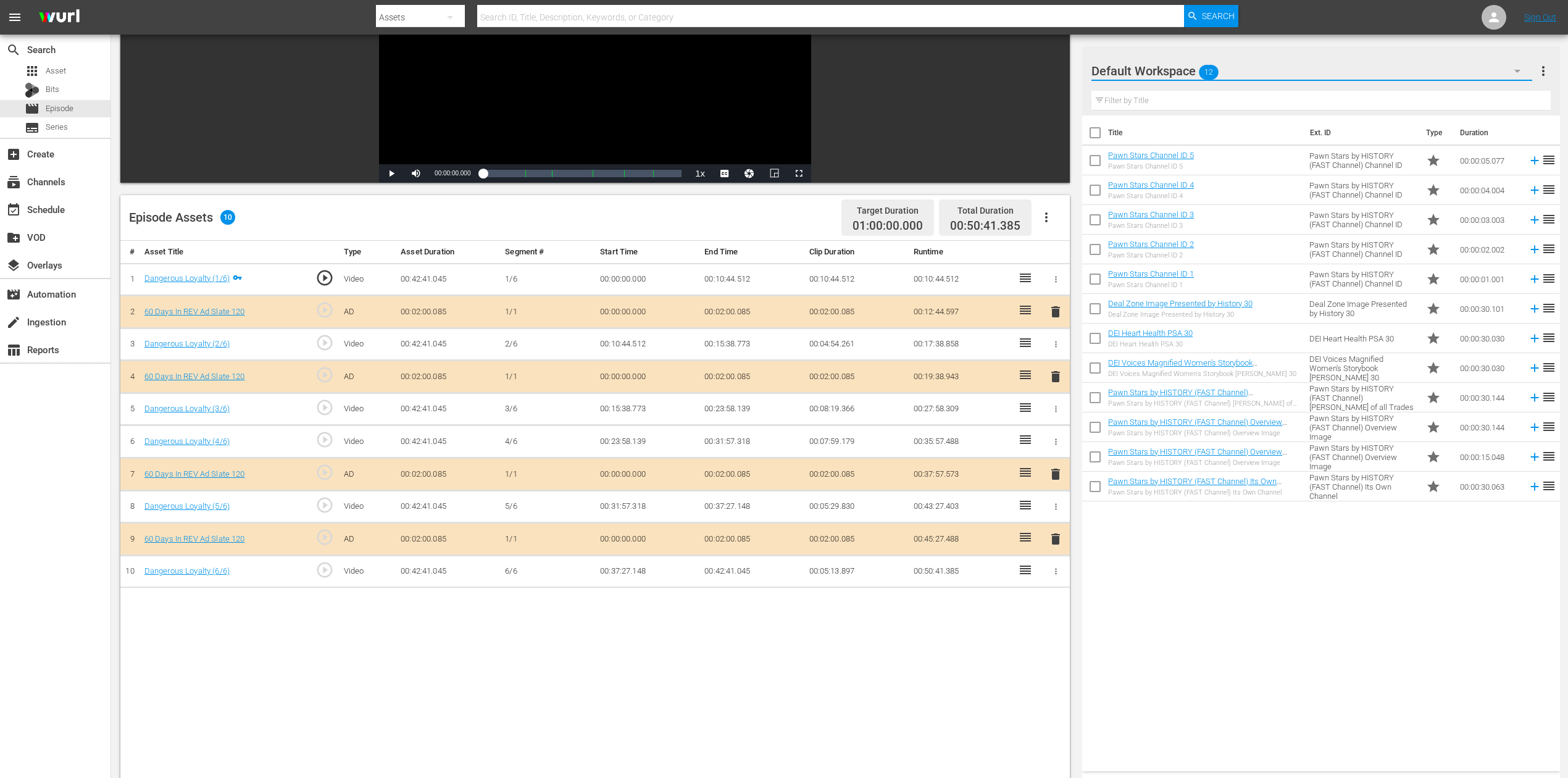
click at [1185, 62] on button "button" at bounding box center [1517, 71] width 30 height 30
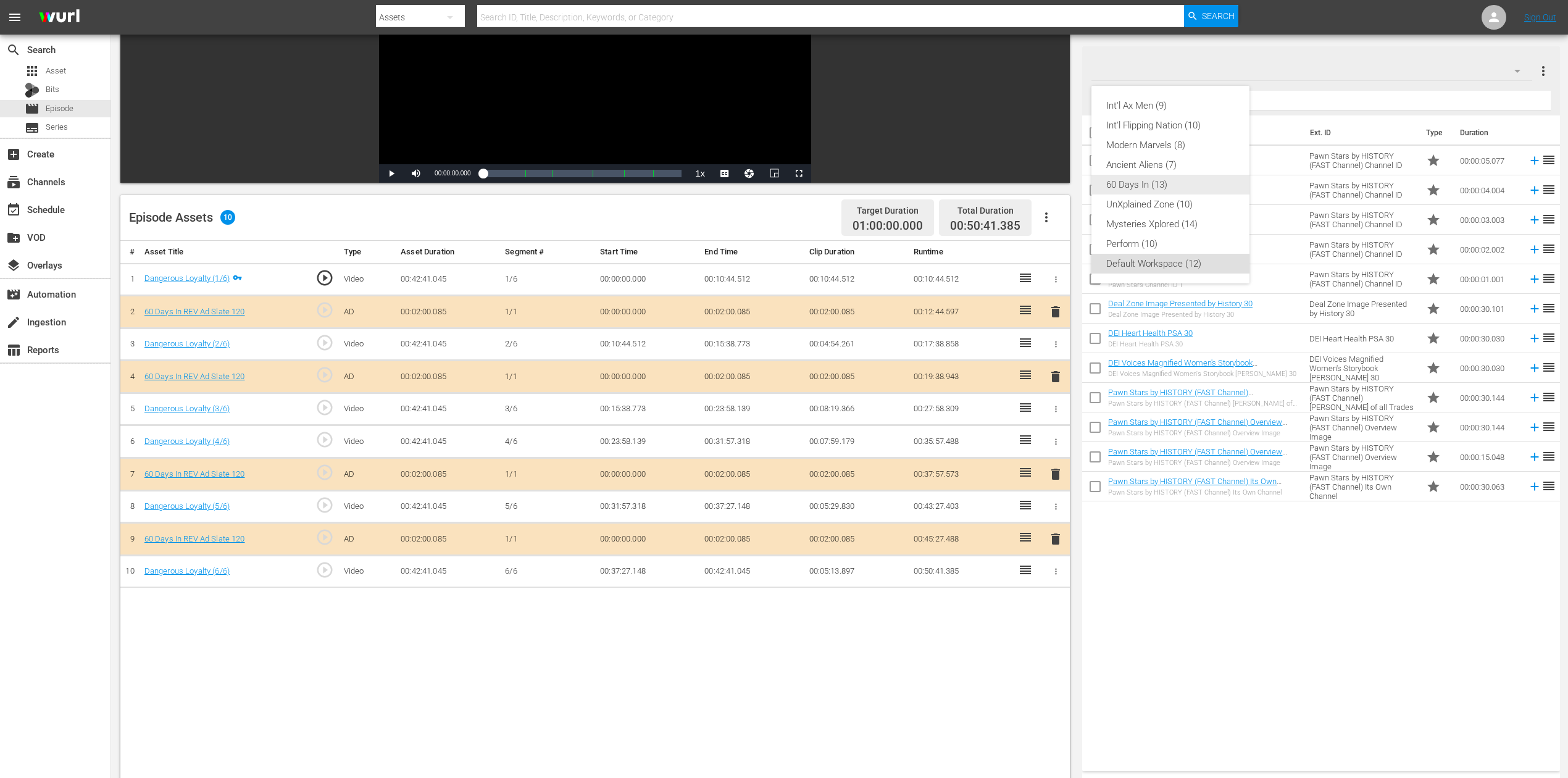
click at [1153, 192] on div "60 Days In (13)" at bounding box center [1170, 185] width 128 height 20
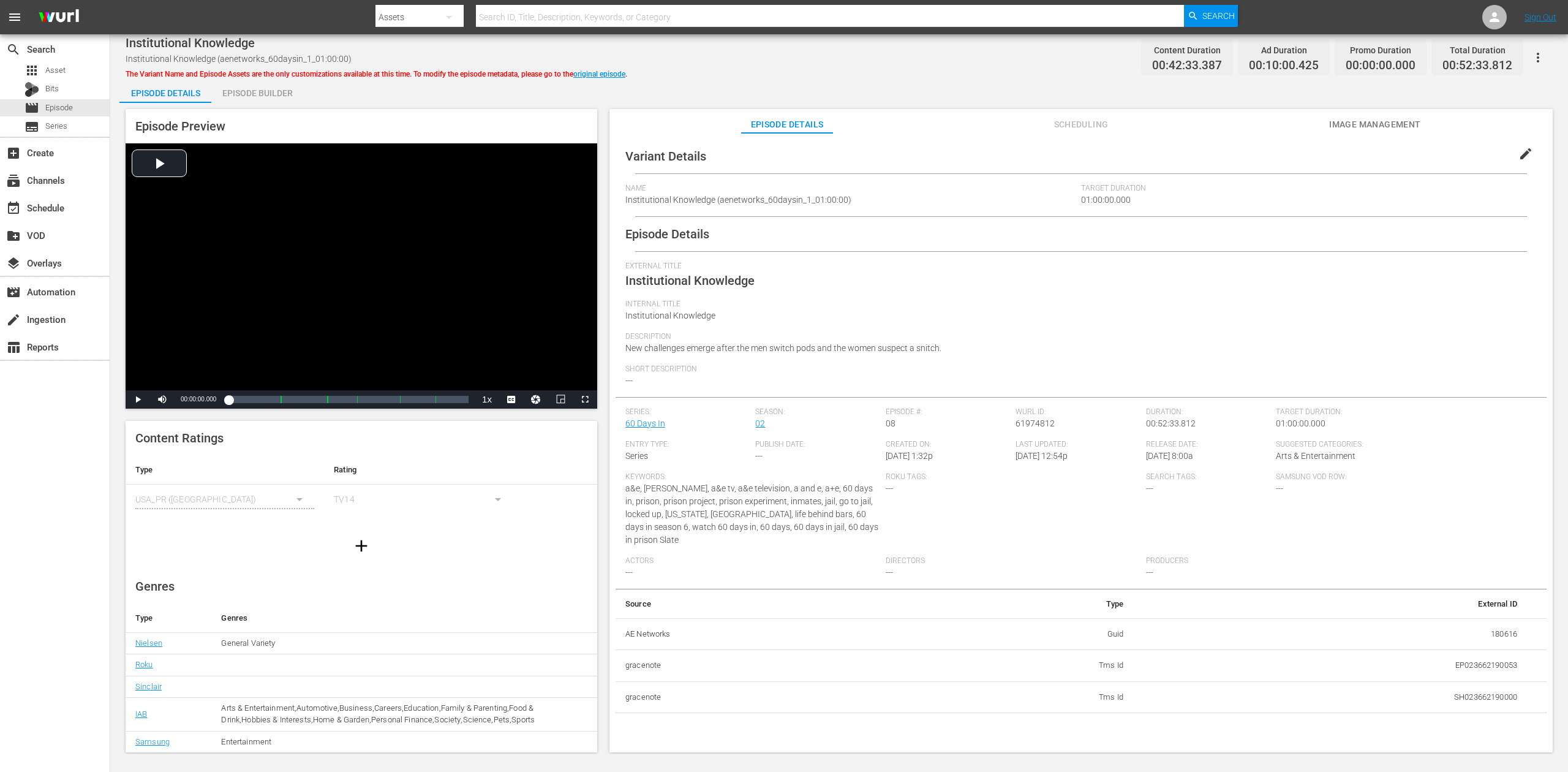
click at [268, 89] on div "Episode Builder" at bounding box center [257, 93] width 92 height 30
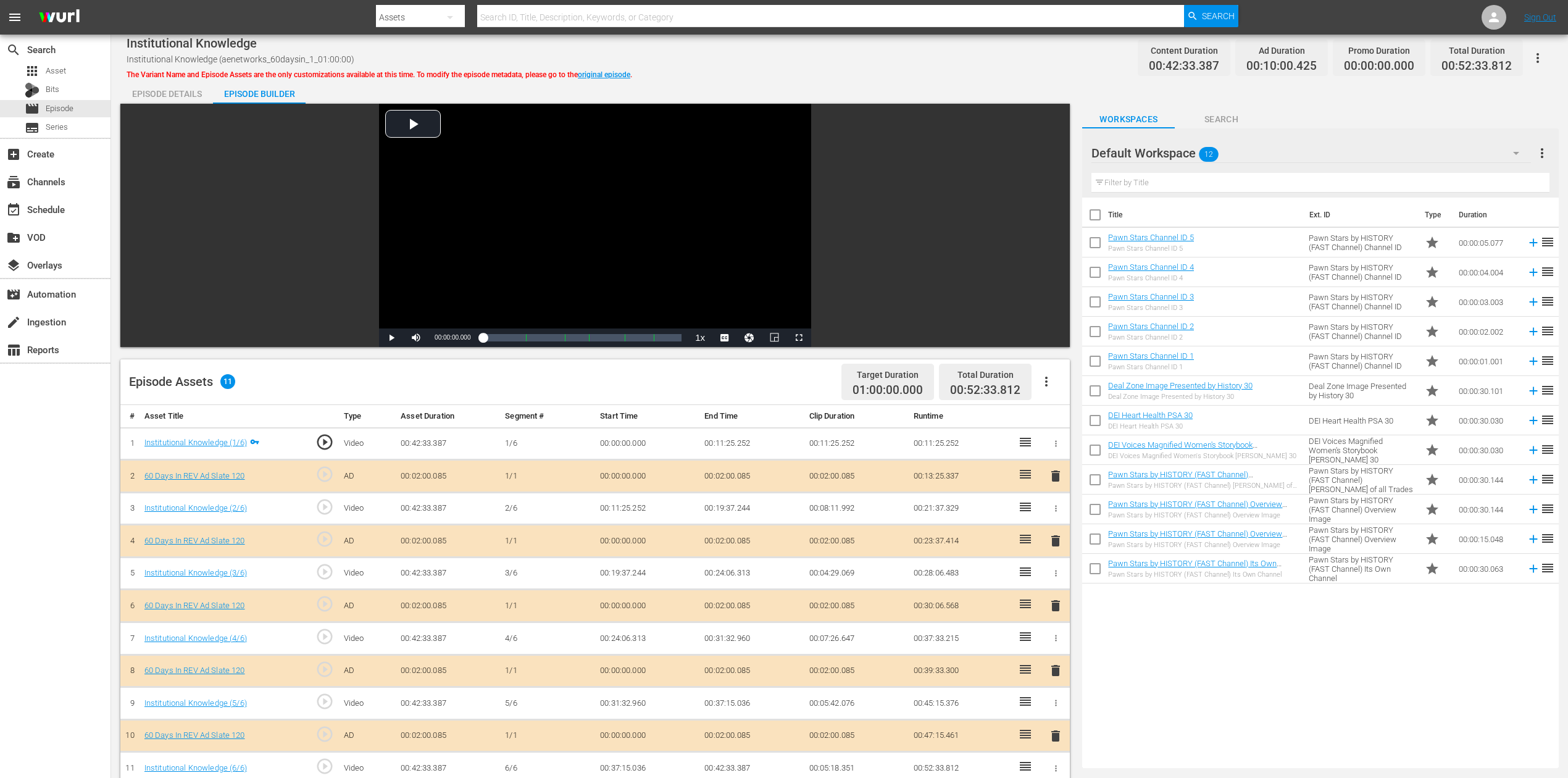
click at [1055, 583] on span "delete" at bounding box center [1056, 606] width 15 height 15
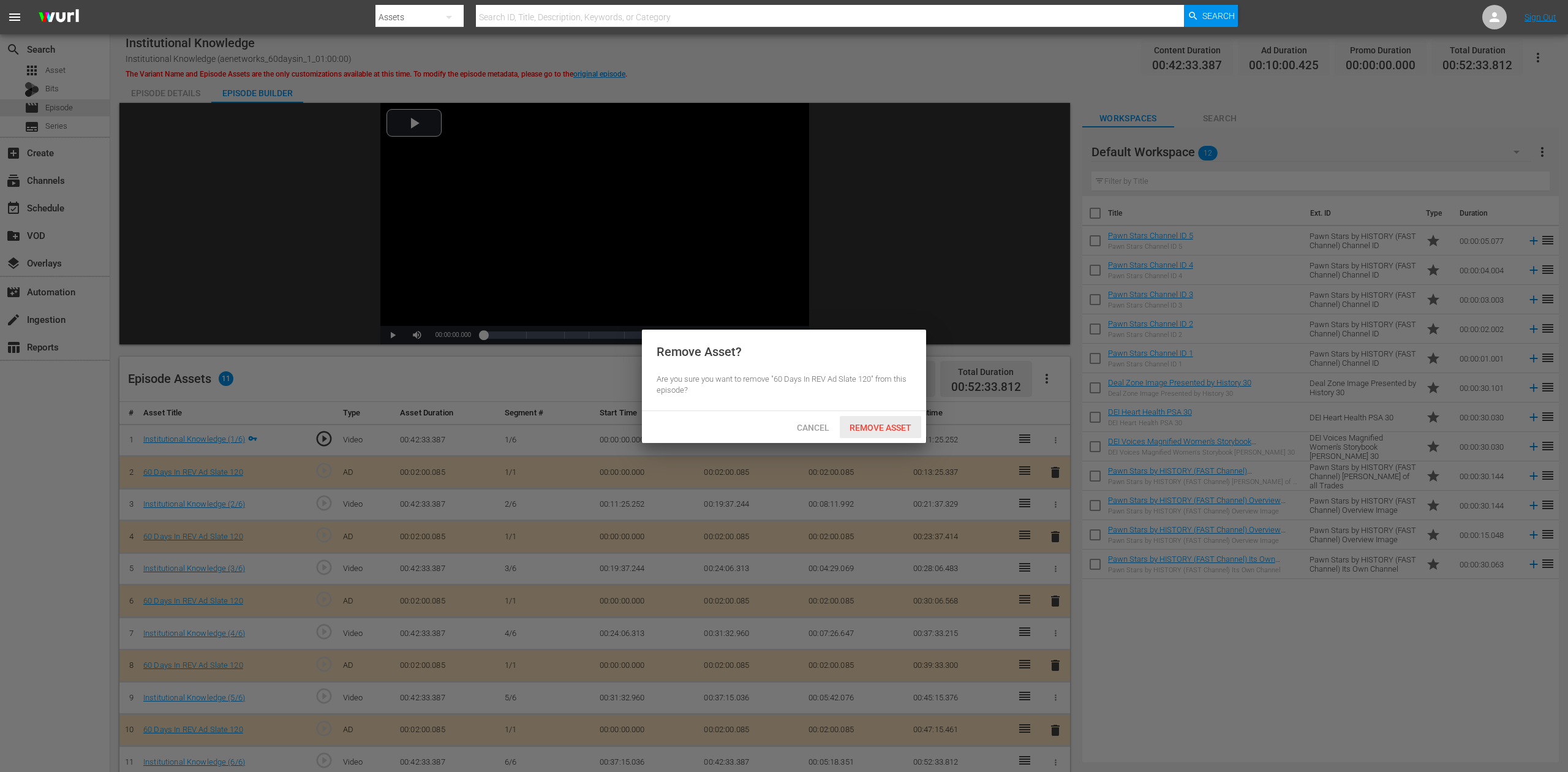
click at [882, 424] on span "Remove Asset" at bounding box center [880, 428] width 82 height 10
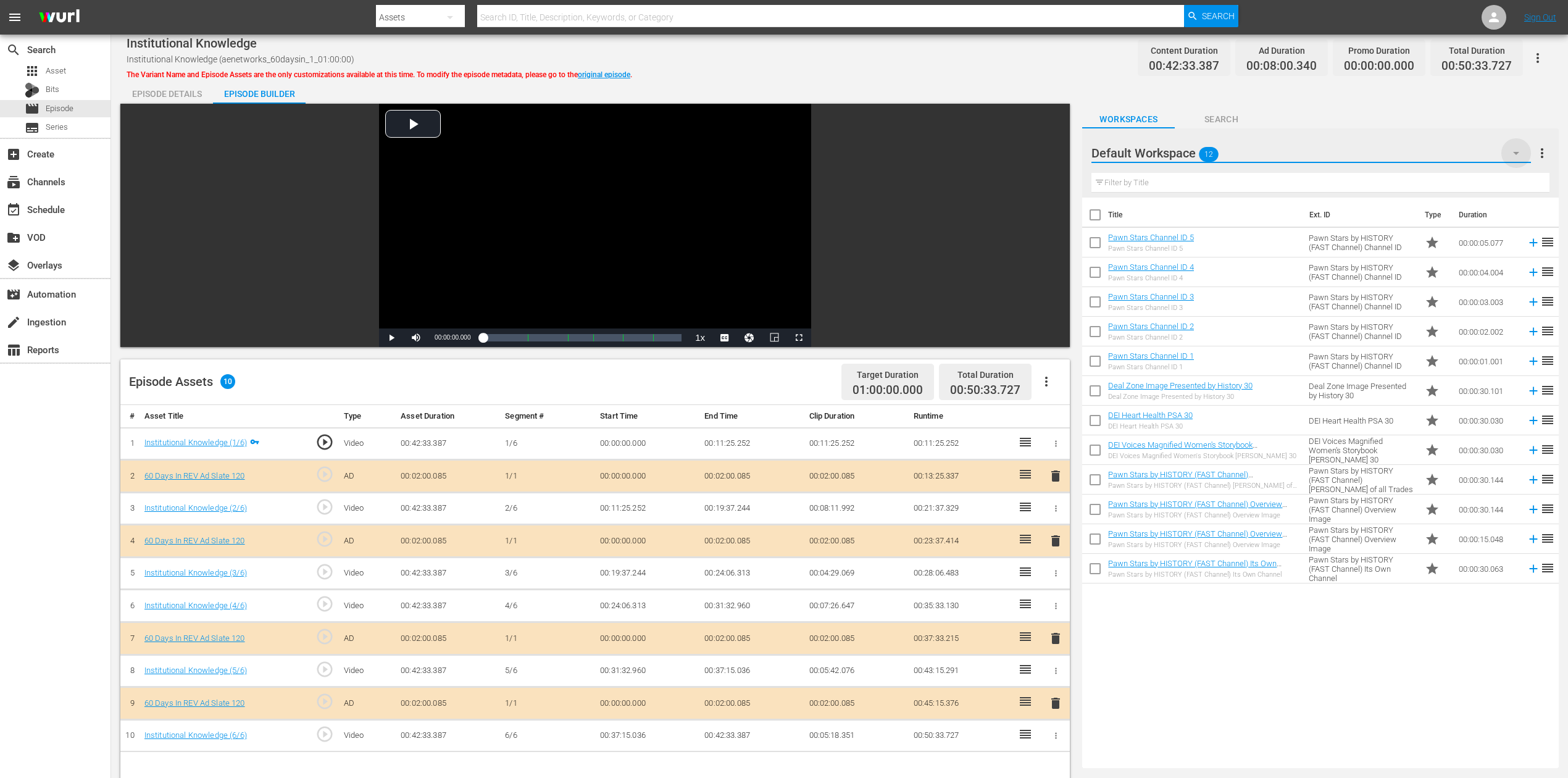
click at [1185, 152] on icon "button" at bounding box center [1516, 152] width 15 height 15
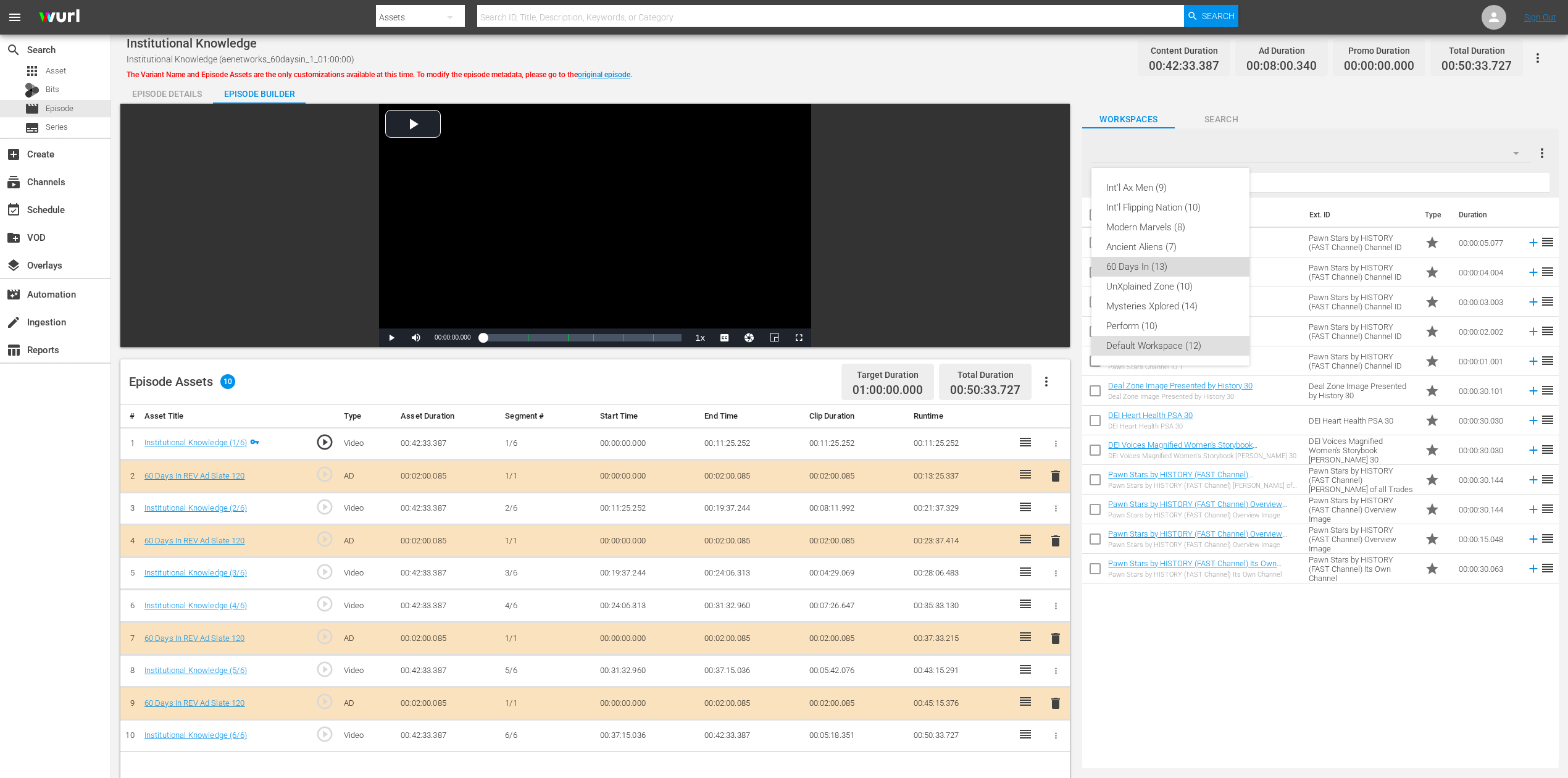
click at [1154, 262] on div "60 Days In (13)" at bounding box center [1170, 267] width 128 height 20
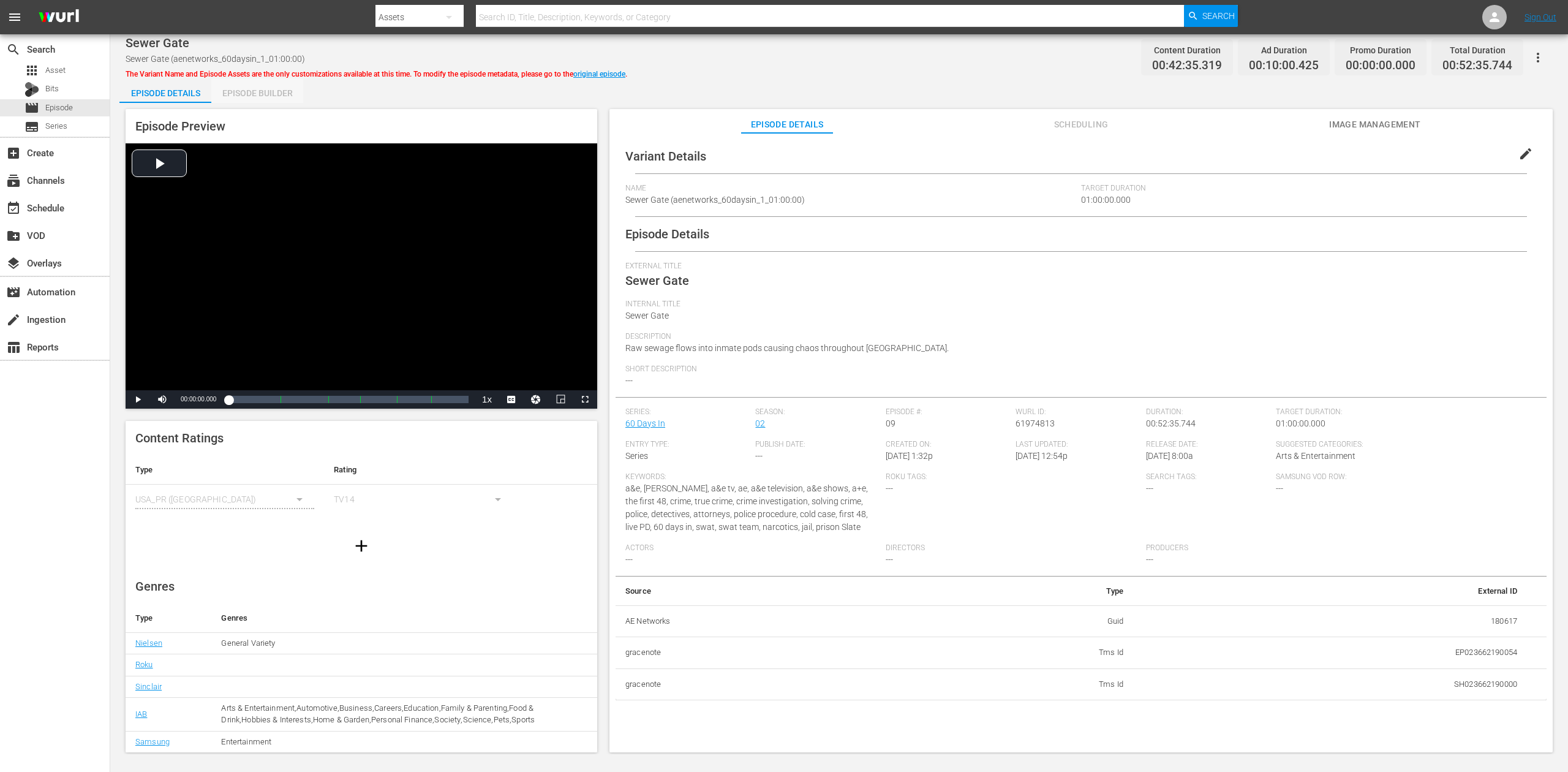
click at [274, 86] on div "Episode Builder" at bounding box center [257, 93] width 92 height 30
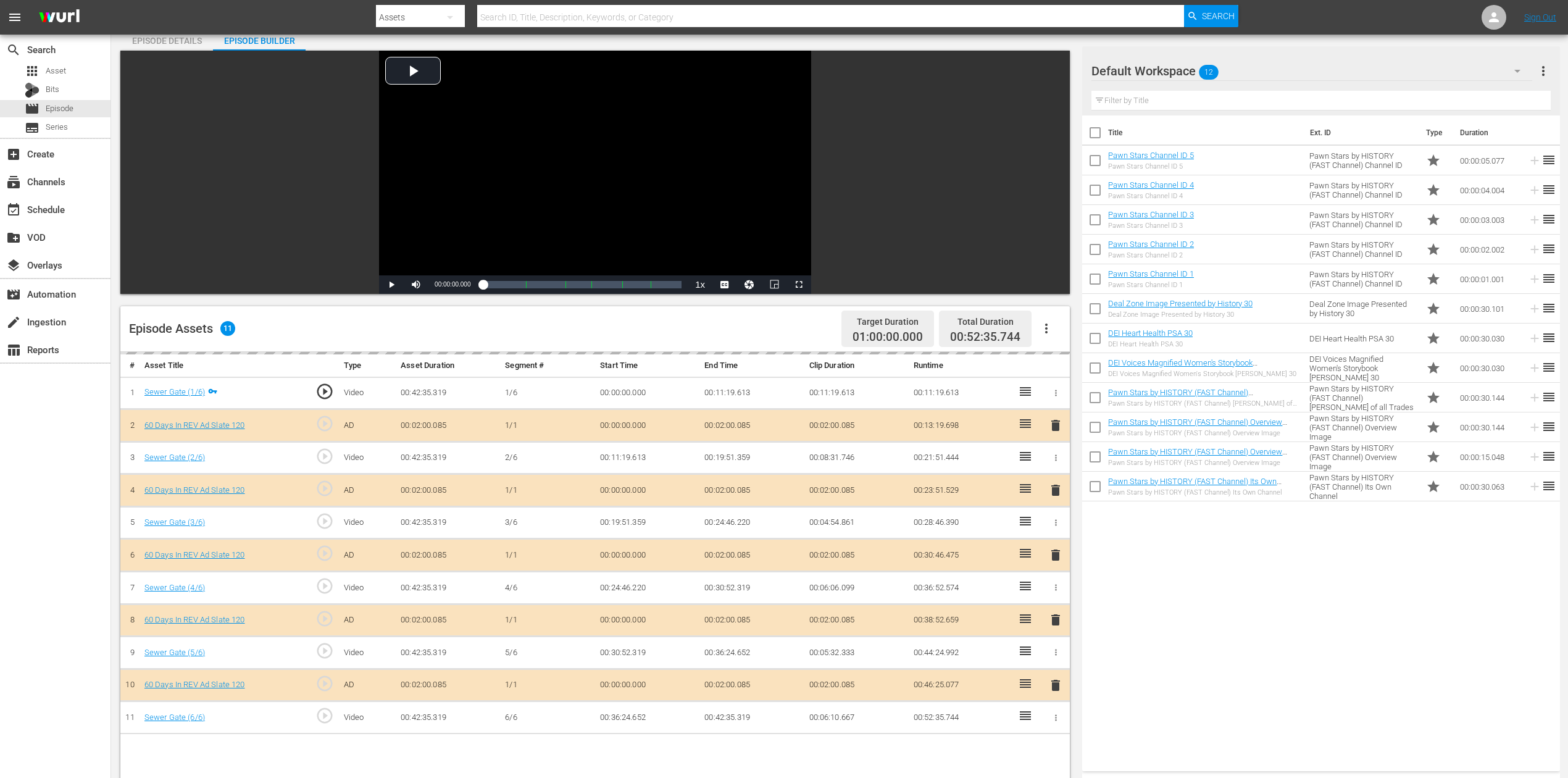
scroll to position [82, 0]
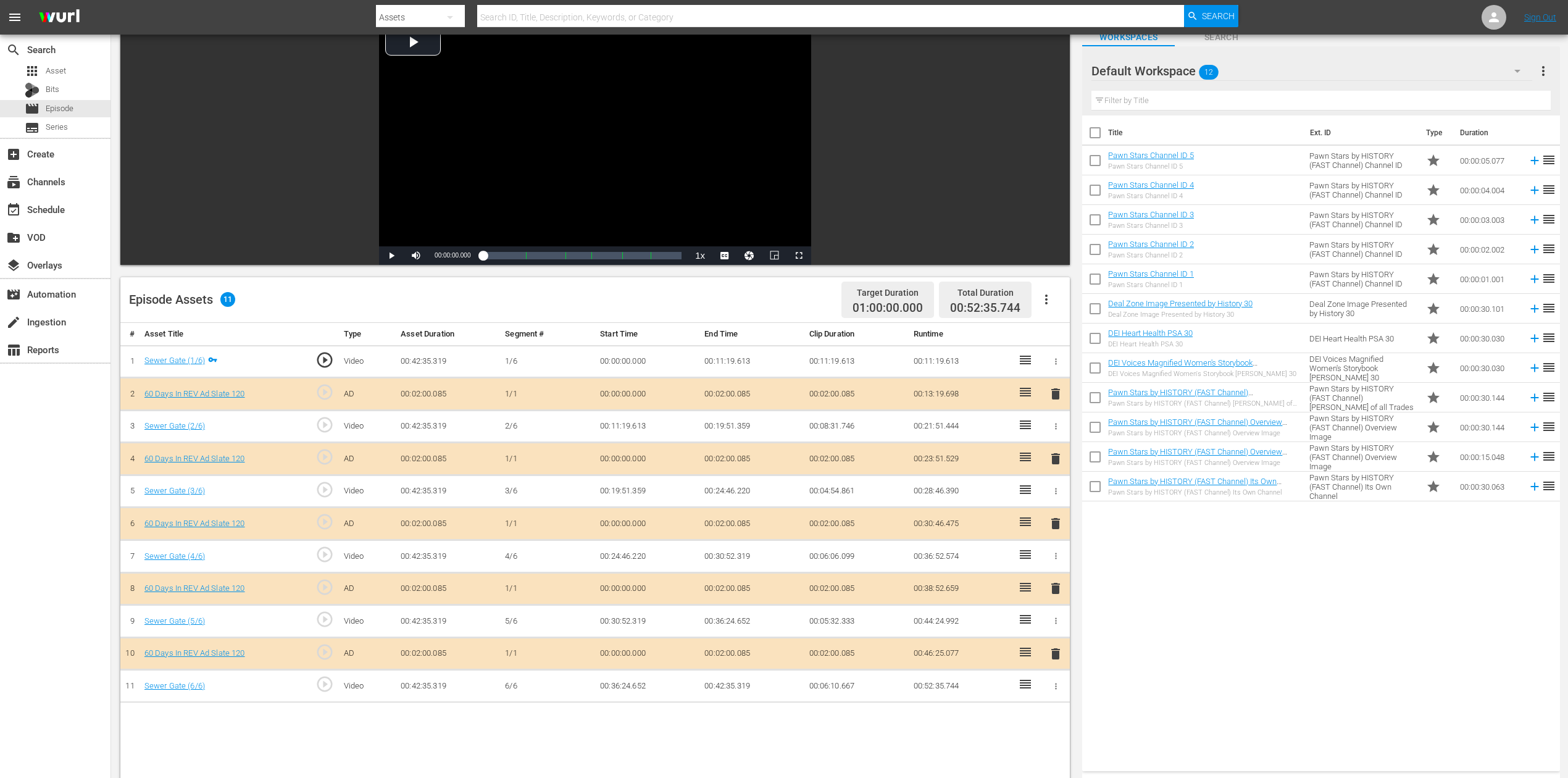
click at [1055, 527] on span "delete" at bounding box center [1056, 523] width 15 height 15
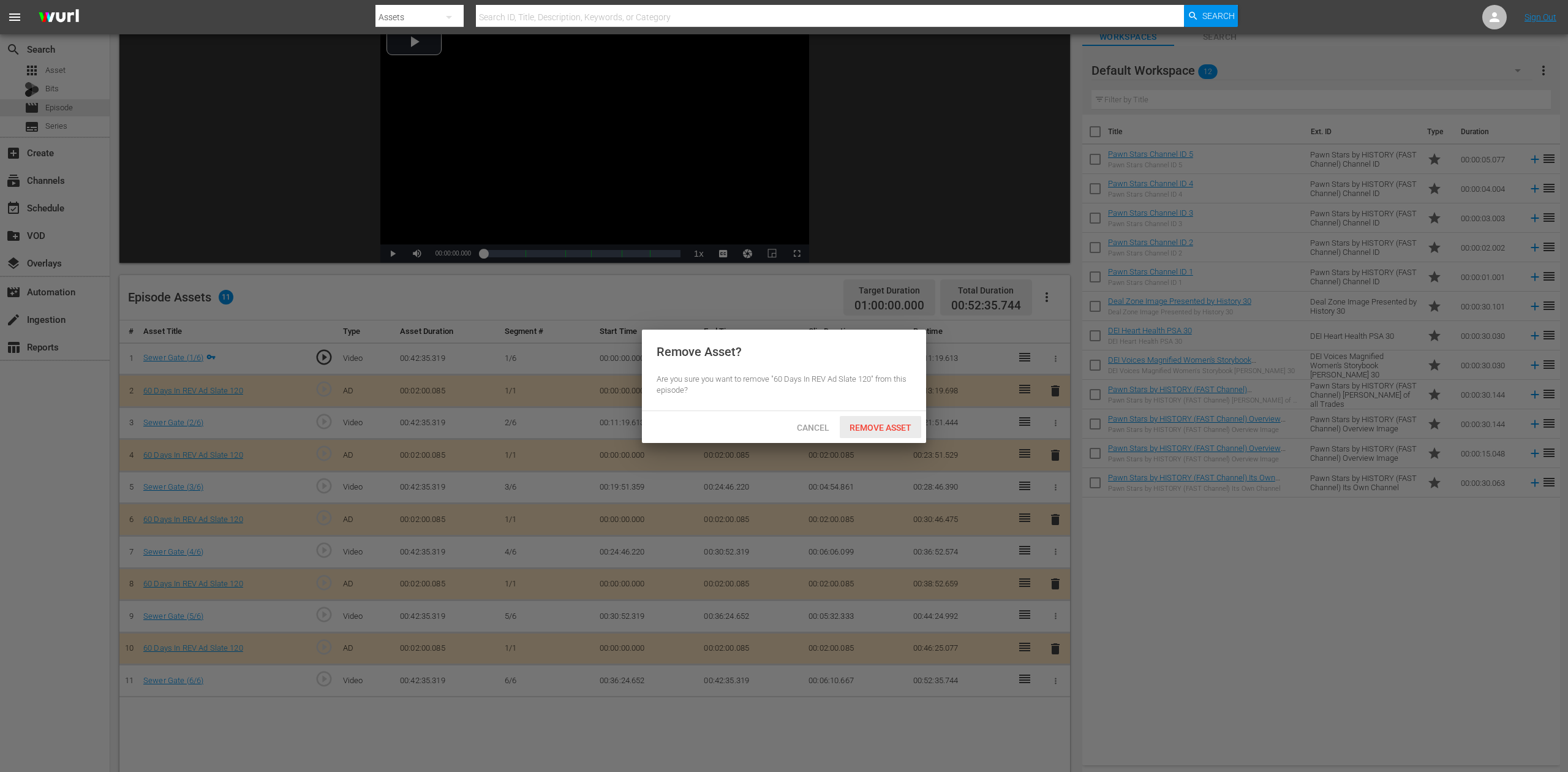
click at [891, 434] on div "Remove Asset" at bounding box center [880, 428] width 82 height 23
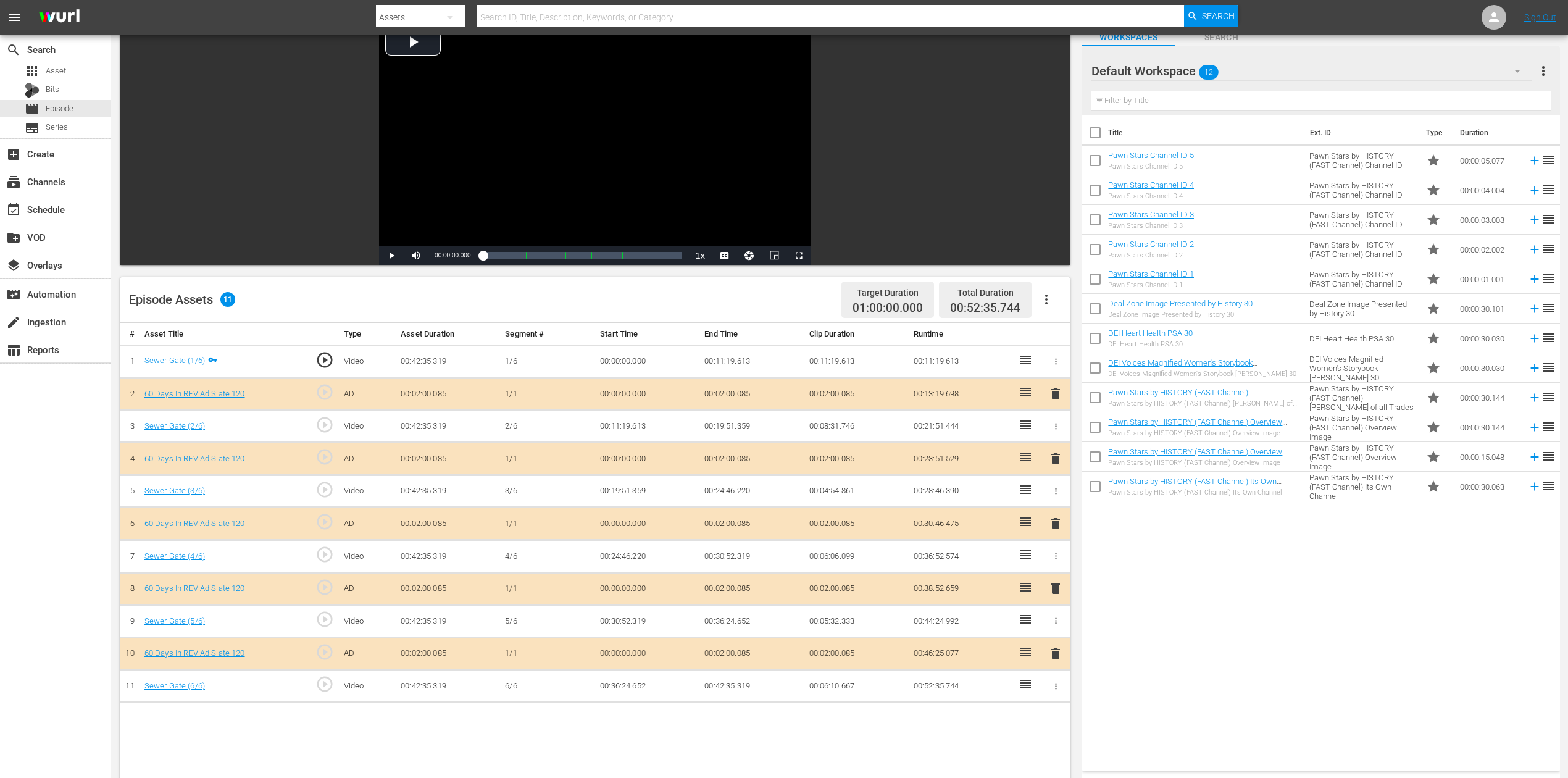
click at [1185, 70] on icon "button" at bounding box center [1517, 72] width 6 height 3
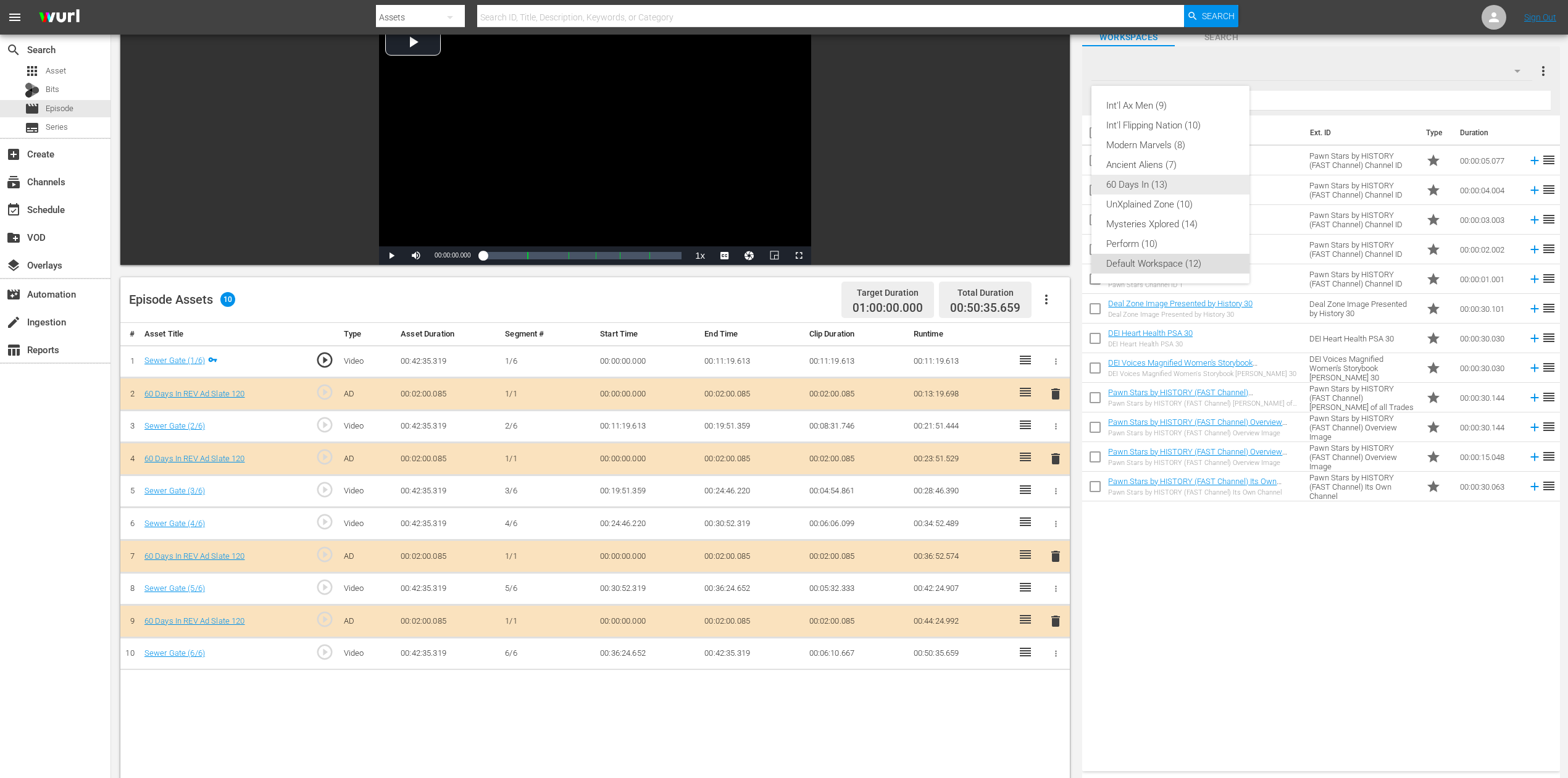
click at [1149, 186] on div "60 Days In (13)" at bounding box center [1170, 185] width 128 height 20
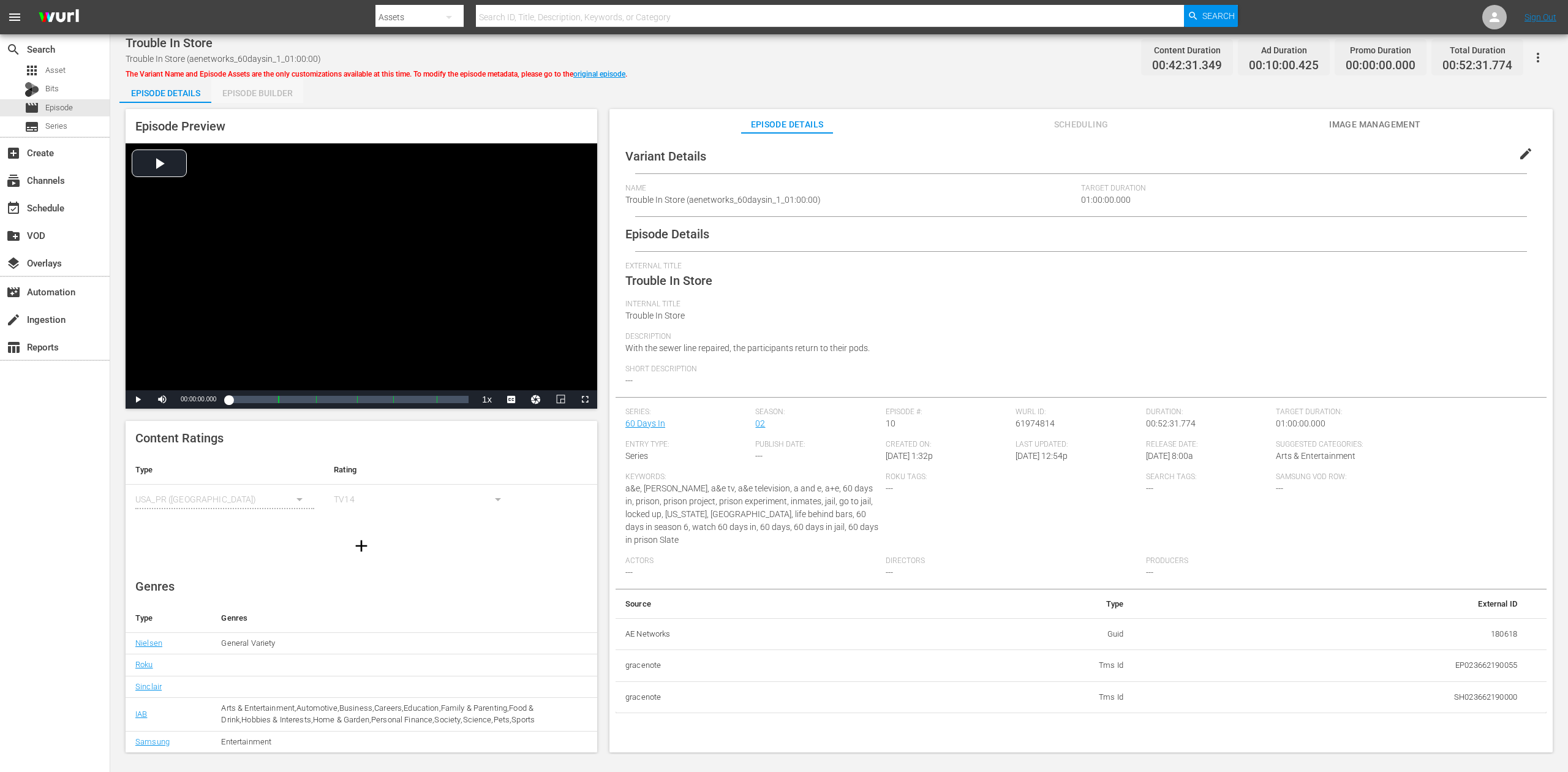
click at [262, 89] on div "Episode Builder" at bounding box center [257, 93] width 92 height 30
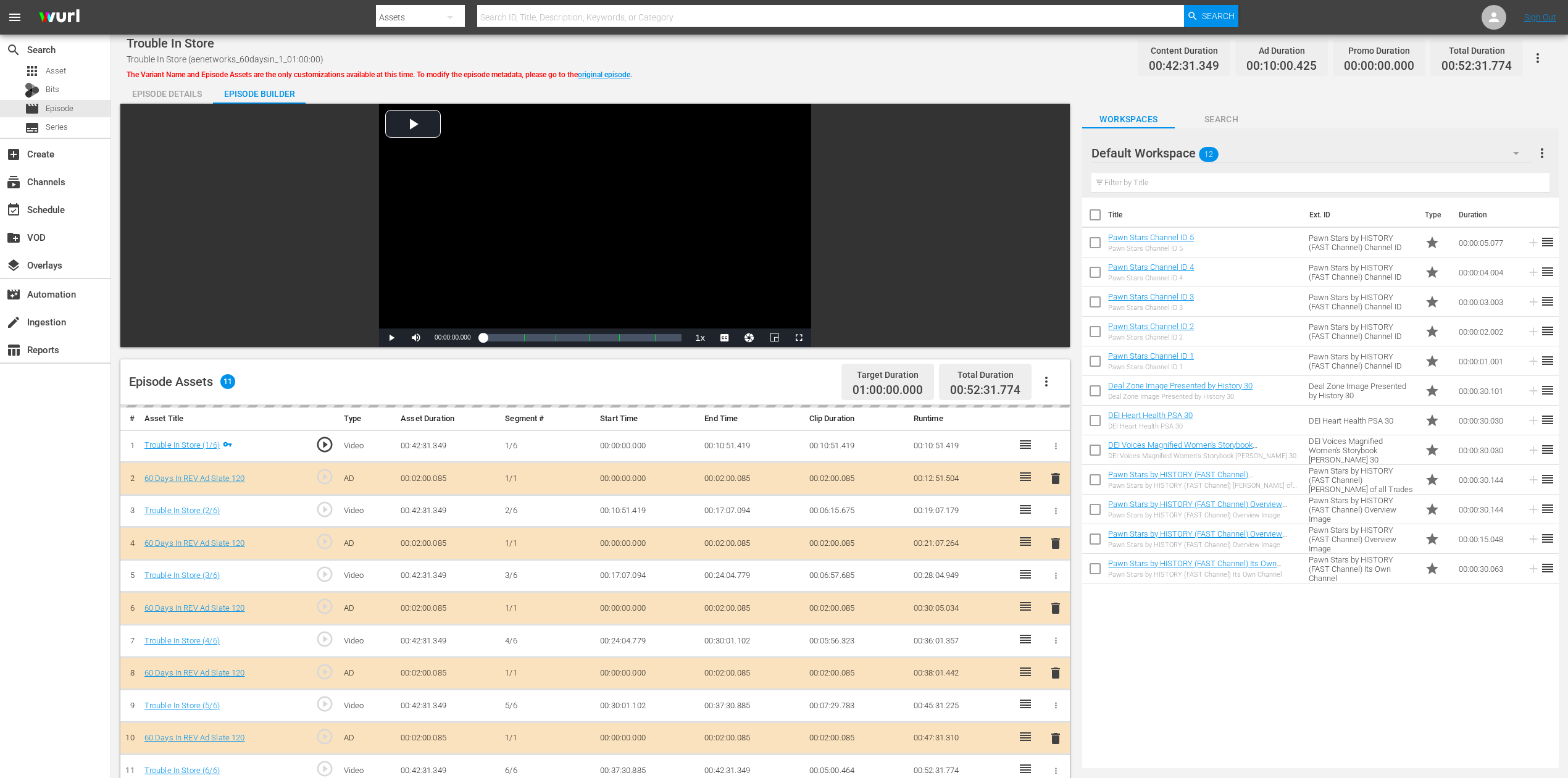
click at [1058, 583] on div "delete" at bounding box center [1056, 608] width 18 height 18
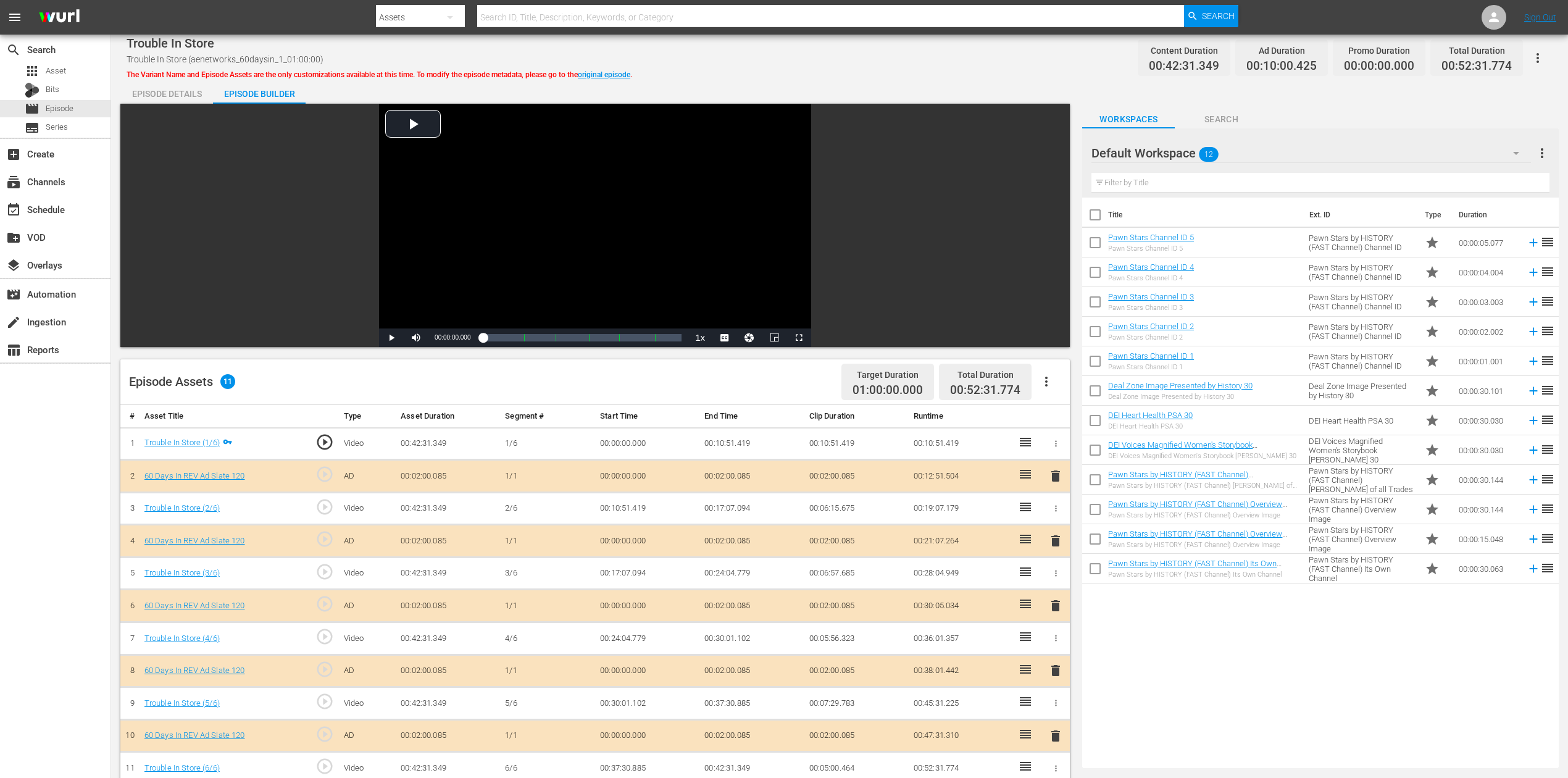
click at [1185, 152] on icon "button" at bounding box center [1516, 153] width 6 height 3
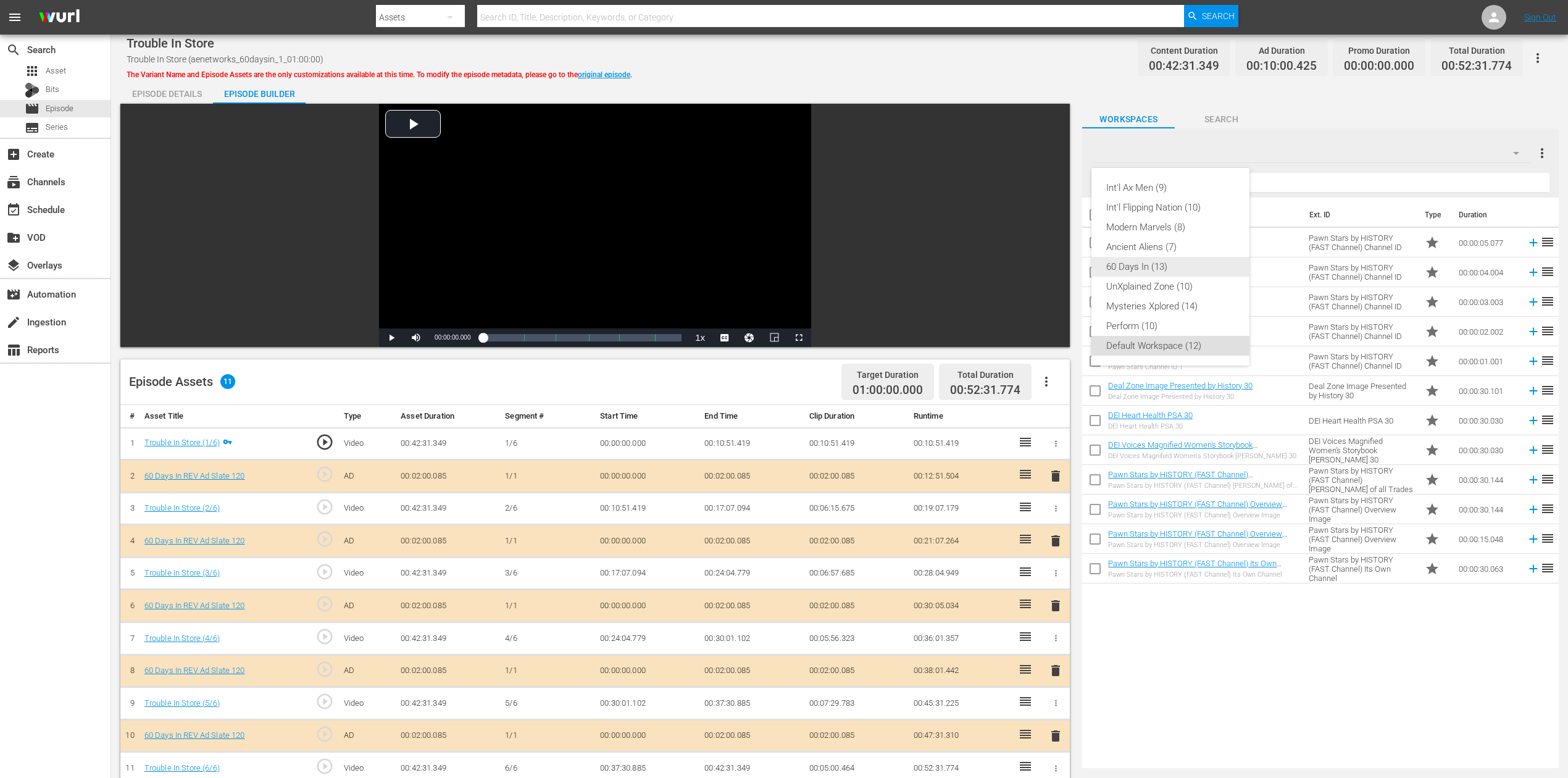
click at [1164, 265] on div "60 Days In (13)" at bounding box center [1170, 267] width 128 height 20
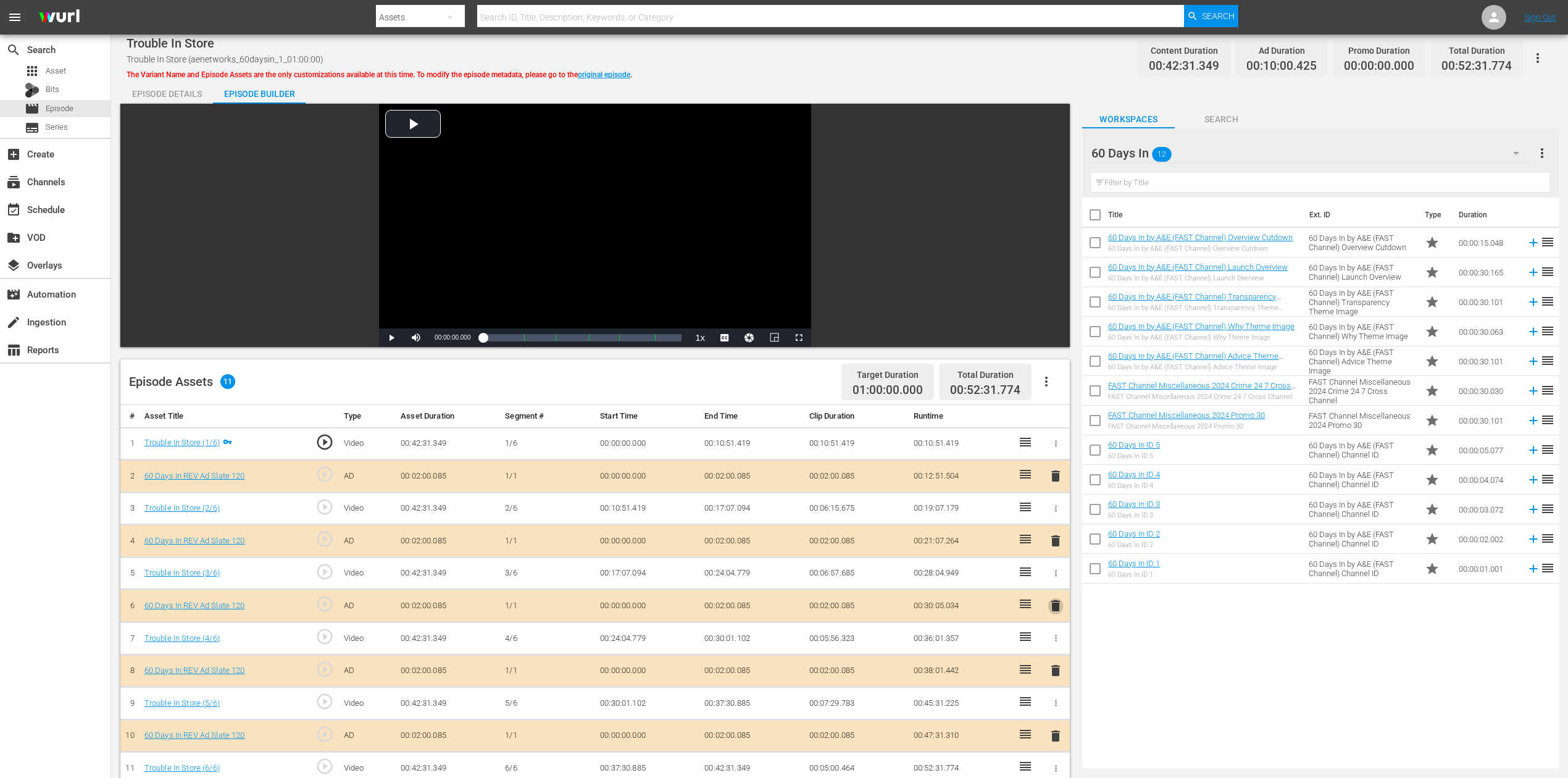
click at [1056, 583] on span "delete" at bounding box center [1056, 606] width 15 height 15
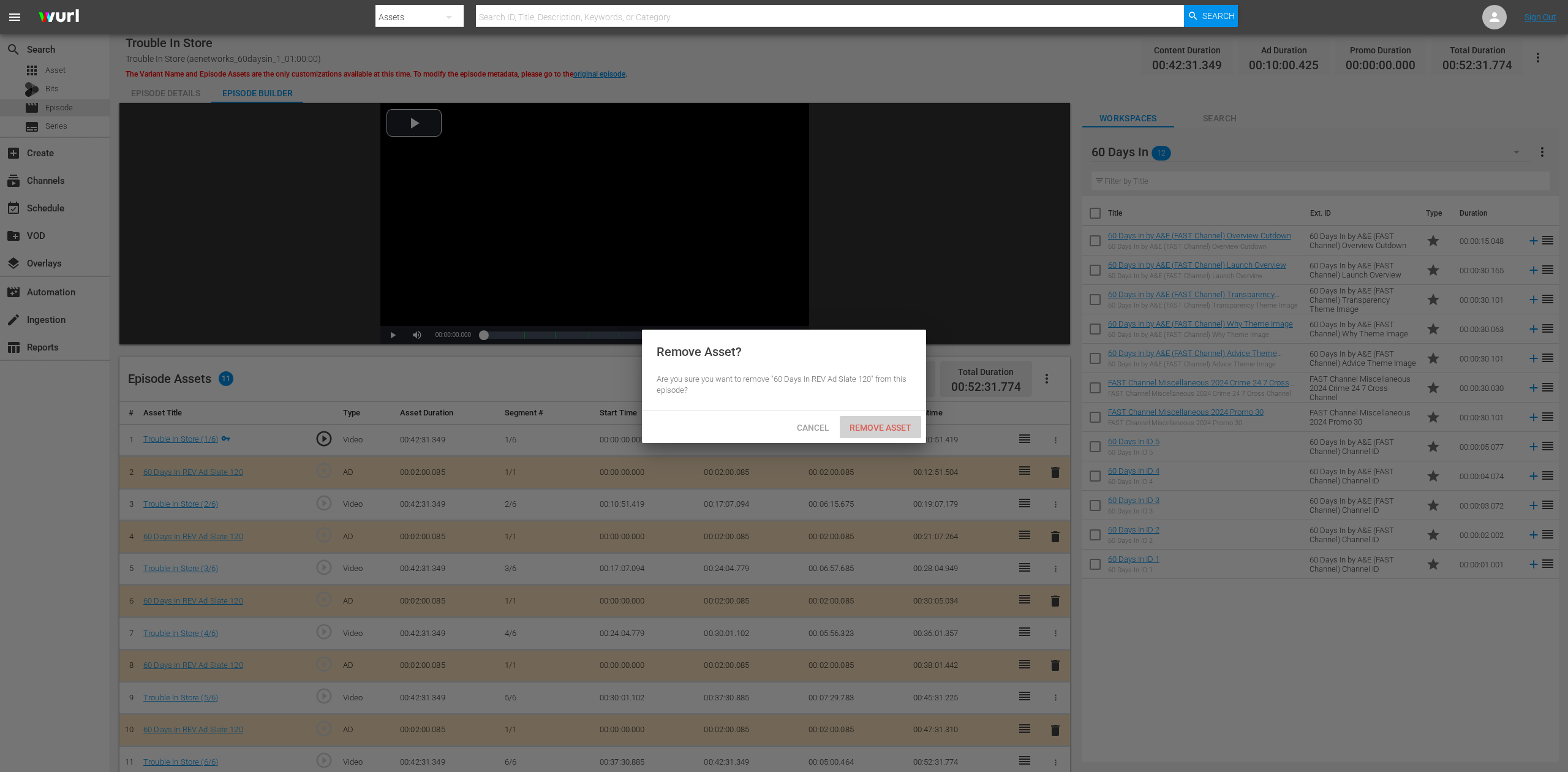
click at [879, 429] on span "Remove Asset" at bounding box center [880, 428] width 82 height 10
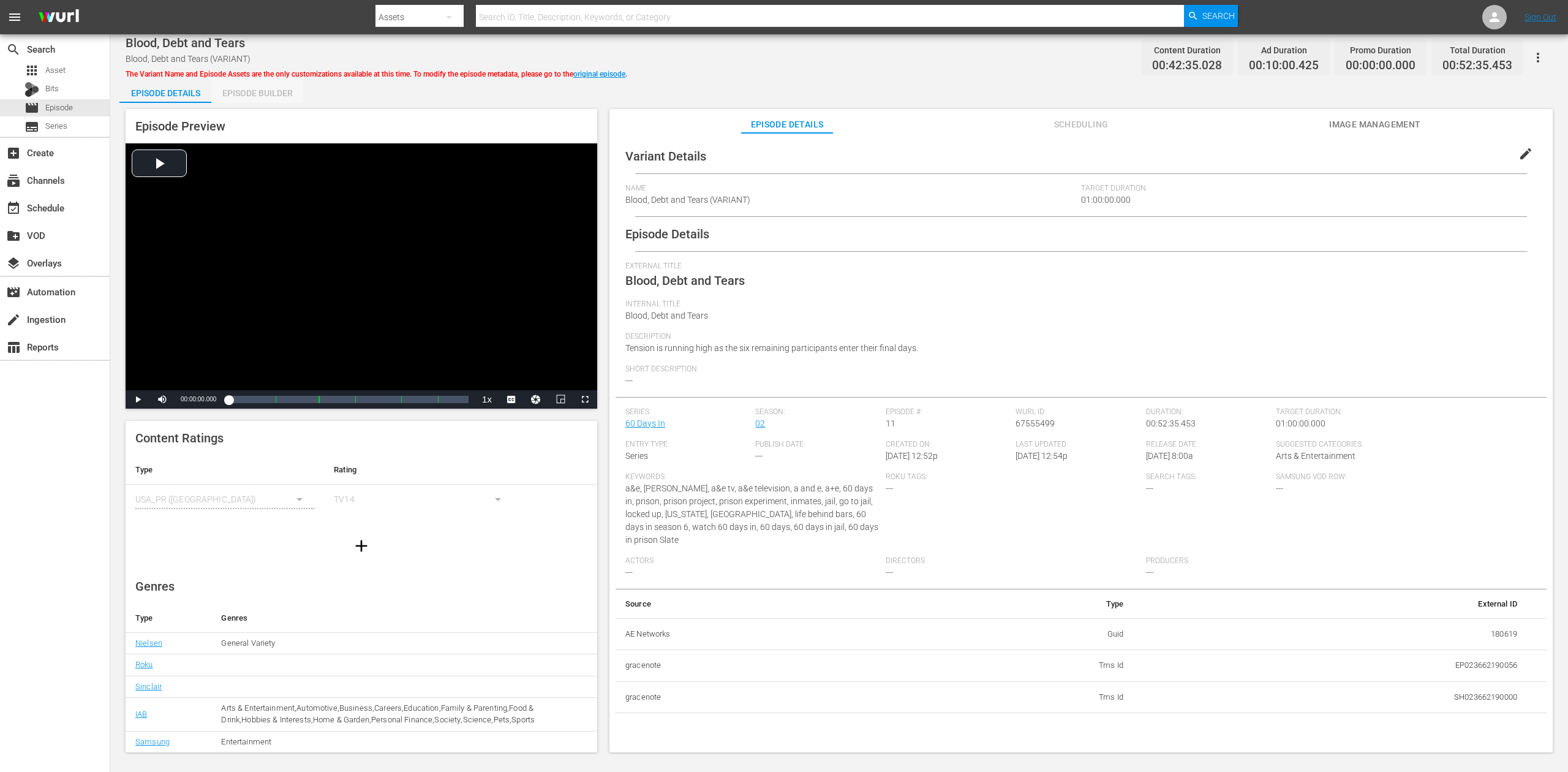
click at [263, 99] on div "Episode Builder" at bounding box center [257, 93] width 92 height 30
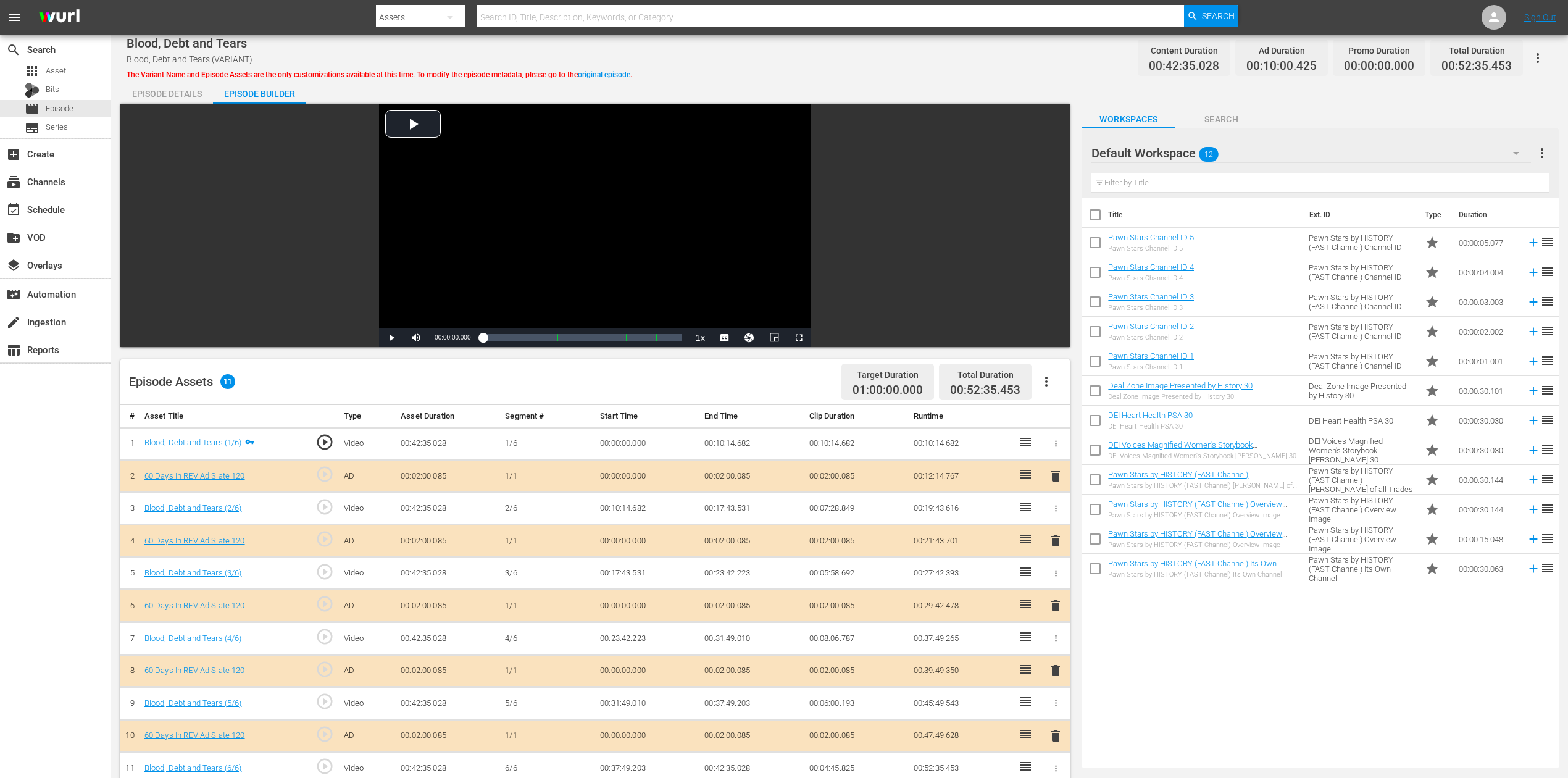
click at [1516, 152] on icon "button" at bounding box center [1516, 152] width 15 height 15
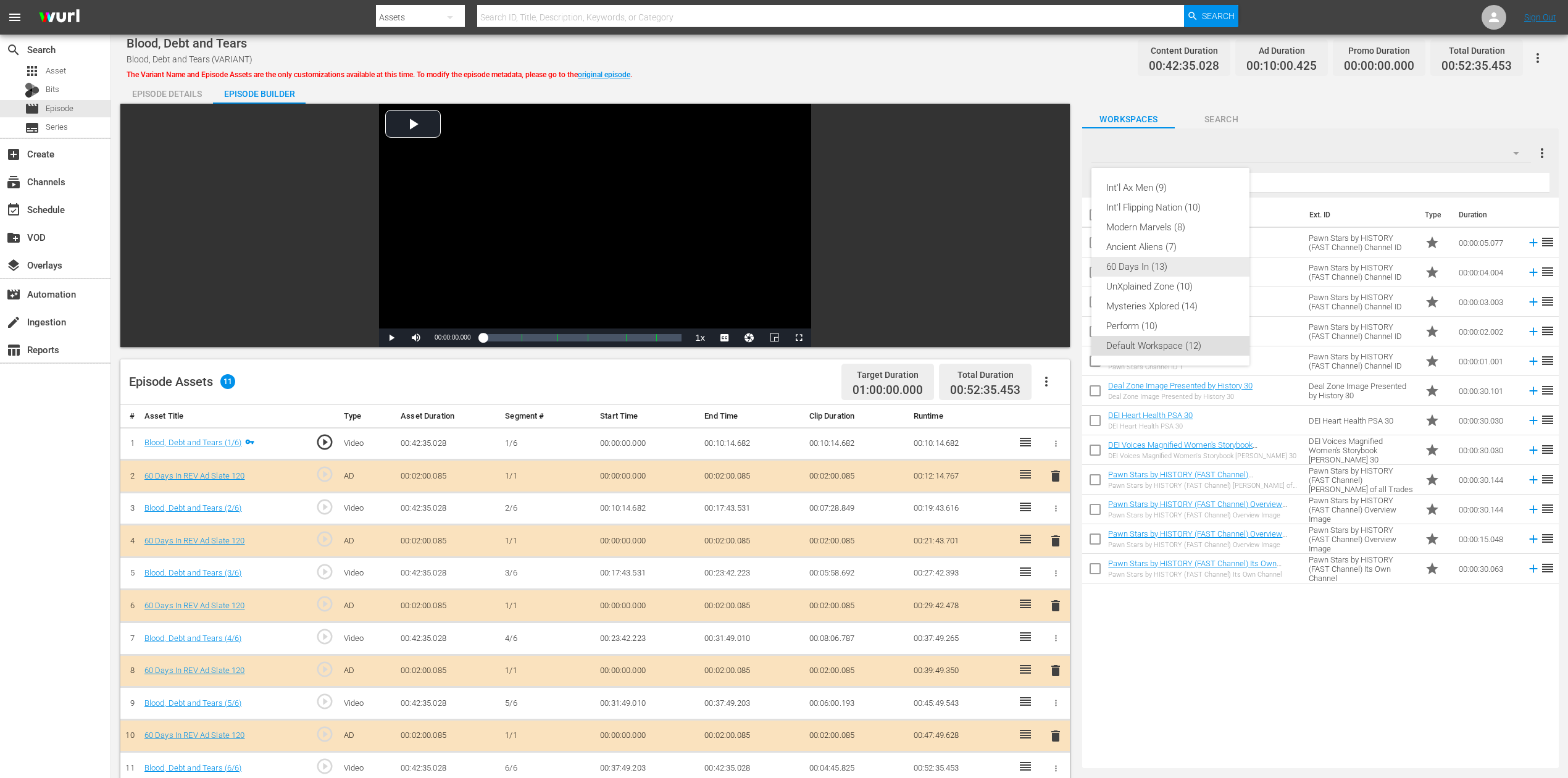
click at [1156, 267] on div "60 Days In (13)" at bounding box center [1170, 267] width 128 height 20
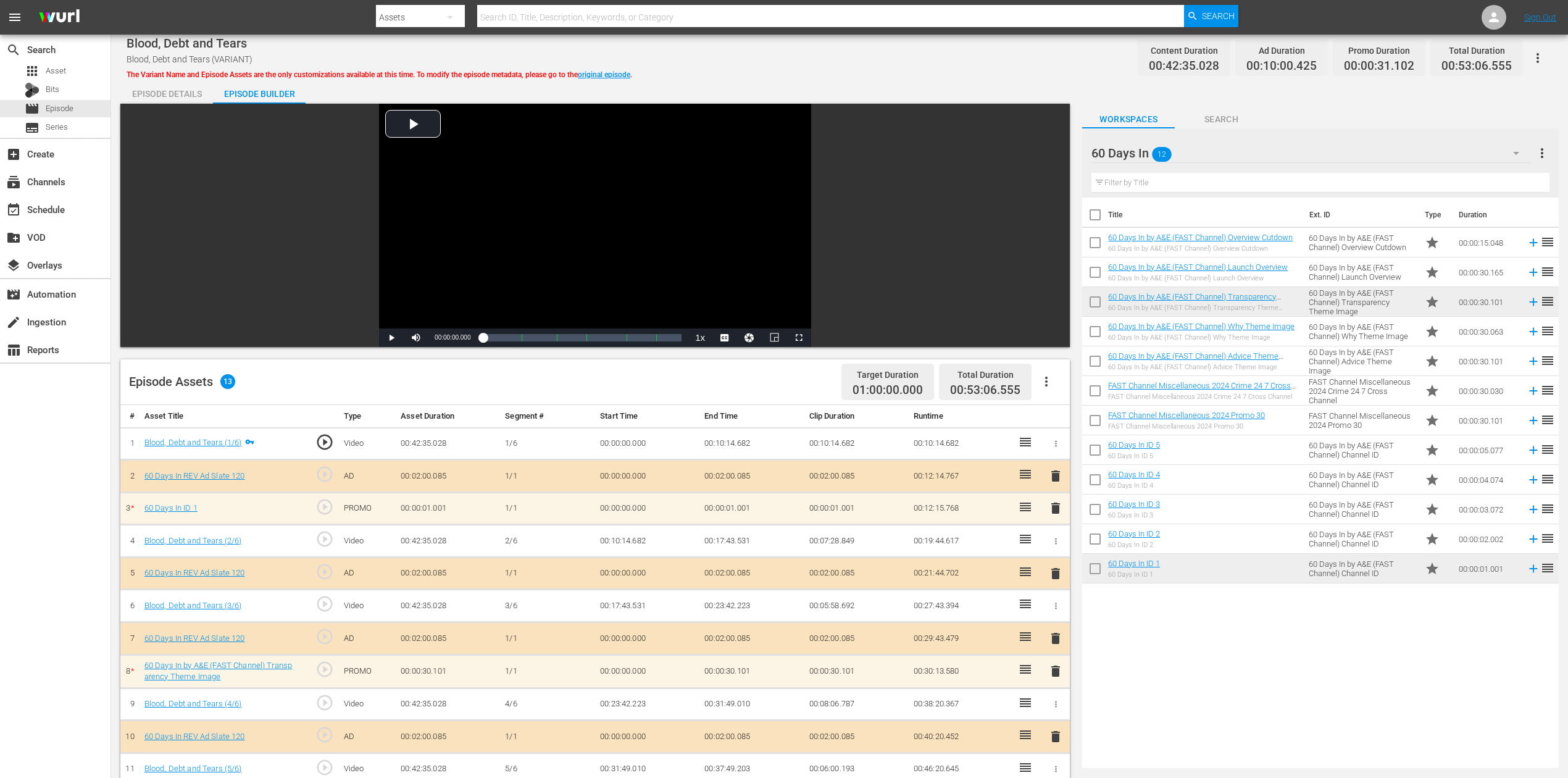
click at [1269, 658] on div "Title Ext. ID Type Duration 60 Days In by A&E (FAST Channel) Overview Cutdown 6…" at bounding box center [1320, 480] width 476 height 566
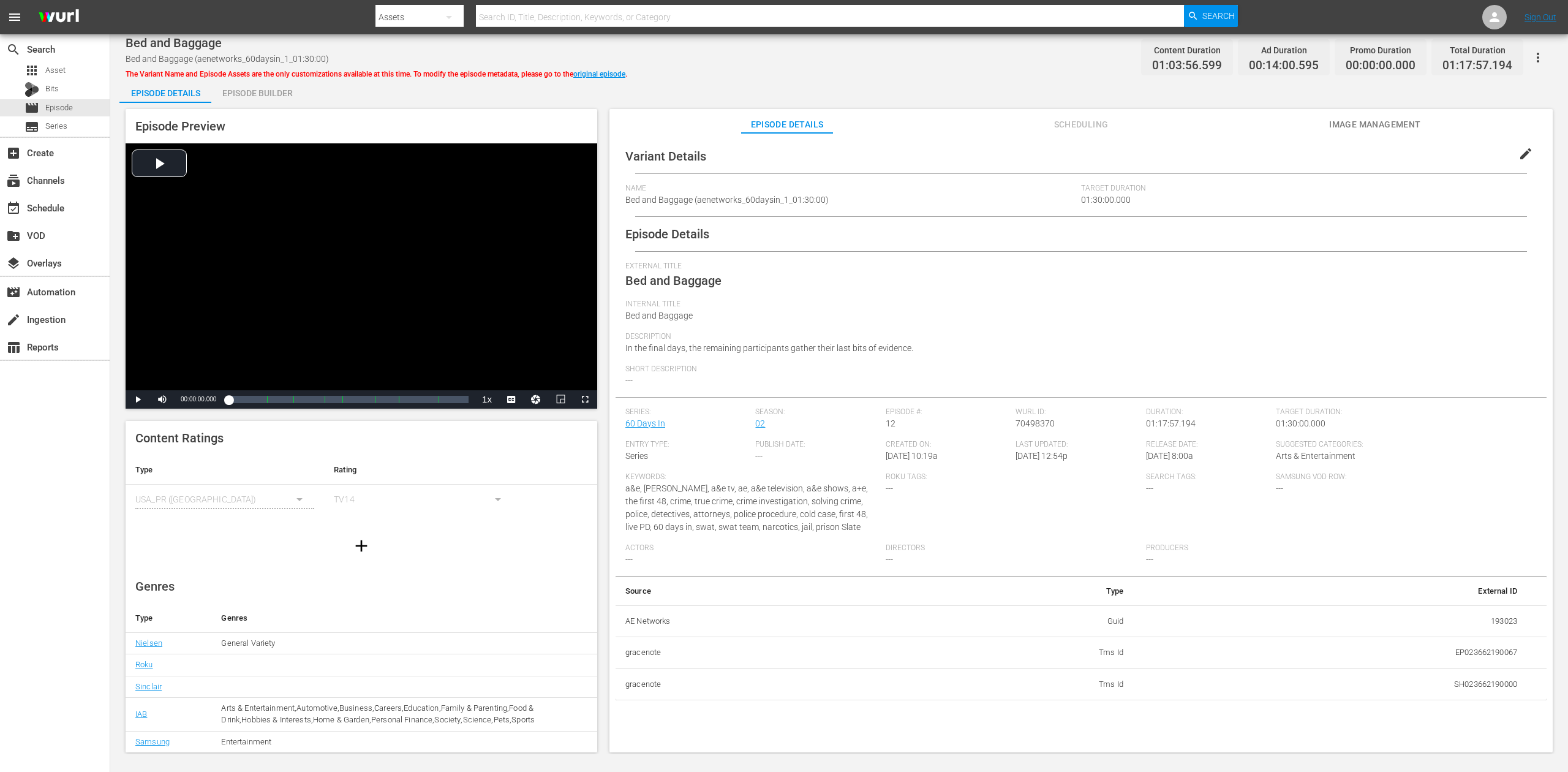
click at [246, 95] on div "Episode Builder" at bounding box center [257, 93] width 92 height 30
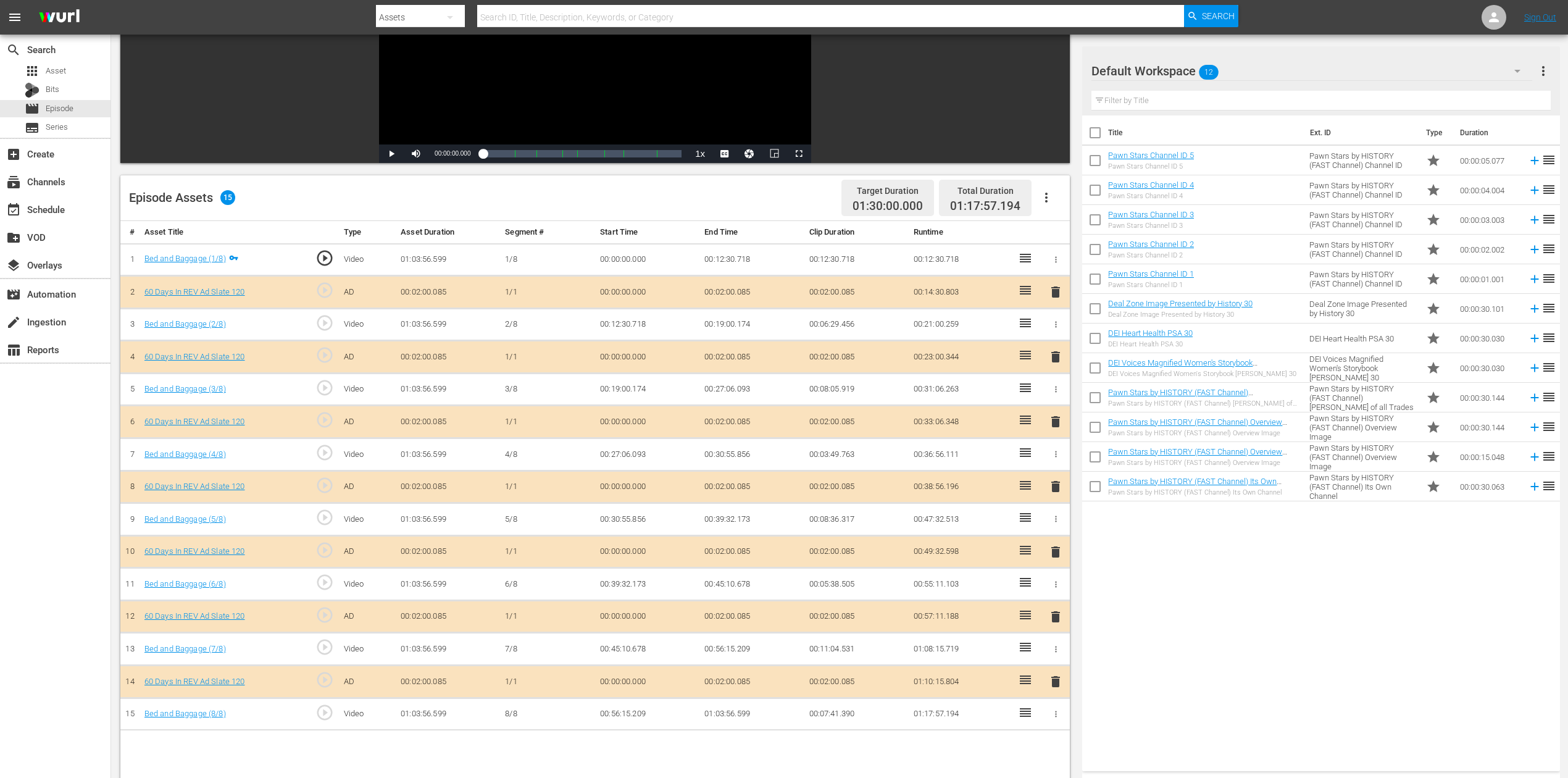
scroll to position [247, 0]
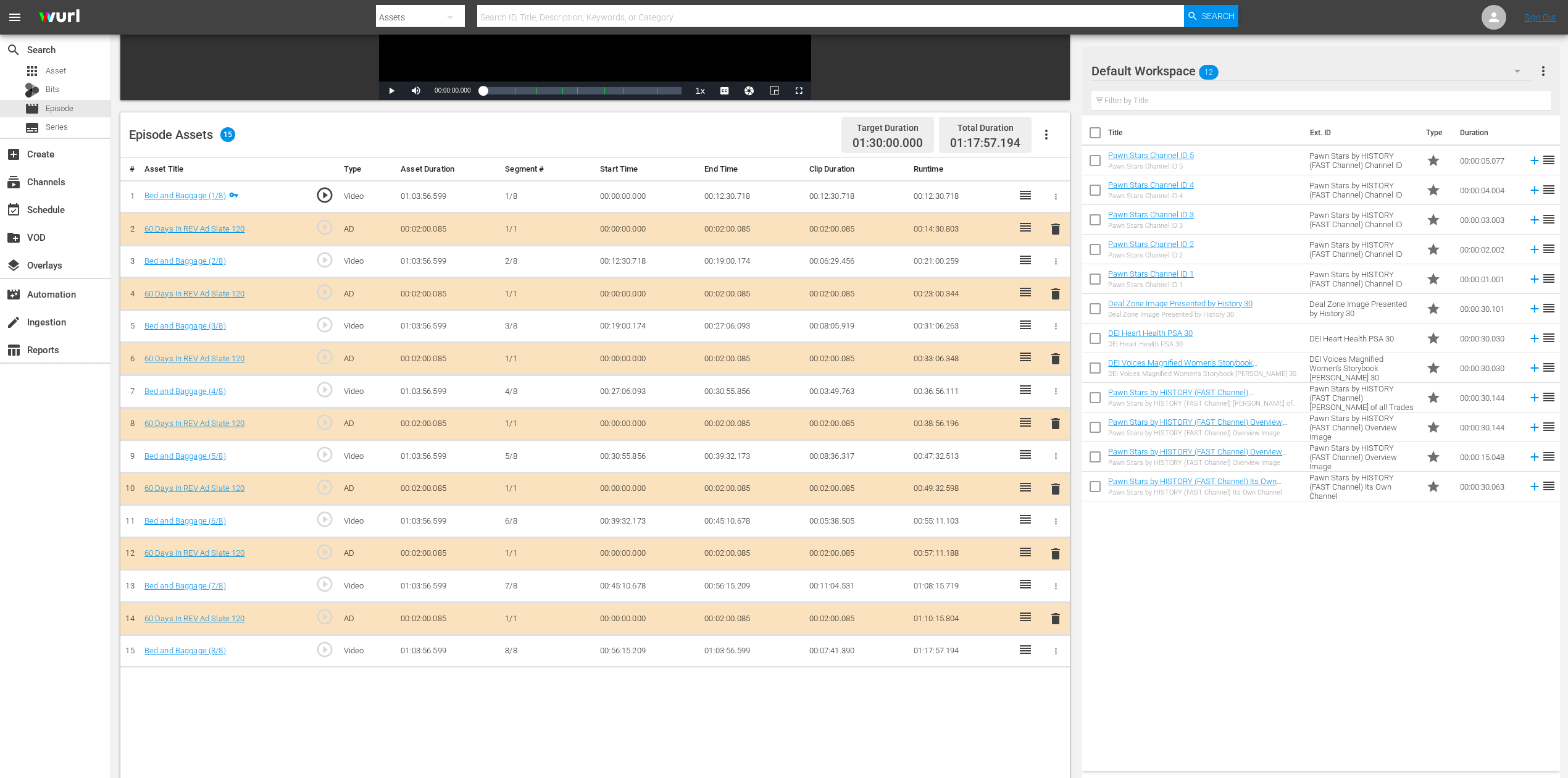
click at [1053, 423] on span "delete" at bounding box center [1056, 423] width 15 height 15
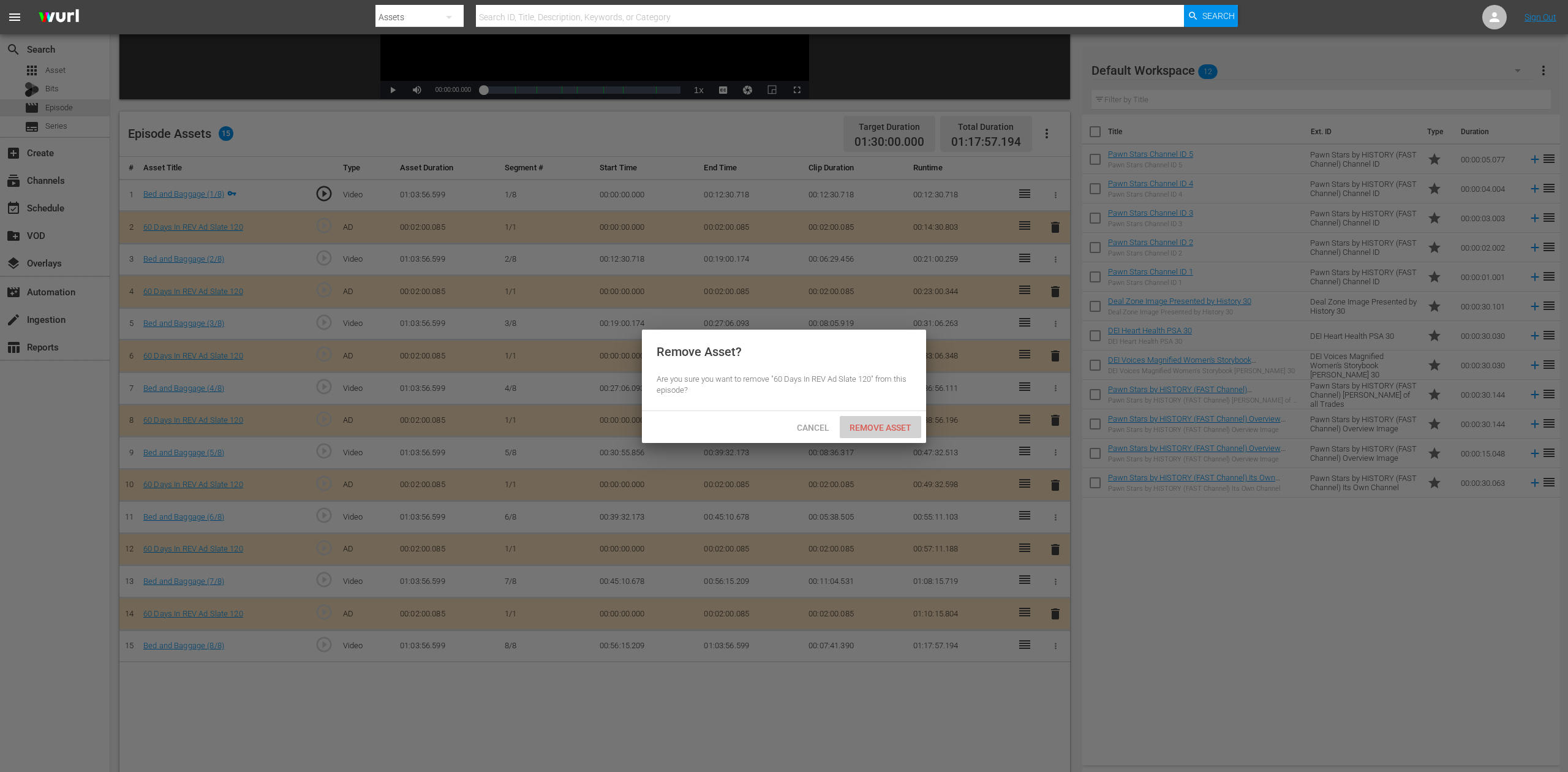
click at [895, 428] on span "Remove Asset" at bounding box center [880, 428] width 82 height 10
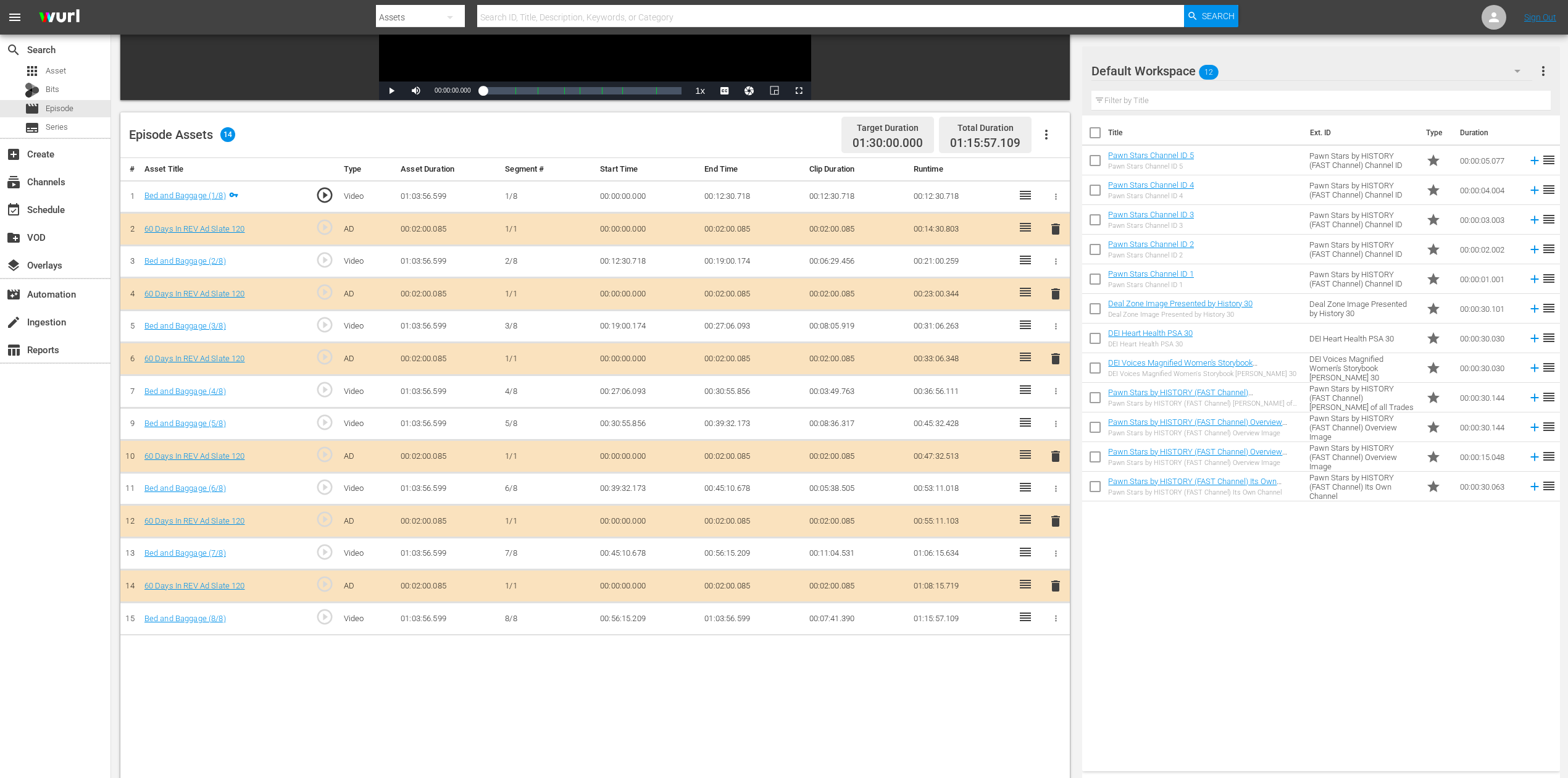
click at [1185, 68] on icon "button" at bounding box center [1517, 71] width 15 height 15
click at [1147, 179] on div "60 Days In (12)" at bounding box center [1170, 185] width 128 height 20
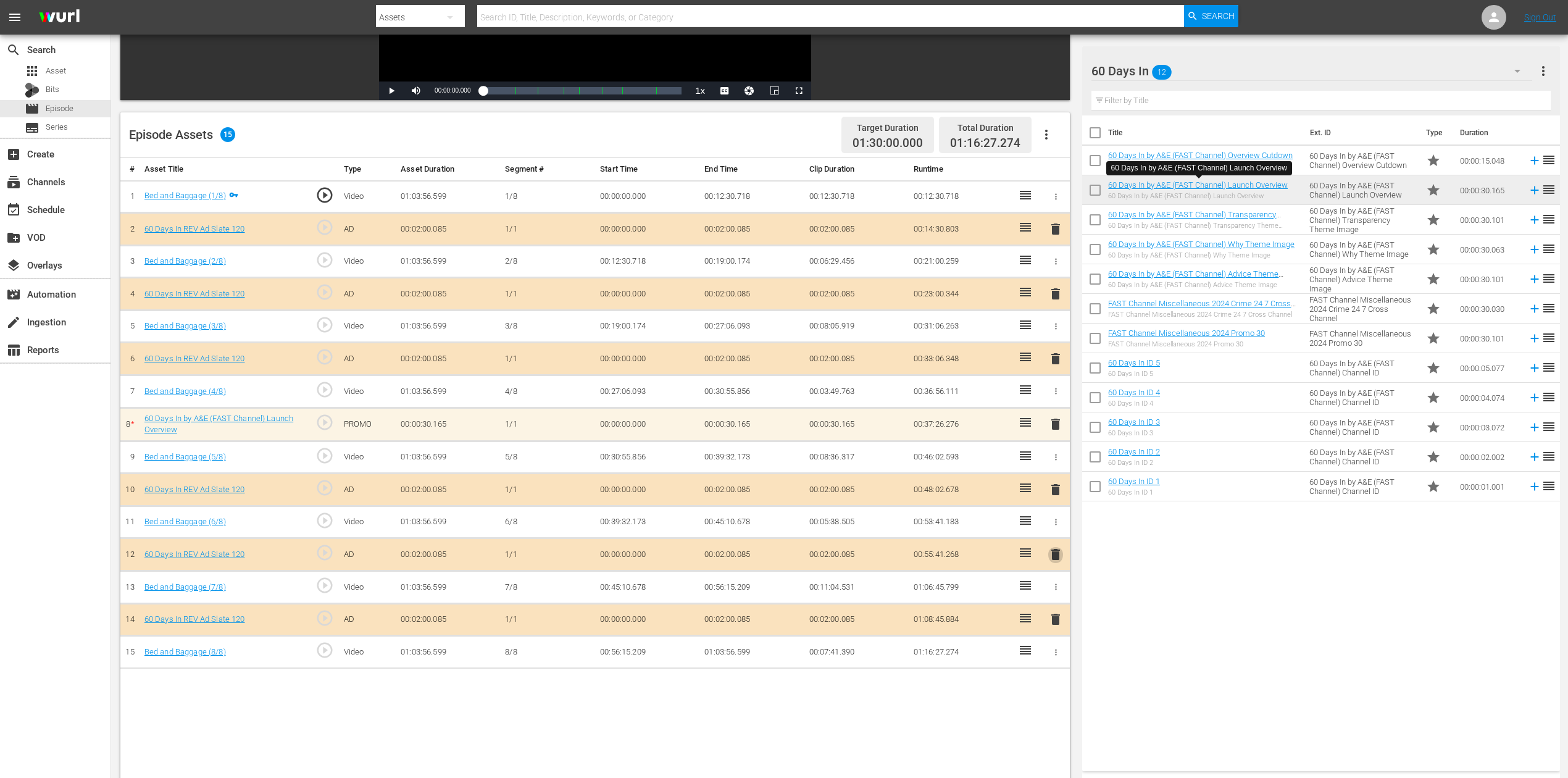
click at [1055, 552] on span "delete" at bounding box center [1056, 554] width 15 height 15
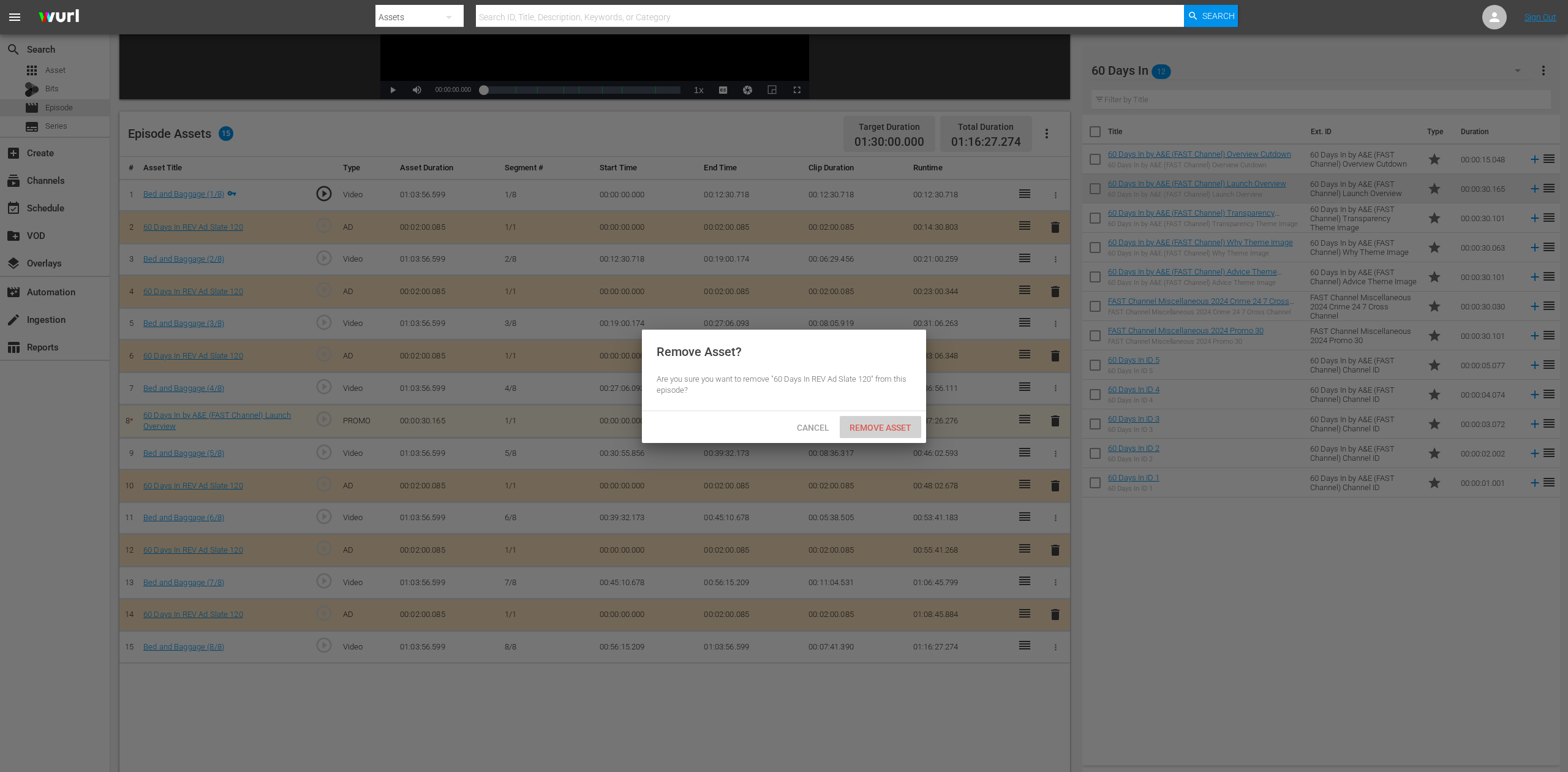
click at [903, 425] on span "Remove Asset" at bounding box center [880, 428] width 82 height 10
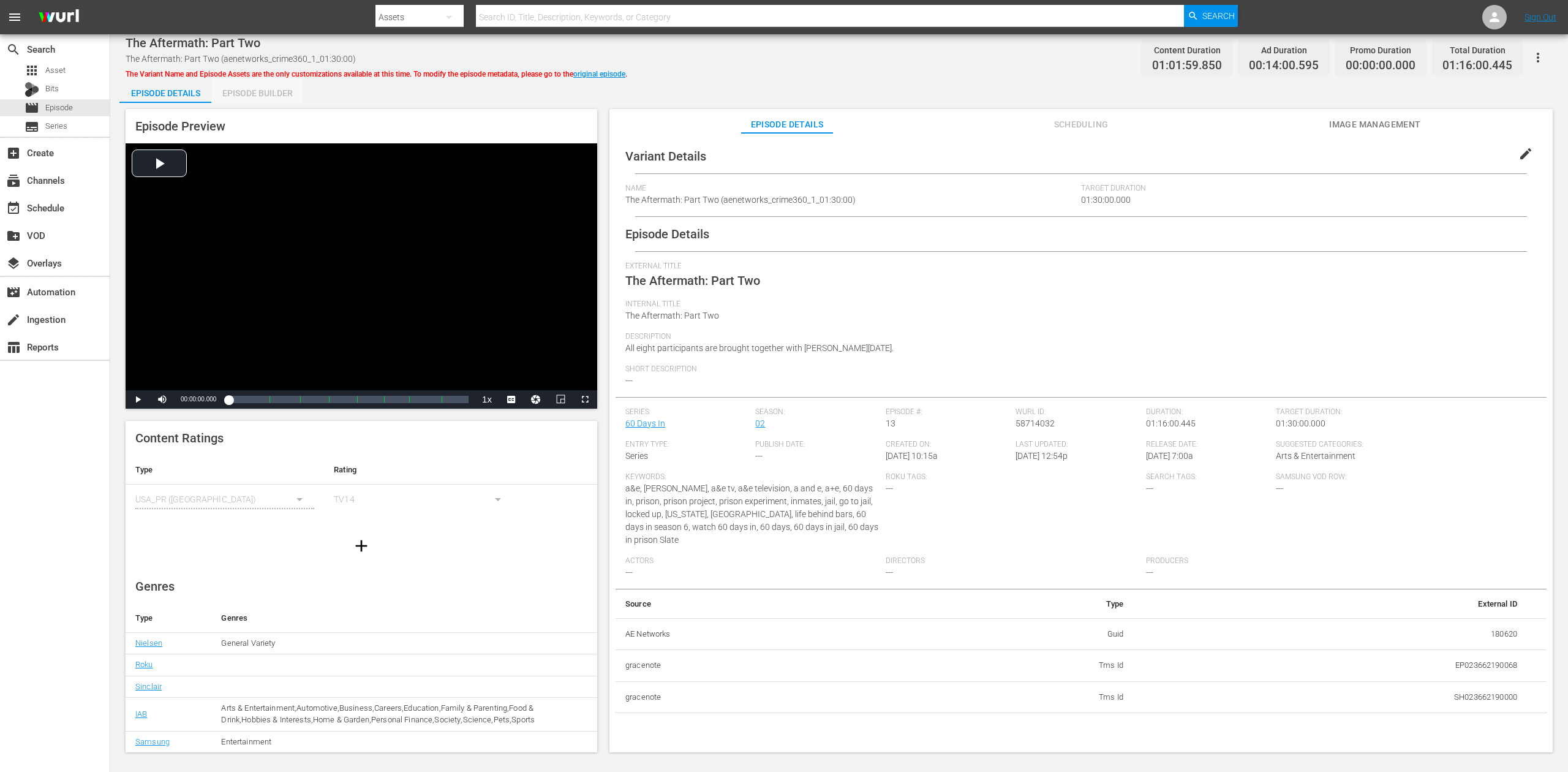
click at [284, 89] on div "Episode Builder" at bounding box center [257, 93] width 92 height 30
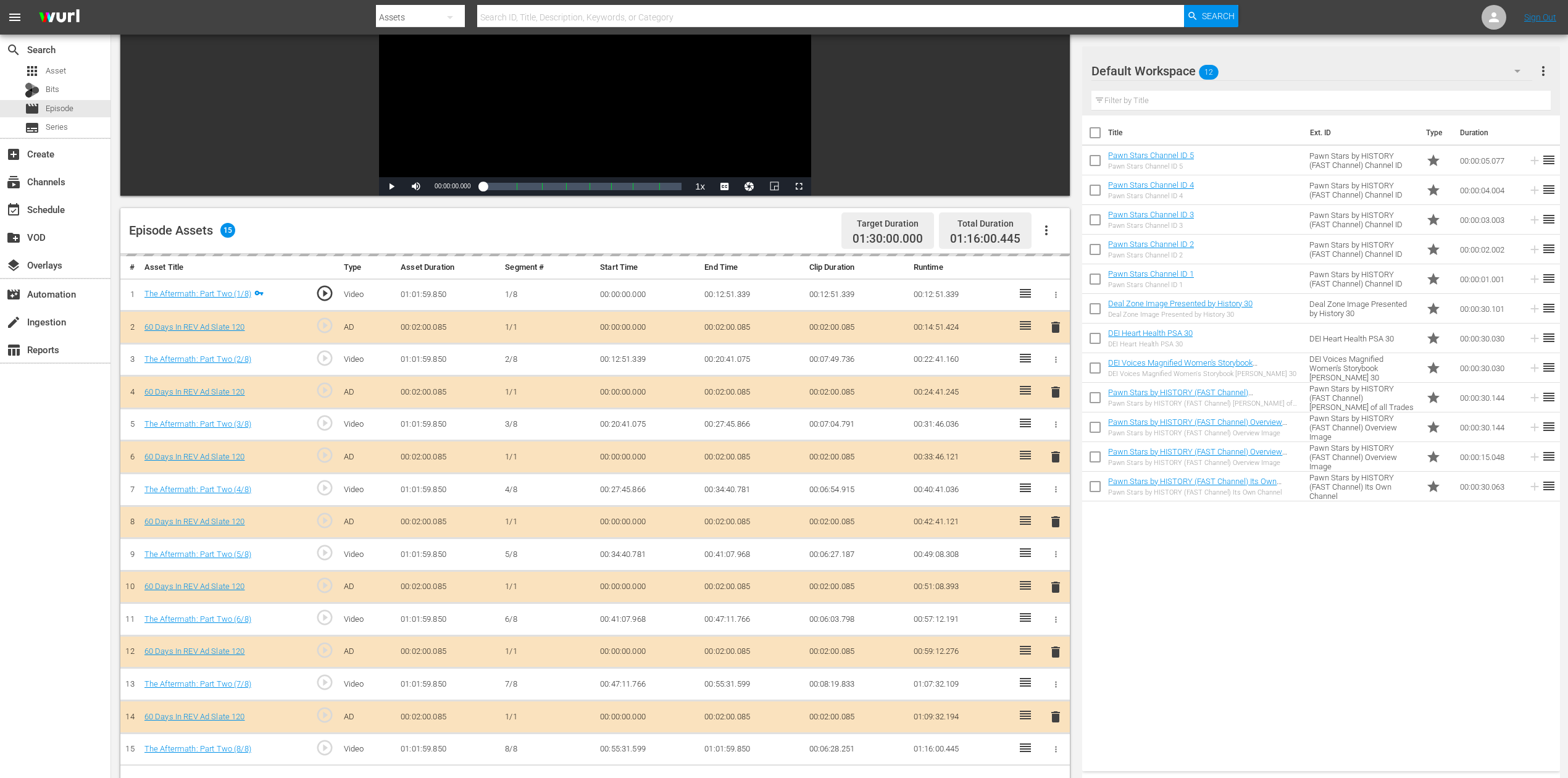
scroll to position [247, 0]
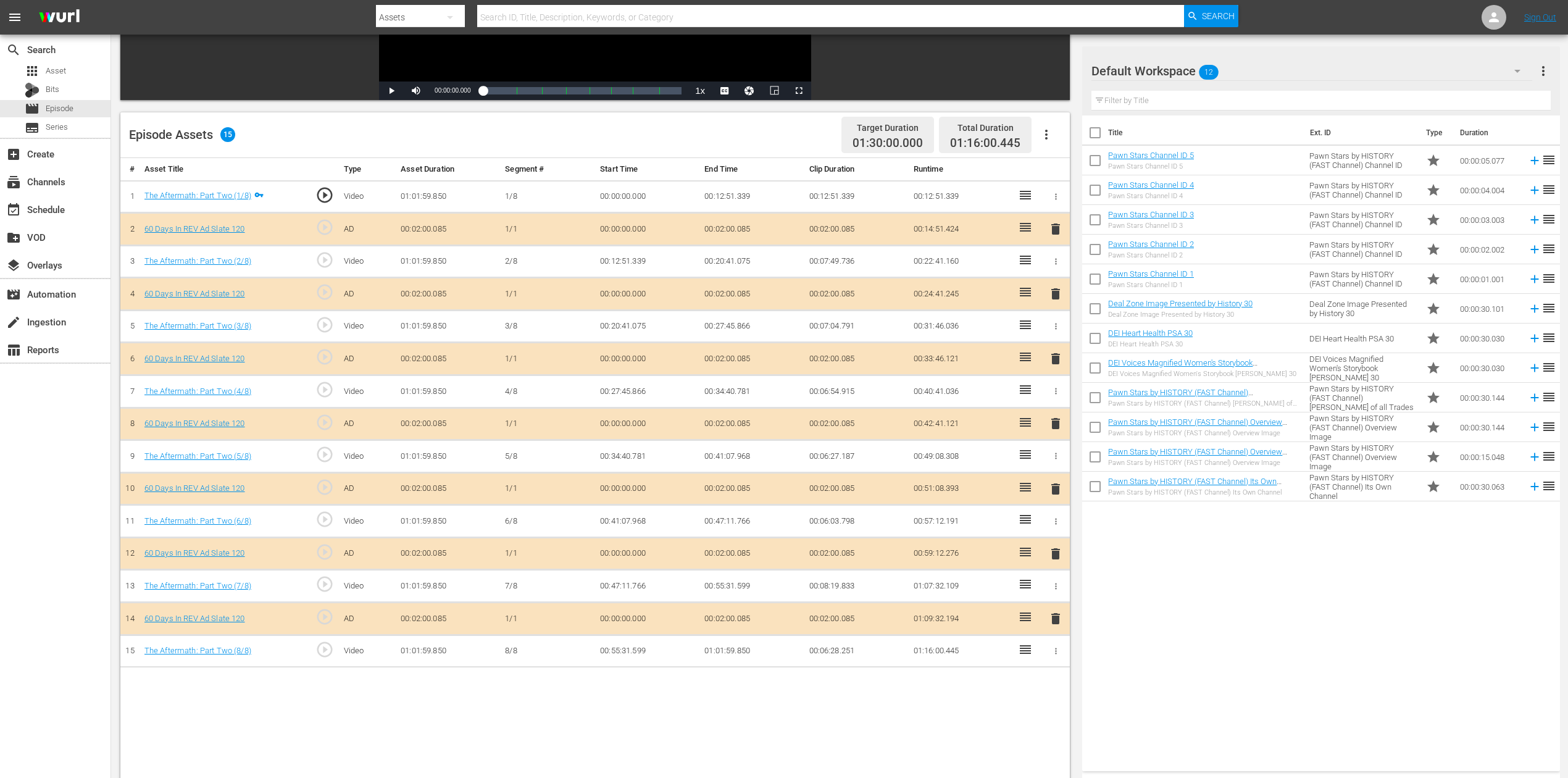
click at [1056, 423] on span "delete" at bounding box center [1056, 423] width 15 height 15
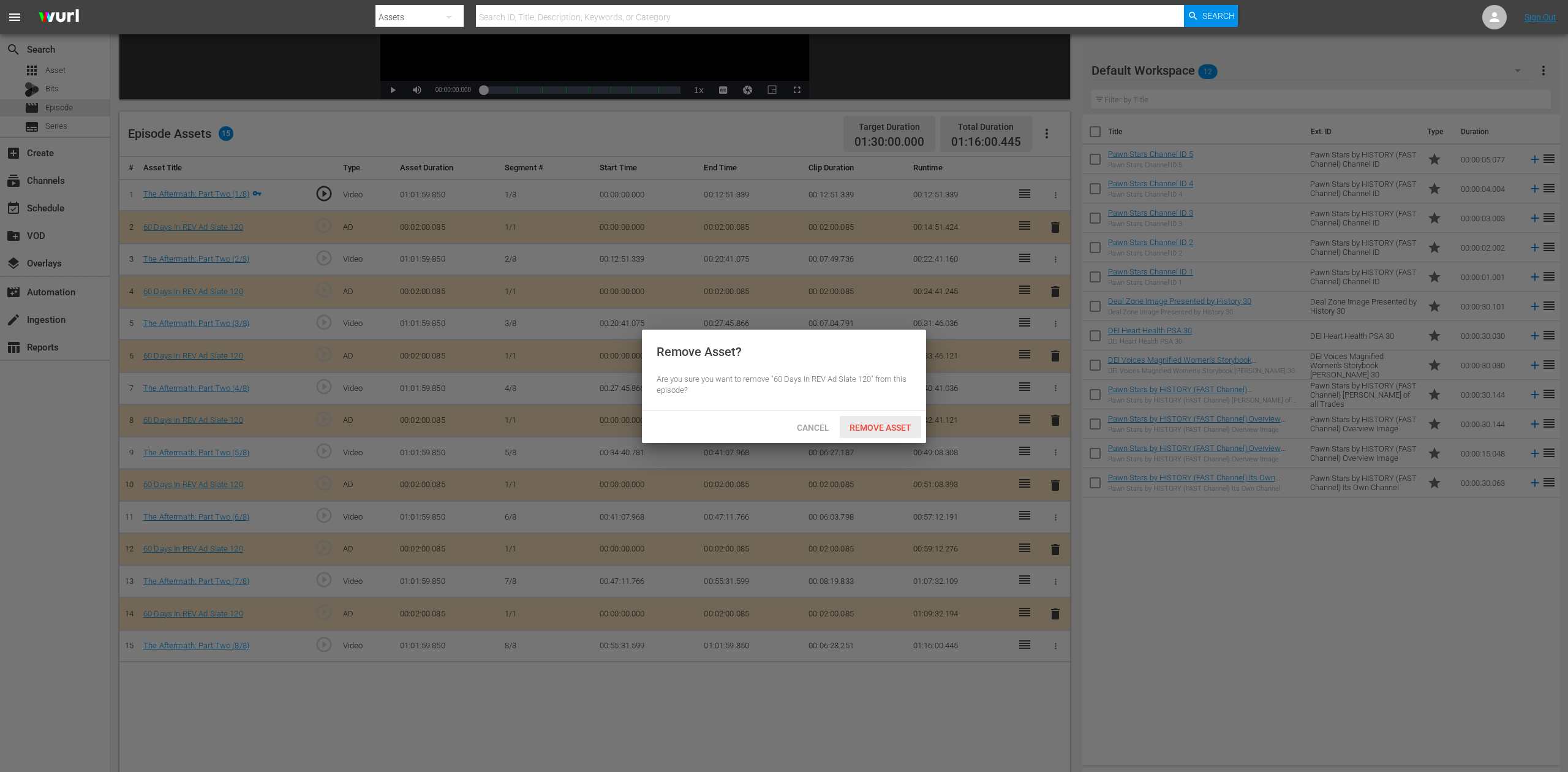
click at [895, 423] on span "Remove Asset" at bounding box center [880, 428] width 82 height 10
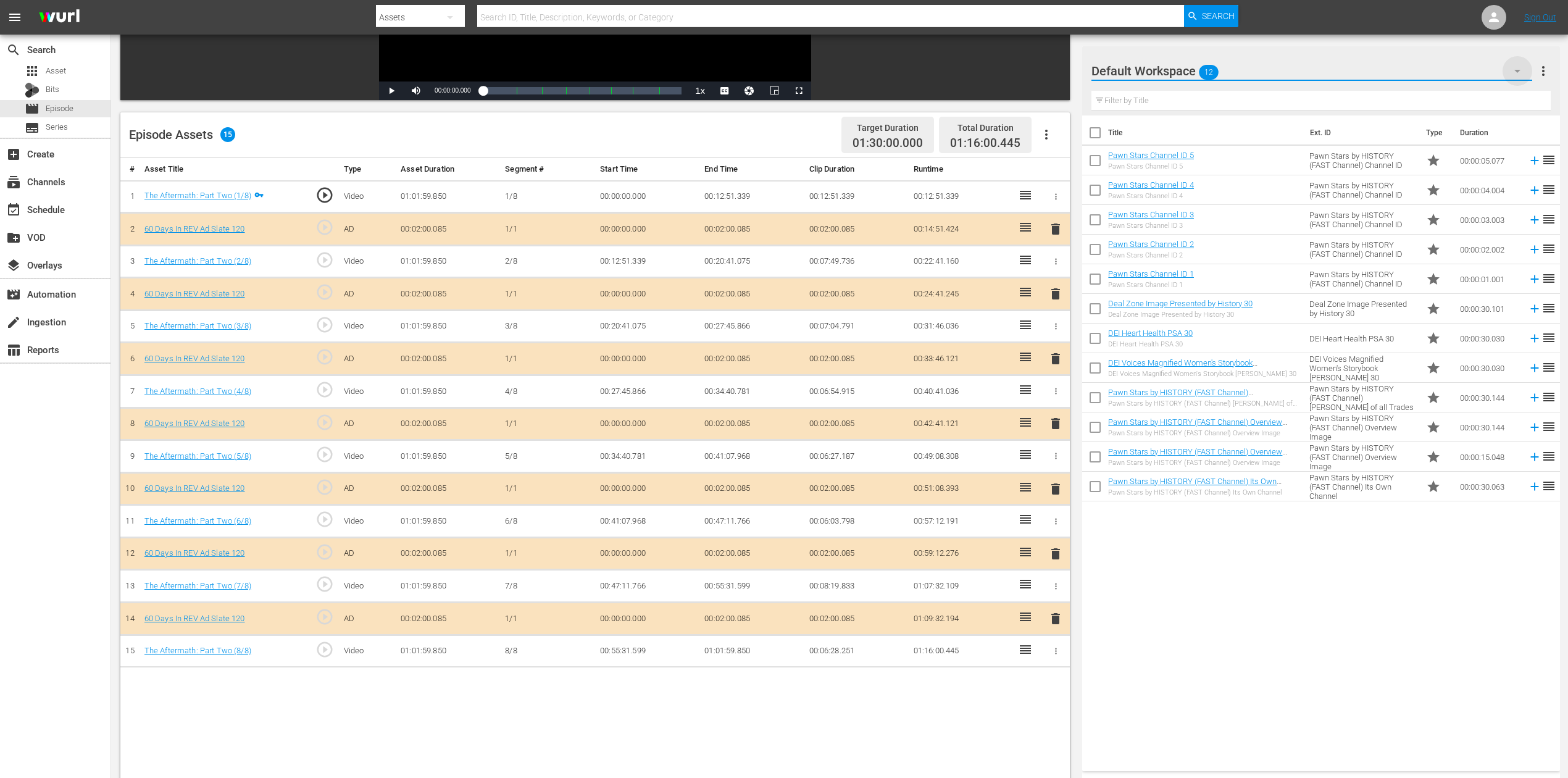
click at [1185, 67] on icon "button" at bounding box center [1517, 71] width 15 height 15
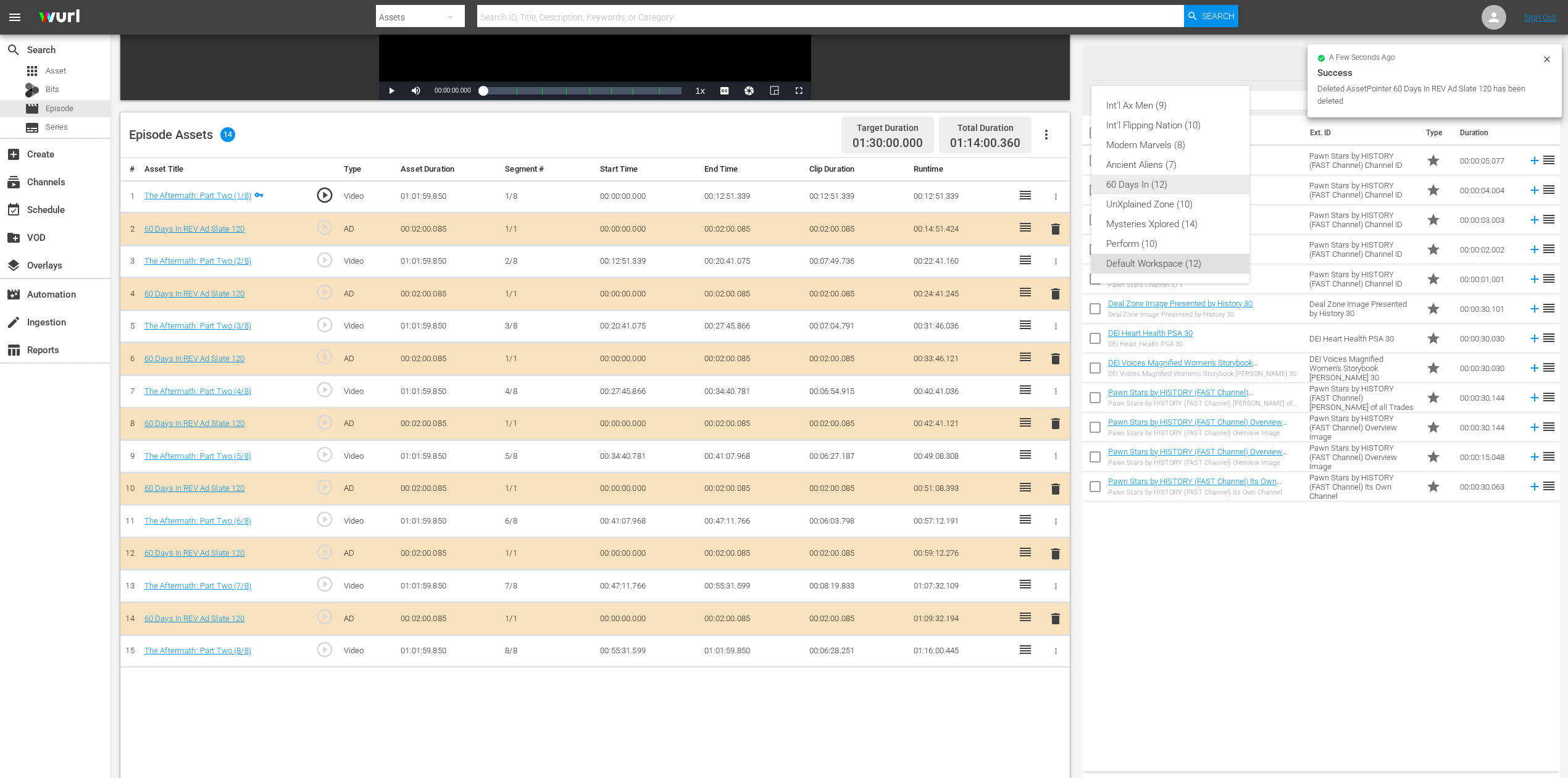
click at [1161, 191] on div "60 Days In (12)" at bounding box center [1170, 185] width 128 height 20
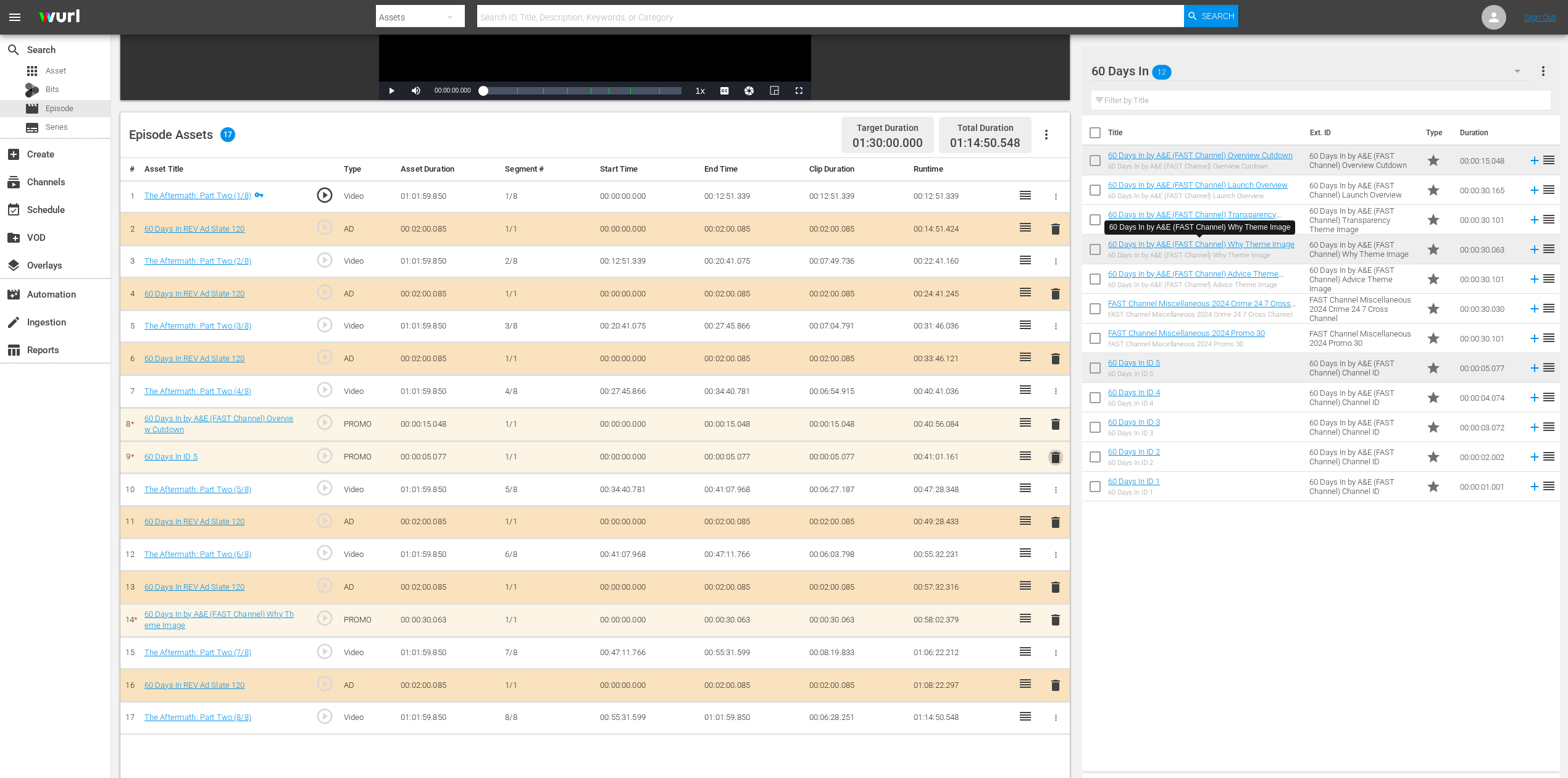
click at [1056, 452] on span "delete" at bounding box center [1056, 457] width 15 height 15
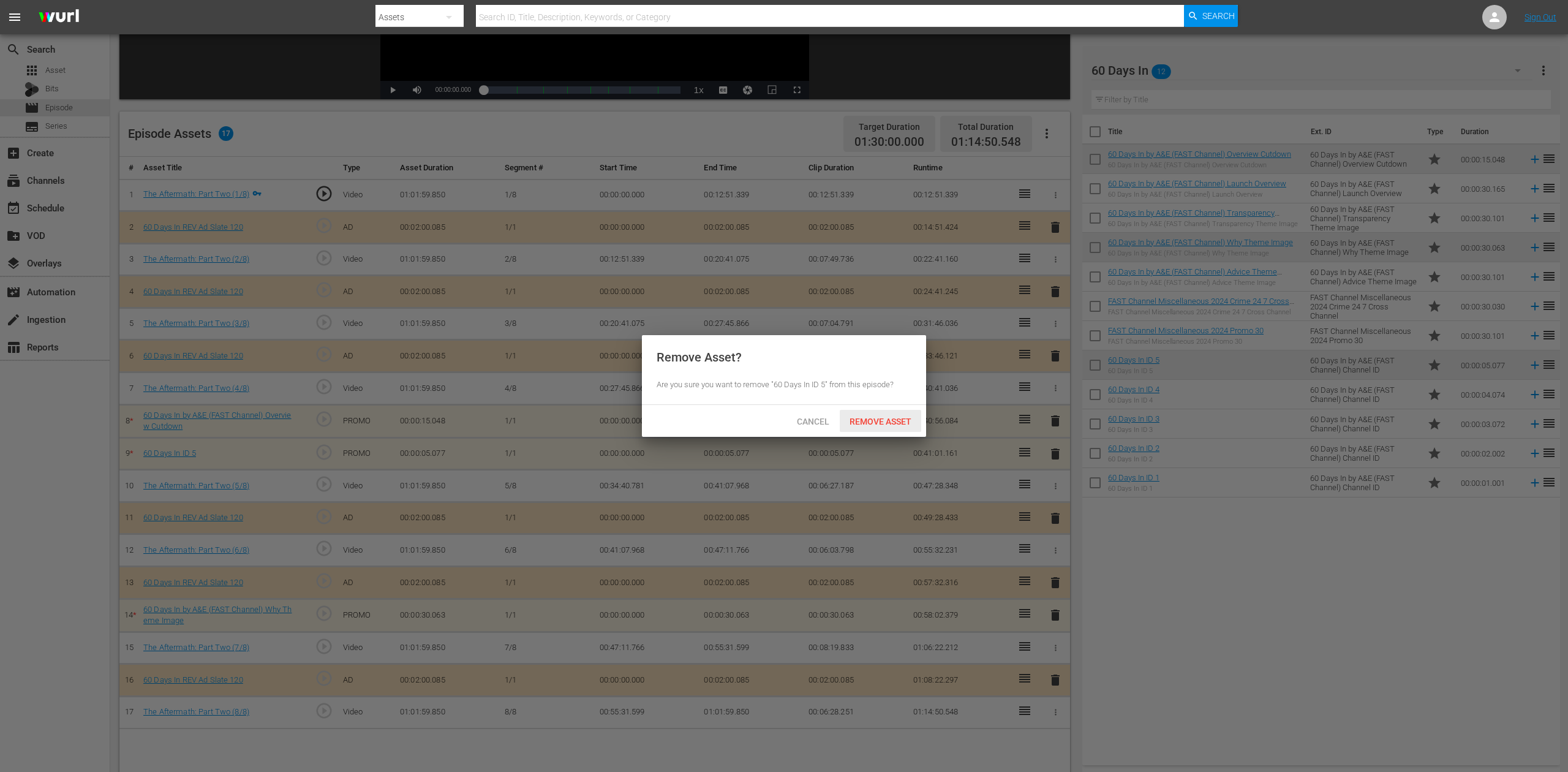
click at [898, 423] on span "Remove Asset" at bounding box center [880, 422] width 82 height 10
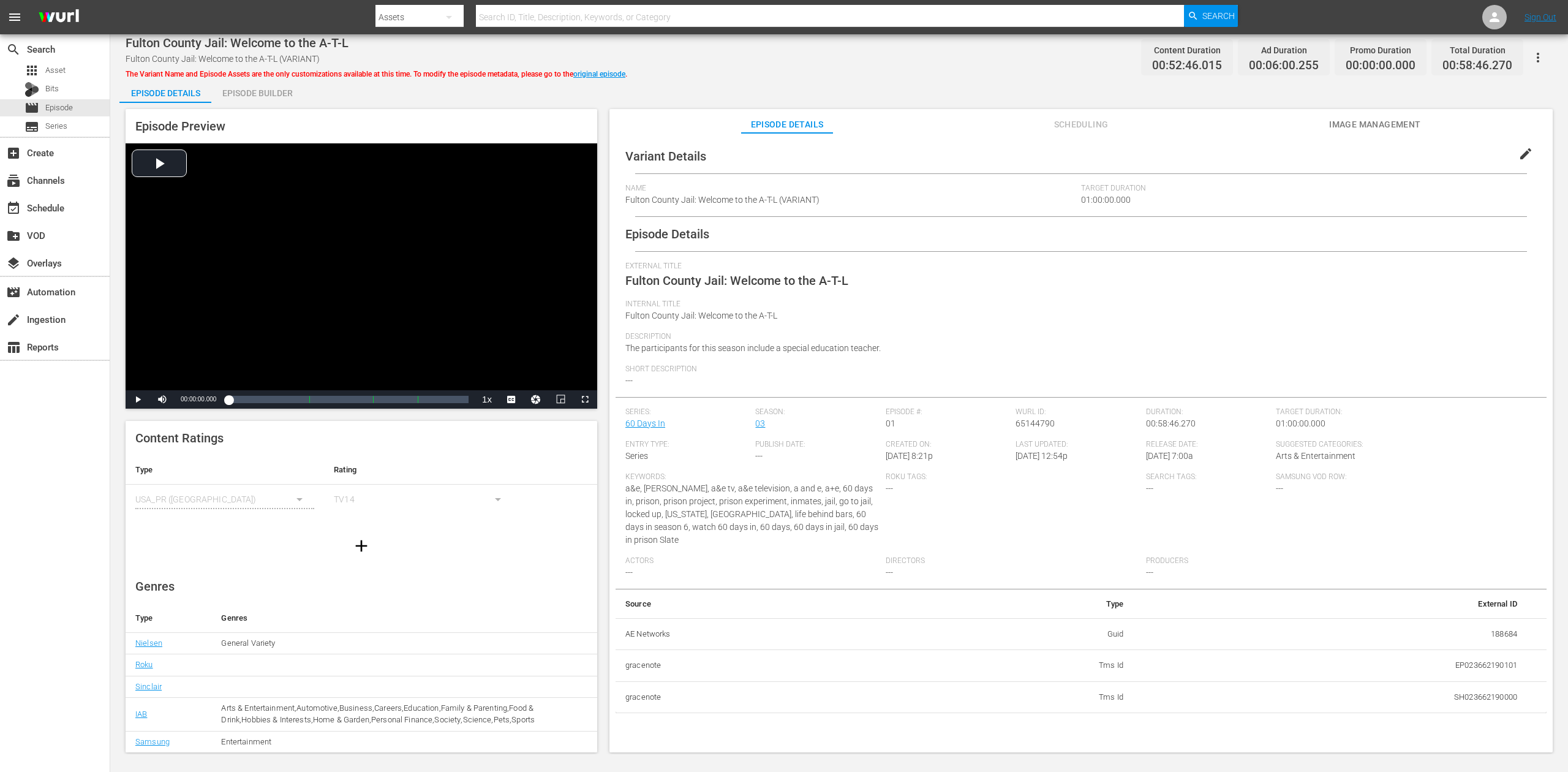
click at [274, 93] on div "Episode Builder" at bounding box center [257, 93] width 92 height 30
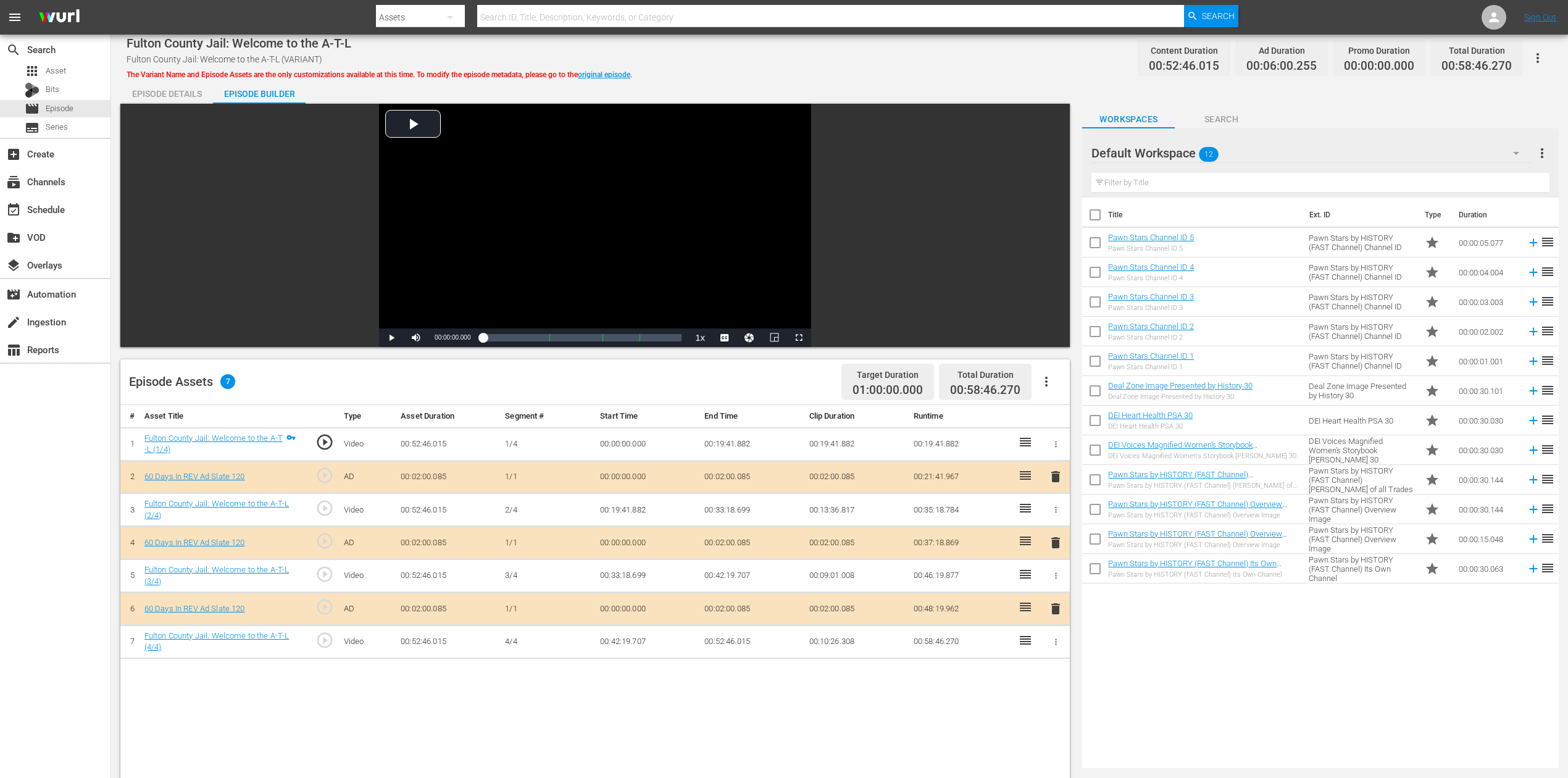
click at [1057, 545] on span "delete" at bounding box center [1056, 543] width 15 height 15
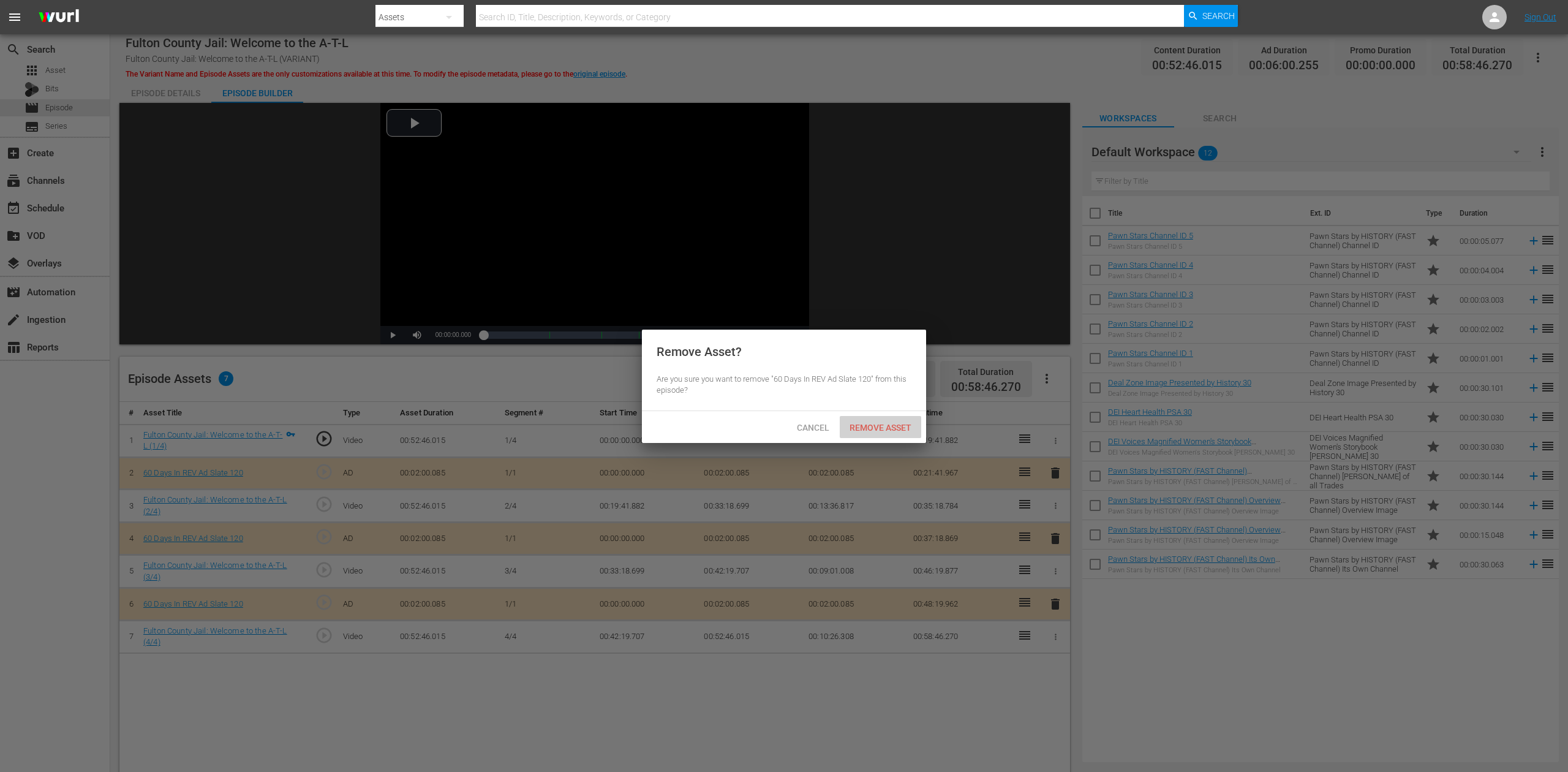
click at [902, 420] on div "Remove Asset" at bounding box center [880, 428] width 82 height 23
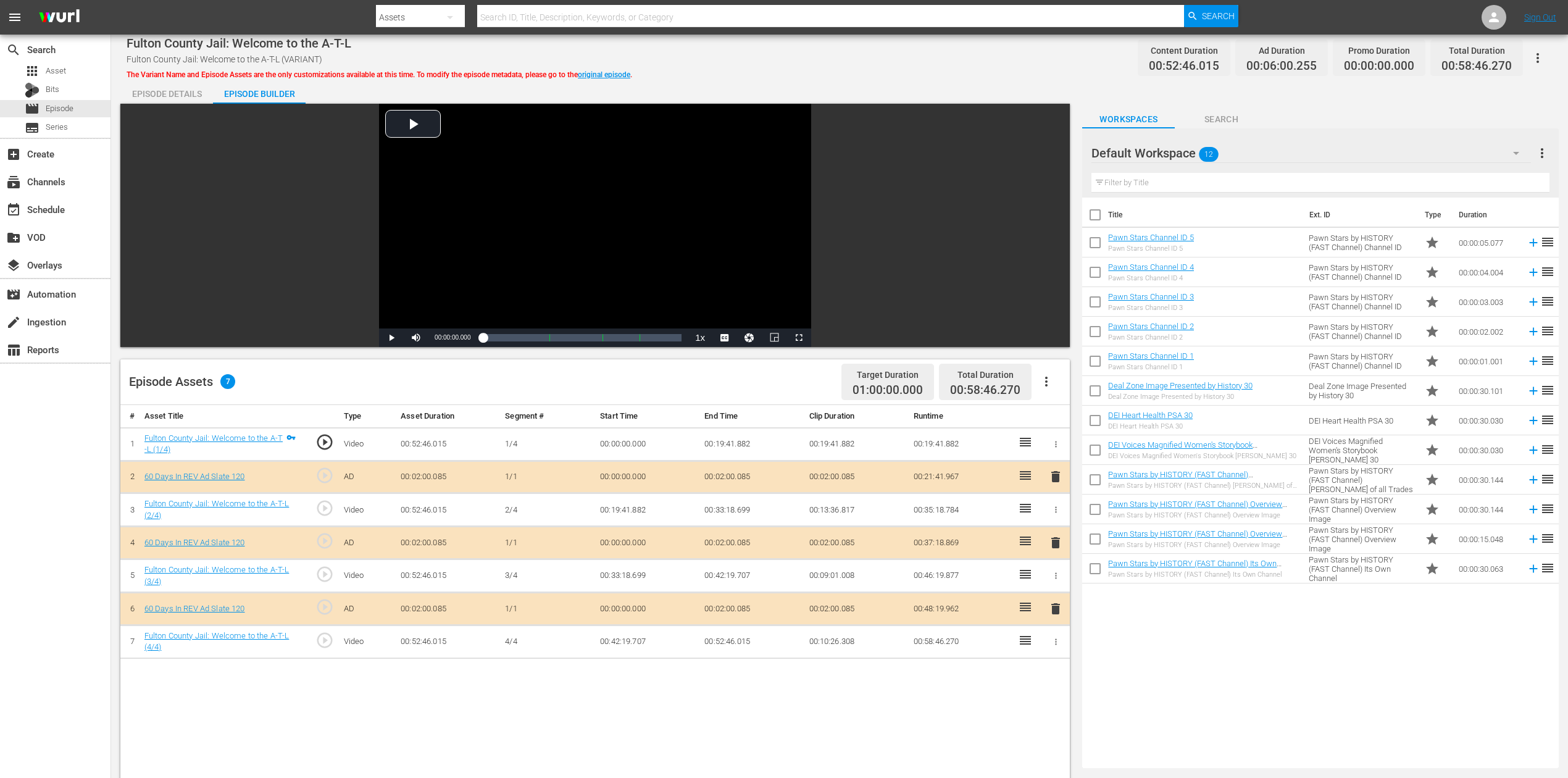
click at [1185, 151] on icon "button" at bounding box center [1516, 152] width 15 height 15
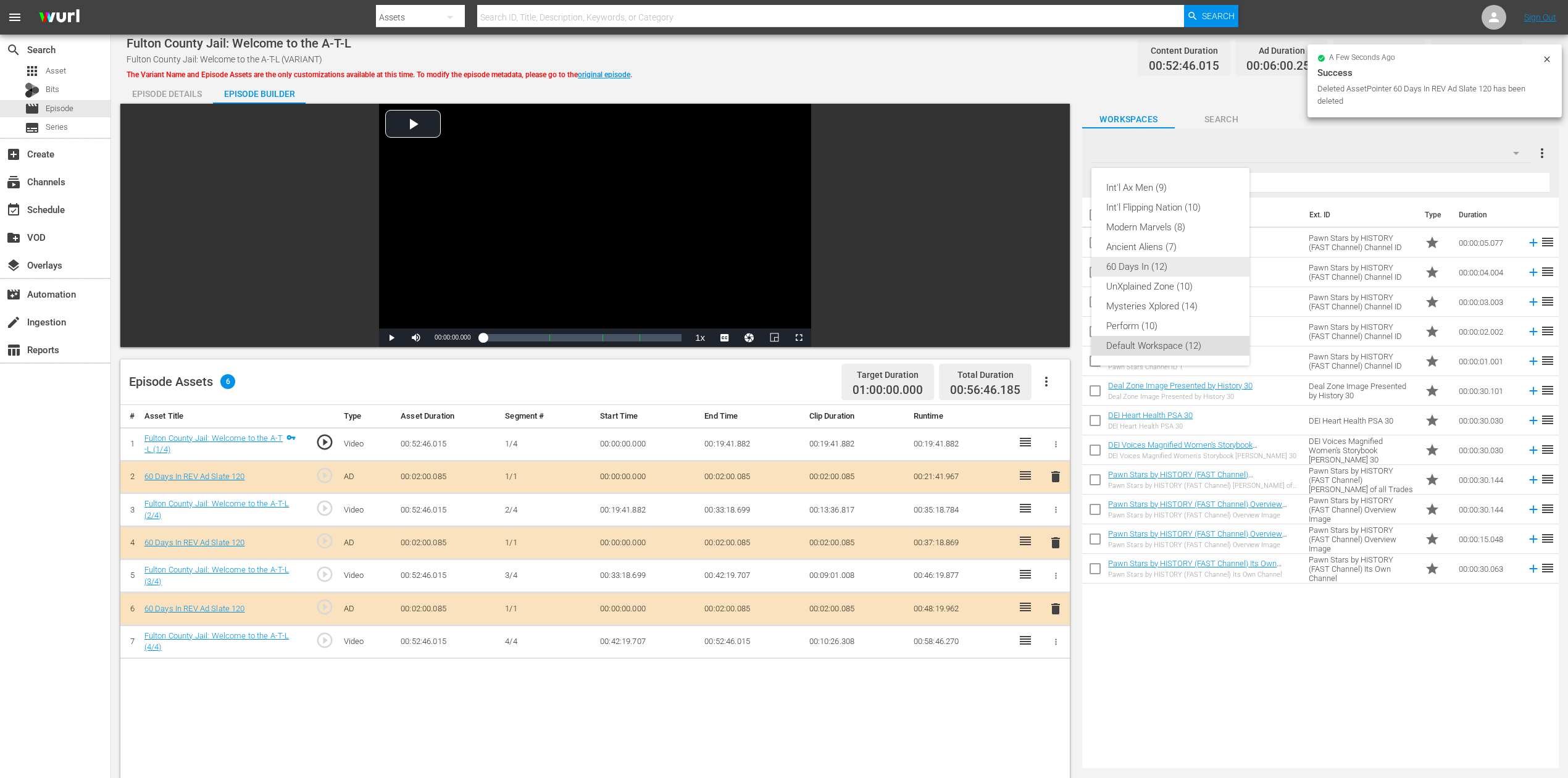
click at [1178, 273] on div "60 Days In (12)" at bounding box center [1170, 267] width 128 height 20
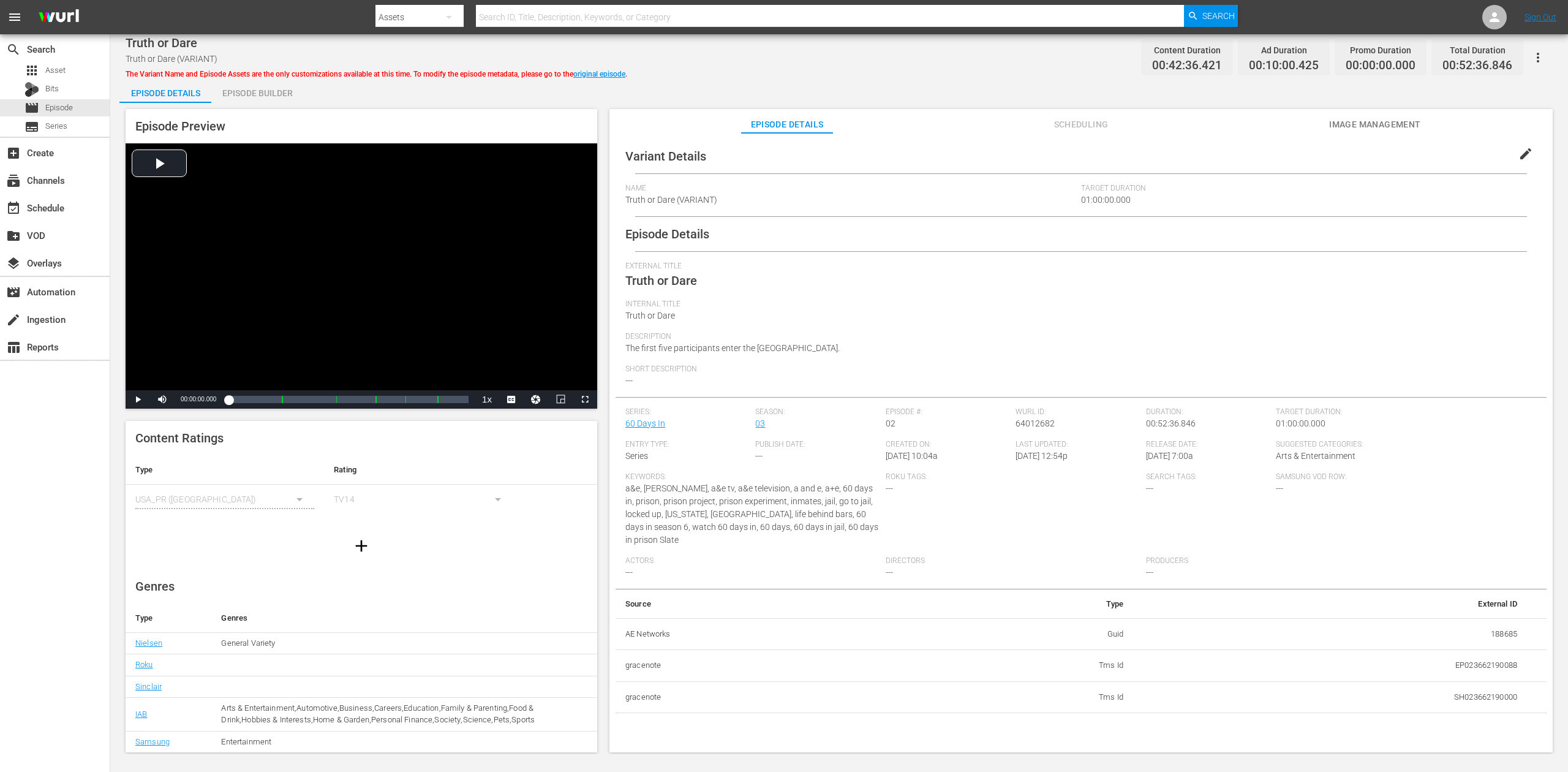
click at [255, 97] on div "Episode Builder" at bounding box center [257, 93] width 92 height 30
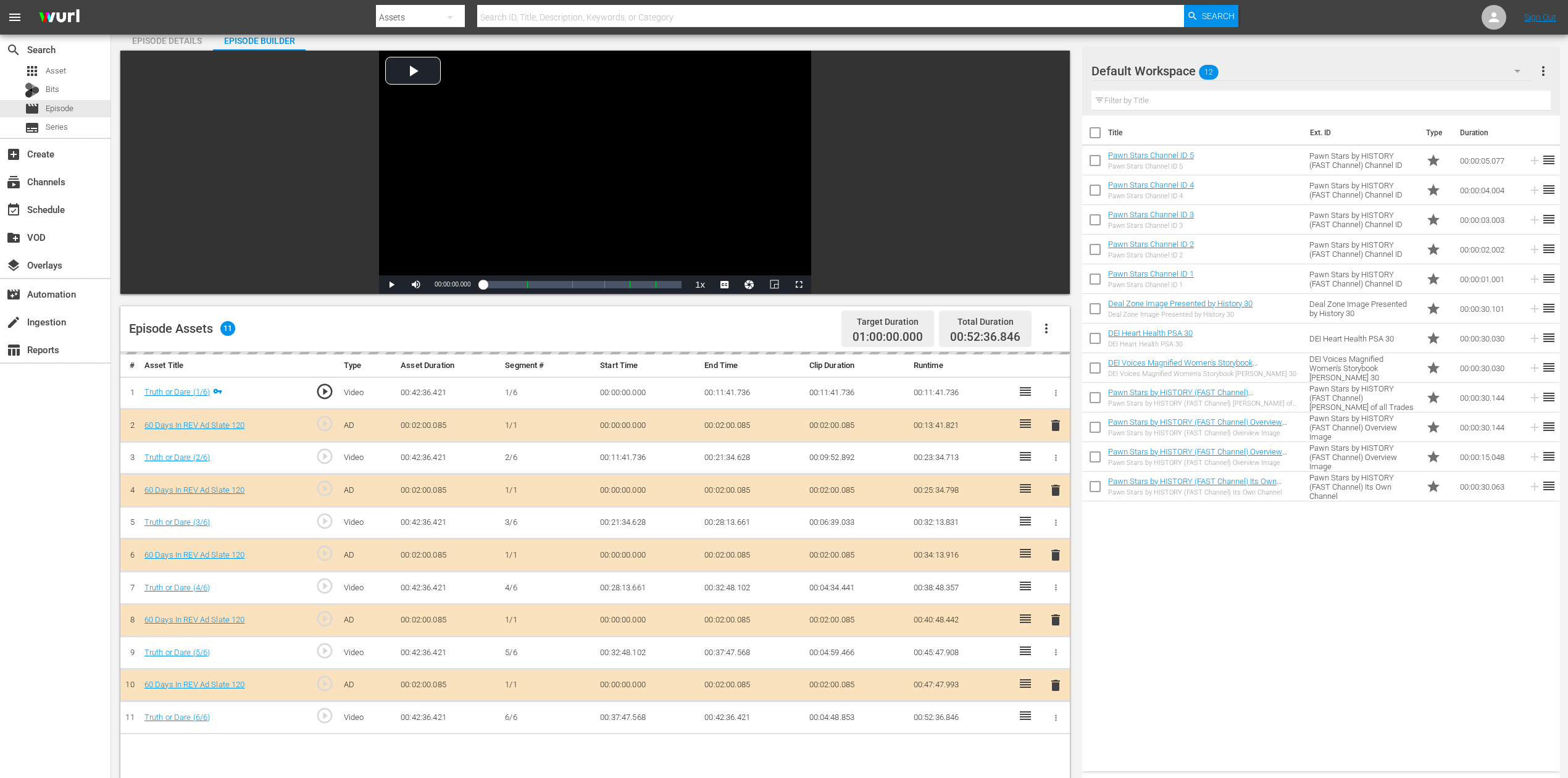
scroll to position [82, 0]
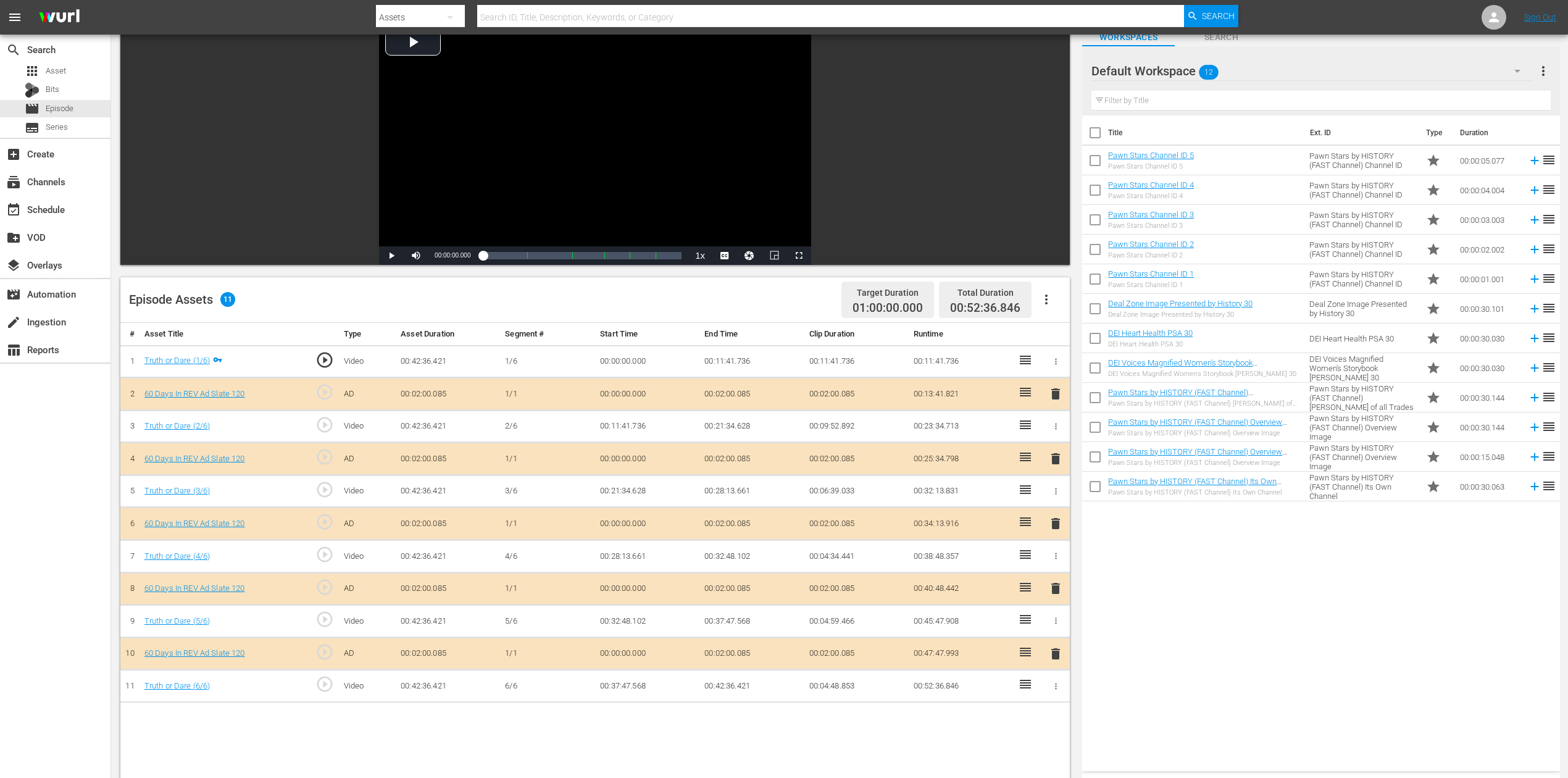
click at [1052, 521] on span "delete" at bounding box center [1056, 523] width 15 height 15
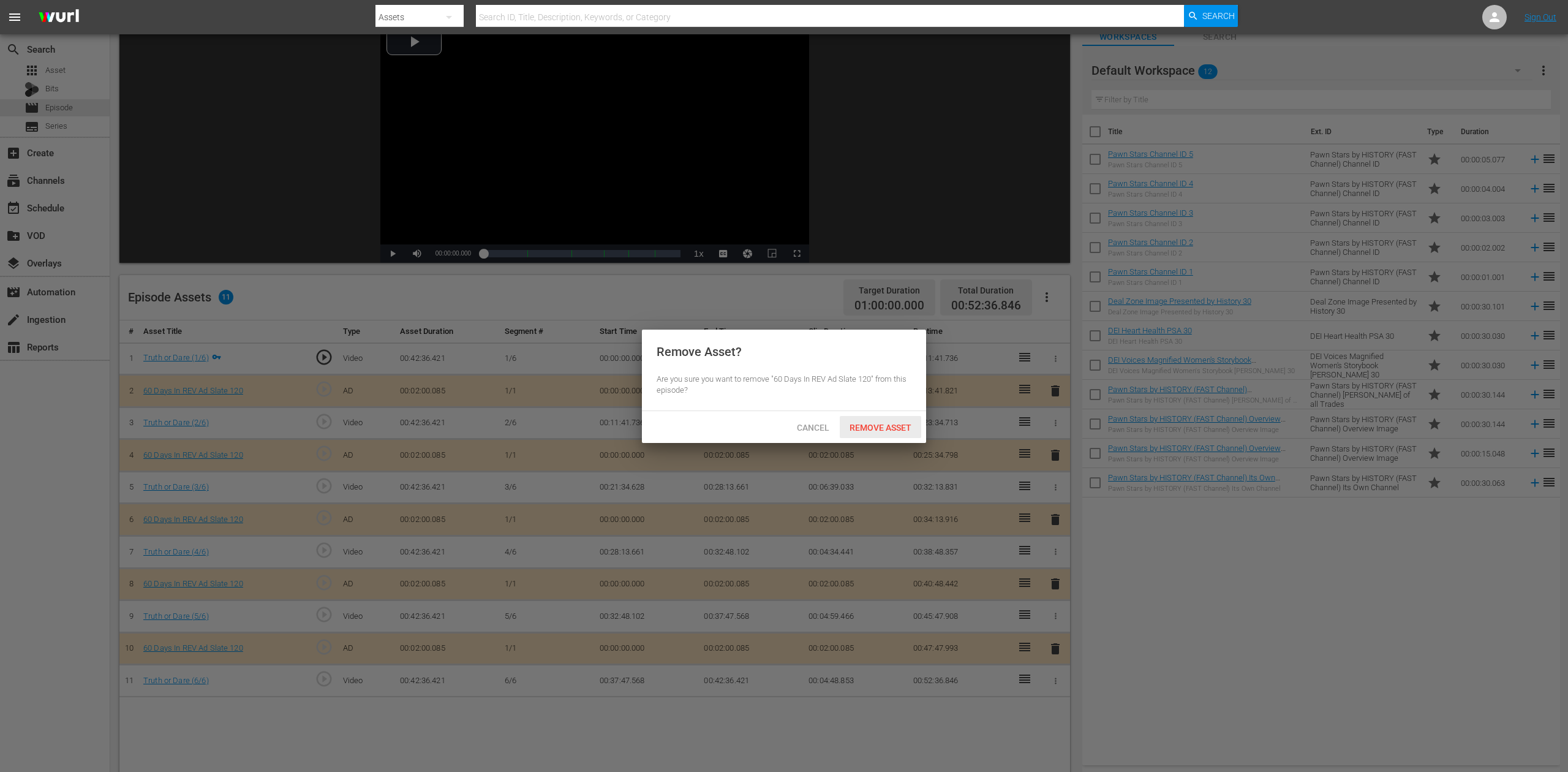
click at [895, 427] on span "Remove Asset" at bounding box center [880, 428] width 82 height 10
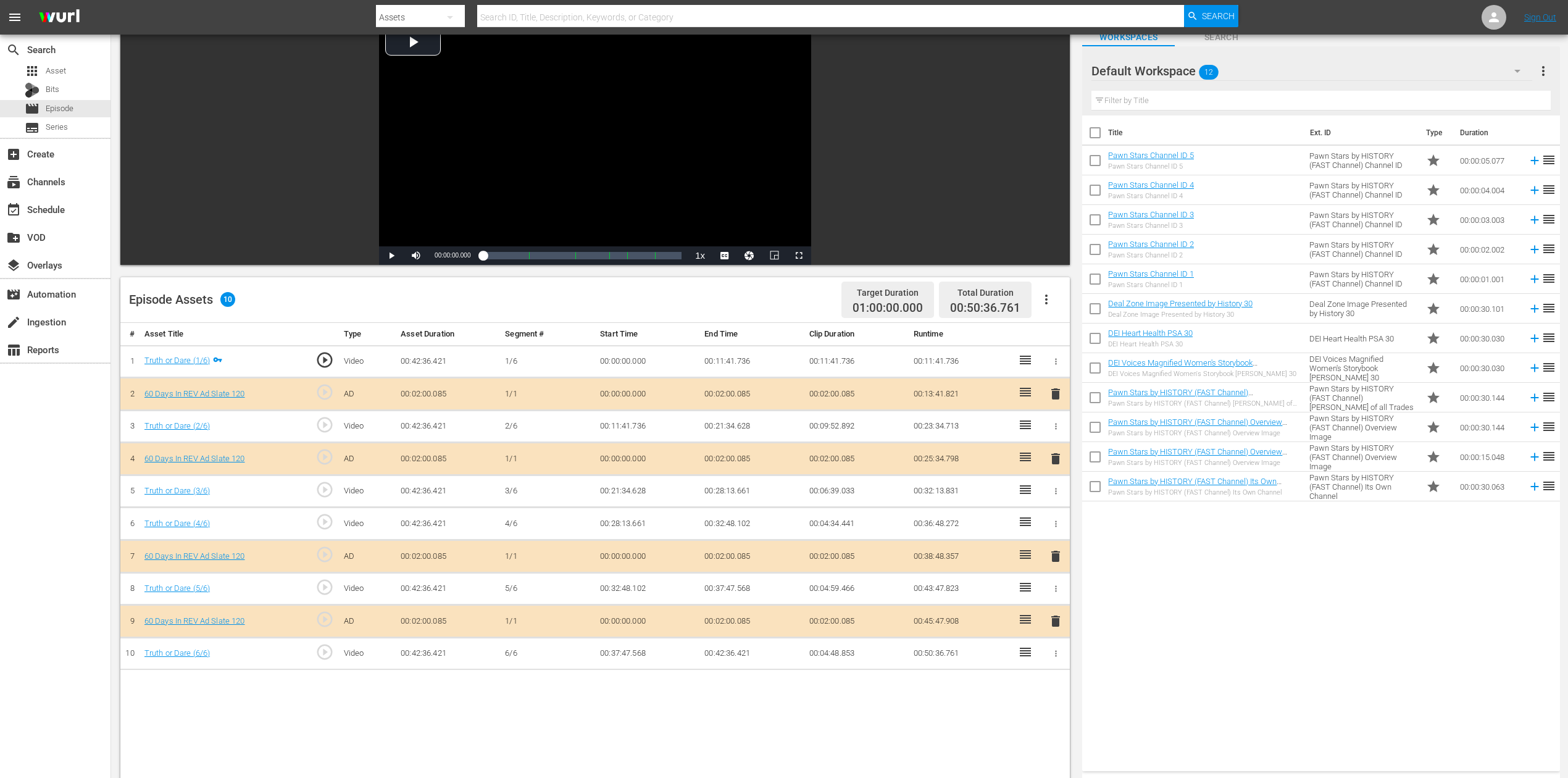
click at [1185, 70] on icon "button" at bounding box center [1517, 71] width 15 height 15
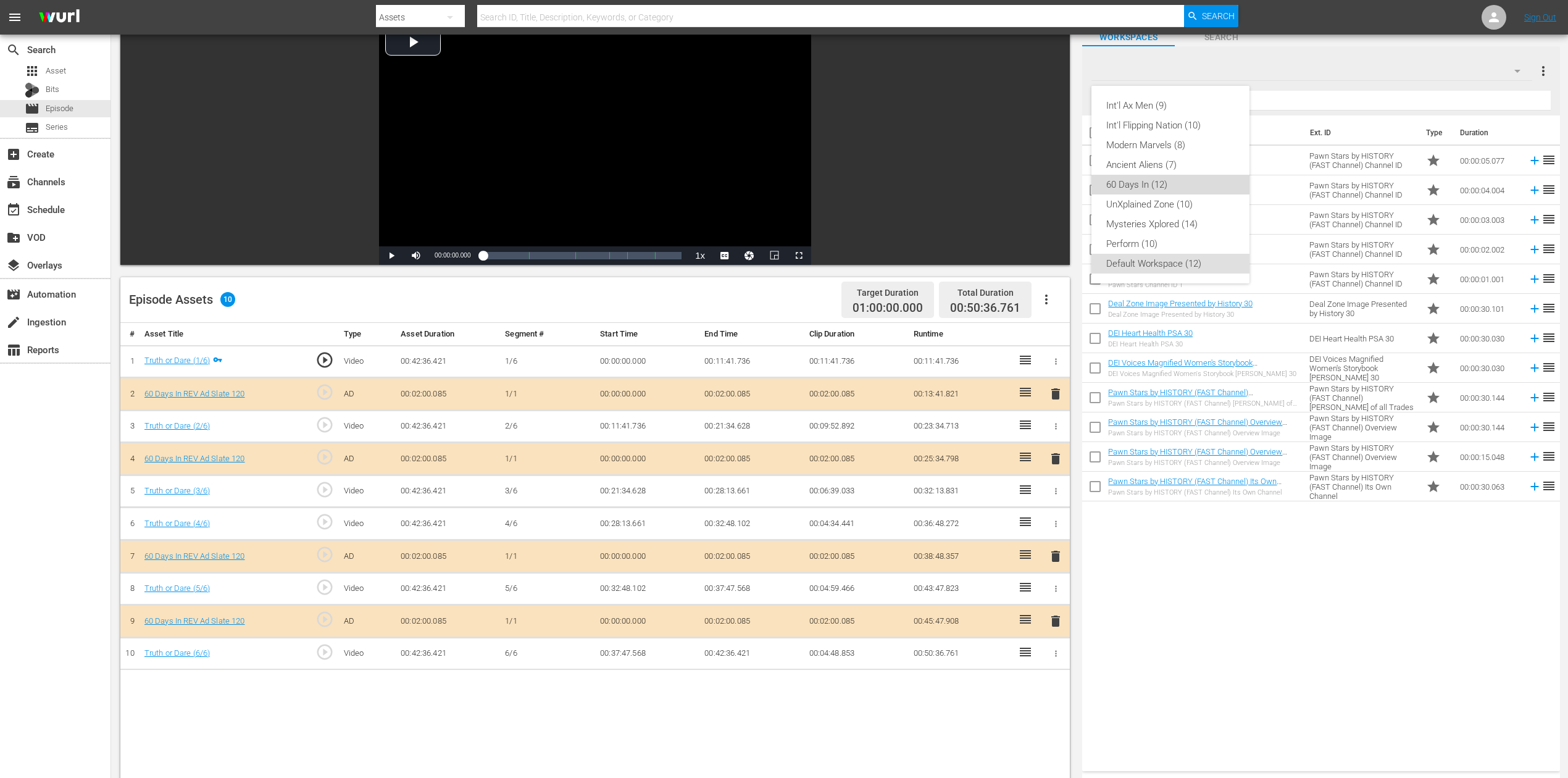
click at [1156, 176] on div "60 Days In (12)" at bounding box center [1170, 185] width 128 height 20
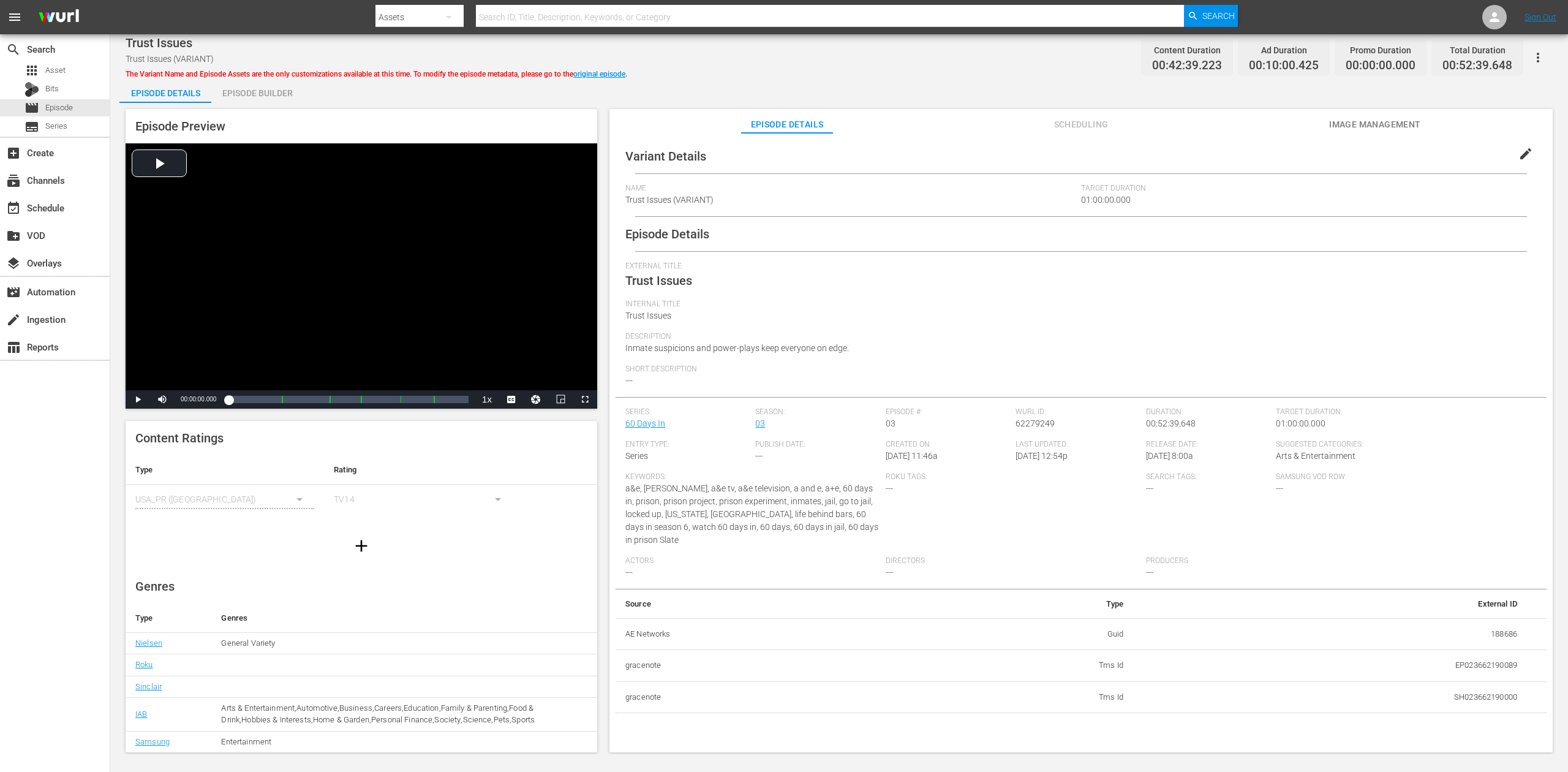
click at [257, 92] on div "Episode Builder" at bounding box center [257, 93] width 92 height 30
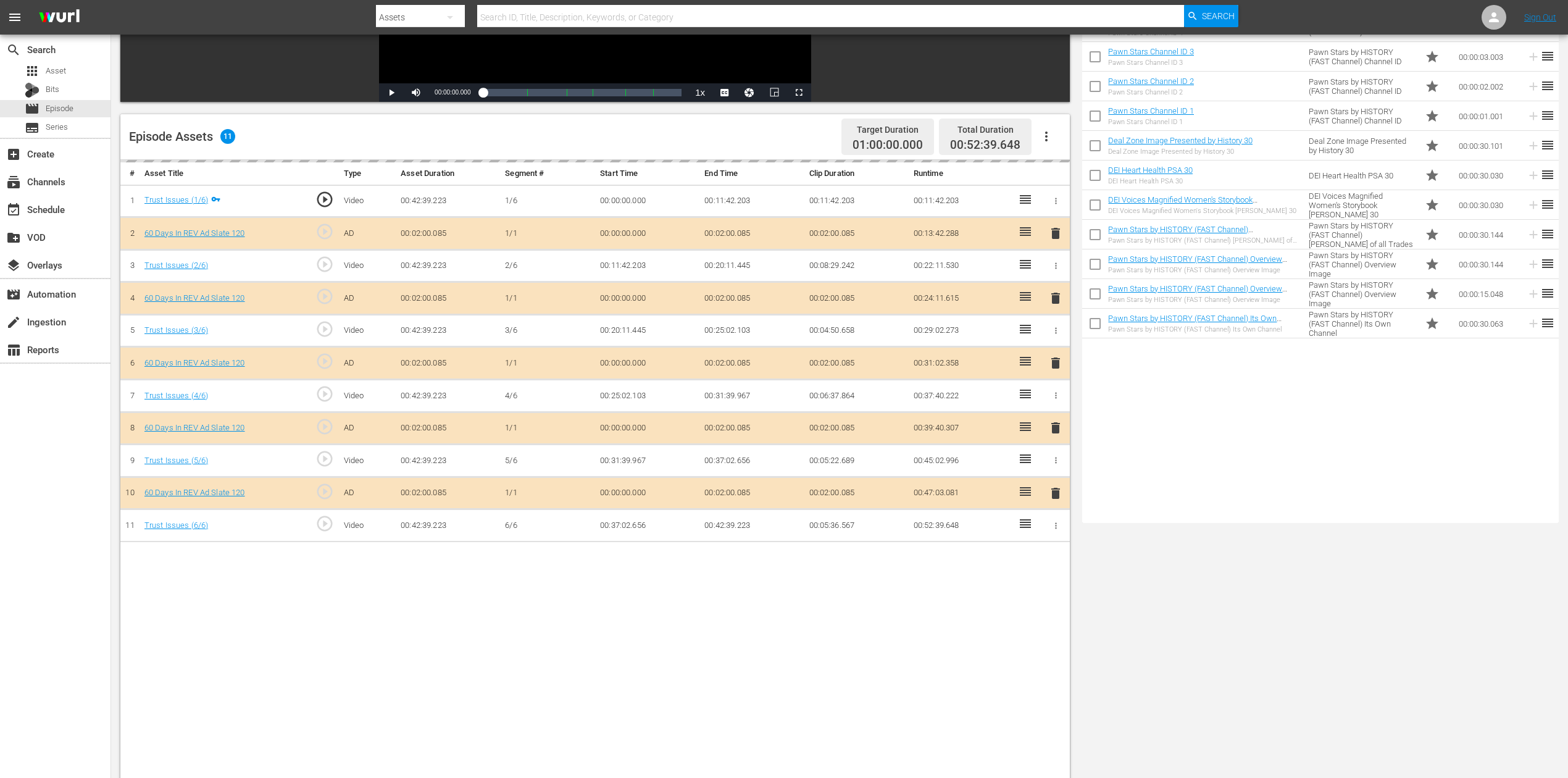
scroll to position [247, 0]
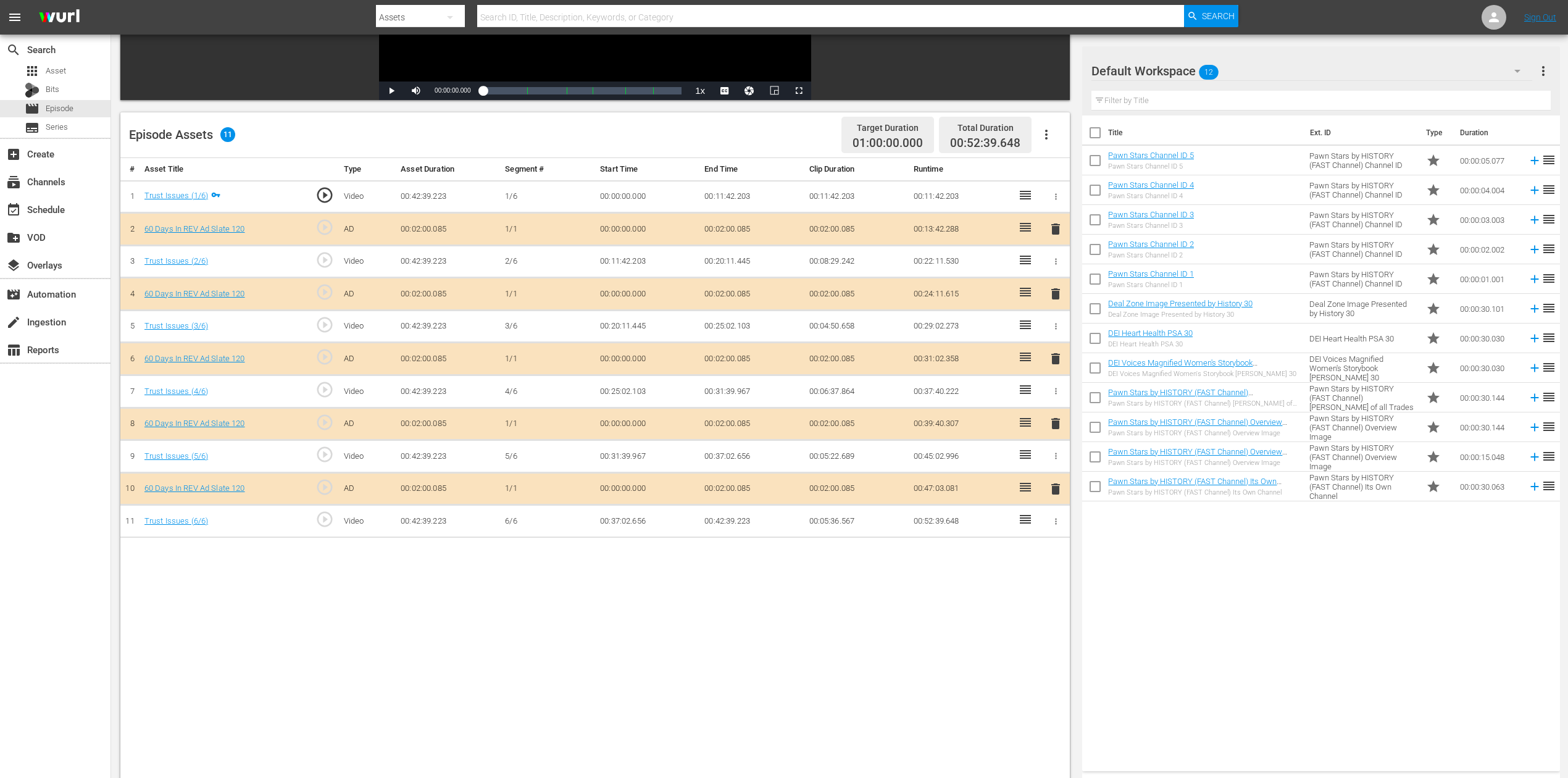
click at [1055, 356] on span "delete" at bounding box center [1056, 359] width 15 height 15
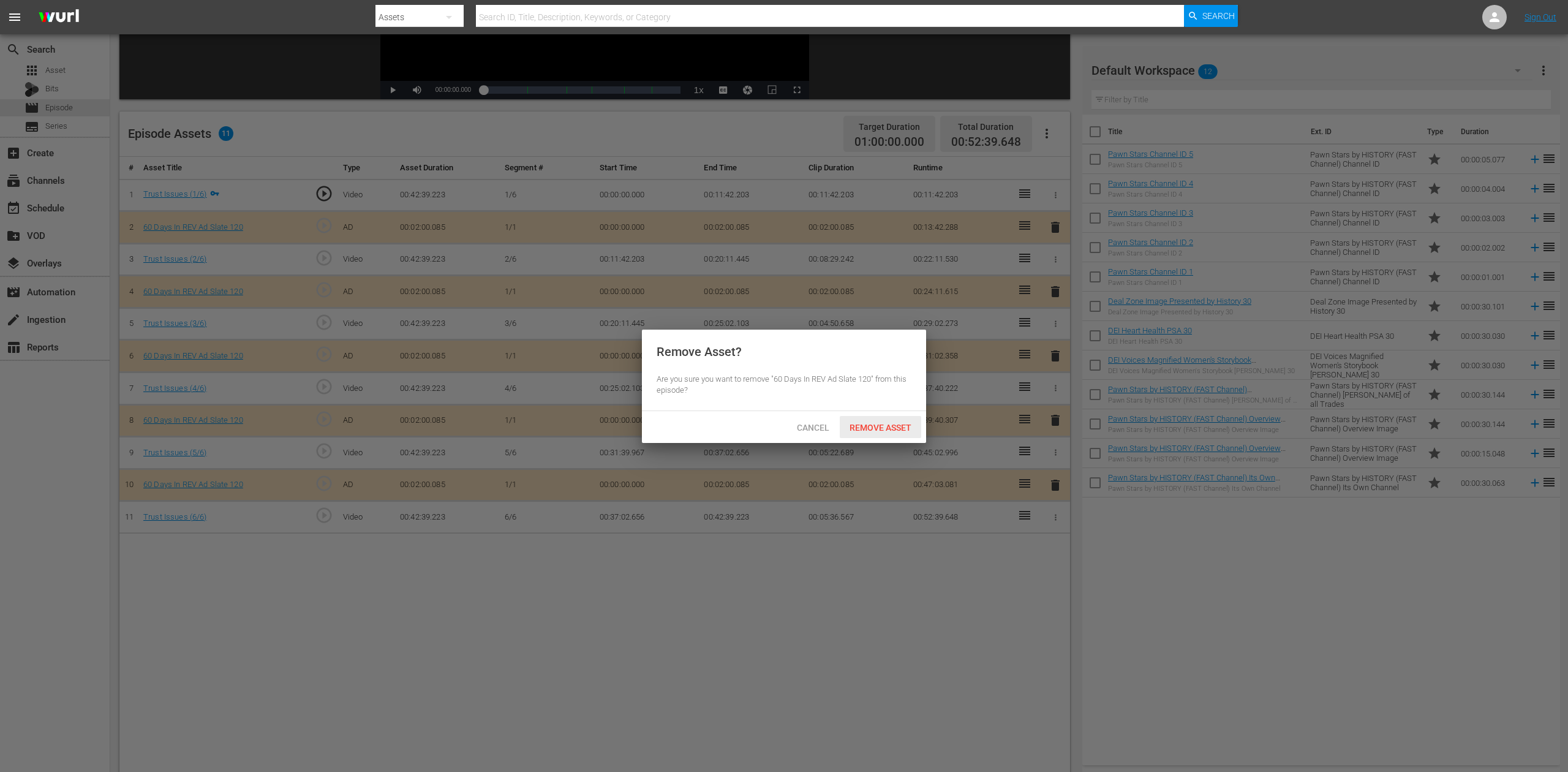
click at [885, 425] on span "Remove Asset" at bounding box center [880, 428] width 82 height 10
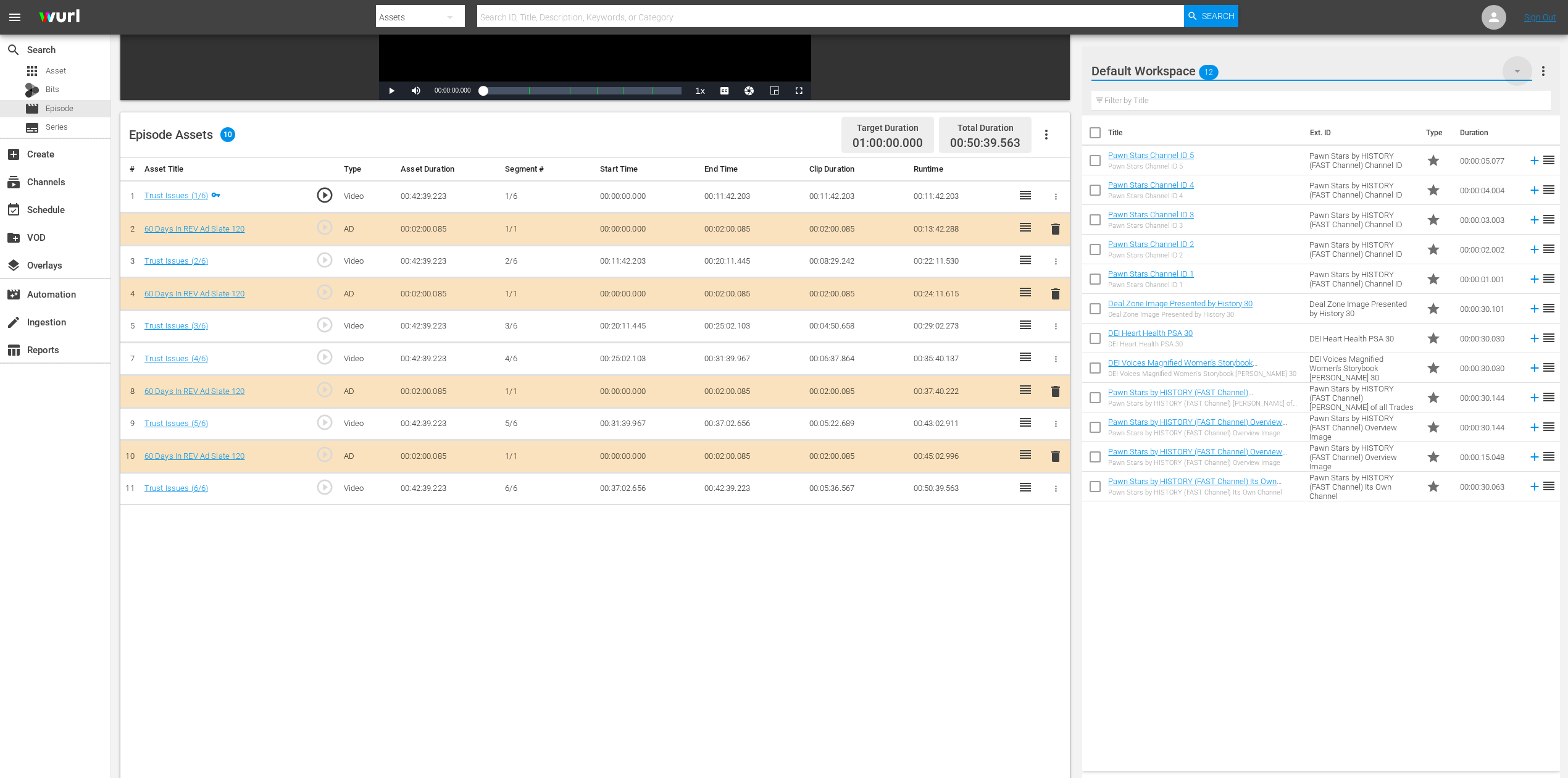
click at [1185, 69] on icon "button" at bounding box center [1517, 71] width 15 height 15
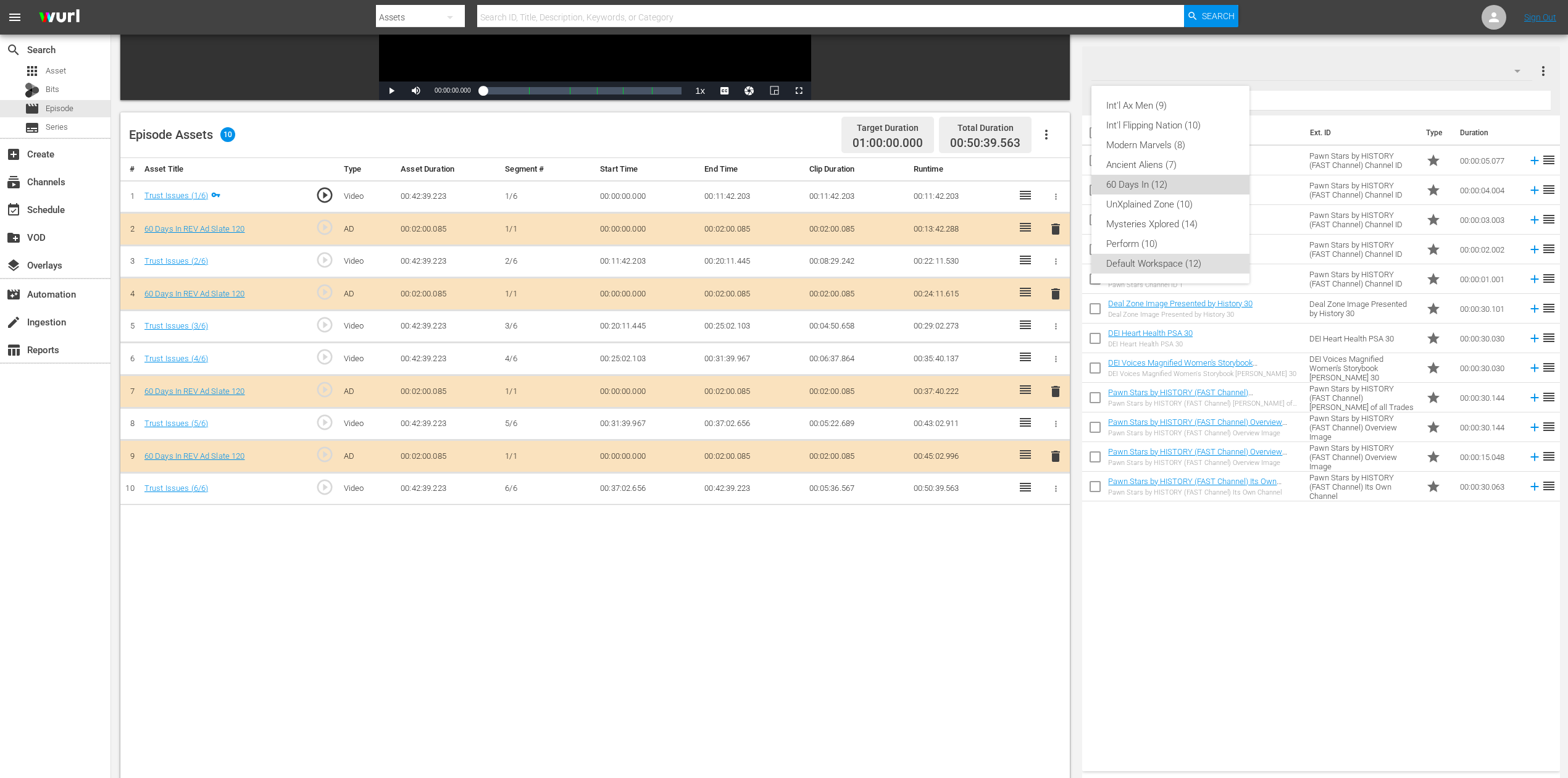
click at [1176, 183] on div "60 Days In (12)" at bounding box center [1170, 185] width 128 height 20
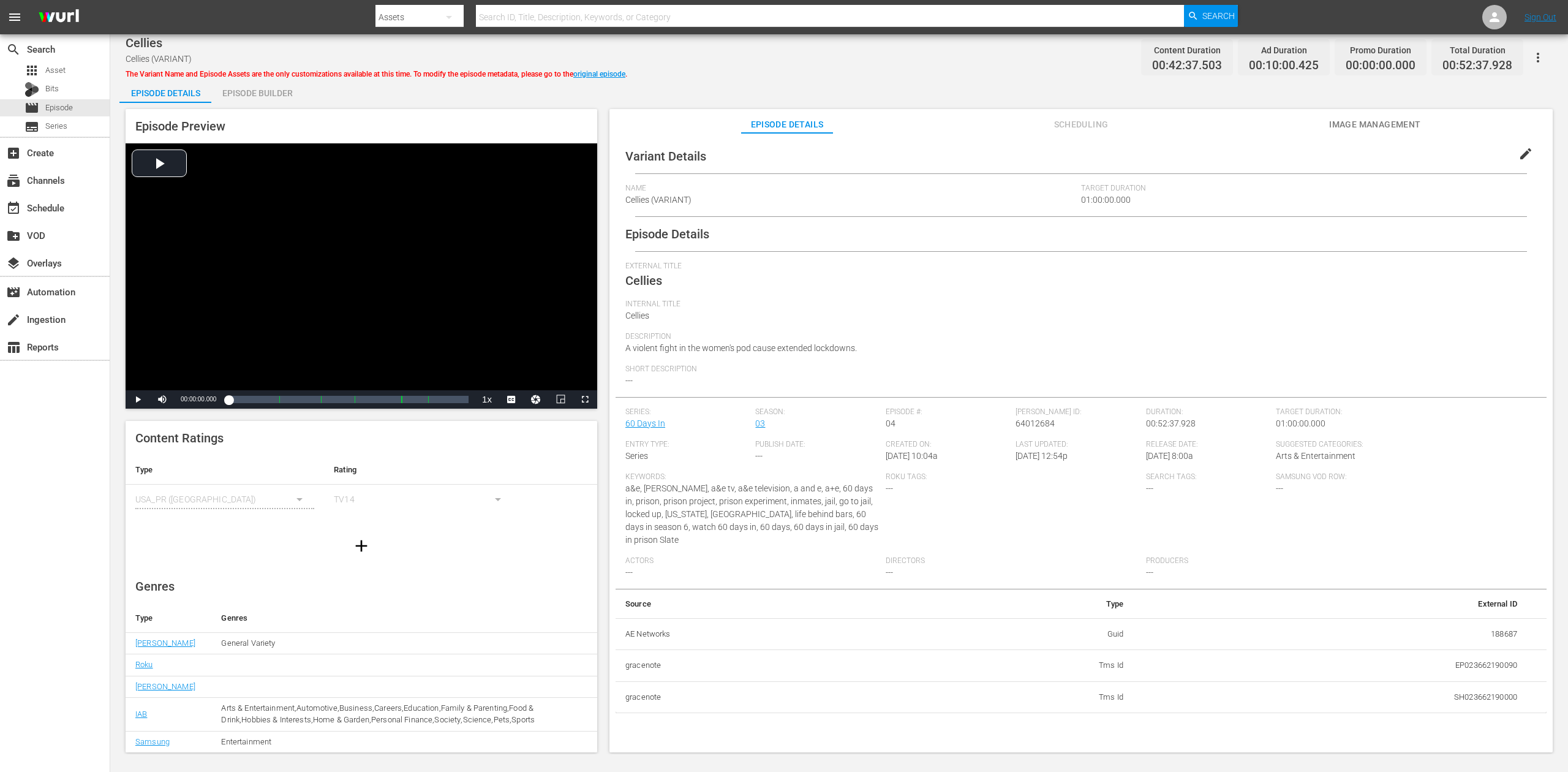
click at [282, 96] on div "Episode Builder" at bounding box center [257, 93] width 92 height 30
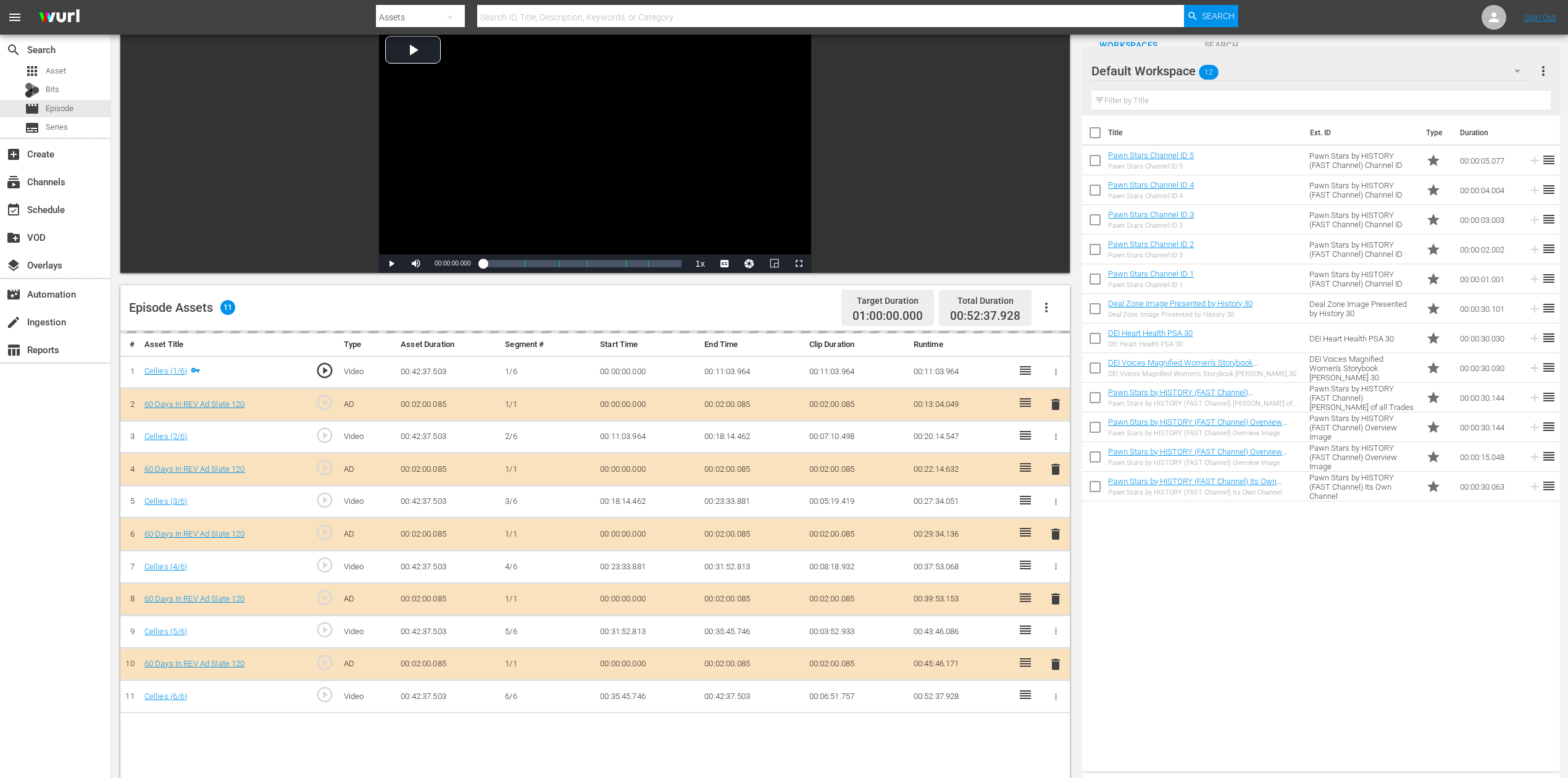
scroll to position [164, 0]
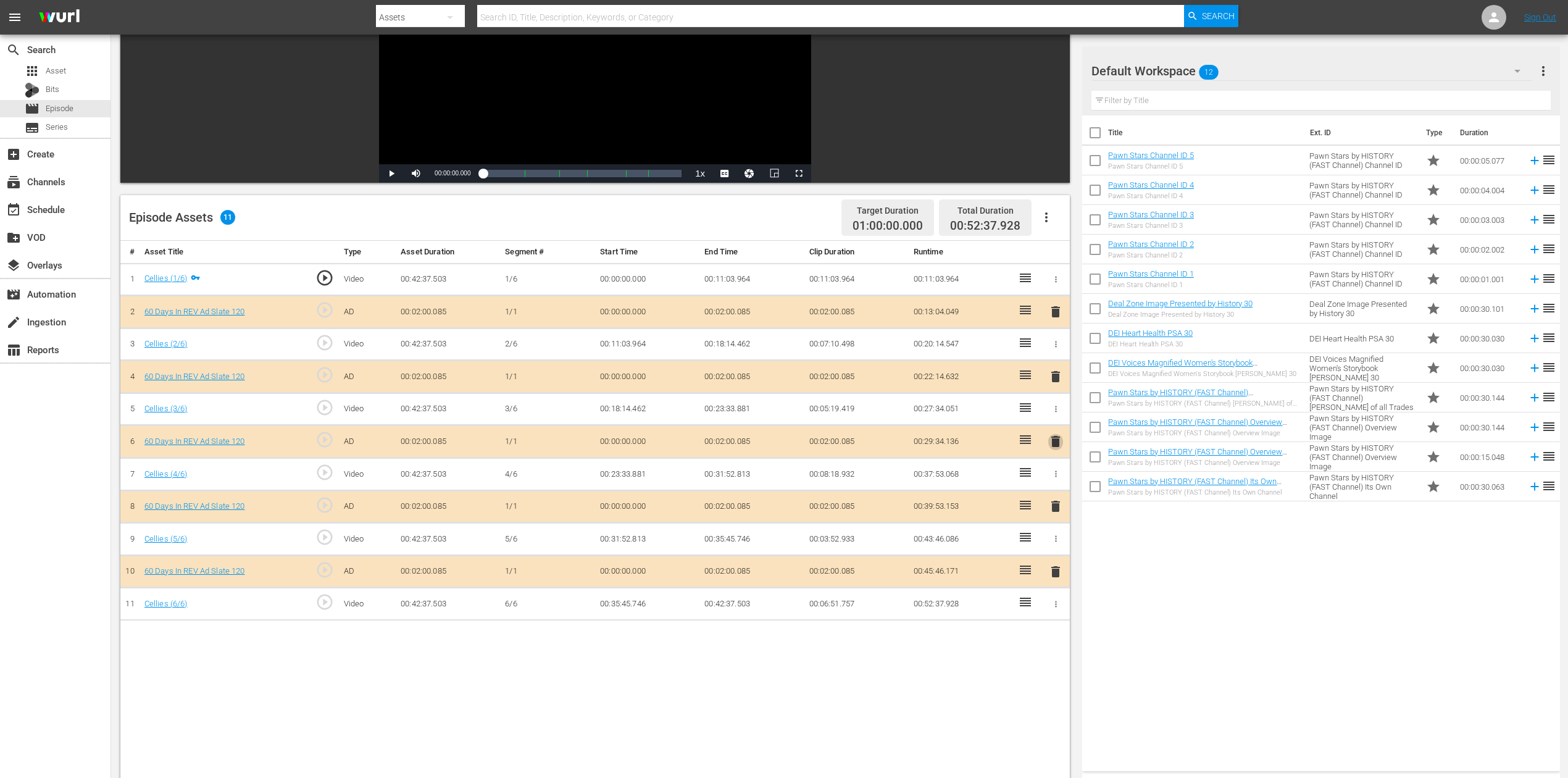
click at [1055, 446] on span "delete" at bounding box center [1056, 441] width 15 height 15
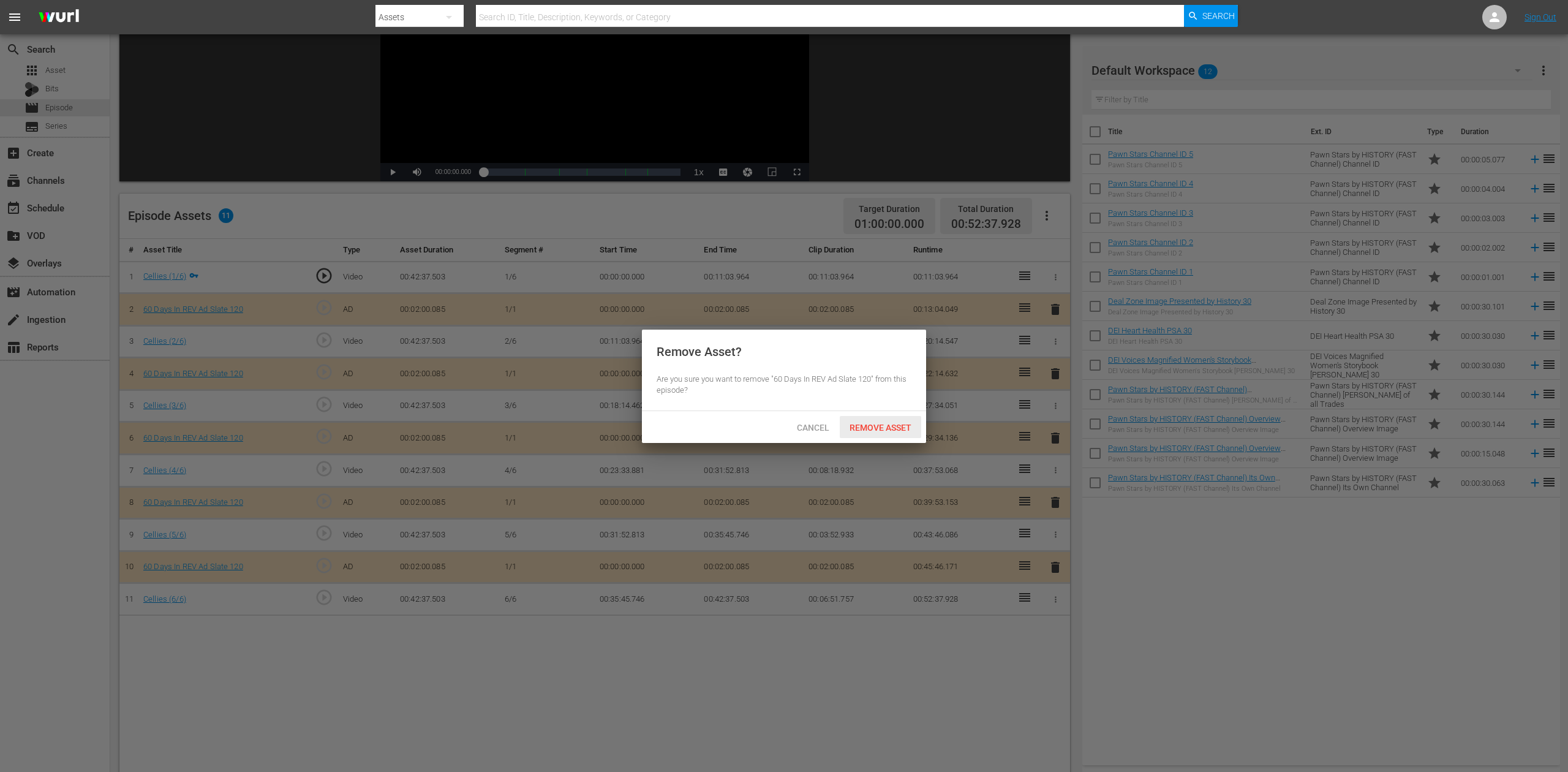
click at [898, 429] on span "Remove Asset" at bounding box center [880, 428] width 82 height 10
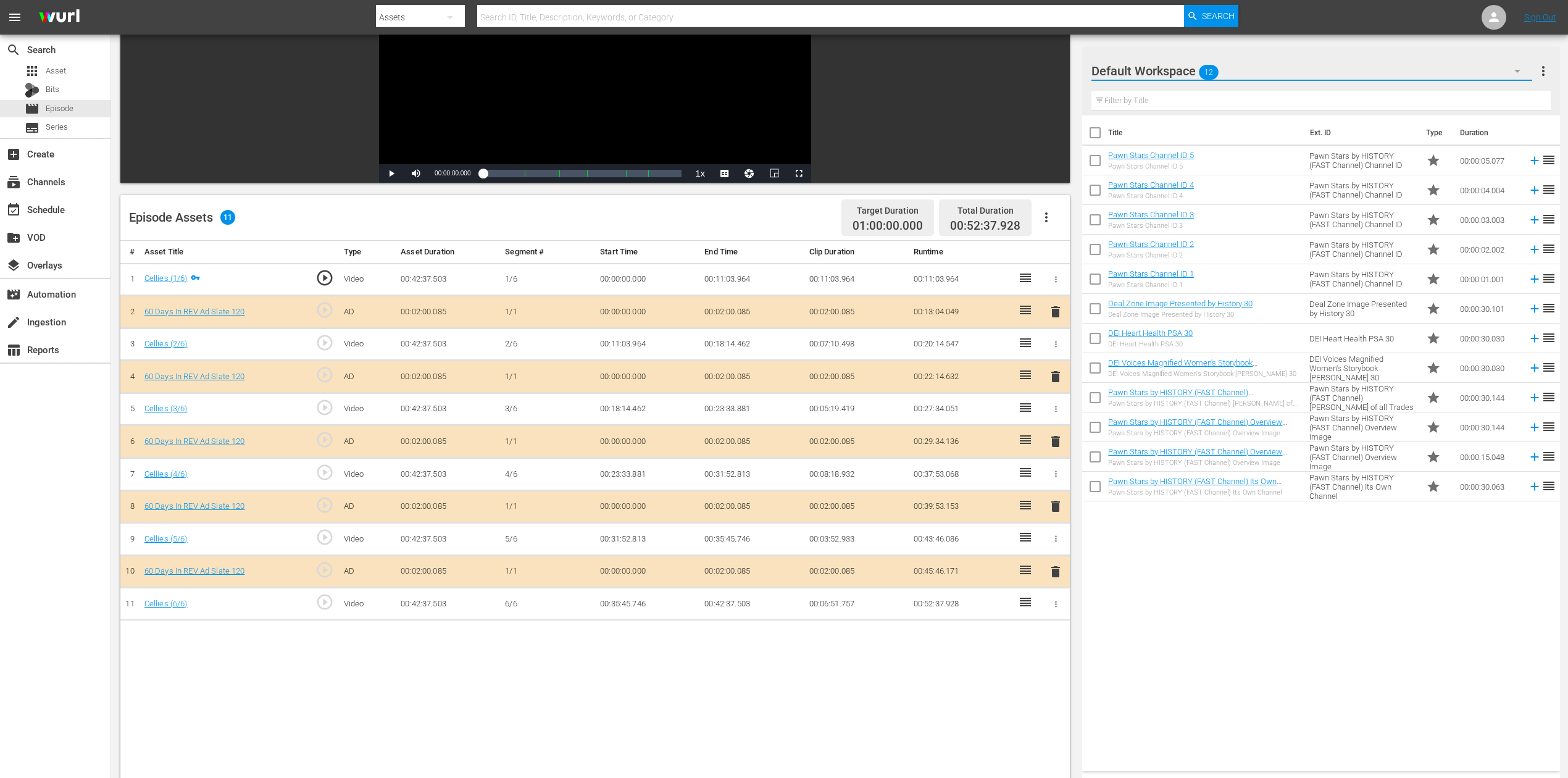
click at [1185, 67] on icon "button" at bounding box center [1517, 71] width 15 height 15
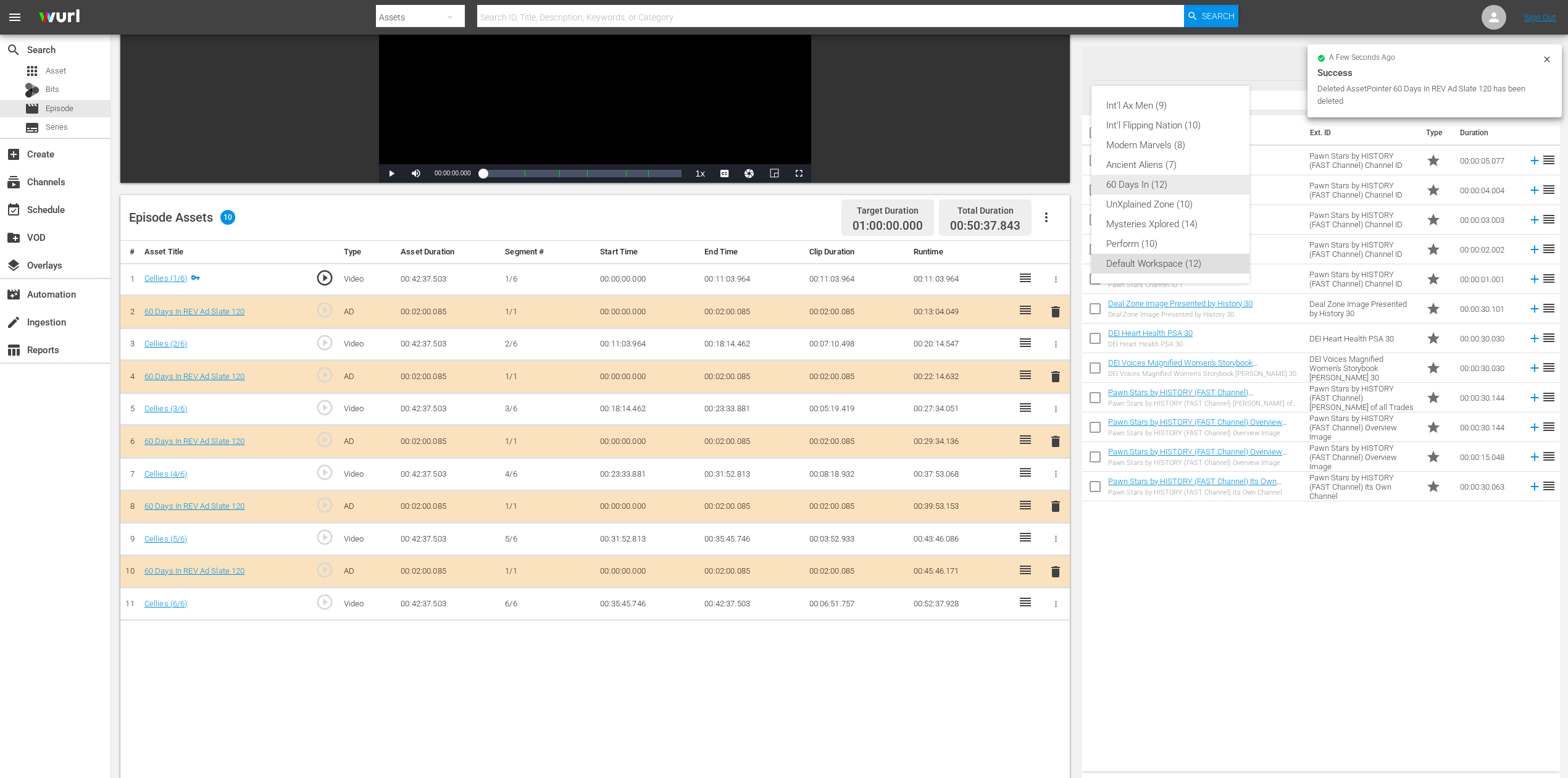
click at [1171, 180] on div "60 Days In (12)" at bounding box center [1170, 185] width 128 height 20
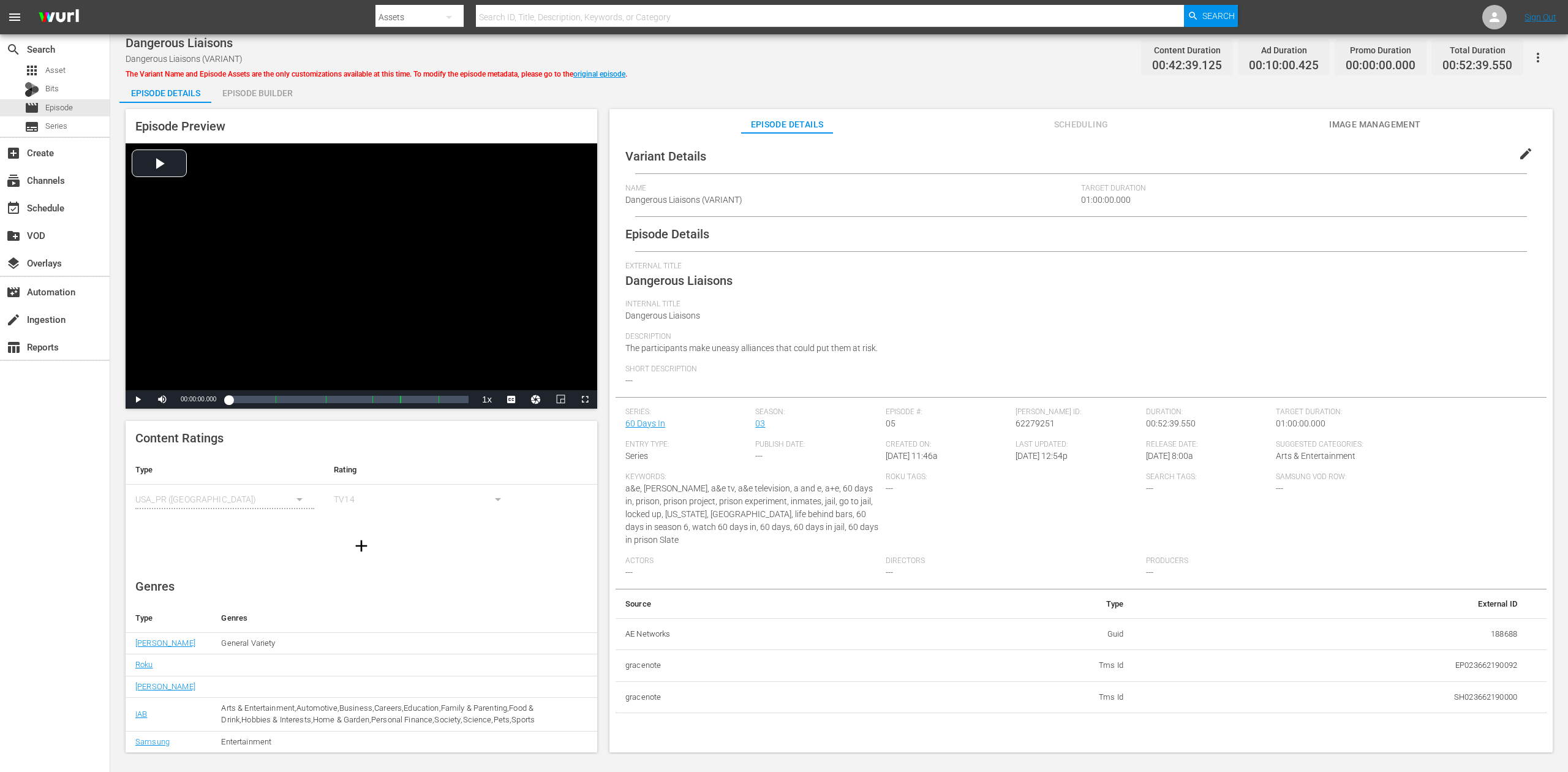
click at [263, 91] on div "Episode Builder" at bounding box center [257, 93] width 92 height 30
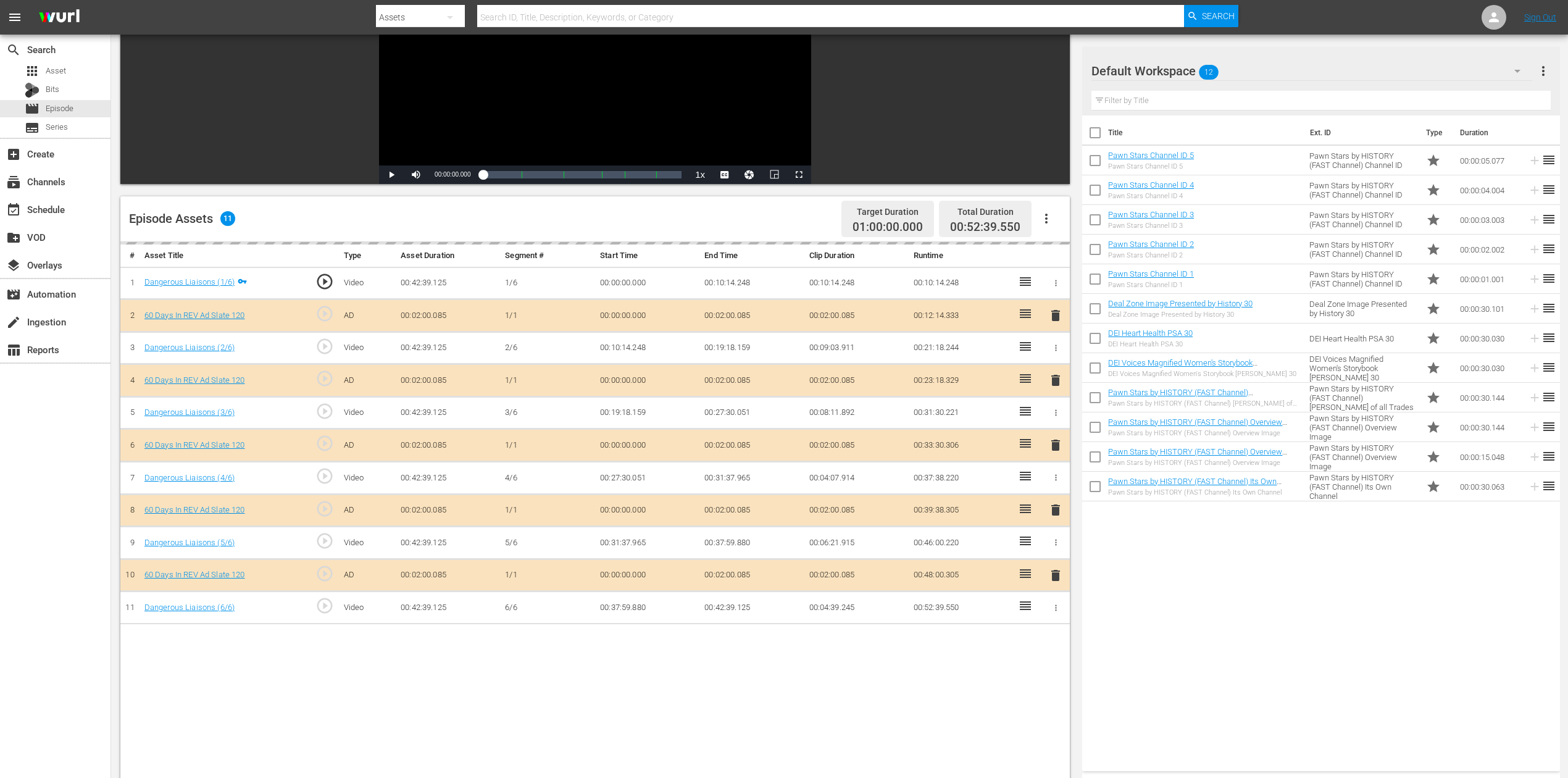
scroll to position [164, 0]
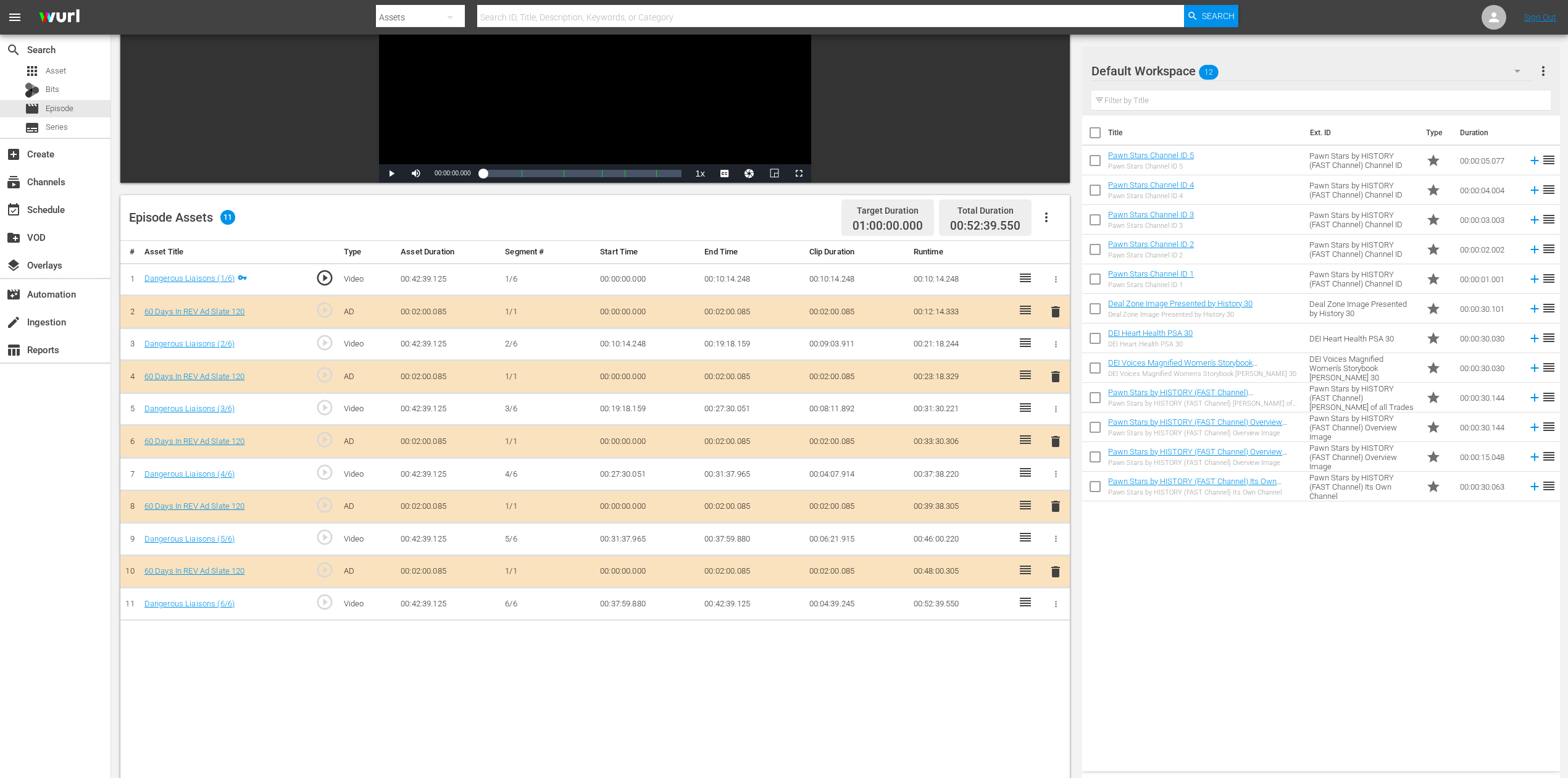
click at [1057, 442] on span "delete" at bounding box center [1056, 441] width 15 height 15
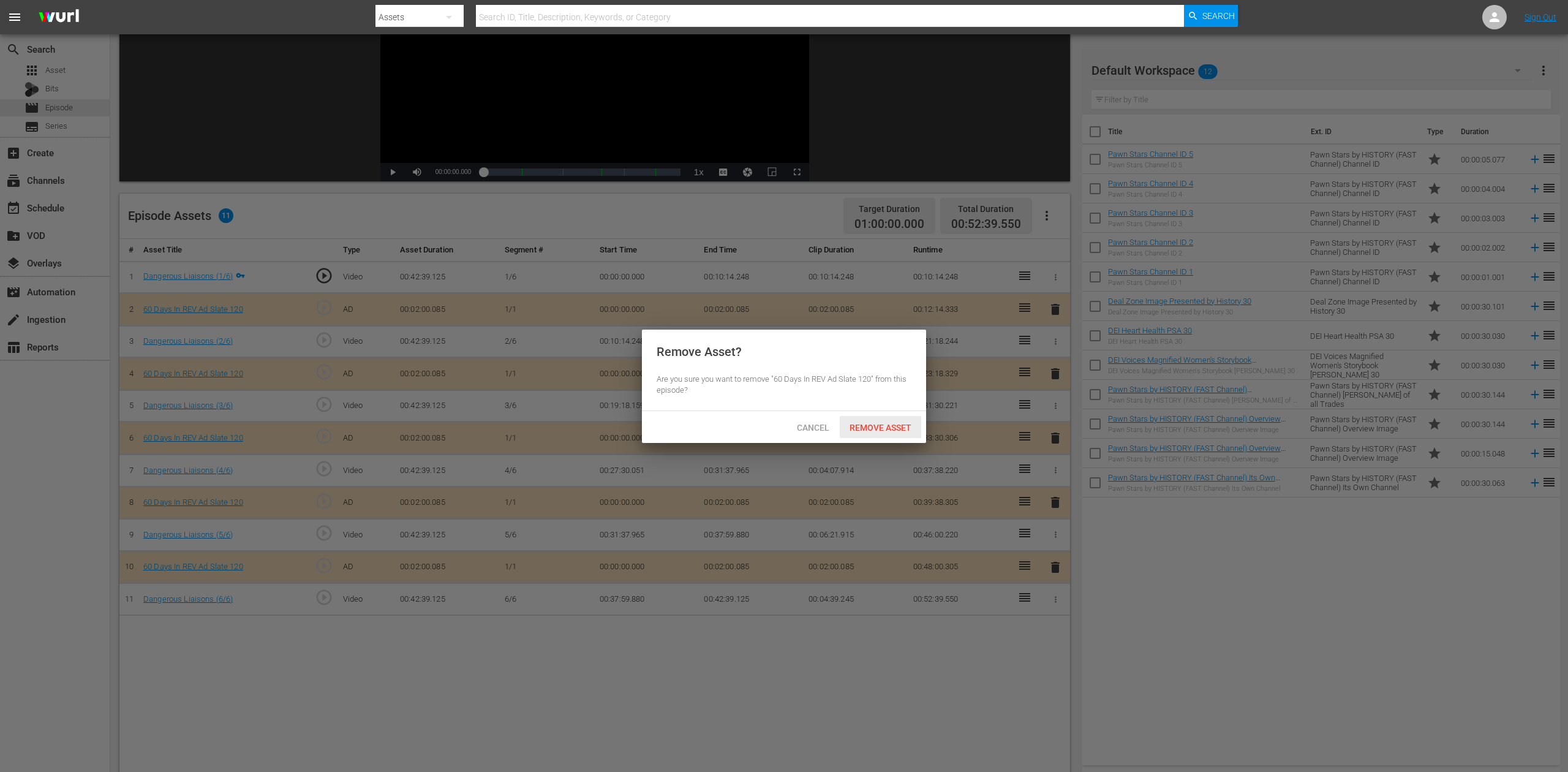
click at [902, 429] on span "Remove Asset" at bounding box center [880, 428] width 82 height 10
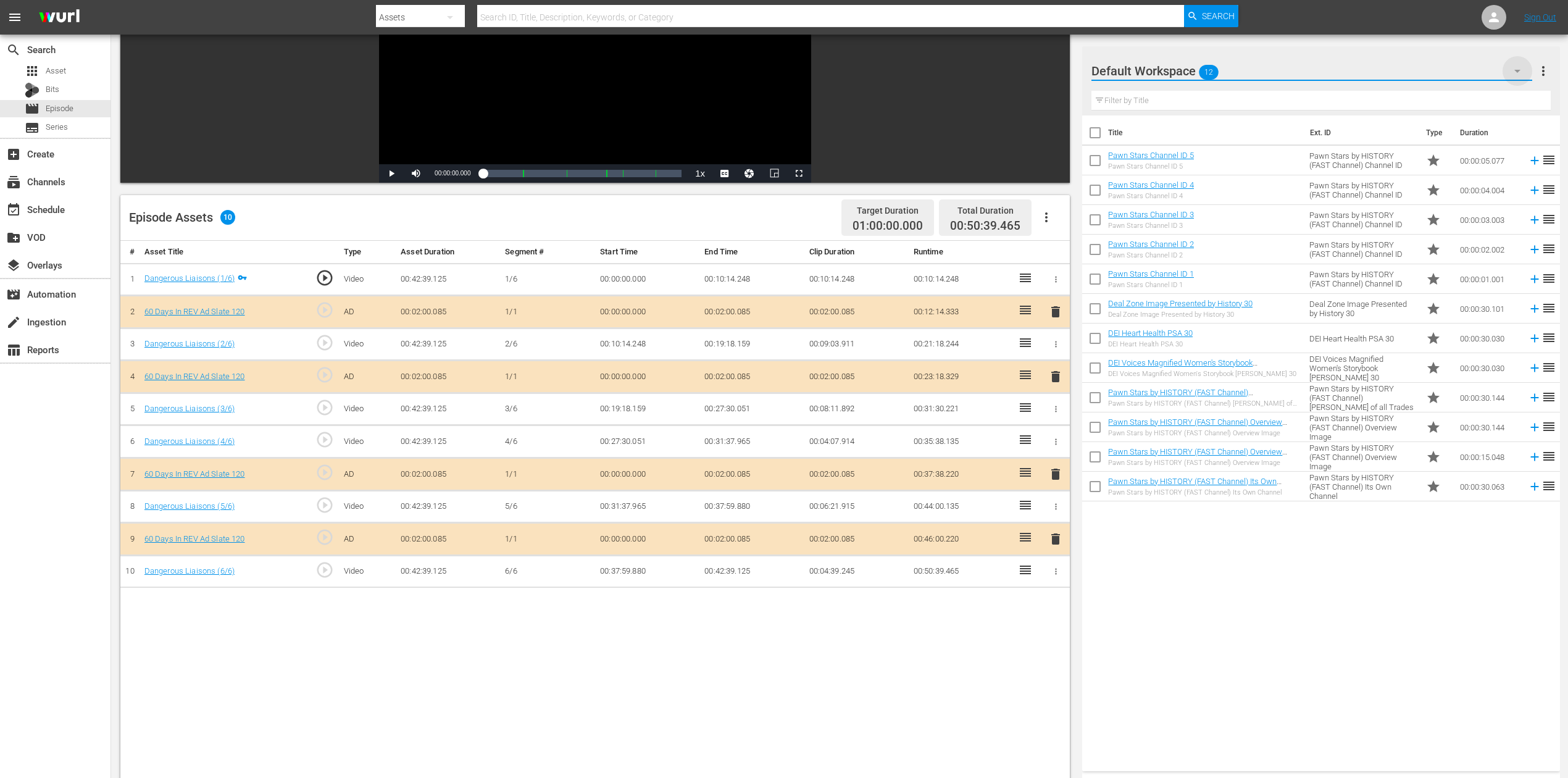
click at [1185, 72] on icon "button" at bounding box center [1517, 71] width 15 height 15
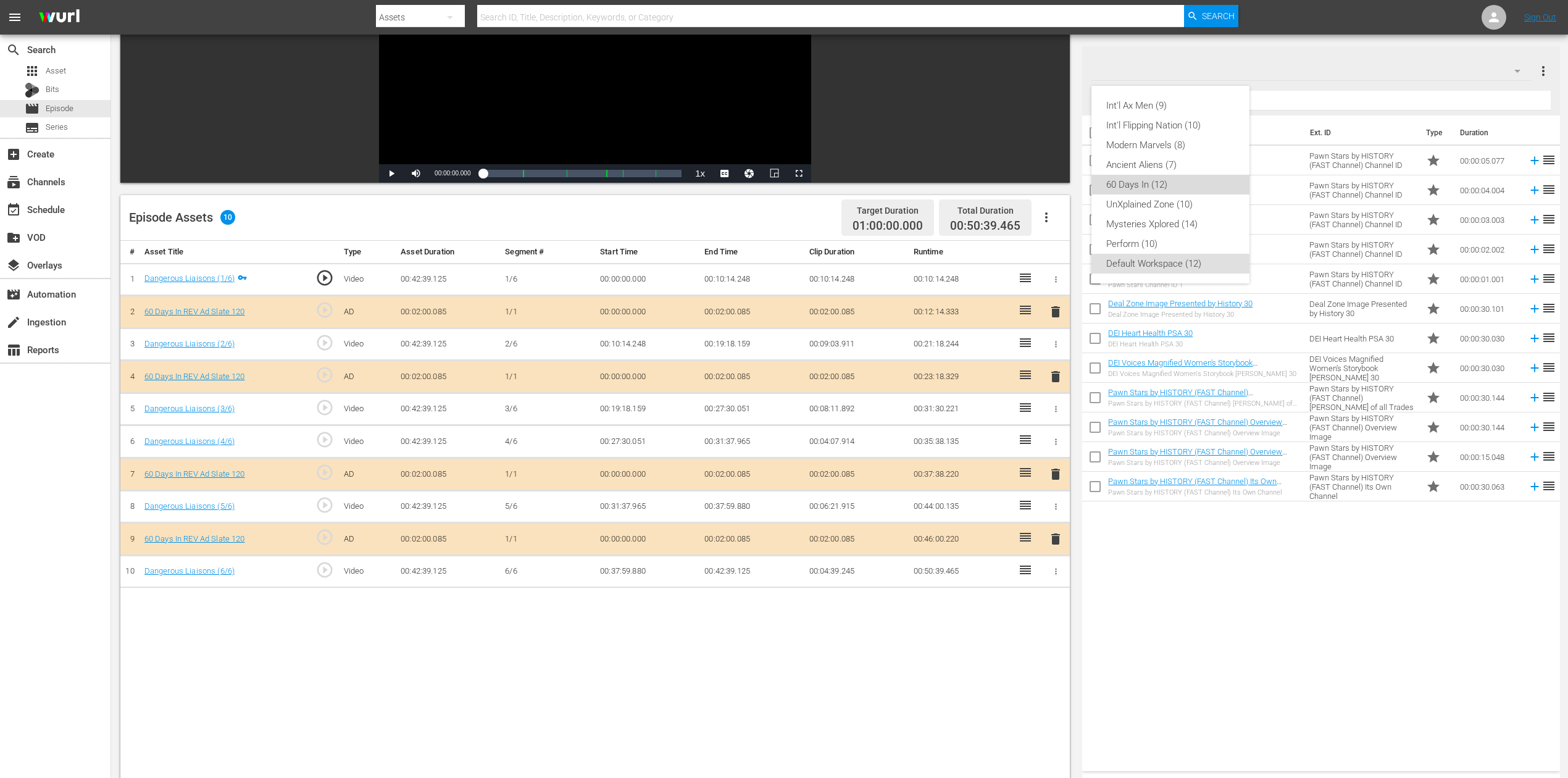
click at [1161, 186] on div "60 Days In (12)" at bounding box center [1170, 185] width 128 height 20
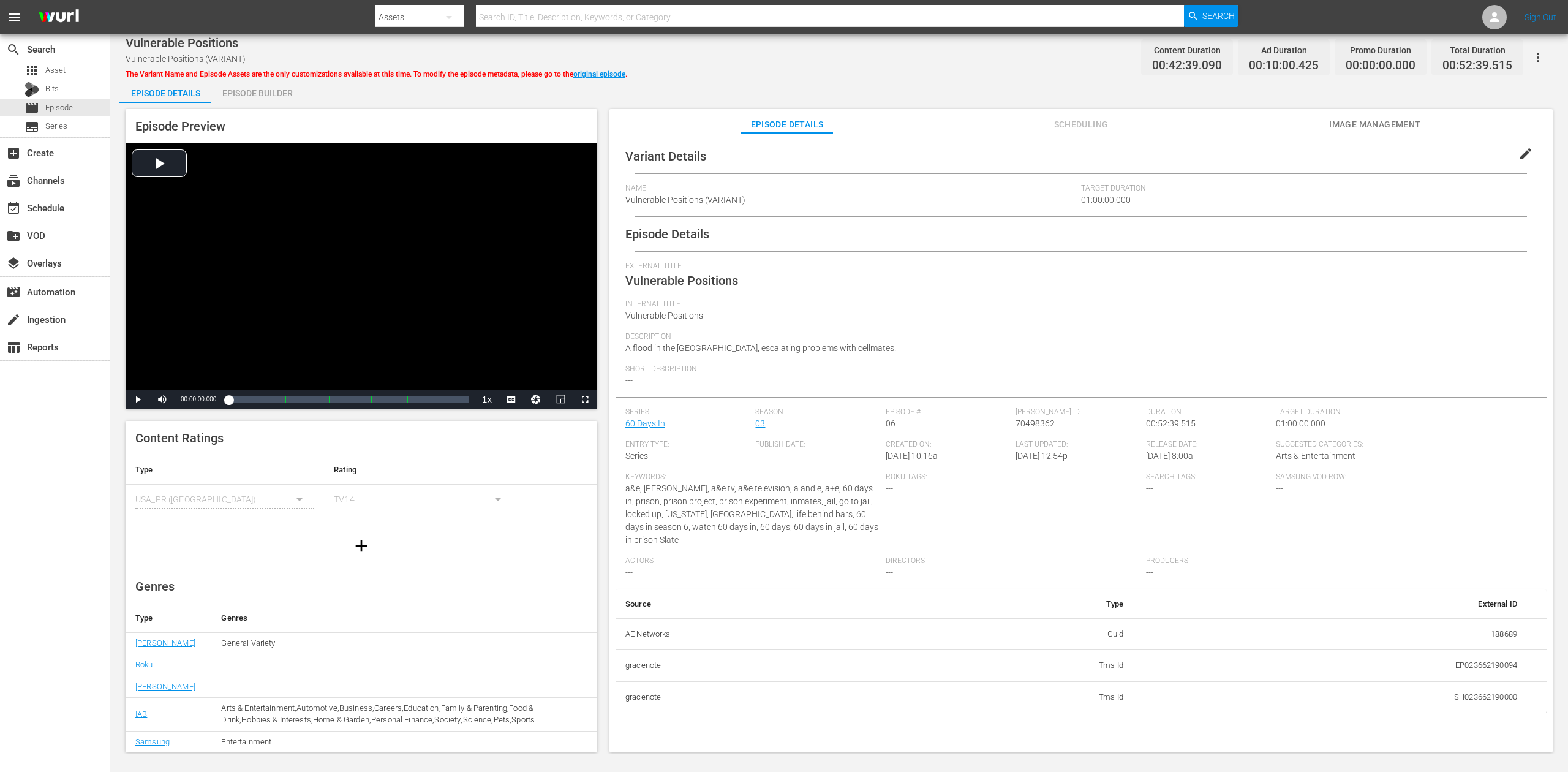
click at [263, 101] on div "Episode Builder" at bounding box center [257, 93] width 92 height 30
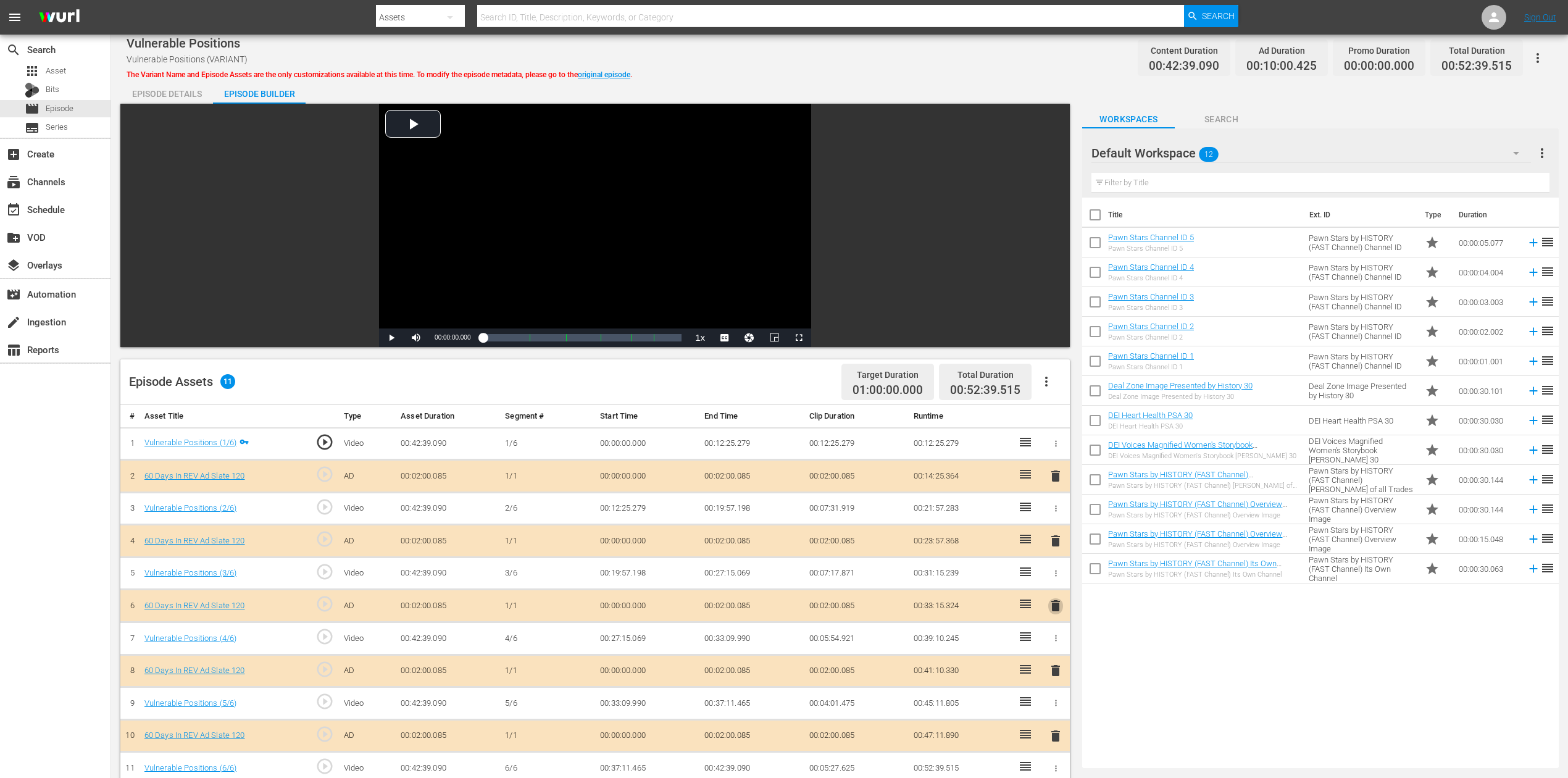
click at [1058, 583] on span "delete" at bounding box center [1056, 606] width 15 height 15
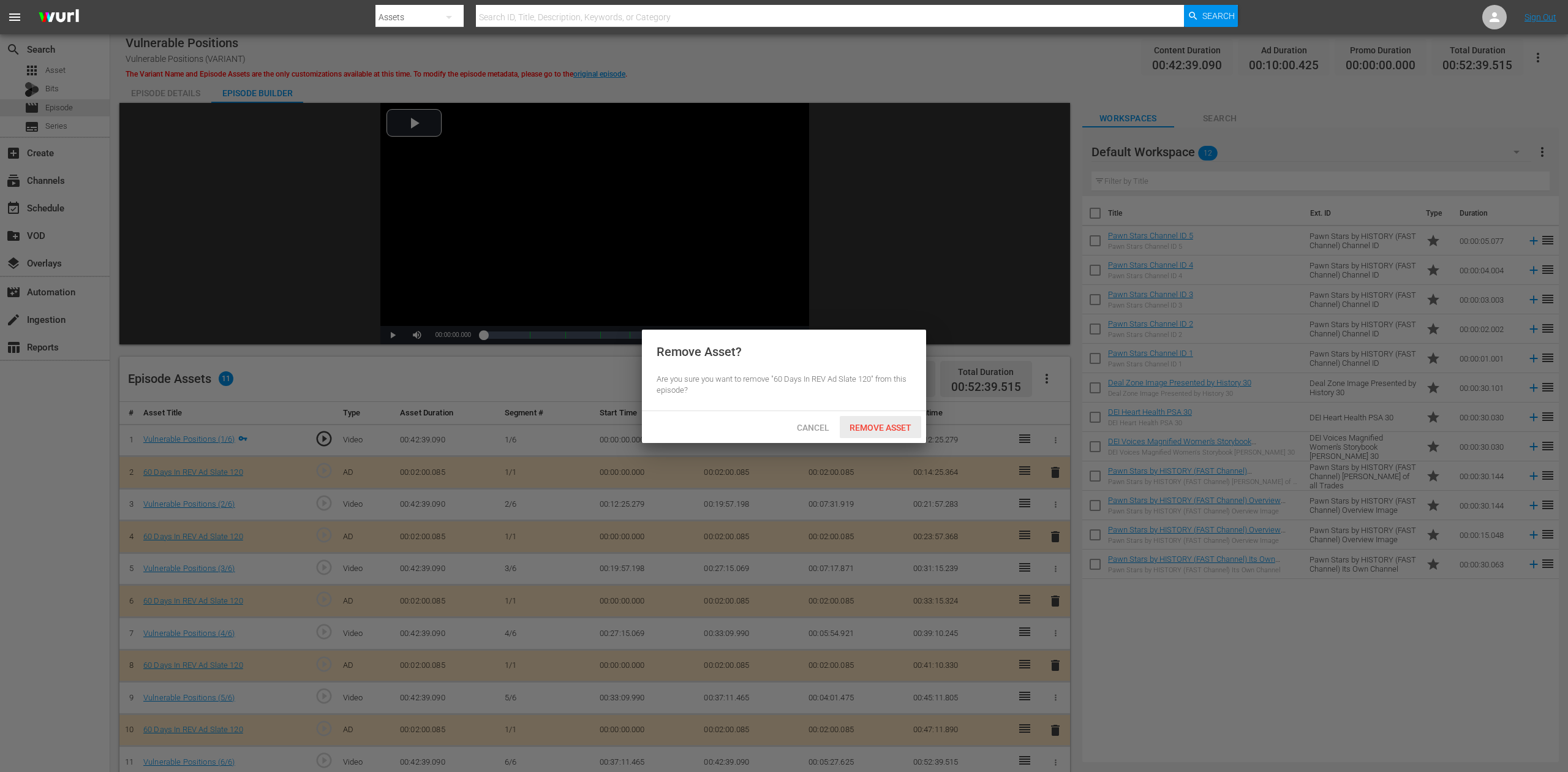
click at [891, 427] on span "Remove Asset" at bounding box center [880, 428] width 82 height 10
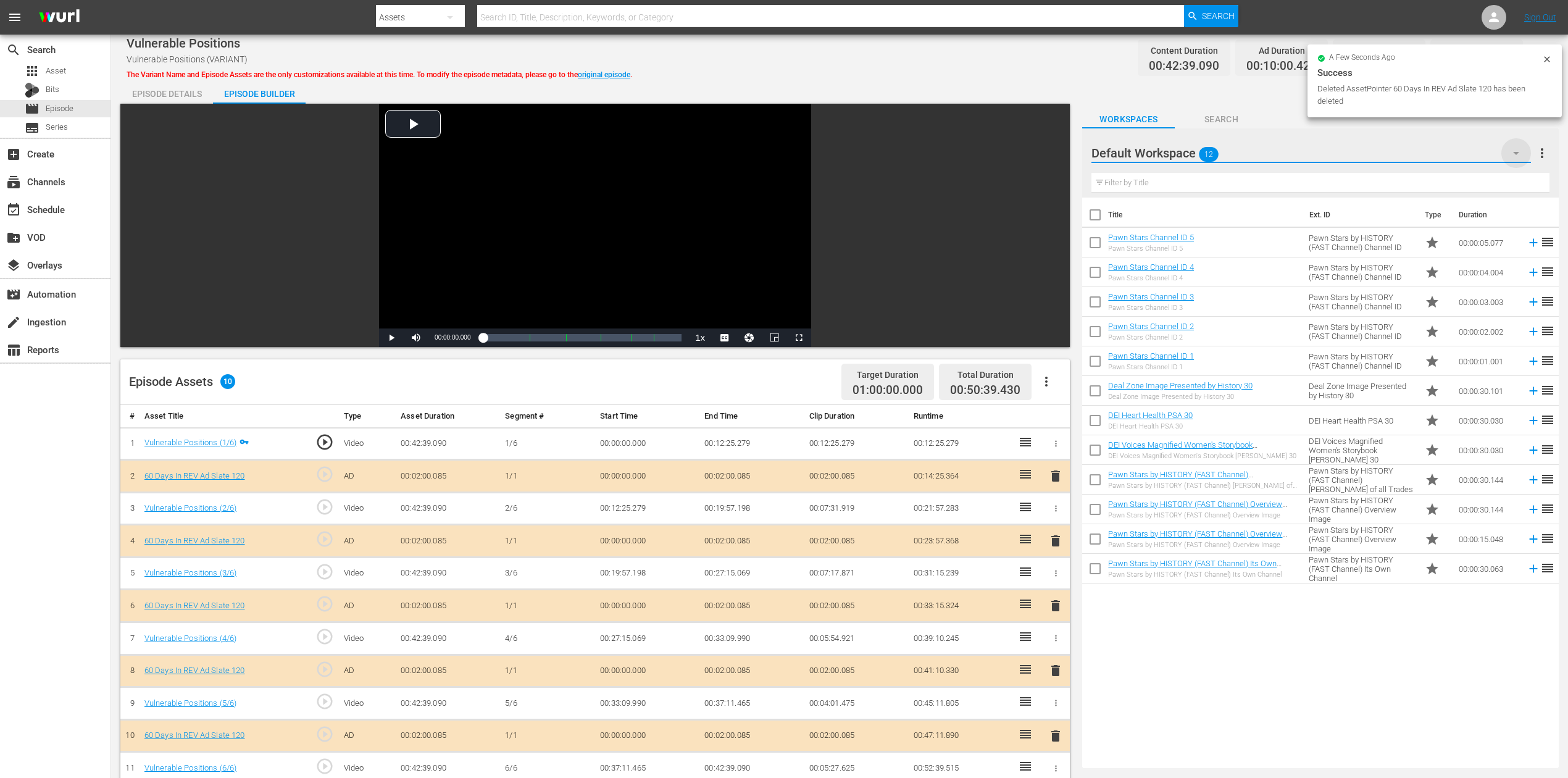
click at [1185, 149] on icon "button" at bounding box center [1516, 152] width 15 height 15
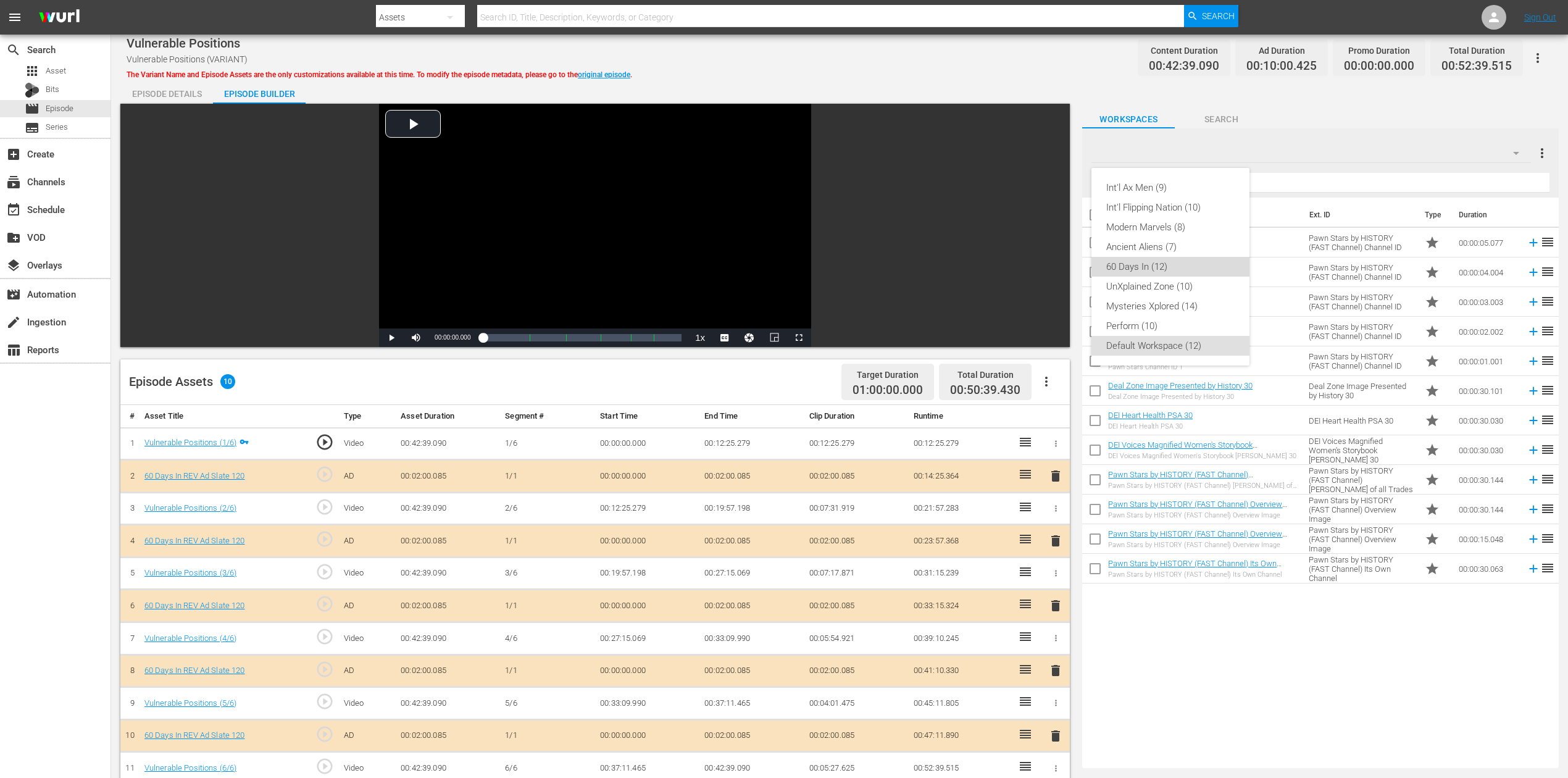
click at [1148, 270] on div "60 Days In (12)" at bounding box center [1170, 267] width 128 height 20
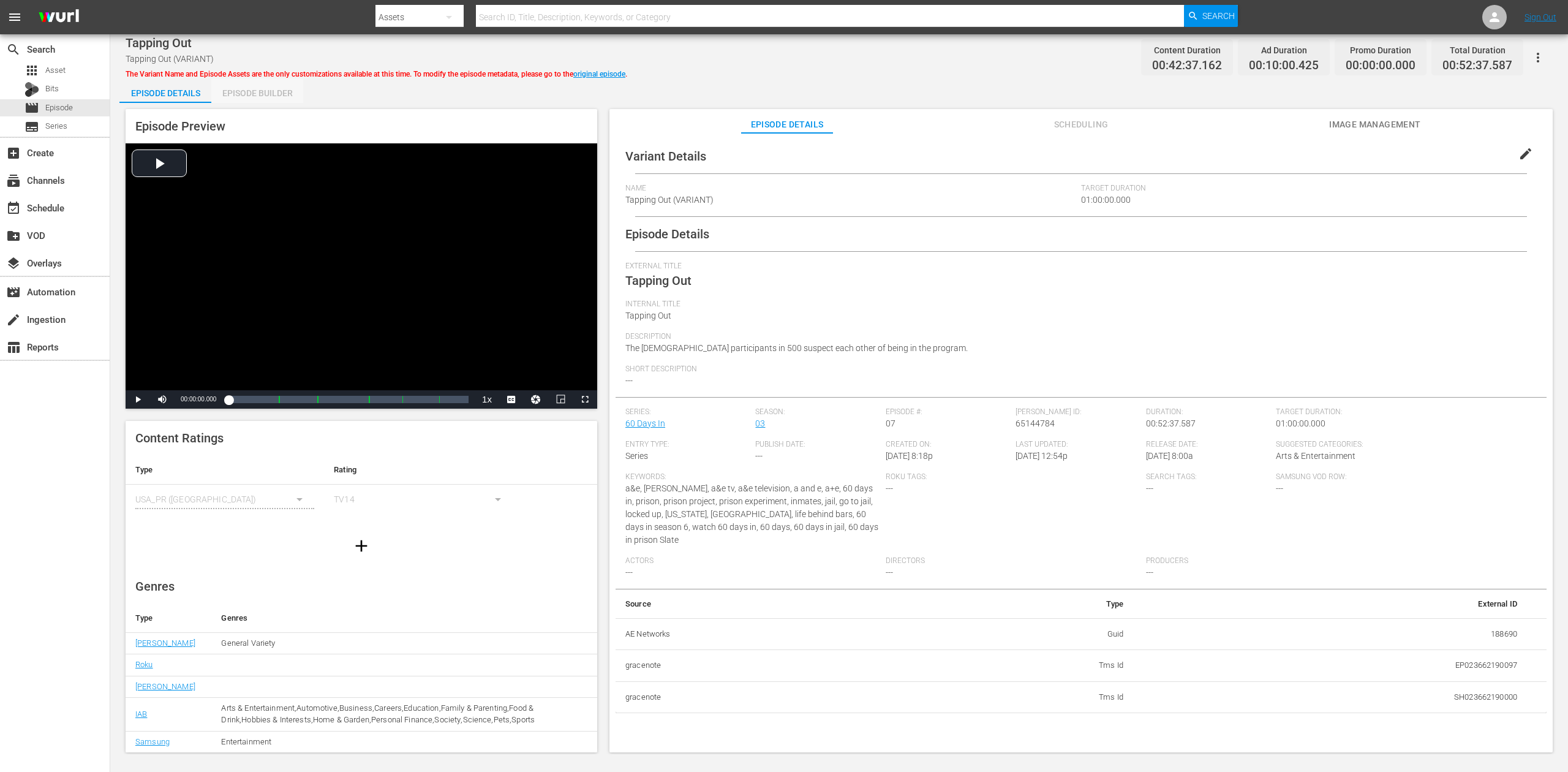
click at [250, 96] on div "Episode Builder" at bounding box center [257, 93] width 92 height 30
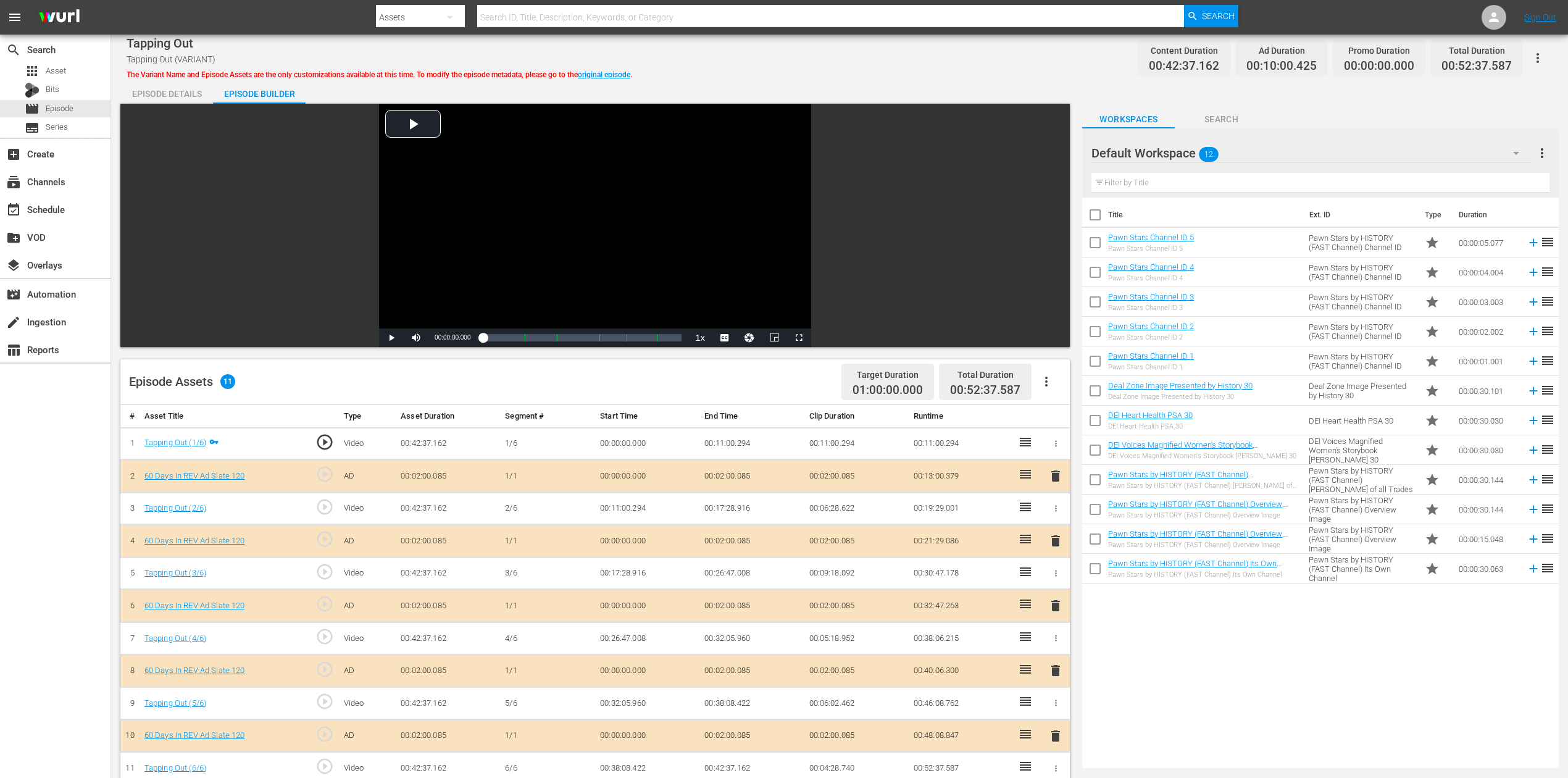
click at [1061, 583] on span "delete" at bounding box center [1056, 606] width 15 height 15
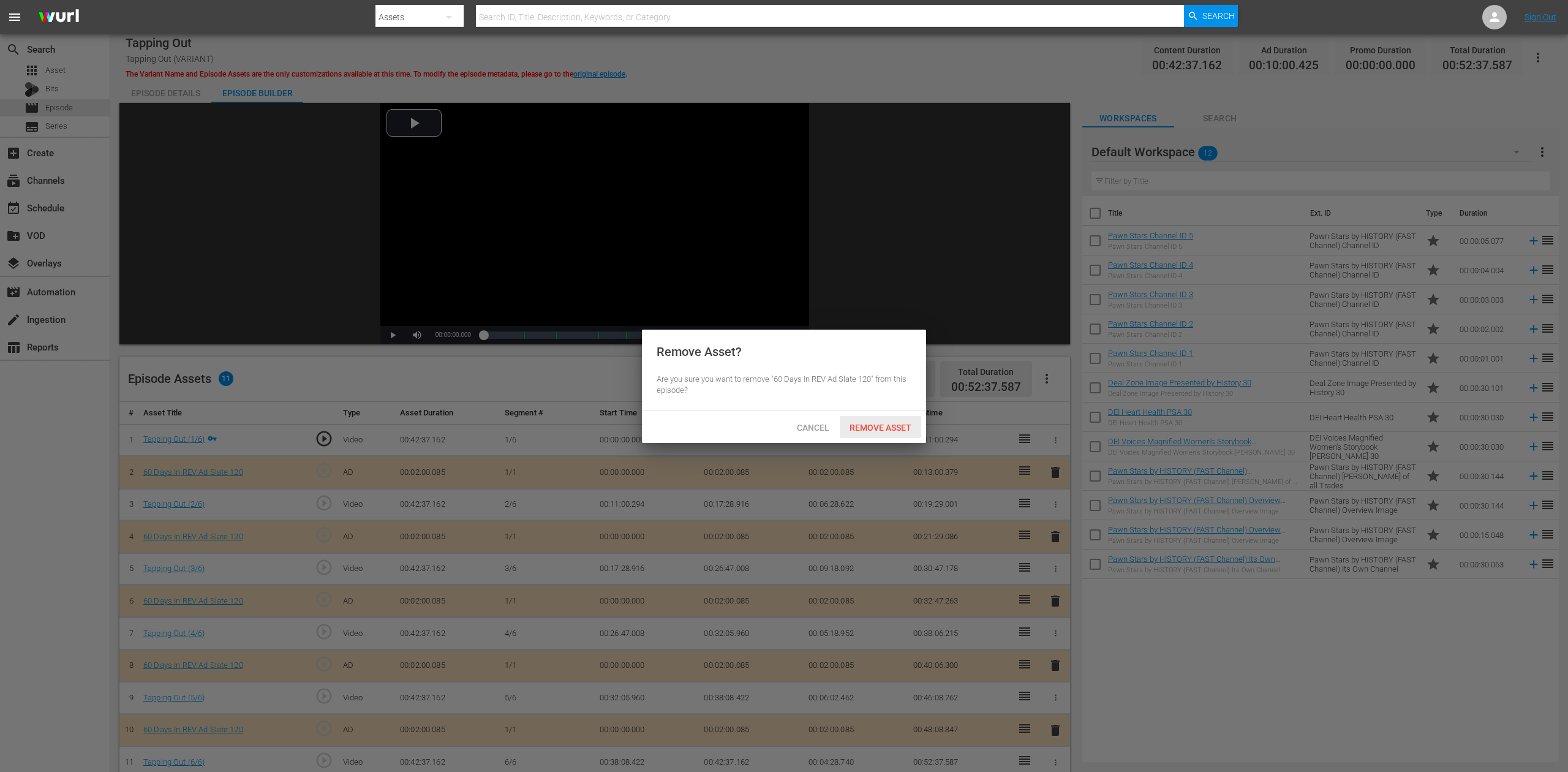
click at [889, 432] on span "Remove Asset" at bounding box center [880, 428] width 82 height 10
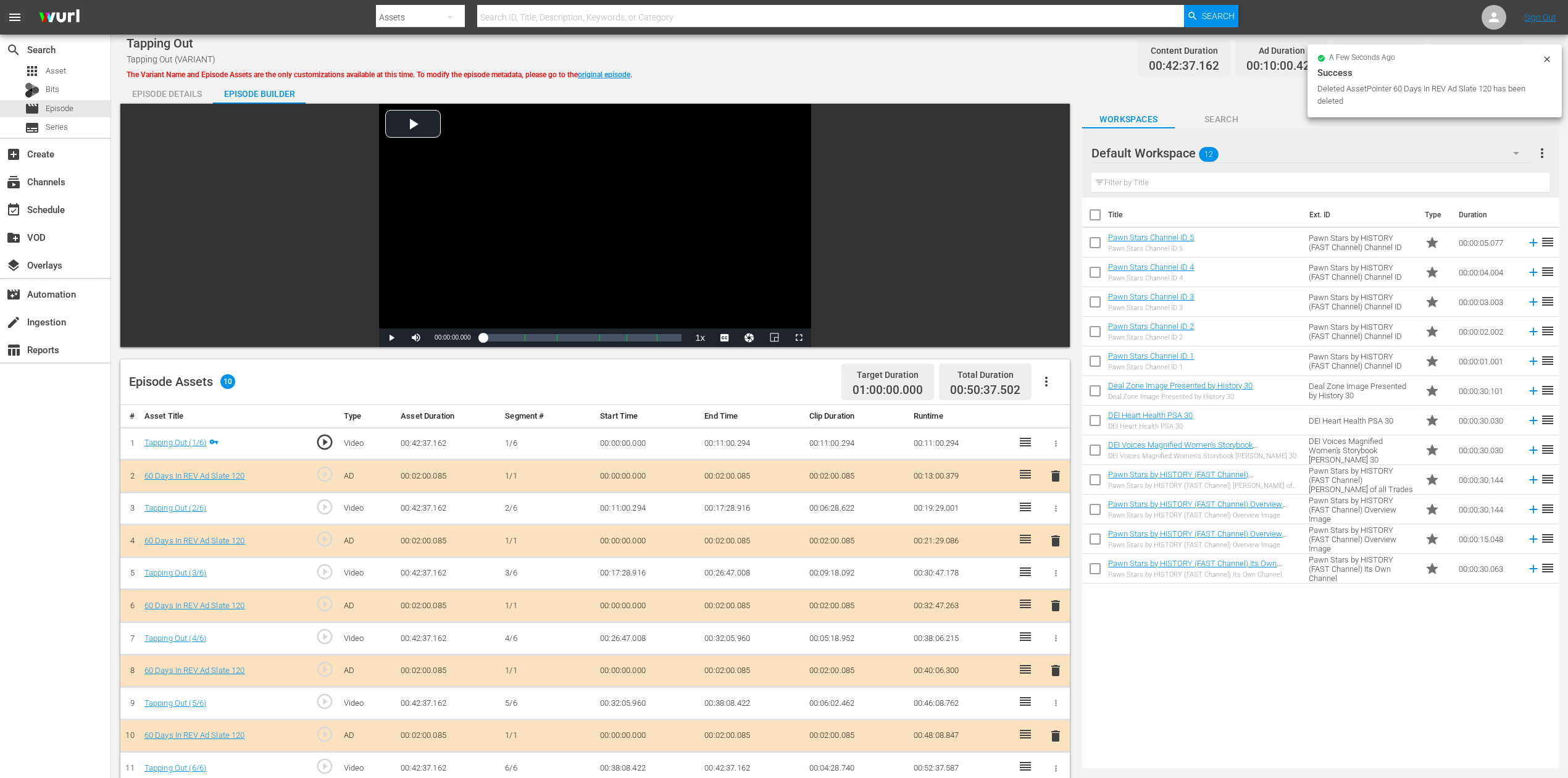
click at [1185, 152] on icon "button" at bounding box center [1516, 152] width 15 height 15
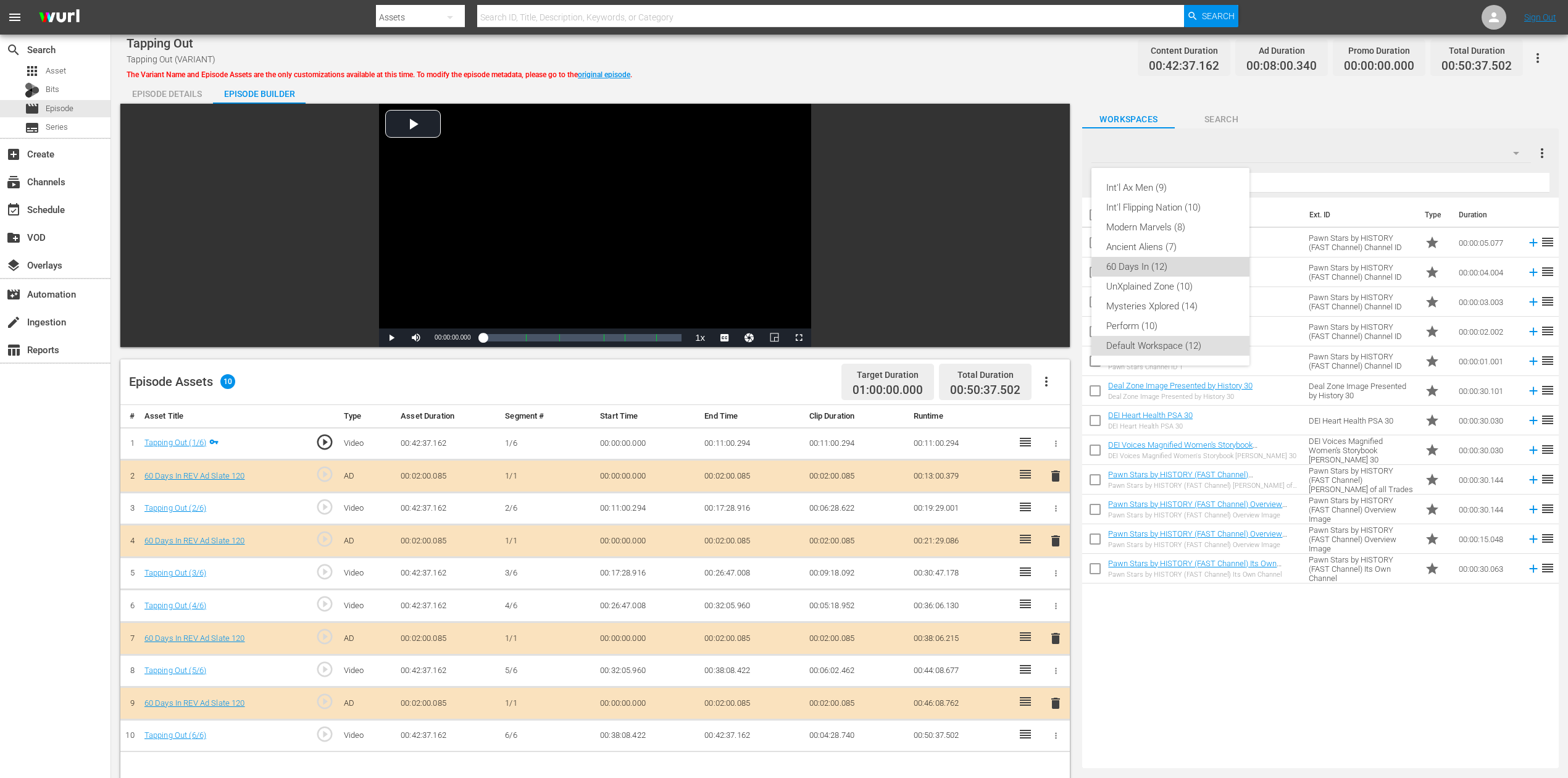
click at [1185, 267] on div "60 Days In (12)" at bounding box center [1170, 267] width 128 height 20
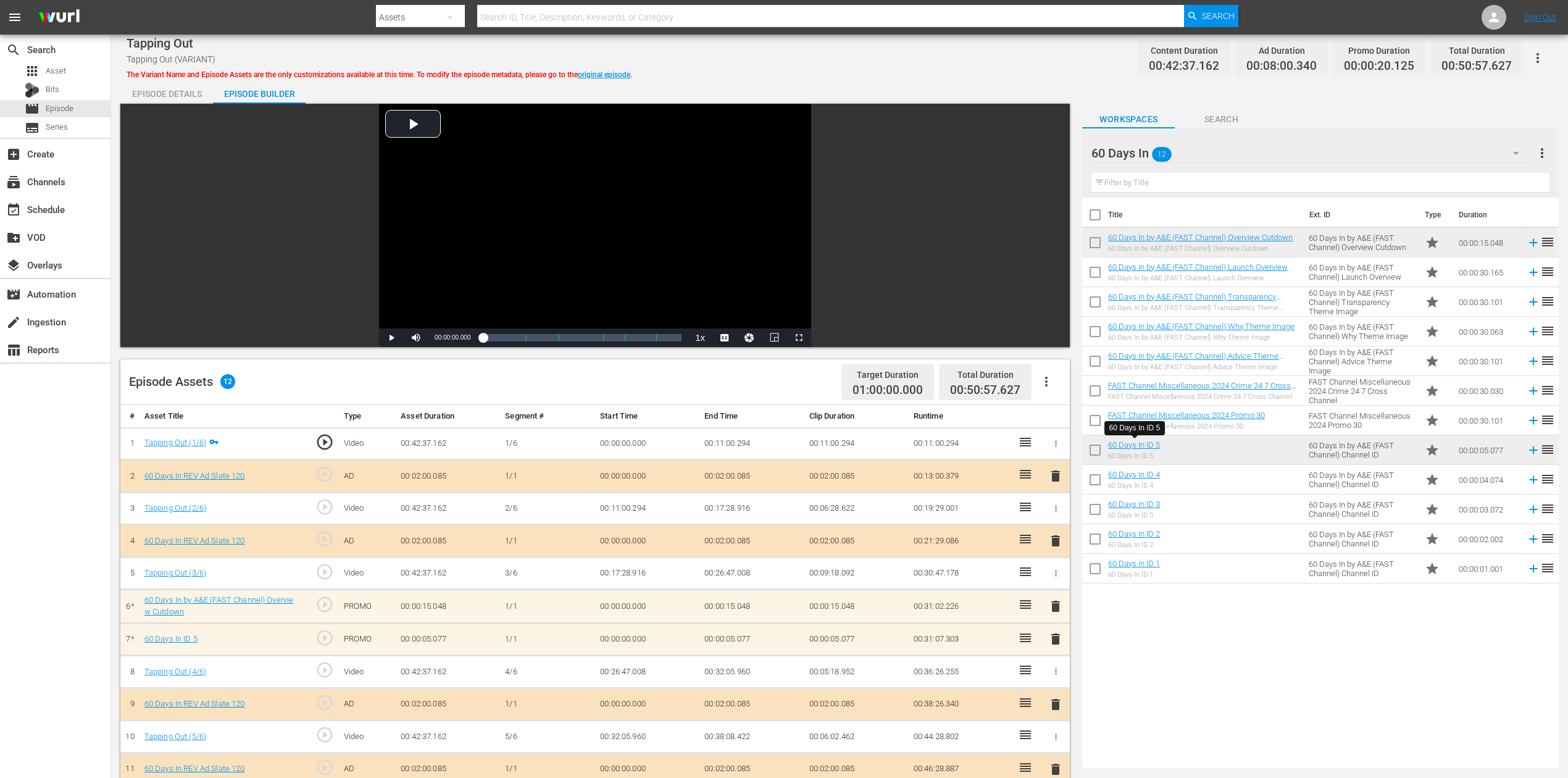
click at [1058, 583] on span "delete" at bounding box center [1056, 639] width 15 height 15
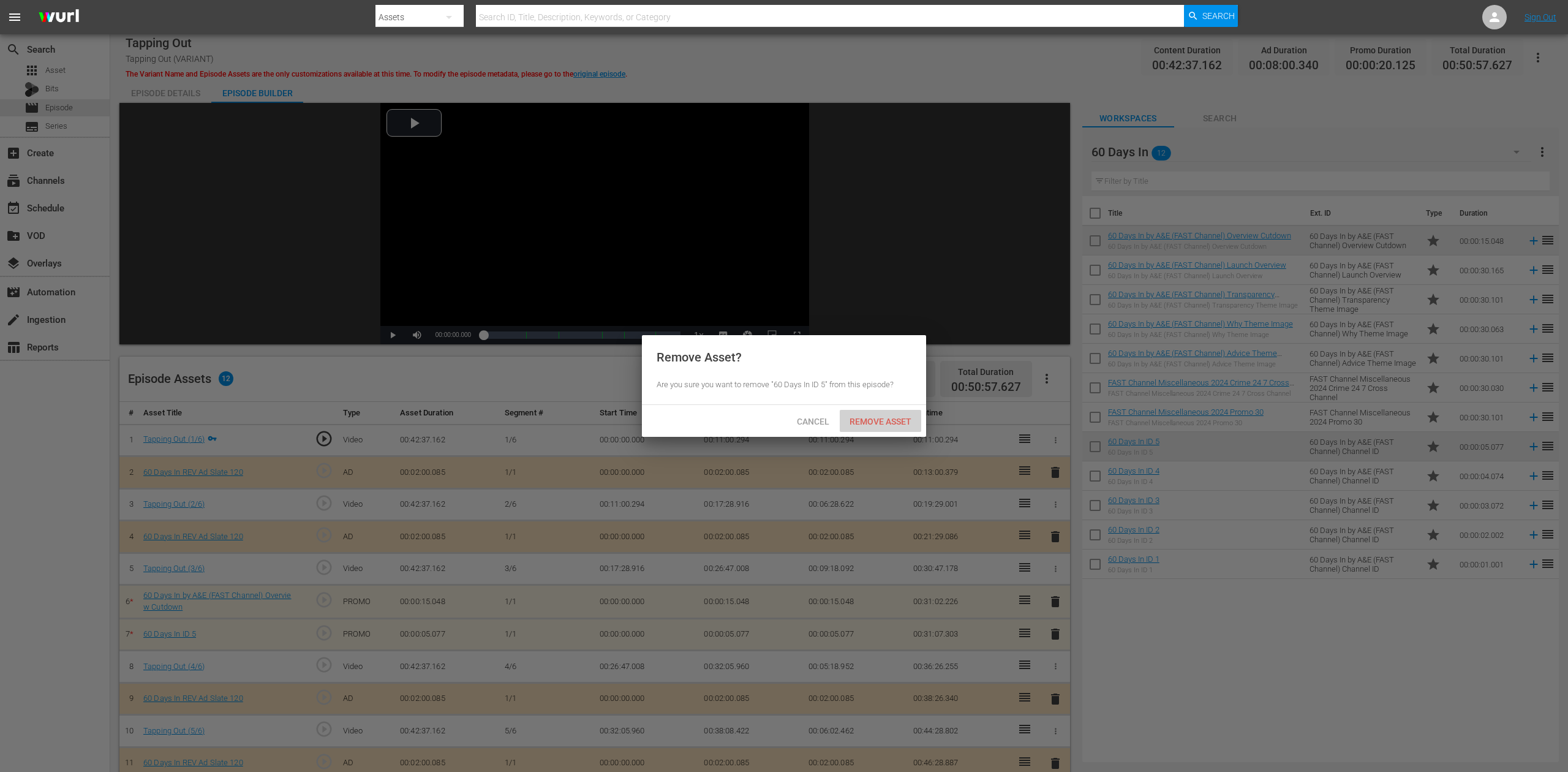
click at [882, 424] on span "Remove Asset" at bounding box center [880, 422] width 82 height 10
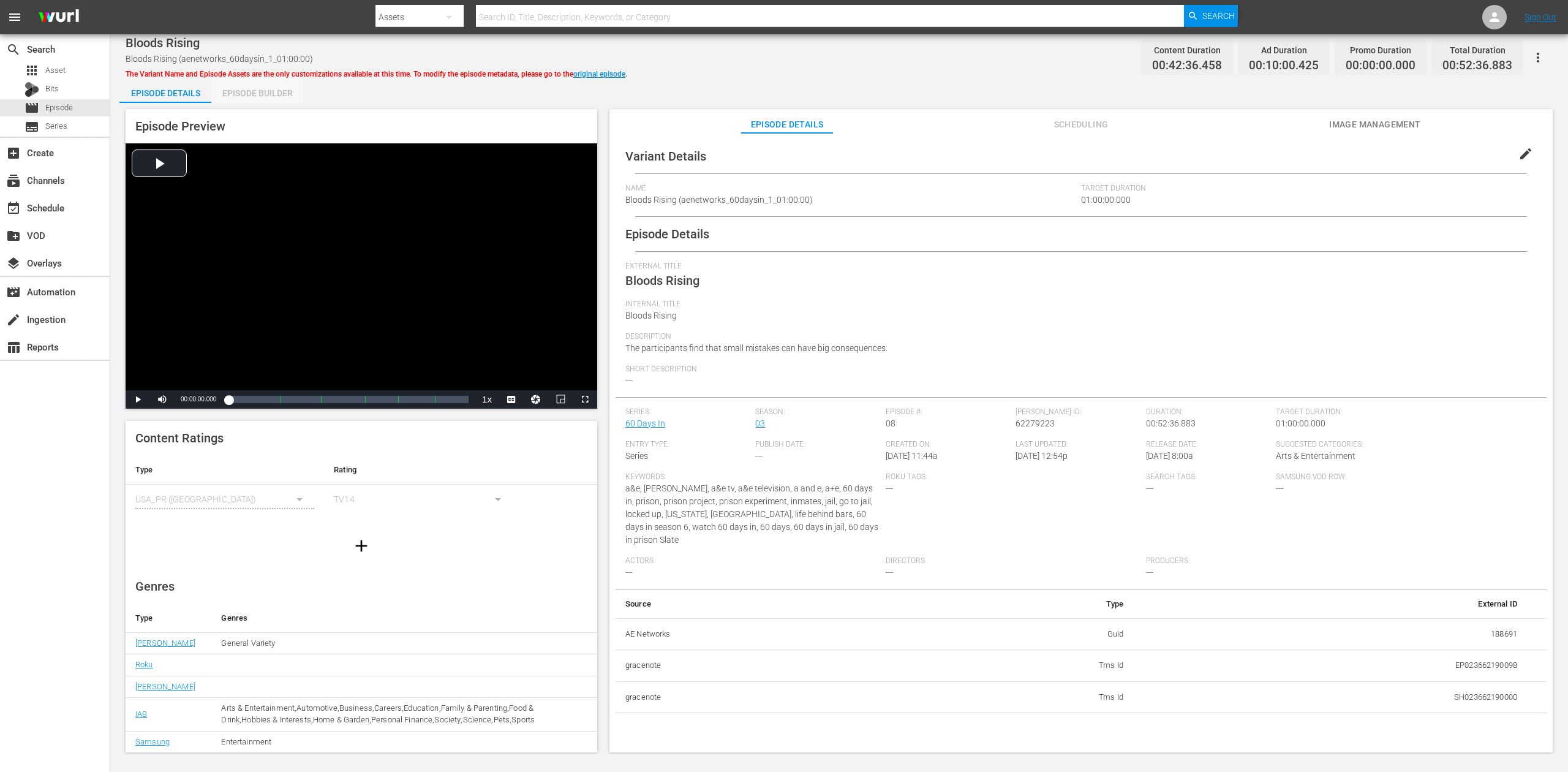
click at [256, 86] on div "Episode Builder" at bounding box center [257, 93] width 92 height 30
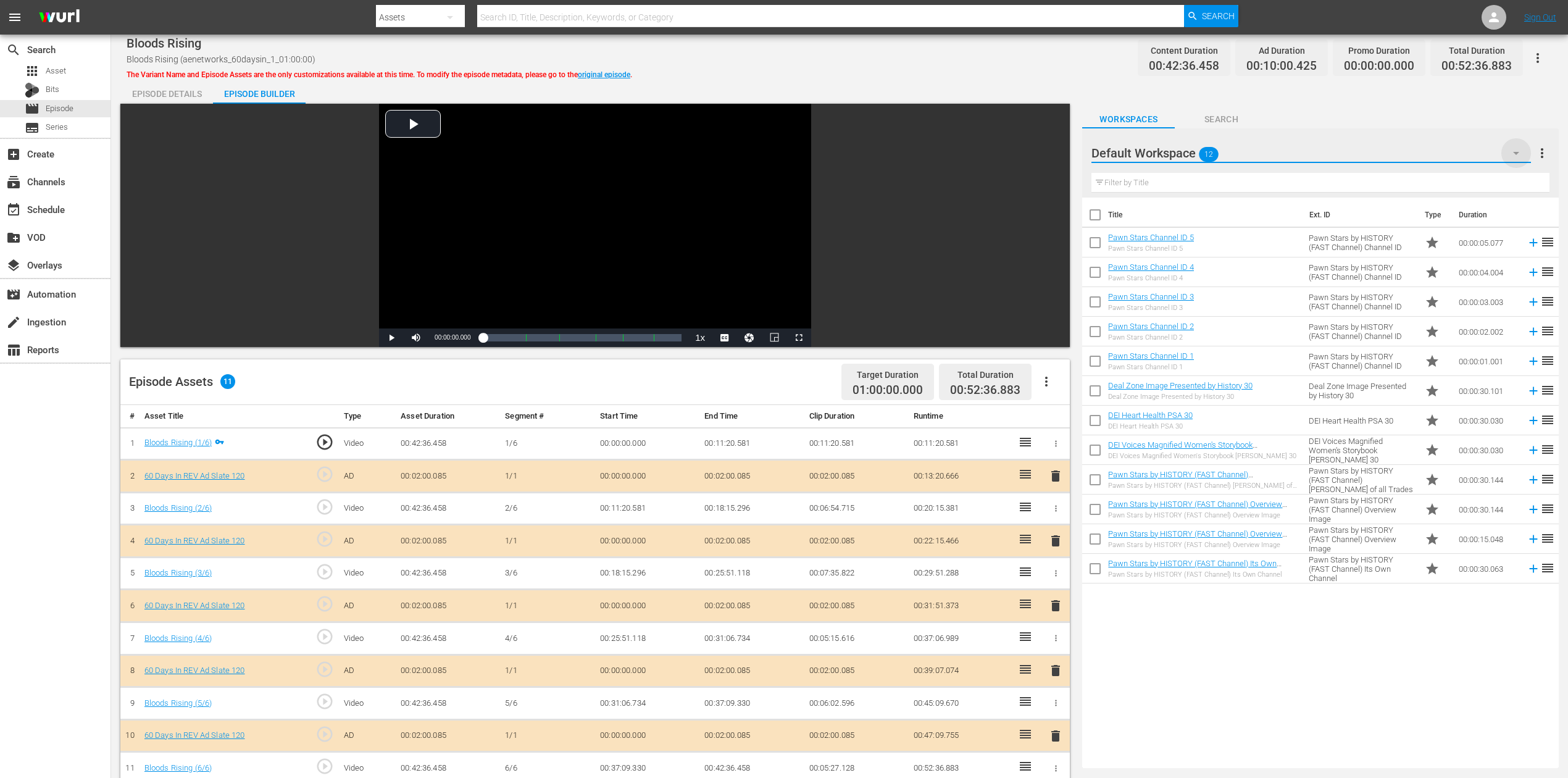
click at [1185, 154] on icon "button" at bounding box center [1516, 153] width 6 height 3
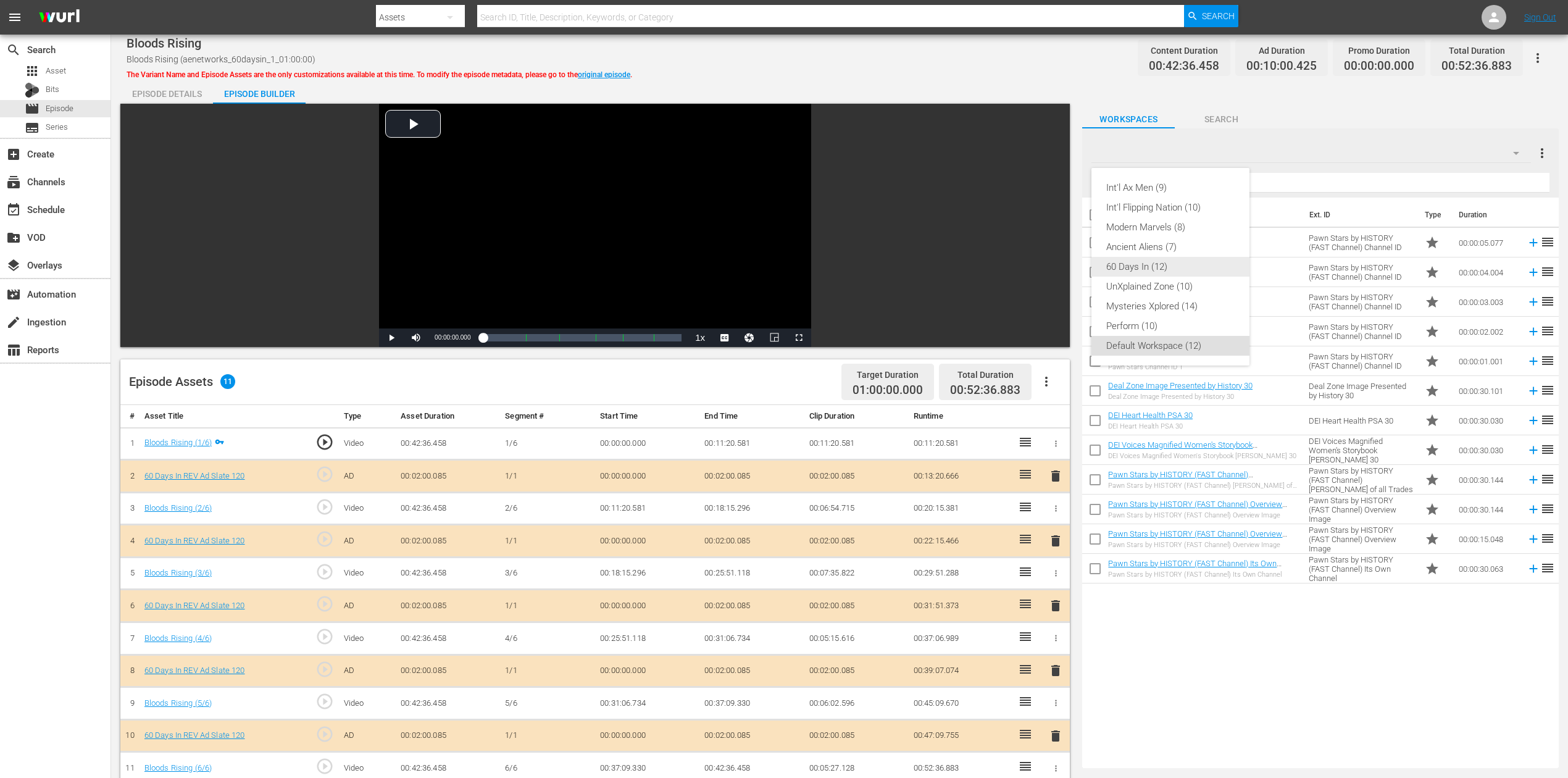
click at [1159, 265] on div "60 Days In (12)" at bounding box center [1170, 267] width 128 height 20
click at [1055, 583] on span "delete" at bounding box center [1056, 606] width 15 height 15
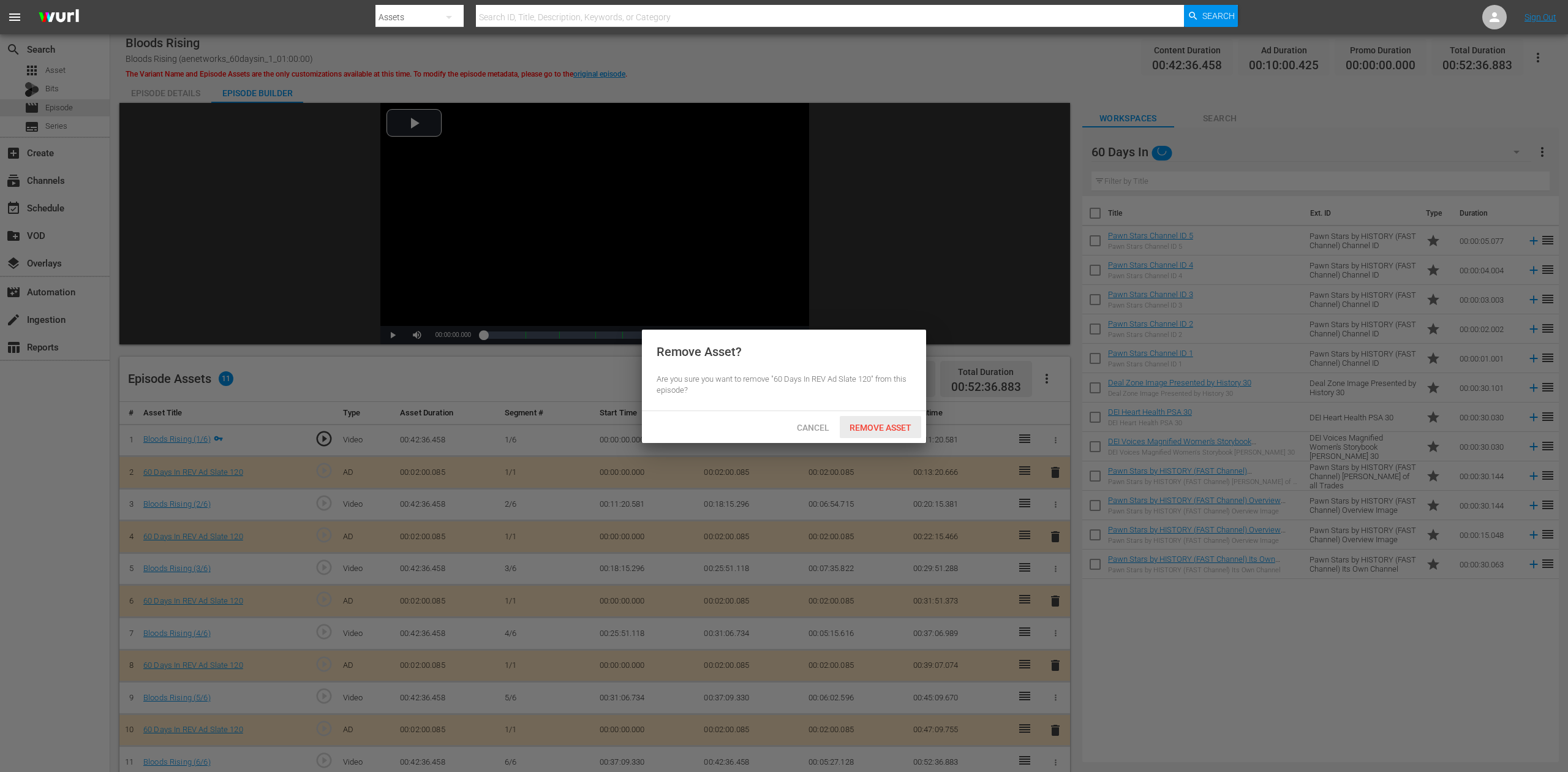
click at [879, 428] on span "Remove Asset" at bounding box center [880, 428] width 82 height 10
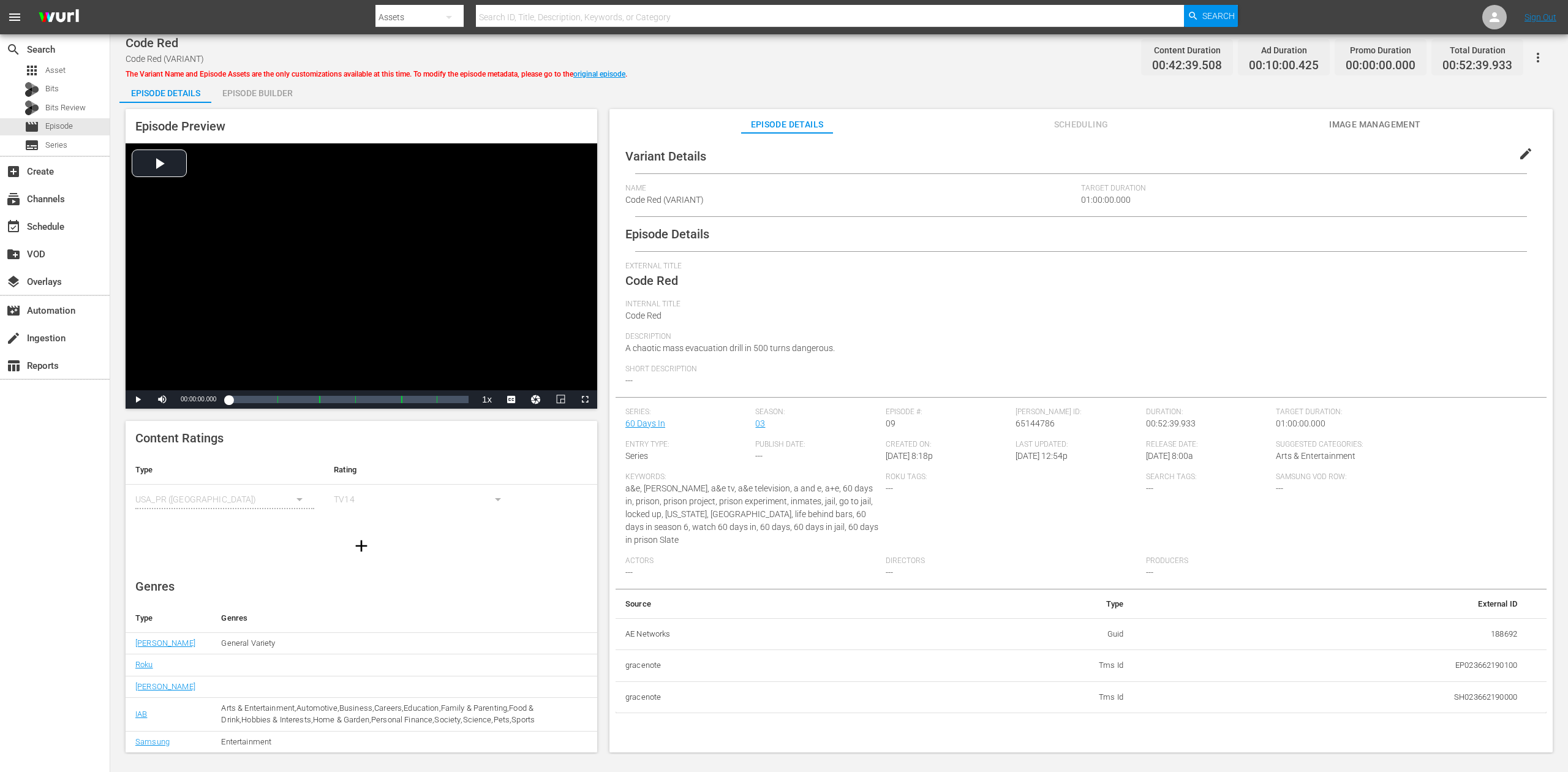
click at [274, 89] on div "Episode Builder" at bounding box center [257, 93] width 92 height 30
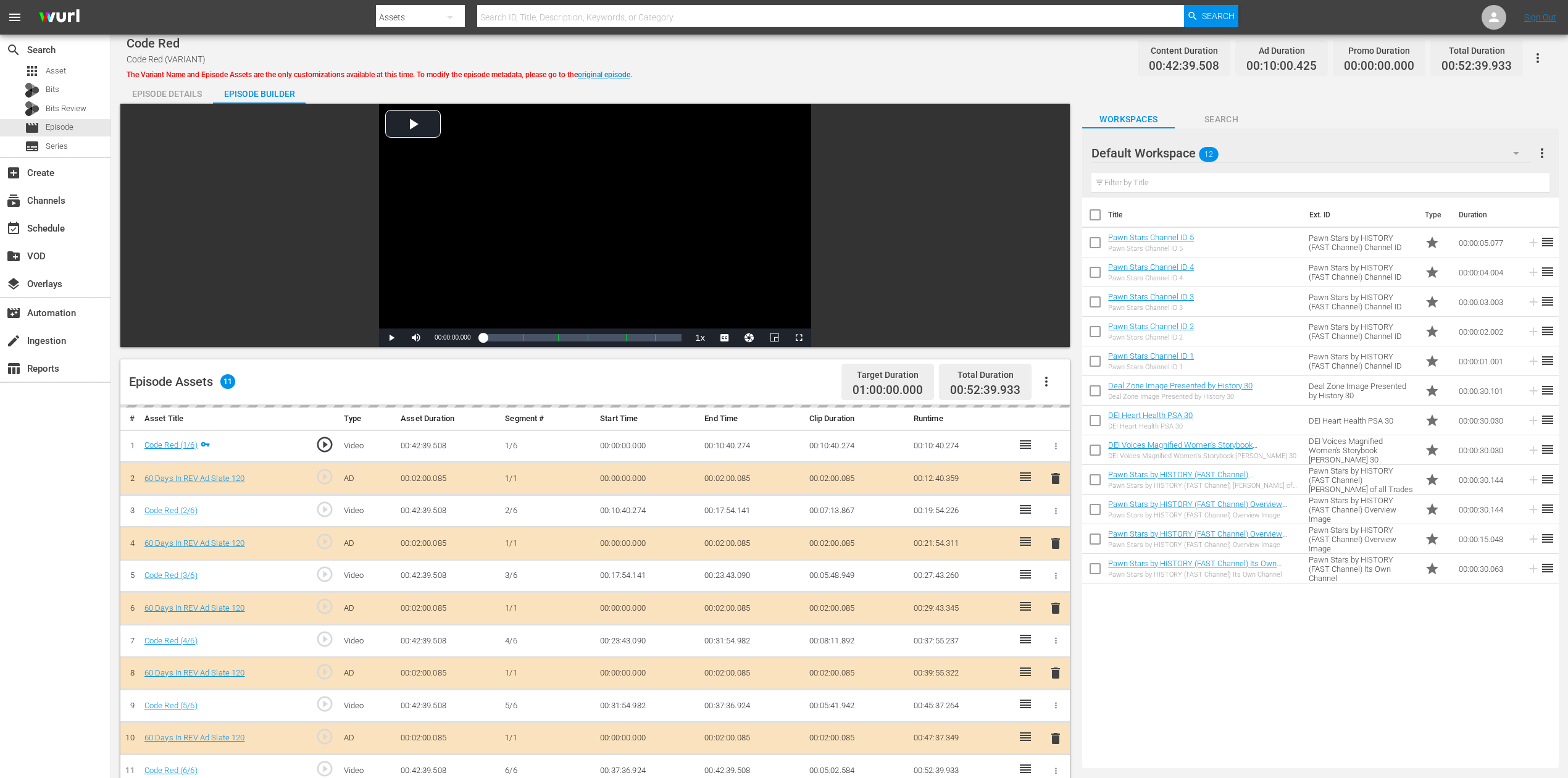
click at [1055, 583] on div "delete" at bounding box center [1056, 608] width 18 height 18
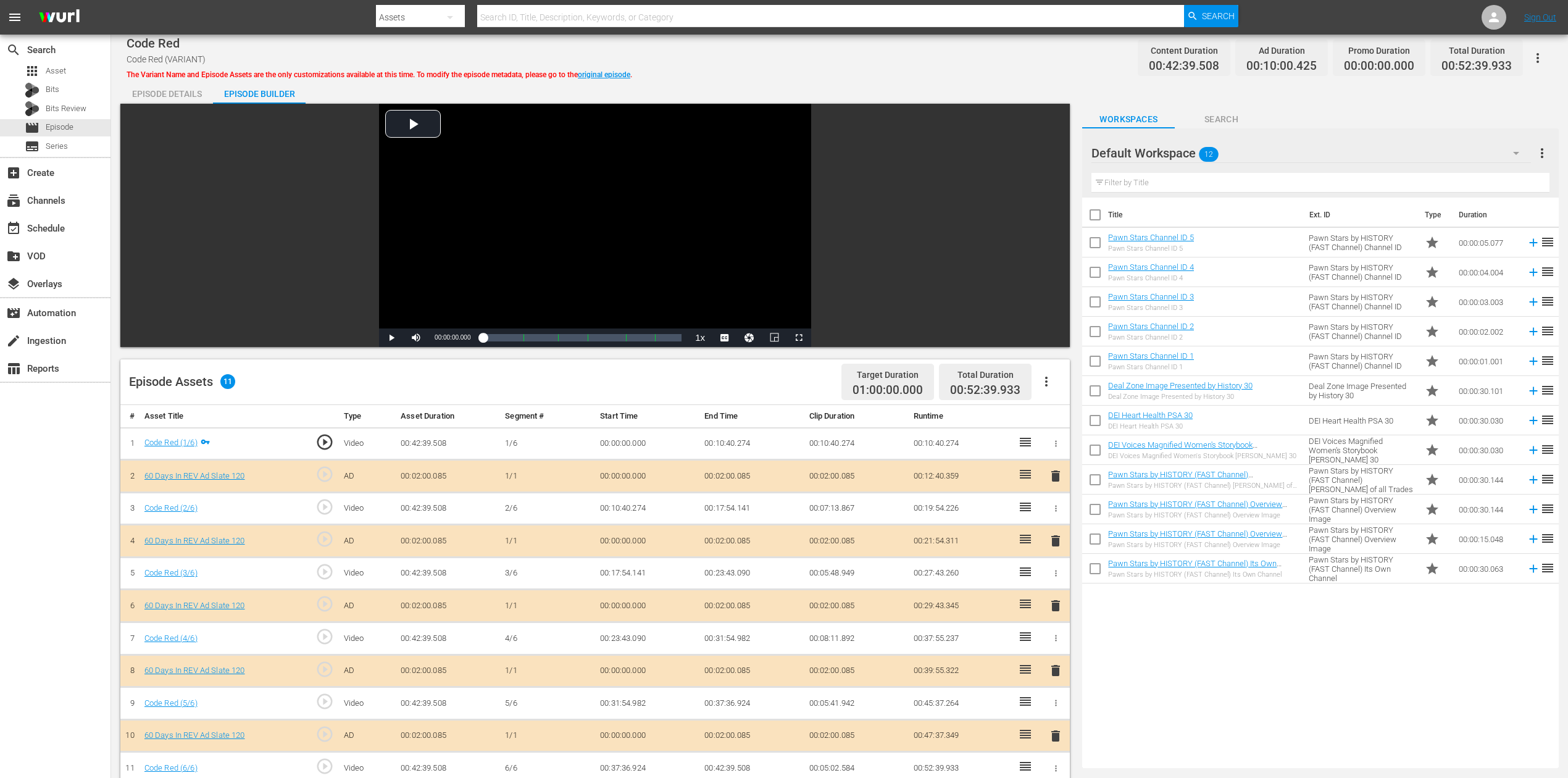
click at [1055, 583] on span "delete" at bounding box center [1056, 606] width 15 height 15
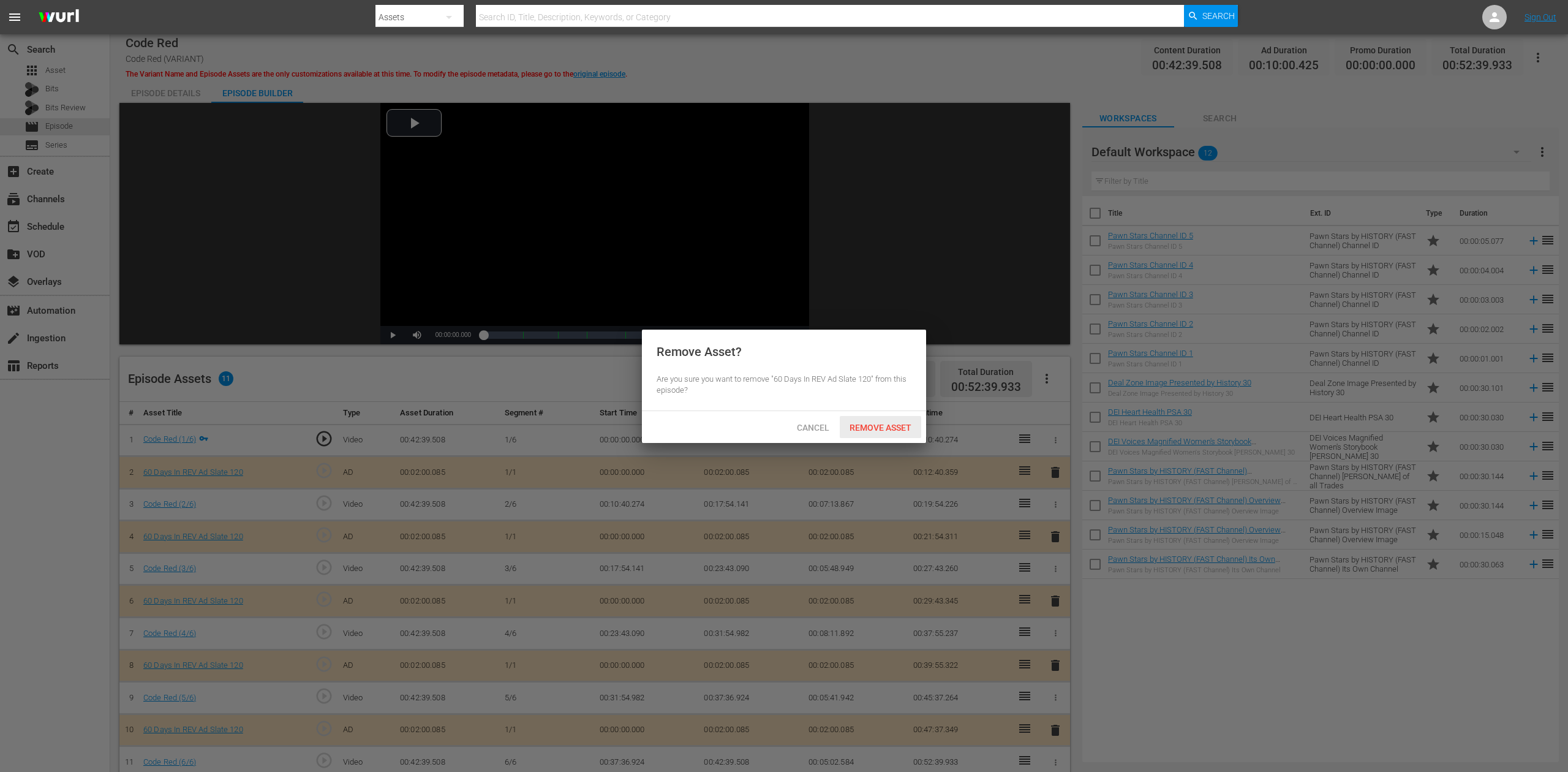
click at [892, 428] on span "Remove Asset" at bounding box center [880, 428] width 82 height 10
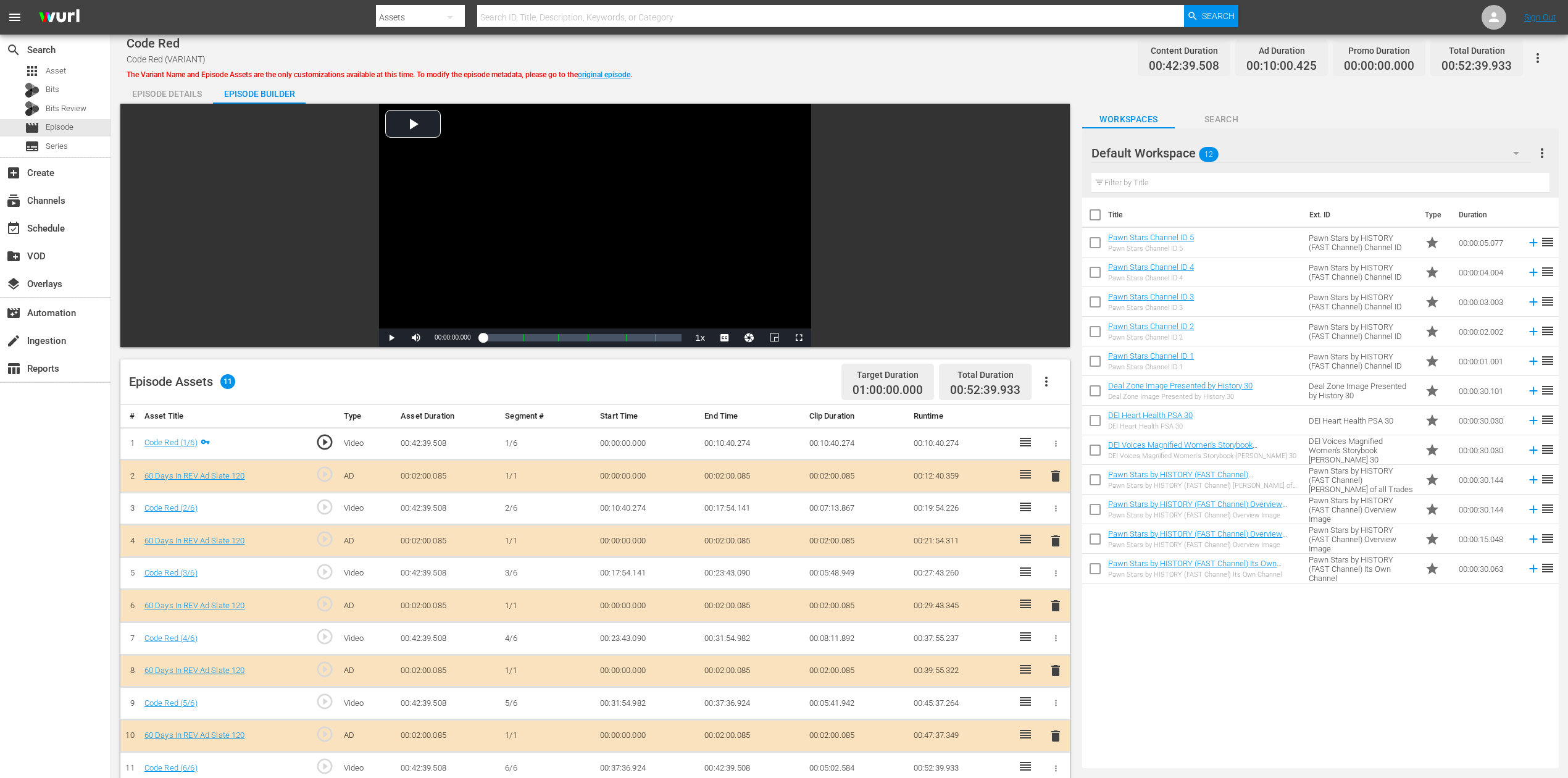
click at [1185, 154] on icon "button" at bounding box center [1516, 152] width 15 height 15
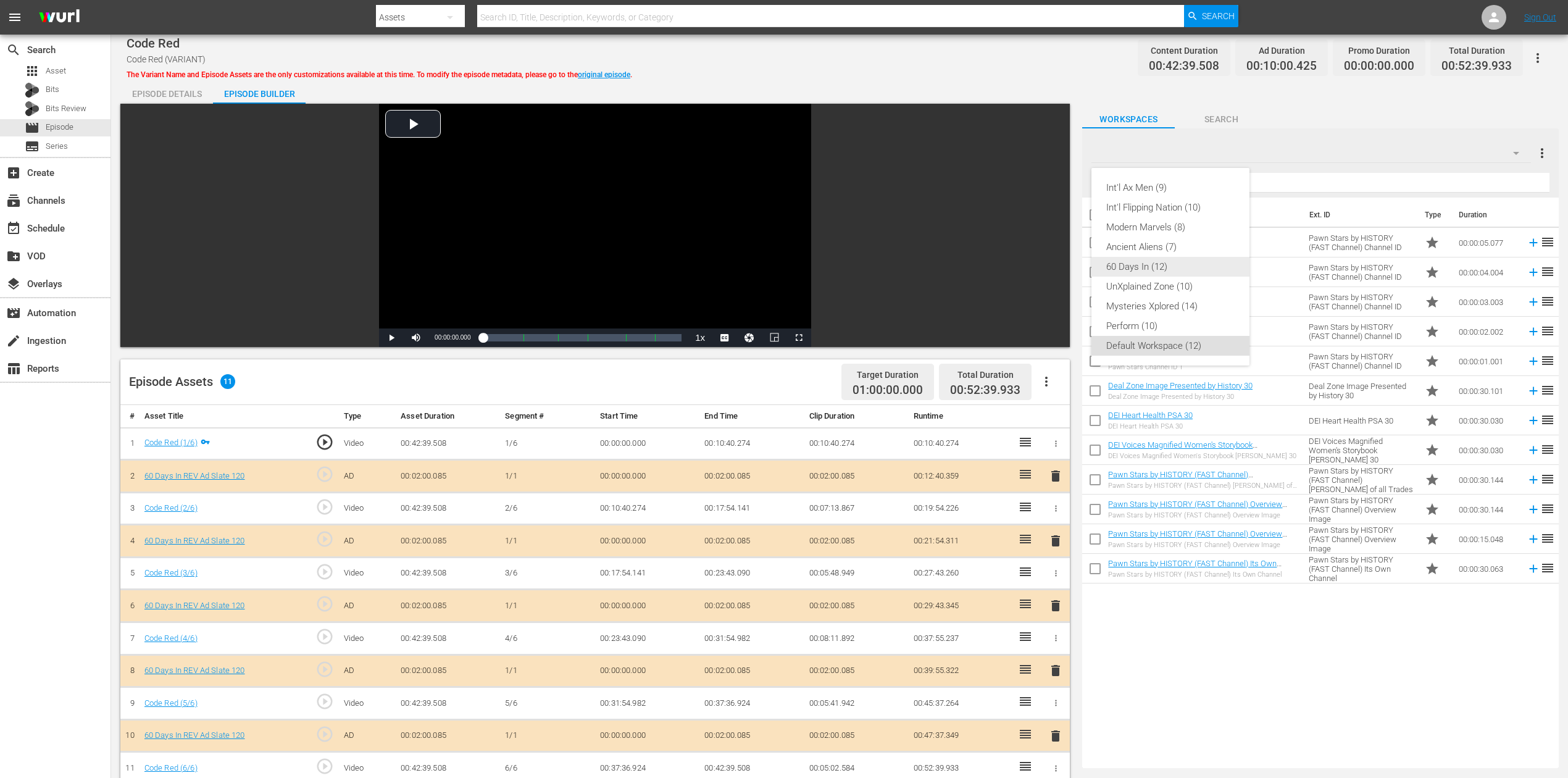
click at [1152, 273] on div "60 Days In (12)" at bounding box center [1170, 267] width 128 height 20
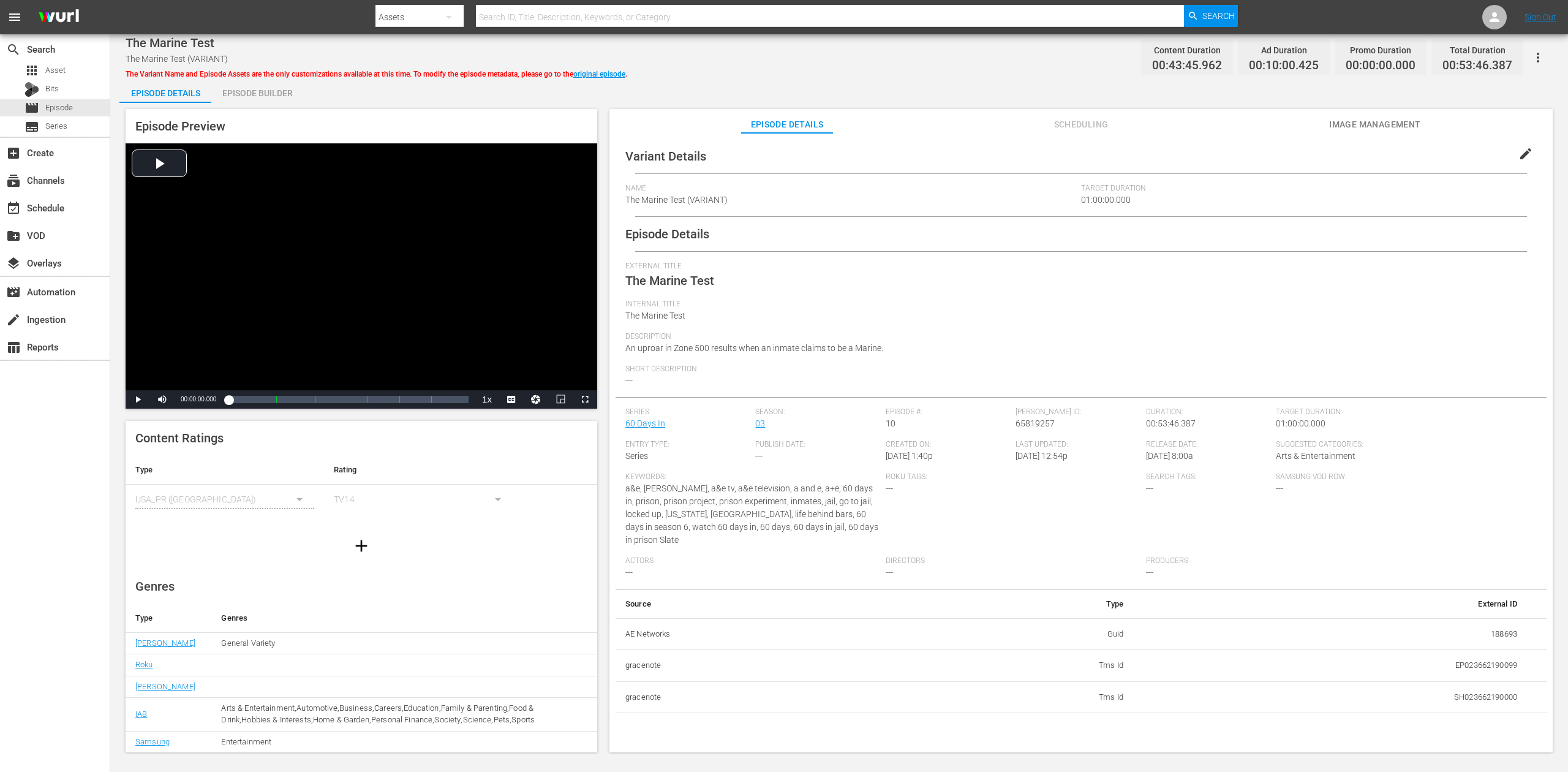
click at [270, 91] on div "Episode Builder" at bounding box center [257, 93] width 92 height 30
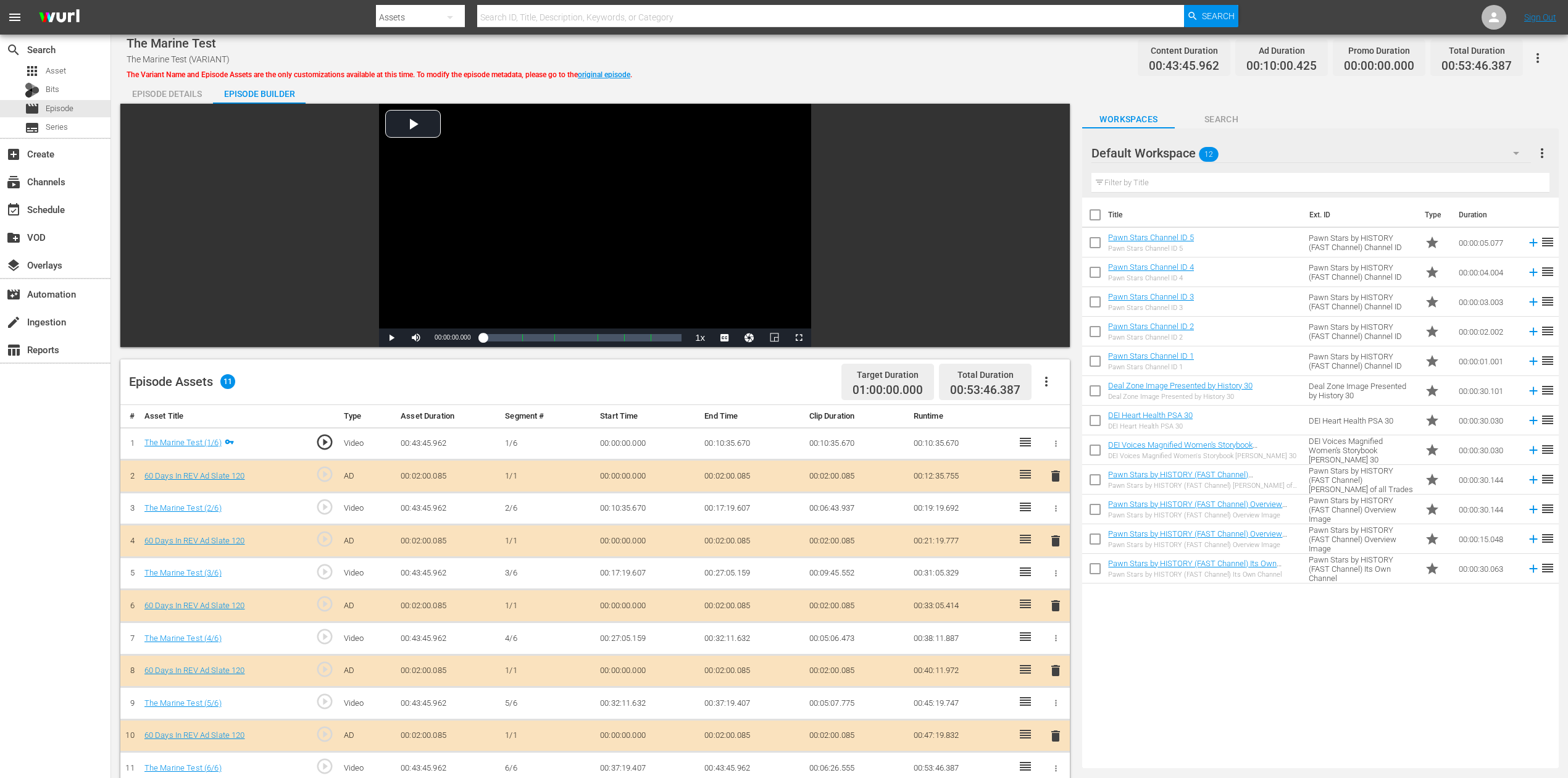
click at [1058, 583] on span "delete" at bounding box center [1056, 606] width 15 height 15
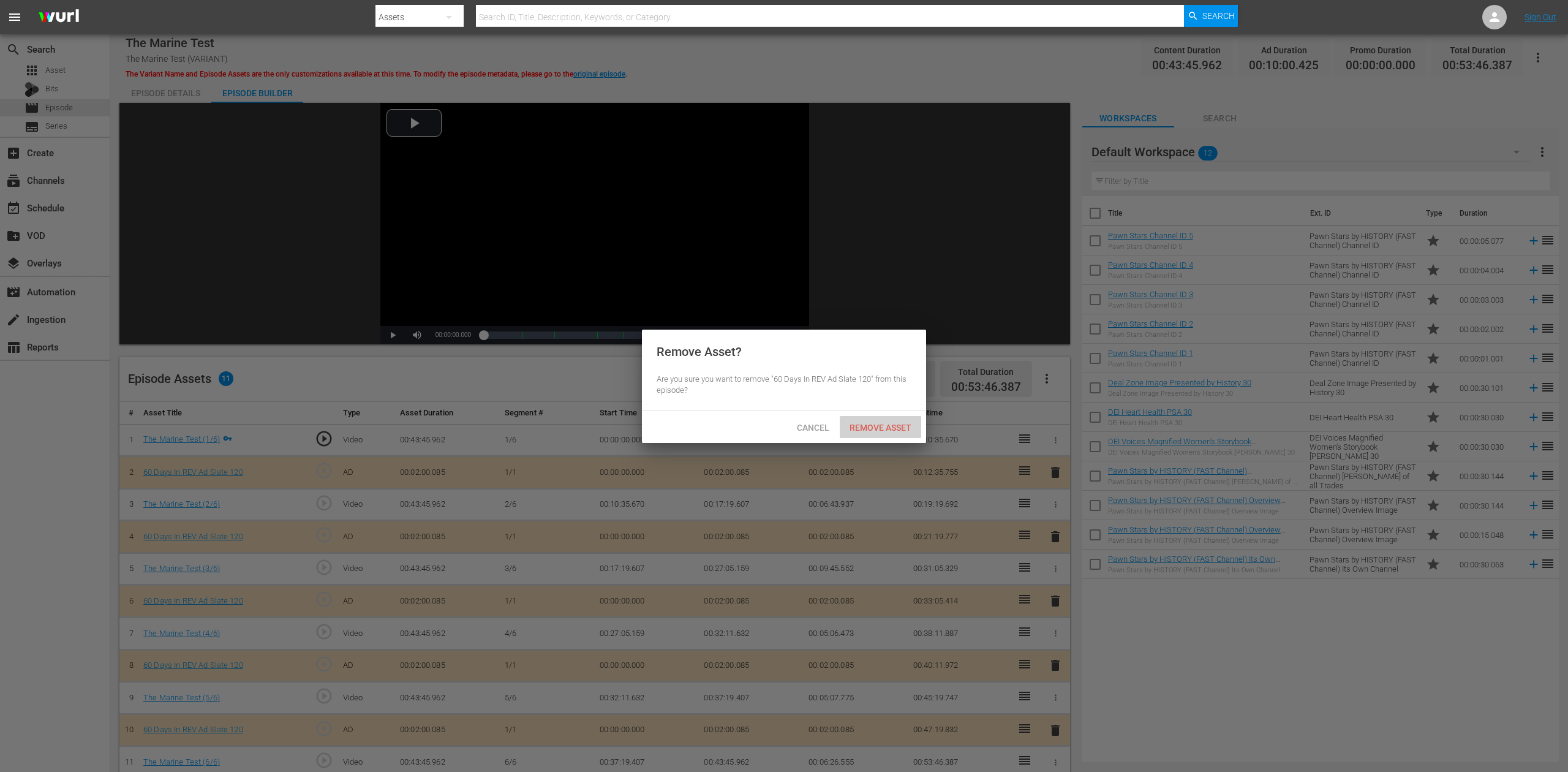
click at [887, 429] on span "Remove Asset" at bounding box center [880, 428] width 82 height 10
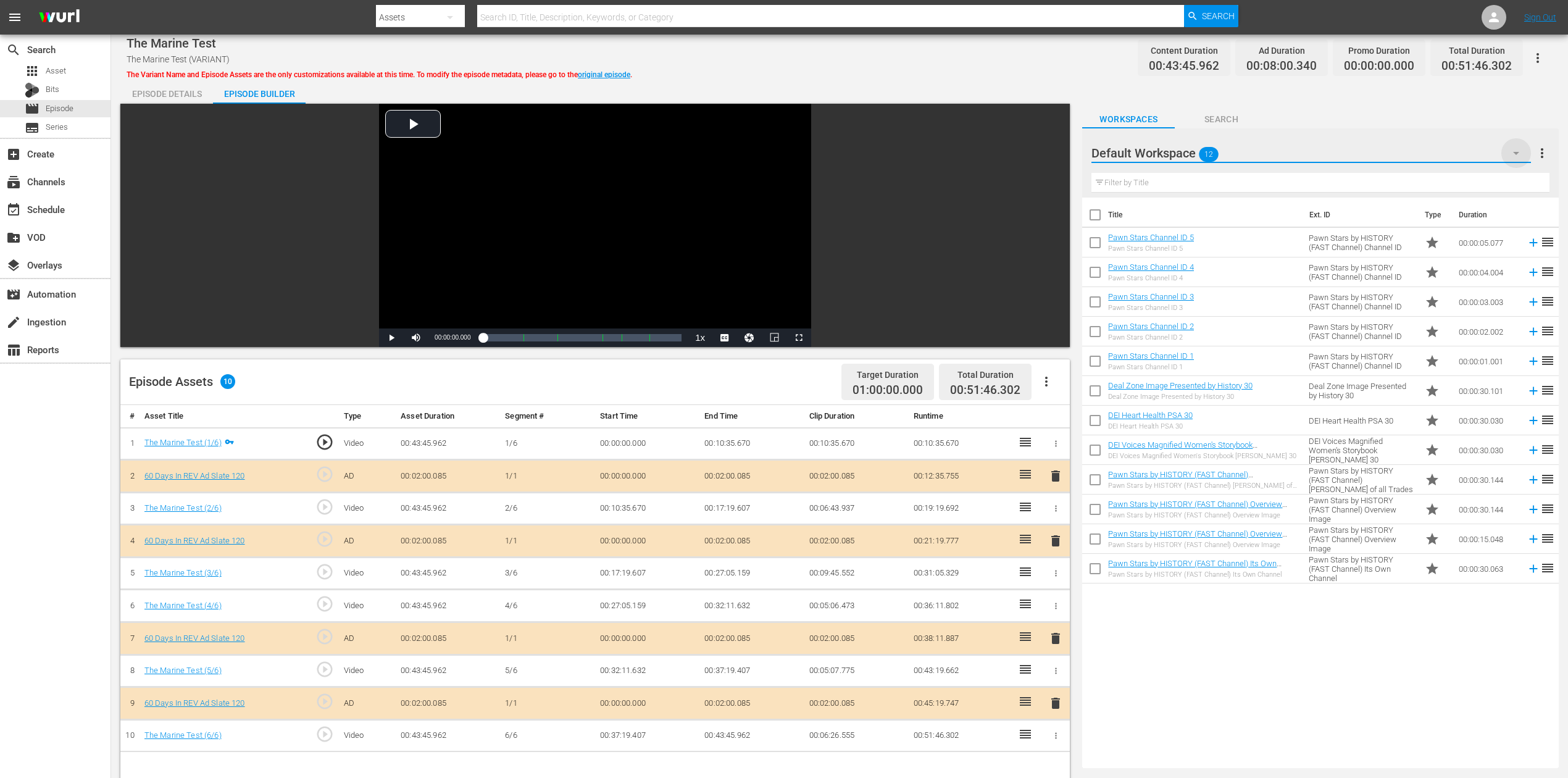
click at [1185, 157] on icon "button" at bounding box center [1516, 152] width 15 height 15
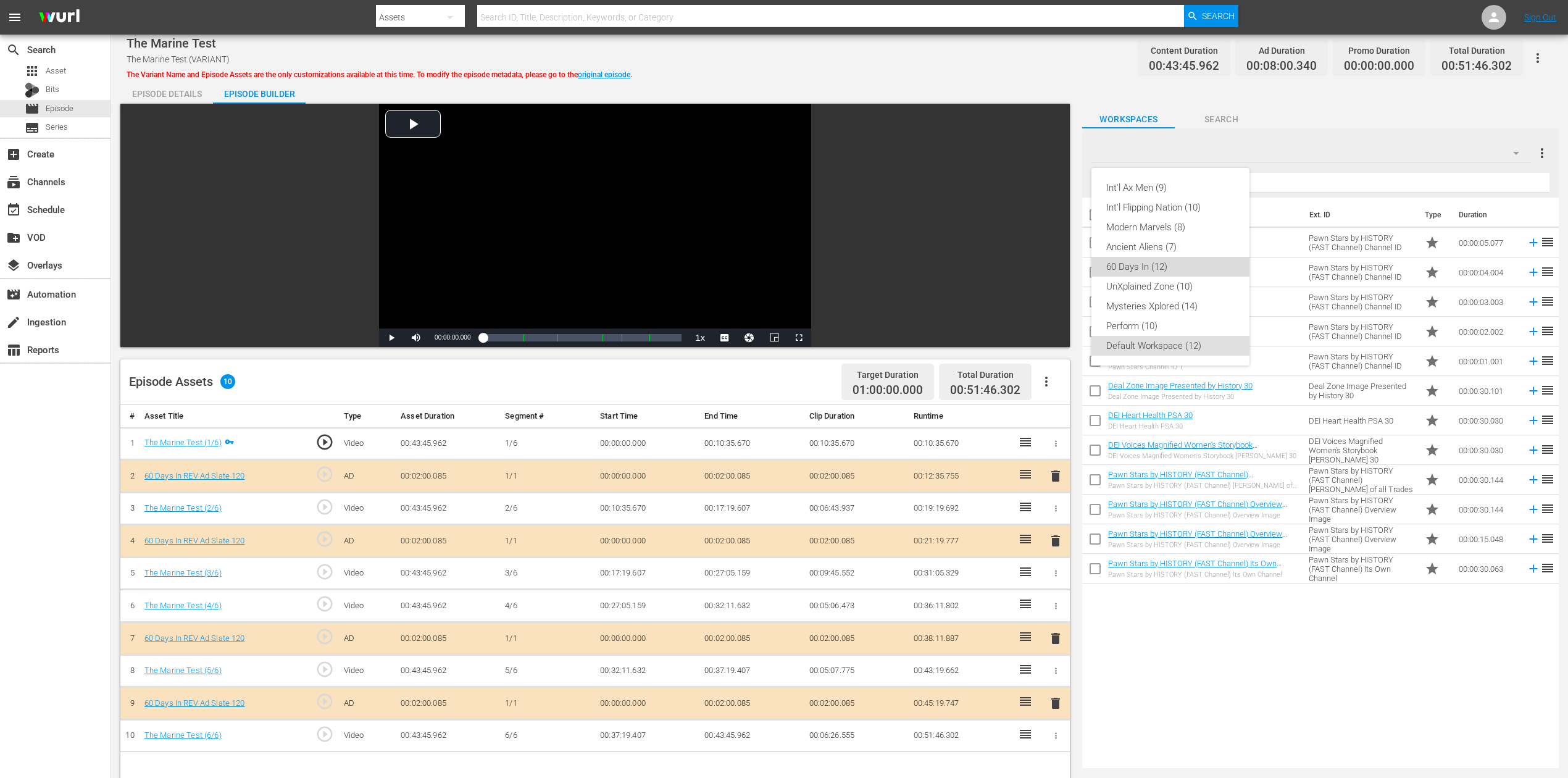
click at [1169, 264] on div "60 Days In (12)" at bounding box center [1170, 267] width 128 height 20
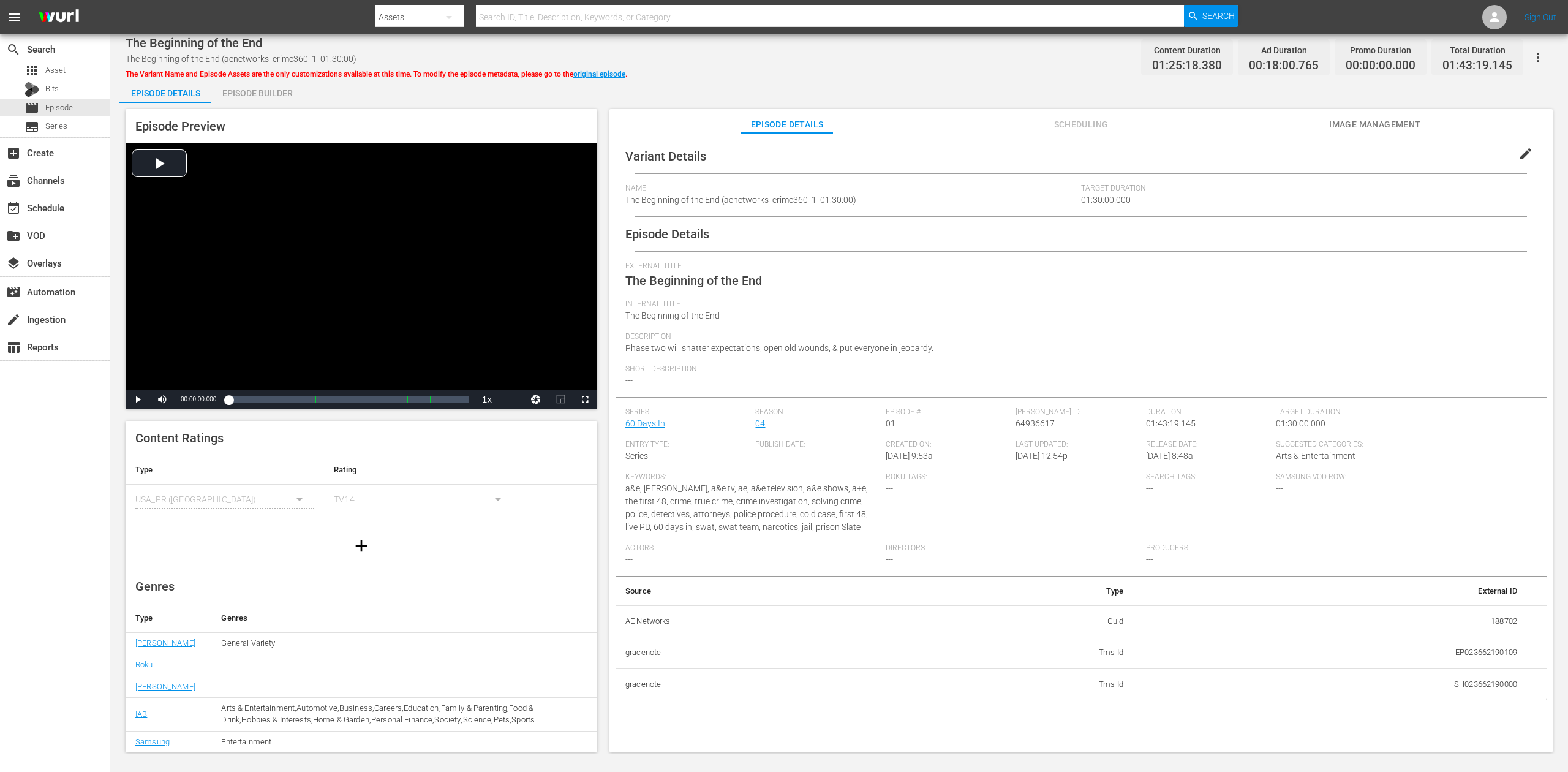
click at [260, 93] on div "Episode Builder" at bounding box center [257, 93] width 92 height 30
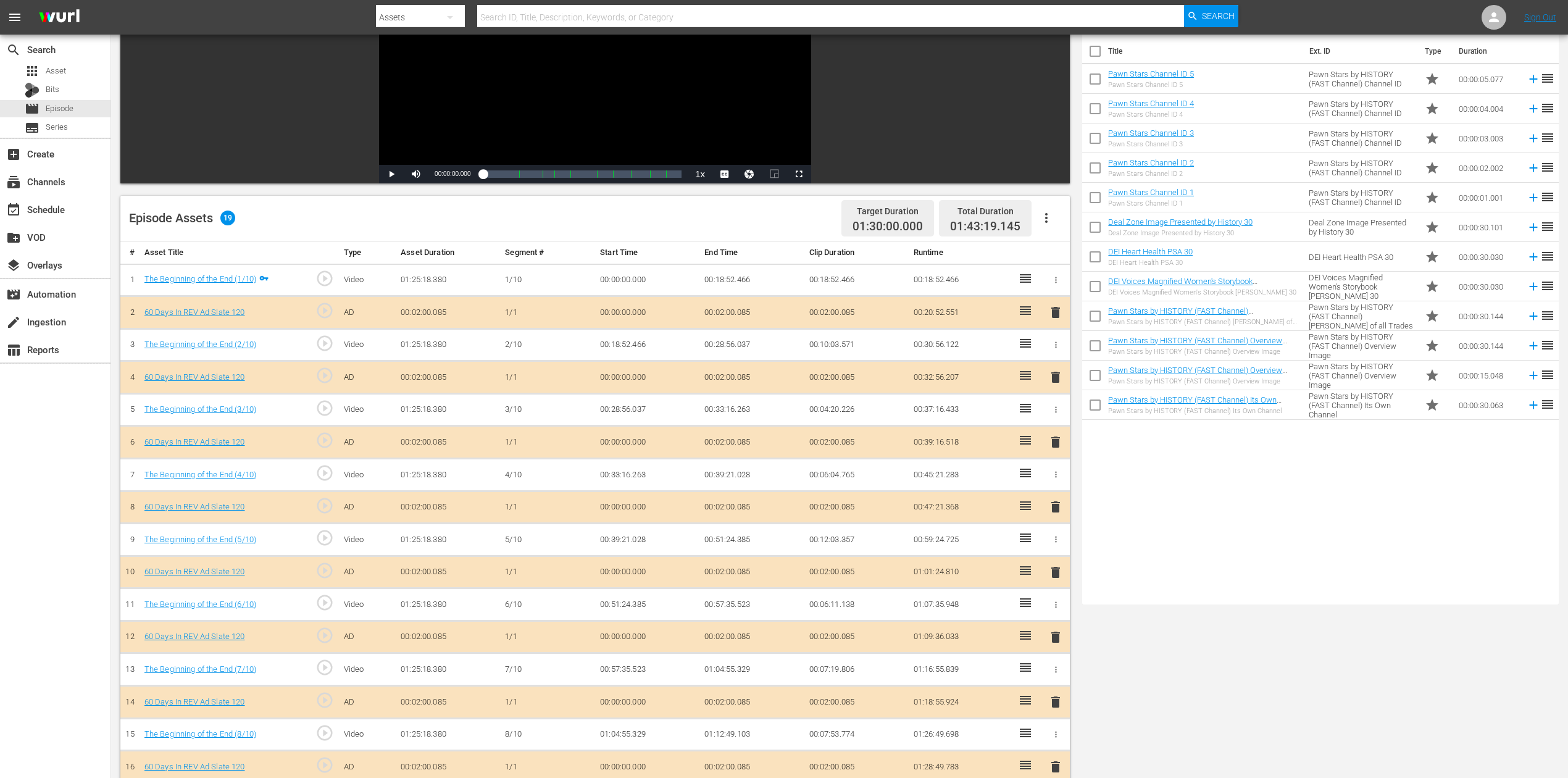
scroll to position [164, 0]
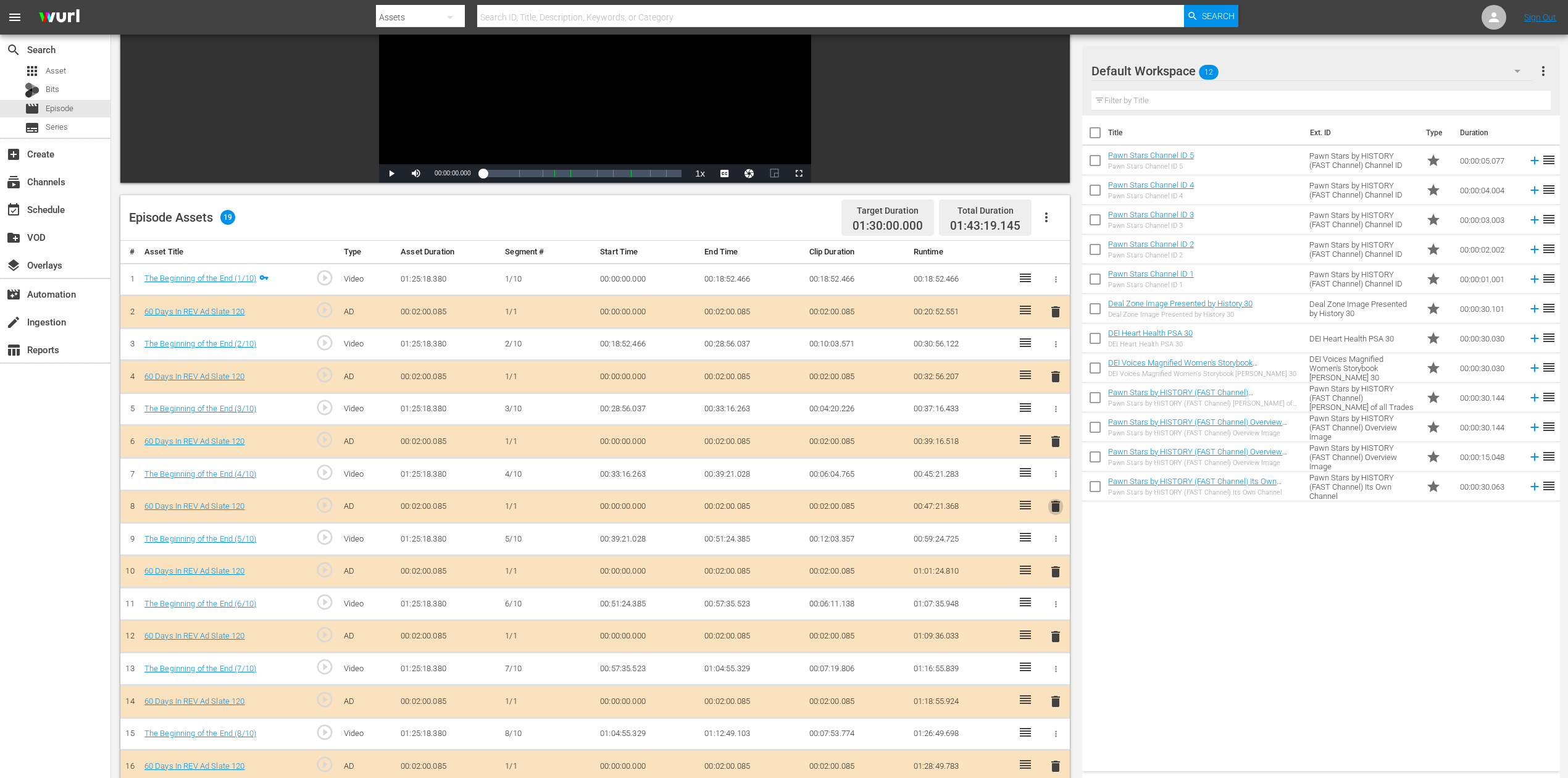
click at [1052, 505] on span "delete" at bounding box center [1056, 506] width 15 height 15
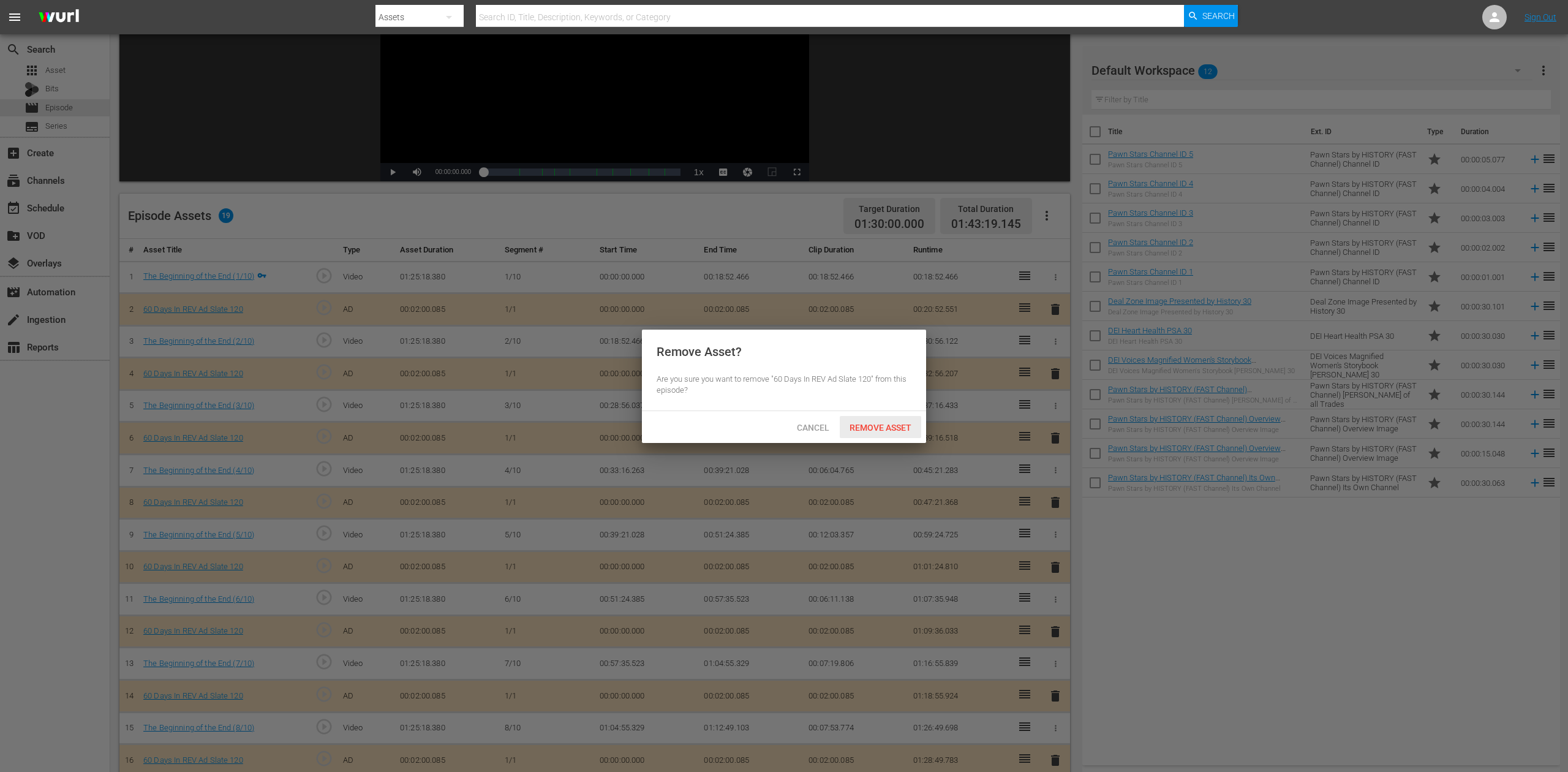
click at [890, 429] on span "Remove Asset" at bounding box center [880, 428] width 82 height 10
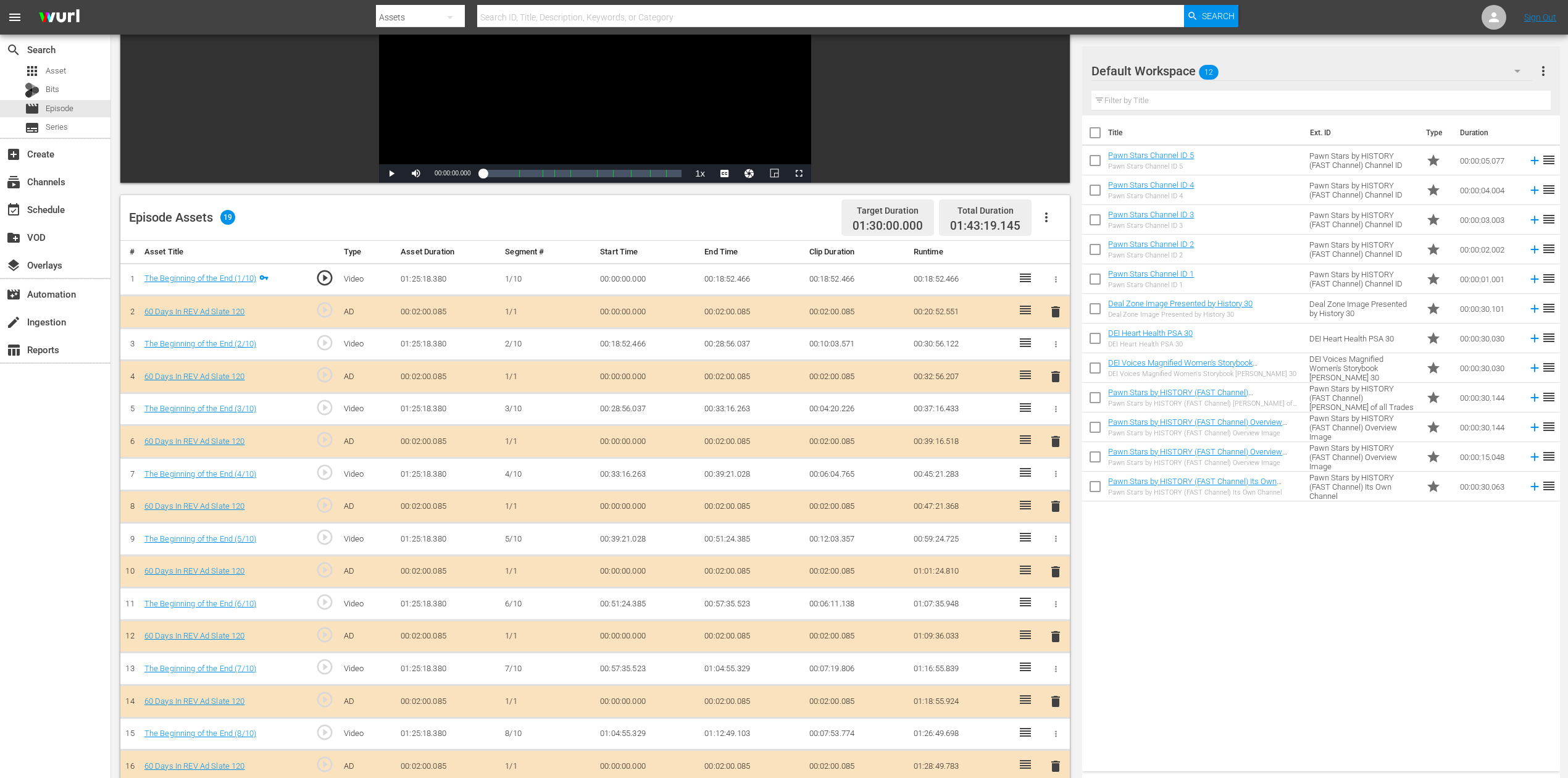
click at [1185, 75] on icon "button" at bounding box center [1517, 71] width 15 height 15
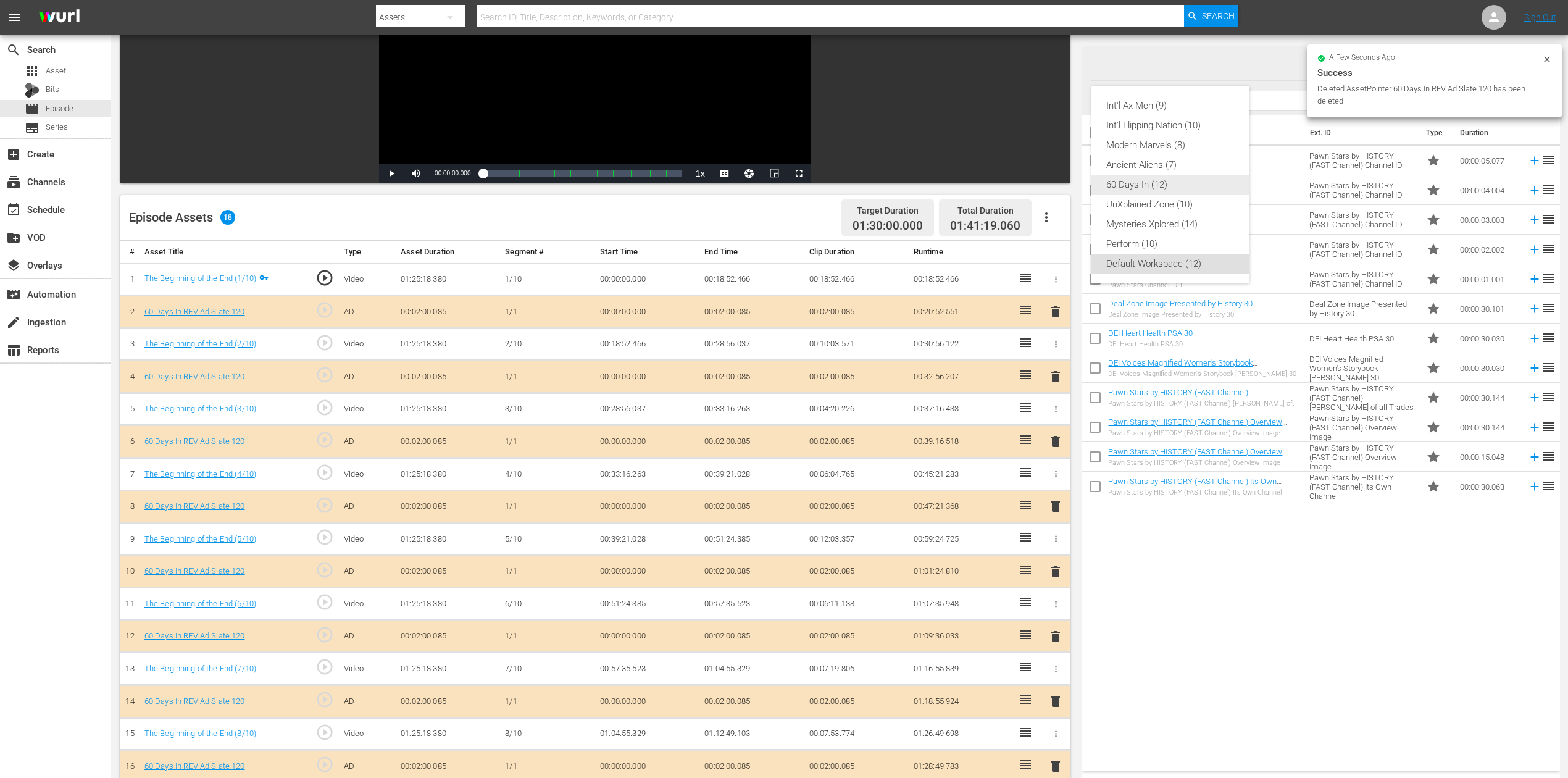
click at [1146, 181] on div "60 Days In (12)" at bounding box center [1170, 185] width 128 height 20
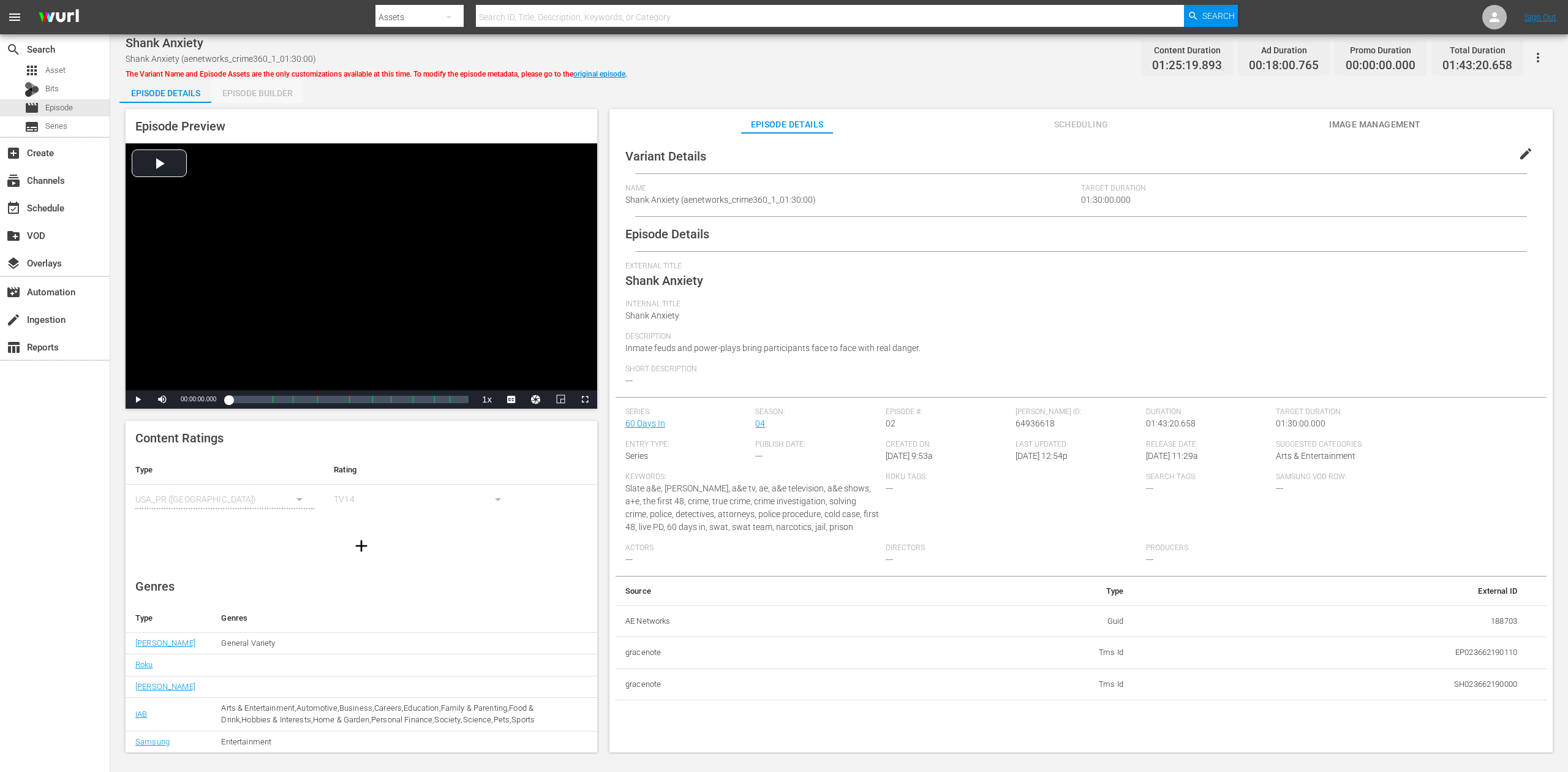
click at [263, 92] on div "Episode Builder" at bounding box center [257, 93] width 92 height 30
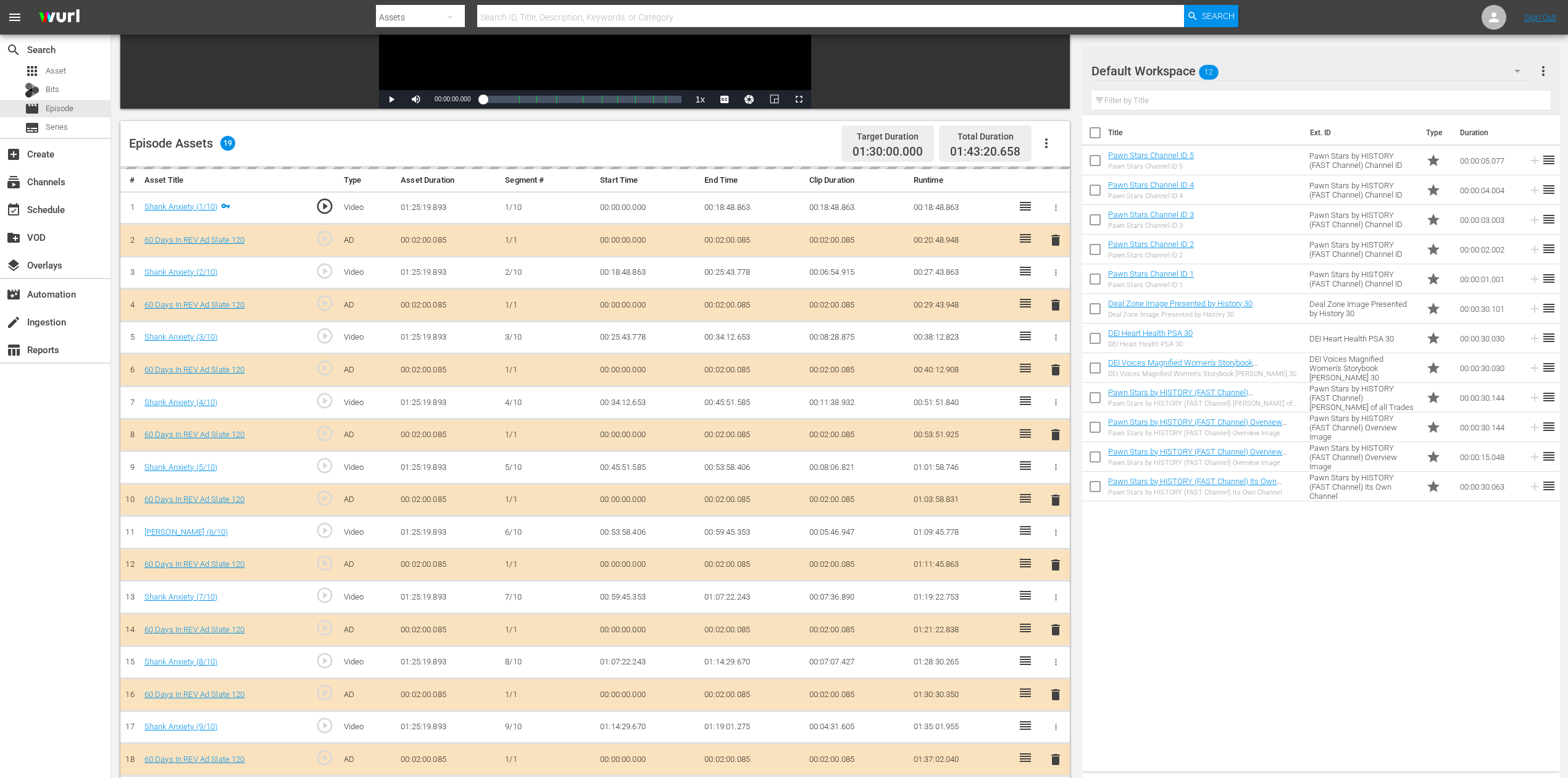
scroll to position [247, 0]
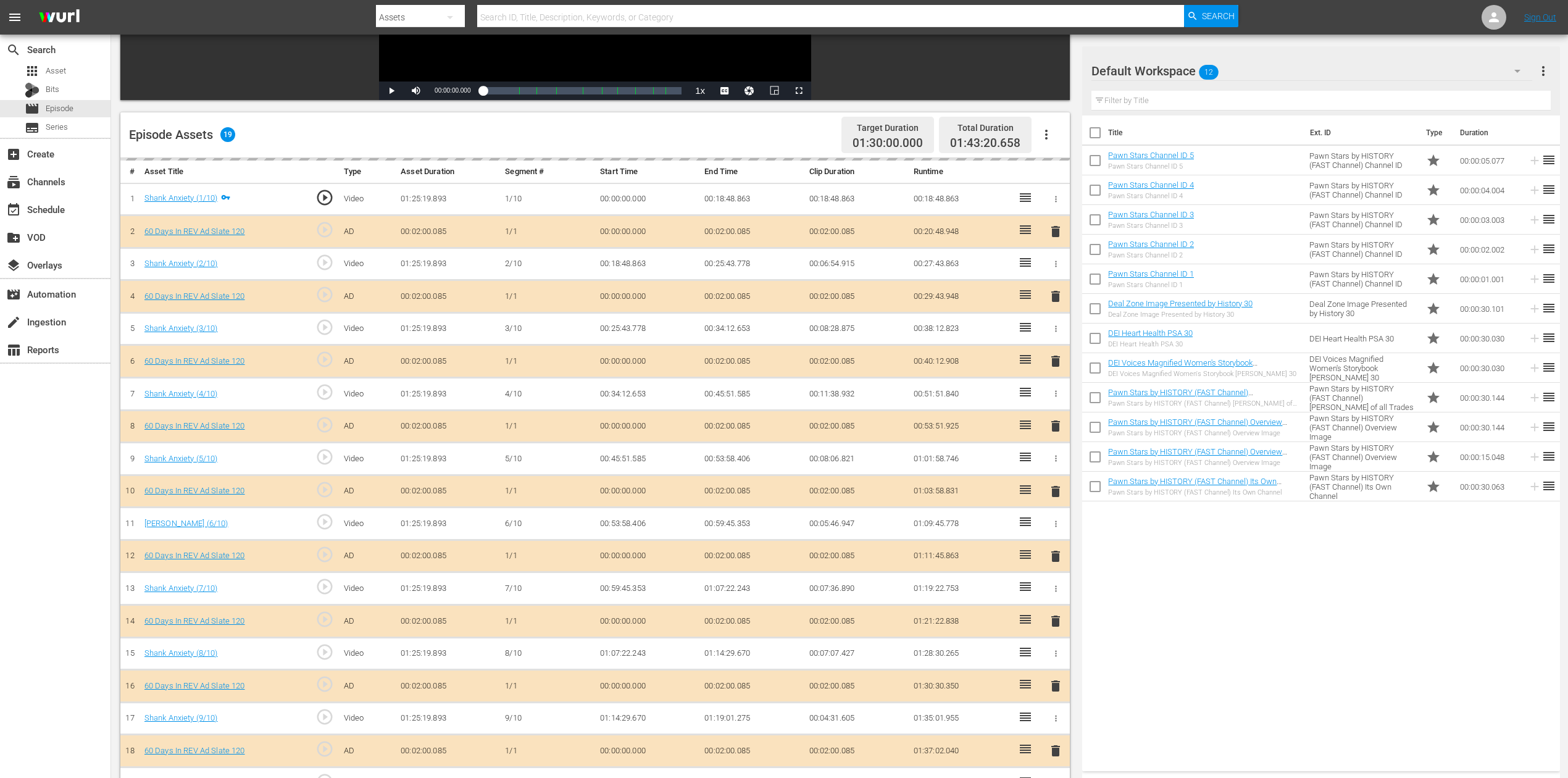
click at [1051, 487] on div "delete" at bounding box center [1056, 491] width 18 height 18
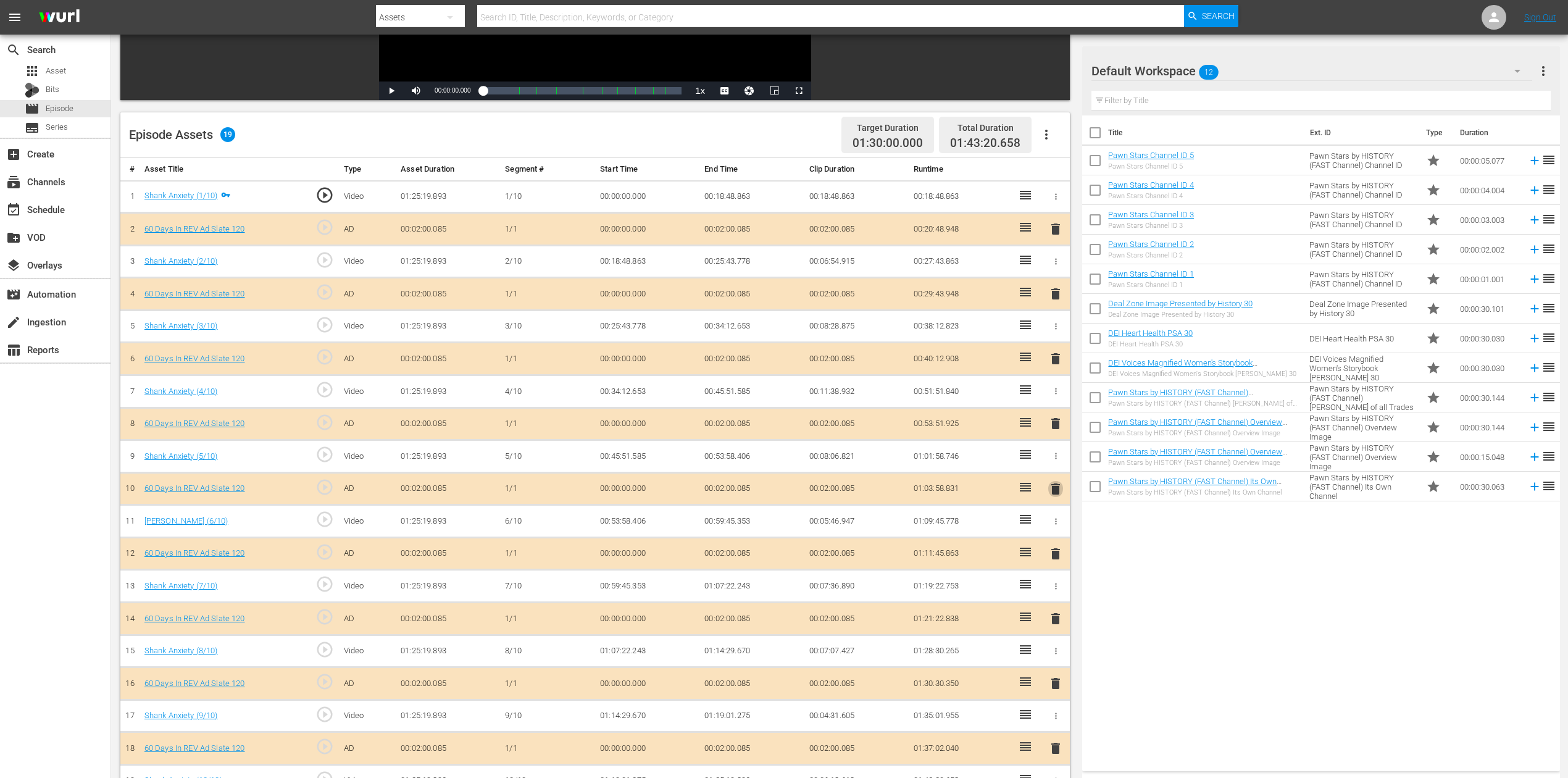
click at [1056, 486] on span "delete" at bounding box center [1056, 489] width 15 height 15
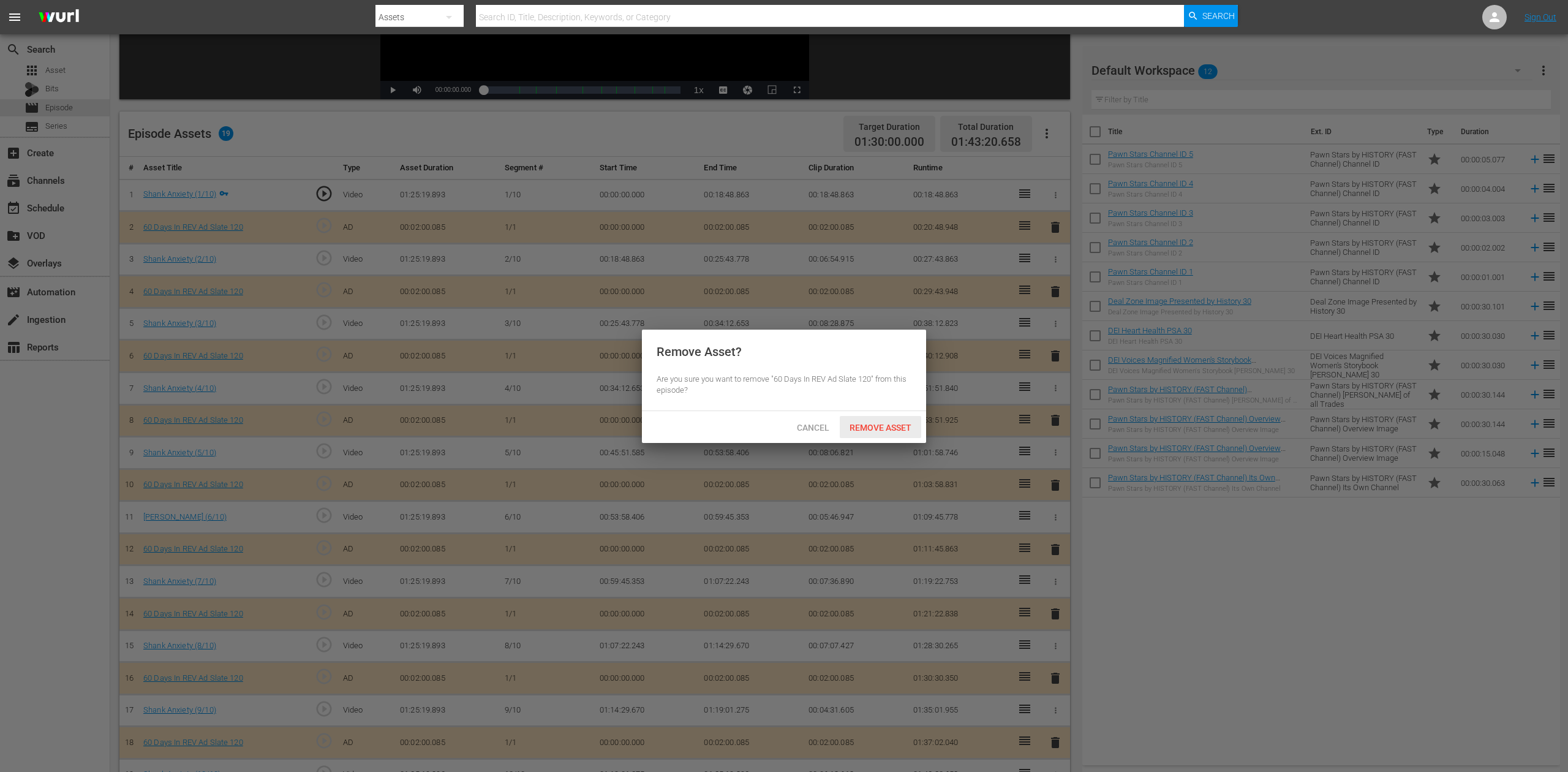
click at [898, 428] on span "Remove Asset" at bounding box center [880, 428] width 82 height 10
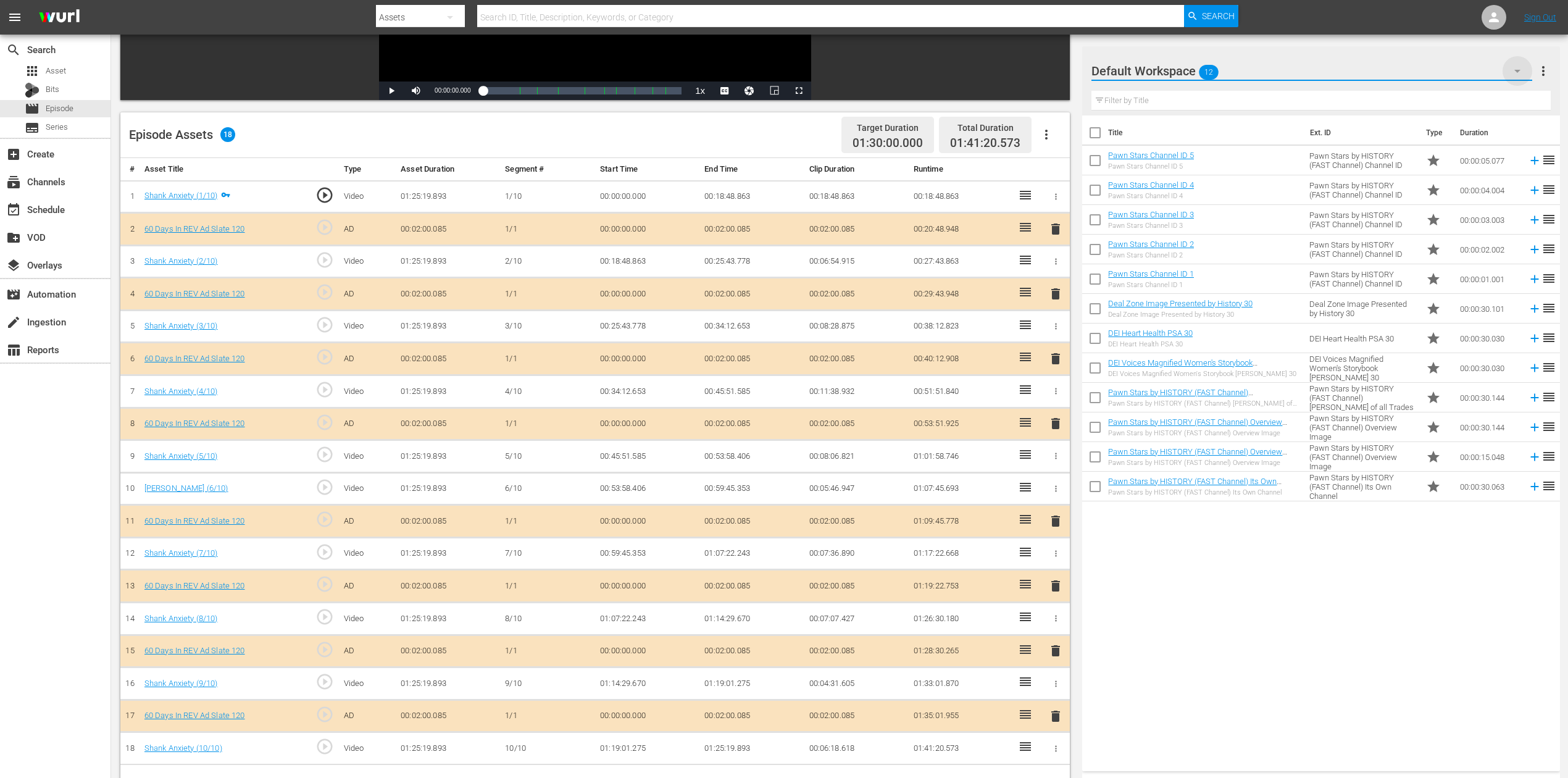
click at [1185, 67] on icon "button" at bounding box center [1517, 71] width 15 height 15
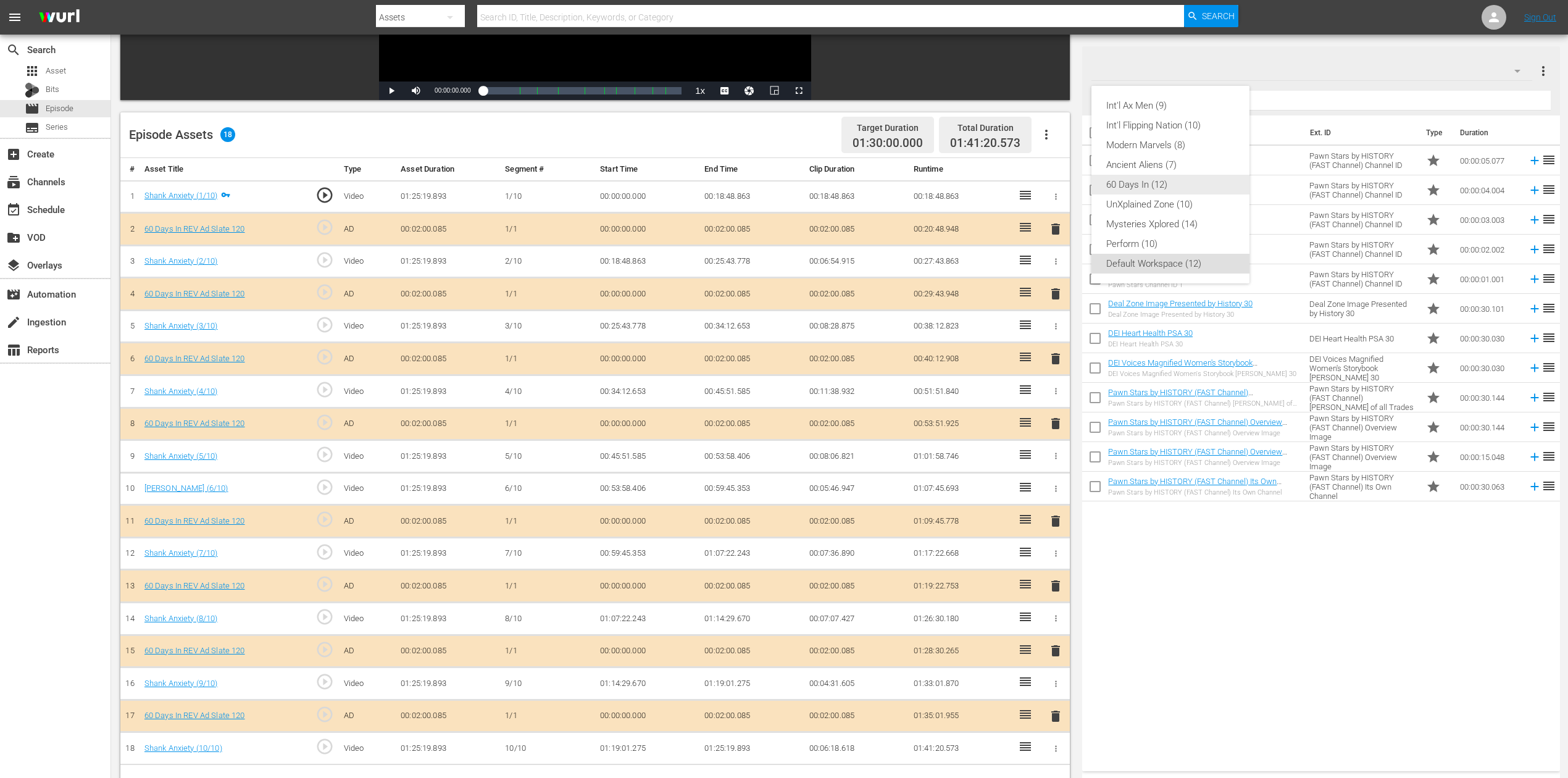
click at [1142, 183] on div "60 Days In (12)" at bounding box center [1170, 185] width 128 height 20
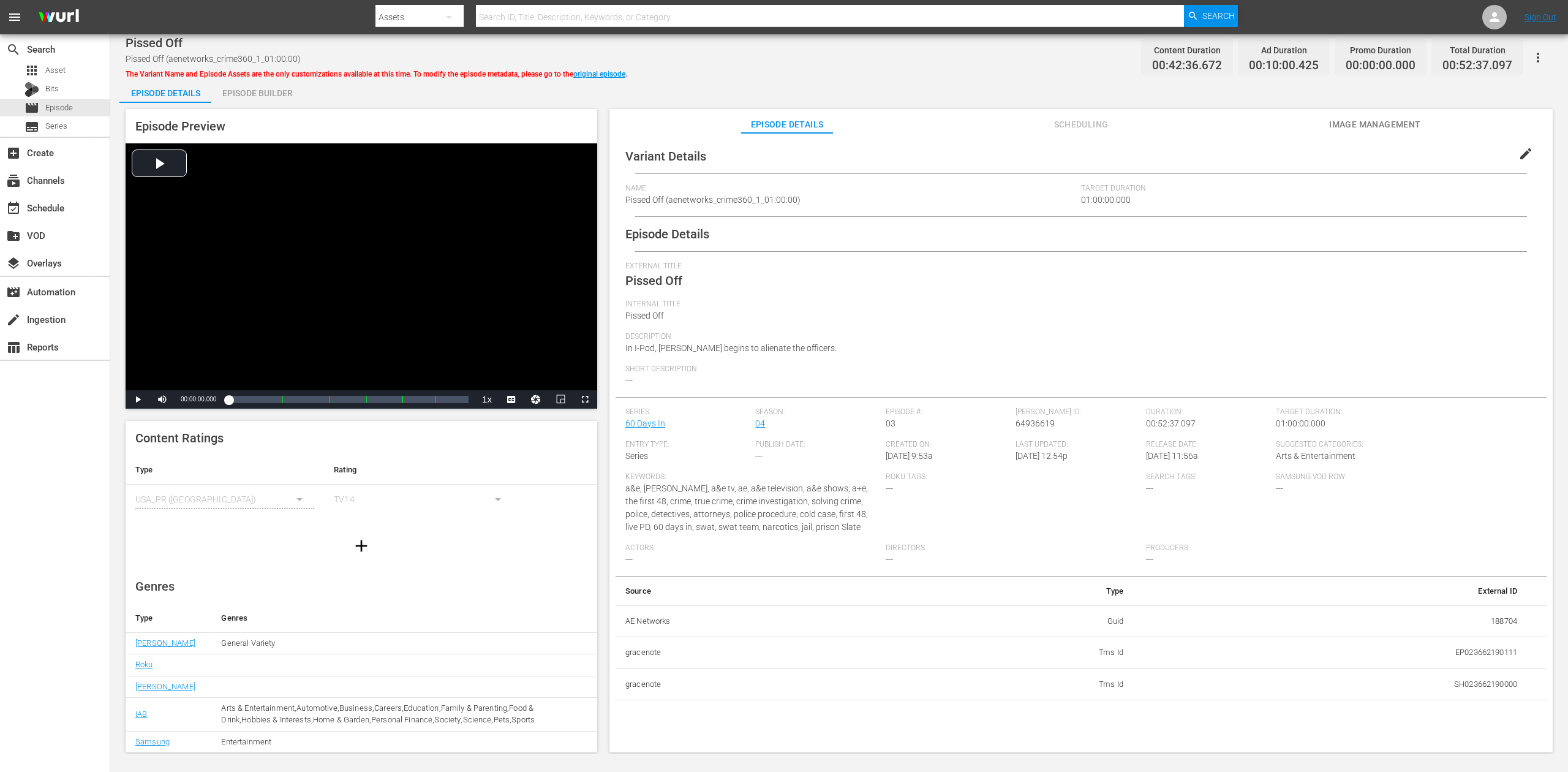
click at [263, 96] on div "Episode Builder" at bounding box center [257, 93] width 92 height 30
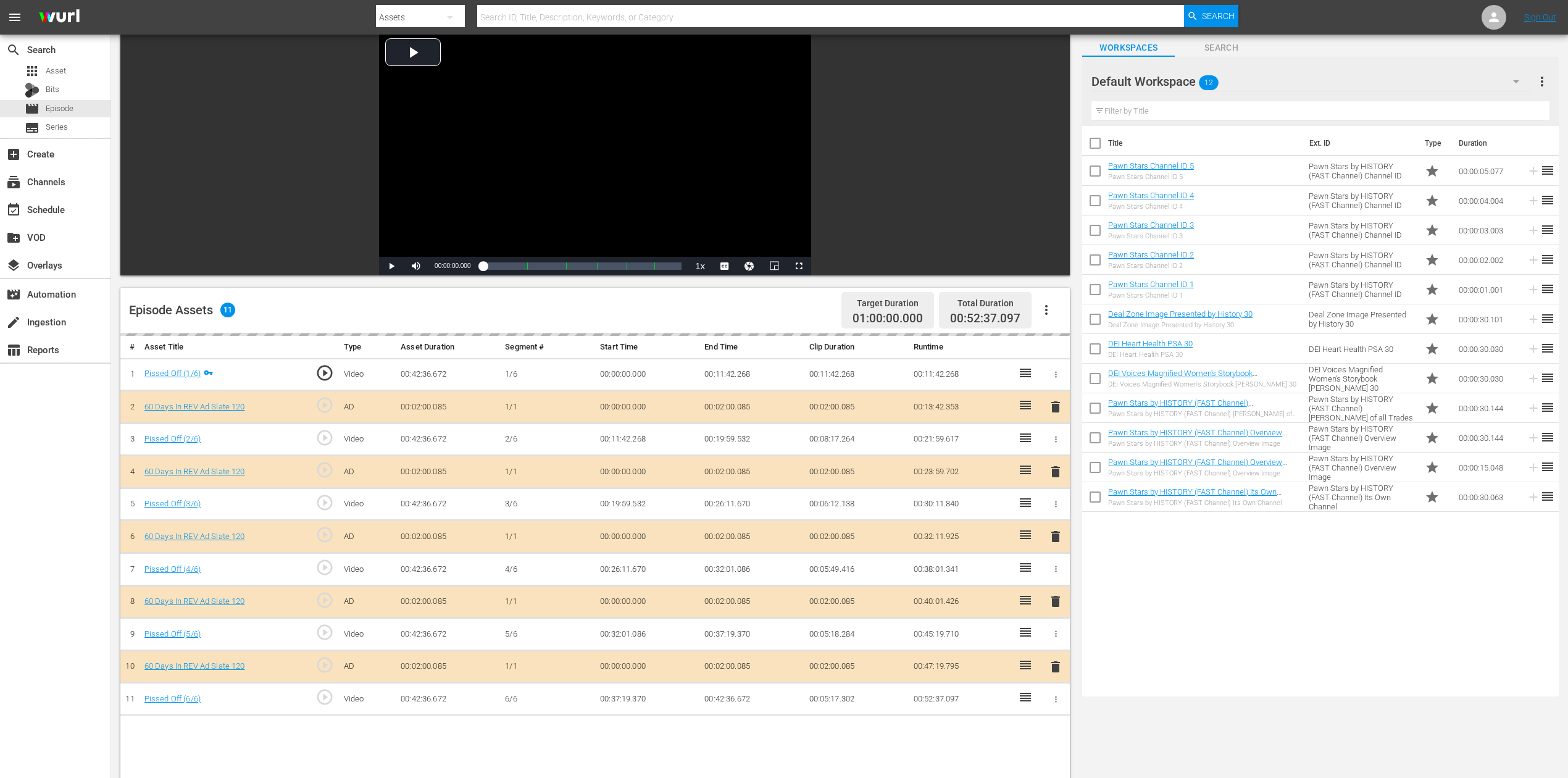
scroll to position [164, 0]
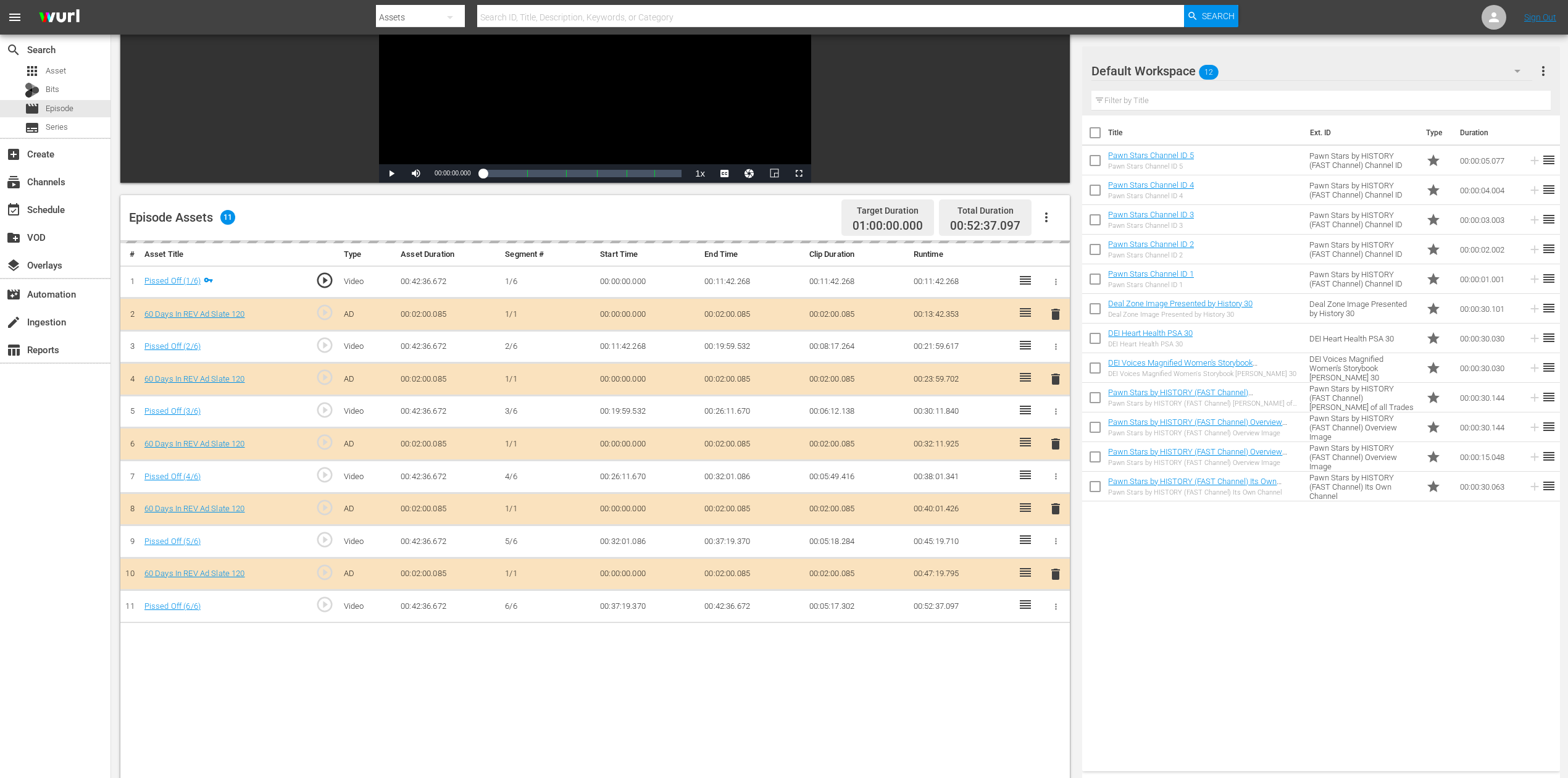
click at [1053, 441] on div "delete" at bounding box center [1056, 444] width 18 height 18
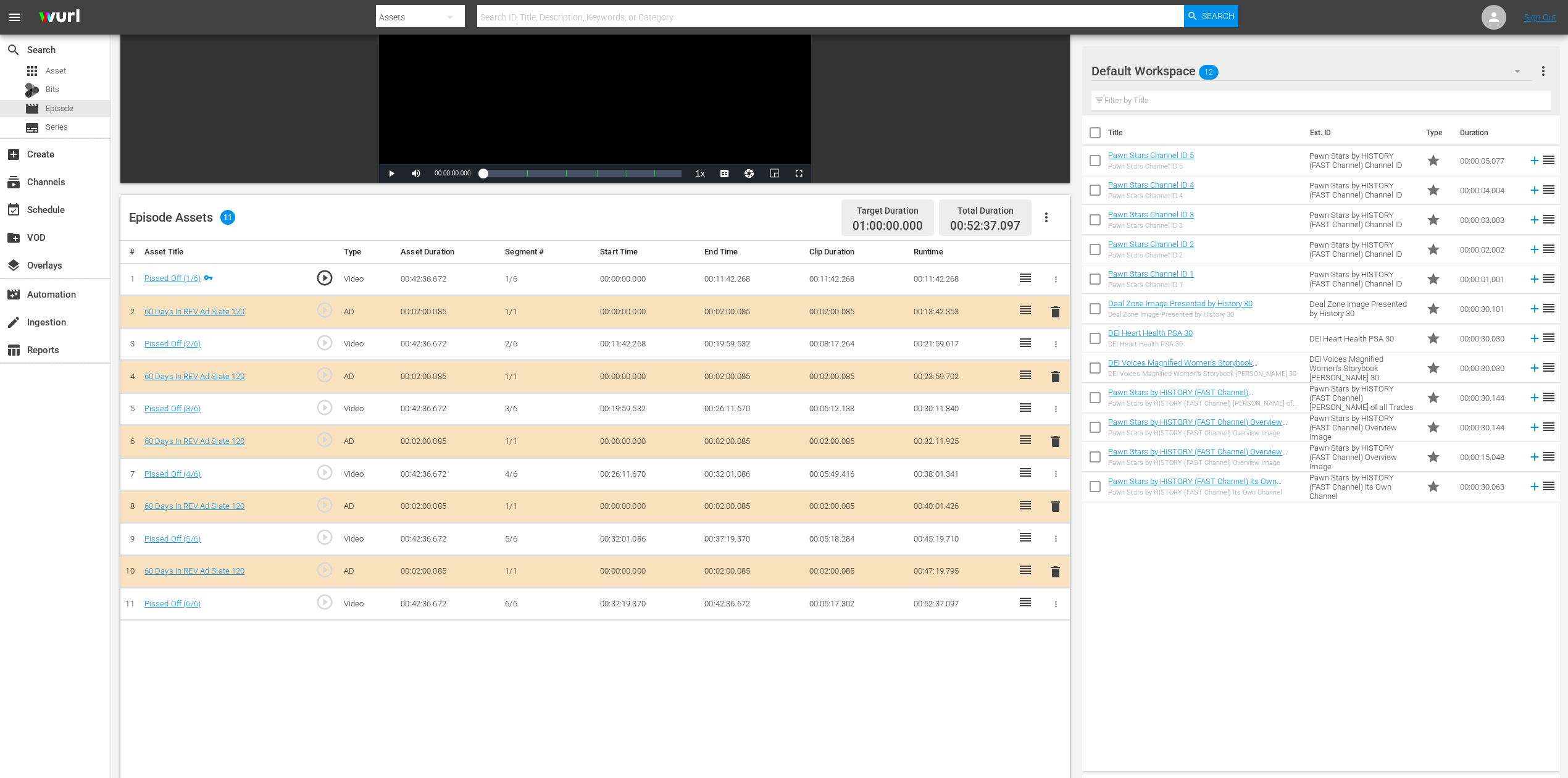
click at [1056, 443] on span "delete" at bounding box center [1056, 441] width 15 height 15
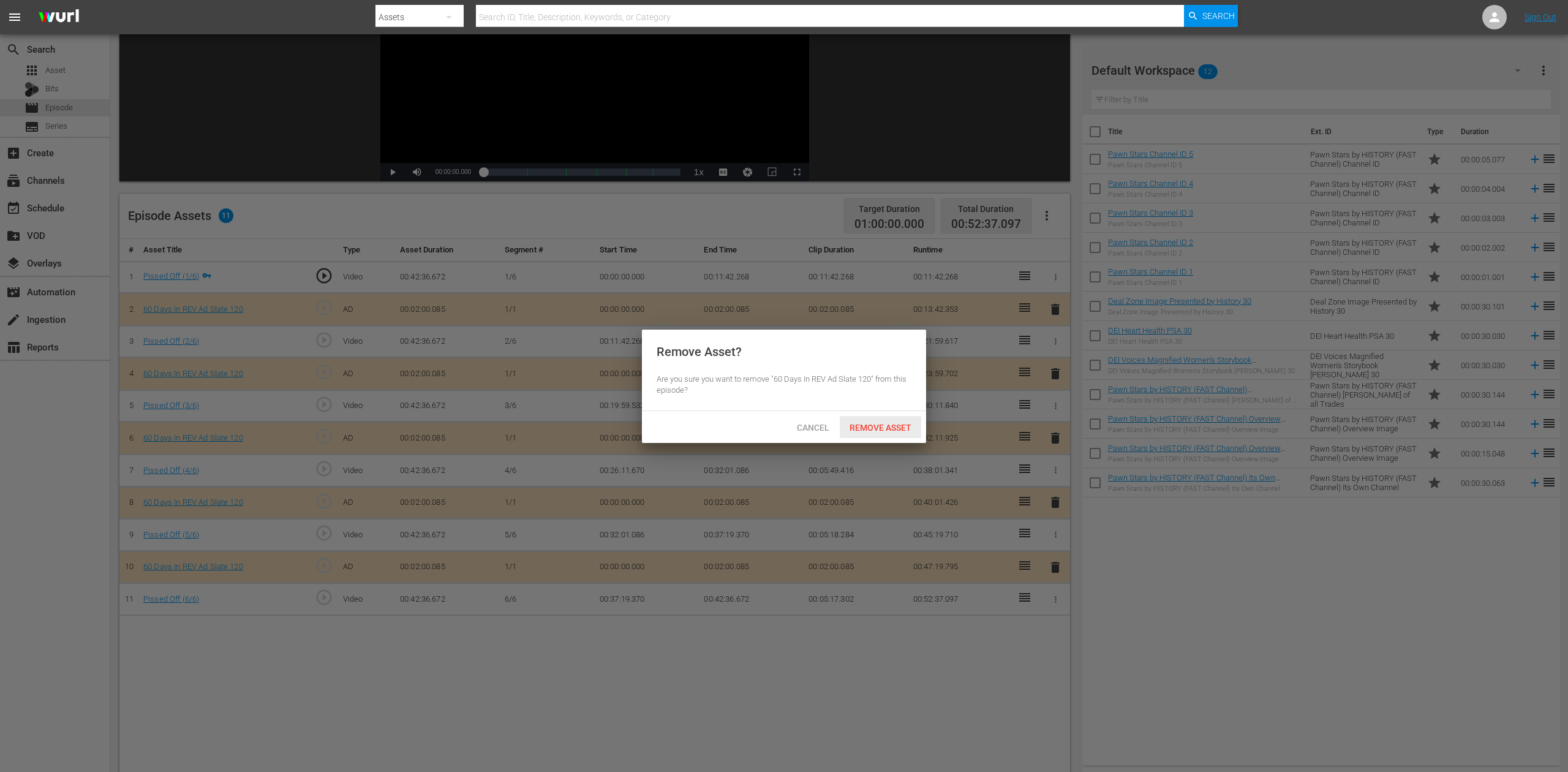
click at [895, 425] on span "Remove Asset" at bounding box center [880, 428] width 82 height 10
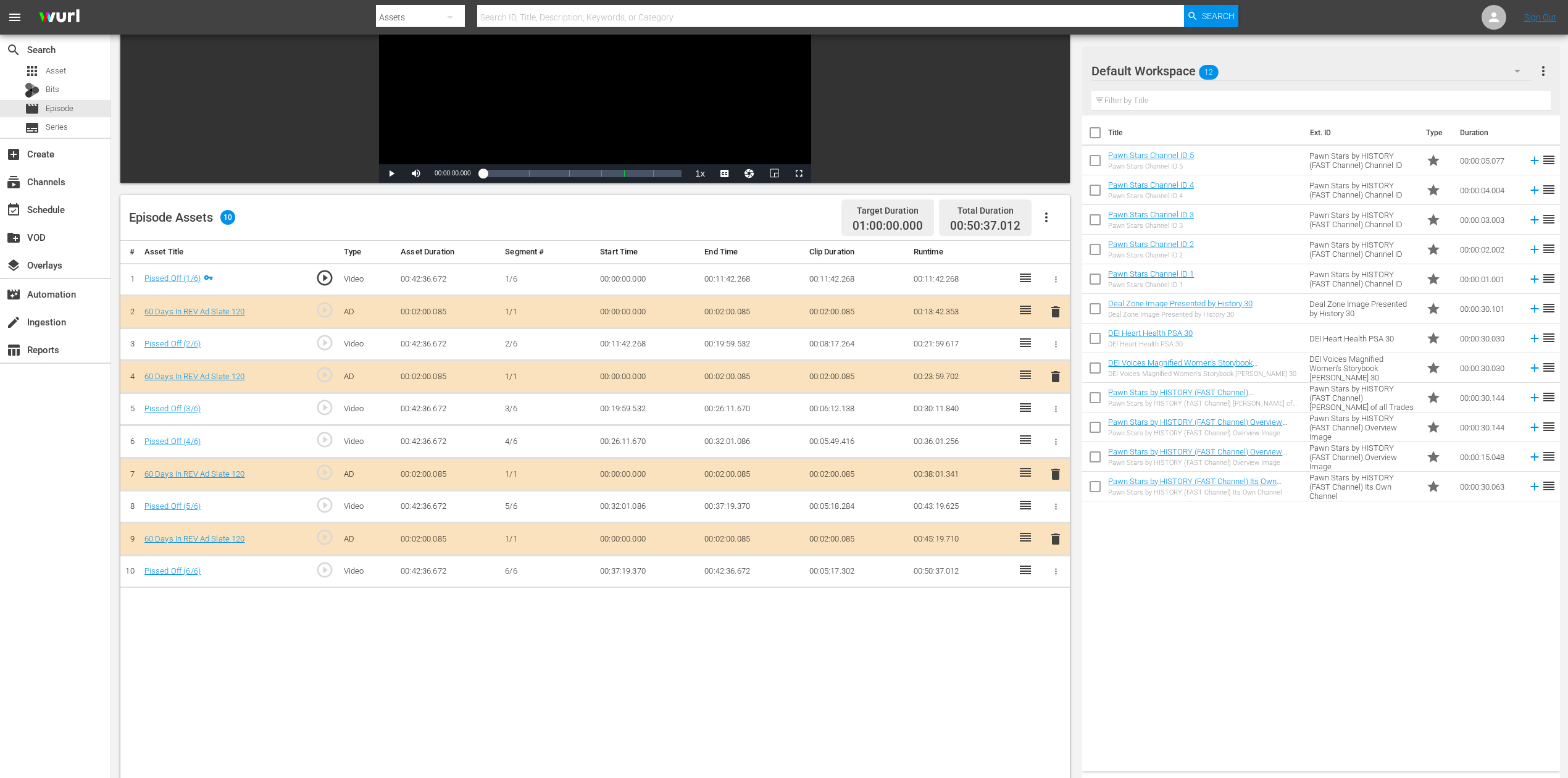
click at [1185, 69] on icon "button" at bounding box center [1517, 71] width 15 height 15
click at [1157, 189] on div "60 Days In (12)" at bounding box center [1170, 185] width 128 height 20
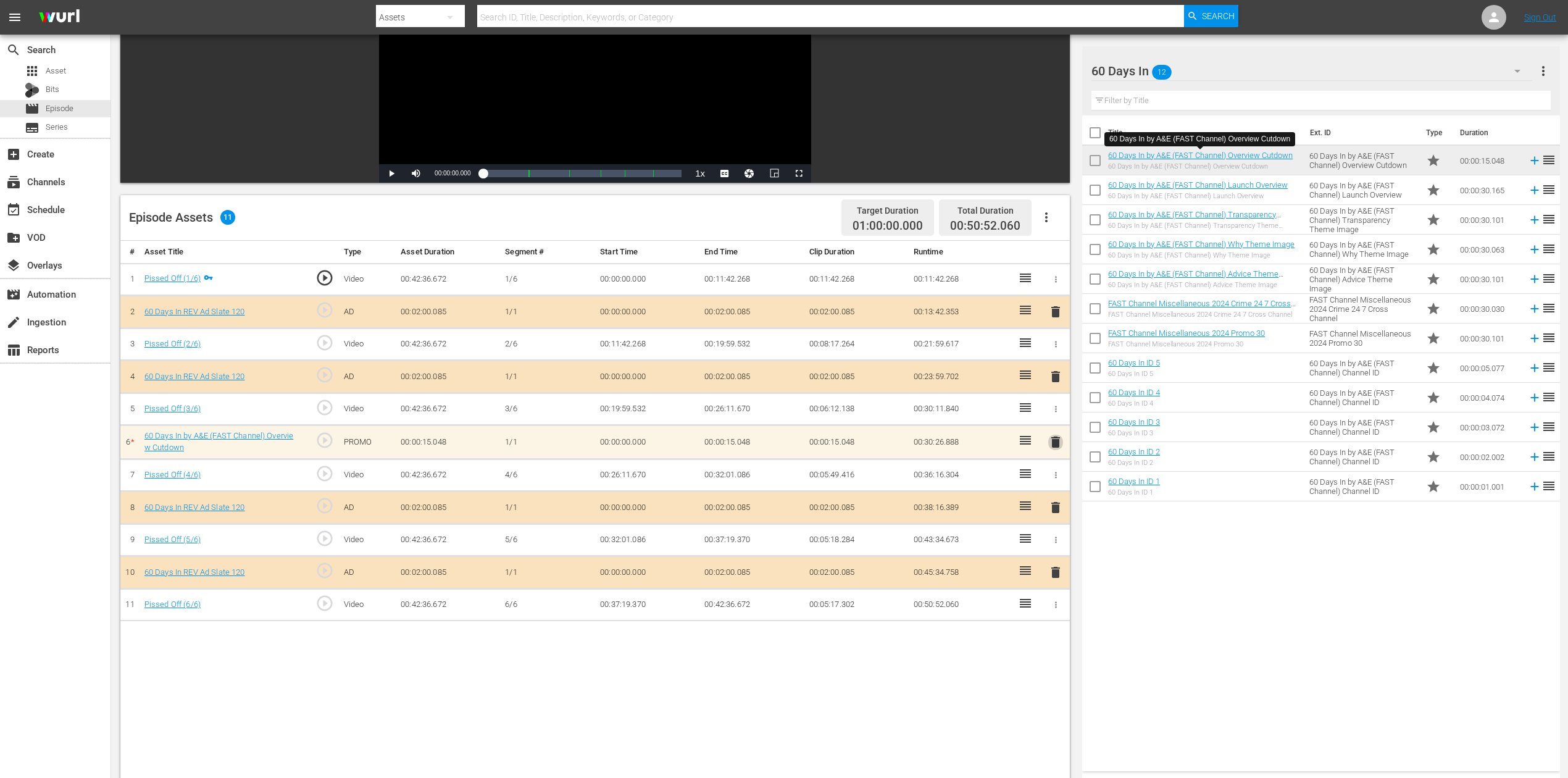
click at [1052, 441] on span "delete" at bounding box center [1056, 442] width 15 height 15
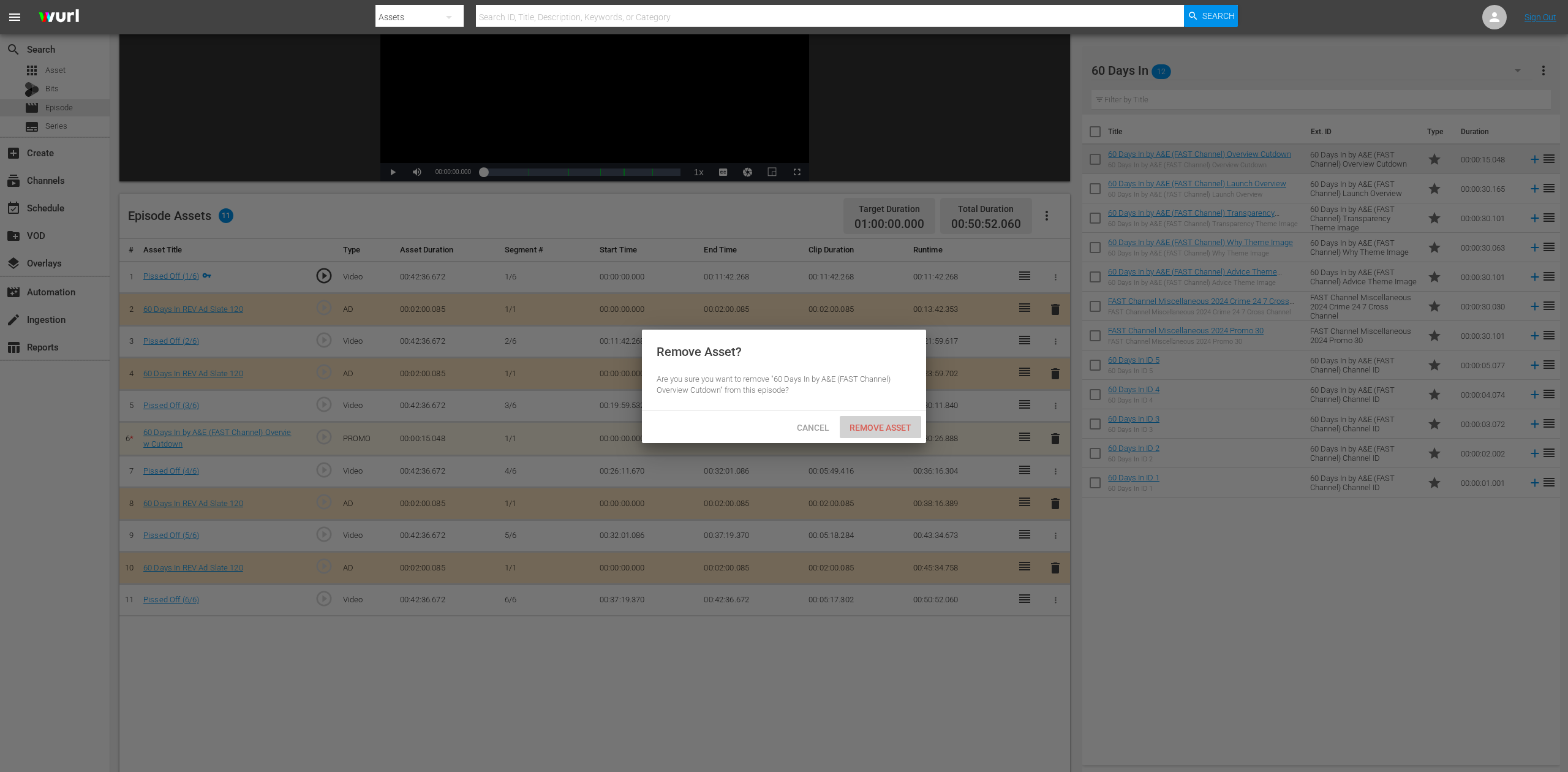
click at [914, 425] on span "Remove Asset" at bounding box center [880, 428] width 82 height 10
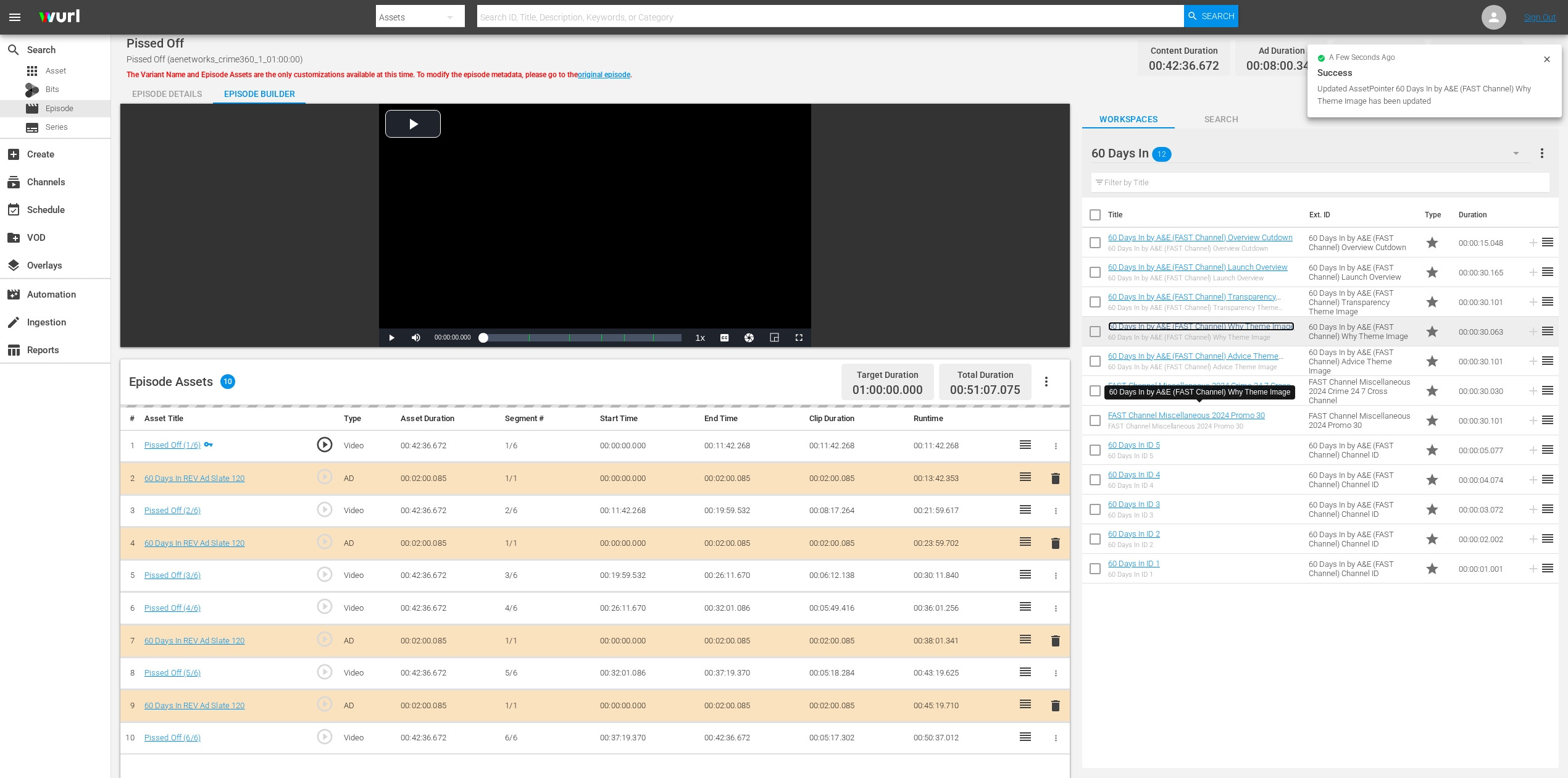
scroll to position [82, 0]
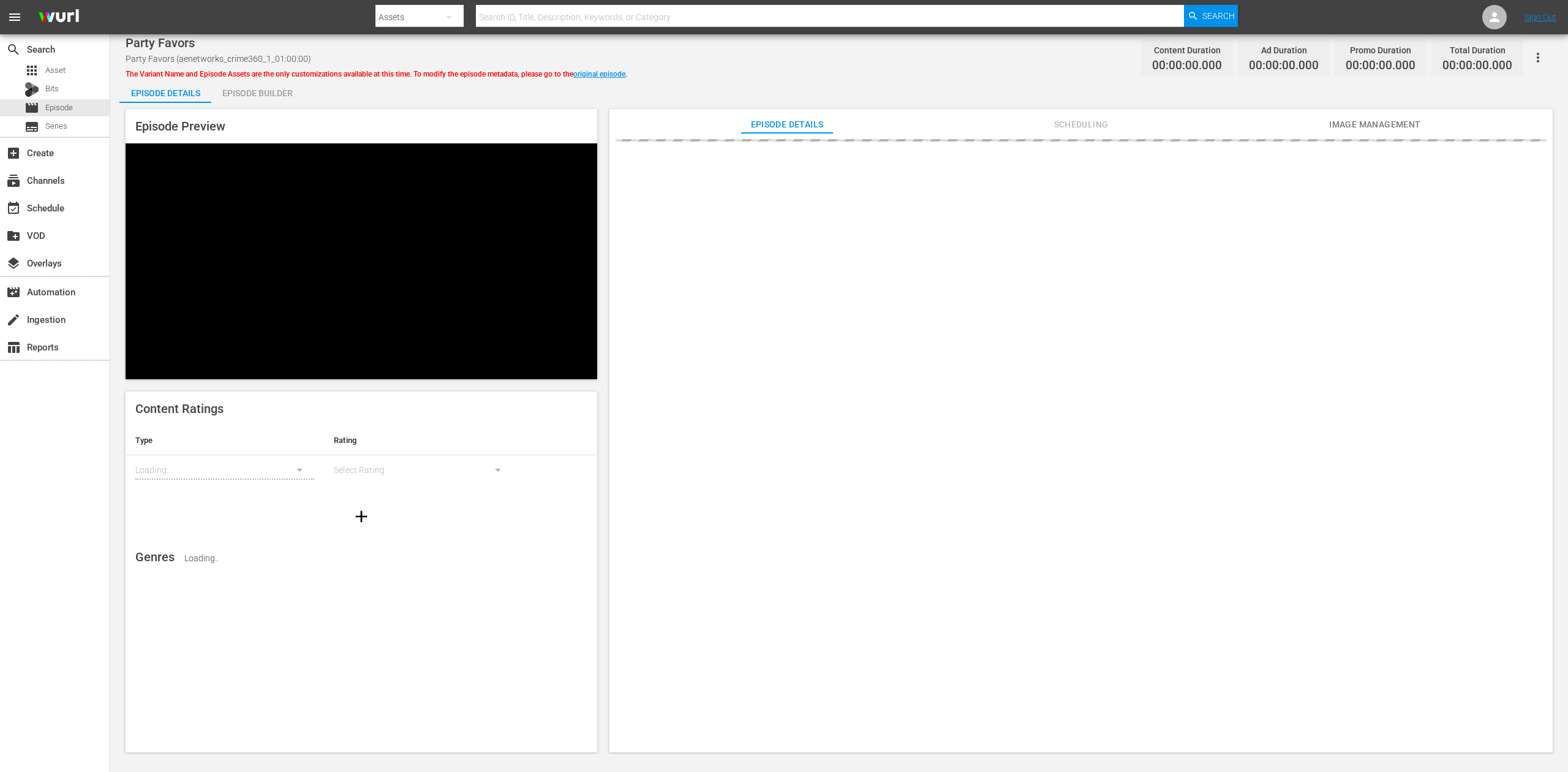
click at [256, 91] on div "Episode Builder" at bounding box center [257, 93] width 92 height 30
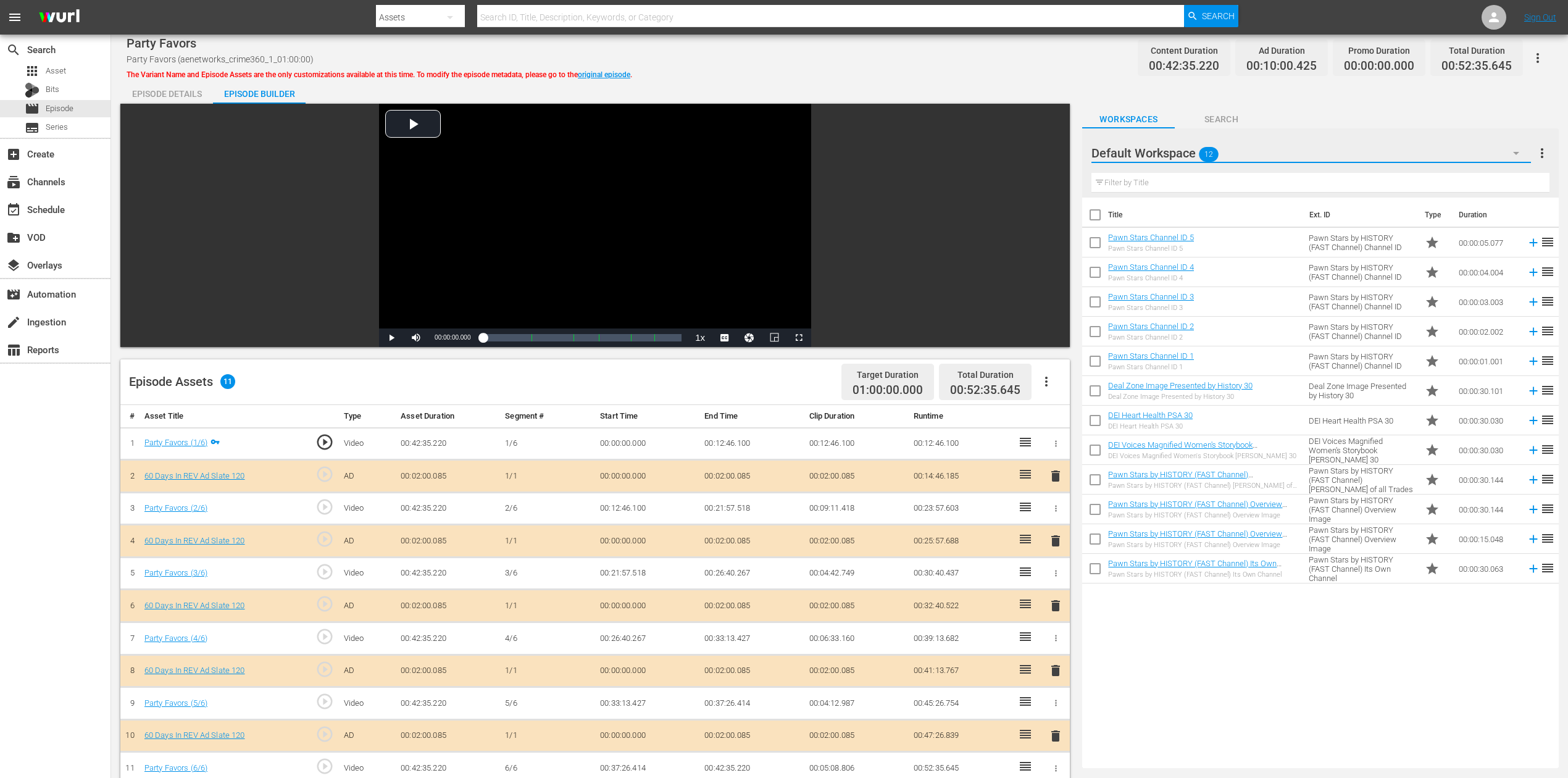
click at [1519, 151] on icon "button" at bounding box center [1516, 152] width 15 height 15
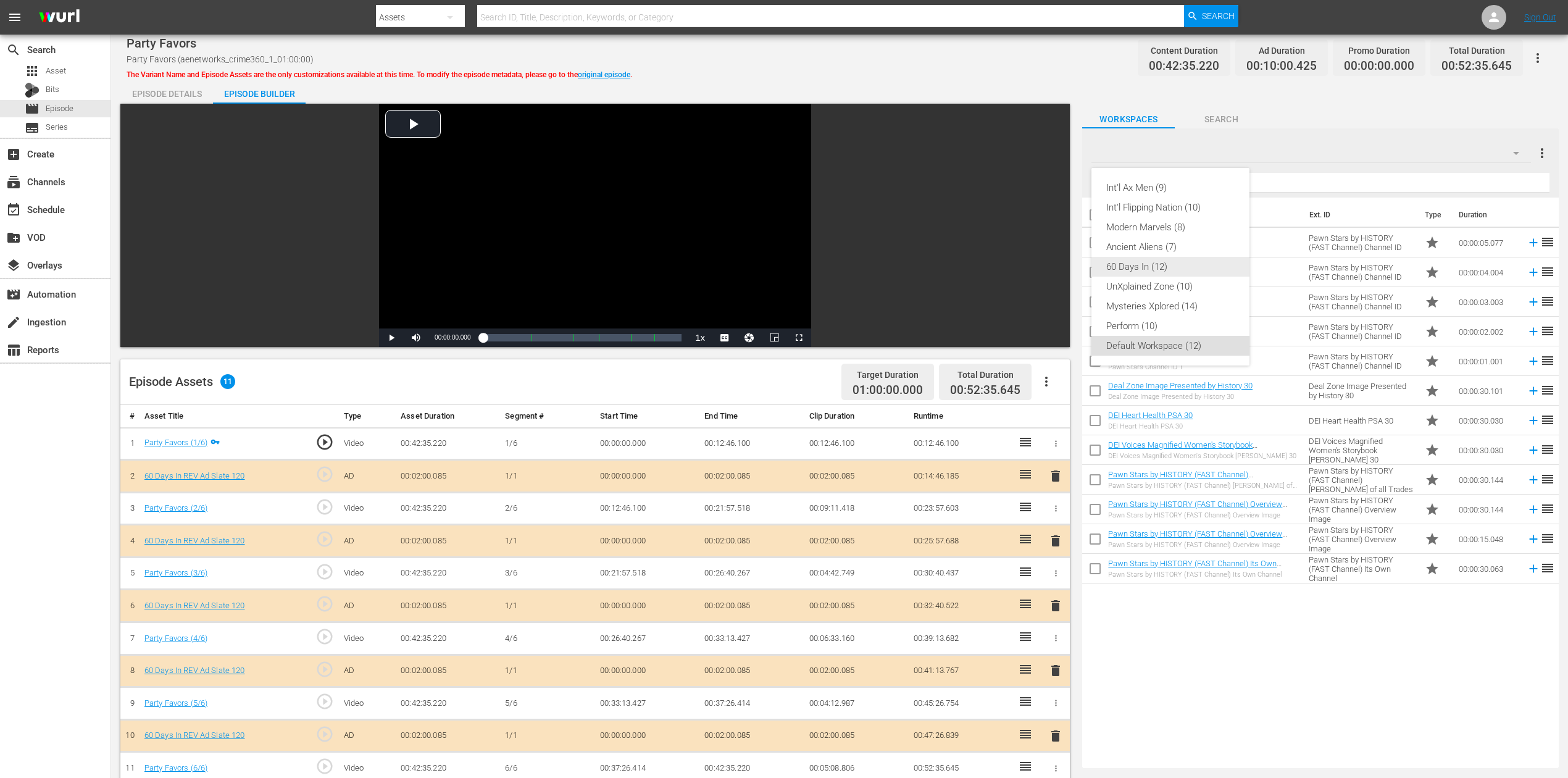
click at [1208, 263] on div "60 Days In (12)" at bounding box center [1170, 267] width 128 height 20
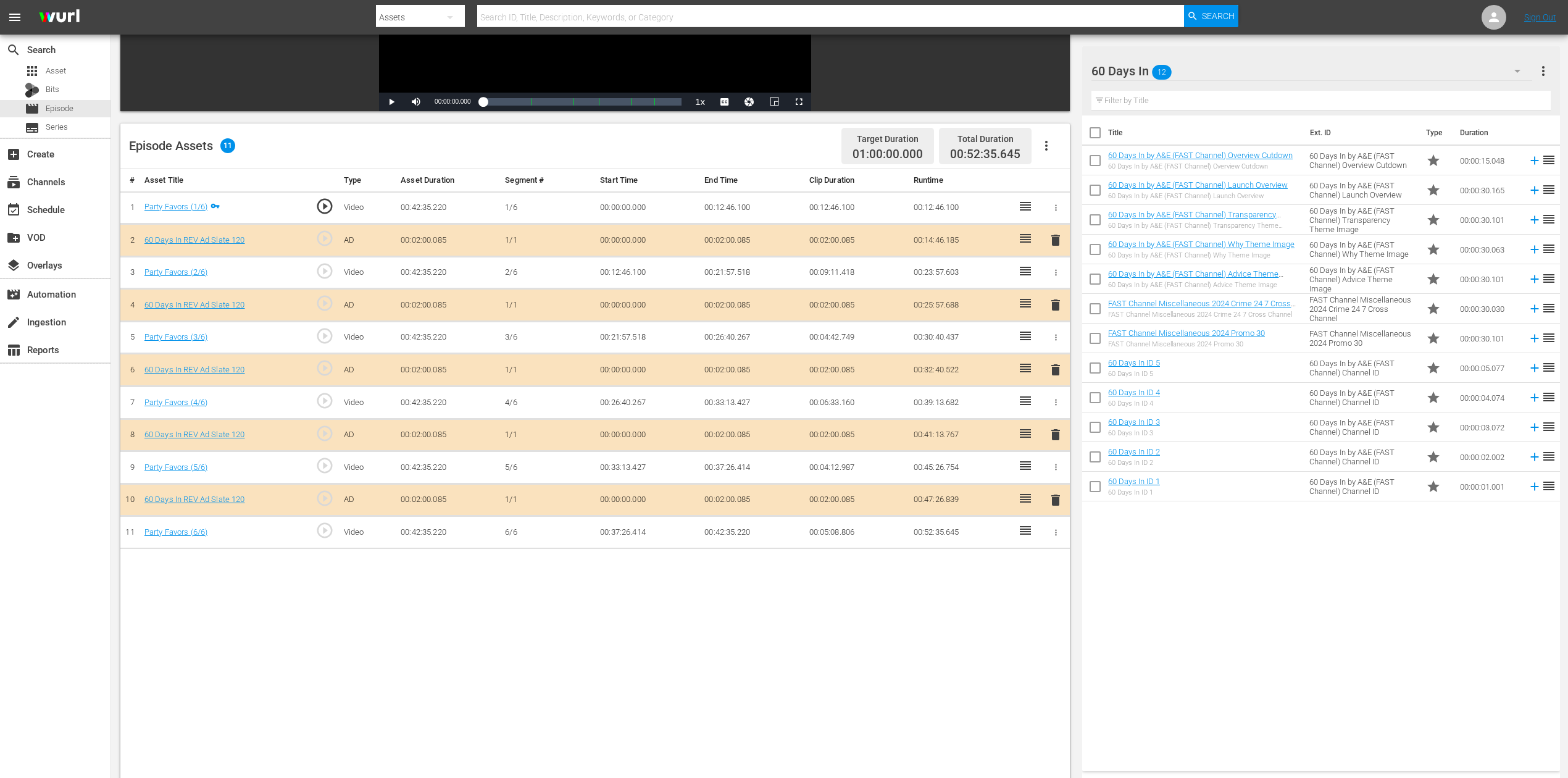
scroll to position [247, 0]
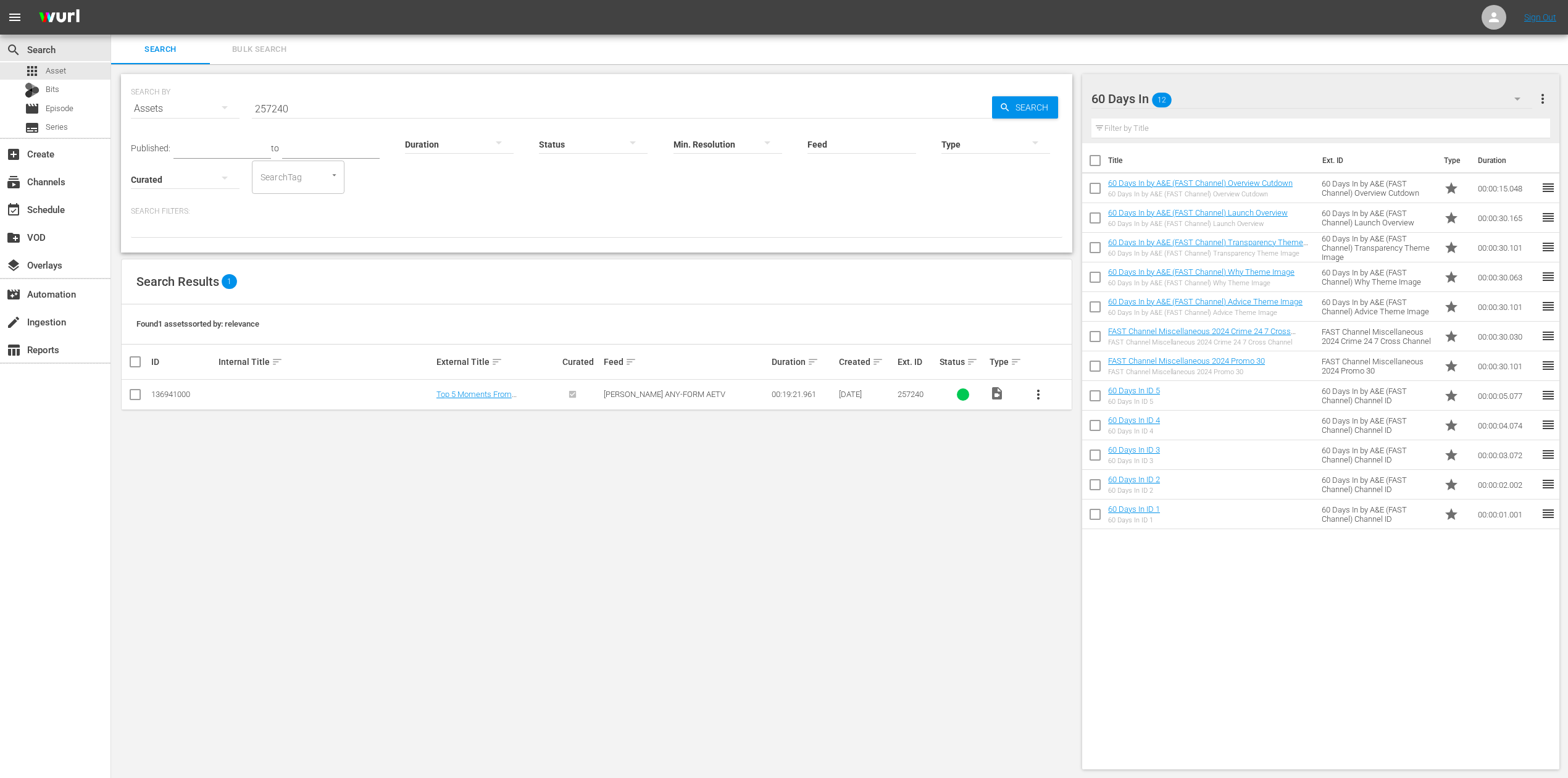
click at [139, 402] on input "checkbox" at bounding box center [135, 396] width 15 height 15
checkbox input "true"
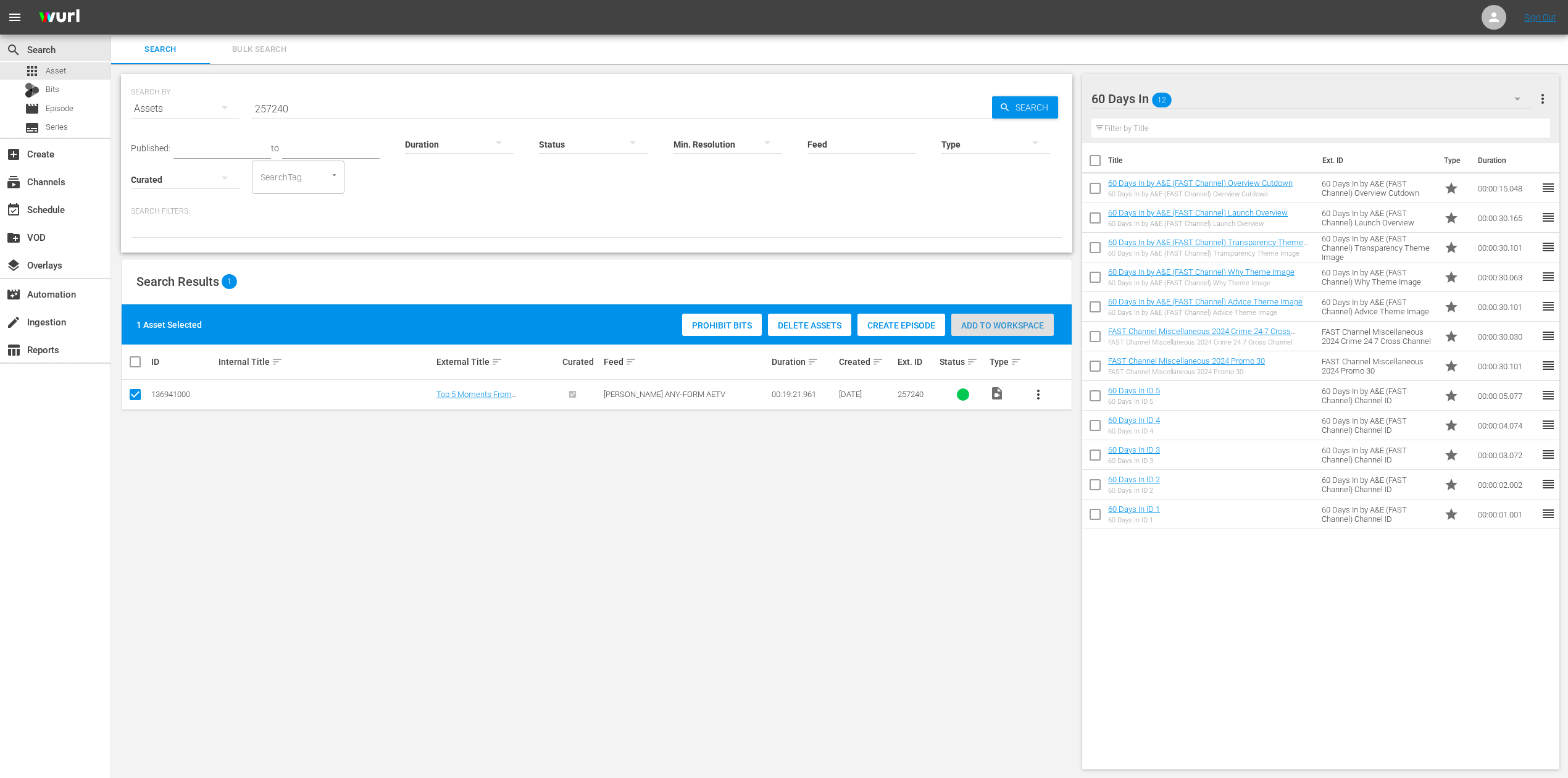
click at [996, 321] on span "Add to Workspace" at bounding box center [1003, 325] width 102 height 10
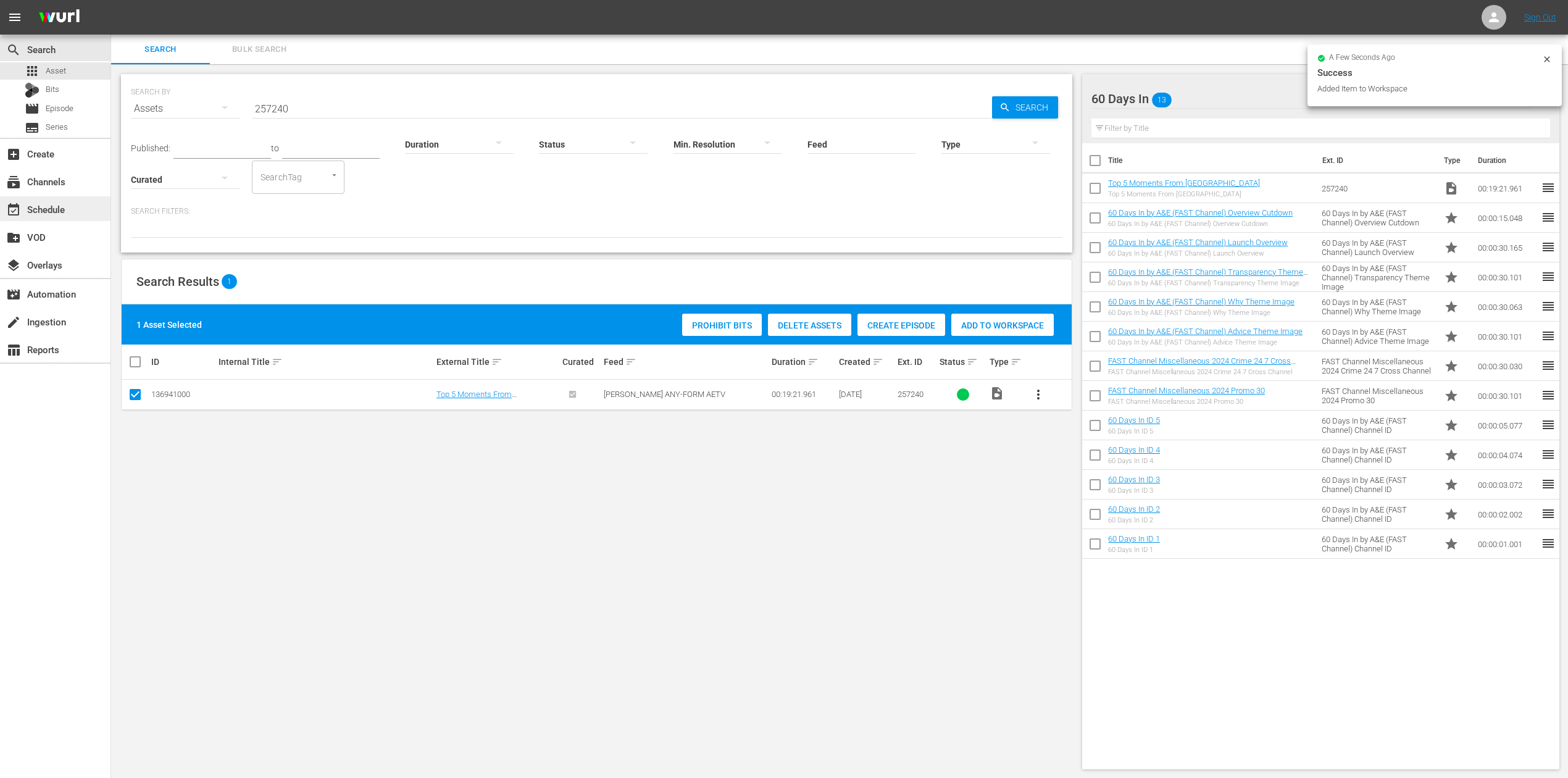
click at [43, 212] on div "event_available Schedule" at bounding box center [35, 207] width 69 height 11
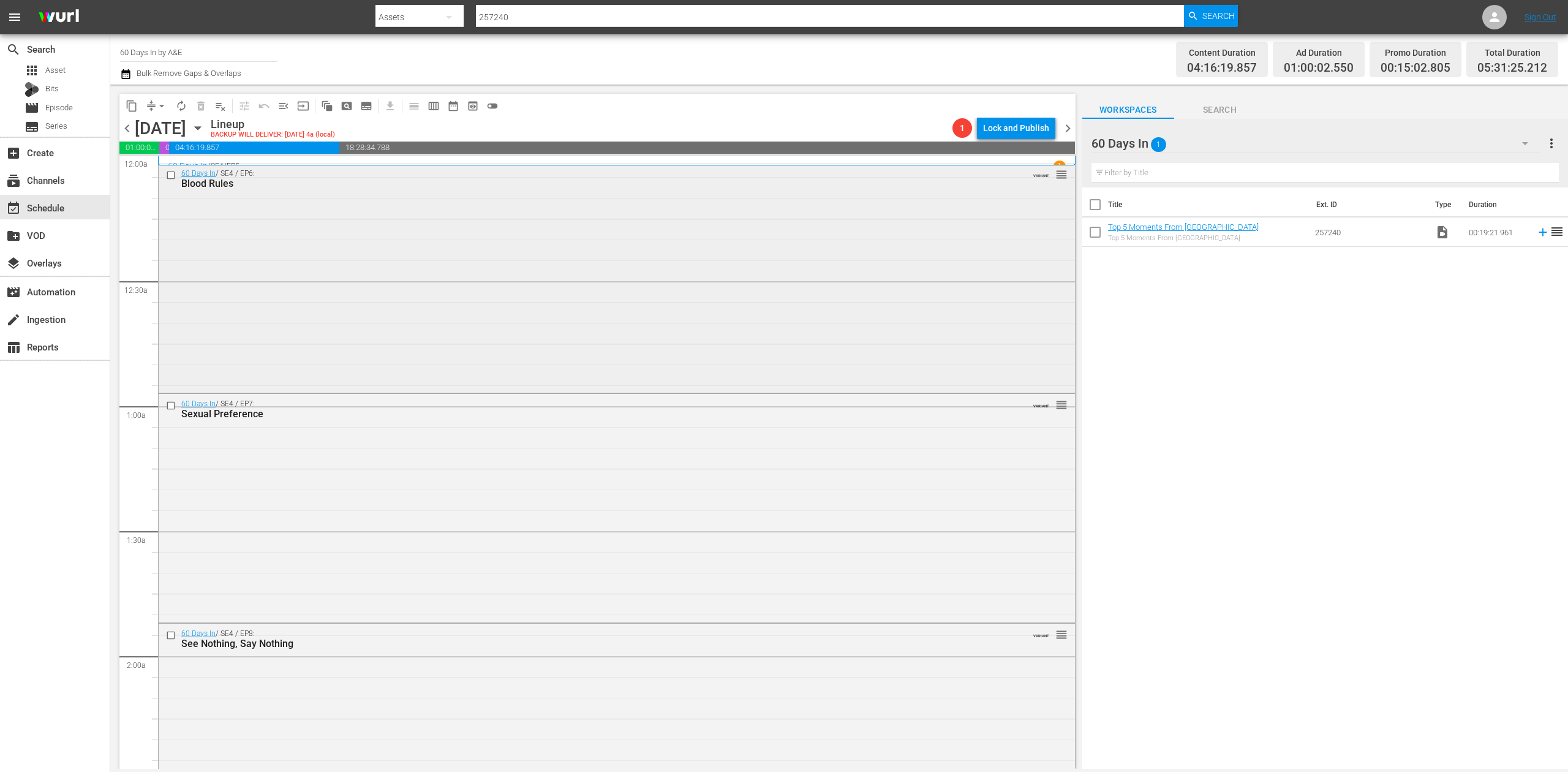
click at [498, 317] on div "60 Days In / SE4 / EP6: Blood Rules VARIANT reorder" at bounding box center [617, 276] width 916 height 227
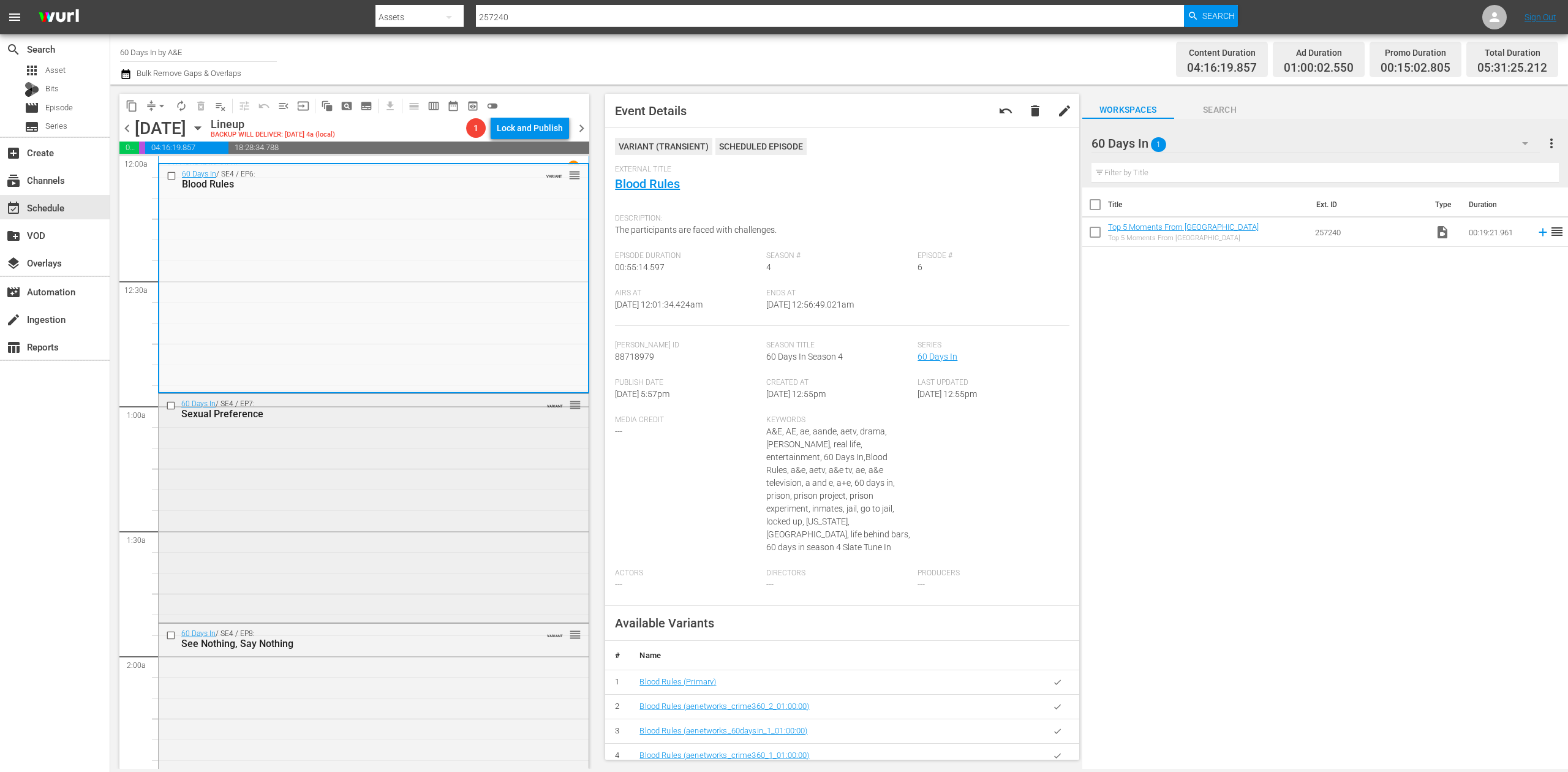
click at [409, 483] on div "60 Days In / SE4 / EP7: Sexual Preference VARIANT reorder" at bounding box center [373, 507] width 430 height 227
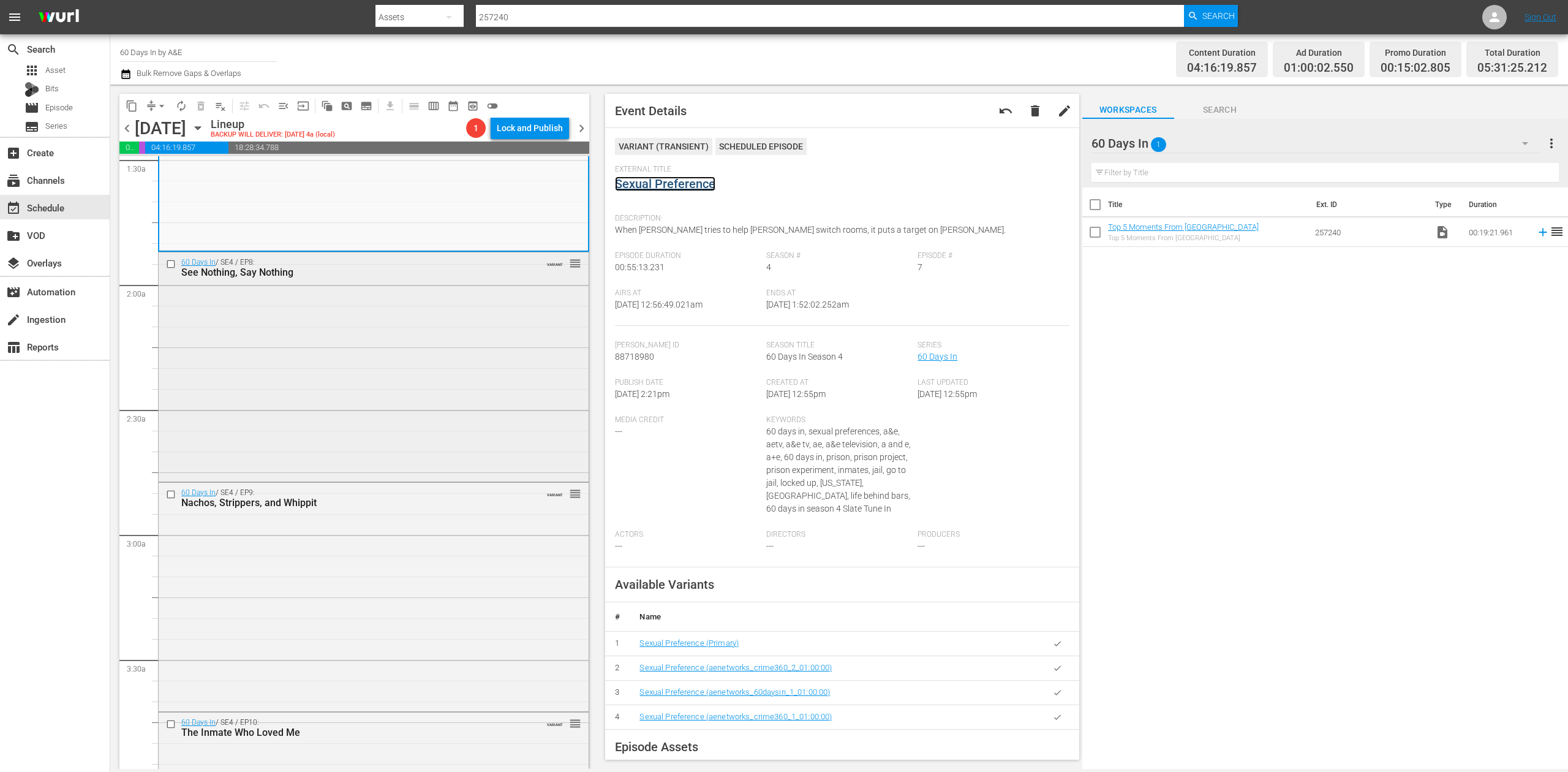
scroll to position [408, 0]
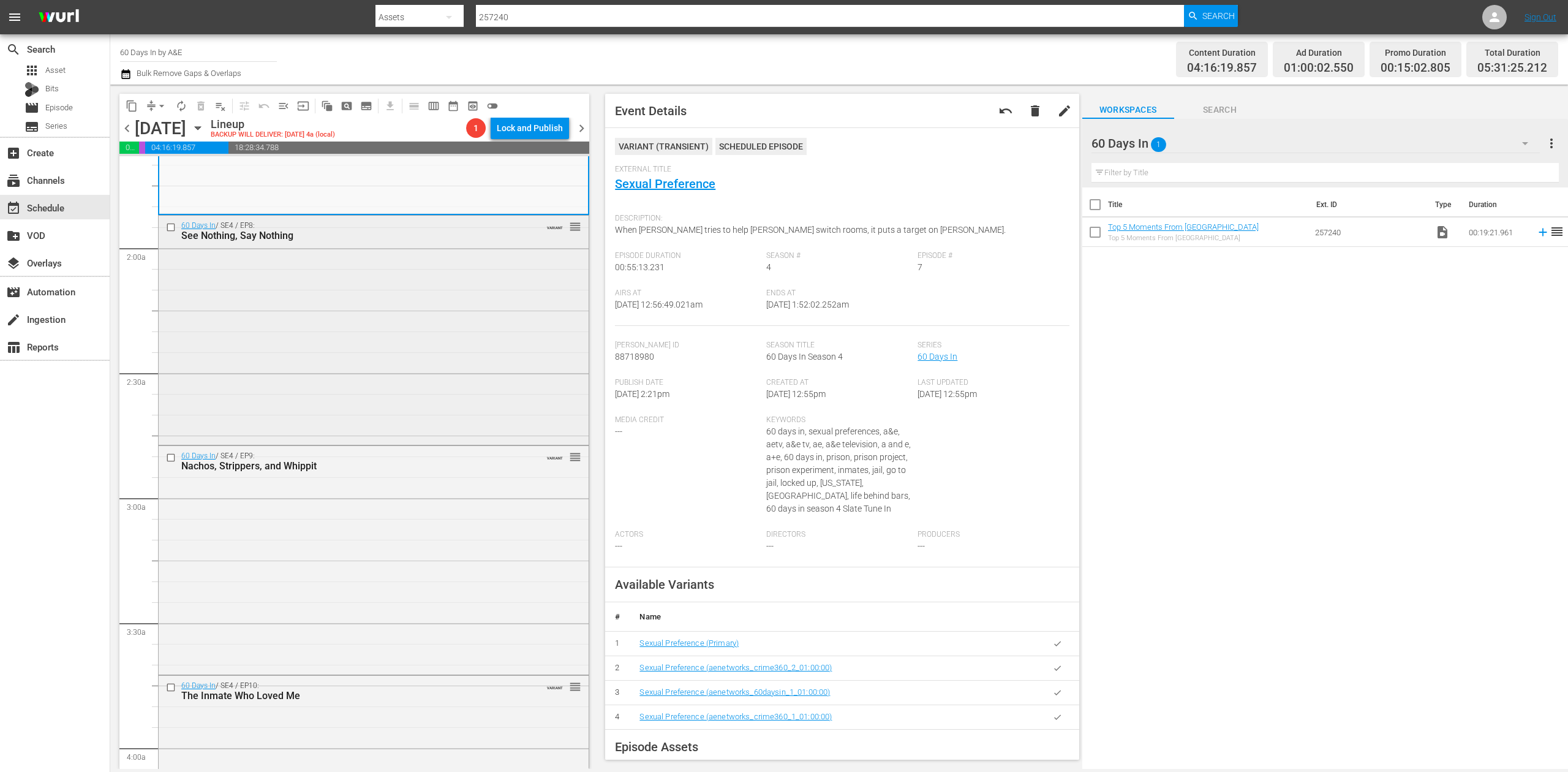
click at [478, 358] on div "60 Days In / SE4 / EP8: See Nothing, Say Nothing VARIANT reorder" at bounding box center [373, 328] width 430 height 227
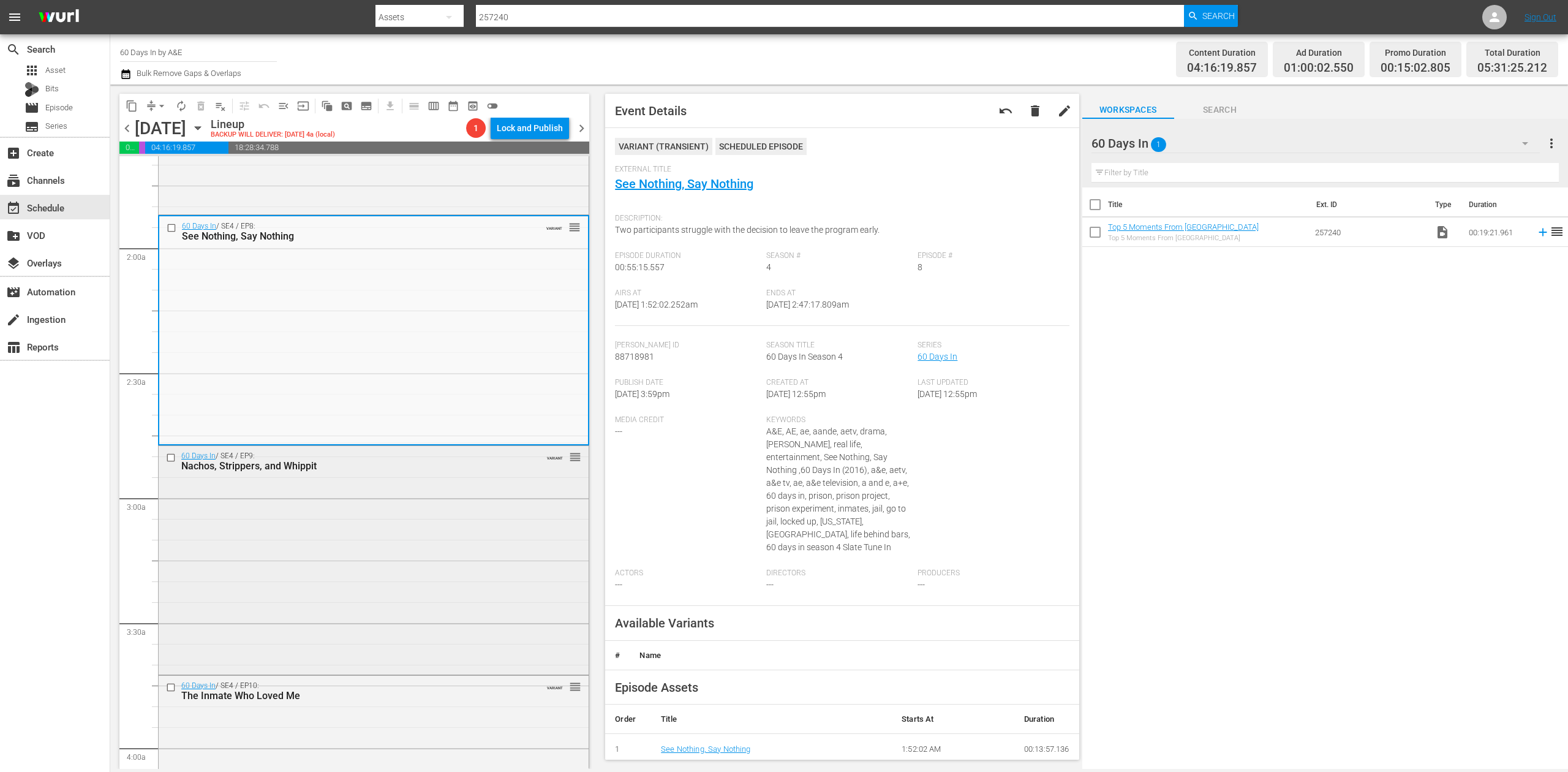
click at [421, 535] on div "60 Days In / SE4 / EP9: Nachos, Strippers, and Whippit VARIANT reorder" at bounding box center [373, 559] width 430 height 227
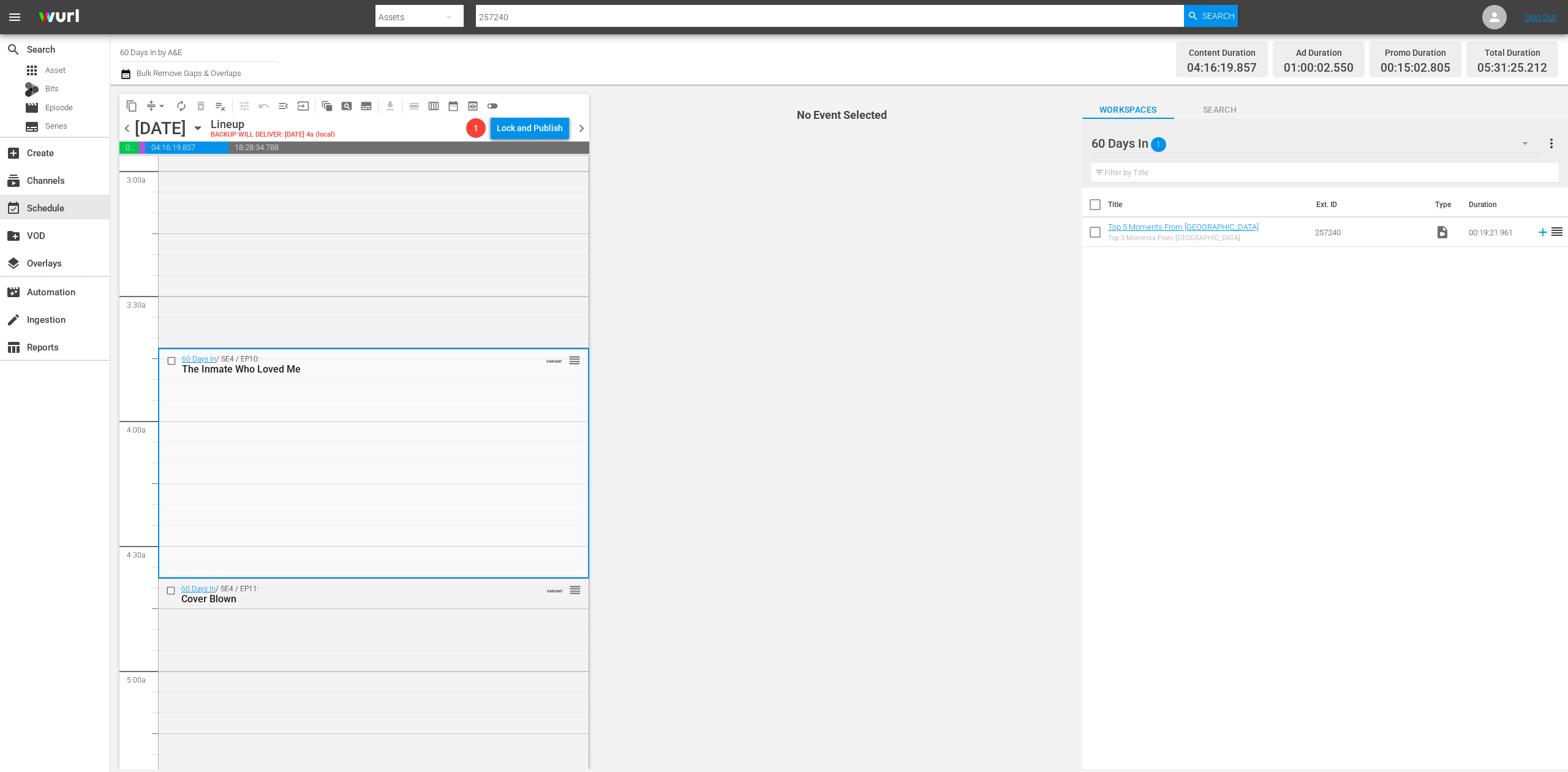
scroll to position [817, 0]
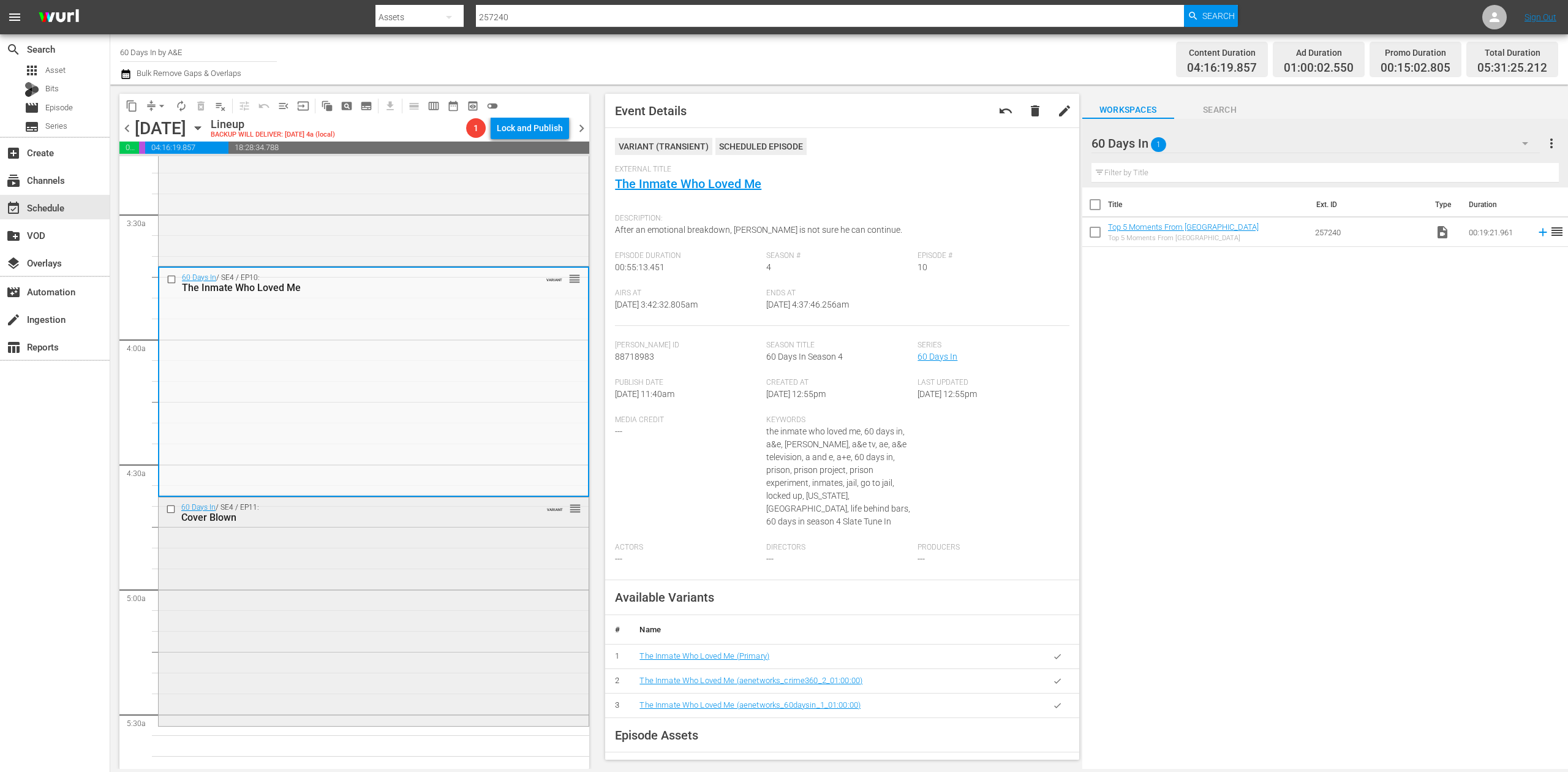
click at [395, 594] on div "60 Days In / SE4 / EP11: Cover Blown VARIANT reorder" at bounding box center [373, 611] width 430 height 227
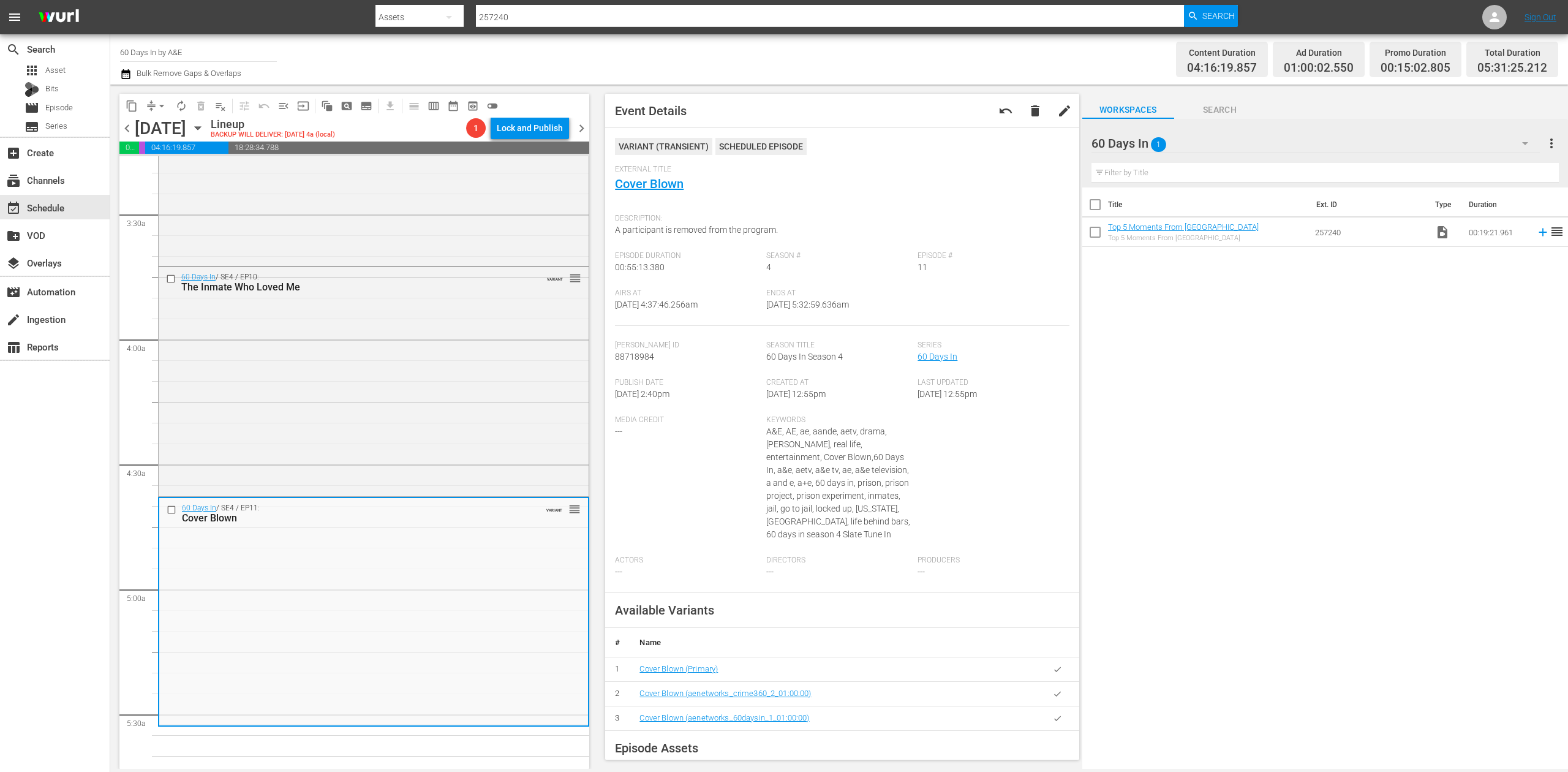
click at [131, 79] on icon "button" at bounding box center [125, 73] width 11 height 15
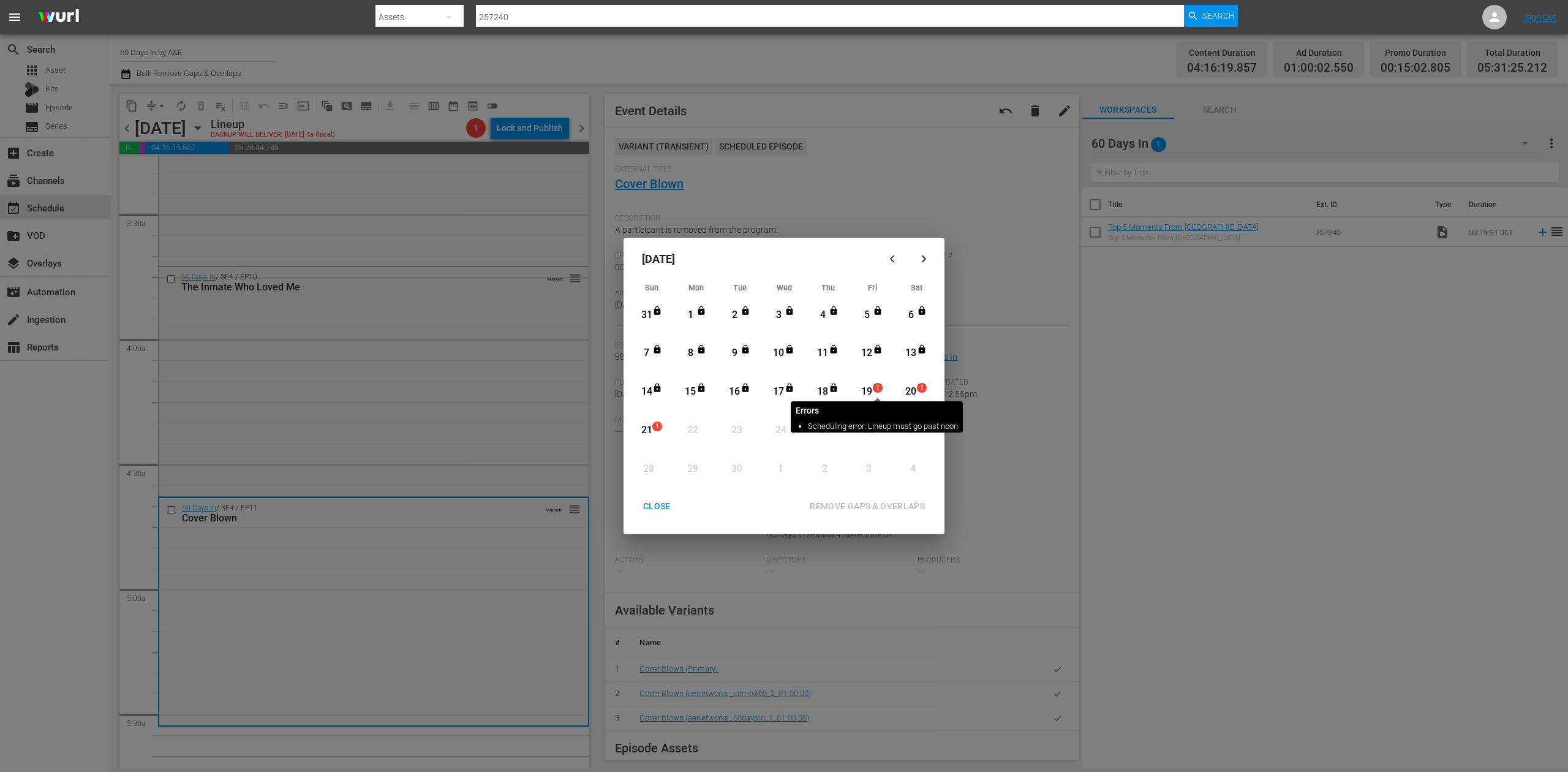
click at [873, 392] on span "1" at bounding box center [877, 388] width 8 height 10
click at [892, 501] on div "REMOVE GAPS & OVERLAPS" at bounding box center [867, 506] width 135 height 15
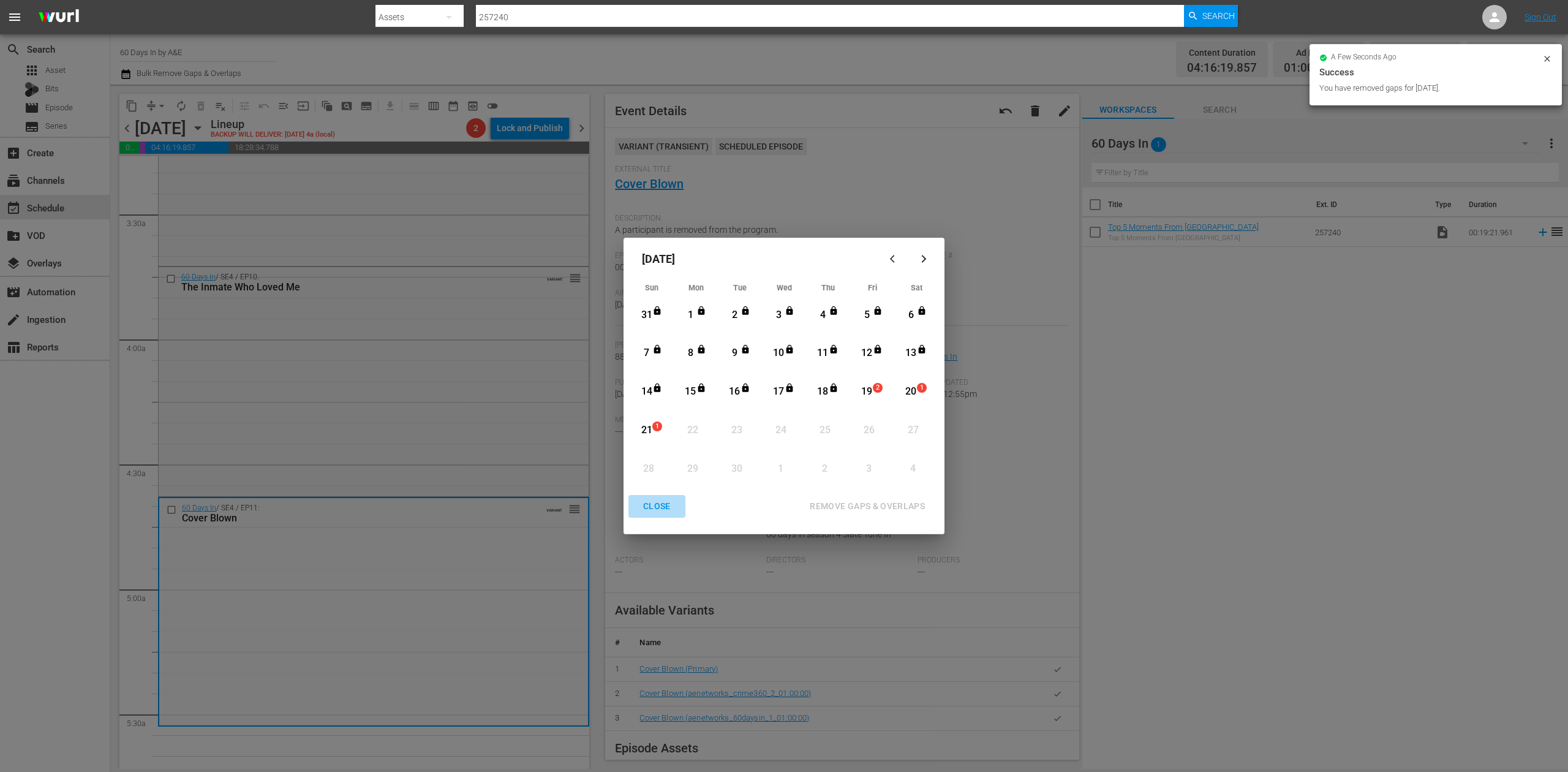
click at [656, 506] on div "CLOSE" at bounding box center [657, 506] width 47 height 15
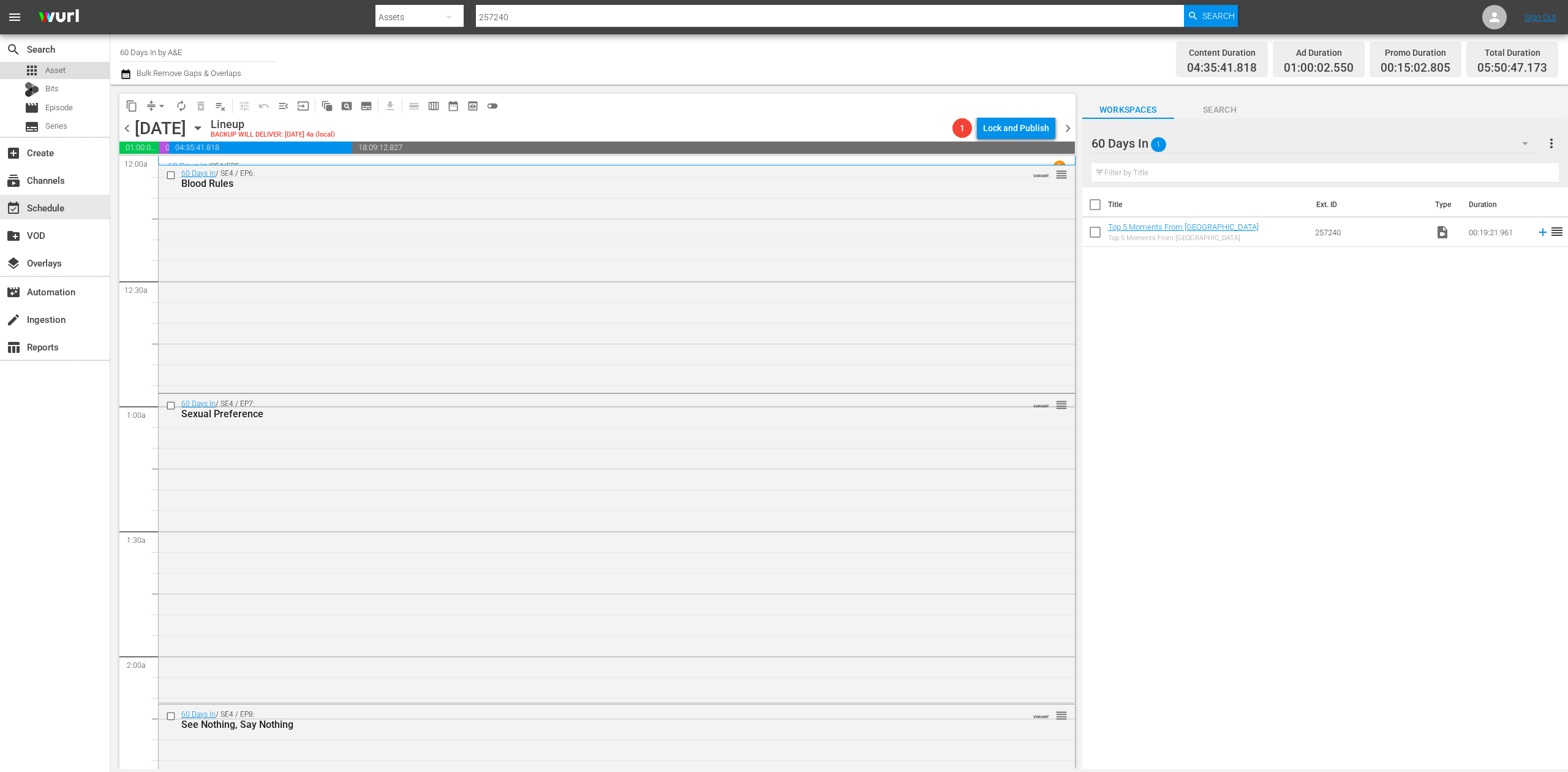
click at [69, 73] on div "apps Asset" at bounding box center [55, 70] width 110 height 17
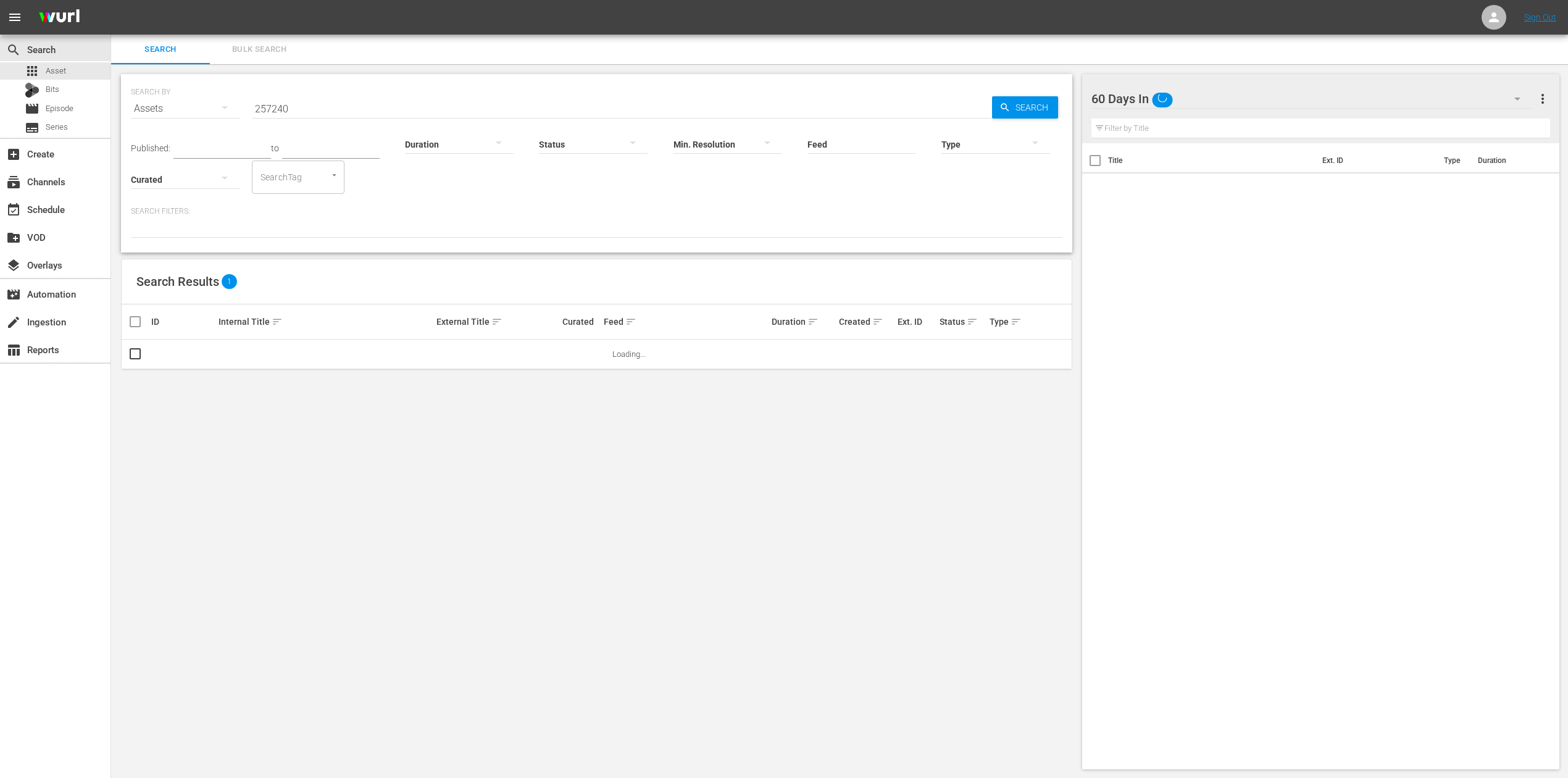
click at [334, 109] on input "257240" at bounding box center [622, 109] width 740 height 30
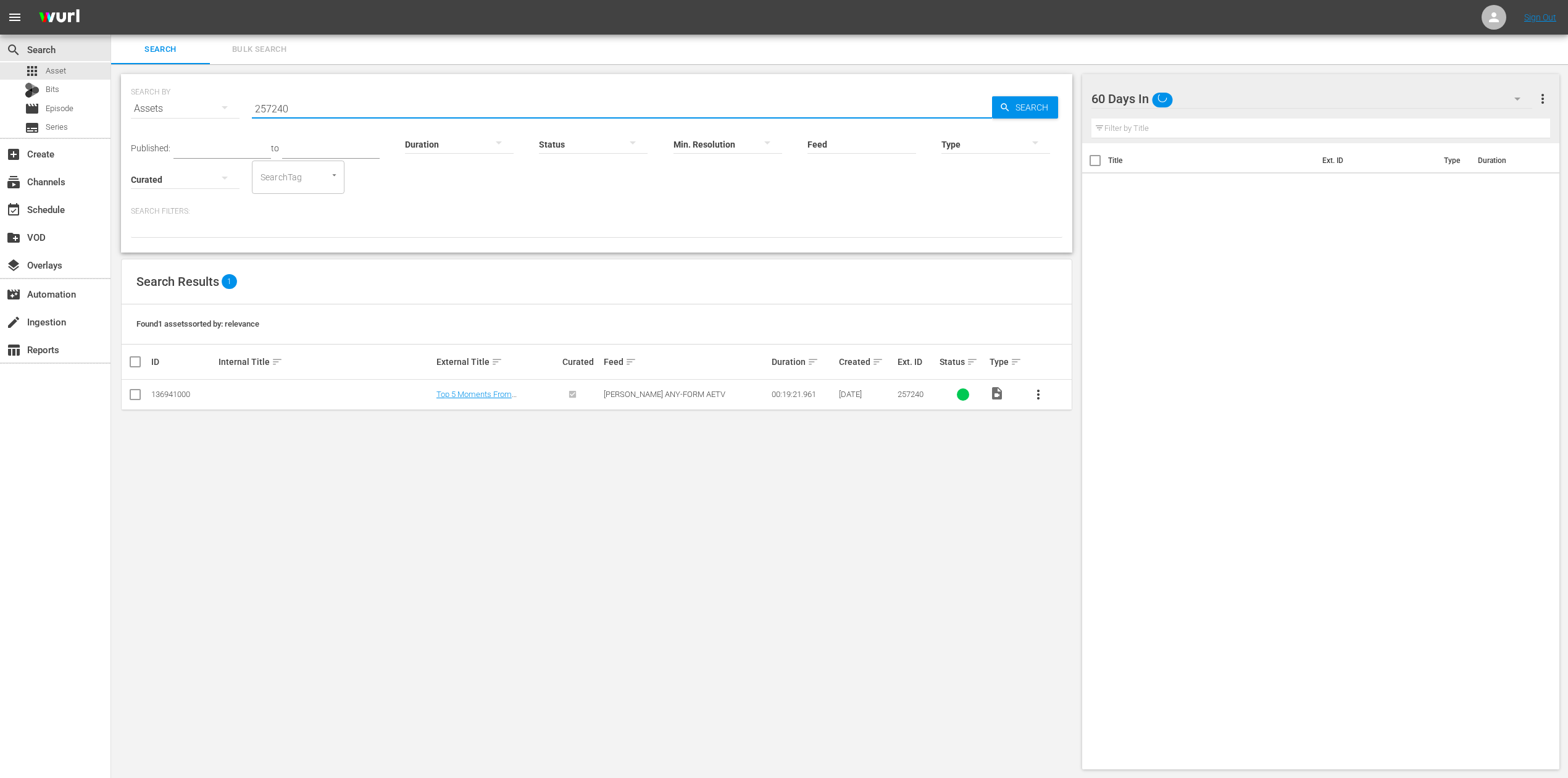
drag, startPoint x: 342, startPoint y: 109, endPoint x: 208, endPoint y: 102, distance: 134.2
click at [208, 102] on div "SEARCH BY Search By Assets Search ID, Title, Description, Keywords, or Category…" at bounding box center [596, 102] width 932 height 45
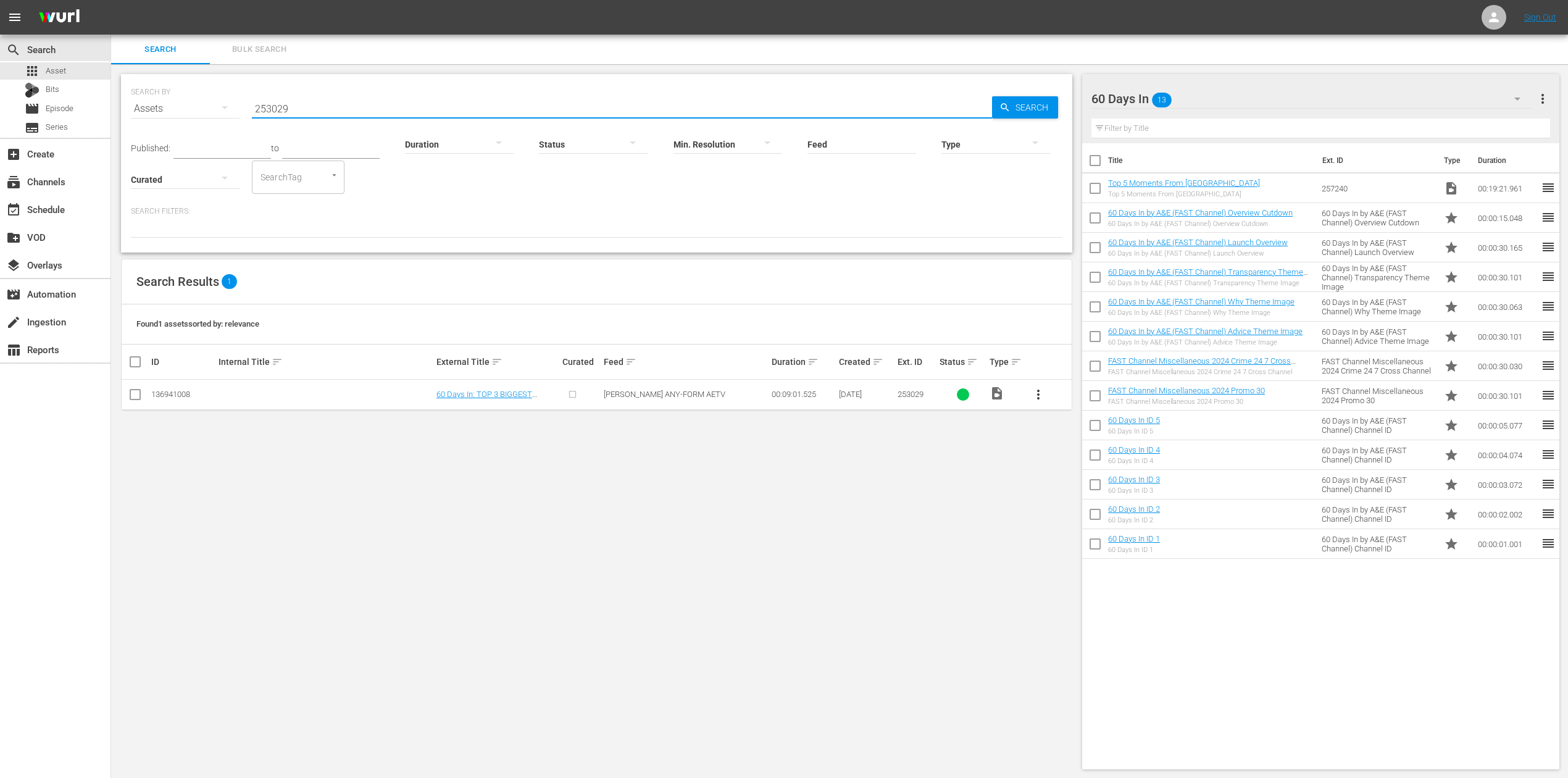
type input "253029"
click at [132, 396] on input "checkbox" at bounding box center [135, 396] width 15 height 15
checkbox input "true"
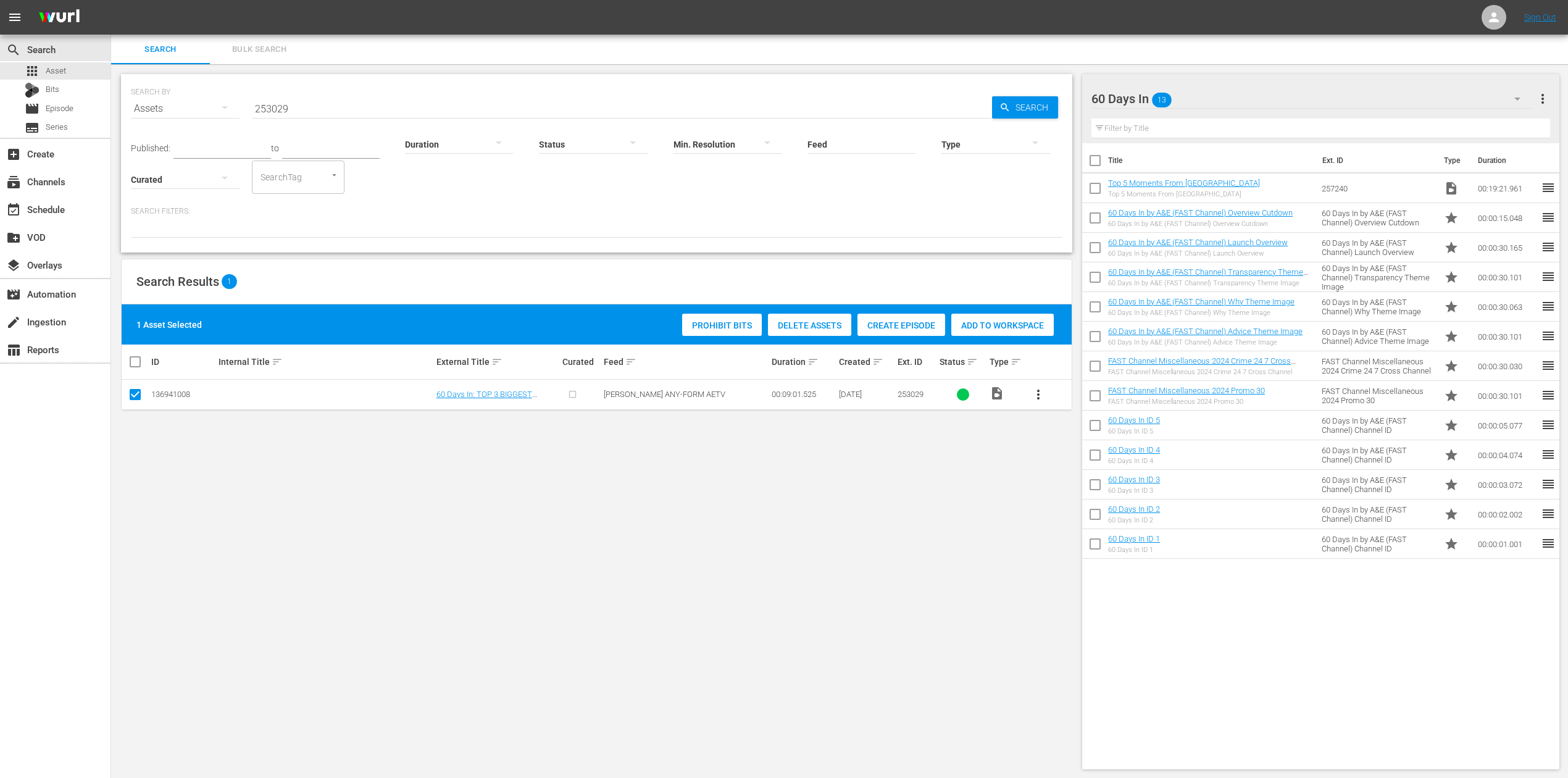
click at [1021, 319] on div "Add to Workspace" at bounding box center [1003, 326] width 102 height 23
click at [57, 213] on div "event_available Schedule" at bounding box center [35, 207] width 69 height 11
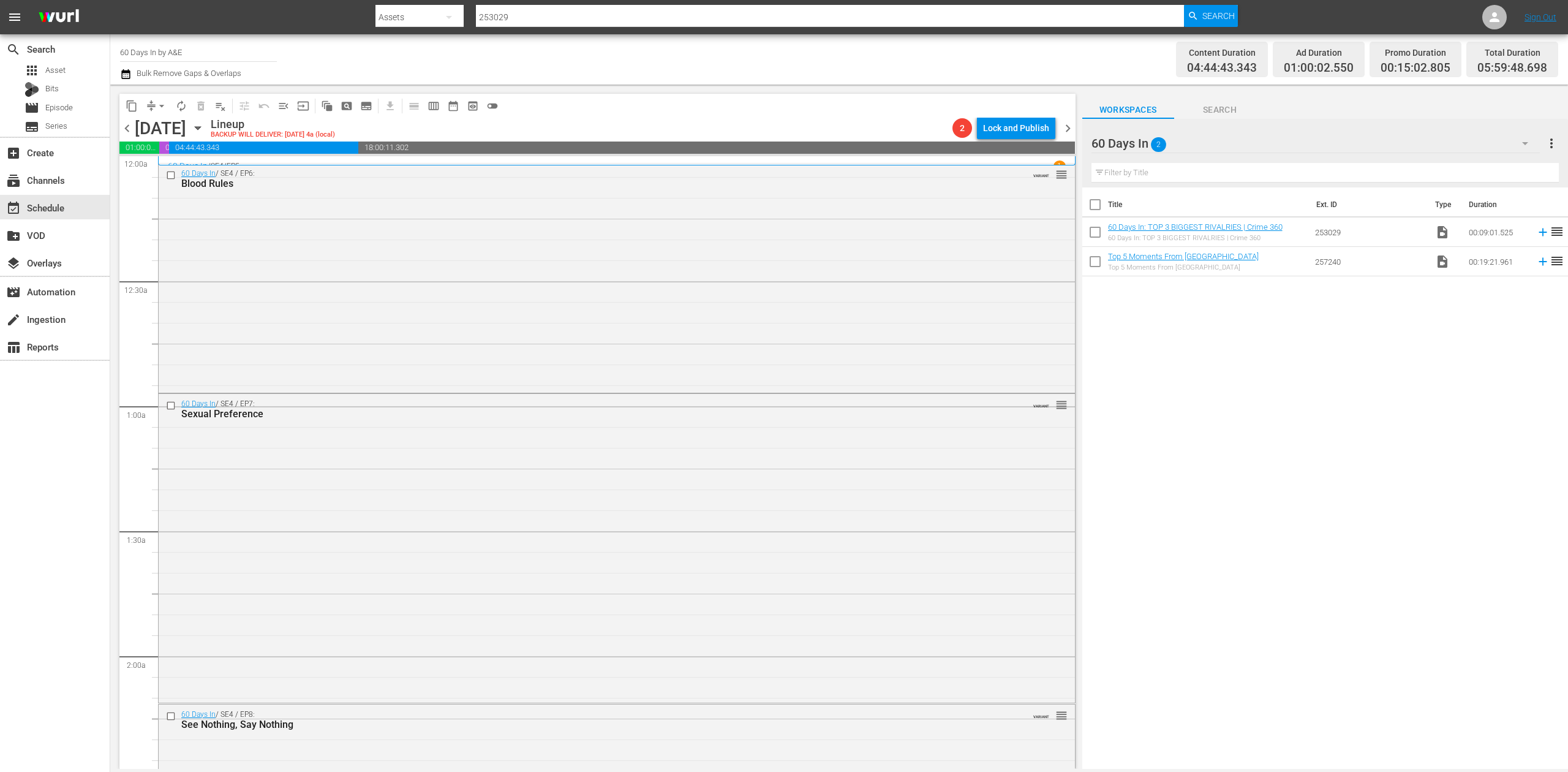
click at [128, 72] on icon "button" at bounding box center [125, 74] width 8 height 10
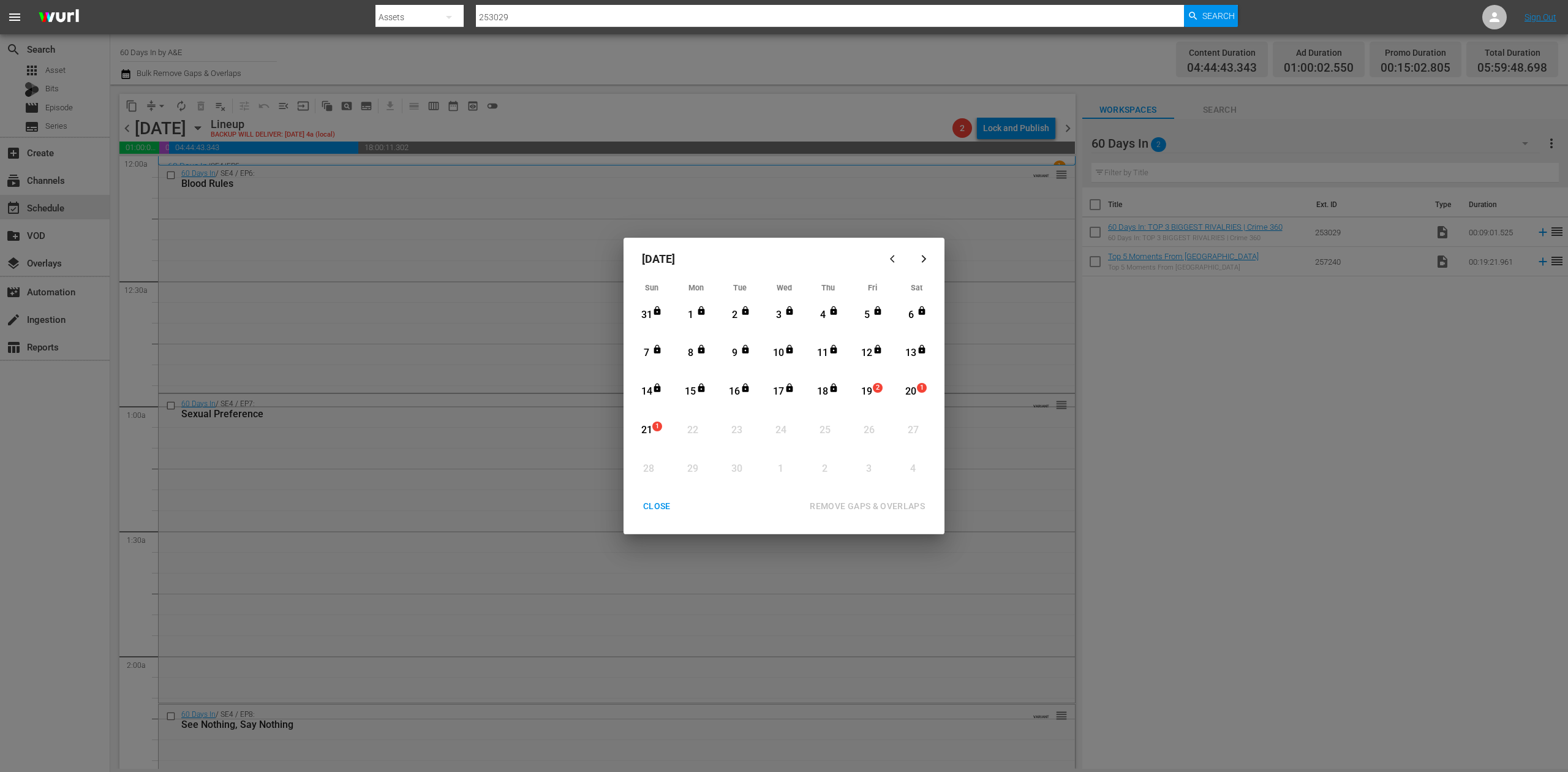
click at [870, 391] on div "19" at bounding box center [867, 392] width 15 height 14
click at [883, 501] on div "REMOVE GAPS & OVERLAPS" at bounding box center [867, 506] width 135 height 15
click at [645, 502] on div "CLOSE" at bounding box center [657, 506] width 47 height 15
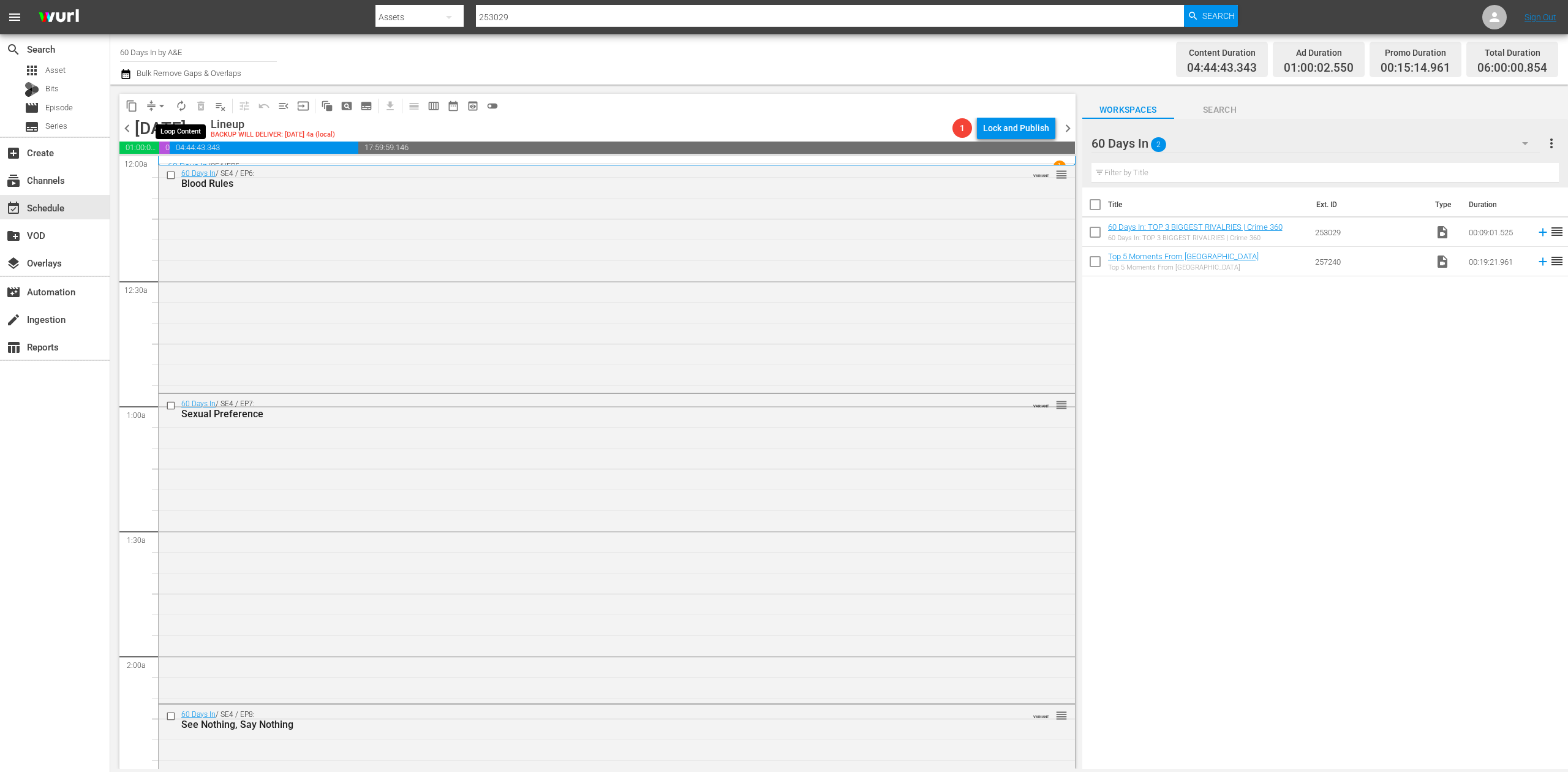
click at [177, 104] on span "autorenew_outlined" at bounding box center [181, 106] width 12 height 12
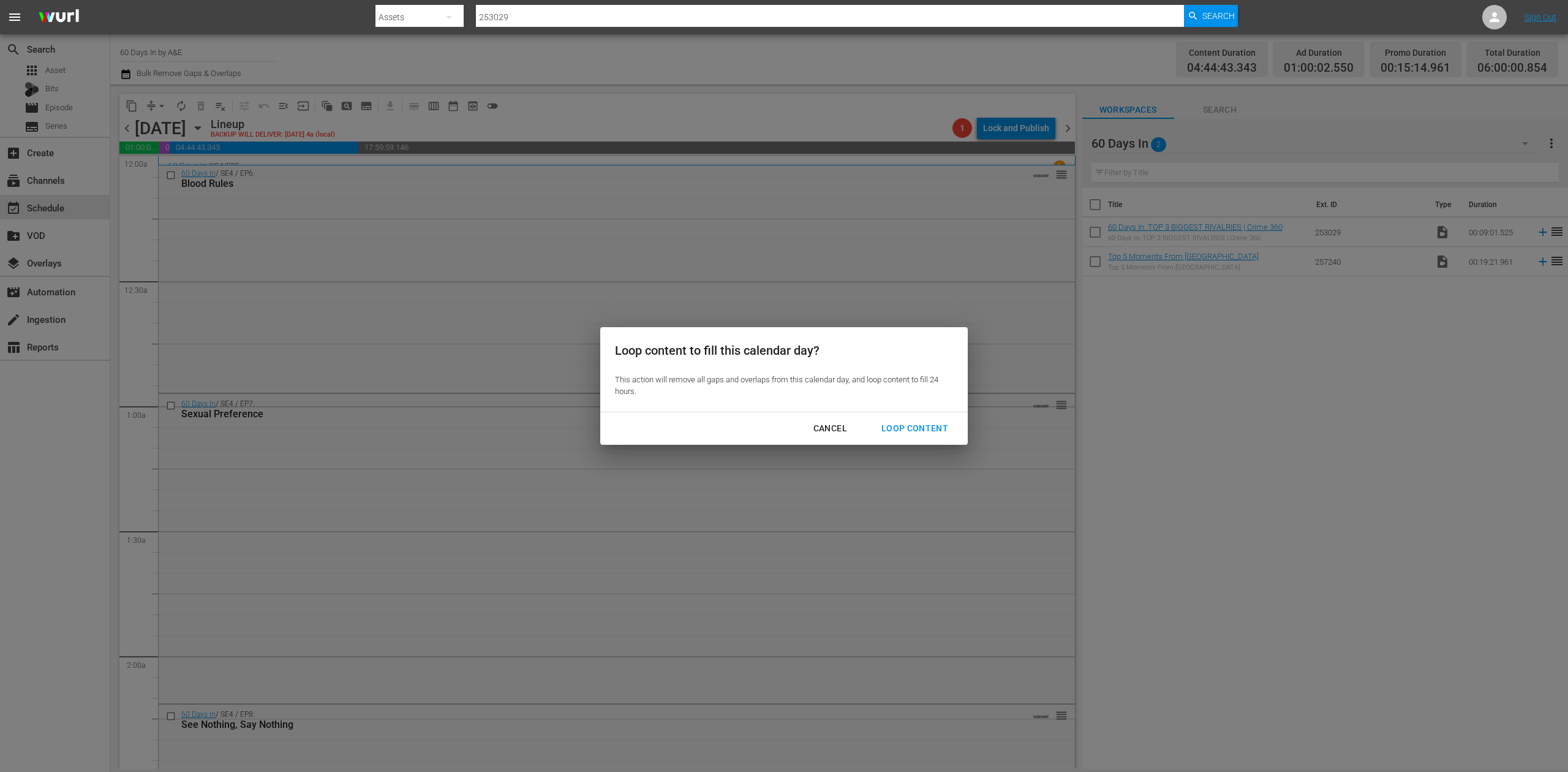
click at [928, 427] on div "Loop Content" at bounding box center [915, 428] width 86 height 15
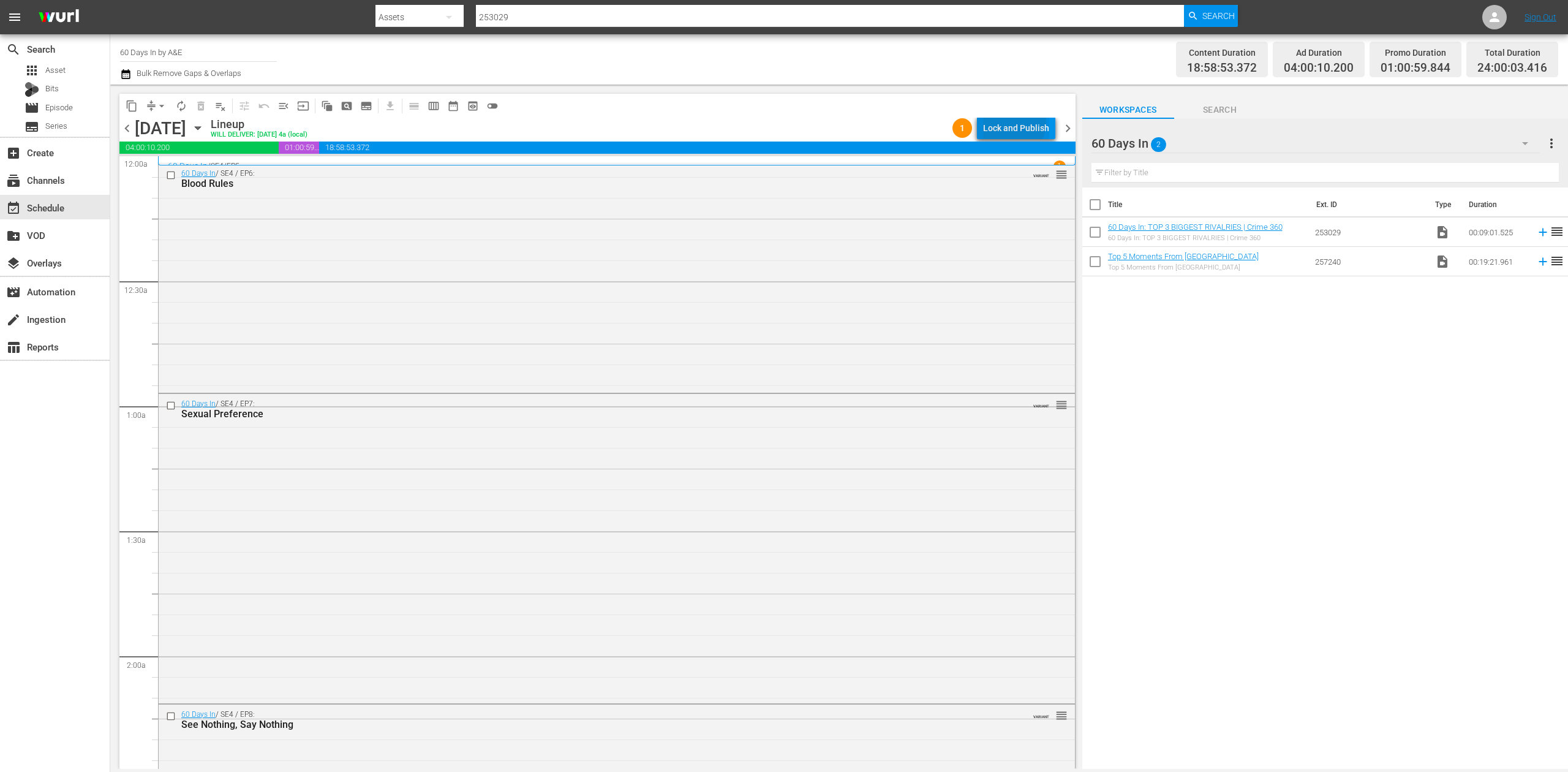
click at [1015, 122] on div "Lock and Publish" at bounding box center [1016, 128] width 66 height 22
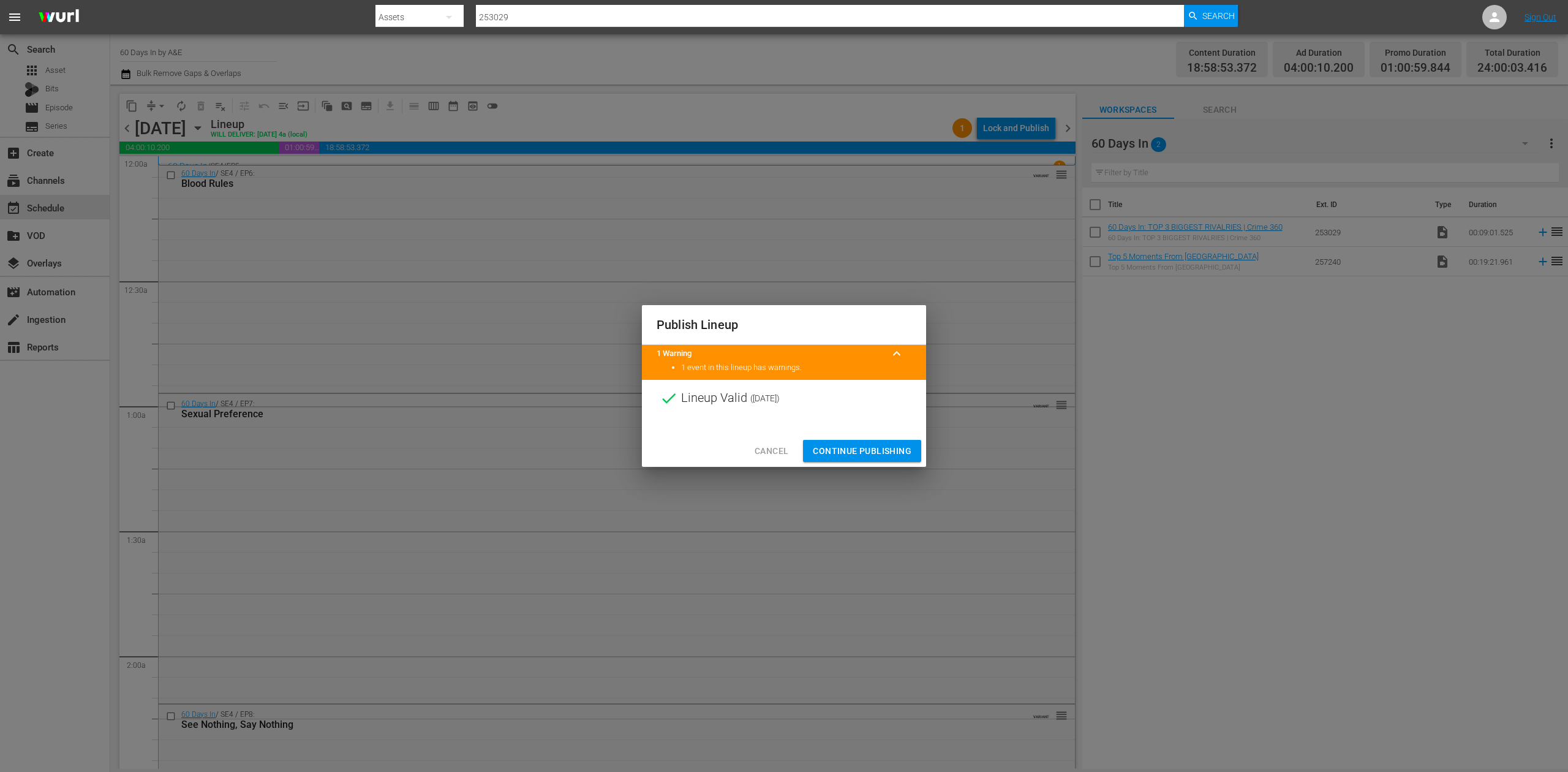
click at [882, 440] on button "Continue Publishing" at bounding box center [862, 451] width 118 height 23
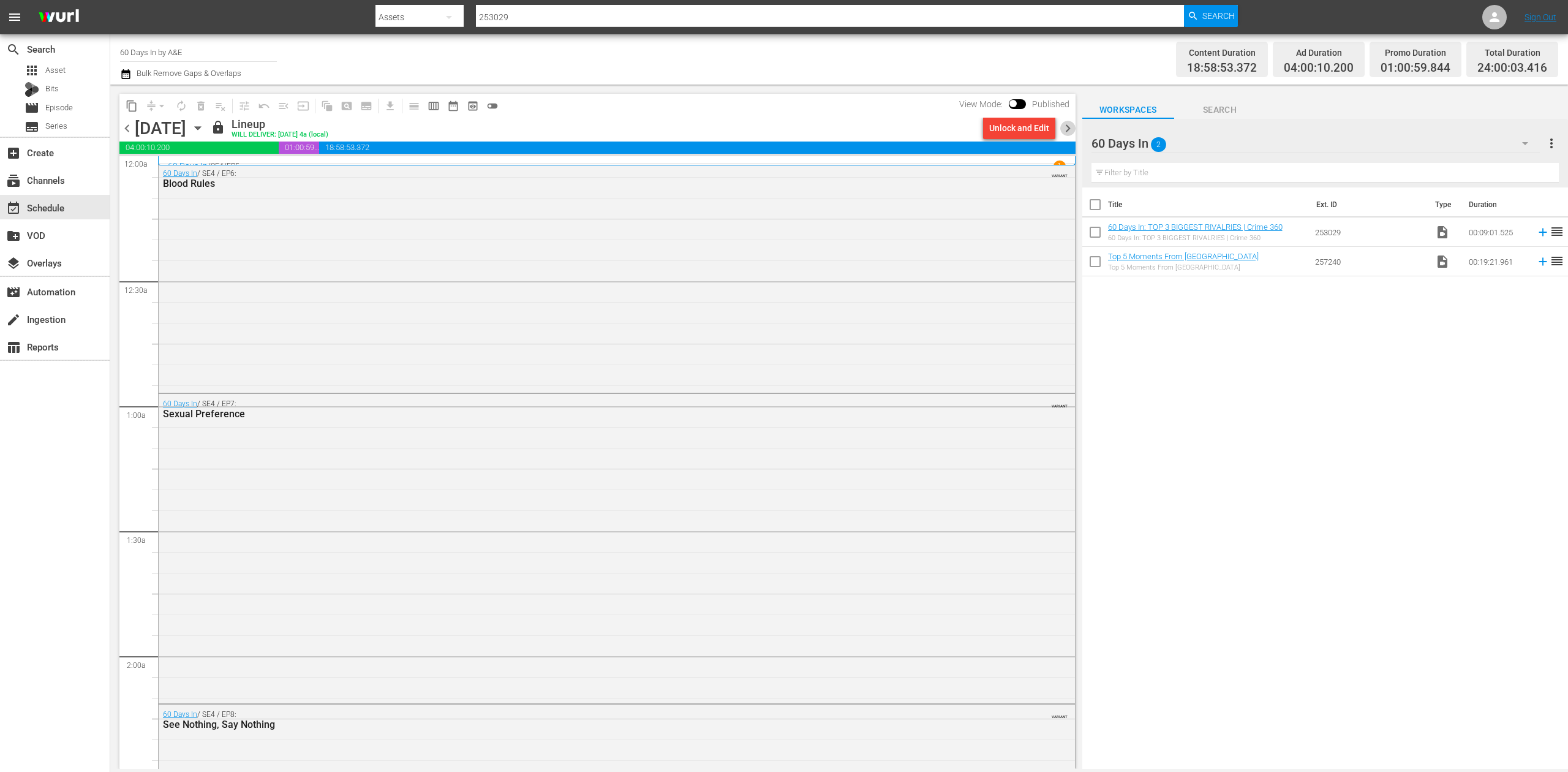
click at [1065, 126] on span "chevron_right" at bounding box center [1068, 128] width 15 height 15
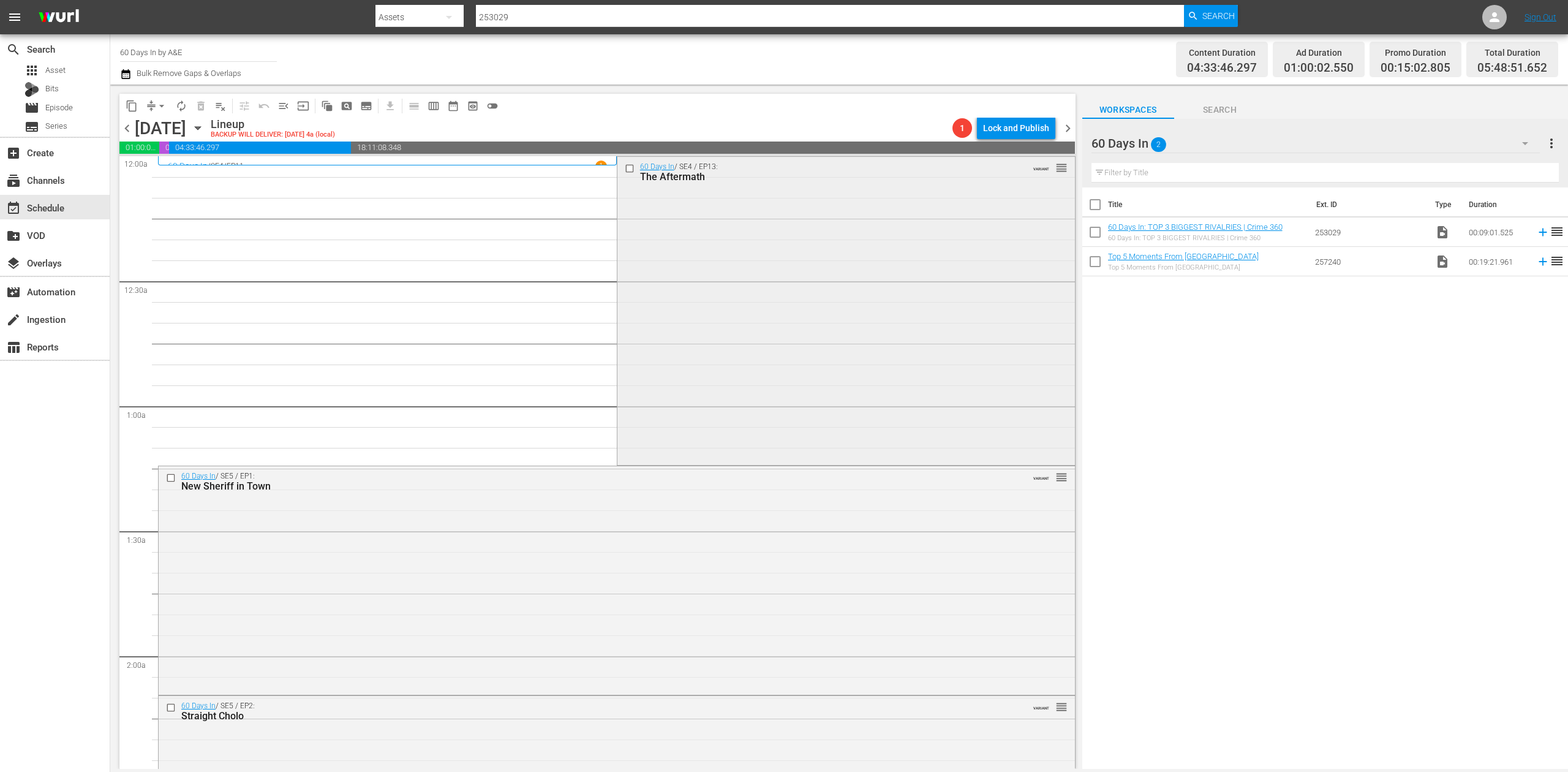
click at [820, 265] on div "60 Days In / SE4 / EP13: The Aftermath VARIANT reorder" at bounding box center [846, 309] width 457 height 305
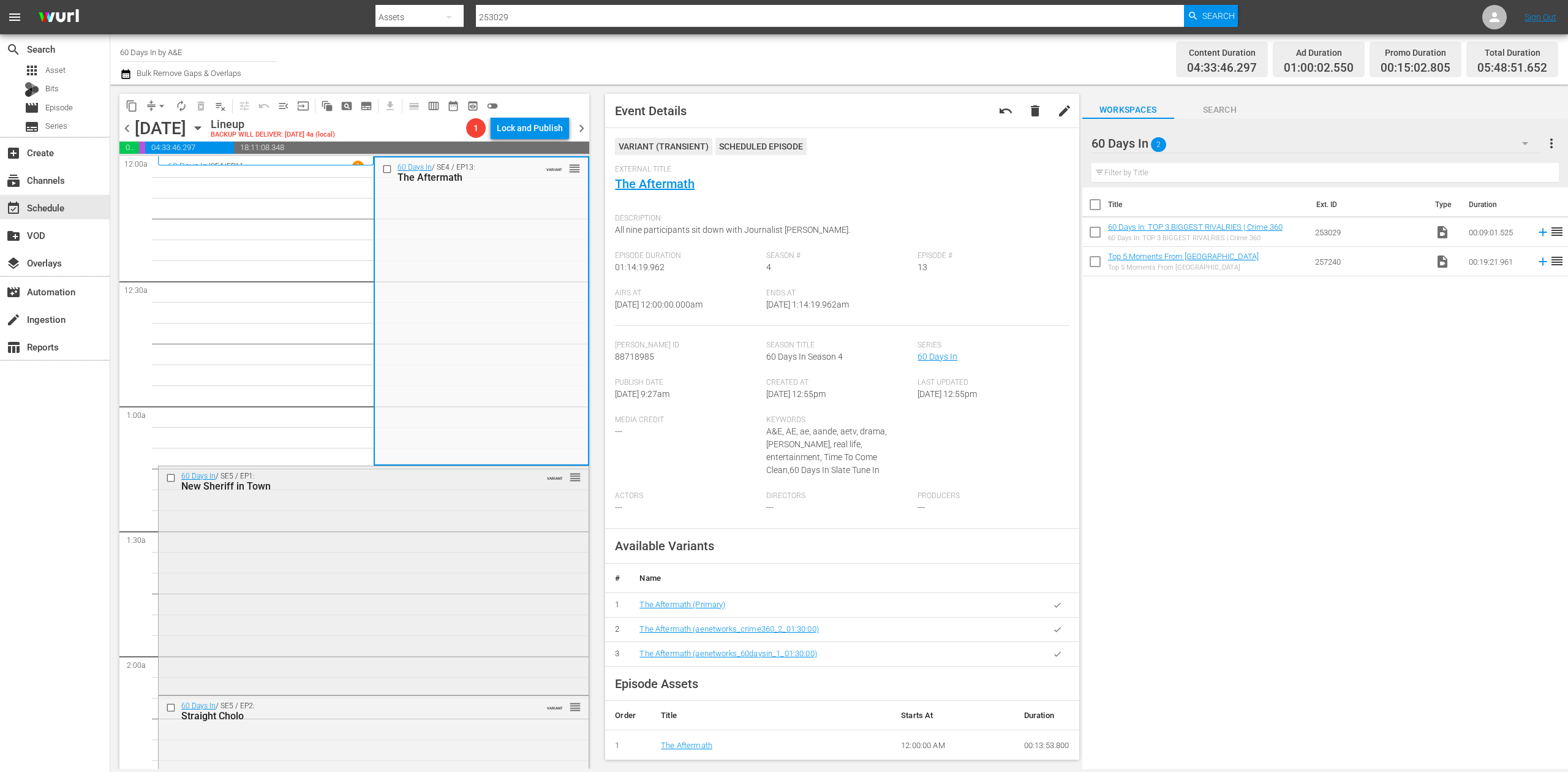
click at [474, 513] on div "60 Days In / SE5 / EP1: New Sheriff in Town VARIANT reorder" at bounding box center [373, 580] width 430 height 226
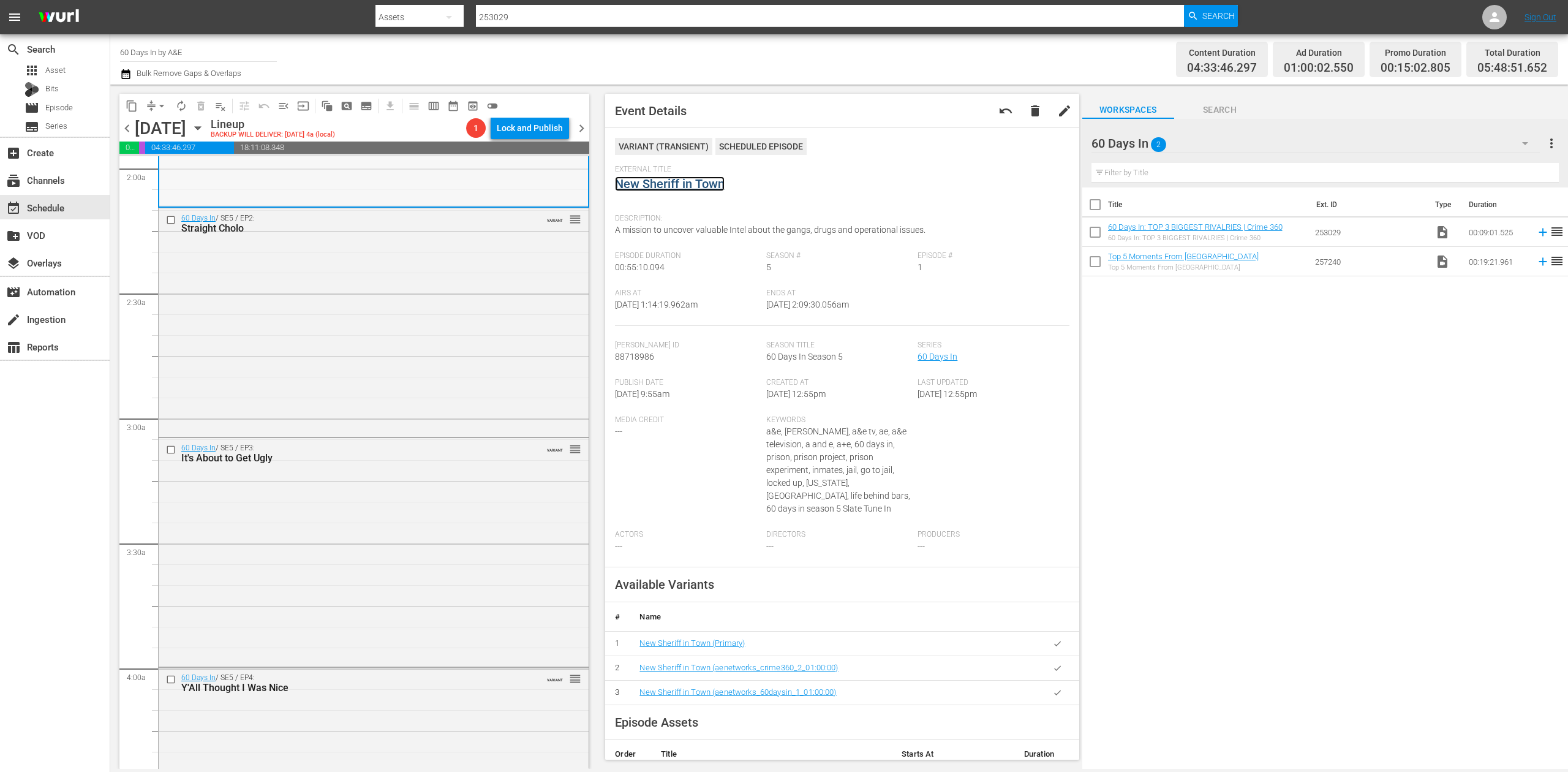
scroll to position [490, 0]
click at [476, 349] on div "60 Days In / SE5 / EP2: Straight Cholo VARIANT reorder" at bounding box center [373, 319] width 430 height 226
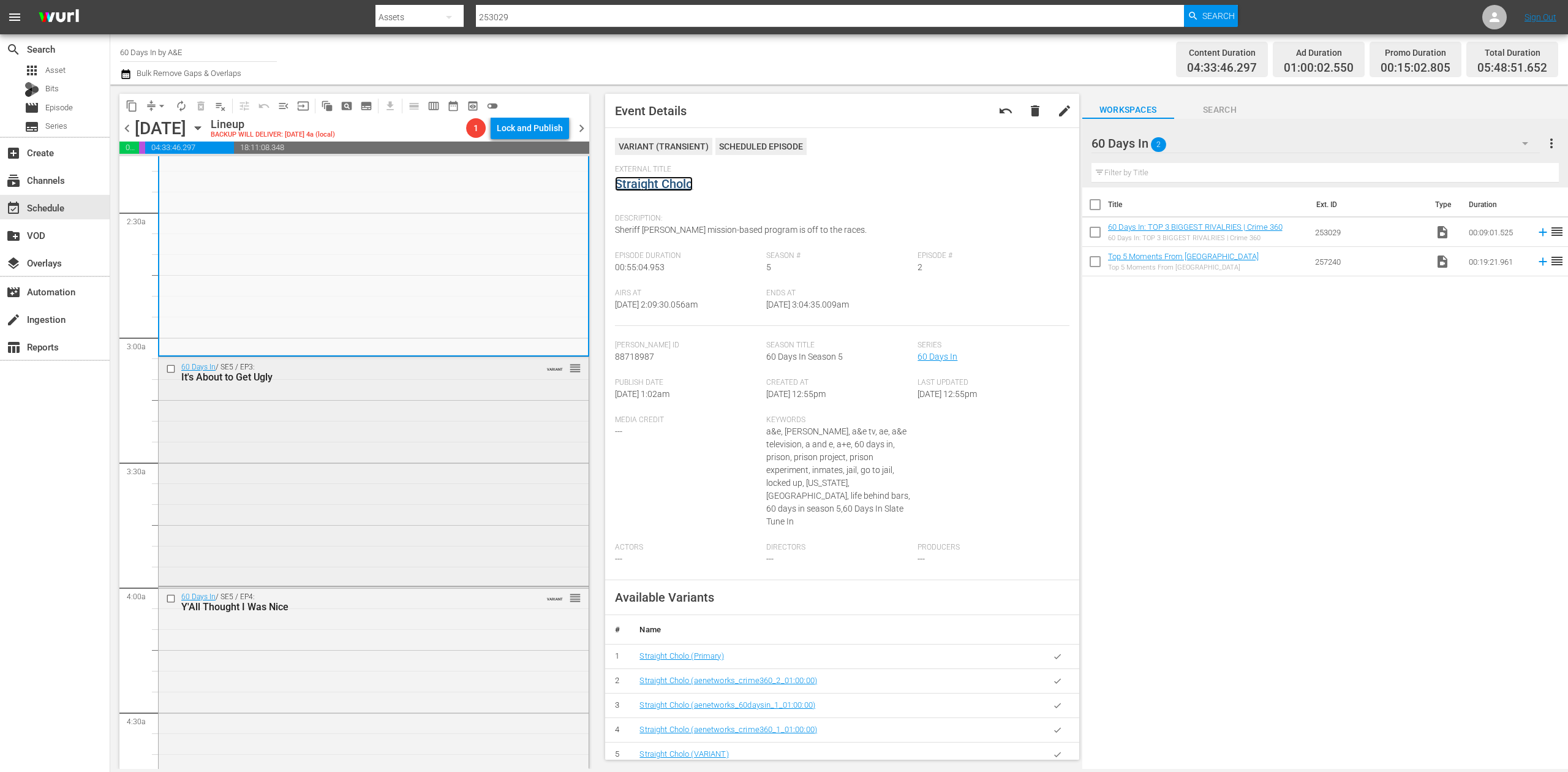
scroll to position [572, 0]
click at [424, 464] on div "60 Days In / SE5 / EP3: It's About to Get Ugly VARIANT reorder" at bounding box center [373, 467] width 430 height 226
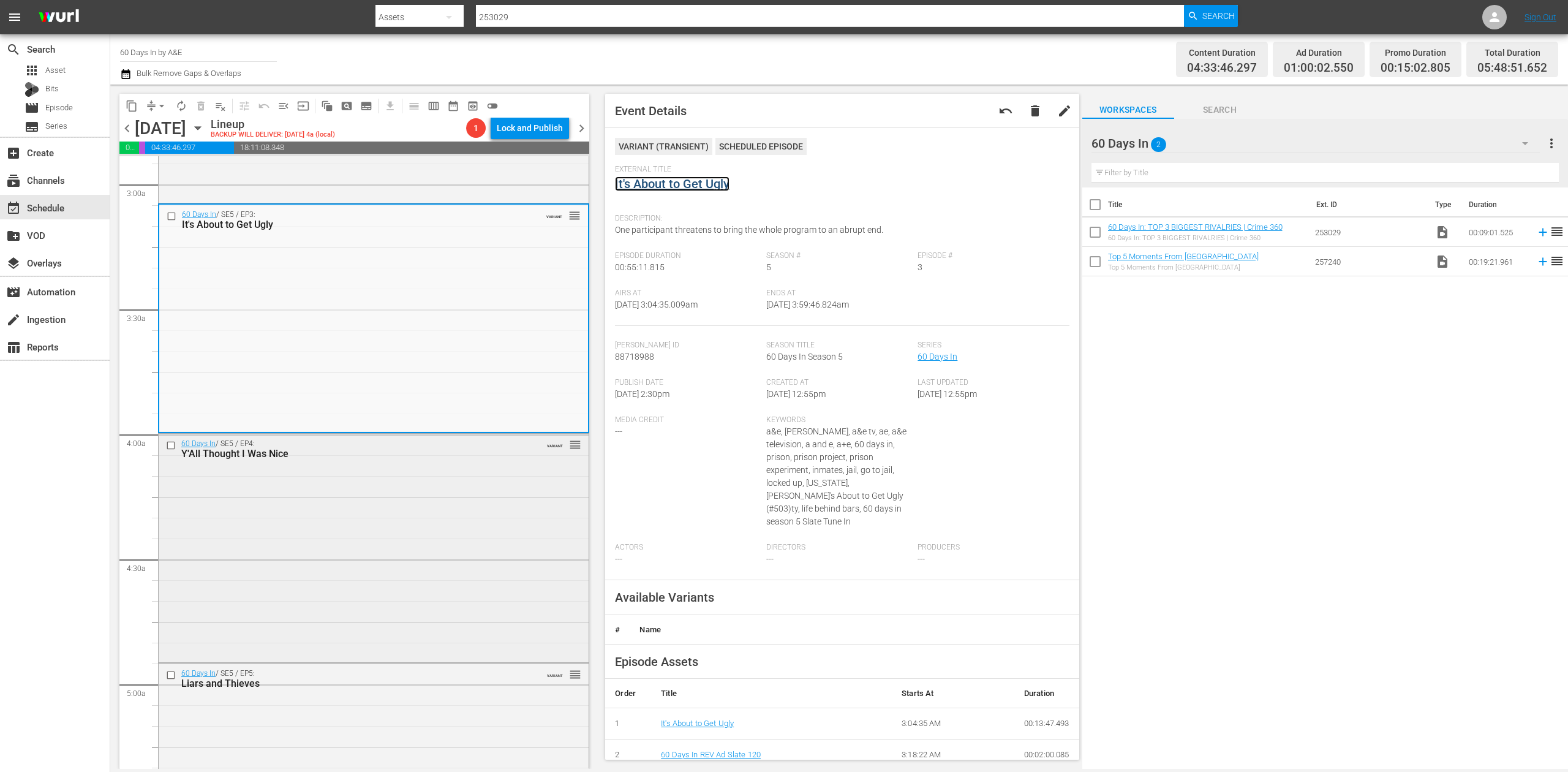
scroll to position [898, 0]
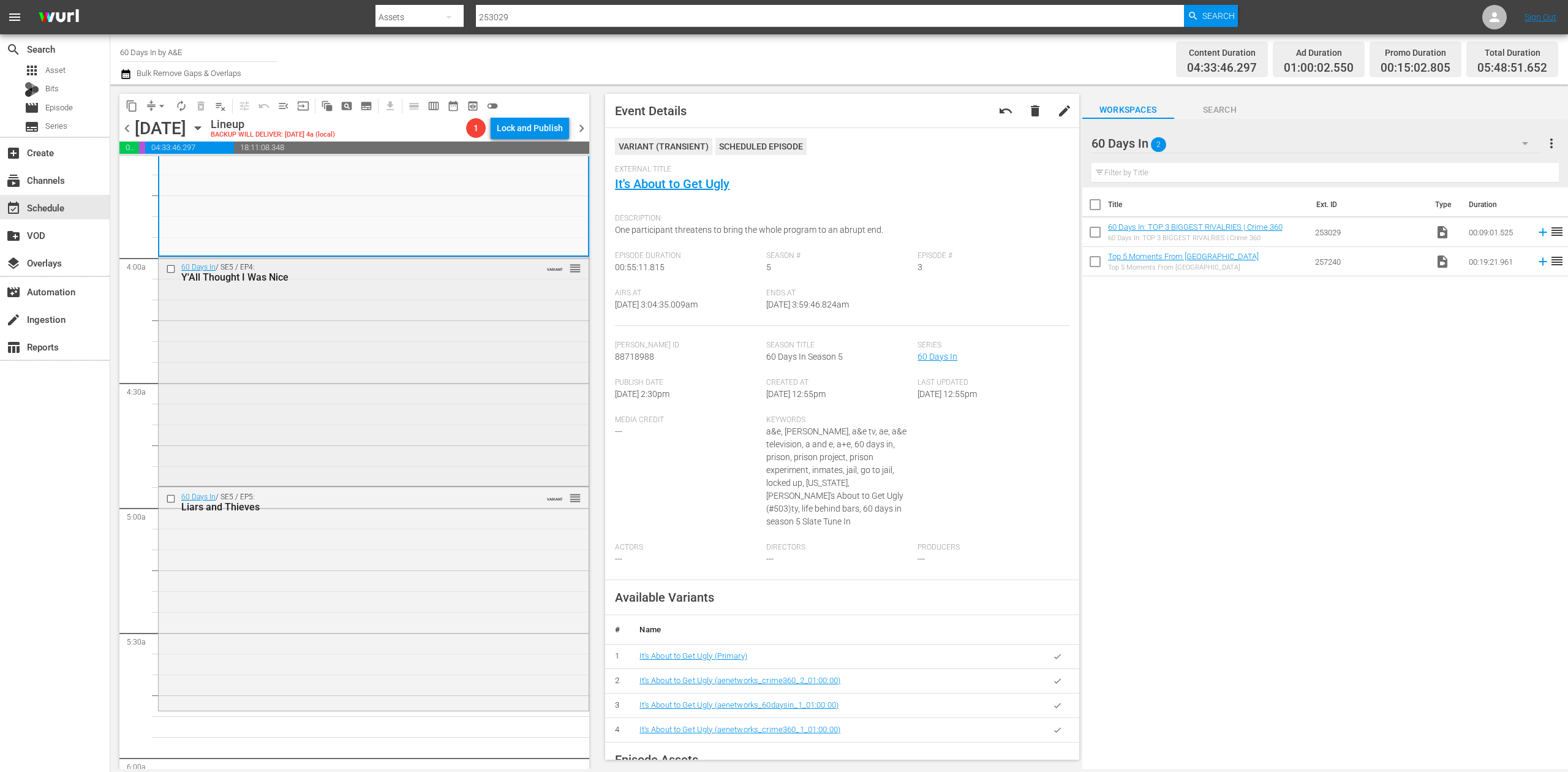
click at [429, 368] on div "60 Days In / SE5 / EP4: Y'All Thought I Was Nice VARIANT reorder" at bounding box center [373, 370] width 430 height 226
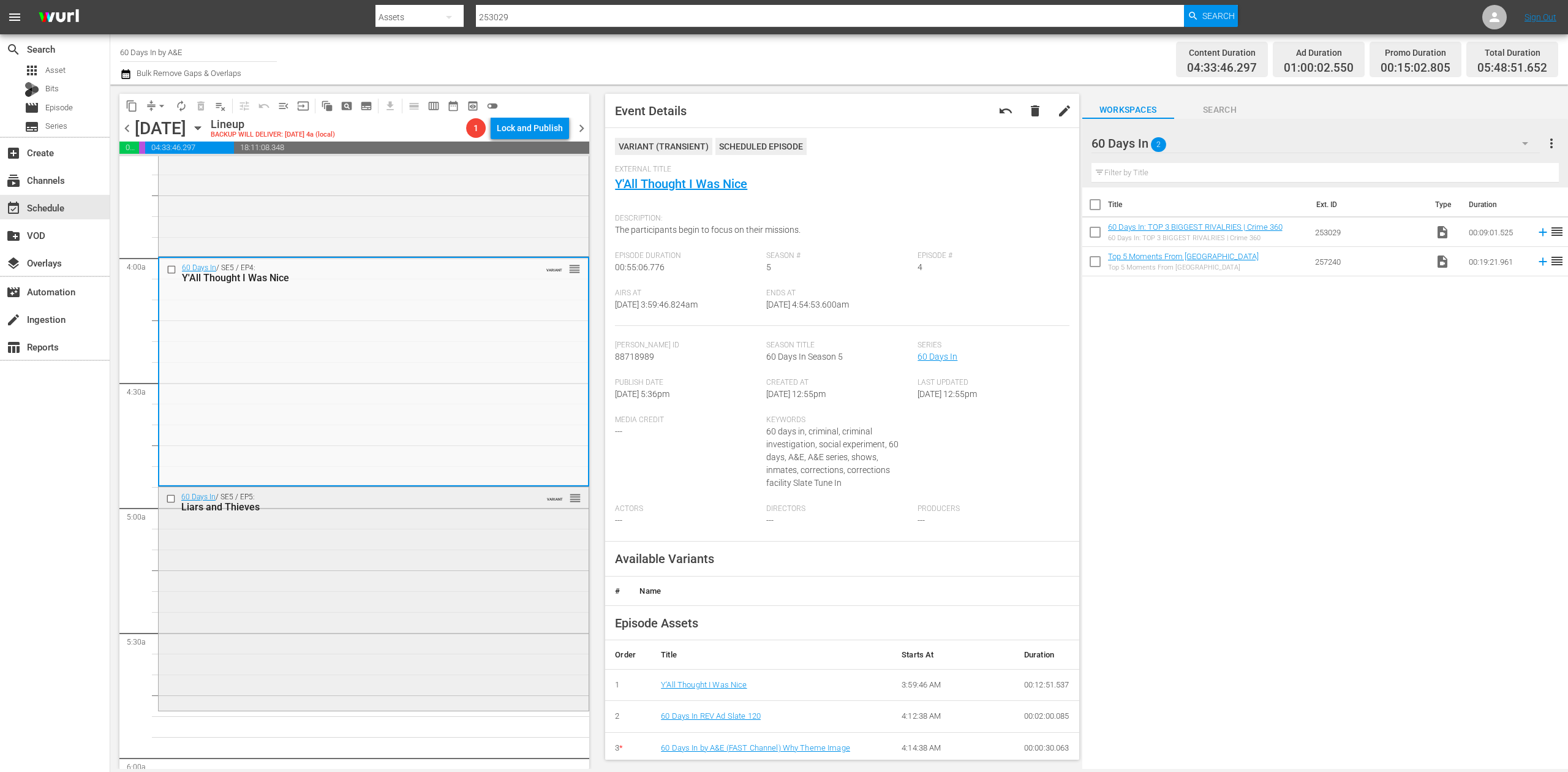
click at [457, 585] on div "60 Days In / SE5 / EP5: Liars and Thieves VARIANT reorder" at bounding box center [373, 598] width 430 height 221
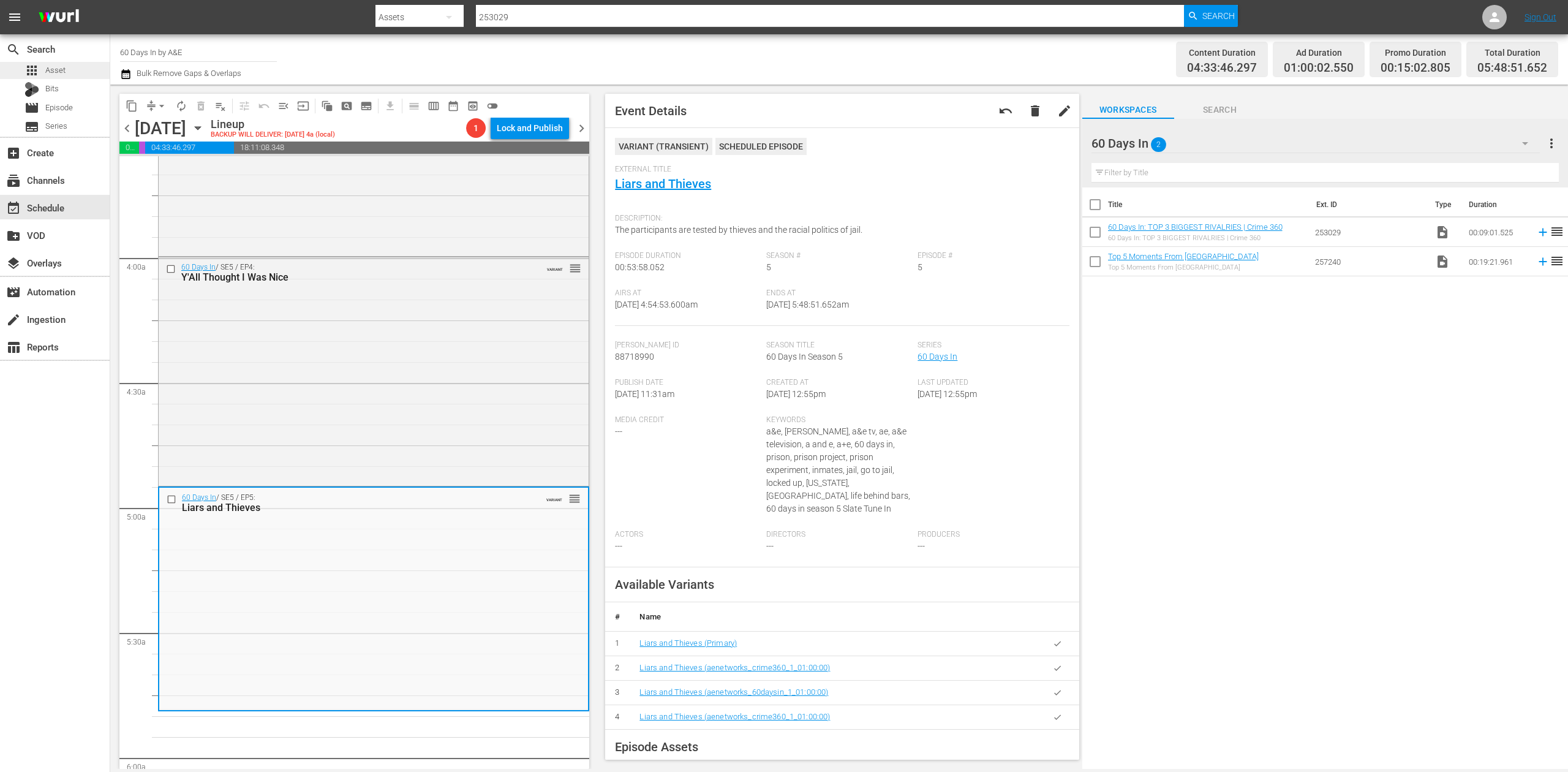
click at [56, 71] on span "Asset" at bounding box center [55, 70] width 20 height 12
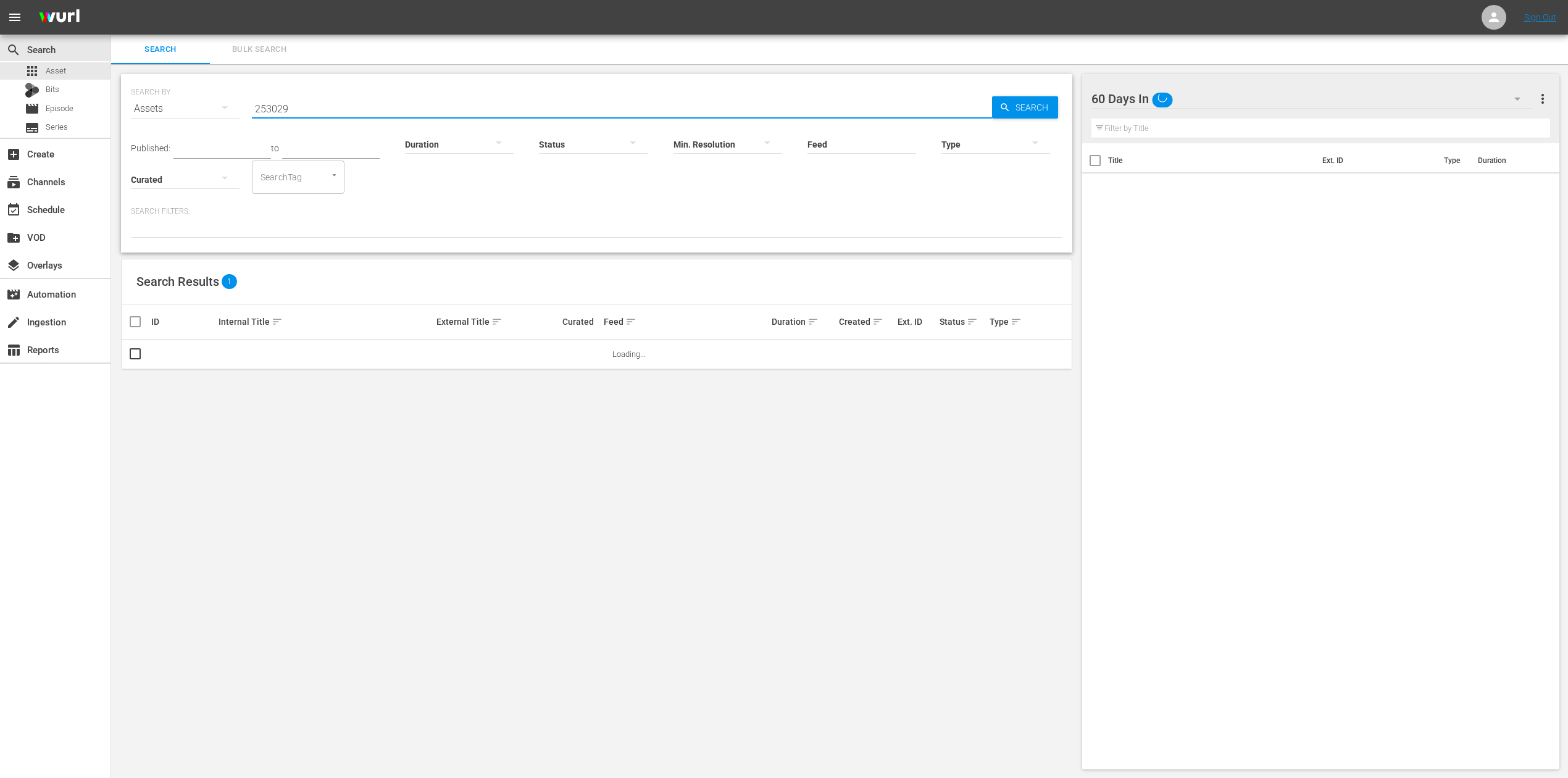
click at [409, 99] on input "253029" at bounding box center [622, 109] width 740 height 30
drag, startPoint x: 329, startPoint y: 102, endPoint x: 208, endPoint y: 90, distance: 121.6
click at [208, 90] on div "SEARCH BY Search By Assets Search ID, Title, Description, Keywords, or Category…" at bounding box center [596, 102] width 932 height 45
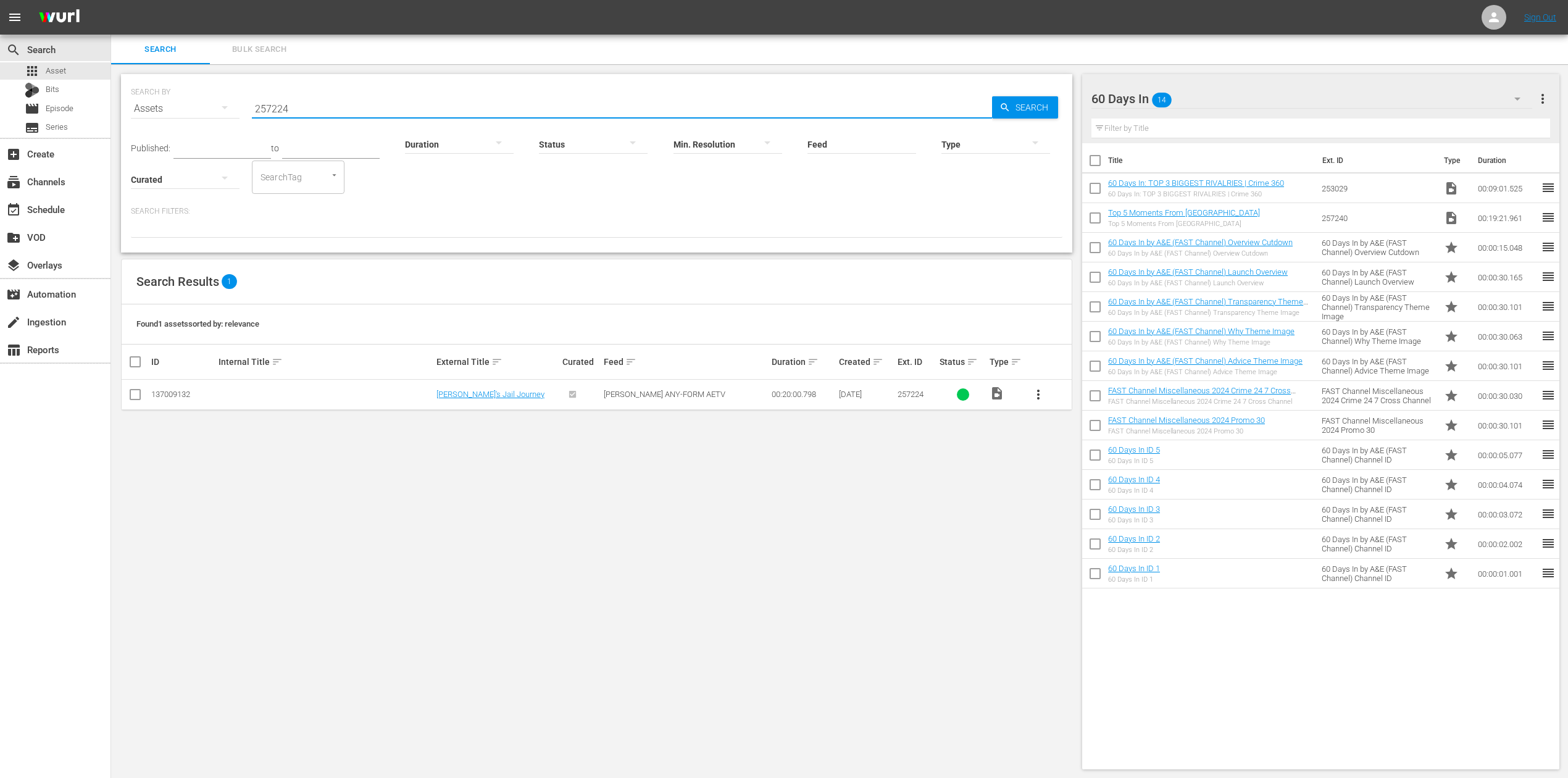
type input "257224"
click at [138, 402] on input "checkbox" at bounding box center [135, 396] width 15 height 15
checkbox input "true"
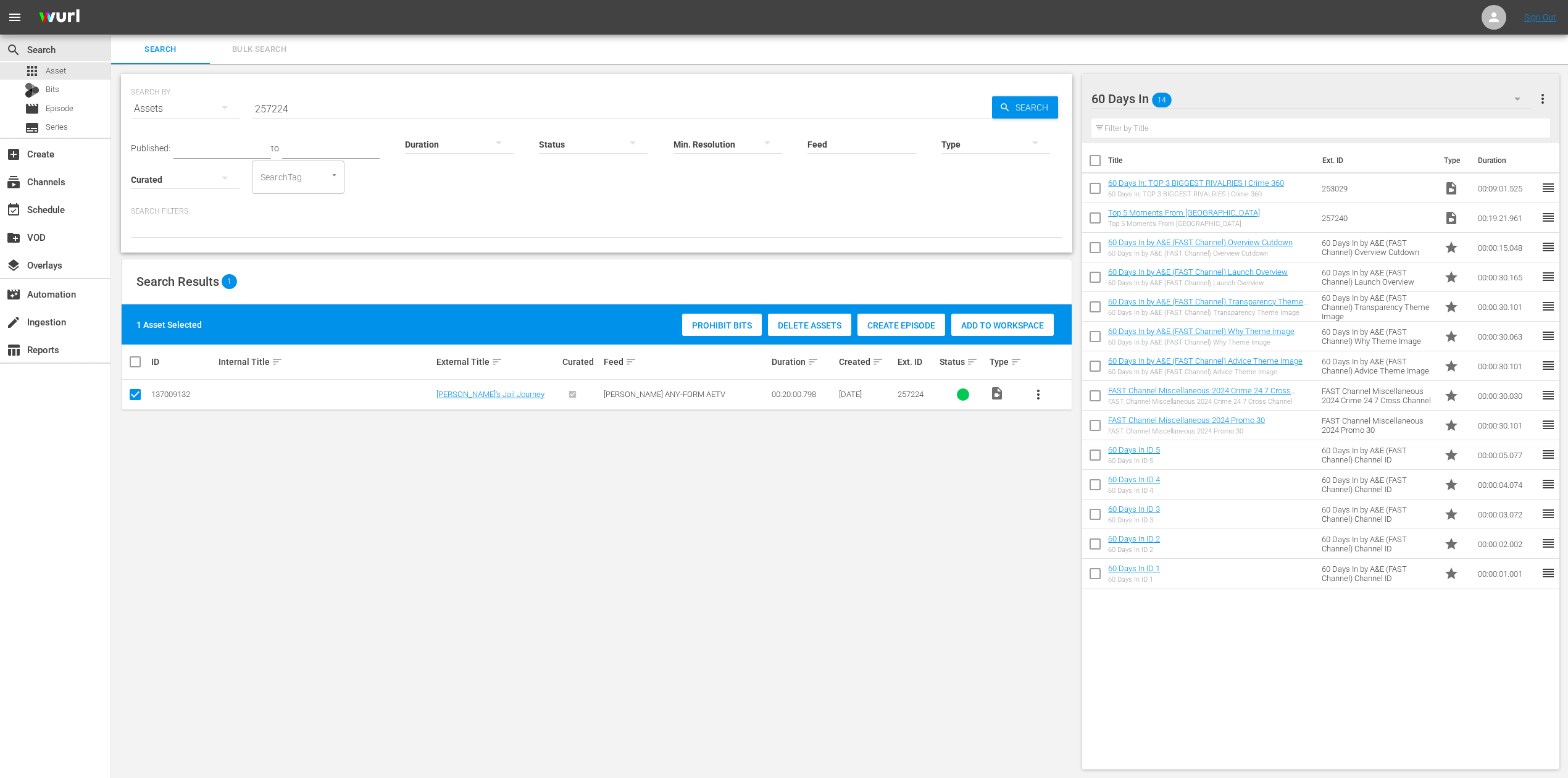
click at [1014, 329] on span "Add to Workspace" at bounding box center [1003, 325] width 102 height 10
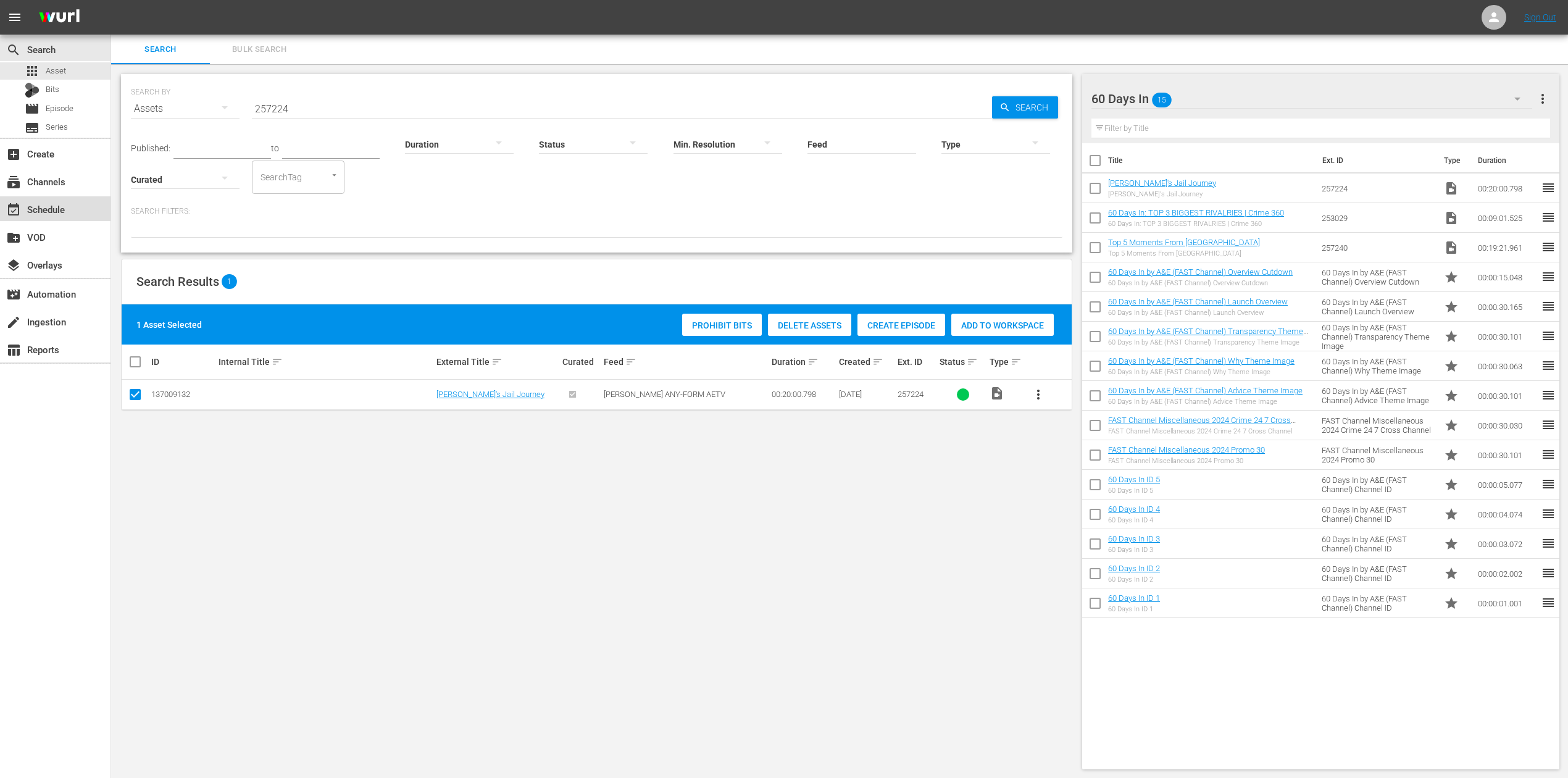
click at [65, 209] on div "event_available Schedule" at bounding box center [35, 207] width 69 height 11
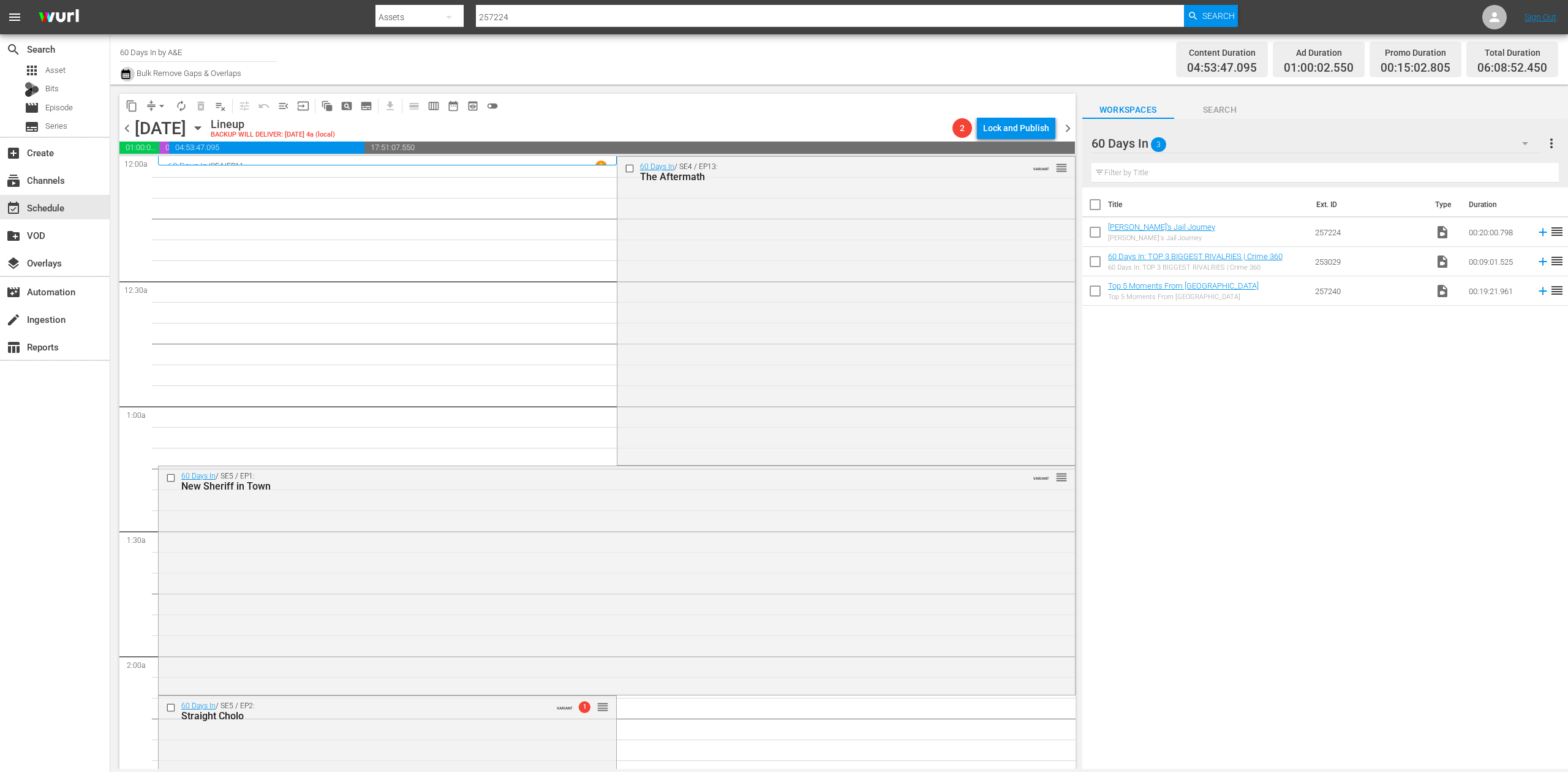
click at [125, 71] on icon "button" at bounding box center [125, 74] width 8 height 10
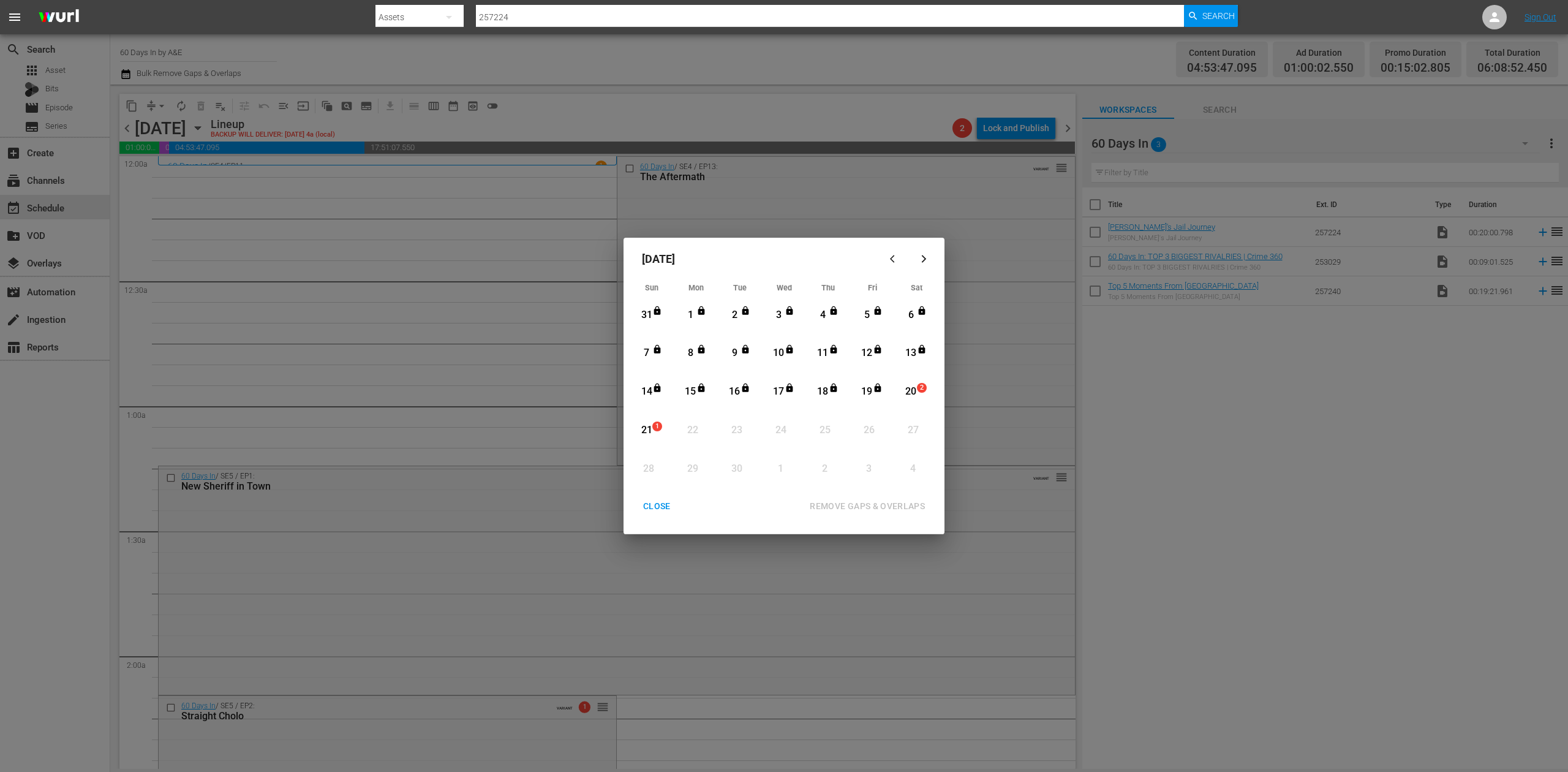
click at [912, 393] on div "20" at bounding box center [911, 392] width 15 height 14
click at [901, 505] on div "REMOVE GAPS & OVERLAPS" at bounding box center [867, 506] width 135 height 15
click at [910, 397] on div "20" at bounding box center [911, 392] width 15 height 14
click at [873, 503] on div "REMOVE GAPS & OVERLAPS" at bounding box center [867, 506] width 135 height 15
click at [655, 506] on div "CLOSE" at bounding box center [657, 506] width 47 height 15
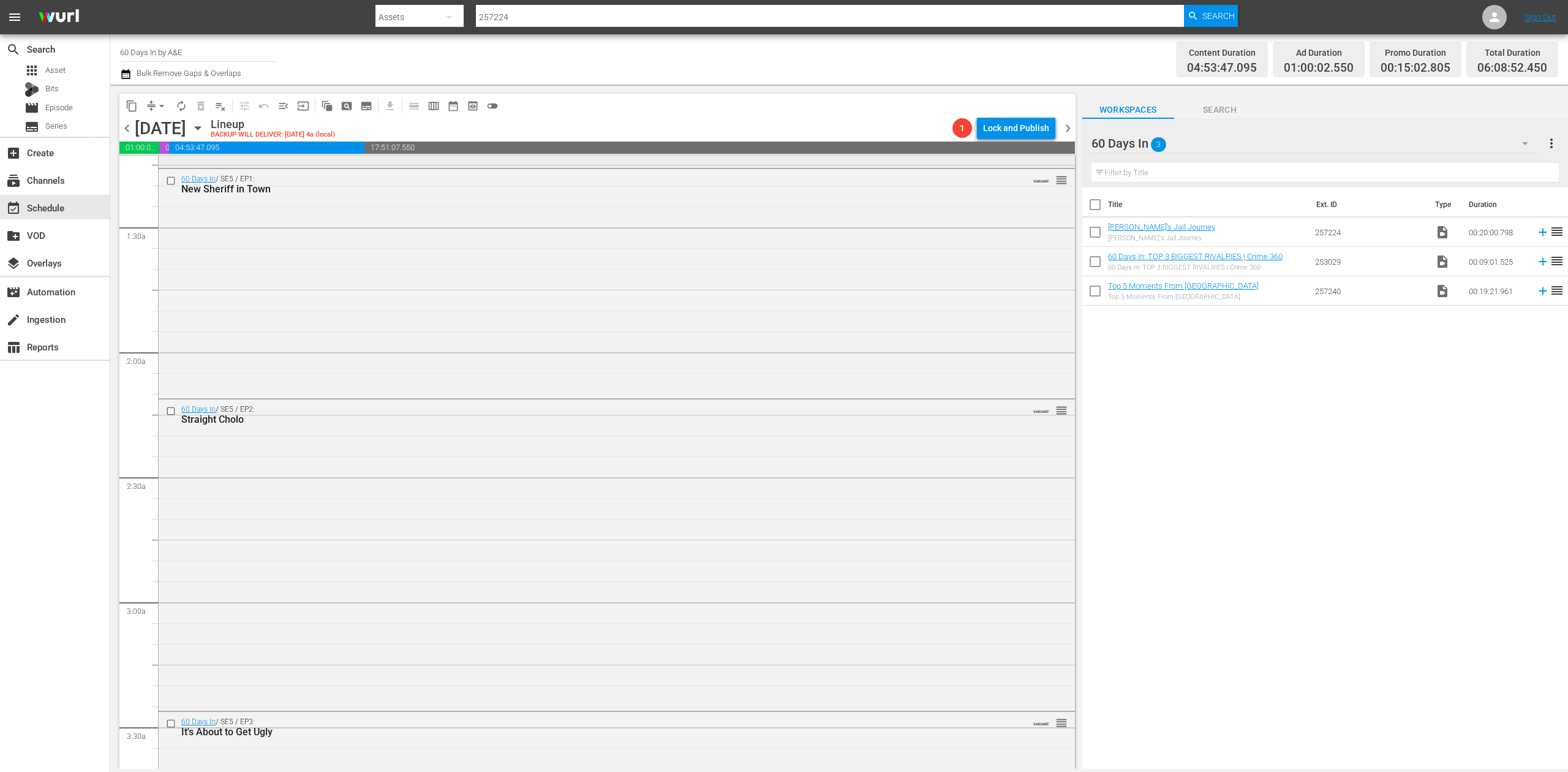
scroll to position [327, 0]
click at [540, 478] on div "60 Days In / SE5 / EP2: Straight Cholo VARIANT reorder" at bounding box center [617, 531] width 916 height 309
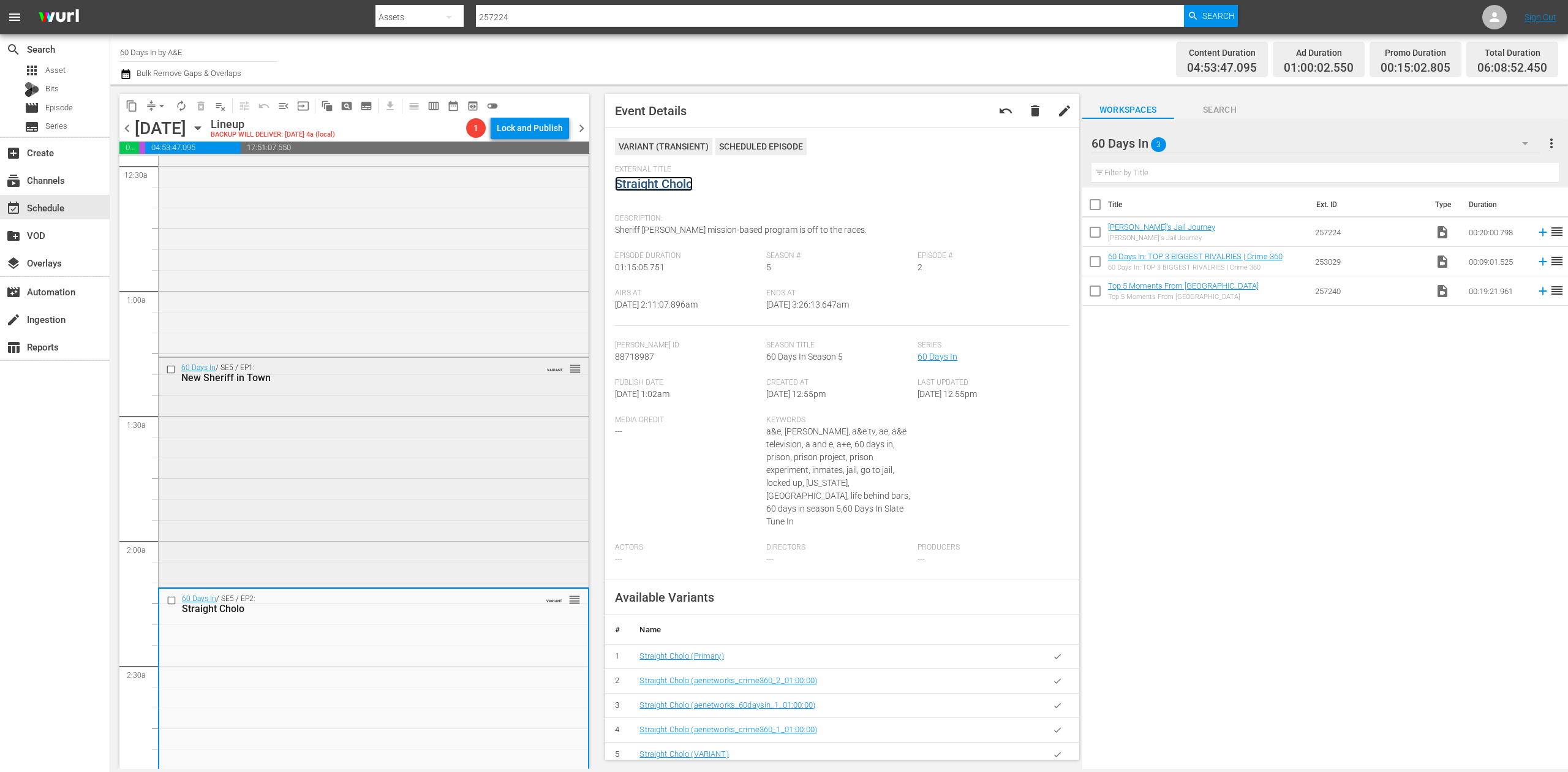
scroll to position [0, 0]
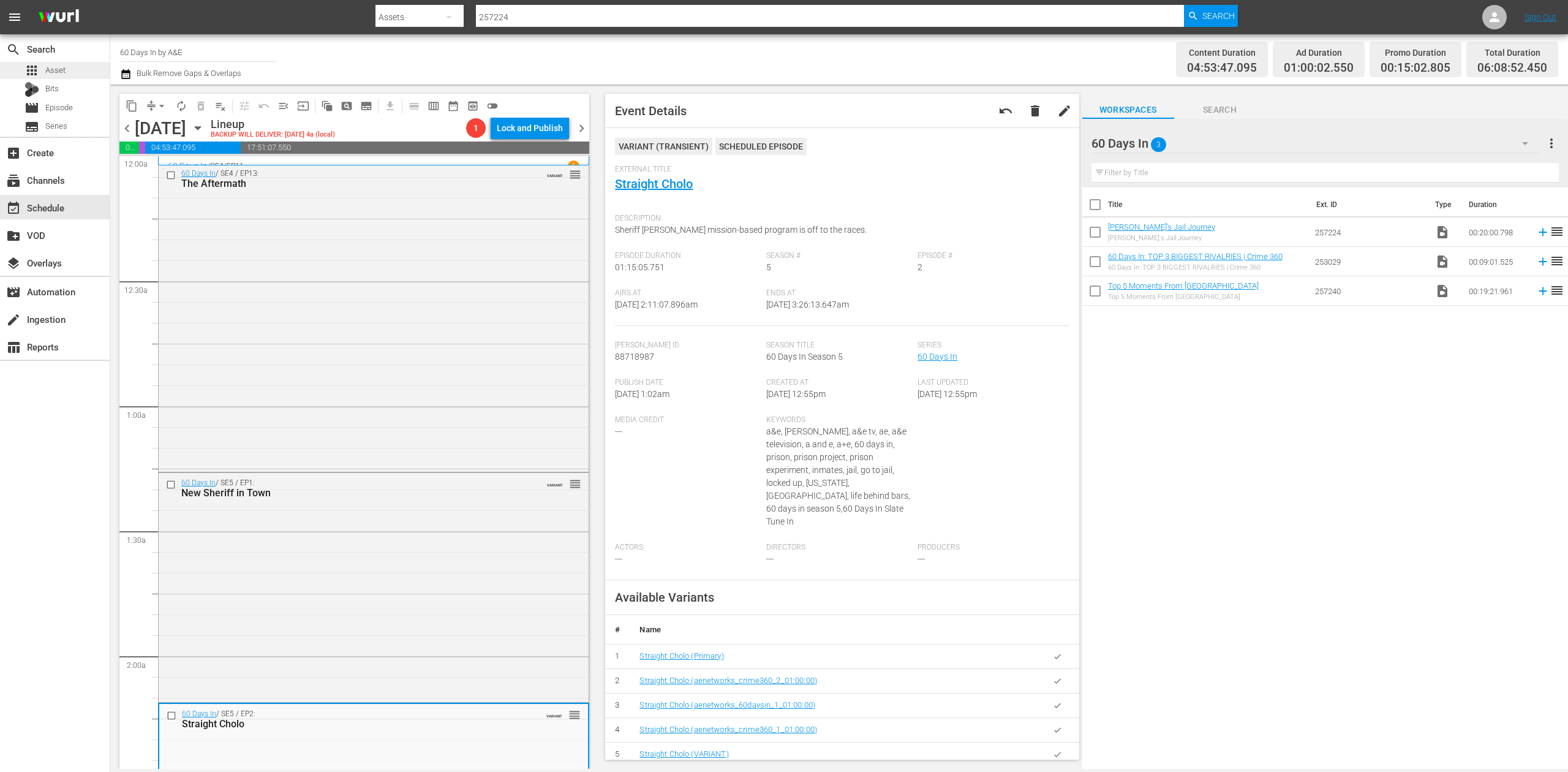
click at [64, 76] on span "Asset" at bounding box center [55, 70] width 20 height 12
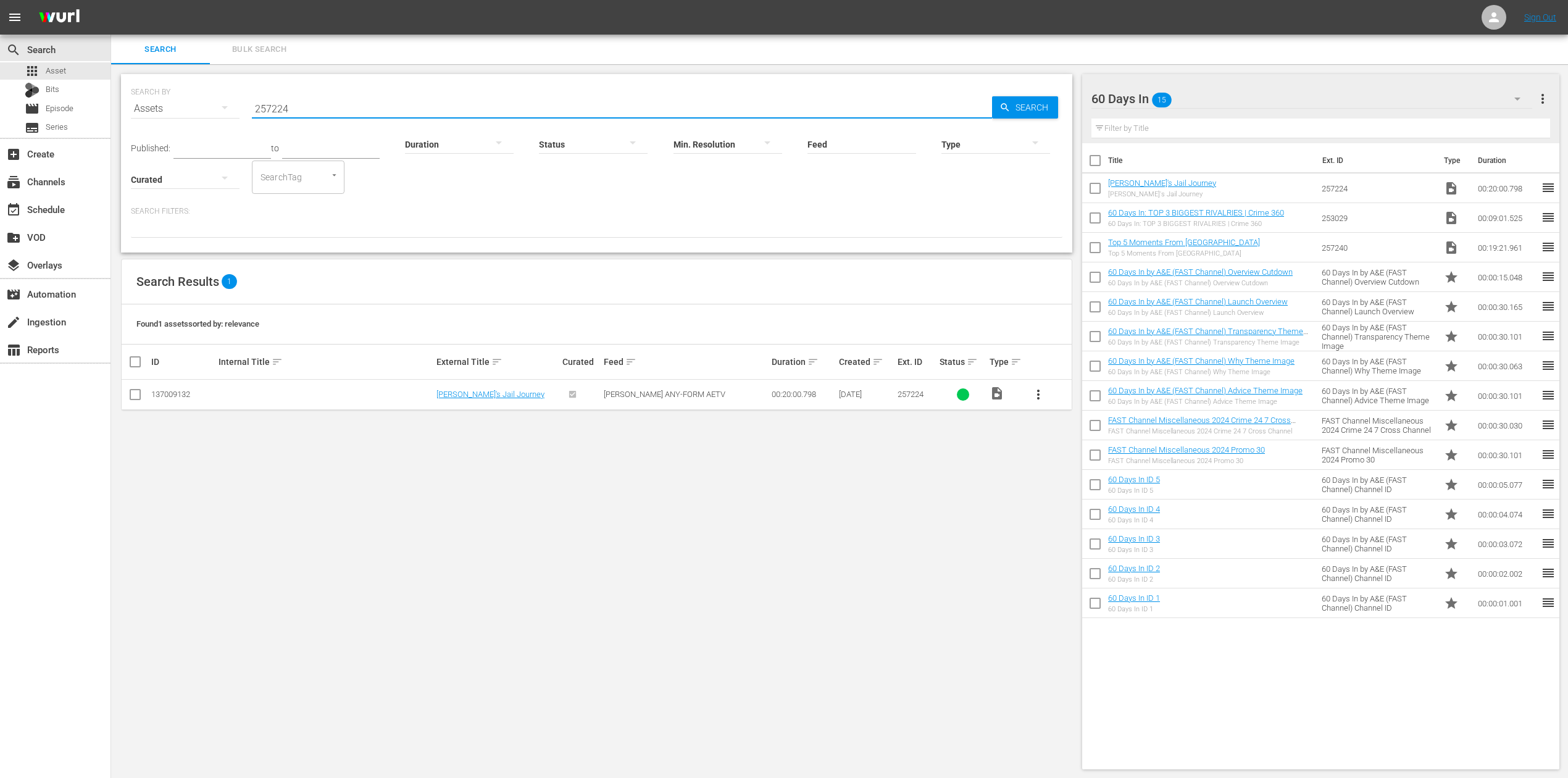
drag, startPoint x: 302, startPoint y: 105, endPoint x: 163, endPoint y: 72, distance: 142.9
click at [161, 74] on div "SEARCH BY Search By Assets Search ID, Title, Description, Keywords, or Category…" at bounding box center [596, 163] width 952 height 179
type input "253040"
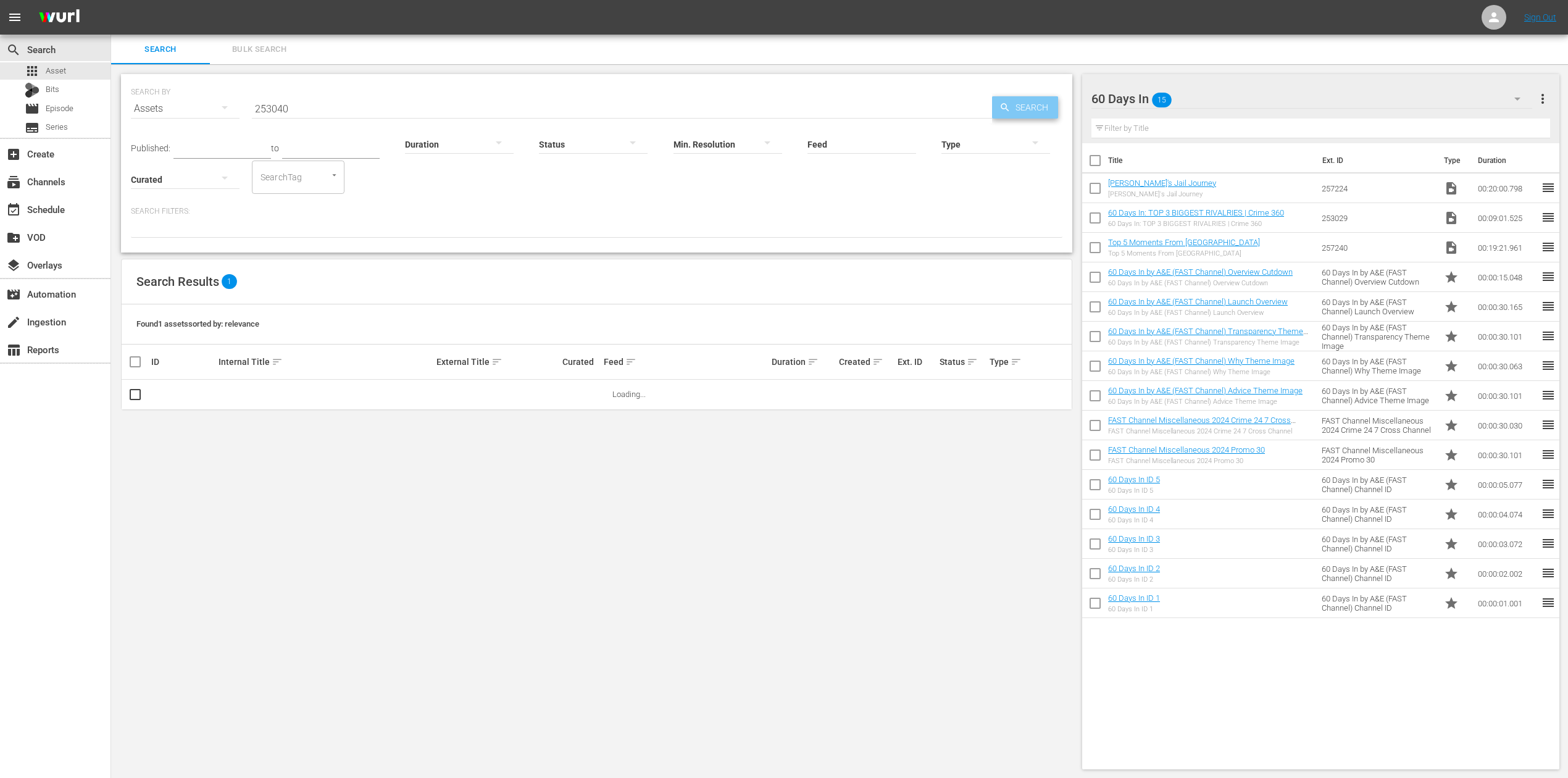
click at [1033, 102] on span "Search" at bounding box center [1035, 107] width 48 height 22
click at [136, 400] on input "checkbox" at bounding box center [135, 396] width 15 height 15
checkbox input "true"
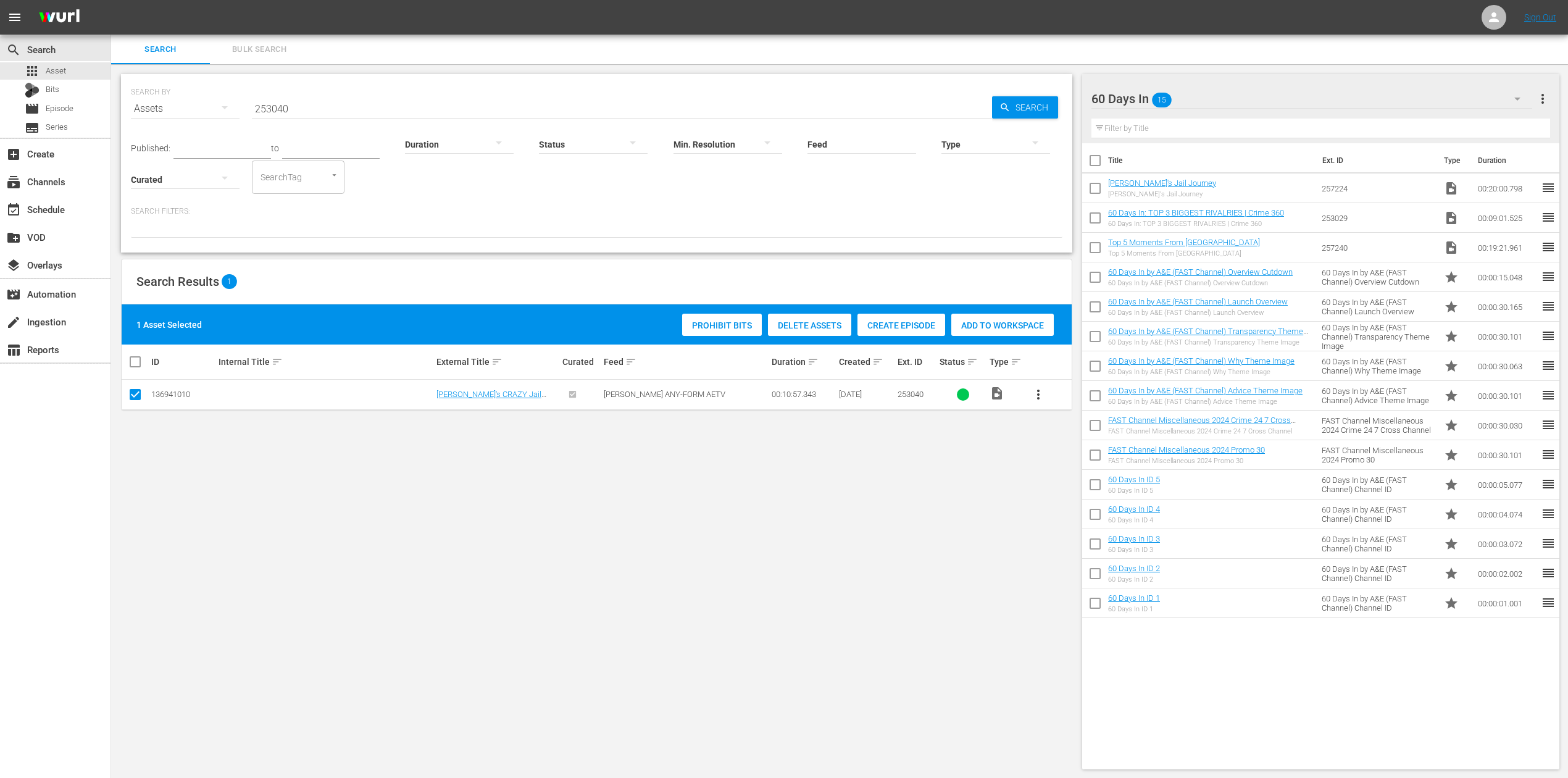
click at [1003, 322] on span "Add to Workspace" at bounding box center [1003, 325] width 102 height 10
click at [57, 204] on div "event_available Schedule" at bounding box center [35, 207] width 69 height 11
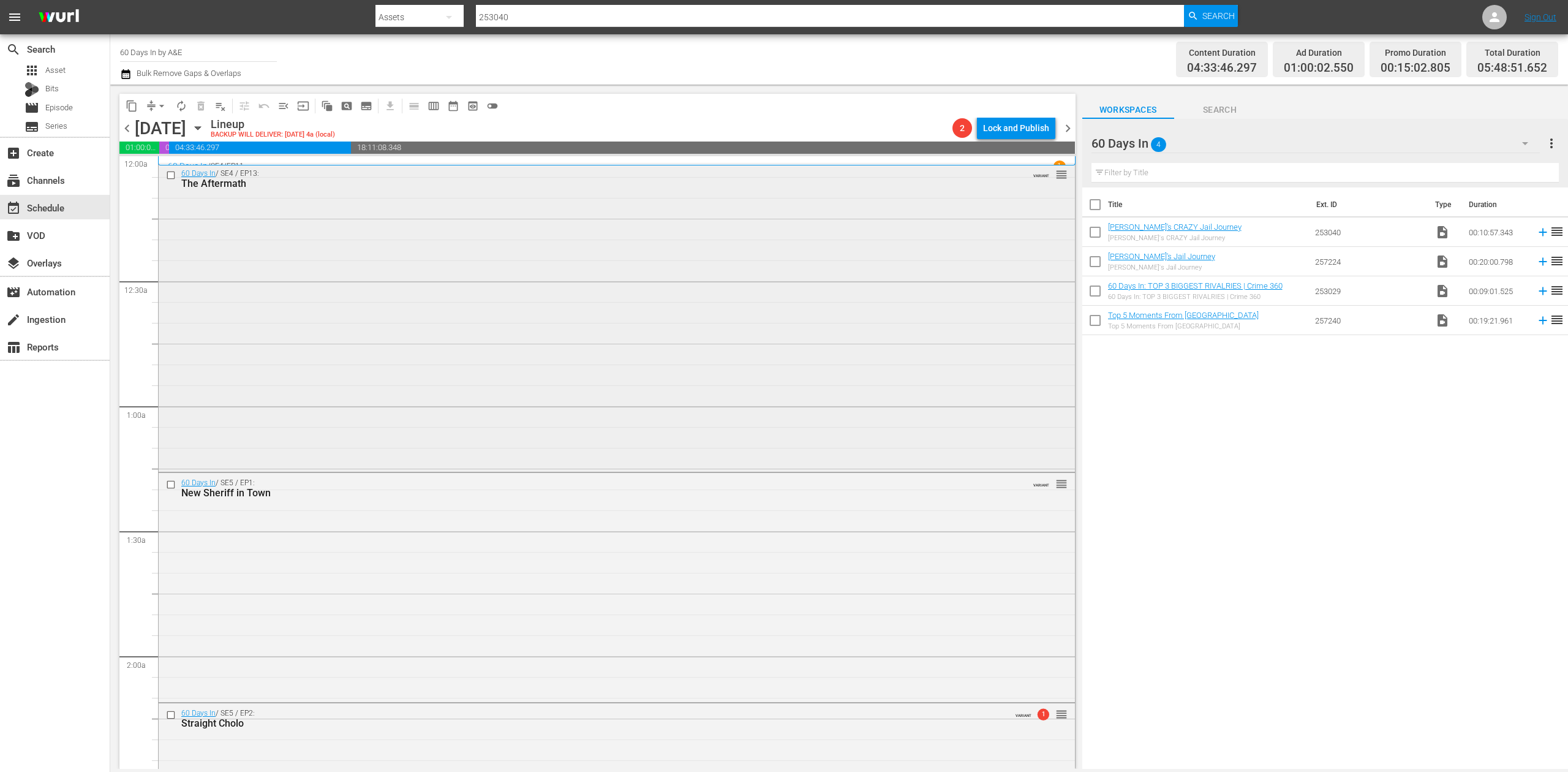
click at [528, 263] on div "60 Days In / SE4 / EP13: The Aftermath VARIANT reorder" at bounding box center [617, 316] width 916 height 305
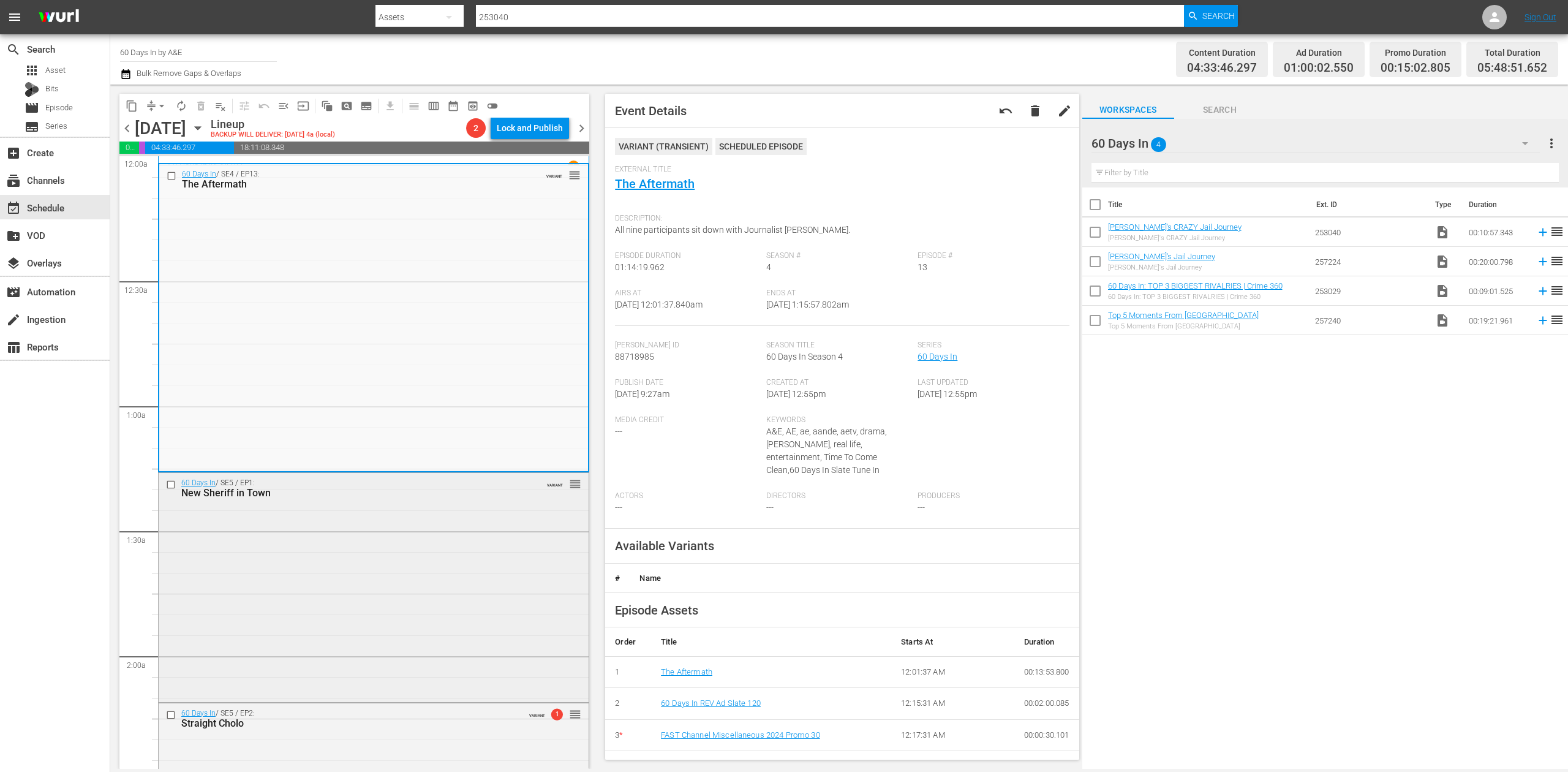
click at [425, 554] on div "60 Days In / SE5 / EP1: New Sheriff in Town VARIANT reorder" at bounding box center [373, 586] width 430 height 226
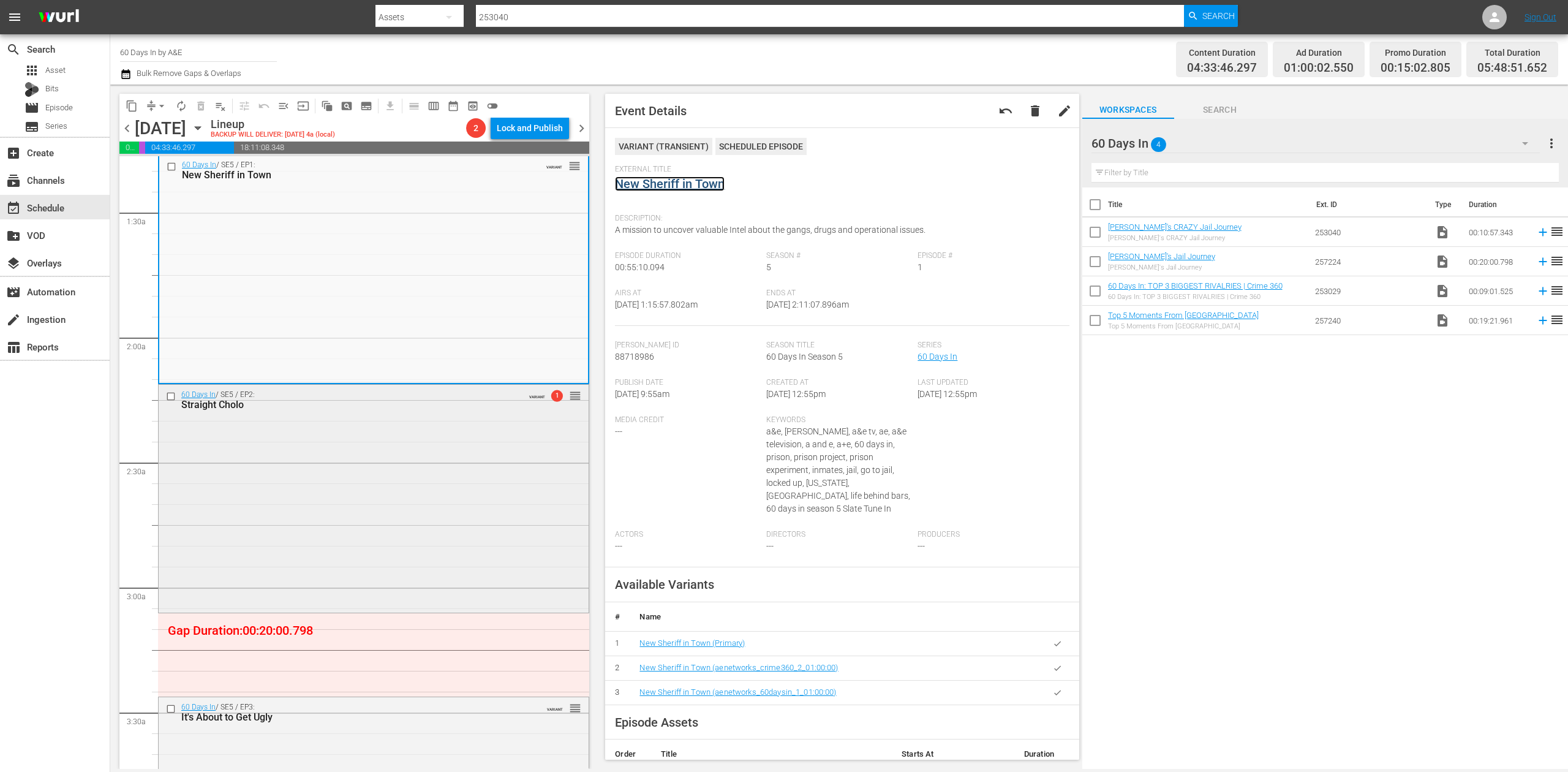
scroll to position [327, 0]
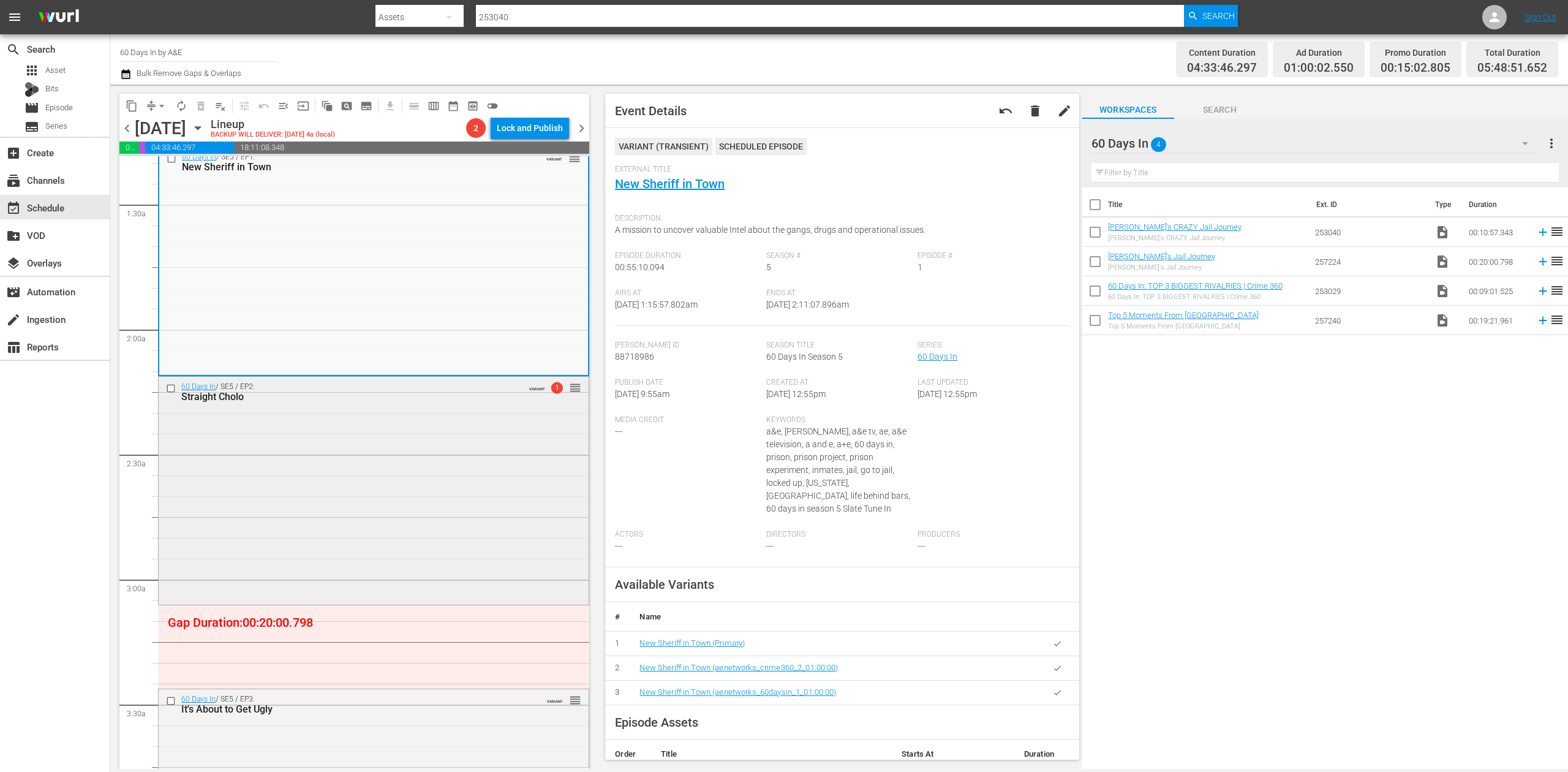
click at [491, 456] on div "60 Days In / SE5 / EP2: Straight Cholo VARIANT 1 reorder" at bounding box center [373, 489] width 430 height 226
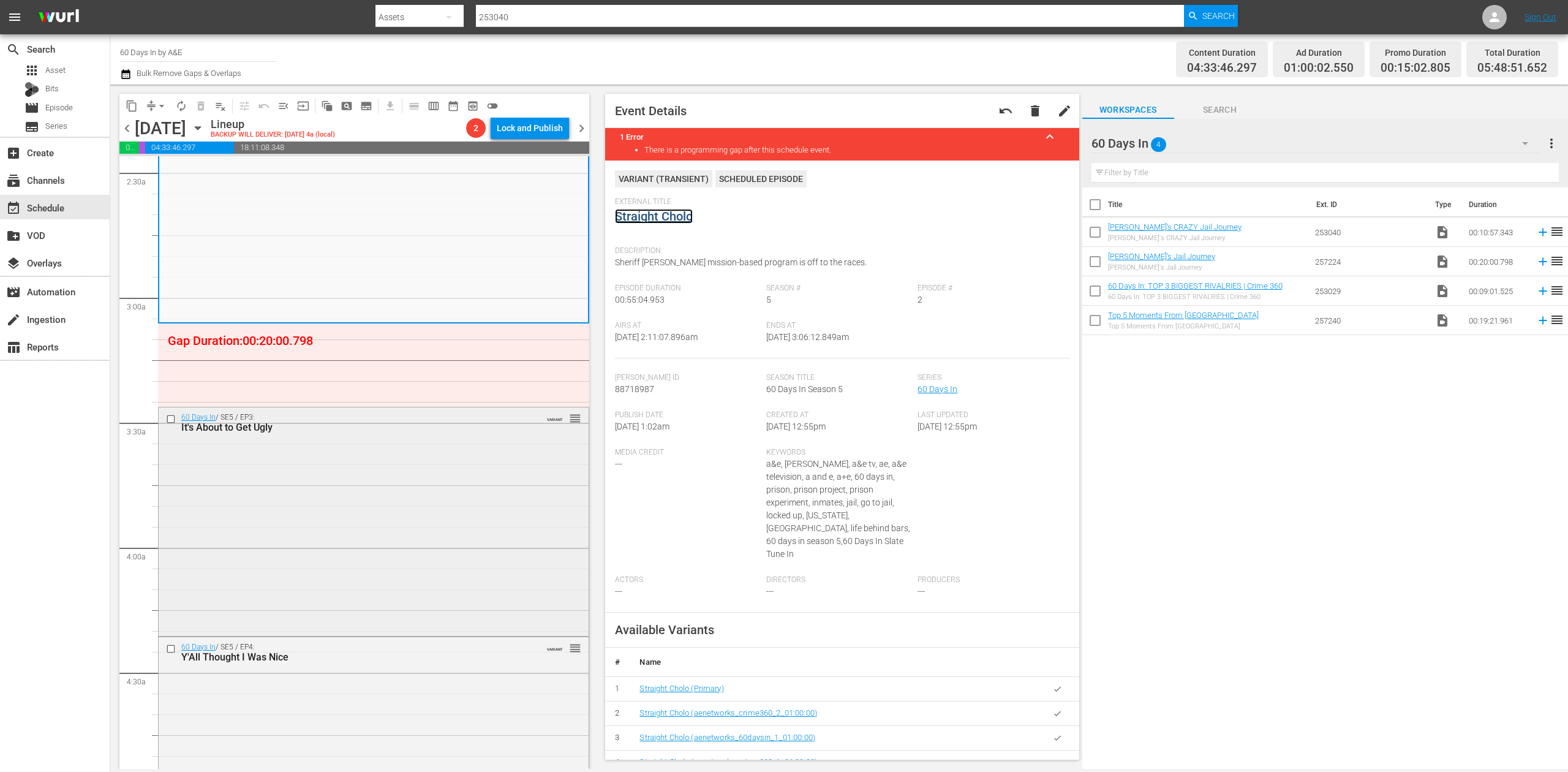
scroll to position [735, 0]
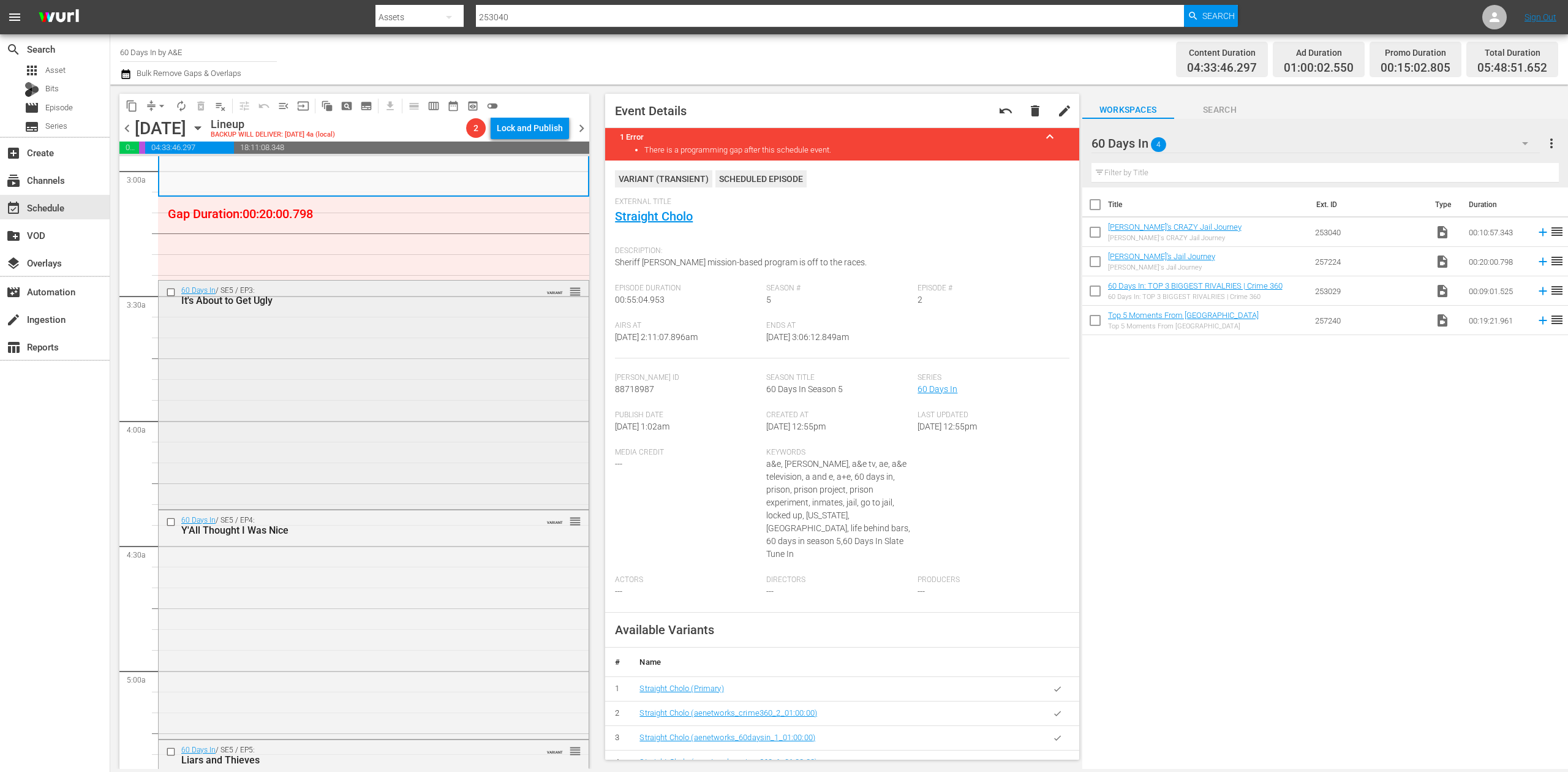
click at [449, 405] on div "60 Days In / SE5 / EP3: It's About to Get Ugly VARIANT reorder" at bounding box center [373, 394] width 430 height 226
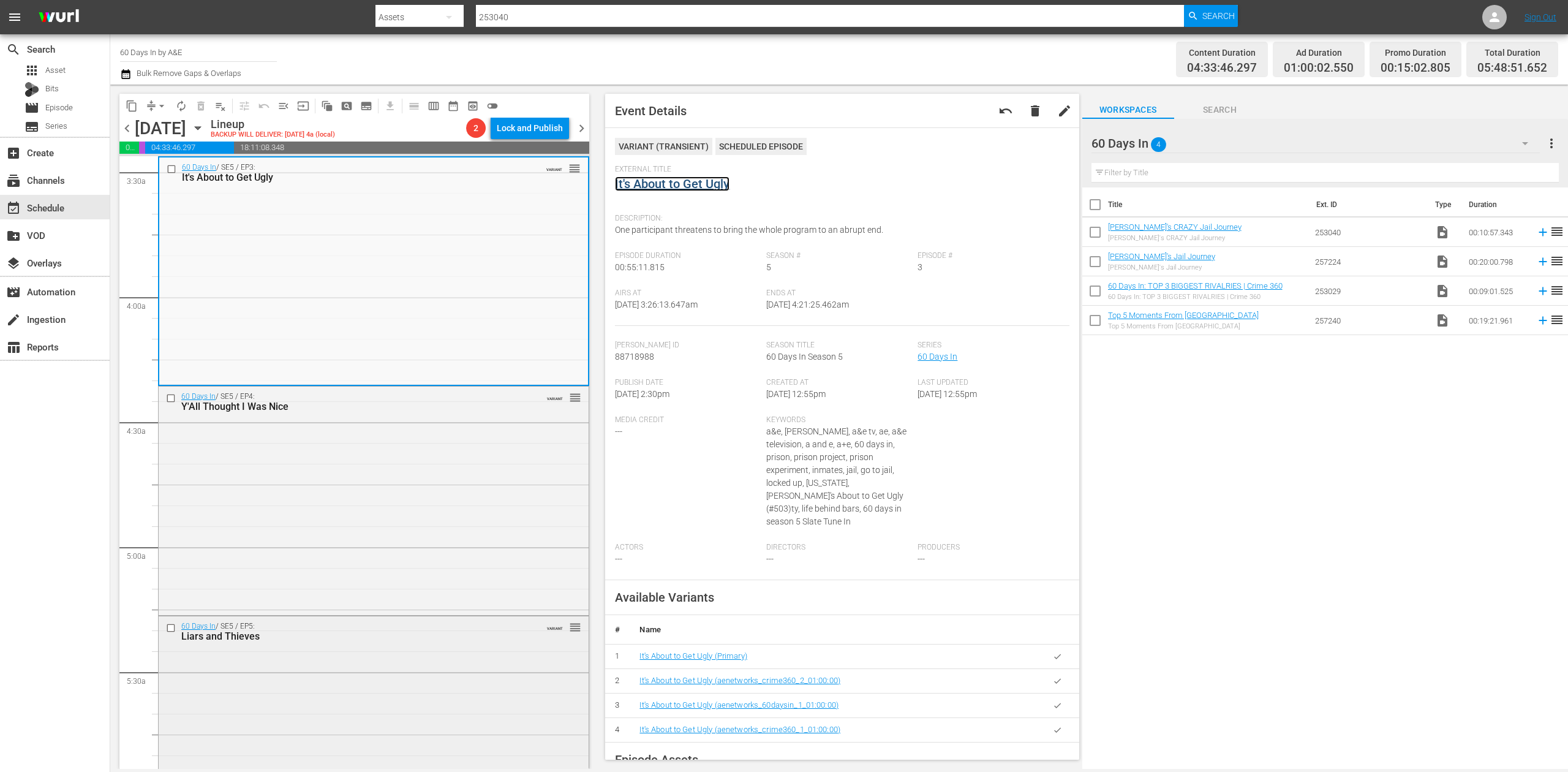
scroll to position [1226, 0]
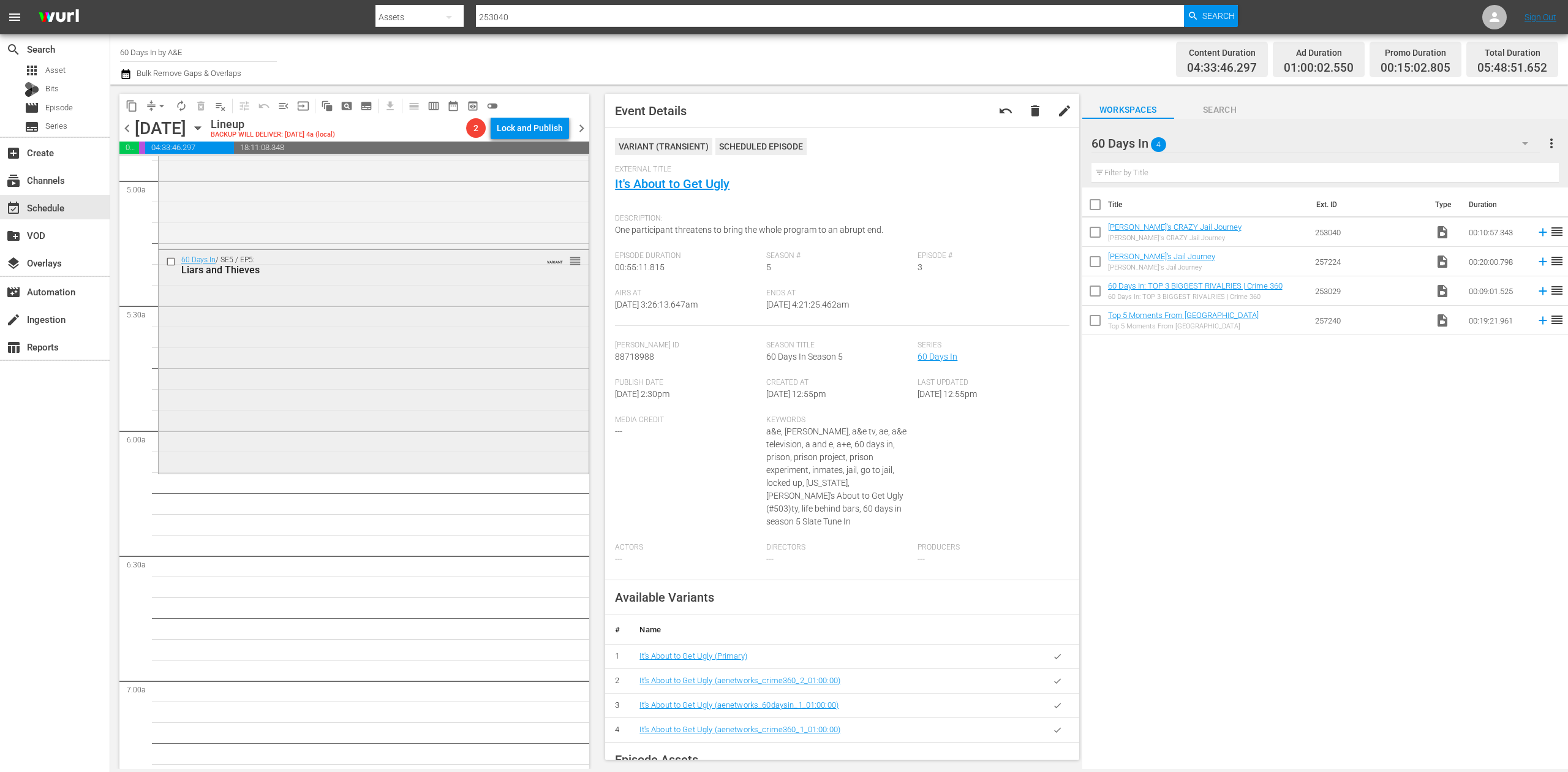
click at [452, 363] on div "60 Days In / SE5 / EP5: Liars and Thieves VARIANT reorder" at bounding box center [373, 360] width 430 height 221
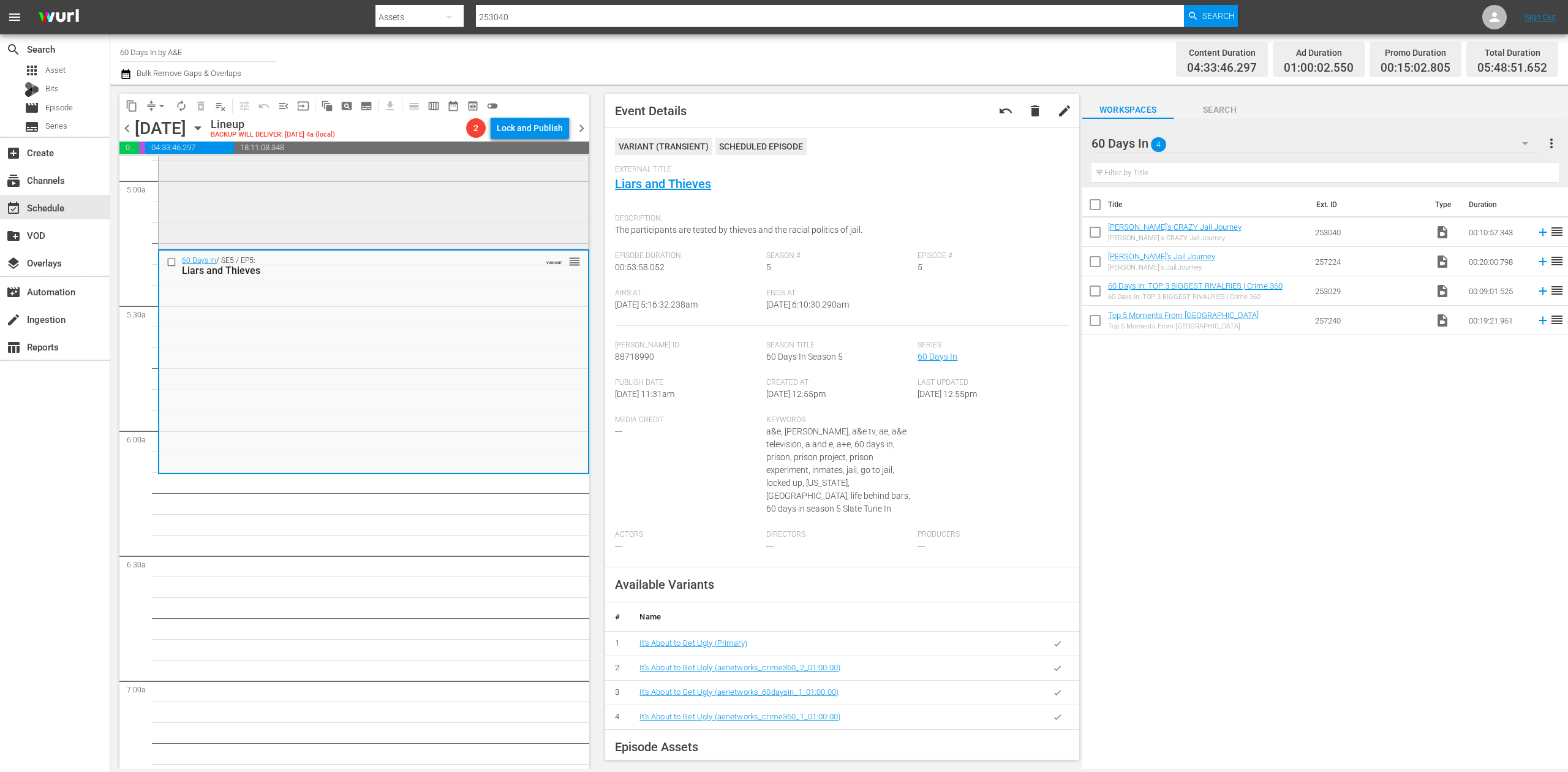
click at [450, 218] on div "60 Days In / SE5 / EP4: Y'All Thought I Was Nice VARIANT reorder" at bounding box center [373, 133] width 430 height 226
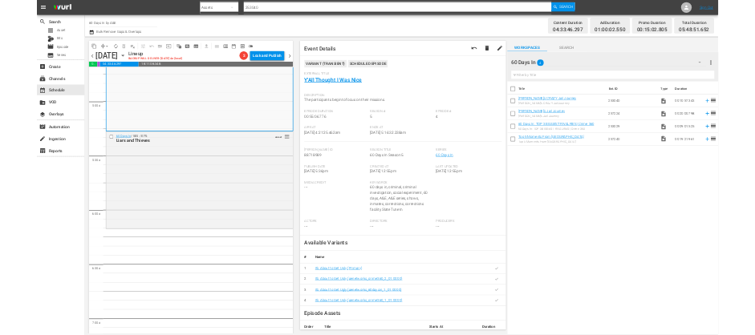
scroll to position [1391, 0]
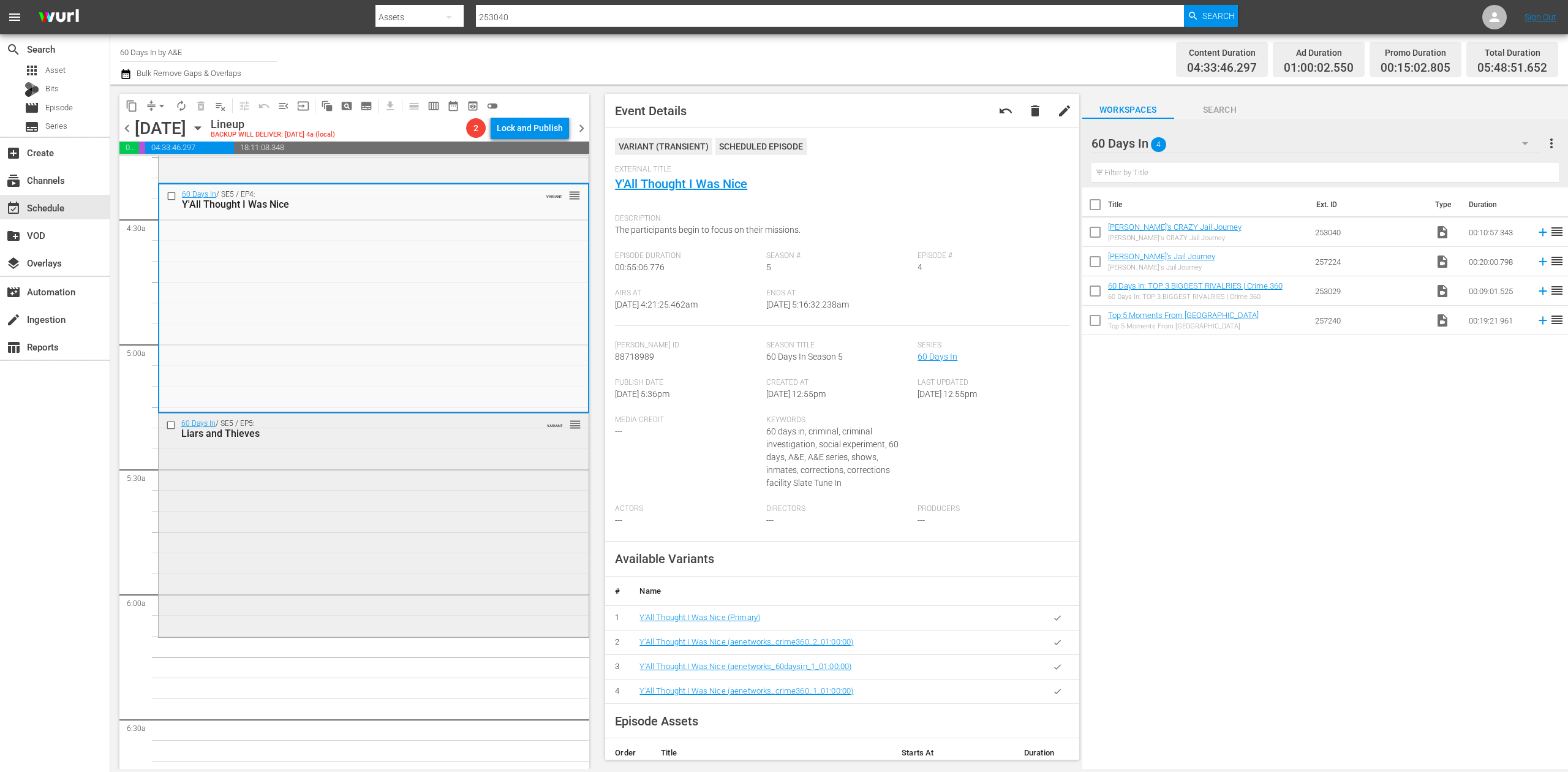
click at [408, 509] on div "60 Days In / SE5 / EP5: Liars and Thieves VARIANT reorder" at bounding box center [373, 525] width 430 height 221
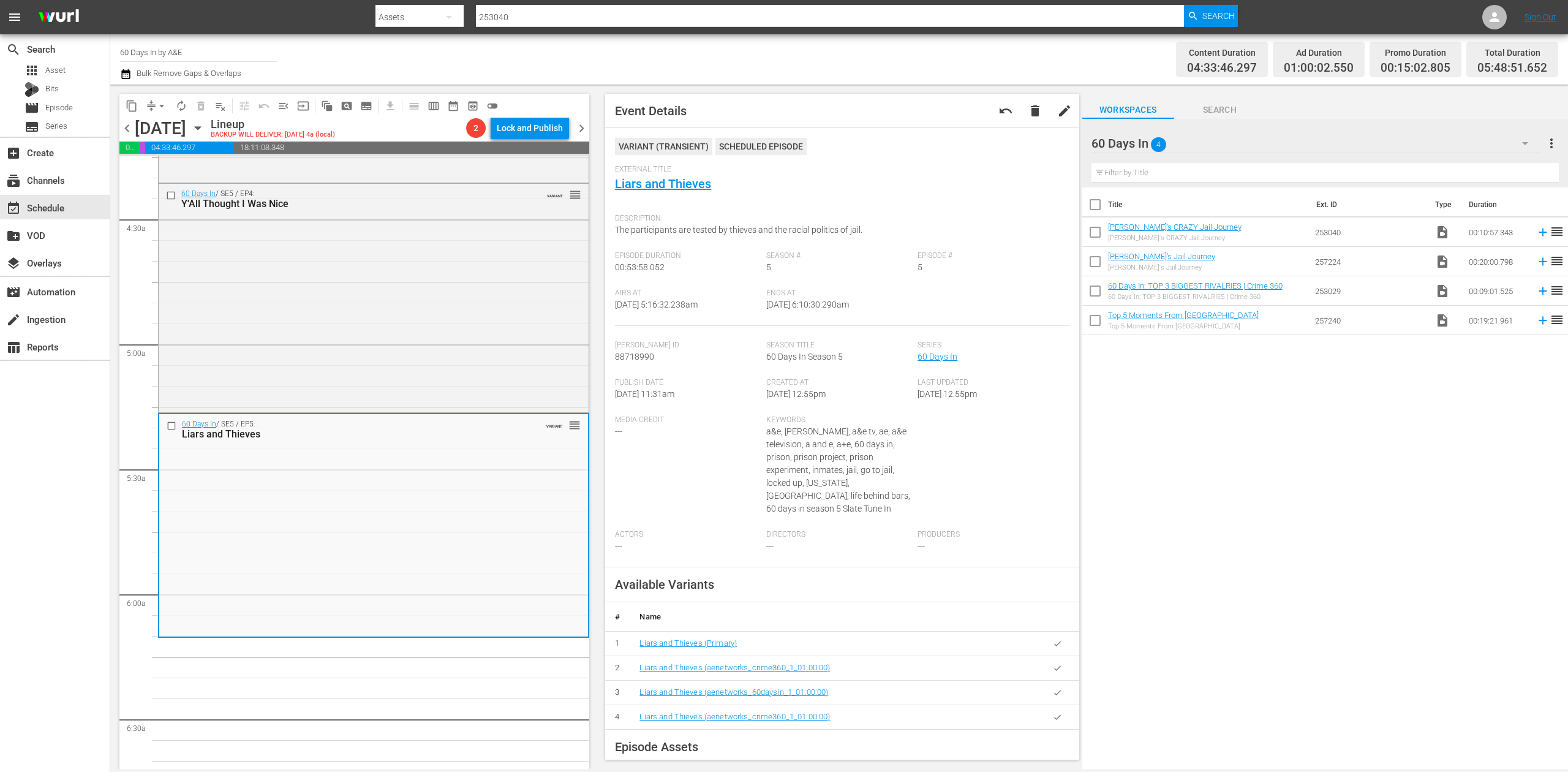
click at [129, 76] on icon "button" at bounding box center [125, 73] width 11 height 15
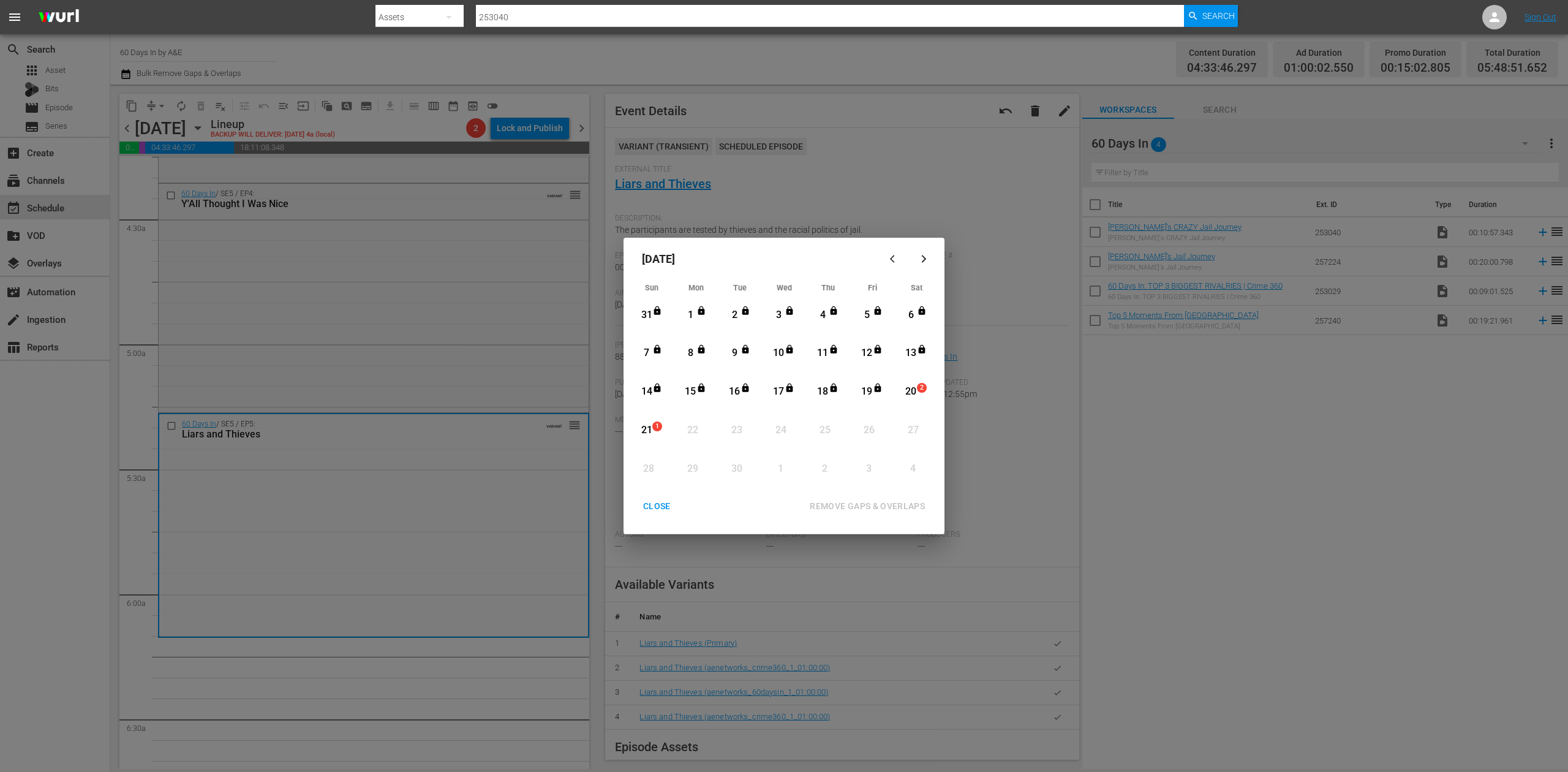
click at [910, 397] on div "20" at bounding box center [911, 392] width 15 height 14
click at [885, 505] on div "REMOVE GAPS & OVERLAPS" at bounding box center [867, 506] width 135 height 15
click at [656, 500] on div "CLOSE" at bounding box center [657, 506] width 47 height 15
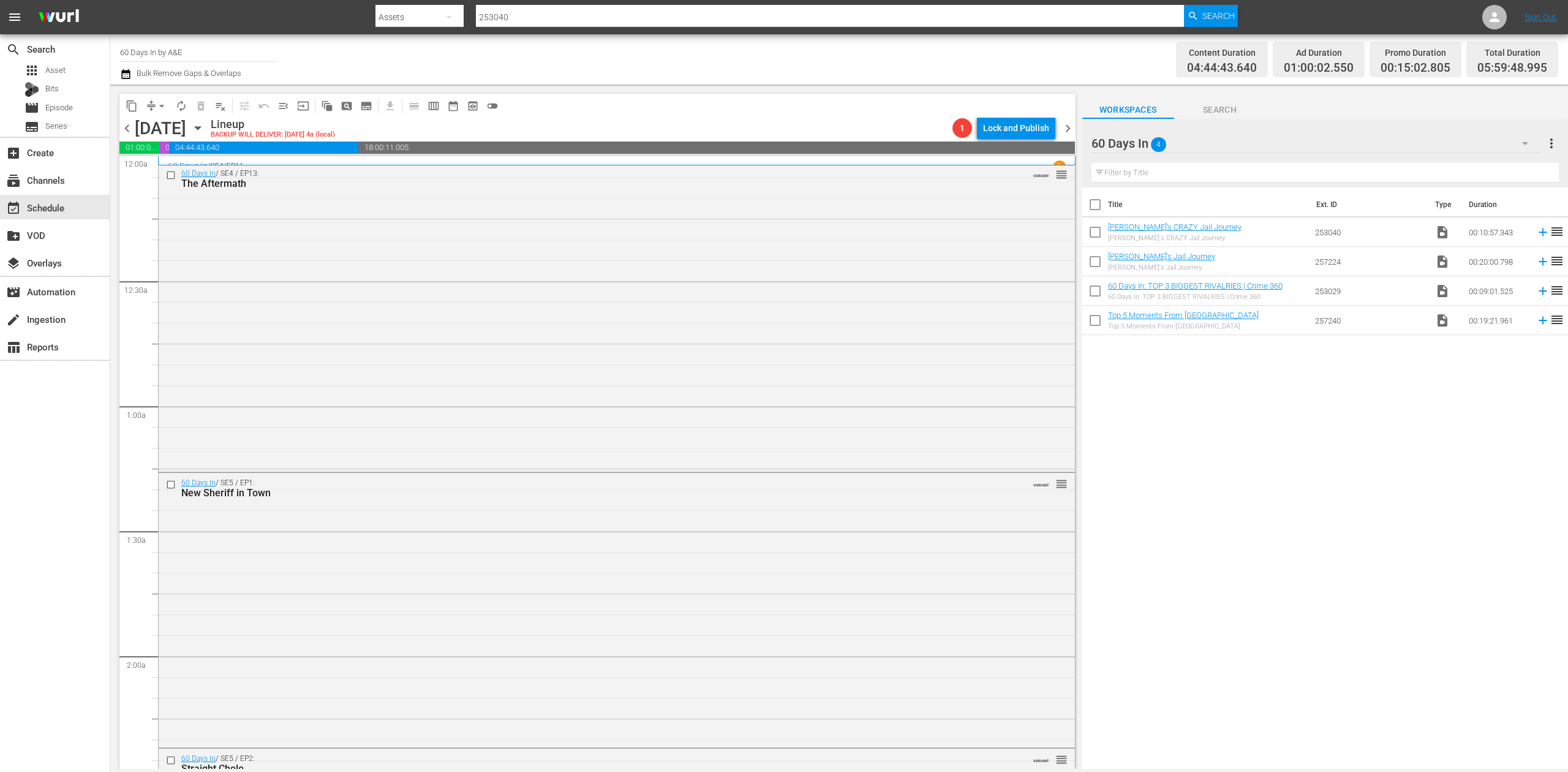
click at [128, 76] on icon "button" at bounding box center [125, 73] width 11 height 15
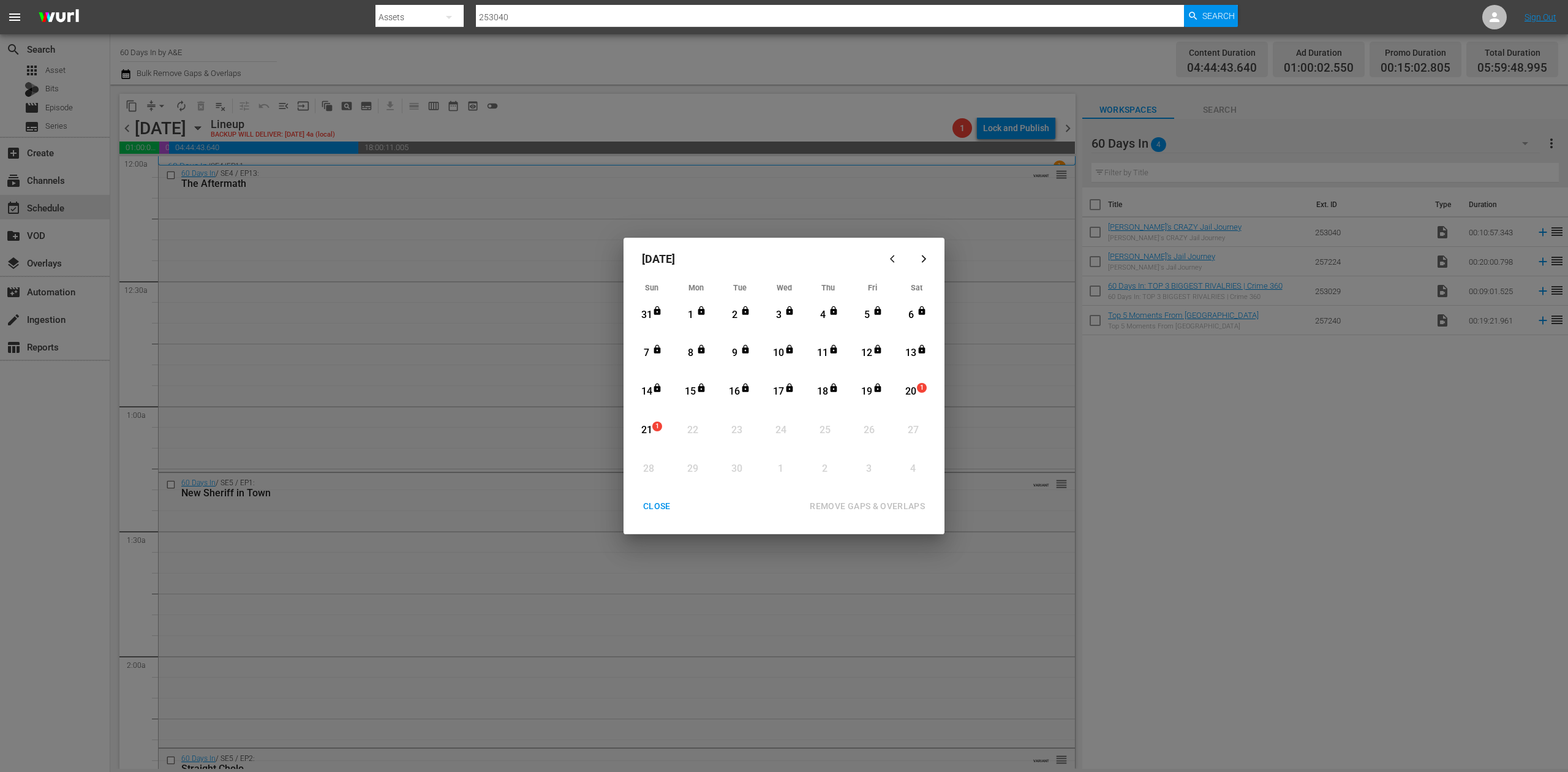
click at [902, 392] on div "Month View" at bounding box center [900, 392] width 5 height 34
click at [890, 507] on div "REMOVE GAPS & OVERLAPS" at bounding box center [867, 506] width 135 height 15
click at [658, 509] on div "CLOSE" at bounding box center [657, 506] width 47 height 15
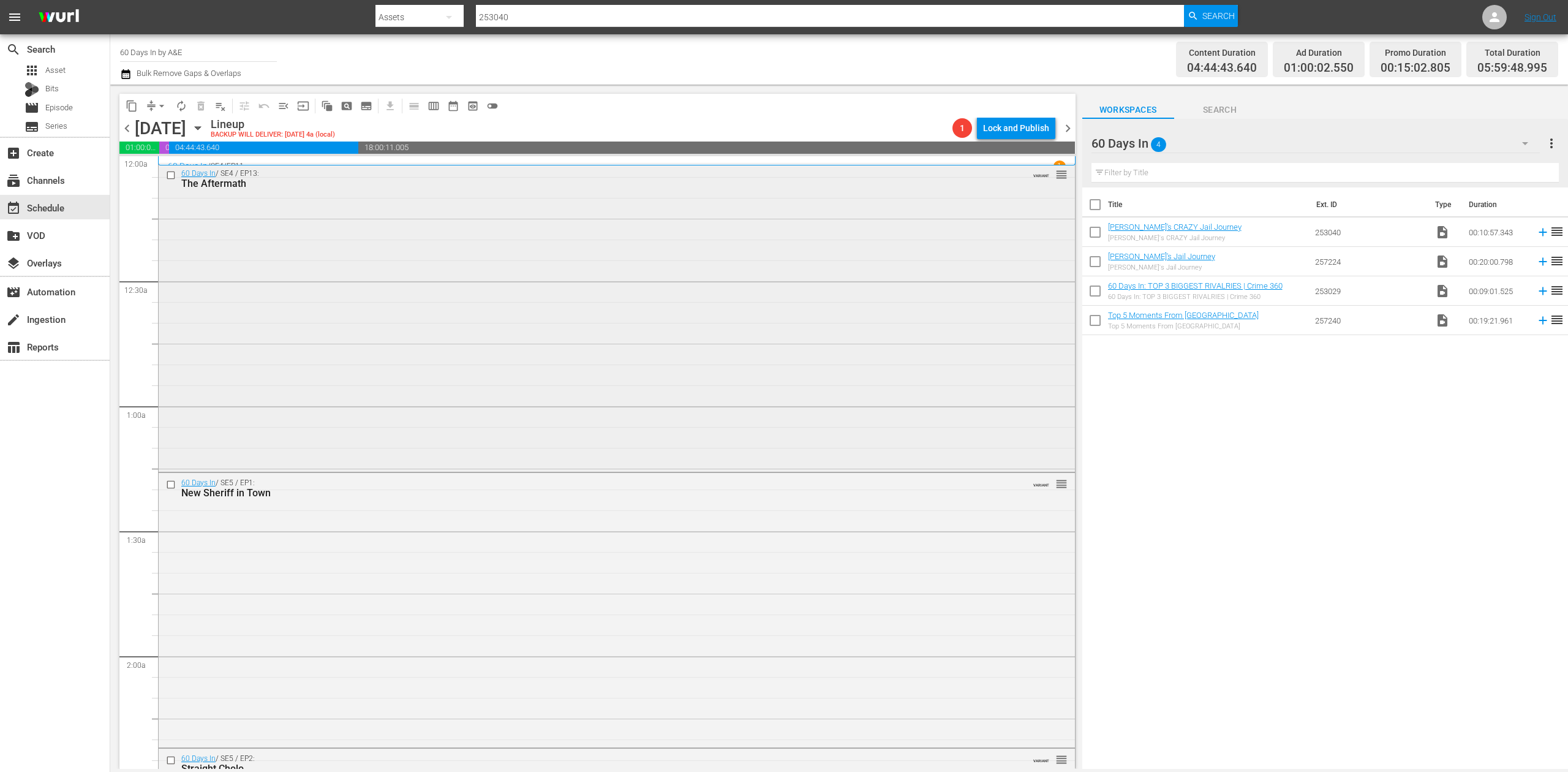
click at [439, 395] on div "60 Days In / SE4 / EP13: The Aftermath VARIANT reorder" at bounding box center [617, 316] width 916 height 305
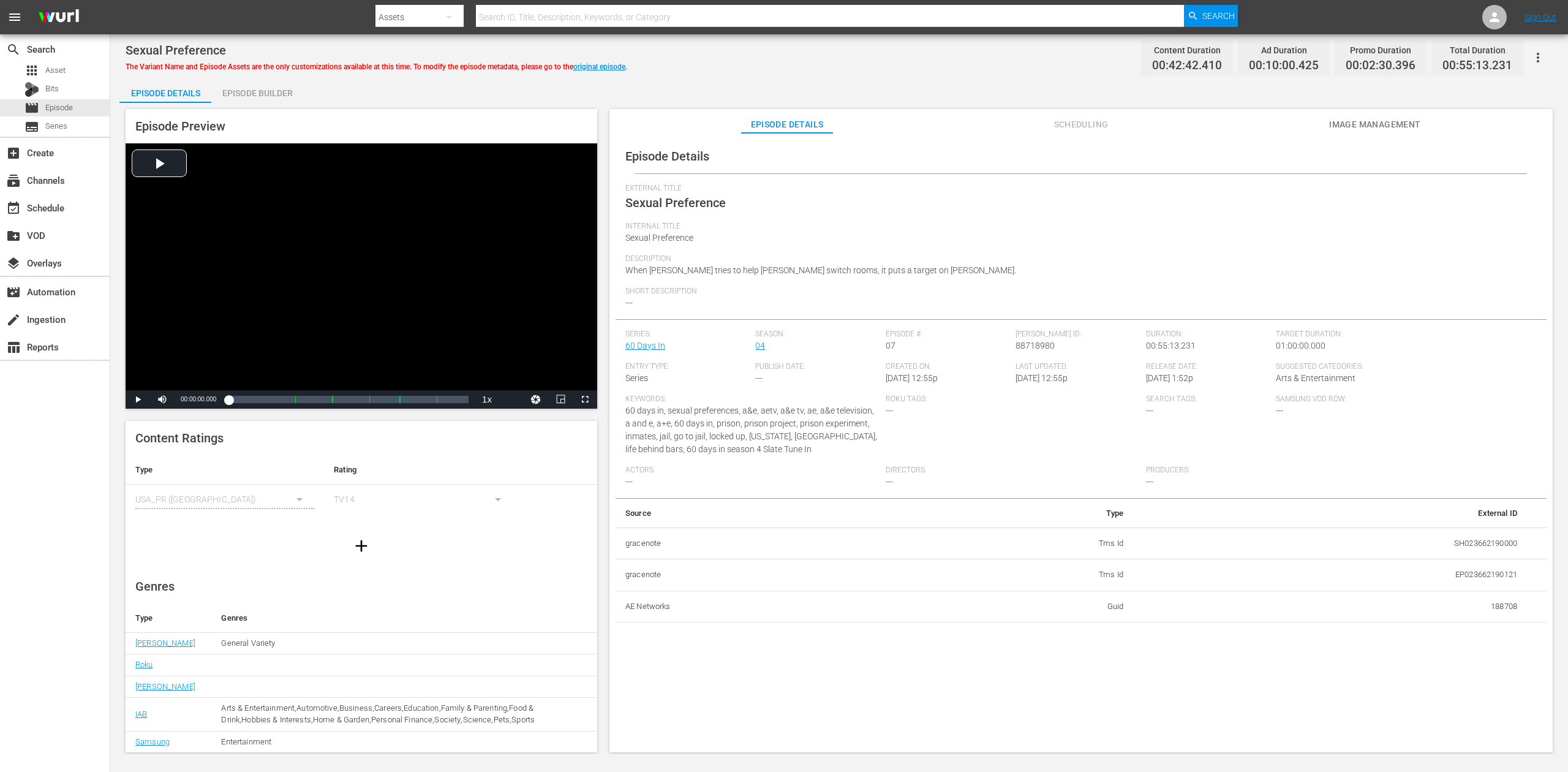
click at [251, 92] on div "Episode Builder" at bounding box center [257, 93] width 92 height 30
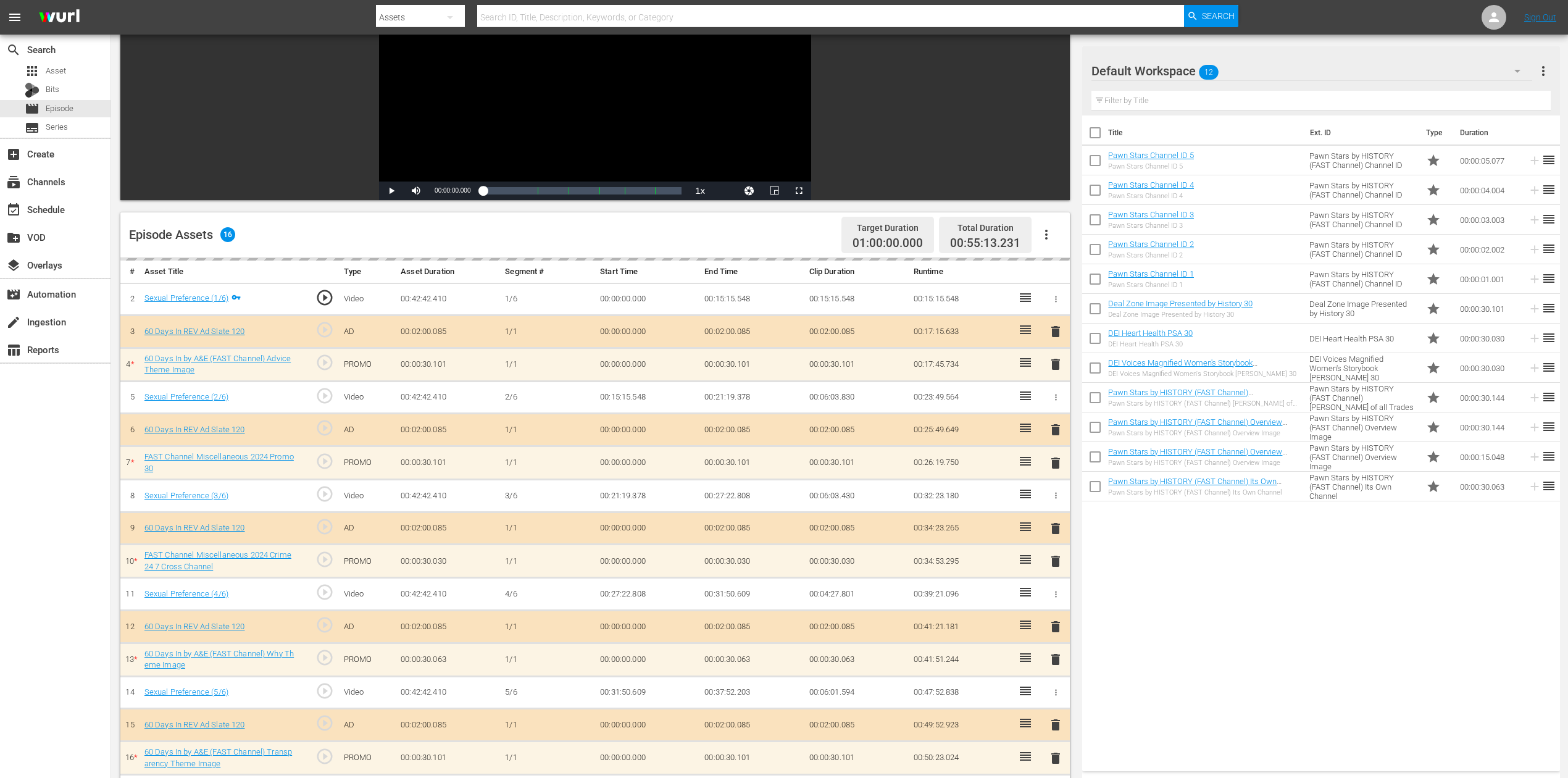
scroll to position [239, 0]
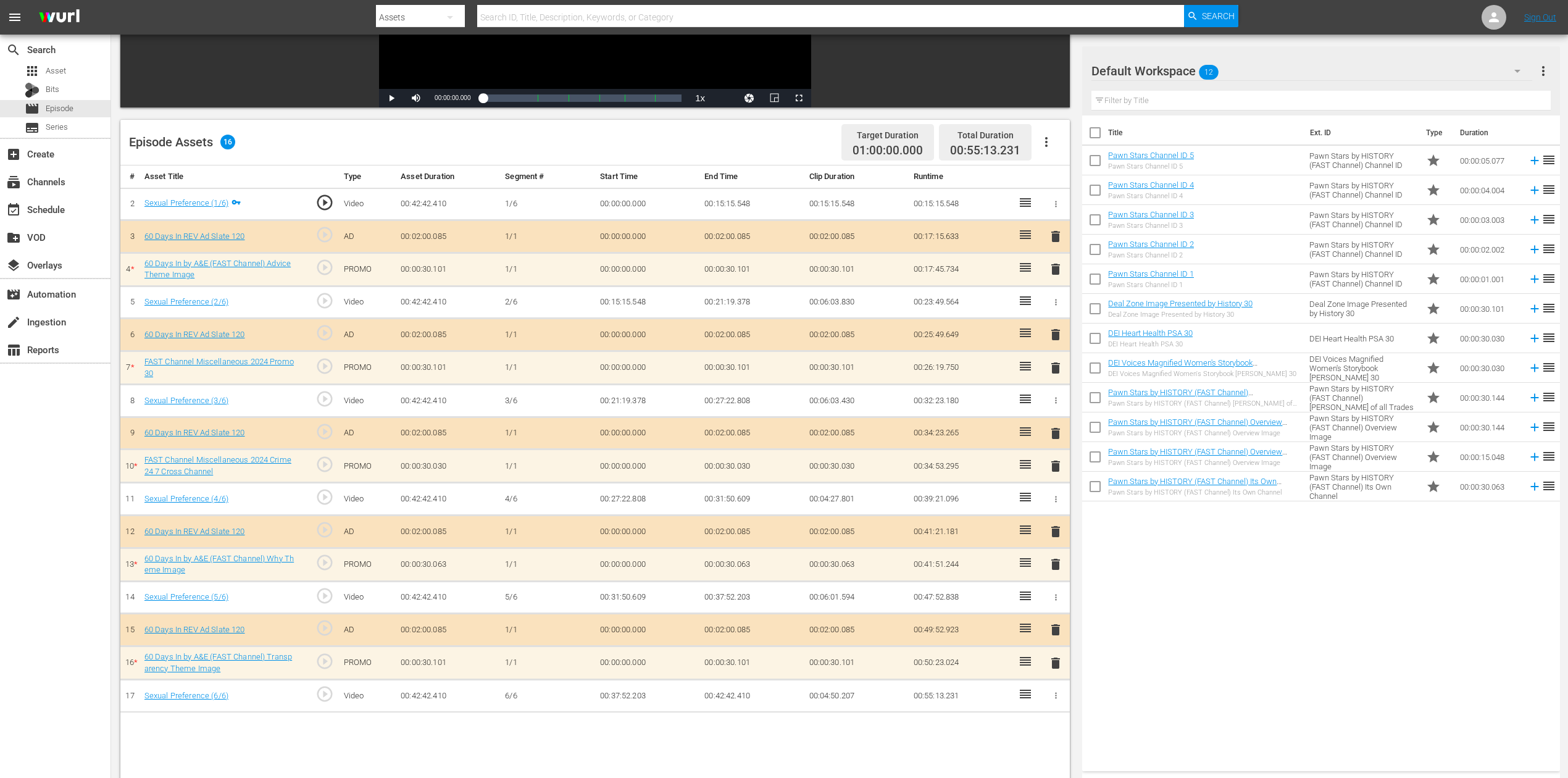
click at [1185, 68] on icon "button" at bounding box center [1517, 71] width 15 height 15
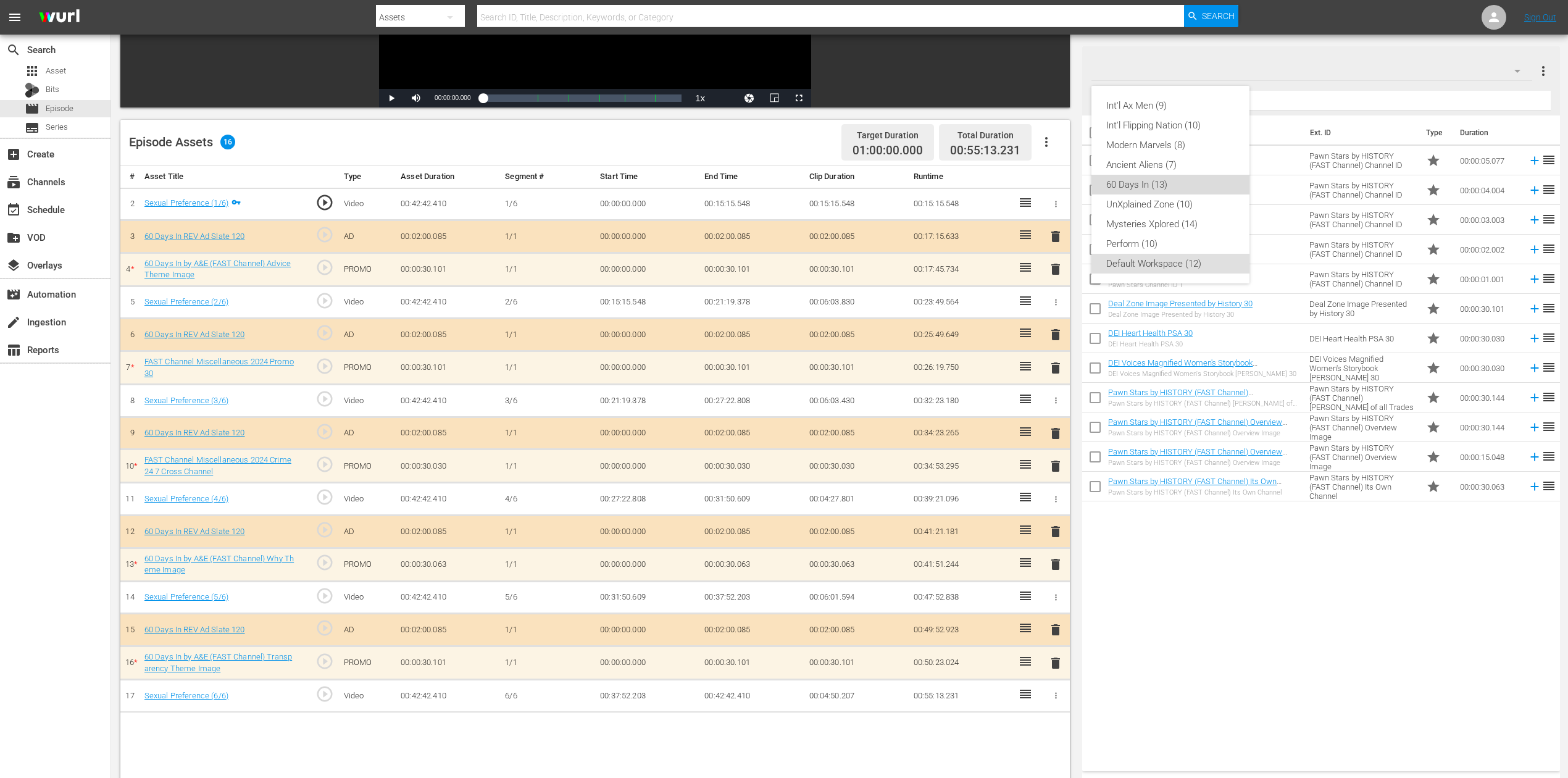
click at [1154, 190] on div "60 Days In (13)" at bounding box center [1170, 185] width 128 height 20
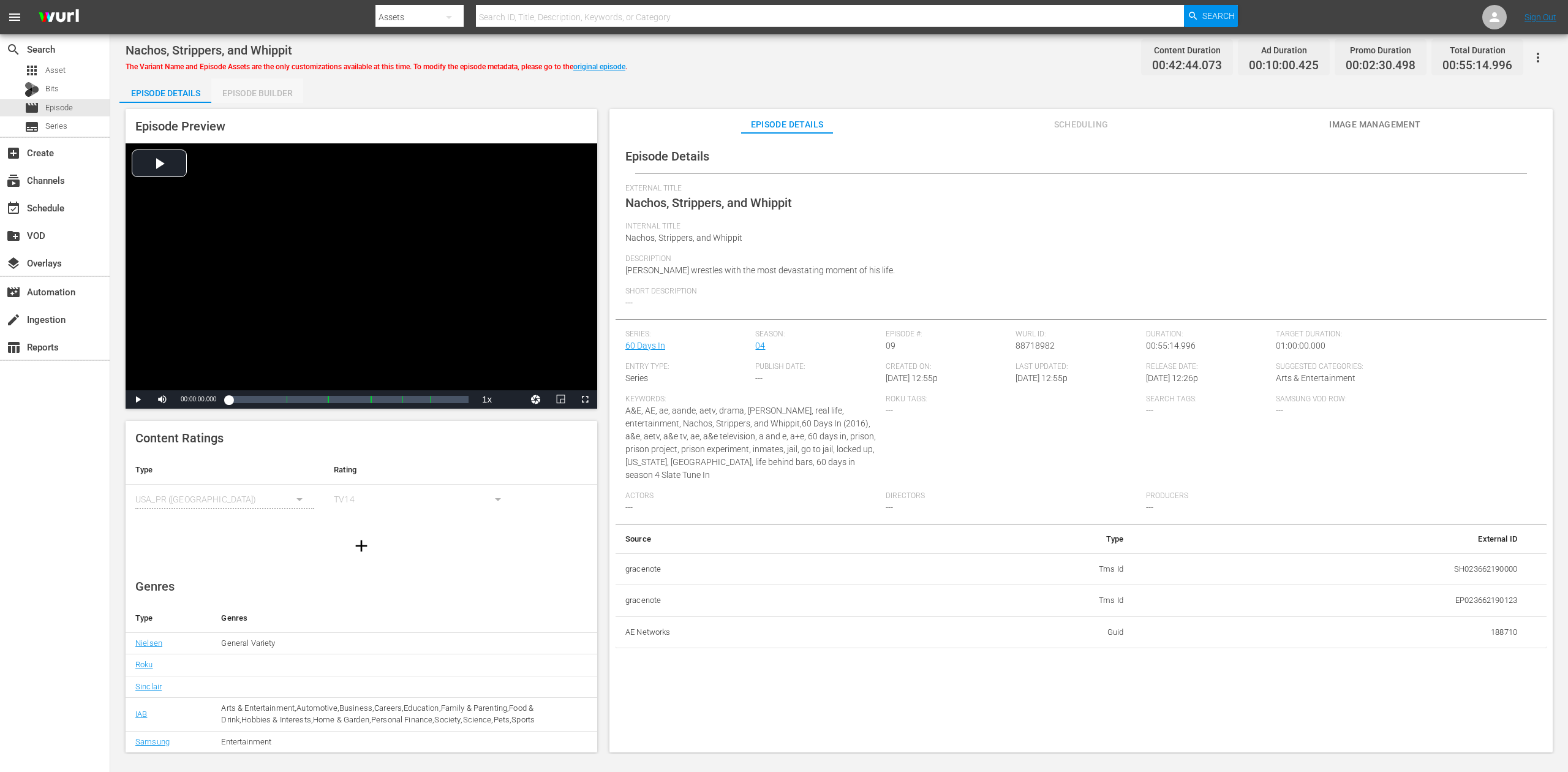
click at [251, 89] on div "Episode Builder" at bounding box center [257, 93] width 92 height 30
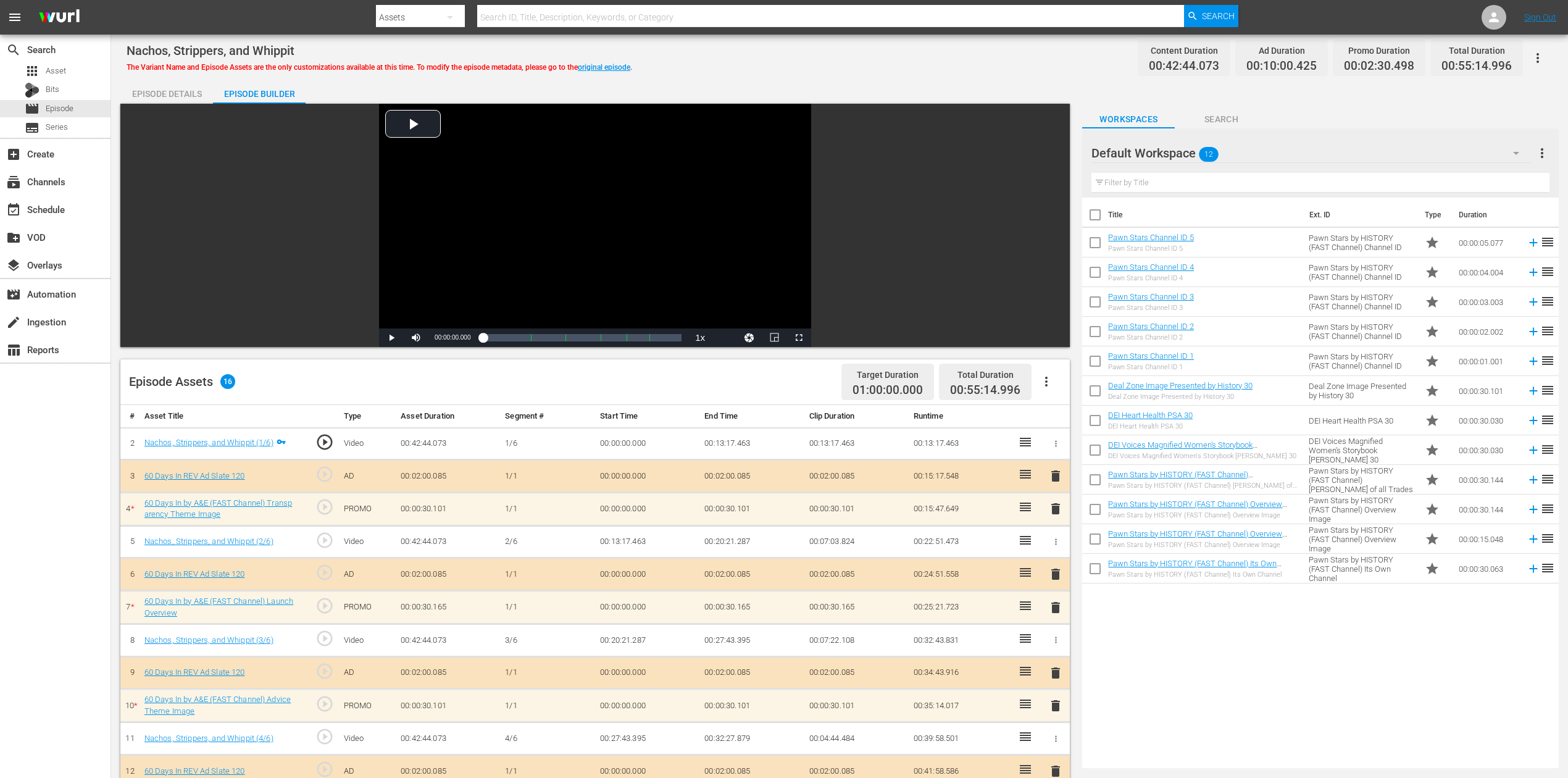
click at [1185, 151] on icon "button" at bounding box center [1516, 152] width 15 height 15
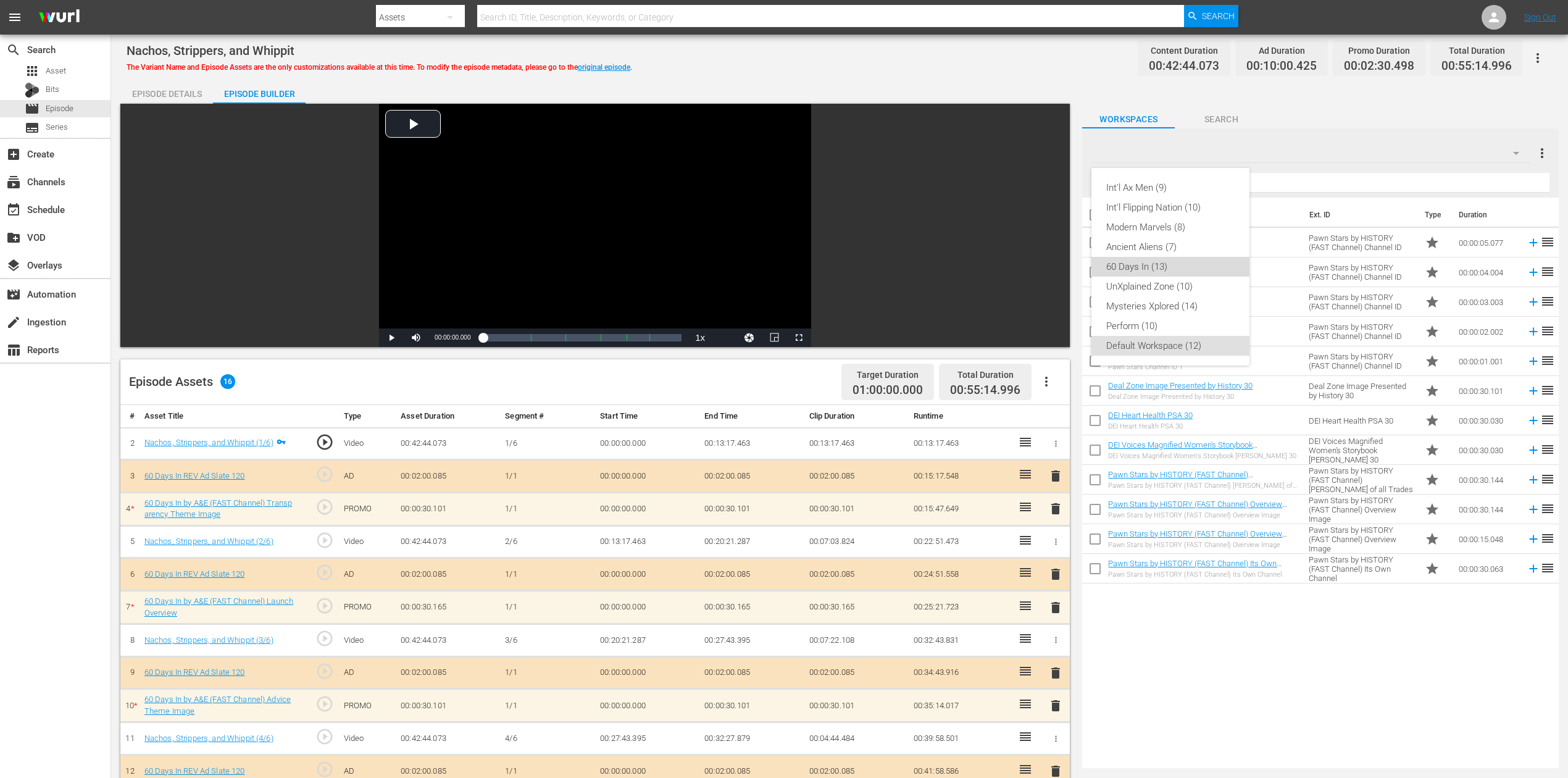
click at [1162, 267] on div "60 Days In (13)" at bounding box center [1170, 267] width 128 height 20
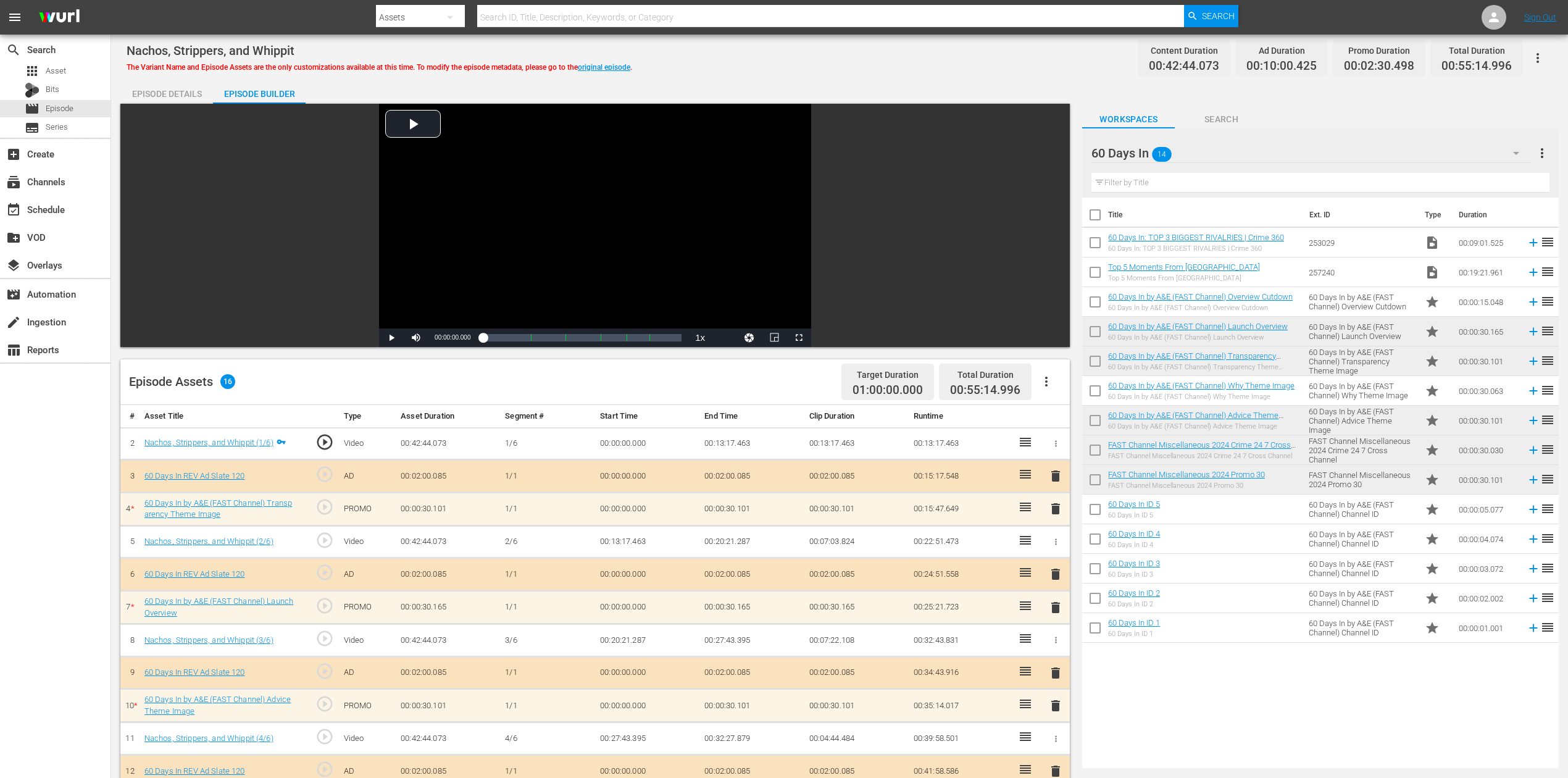
scroll to position [322, 0]
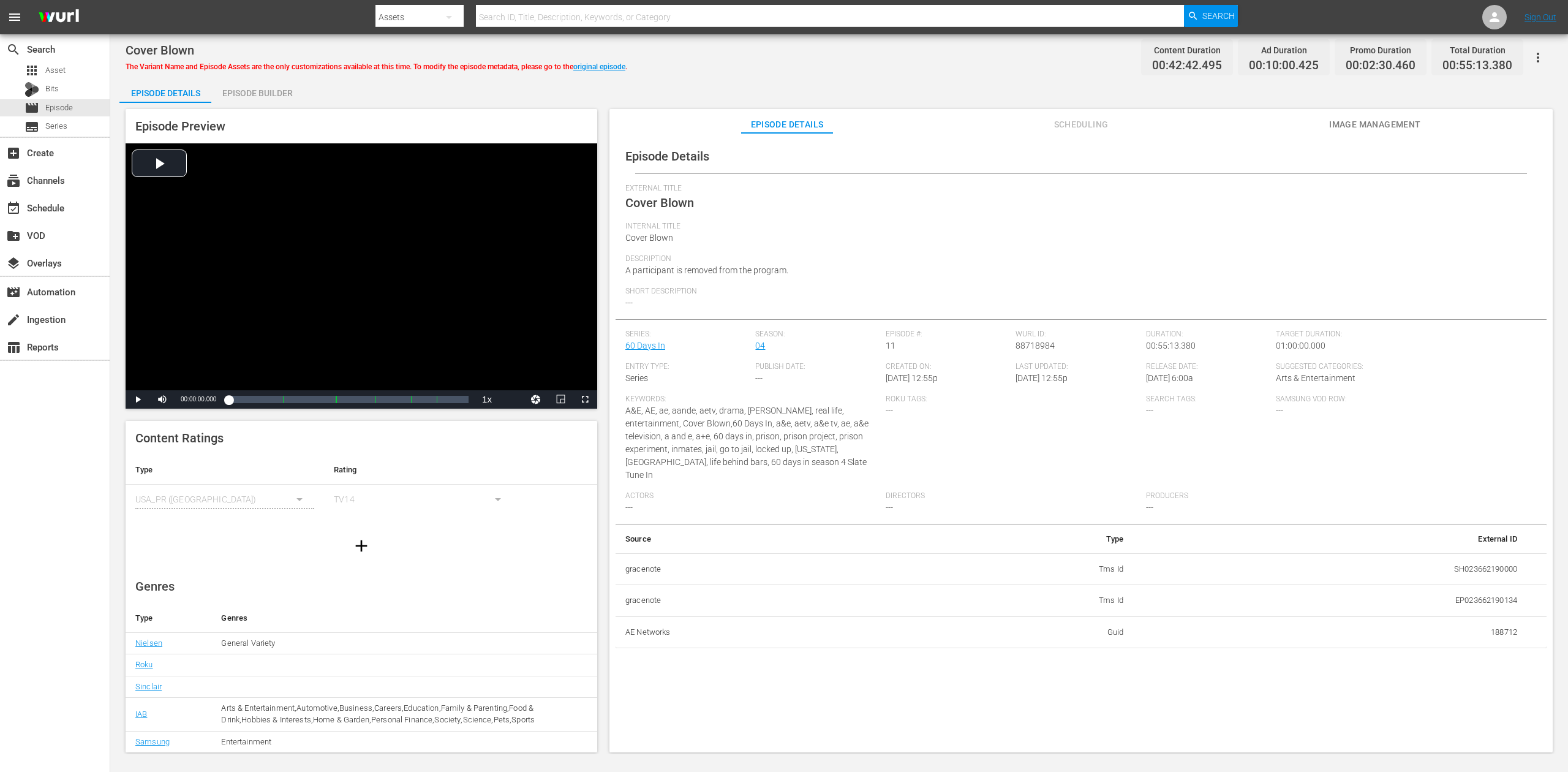
click at [285, 91] on div "Episode Builder" at bounding box center [257, 93] width 92 height 30
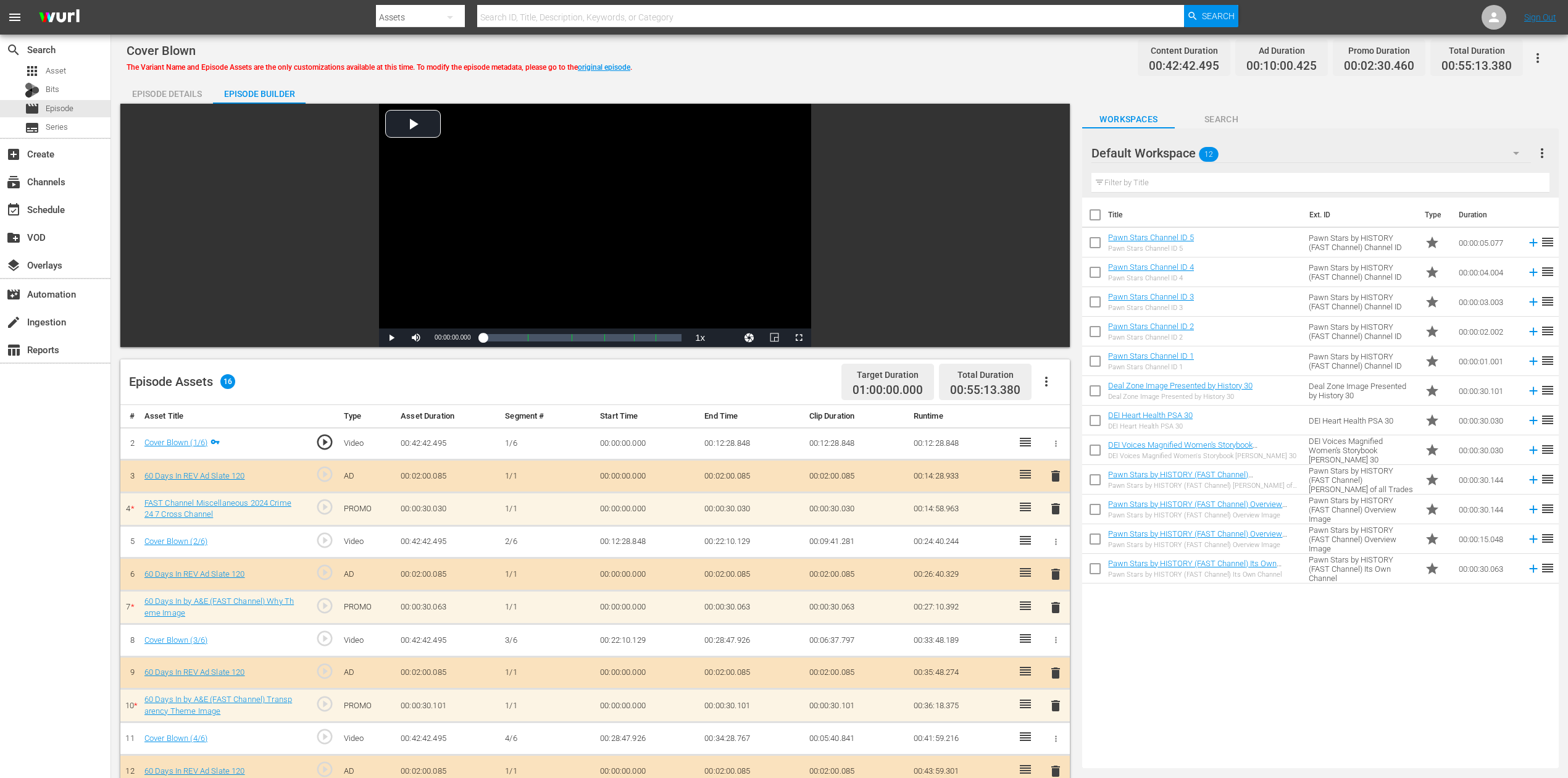
click at [1185, 152] on icon "button" at bounding box center [1516, 152] width 15 height 15
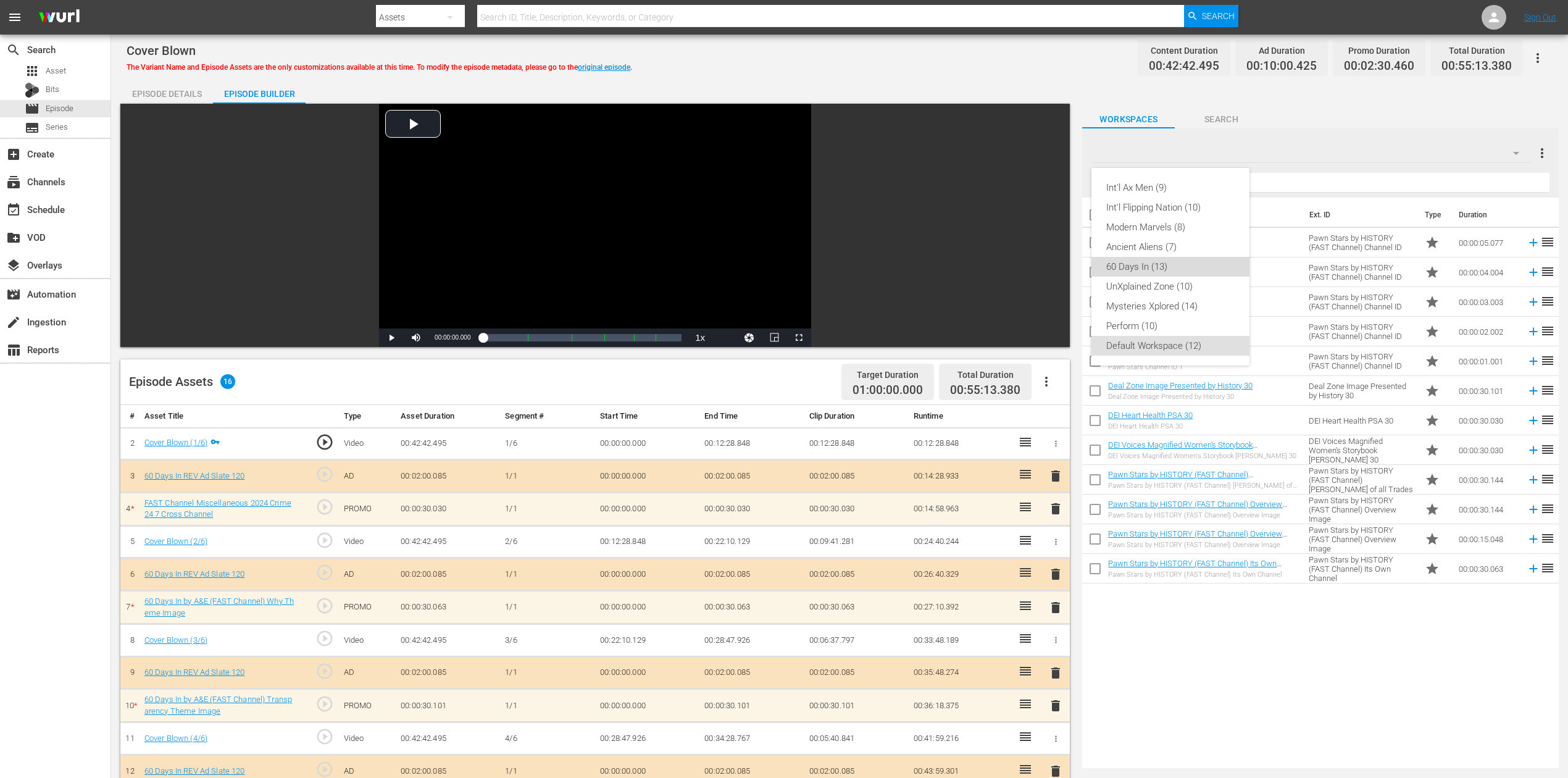
click at [1156, 270] on div "60 Days In (13)" at bounding box center [1170, 267] width 128 height 20
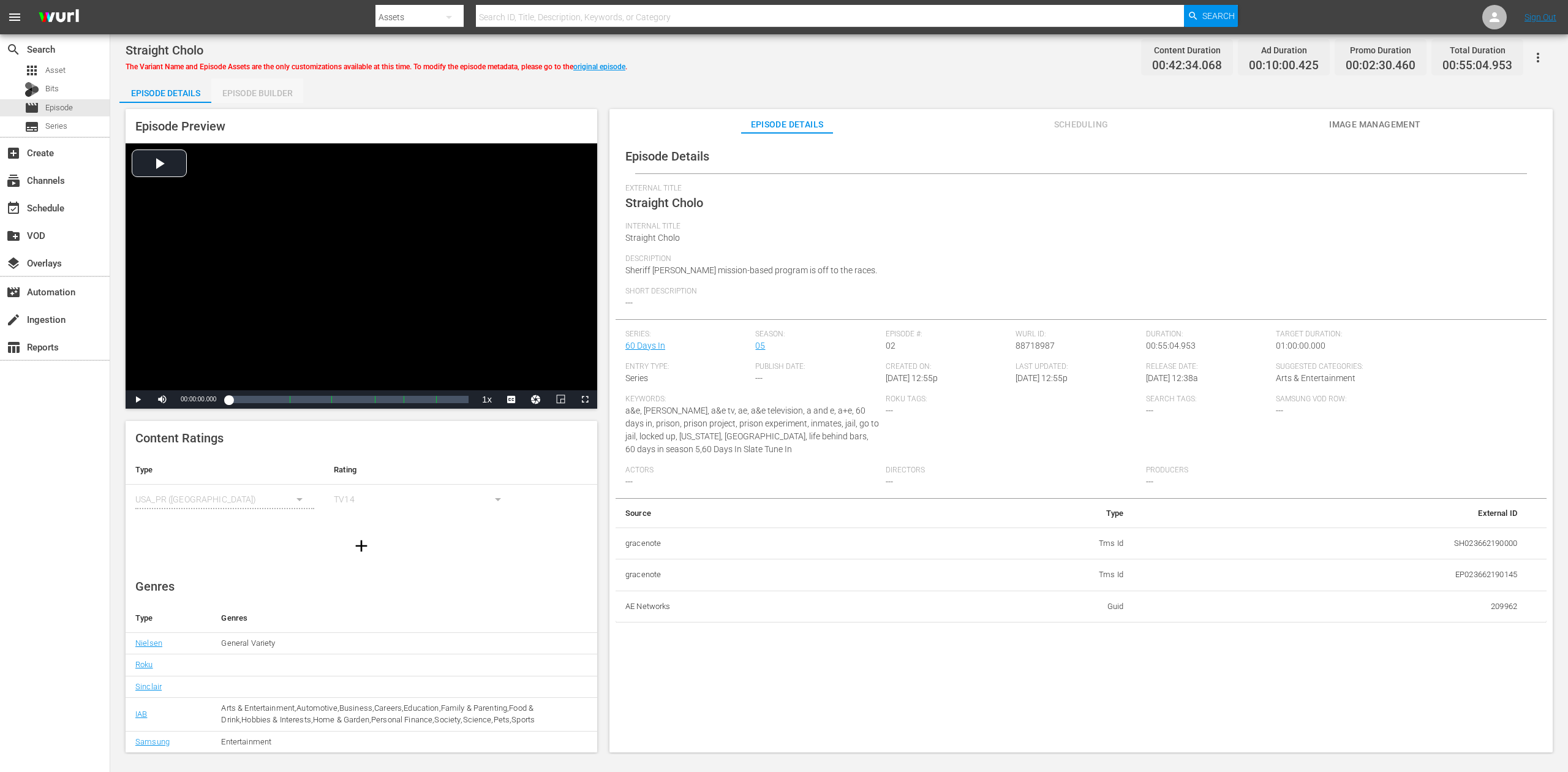
click at [287, 92] on div "Episode Builder" at bounding box center [257, 93] width 92 height 30
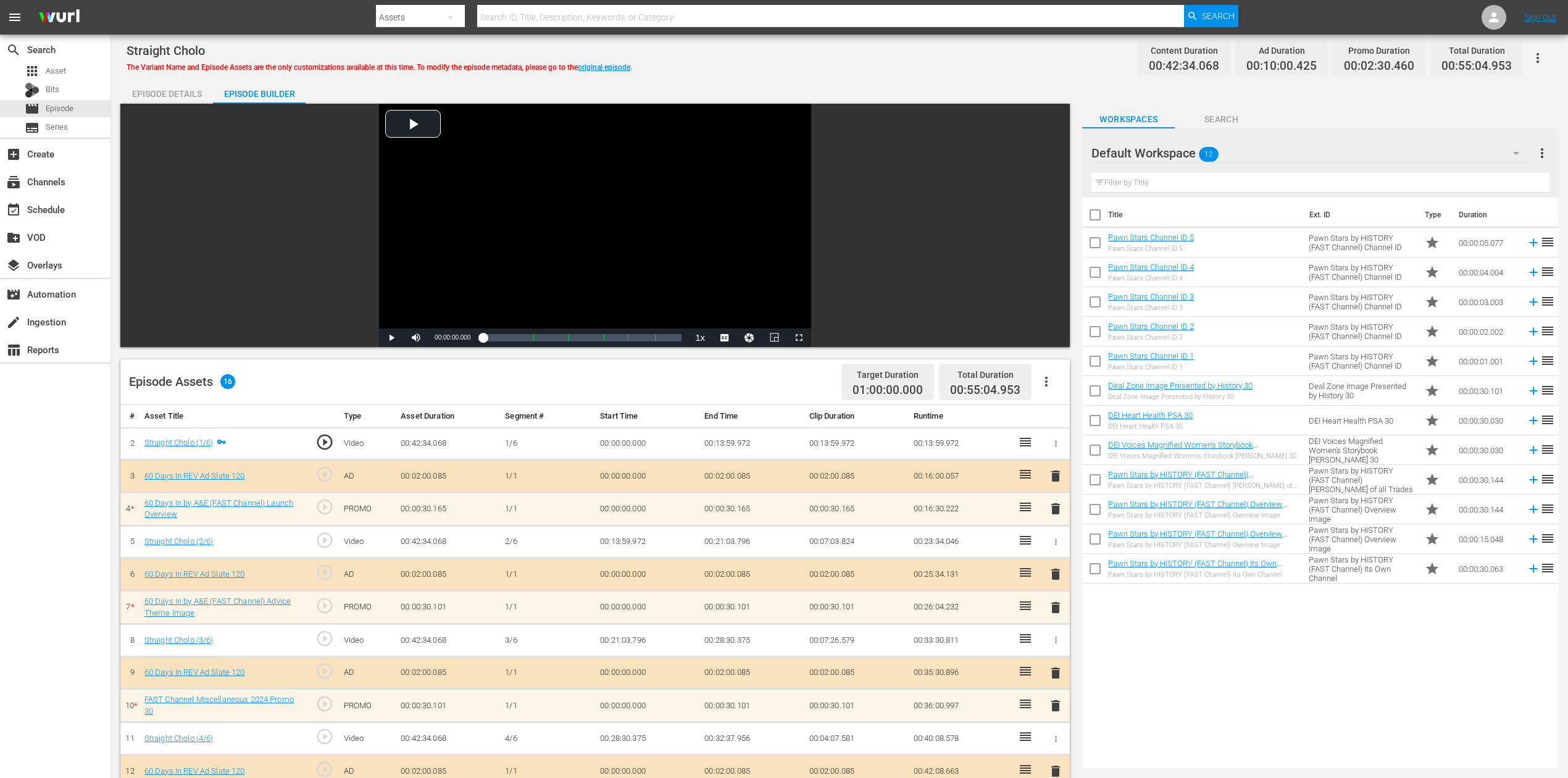
scroll to position [322, 0]
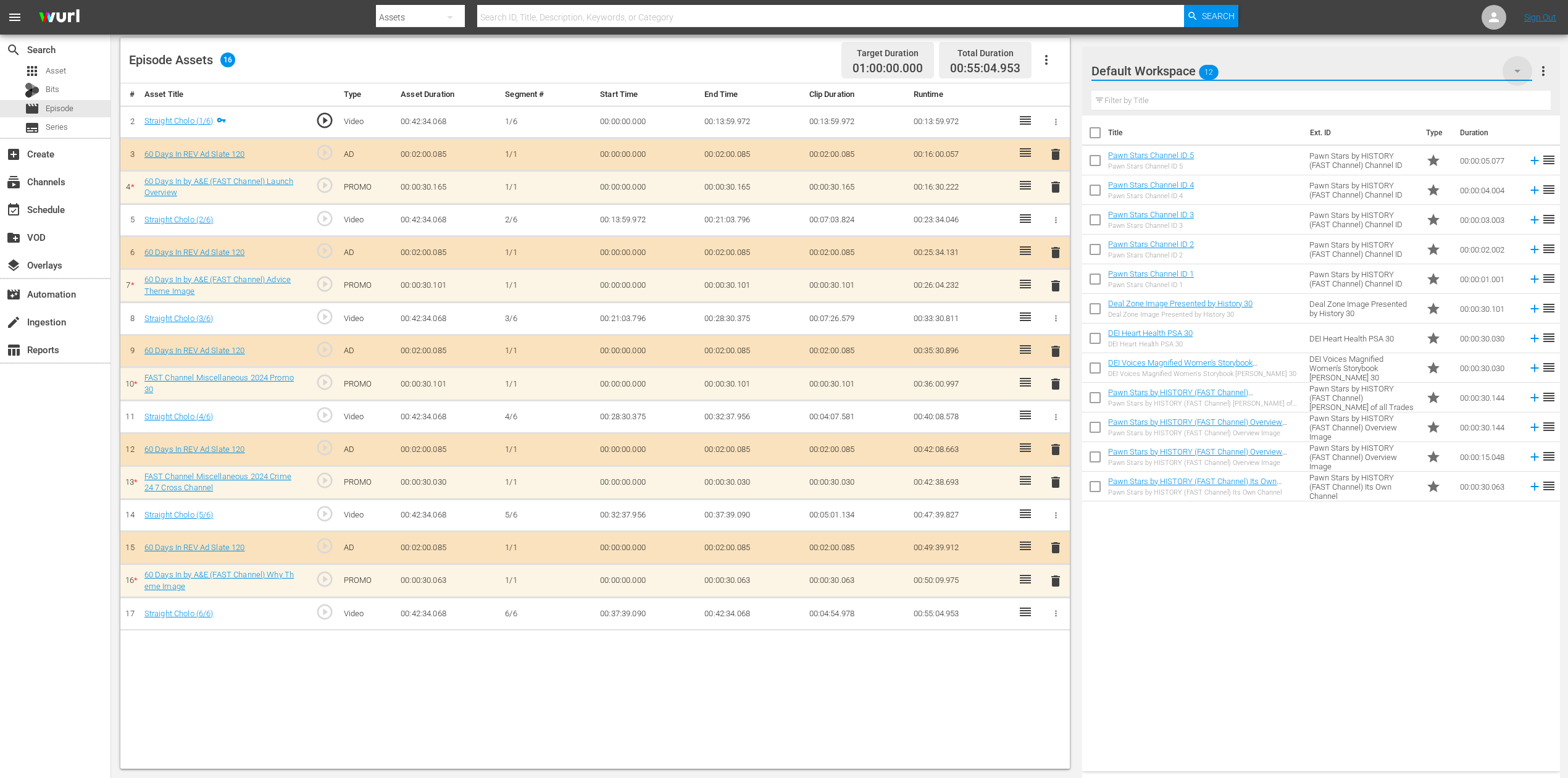
click at [1185, 72] on icon "button" at bounding box center [1517, 71] width 15 height 15
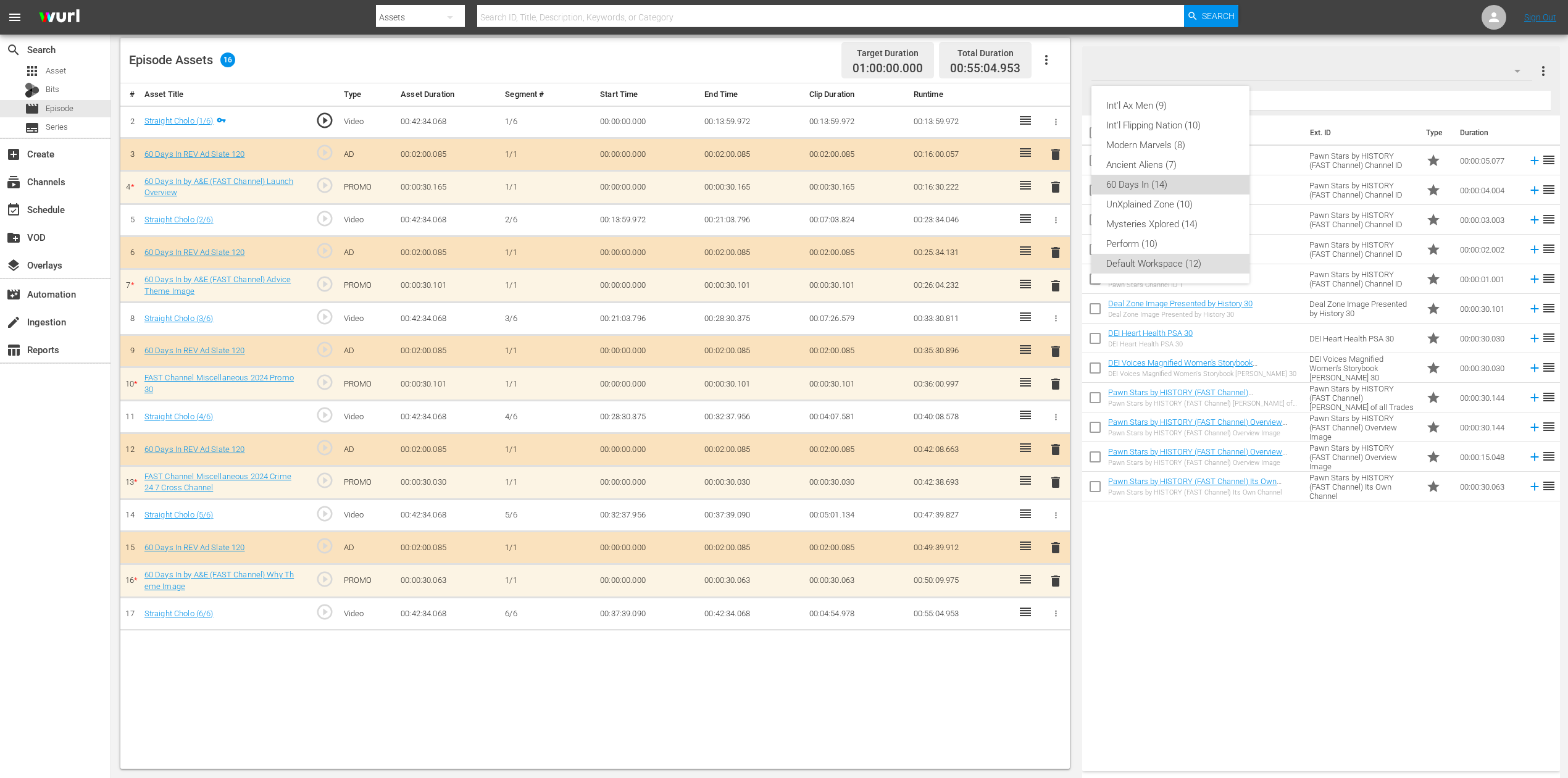
click at [1155, 180] on div "60 Days In (14)" at bounding box center [1170, 185] width 128 height 20
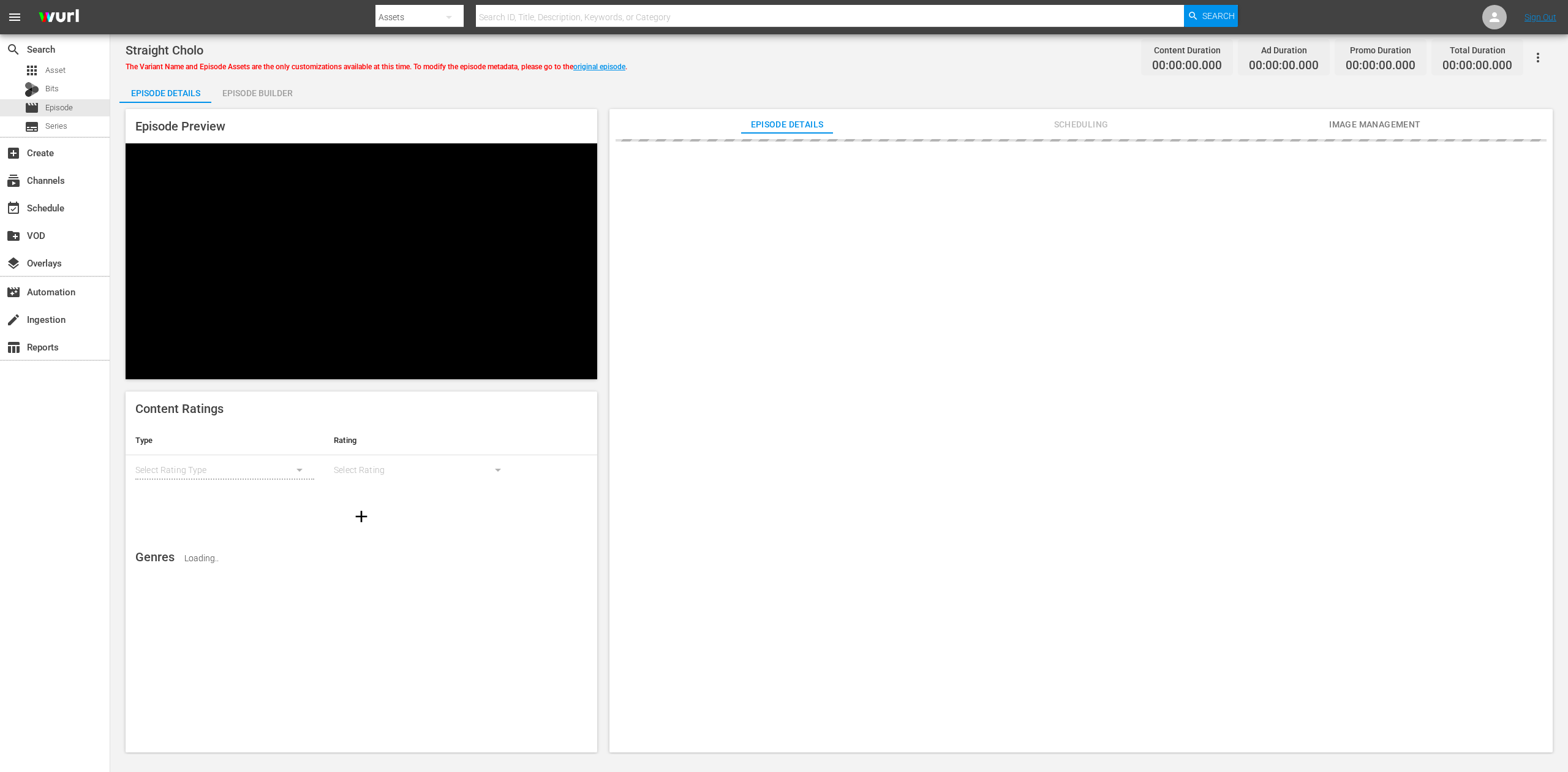
click at [257, 86] on div "Episode Builder" at bounding box center [257, 93] width 92 height 30
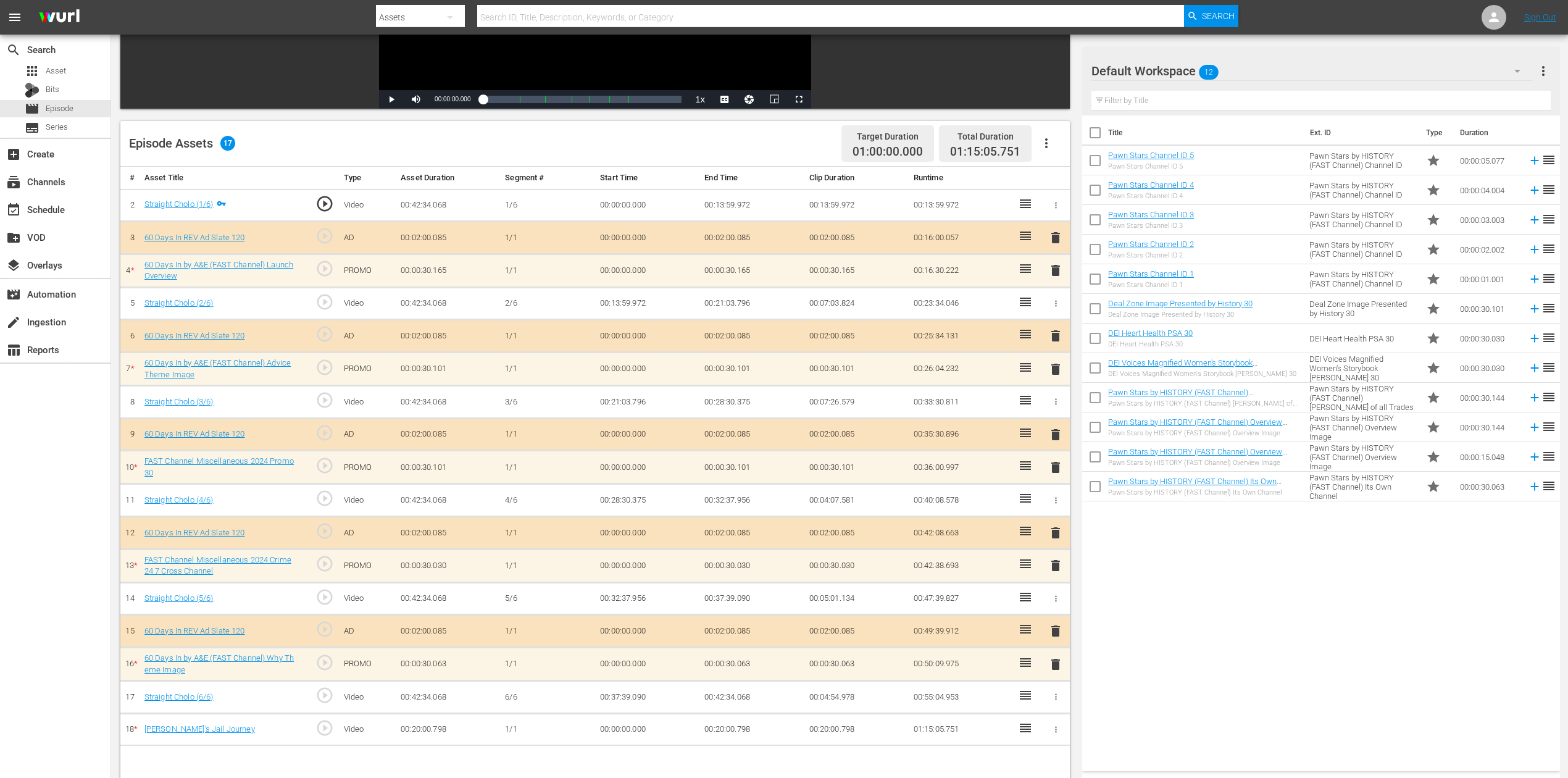
scroll to position [322, 0]
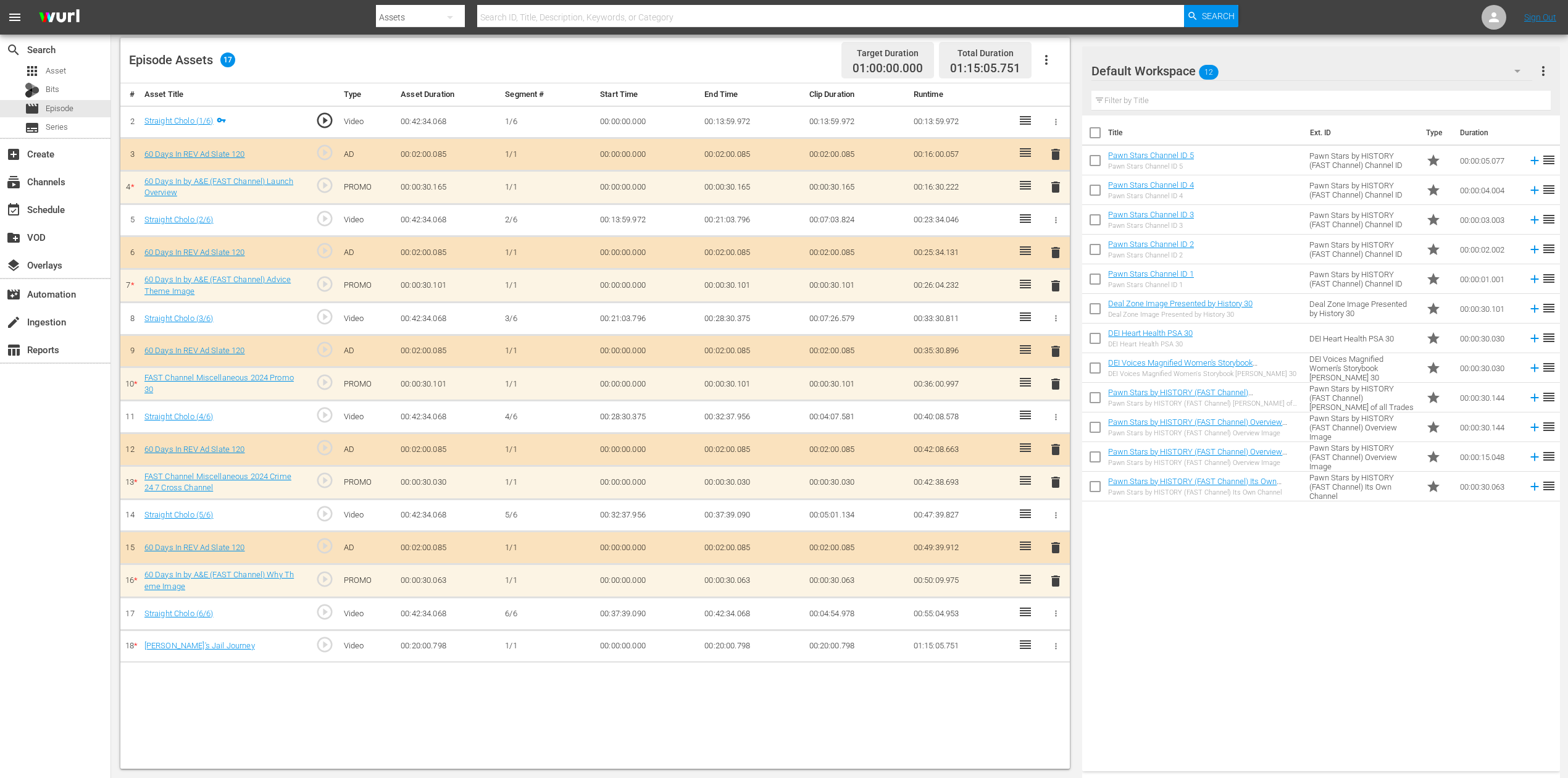
click at [1058, 583] on icon "button" at bounding box center [1056, 646] width 9 height 9
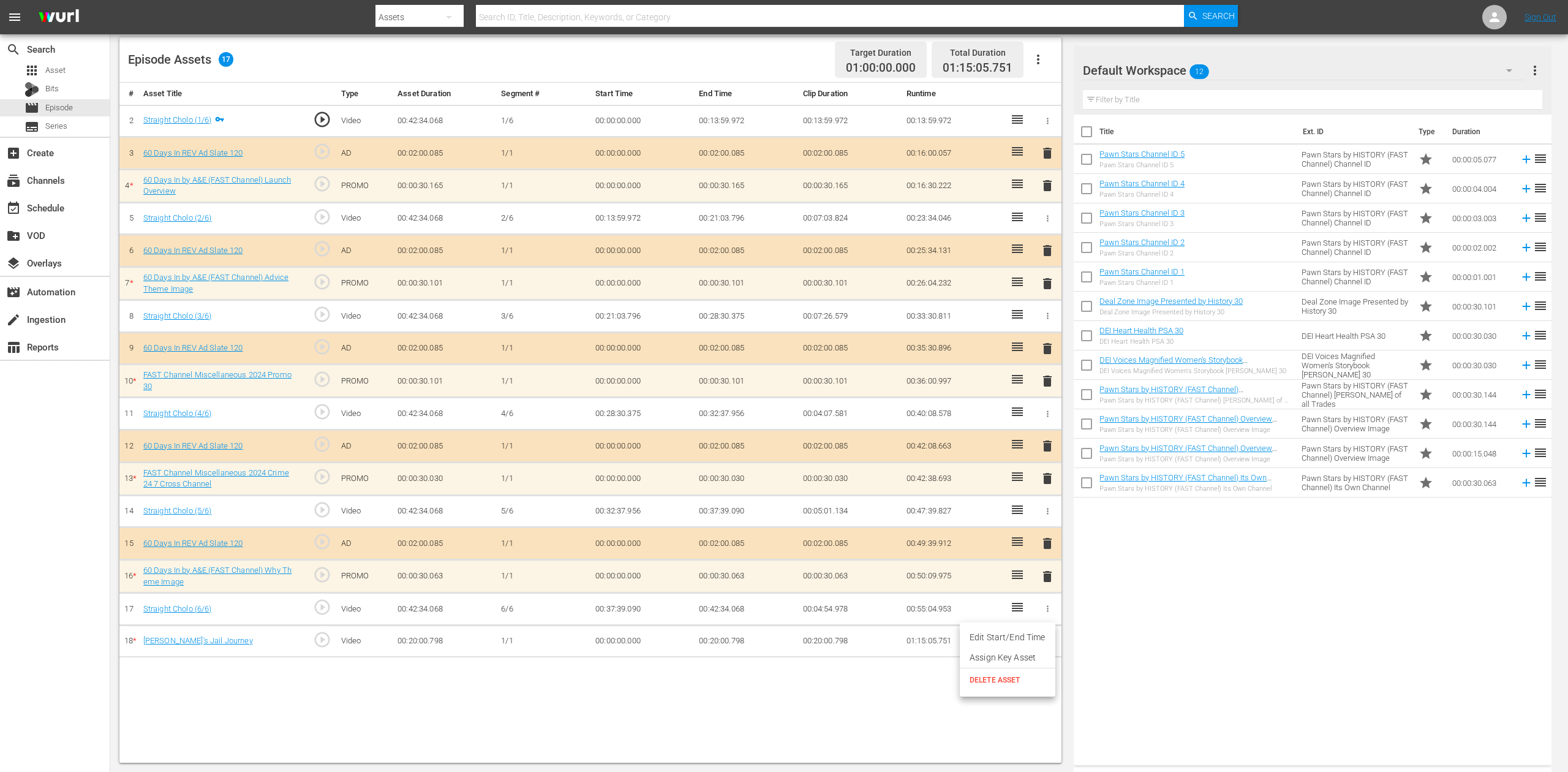
click at [986, 578] on span "DELETE ASSET" at bounding box center [1007, 680] width 76 height 11
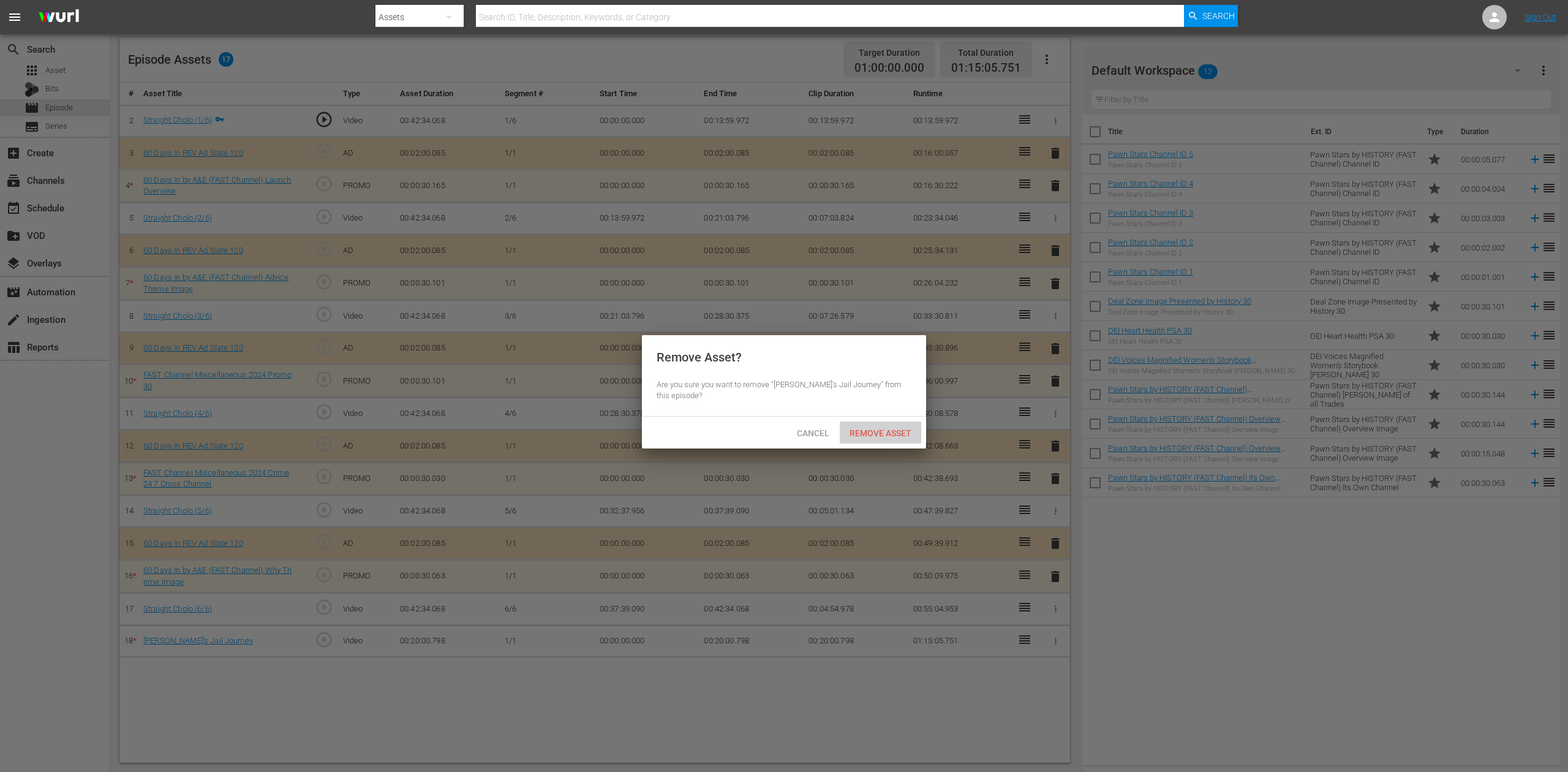
click at [898, 428] on span "Remove Asset" at bounding box center [880, 433] width 82 height 10
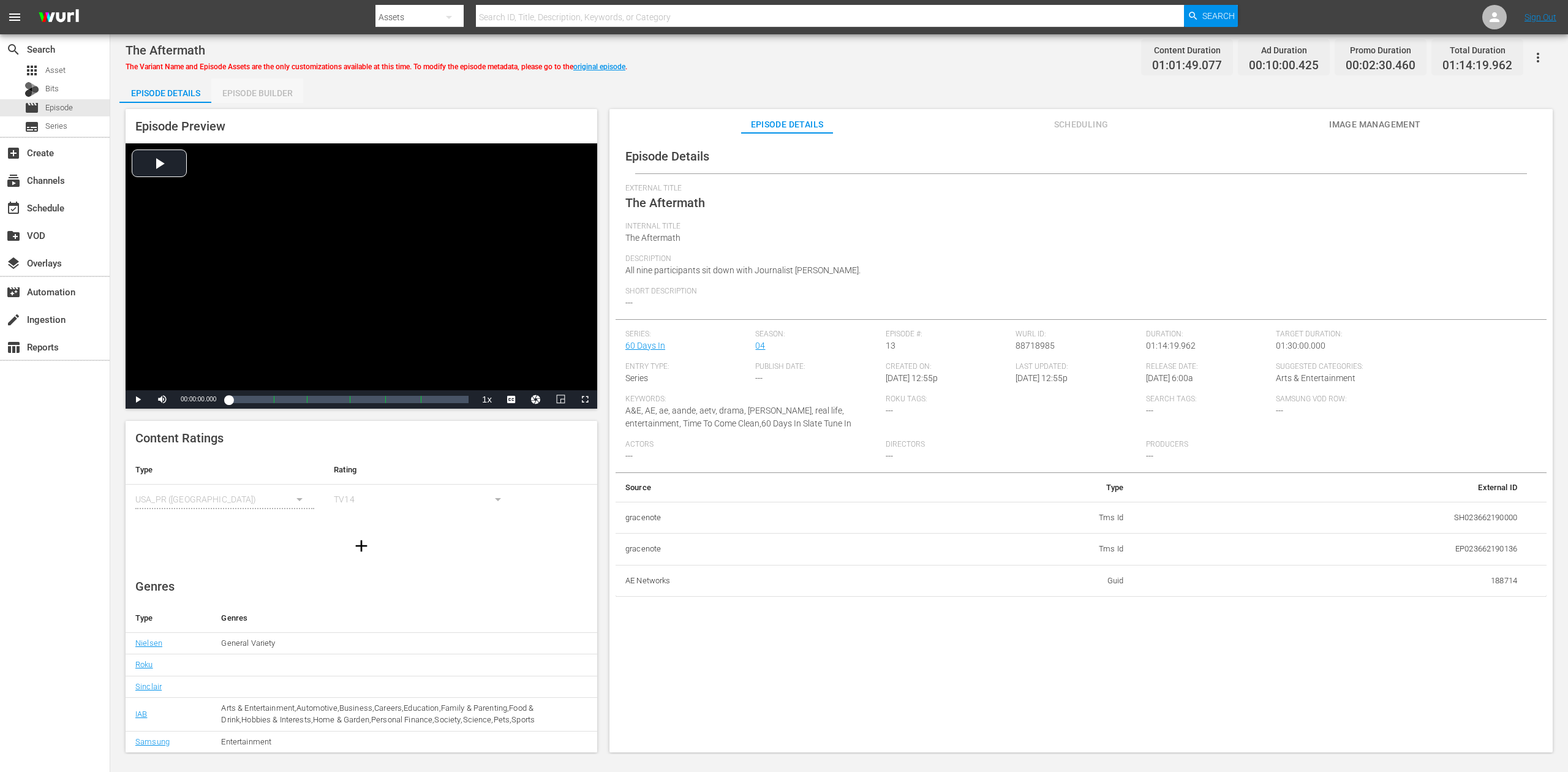
click at [263, 95] on div "Episode Builder" at bounding box center [257, 93] width 92 height 30
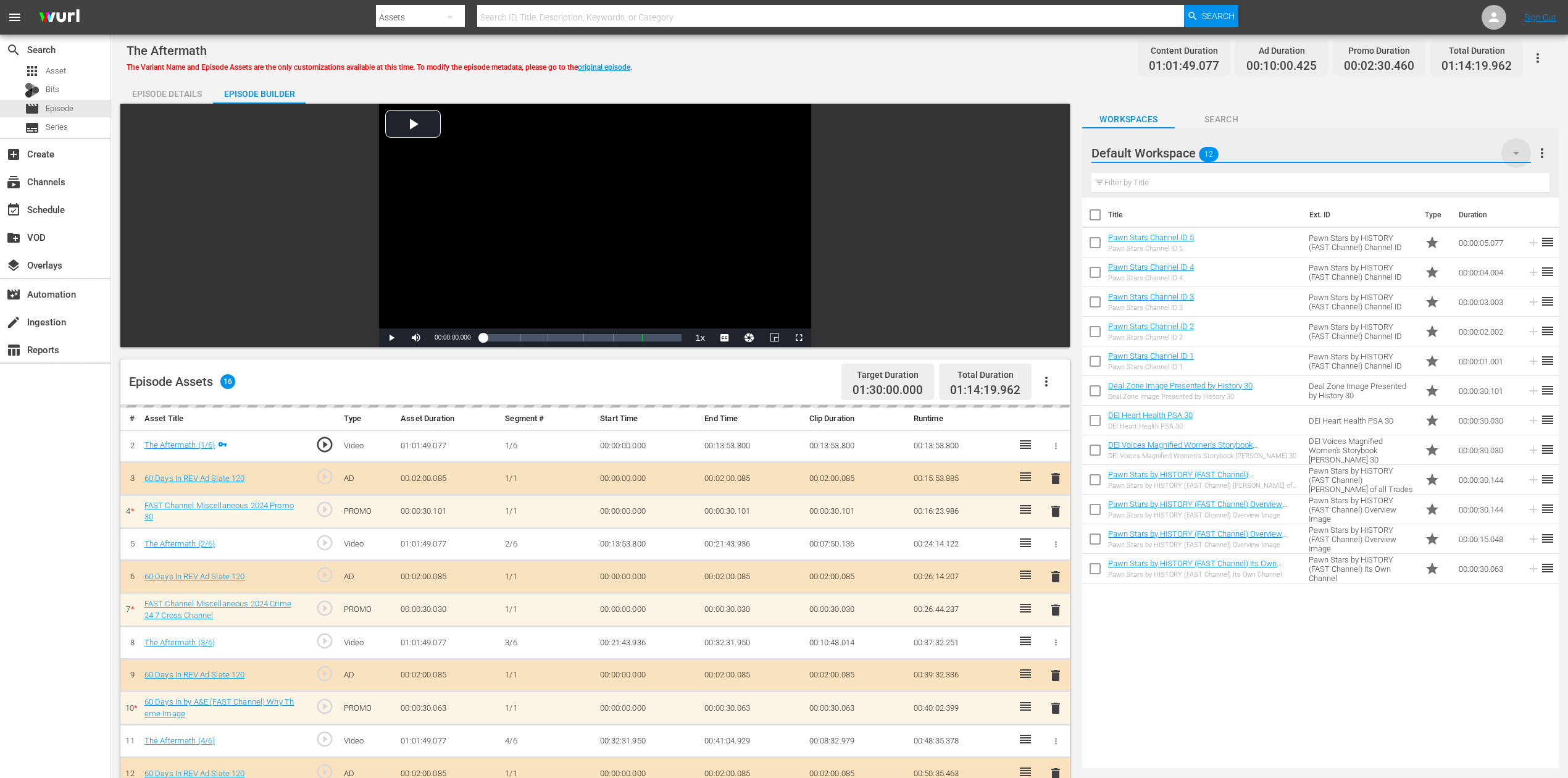
click at [1185, 156] on icon "button" at bounding box center [1516, 152] width 15 height 15
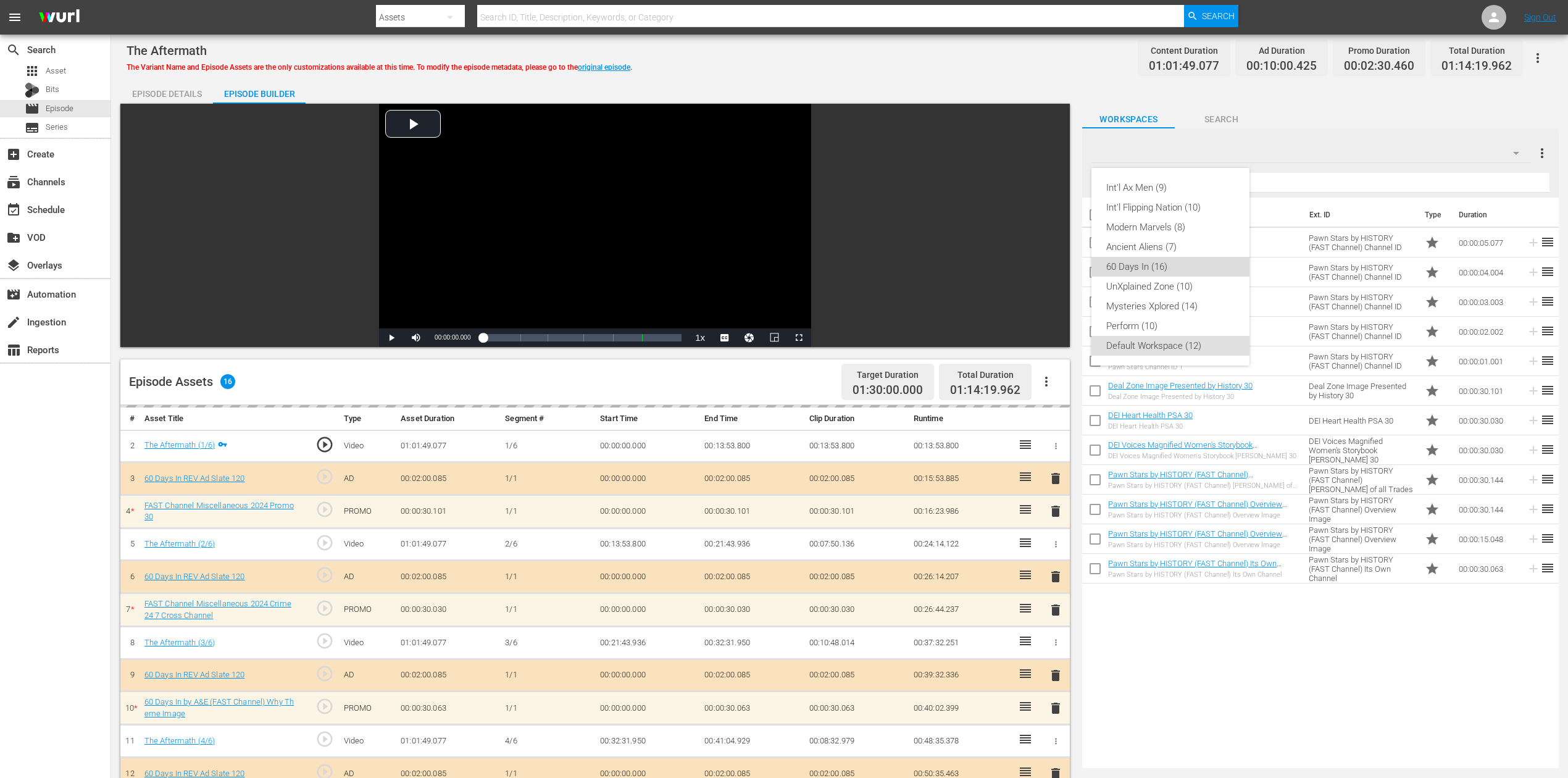
click at [1152, 270] on div "60 Days In (16)" at bounding box center [1170, 267] width 128 height 20
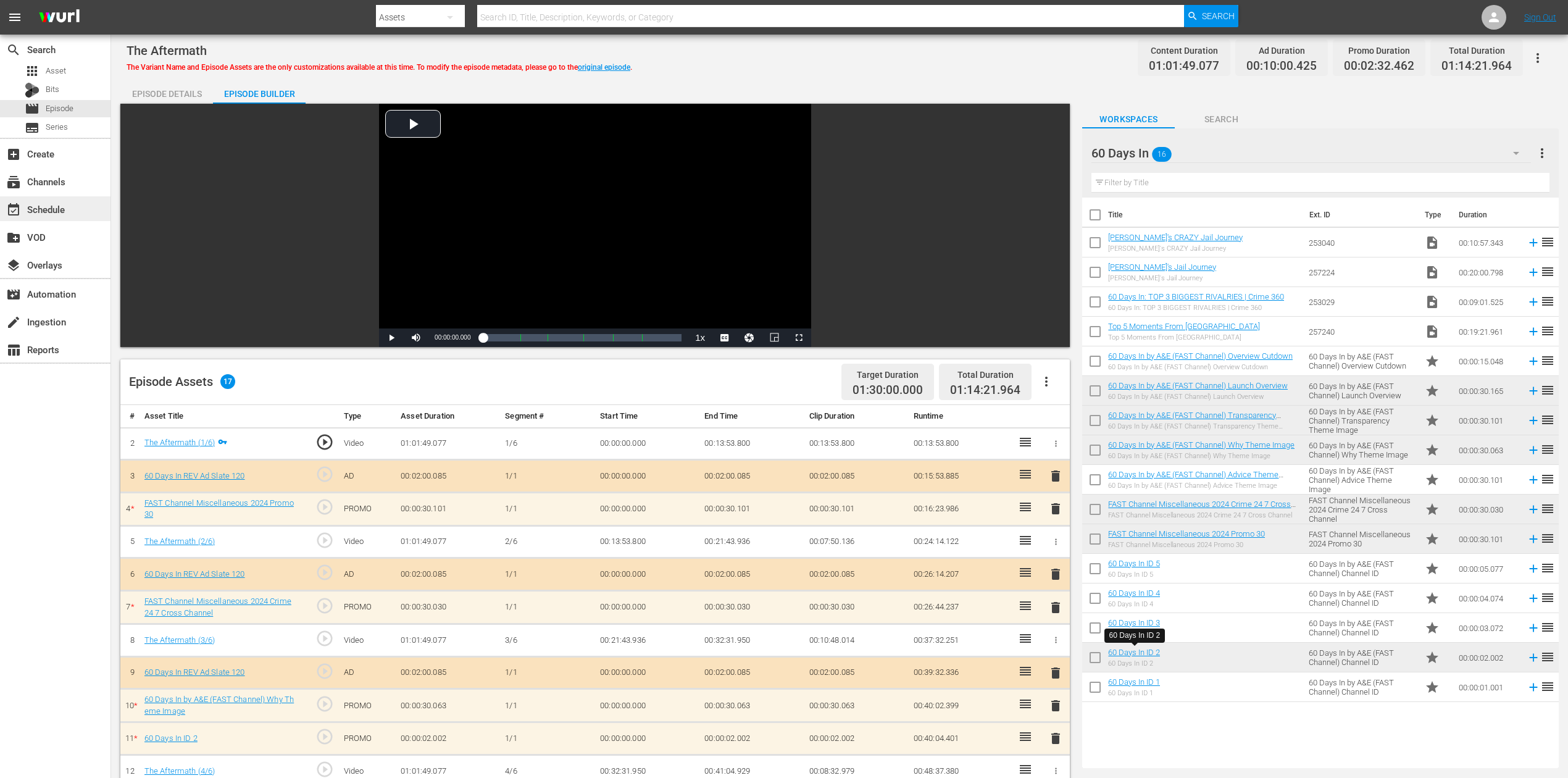
click at [65, 208] on div "event_available Schedule" at bounding box center [35, 207] width 69 height 11
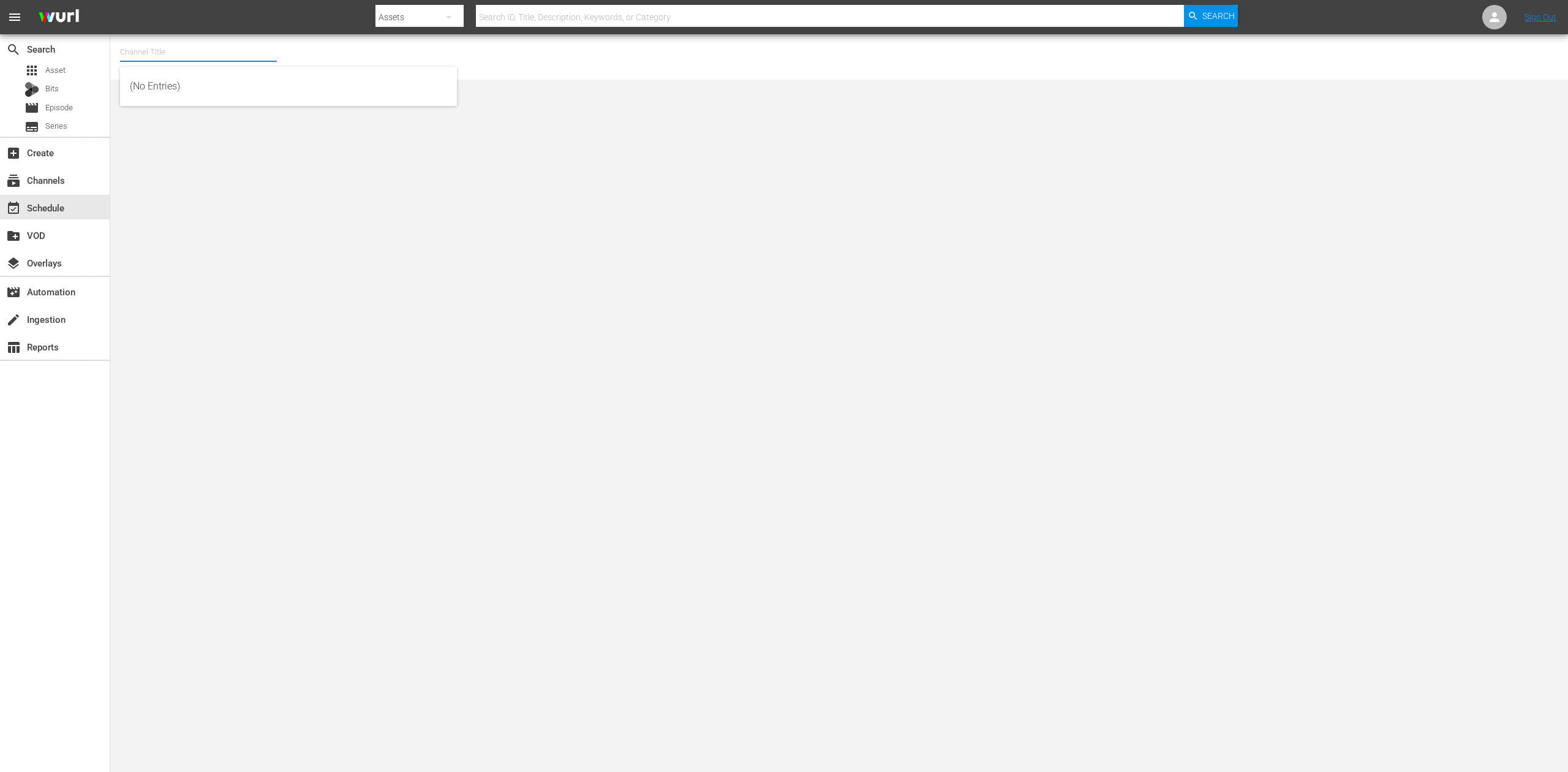
click at [182, 57] on input "text" at bounding box center [198, 52] width 156 height 30
click at [198, 79] on div "60 Days In by A&E (1603 - aenetworks_60daysin_1)" at bounding box center [289, 86] width 318 height 30
type input "60 Days In by A&E (1603 - aenetworks_60daysin_1)"
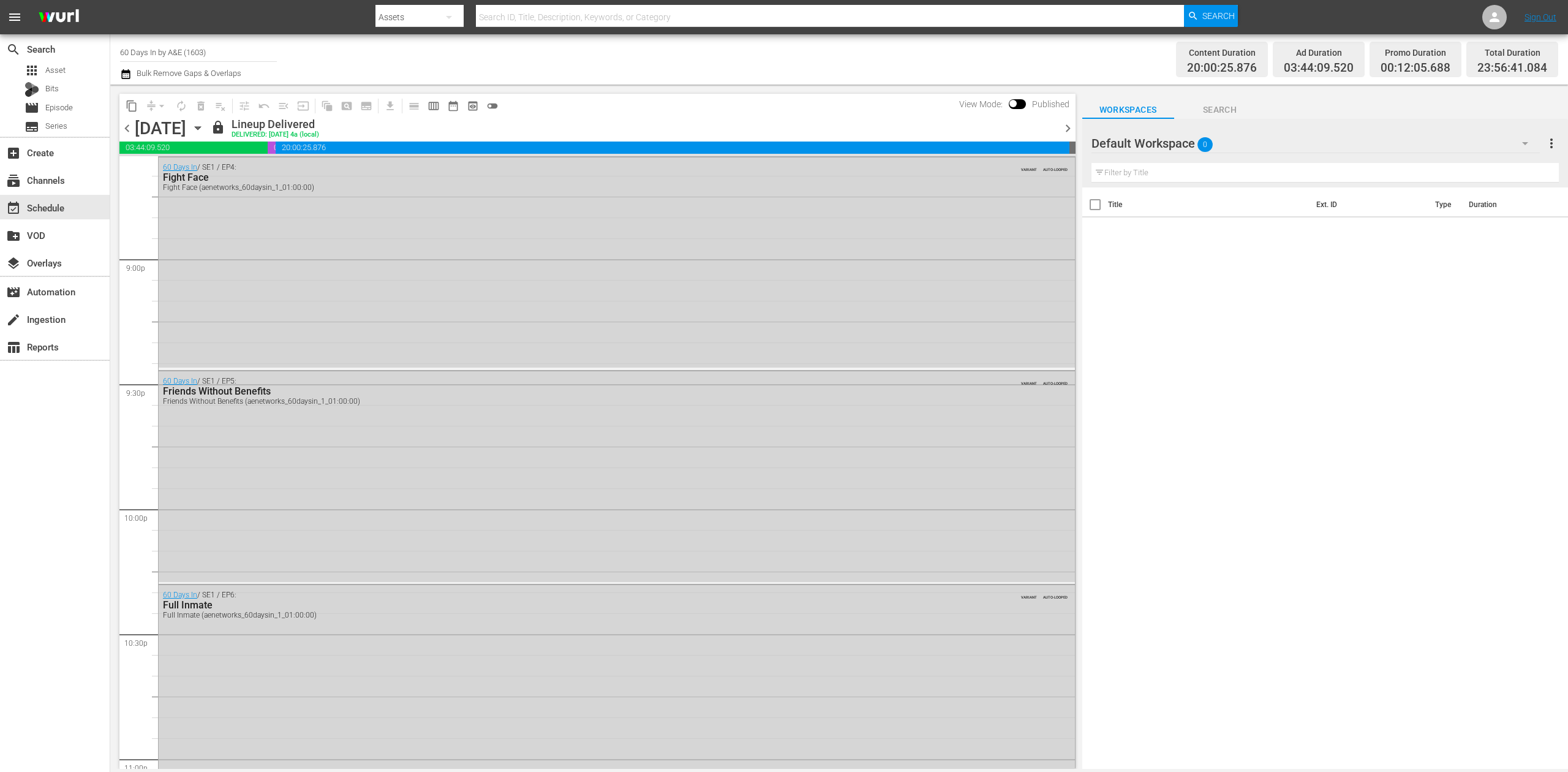
scroll to position [5390, 0]
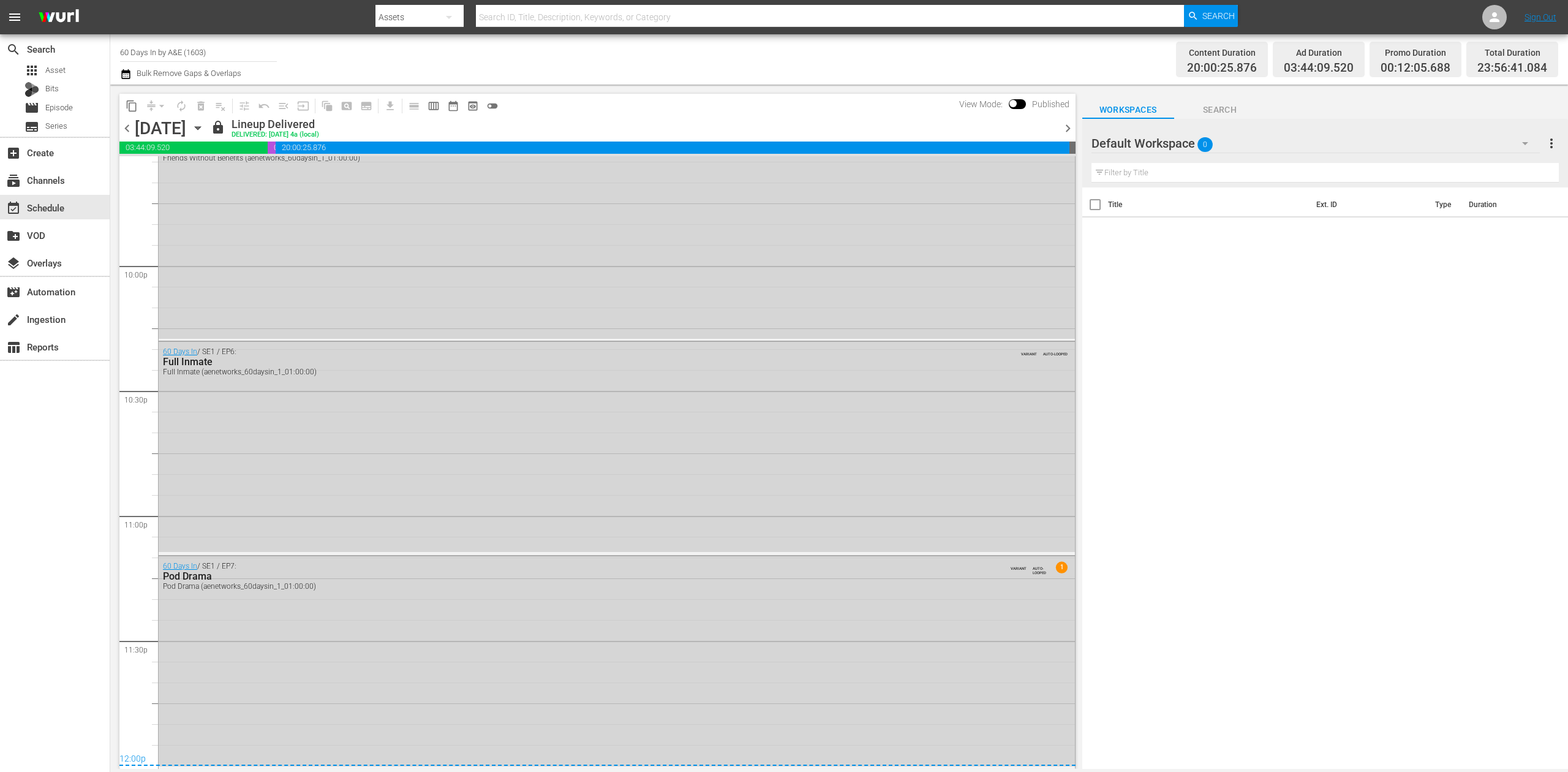
click at [73, 525] on div "search Search apps Asset Bits movie Episode subtitles Series add_box Create sub…" at bounding box center [55, 420] width 110 height 772
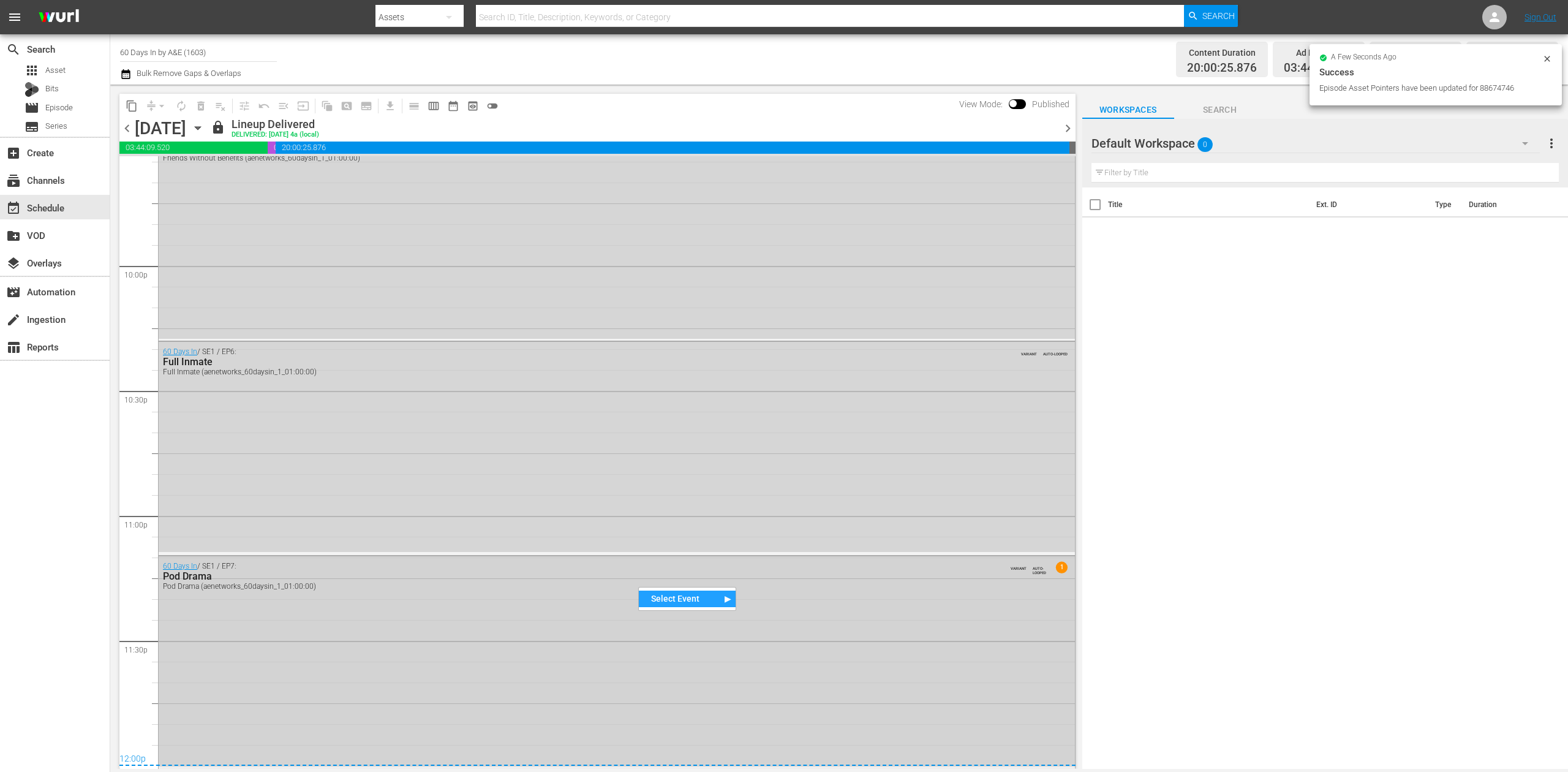
click at [841, 578] on div "60 Days In / SE1 / EP7: Pod Drama Pod Drama (aenetworks_60daysin_1_01:00:00) VA…" at bounding box center [617, 661] width 916 height 210
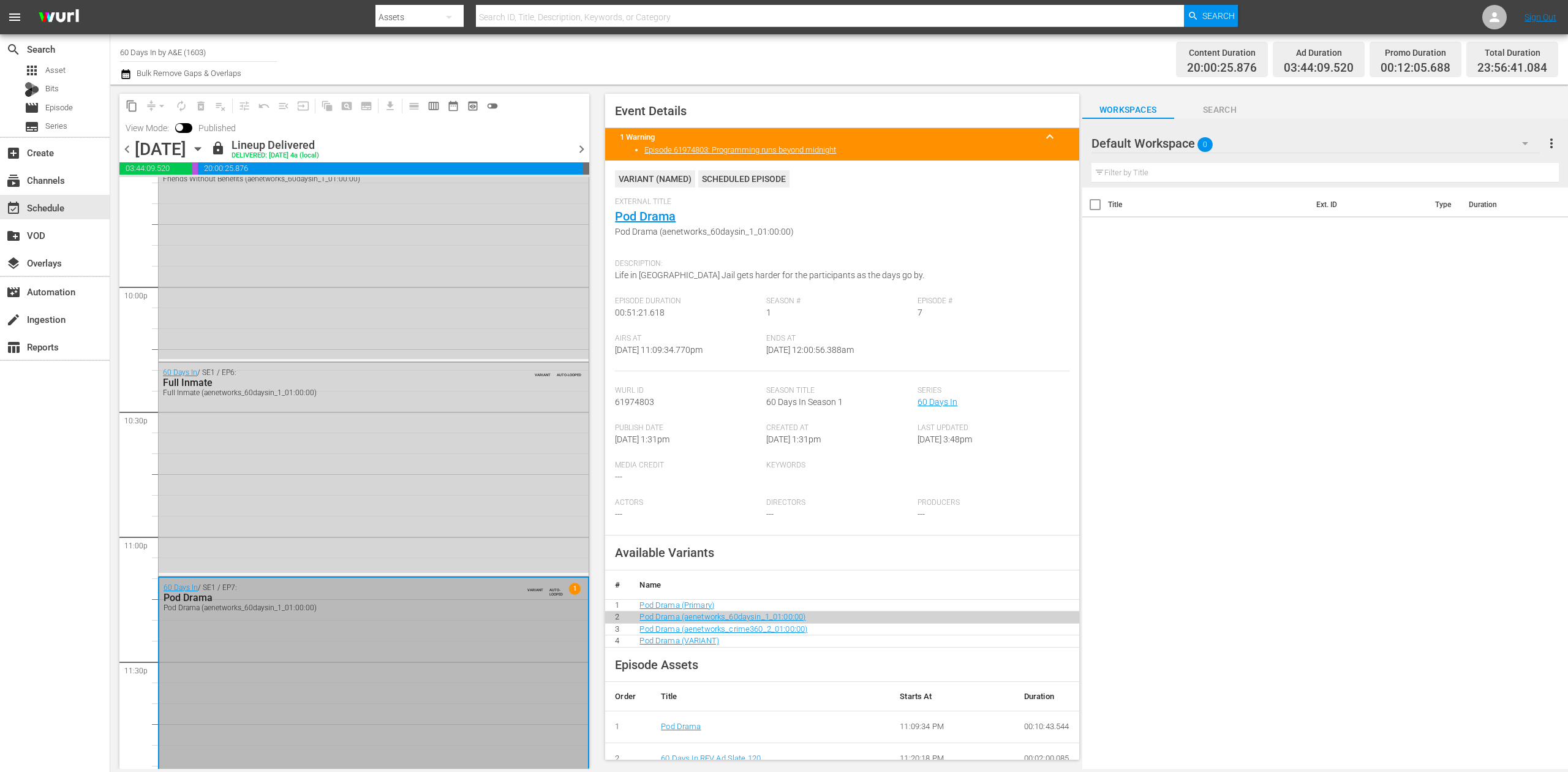
click at [69, 557] on div "search Search apps Asset Bits movie Episode subtitles Series add_box Create sub…" at bounding box center [55, 420] width 110 height 772
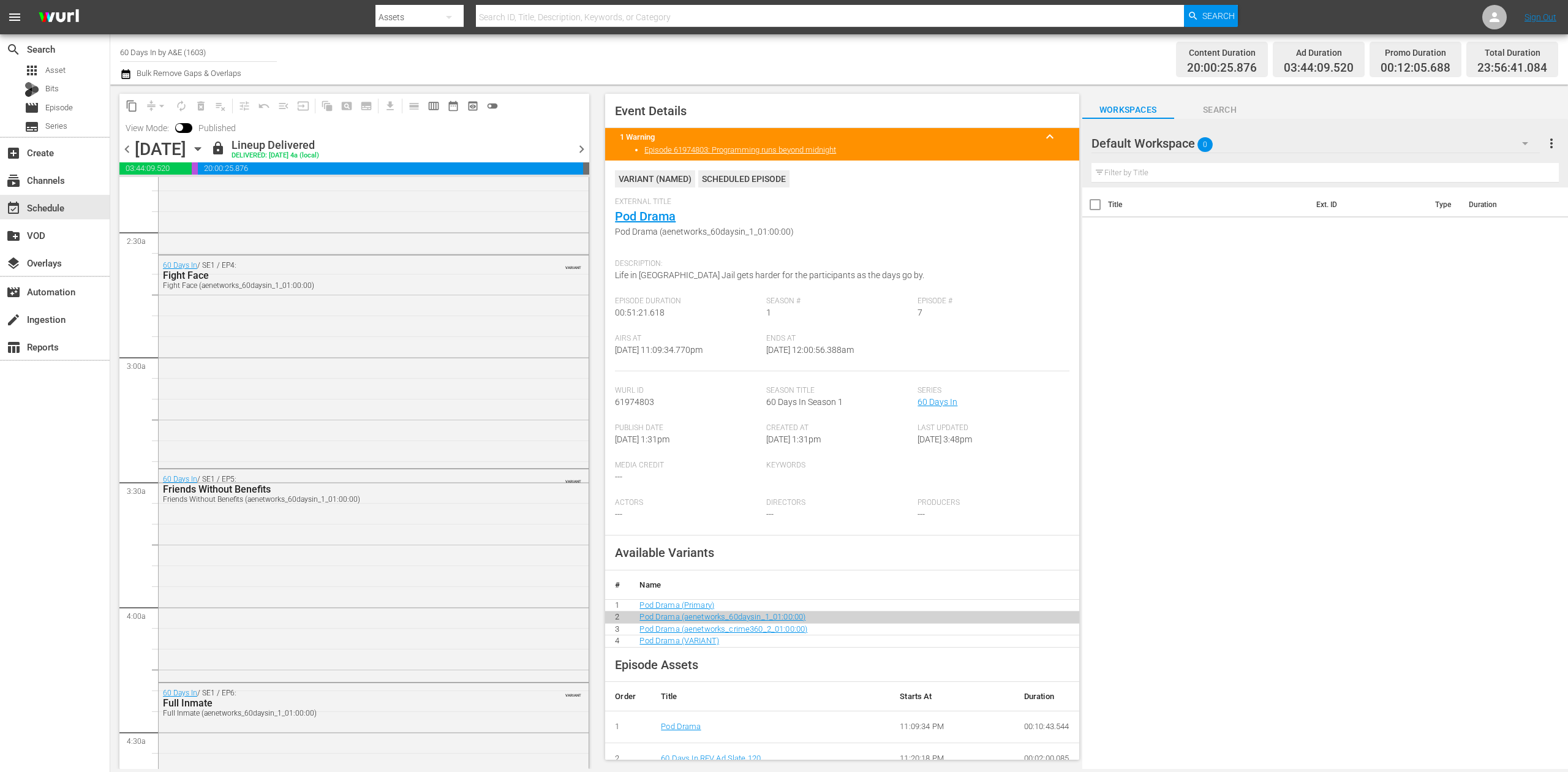
scroll to position [0, 0]
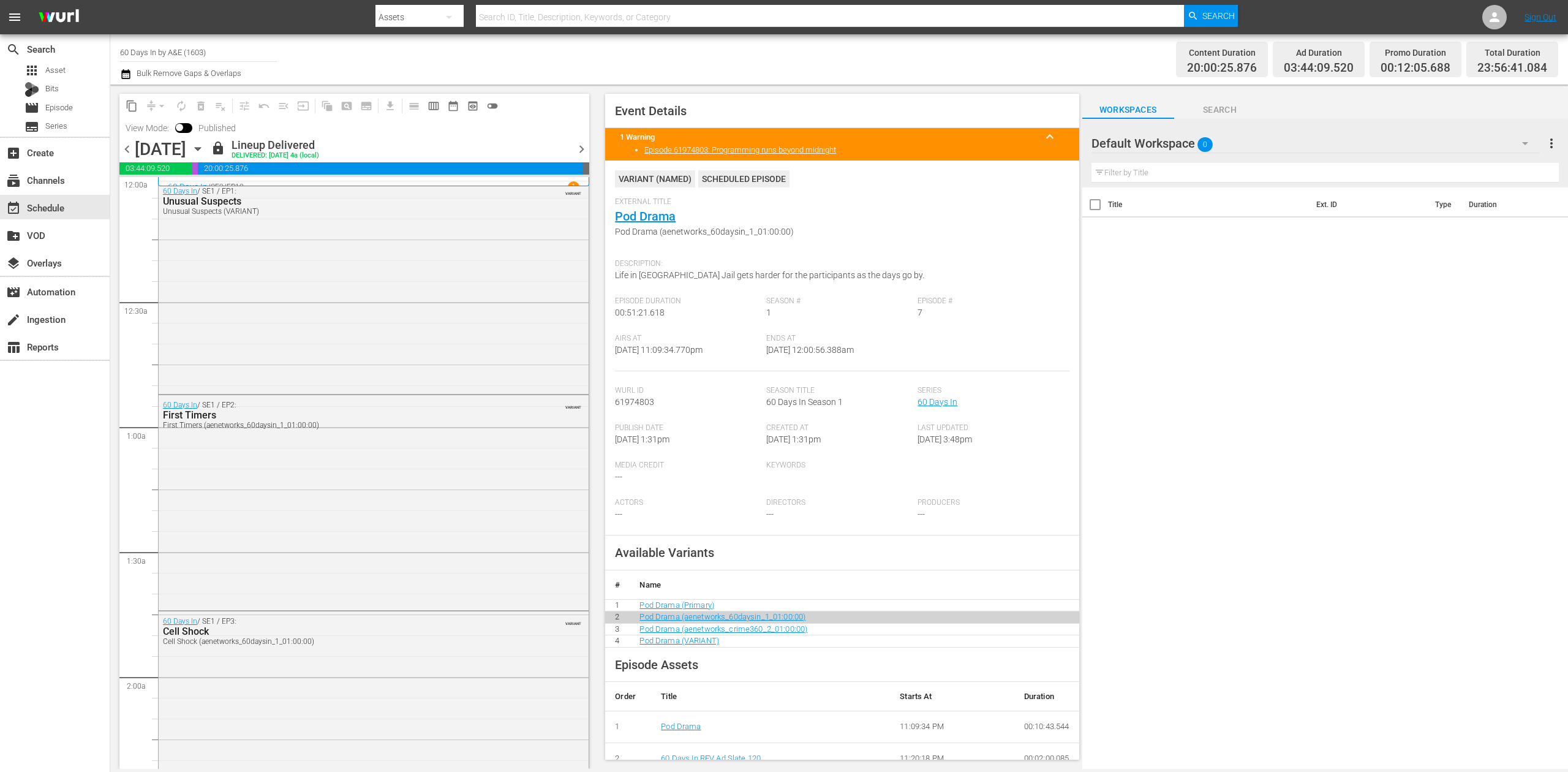
click at [205, 148] on icon "button" at bounding box center [198, 149] width 14 height 14
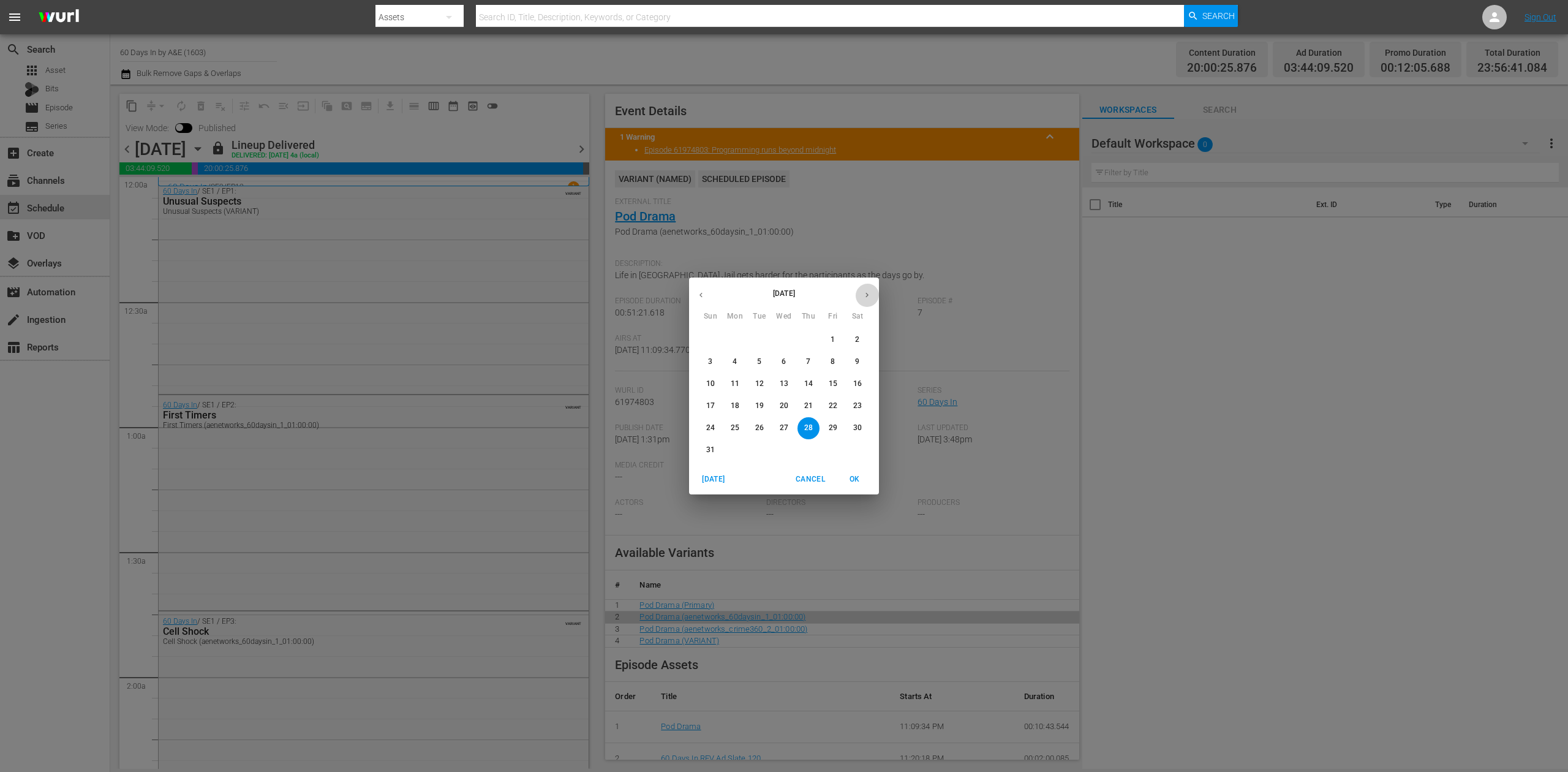
click at [863, 296] on icon "button" at bounding box center [867, 295] width 9 height 9
click at [808, 383] on p "18" at bounding box center [808, 384] width 8 height 11
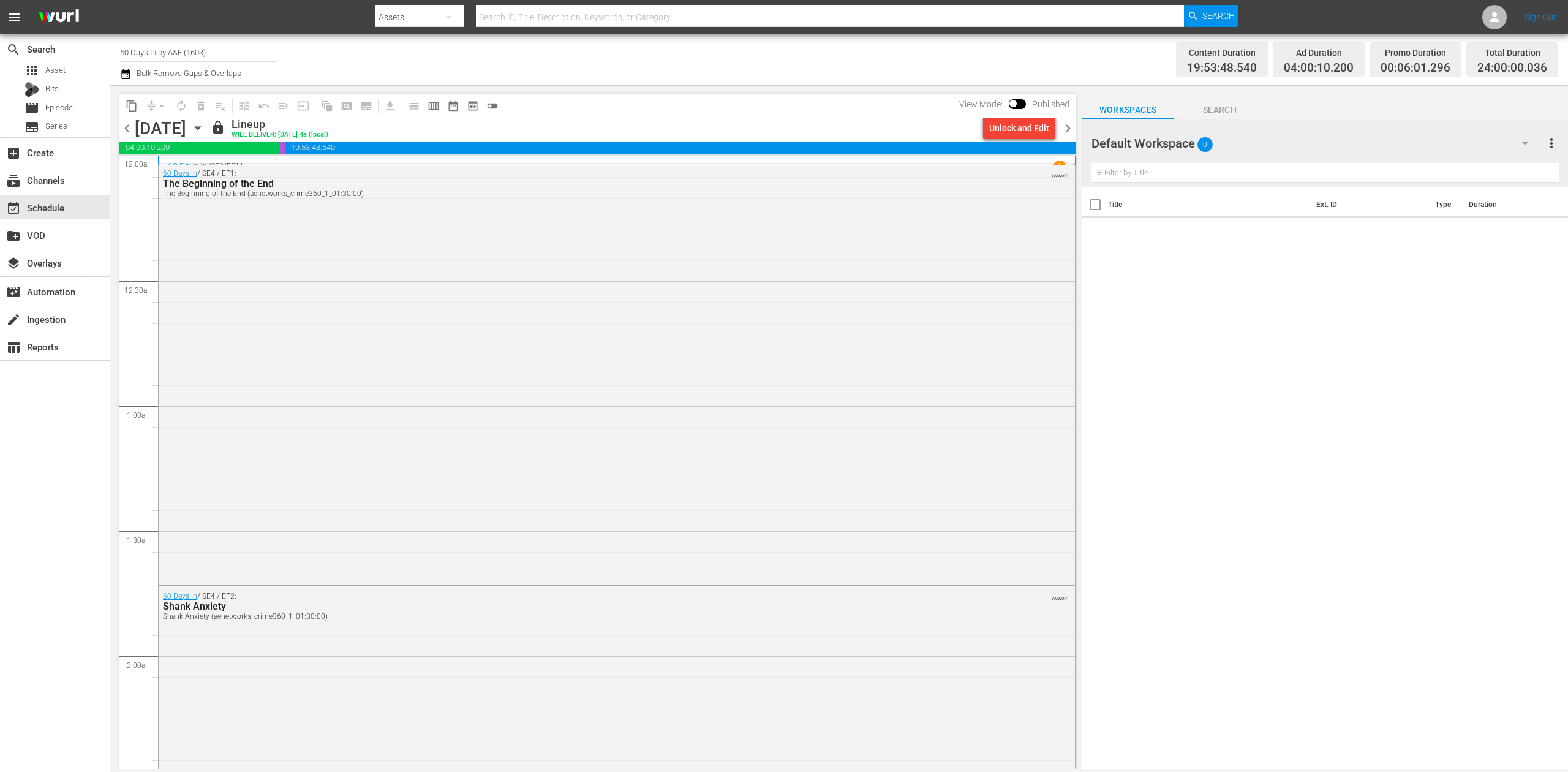
click at [1067, 122] on span "chevron_right" at bounding box center [1068, 128] width 15 height 15
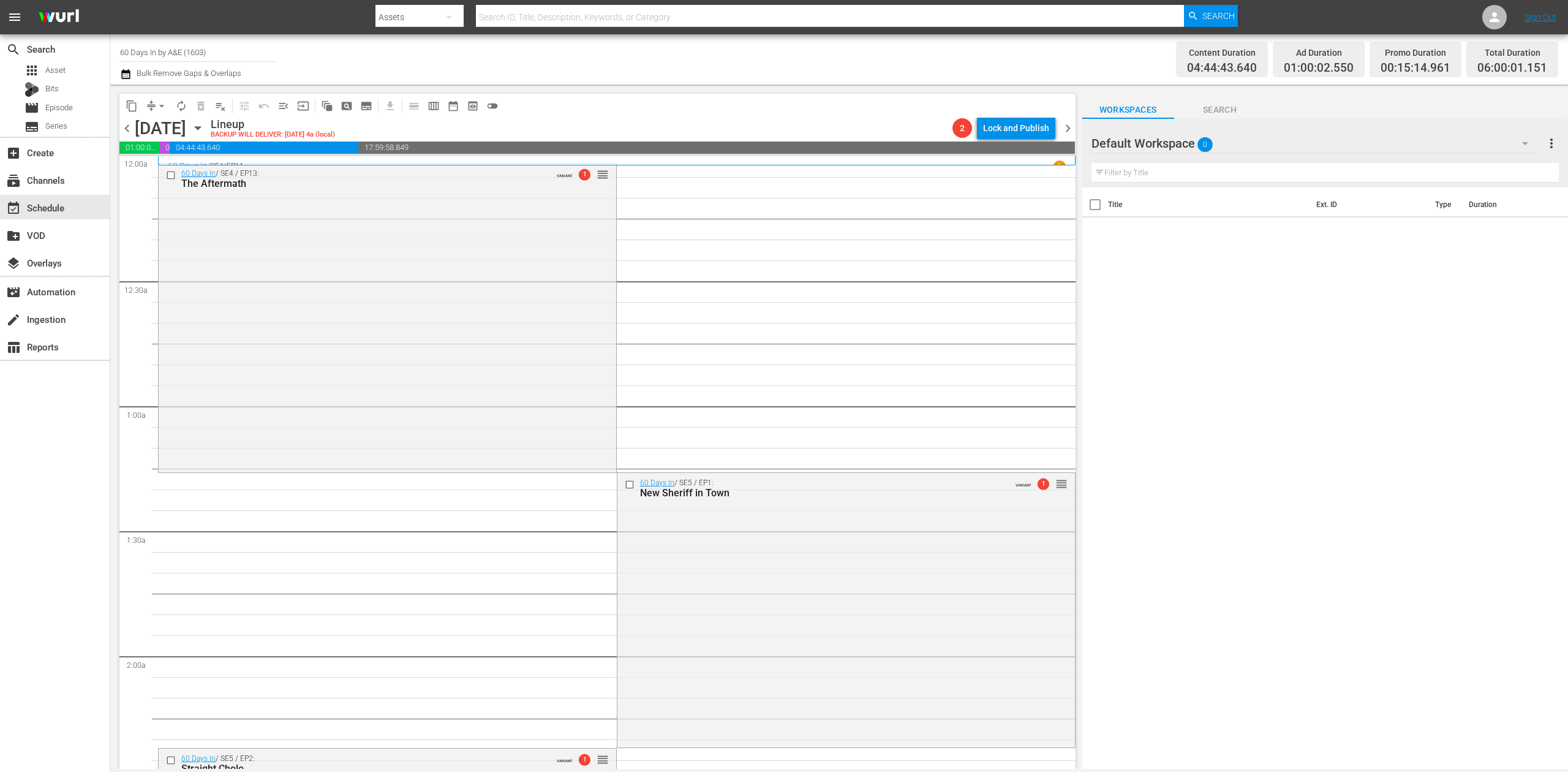
click at [125, 128] on span "chevron_left" at bounding box center [127, 128] width 15 height 15
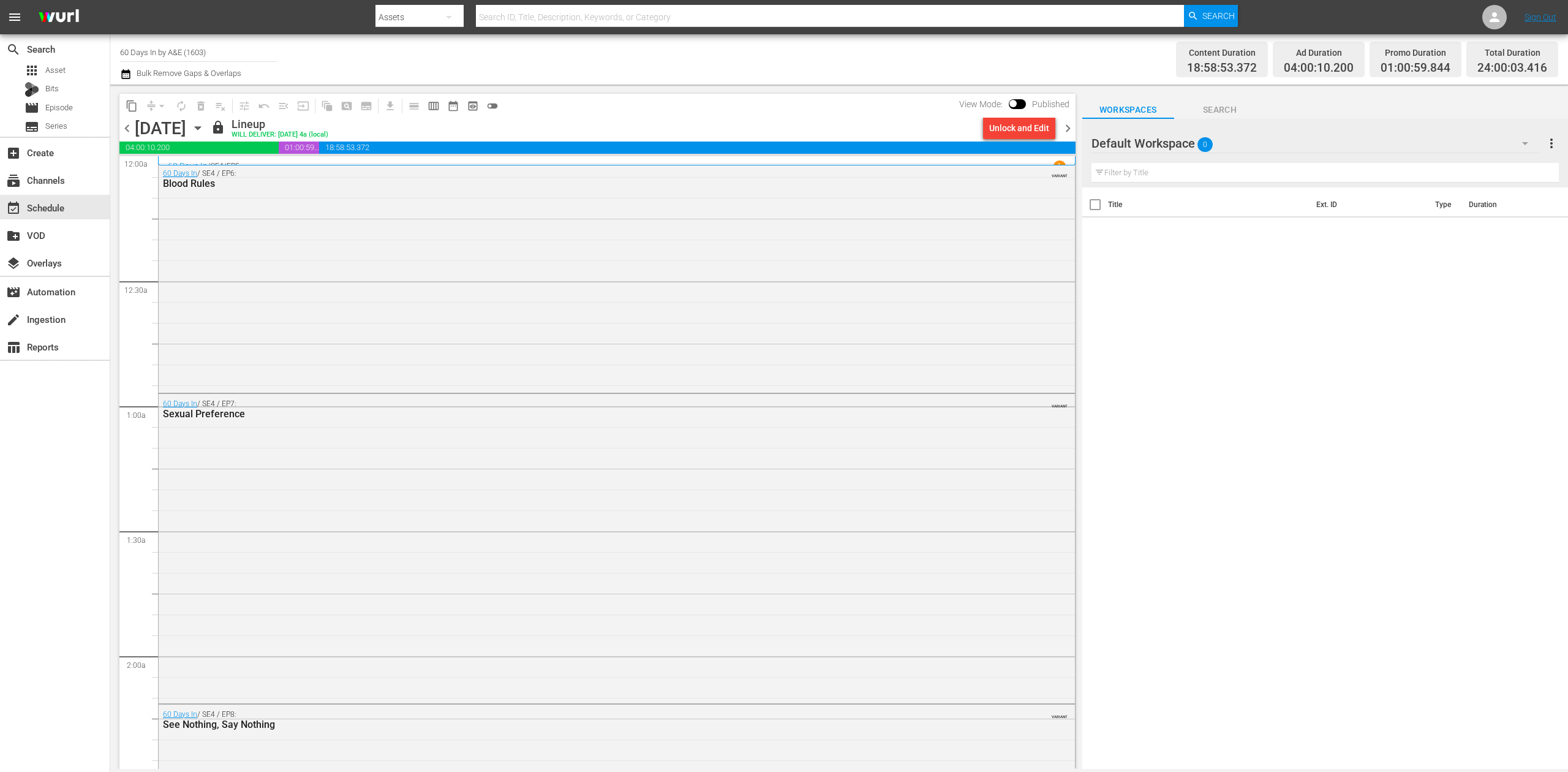
click at [1066, 121] on span "chevron_right" at bounding box center [1068, 128] width 15 height 15
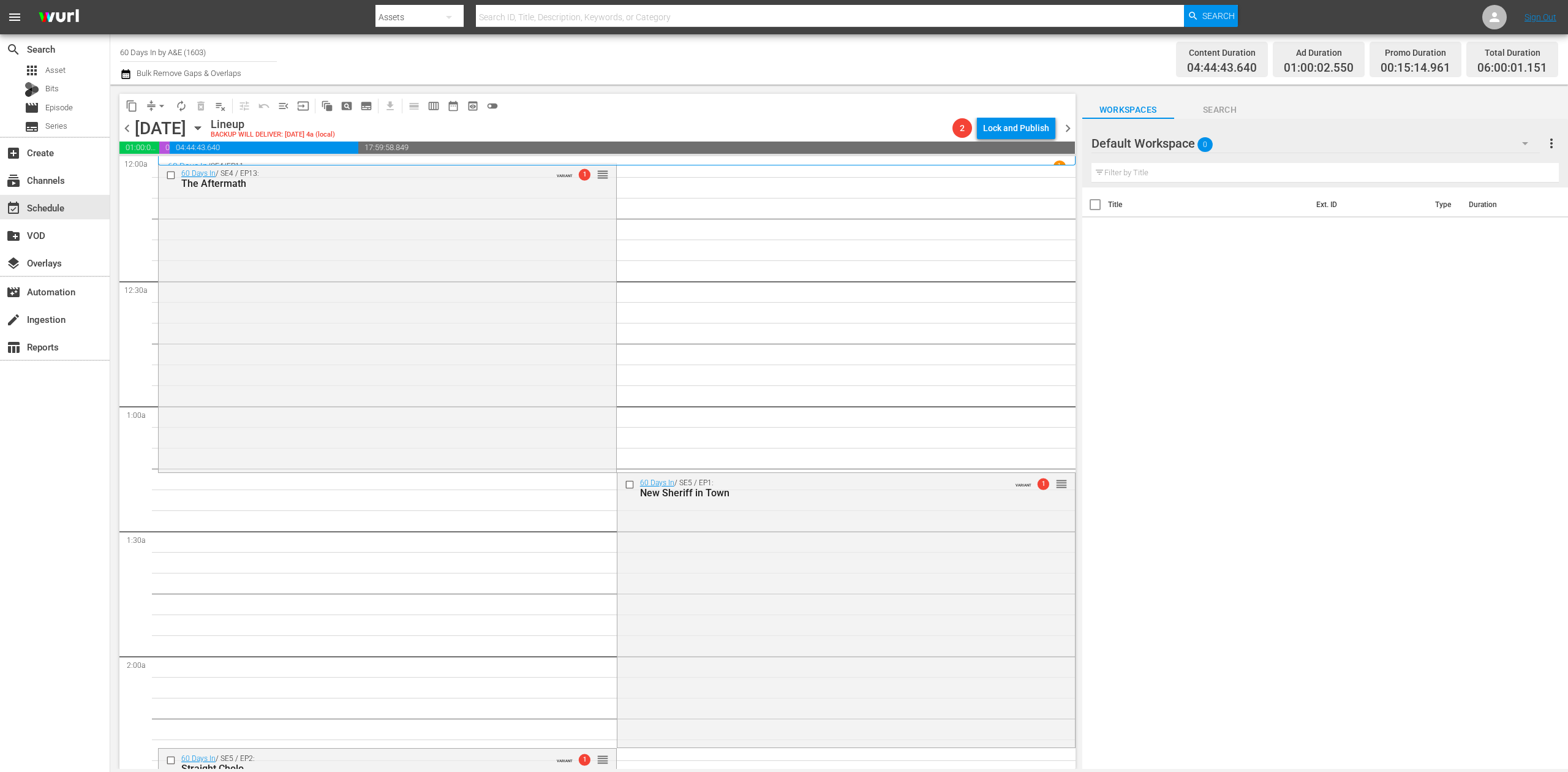
click at [128, 73] on icon "button" at bounding box center [125, 73] width 11 height 15
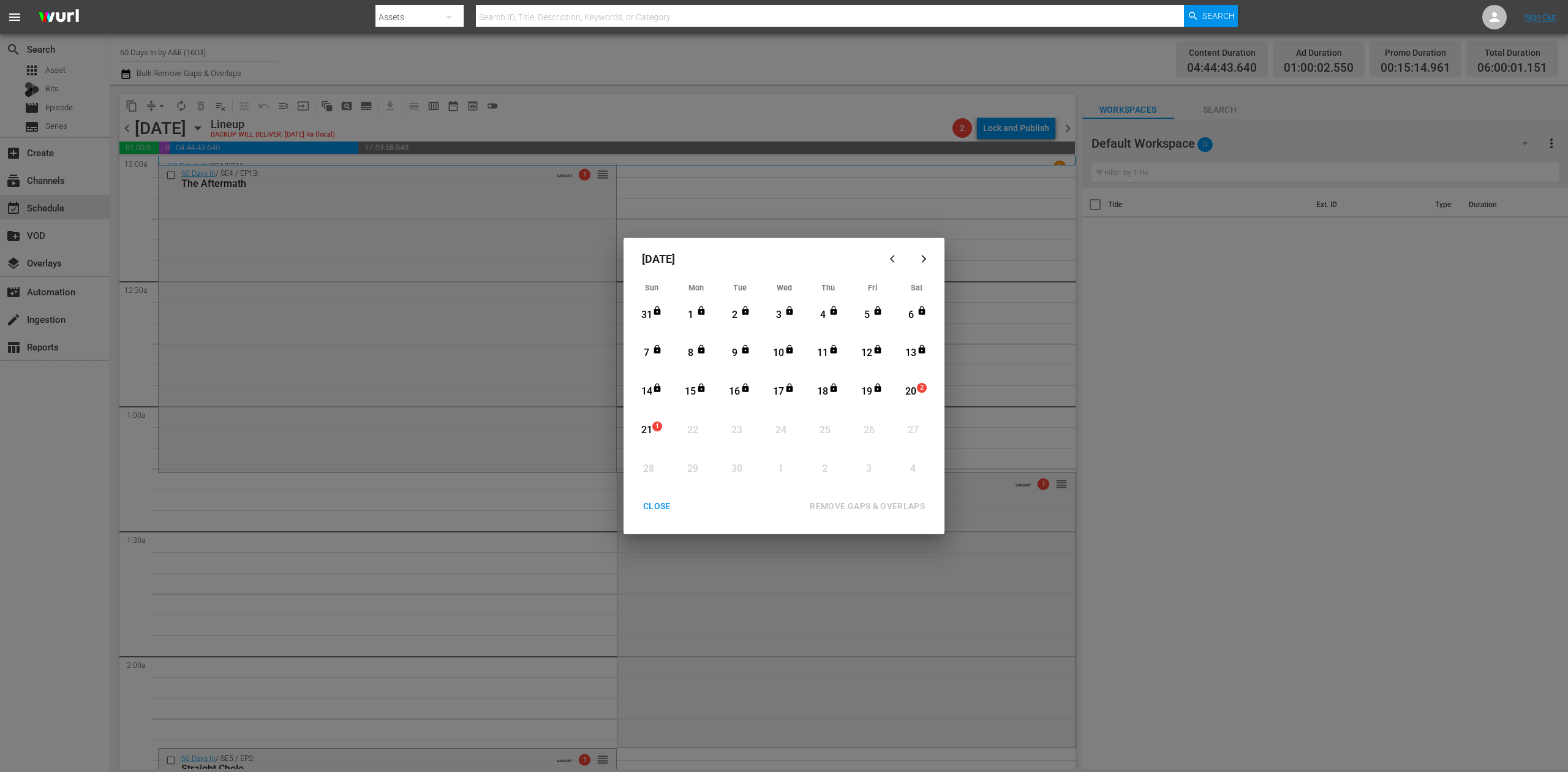
click at [914, 396] on div "20" at bounding box center [911, 392] width 15 height 14
click at [895, 502] on div "REMOVE GAPS & OVERLAPS" at bounding box center [867, 506] width 135 height 15
click at [918, 385] on span "1" at bounding box center [921, 388] width 8 height 10
click at [883, 505] on div "REMOVE GAPS & OVERLAPS" at bounding box center [867, 506] width 135 height 15
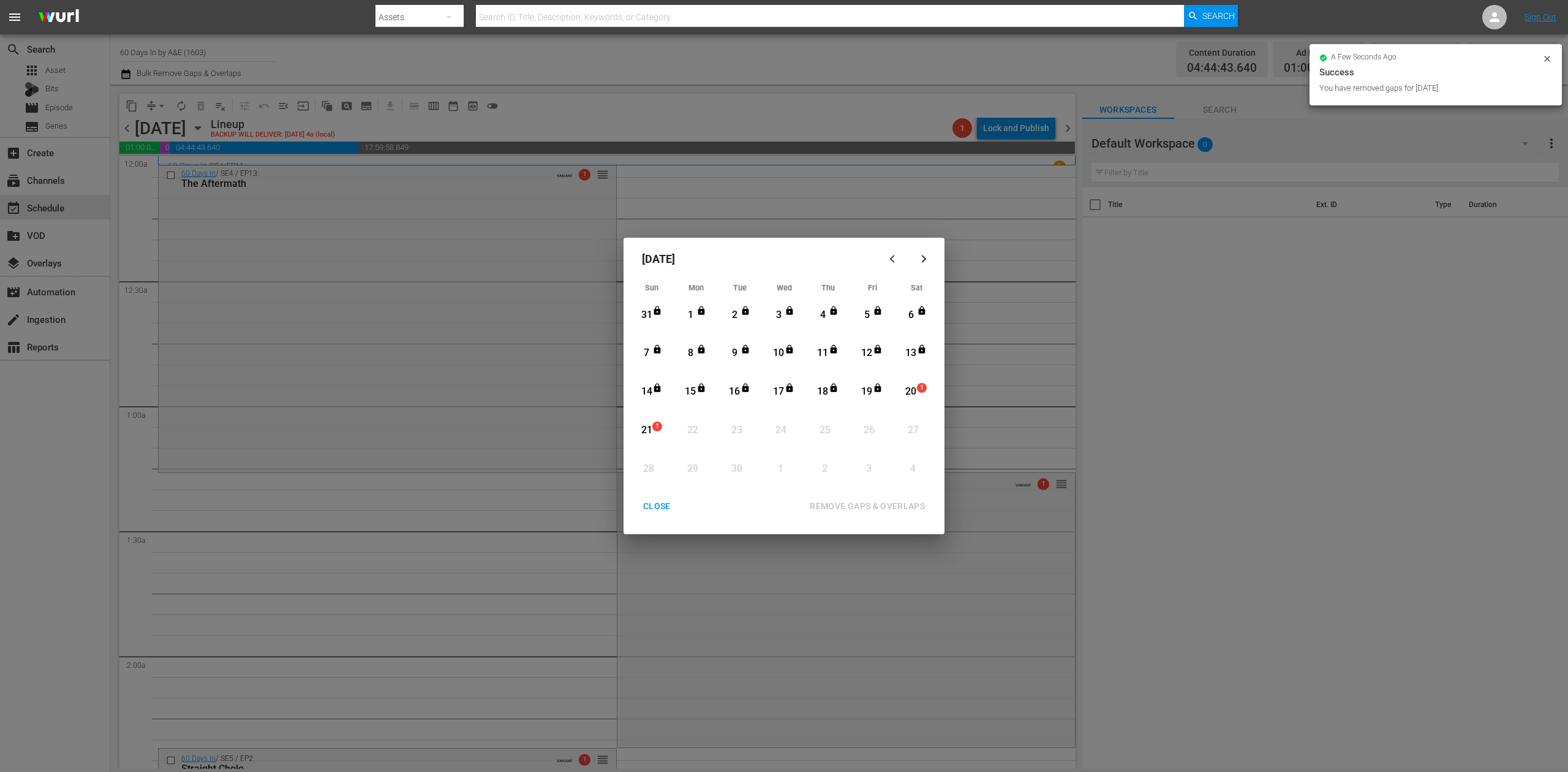
click at [654, 501] on div "CLOSE" at bounding box center [657, 506] width 47 height 15
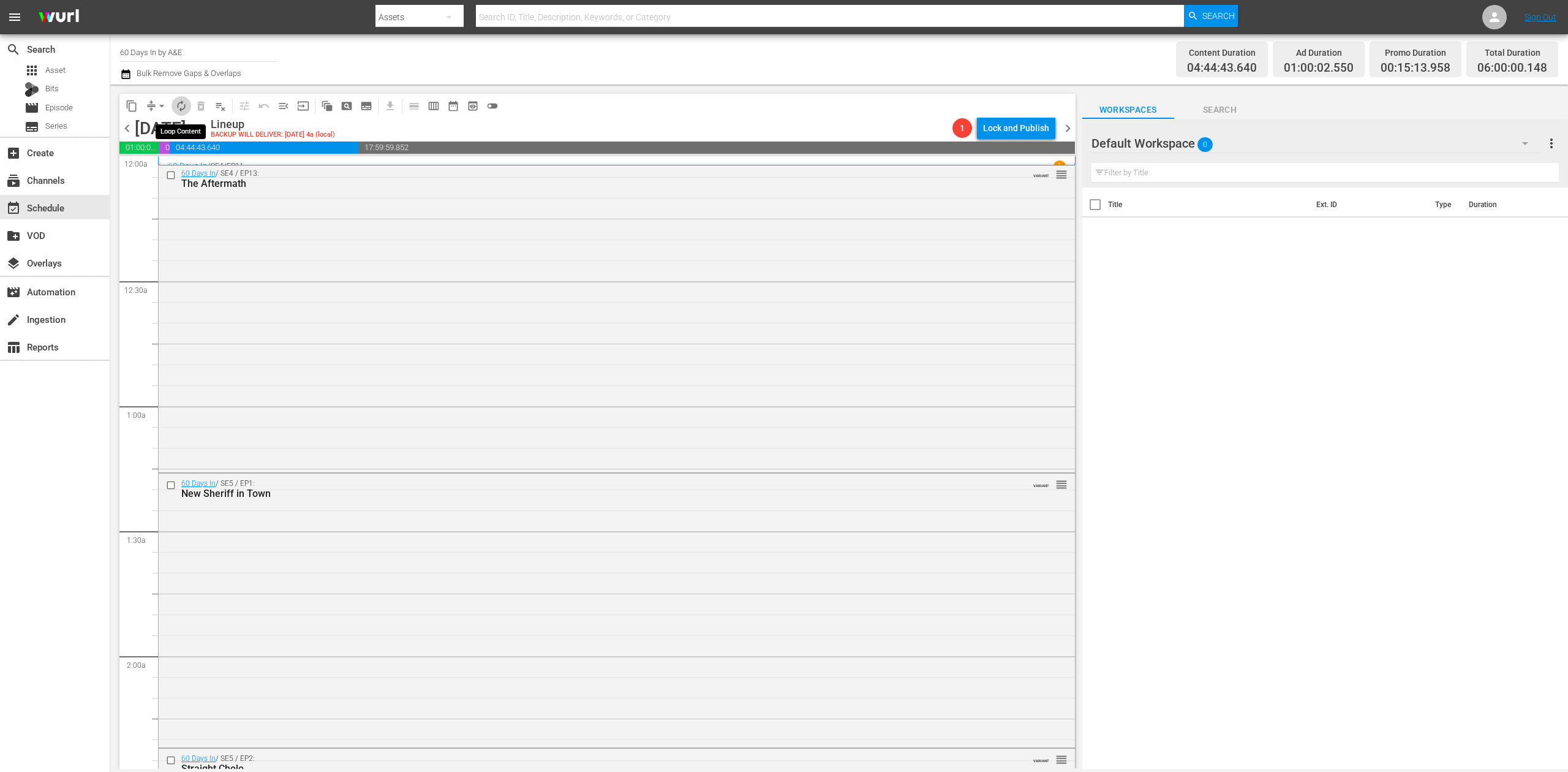
click at [182, 106] on span "autorenew_outlined" at bounding box center [181, 106] width 12 height 12
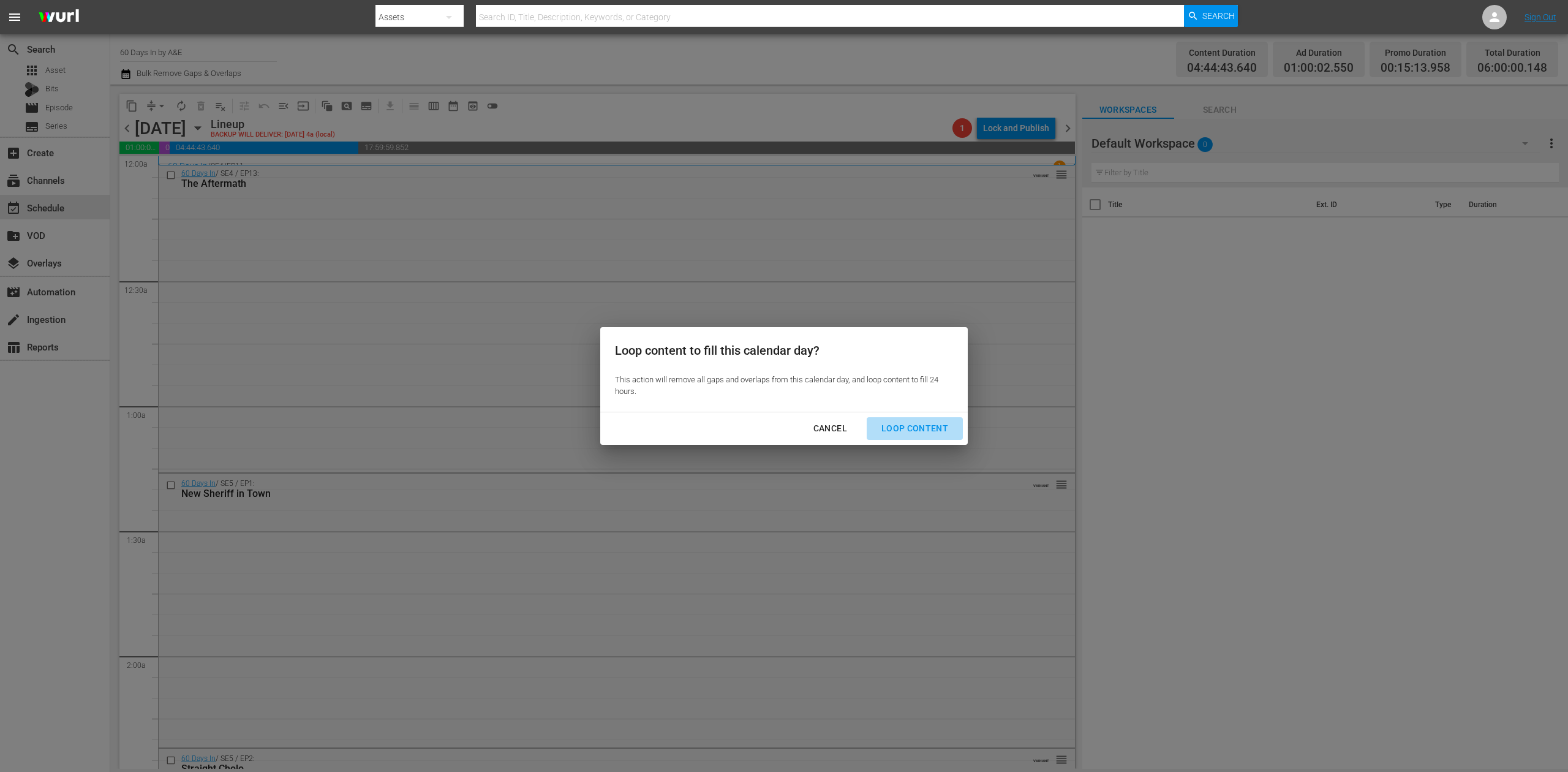
click at [920, 423] on div "Loop Content" at bounding box center [915, 428] width 86 height 15
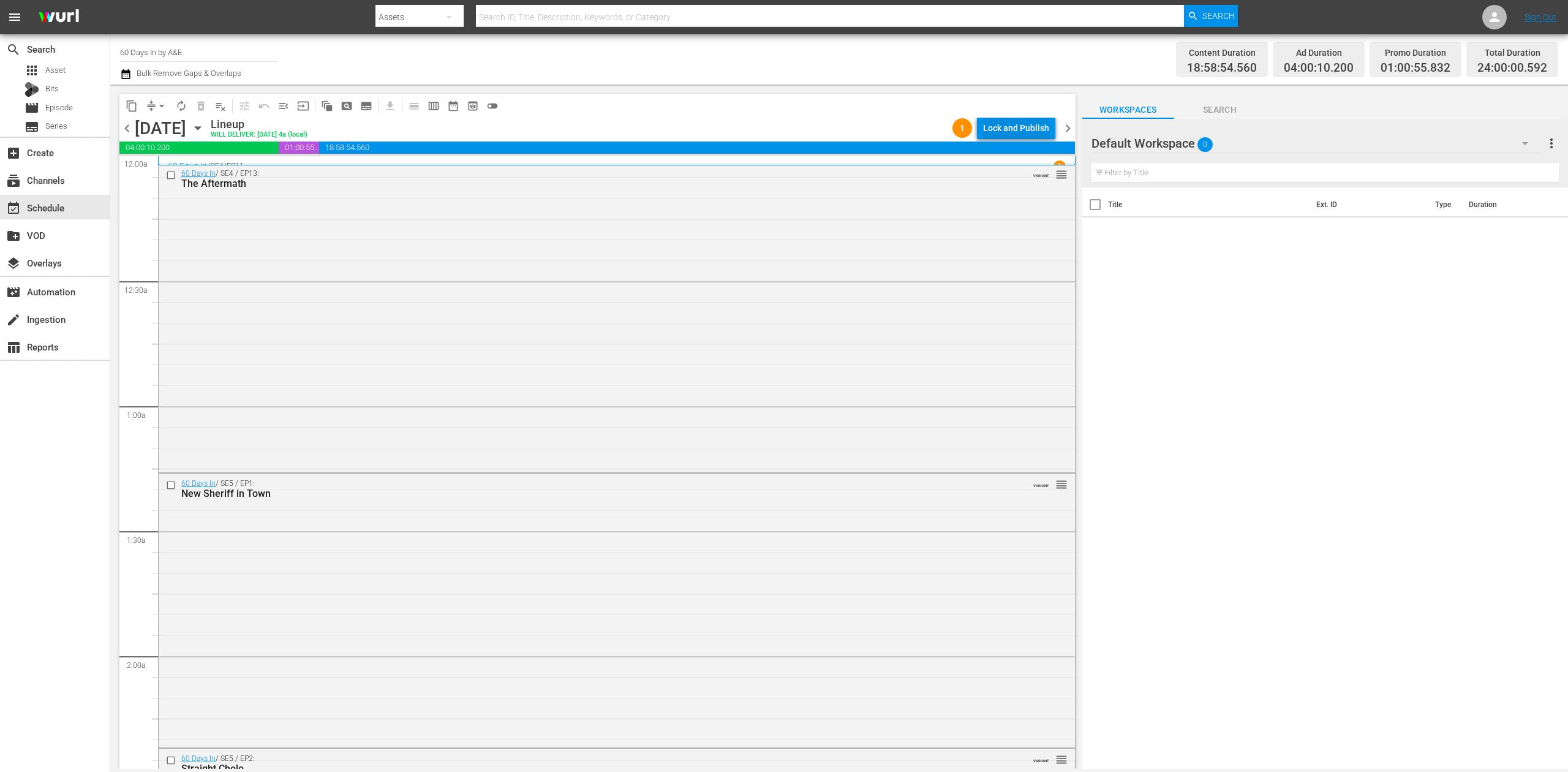
click at [1000, 126] on div "Lock and Publish" at bounding box center [1016, 128] width 66 height 22
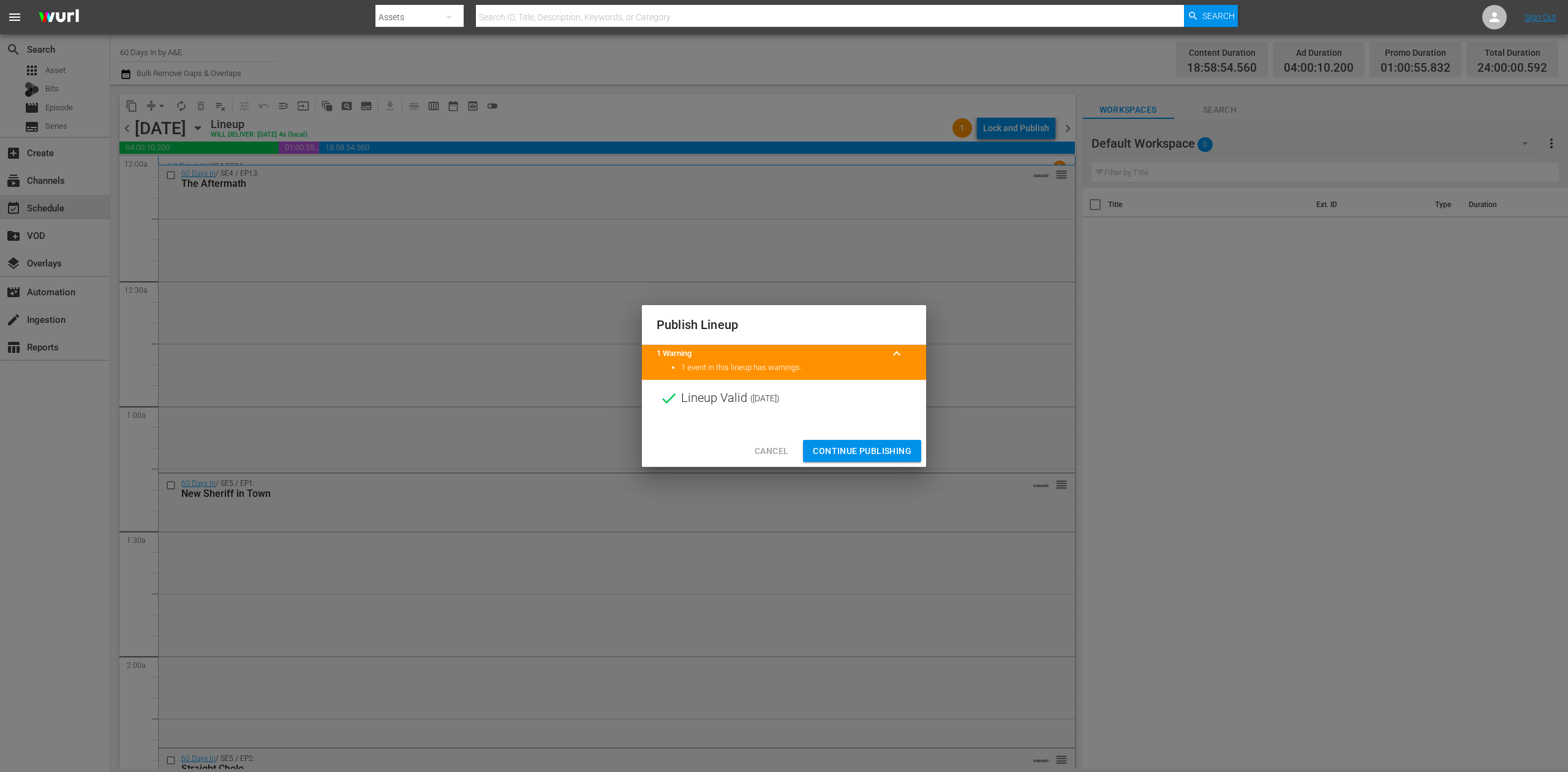
click at [857, 451] on span "Continue Publishing" at bounding box center [862, 451] width 98 height 15
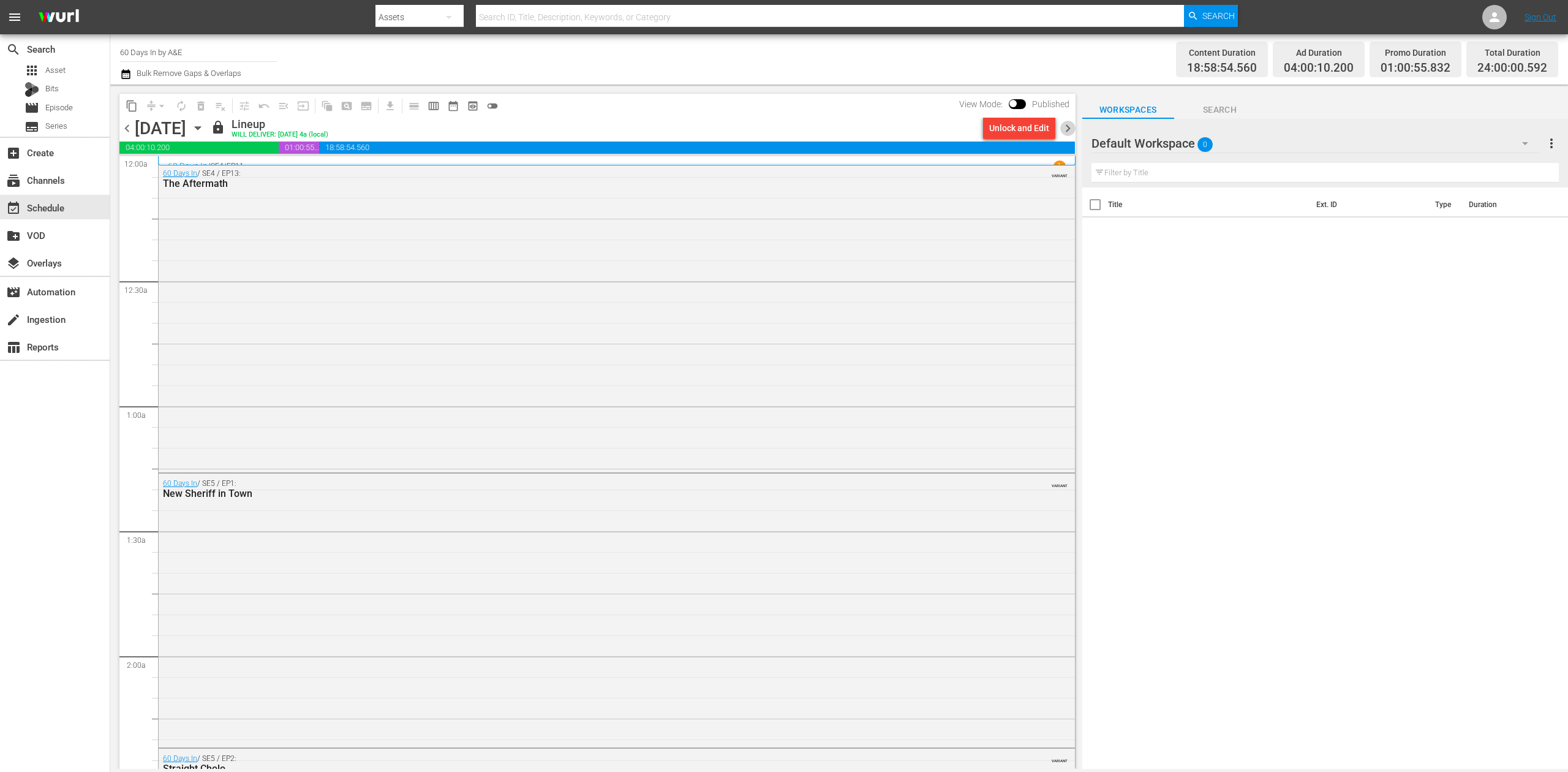
click at [1066, 128] on span "chevron_right" at bounding box center [1068, 128] width 15 height 15
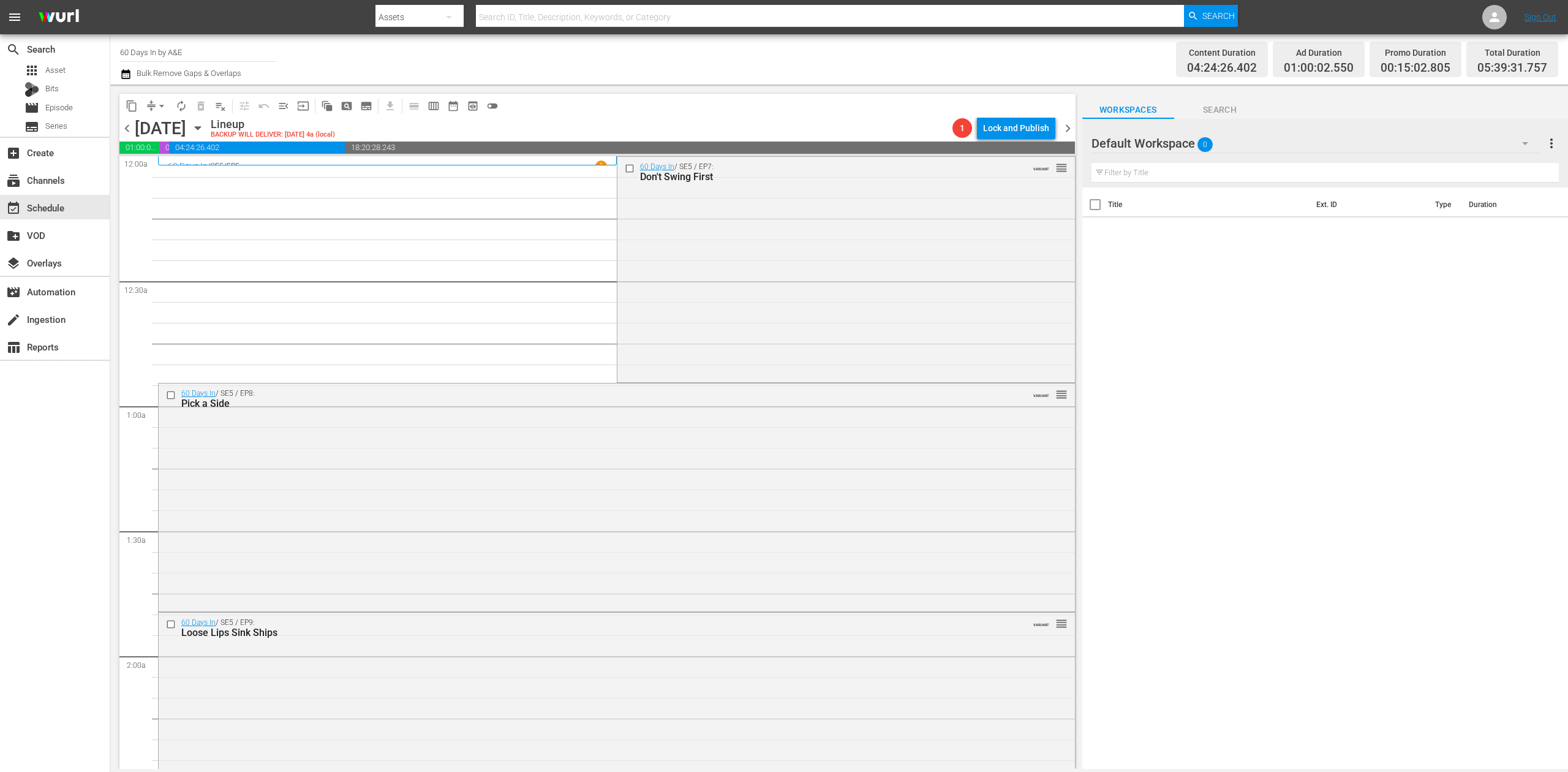
click at [131, 75] on icon "button" at bounding box center [125, 73] width 11 height 15
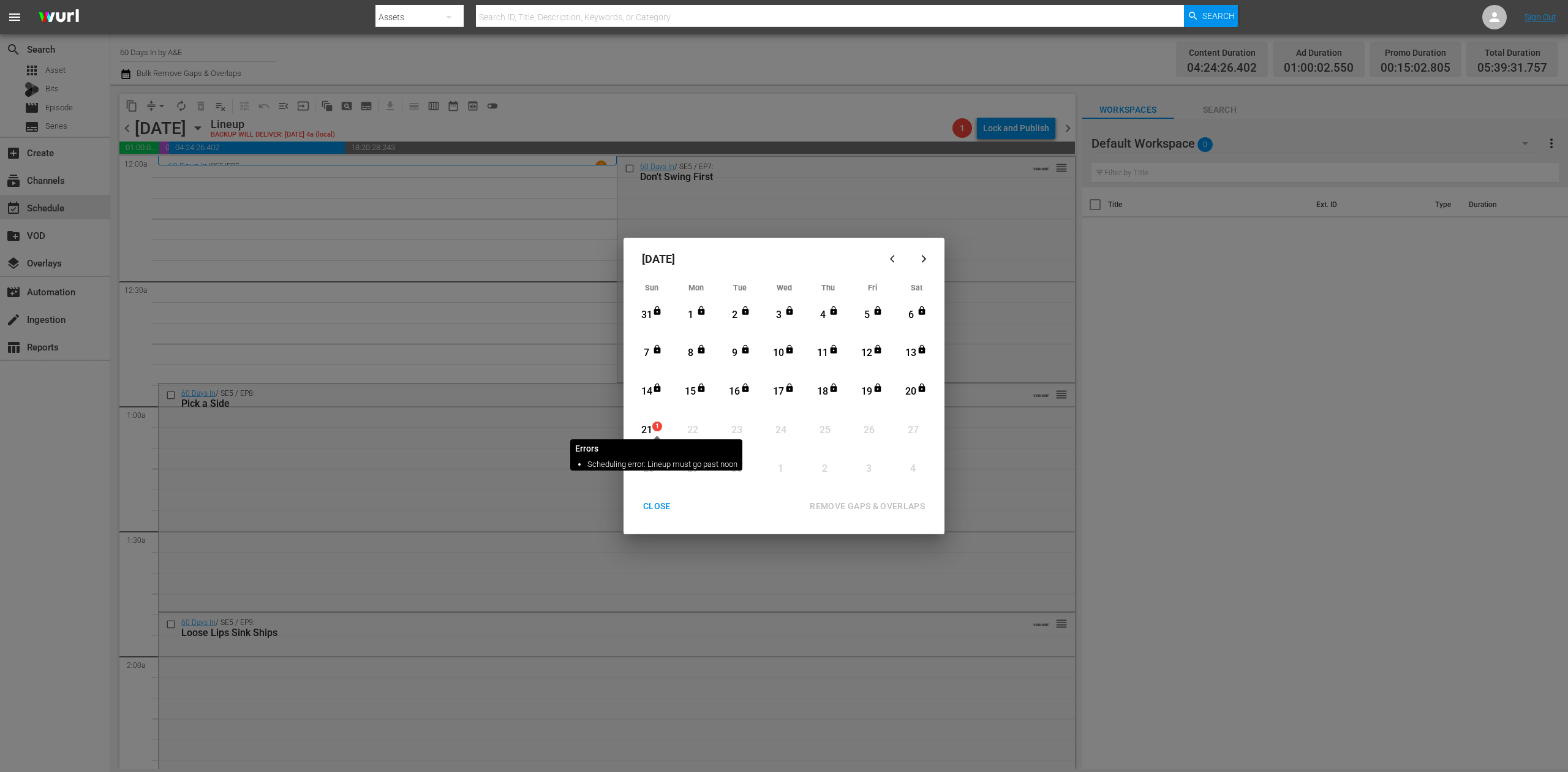
click at [658, 425] on span "1" at bounding box center [657, 426] width 8 height 10
click at [897, 503] on div "REMOVE GAPS & OVERLAPS" at bounding box center [867, 506] width 135 height 15
click at [653, 504] on div "CLOSE" at bounding box center [657, 506] width 47 height 15
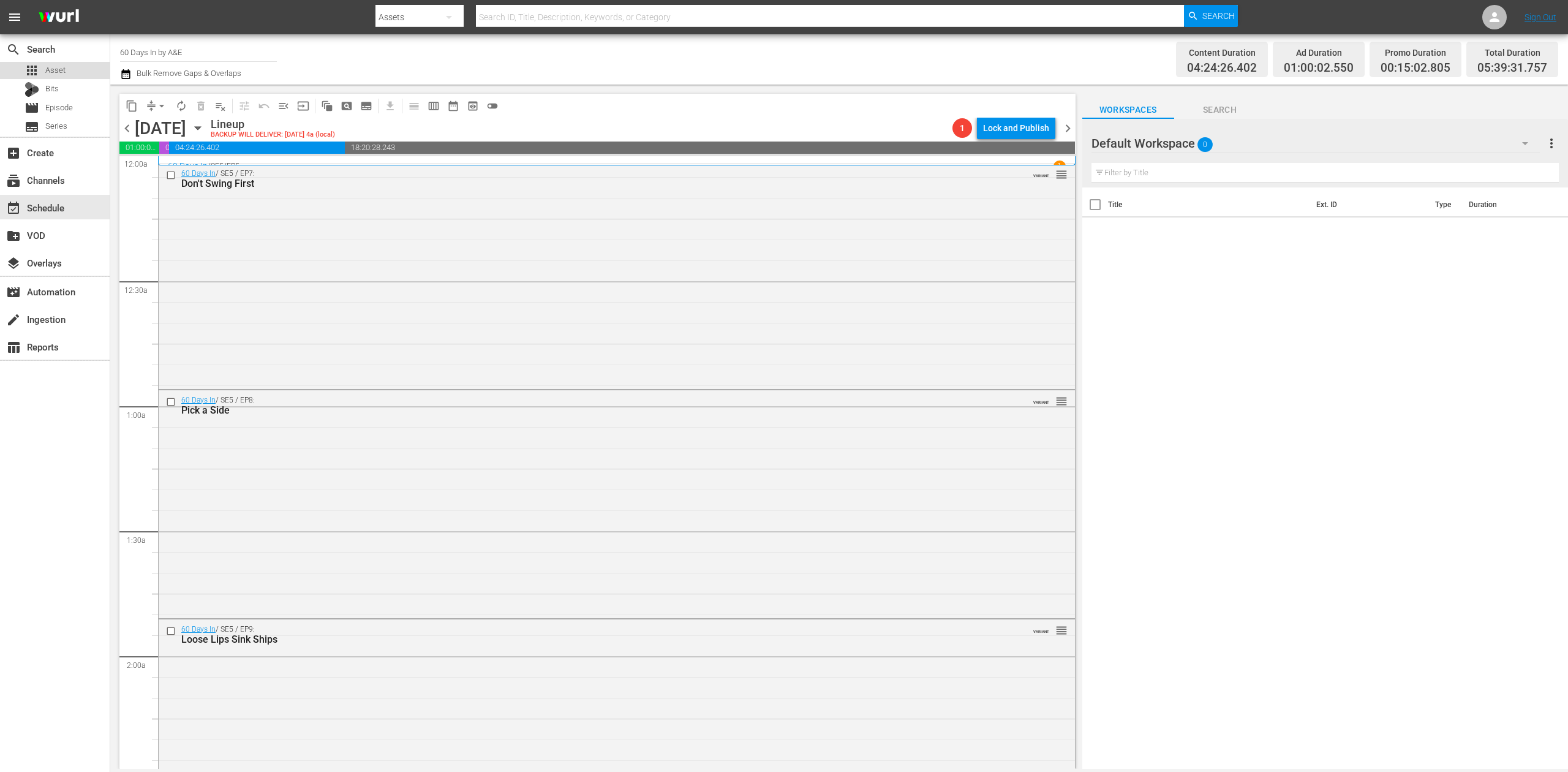
click at [64, 76] on div "apps Asset" at bounding box center [45, 70] width 41 height 17
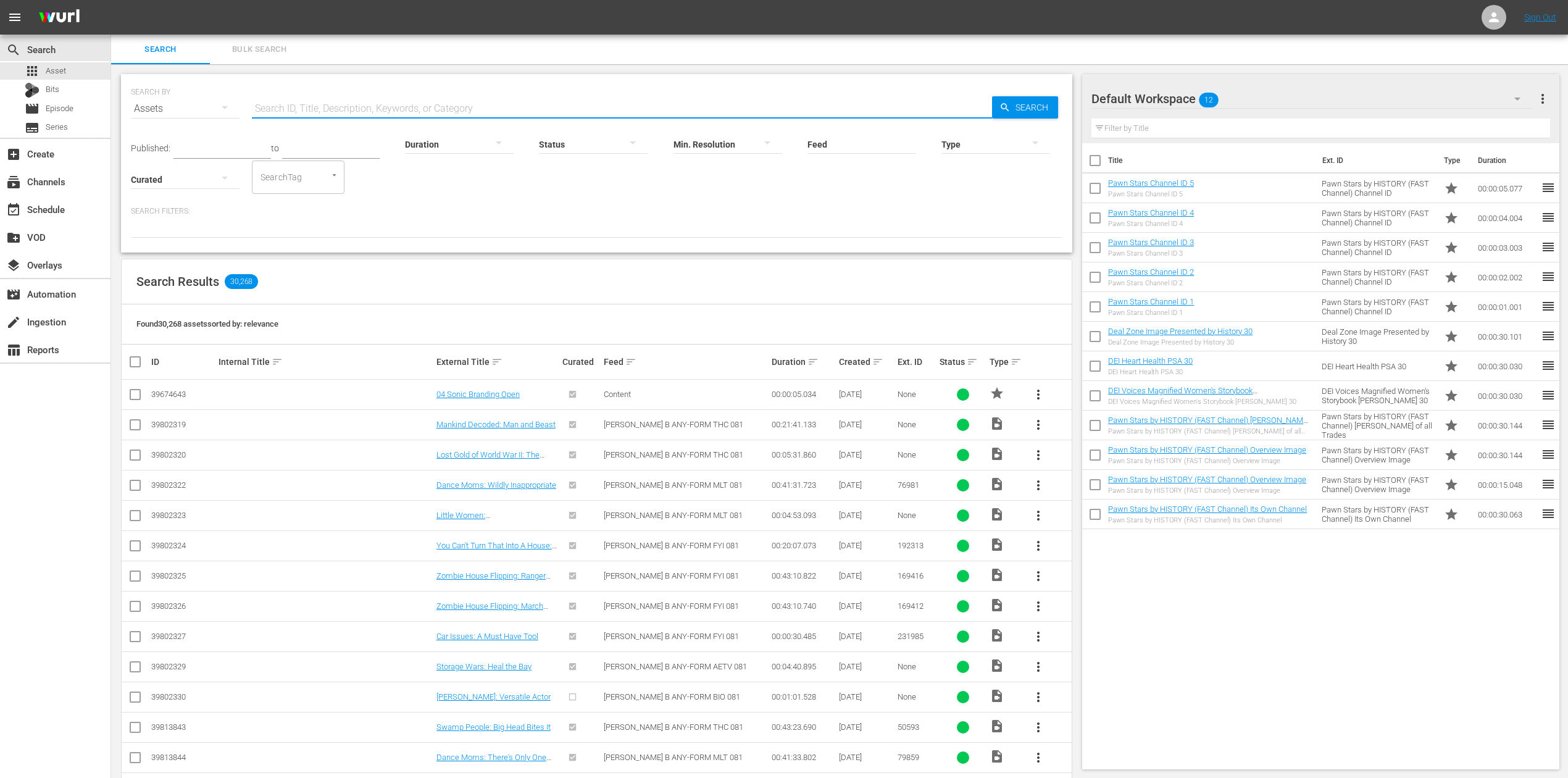
click at [452, 110] on input "text" at bounding box center [622, 109] width 740 height 30
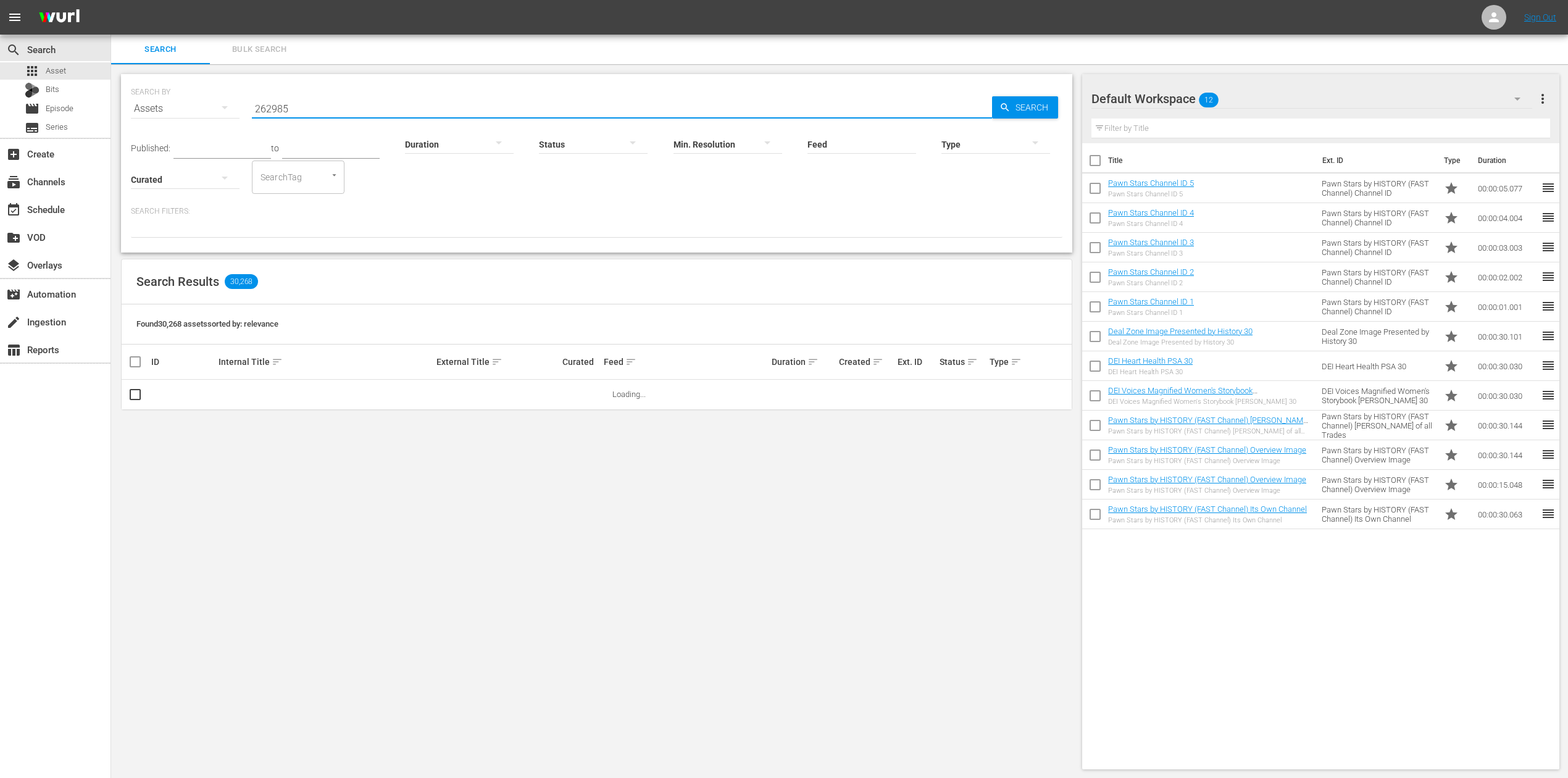
type input "262985"
click at [1185, 96] on icon "button" at bounding box center [1517, 99] width 15 height 15
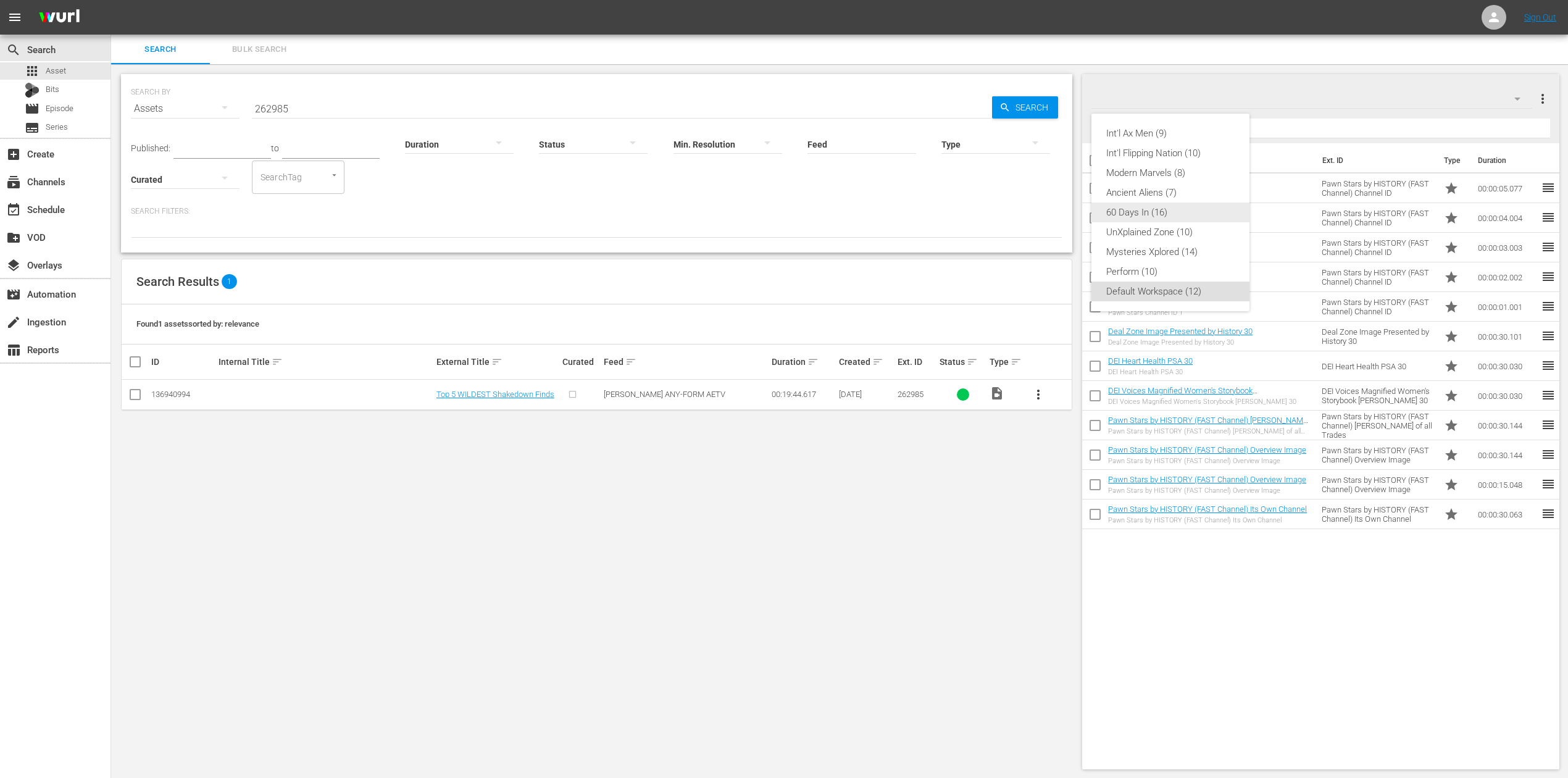
click at [1174, 208] on div "60 Days In (16)" at bounding box center [1170, 212] width 128 height 20
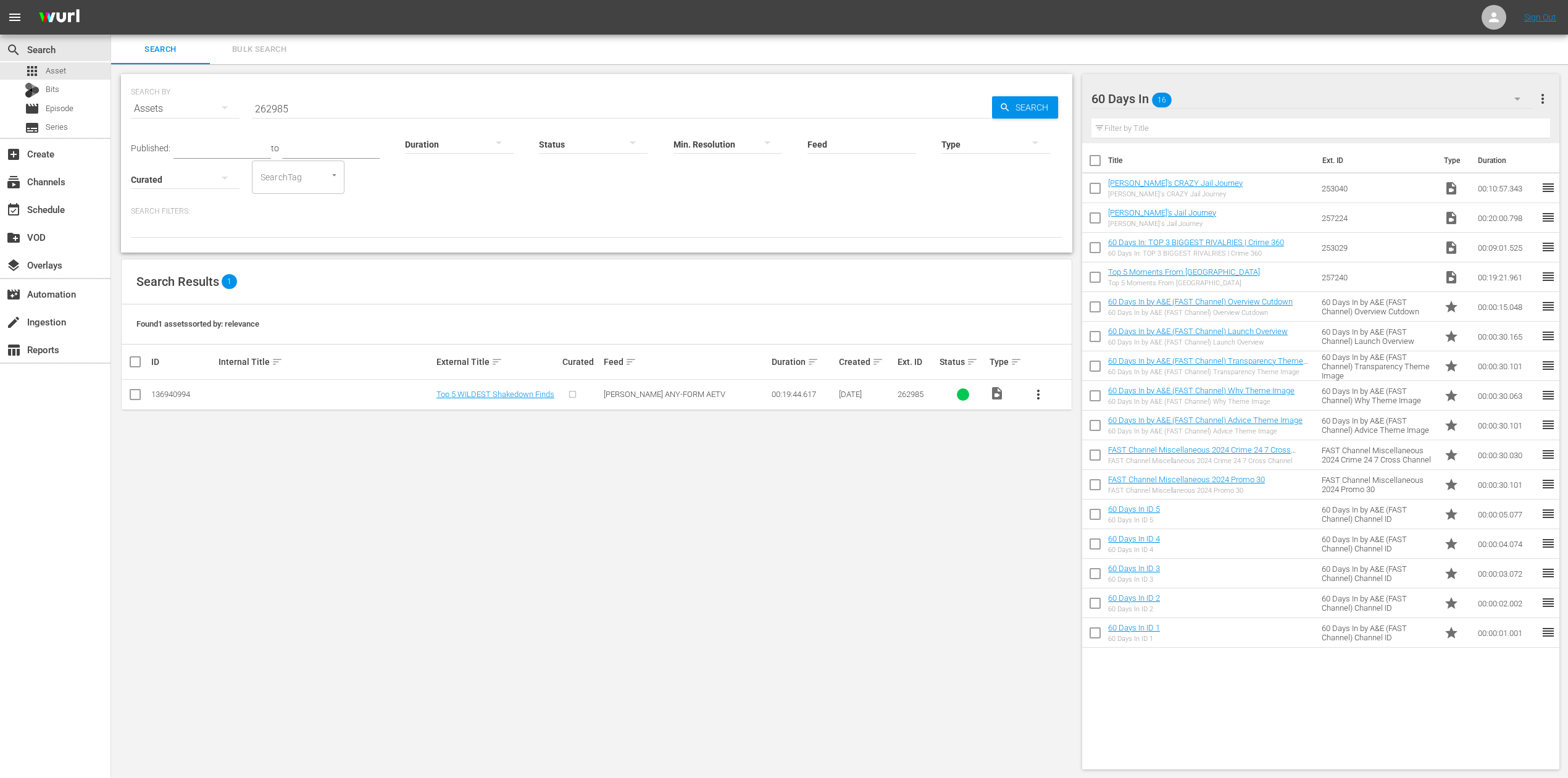
click at [137, 399] on input "checkbox" at bounding box center [135, 396] width 15 height 15
checkbox input "true"
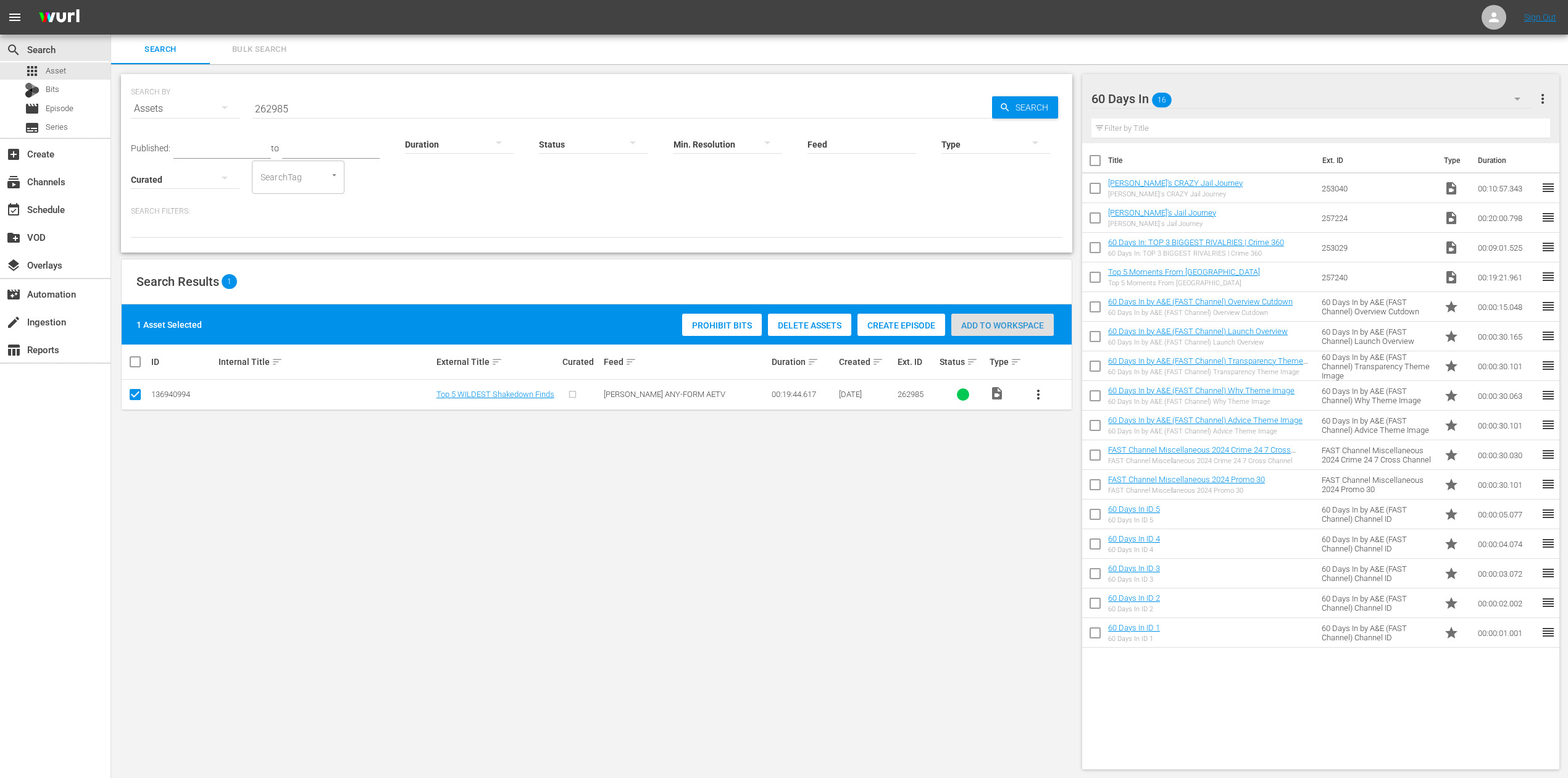
click at [1010, 317] on div "Add to Workspace" at bounding box center [1003, 326] width 102 height 23
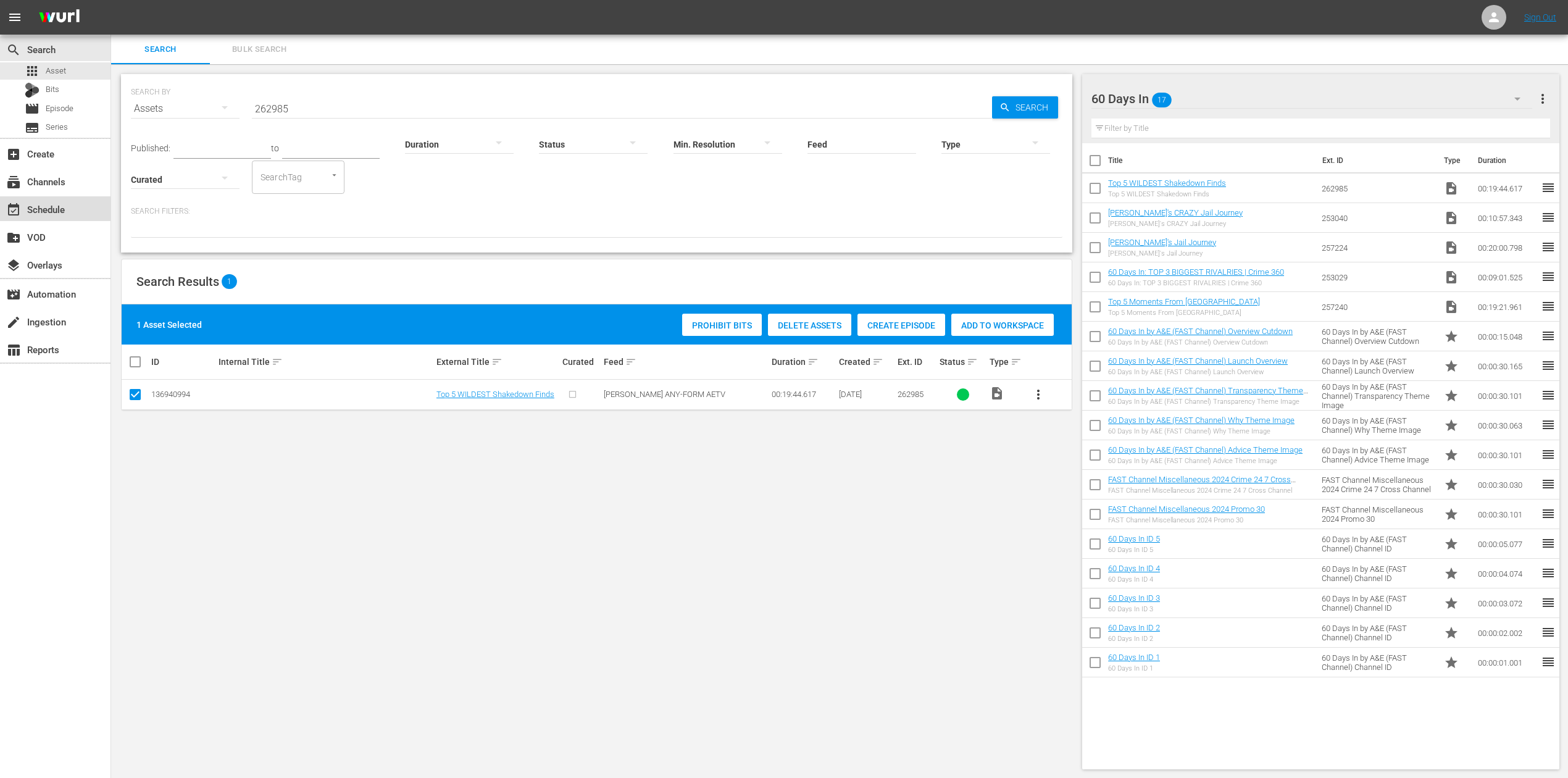
click at [64, 206] on div "event_available Schedule" at bounding box center [35, 207] width 69 height 11
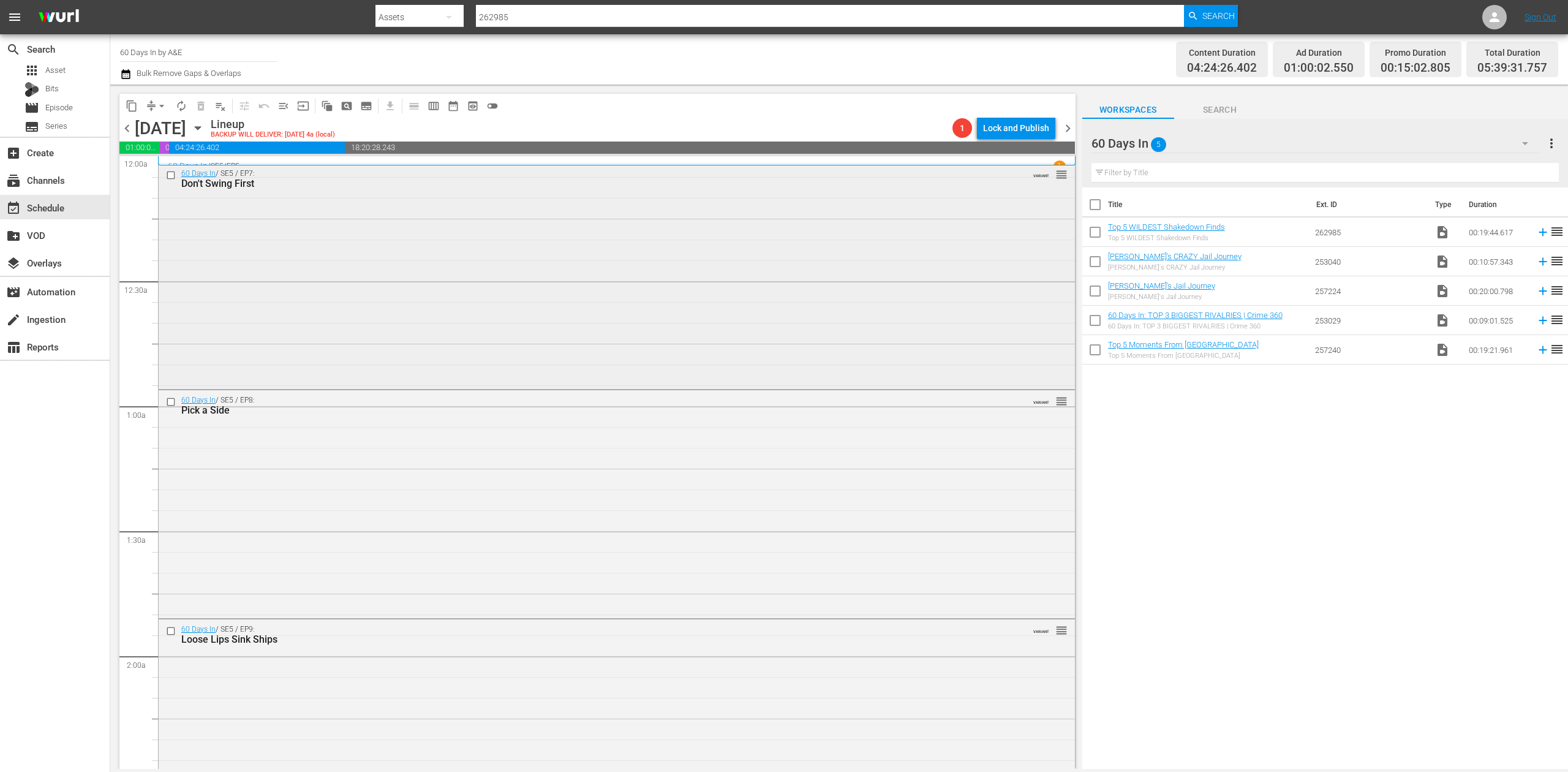
click at [559, 286] on div "60 Days In / SE5 / EP7: Don't Swing First VARIANT reorder" at bounding box center [617, 275] width 916 height 223
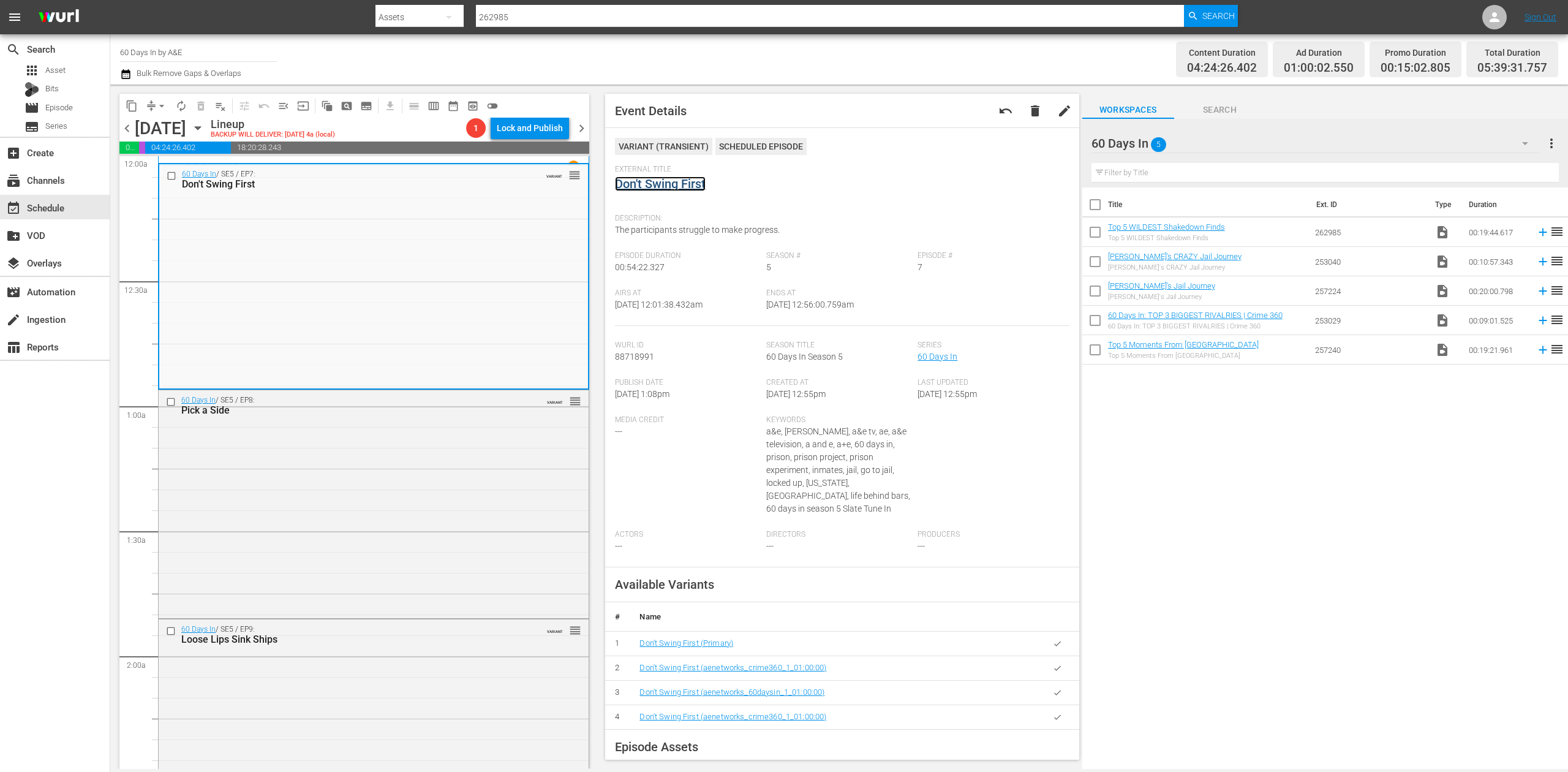
drag, startPoint x: 676, startPoint y: 192, endPoint x: 659, endPoint y: 185, distance: 18.4
click at [442, 498] on div "60 Days In / SE5 / EP8: Pick a Side VARIANT reorder" at bounding box center [373, 503] width 430 height 226
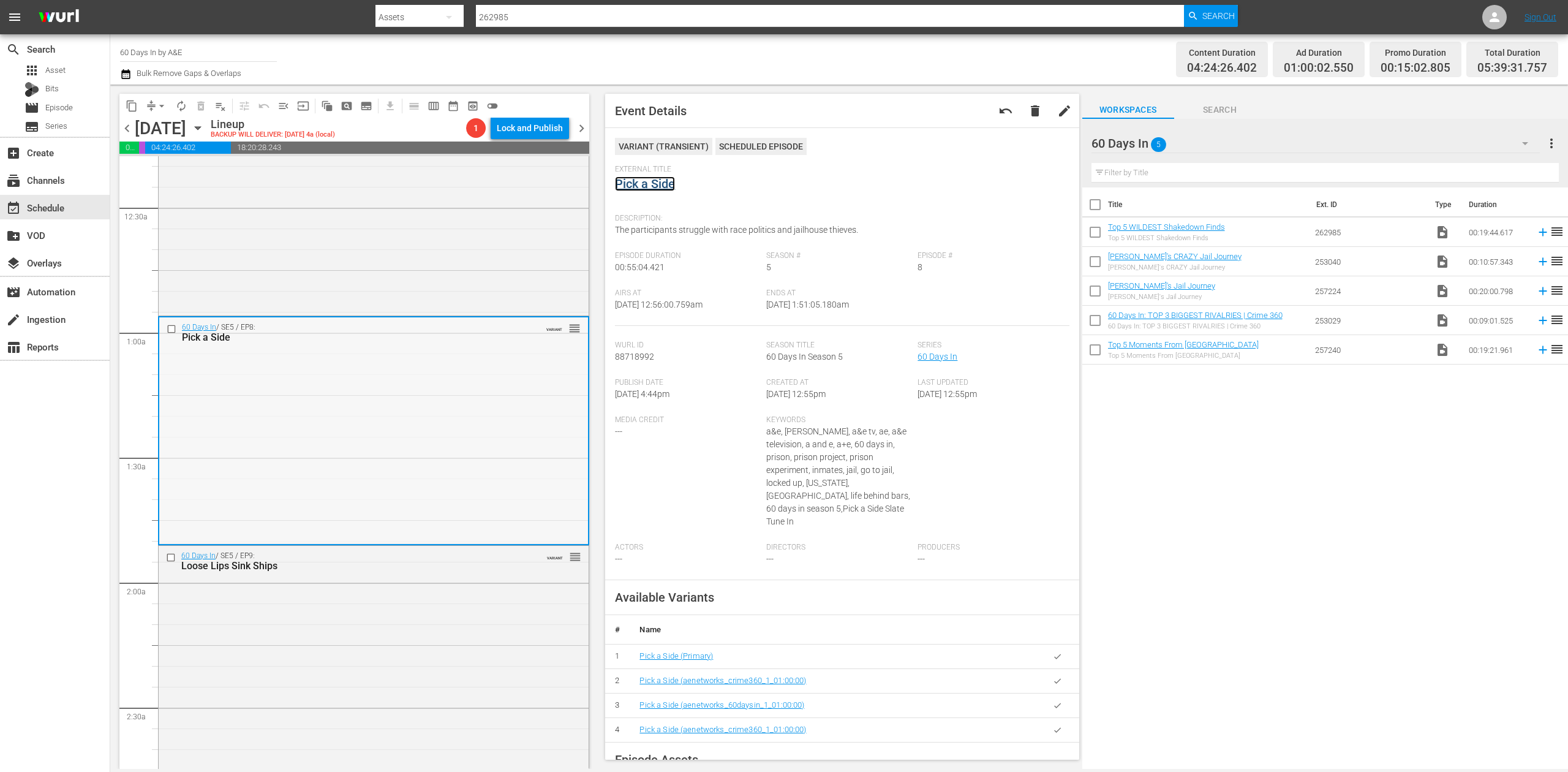
scroll to position [245, 0]
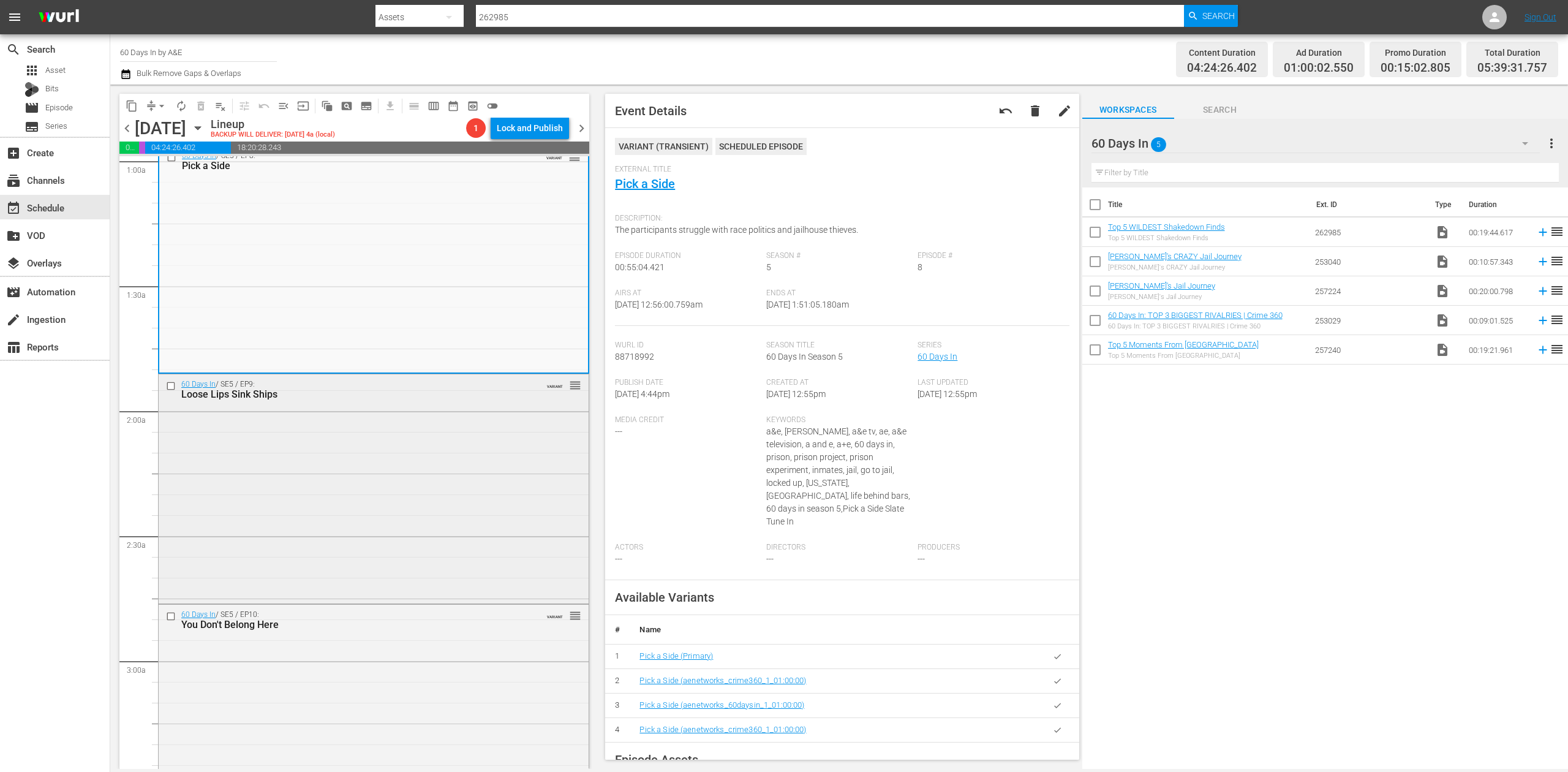
click at [439, 444] on div "60 Days In / SE5 / EP9: Loose Lips Sink Ships VARIANT reorder" at bounding box center [373, 487] width 430 height 227
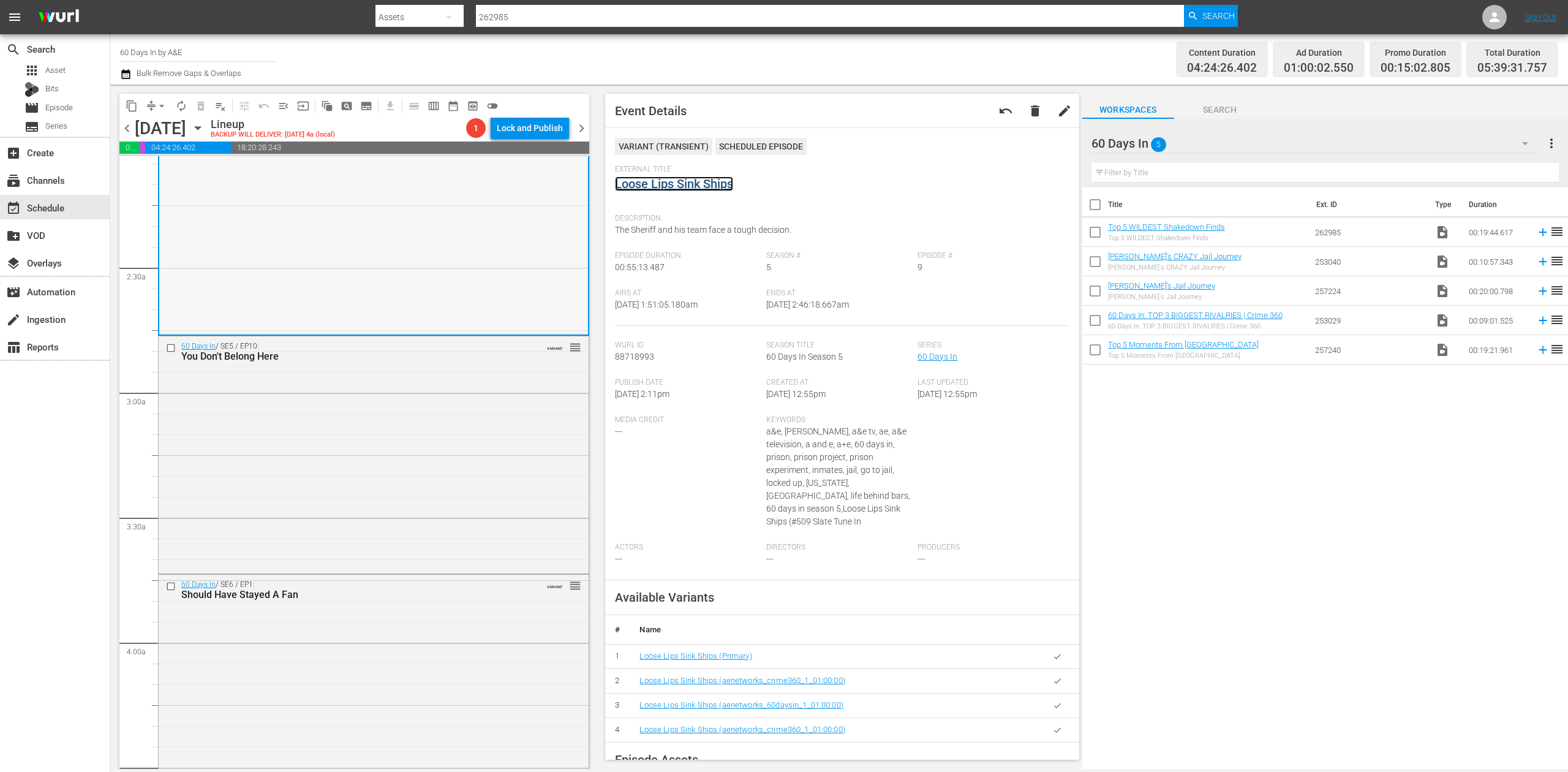
scroll to position [572, 0]
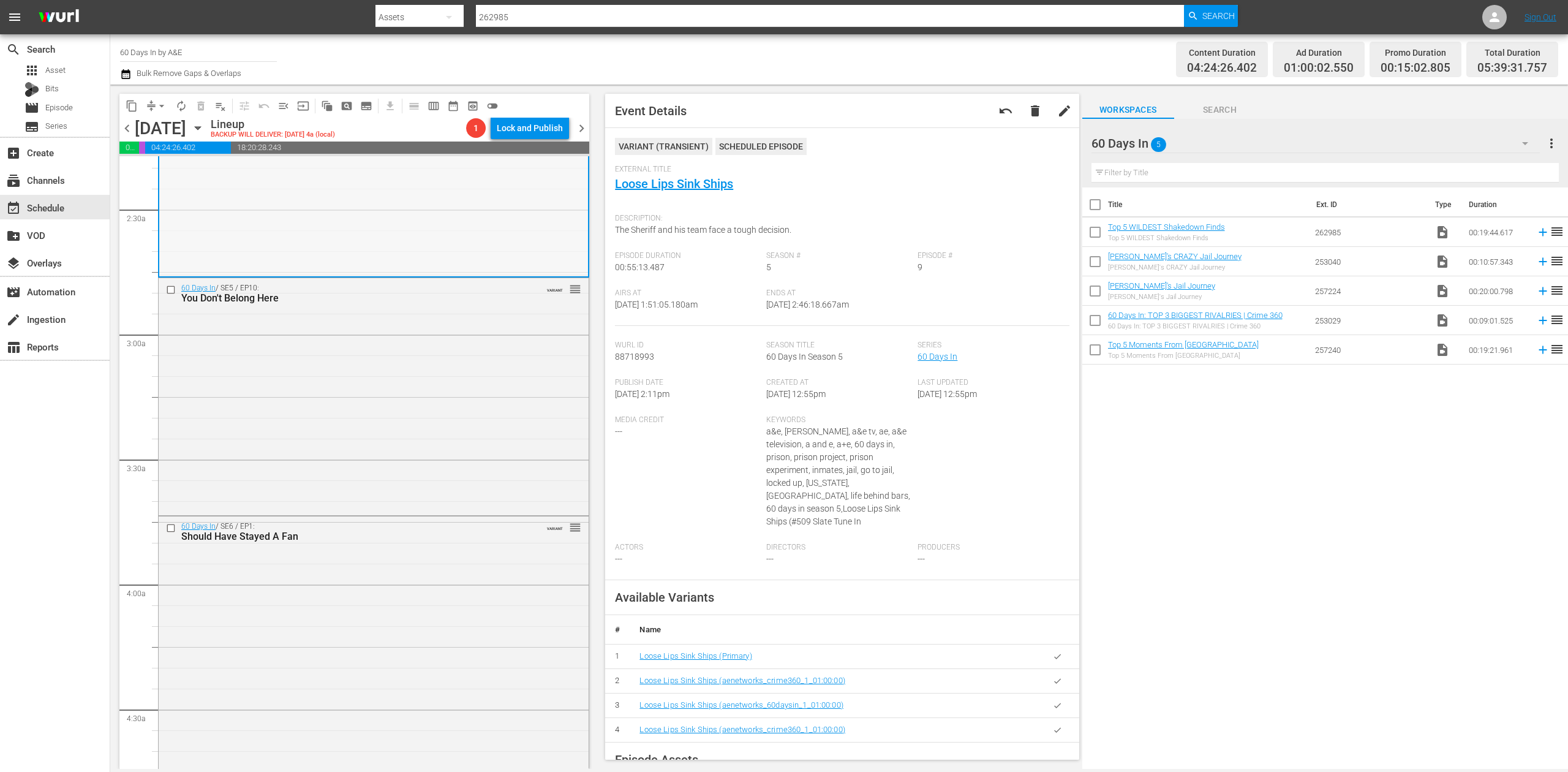
click at [391, 399] on div "60 Days In / SE5 / EP10: You Don't Belong Here VARIANT reorder" at bounding box center [373, 396] width 430 height 235
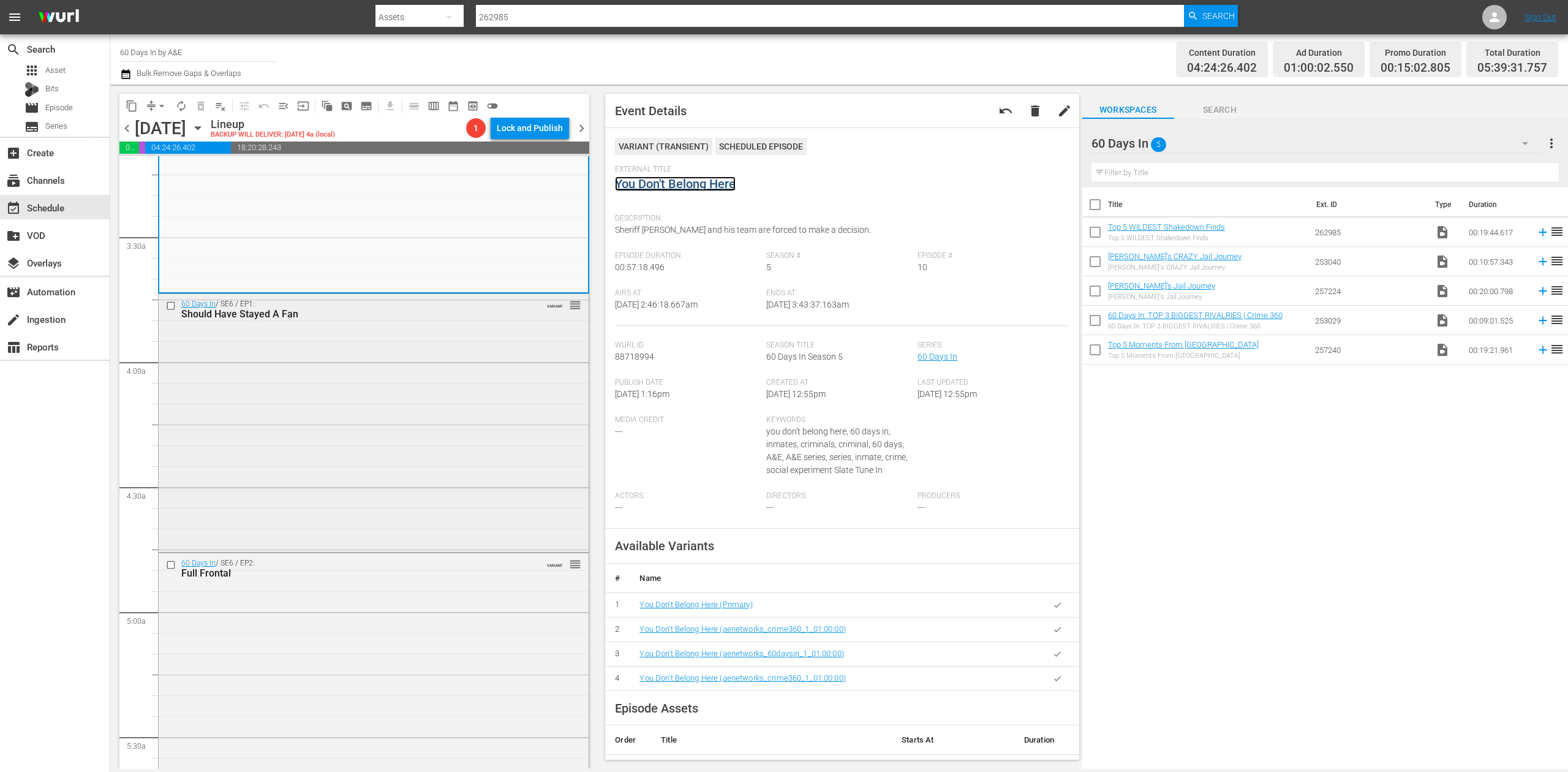
scroll to position [817, 0]
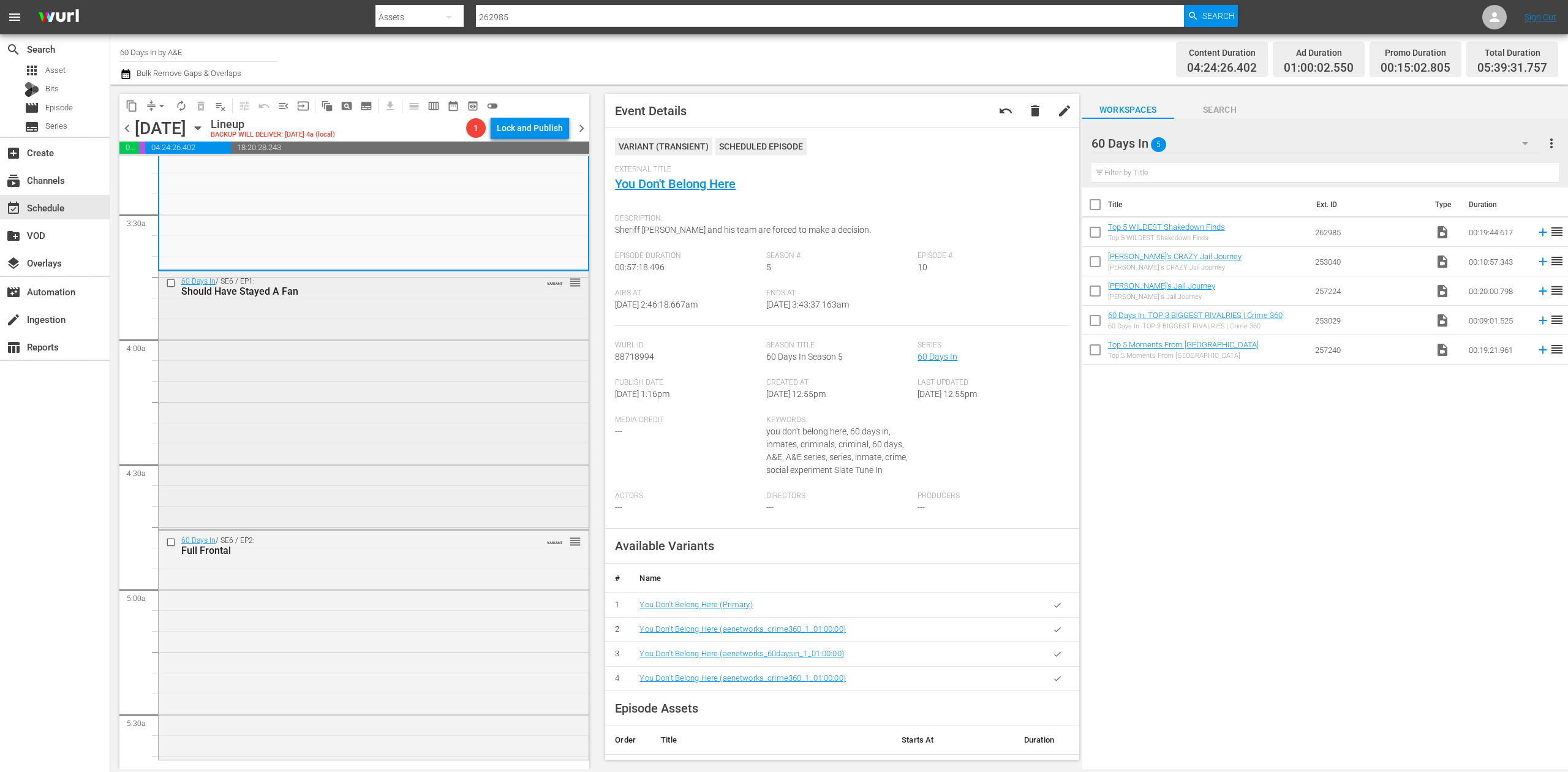
click at [451, 391] on div "60 Days In / SE6 / EP1: Should Have Stayed A Fan VARIANT reorder" at bounding box center [373, 399] width 430 height 256
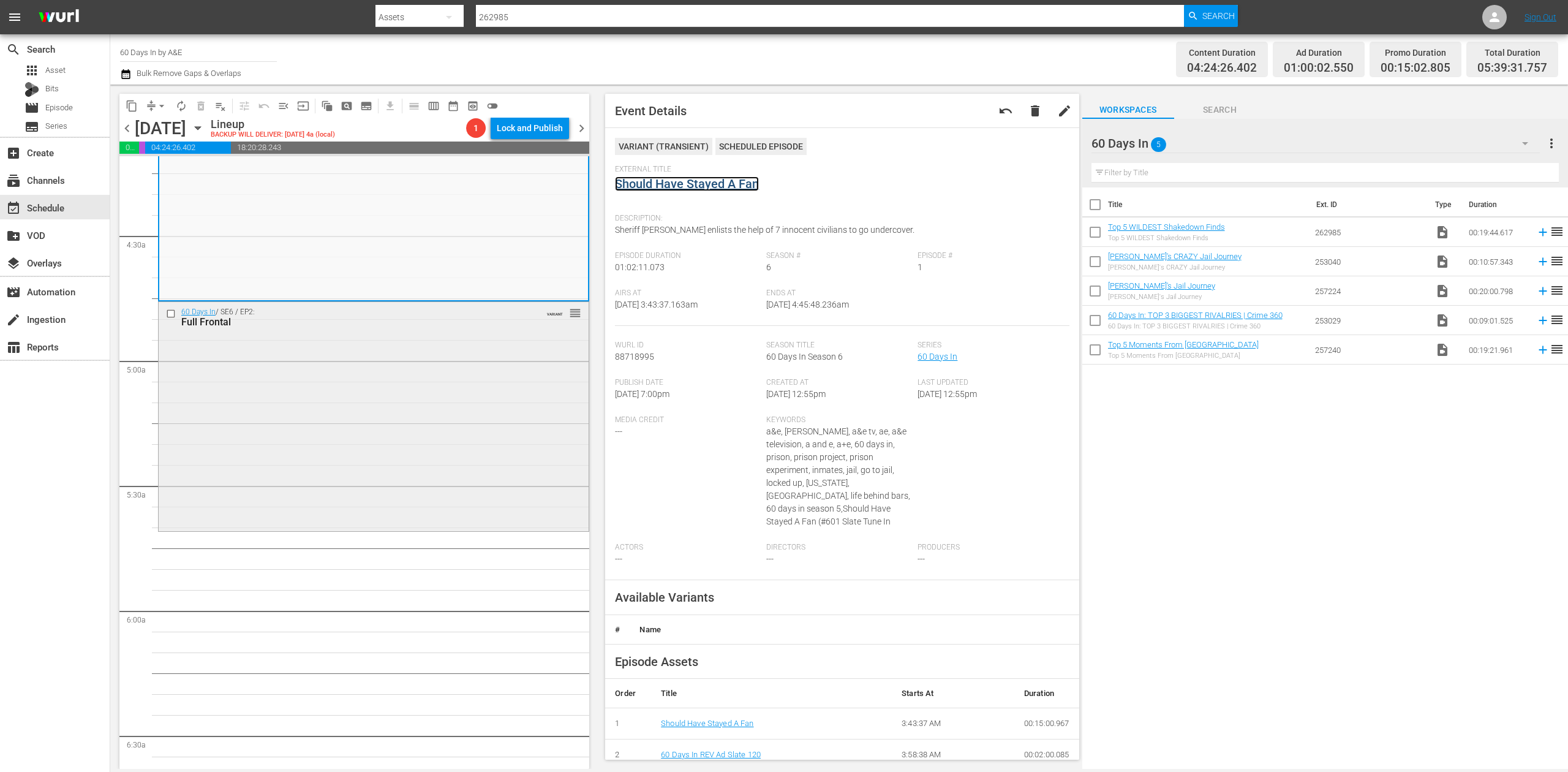
scroll to position [1062, 0]
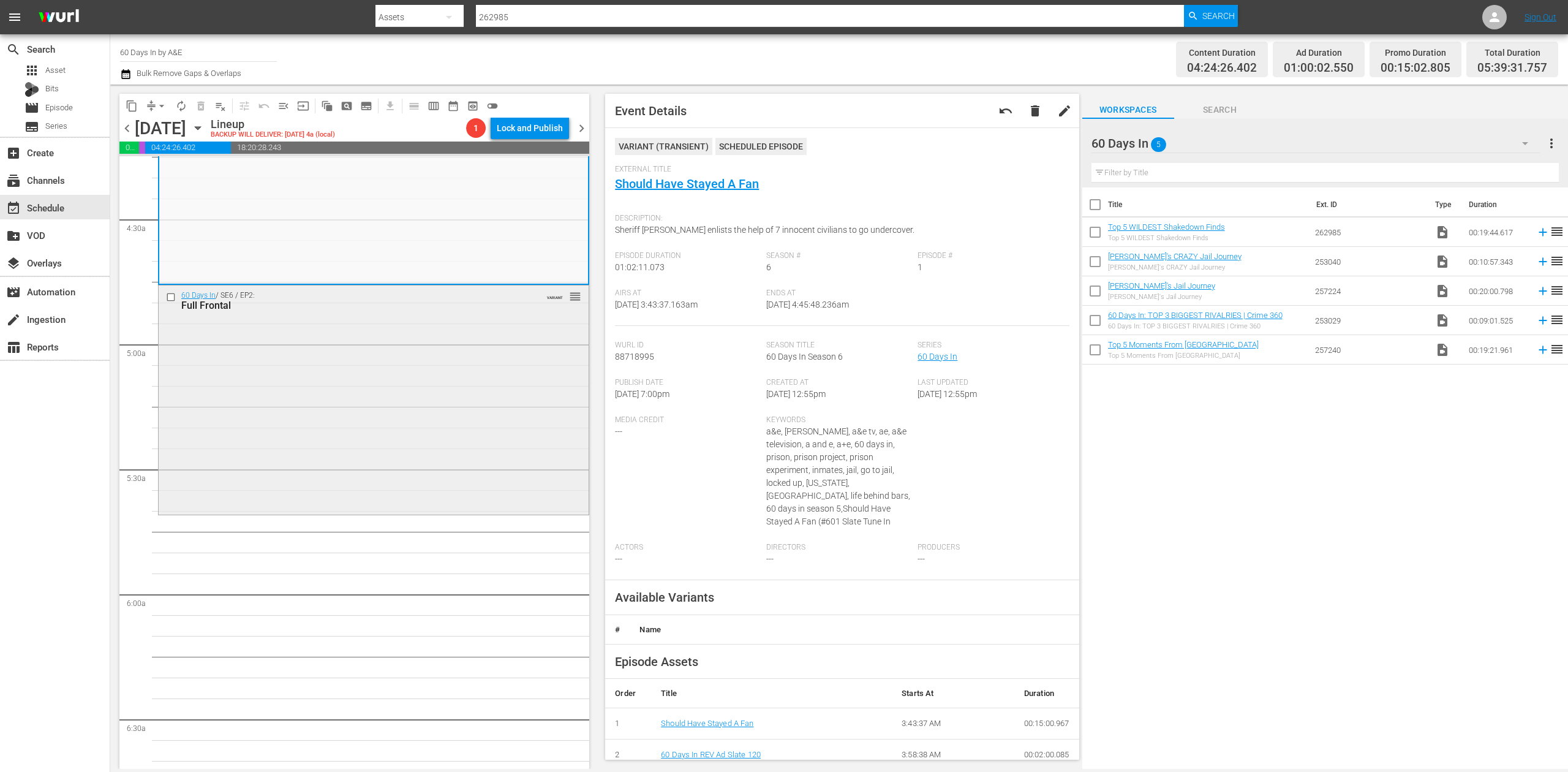
click at [434, 407] on div "60 Days In / SE6 / EP2: Full Frontal VARIANT reorder" at bounding box center [373, 399] width 430 height 227
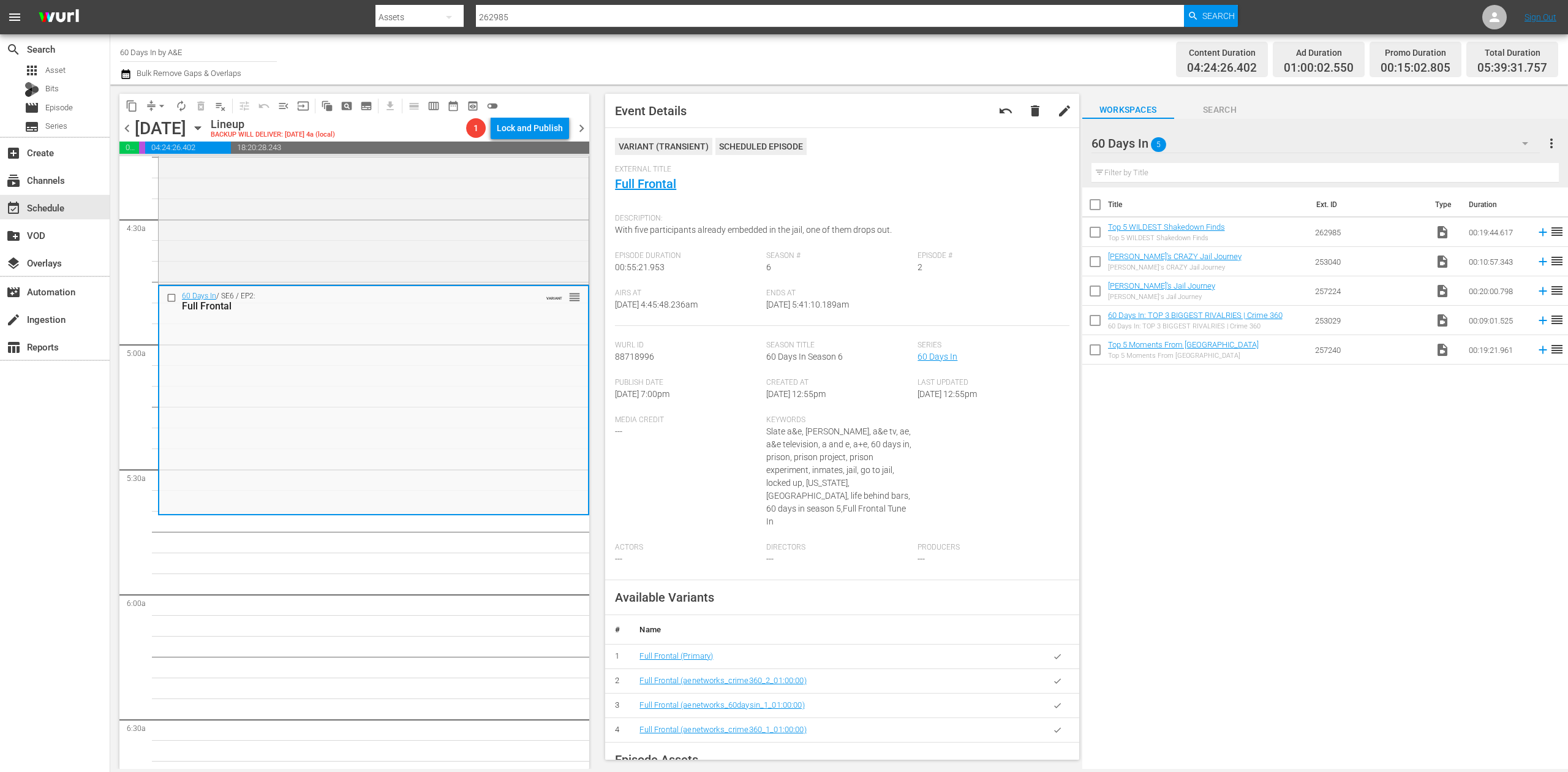
click at [1176, 578] on div "Title Ext. ID Type Duration Top 5 WILDEST Shakedown Finds Top 5 WILDEST Shakedo…" at bounding box center [1325, 480] width 486 height 583
click at [127, 69] on icon "button" at bounding box center [125, 73] width 11 height 15
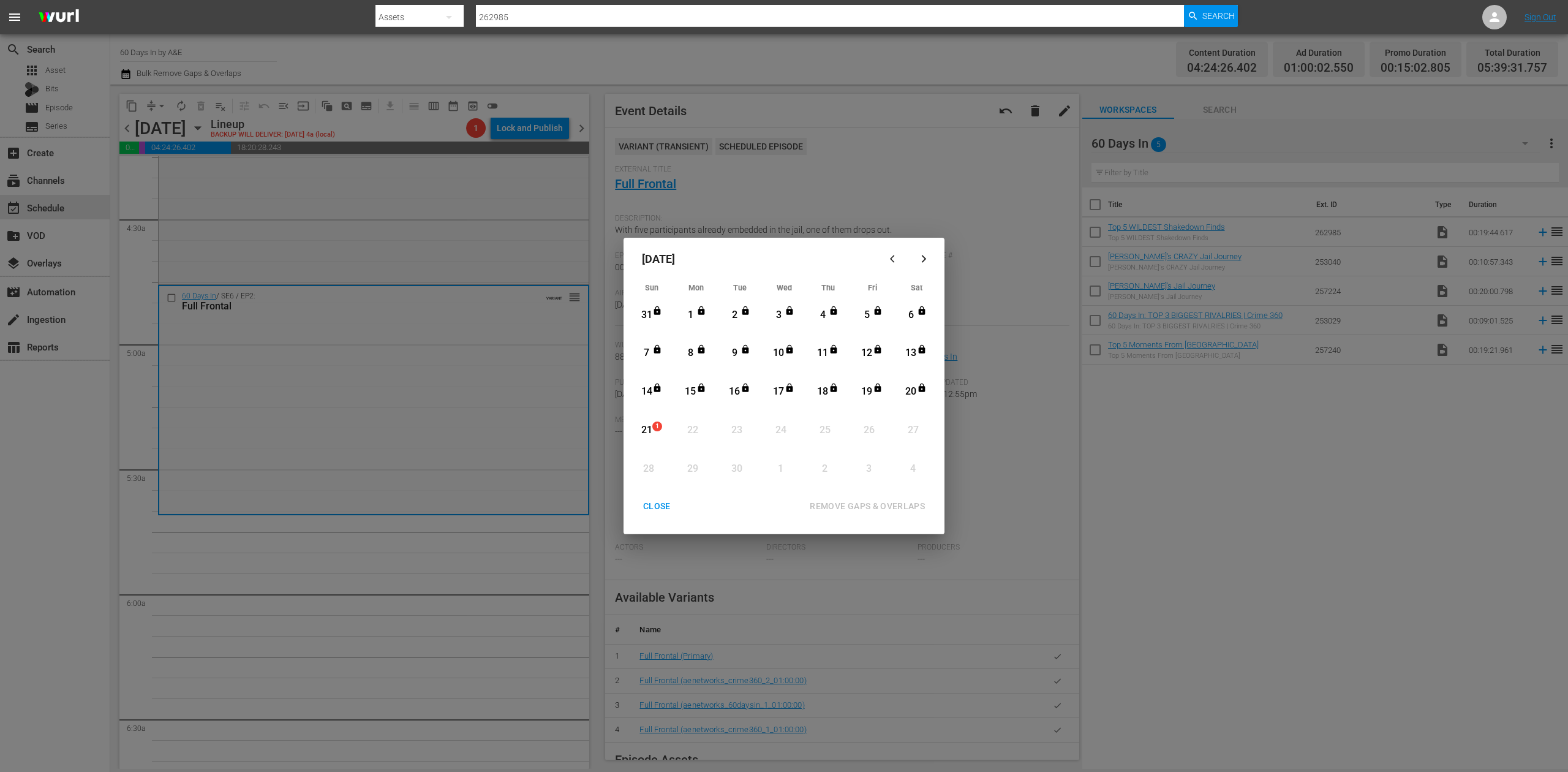
click at [644, 428] on div "21" at bounding box center [647, 430] width 15 height 14
click at [841, 508] on div "REMOVE GAPS & OVERLAPS" at bounding box center [867, 506] width 135 height 15
click at [663, 500] on div "CLOSE" at bounding box center [657, 506] width 47 height 15
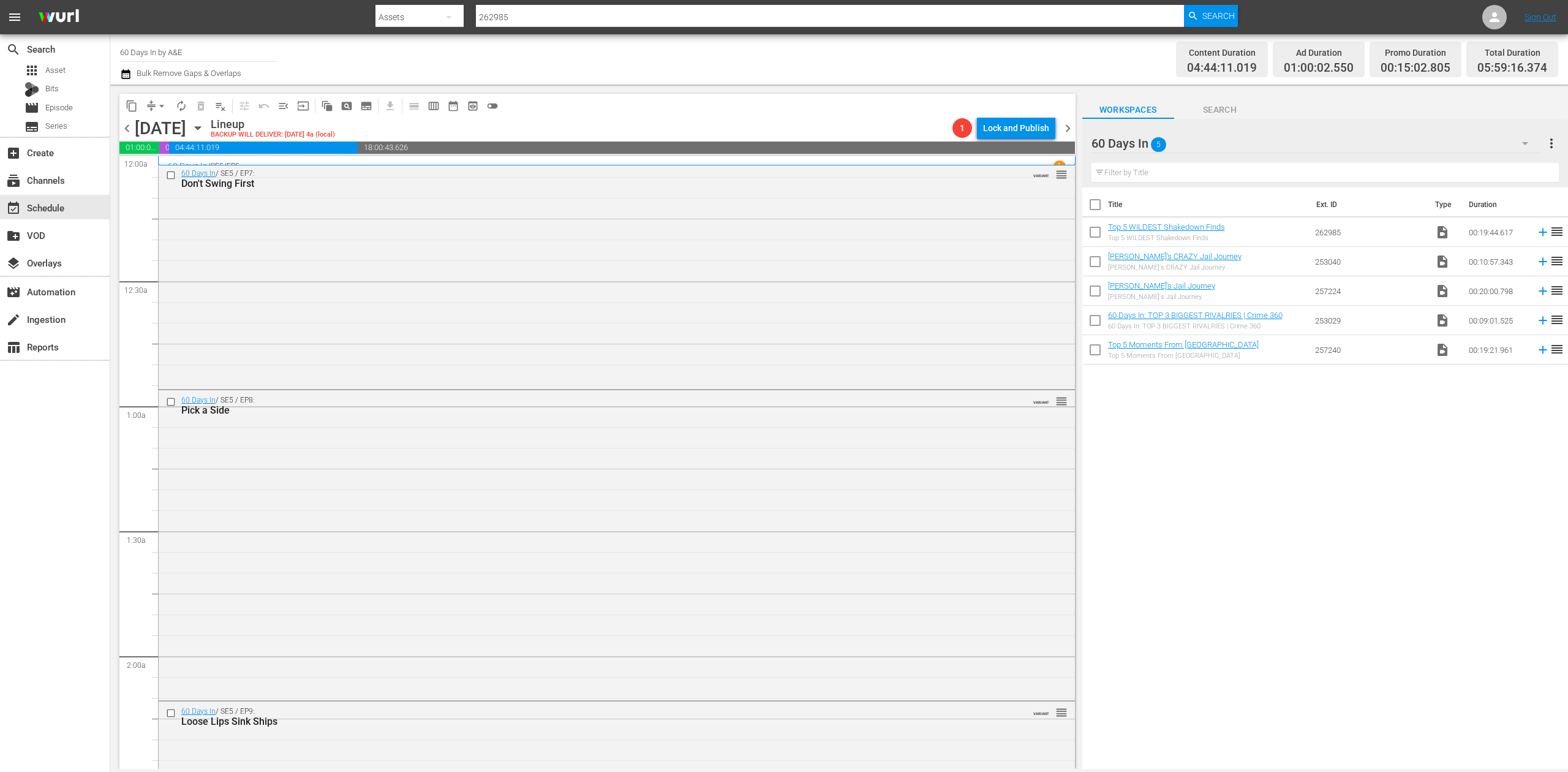
click at [131, 73] on icon "button" at bounding box center [125, 73] width 11 height 15
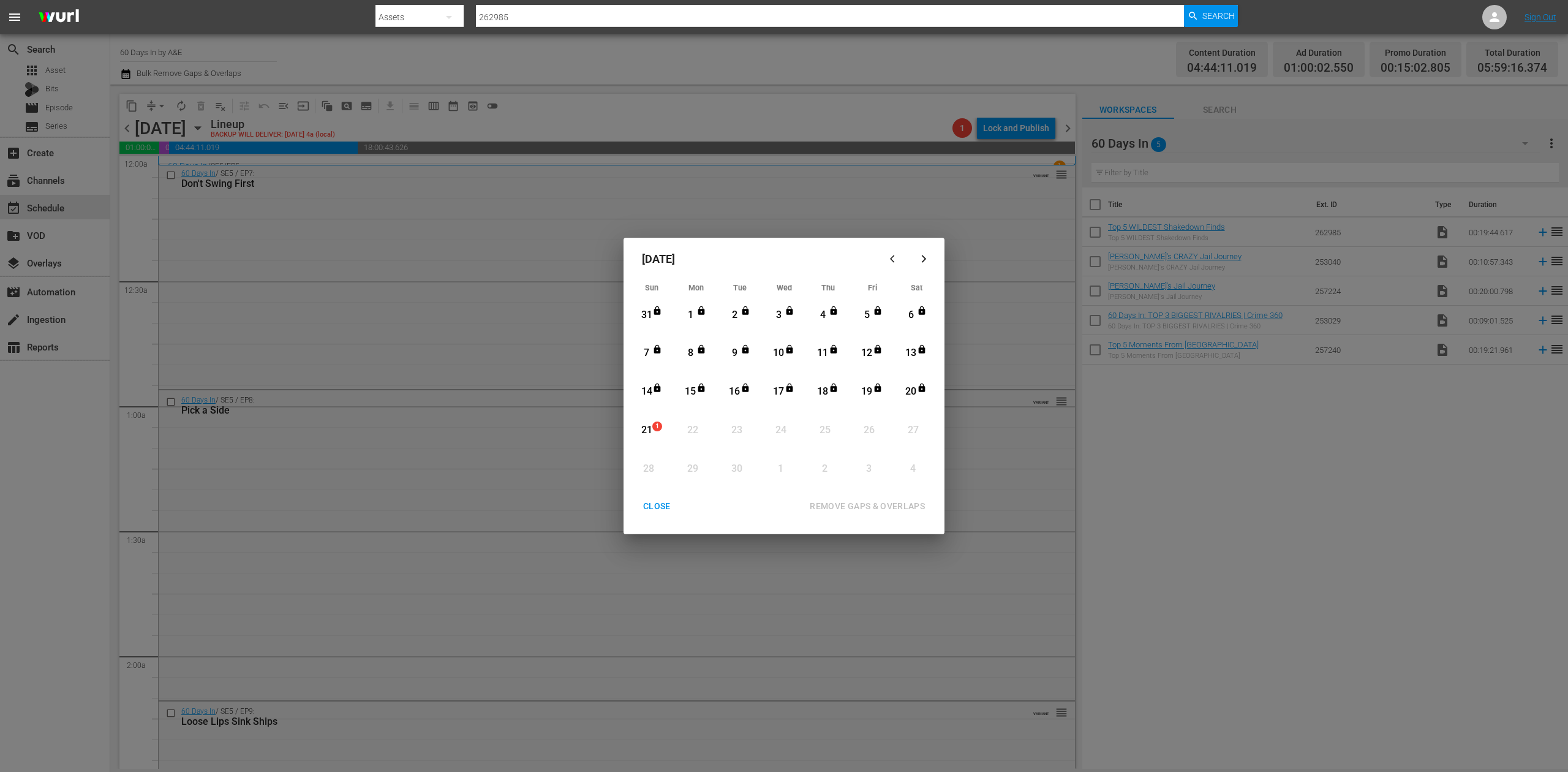
click at [644, 422] on div "21" at bounding box center [647, 431] width 15 height 34
click at [869, 503] on div "REMOVE GAPS & OVERLAPS" at bounding box center [867, 506] width 135 height 15
click at [660, 509] on div "CLOSE" at bounding box center [657, 506] width 47 height 15
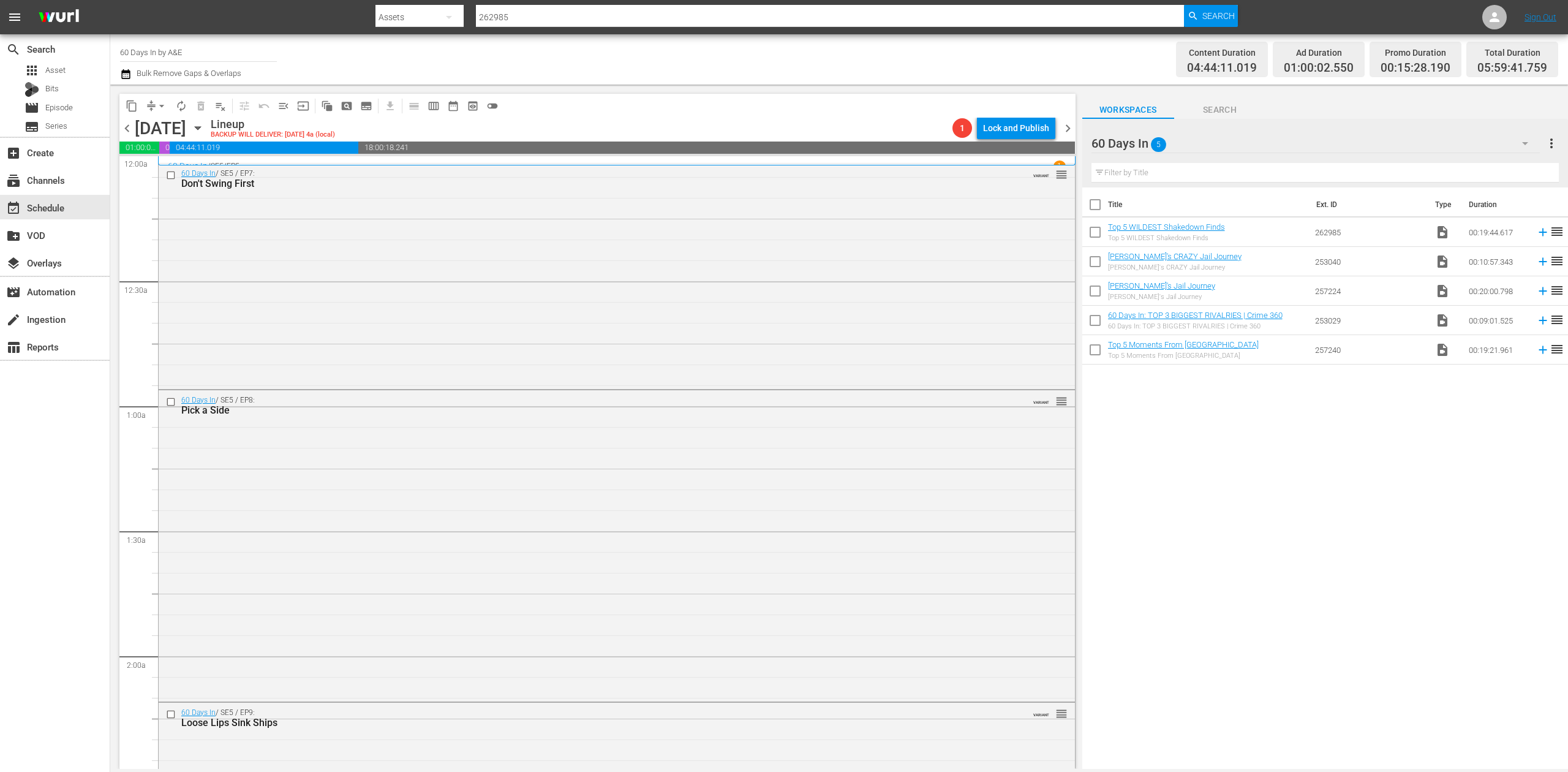
click at [128, 79] on icon "button" at bounding box center [125, 74] width 8 height 10
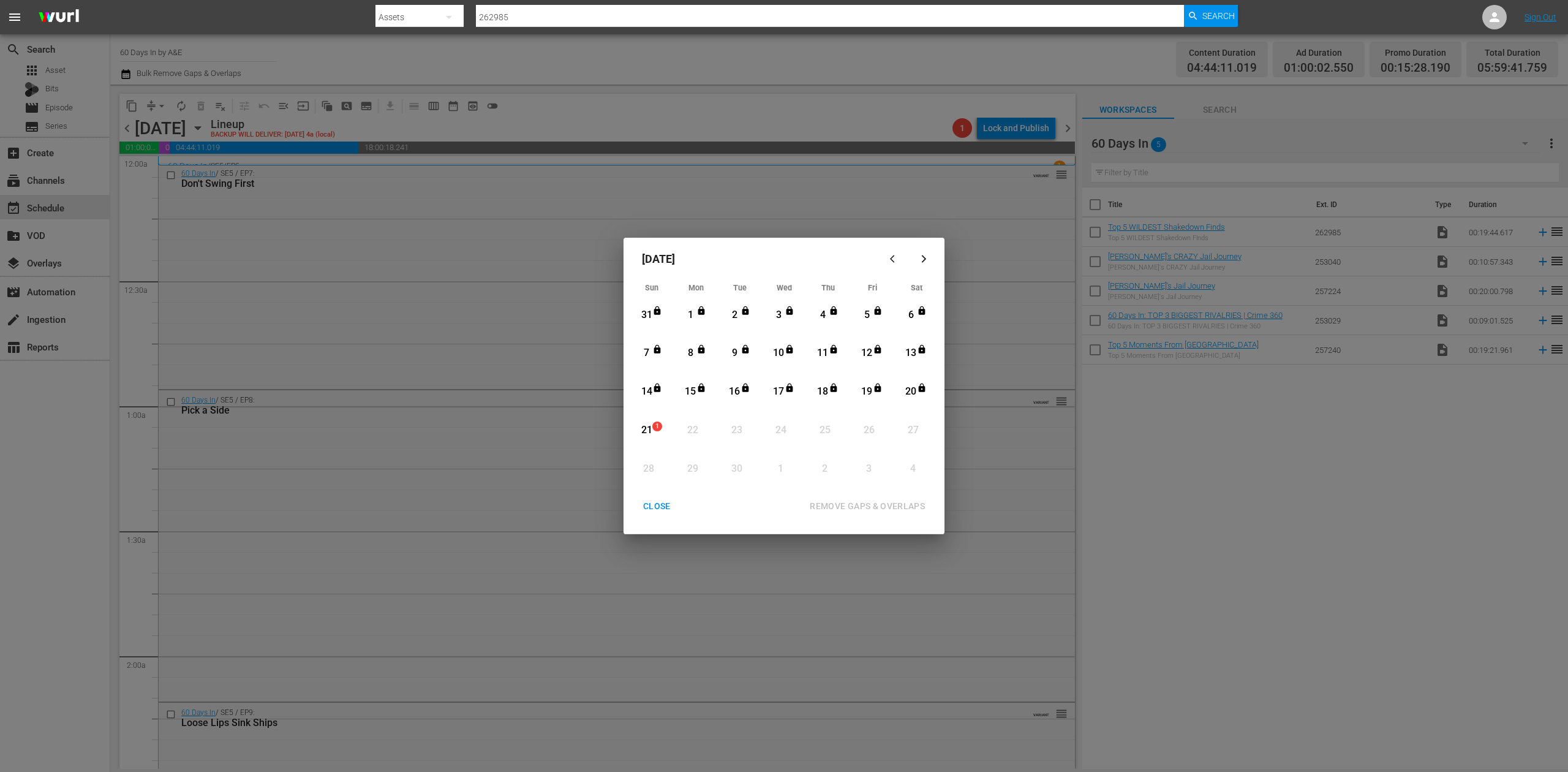
click at [650, 433] on div "21" at bounding box center [647, 430] width 15 height 14
click at [833, 503] on div "REMOVE GAPS & OVERLAPS" at bounding box center [867, 506] width 135 height 15
click at [662, 506] on div "CLOSE" at bounding box center [657, 506] width 47 height 15
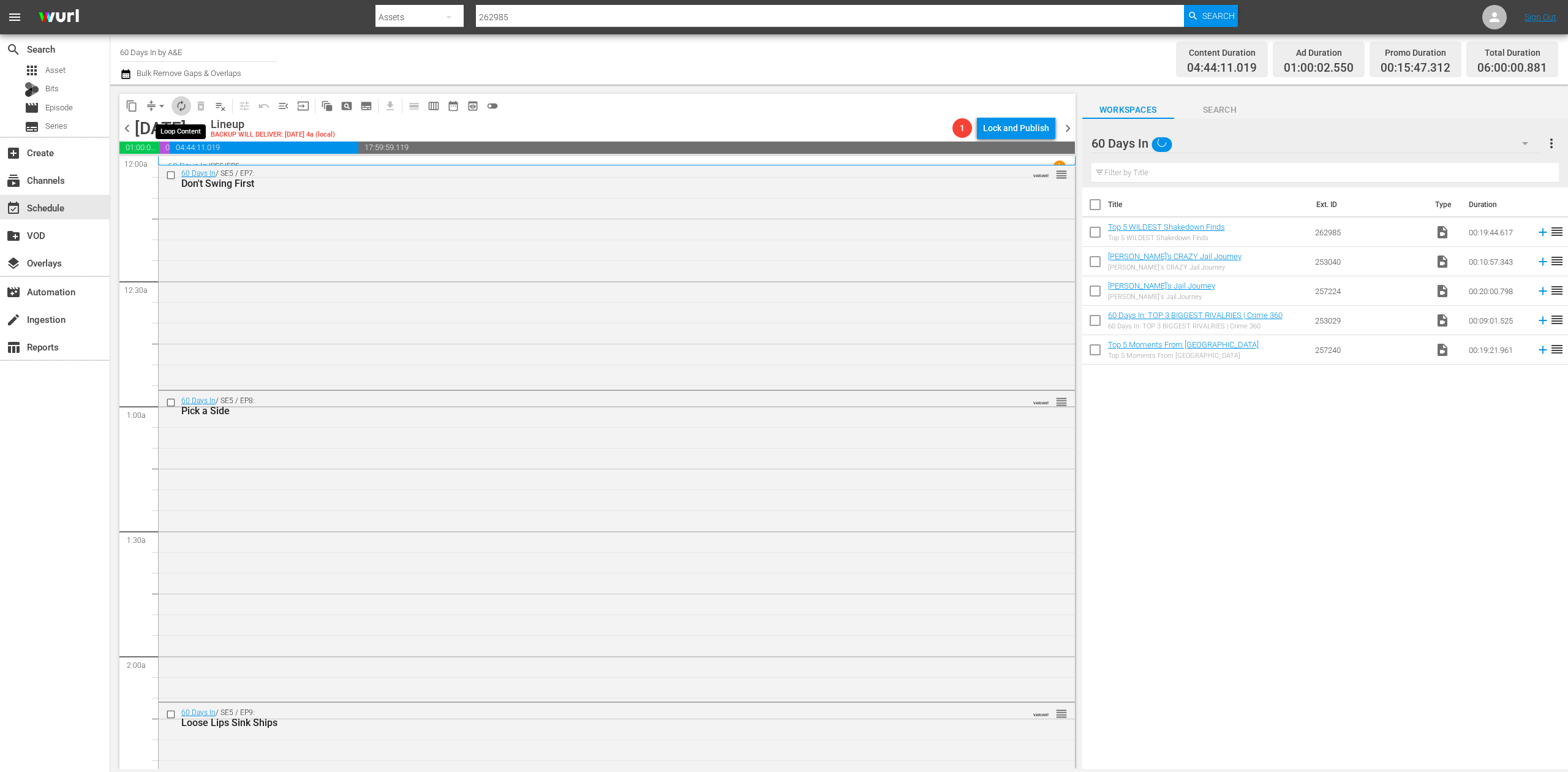
click at [179, 105] on span "autorenew_outlined" at bounding box center [181, 106] width 12 height 12
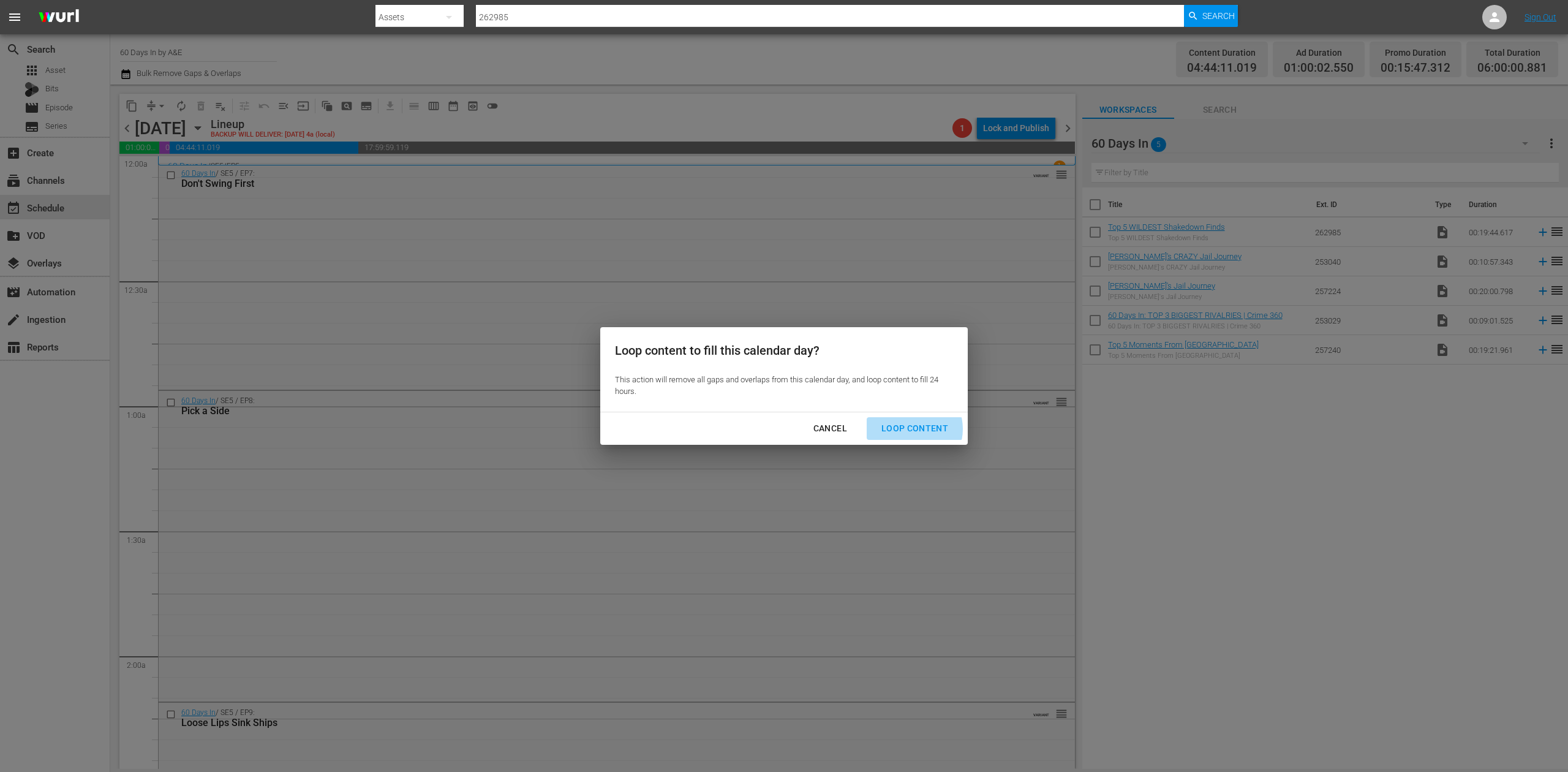
click at [910, 429] on div "Loop Content" at bounding box center [915, 428] width 86 height 15
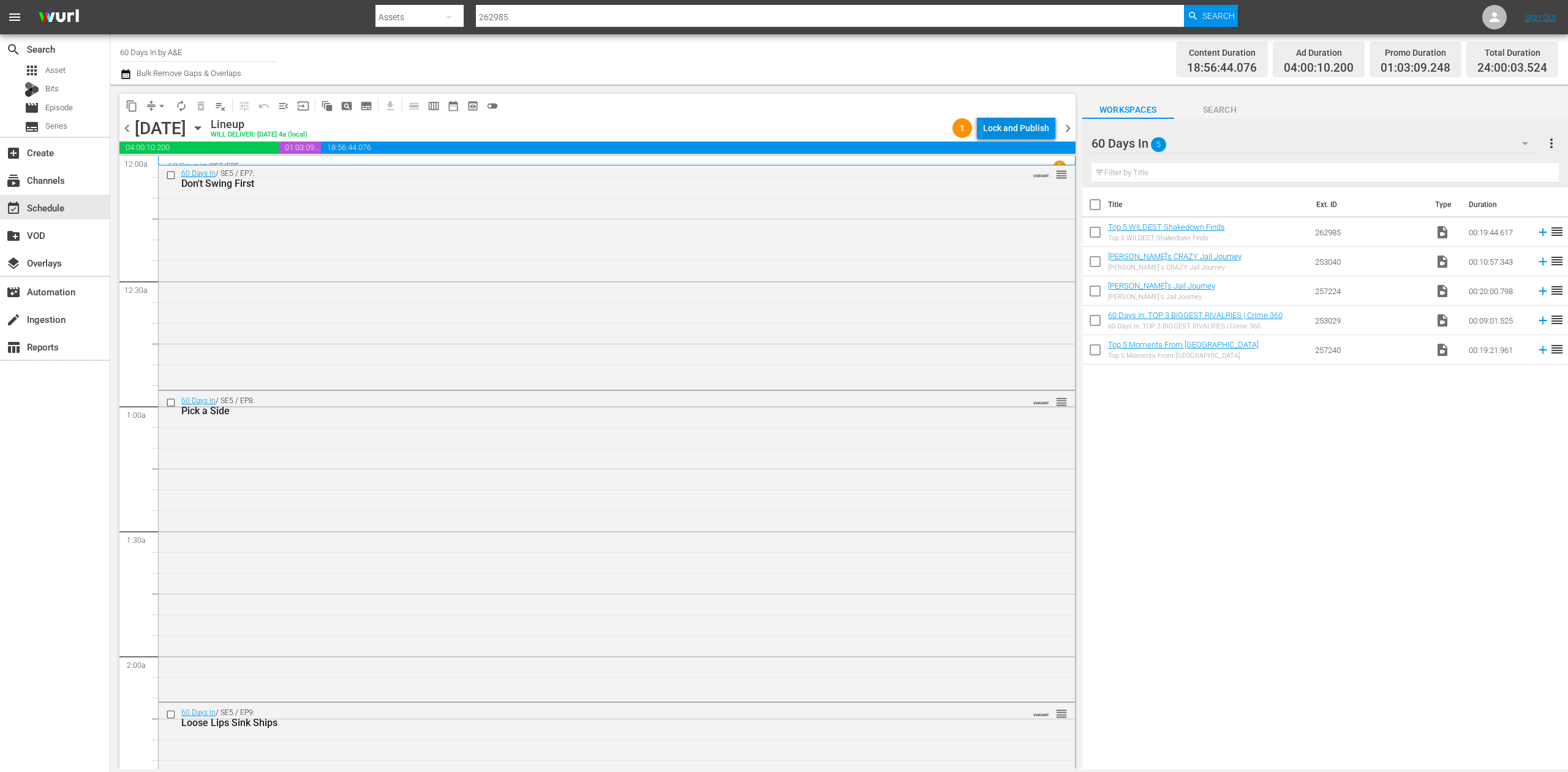
click at [1003, 128] on div "Lock and Publish" at bounding box center [1016, 128] width 66 height 22
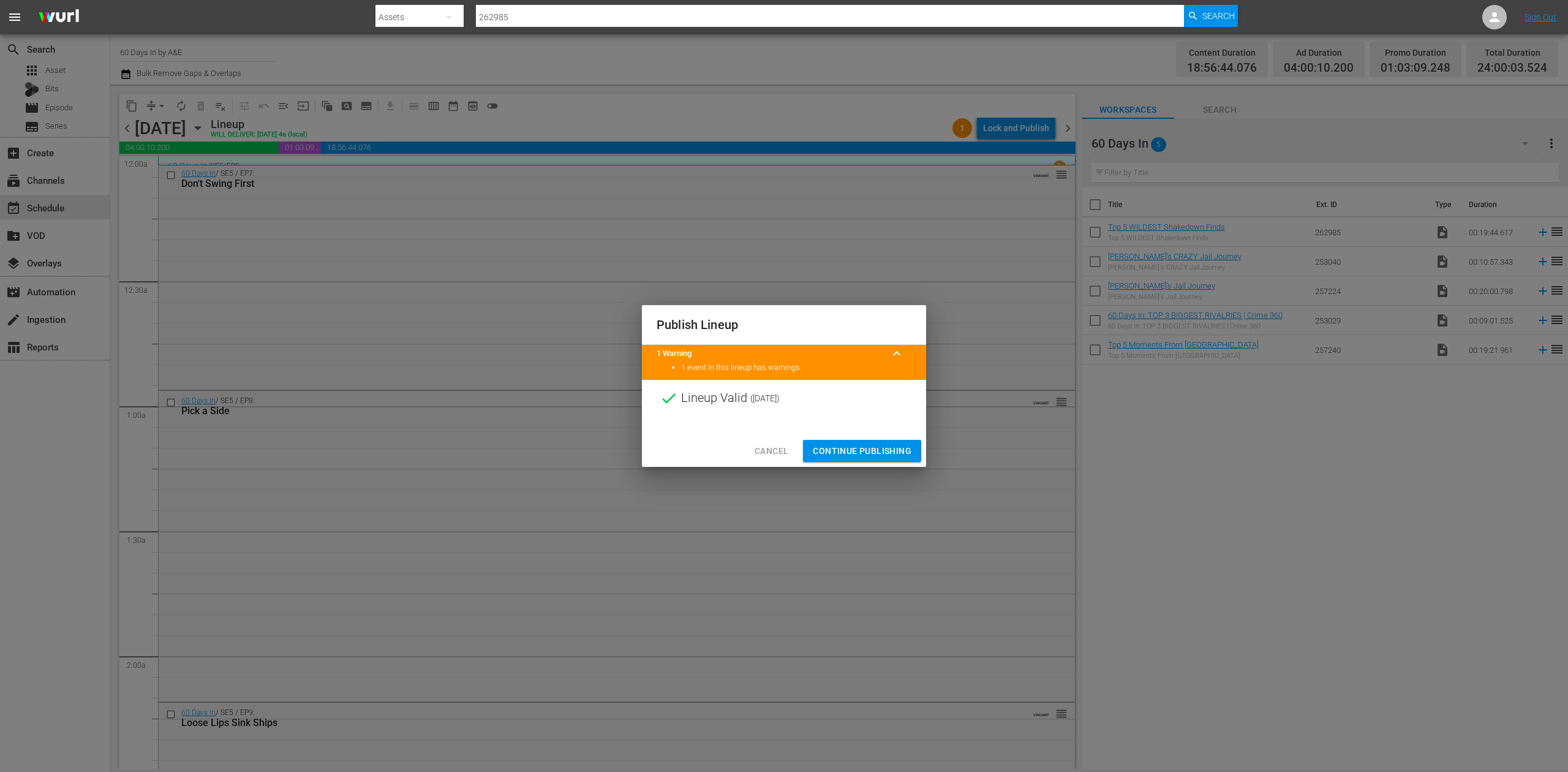
click at [857, 452] on span "Continue Publishing" at bounding box center [862, 451] width 98 height 15
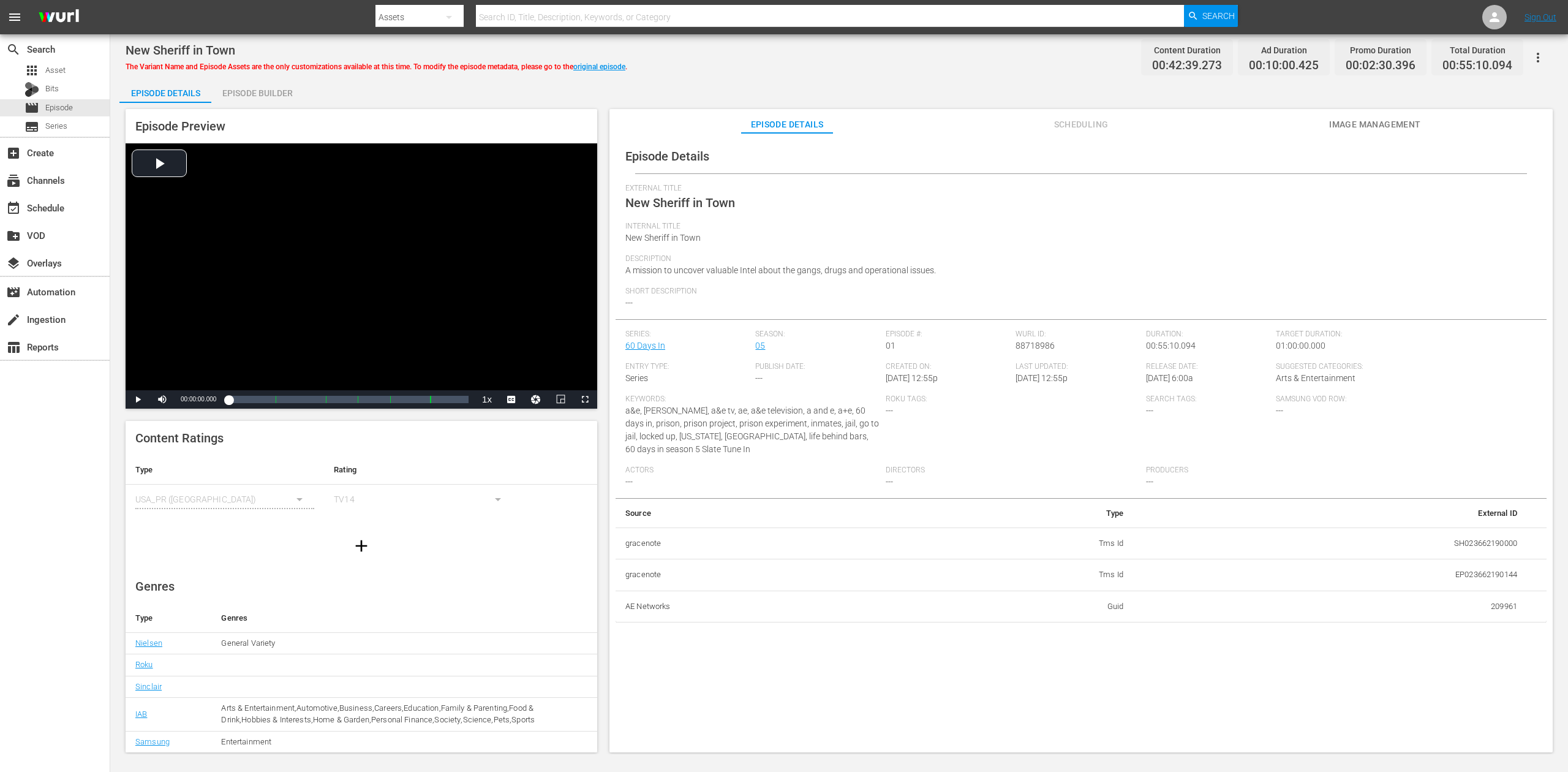
click at [260, 98] on div "Episode Builder" at bounding box center [257, 93] width 92 height 30
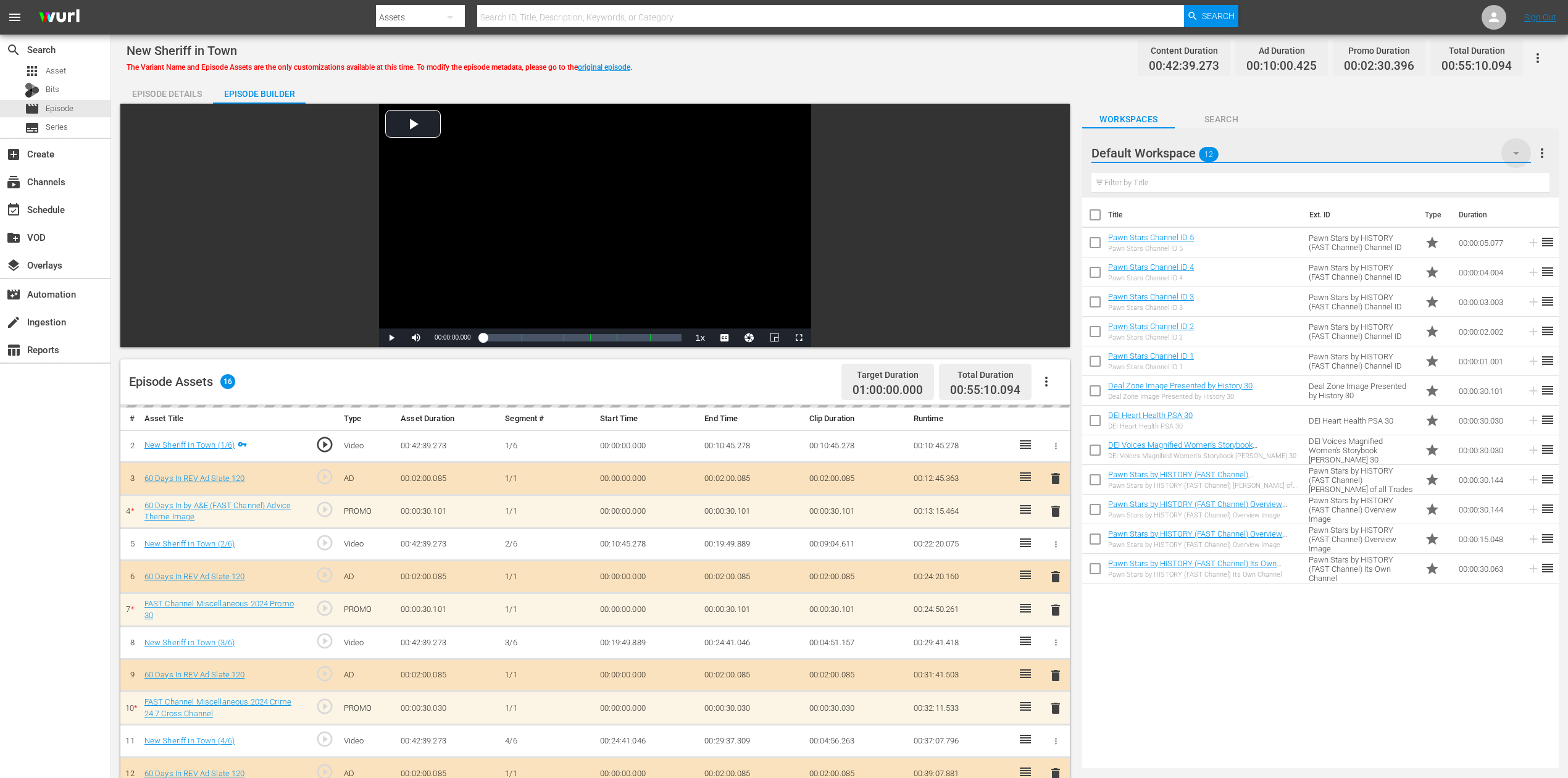
click at [1185, 153] on icon "button" at bounding box center [1516, 153] width 6 height 3
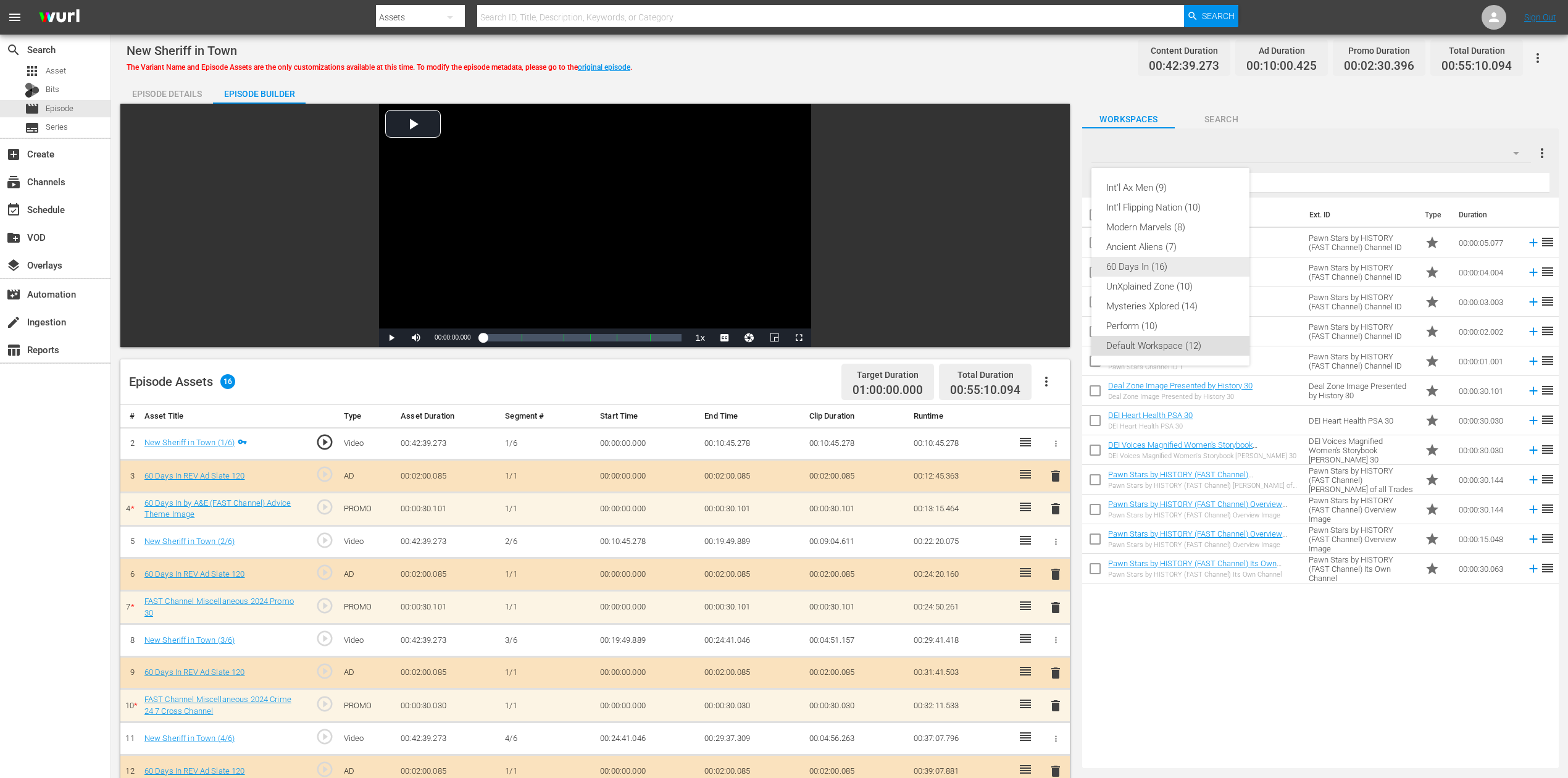
click at [1166, 265] on div "60 Days In (16)" at bounding box center [1170, 267] width 128 height 20
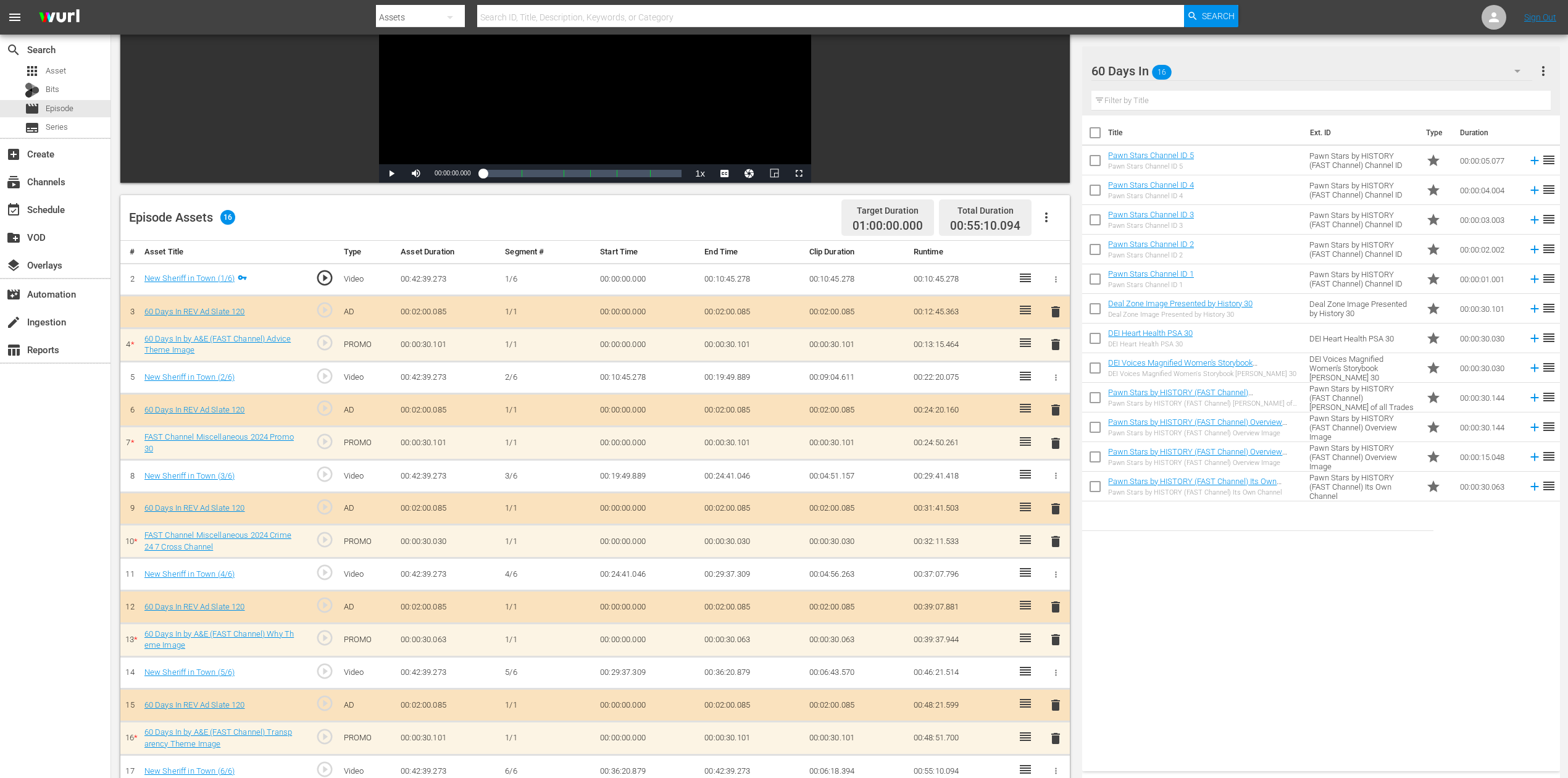
scroll to position [322, 0]
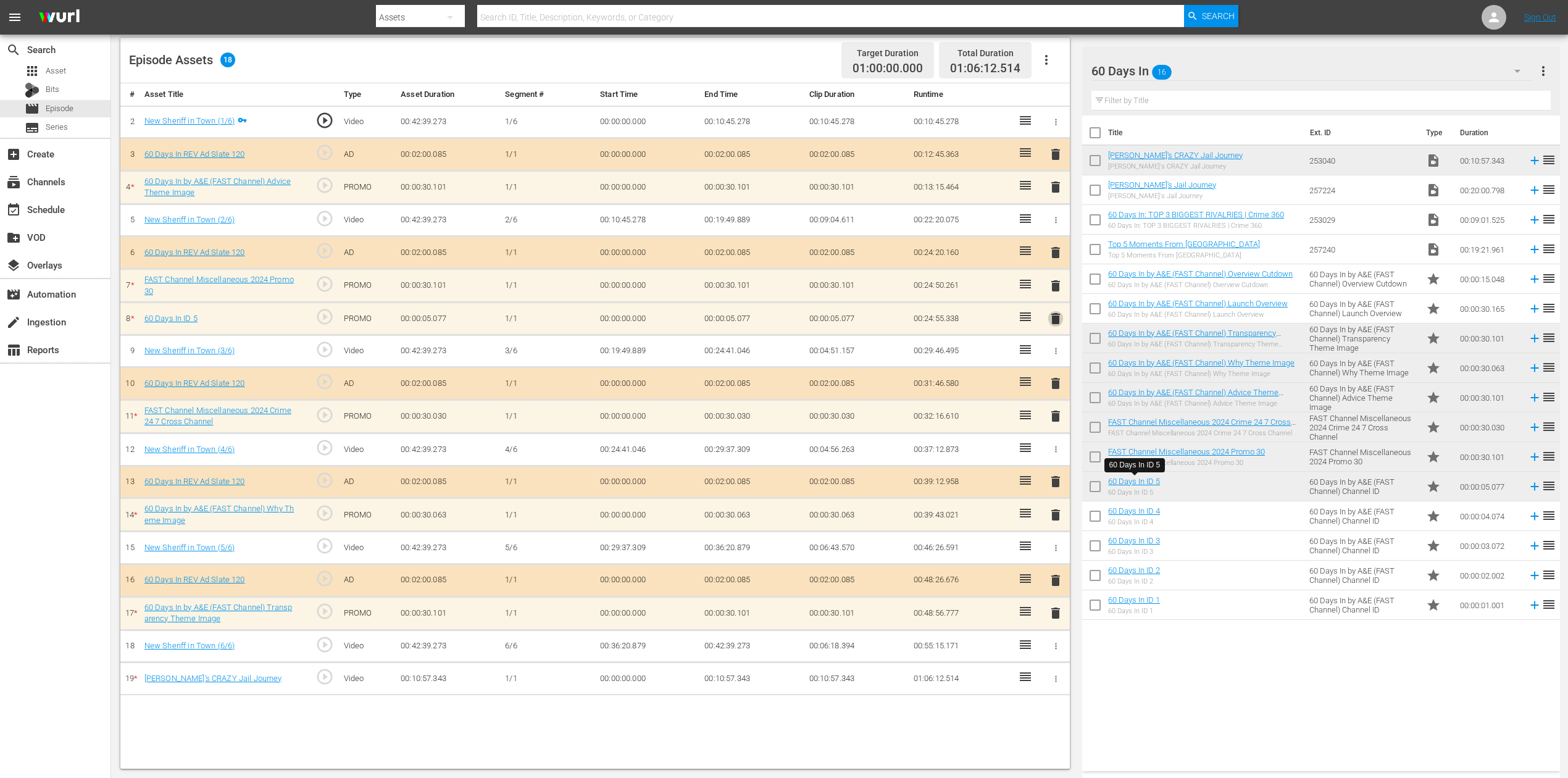
click at [1052, 316] on span "delete" at bounding box center [1056, 318] width 15 height 15
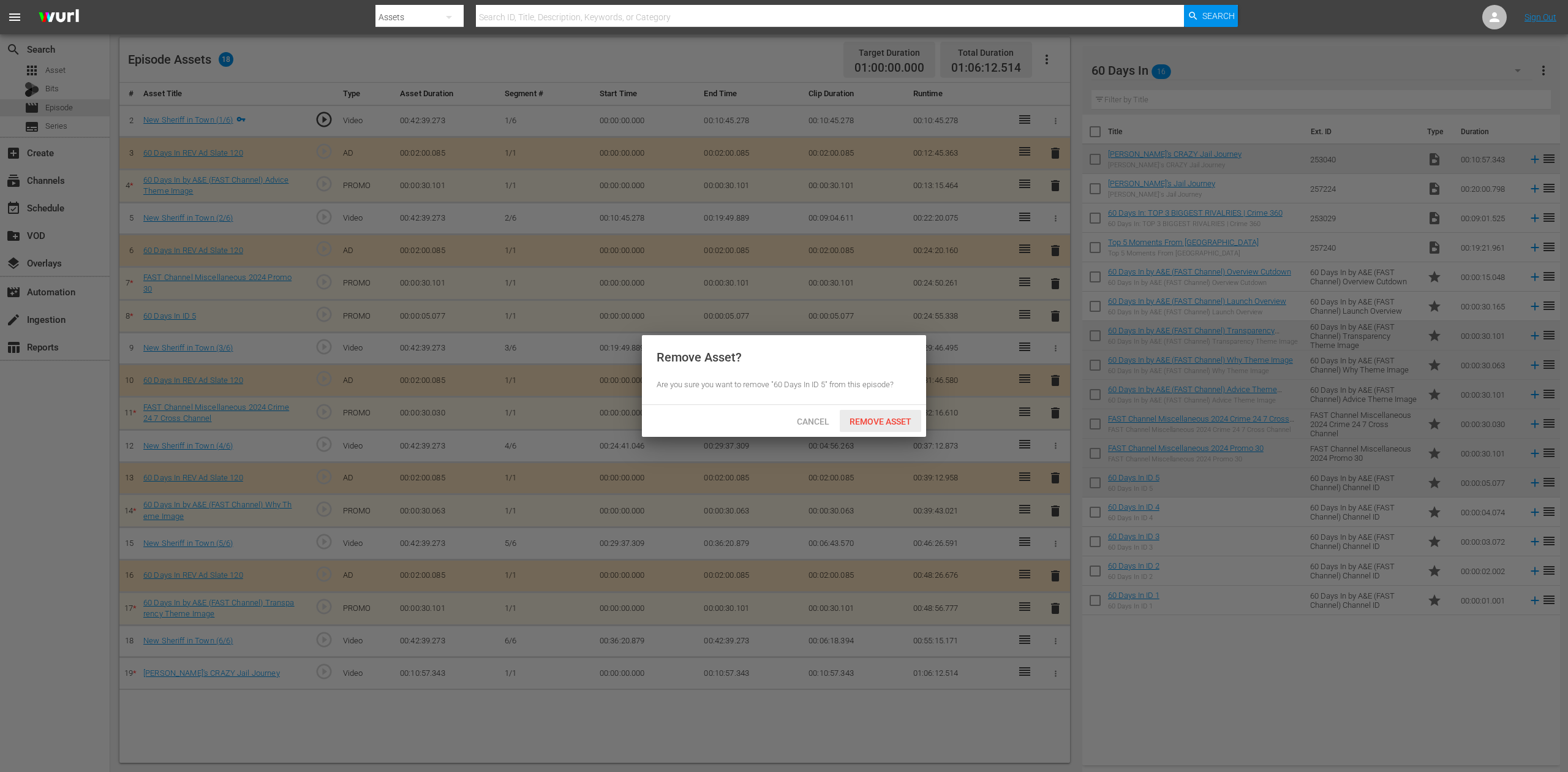
click at [889, 423] on span "Remove Asset" at bounding box center [880, 422] width 82 height 10
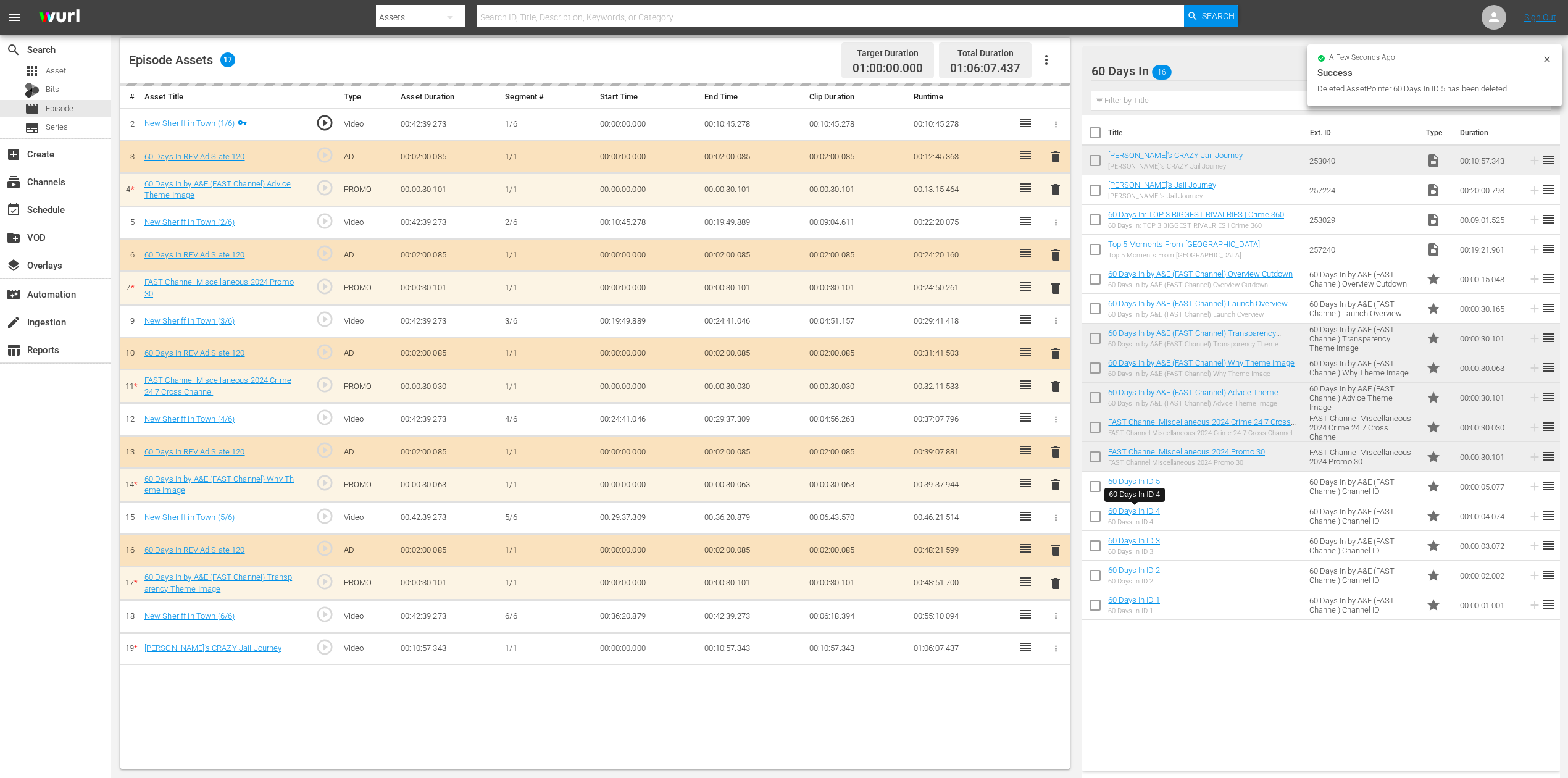
click at [937, 436] on td "00:39:07.881" at bounding box center [961, 452] width 105 height 33
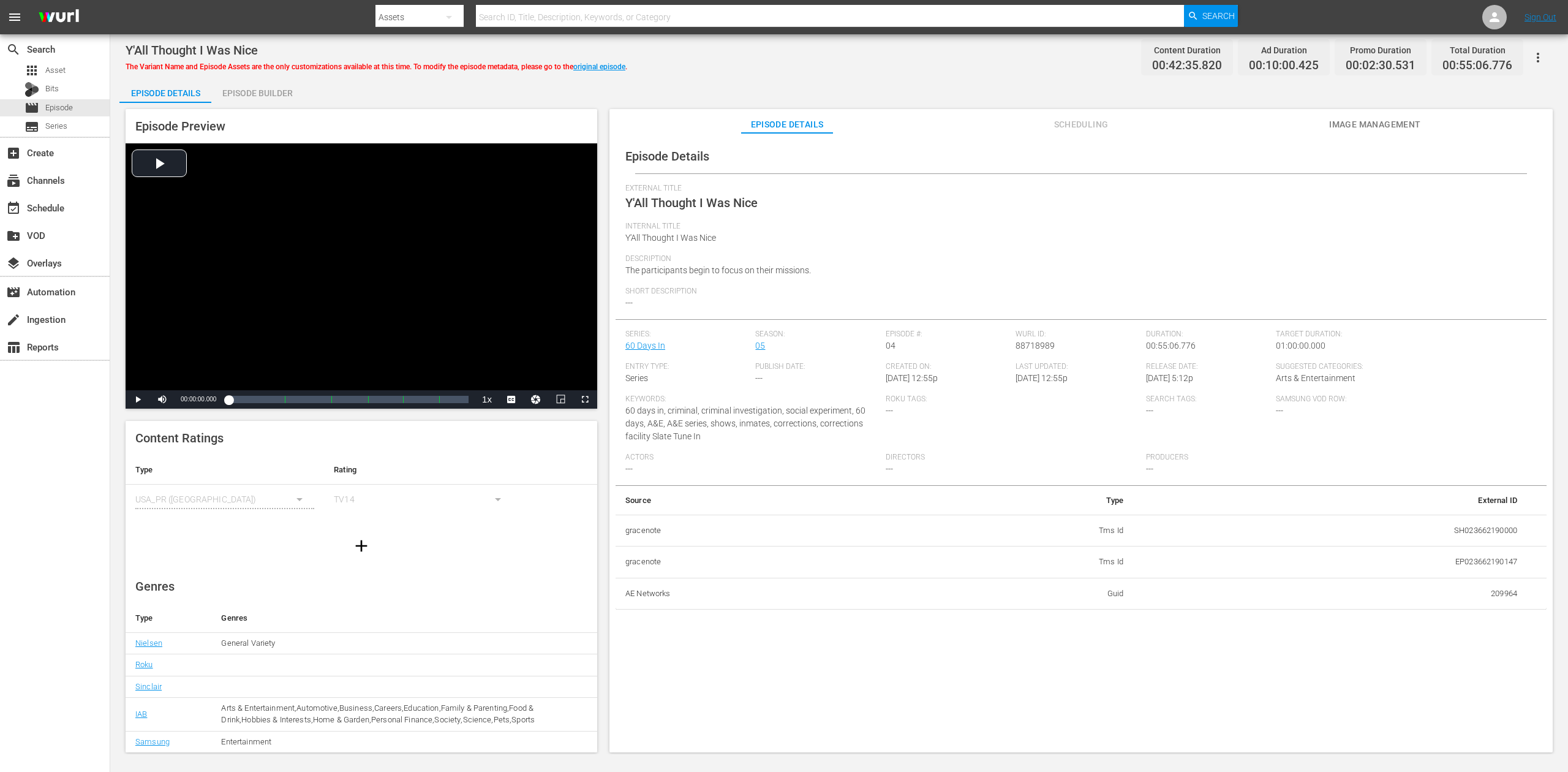
click at [281, 95] on div "Episode Builder" at bounding box center [257, 93] width 92 height 30
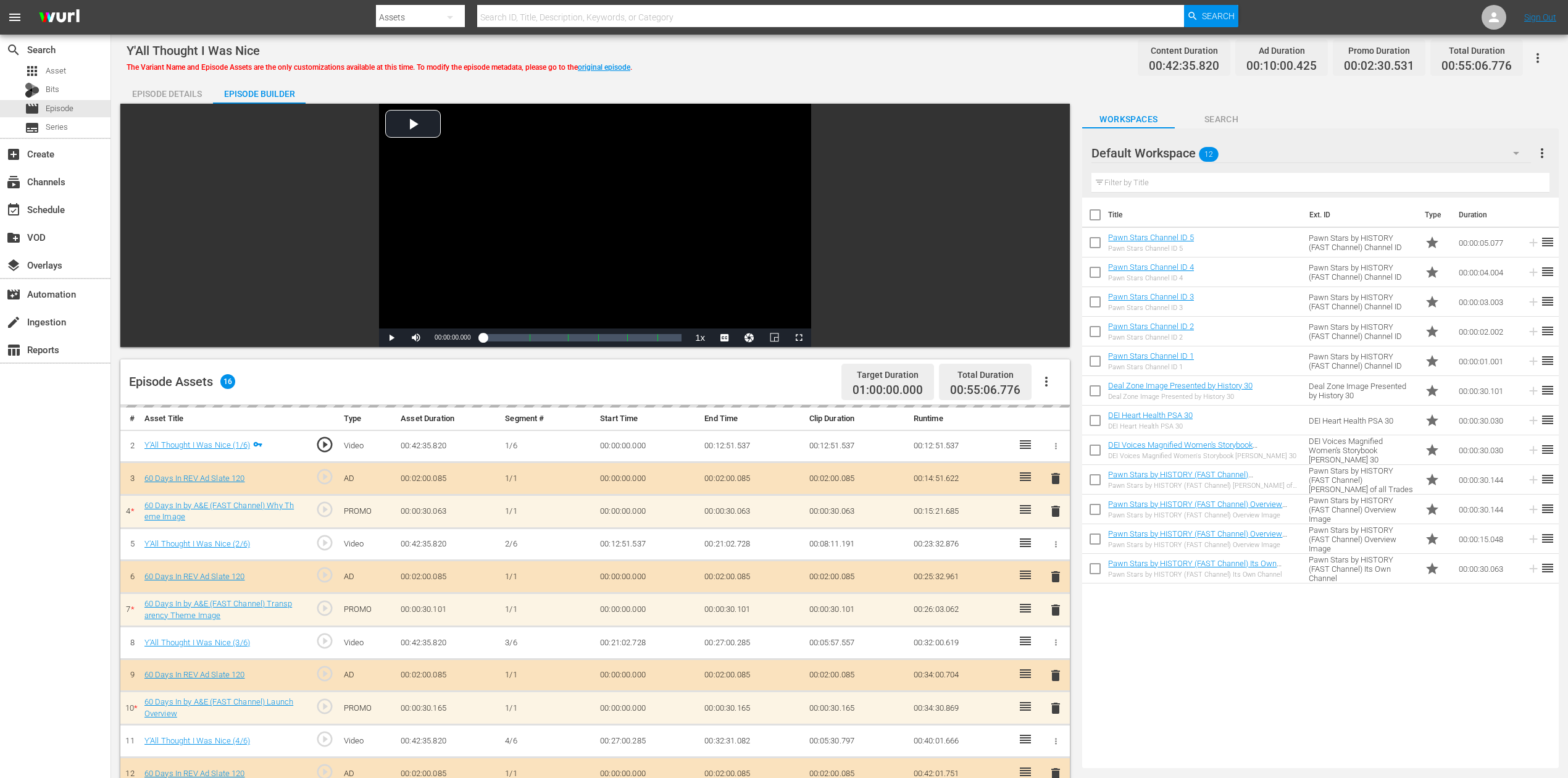
click at [1185, 151] on icon "button" at bounding box center [1516, 152] width 15 height 15
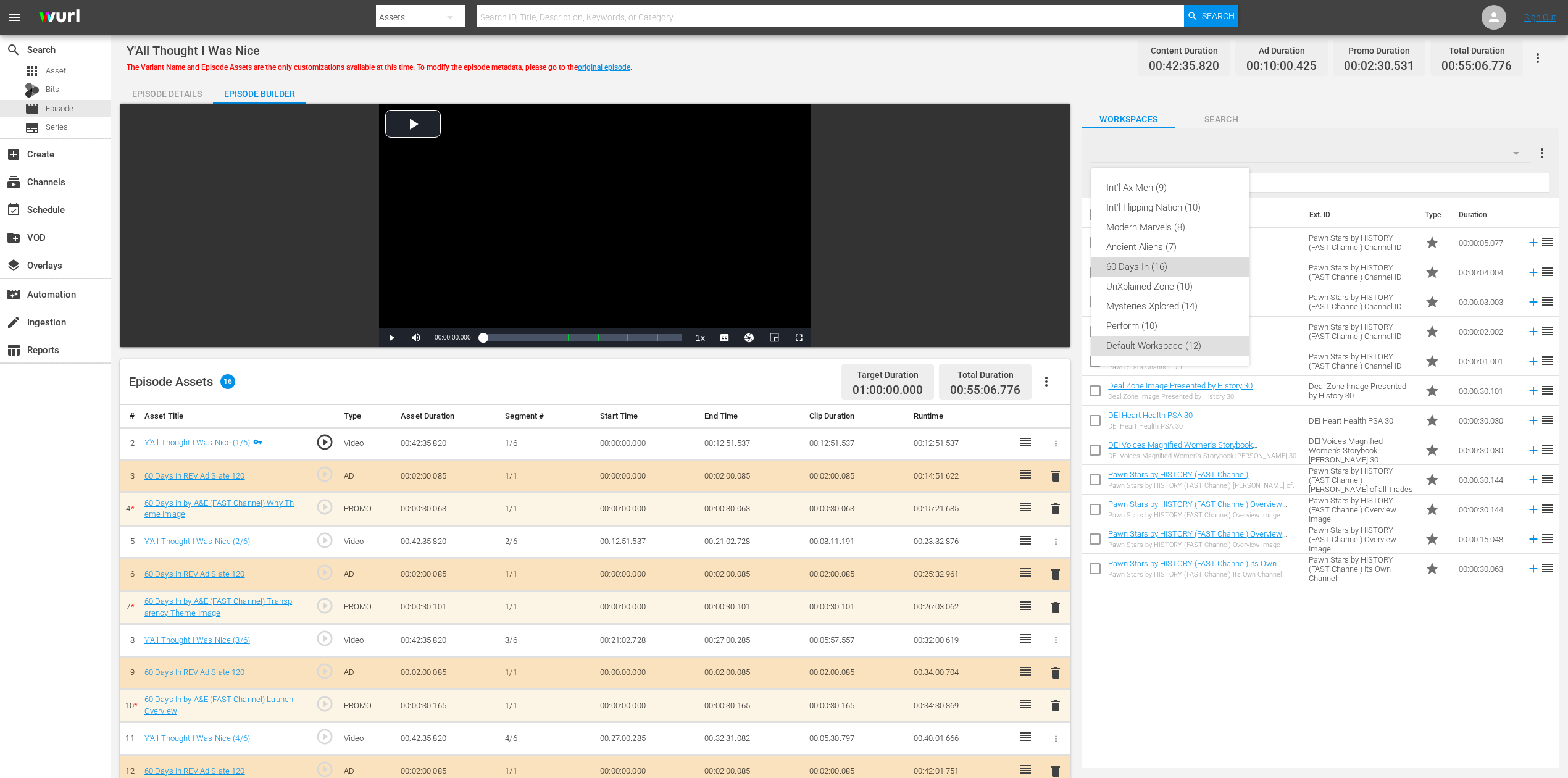
click at [1173, 269] on div "60 Days In (16)" at bounding box center [1170, 267] width 128 height 20
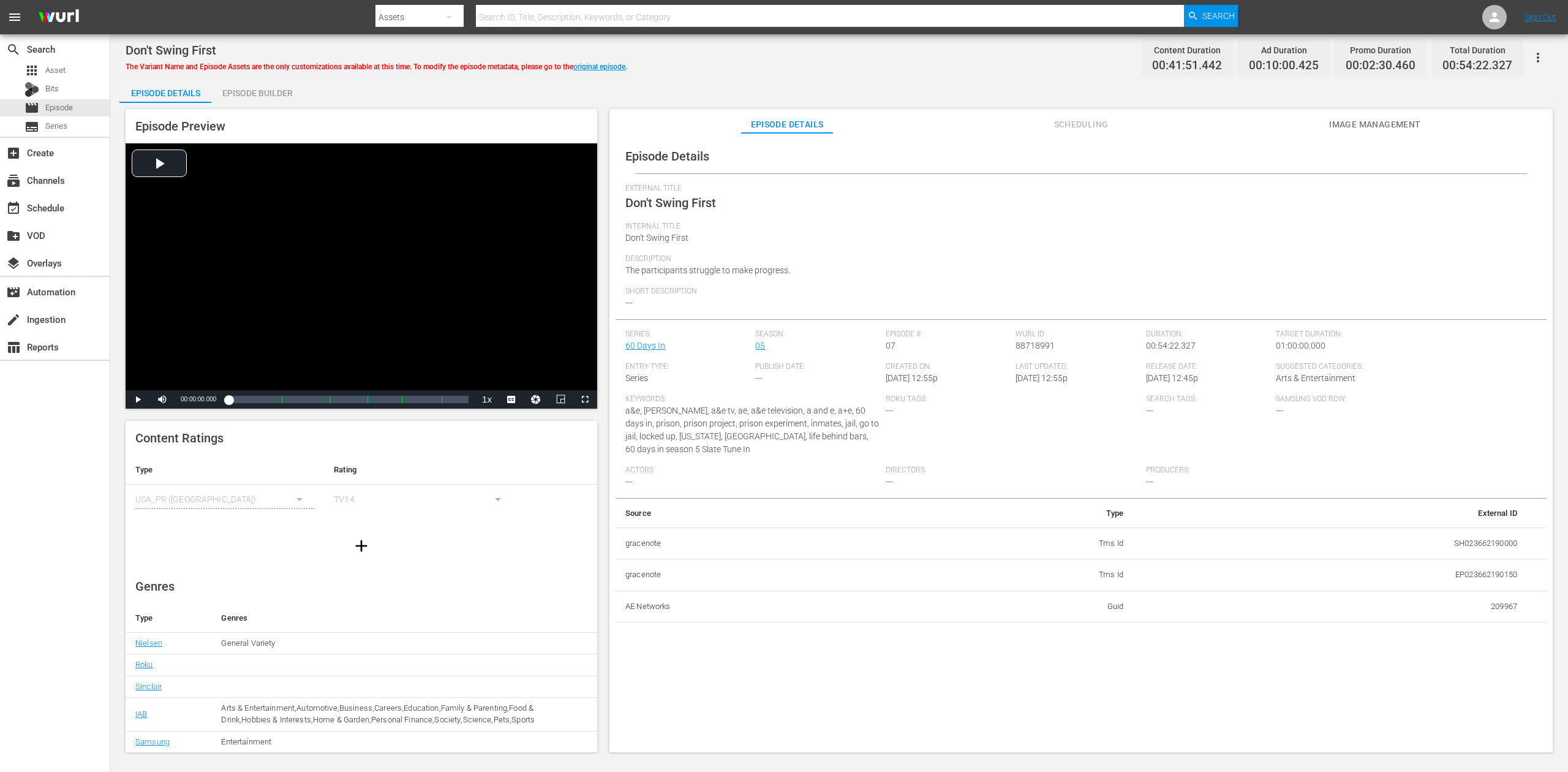
click at [244, 86] on div "Episode Builder" at bounding box center [257, 93] width 92 height 30
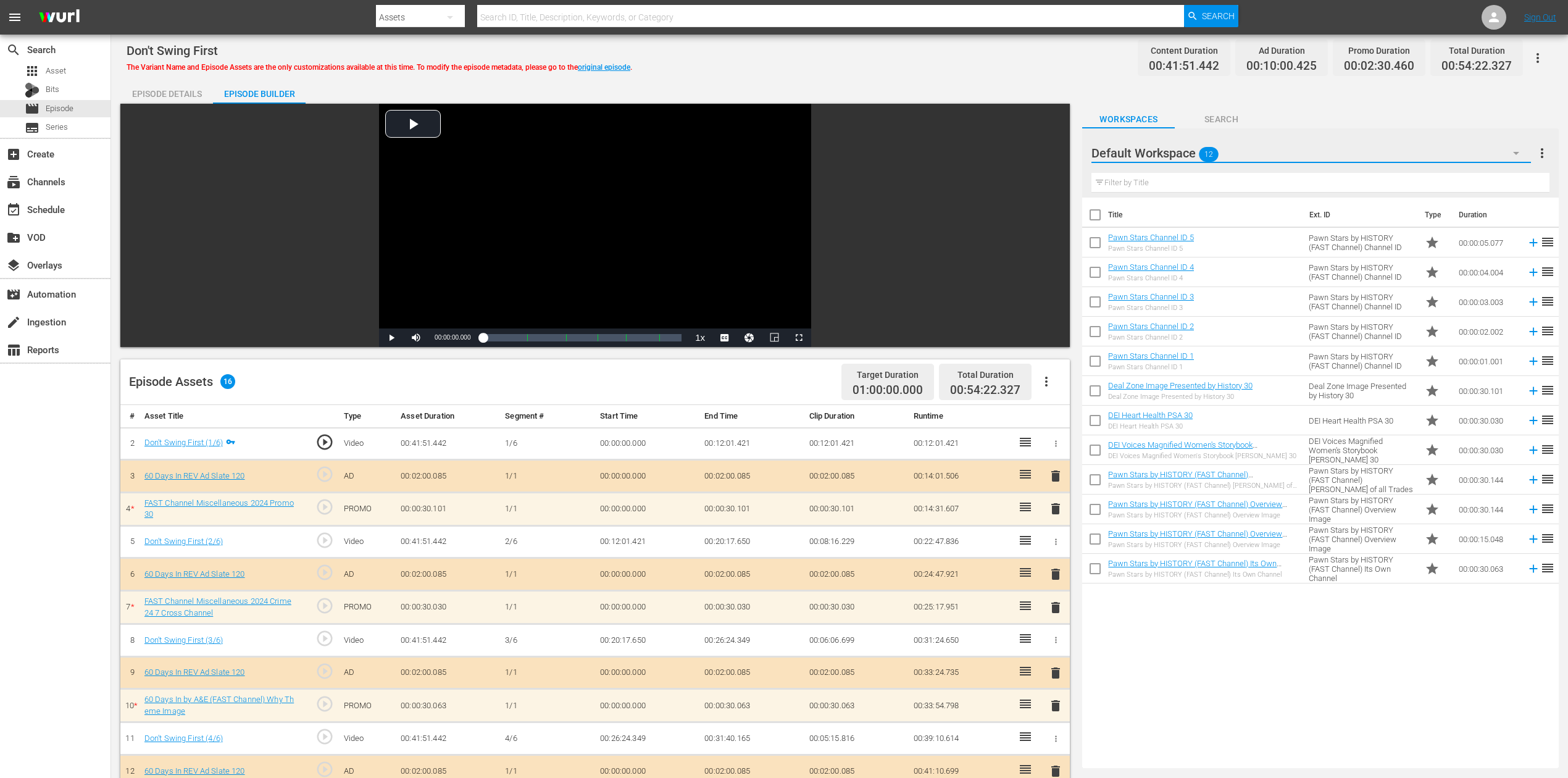
click at [1185, 145] on button "button" at bounding box center [1516, 153] width 30 height 30
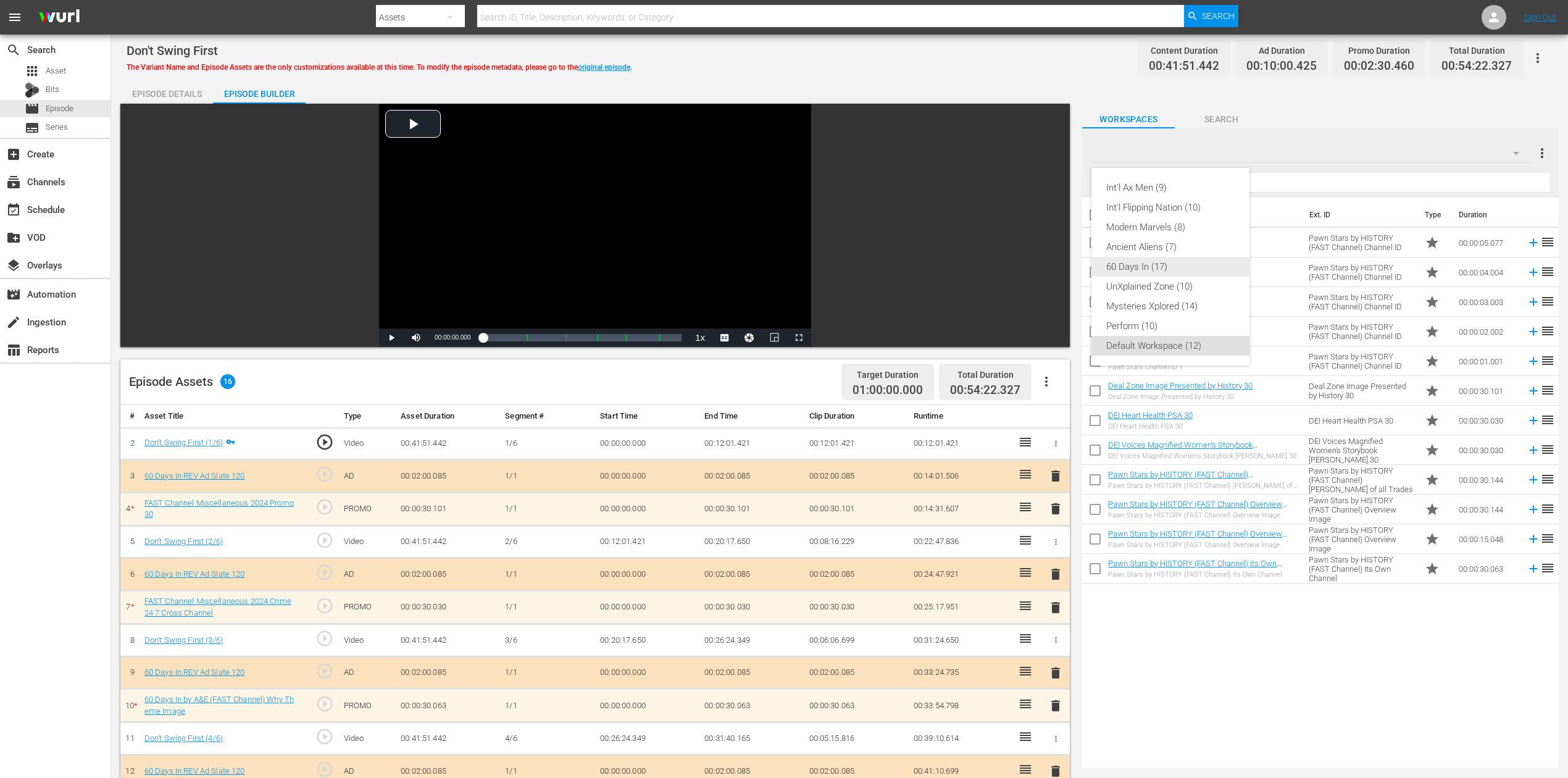
click at [1166, 267] on div "60 Days In (17)" at bounding box center [1170, 267] width 128 height 20
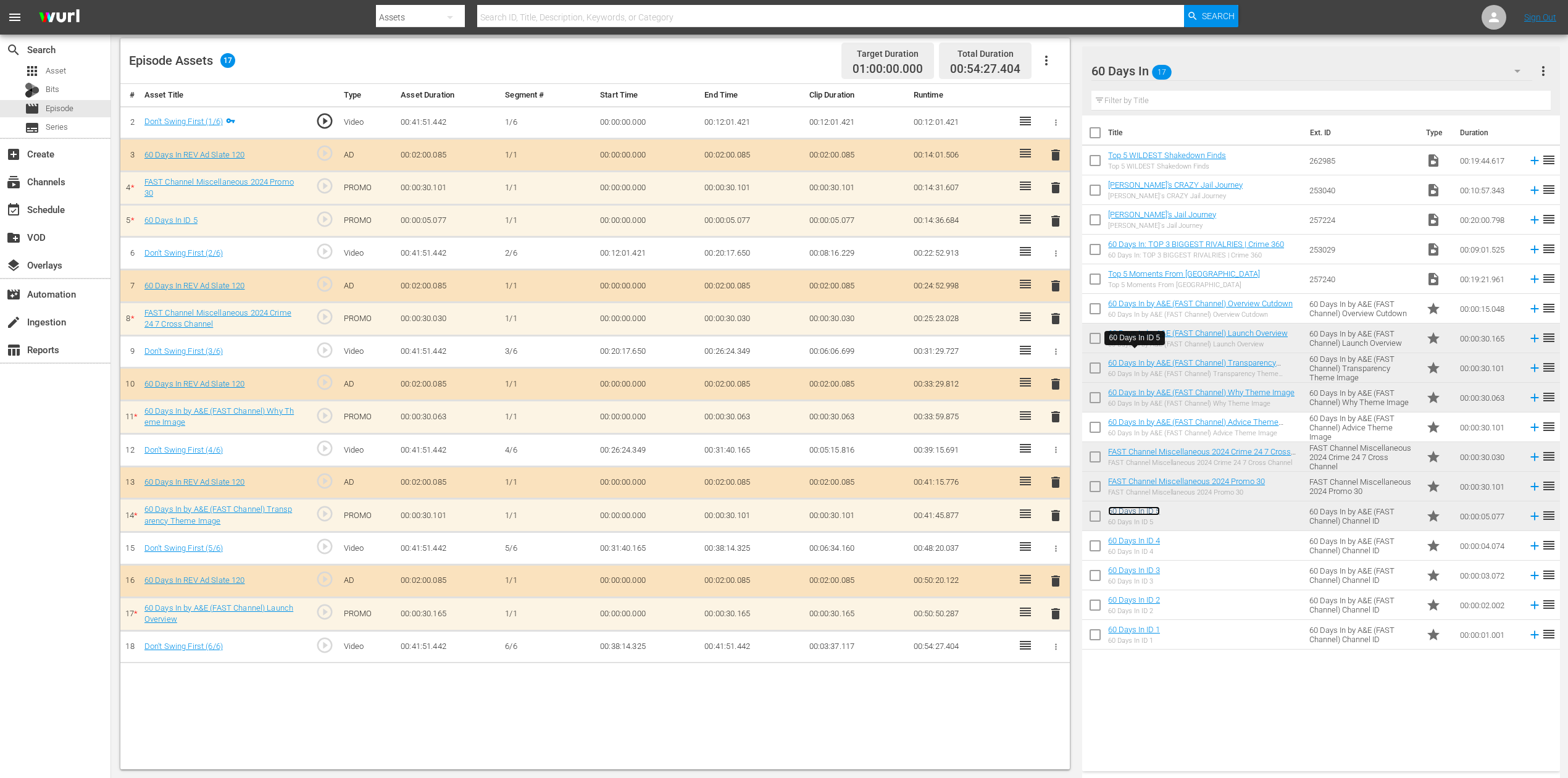
scroll to position [322, 0]
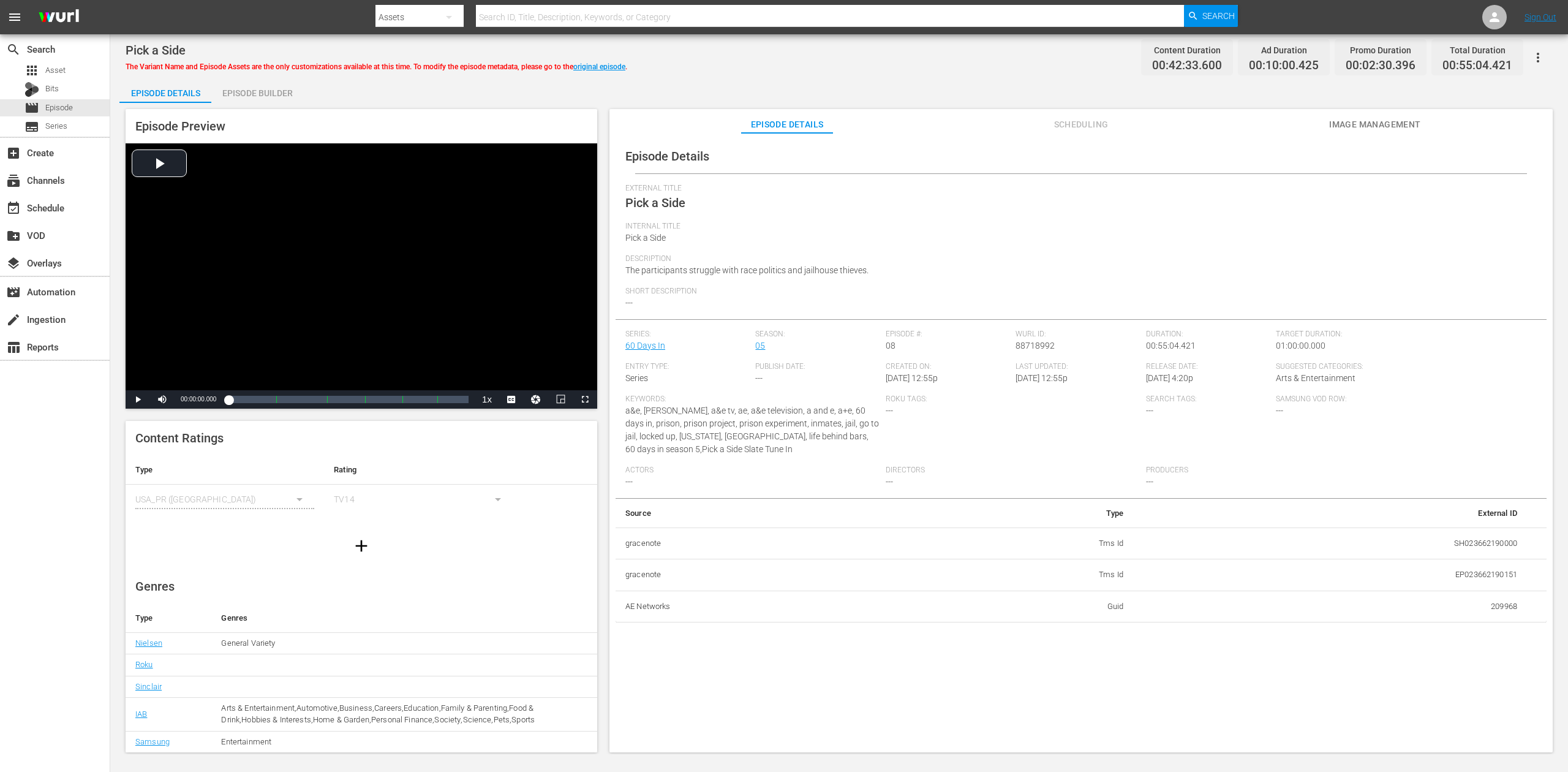
click at [272, 89] on div "Episode Builder" at bounding box center [257, 93] width 92 height 30
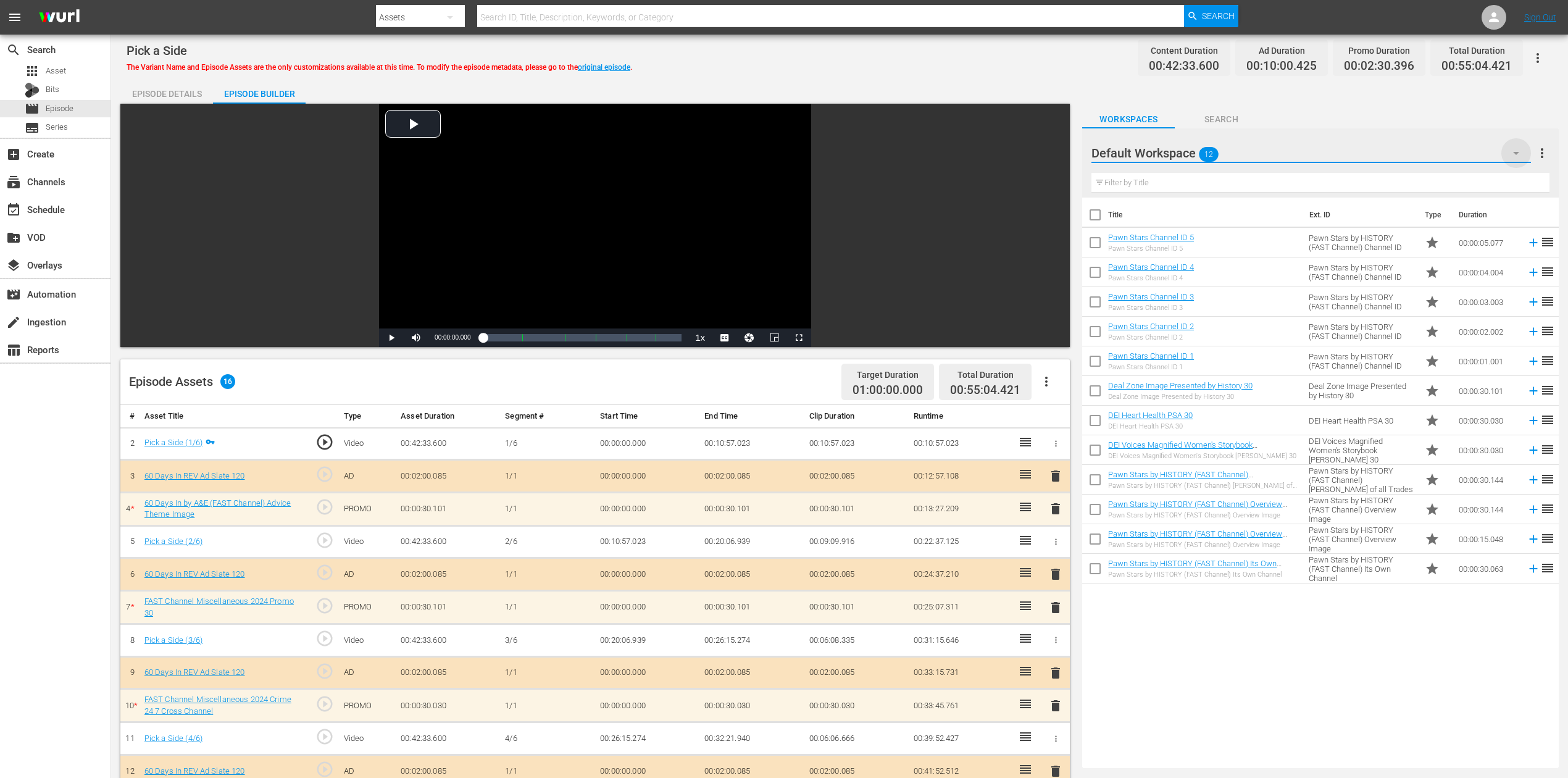
click at [1185, 155] on icon "button" at bounding box center [1516, 152] width 15 height 15
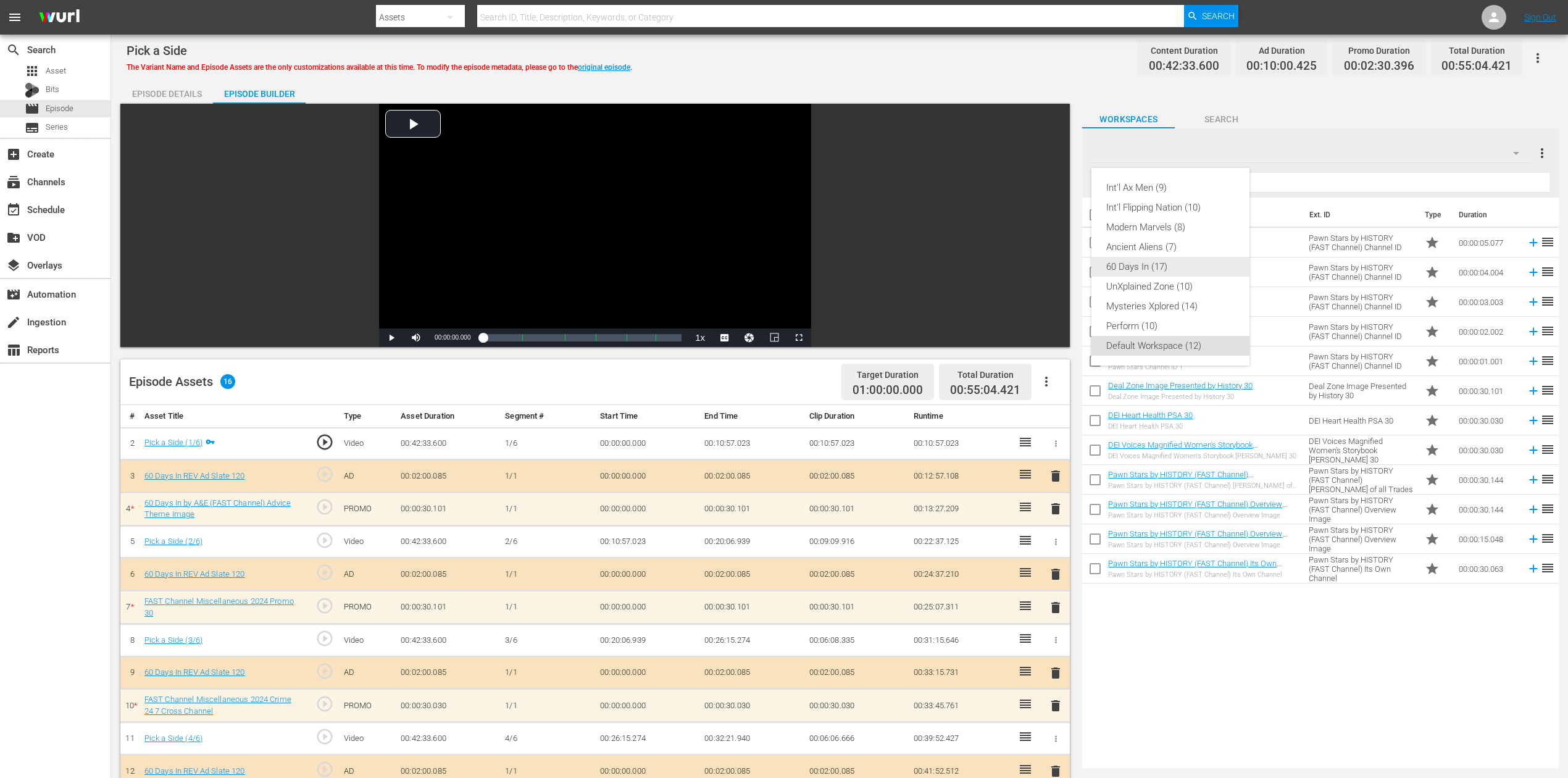
click at [1170, 262] on div "60 Days In (17)" at bounding box center [1170, 267] width 128 height 20
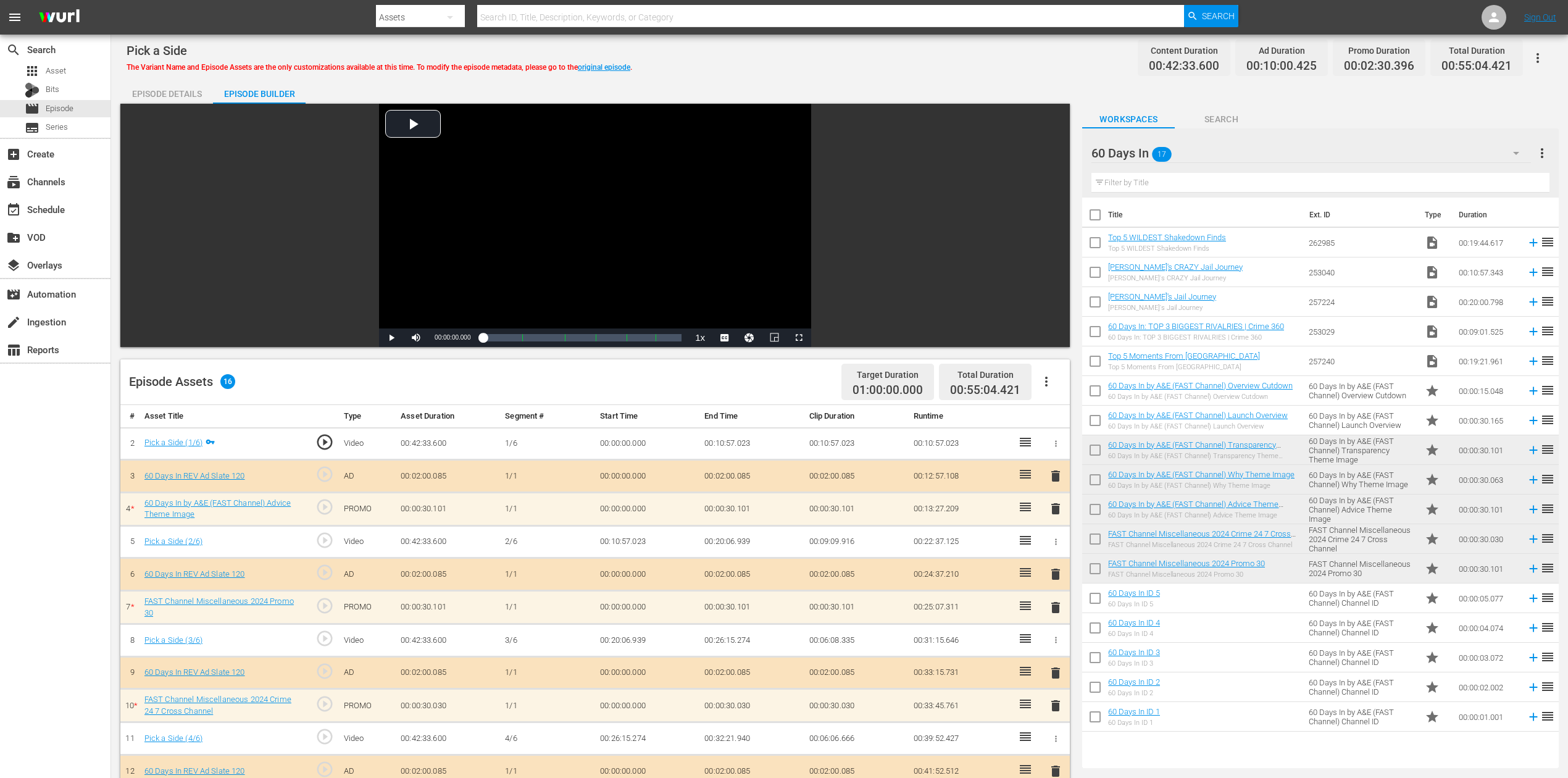
scroll to position [322, 0]
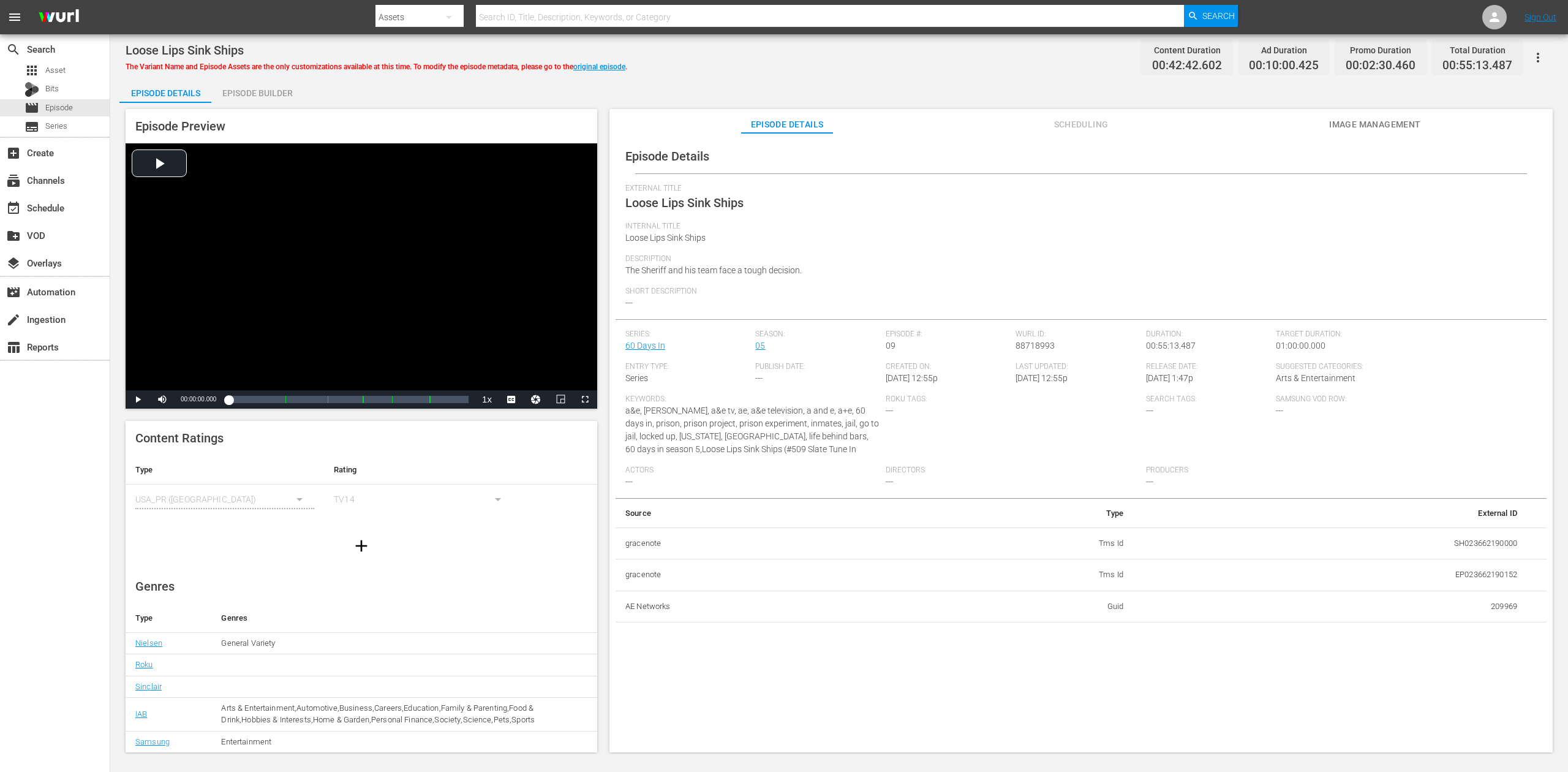
click at [253, 92] on div "Episode Builder" at bounding box center [257, 93] width 92 height 30
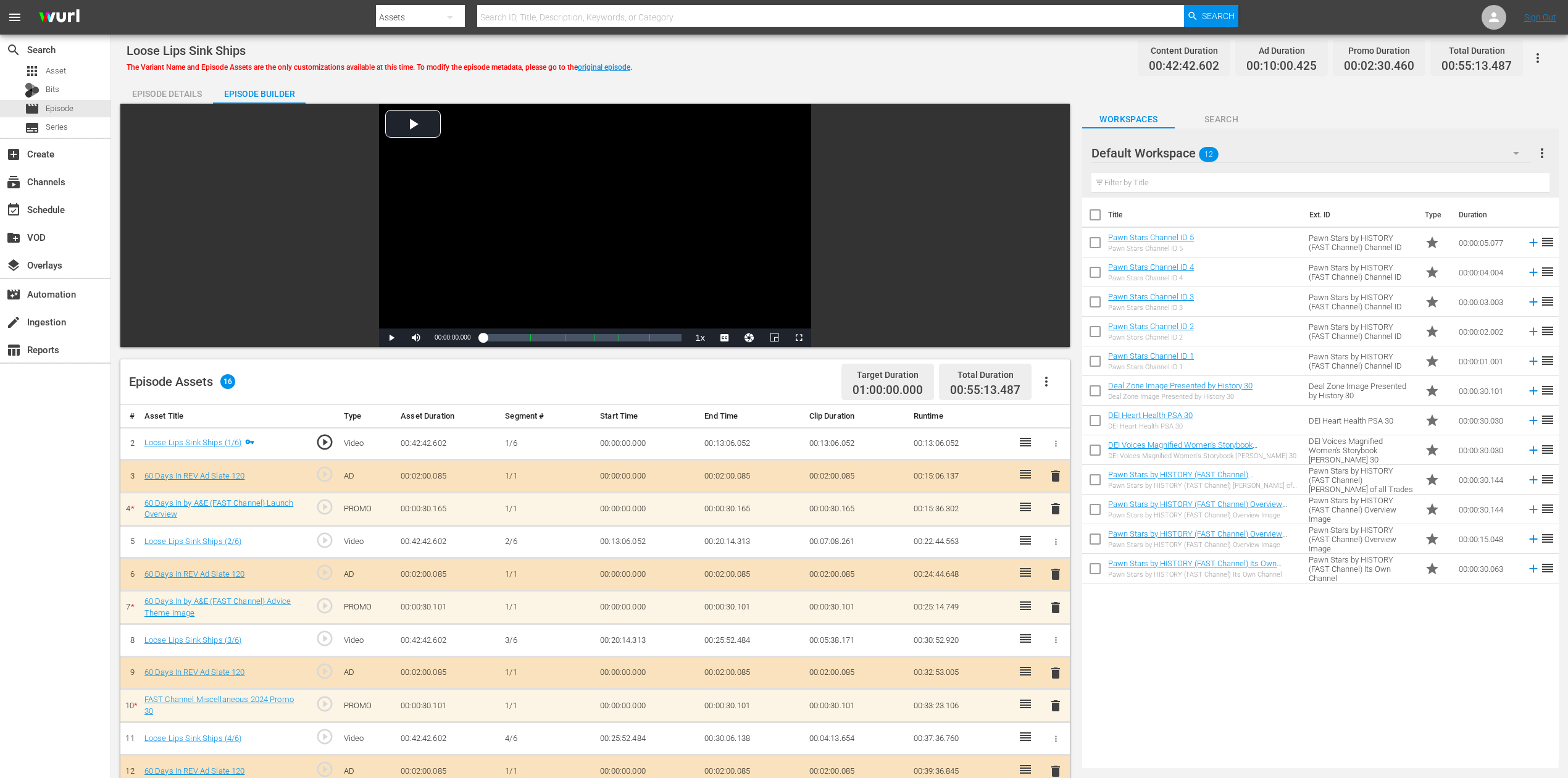
click at [1185, 149] on icon "button" at bounding box center [1516, 152] width 15 height 15
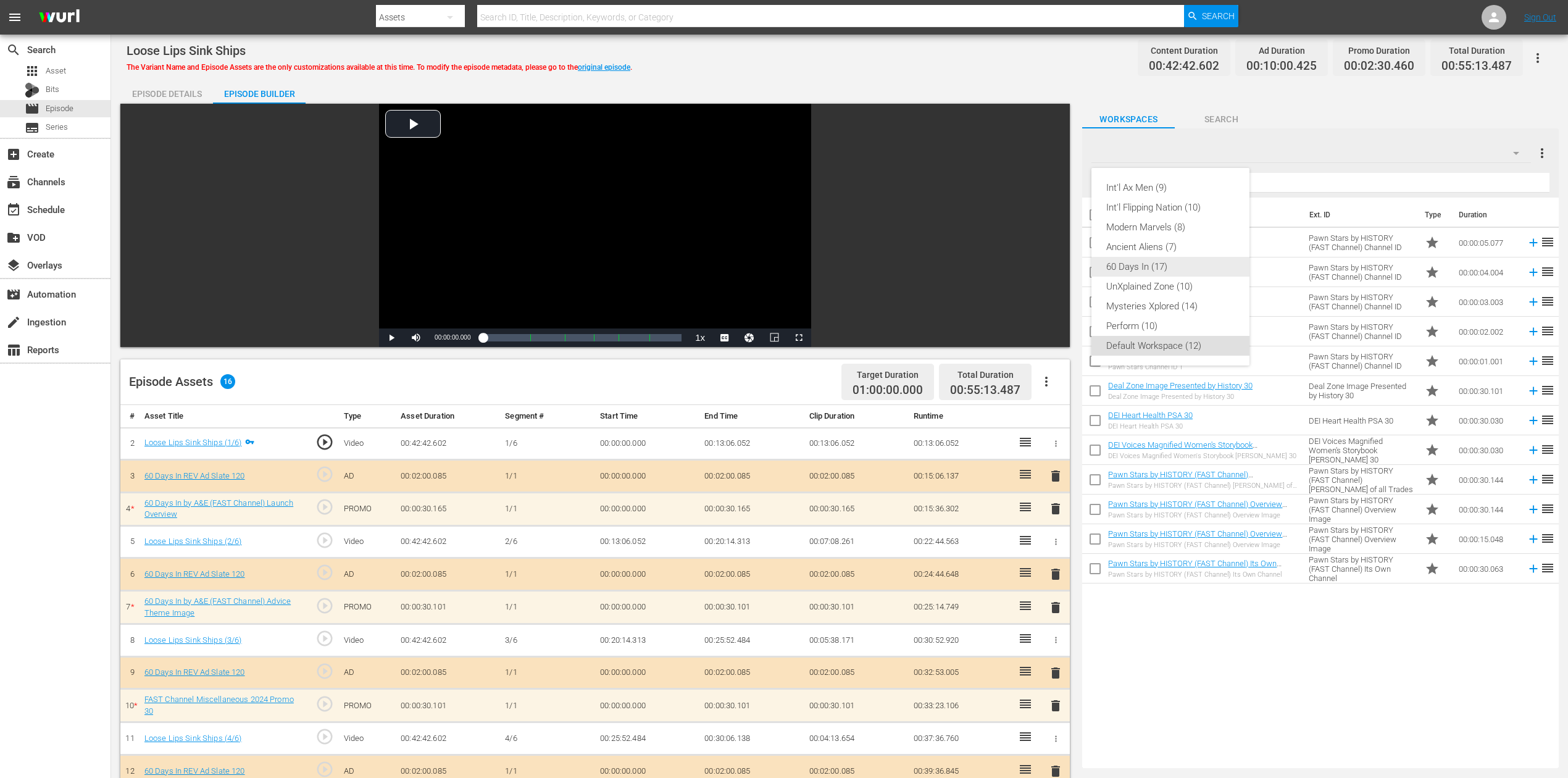
click at [1158, 270] on div "60 Days In (17)" at bounding box center [1170, 267] width 128 height 20
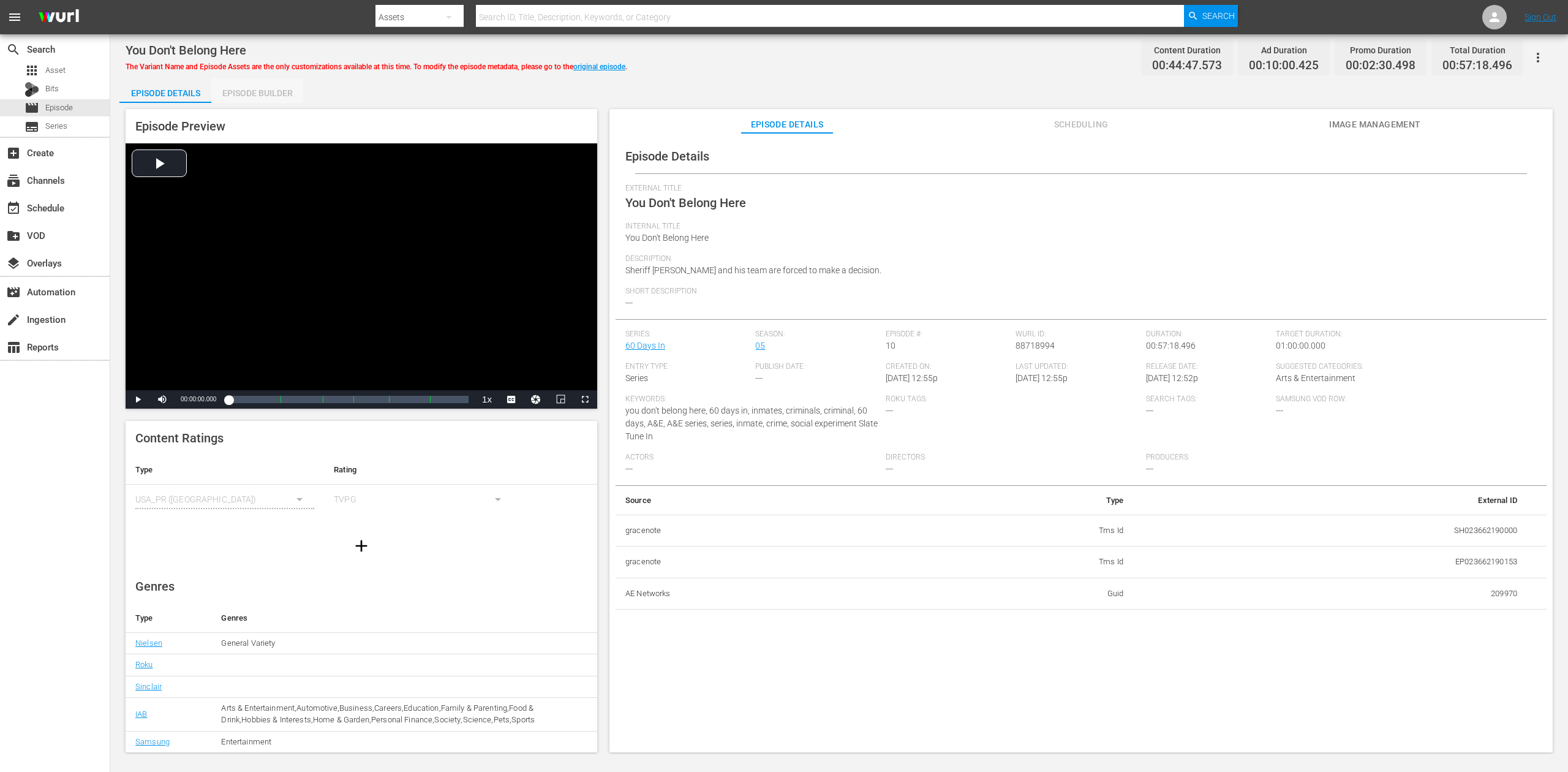
click at [277, 89] on div "Episode Builder" at bounding box center [257, 93] width 92 height 30
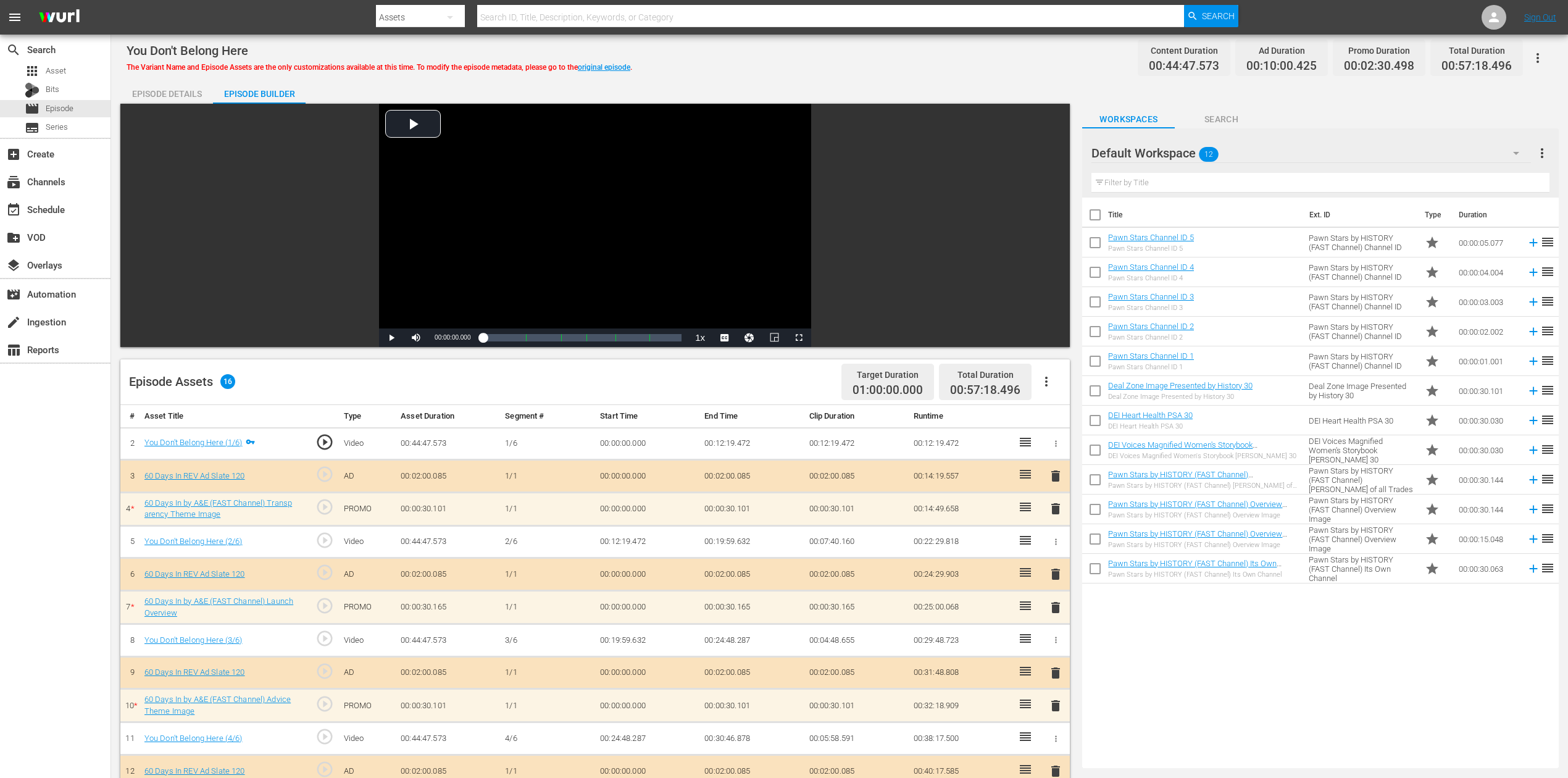
click at [1185, 152] on icon "button" at bounding box center [1516, 152] width 15 height 15
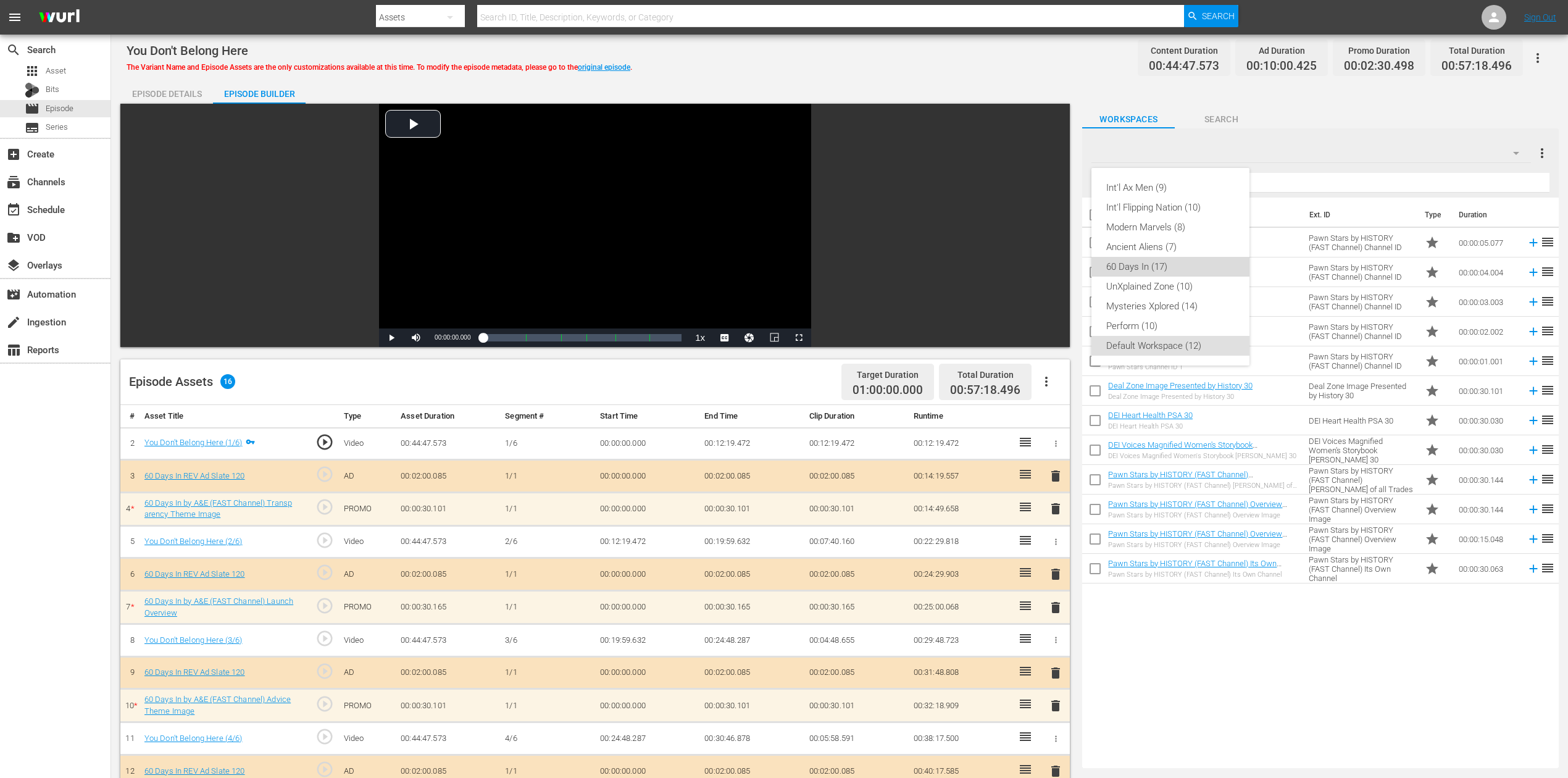
click at [1154, 267] on div "60 Days In (17)" at bounding box center [1170, 267] width 128 height 20
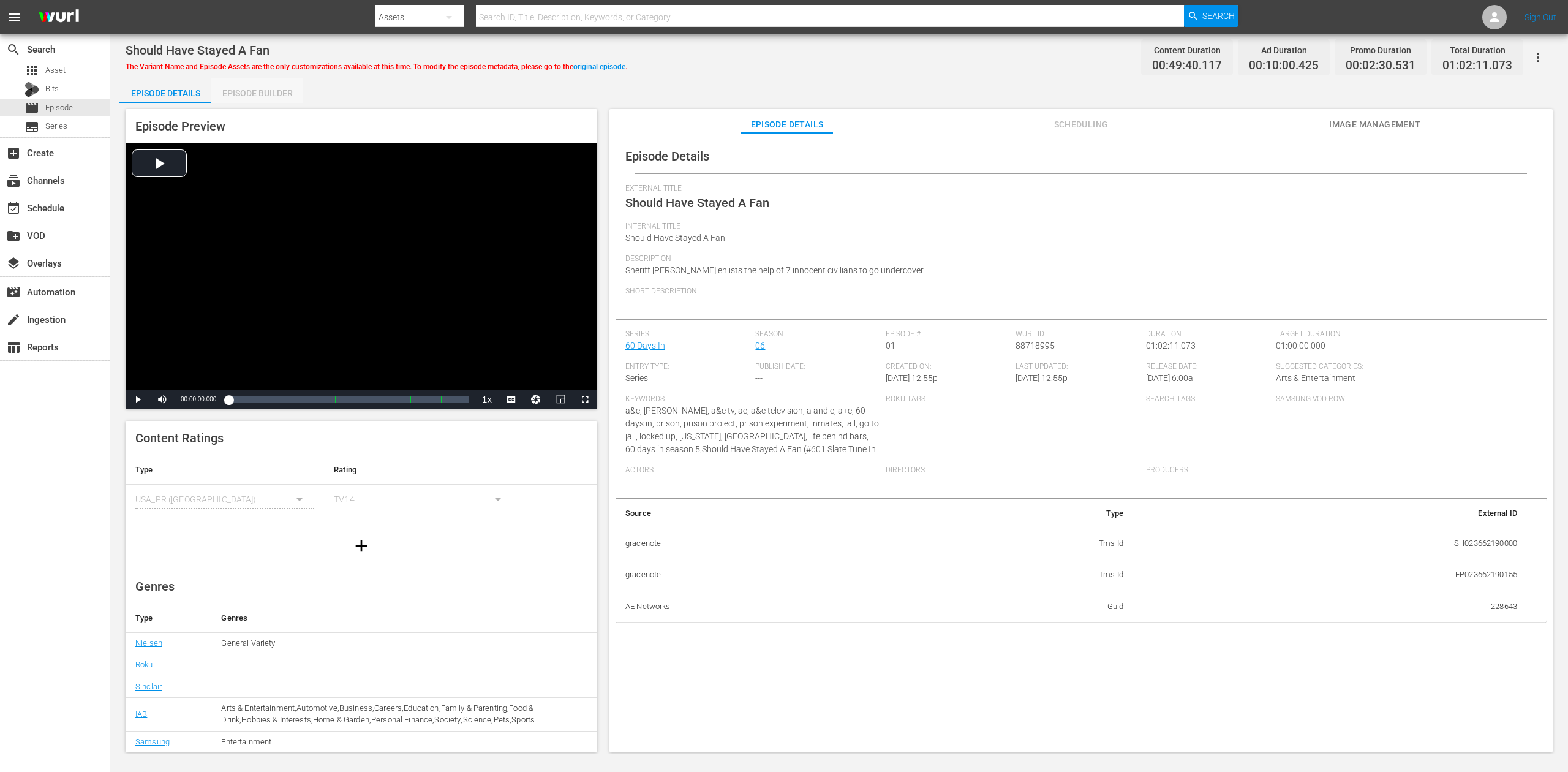
click at [263, 95] on div "Episode Builder" at bounding box center [257, 93] width 92 height 30
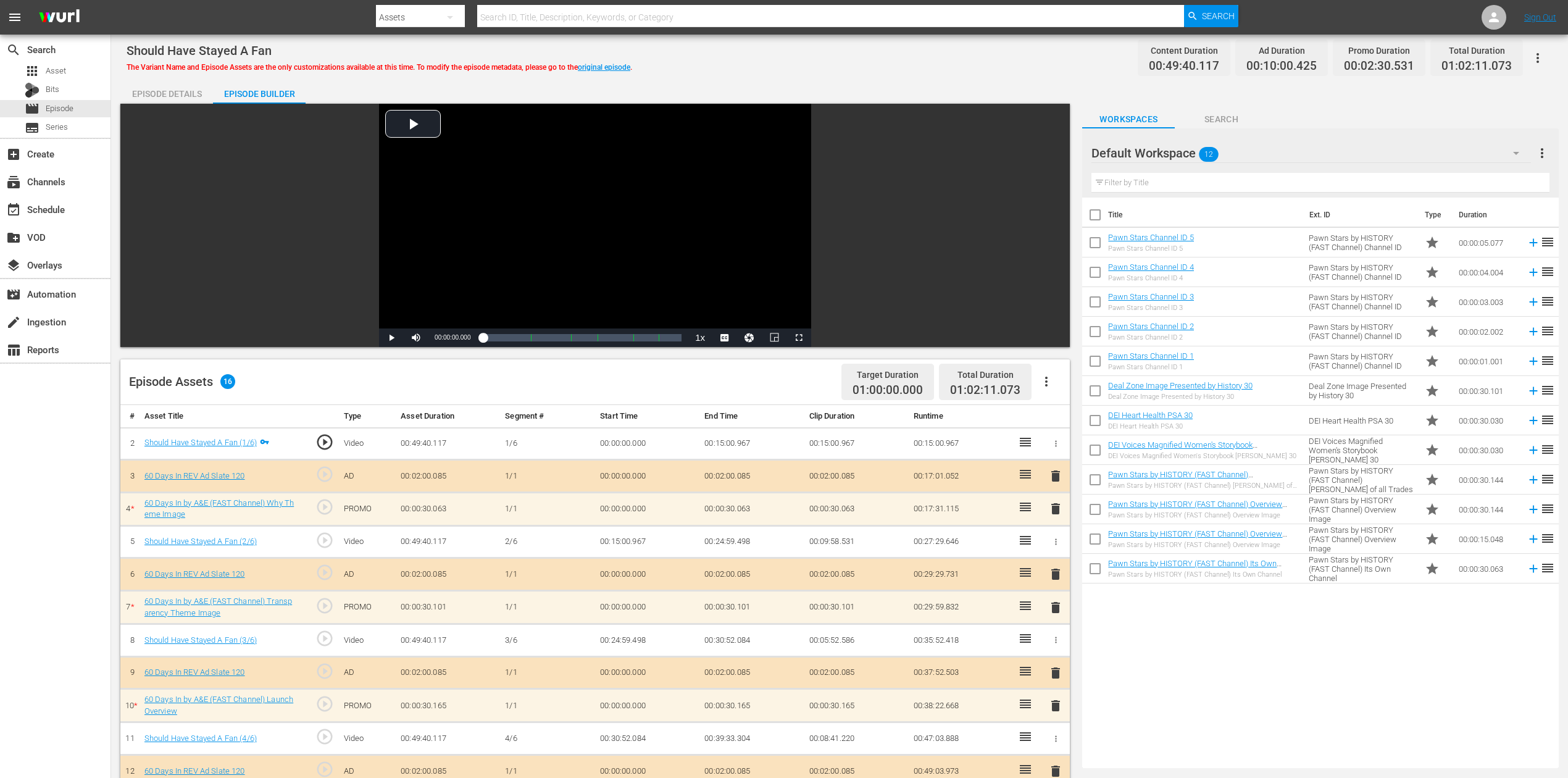
click at [1185, 152] on icon "button" at bounding box center [1516, 153] width 6 height 3
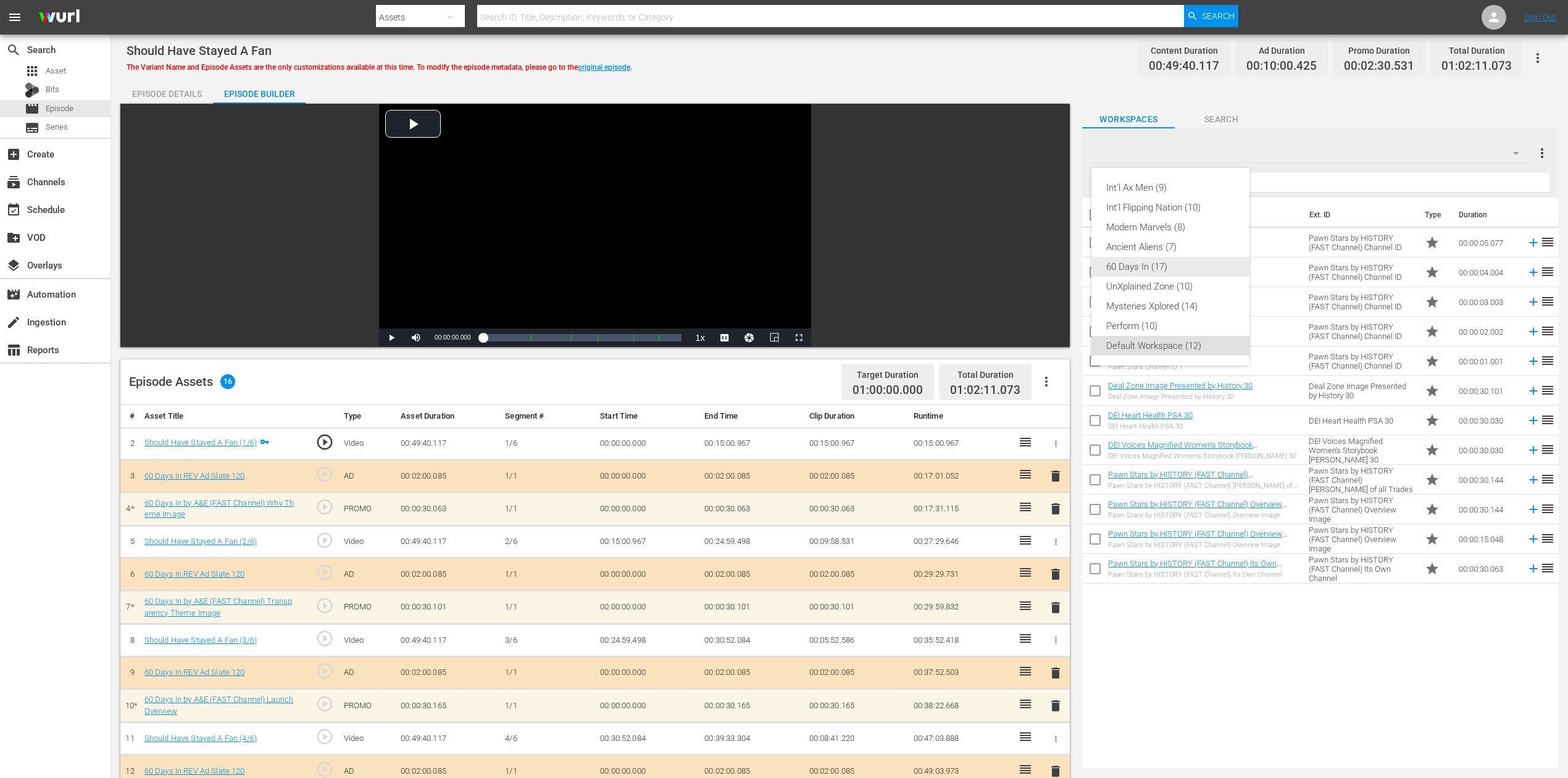
click at [1173, 272] on div "60 Days In (17)" at bounding box center [1170, 267] width 128 height 20
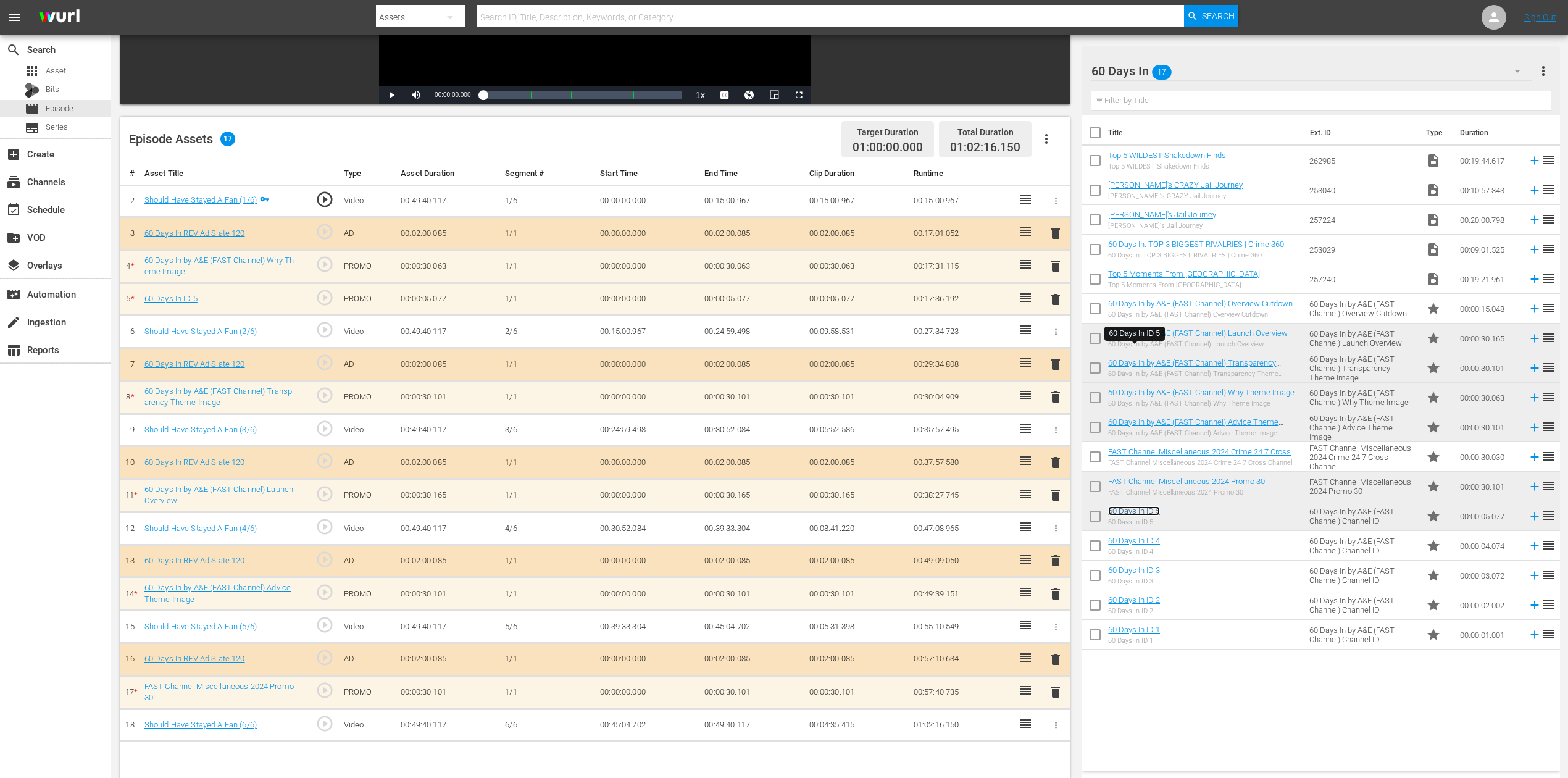
scroll to position [247, 0]
